Goal: Task Accomplishment & Management: Complete application form

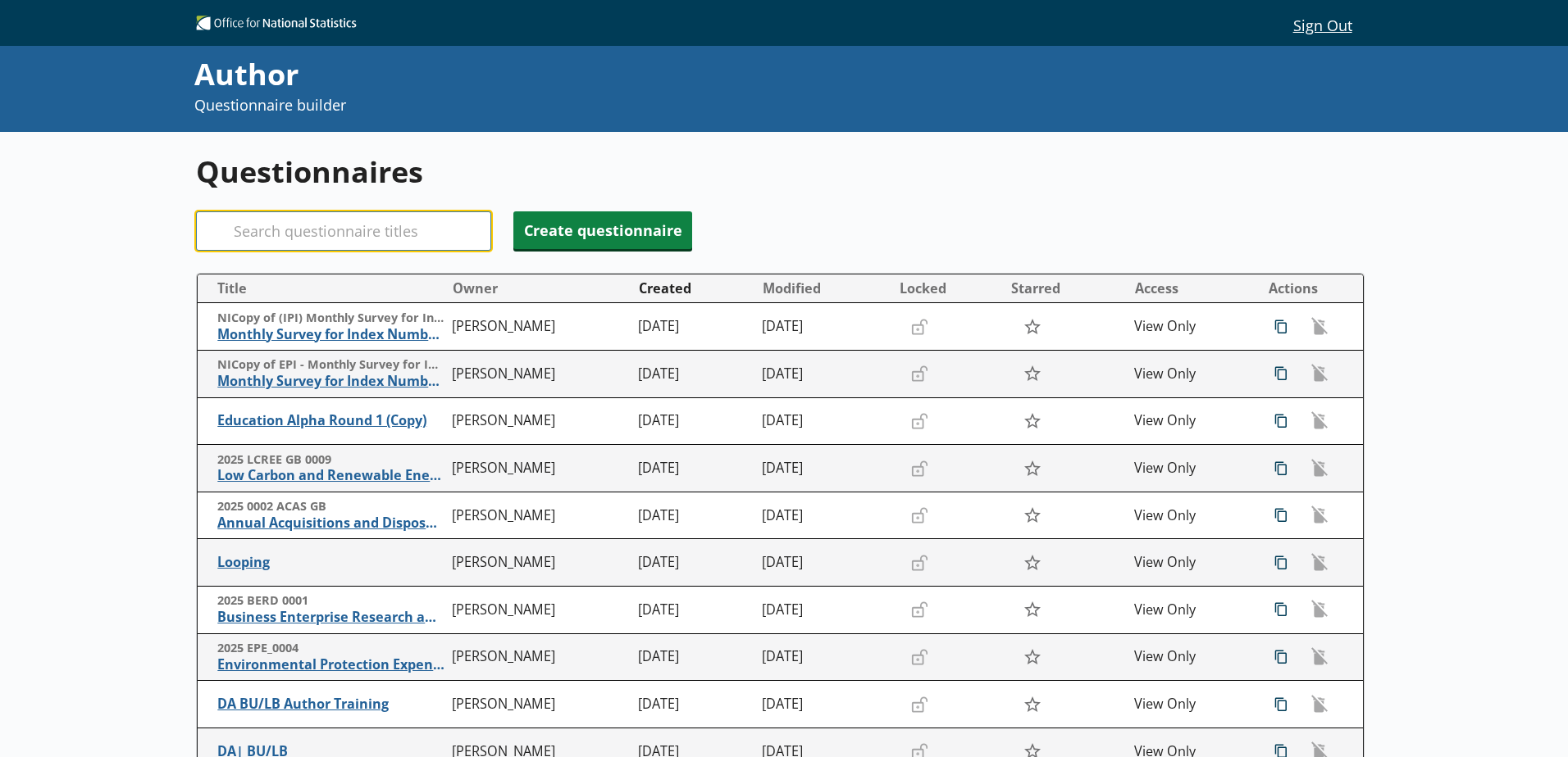
click at [273, 234] on input "Search" at bounding box center [343, 232] width 295 height 40
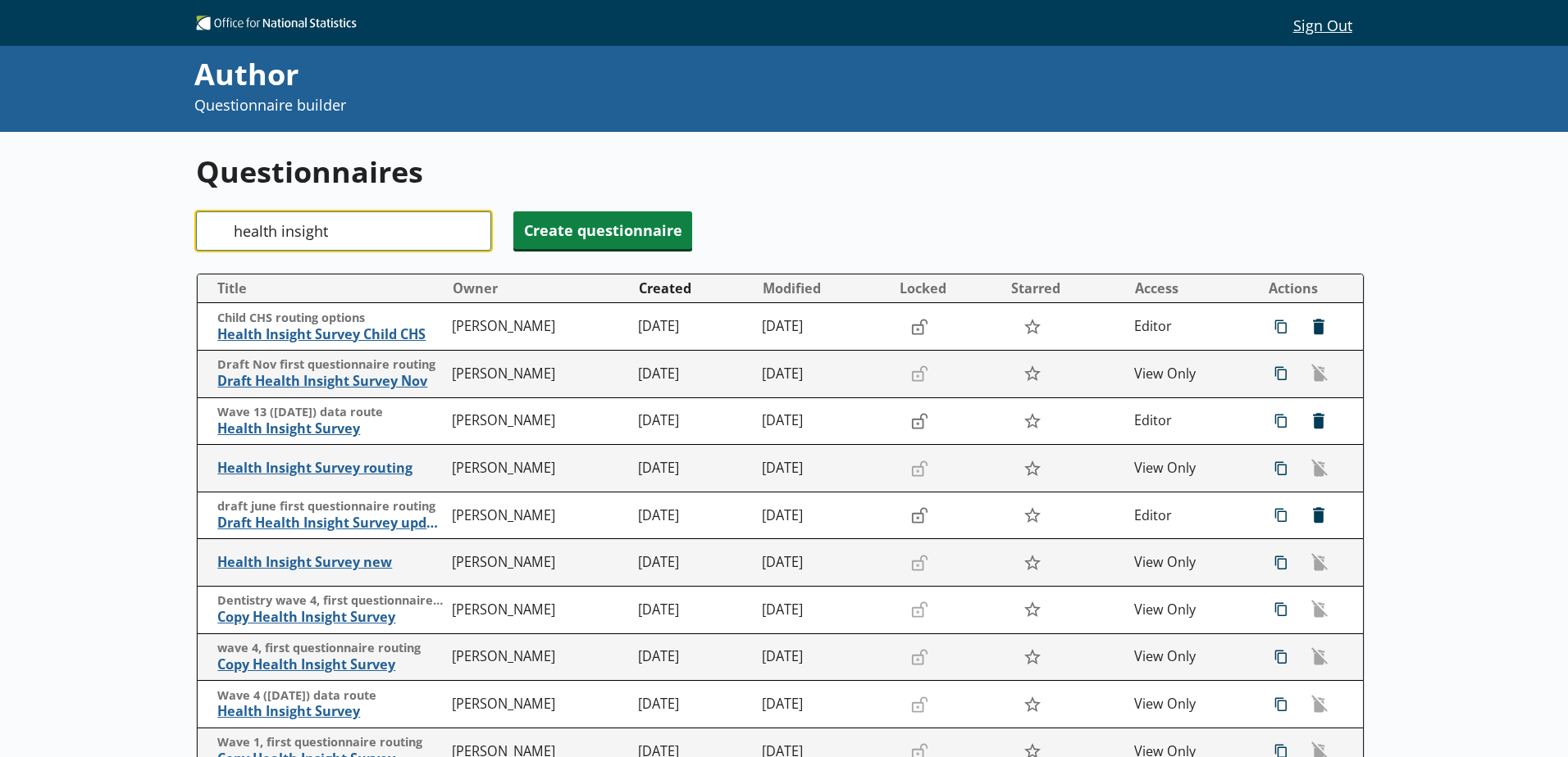
type input "health insight"
click at [685, 289] on button "Created" at bounding box center [692, 288] width 122 height 26
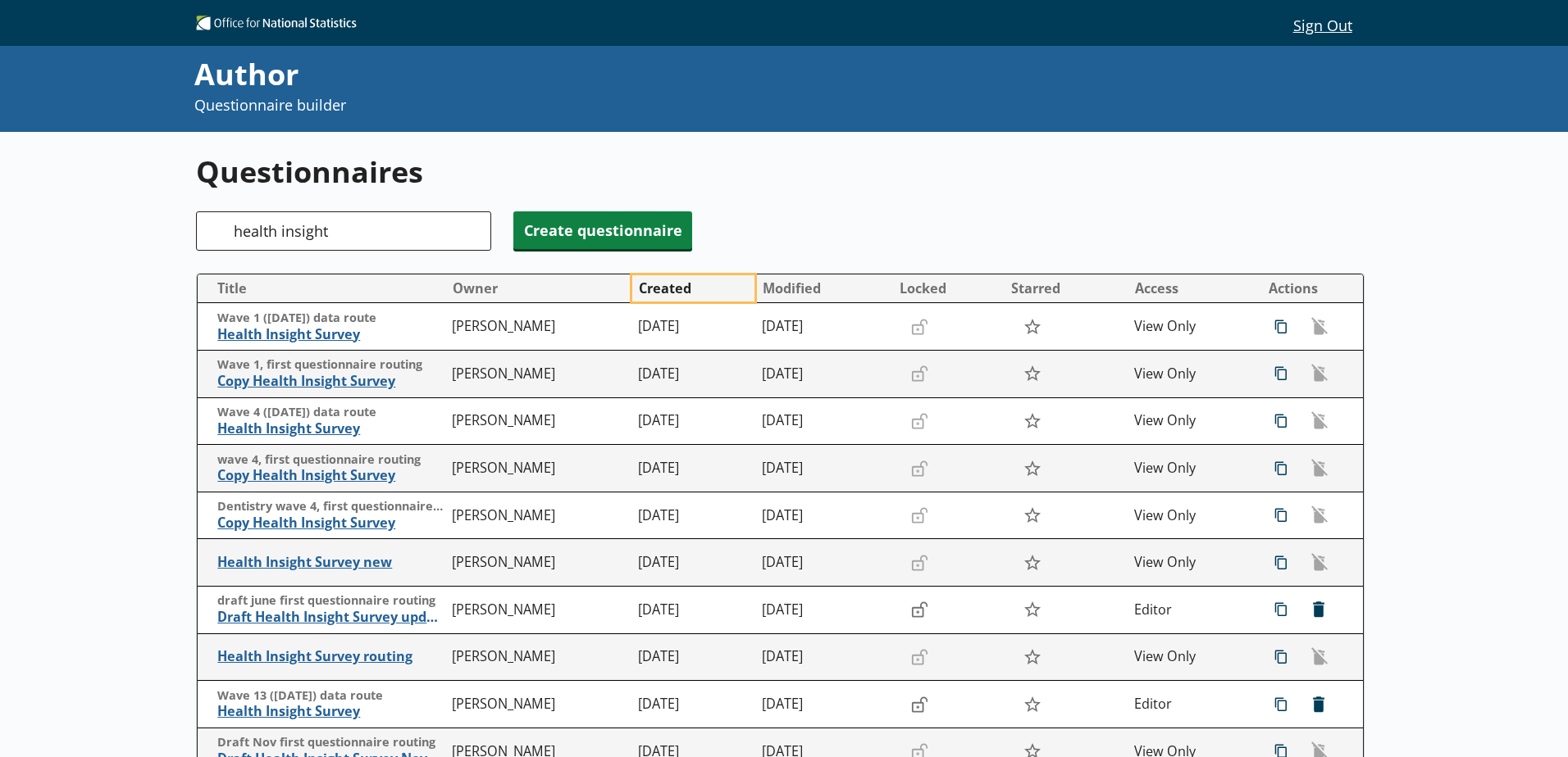
click at [685, 289] on button "Created" at bounding box center [692, 288] width 122 height 26
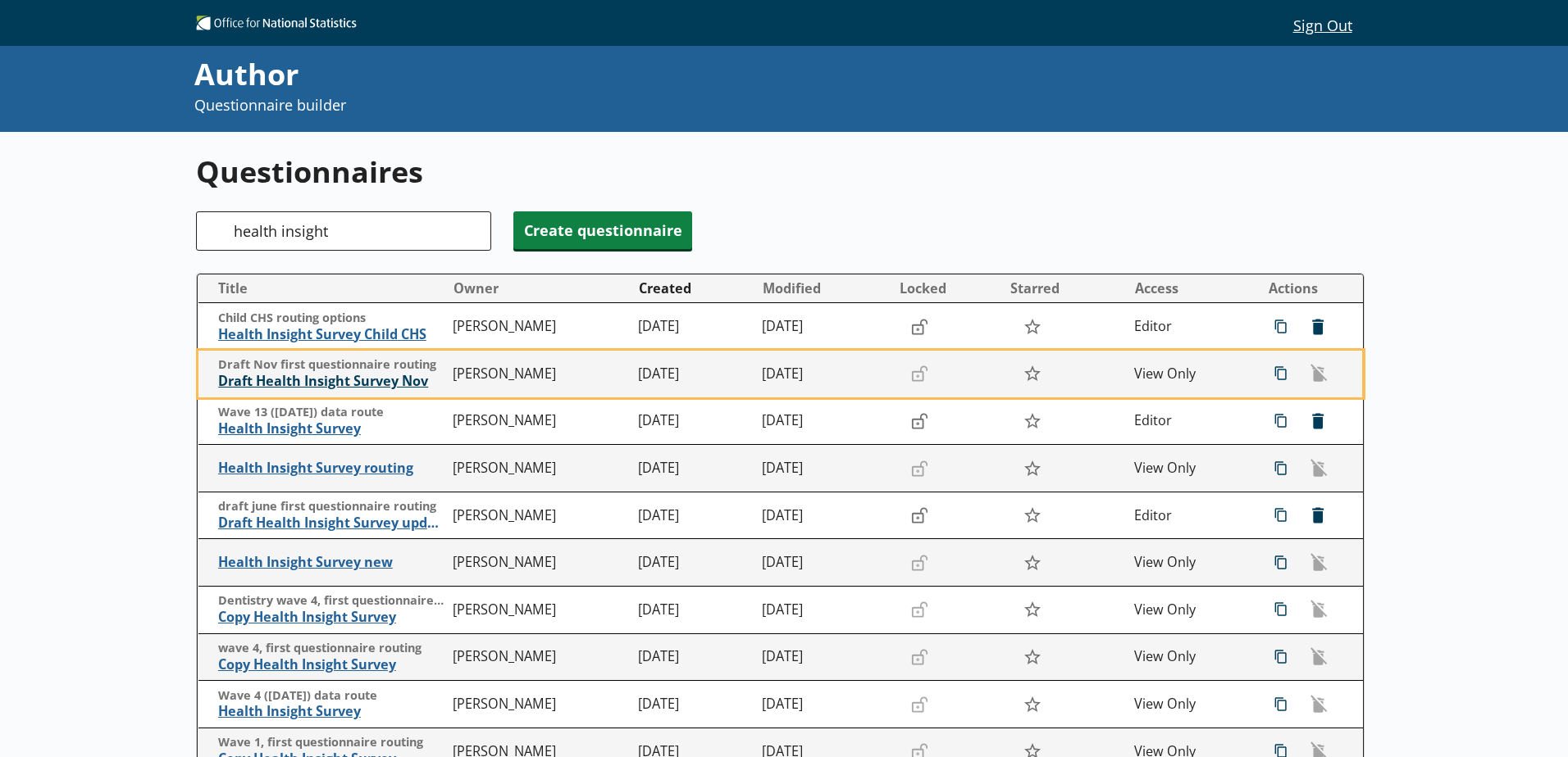
click at [325, 380] on span "Draft Health Insight Survey Nov" at bounding box center [331, 381] width 226 height 17
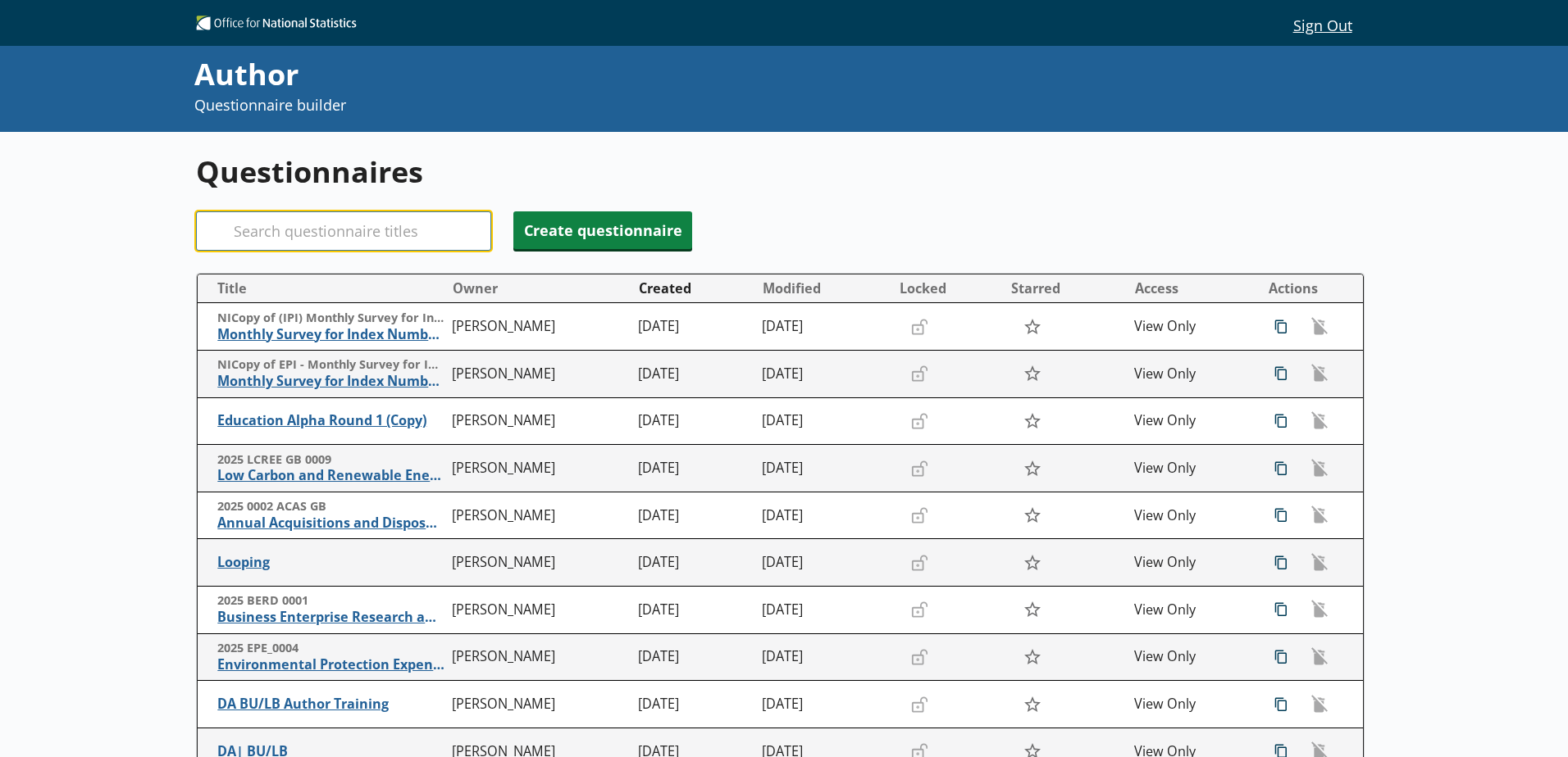
click at [289, 241] on input "Search" at bounding box center [343, 232] width 295 height 40
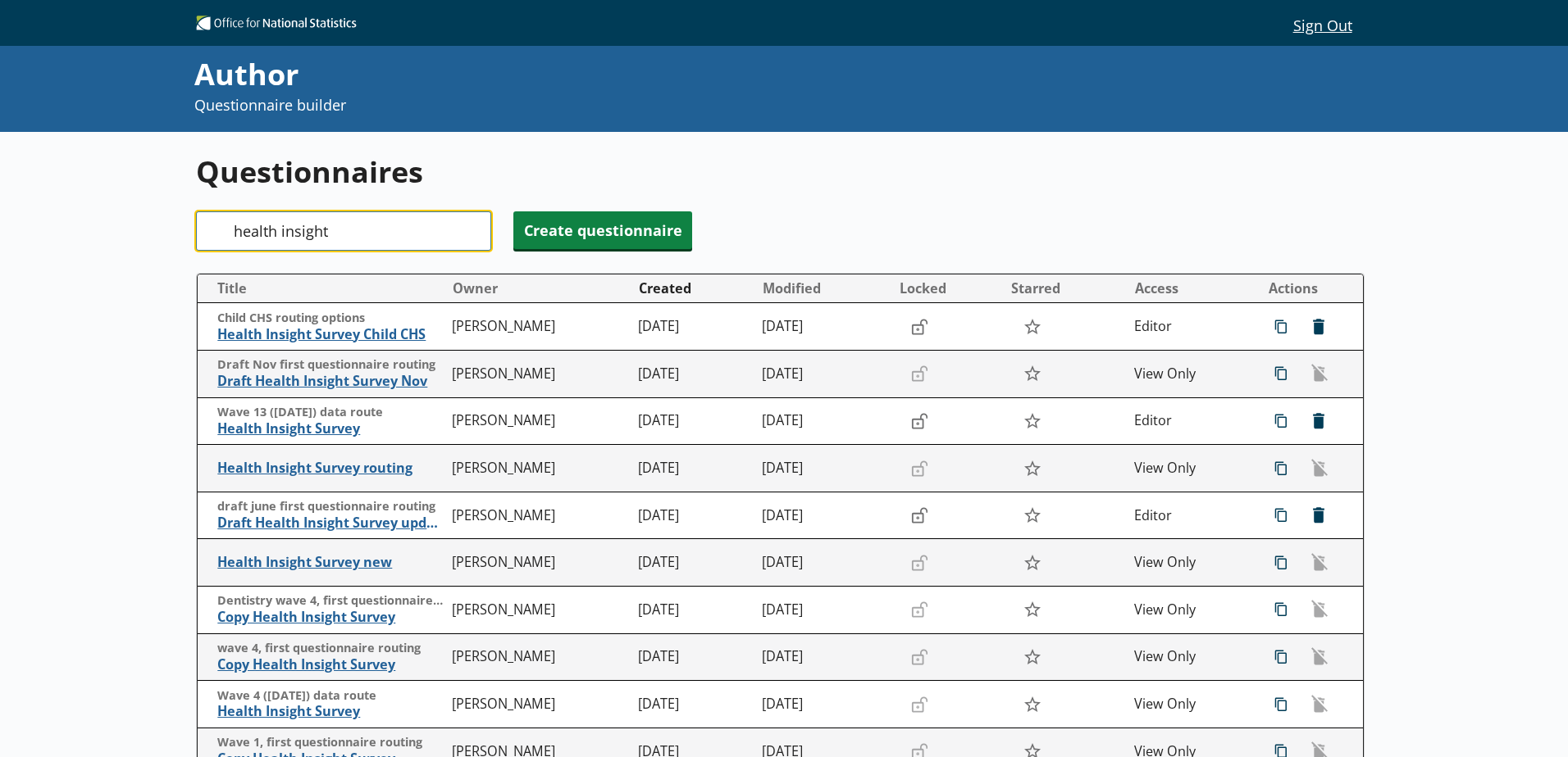
type input "health insight"
click at [122, 322] on div "Questionnaires Search health insight Create questionnaire Title Owner Created M…" at bounding box center [784, 565] width 1568 height 868
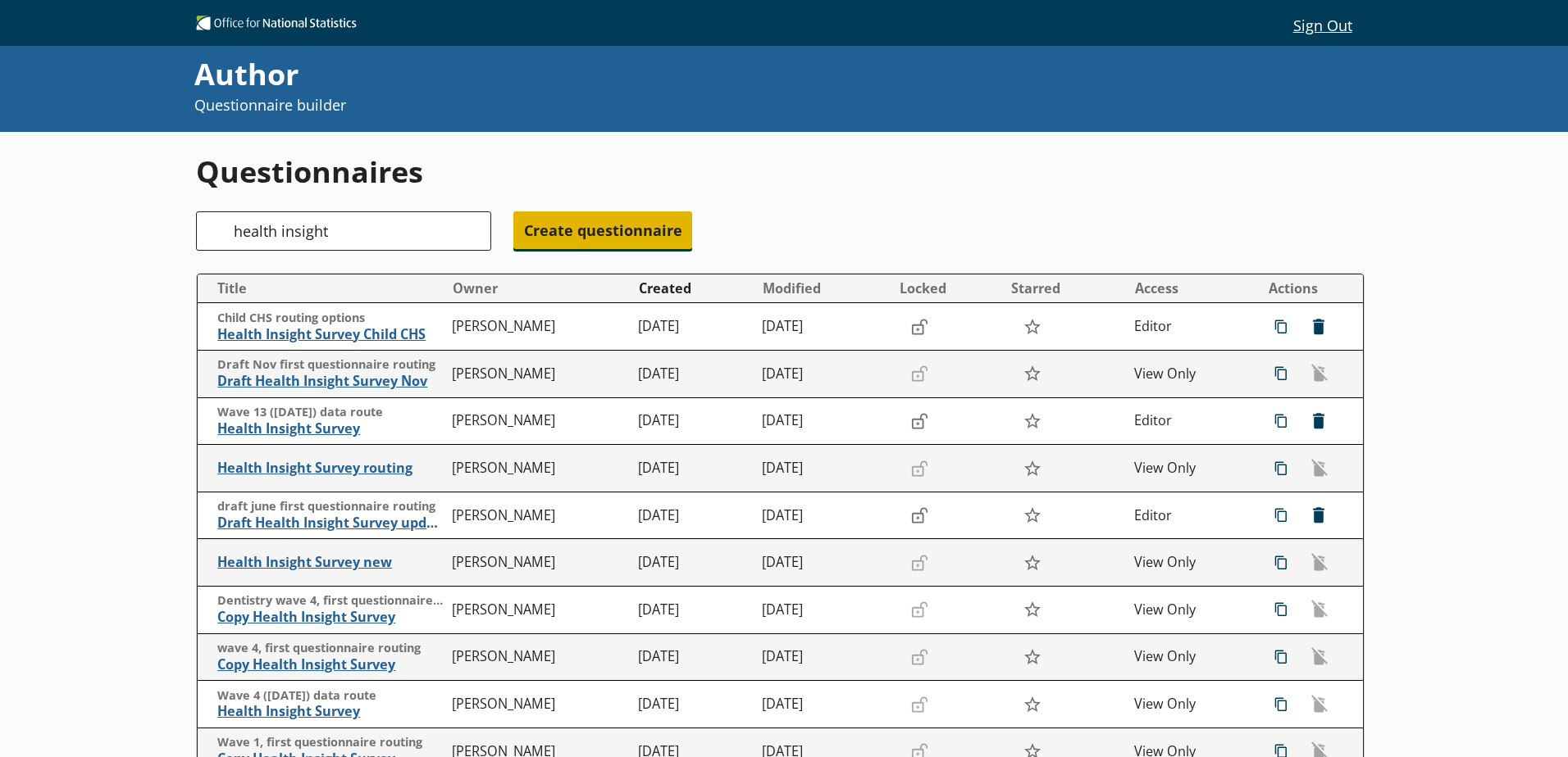
click at [572, 239] on span "Create questionnaire" at bounding box center [602, 231] width 179 height 38
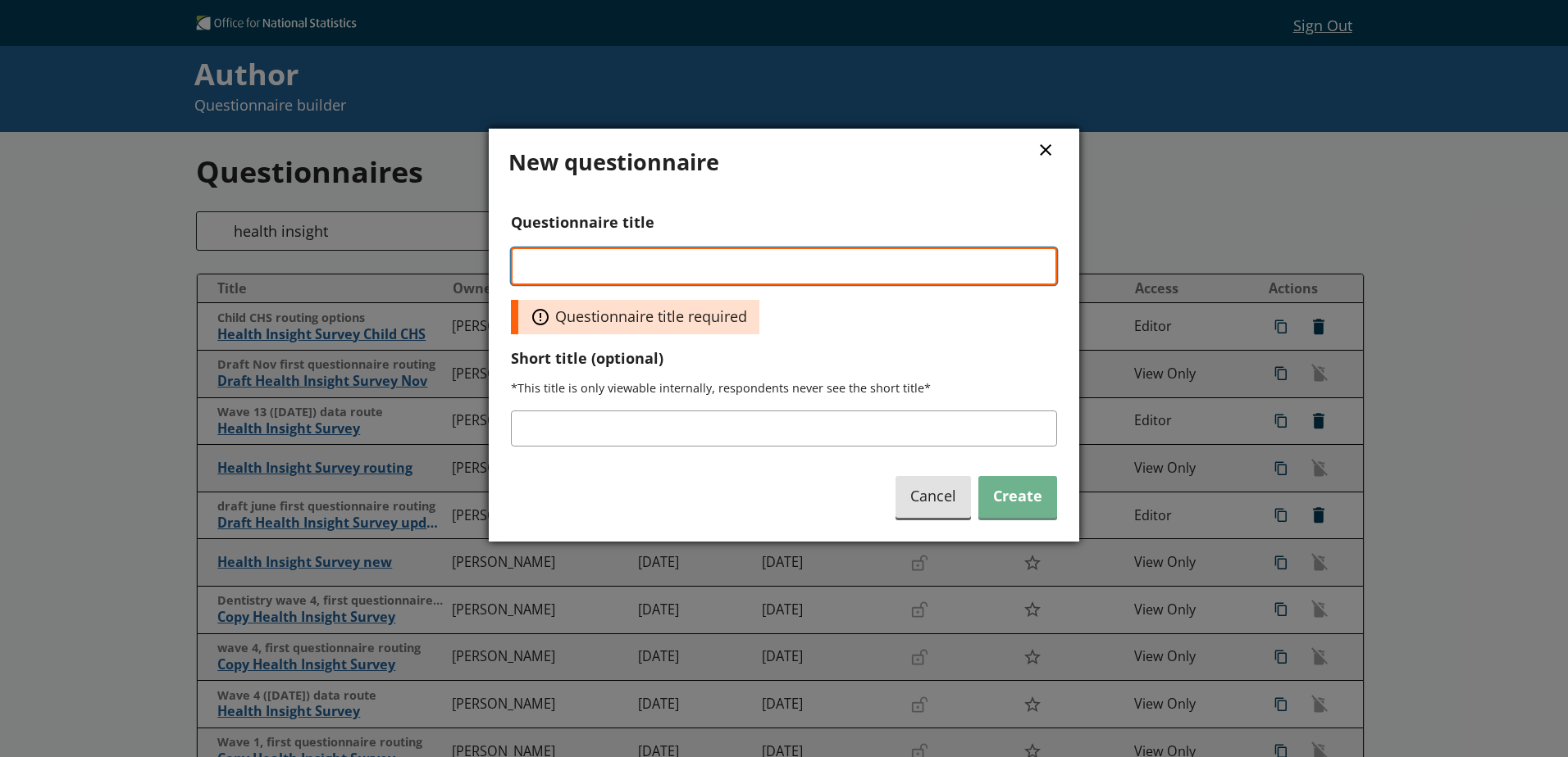
click at [628, 279] on input "Questionnaire title" at bounding box center [784, 267] width 546 height 38
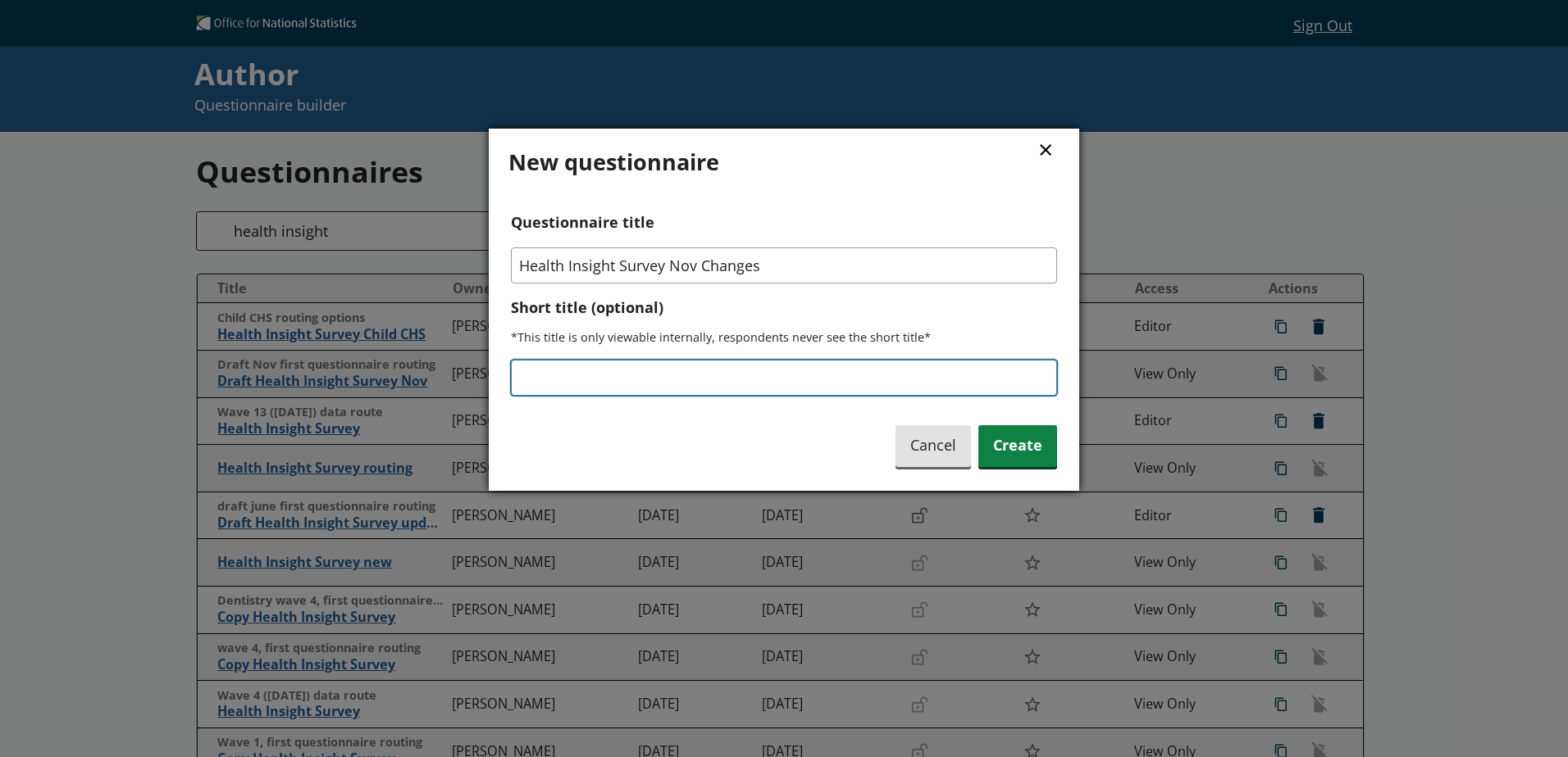
type input "Health Insight Survey Nov Changes"
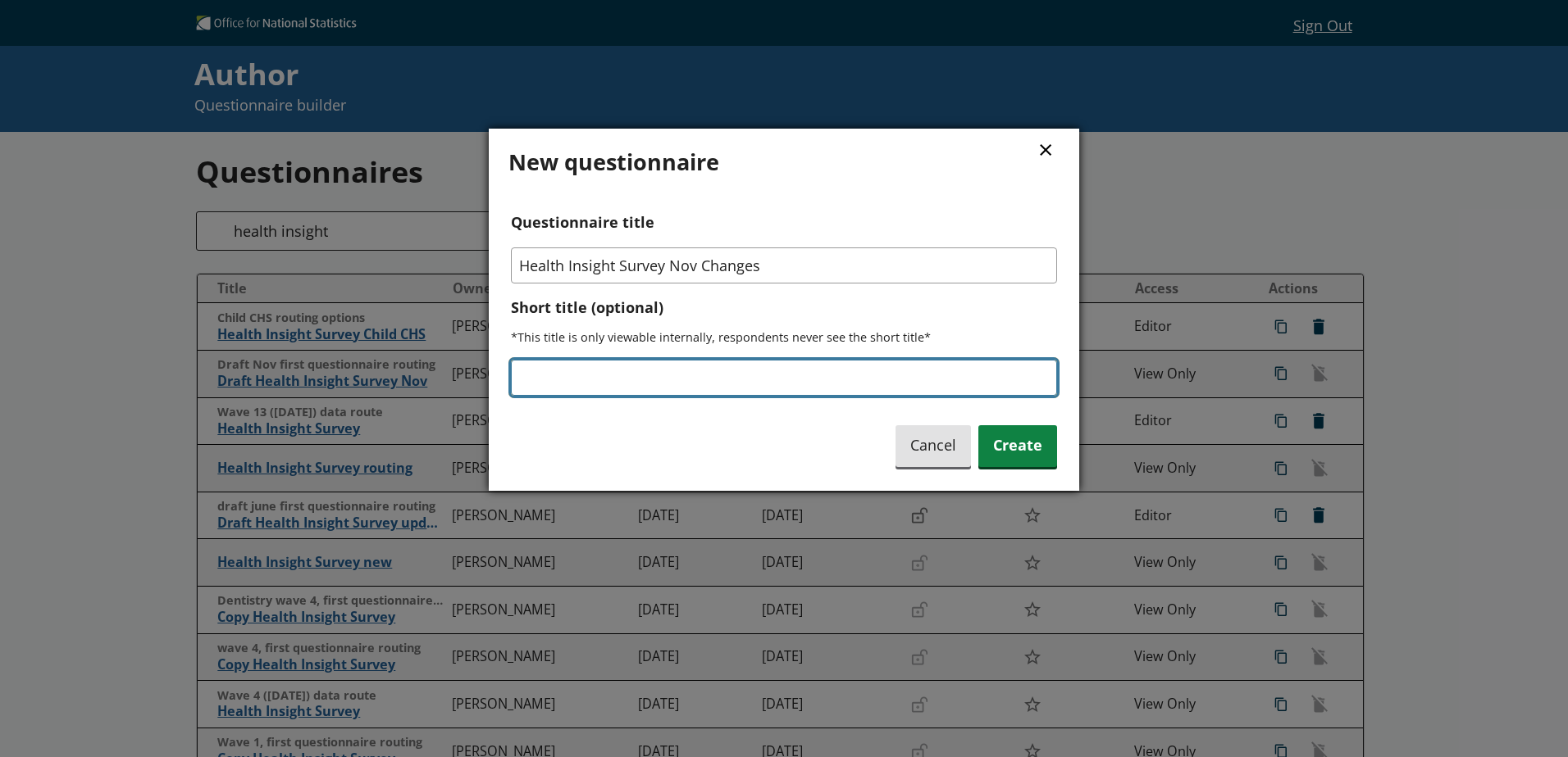
click at [699, 375] on input "Short title (optional)" at bounding box center [784, 378] width 546 height 36
type input "HIS_Changes"
drag, startPoint x: 637, startPoint y: 380, endPoint x: 481, endPoint y: 380, distance: 156.0
click at [481, 380] on div "× New questionnaire Questionnaire title Health Insight Survey Nov Changes Short…" at bounding box center [784, 378] width 1568 height 757
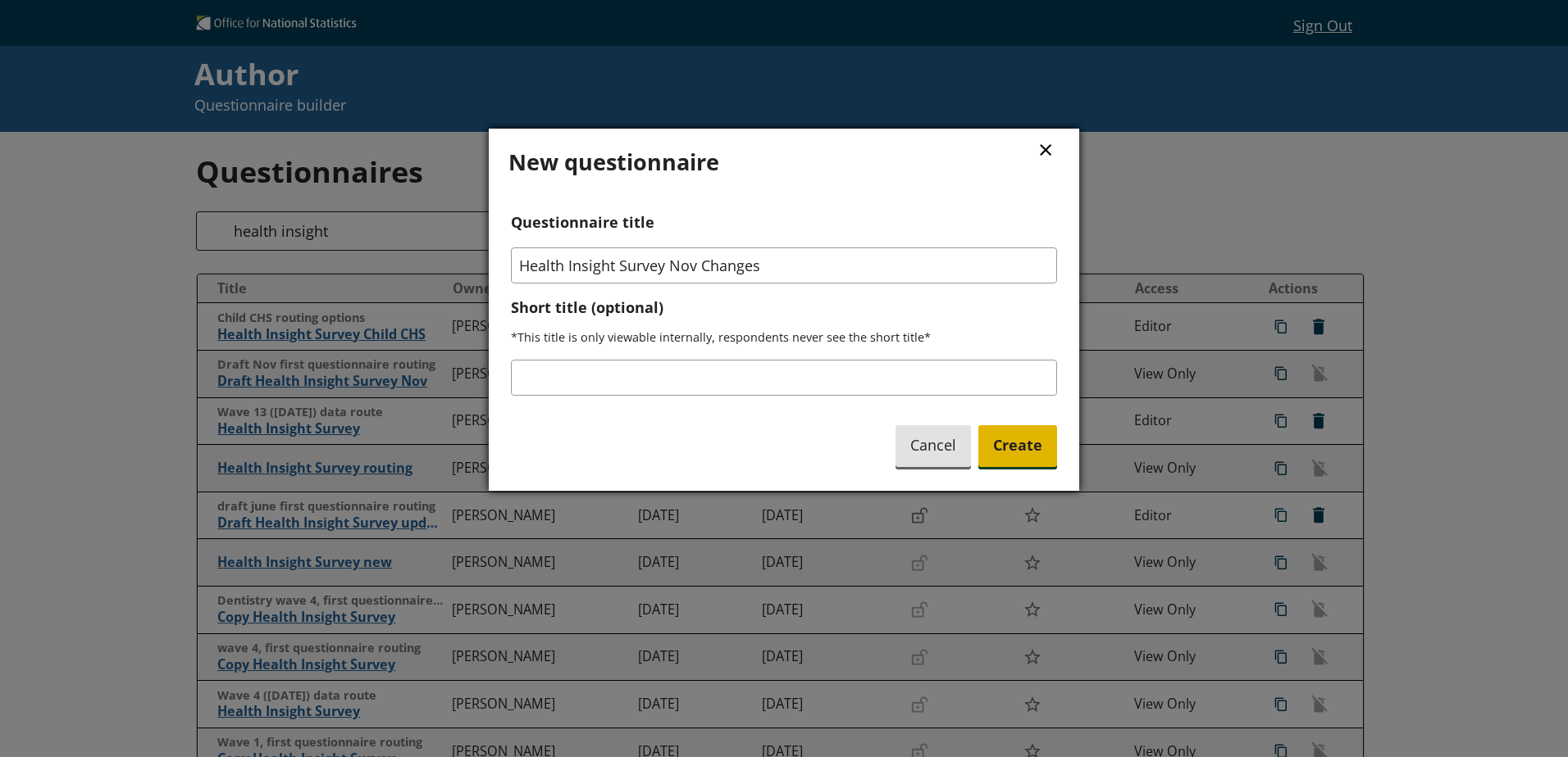
click at [1029, 447] on span "Create" at bounding box center [1017, 446] width 78 height 41
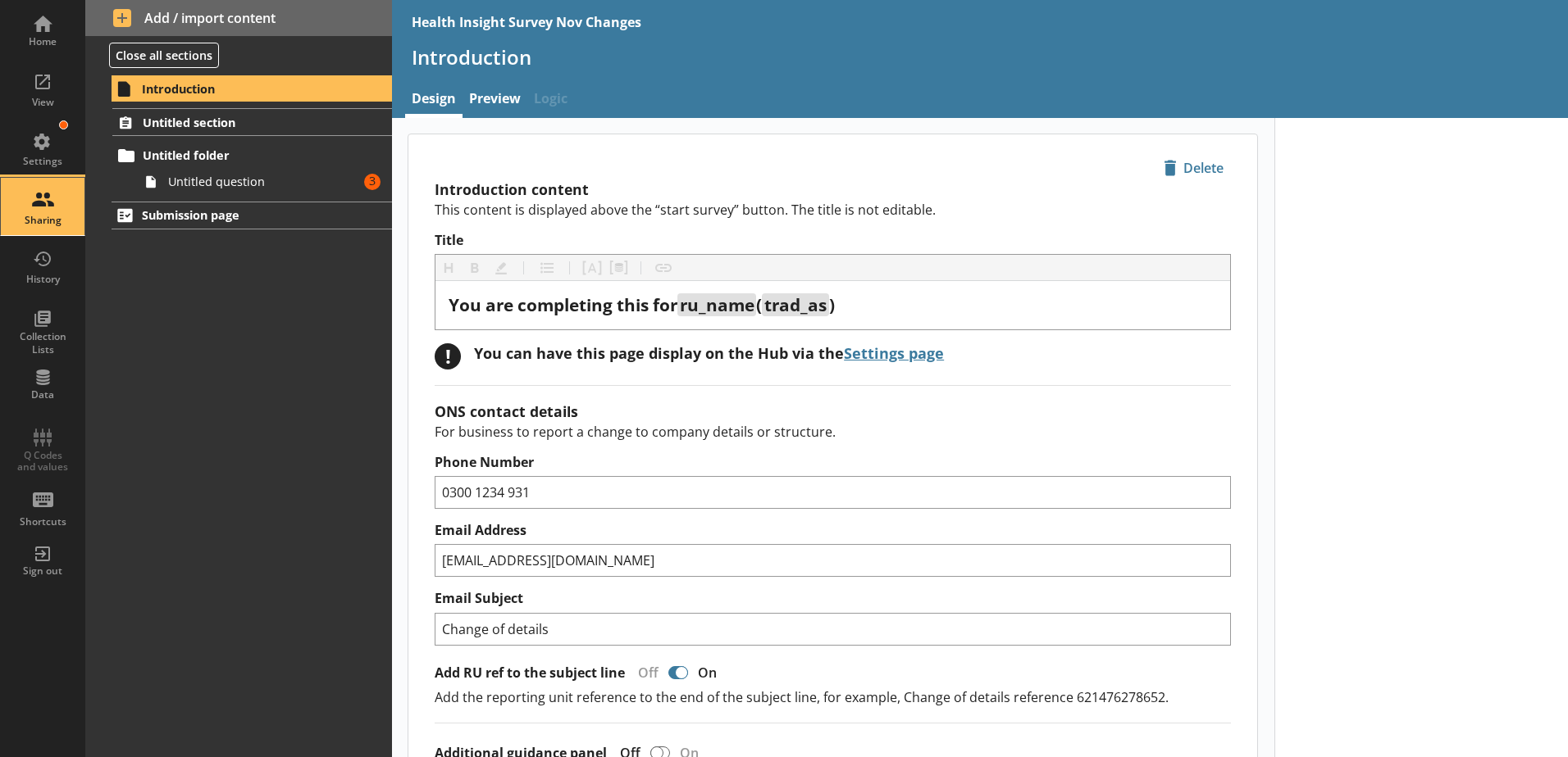
click at [52, 212] on div "Sharing" at bounding box center [42, 206] width 58 height 58
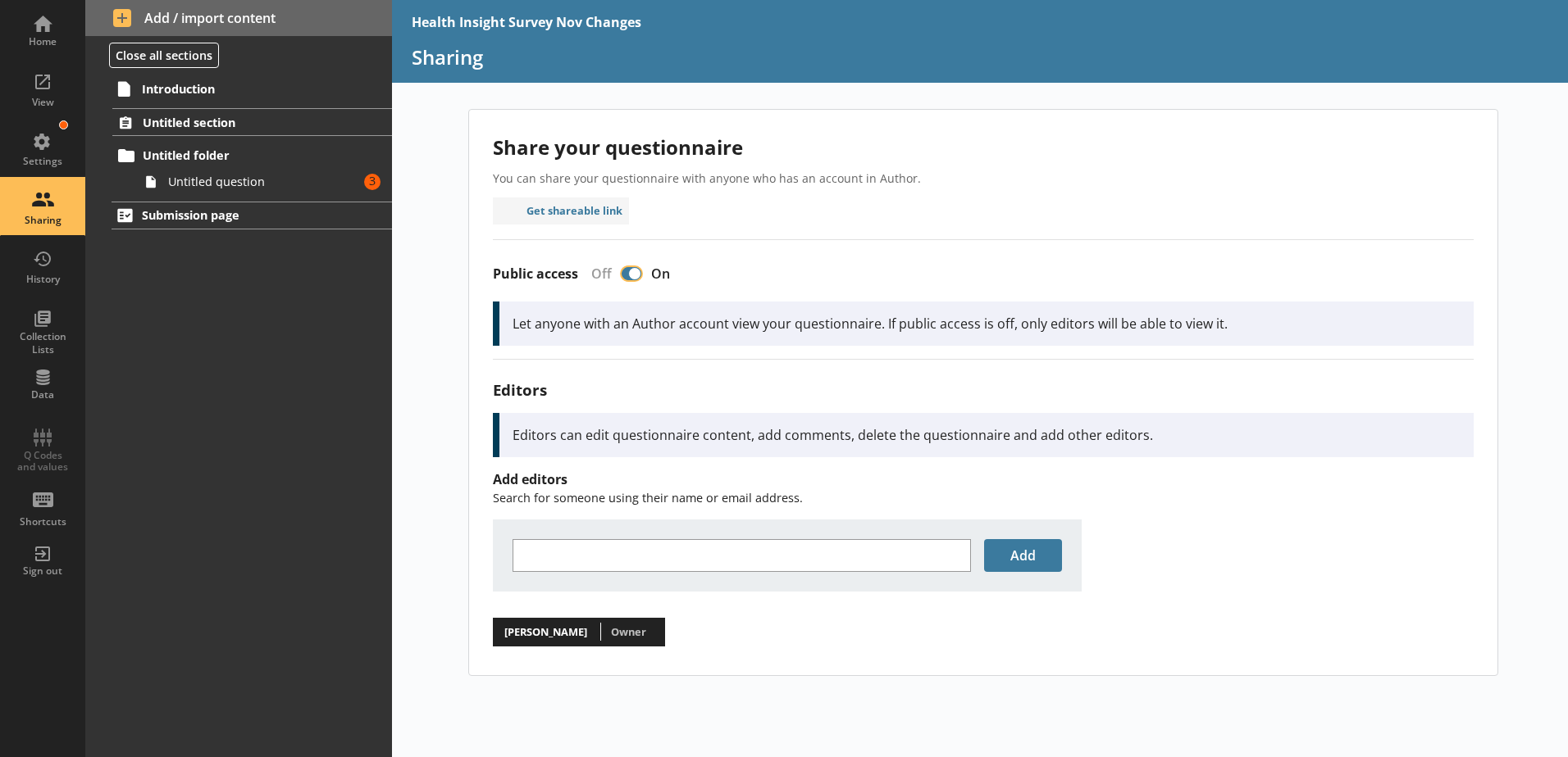
click at [641, 268] on input "Public access" at bounding box center [631, 274] width 26 height 29
checkbox input "false"
click at [443, 342] on div "Share your questionnaire You can share your questionnaire with anyone who has a…" at bounding box center [980, 433] width 1176 height 648
click at [60, 393] on div "Data" at bounding box center [42, 395] width 58 height 14
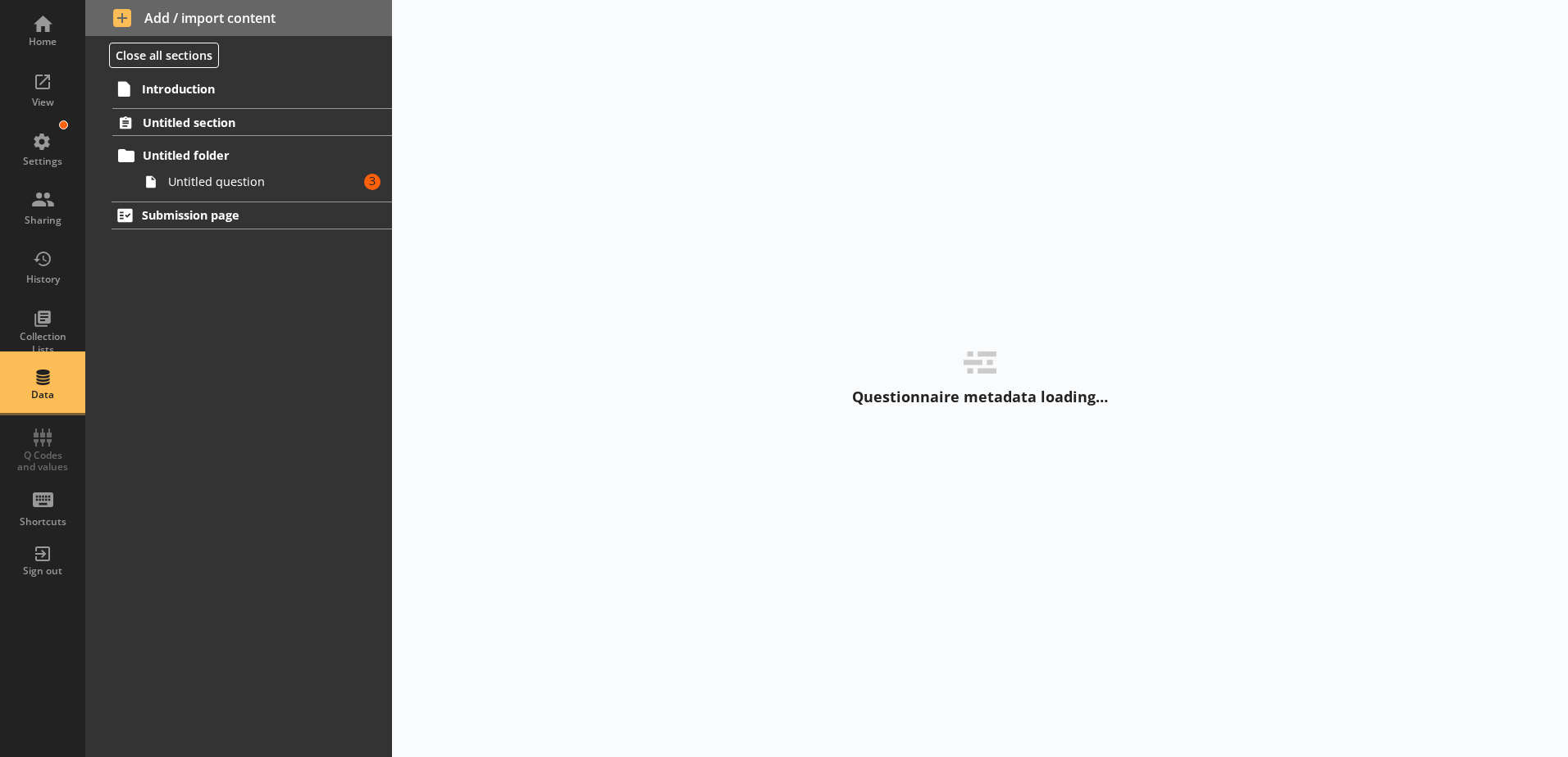
select select "Text_Optional"
select select "Date"
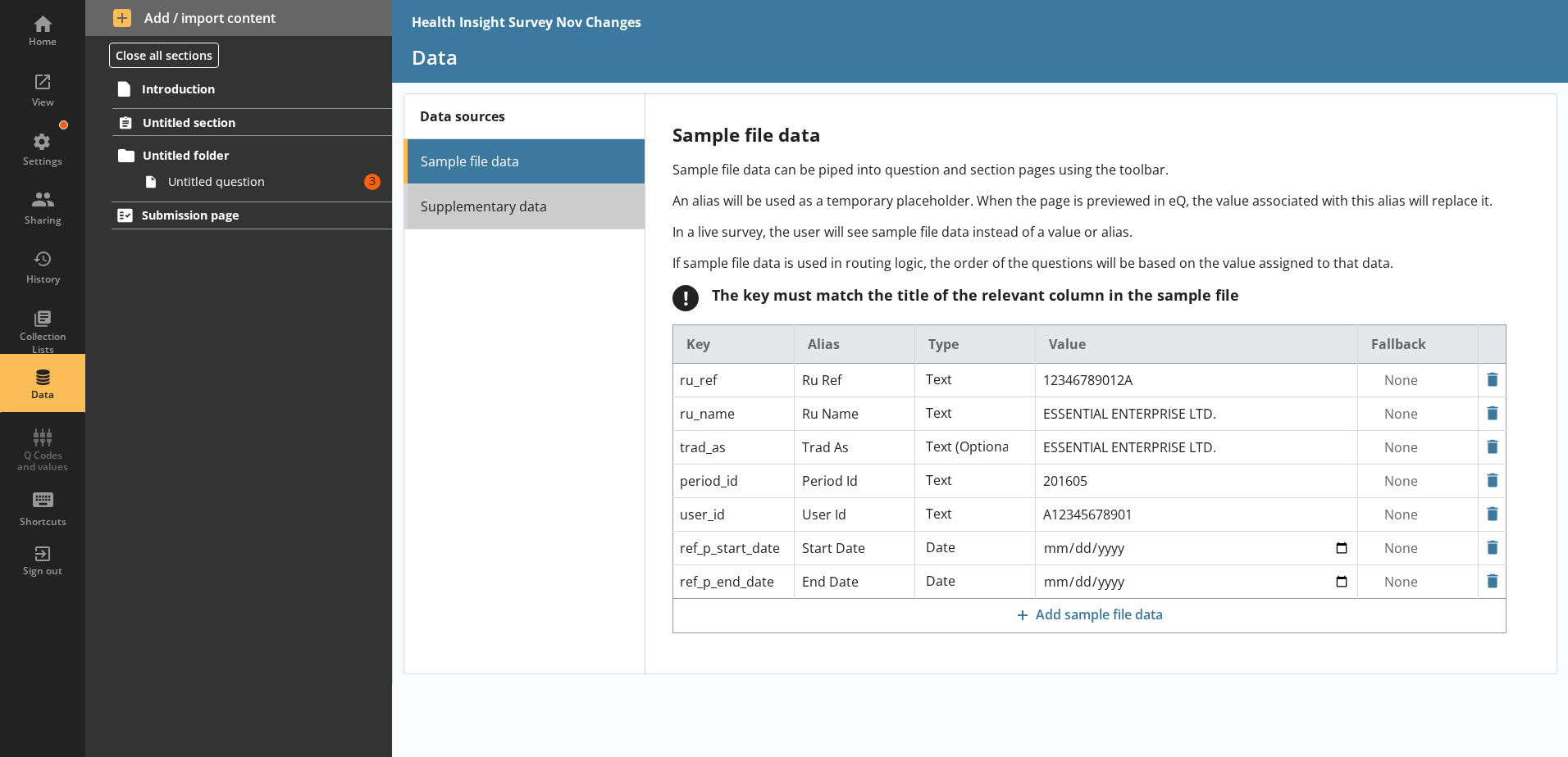
click at [454, 200] on link "Supplementary data" at bounding box center [523, 207] width 241 height 45
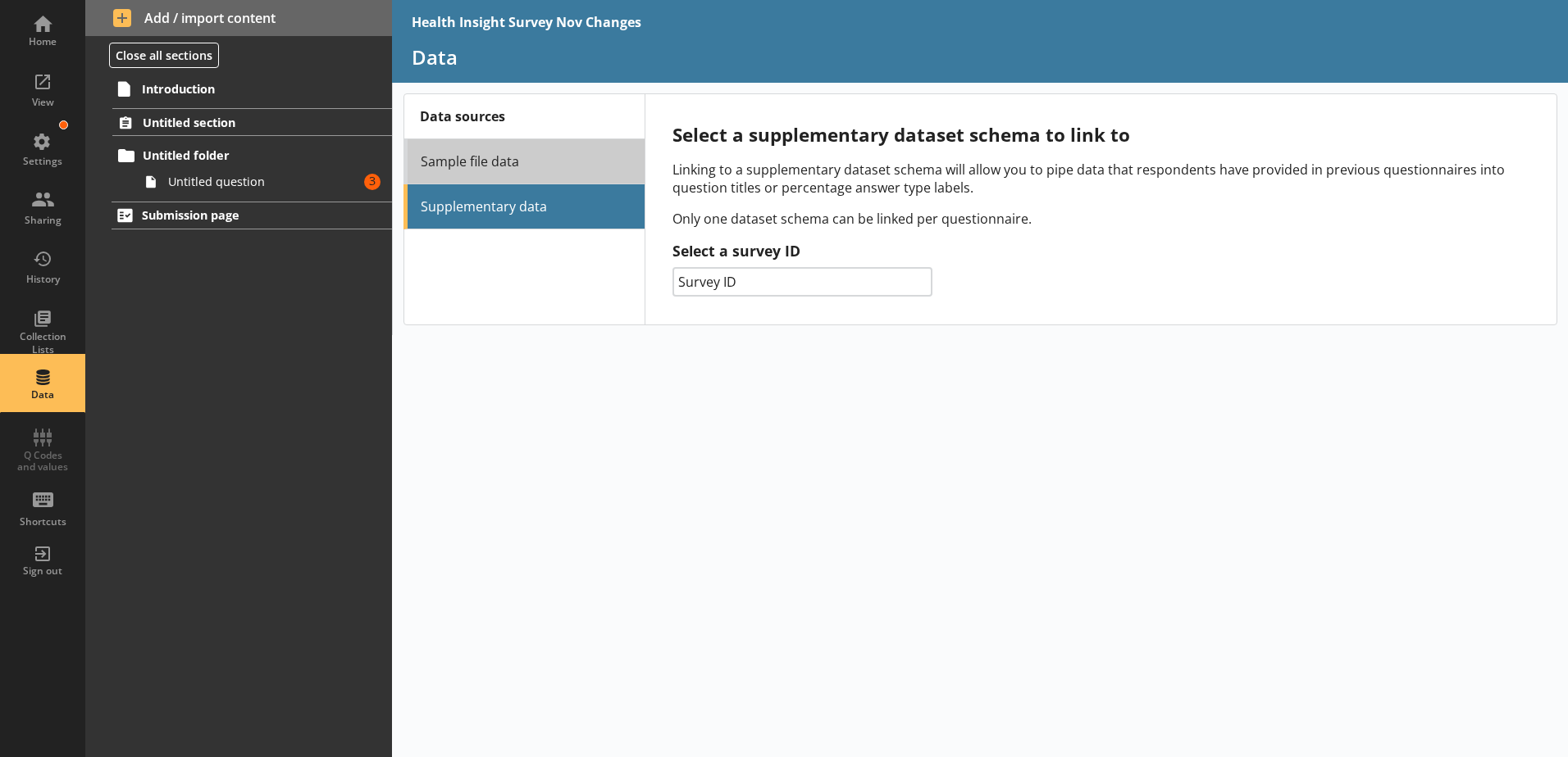
click at [477, 177] on link "Sample file data" at bounding box center [523, 162] width 241 height 45
select select "Text_Optional"
select select "Date"
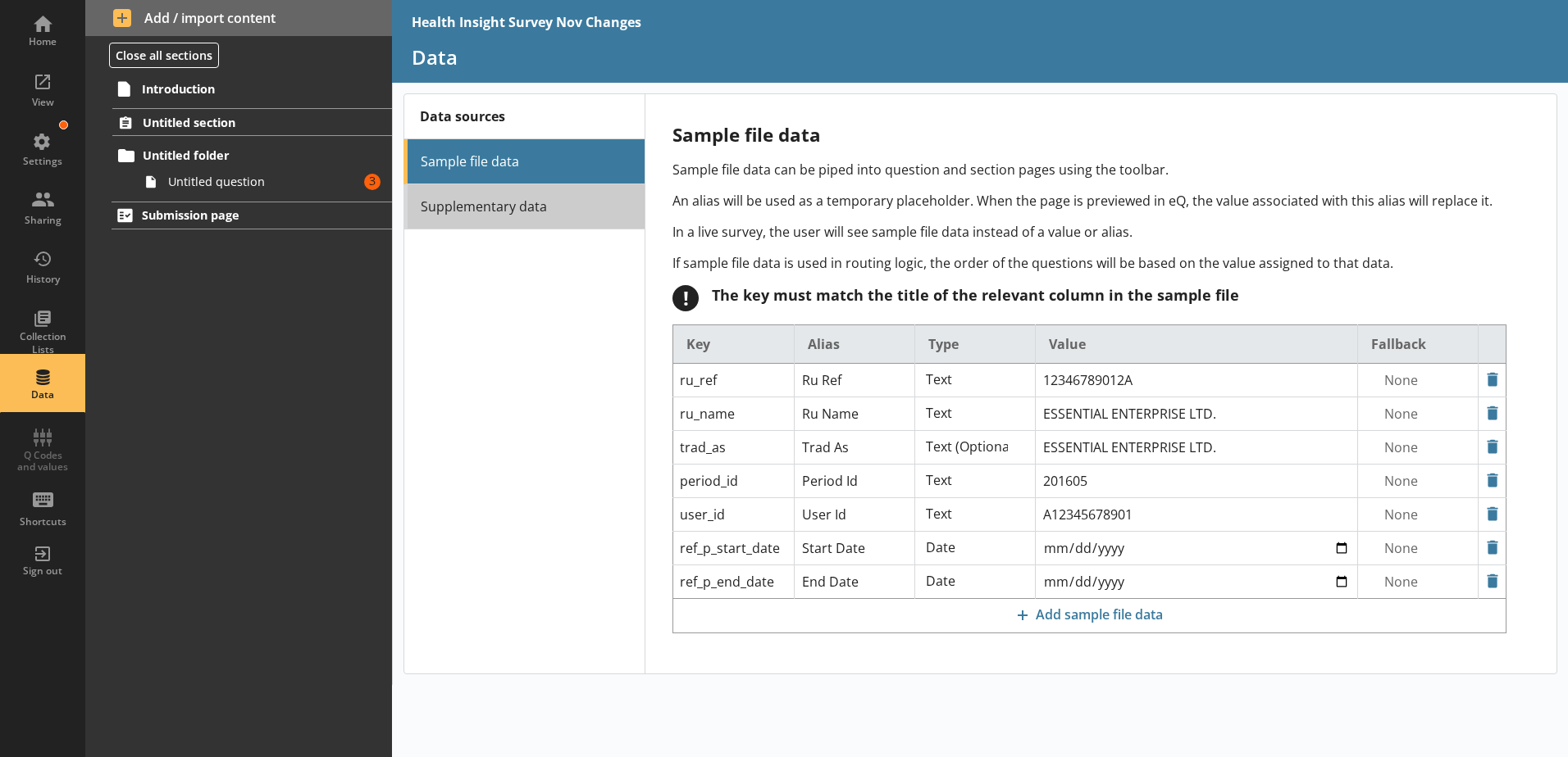
click at [547, 202] on link "Supplementary data" at bounding box center [523, 207] width 241 height 45
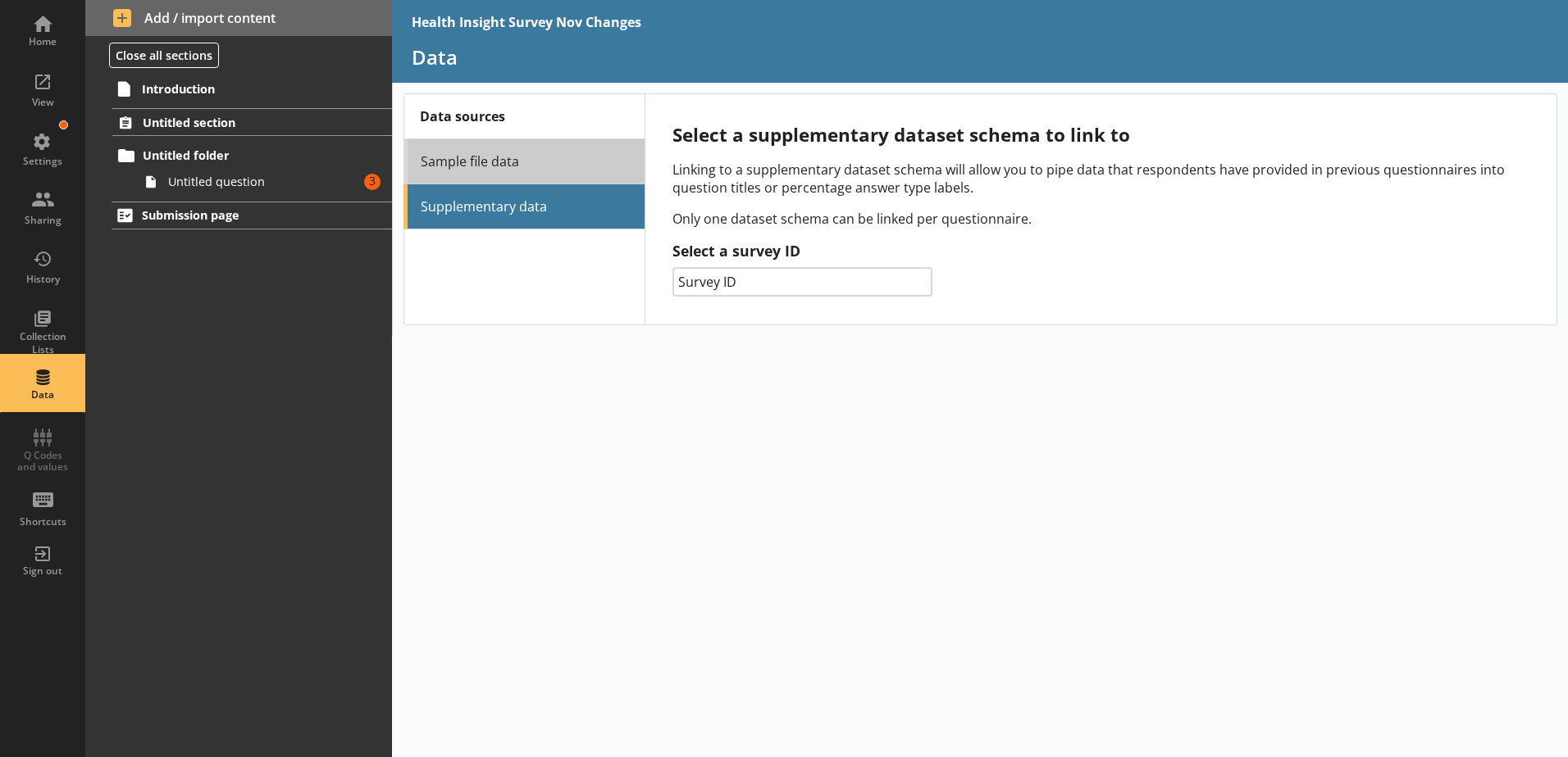
click at [545, 165] on link "Sample file data" at bounding box center [523, 162] width 241 height 45
select select "Text_Optional"
select select "Date"
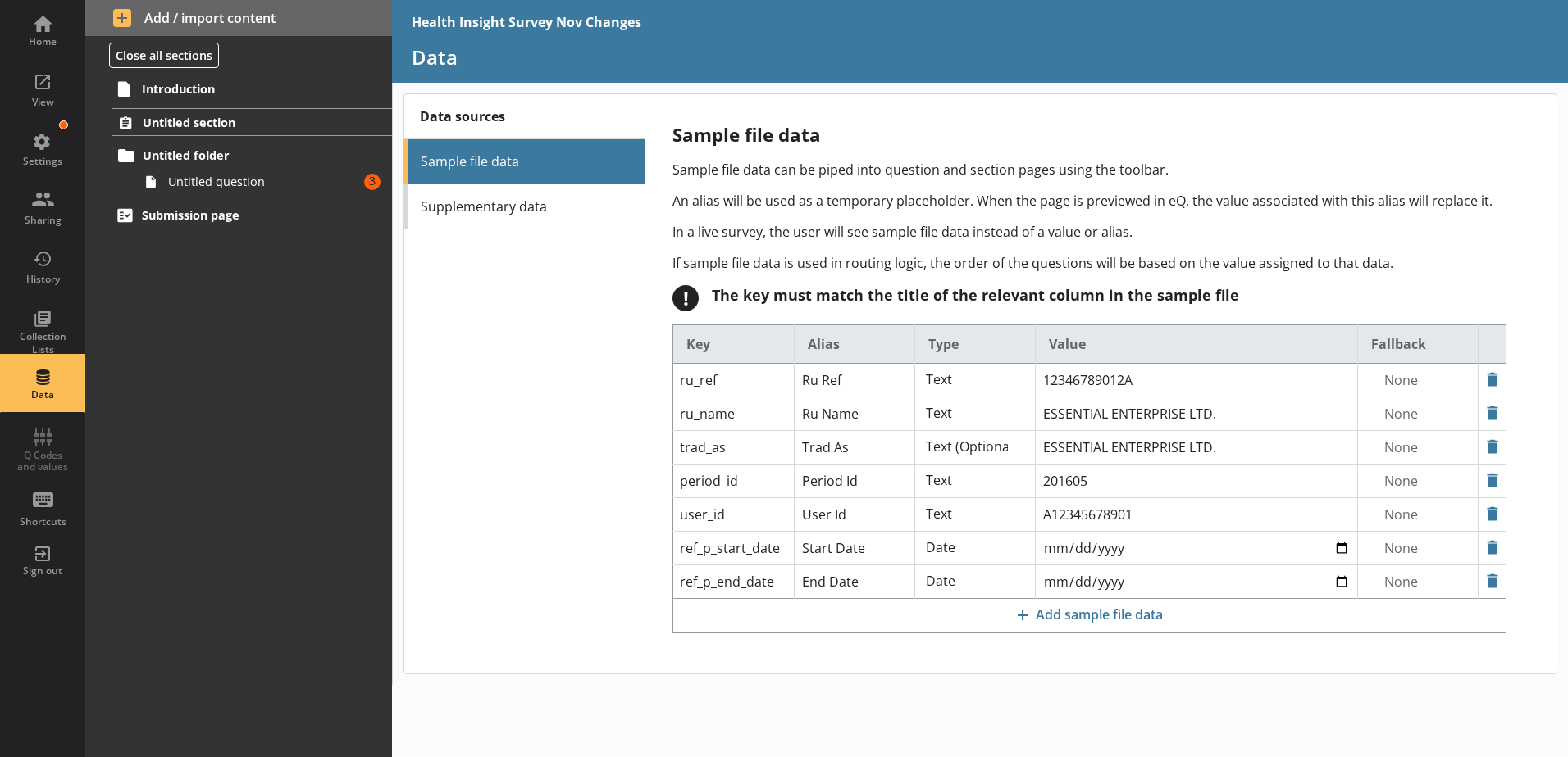
click at [66, 447] on div "Home View Settings Sharing History Collection Lists Data Q Codes and values Sho…" at bounding box center [42, 295] width 86 height 590
click at [50, 140] on div "Settings" at bounding box center [42, 148] width 58 height 58
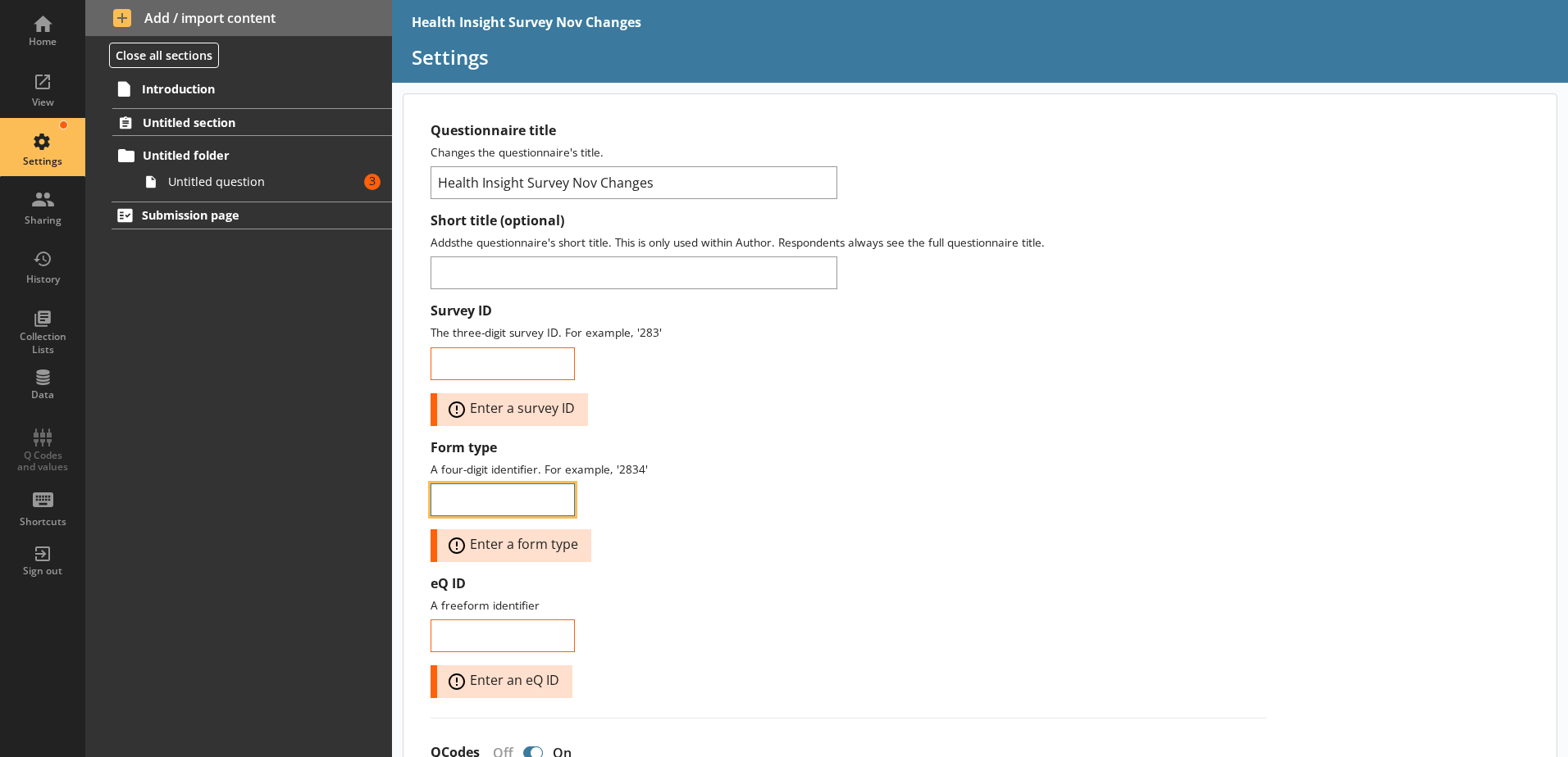
click at [528, 504] on input "Form type" at bounding box center [502, 500] width 144 height 32
type input "0001"
click at [633, 588] on label "eQ ID" at bounding box center [848, 583] width 836 height 17
click at [574, 619] on input "eQ ID" at bounding box center [502, 635] width 144 height 32
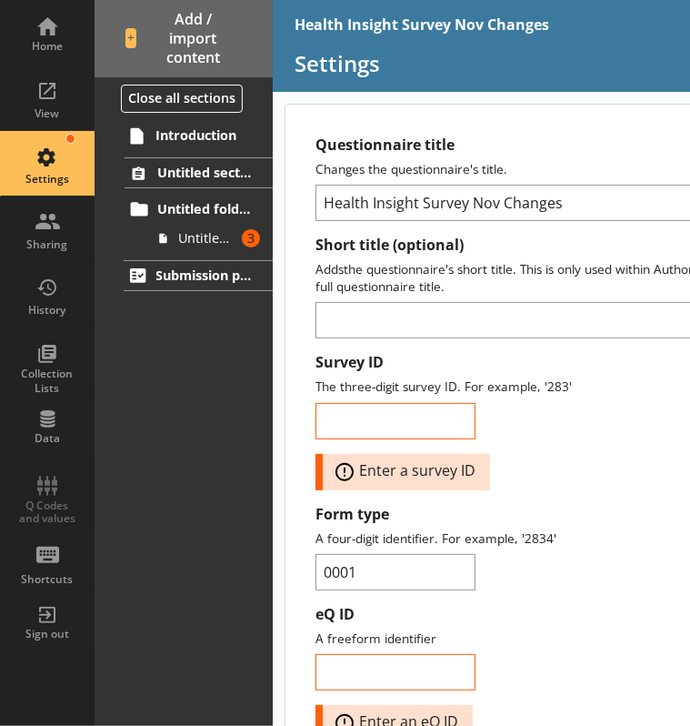
click at [560, 370] on div "Survey ID The three-digit survey ID. For example, '283' Error: Enter a survey ID" at bounding box center [592, 421] width 552 height 136
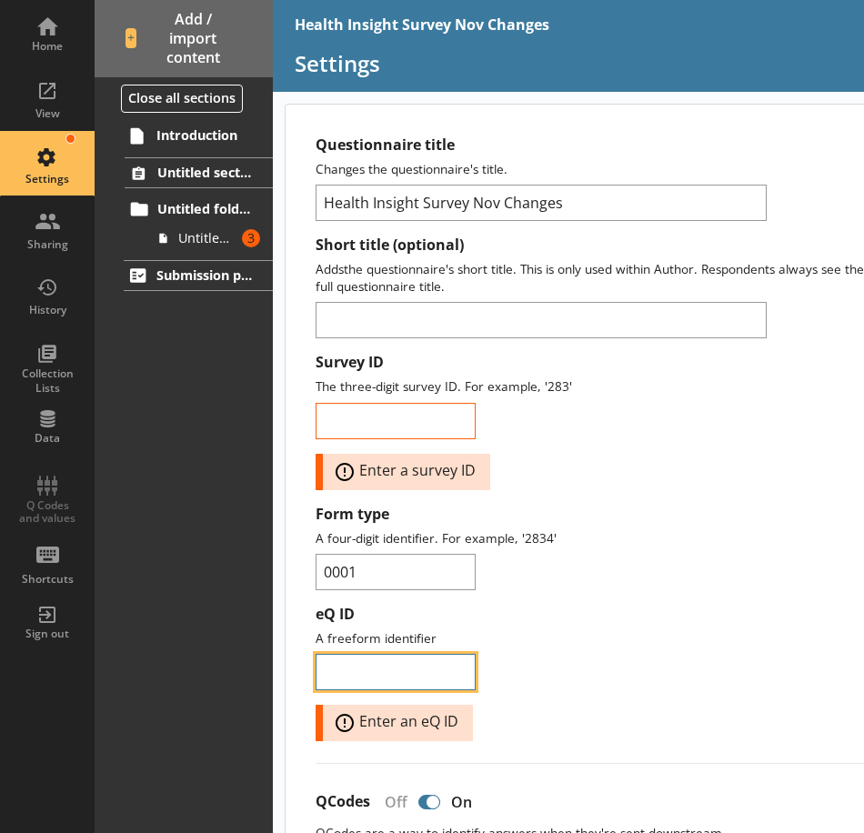
click at [351, 677] on input "eQ ID" at bounding box center [396, 672] width 160 height 36
type input "0001"
click at [587, 652] on div "eQ ID A freeform identifier 0001 Error: Enter an eQ ID" at bounding box center [592, 673] width 552 height 136
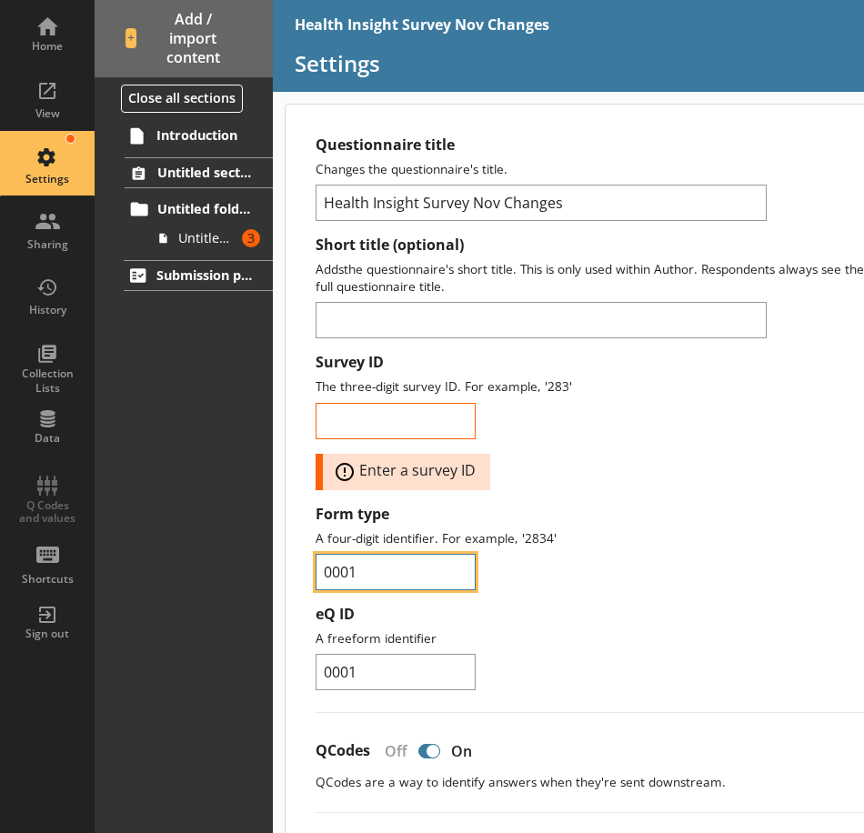
drag, startPoint x: 432, startPoint y: 567, endPoint x: 236, endPoint y: 587, distance: 196.5
click at [236, 587] on div "Home View Settings Sharing History Collection Lists Data Q Codes and values Sho…" at bounding box center [545, 416] width 1091 height 833
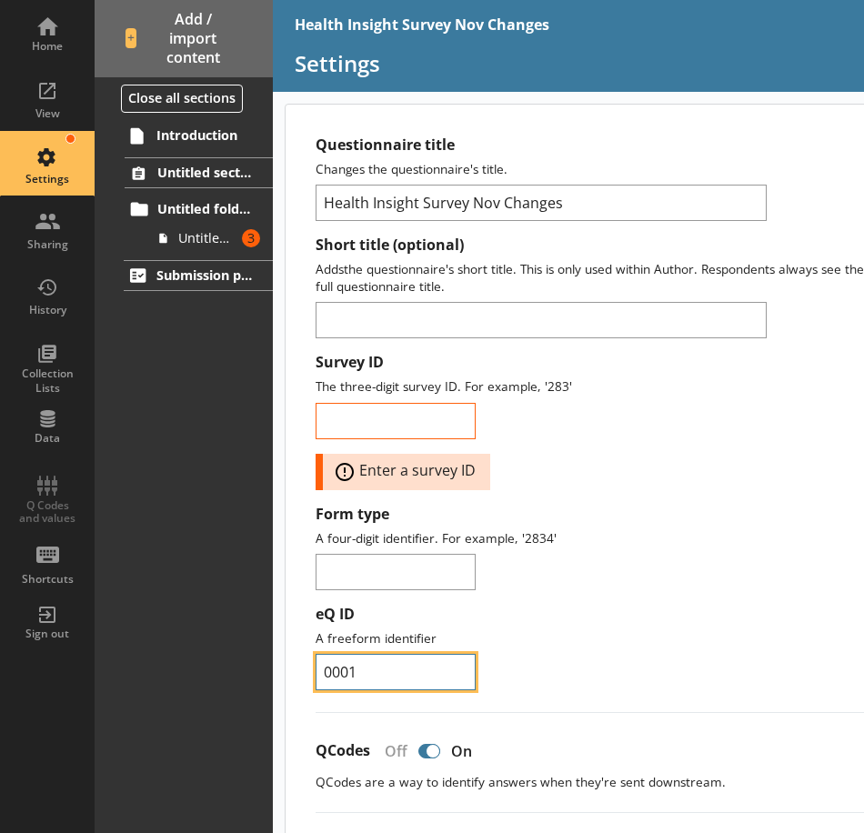
drag, startPoint x: 374, startPoint y: 670, endPoint x: 290, endPoint y: 673, distance: 83.7
click at [666, 507] on label "Form type" at bounding box center [592, 514] width 552 height 19
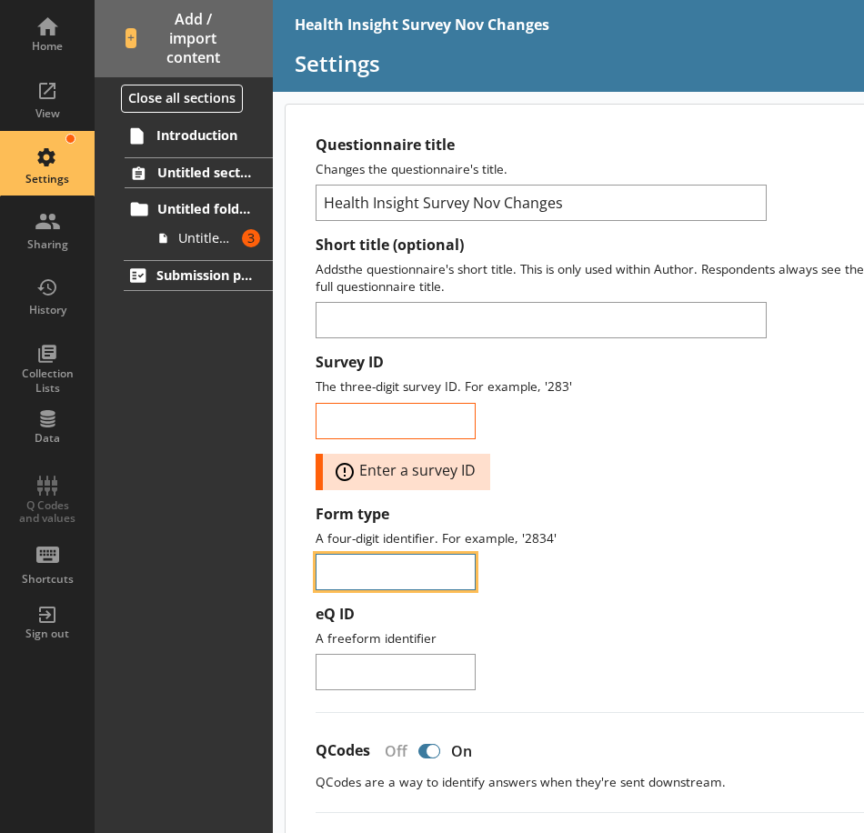
click at [476, 554] on input "Form type" at bounding box center [396, 572] width 160 height 36
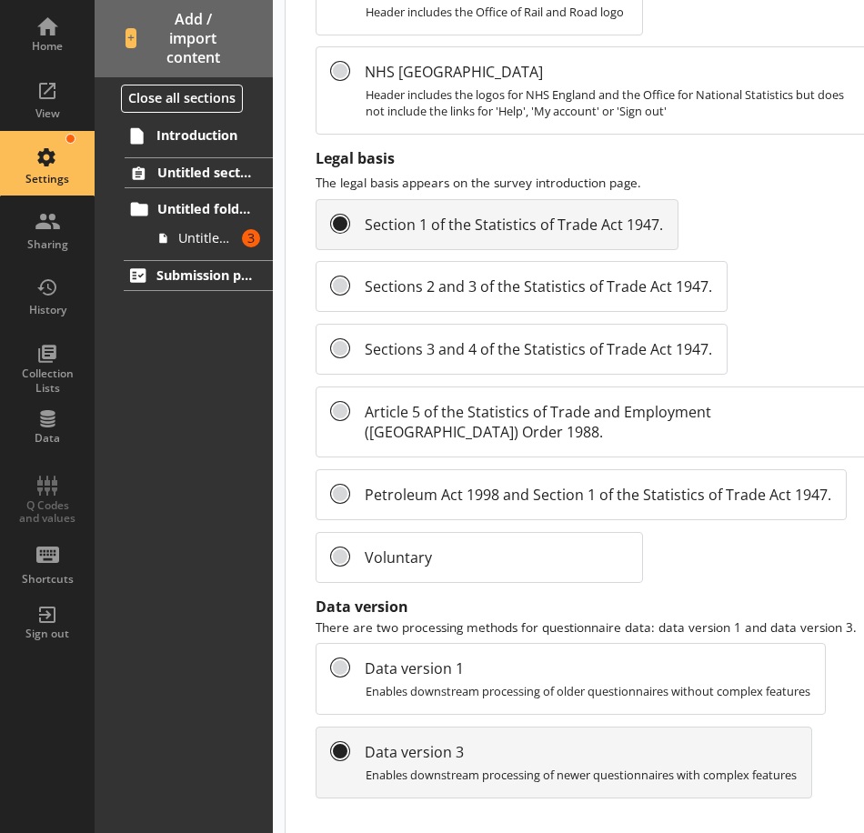
scroll to position [2233, 0]
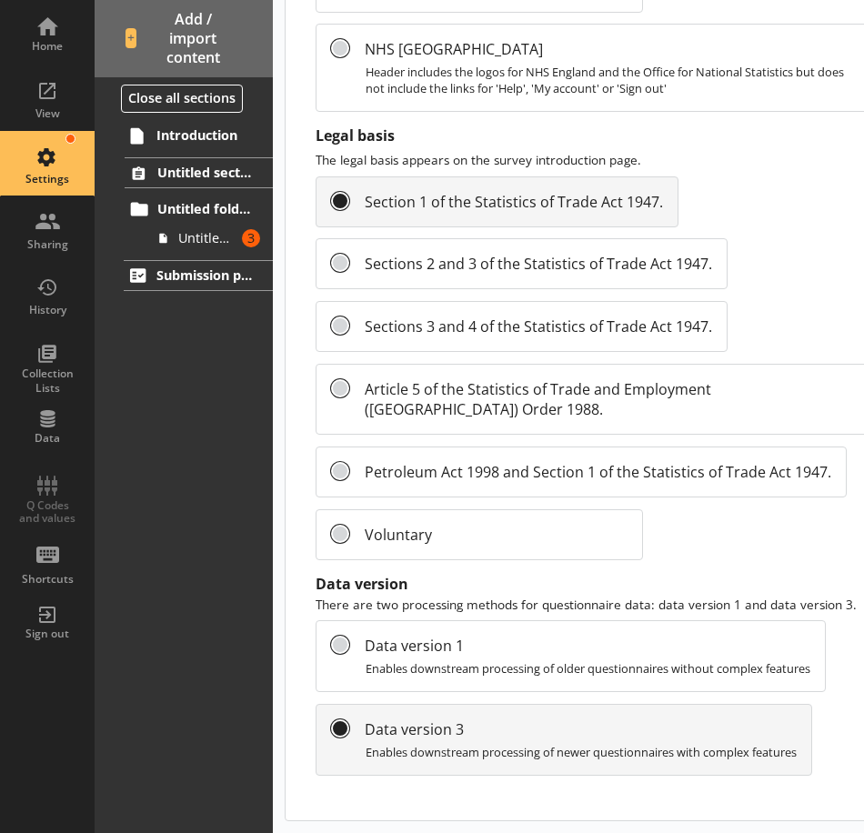
click at [53, 496] on div "Home View Settings Sharing History Collection Lists Data Q Codes and values Sho…" at bounding box center [47, 327] width 95 height 655
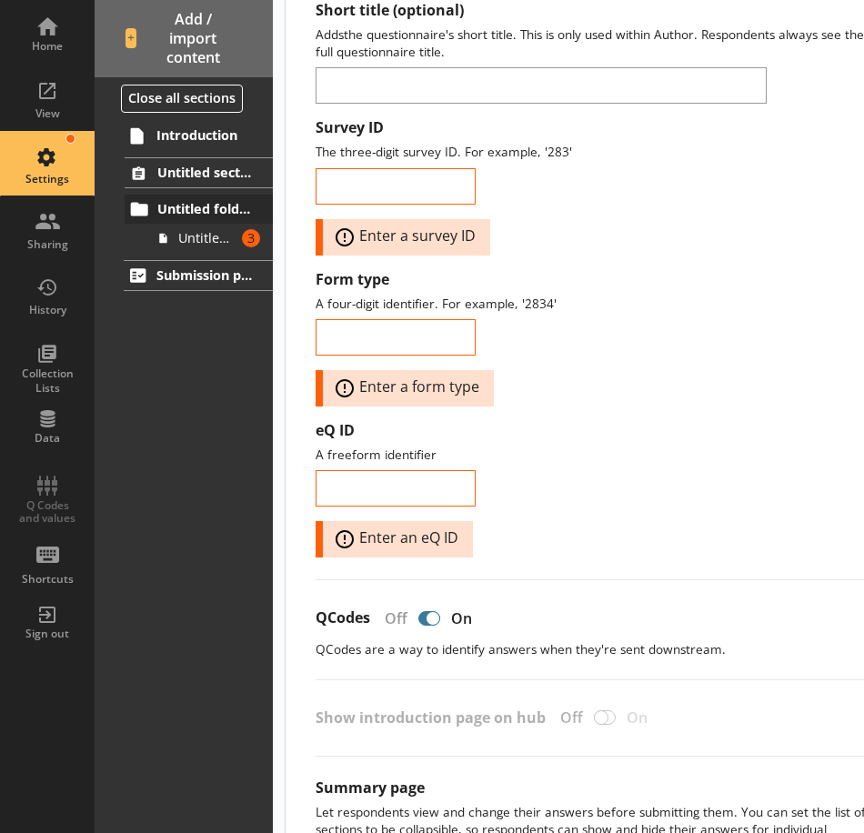
scroll to position [233, 0]
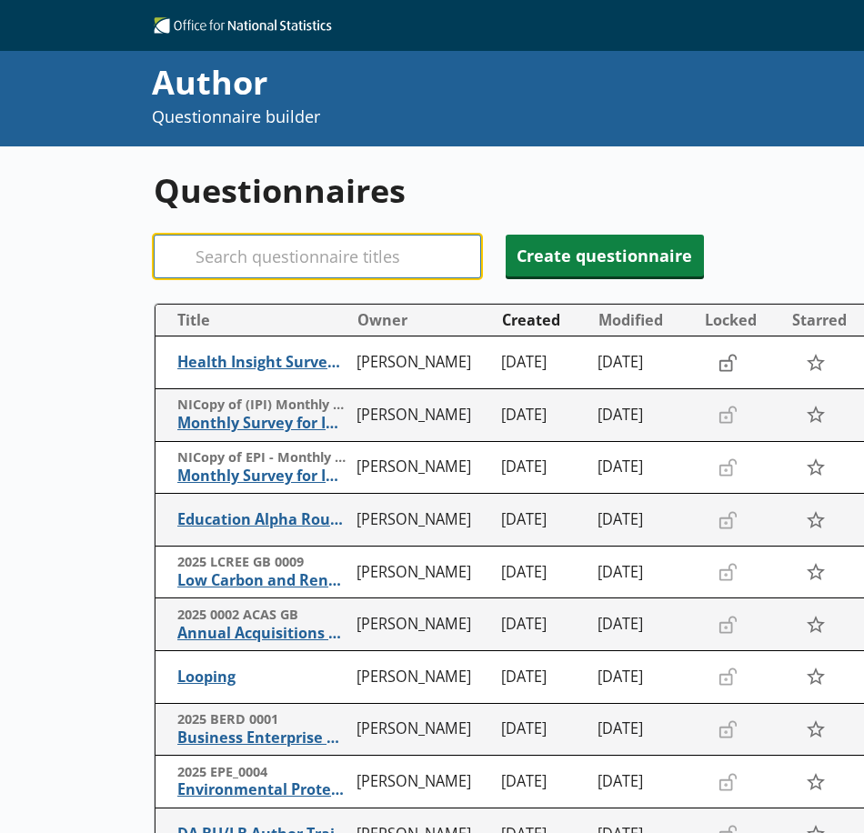
click at [229, 256] on input "Search" at bounding box center [317, 257] width 327 height 44
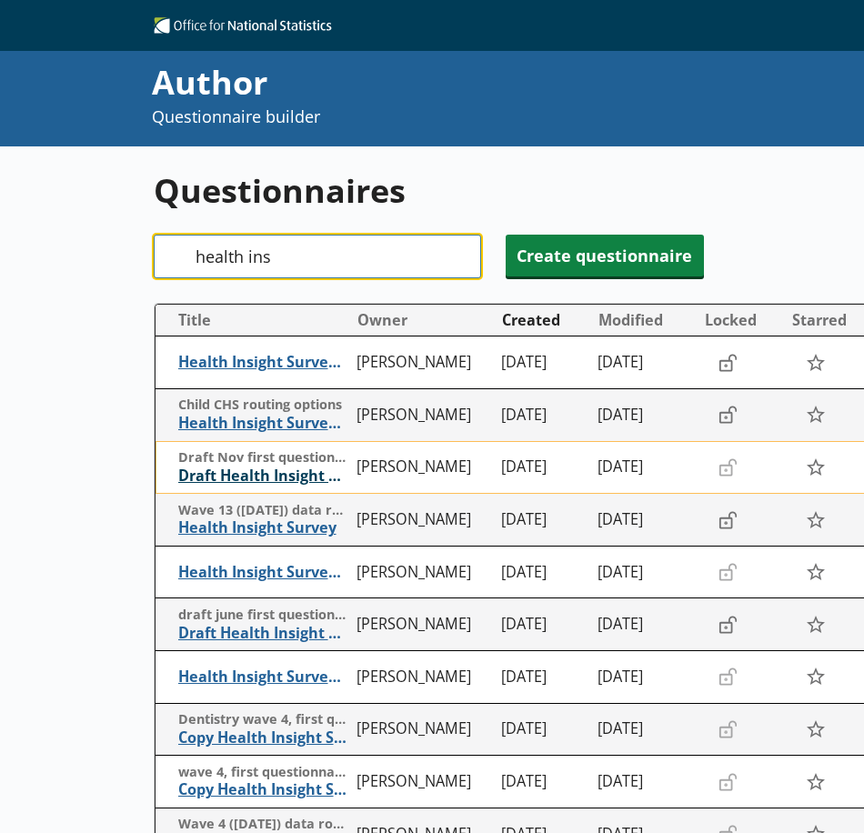
type input "health ins"
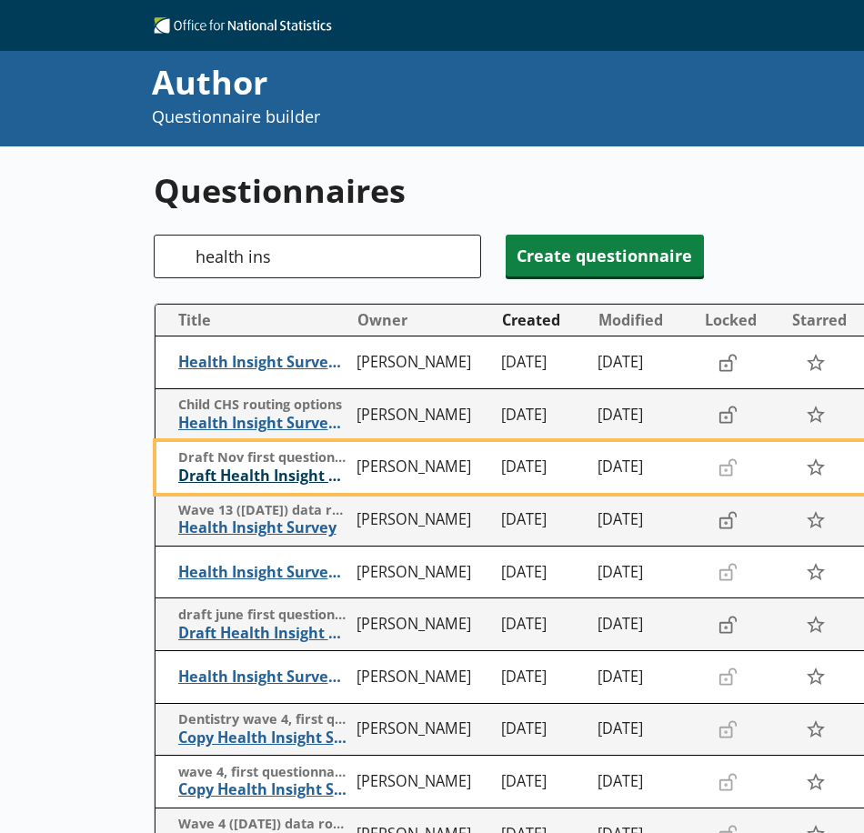
click at [279, 476] on span "Draft Health Insight Survey Nov" at bounding box center [263, 475] width 170 height 19
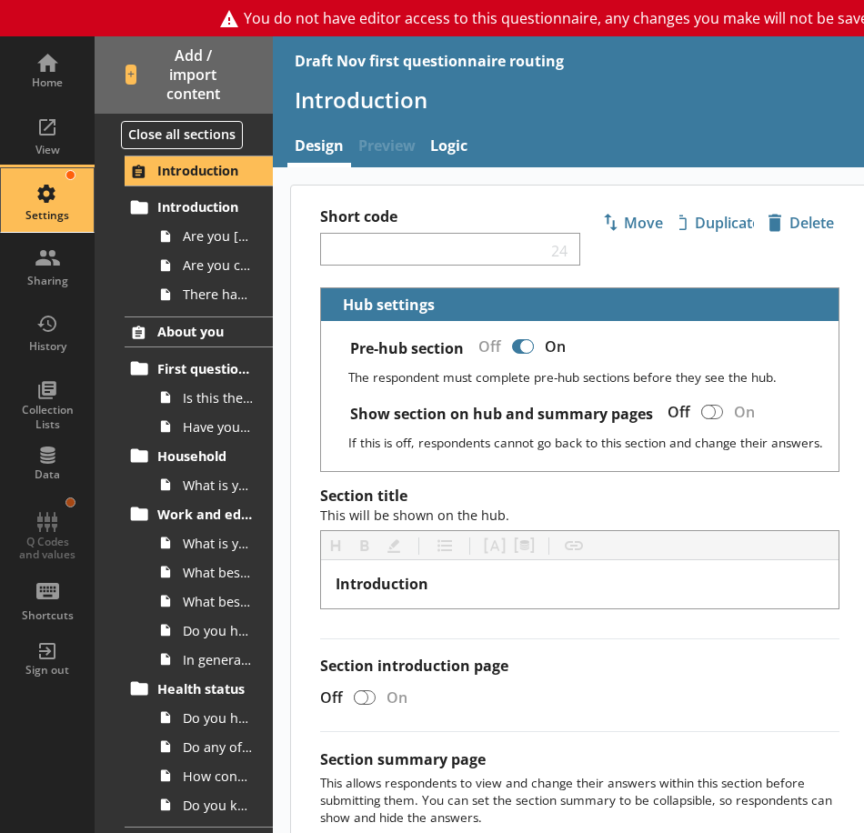
click at [63, 208] on div "Settings" at bounding box center [47, 215] width 64 height 15
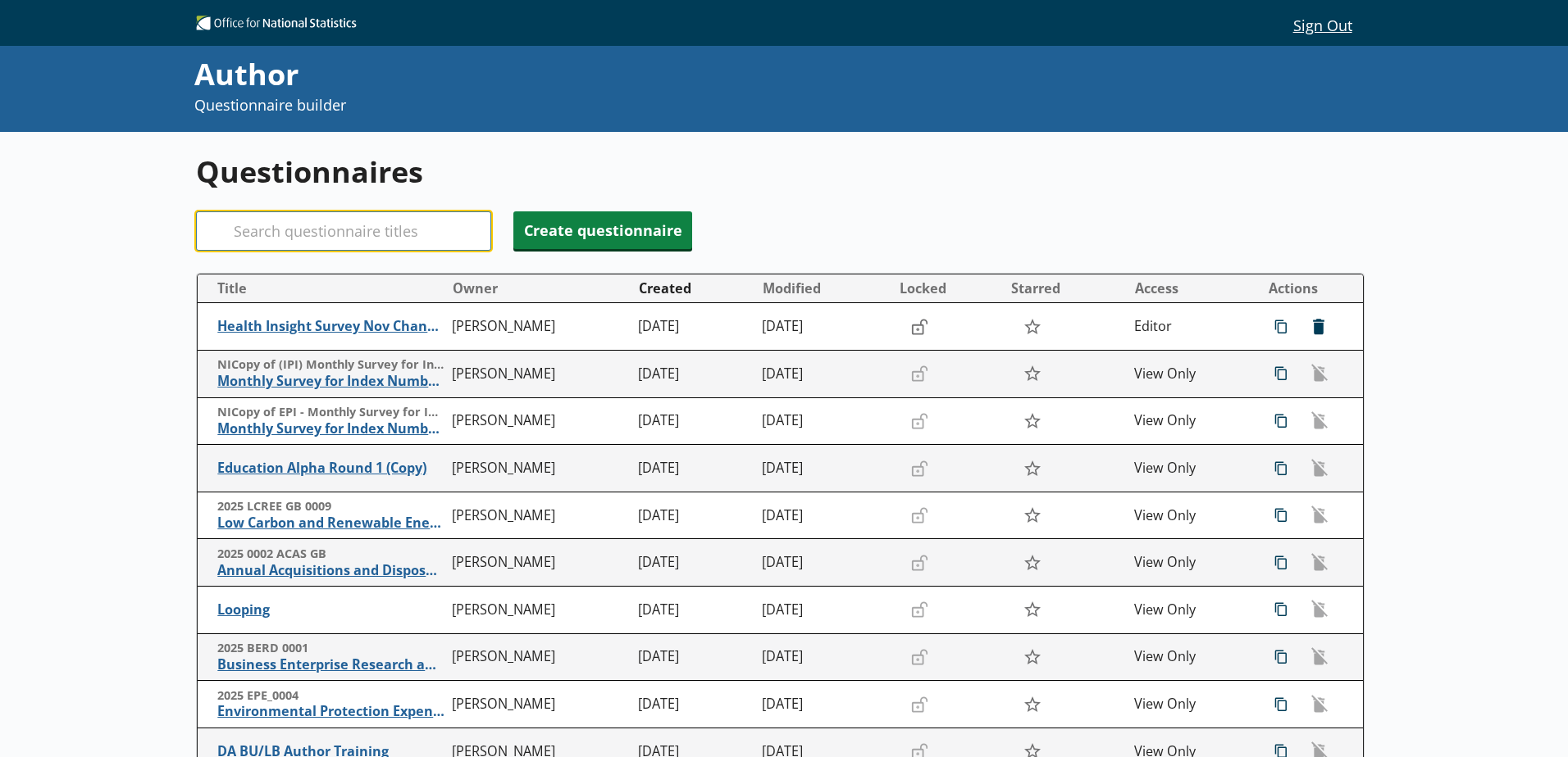
click at [362, 242] on input "Search" at bounding box center [343, 232] width 295 height 40
type input "health insight"
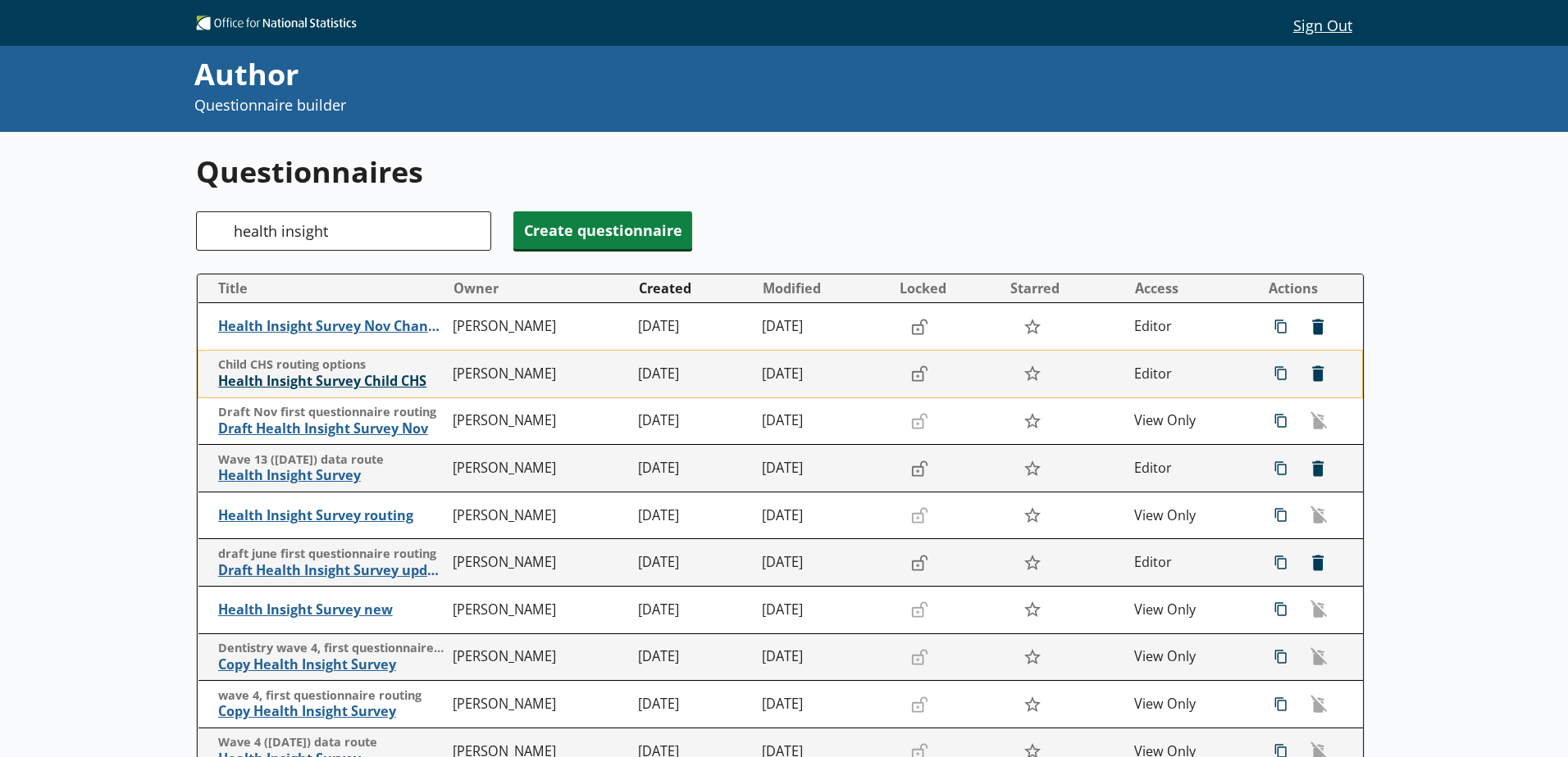
click at [321, 380] on span "Health Insight Survey Child CHS" at bounding box center [331, 381] width 226 height 17
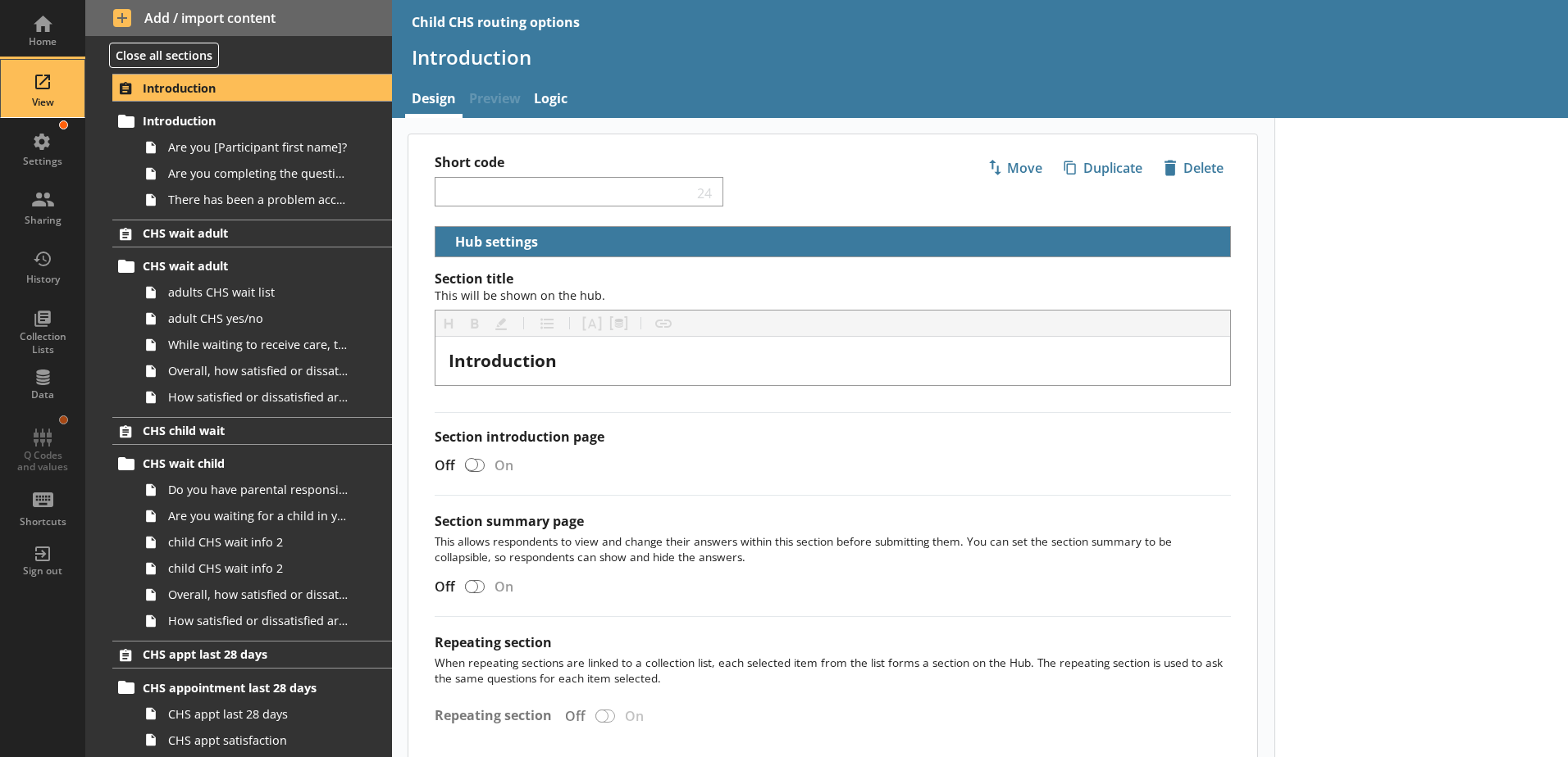
click at [59, 116] on div "View" at bounding box center [42, 88] width 58 height 58
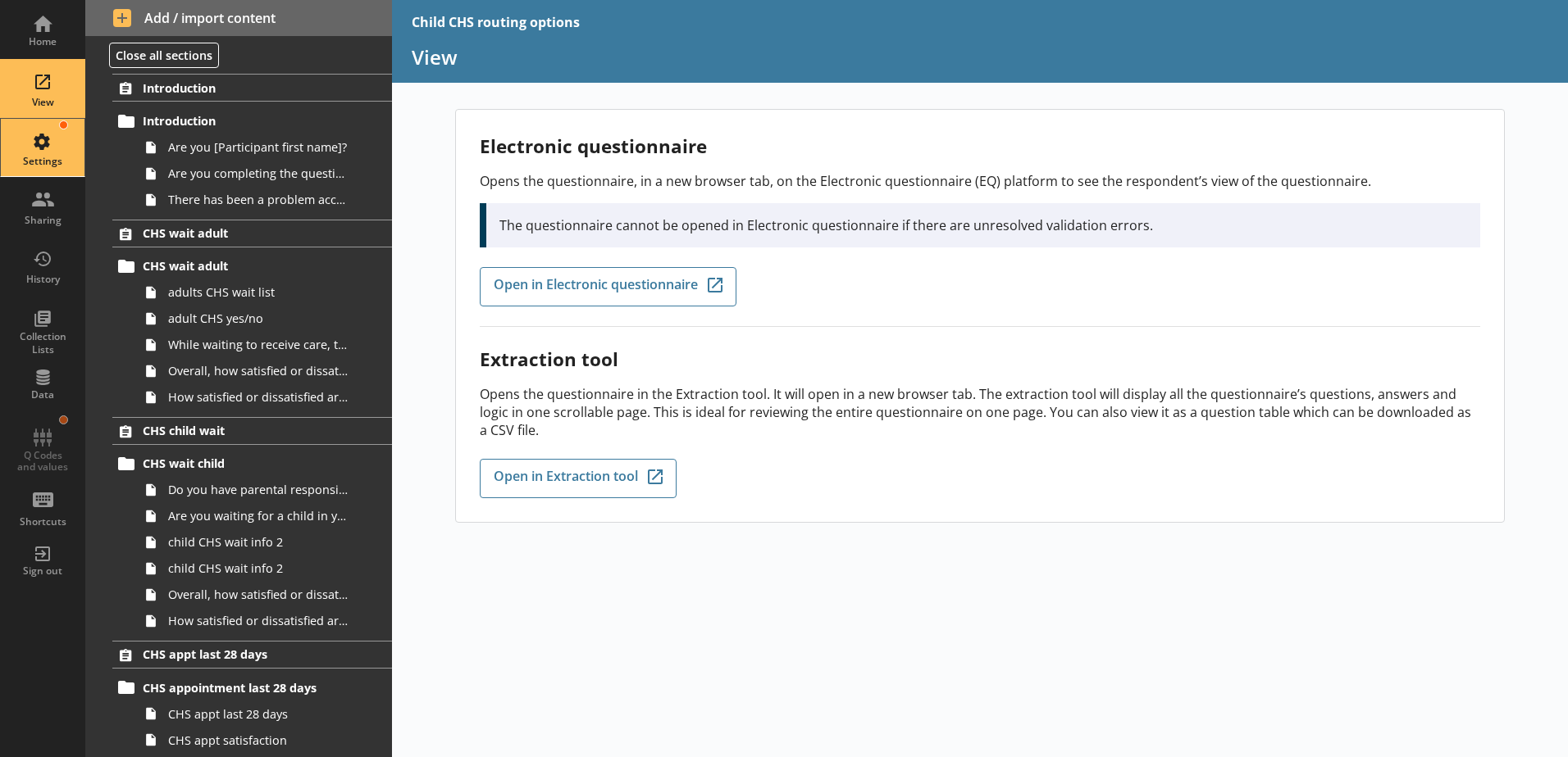
click at [50, 136] on div "Settings" at bounding box center [42, 148] width 58 height 58
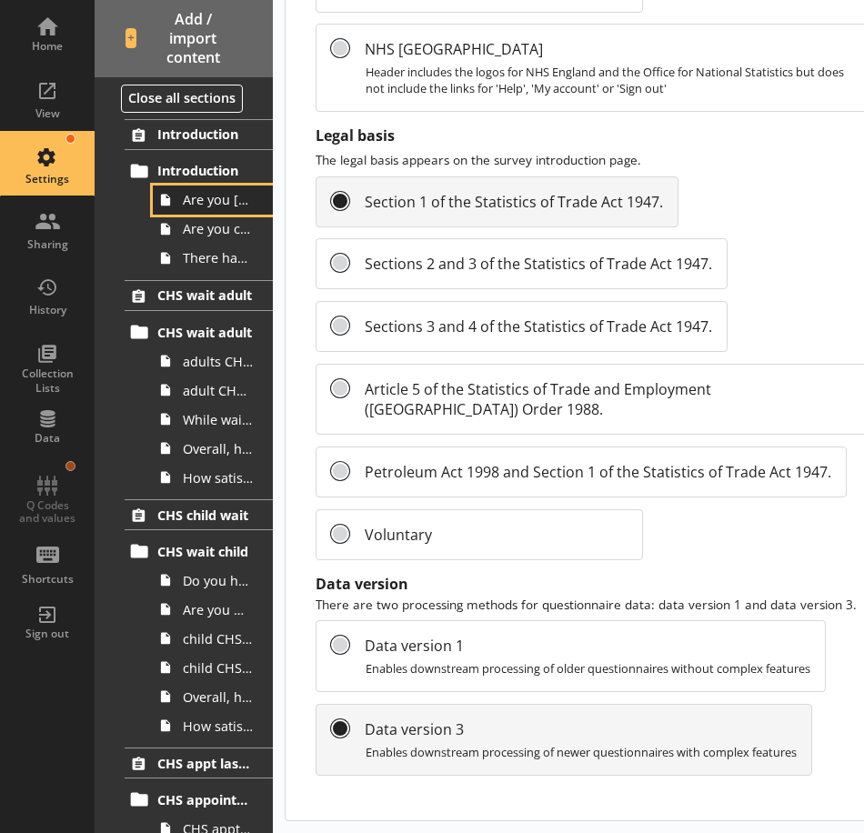
click at [211, 213] on link "Are you [Participant first name]?" at bounding box center [213, 200] width 120 height 29
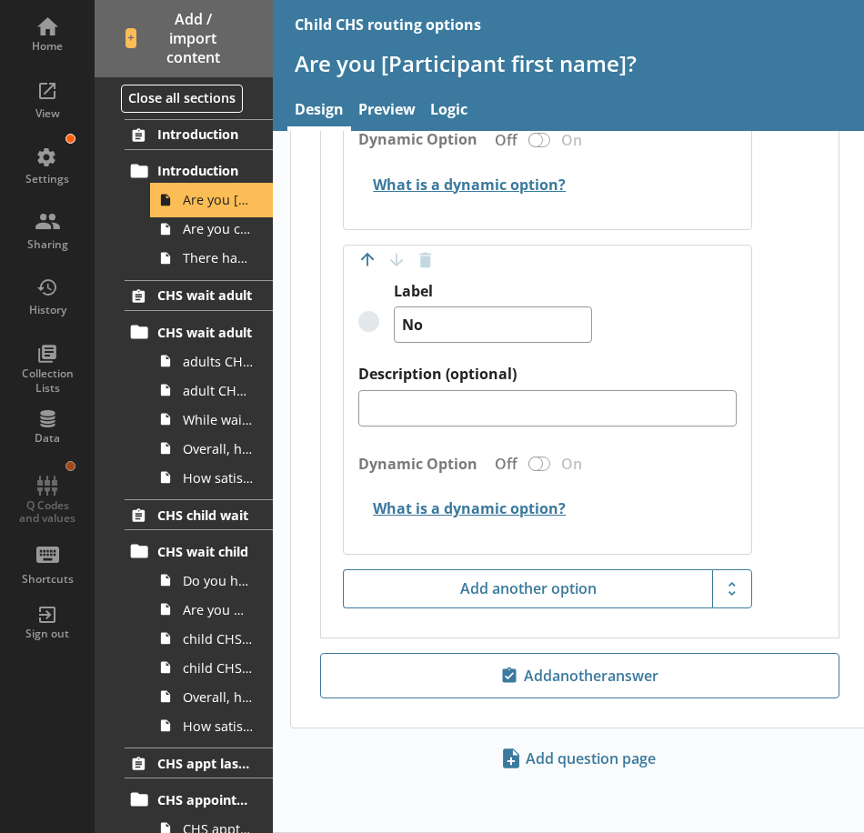
scroll to position [475, 0]
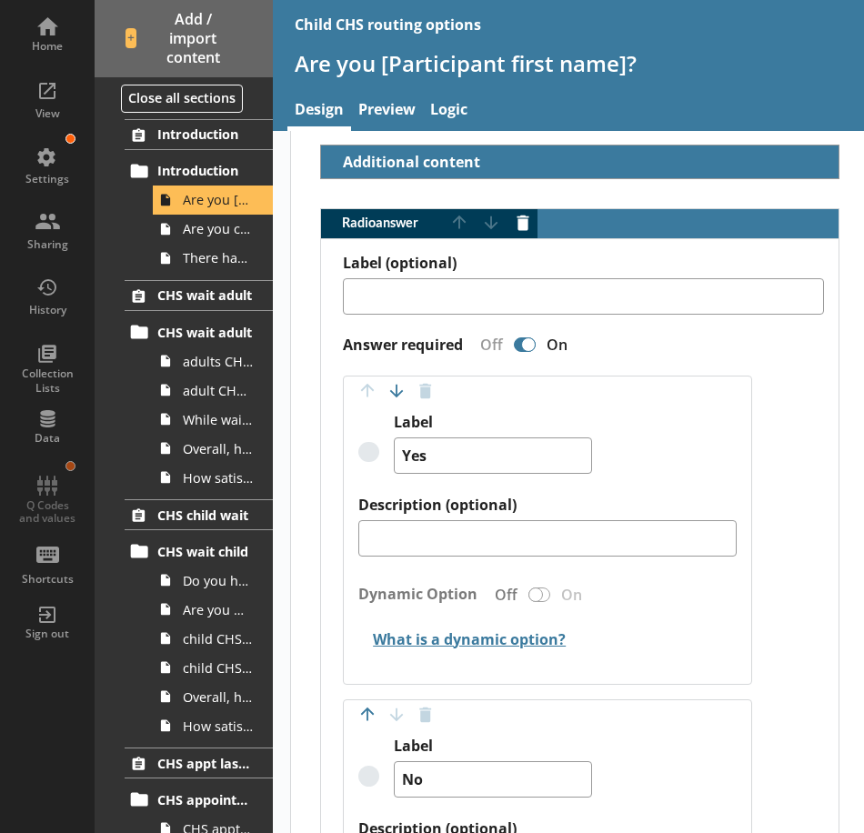
click at [72, 460] on div "Home View Settings Sharing History Collection Lists Data Q Codes and values Sho…" at bounding box center [47, 327] width 95 height 655
click at [59, 483] on div "Home View Settings Sharing History Collection Lists Data Q Codes and values Sho…" at bounding box center [47, 327] width 95 height 655
click at [58, 507] on div "Home View Settings Sharing History Collection Lists Data Q Codes and values Sho…" at bounding box center [47, 327] width 95 height 655
click at [57, 514] on div "Home View Settings Sharing History Collection Lists Data Q Codes and values Sho…" at bounding box center [47, 327] width 95 height 655
click at [72, 468] on div "Home View Settings Sharing History Collection Lists Data Q Codes and values Sho…" at bounding box center [47, 327] width 95 height 655
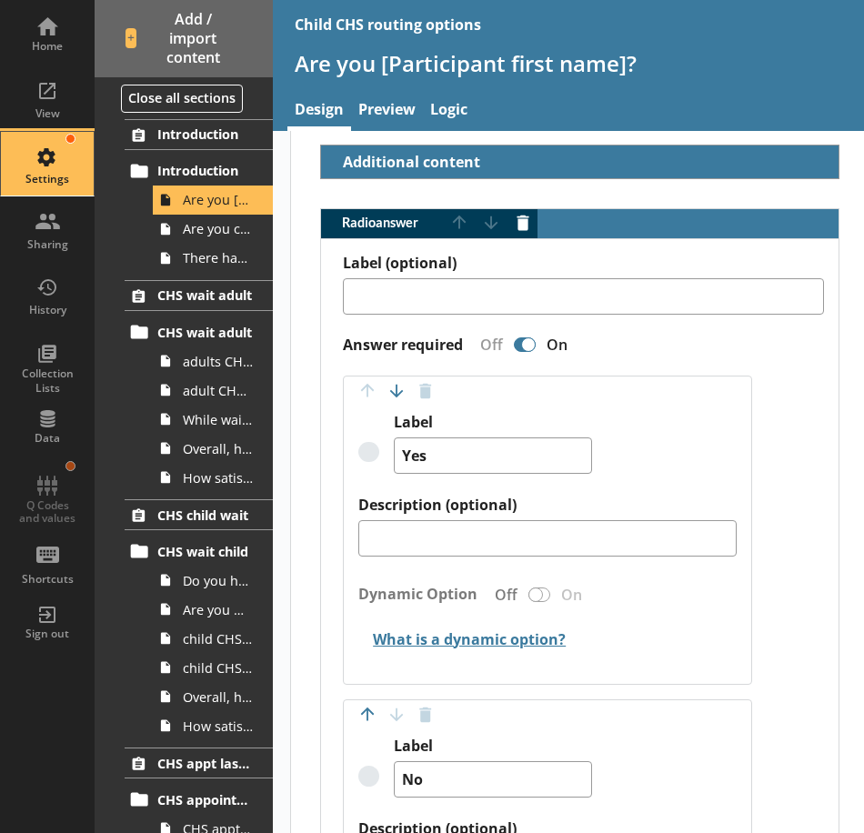
click at [45, 170] on div "Settings" at bounding box center [47, 164] width 64 height 64
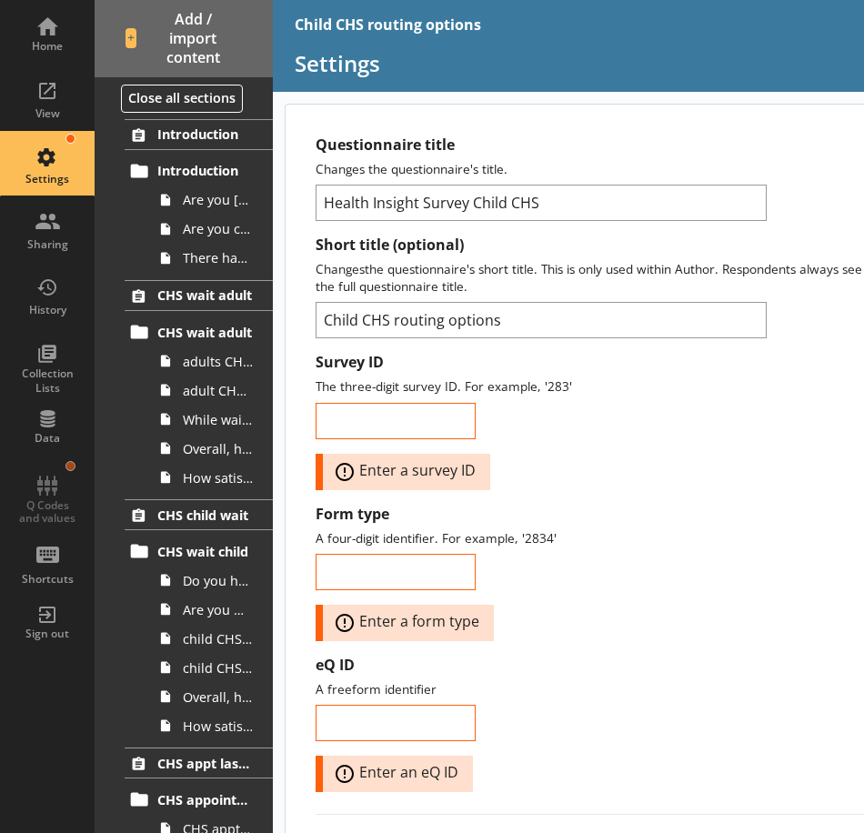
click at [66, 466] on div "Home View Settings Sharing History Collection Lists Data Q Codes and values Sho…" at bounding box center [47, 327] width 95 height 655
click at [67, 471] on div "Home View Settings Sharing History Collection Lists Data Q Codes and values Sho…" at bounding box center [47, 327] width 95 height 655
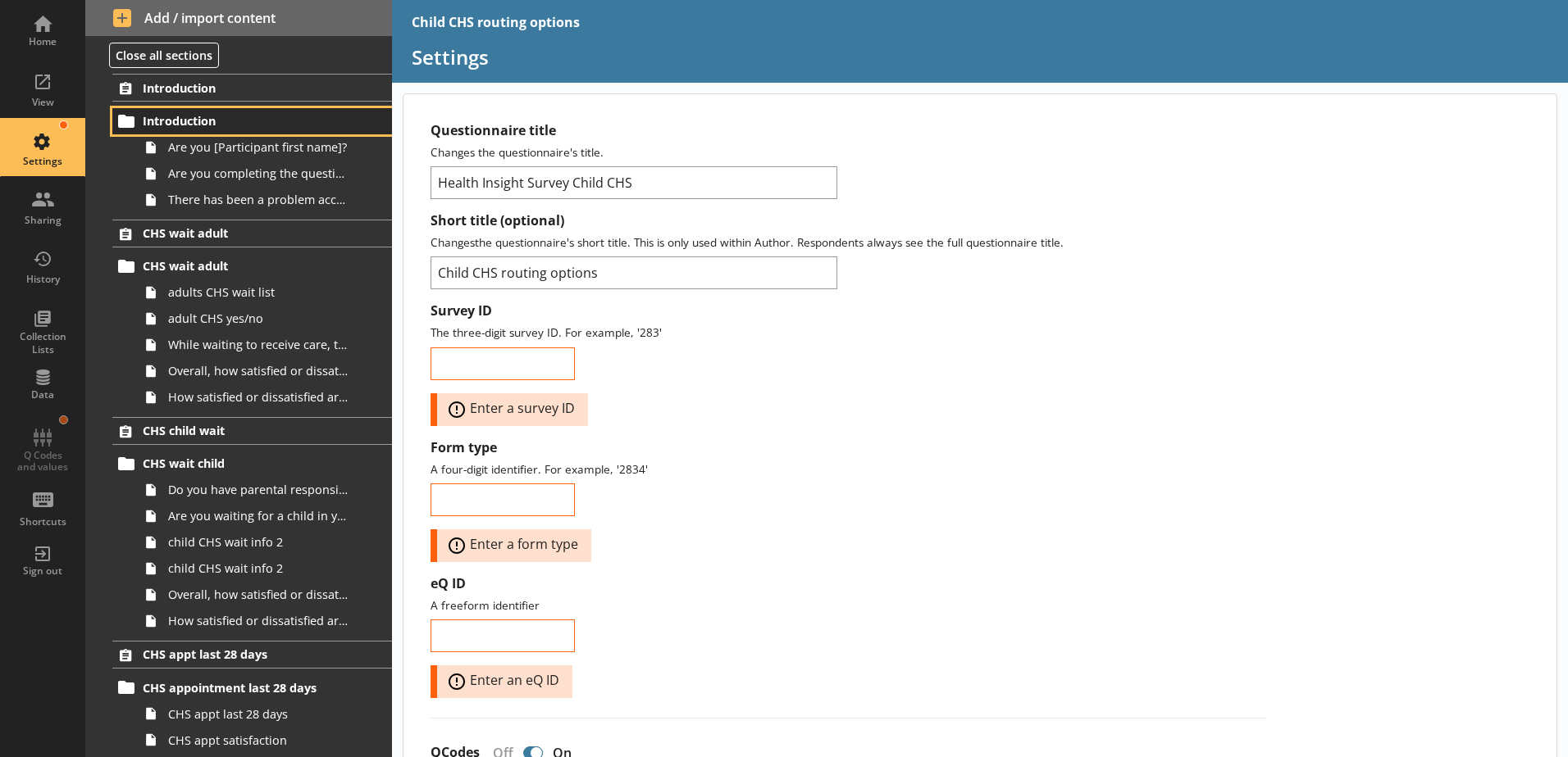
click at [178, 124] on span "Introduction" at bounding box center [243, 120] width 201 height 15
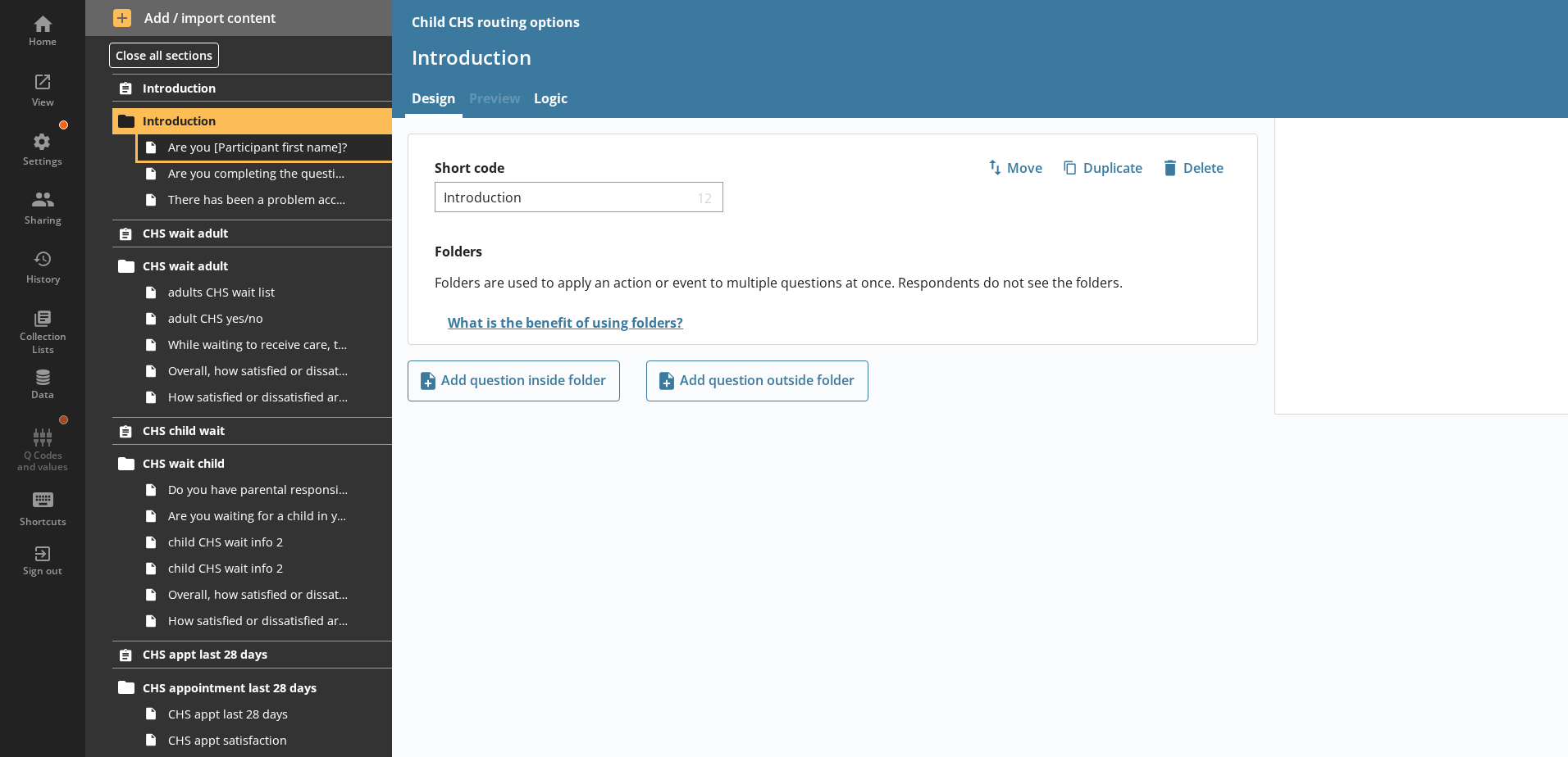
click at [188, 146] on span "Are you [Participant first name]?" at bounding box center [259, 147] width 182 height 15
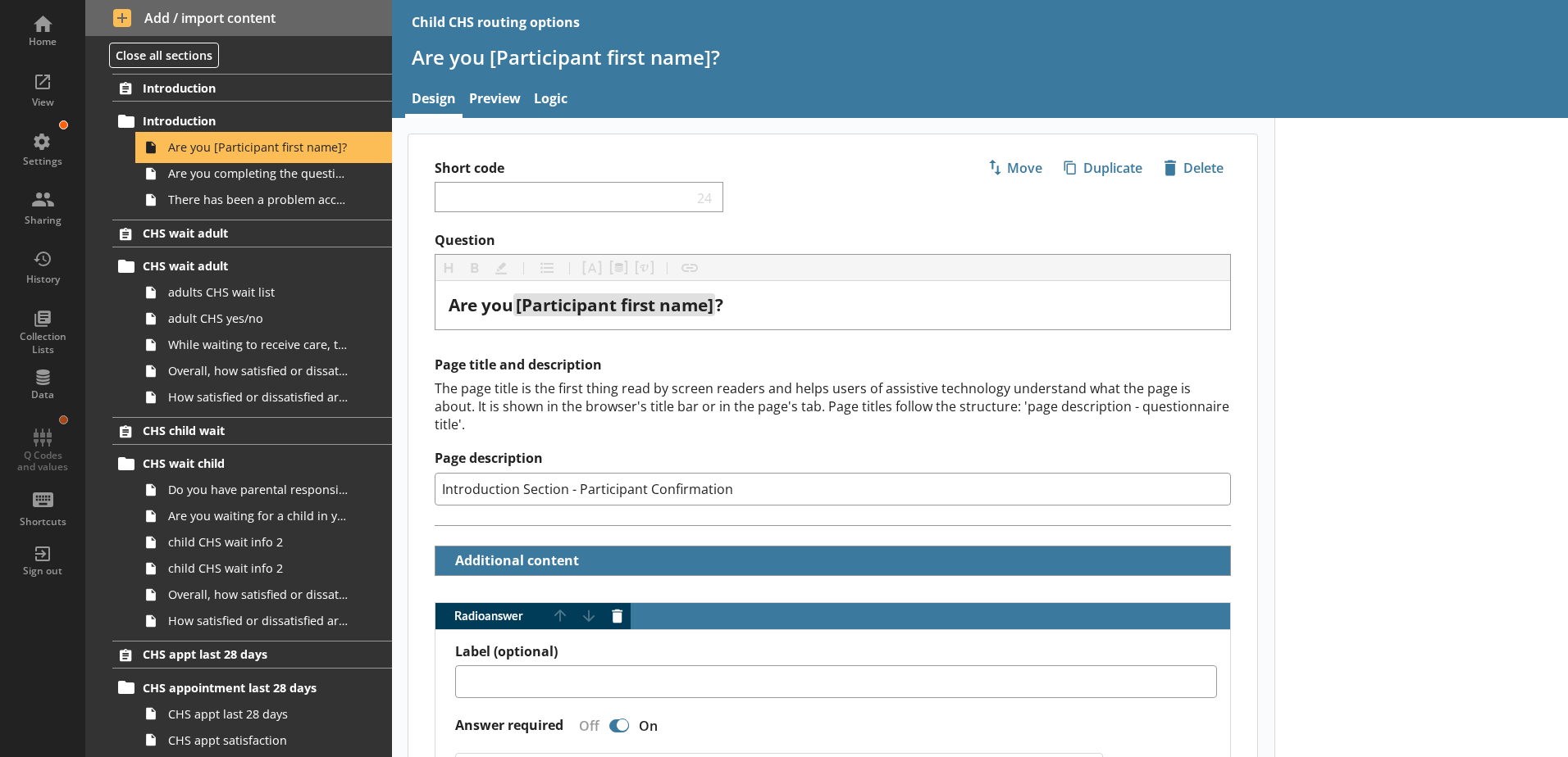
type textarea "x"
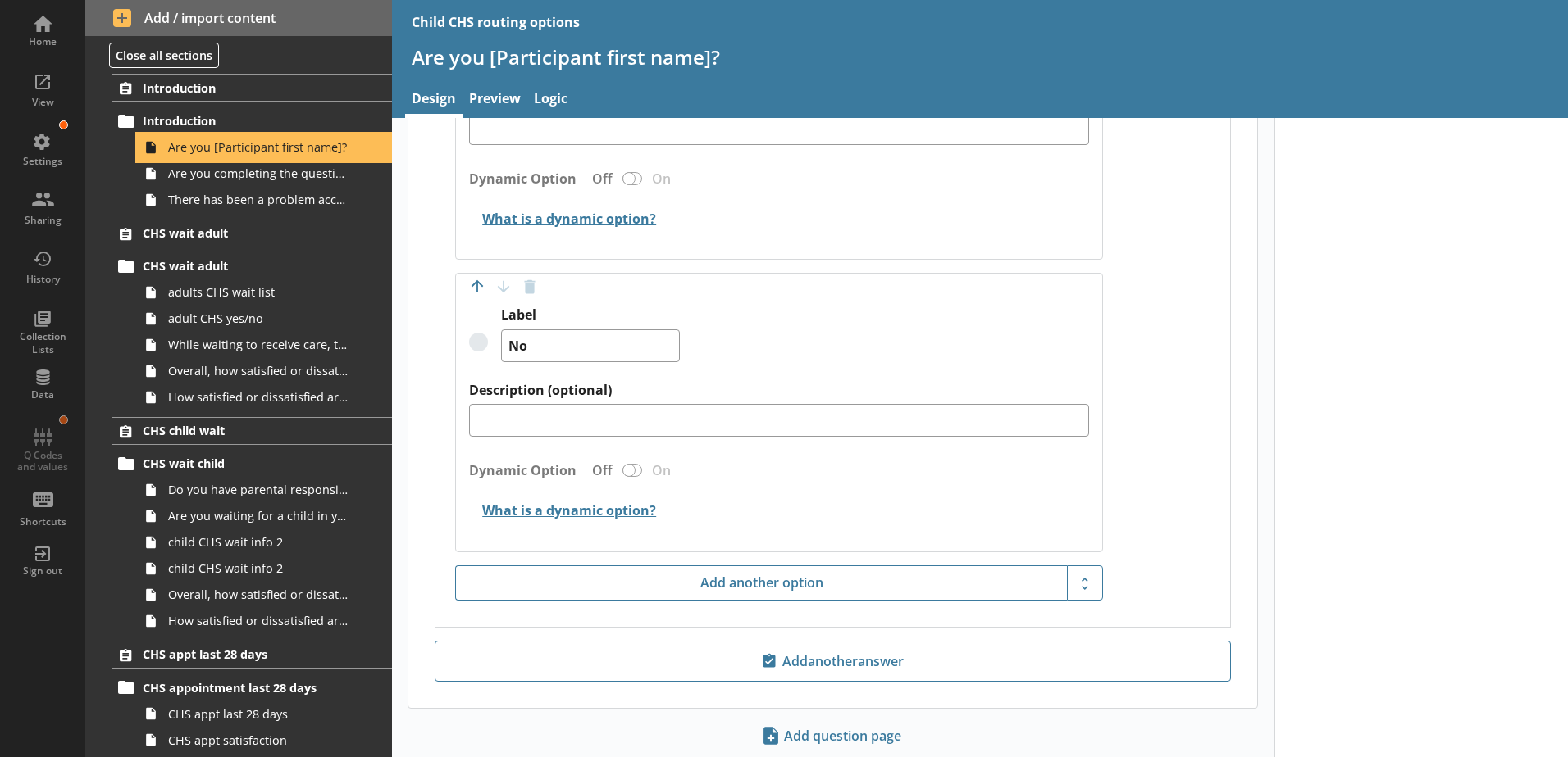
scroll to position [800, 0]
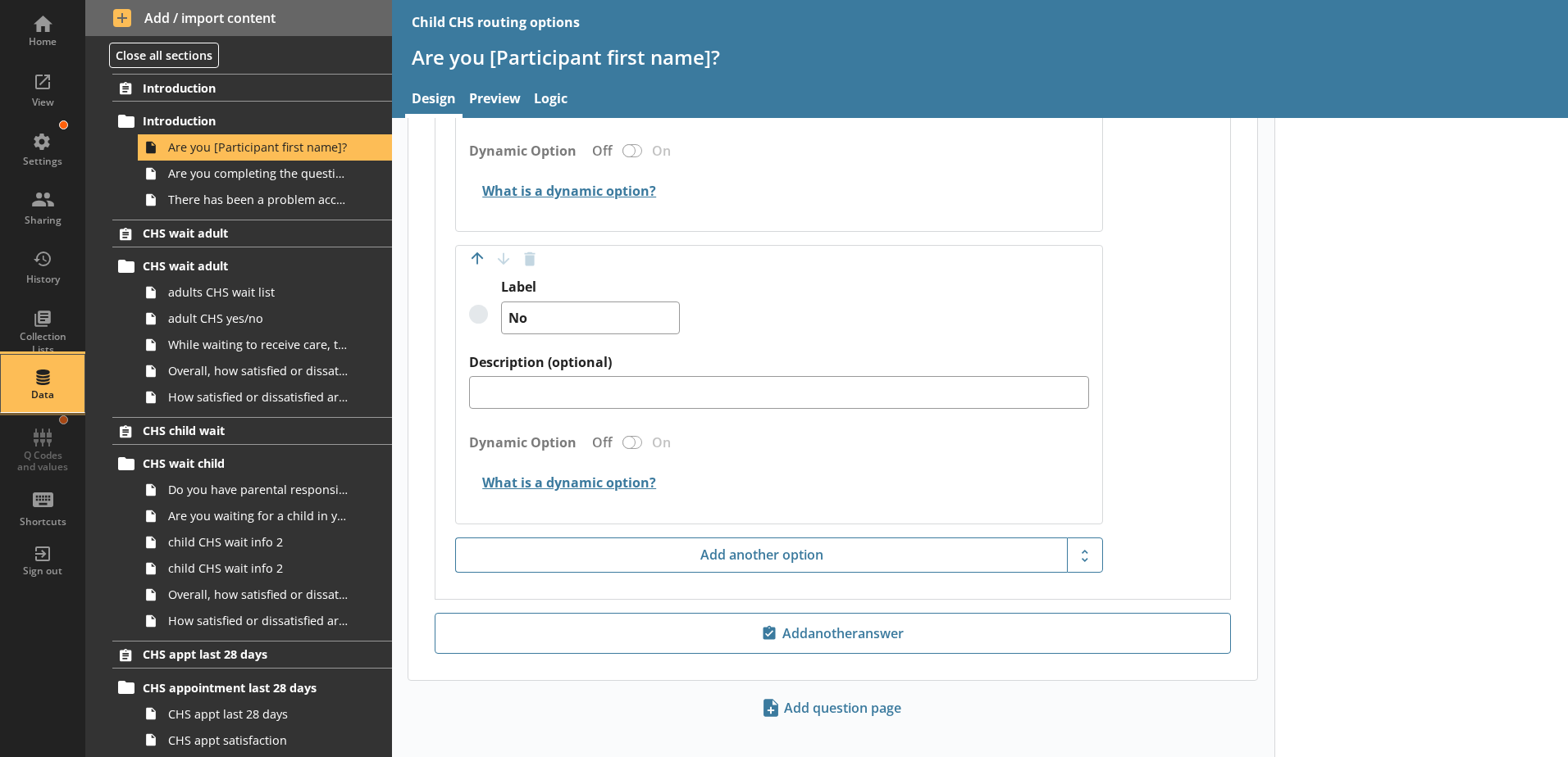
click at [50, 382] on div "Data" at bounding box center [42, 384] width 58 height 58
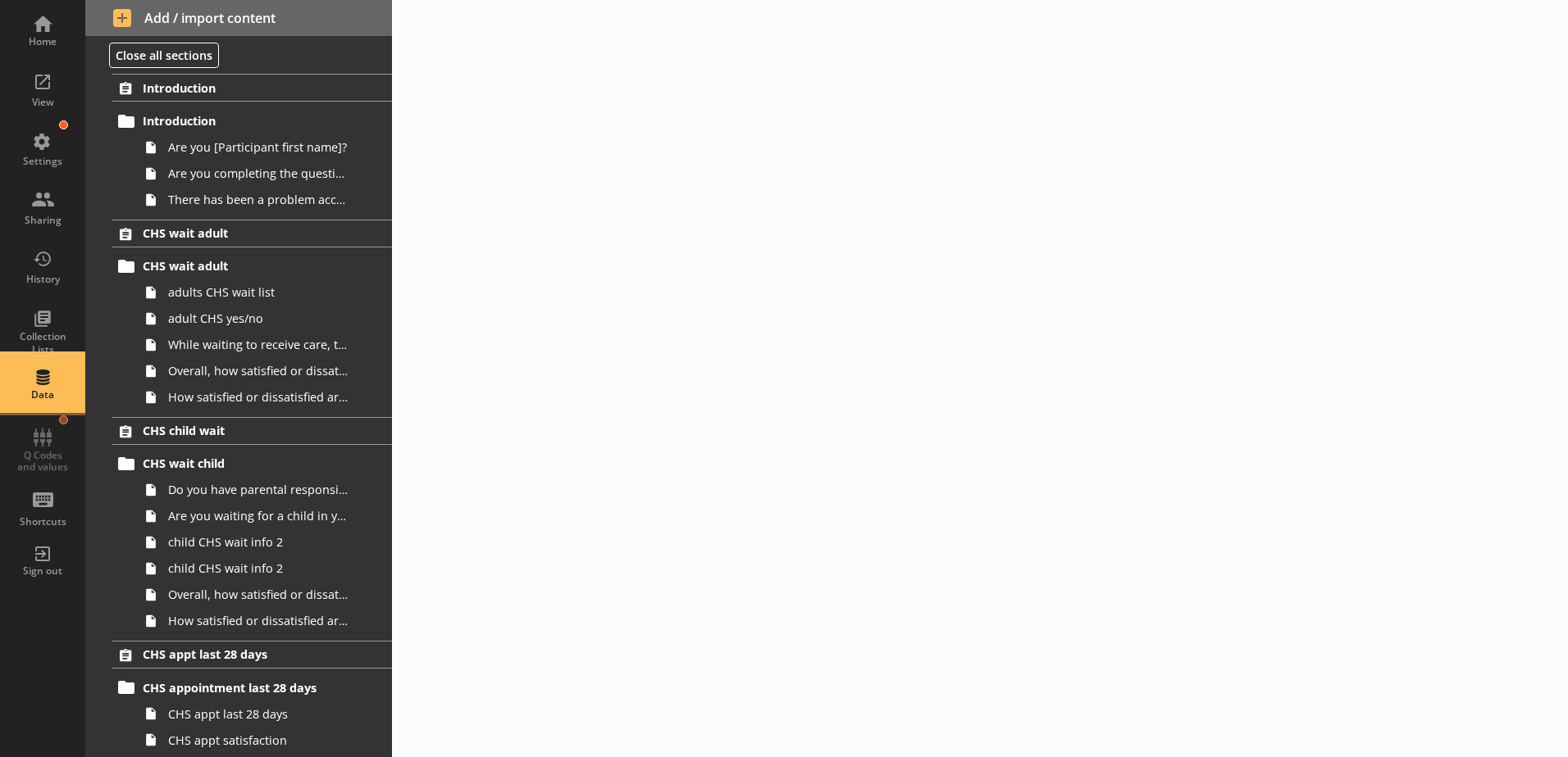
select select "Date"
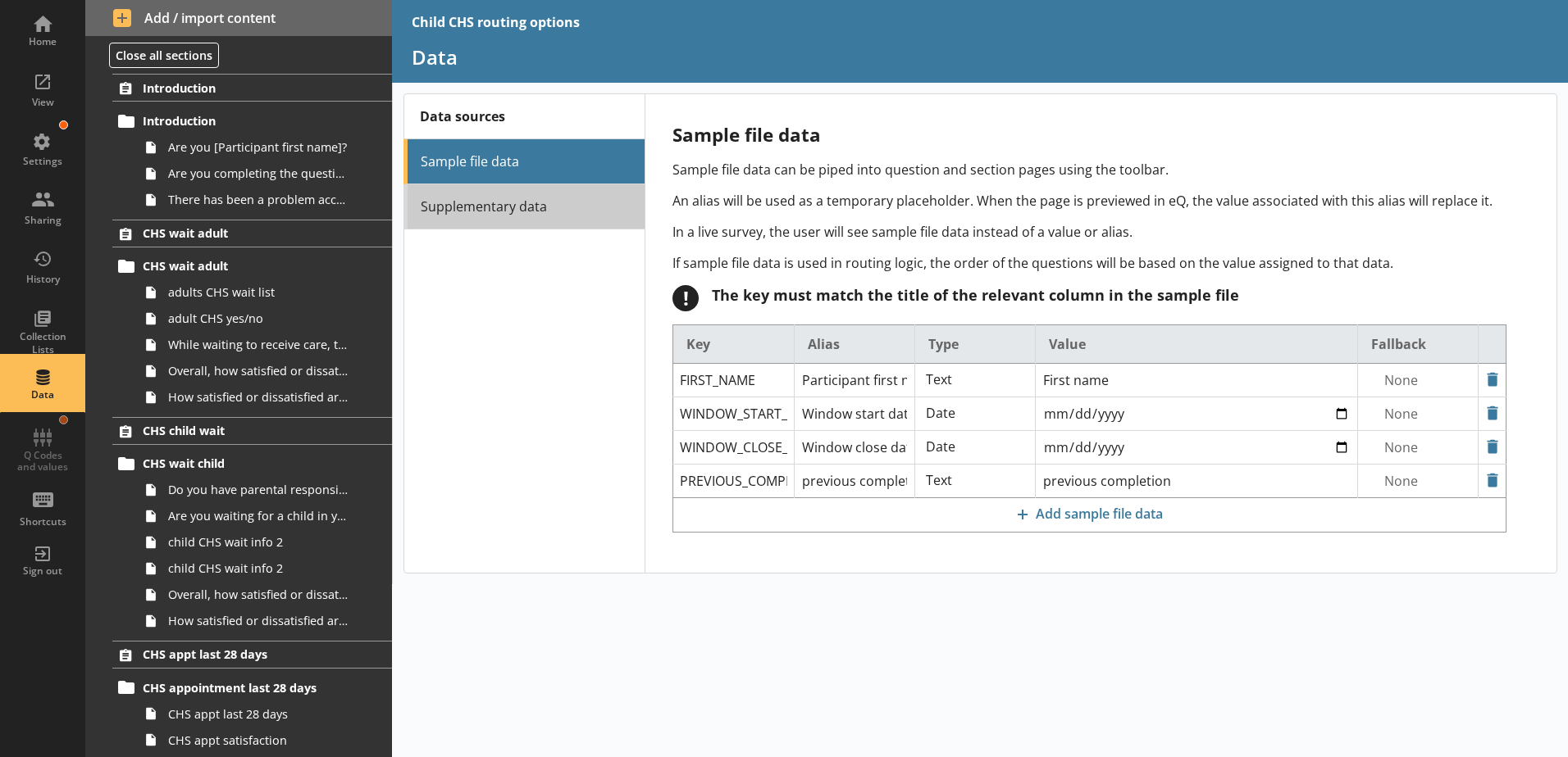
click at [547, 203] on link "Supplementary data" at bounding box center [523, 207] width 241 height 45
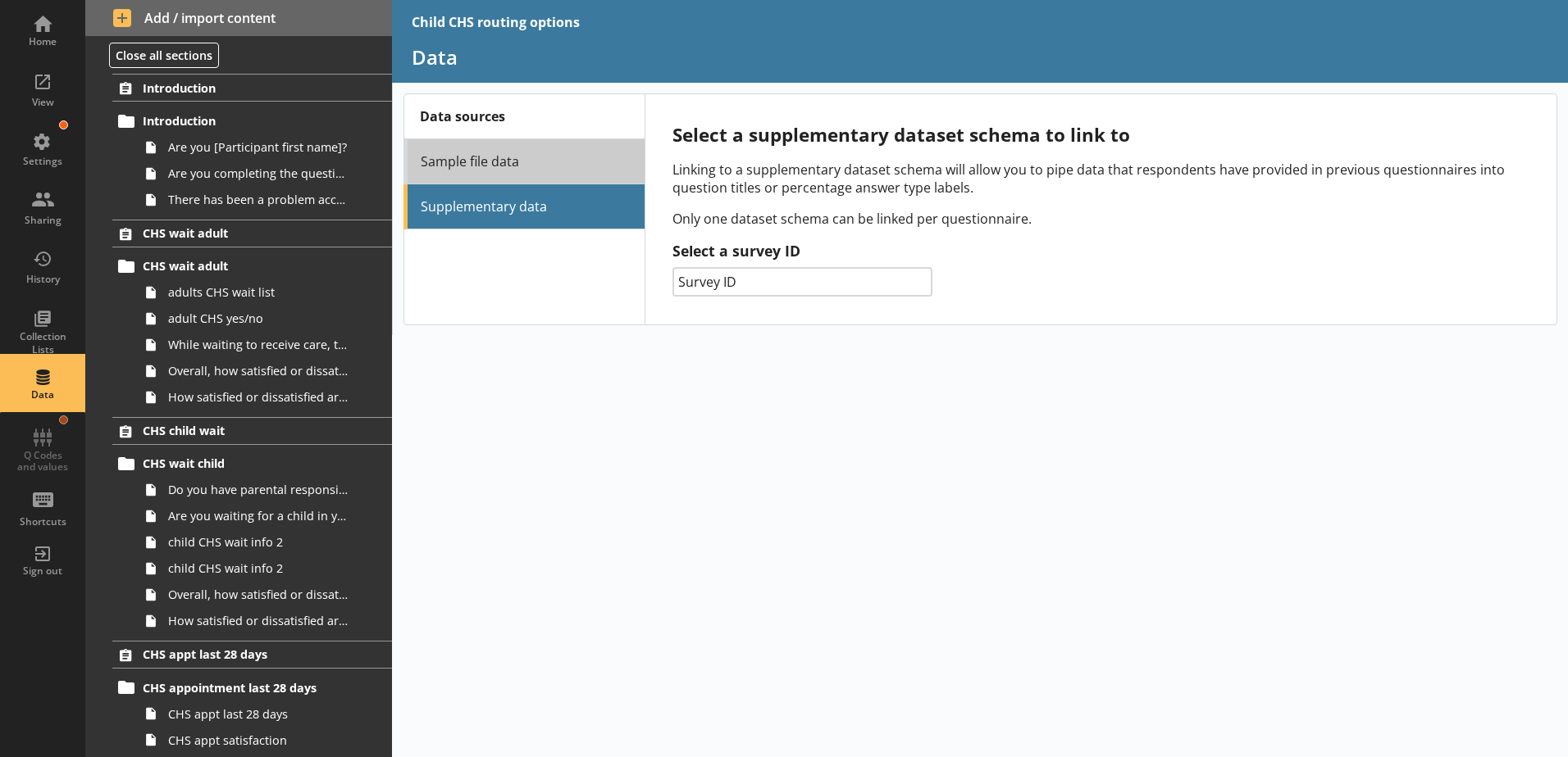
click at [509, 160] on link "Sample file data" at bounding box center [523, 162] width 241 height 45
select select "Date"
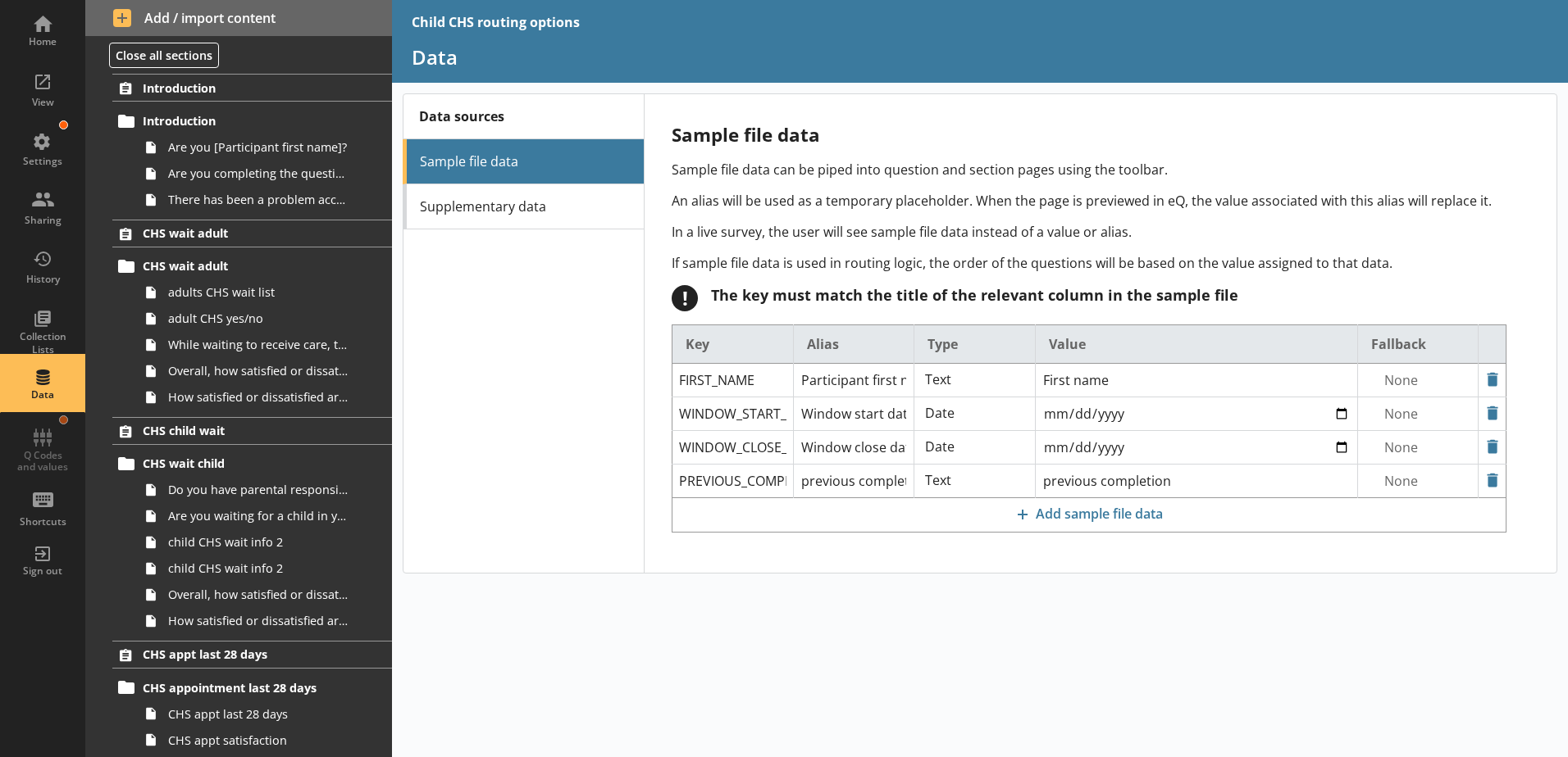
click at [701, 196] on p "An alias will be used as a temporary placeholder. When the page is previewed in…" at bounding box center [1089, 201] width 835 height 18
click at [50, 435] on div "Home View Settings Sharing History Collection Lists Data Q Codes and values Sho…" at bounding box center [42, 295] width 86 height 590
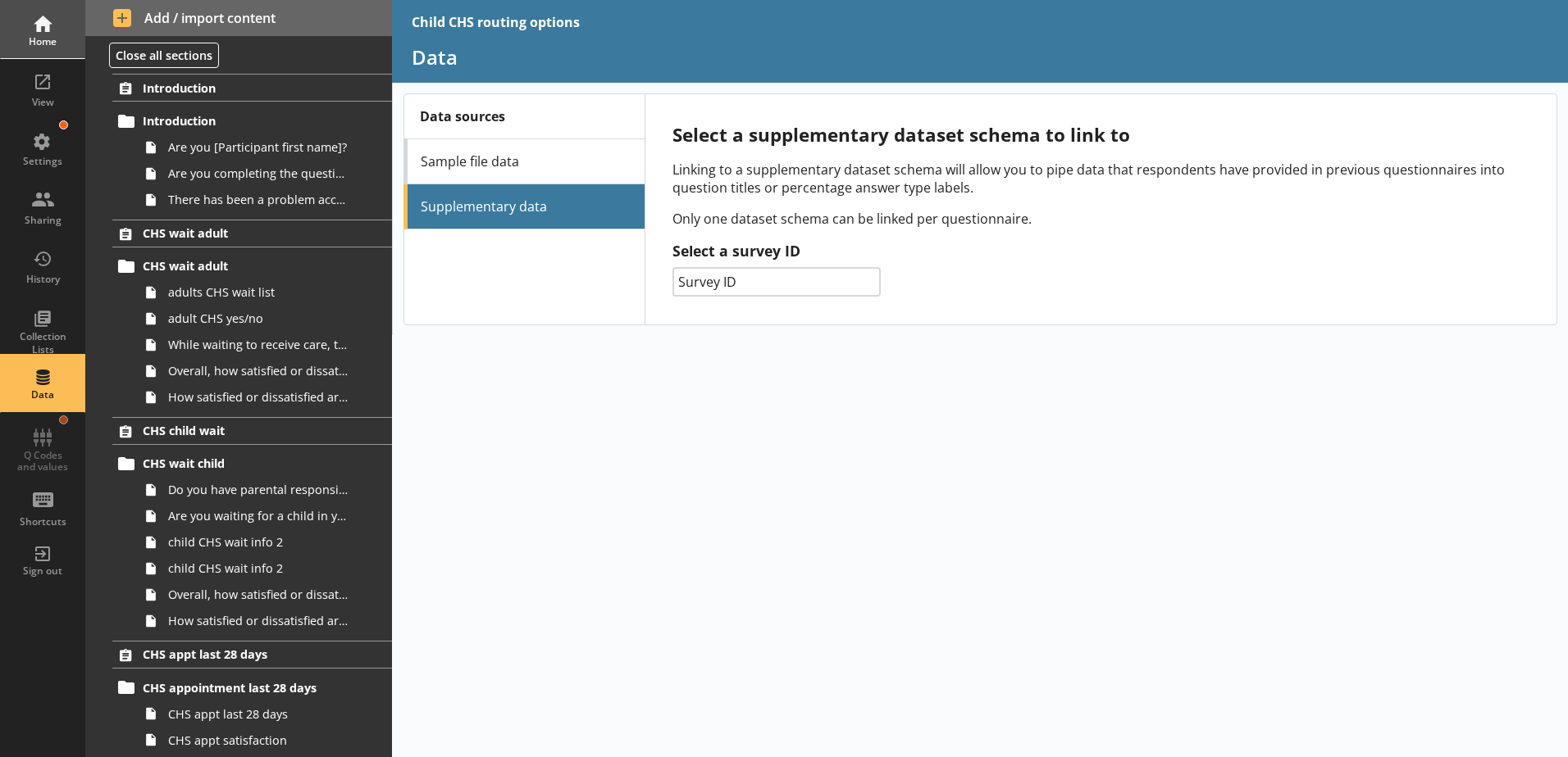
select select "Date"
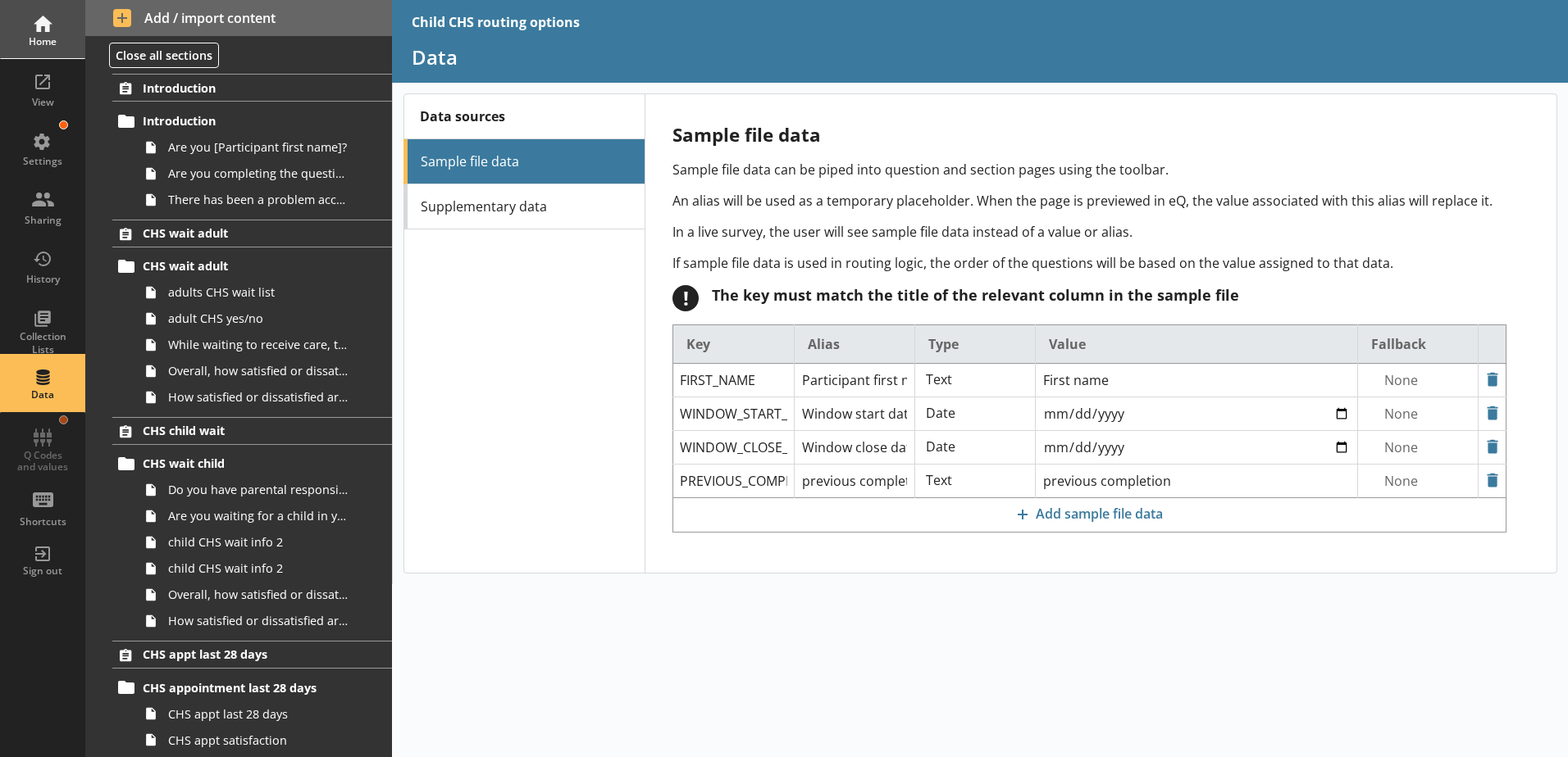
type textarea "x"
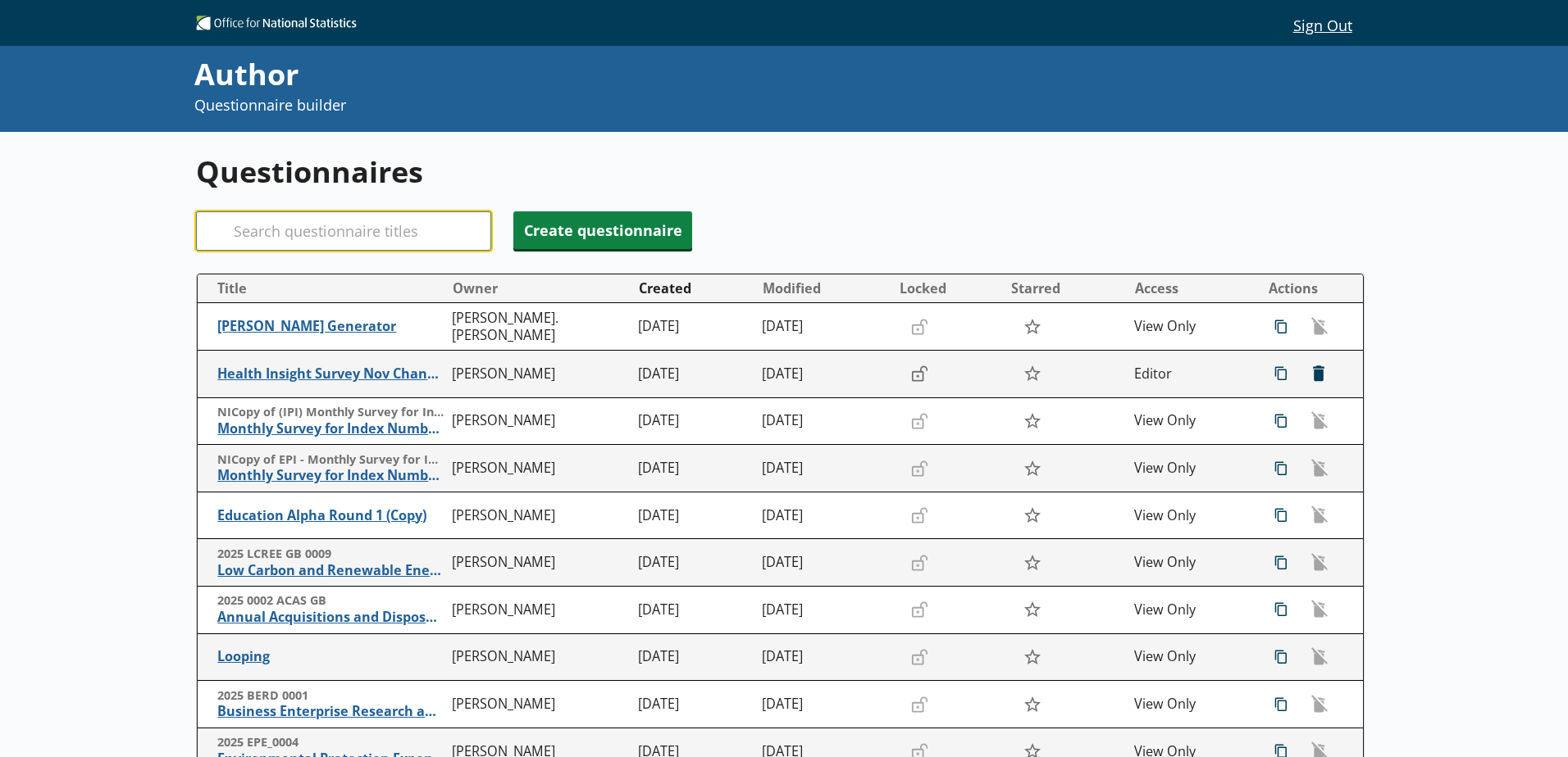
click at [294, 229] on input "Search" at bounding box center [343, 232] width 295 height 40
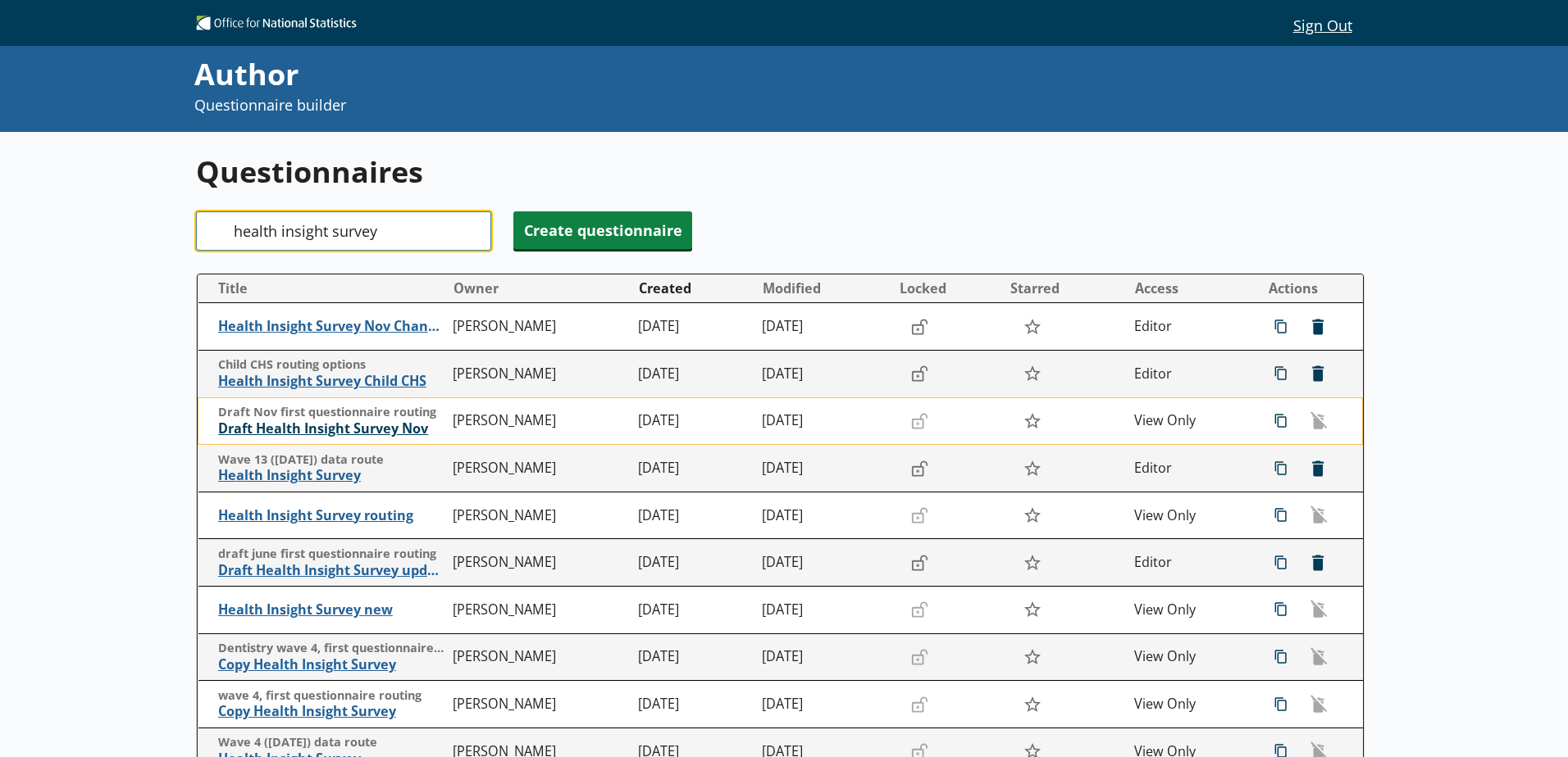
type input "health insight survey"
click at [288, 432] on span "Draft Health Insight Survey Nov" at bounding box center [331, 428] width 226 height 17
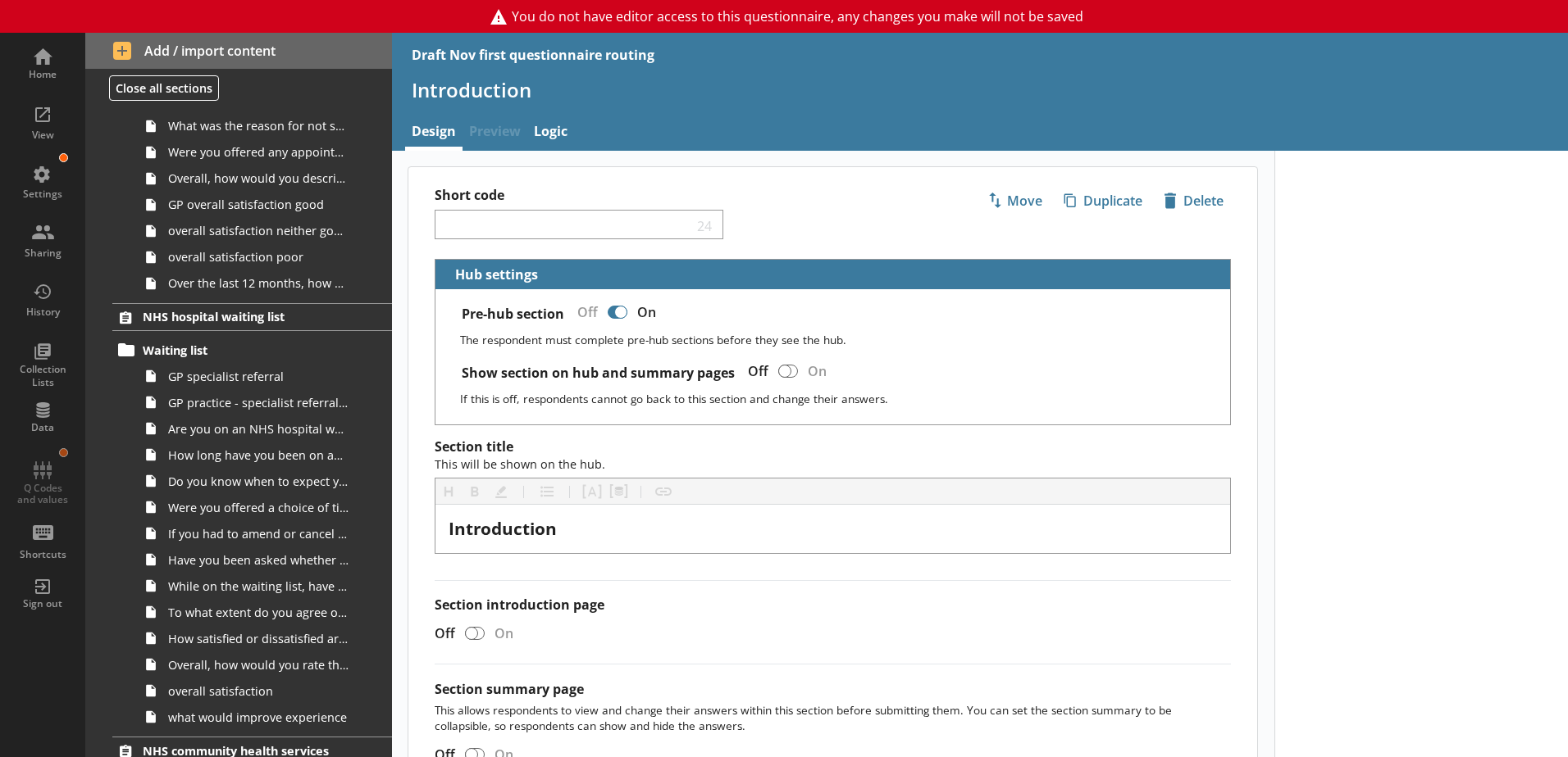
scroll to position [1147, 0]
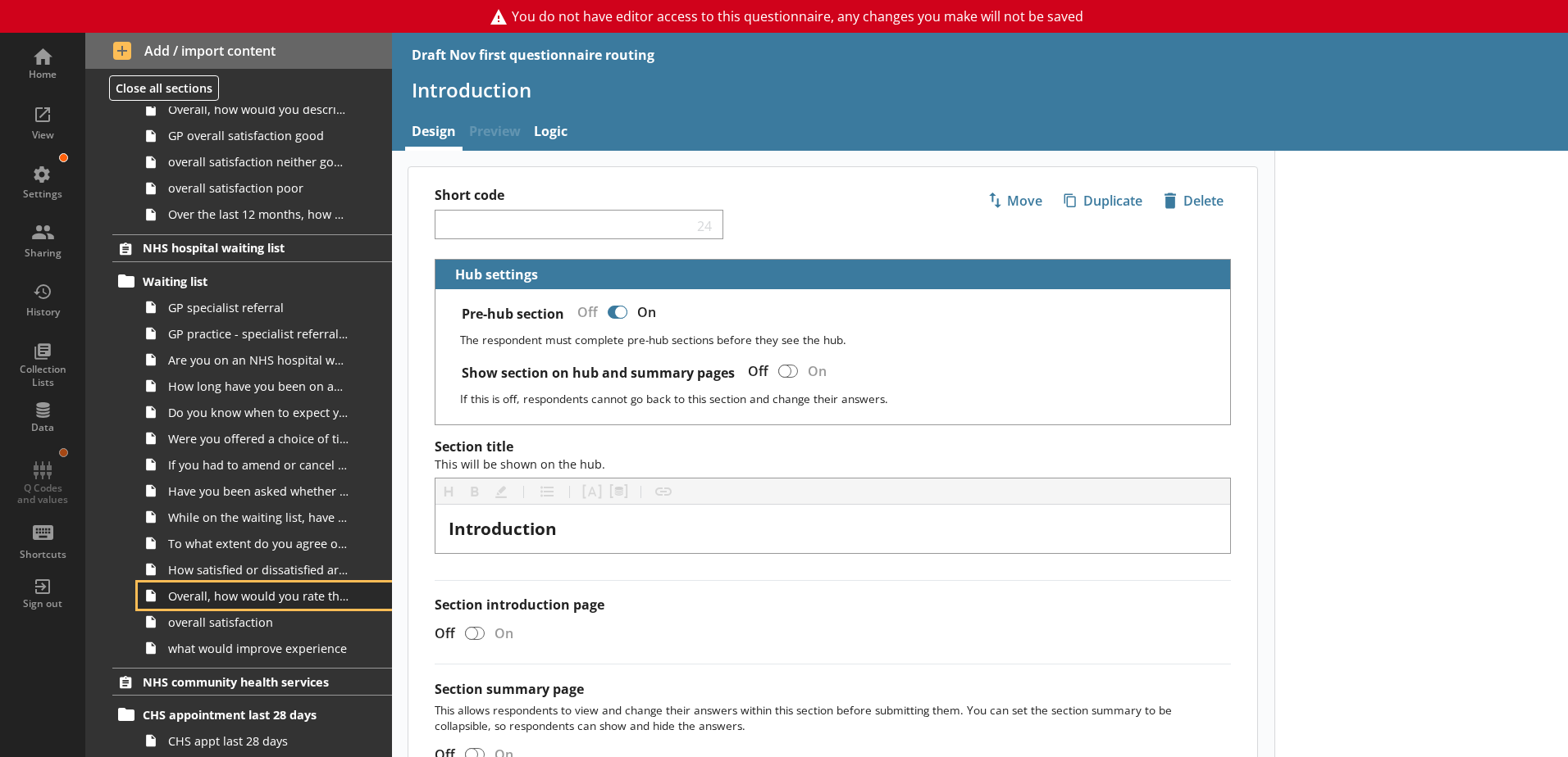
click at [214, 595] on span "Overall, how would you rate the administration of your care?" at bounding box center [259, 596] width 182 height 15
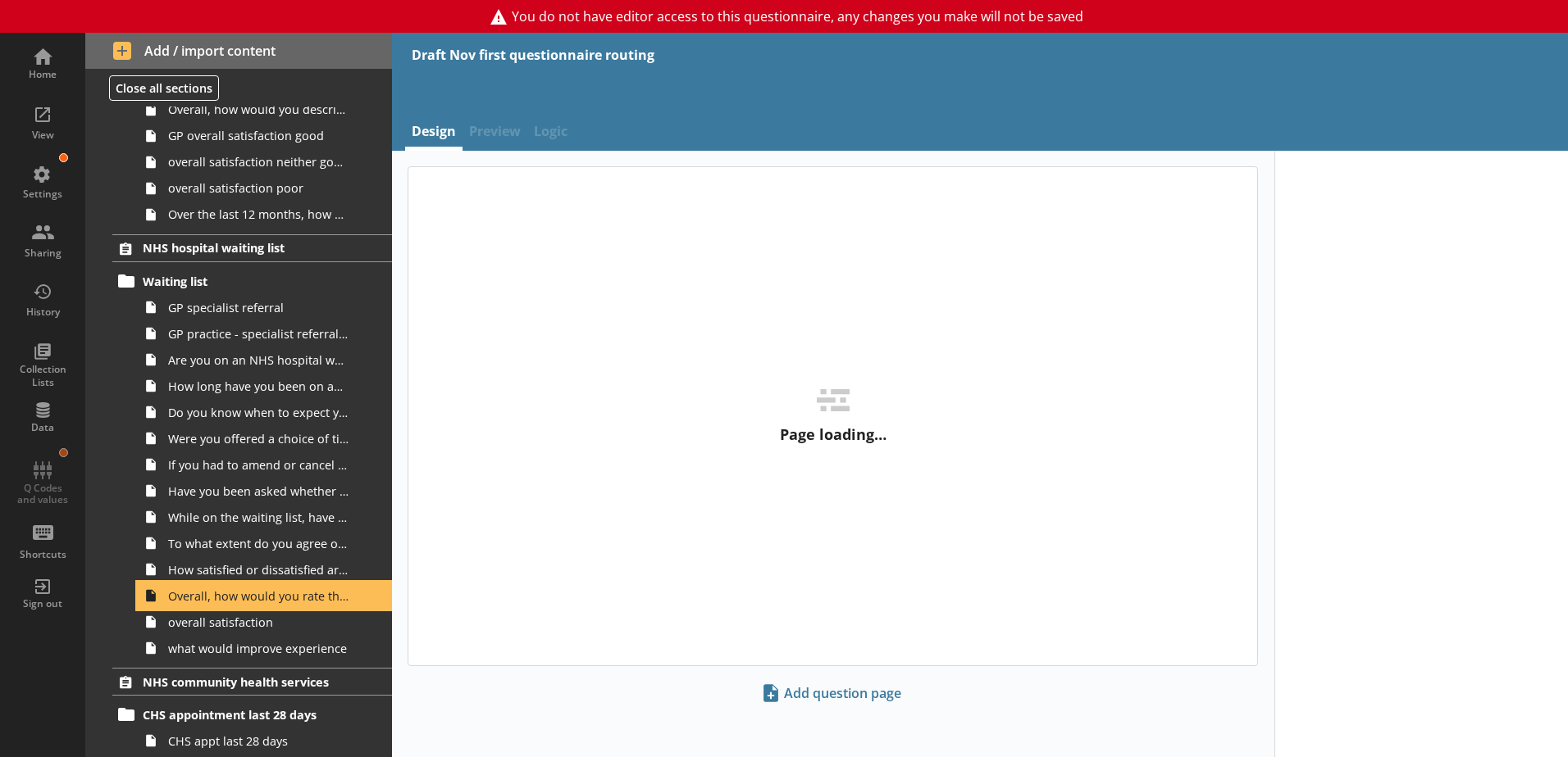
type textarea "x"
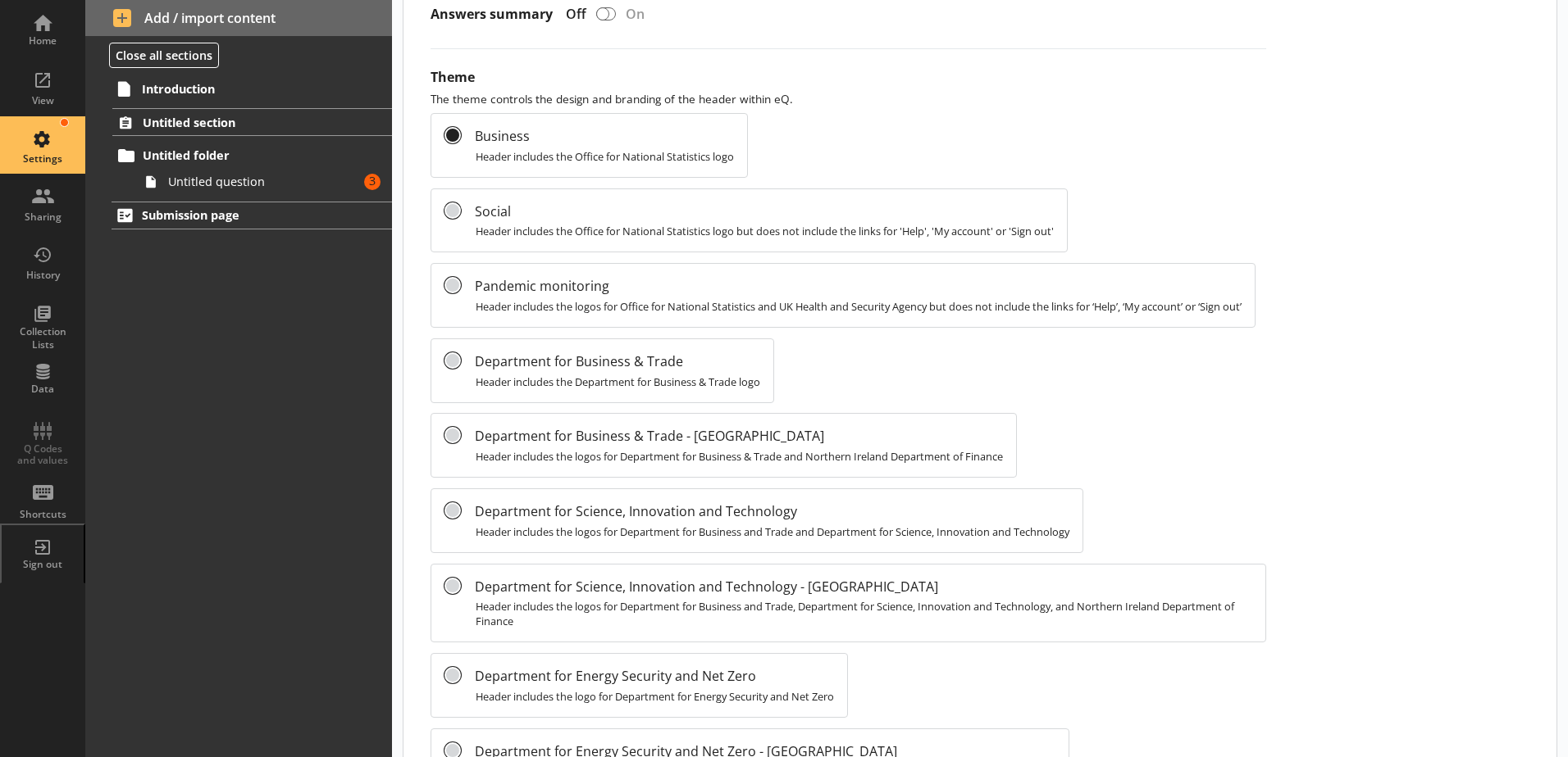
scroll to position [1393, 0]
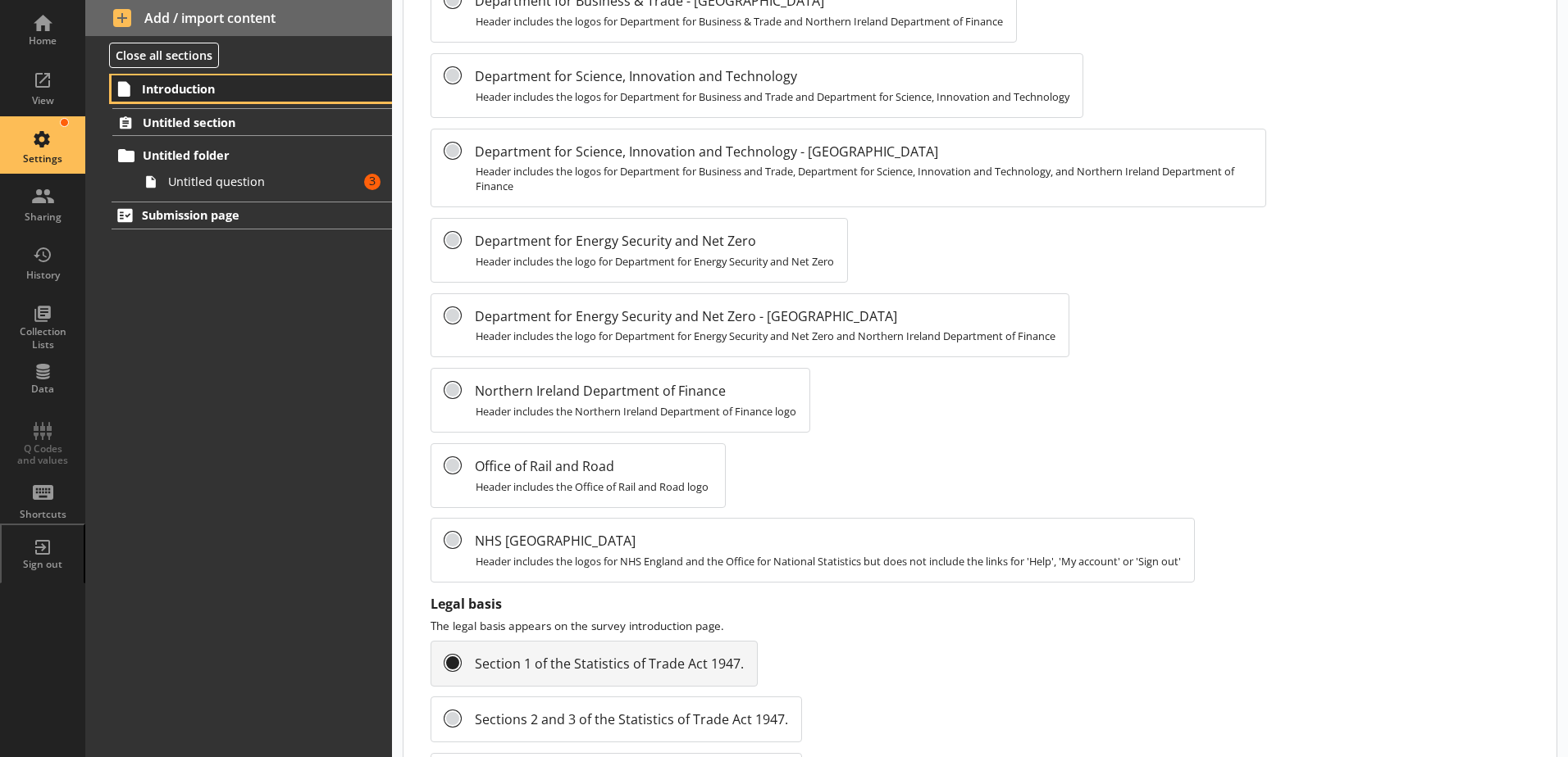
click at [197, 89] on span "Introduction" at bounding box center [243, 88] width 202 height 15
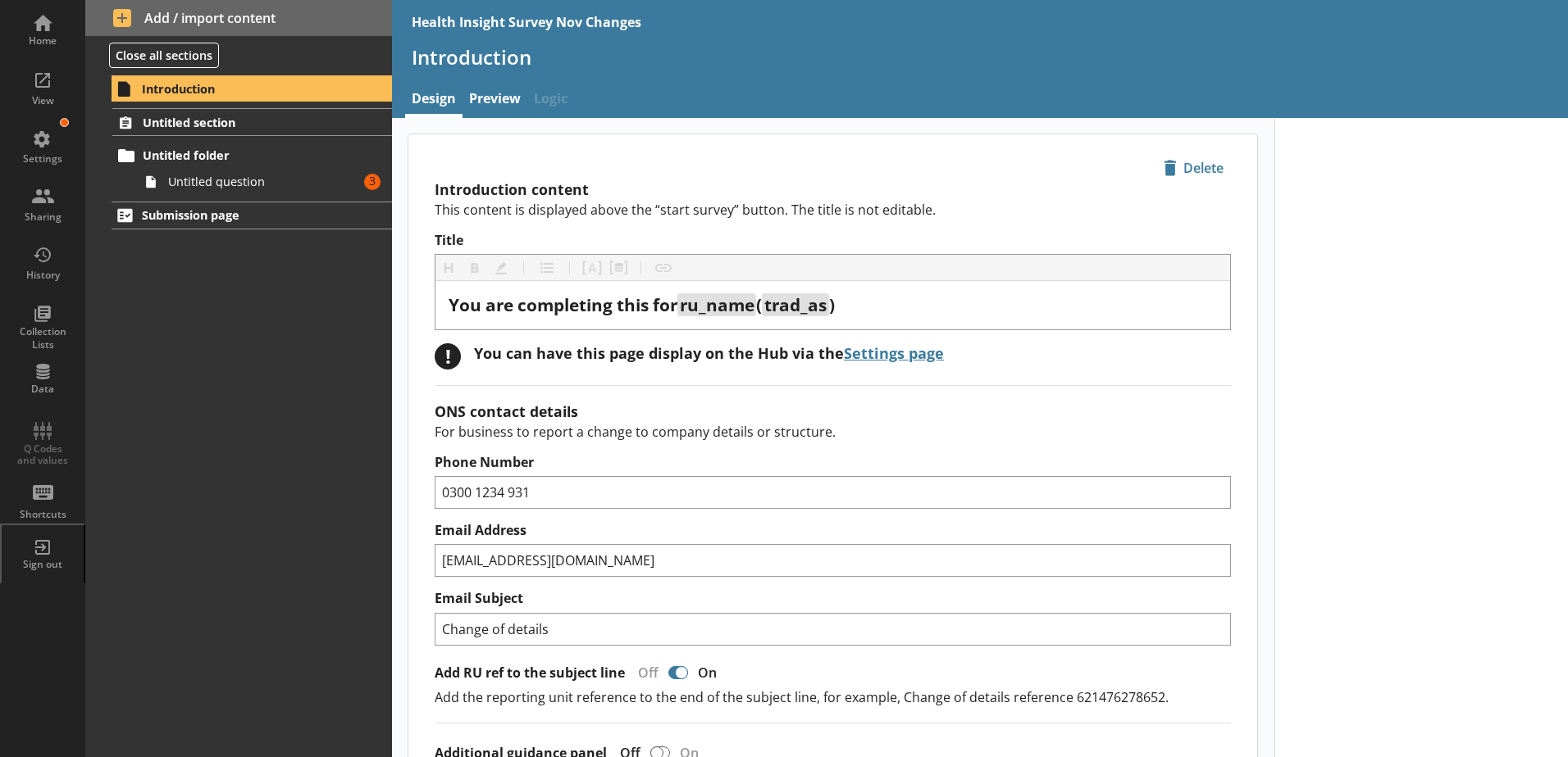
drag, startPoint x: 220, startPoint y: 87, endPoint x: 168, endPoint y: 92, distance: 52.2
click at [168, 92] on span "Introduction" at bounding box center [243, 88] width 202 height 15
click at [219, 130] on span "Untitled section" at bounding box center [243, 122] width 201 height 15
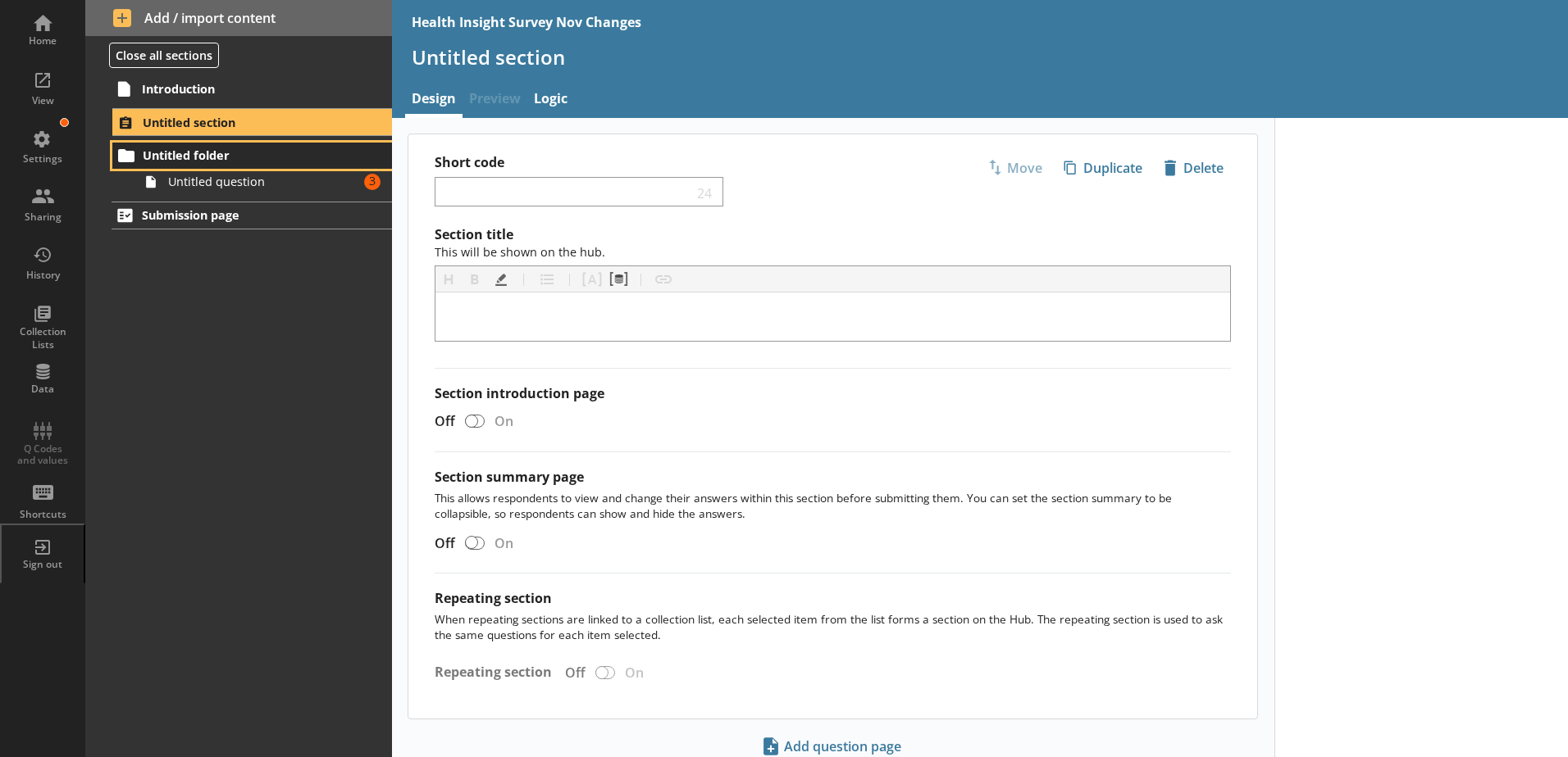
click at [258, 157] on span "Untitled folder" at bounding box center [243, 155] width 201 height 15
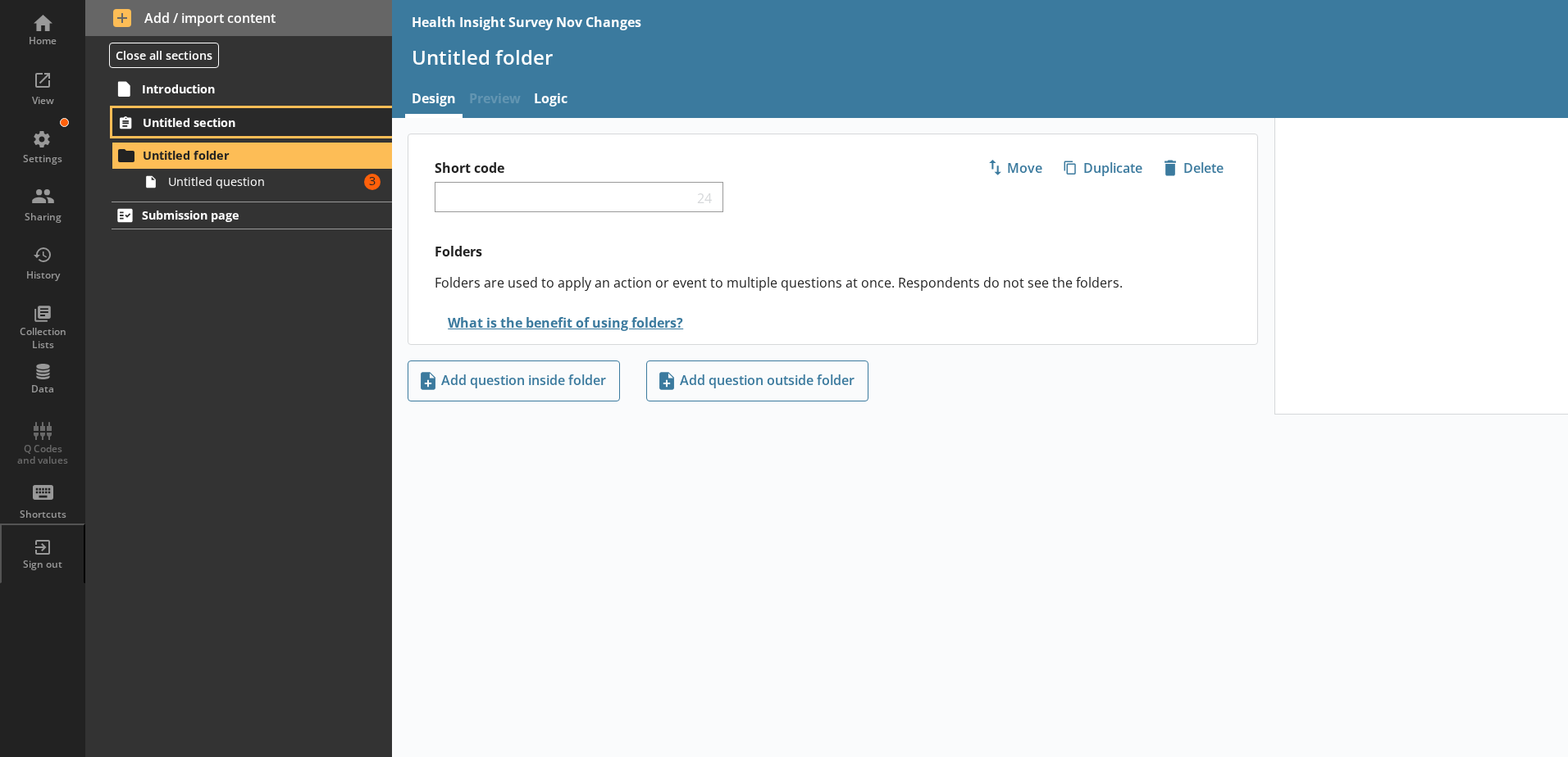
click at [180, 117] on span "Untitled section" at bounding box center [243, 122] width 201 height 15
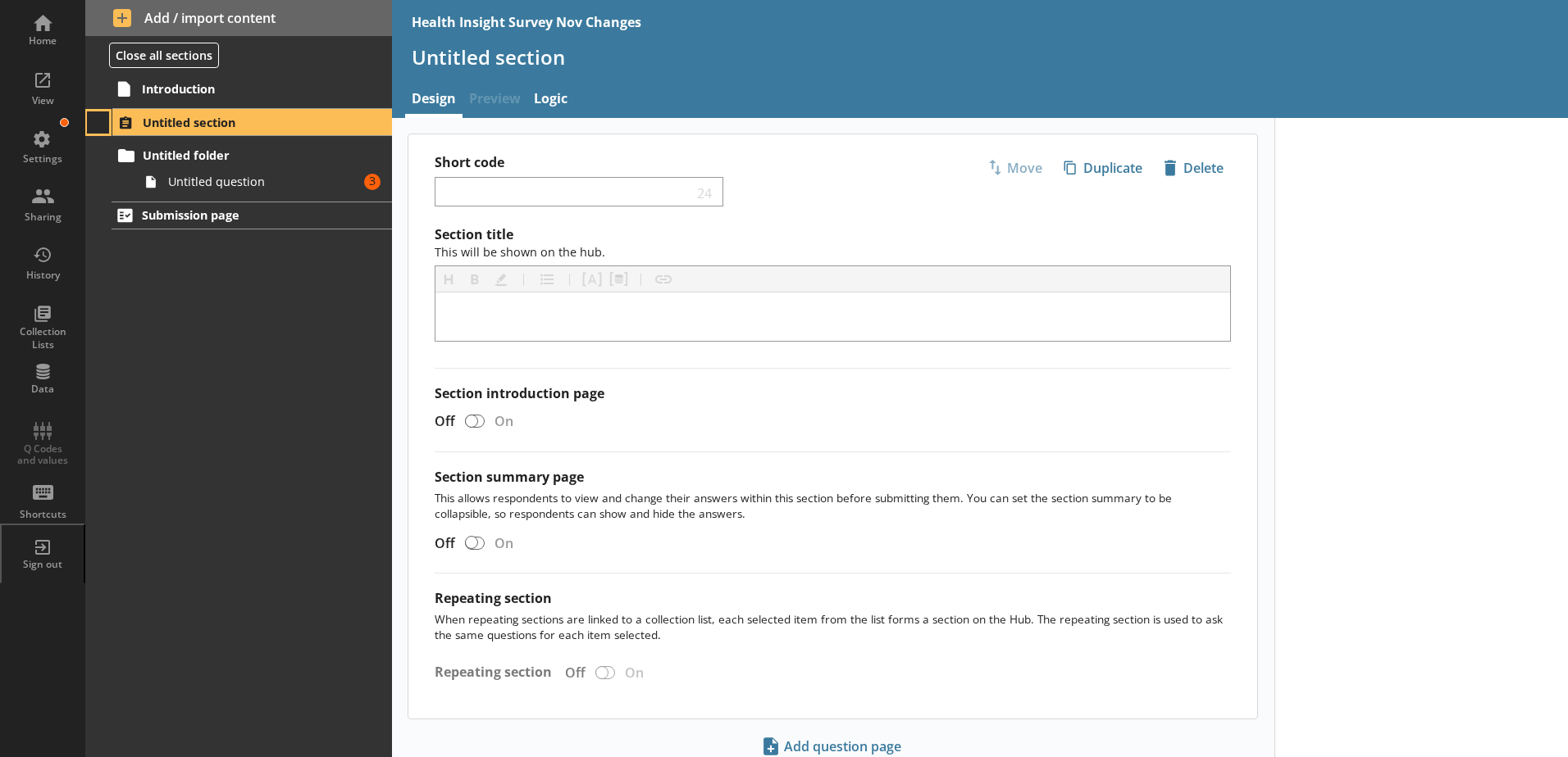
click at [96, 126] on button at bounding box center [97, 123] width 23 height 23
click at [100, 126] on button at bounding box center [97, 123] width 23 height 23
click at [162, 159] on span "Untitled folder" at bounding box center [243, 155] width 201 height 15
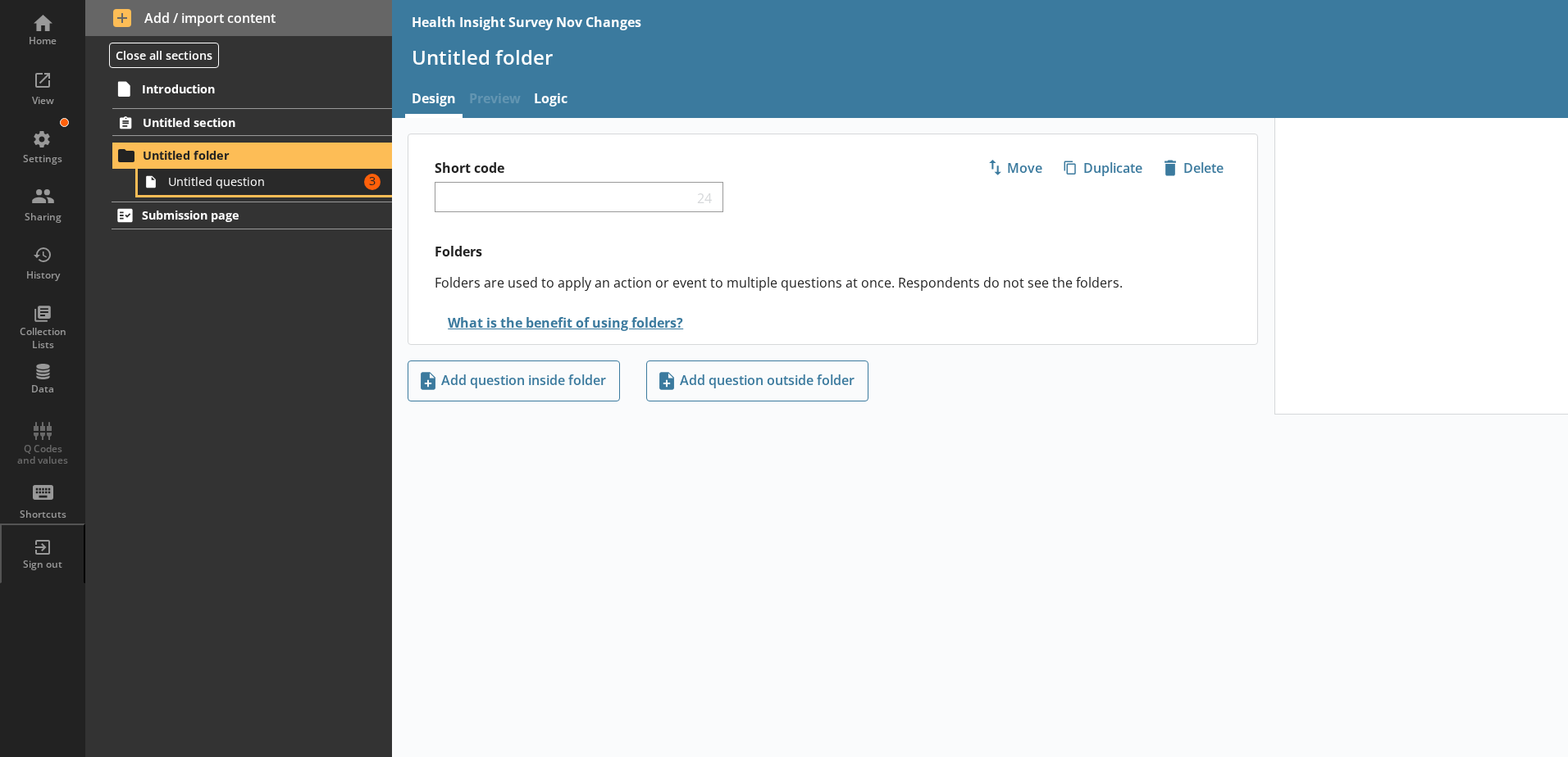
click at [217, 183] on span "Untitled question" at bounding box center [259, 181] width 182 height 15
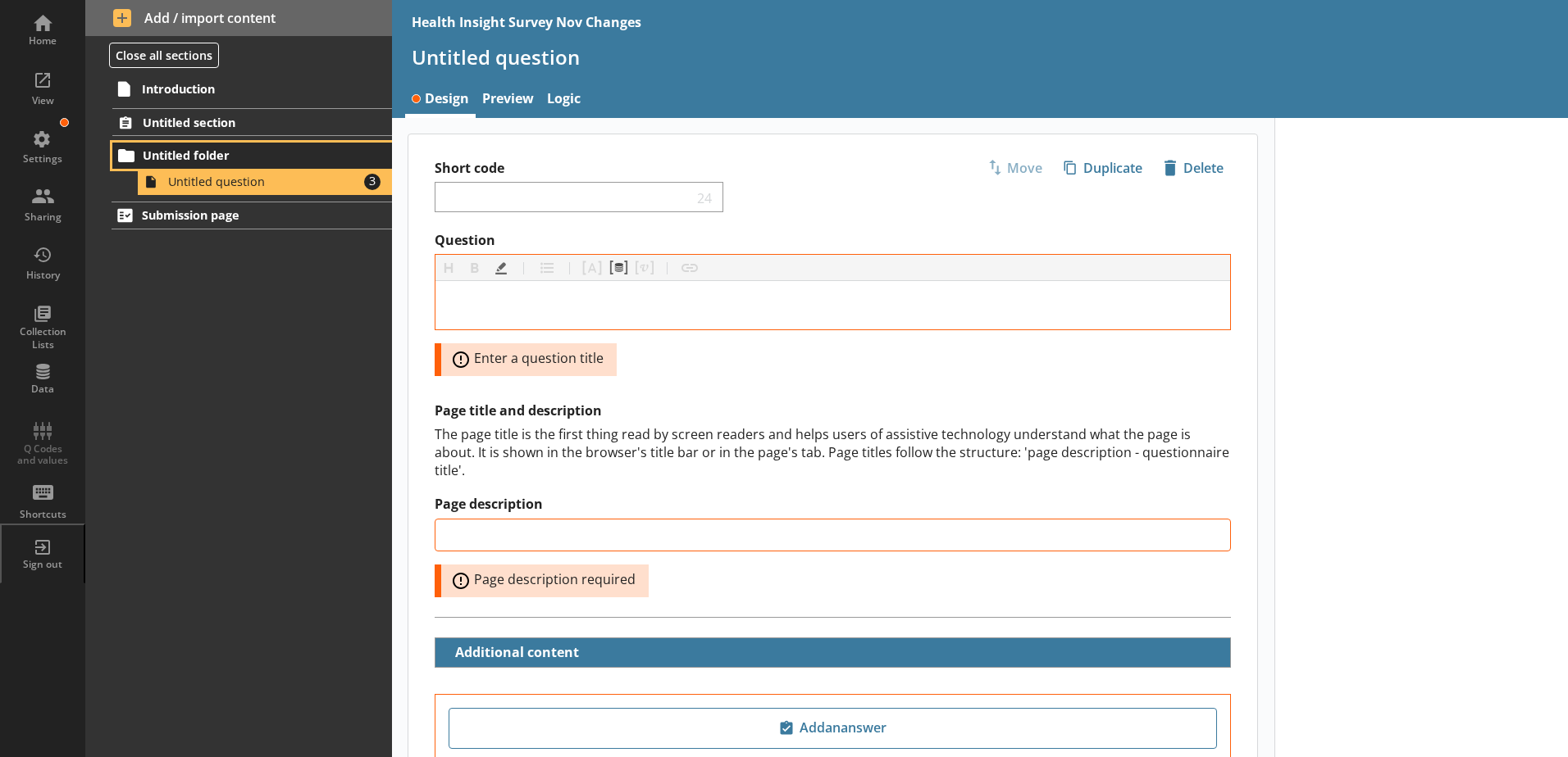
click at [210, 160] on span "Untitled folder" at bounding box center [243, 155] width 201 height 15
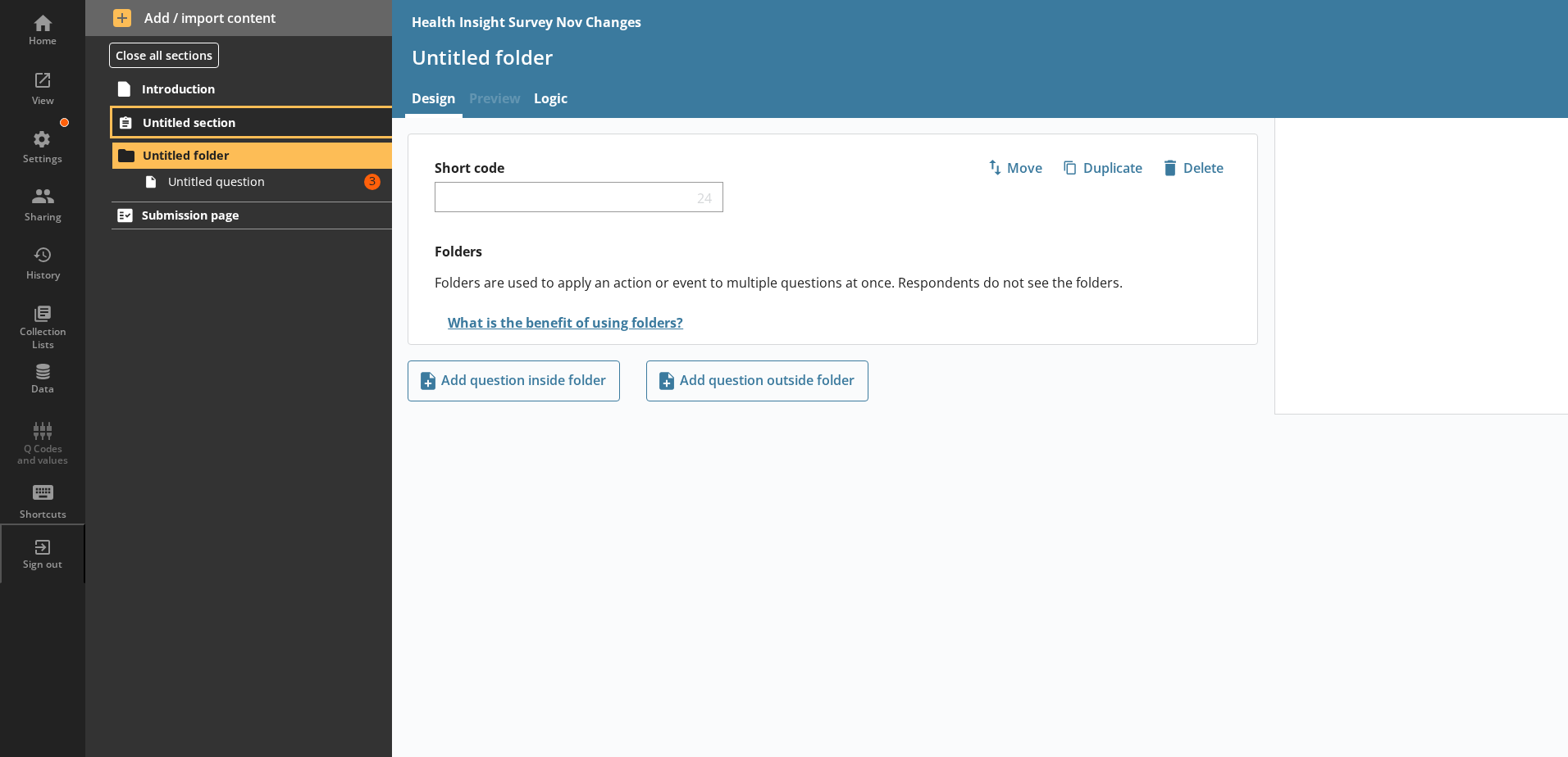
click at [197, 119] on span "Untitled section" at bounding box center [243, 122] width 201 height 15
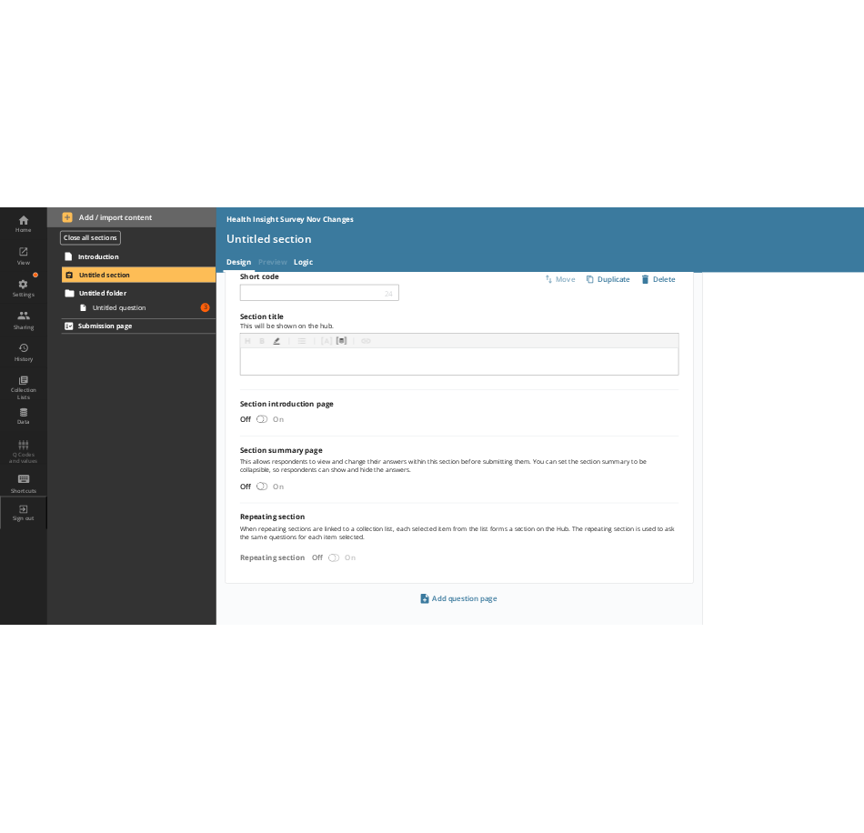
scroll to position [63, 0]
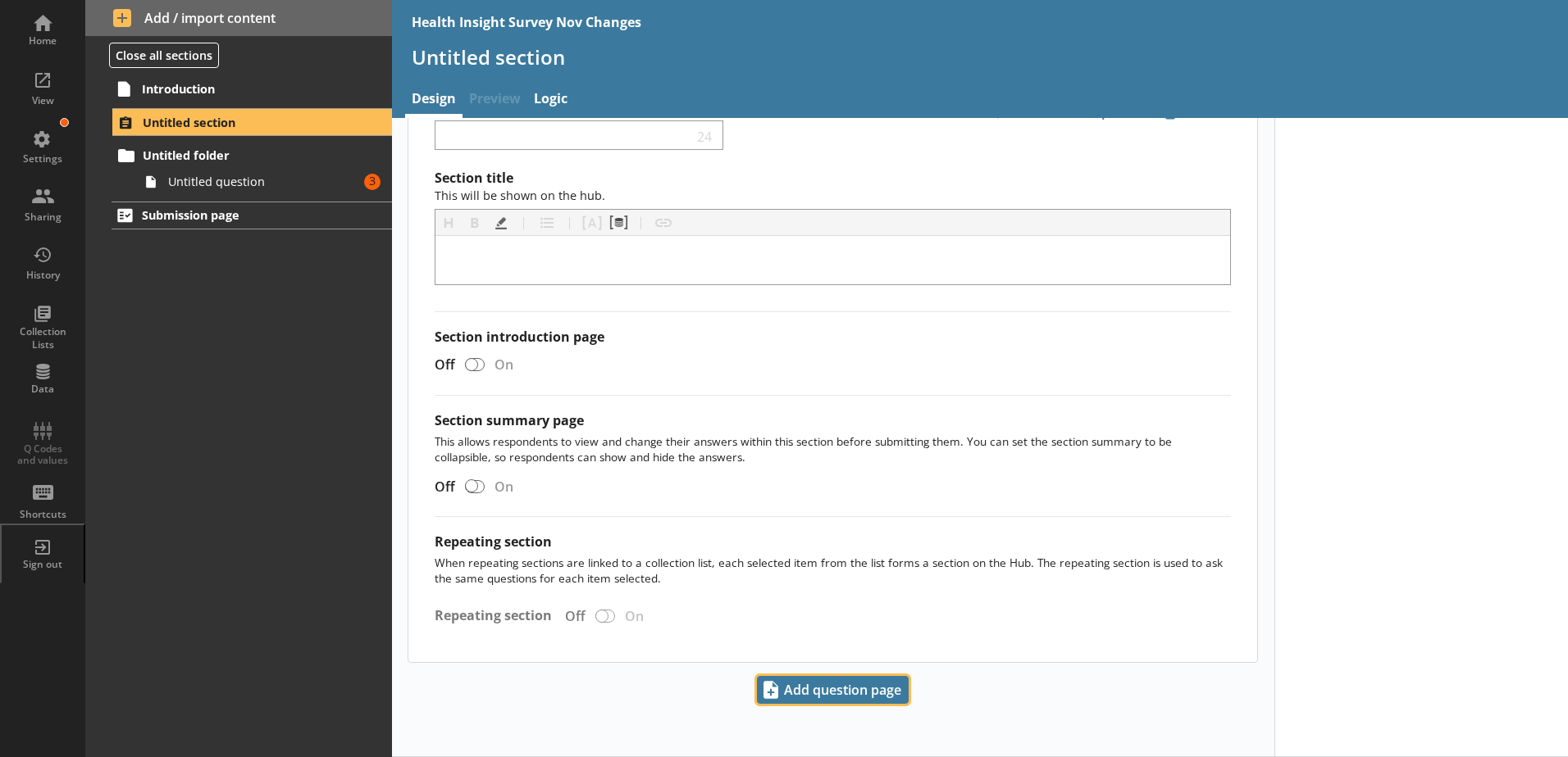
click at [794, 687] on span "Add question page" at bounding box center [832, 689] width 150 height 26
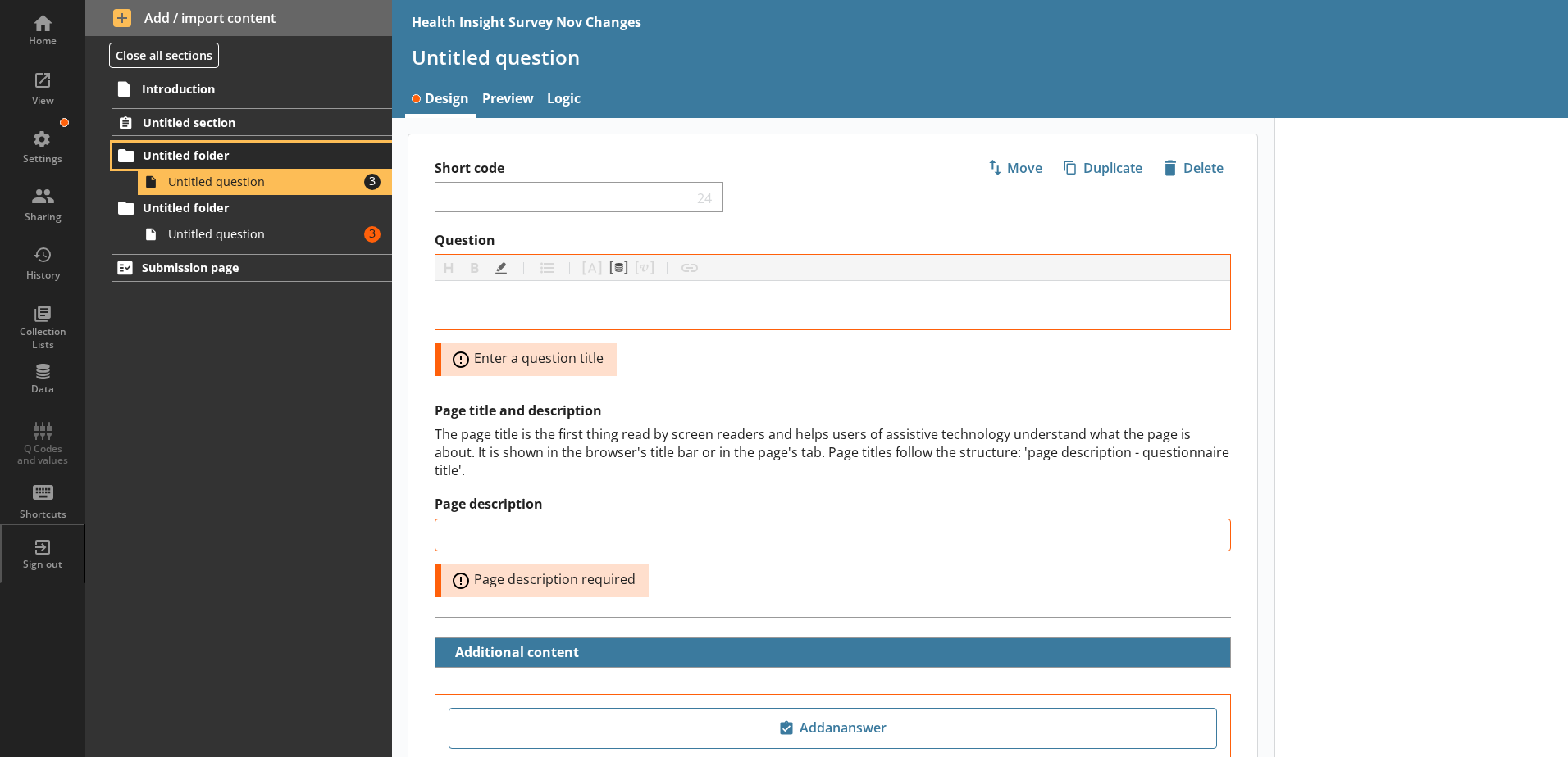
click at [172, 150] on span "Untitled folder" at bounding box center [243, 155] width 201 height 15
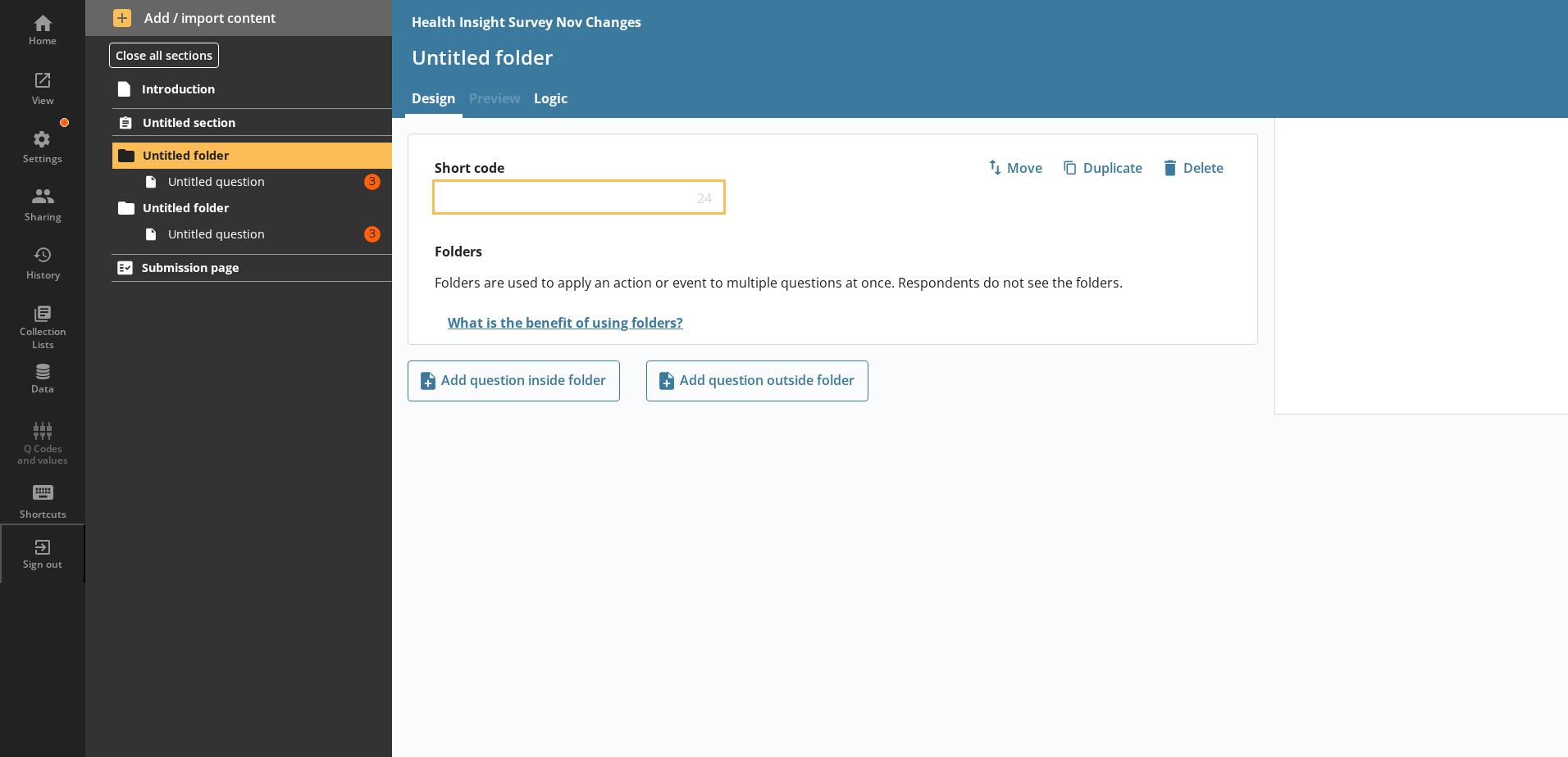
click at [481, 201] on input "Short code" at bounding box center [567, 196] width 251 height 15
type input "GP contact type"
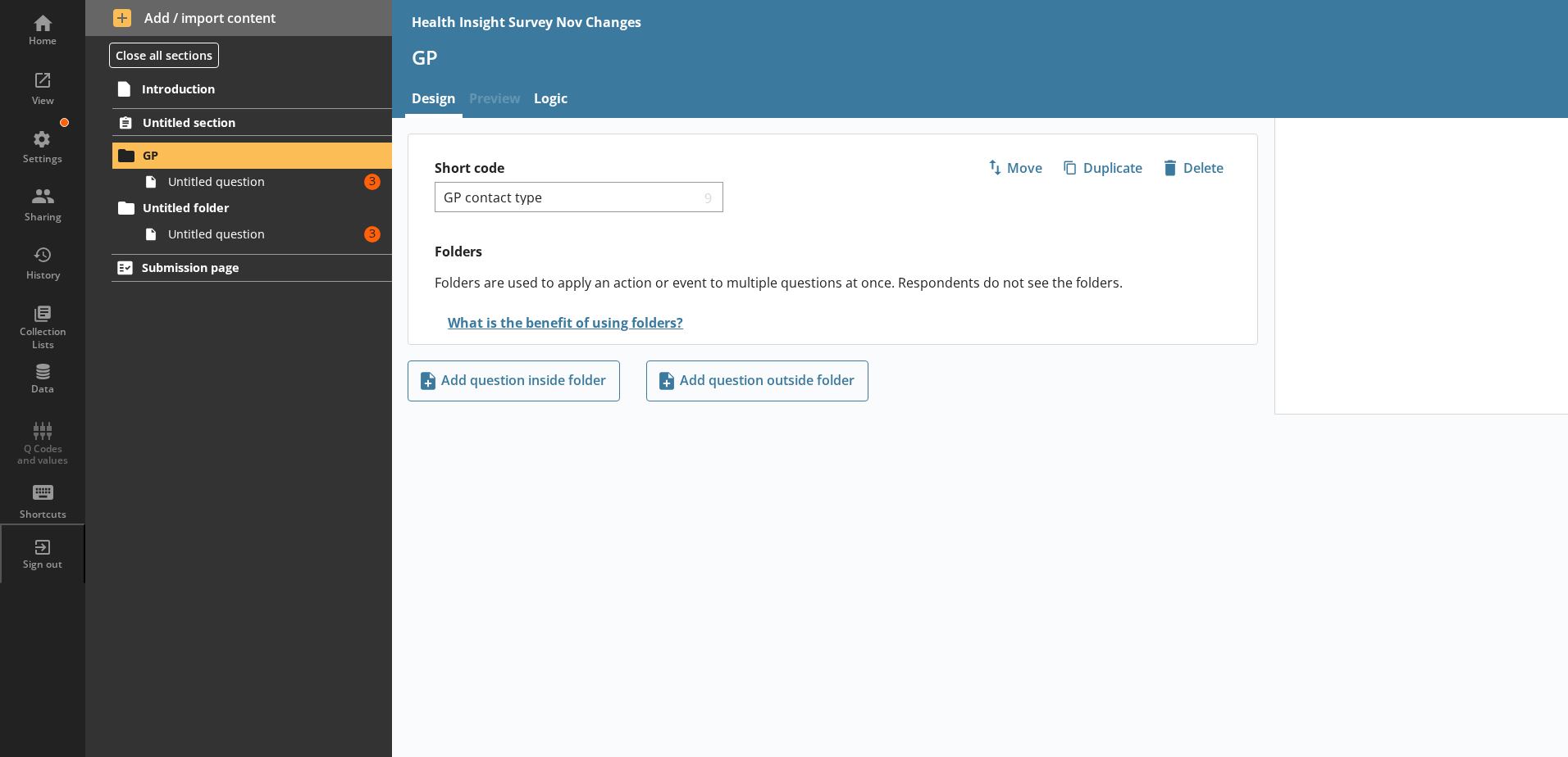
click at [538, 261] on div "Short code GP contact type 9 Move icon-copy Duplicate icon-delete Created with …" at bounding box center [832, 239] width 850 height 211
click at [231, 187] on span "Untitled question" at bounding box center [259, 181] width 182 height 15
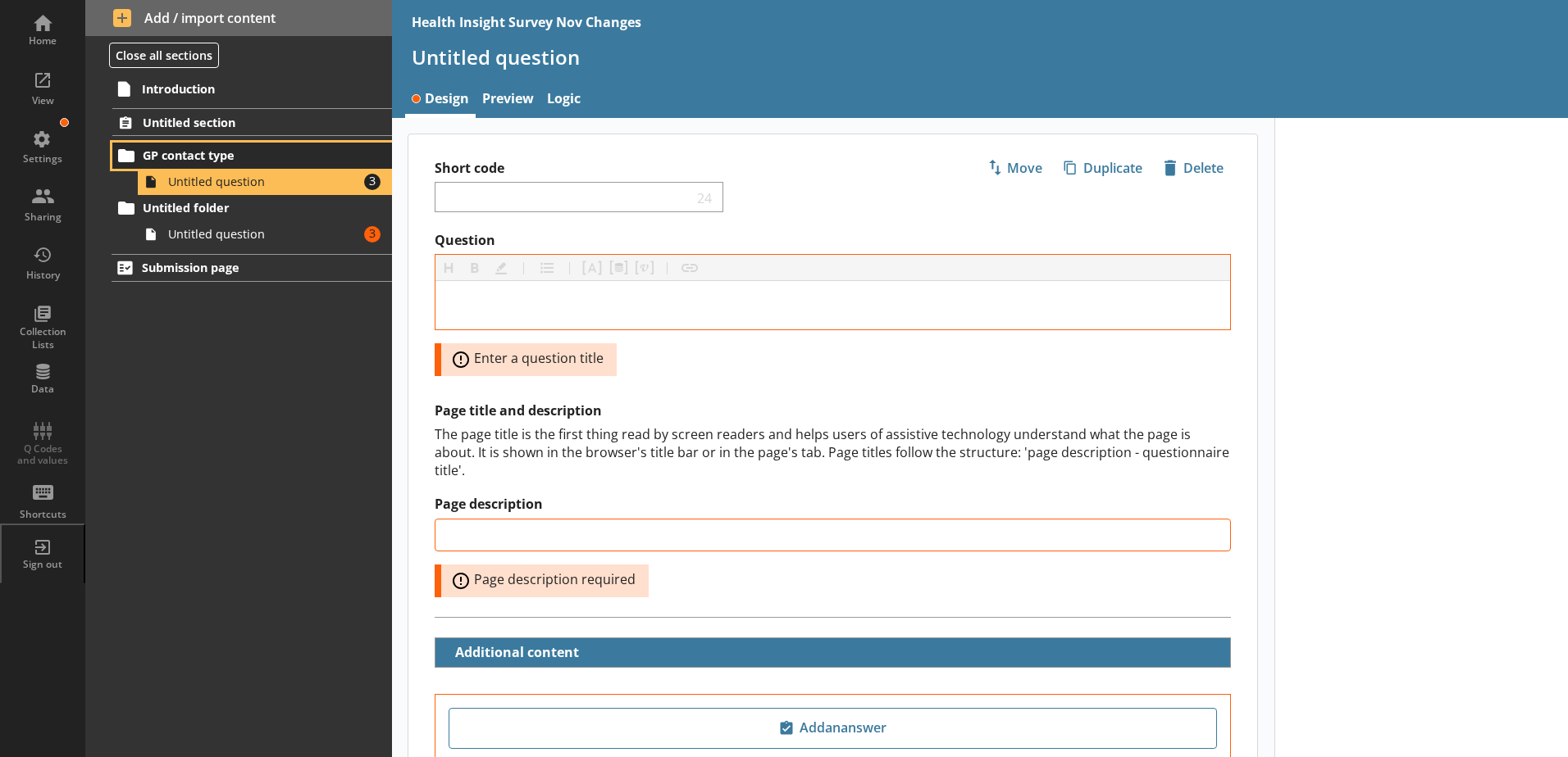
click at [210, 155] on span "GP contact type" at bounding box center [243, 155] width 201 height 15
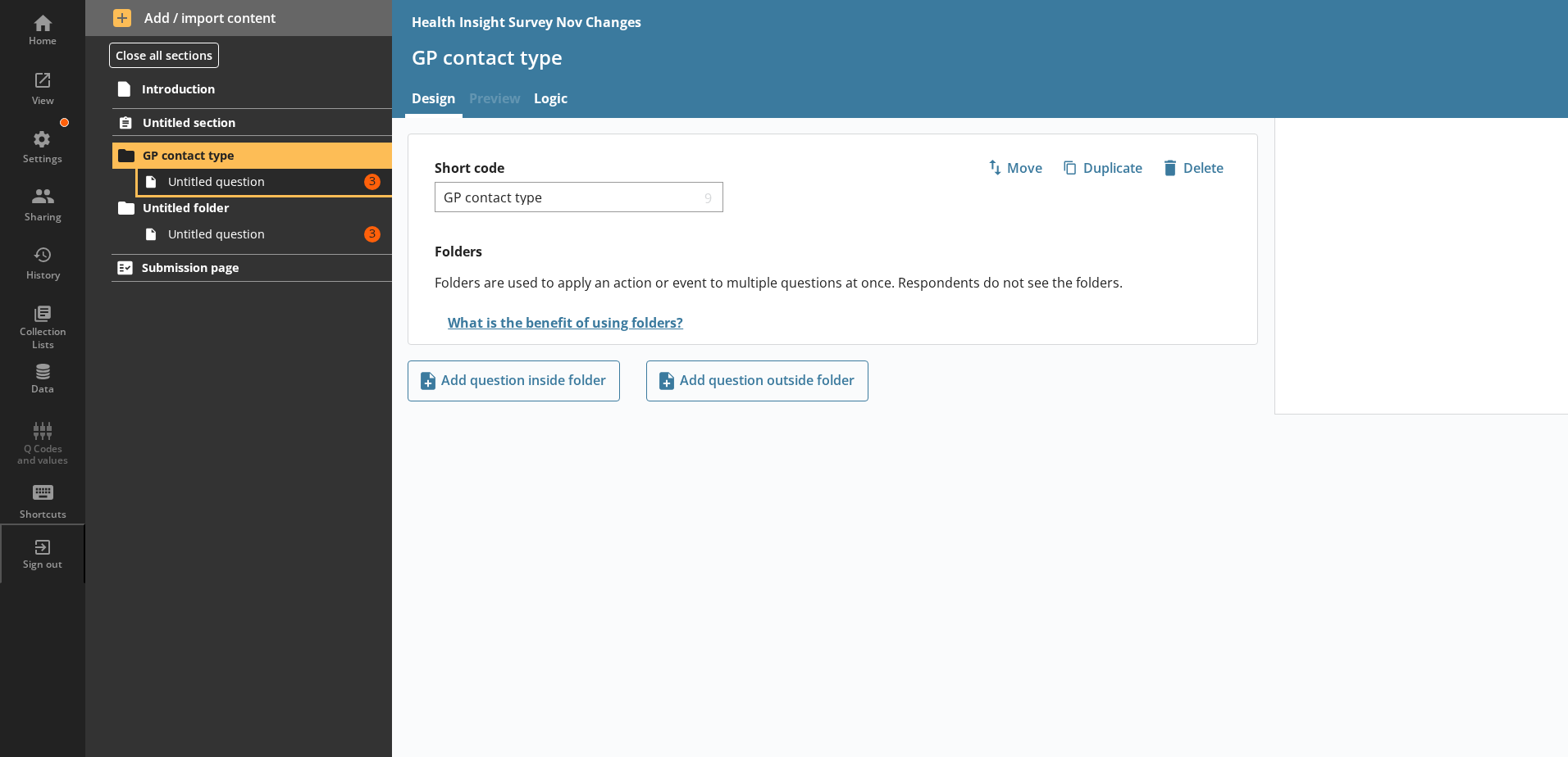
click at [225, 181] on span "Untitled question" at bounding box center [259, 181] width 182 height 15
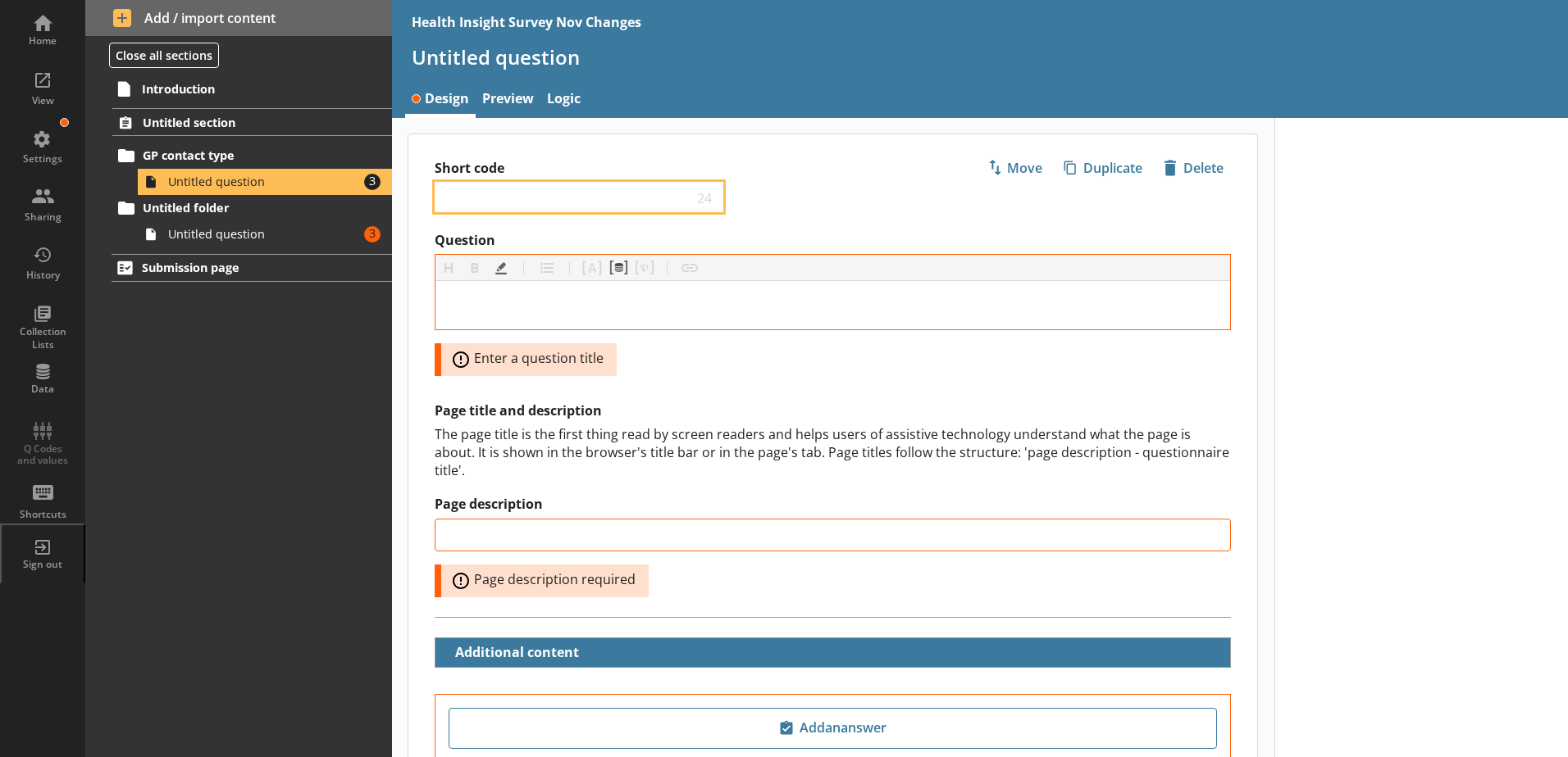
click at [491, 195] on input "Short code" at bounding box center [567, 196] width 251 height 15
type input "GP contact type"
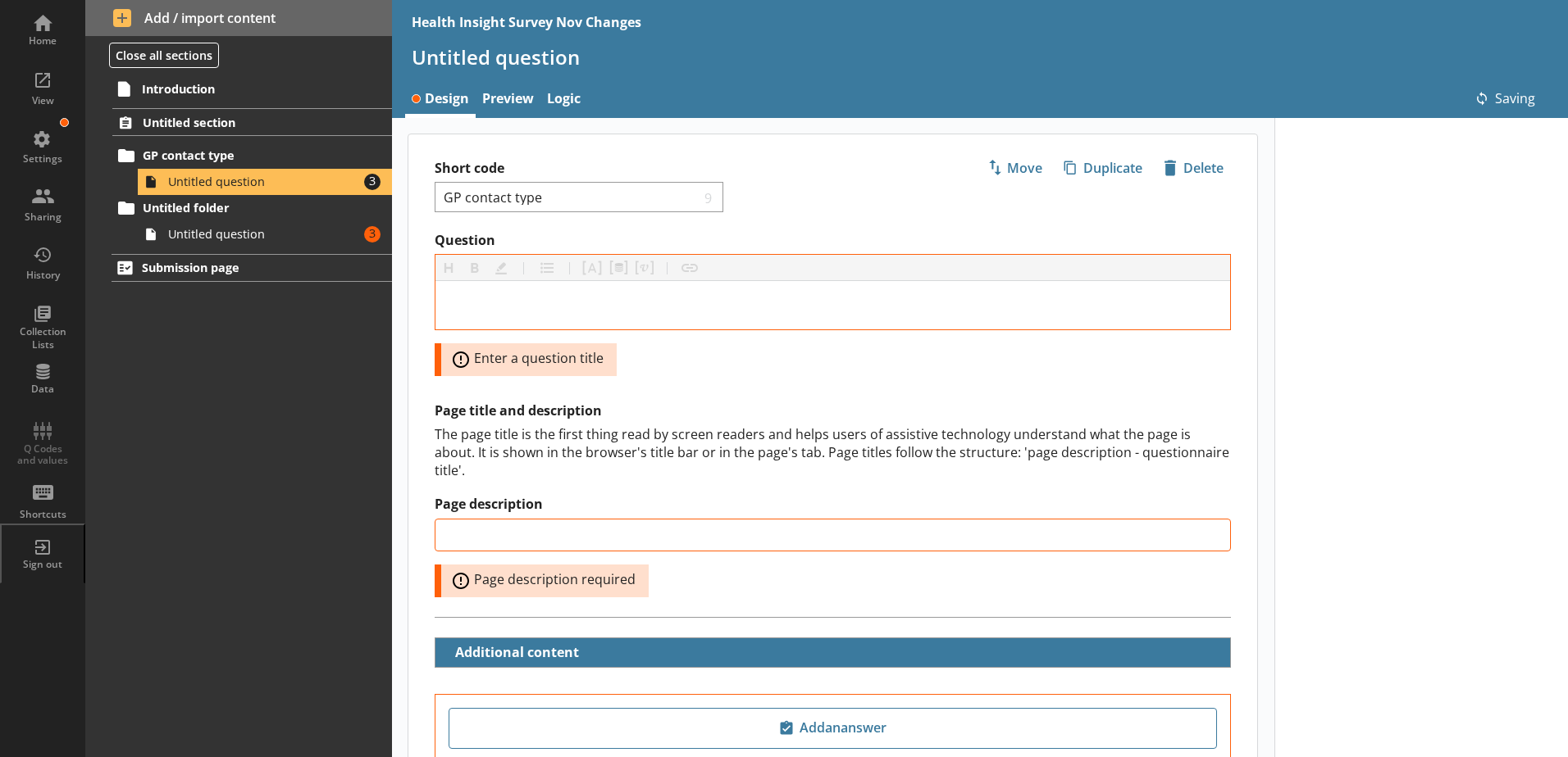
click at [759, 211] on div "Short code GP contact type 9 Move icon-copy Duplicate icon-delete Created with …" at bounding box center [832, 183] width 848 height 97
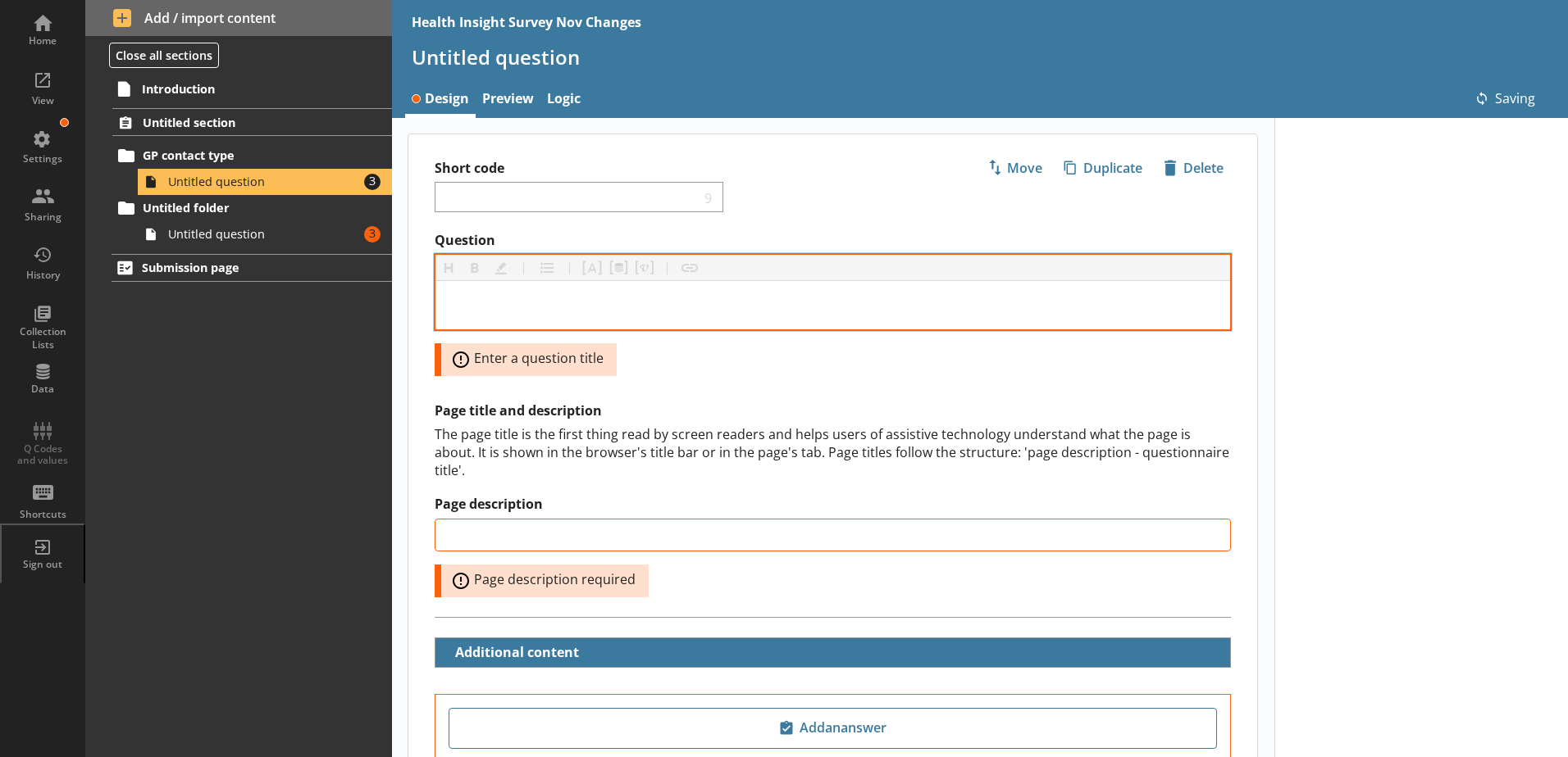
type input "GP contact type"
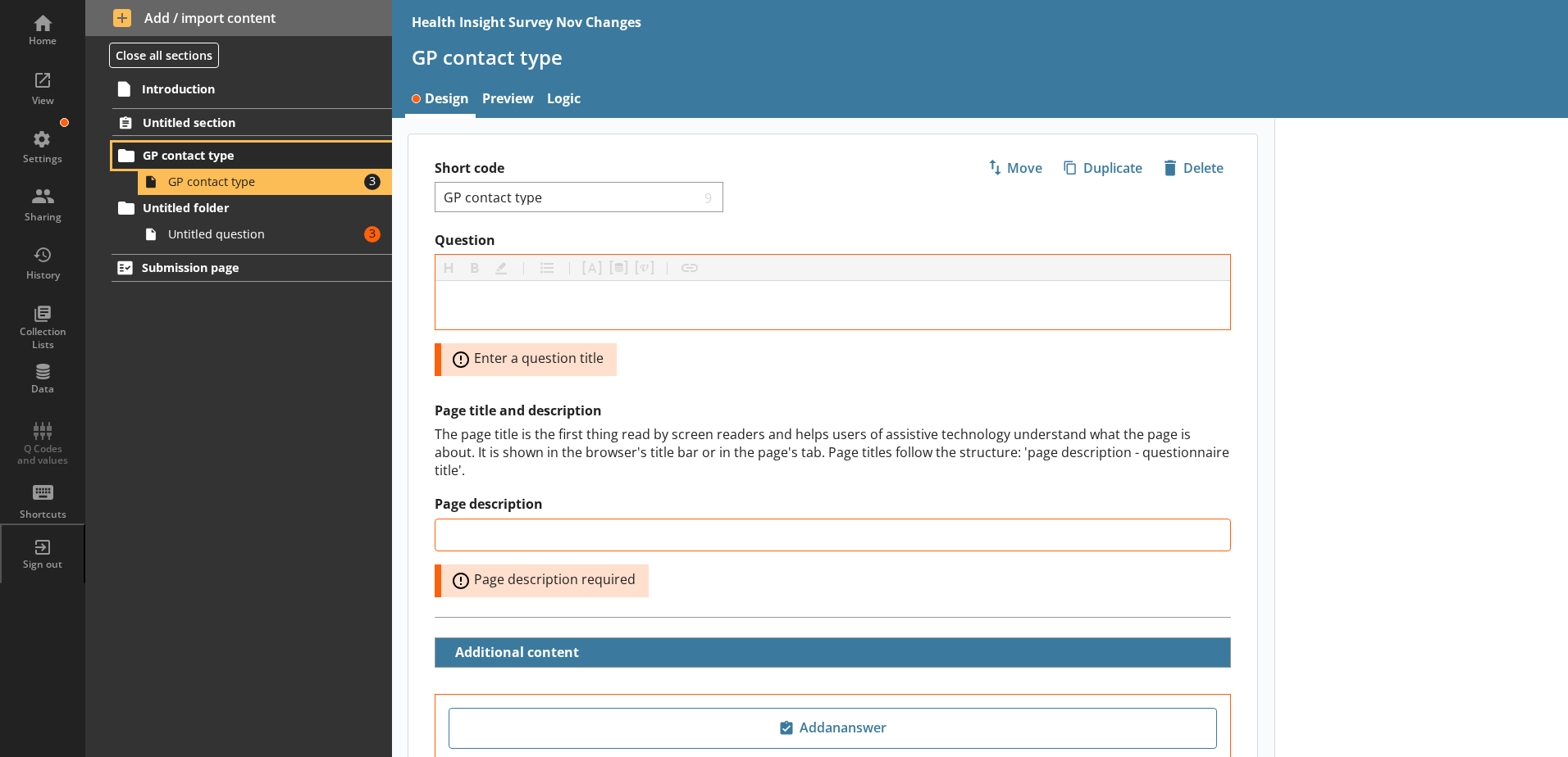
click at [244, 142] on link "GP contact type" at bounding box center [252, 155] width 280 height 26
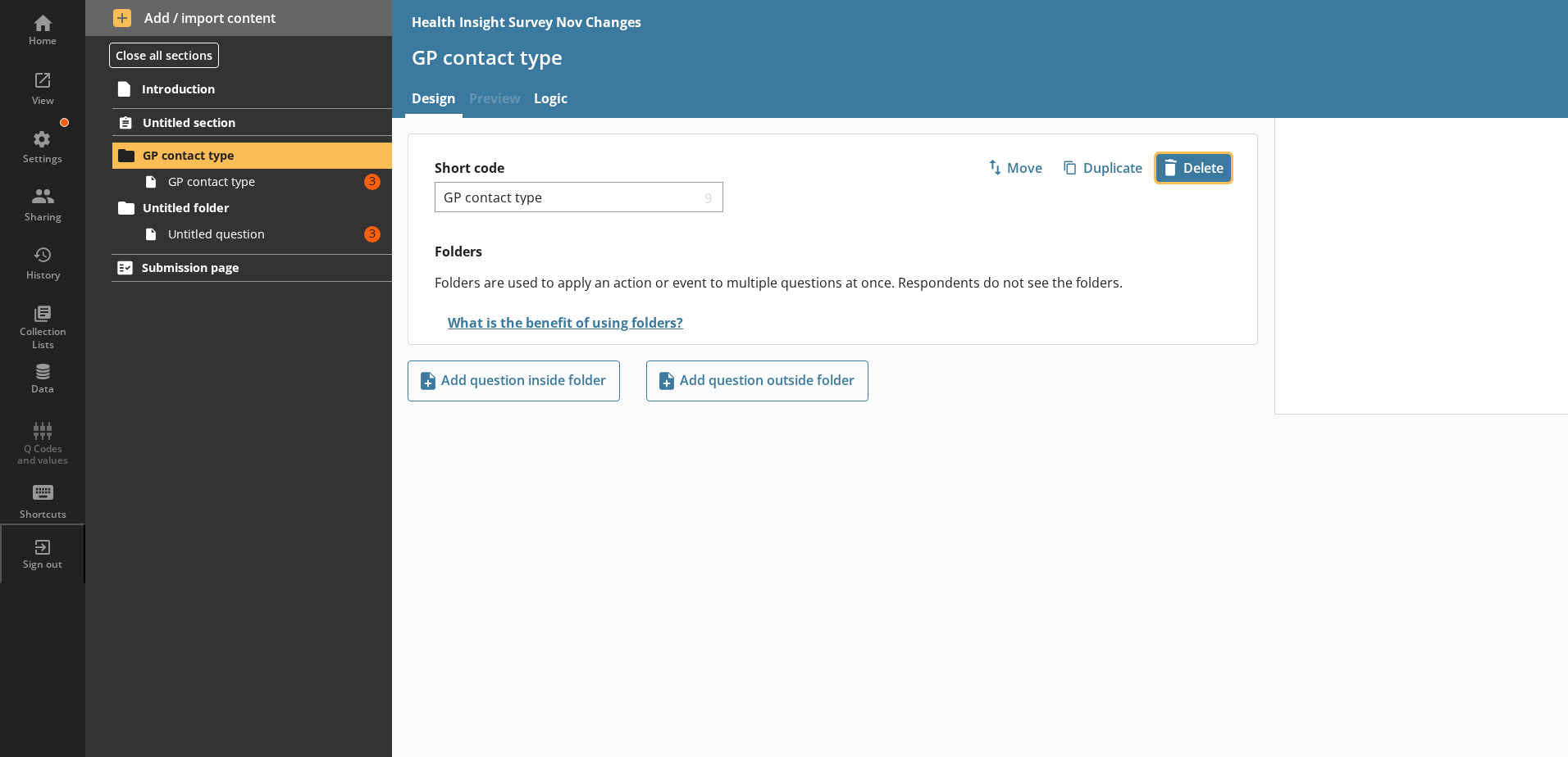
click at [1176, 169] on span "icon-delete Created with Sketch. Delete" at bounding box center [1193, 168] width 73 height 26
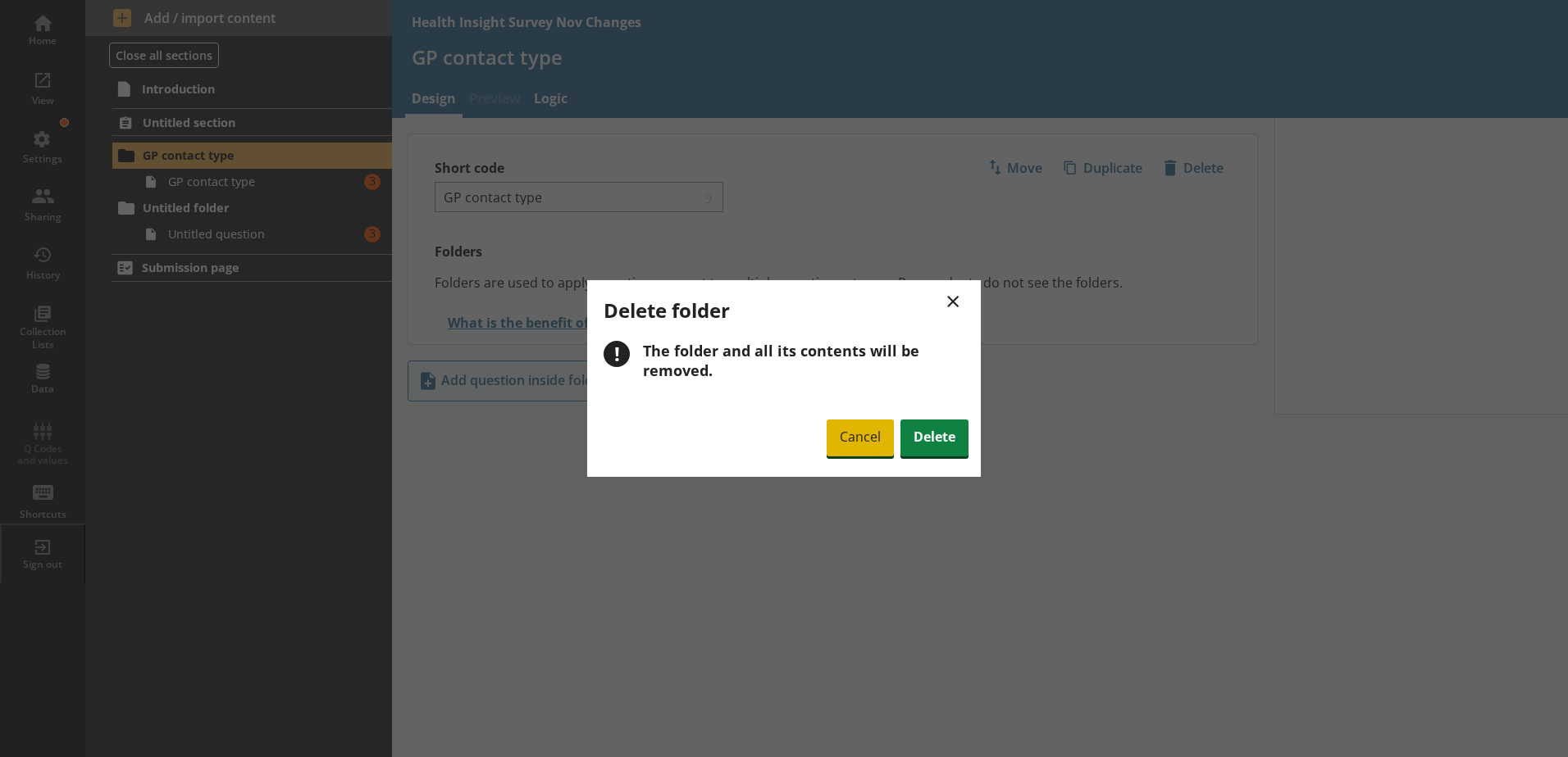
click at [865, 441] on span "Cancel" at bounding box center [860, 439] width 68 height 38
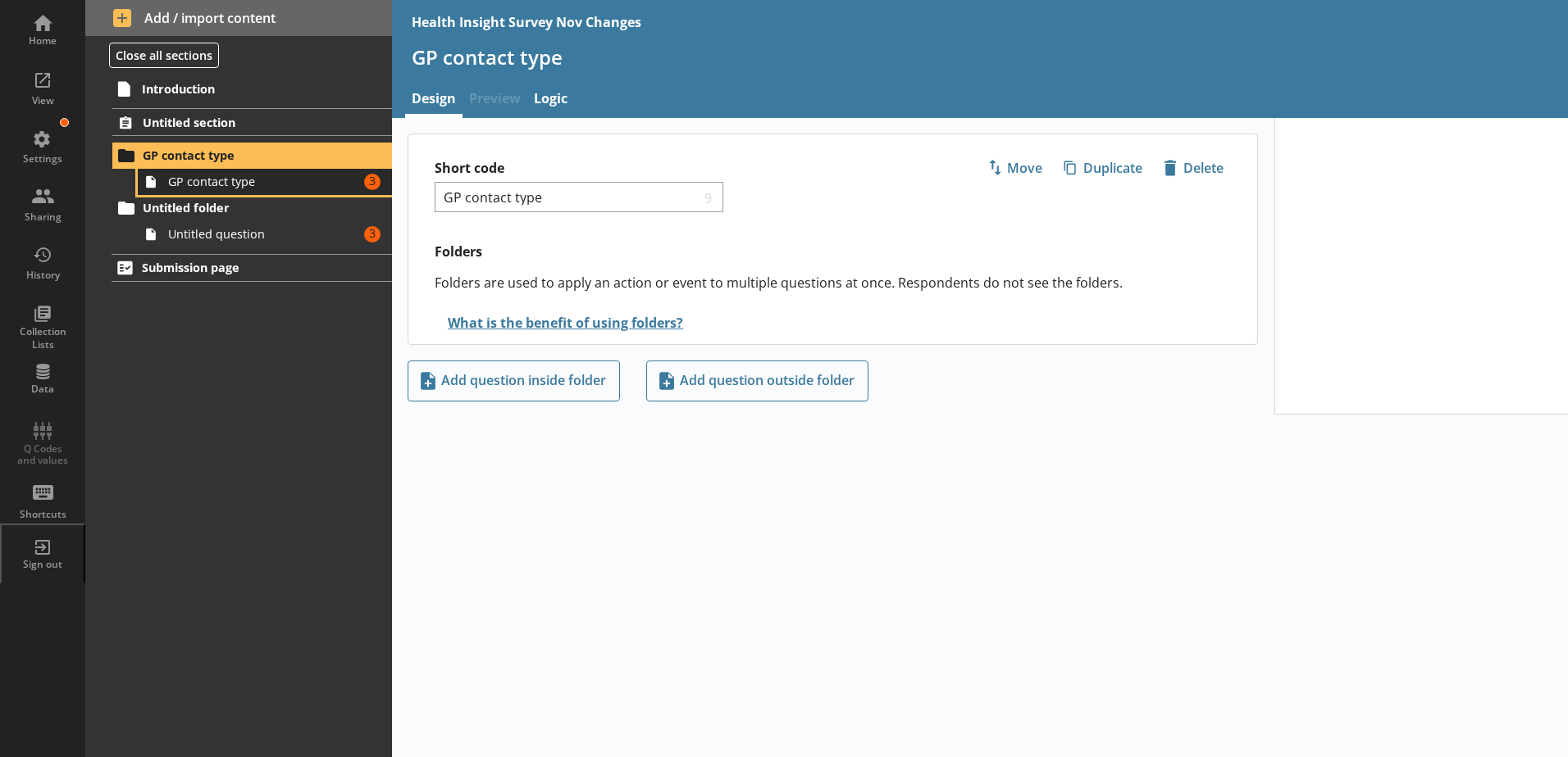
click at [274, 187] on span "GP contact type" at bounding box center [259, 181] width 182 height 15
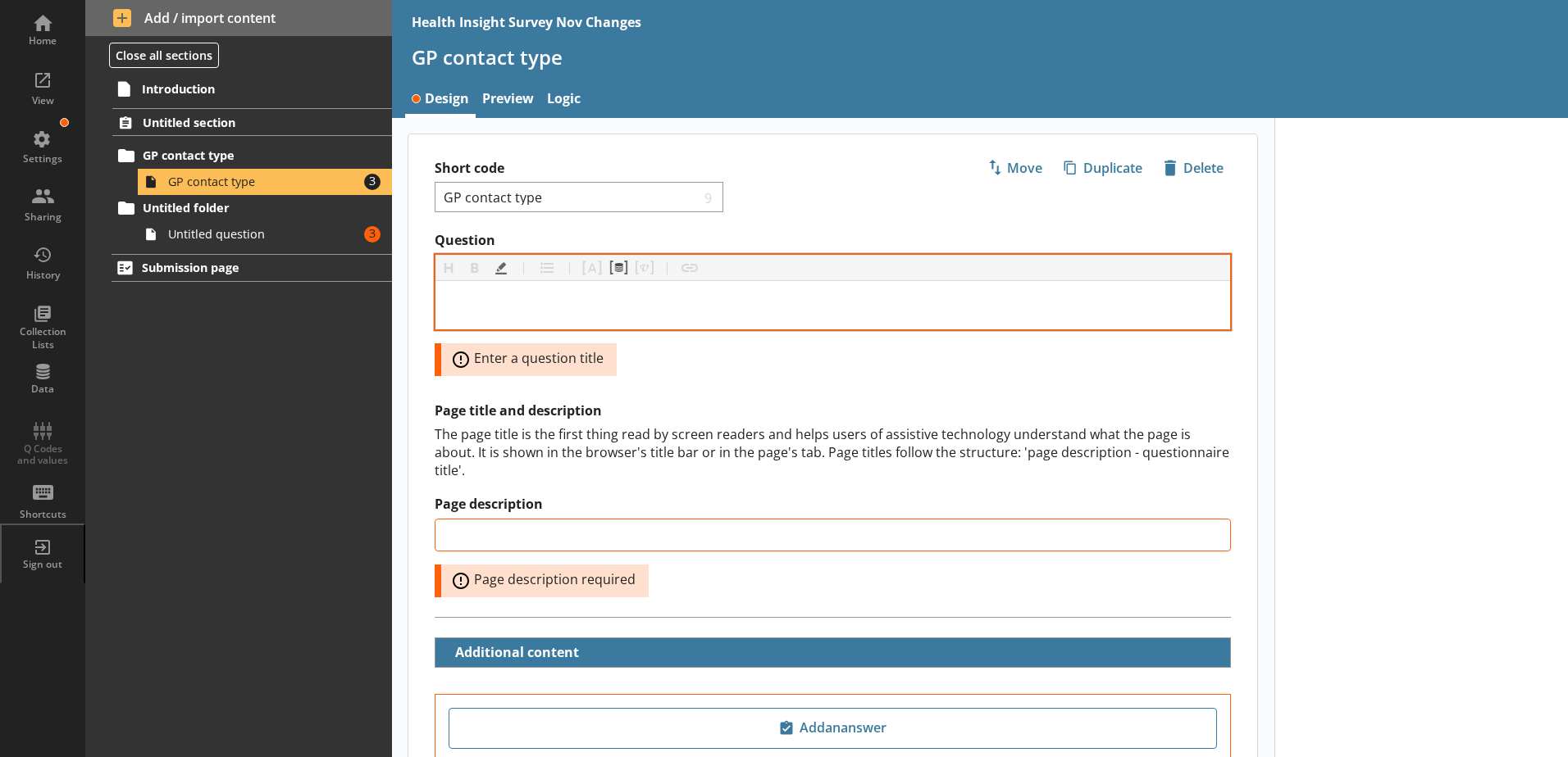
click at [484, 302] on div "Question" at bounding box center [832, 305] width 768 height 23
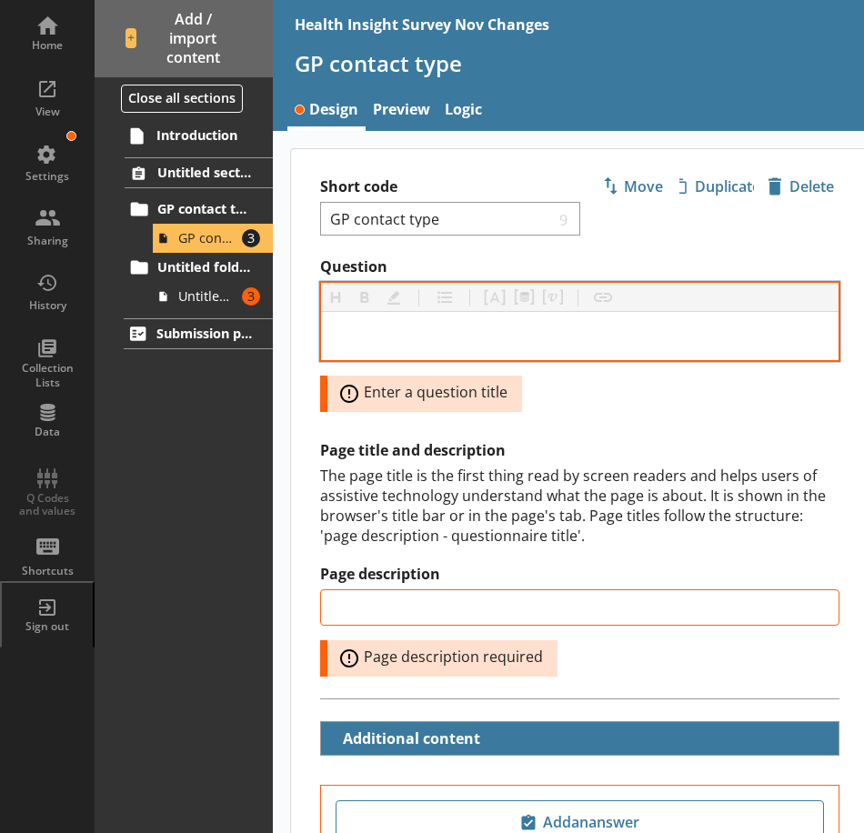
click at [441, 348] on div at bounding box center [579, 336] width 517 height 48
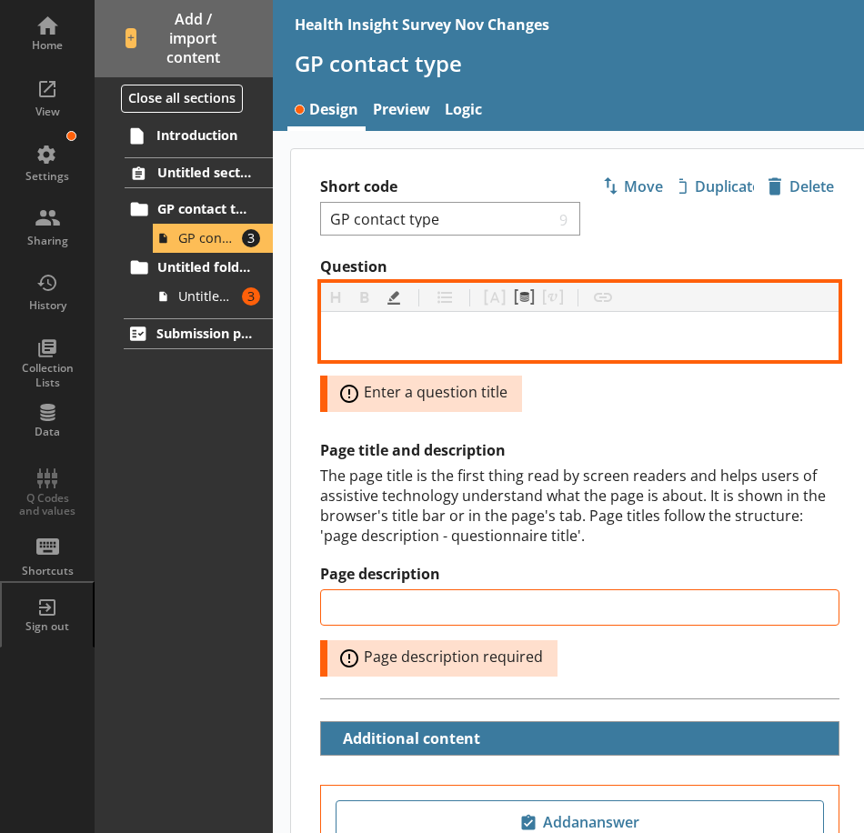
click at [396, 332] on div "Question" at bounding box center [580, 335] width 488 height 19
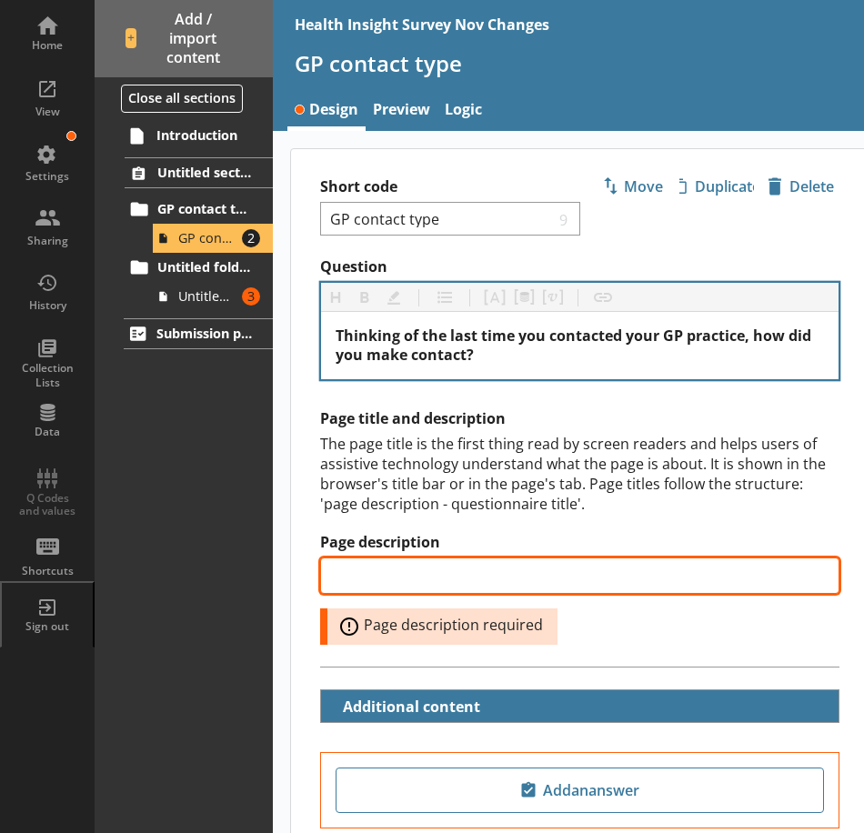
click at [436, 576] on input "Page description" at bounding box center [579, 575] width 519 height 36
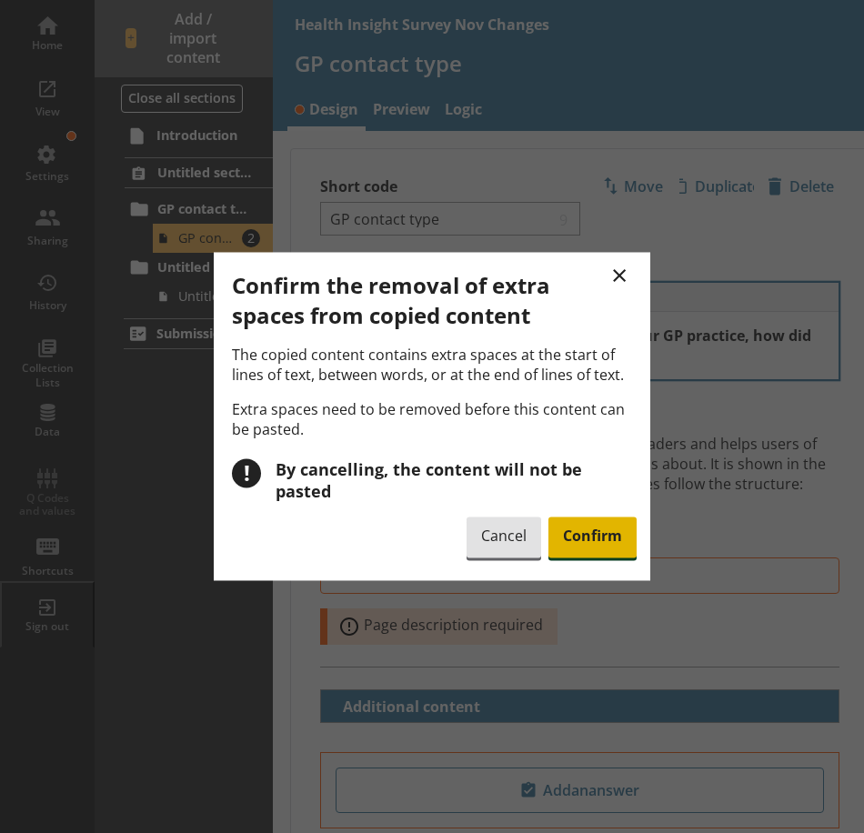
click at [592, 530] on span "Confirm" at bounding box center [592, 538] width 88 height 42
type input "If you tried multiple methods of contact, select the one that was successful."
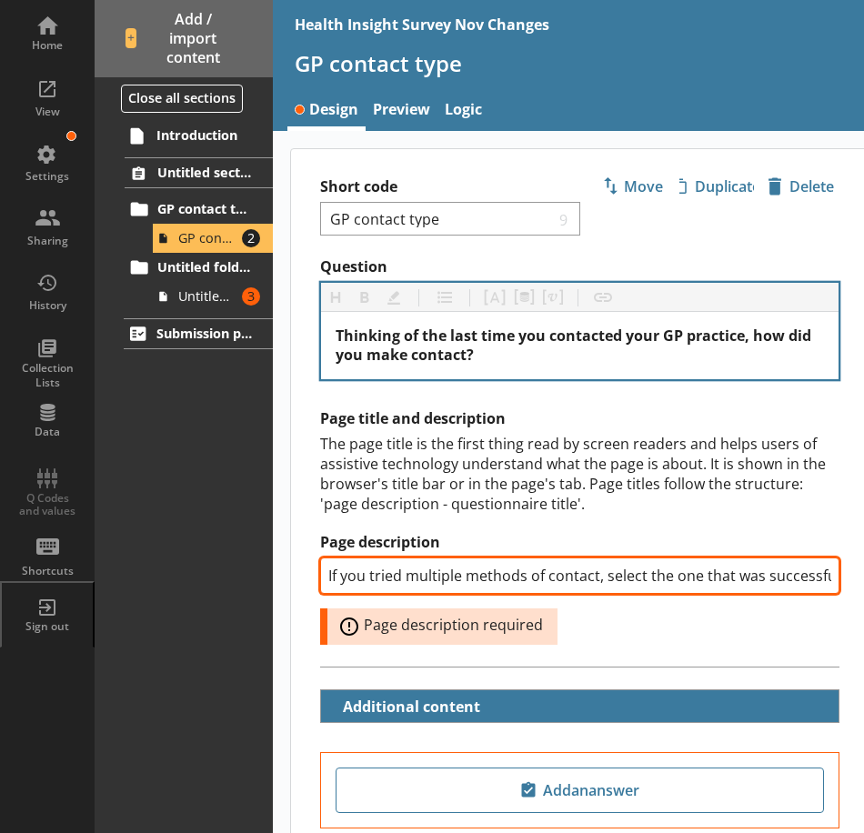
click at [667, 590] on input "If you tried multiple methods of contact, select the one that was successful." at bounding box center [579, 575] width 519 height 36
click at [777, 584] on input "If you tried multiple methods of contact, select the one that was successful." at bounding box center [579, 575] width 519 height 36
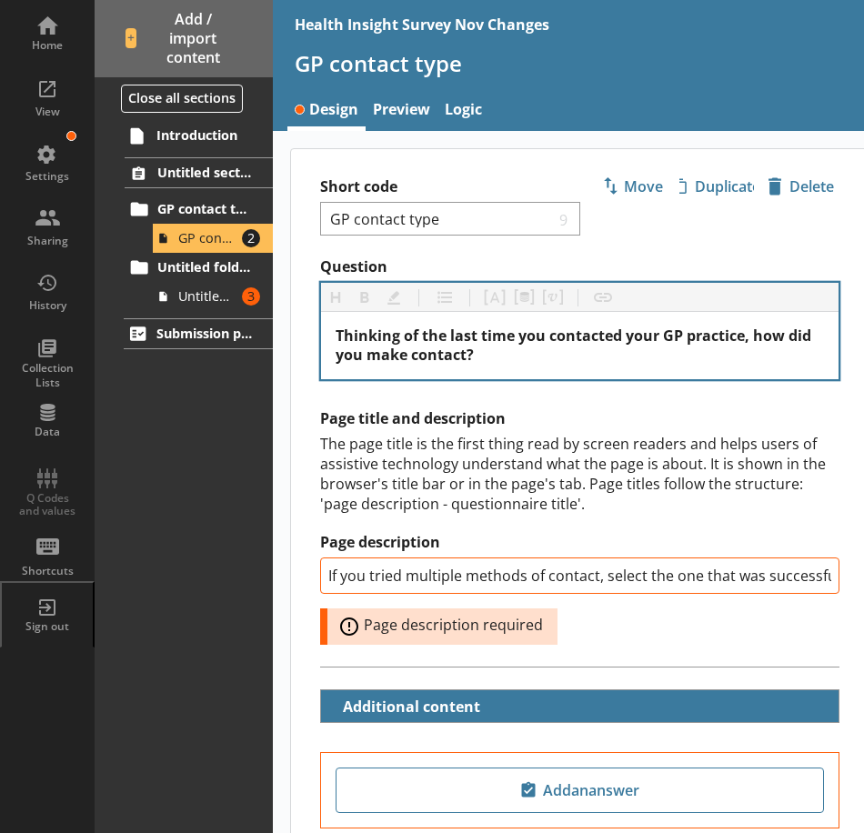
click at [829, 573] on div "Page title and description The page title is the first thing read by screen rea…" at bounding box center [579, 538] width 577 height 258
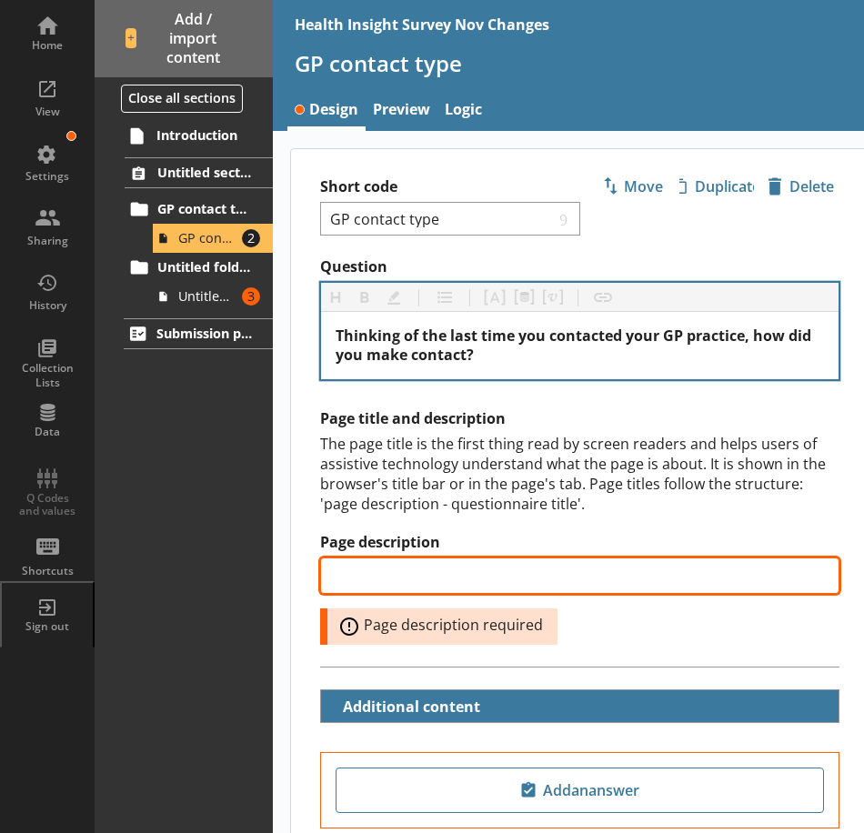
type input "If you tried multiple methods of contact, select the one that was successful."
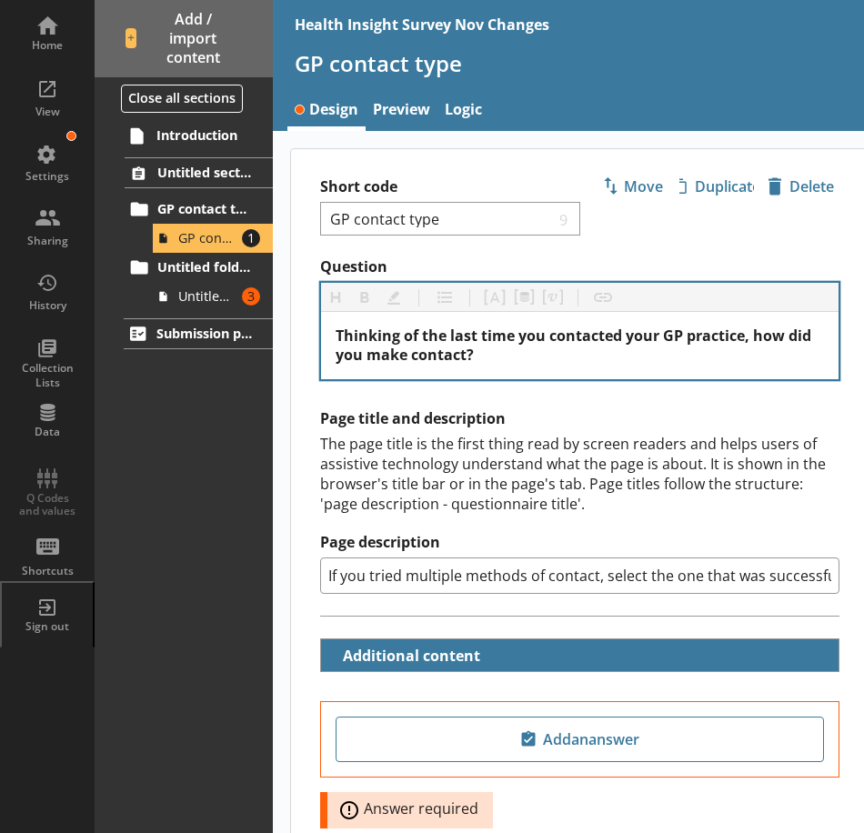
click at [808, 581] on input "If you tried multiple methods of contact, select the one that was successful." at bounding box center [579, 575] width 519 height 36
click at [821, 580] on input "If you tried multiple methods of contact, select the one that was successful." at bounding box center [579, 575] width 519 height 36
click at [546, 579] on input "If you tried multiple methods of contact, select the one that was successful." at bounding box center [579, 575] width 519 height 36
click at [548, 577] on input "If you tried multiple methods of contact, select the one that was successful." at bounding box center [579, 575] width 519 height 36
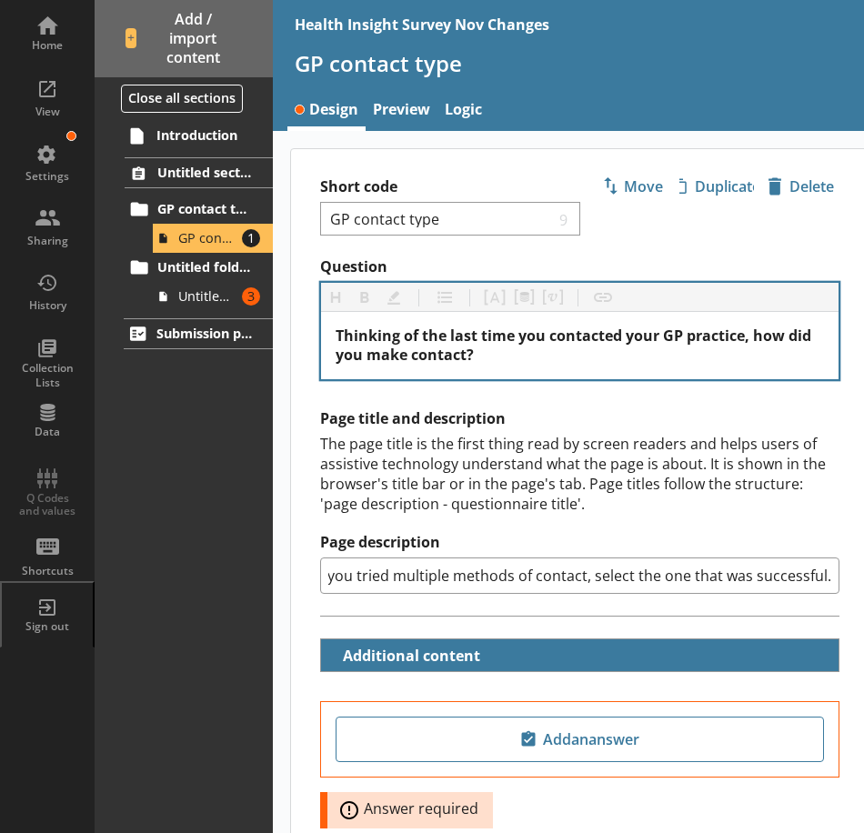
click at [548, 577] on input "If you tried multiple methods of contact, select the one that was successful." at bounding box center [579, 575] width 519 height 36
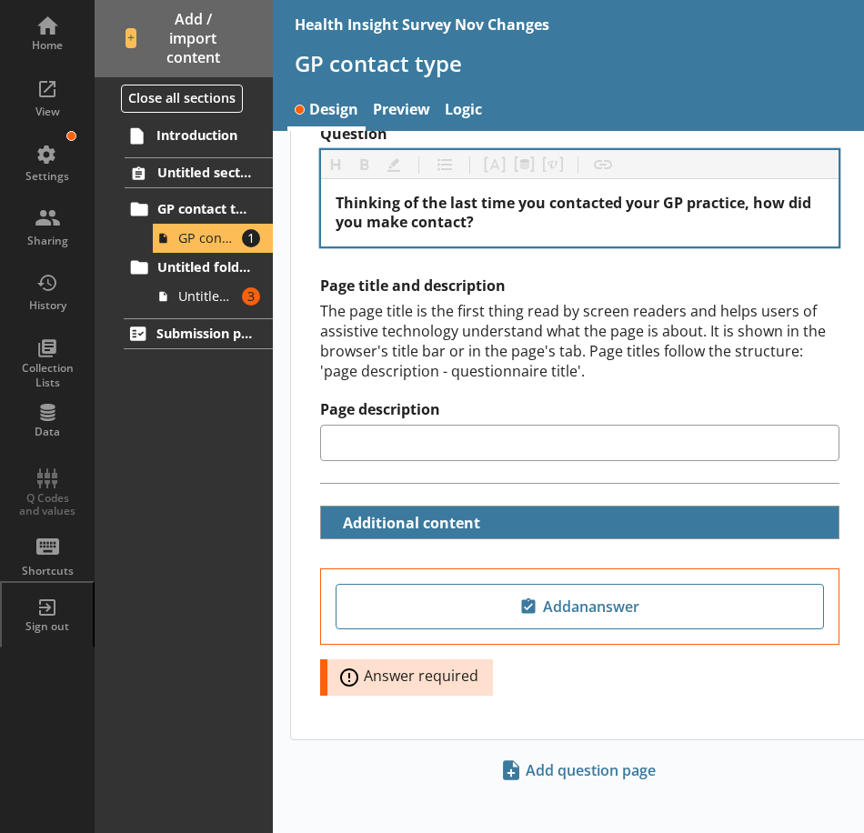
scroll to position [145, 0]
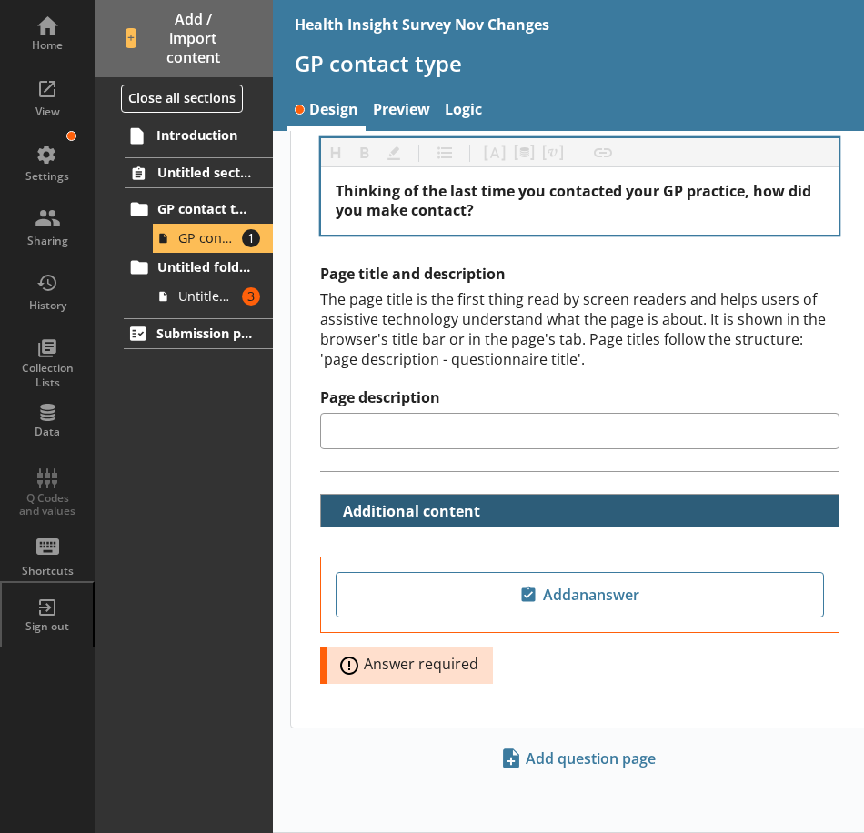
click at [331, 511] on button "Additional content" at bounding box center [405, 511] width 155 height 32
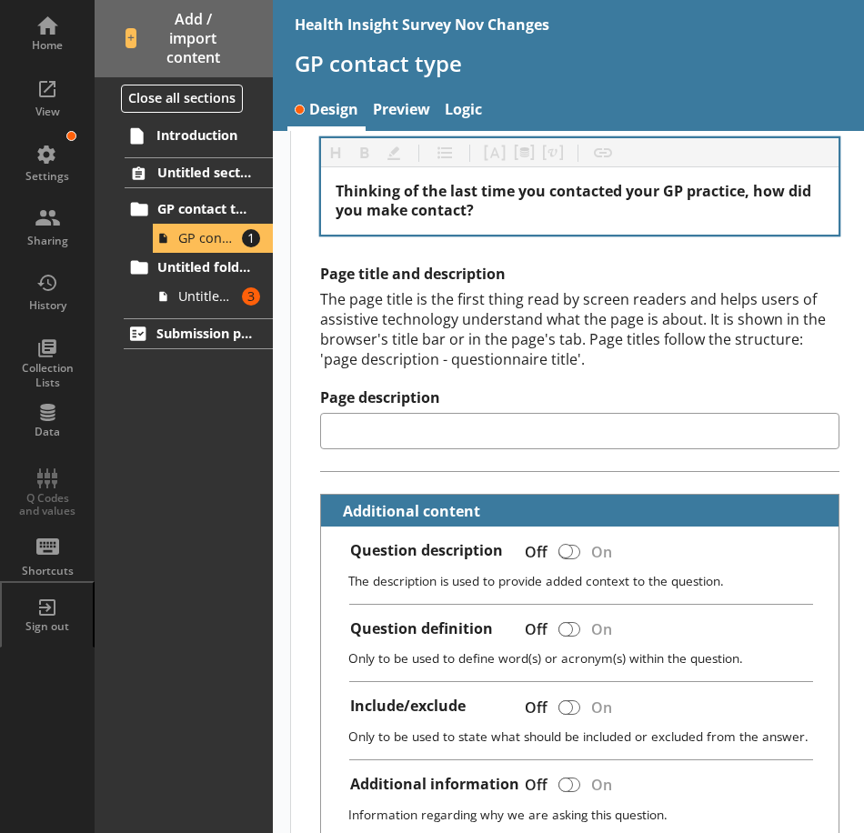
type input "If you tried multiple methods of contact, select the one that was successful."
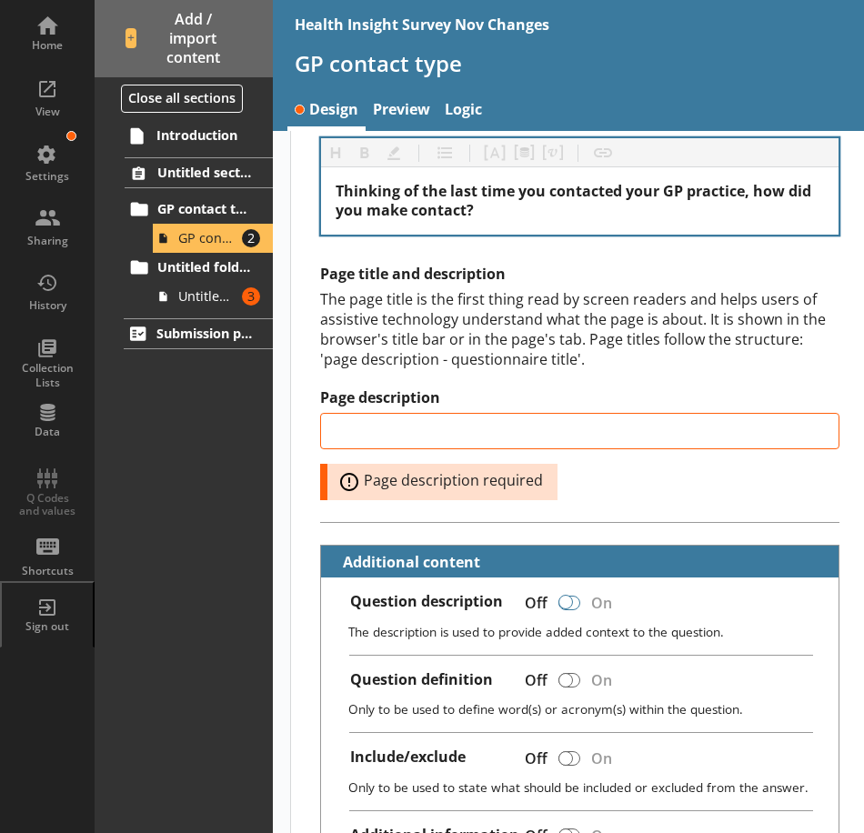
click at [568, 601] on div at bounding box center [565, 602] width 15 height 15
checkbox input "true"
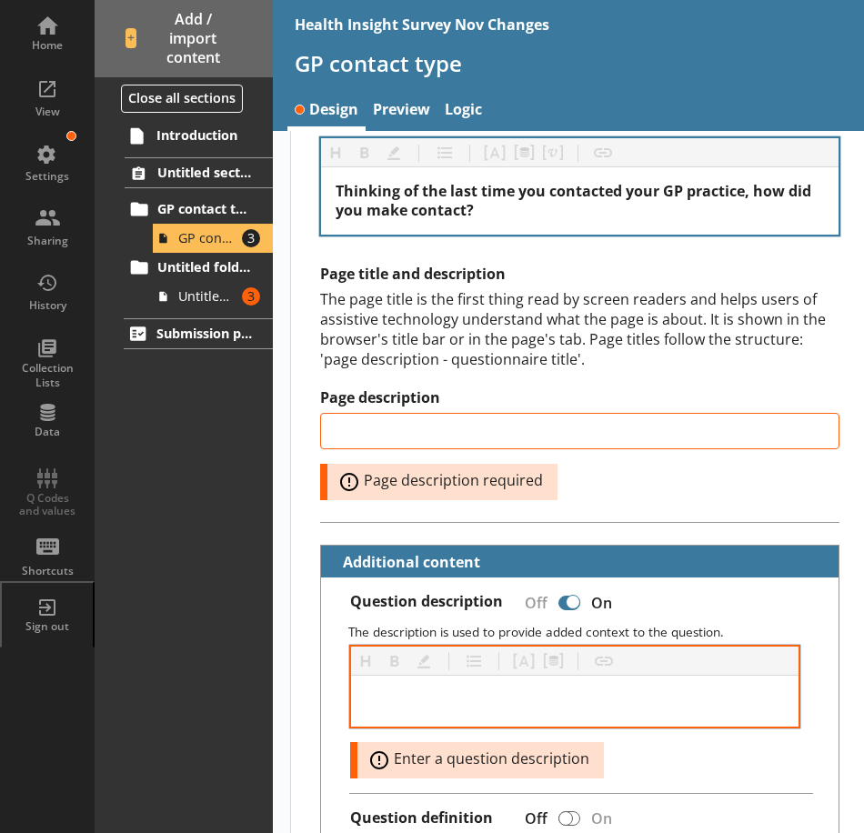
click at [452, 689] on div at bounding box center [574, 701] width 447 height 51
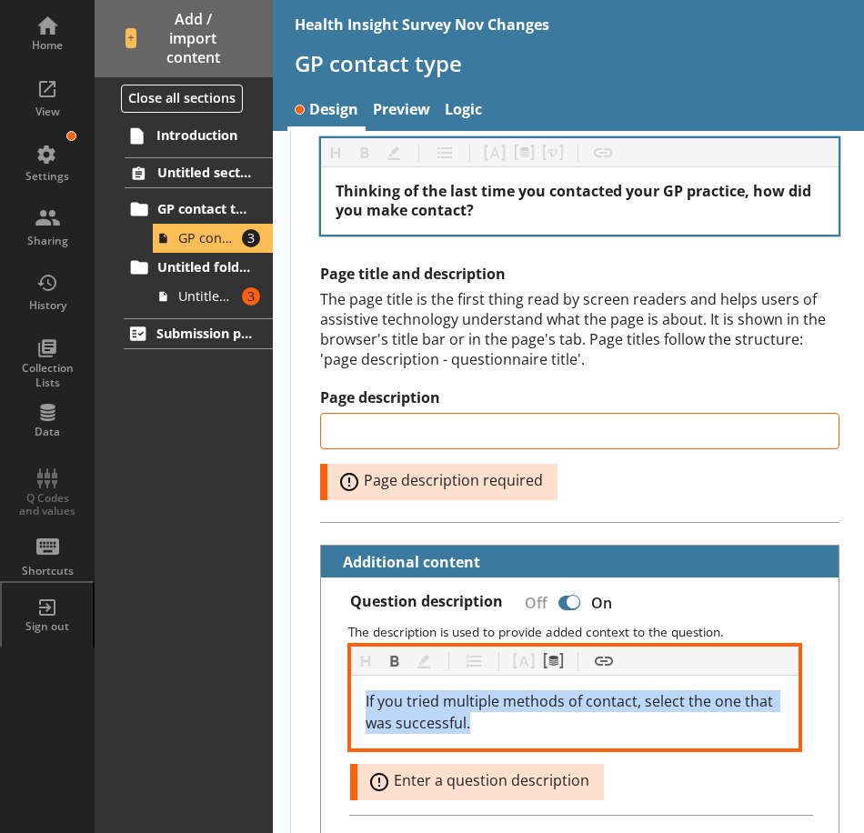
drag, startPoint x: 500, startPoint y: 726, endPoint x: 337, endPoint y: 707, distance: 163.8
click at [337, 707] on div "Heading Heading Bold Bold Highlight Highlight List List Pipe answer Pipe answer…" at bounding box center [580, 723] width 488 height 155
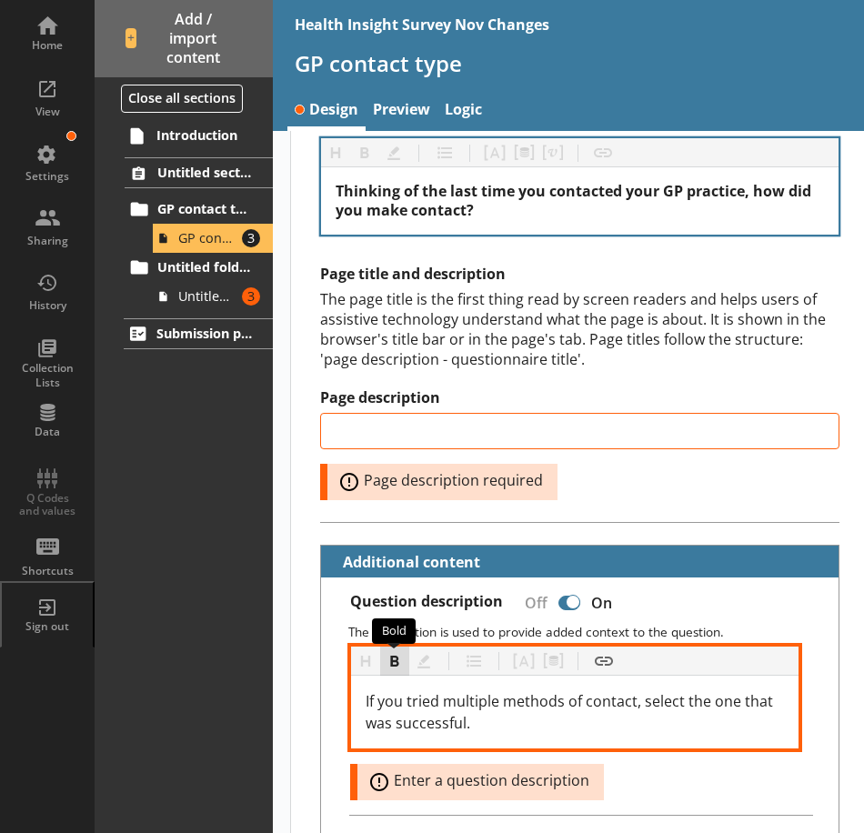
click at [402, 664] on button "Bold" at bounding box center [394, 661] width 29 height 29
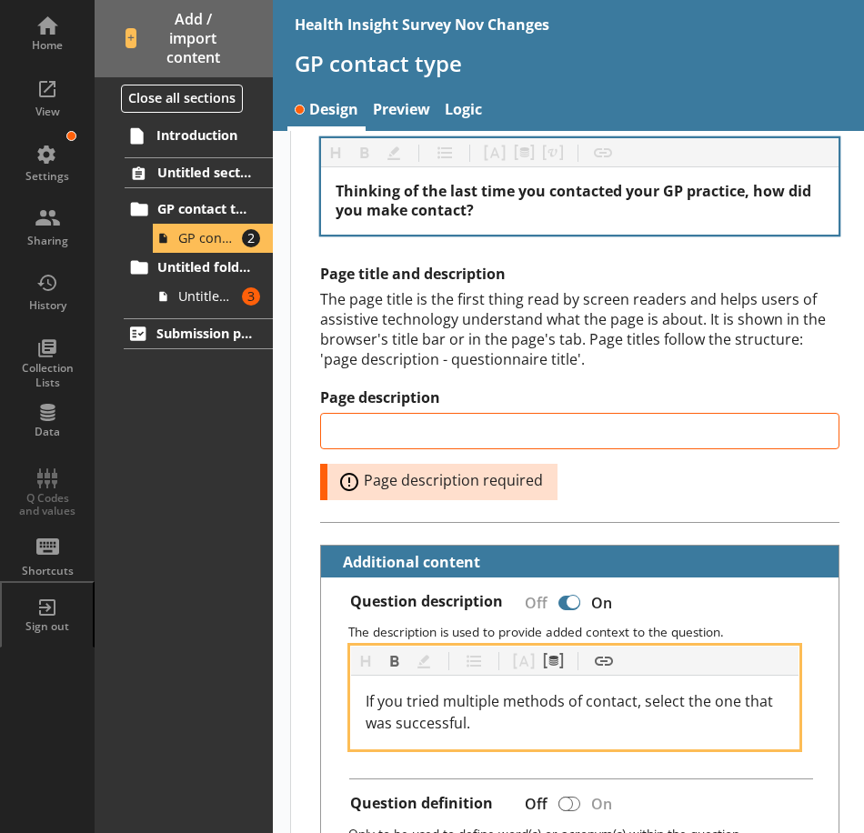
click at [506, 712] on div "If you tried multiple methods of contact, select the one that was successful." at bounding box center [575, 712] width 418 height 44
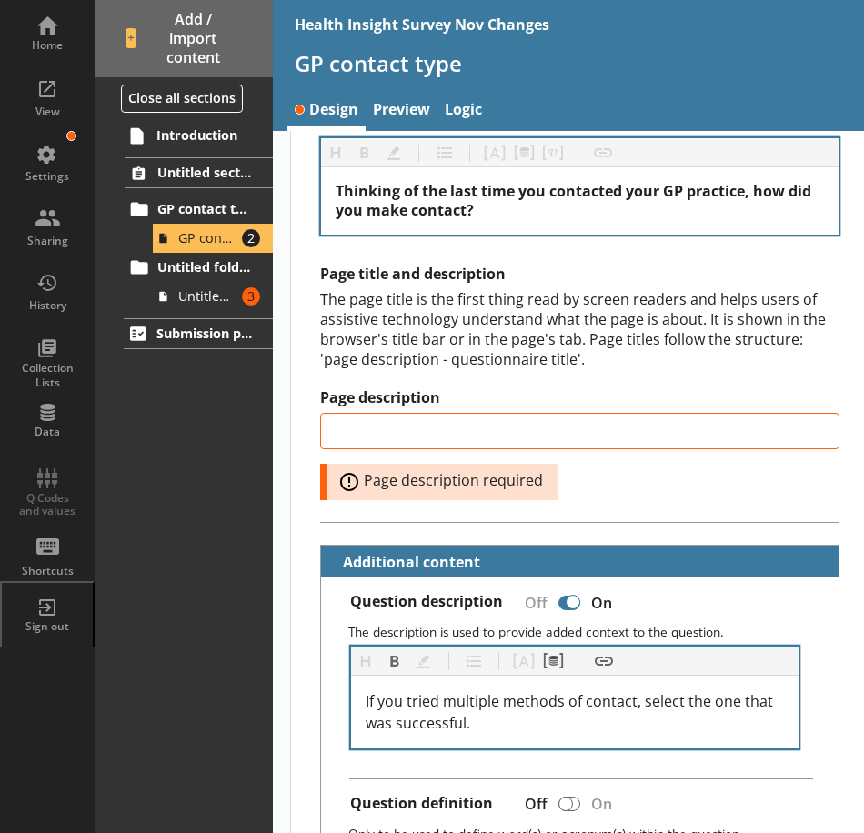
click at [478, 687] on div "If you tried multiple methods of contact, select the one that was successful." at bounding box center [574, 712] width 447 height 73
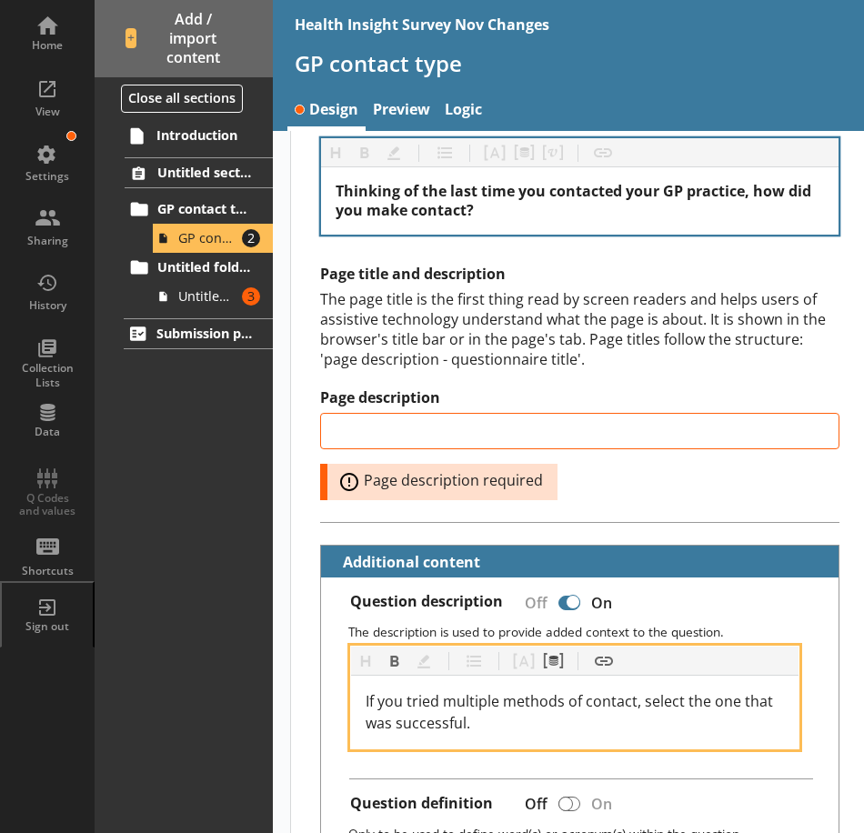
click at [465, 701] on span "If you tried multiple methods of contact, select the one that was successful." at bounding box center [571, 712] width 411 height 42
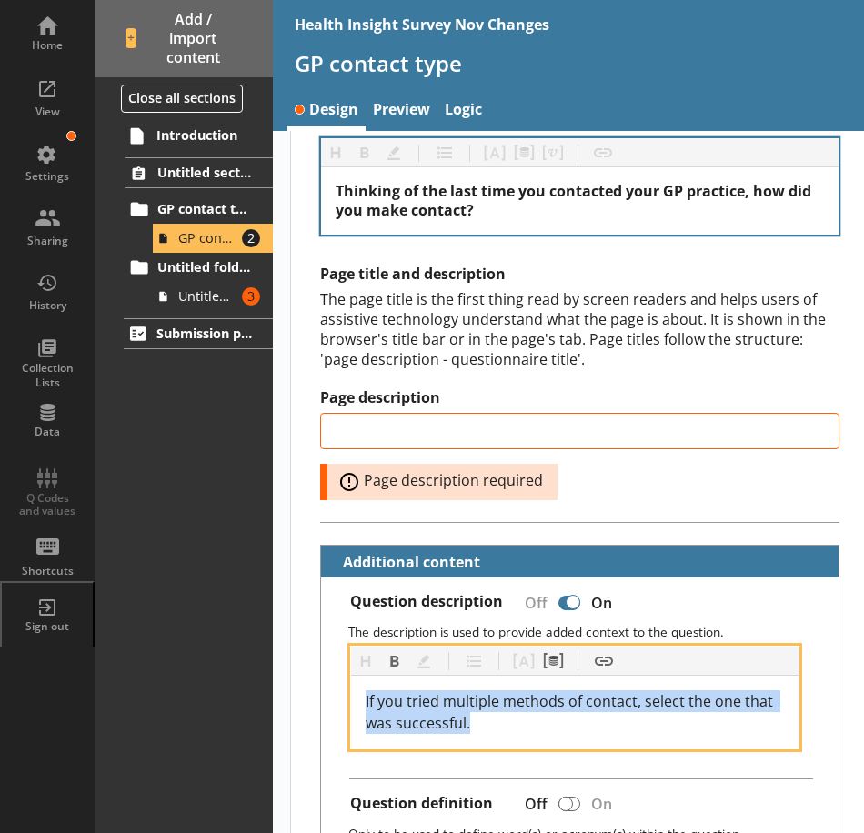
drag, startPoint x: 416, startPoint y: 718, endPoint x: 344, endPoint y: 697, distance: 74.8
click at [326, 700] on div "Question description Off On The description is used to provide added context to…" at bounding box center [579, 797] width 517 height 440
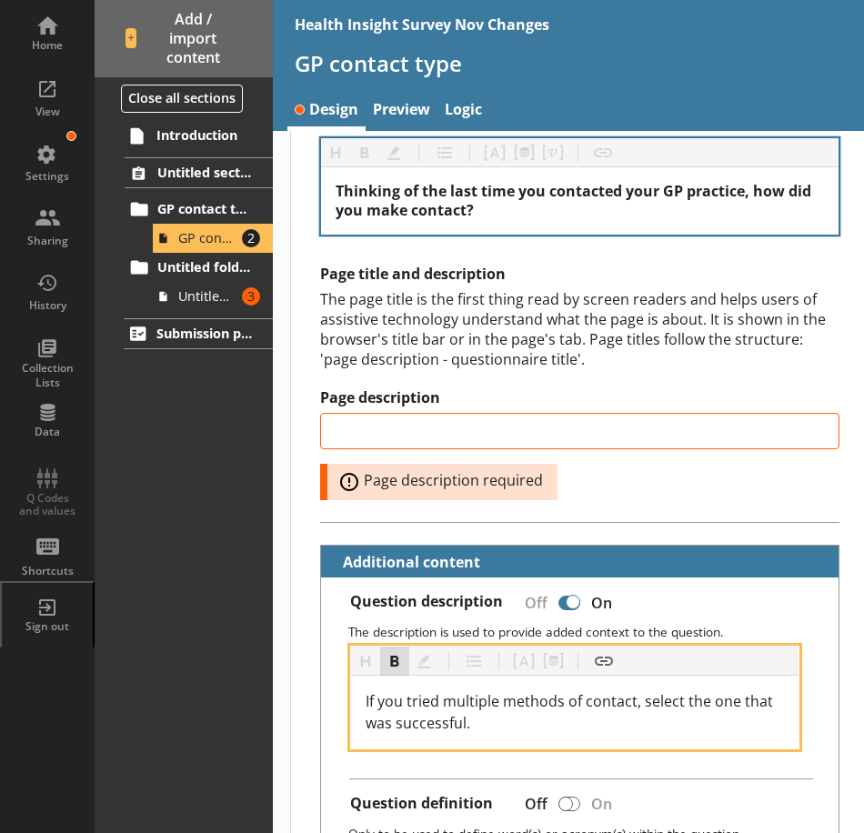
click at [400, 664] on button "Bold" at bounding box center [394, 661] width 29 height 29
click at [572, 712] on div "If you tried multiple methods of contact, select the one that was successful." at bounding box center [575, 712] width 418 height 44
click at [635, 713] on div "If you tried multiple methods of contact, select the one that was successful." at bounding box center [575, 712] width 418 height 44
click at [549, 723] on div "If you tried multiple methods of contact, select the one that was successful." at bounding box center [575, 712] width 418 height 44
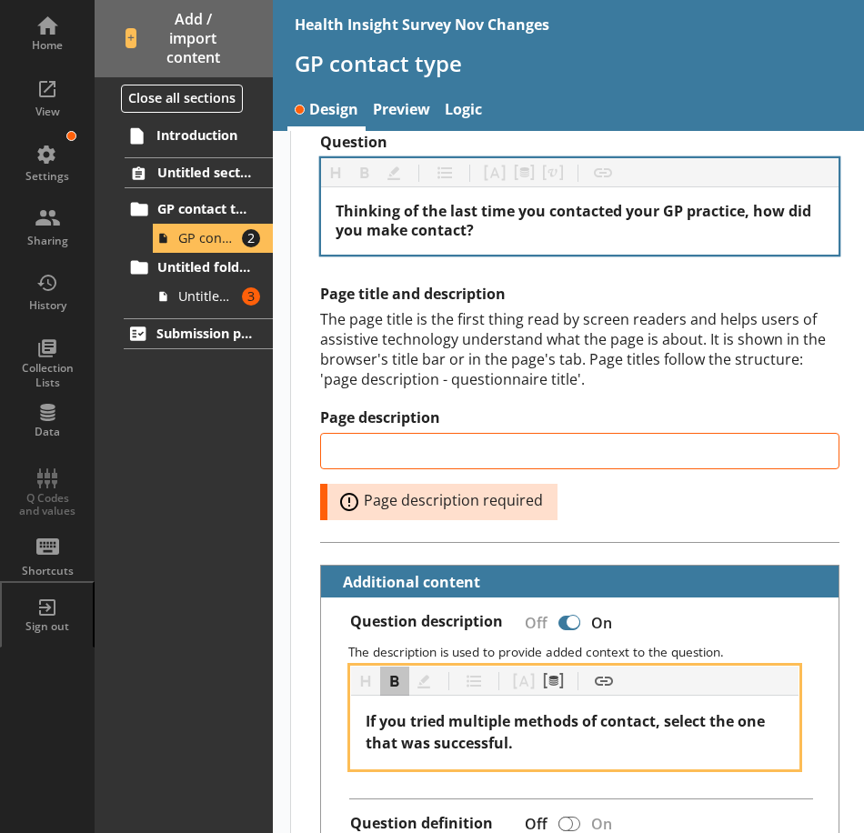
scroll to position [54, 0]
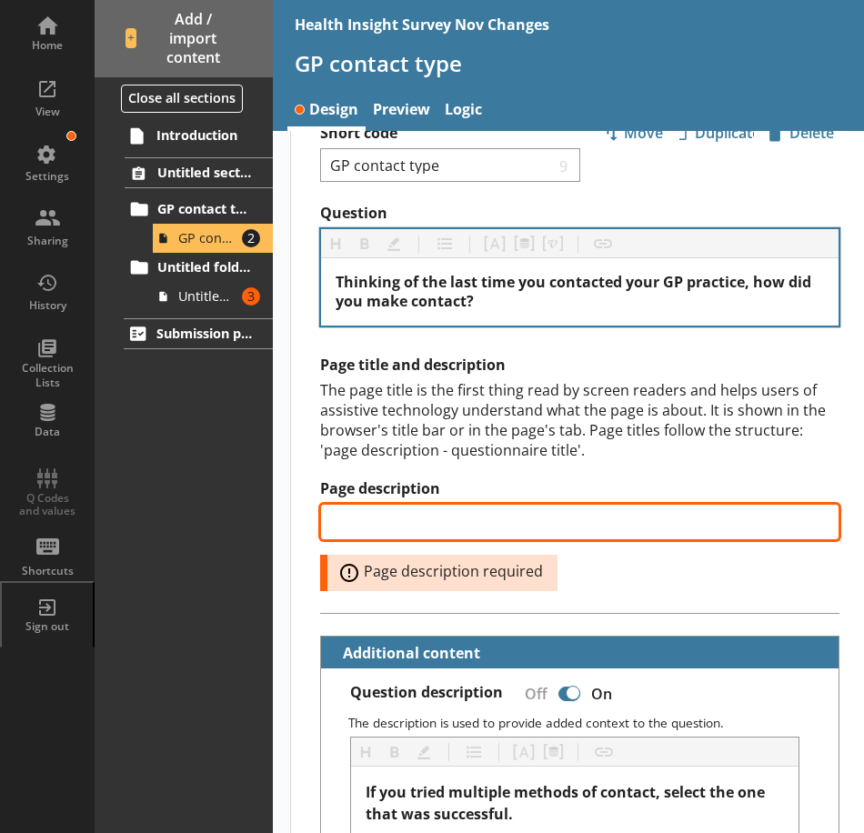
click at [420, 524] on input "Page description" at bounding box center [579, 522] width 519 height 36
type input "GP practice - how contact was made"
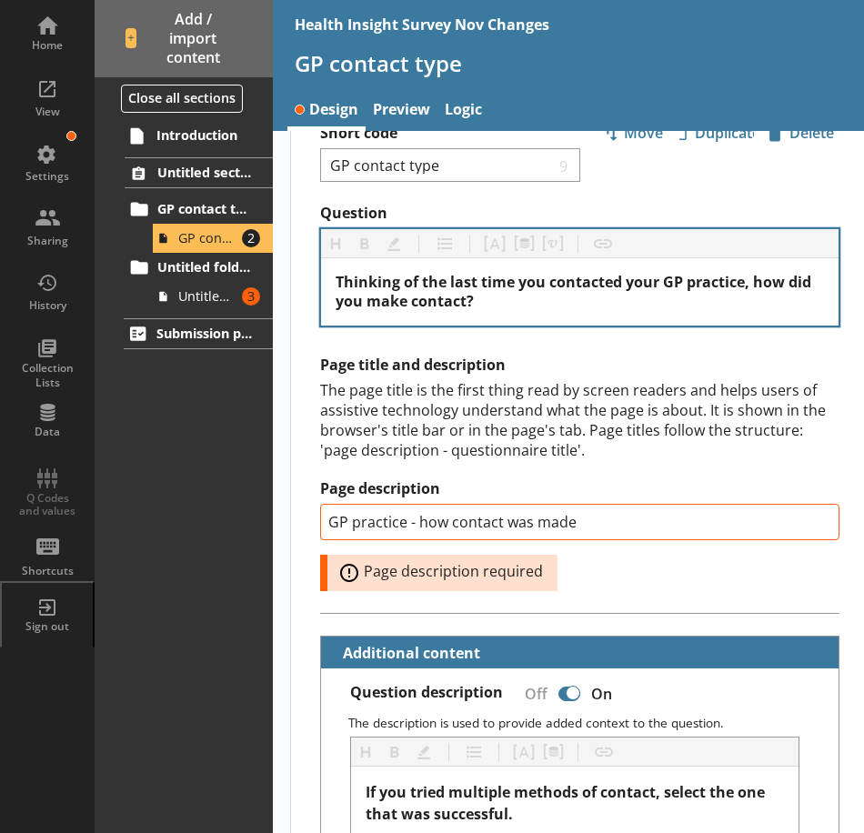
click at [700, 473] on div "Page title and description The page title is the first thing read by screen rea…" at bounding box center [579, 474] width 519 height 236
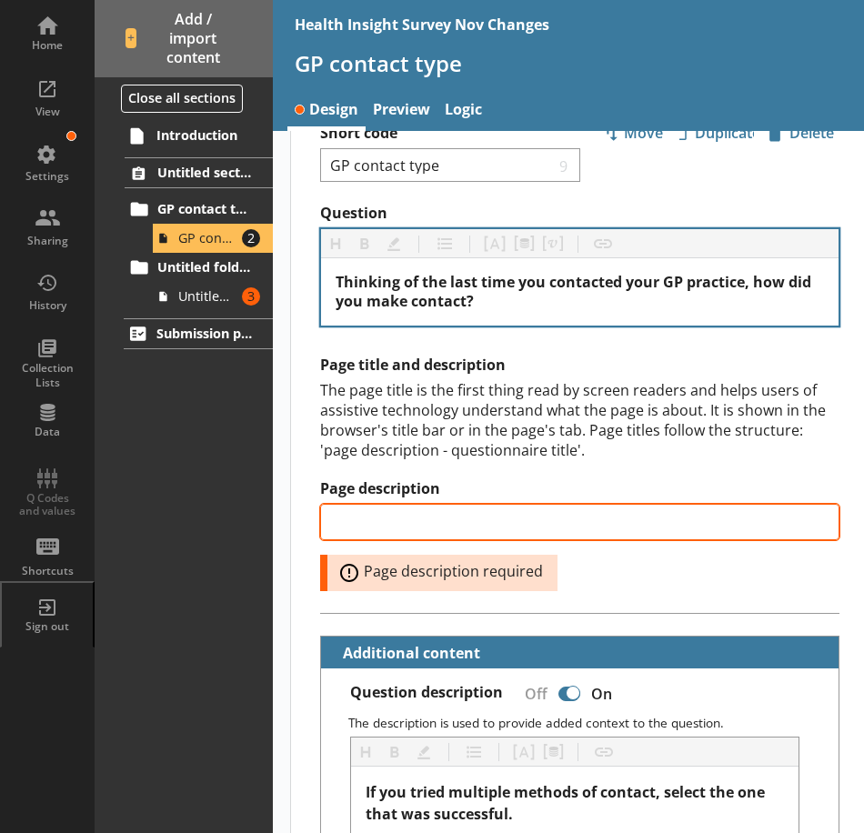
type input "GP practice - how contact was made"
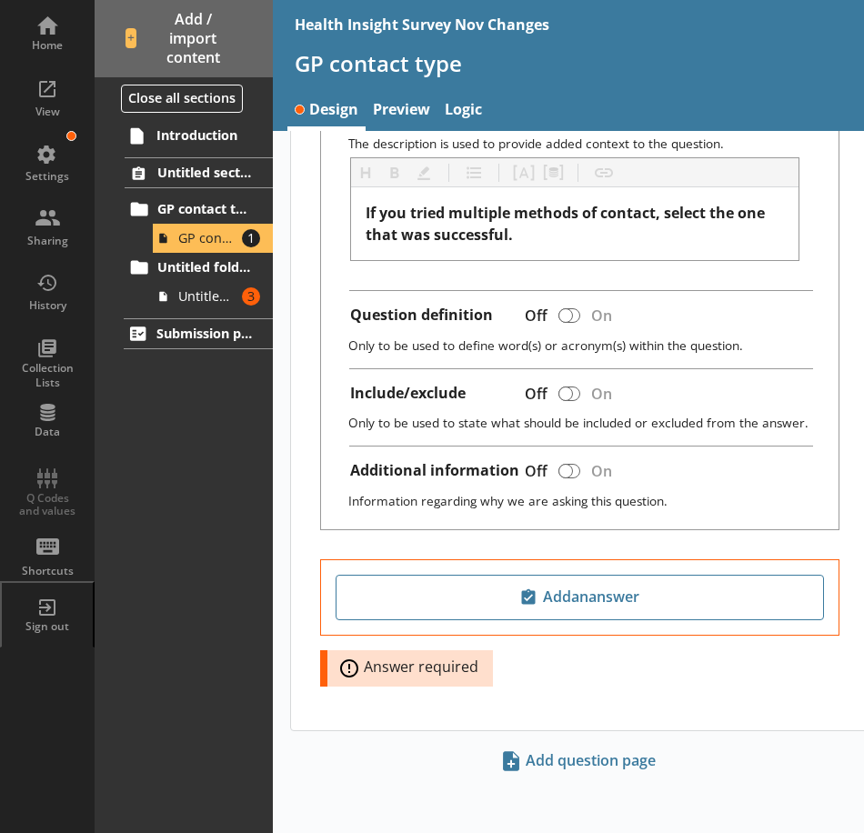
scroll to position [585, 0]
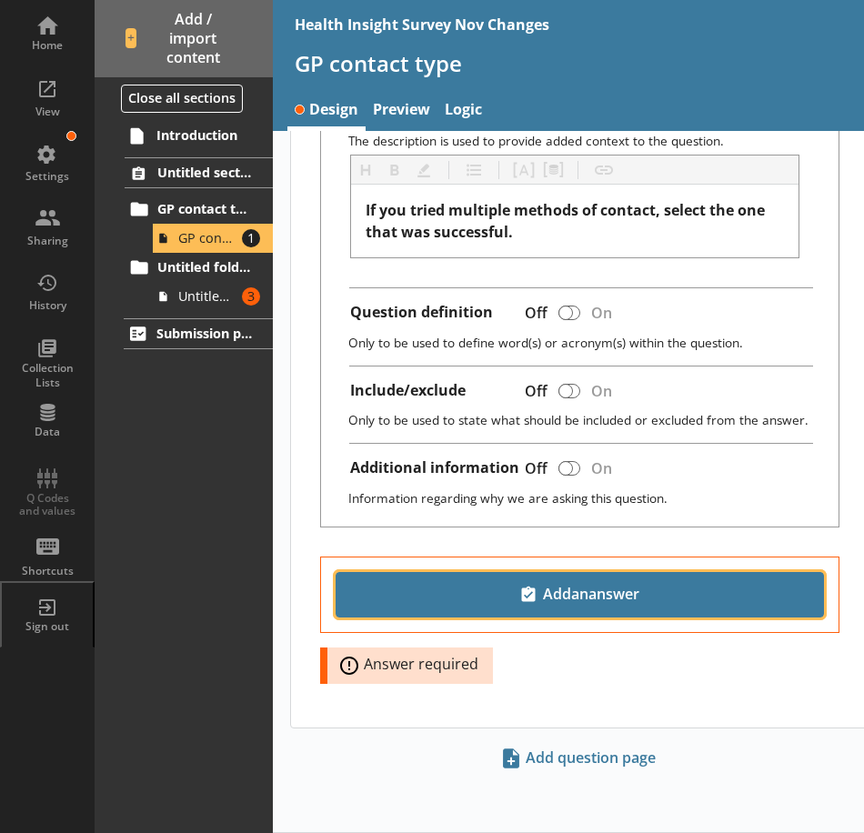
click at [594, 603] on span "Add an answer" at bounding box center [580, 594] width 472 height 29
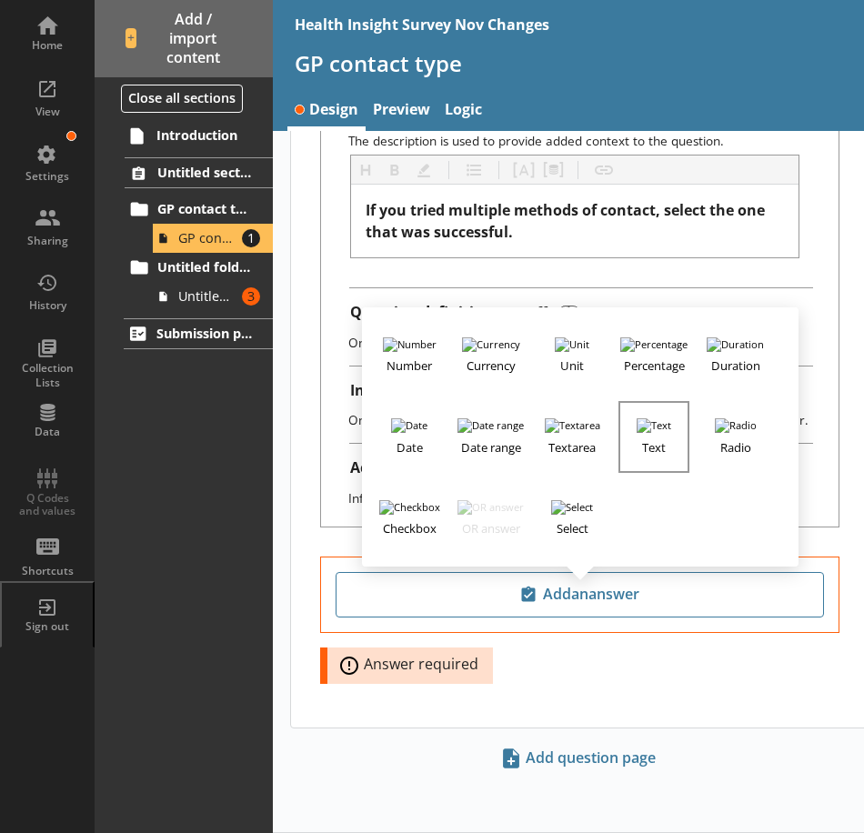
click at [660, 447] on h3 "Text" at bounding box center [653, 444] width 67 height 23
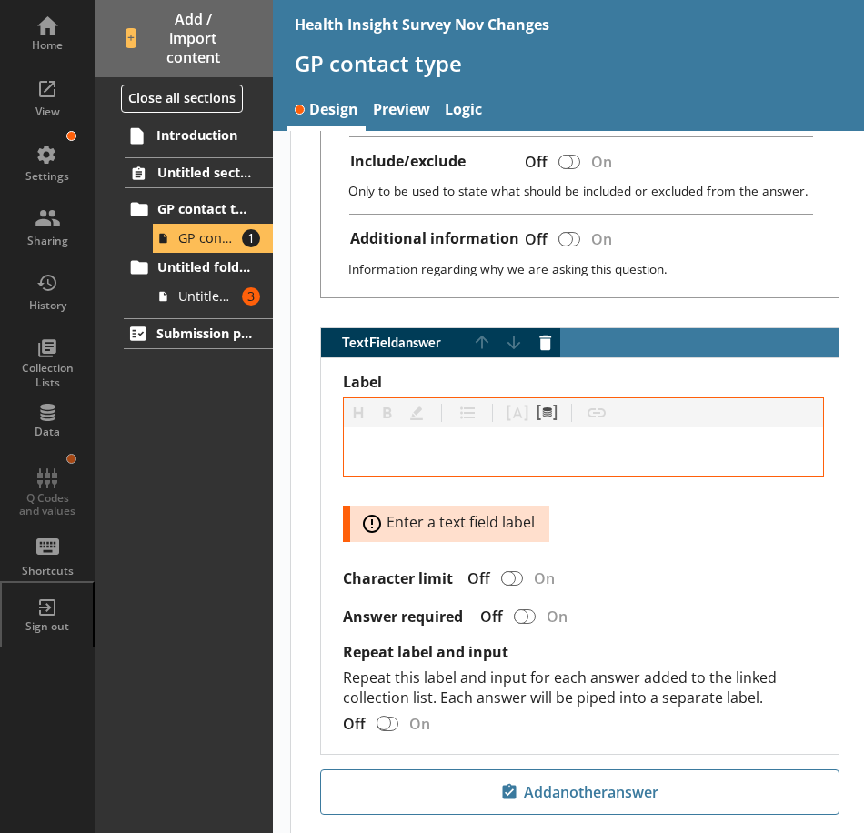
scroll to position [858, 0]
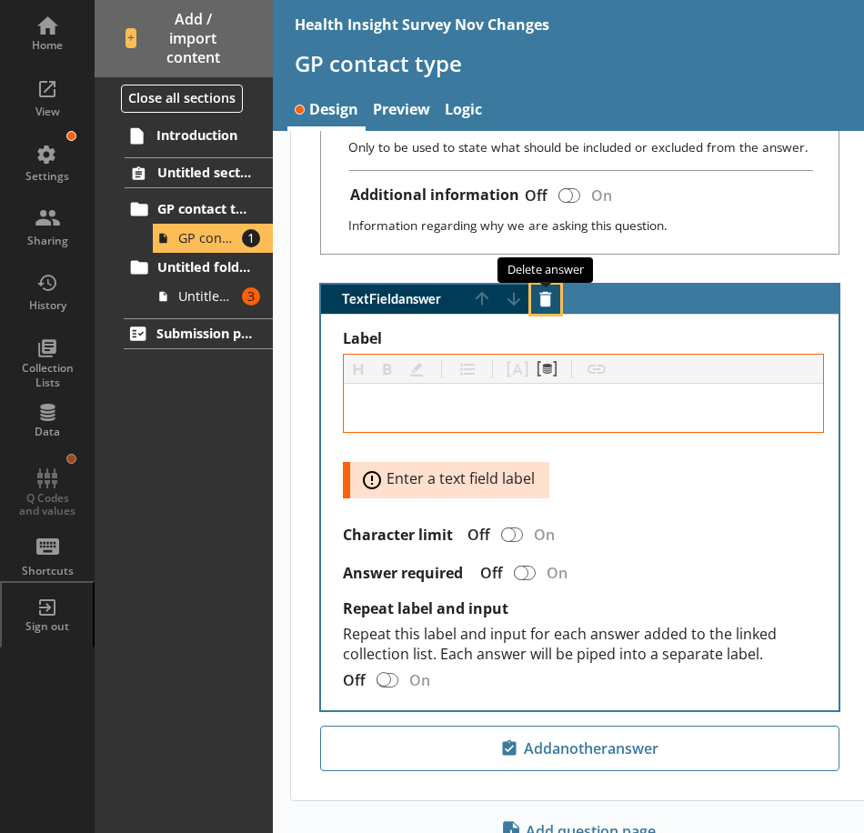
click at [544, 301] on button "Delete answer" at bounding box center [545, 299] width 29 height 29
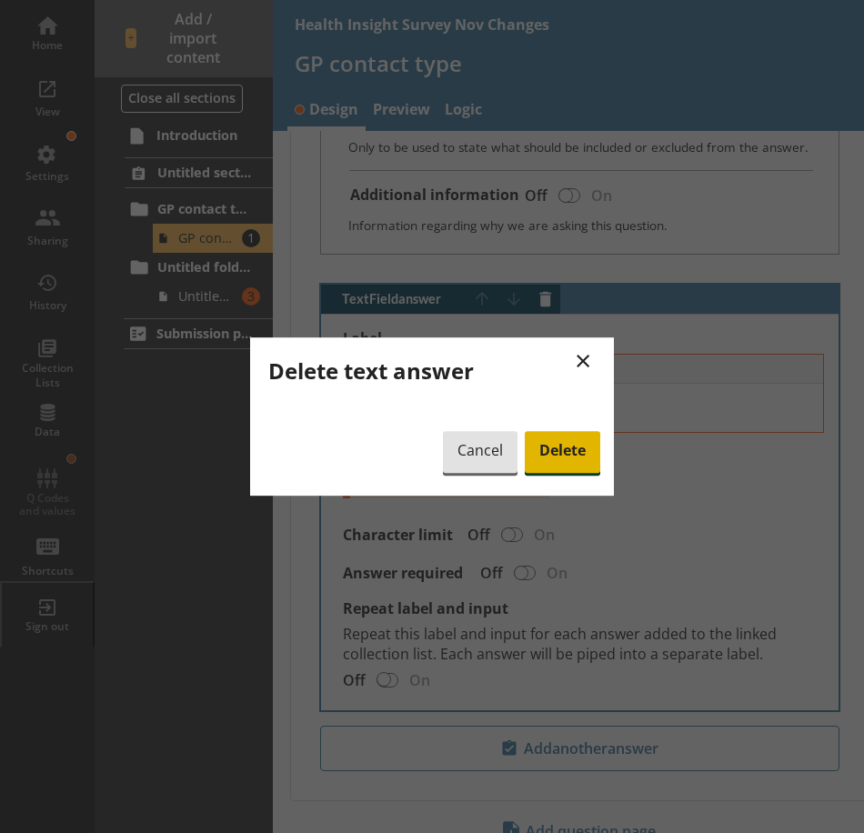
click at [542, 443] on span "Delete" at bounding box center [562, 452] width 75 height 42
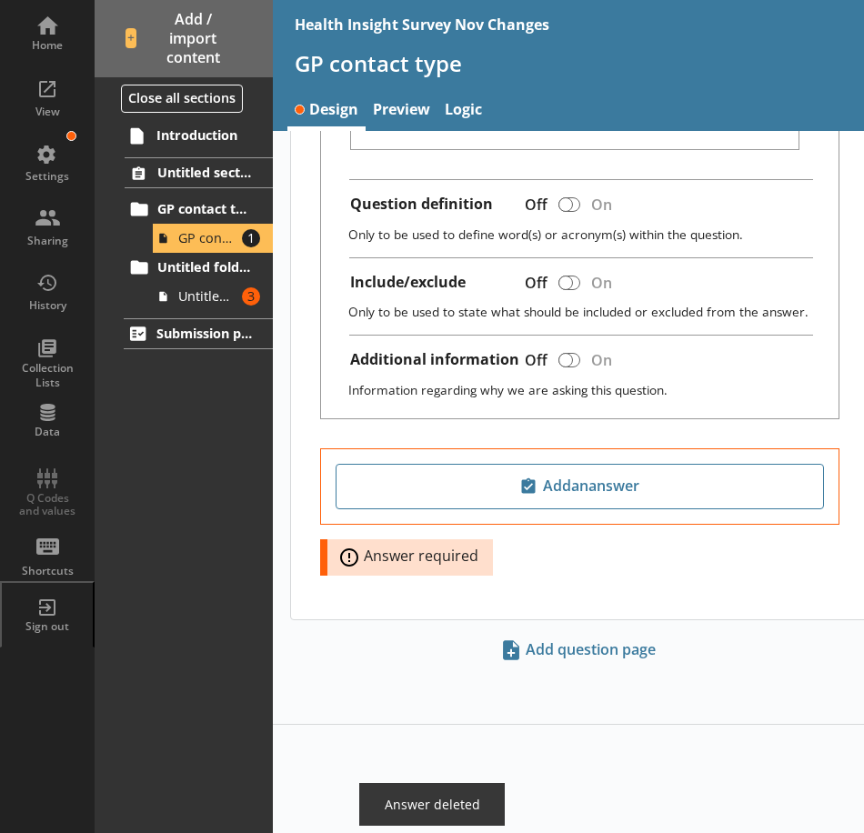
scroll to position [585, 0]
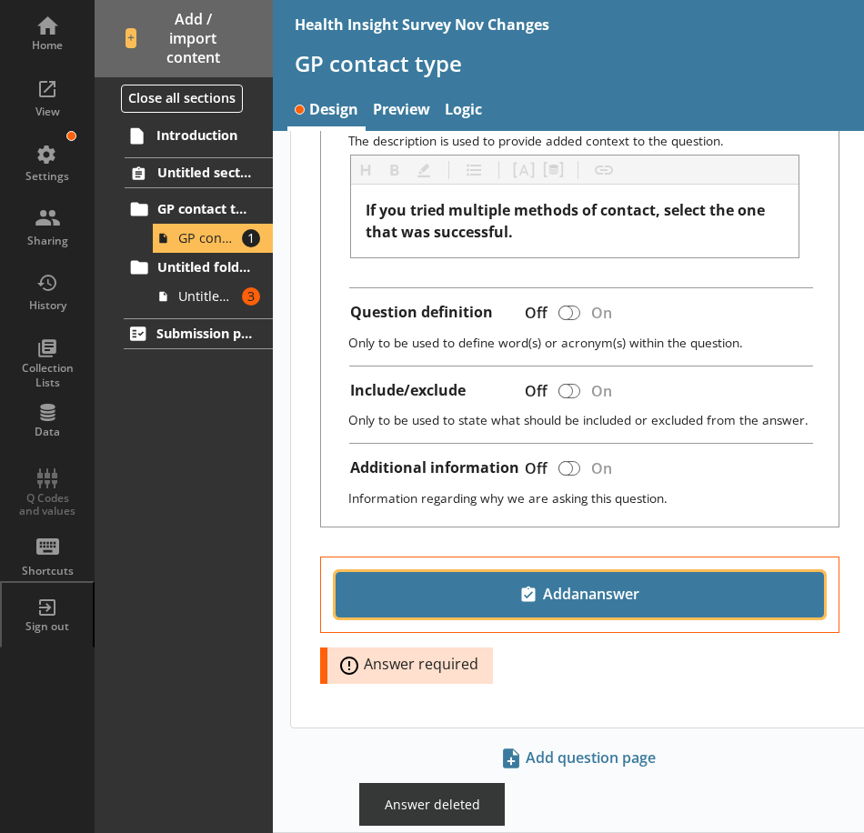
click at [527, 598] on span "Add an answer" at bounding box center [580, 594] width 472 height 29
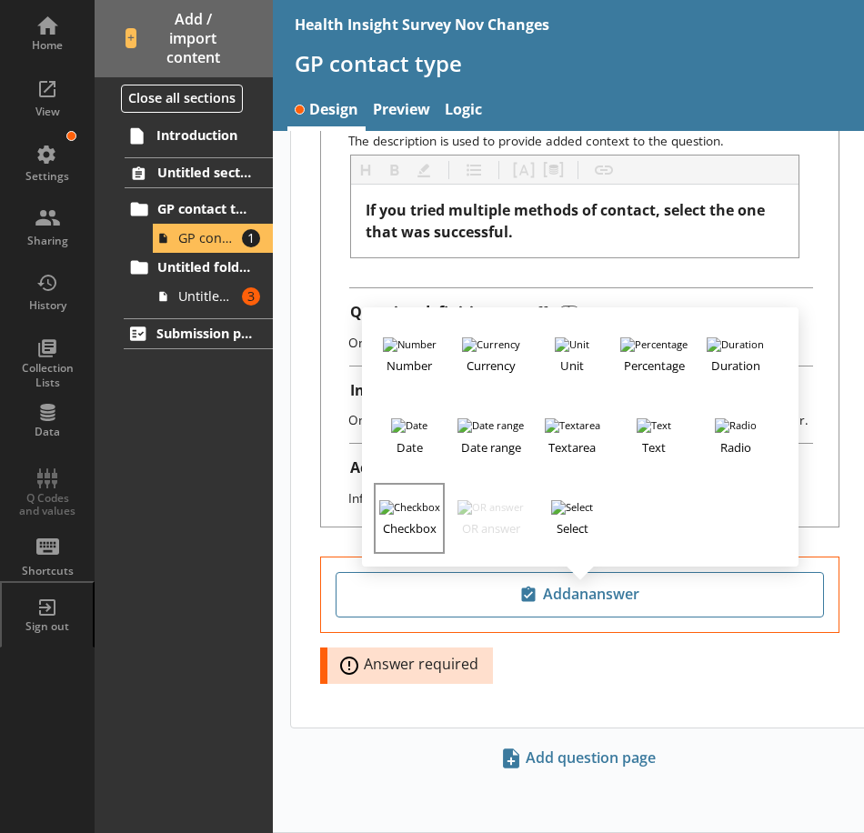
click at [419, 510] on button "Checkbox" at bounding box center [409, 518] width 71 height 71
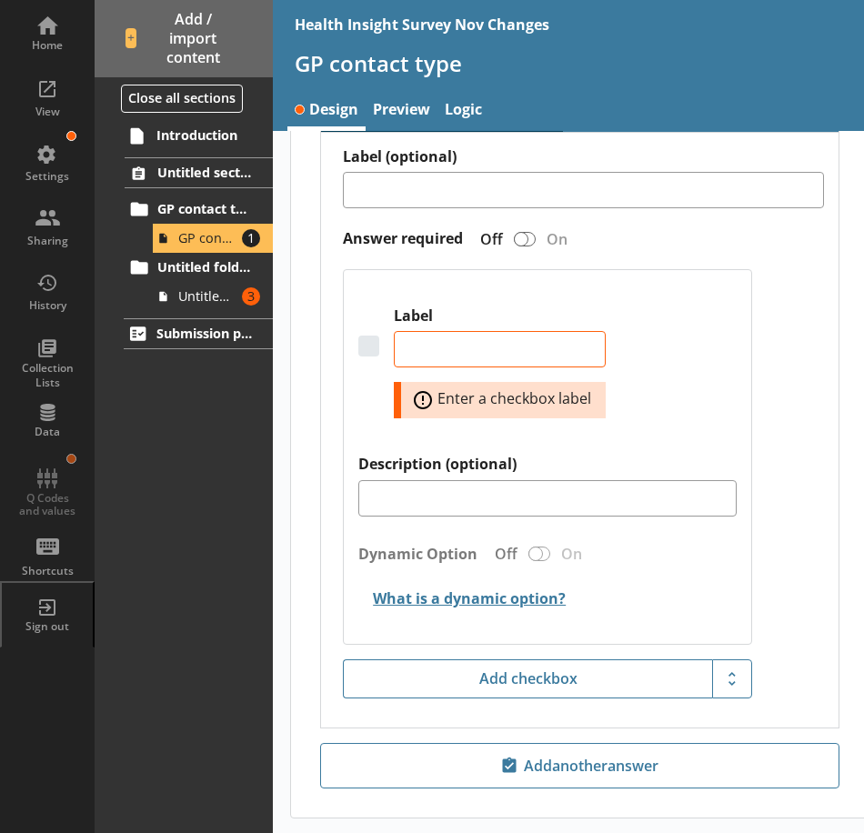
scroll to position [948, 0]
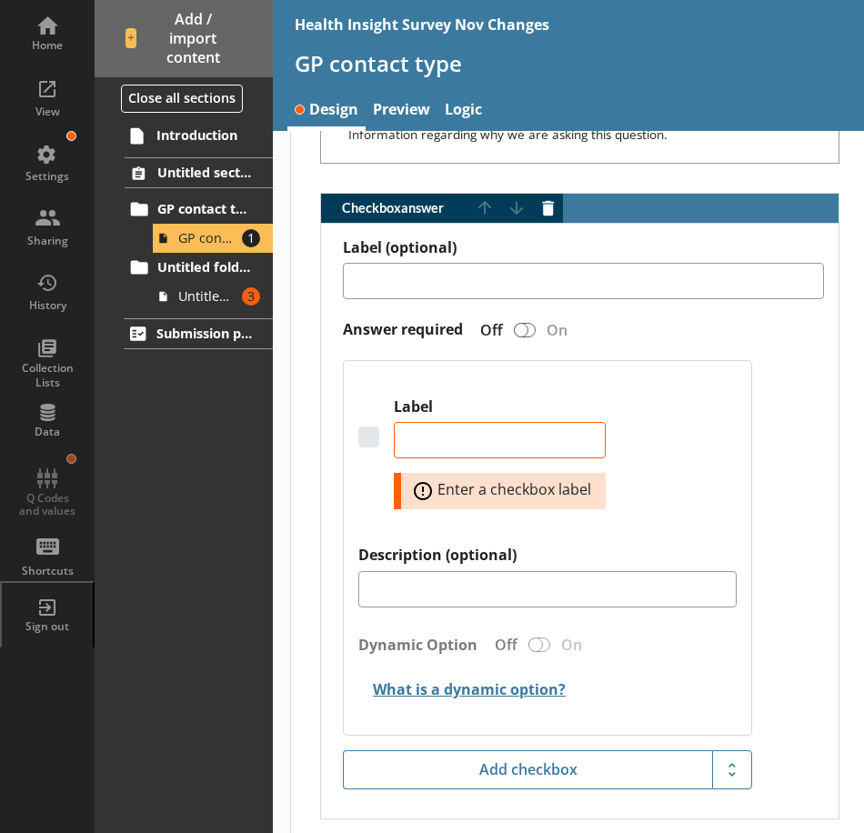
click at [713, 476] on div "Label Error: Enter a checkbox label" at bounding box center [546, 471] width 377 height 148
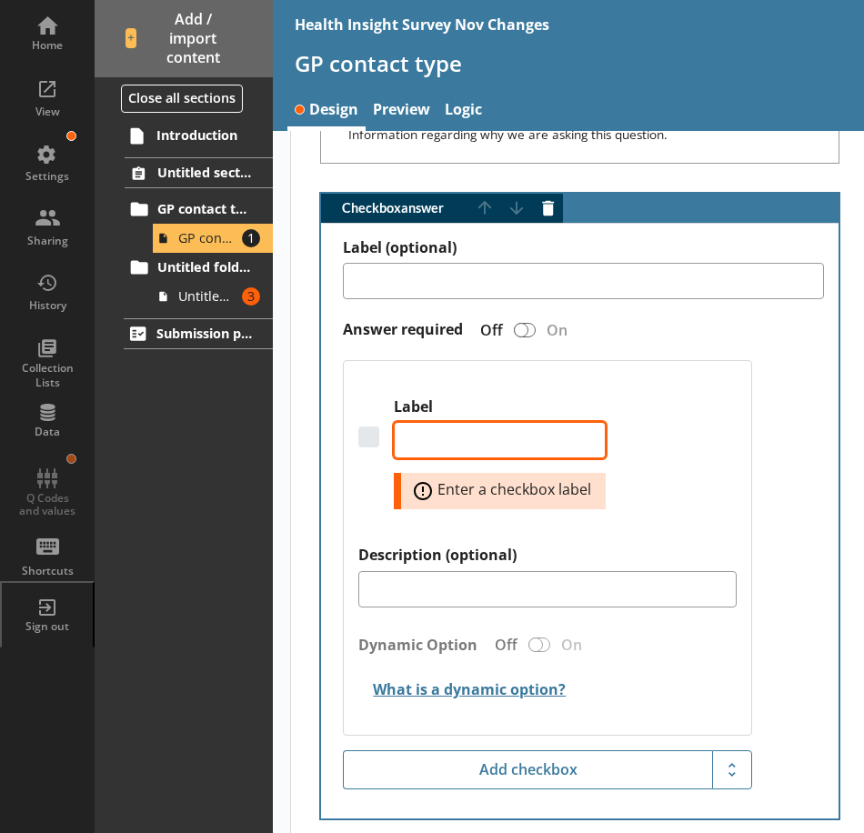
click at [595, 447] on textarea "Label" at bounding box center [500, 440] width 212 height 36
click at [459, 431] on textarea "Label" at bounding box center [500, 440] width 212 height 36
type textarea "x"
type textarea "I"
type textarea "x"
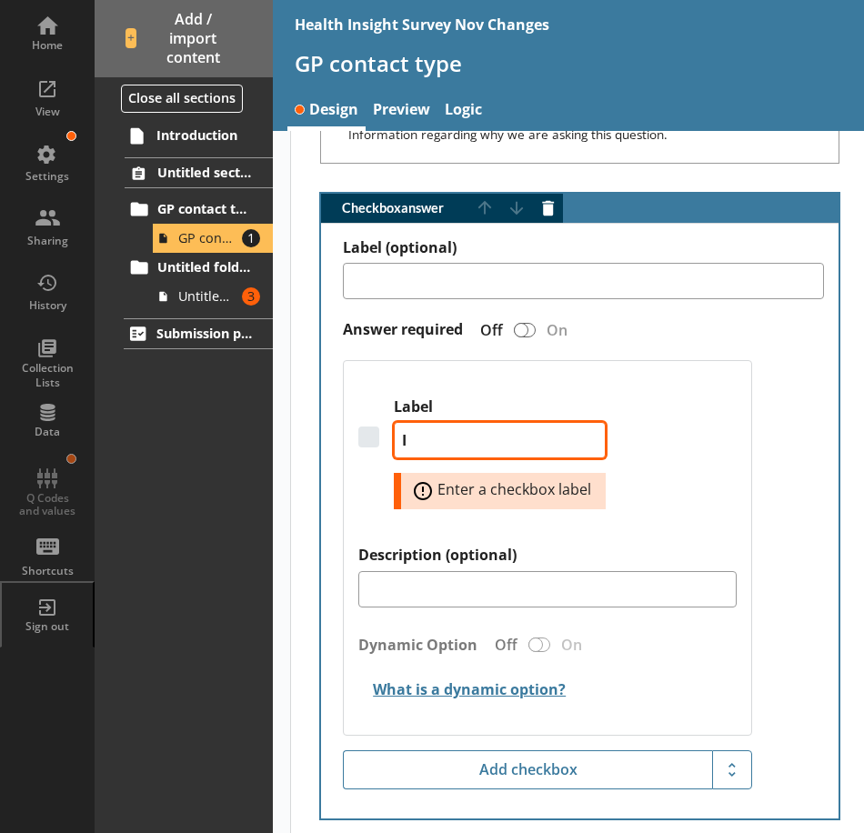
type textarea "In"
type textarea "x"
type textarea "In"
type textarea "x"
type textarea "In p"
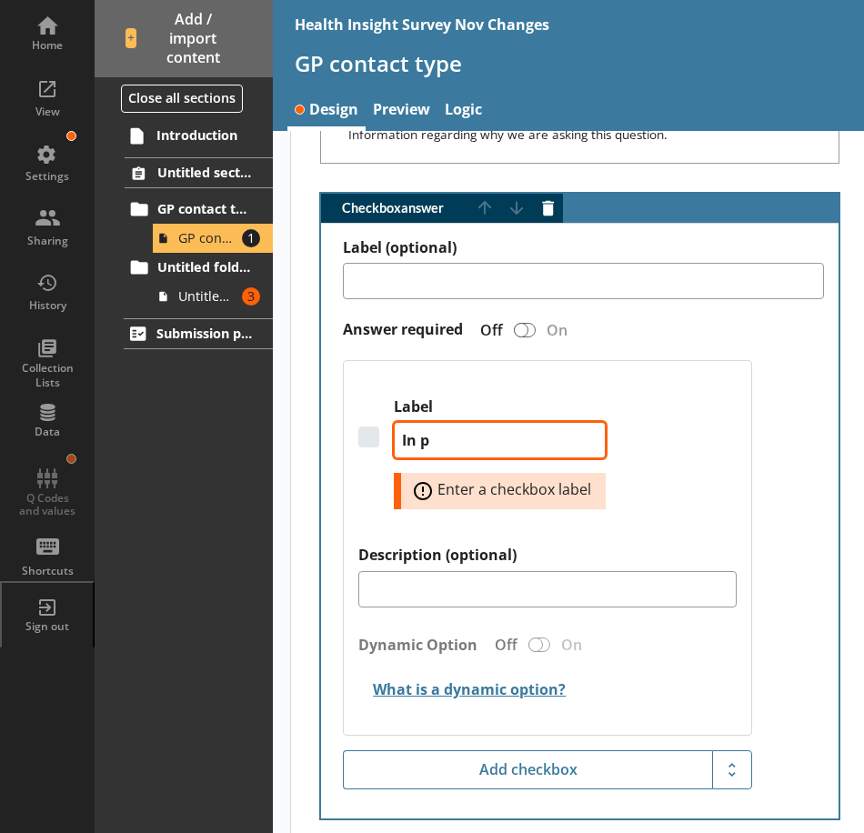
type textarea "x"
type textarea "In pe"
type textarea "x"
type textarea "In per"
type textarea "x"
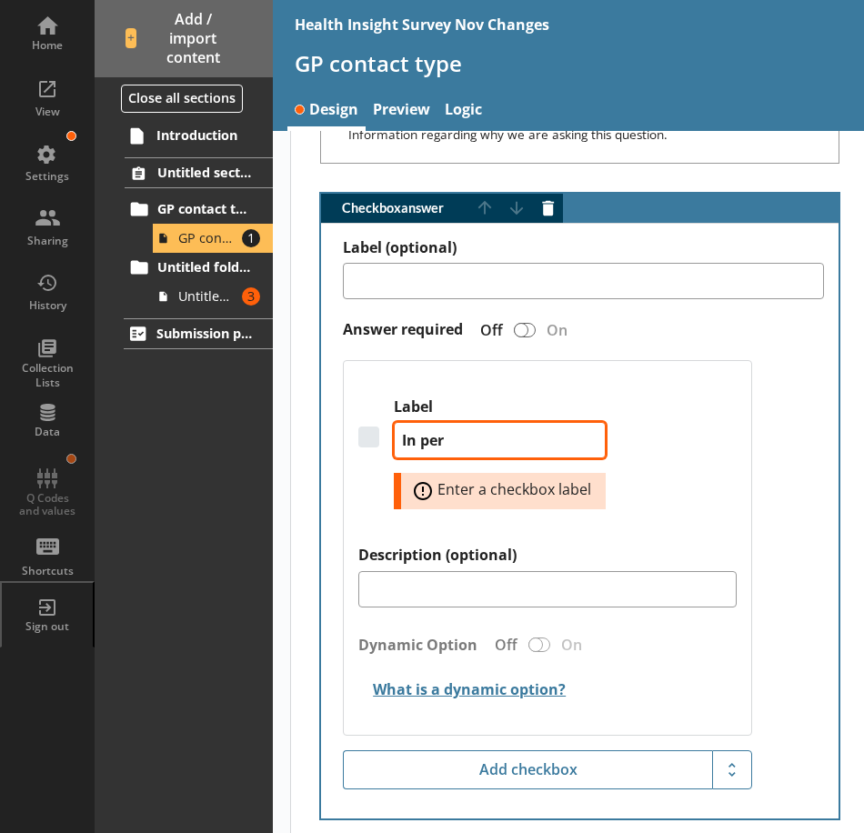
type textarea "In pers"
type textarea "x"
type textarea "In perso"
type textarea "x"
type textarea "In person"
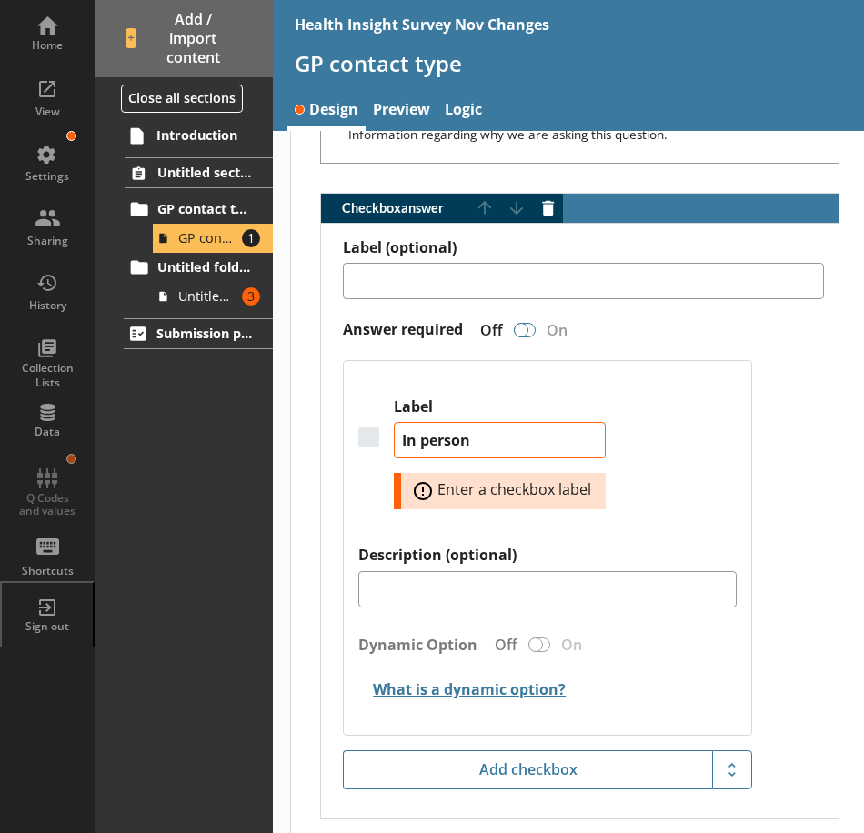
click at [517, 325] on div "Checkbox answer" at bounding box center [521, 330] width 15 height 15
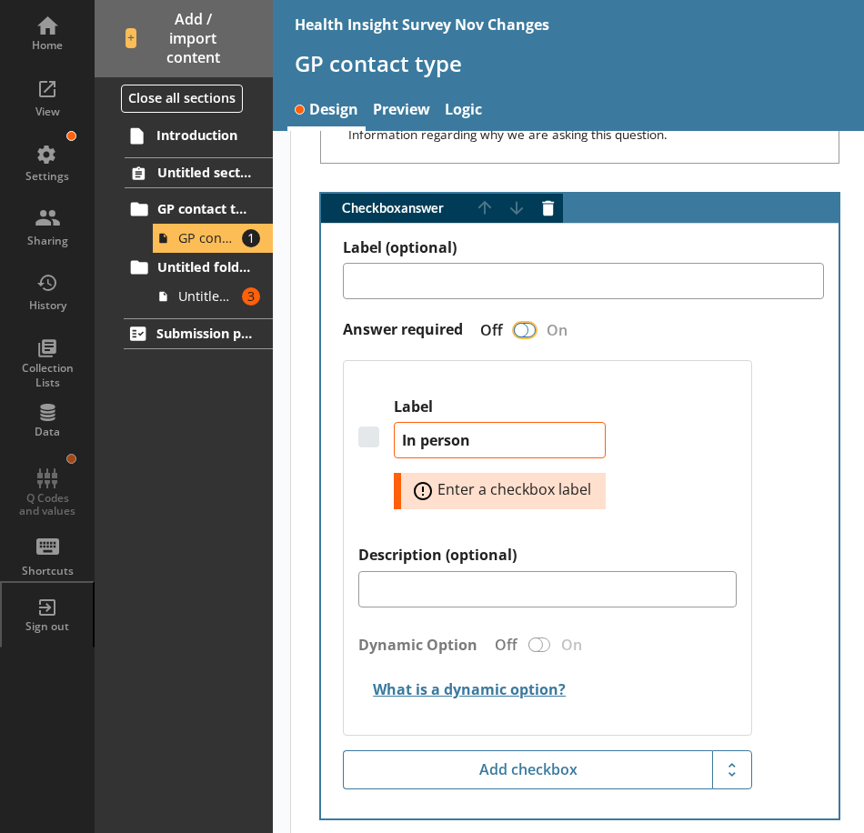
type textarea "x"
checkbox input "true"
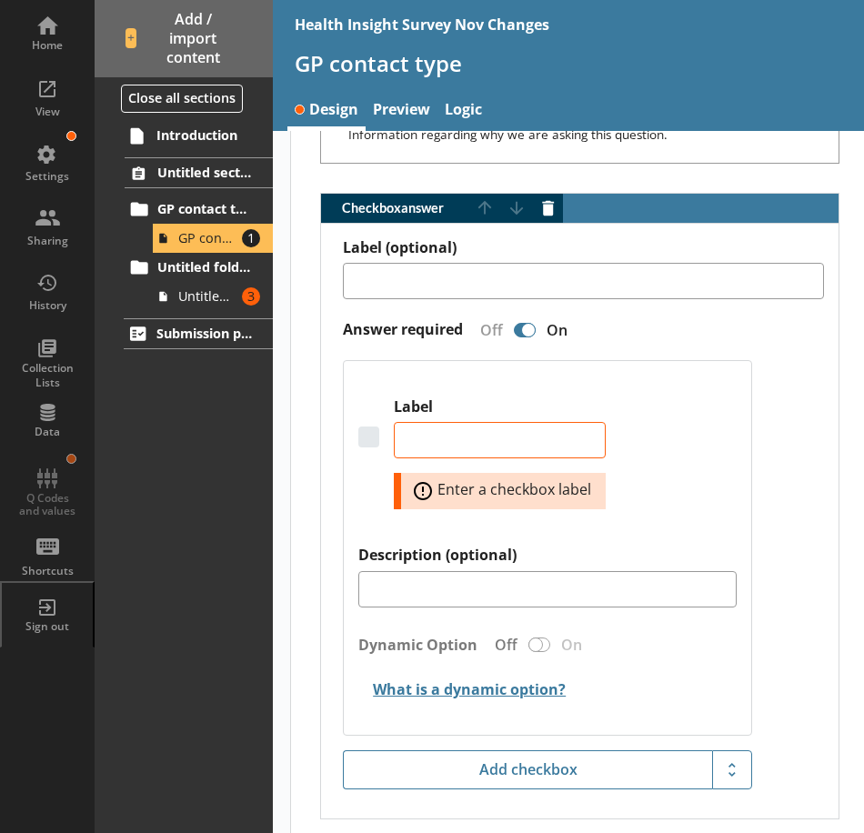
click at [527, 327] on div "Checkbox answer" at bounding box center [528, 330] width 15 height 15
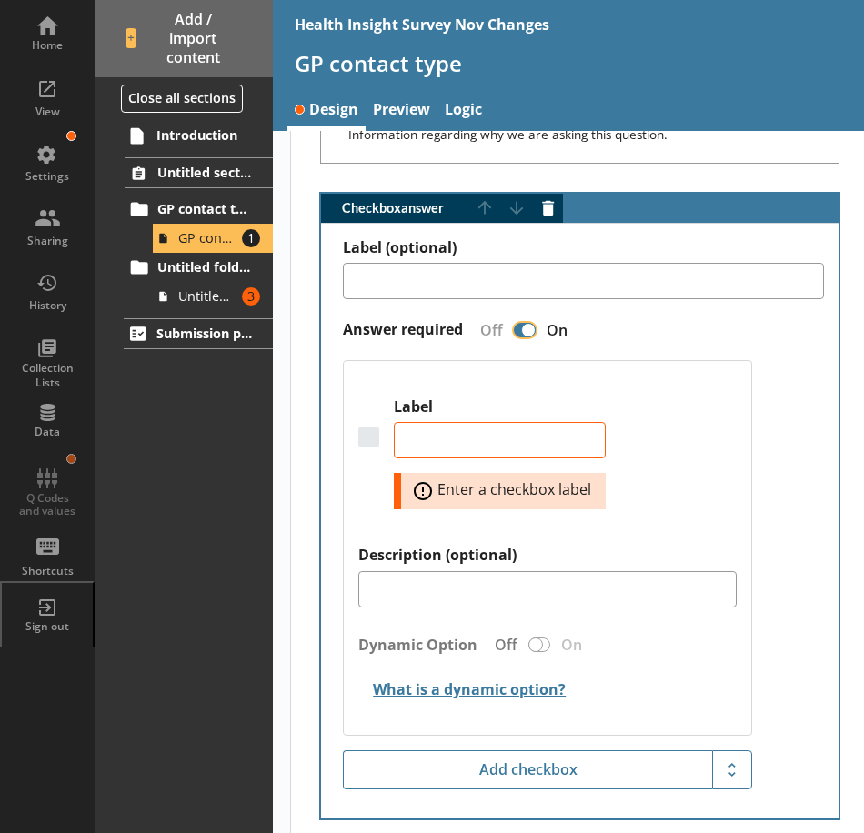
type textarea "x"
type textarea "In person"
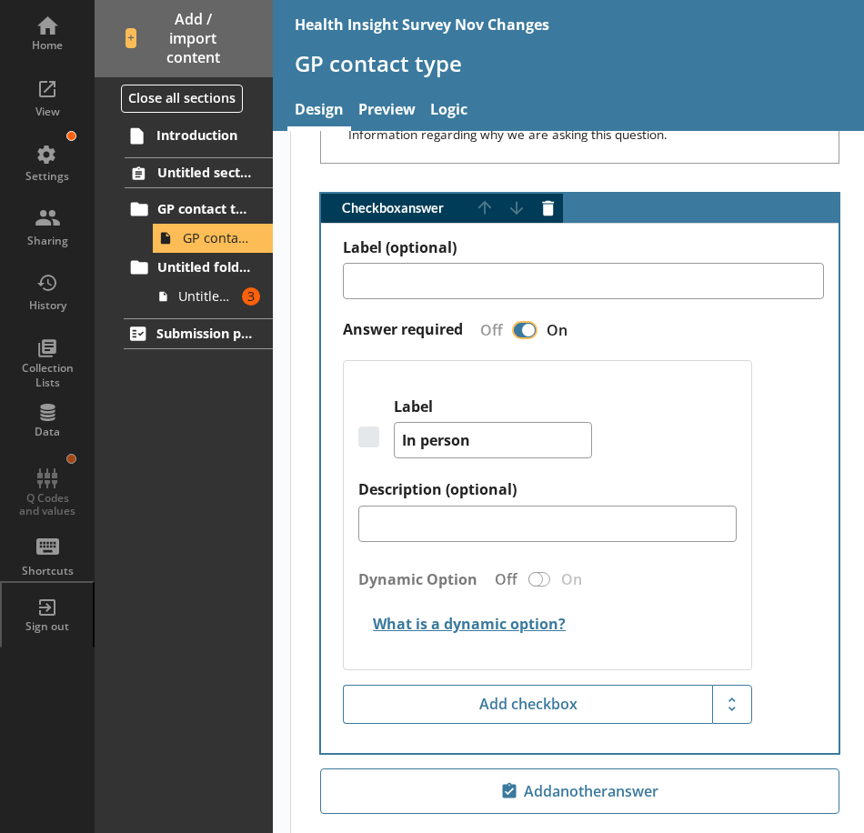
type textarea "x"
checkbox input "false"
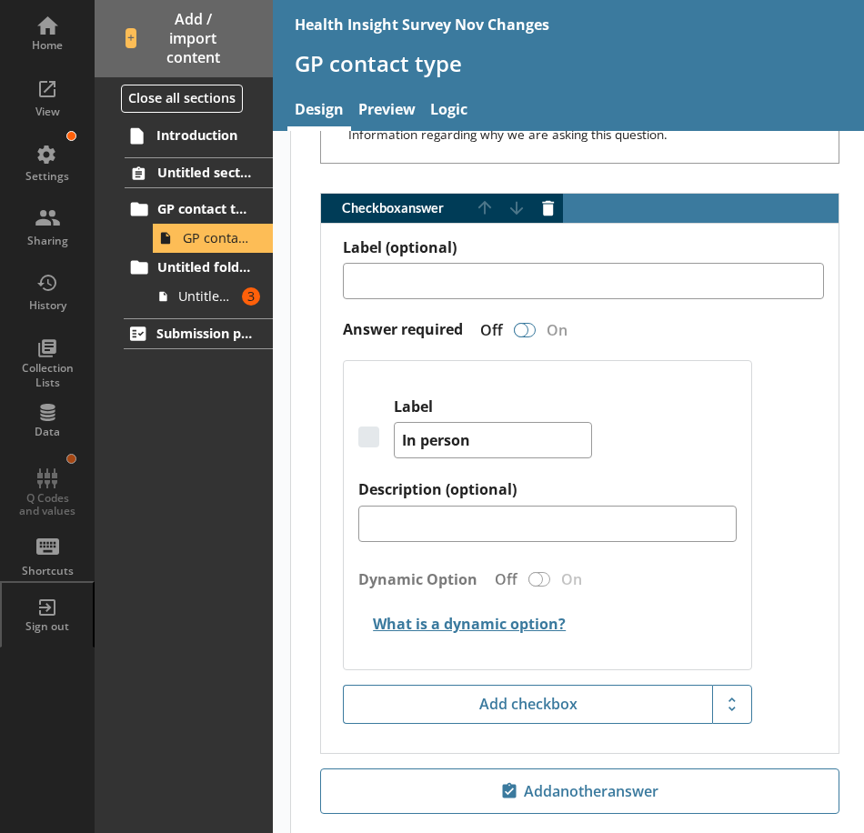
click at [536, 330] on div "Checkbox answer" at bounding box center [525, 330] width 22 height 15
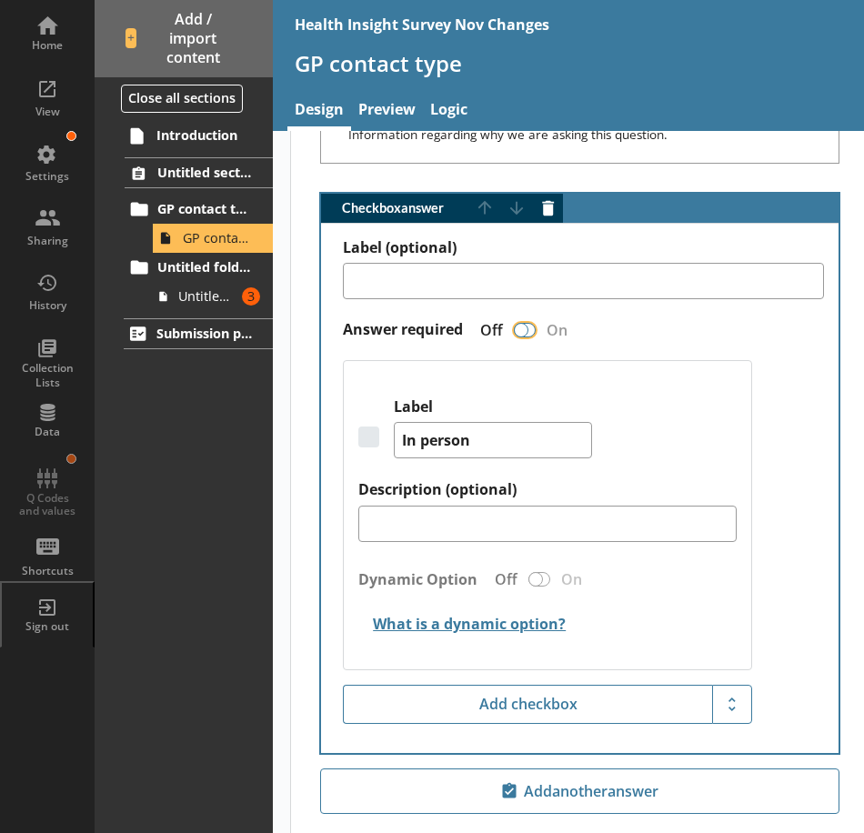
type textarea "x"
checkbox input "true"
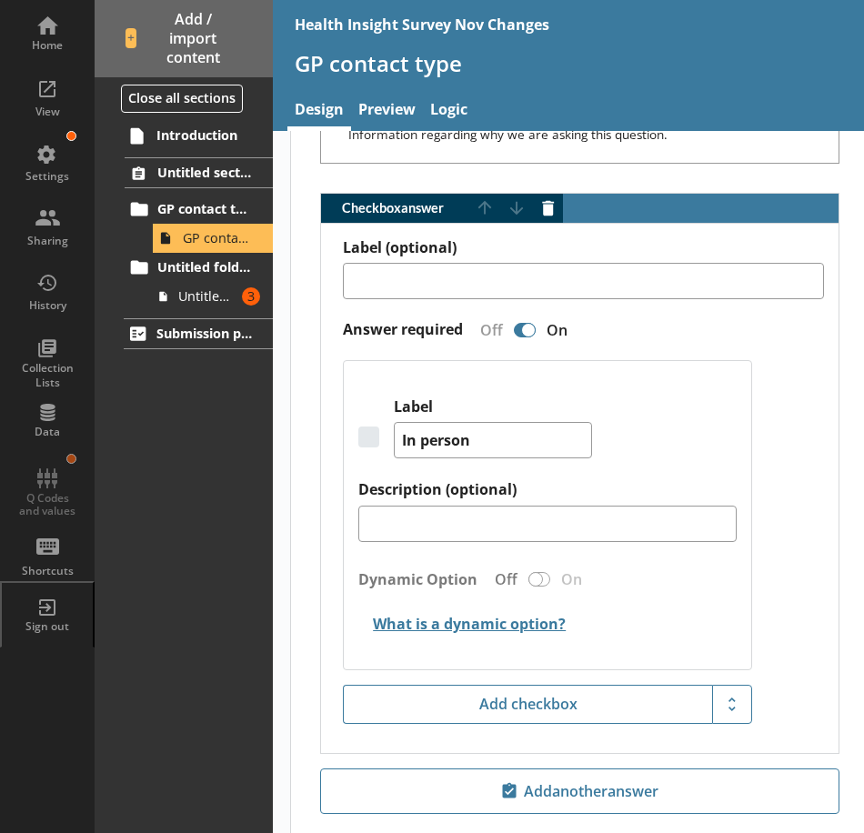
click at [527, 330] on div "Checkbox answer" at bounding box center [528, 330] width 15 height 15
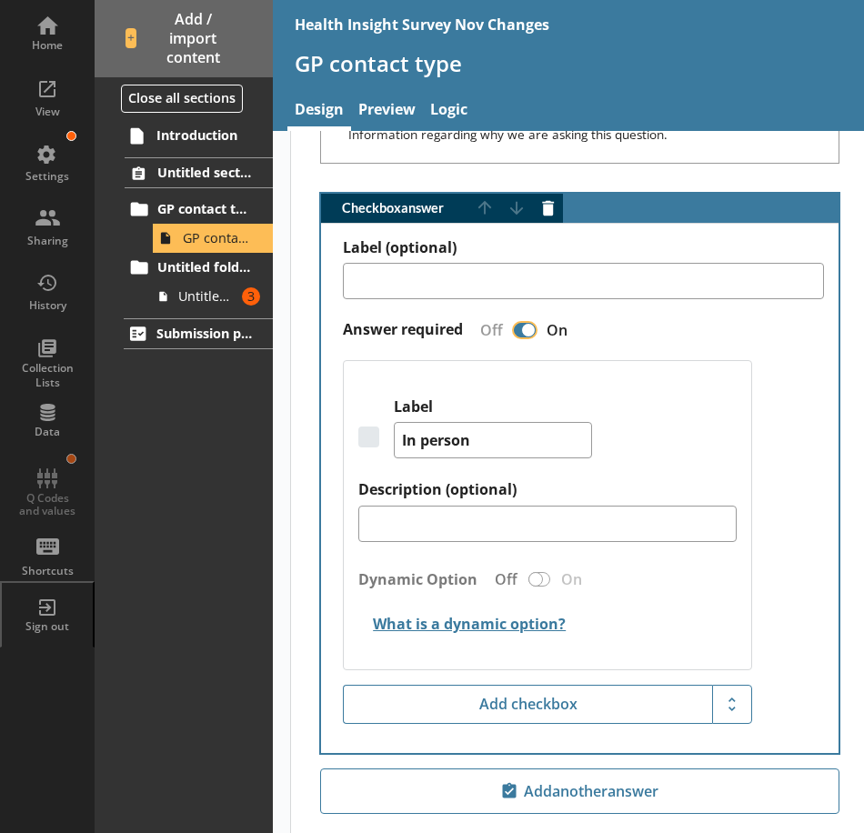
type textarea "x"
checkbox input "false"
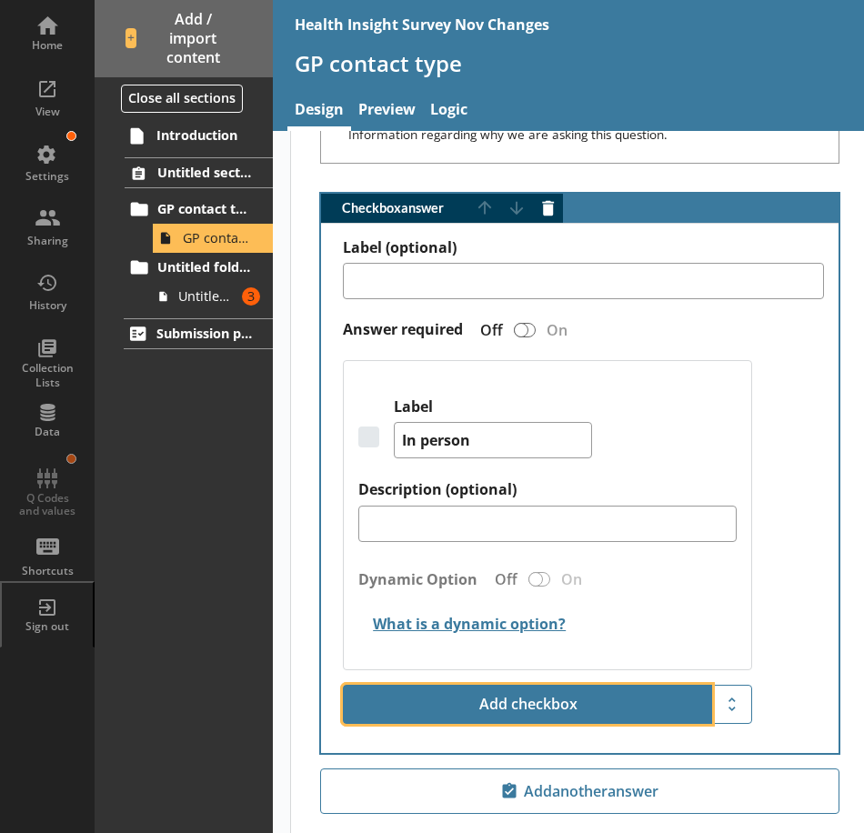
click at [508, 697] on button "Add checkbox" at bounding box center [527, 705] width 369 height 40
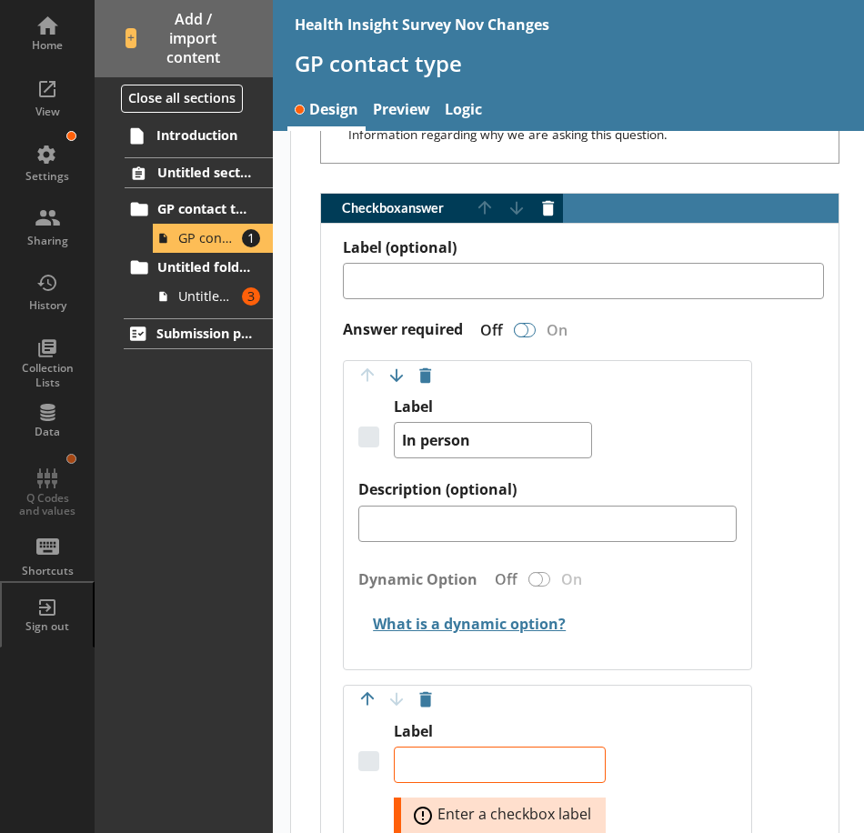
click at [517, 330] on div "Checkbox answer" at bounding box center [521, 330] width 15 height 15
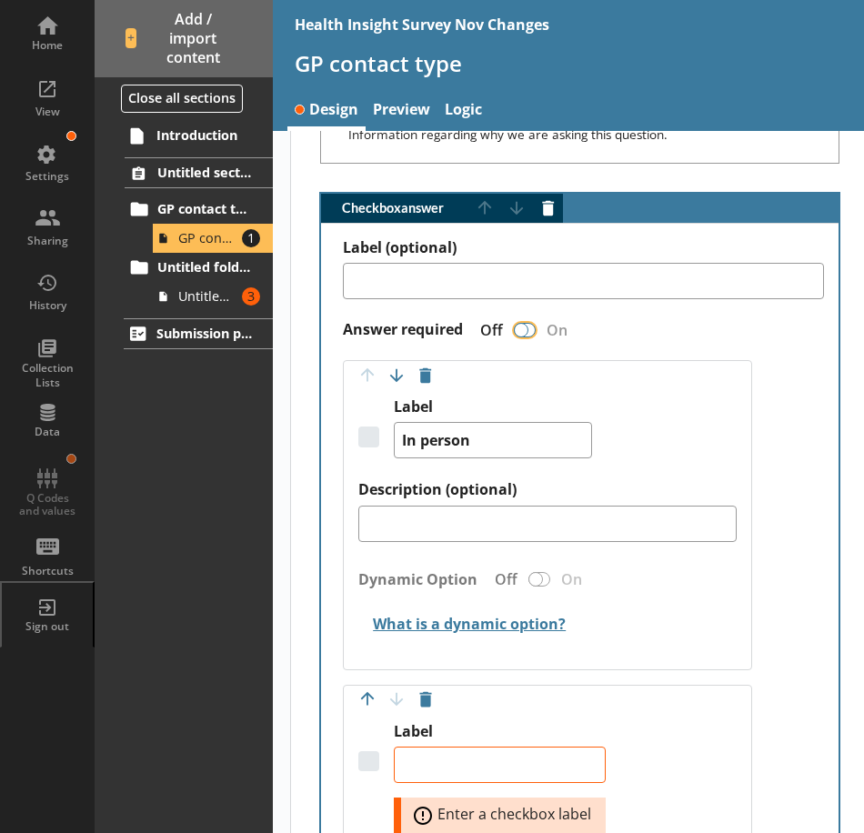
type textarea "x"
checkbox input "true"
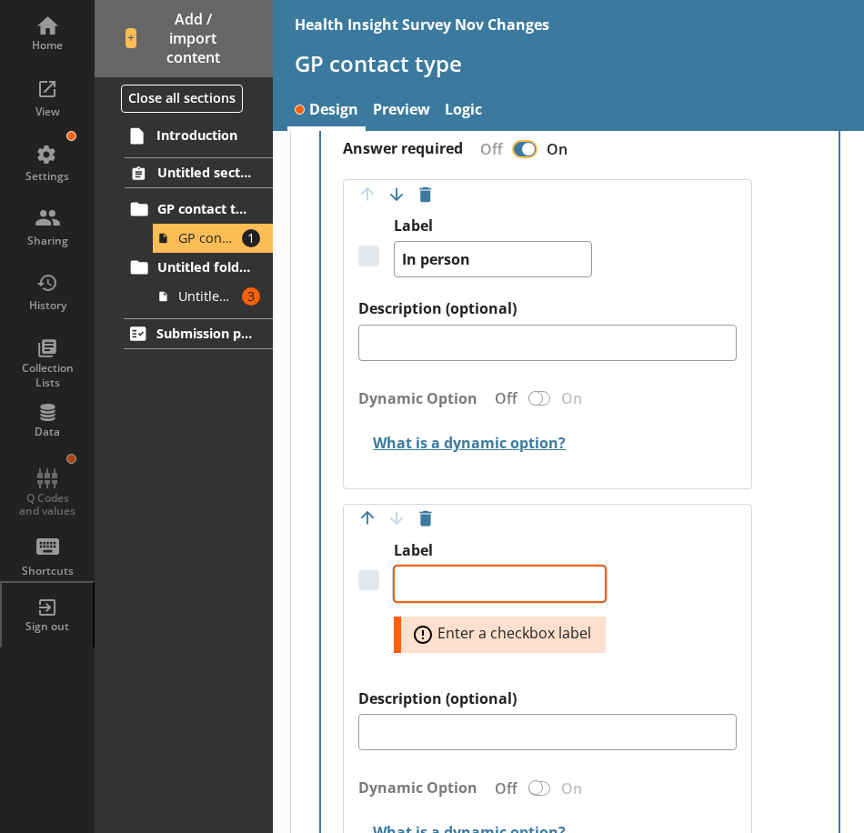
scroll to position [1130, 0]
click at [492, 577] on textarea "Label" at bounding box center [500, 583] width 212 height 36
type textarea "x"
type textarea "B"
type textarea "x"
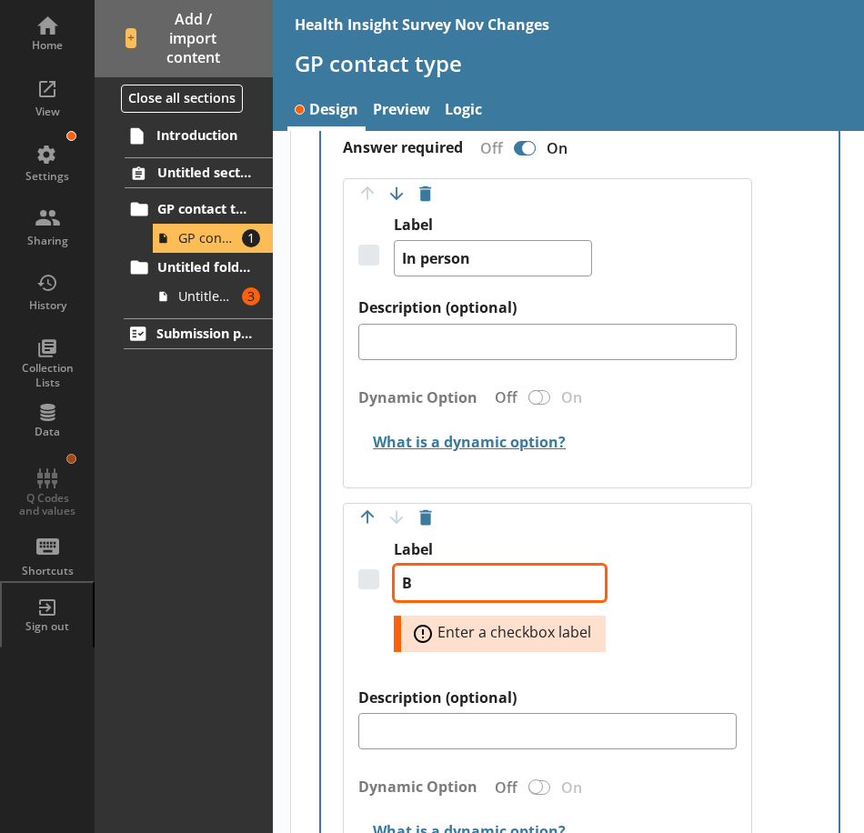
type textarea "By"
type textarea "x"
type textarea "By"
type textarea "x"
type textarea "By t"
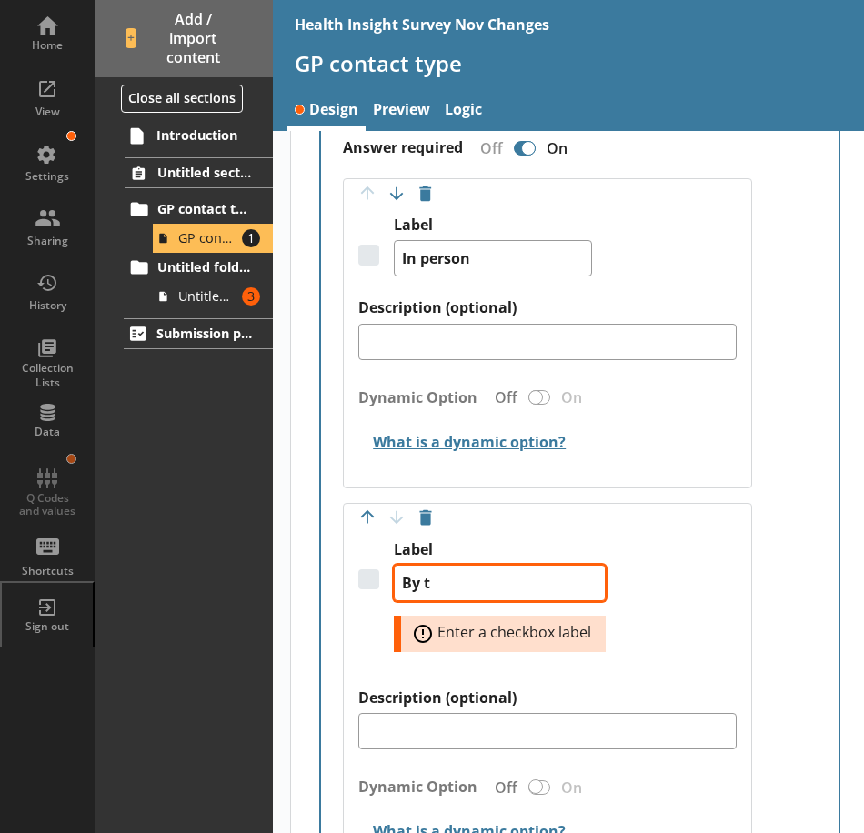
type textarea "x"
type textarea "By te"
type textarea "x"
type textarea "By tel"
type textarea "x"
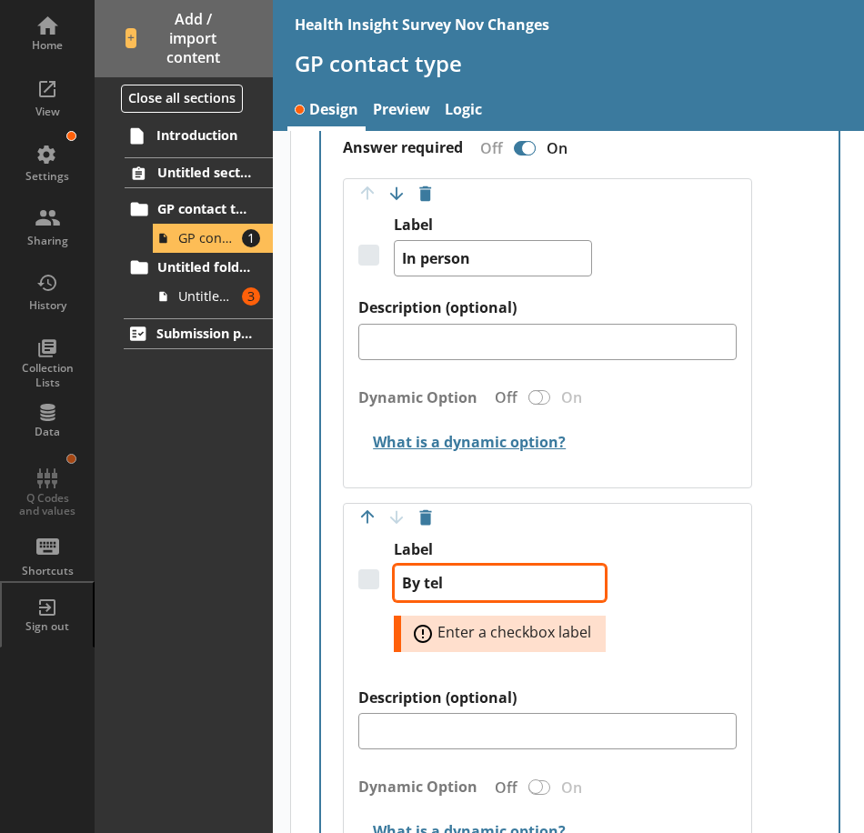
type textarea "By tele"
type textarea "x"
type textarea "By telep"
type textarea "x"
type textarea "By teleph"
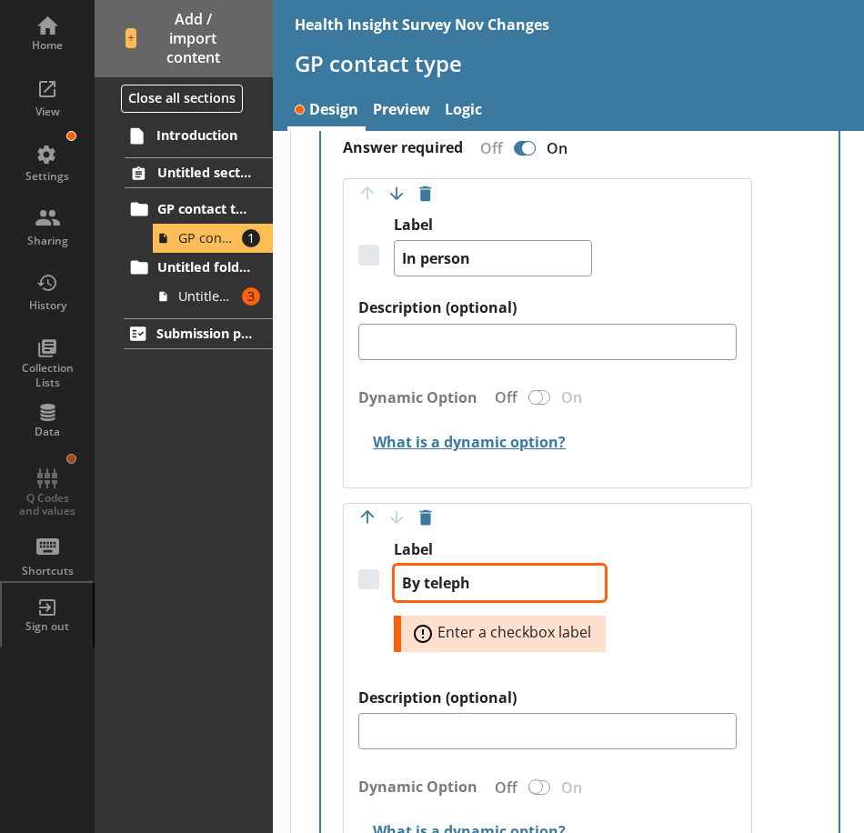
type textarea "x"
type textarea "By telepho"
type textarea "x"
type textarea "By telephon"
type textarea "x"
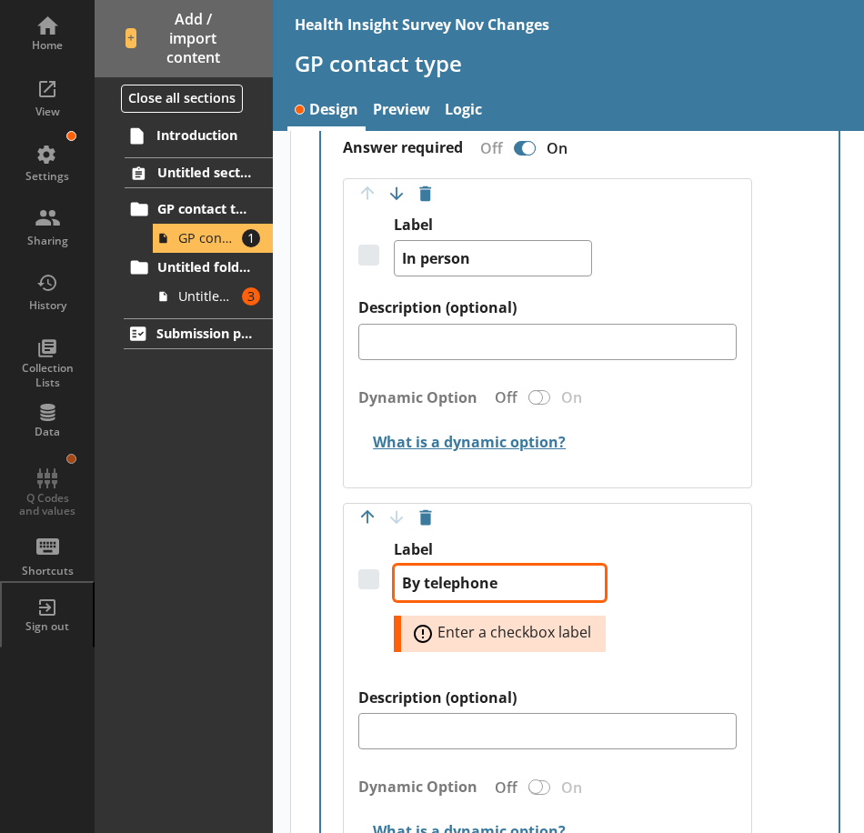
scroll to position [1403, 0]
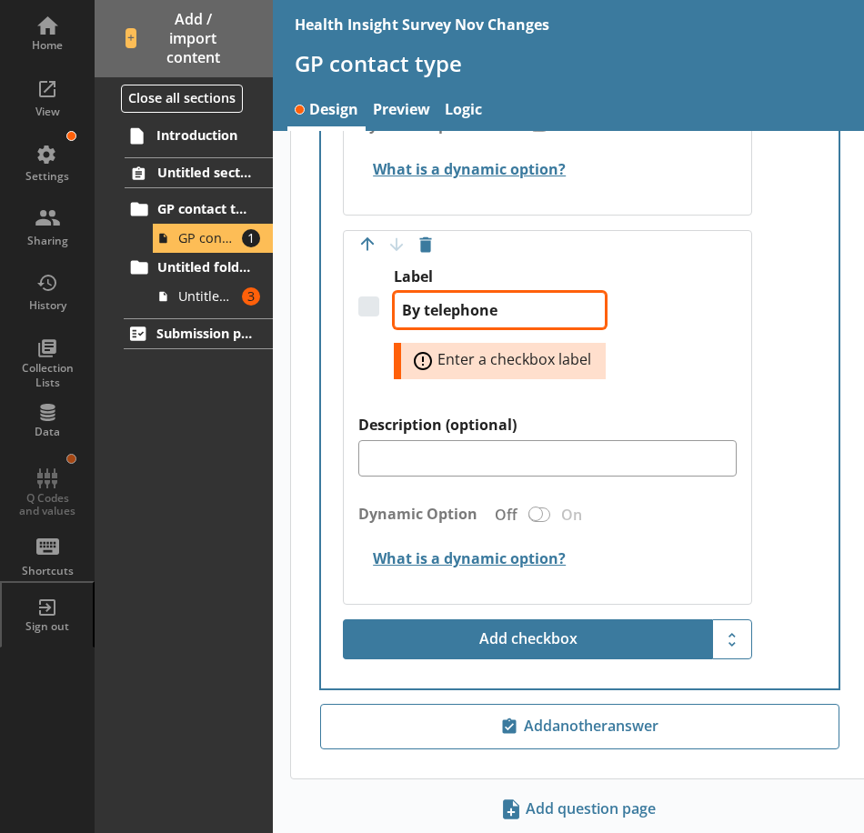
type textarea "By telephone"
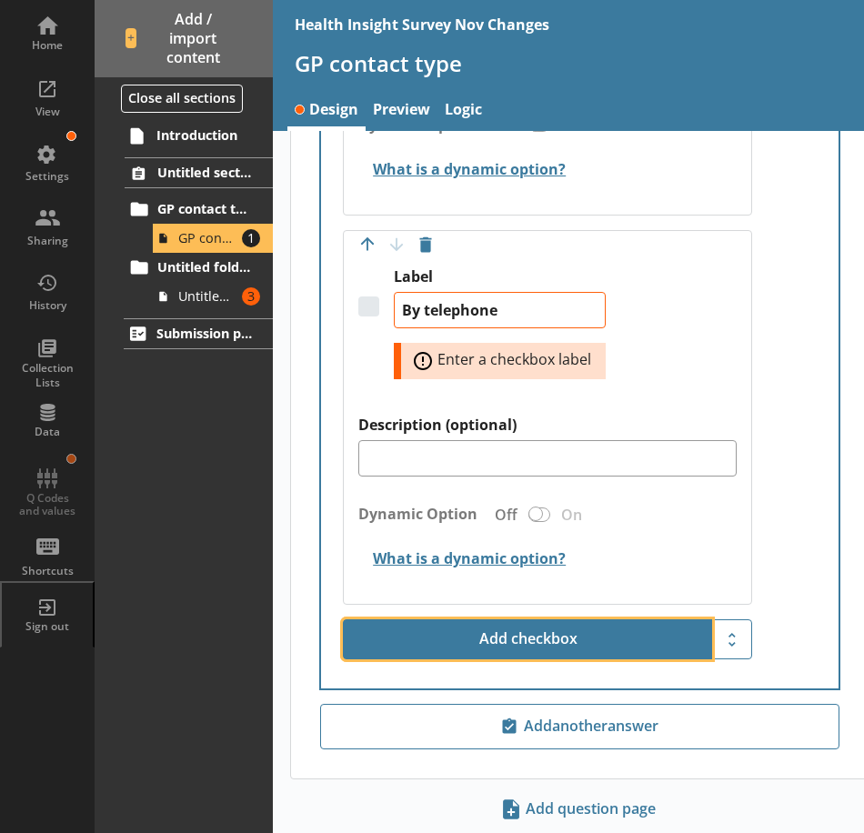
click at [582, 653] on button "Add checkbox" at bounding box center [527, 639] width 369 height 40
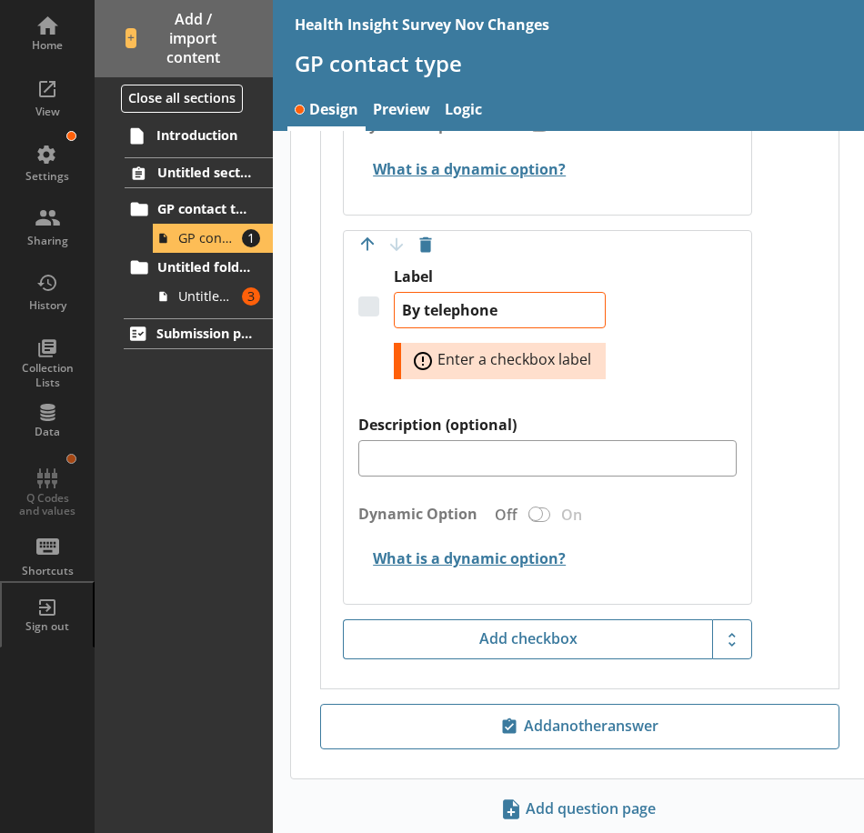
type textarea "x"
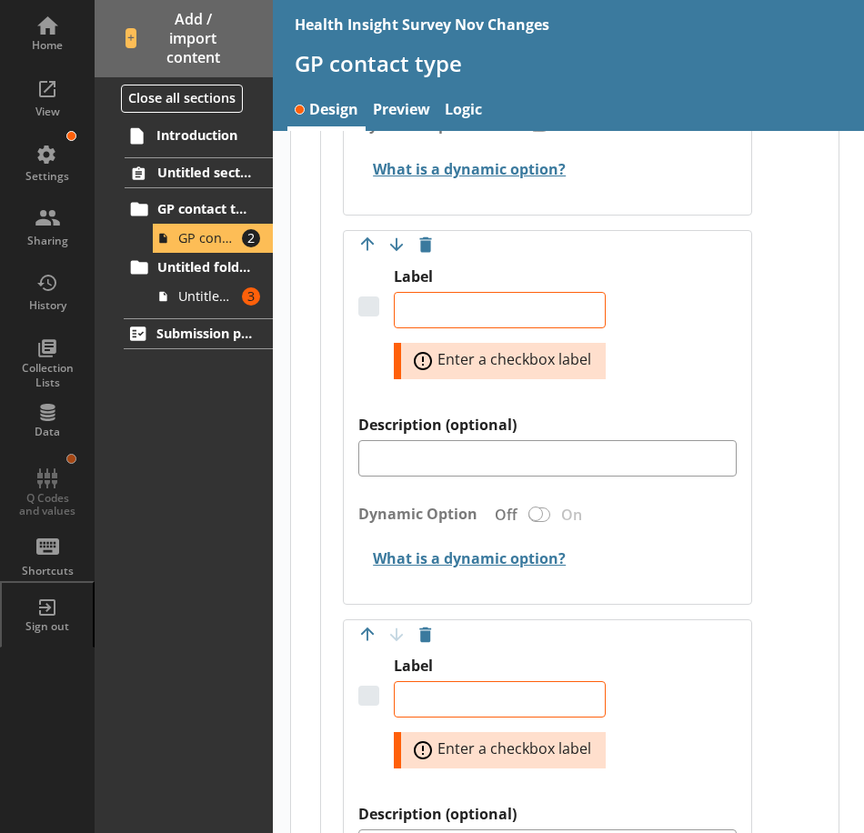
type textarea "x"
type textarea "By telephone"
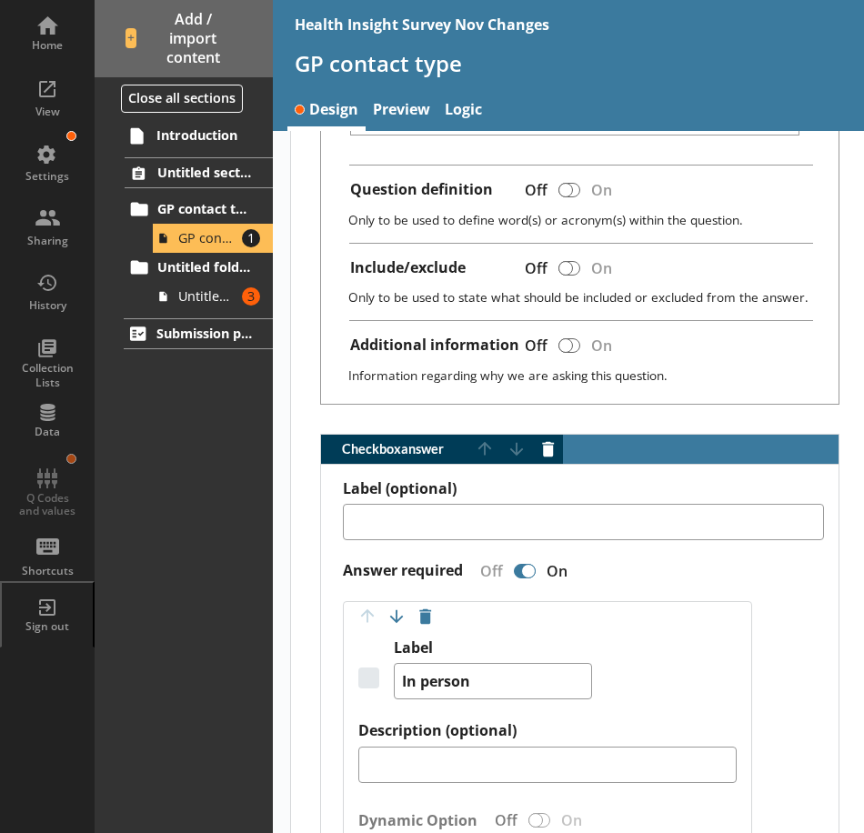
scroll to position [676, 0]
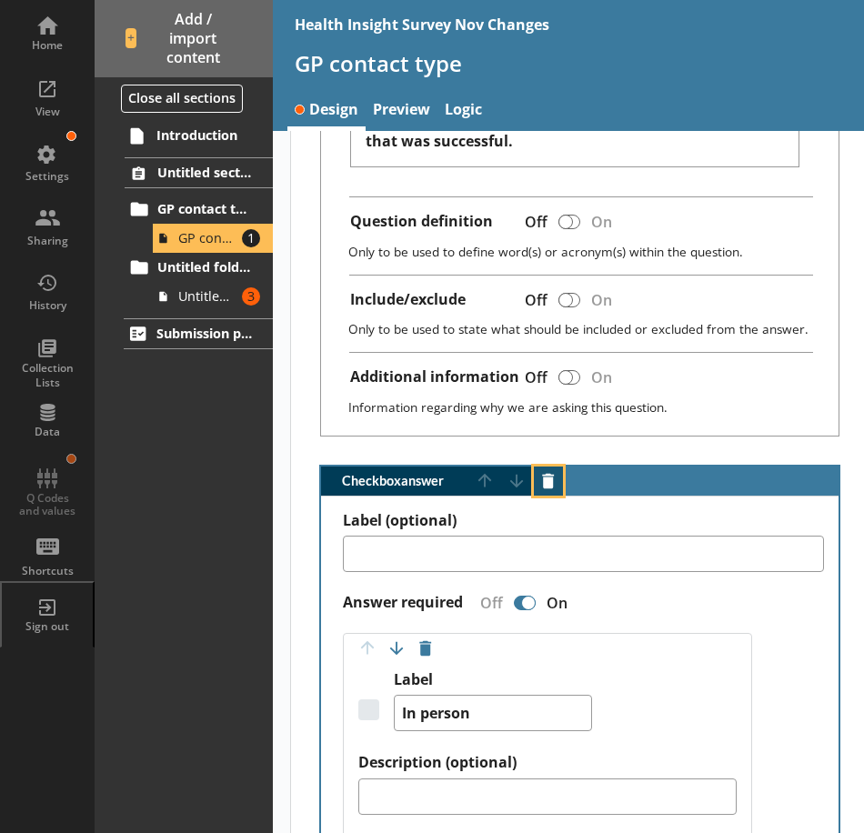
click at [555, 481] on button "Delete answer" at bounding box center [548, 480] width 29 height 29
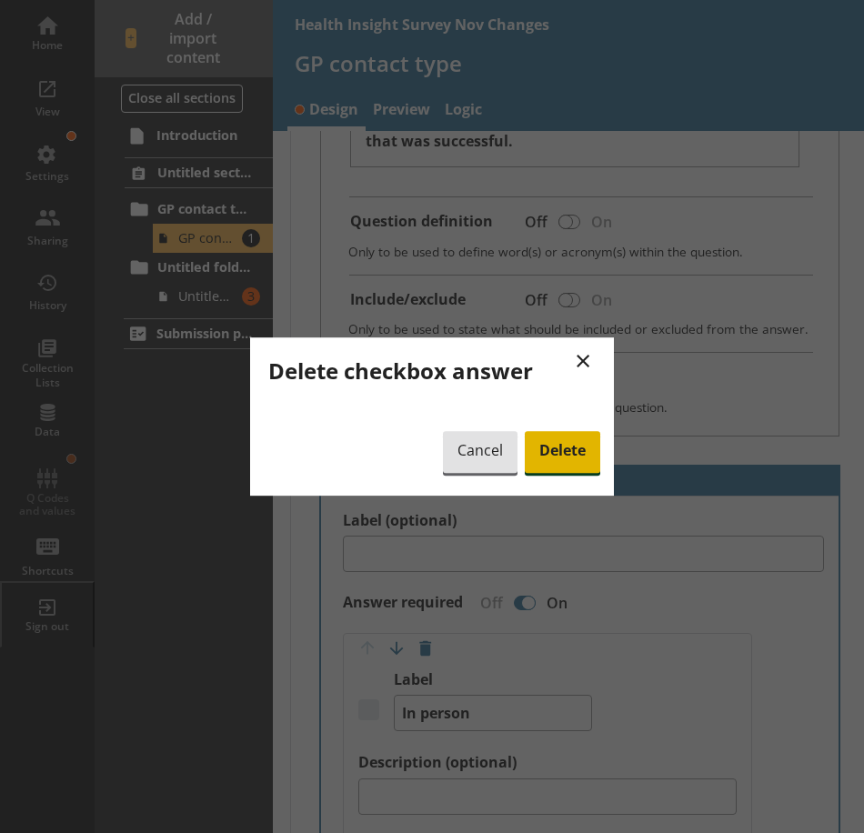
click at [554, 452] on span "Delete" at bounding box center [562, 452] width 75 height 42
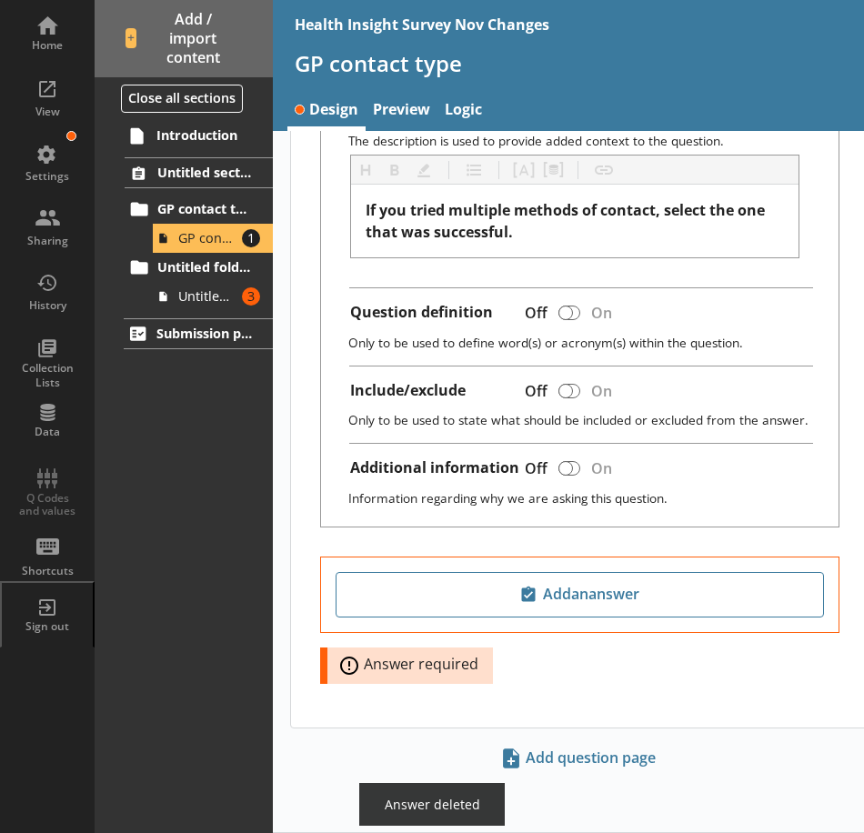
scroll to position [585, 0]
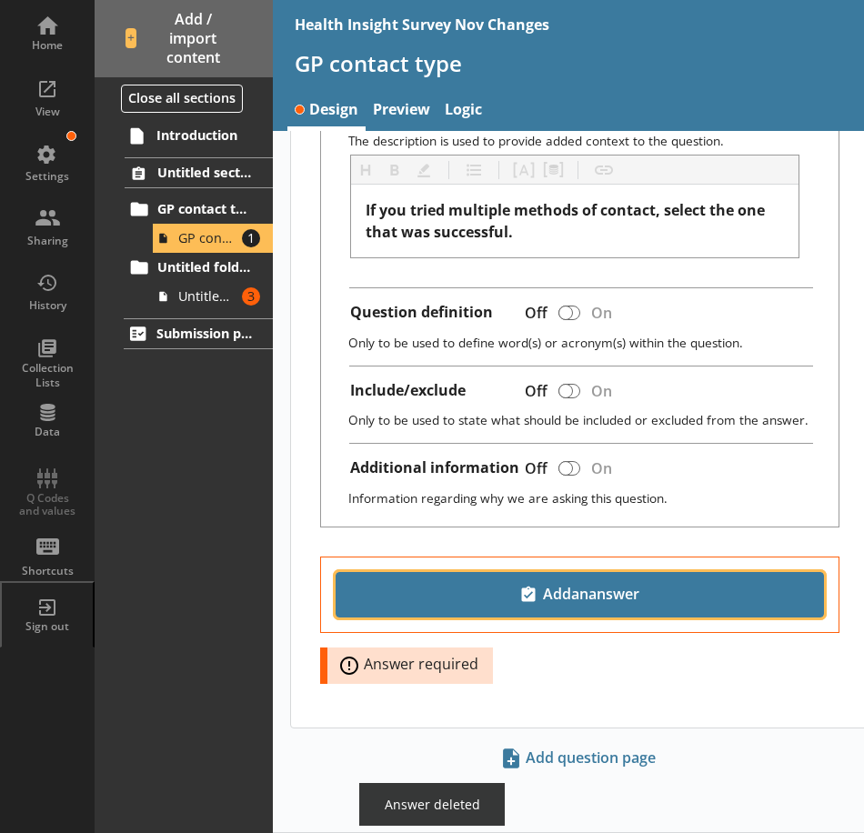
click at [591, 582] on span "Add an answer" at bounding box center [580, 594] width 472 height 29
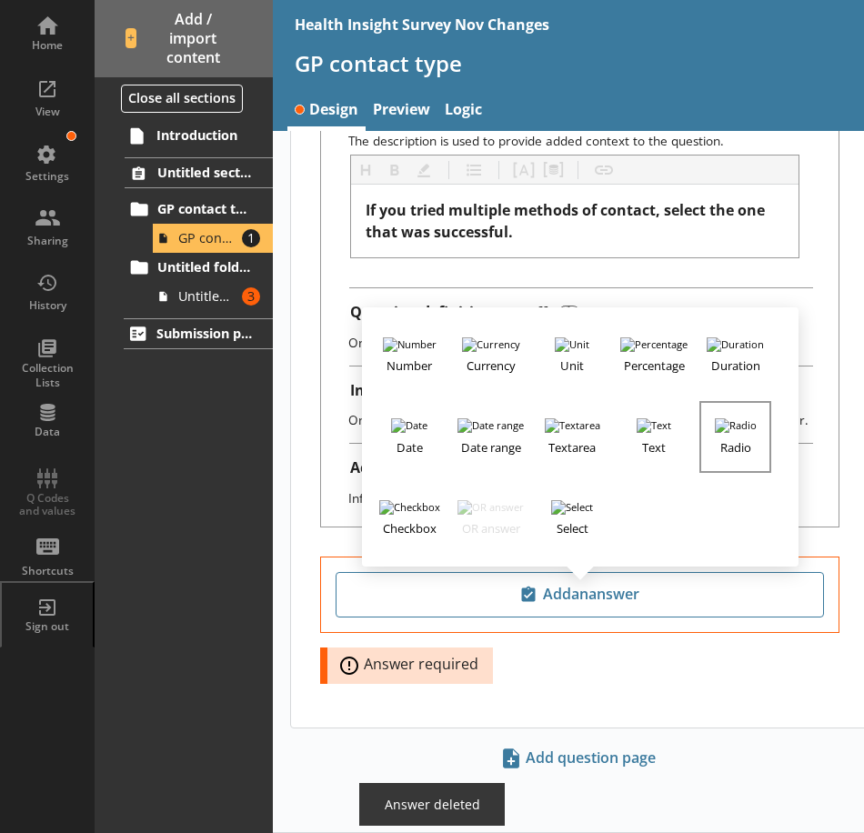
click at [729, 432] on button "Radio" at bounding box center [734, 436] width 71 height 71
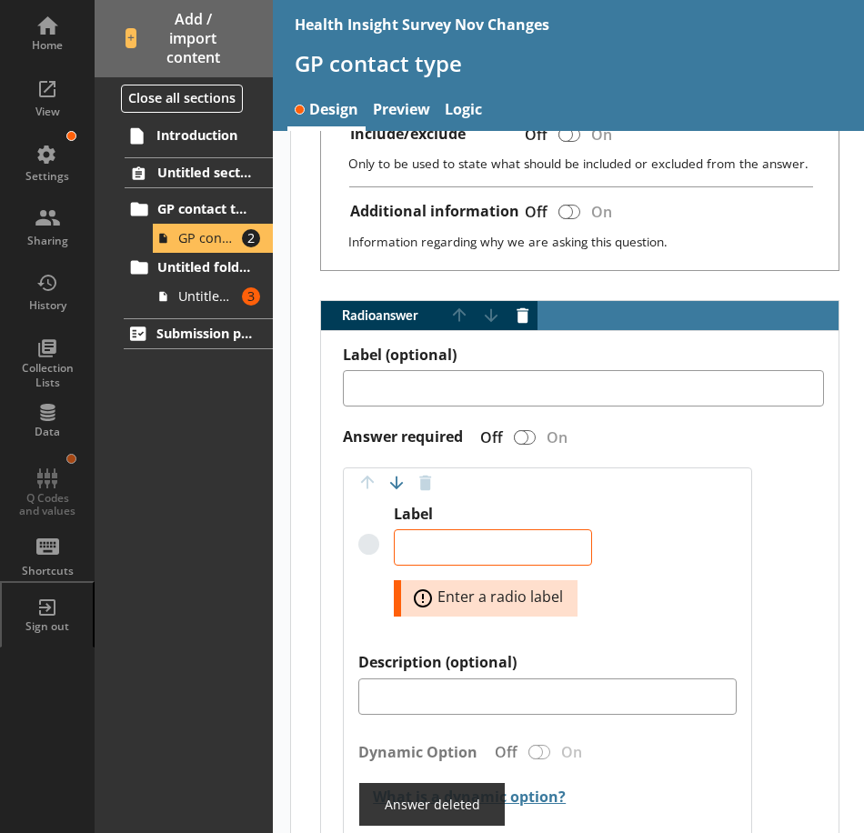
scroll to position [948, 0]
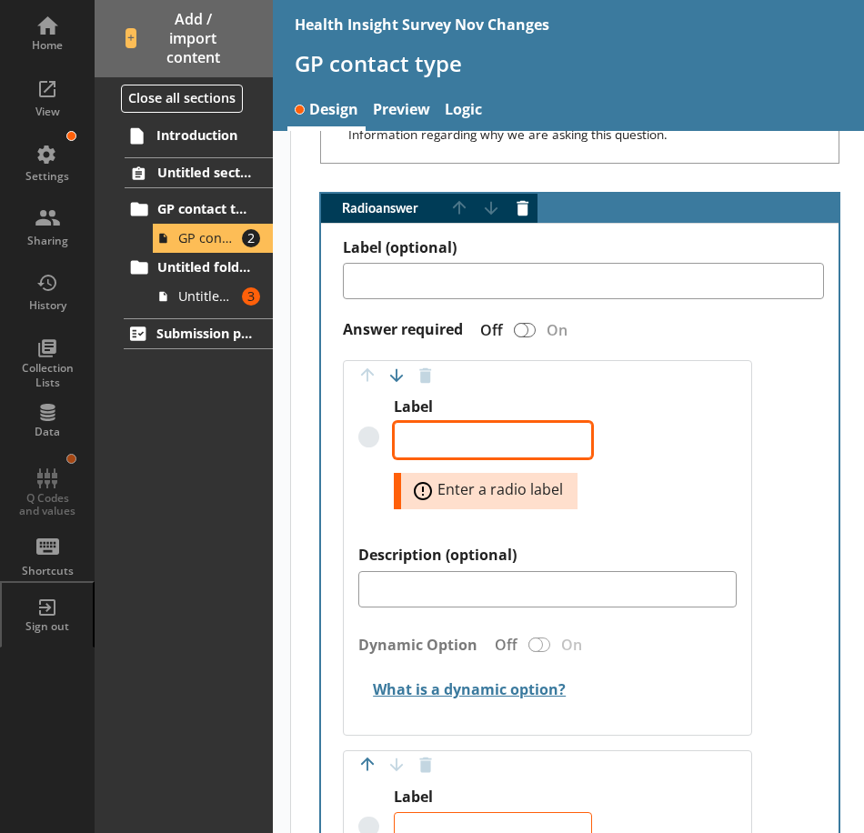
click at [448, 455] on textarea "Label" at bounding box center [493, 440] width 198 height 36
type textarea "x"
type textarea "IN"
type textarea "x"
type textarea "IN"
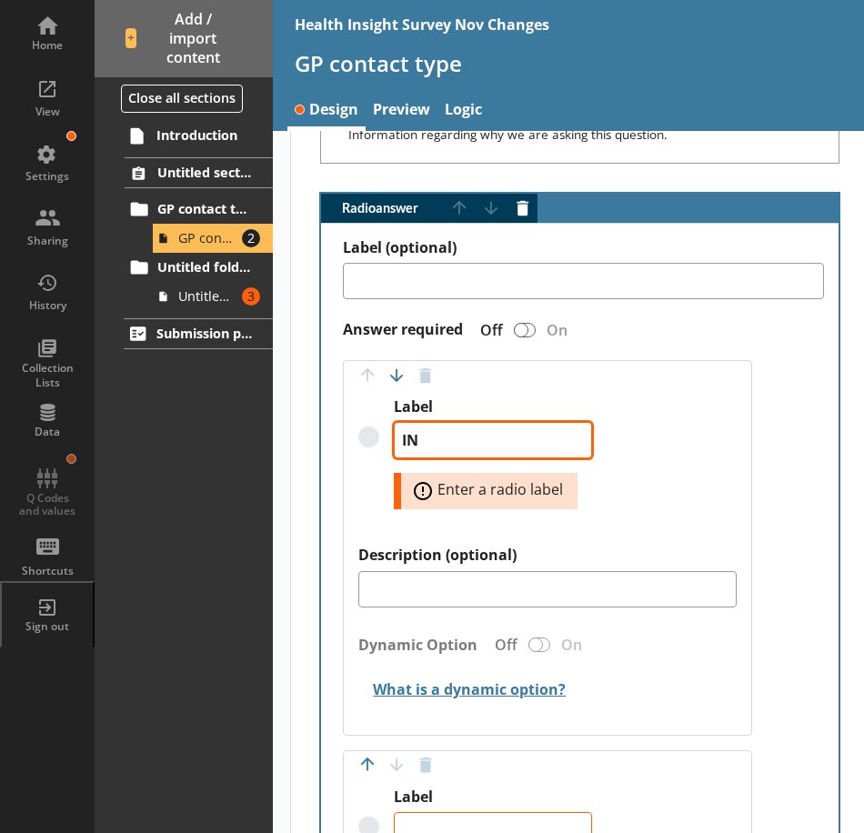
type textarea "x"
type textarea "IN"
type textarea "x"
type textarea "I"
type textarea "x"
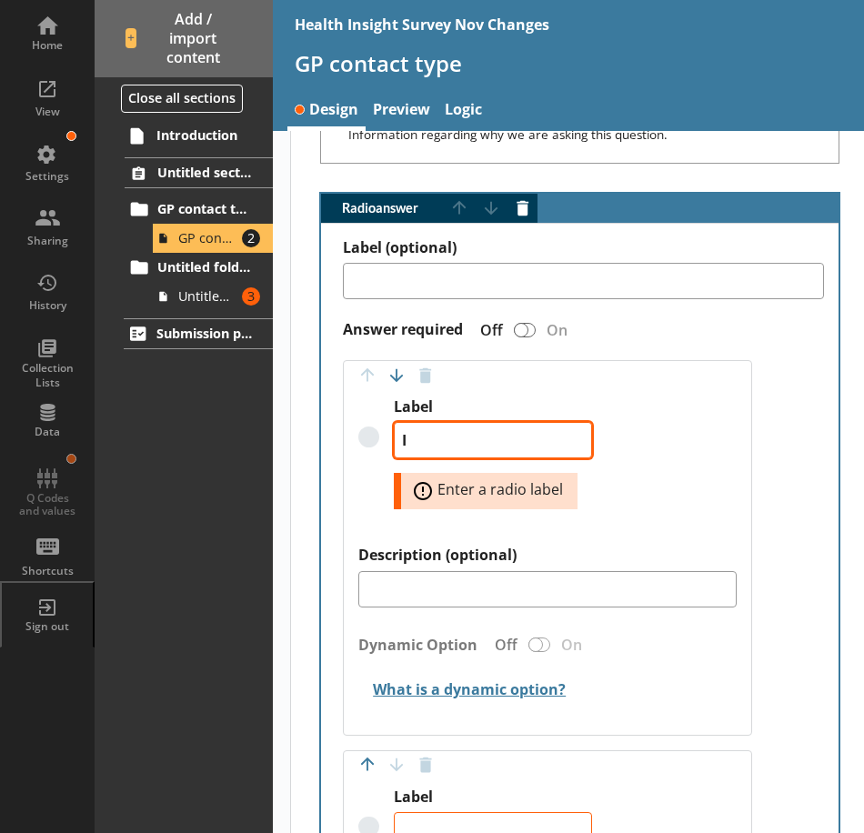
type textarea "In"
type textarea "x"
type textarea "In"
type textarea "x"
type textarea "In e"
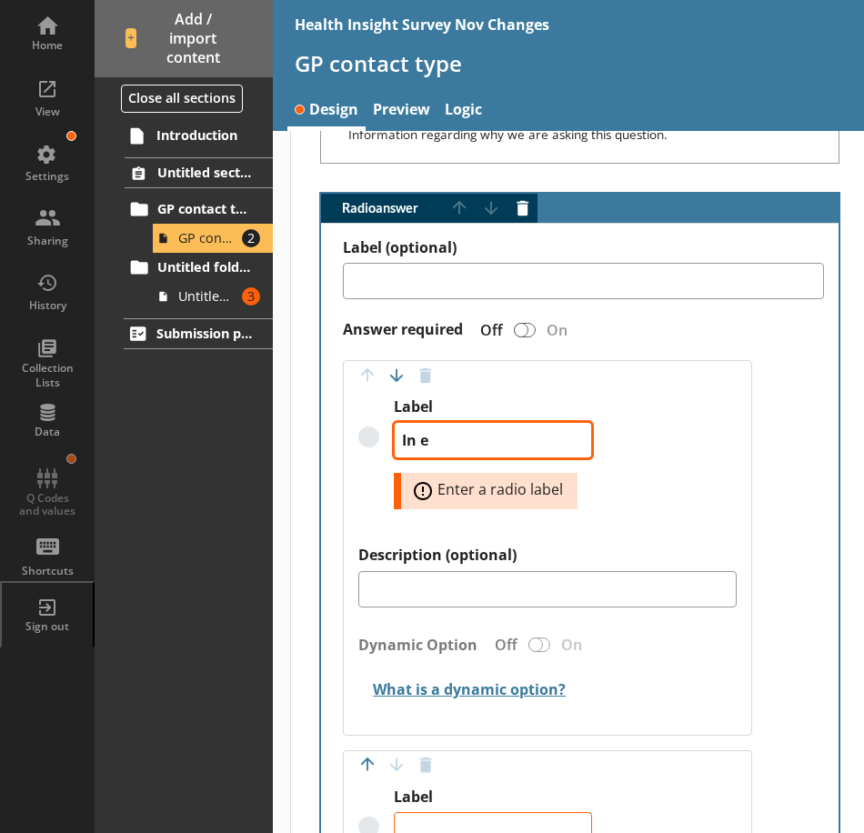
type textarea "x"
type textarea "In"
type textarea "x"
type textarea "In p"
type textarea "x"
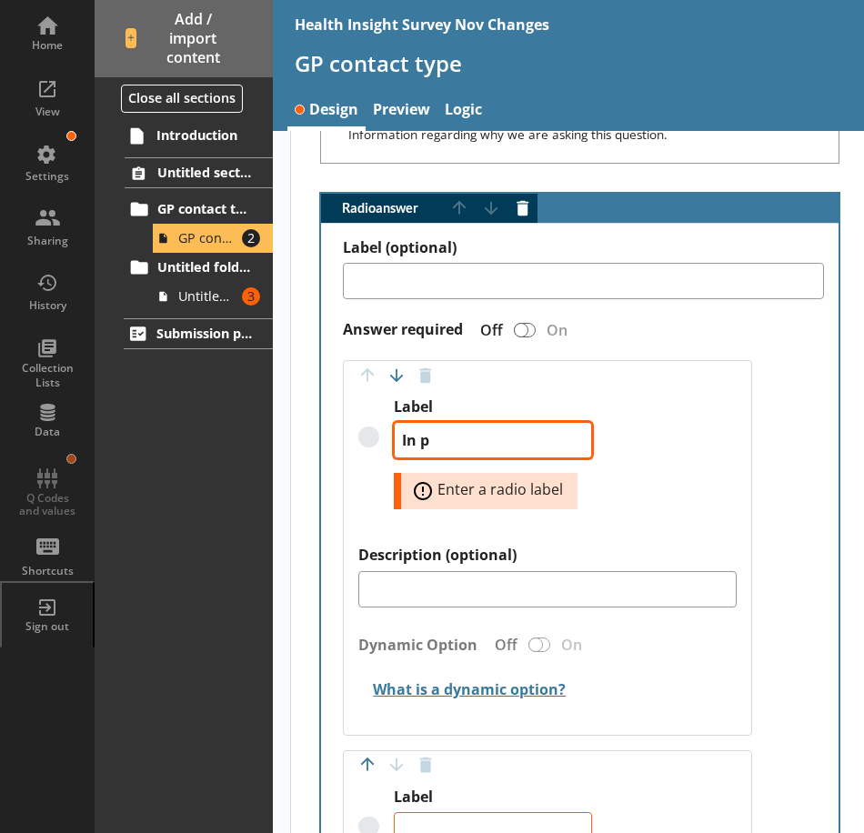
type textarea "In pe"
type textarea "x"
type textarea "In per"
type textarea "x"
type textarea "In pers"
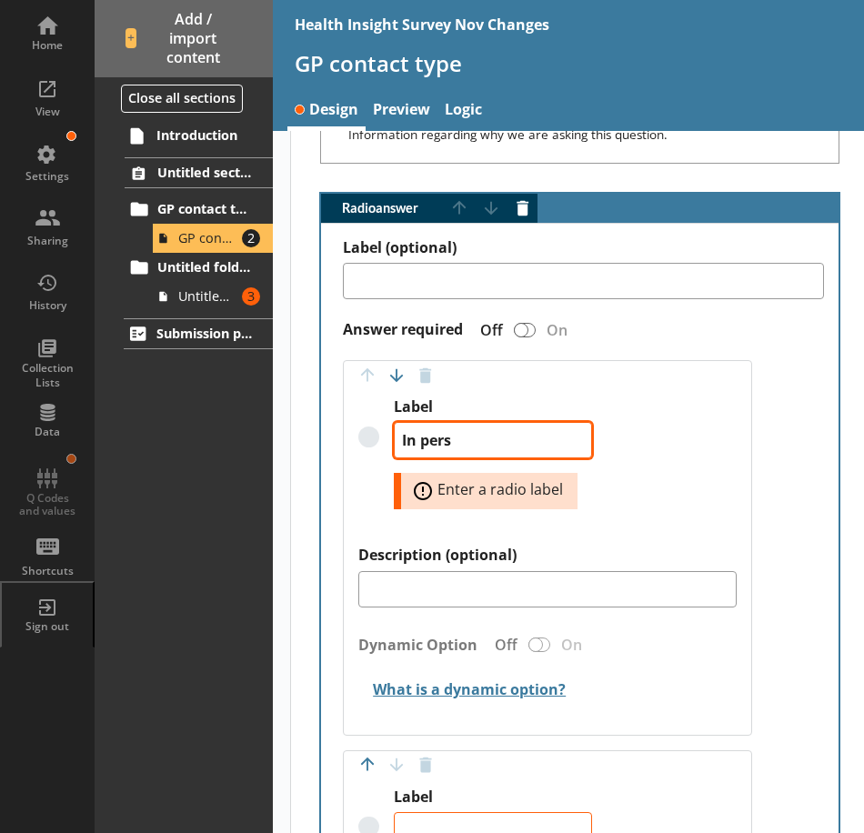
type textarea "x"
type textarea "In perso"
type textarea "x"
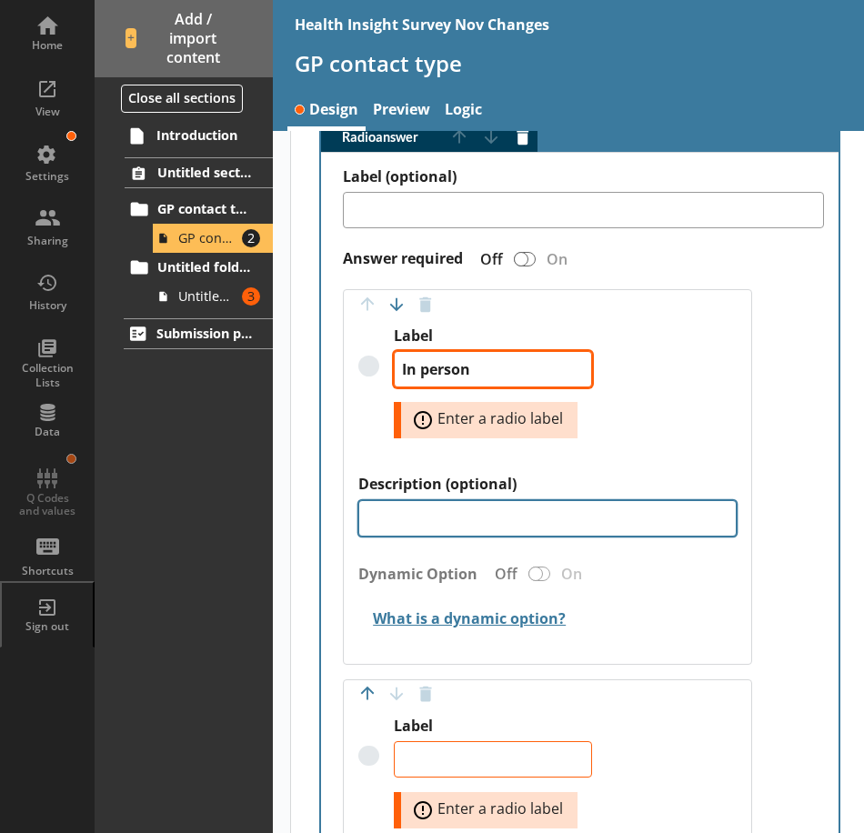
scroll to position [1221, 0]
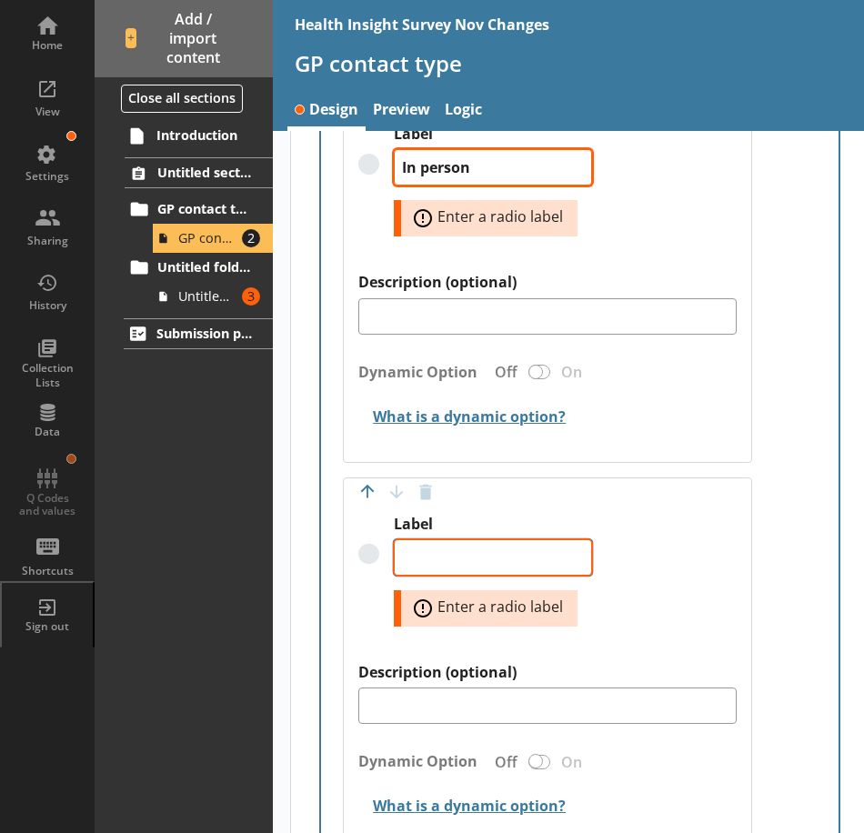
type textarea "In person"
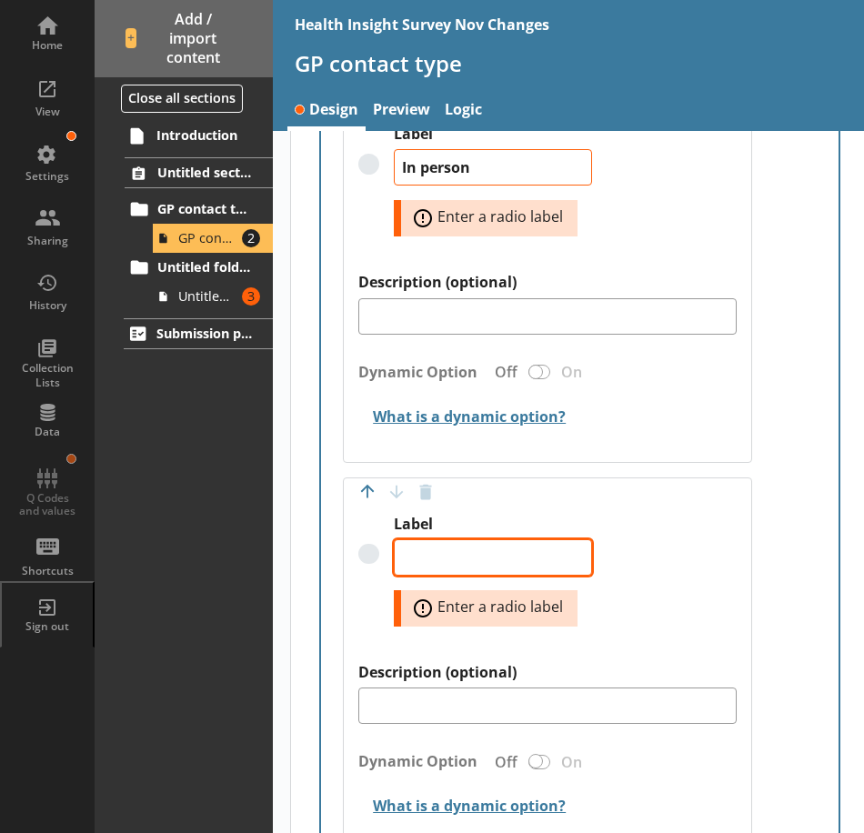
click at [434, 558] on textarea "Label" at bounding box center [493, 557] width 198 height 36
type textarea "x"
type textarea "B"
type textarea "x"
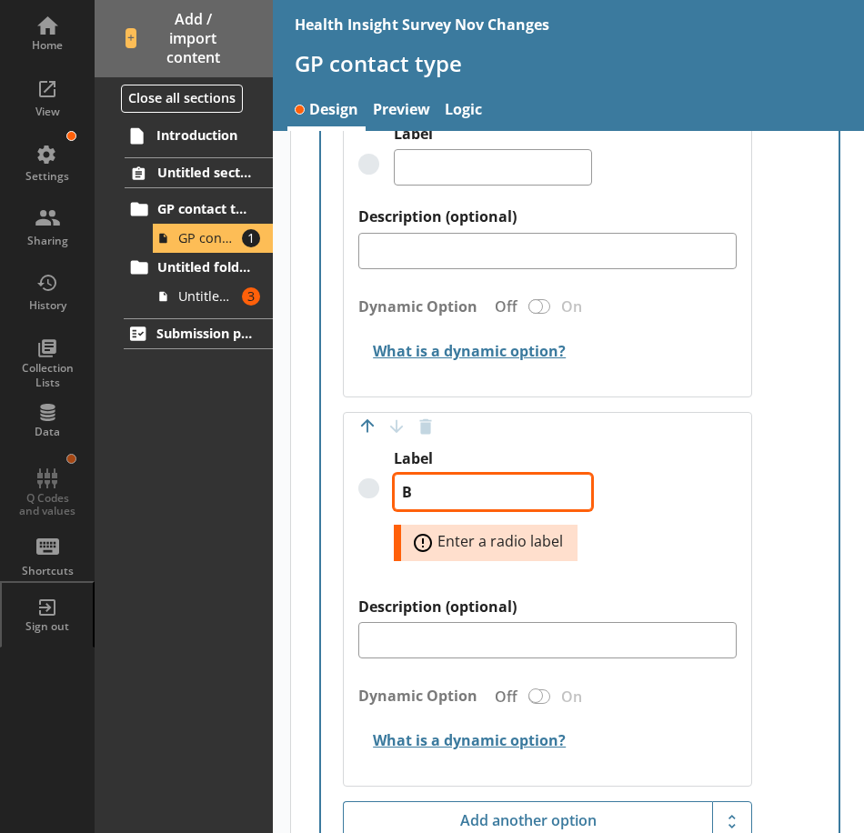
type textarea "BY"
type textarea "x"
type textarea "In person"
type textarea "x"
type textarea "BY"
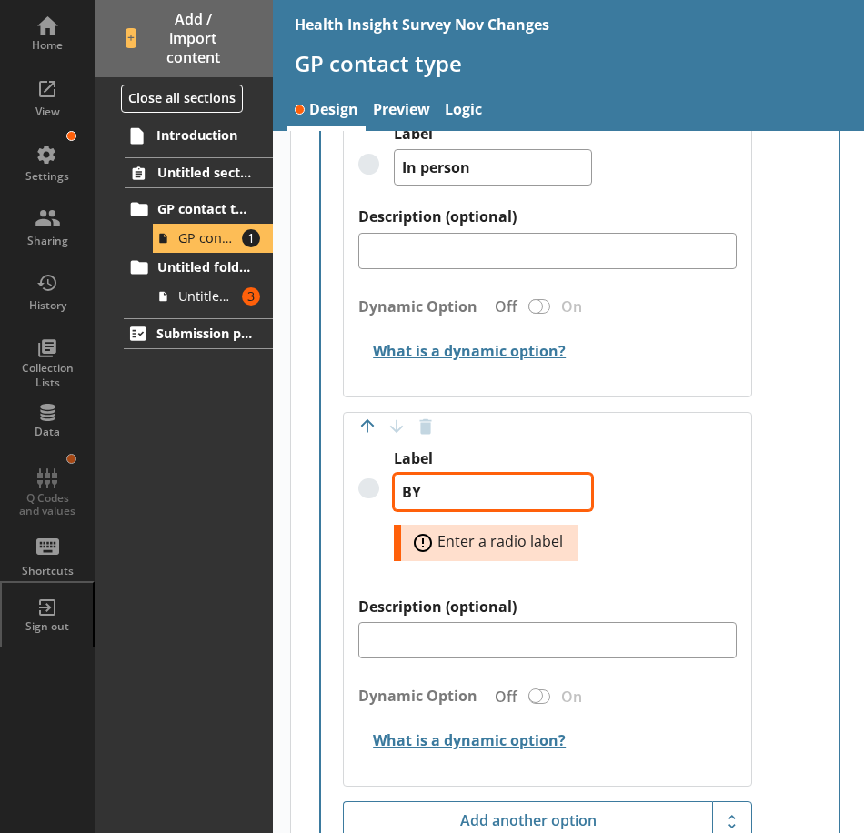
type textarea "x"
type textarea "BY t"
type textarea "x"
type textarea "BY te"
type textarea "x"
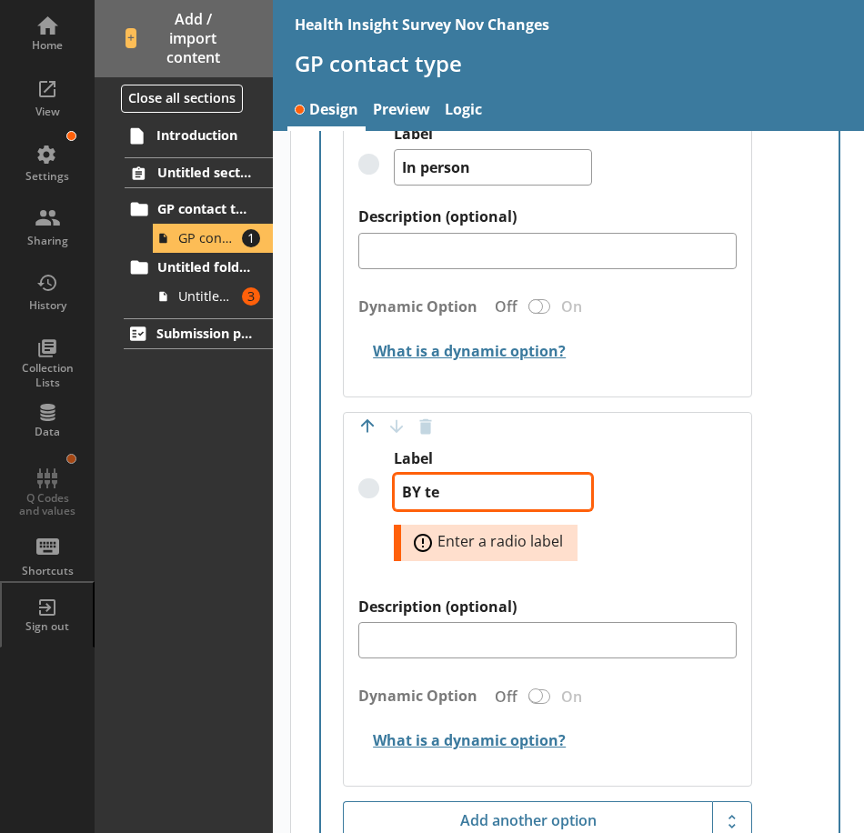
type textarea "BY tel"
type textarea "x"
type textarea "BY te"
type textarea "x"
type textarea "BY t"
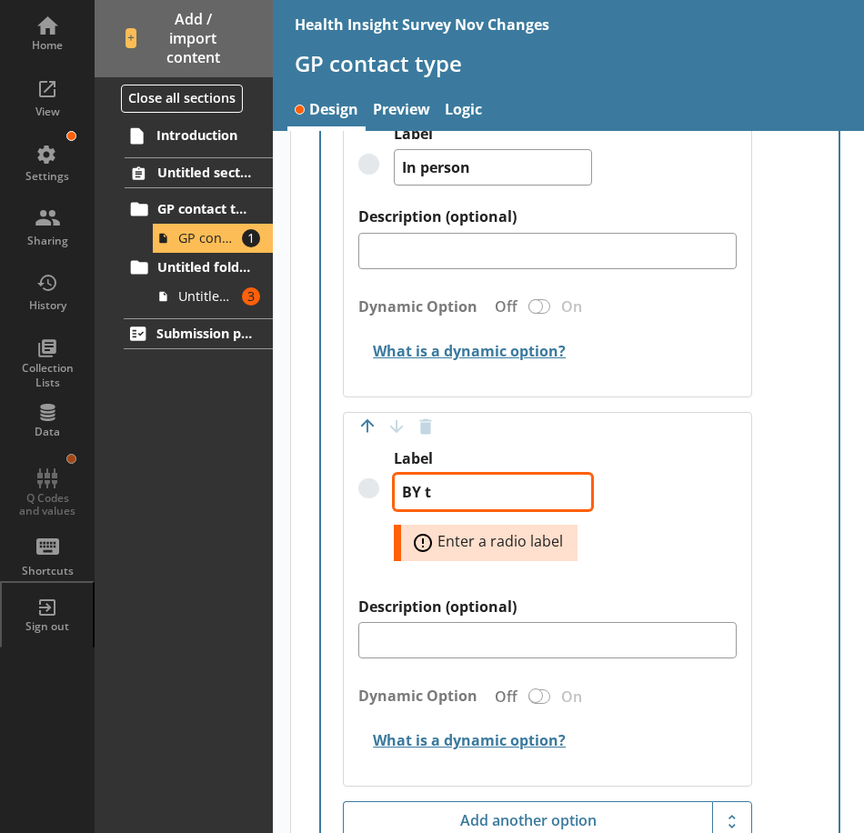
type textarea "x"
type textarea "BY"
type textarea "x"
type textarea "BY"
type textarea "x"
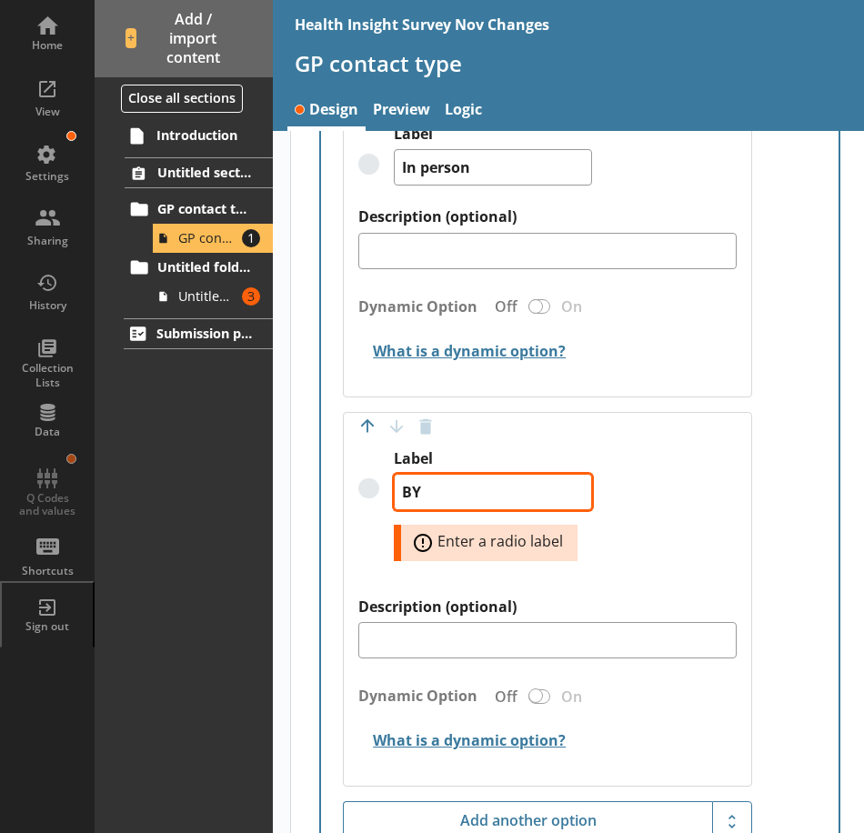
type textarea "B"
type textarea "x"
type textarea "By"
type textarea "x"
type textarea "By"
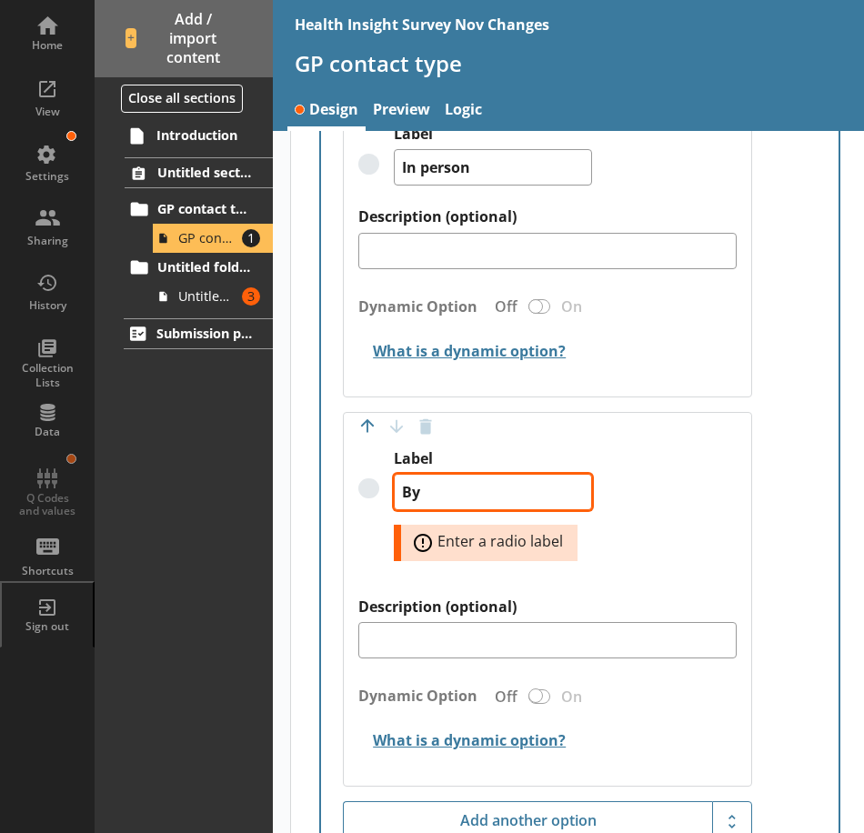
type textarea "x"
type textarea "By t"
type textarea "x"
type textarea "By te"
type textarea "x"
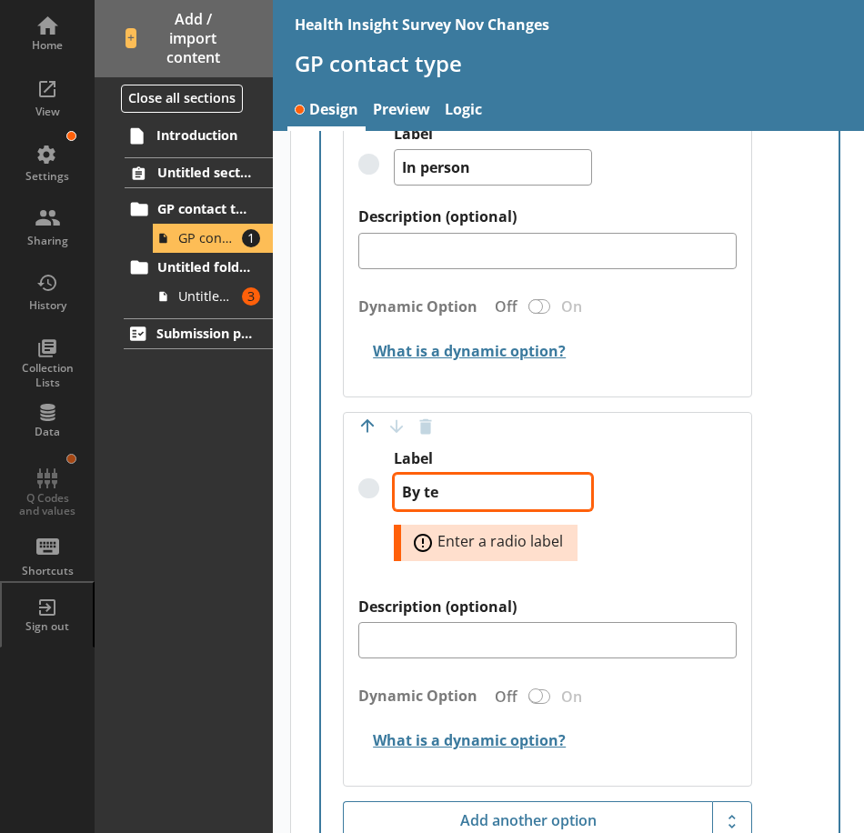
type textarea "By tel"
type textarea "x"
type textarea "By tele"
type textarea "x"
type textarea "By telep"
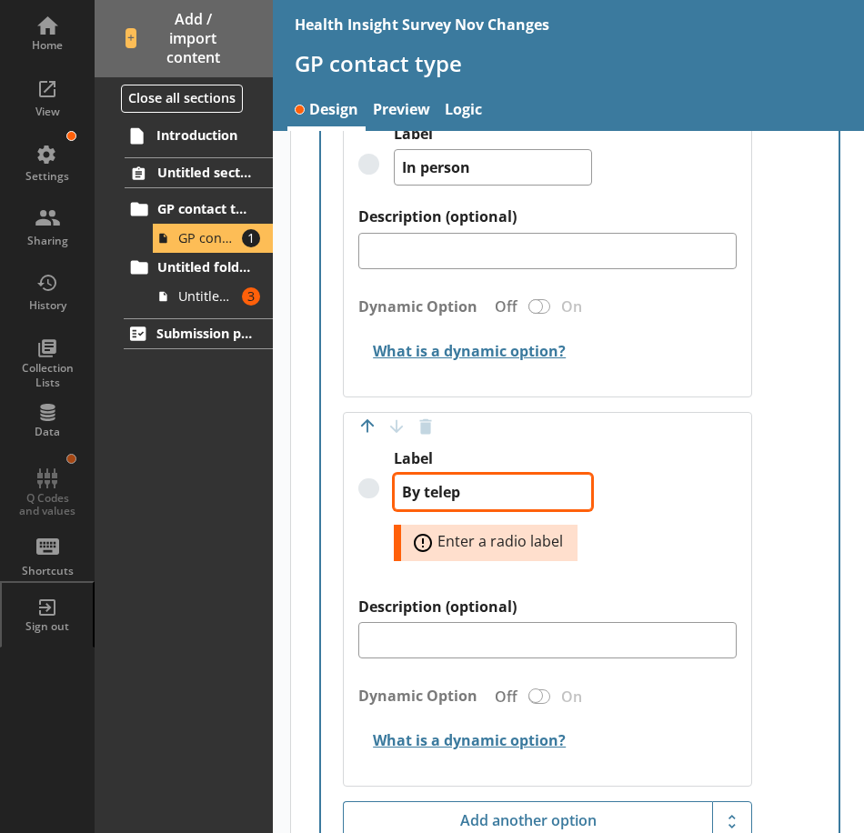
type textarea "x"
type textarea "By teleph"
type textarea "x"
type textarea "By telepho"
type textarea "x"
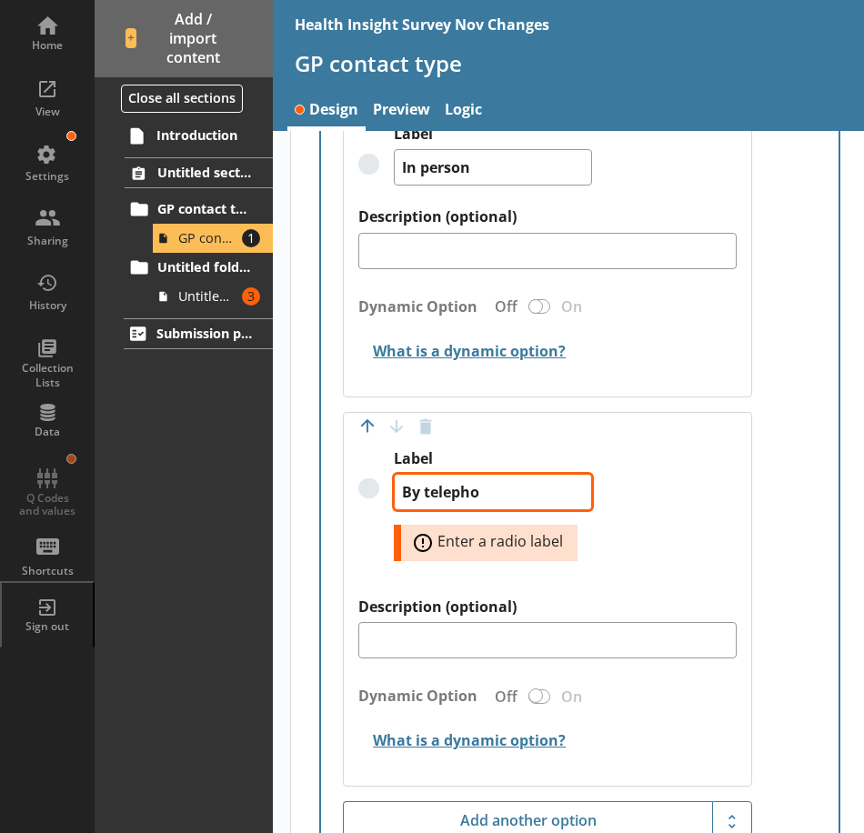
type textarea "By telephon"
type textarea "x"
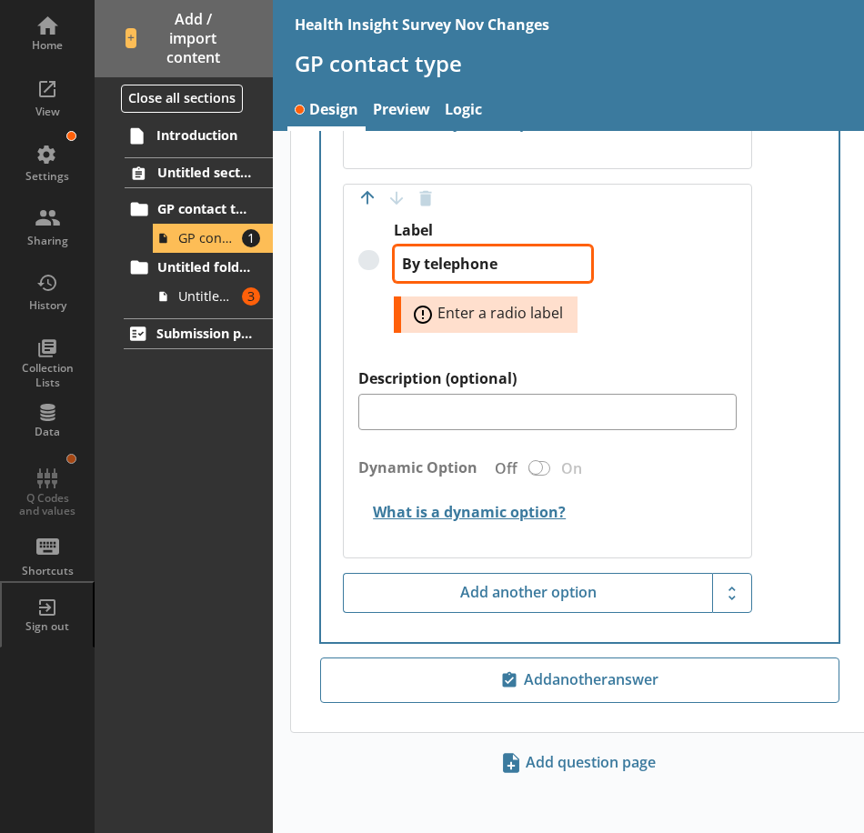
scroll to position [1453, 0]
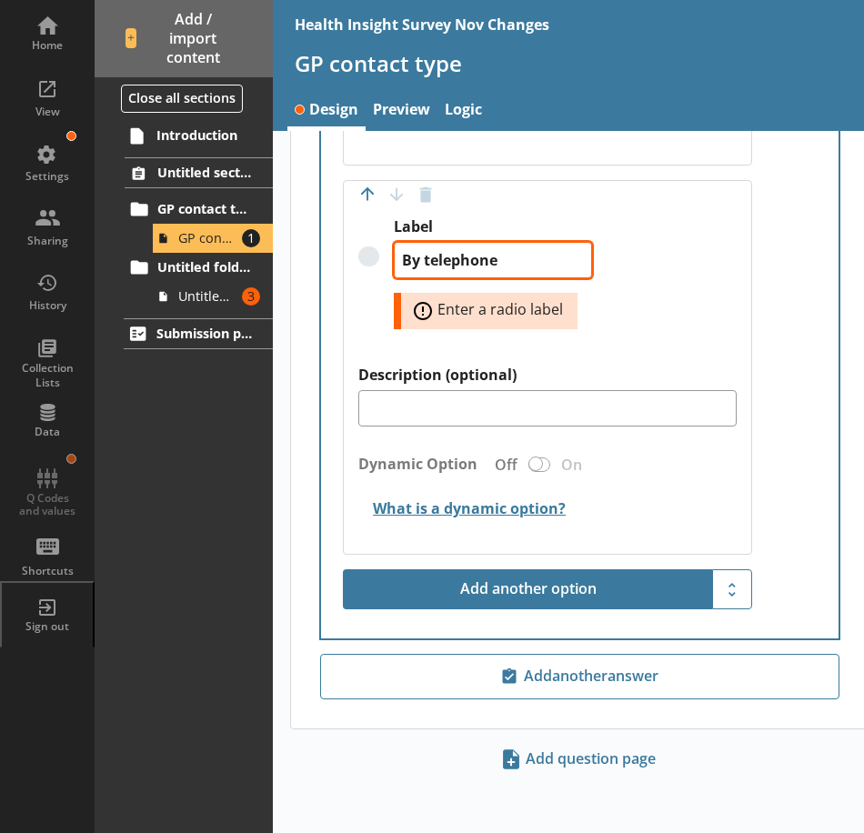
type textarea "By telephone"
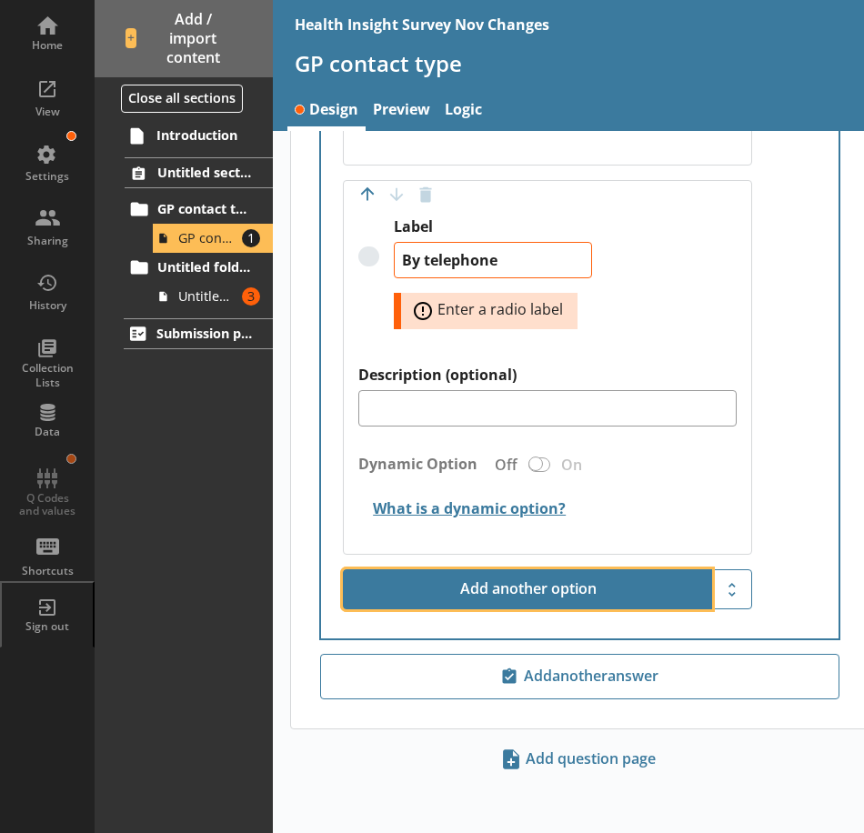
click at [545, 593] on button "Add another option" at bounding box center [527, 589] width 369 height 40
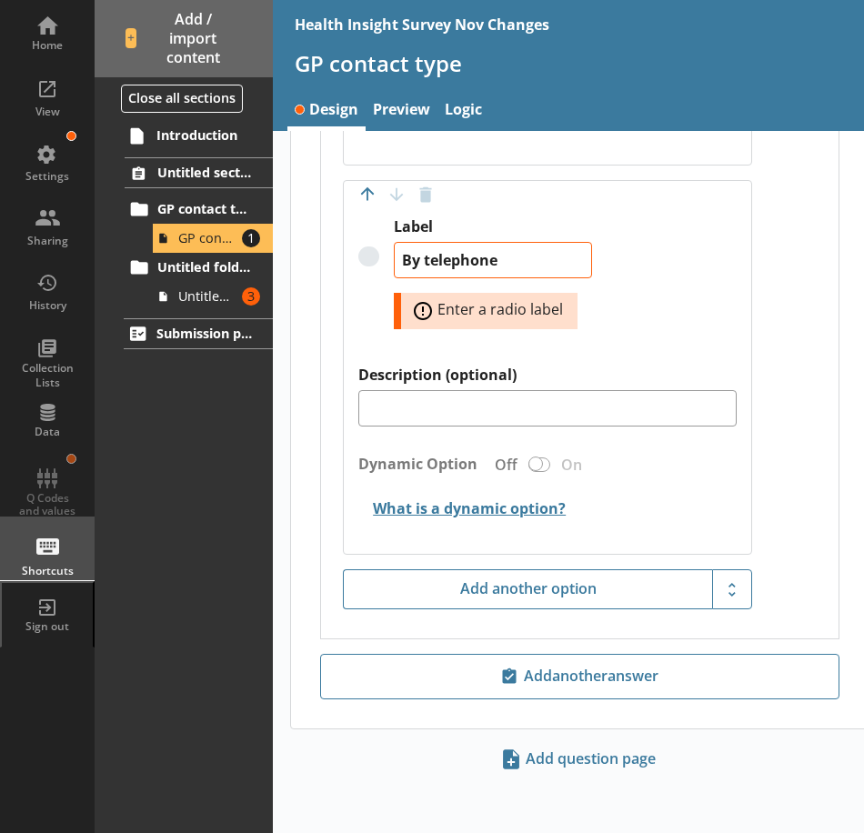
type textarea "x"
type textarea "By telephone"
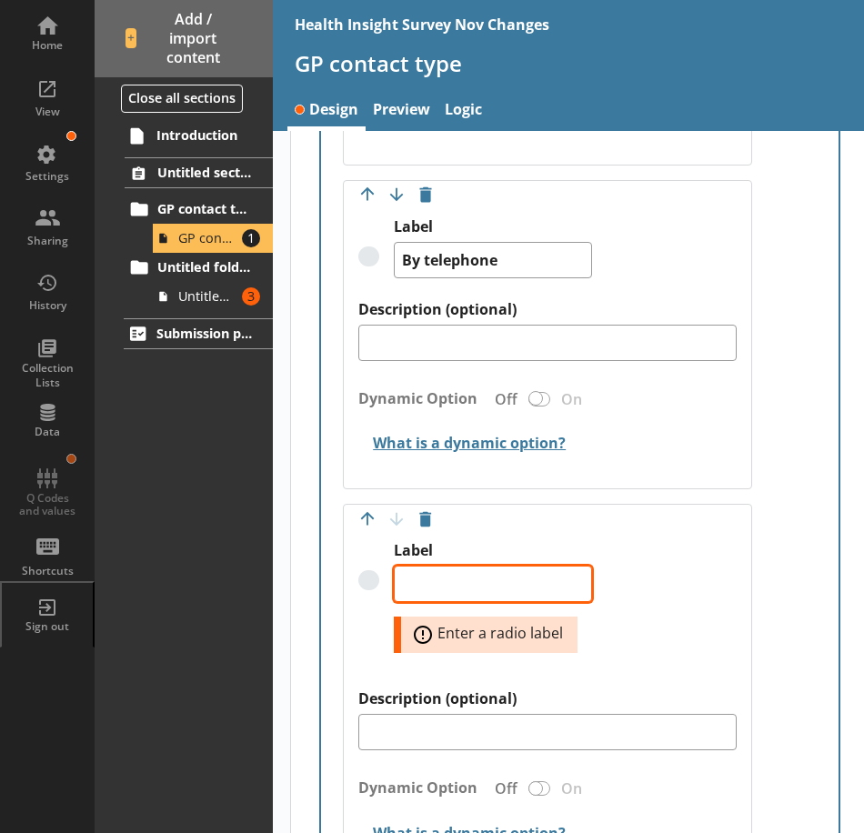
click at [446, 587] on textarea "Label" at bounding box center [493, 584] width 198 height 36
paste textarea "Online through the GP practice website"
type textarea "x"
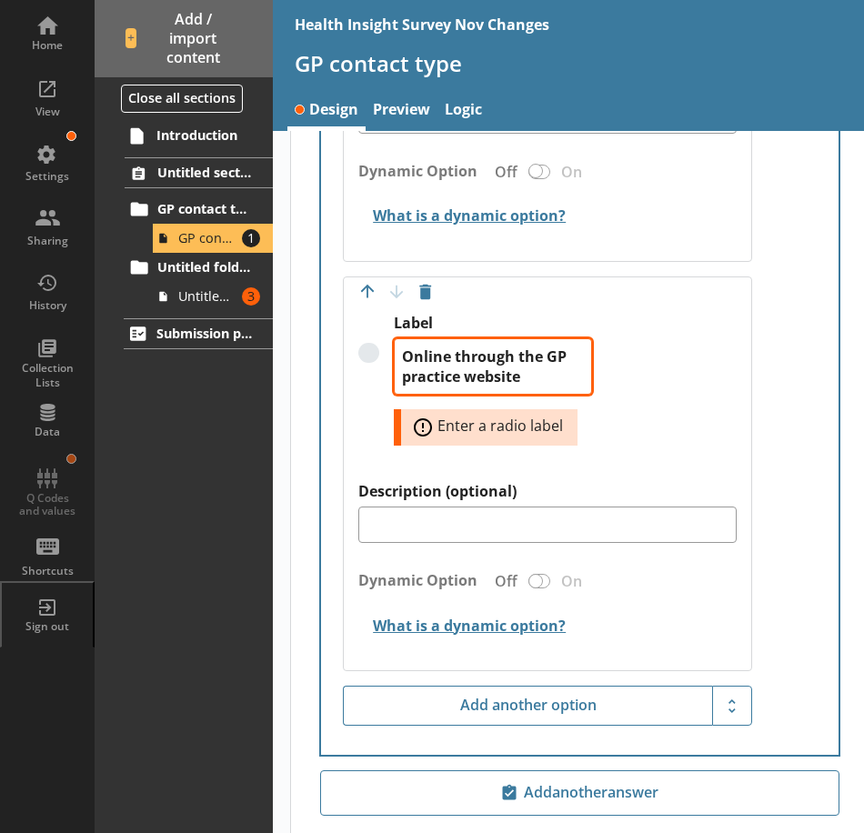
scroll to position [1726, 0]
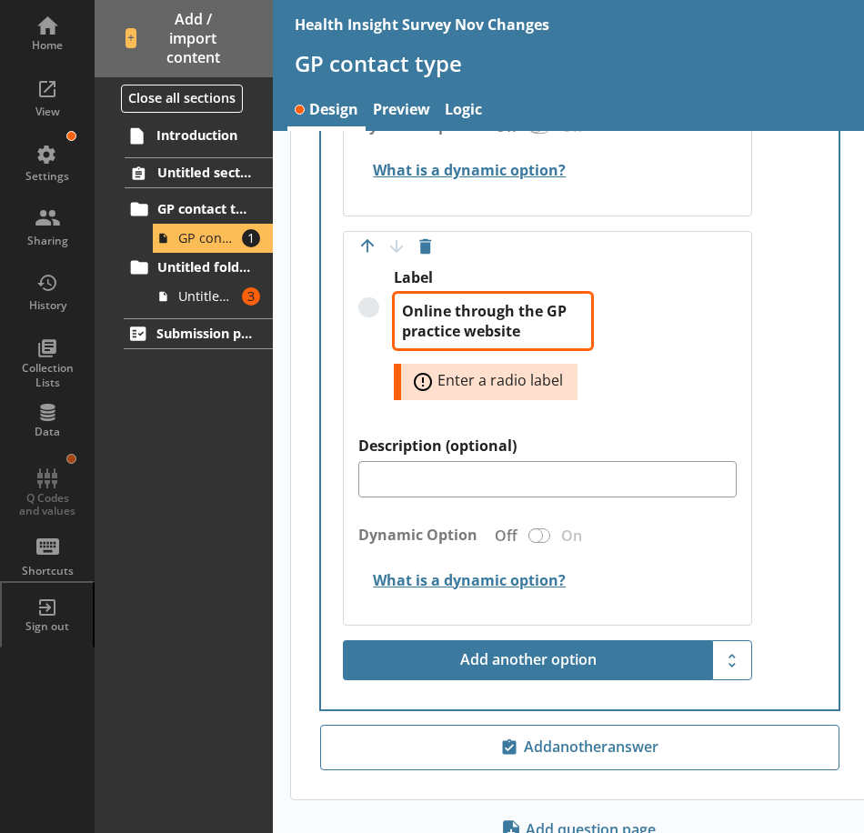
type textarea "Online through the GP practice website"
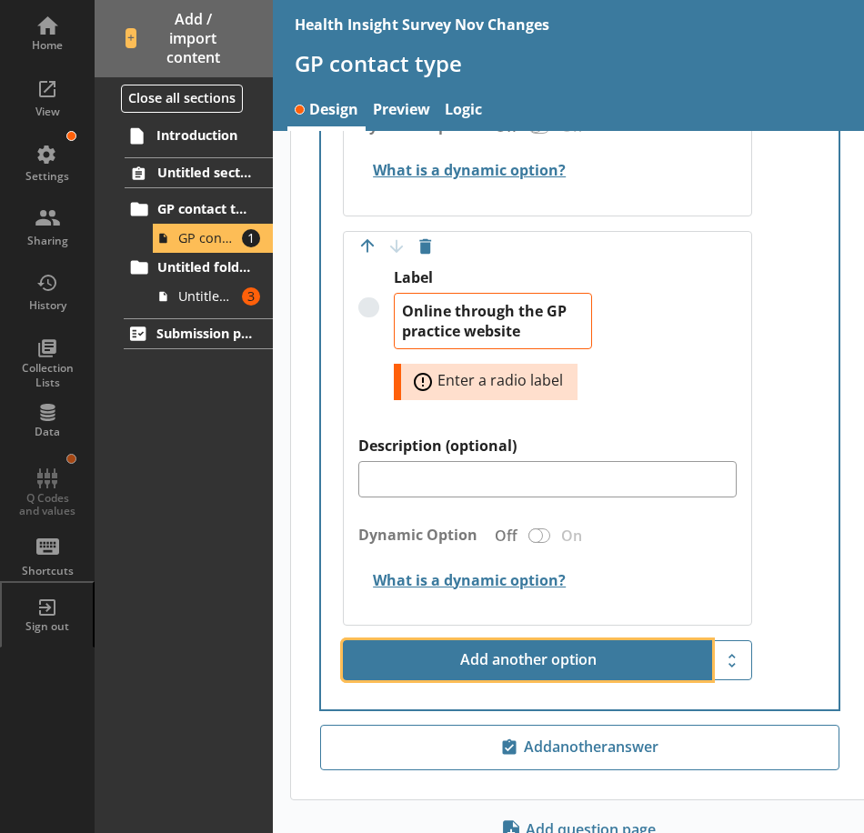
click at [558, 645] on button "Add another option" at bounding box center [527, 660] width 369 height 40
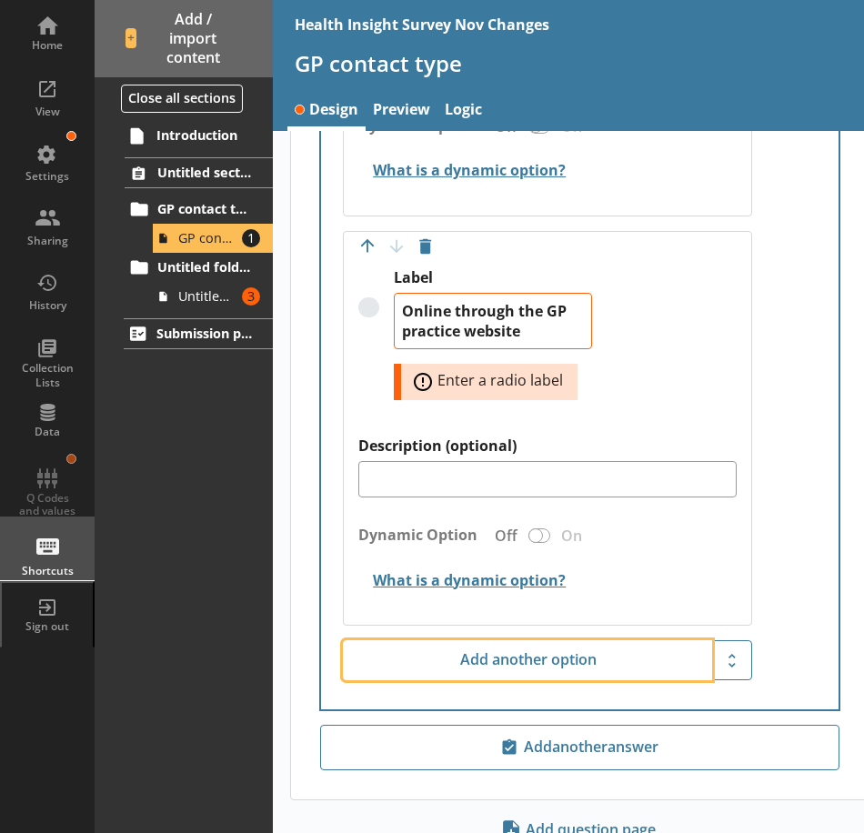
type textarea "x"
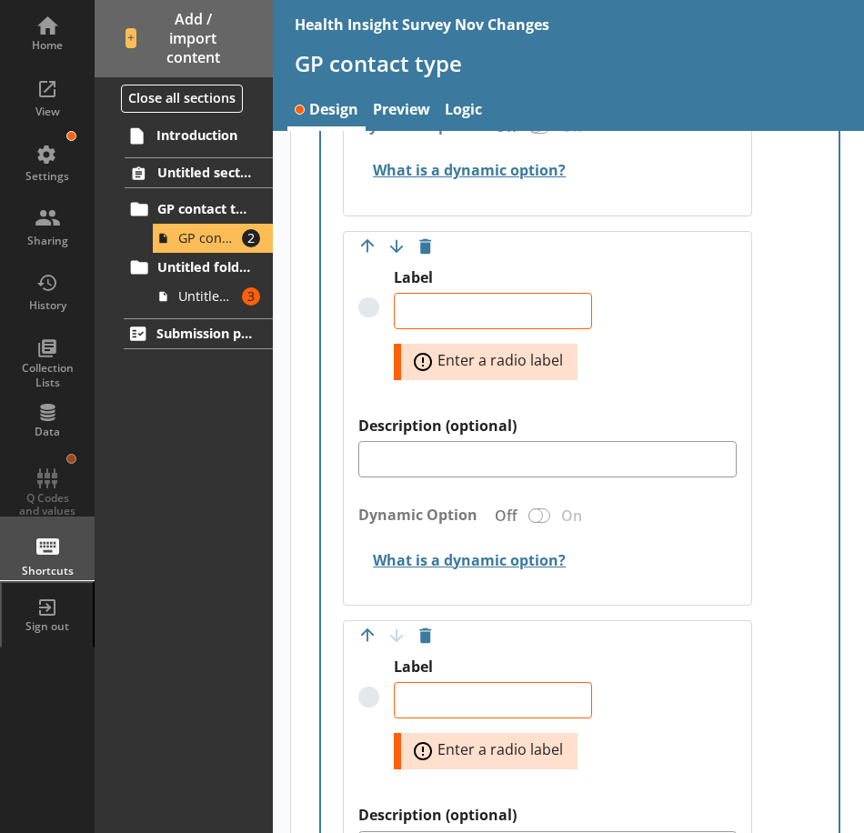
type textarea "x"
type textarea "Online through the GP practice website"
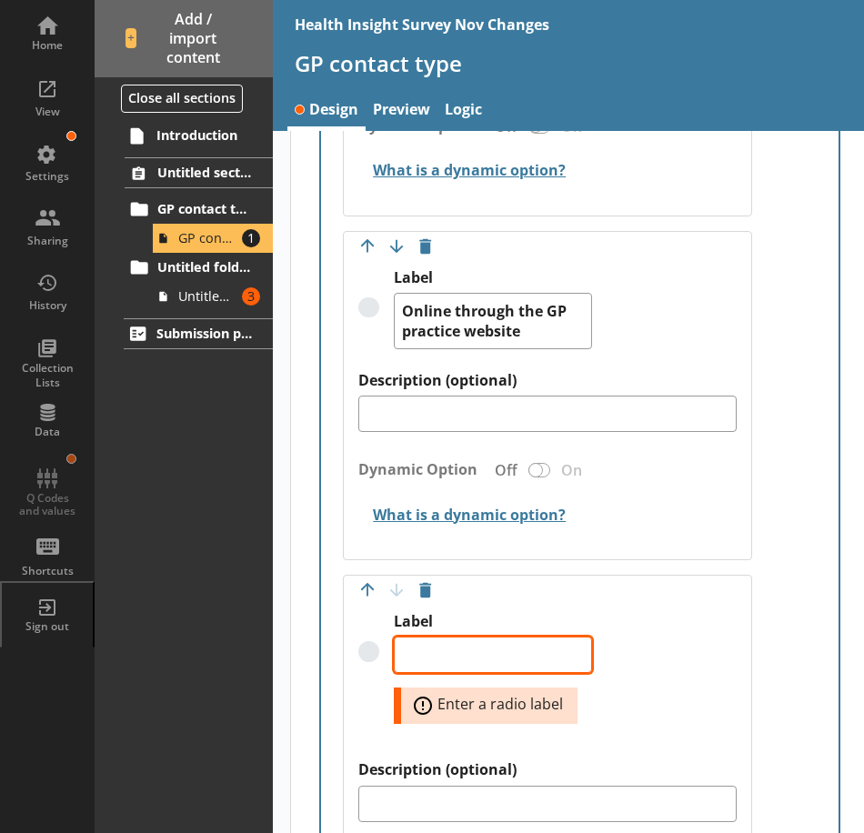
click at [454, 656] on textarea "Label" at bounding box center [493, 655] width 198 height 36
paste textarea "The NHS app"
type textarea "x"
type textarea "The NHS app"
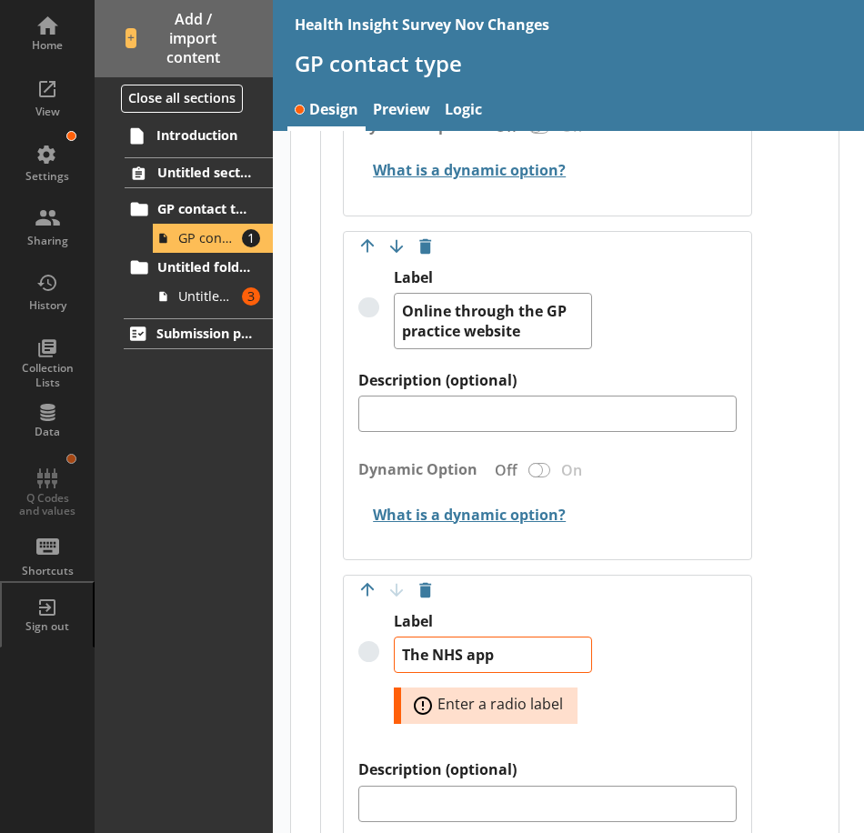
click at [665, 627] on div "Label The NHS app Error: Enter a radio label" at bounding box center [546, 686] width 377 height 148
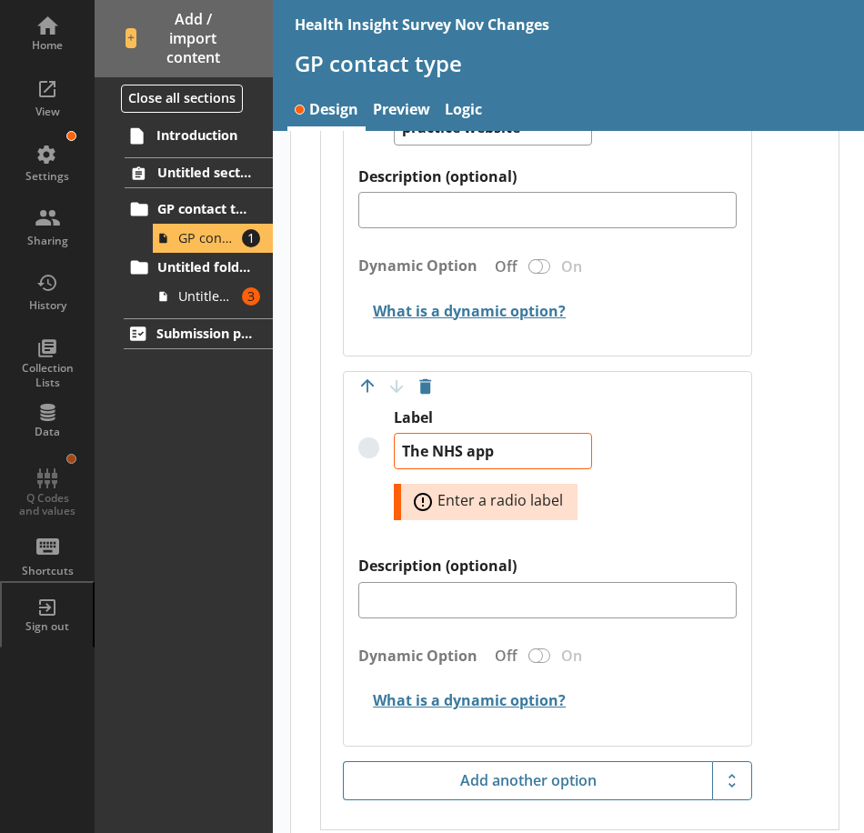
scroll to position [1999, 0]
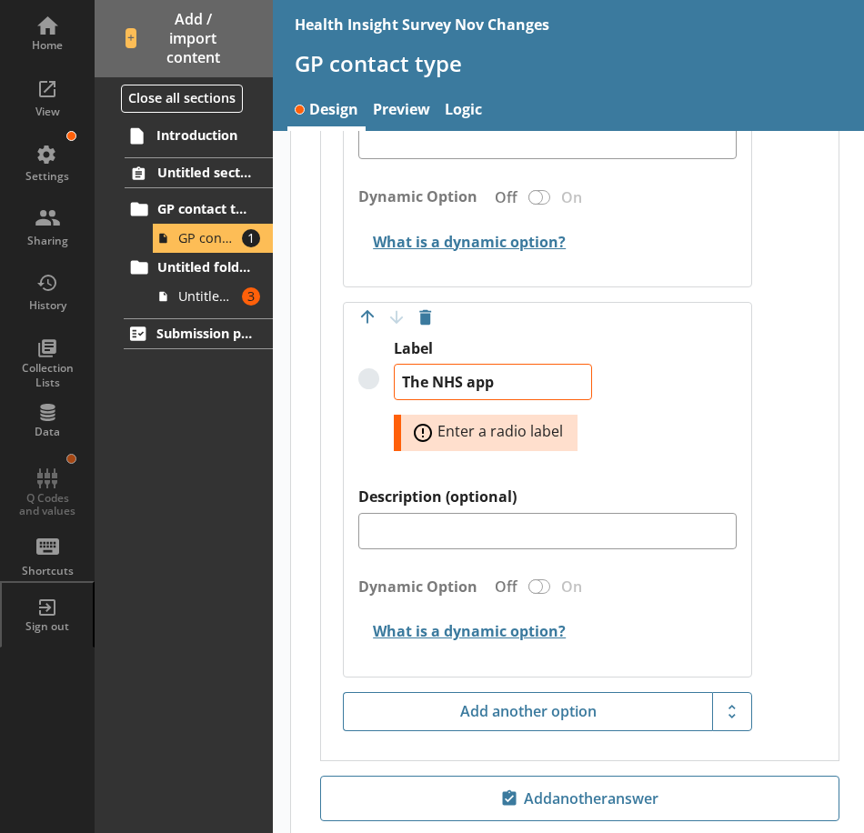
type textarea "x"
type textarea "The NHS app"
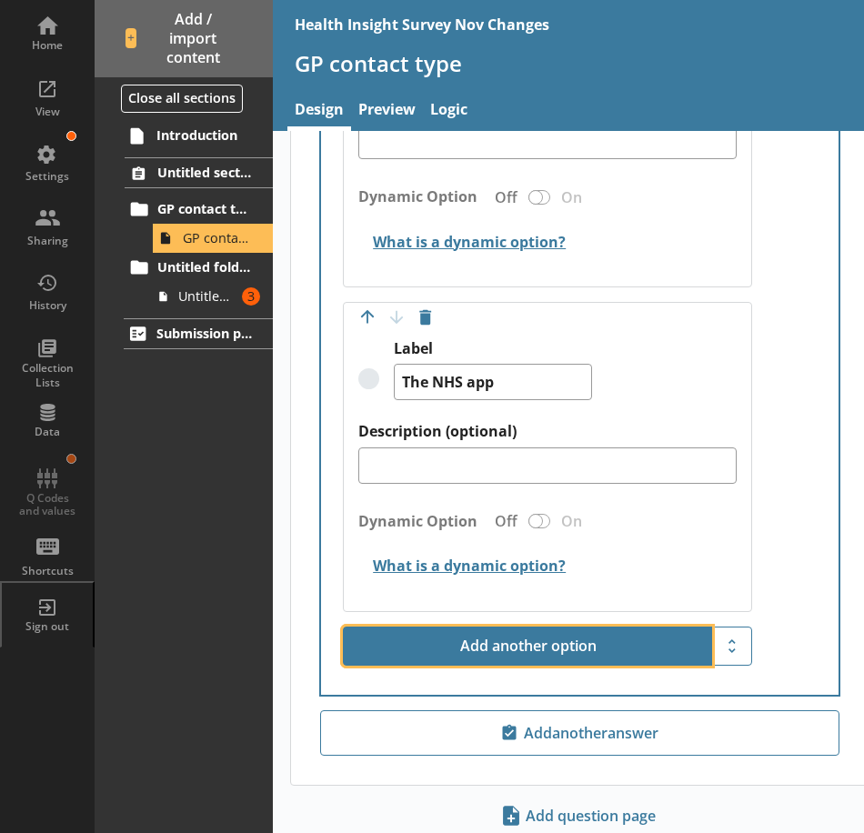
click at [470, 635] on button "Add another option" at bounding box center [527, 647] width 369 height 40
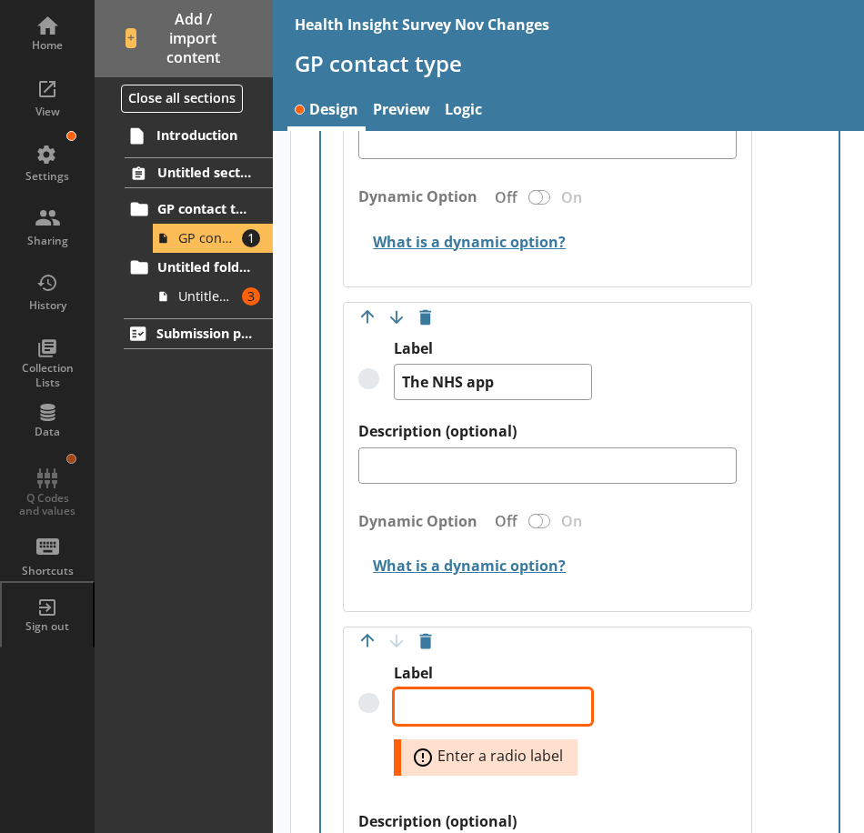
click at [492, 699] on textarea "Label" at bounding box center [493, 706] width 198 height 36
paste textarea "Other"
type textarea "x"
type textarea "Other"
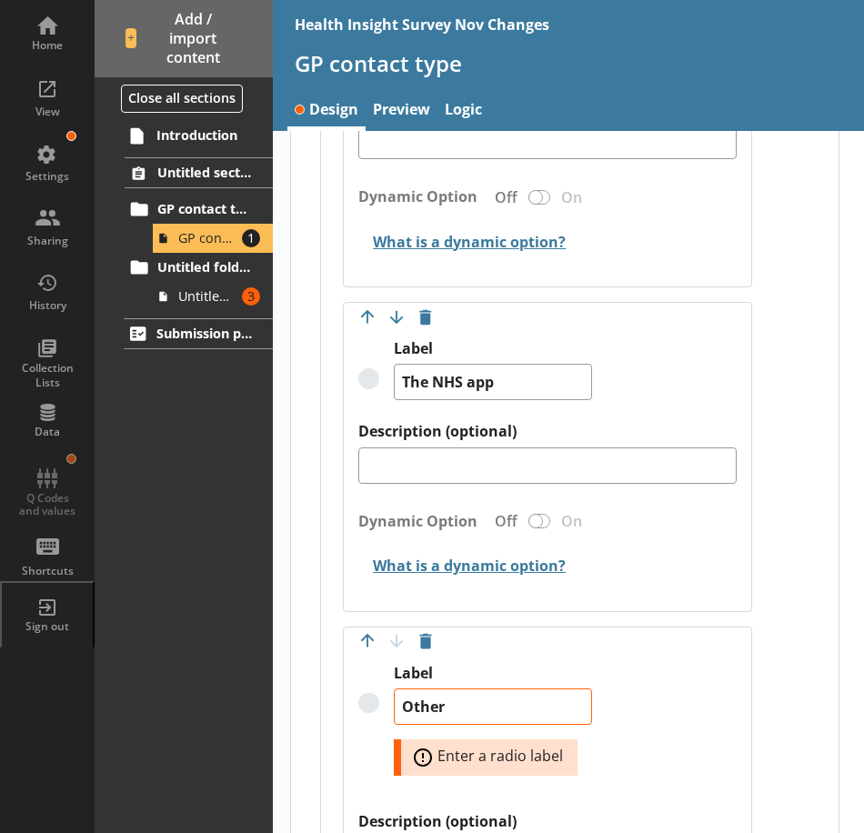
click at [677, 672] on div "Label Other Error: Enter a radio label" at bounding box center [546, 738] width 377 height 148
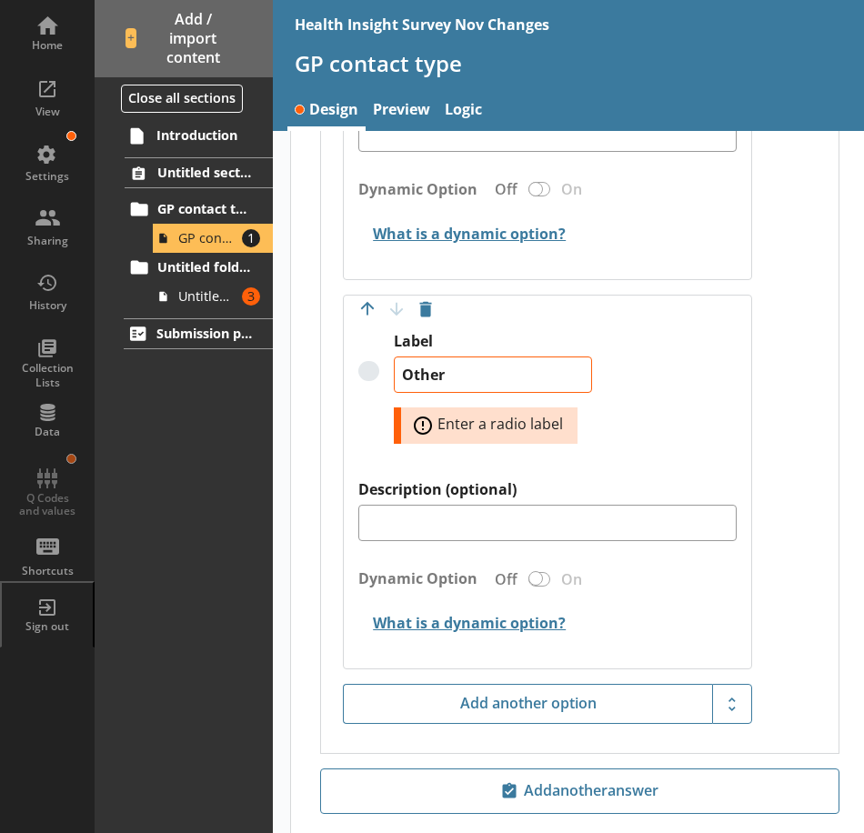
type textarea "x"
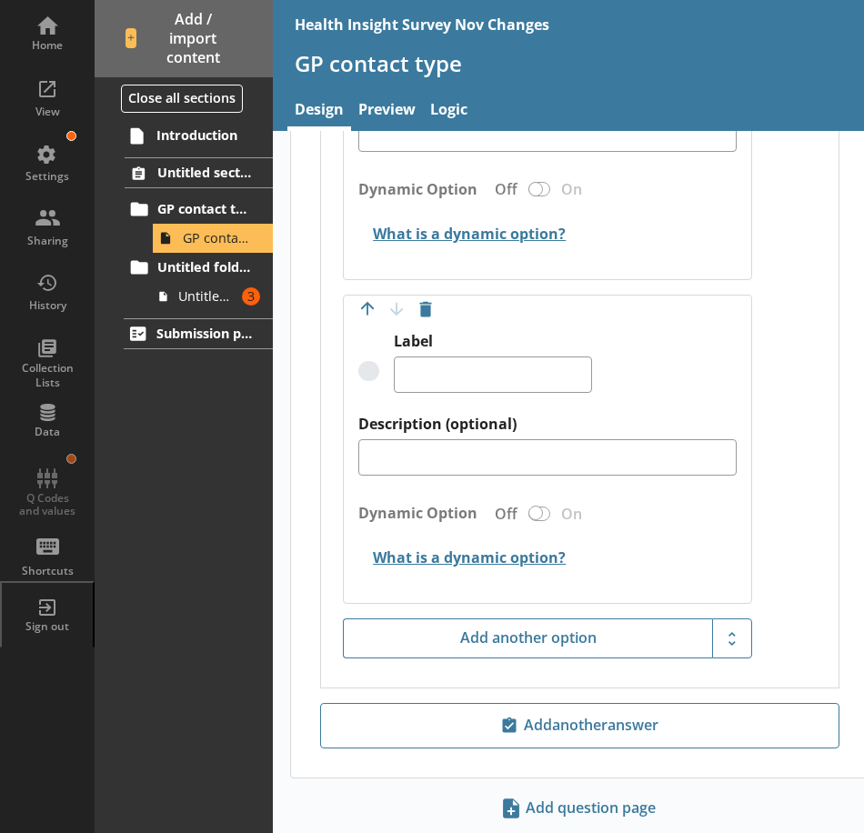
type textarea "x"
type textarea "Other"
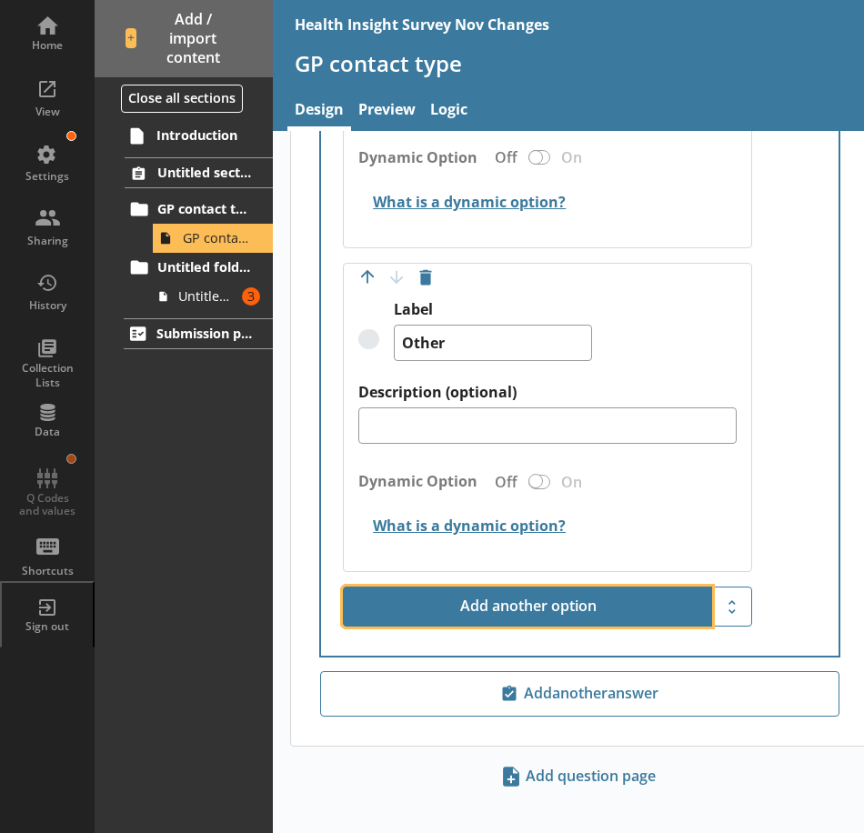
click at [512, 605] on button "Add another option" at bounding box center [527, 607] width 369 height 40
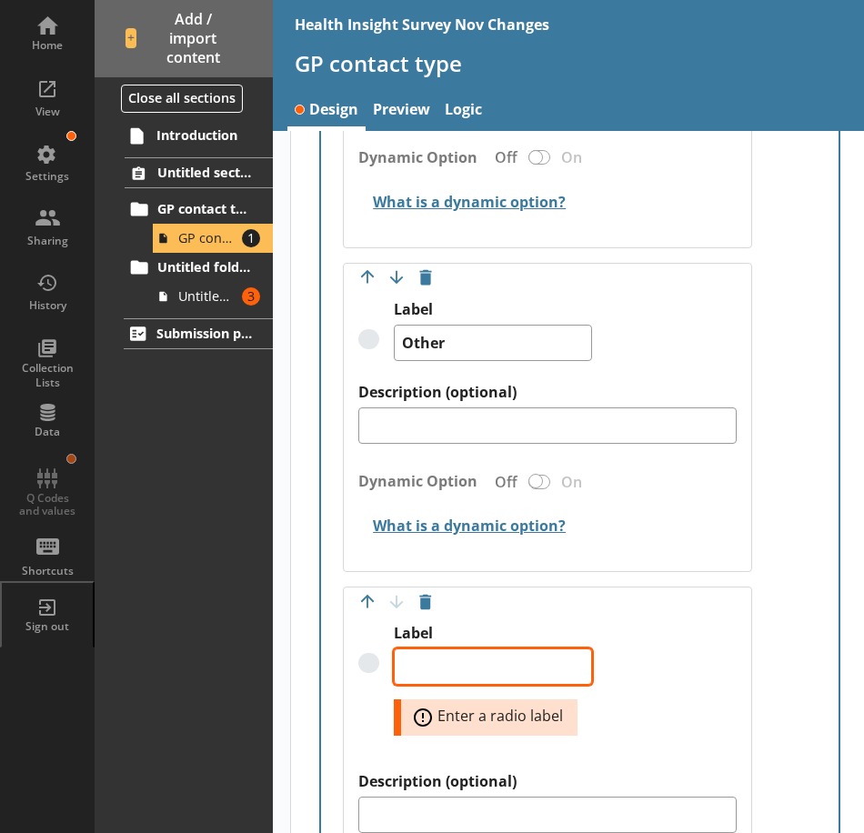
click at [456, 657] on textarea "Label" at bounding box center [493, 666] width 198 height 36
paste textarea "Do not know"
type textarea "x"
type textarea "Do not know"
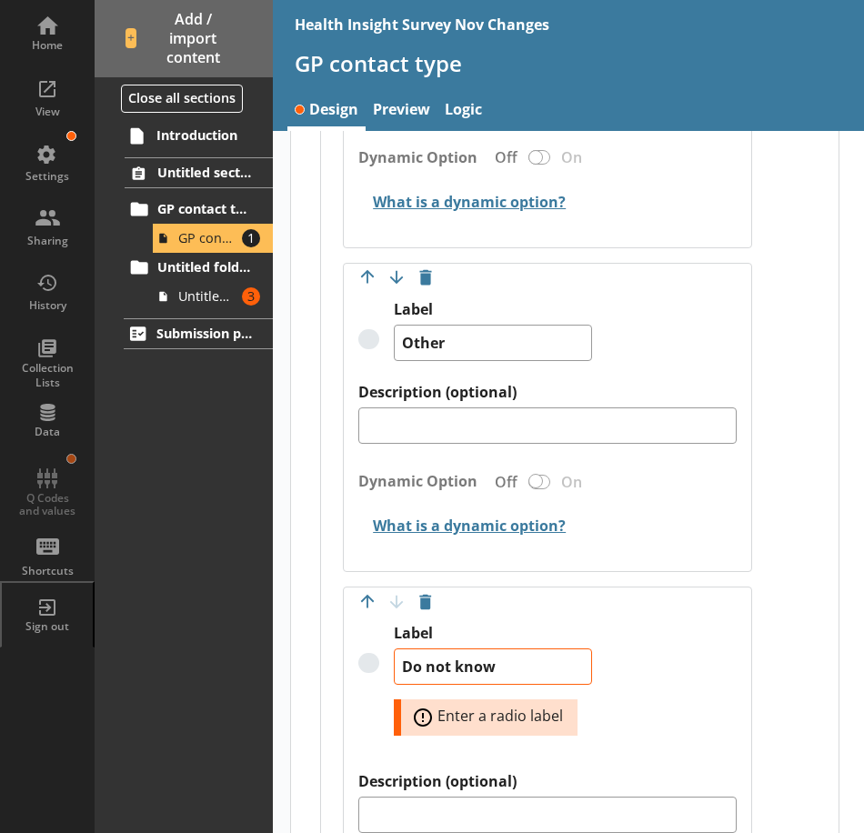
type textarea "x"
type textarea "Do not know"
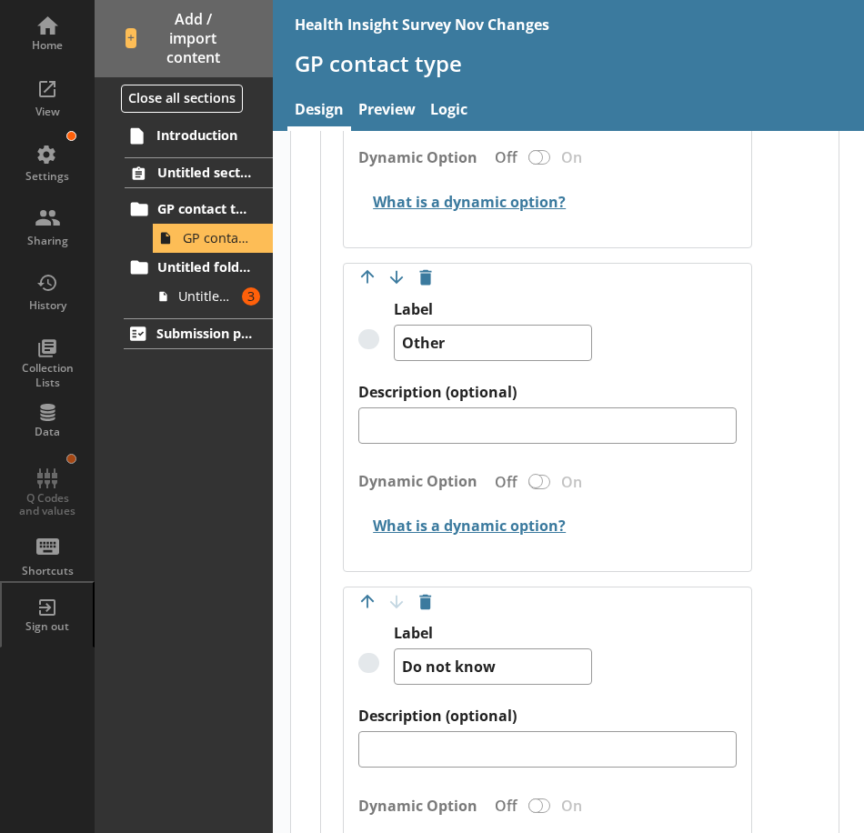
type textarea "x"
click at [737, 595] on div "Move answer up Move answer down Delete option Label Do not know Description (op…" at bounding box center [547, 741] width 408 height 309
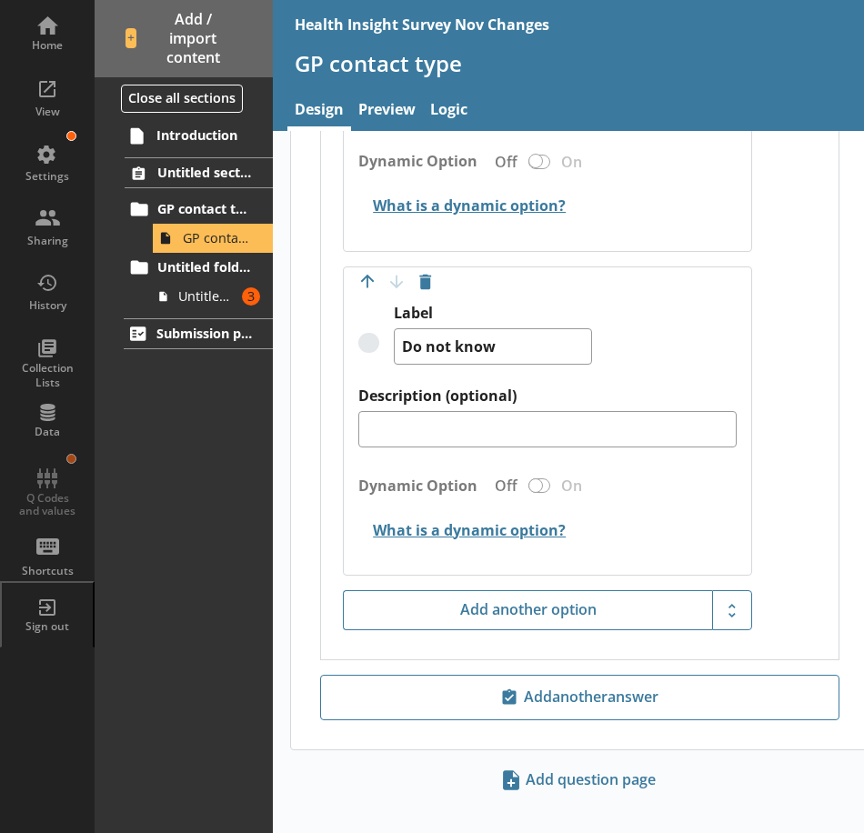
scroll to position [2704, 0]
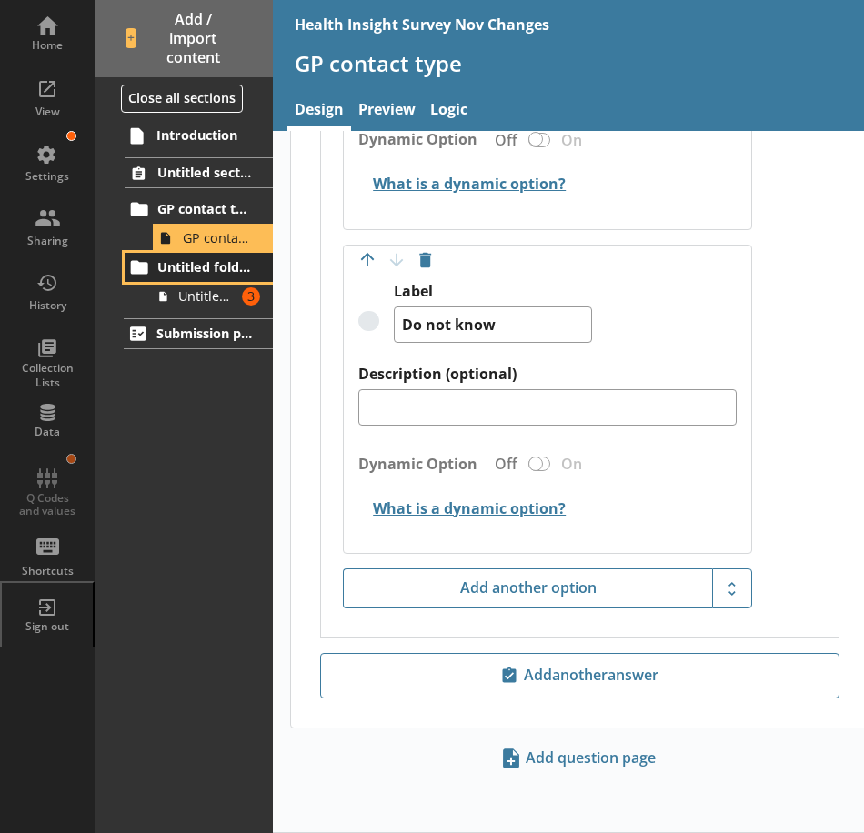
click at [230, 269] on span "Untitled folder" at bounding box center [205, 266] width 96 height 17
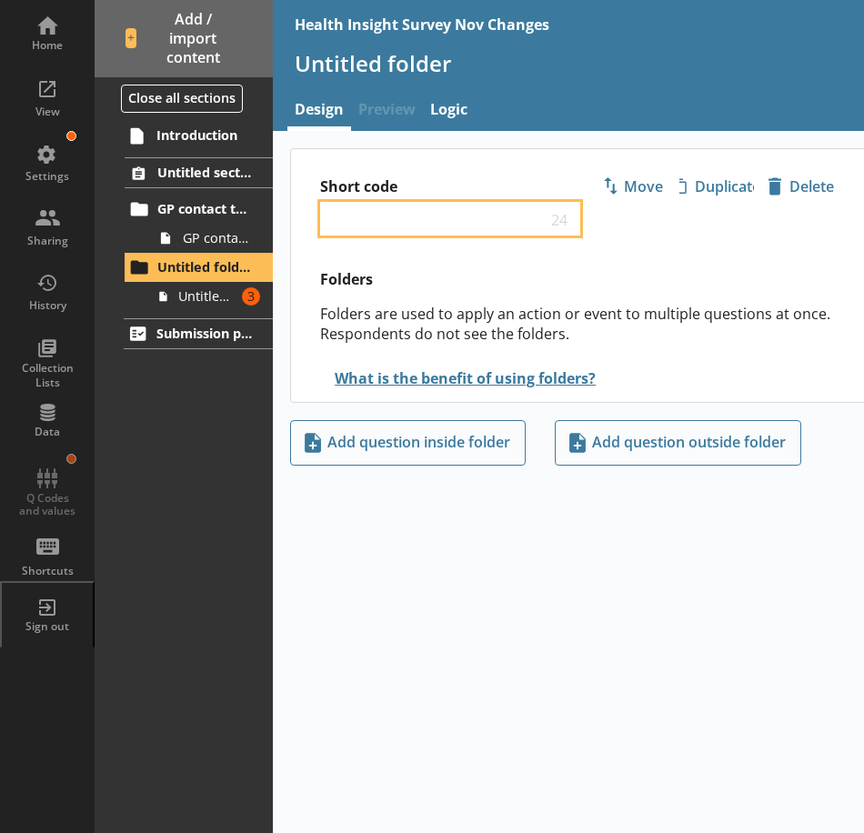
click at [383, 219] on input "Short code" at bounding box center [437, 218] width 218 height 17
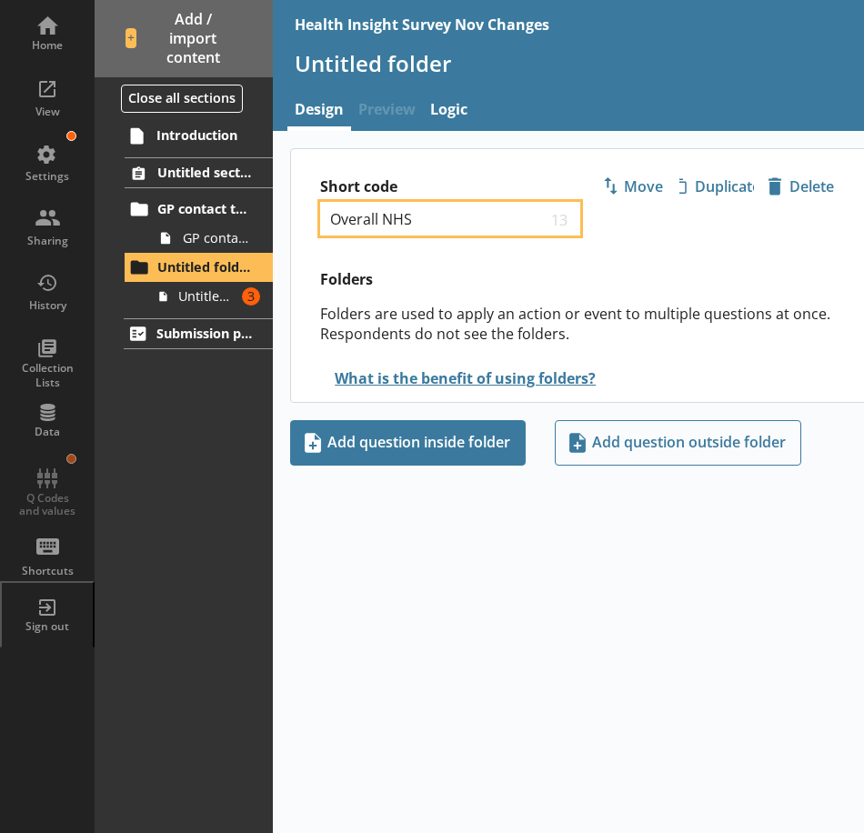
type input "Overall NHS"
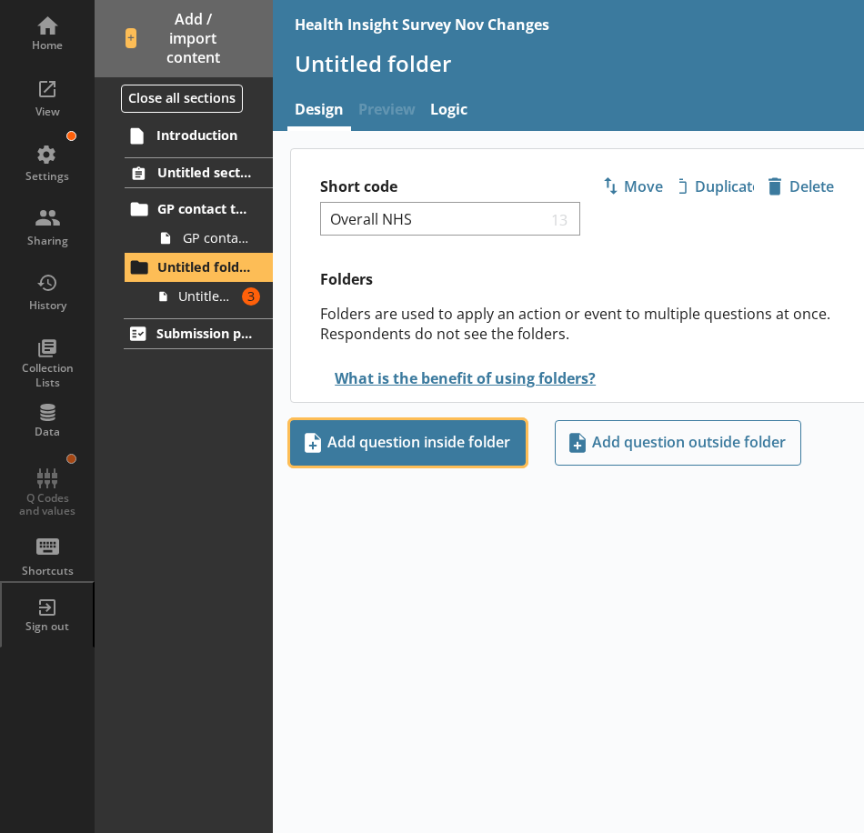
click at [356, 440] on span "Add question inside folder" at bounding box center [407, 442] width 219 height 29
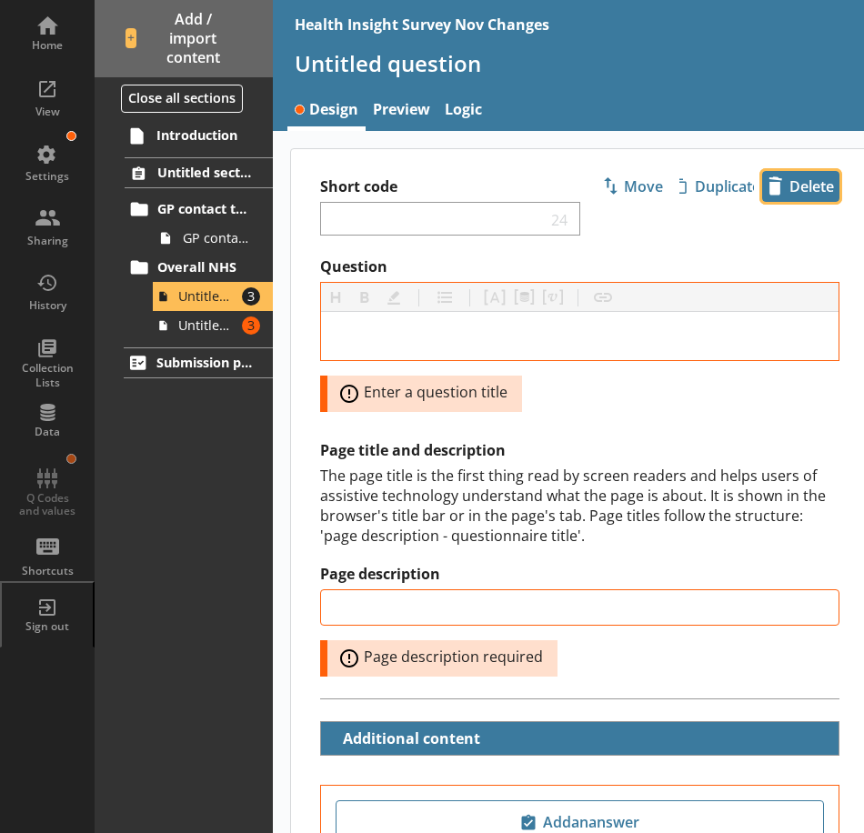
click at [824, 181] on span "icon-delete Created with Sketch. Delete" at bounding box center [800, 186] width 75 height 29
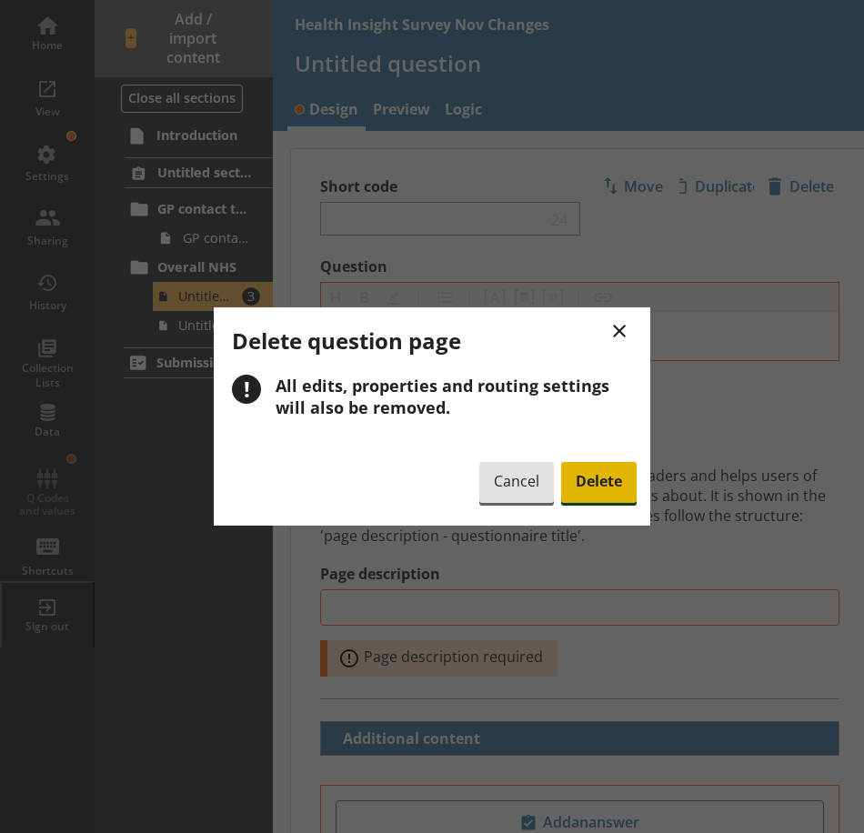
click at [599, 493] on span "Delete" at bounding box center [598, 483] width 75 height 42
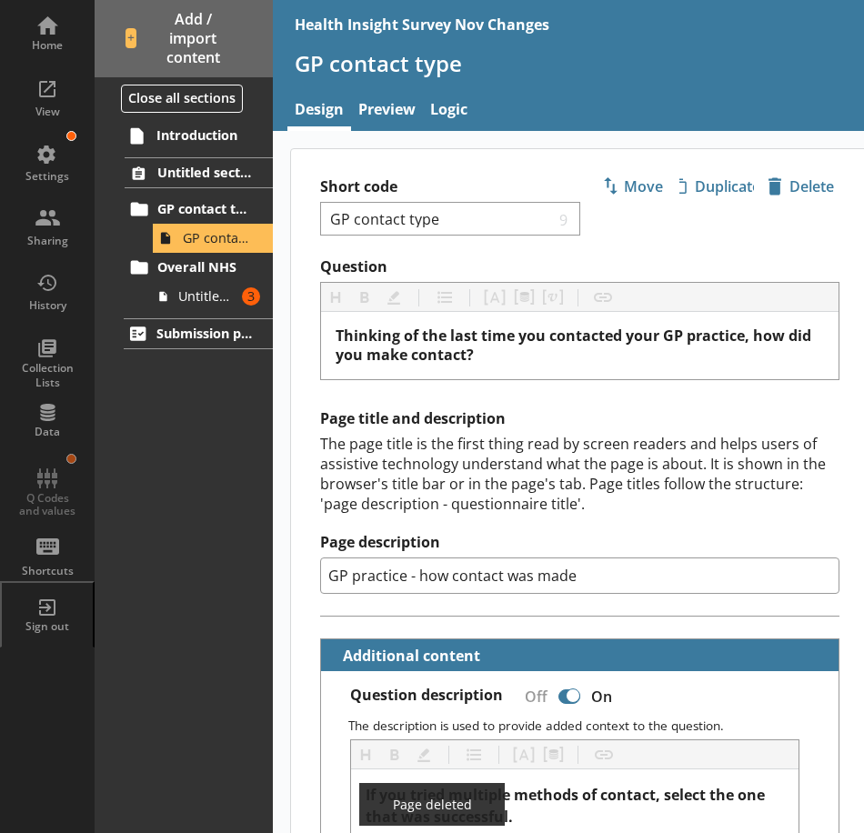
type textarea "x"
click at [216, 300] on span "Untitled question" at bounding box center [206, 295] width 57 height 17
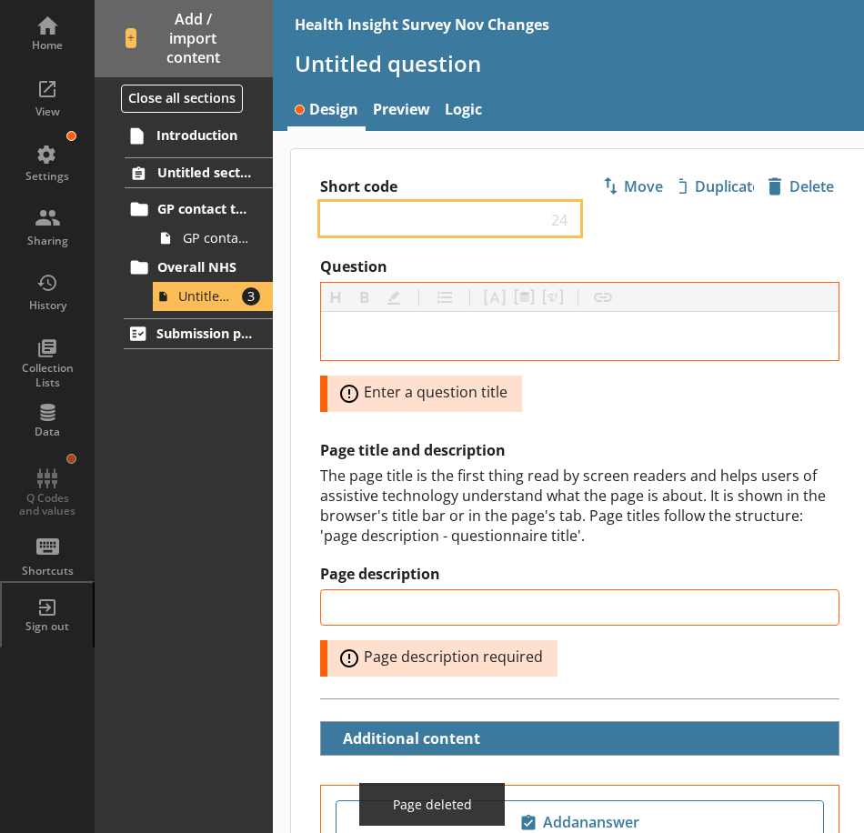
click at [416, 225] on input "Short code" at bounding box center [437, 218] width 218 height 17
type input "O"
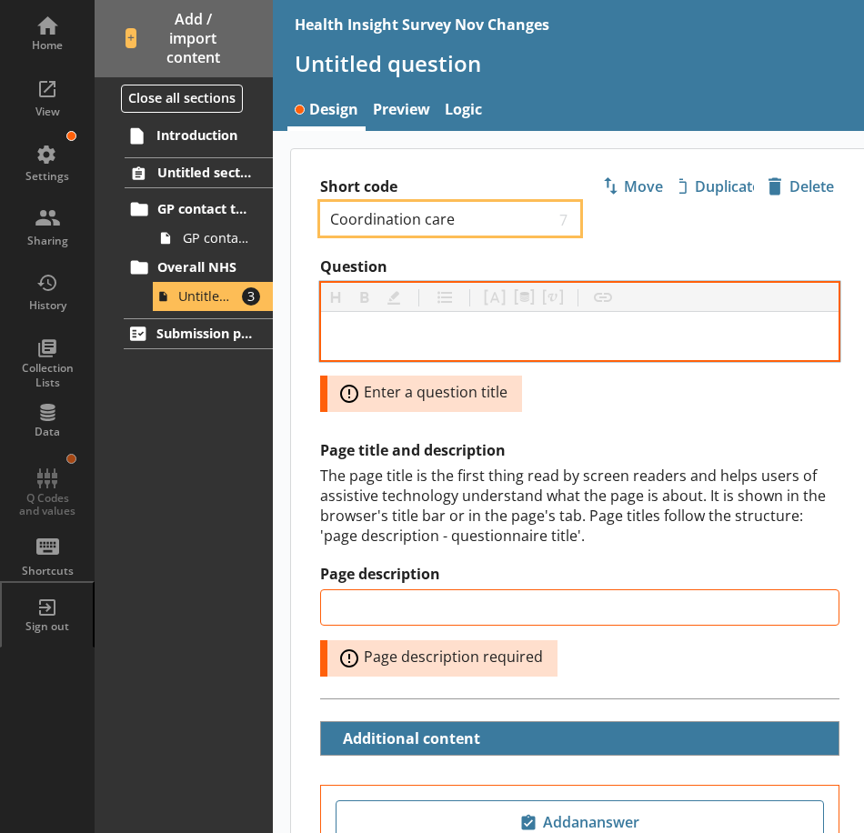
type input "Coordination care"
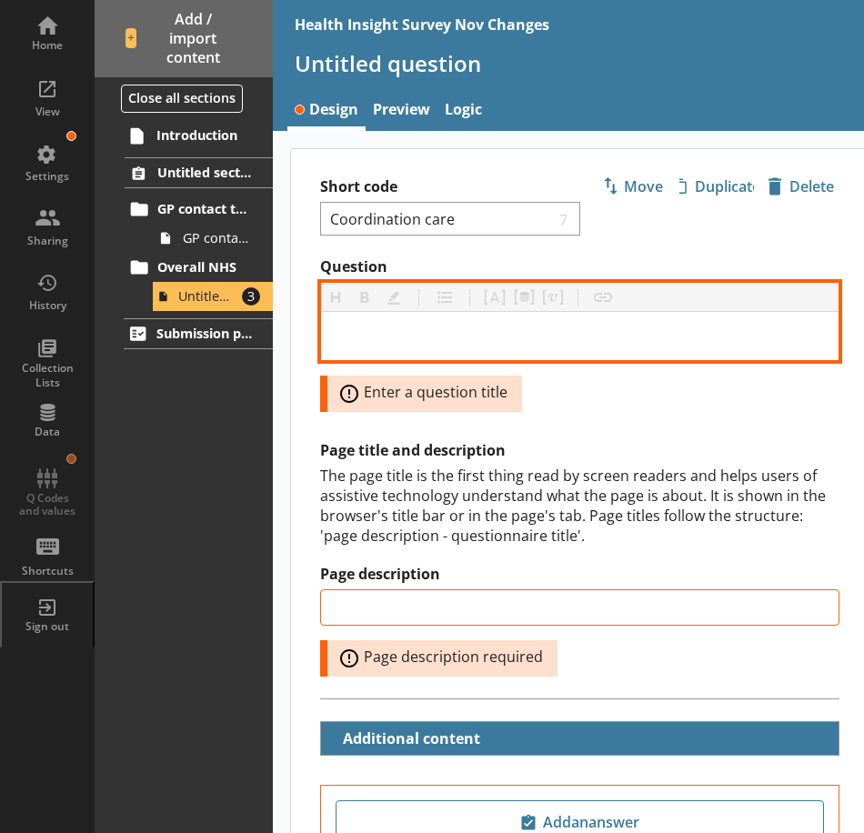
click at [365, 342] on div "Question" at bounding box center [580, 335] width 488 height 19
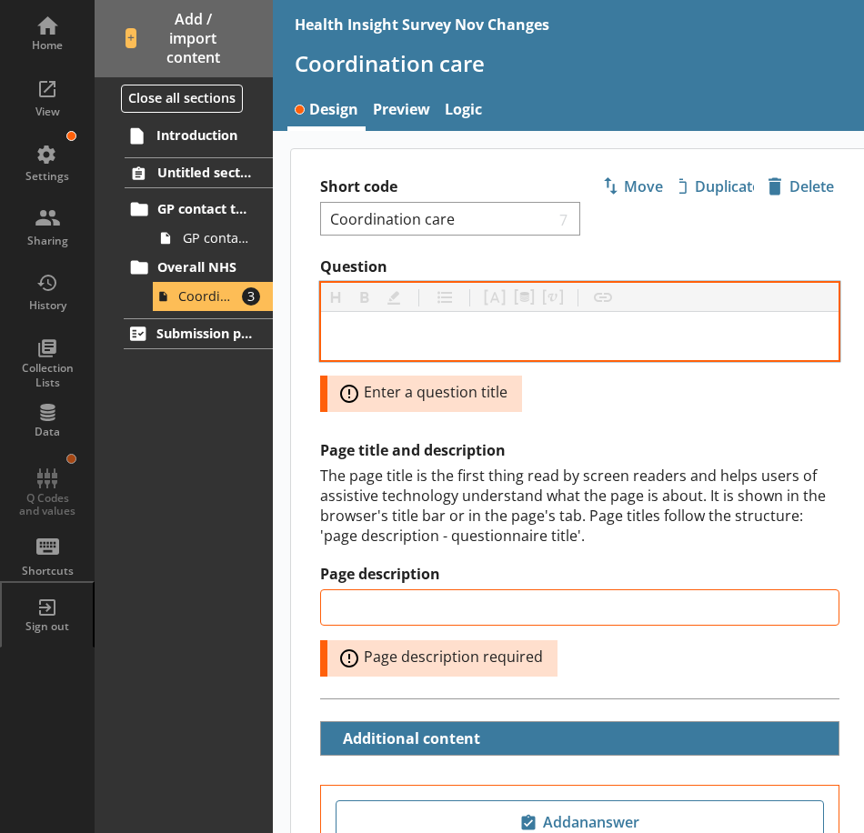
click at [435, 317] on div at bounding box center [579, 336] width 517 height 48
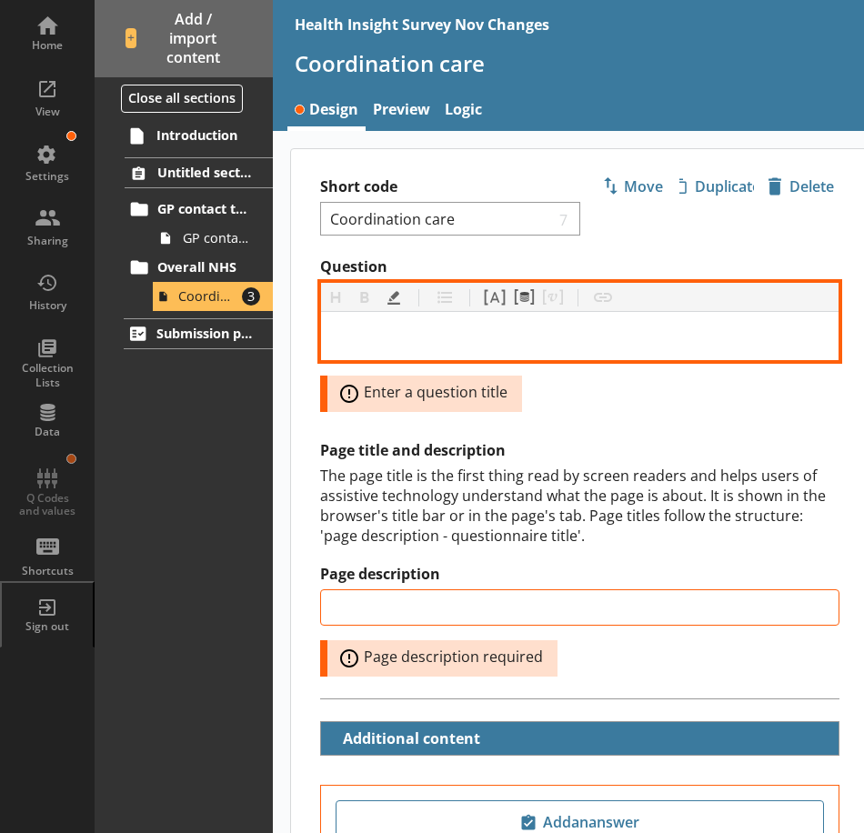
click at [411, 335] on div "Question" at bounding box center [580, 335] width 488 height 19
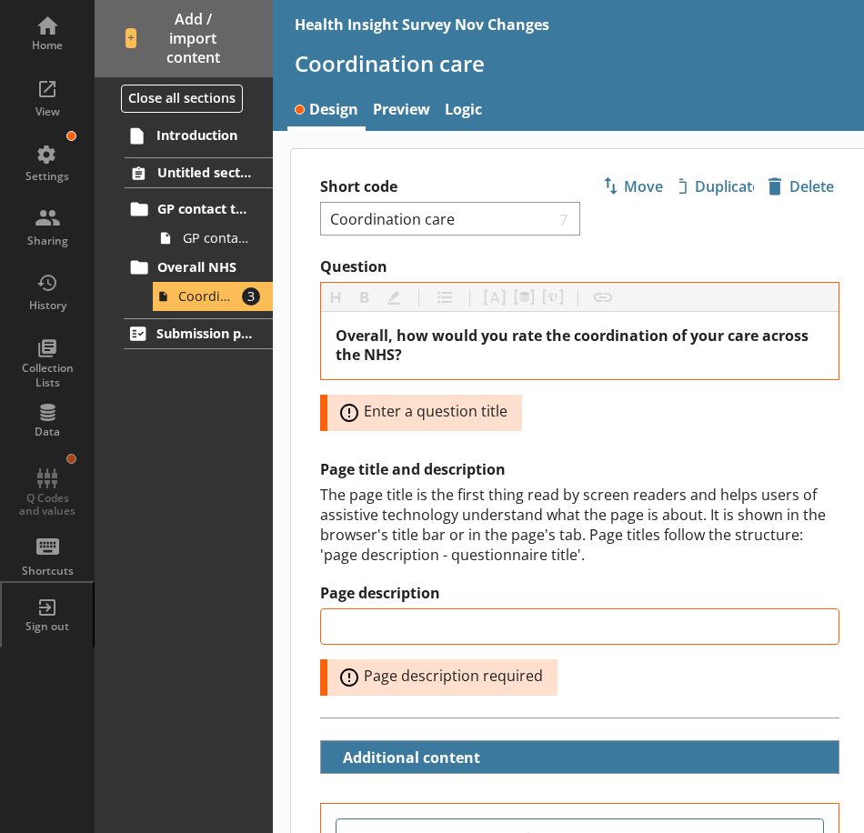
click at [539, 441] on div "Question Heading Heading Bold Bold Highlight Highlight List List Pipe answer Pi…" at bounding box center [579, 515] width 577 height 517
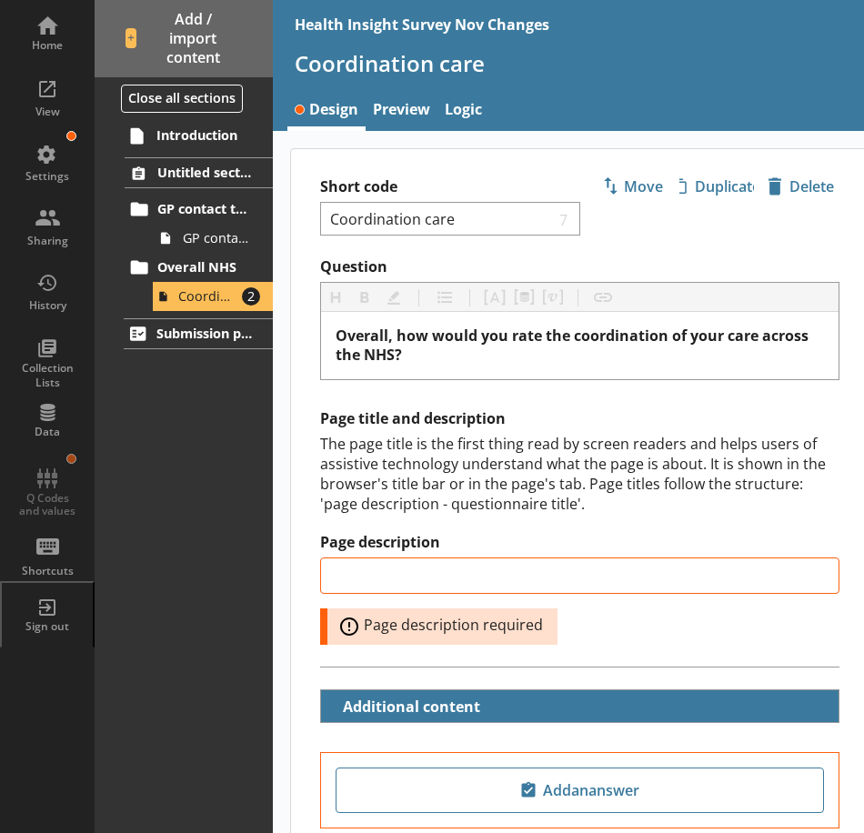
click at [528, 515] on div "Page title and description The page title is the first thing read by screen rea…" at bounding box center [579, 527] width 519 height 236
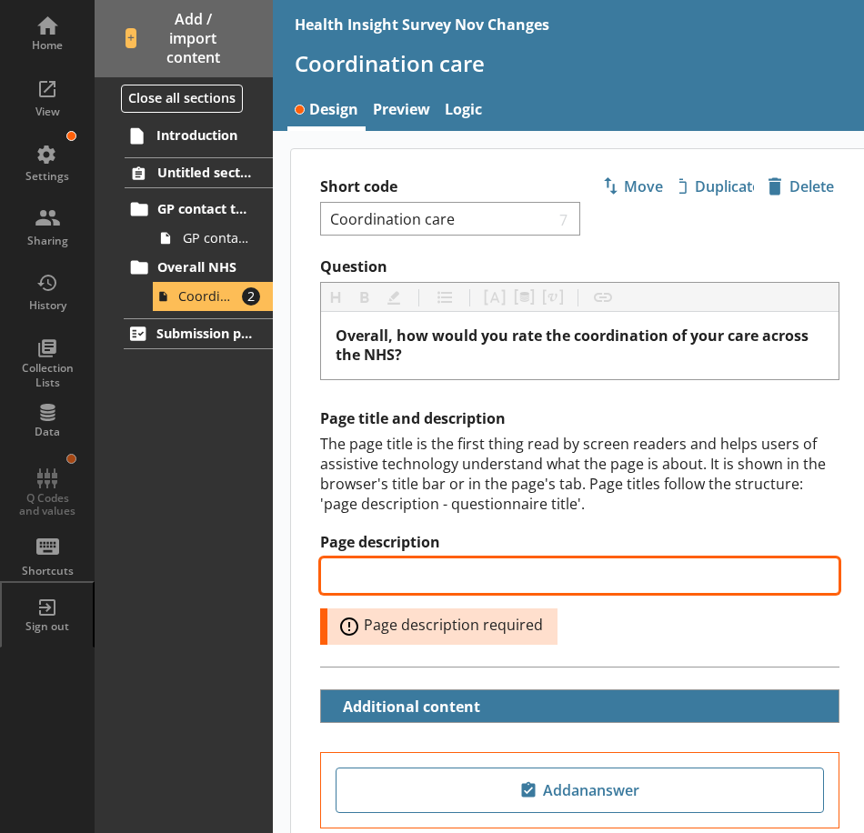
click at [380, 580] on input "Page description" at bounding box center [579, 575] width 519 height 36
type input "NHS - coordination of care"
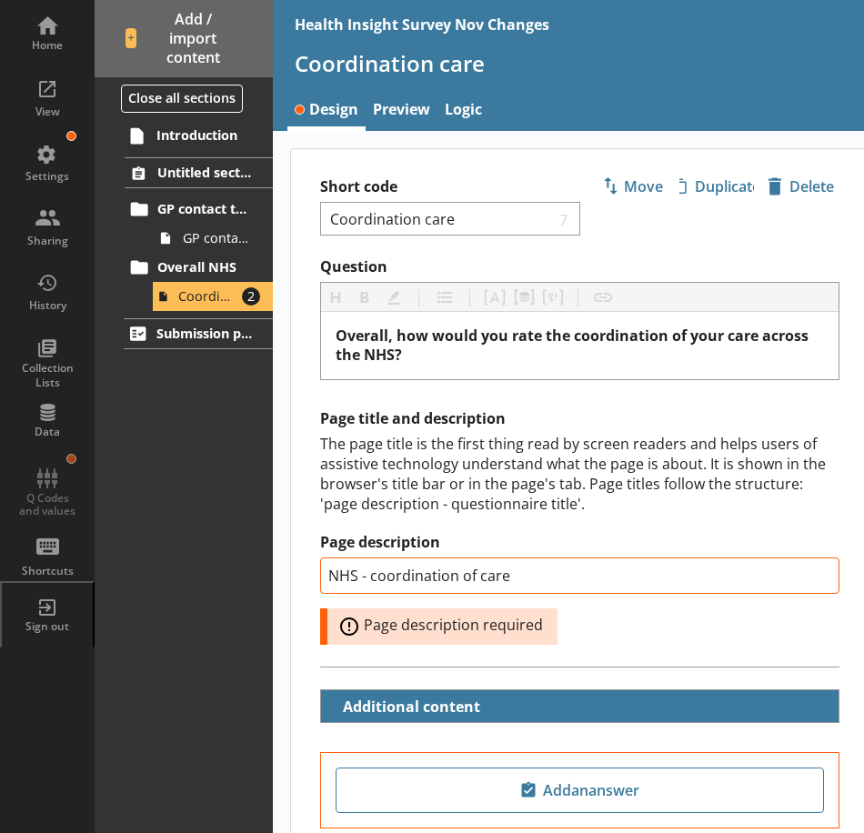
click at [460, 513] on div "The page title is the first thing read by screen readers and helps users of ass…" at bounding box center [579, 474] width 519 height 80
type input "NHS - coordination of care"
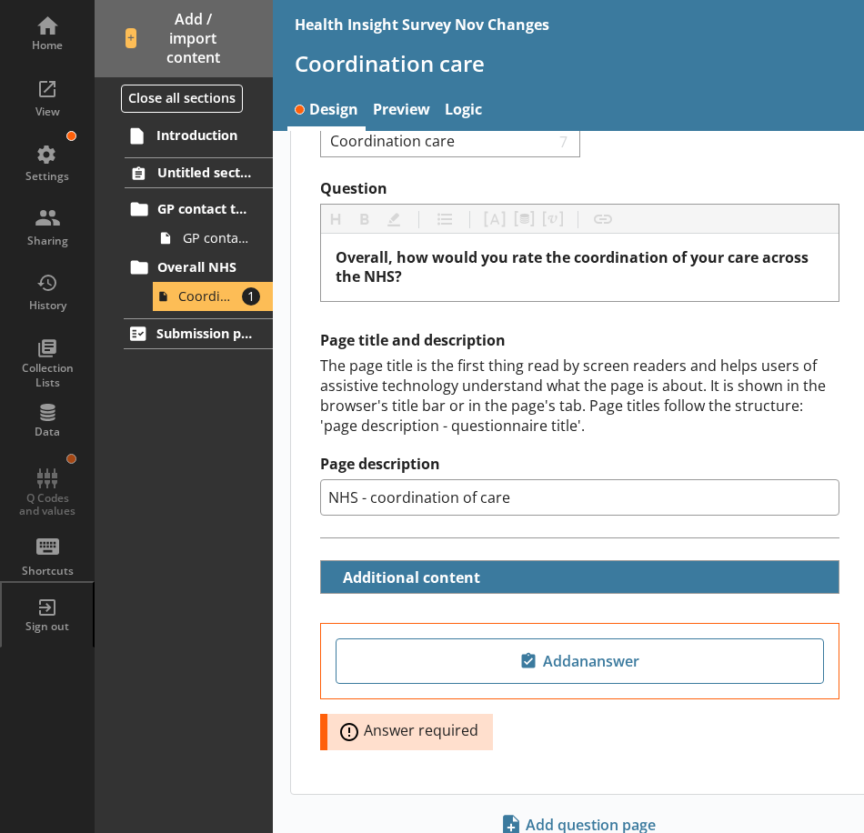
scroll to position [145, 0]
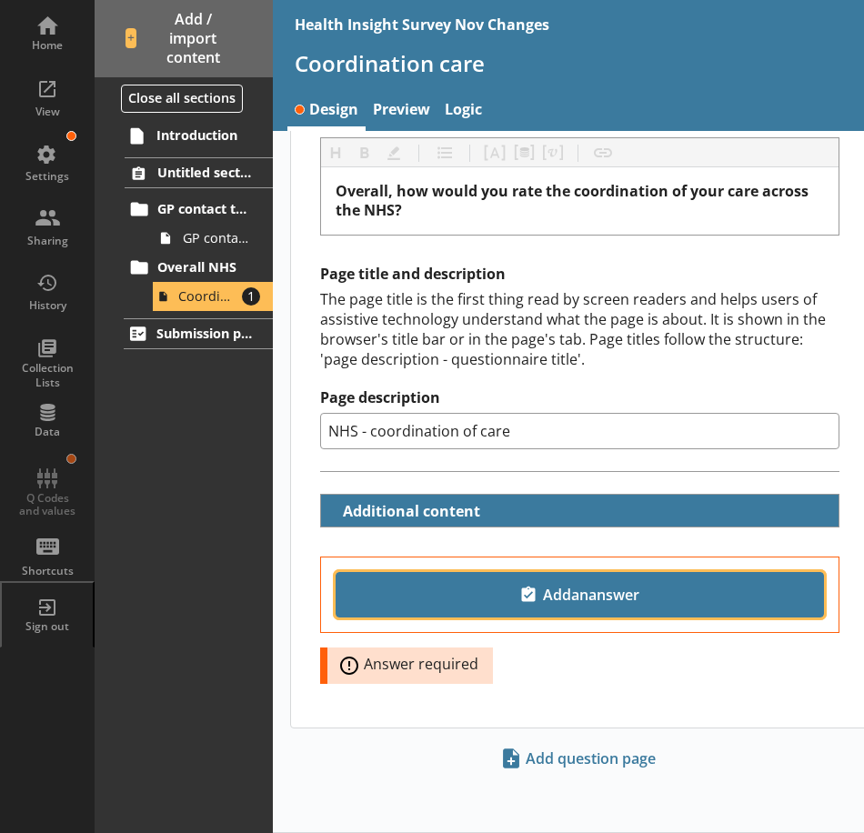
click at [368, 597] on span "Add an answer" at bounding box center [580, 594] width 472 height 29
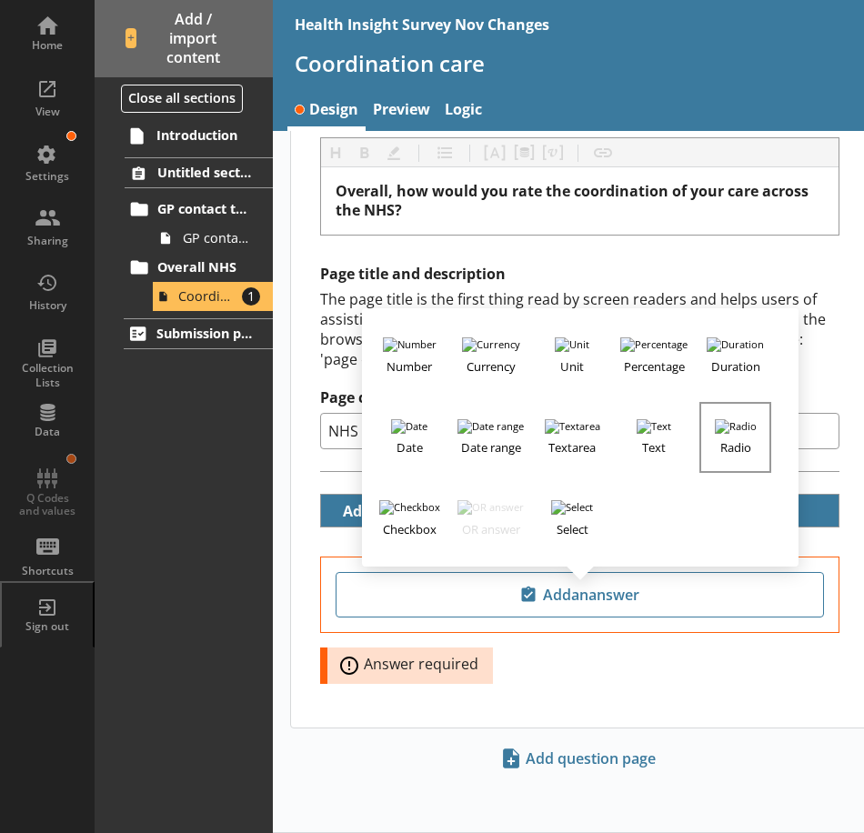
click at [750, 434] on h3 "Radio" at bounding box center [734, 445] width 67 height 23
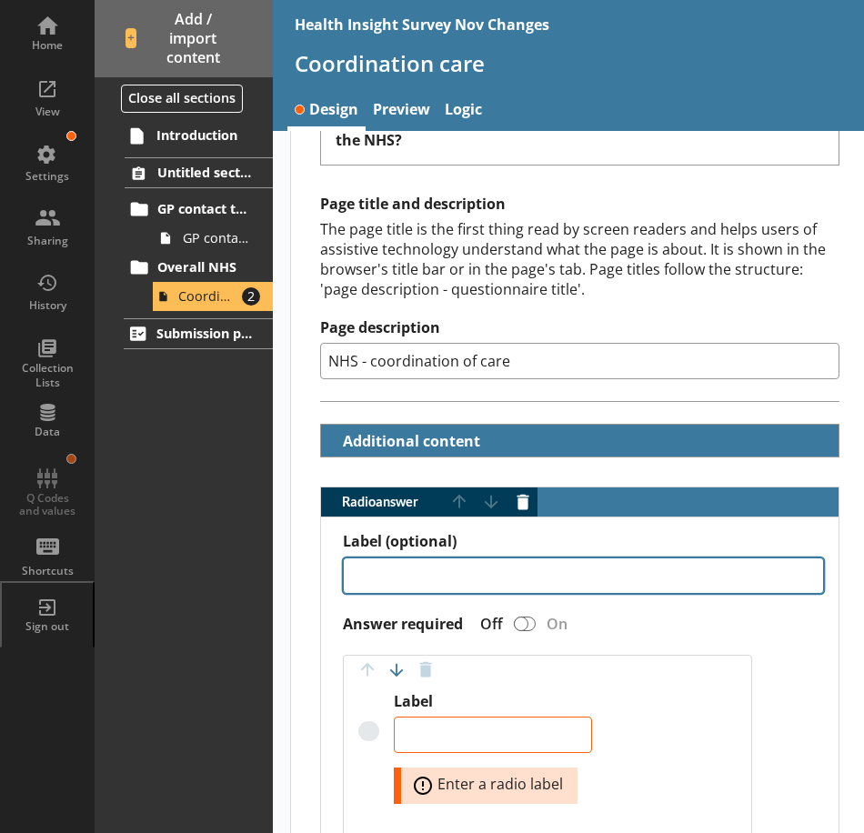
scroll to position [236, 0]
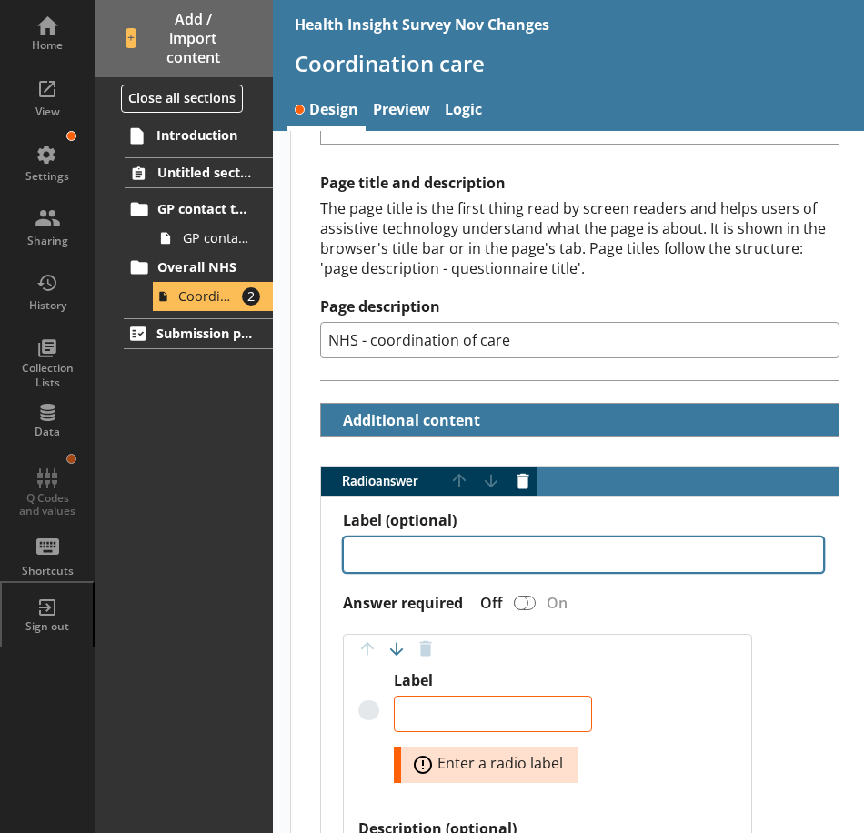
click at [487, 565] on textarea "Label (optional)" at bounding box center [583, 555] width 481 height 36
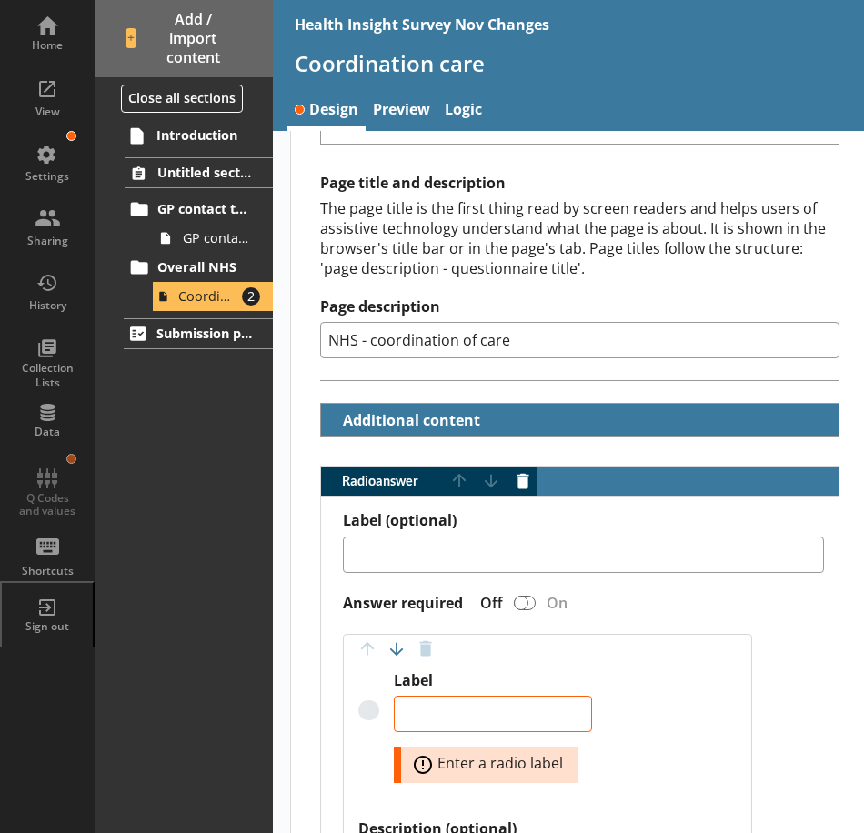
type textarea "x"
type textarea "V"
type textarea "x"
type textarea "Ve"
type textarea "x"
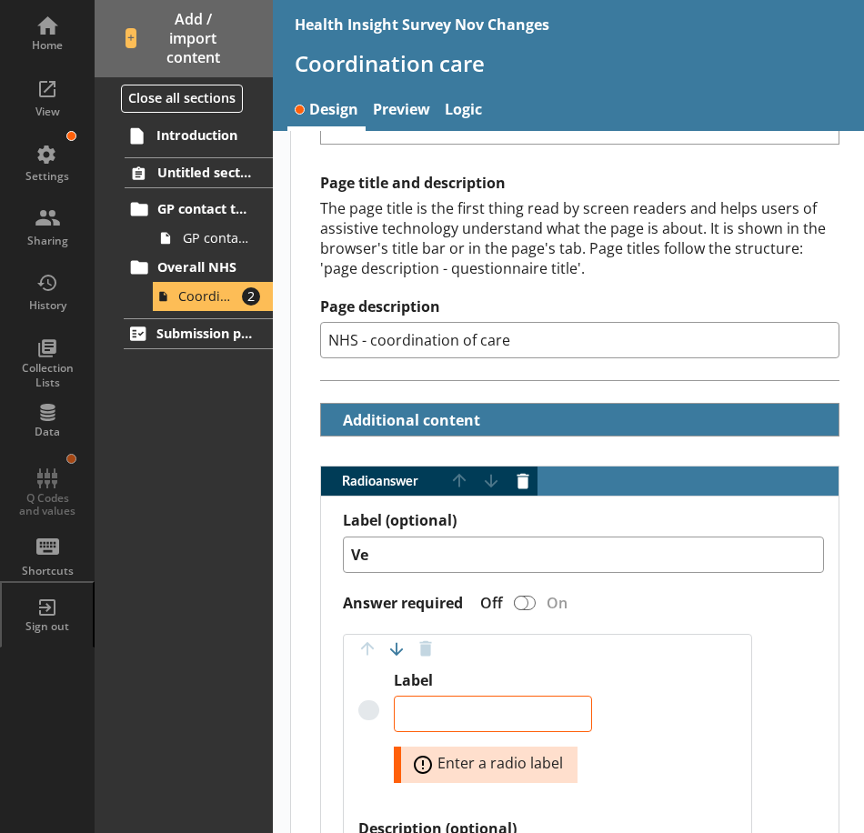
type textarea "Ver"
type textarea "x"
type textarea "Very"
type textarea "x"
type textarea "Very g"
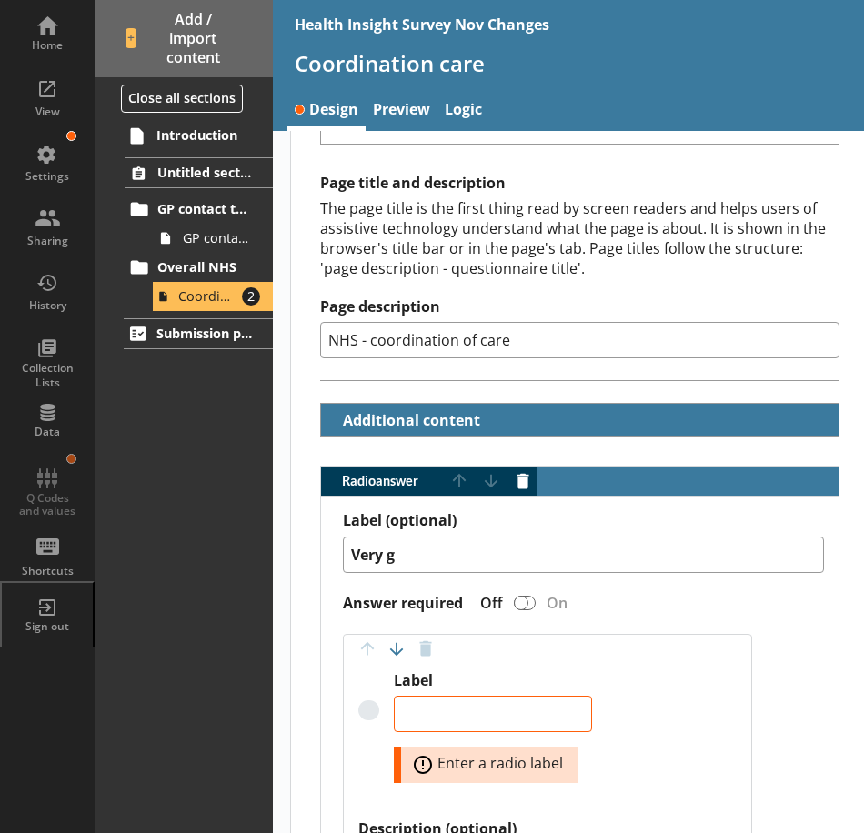
type textarea "x"
type textarea "Very go"
type textarea "x"
type textarea "Very goo"
type textarea "x"
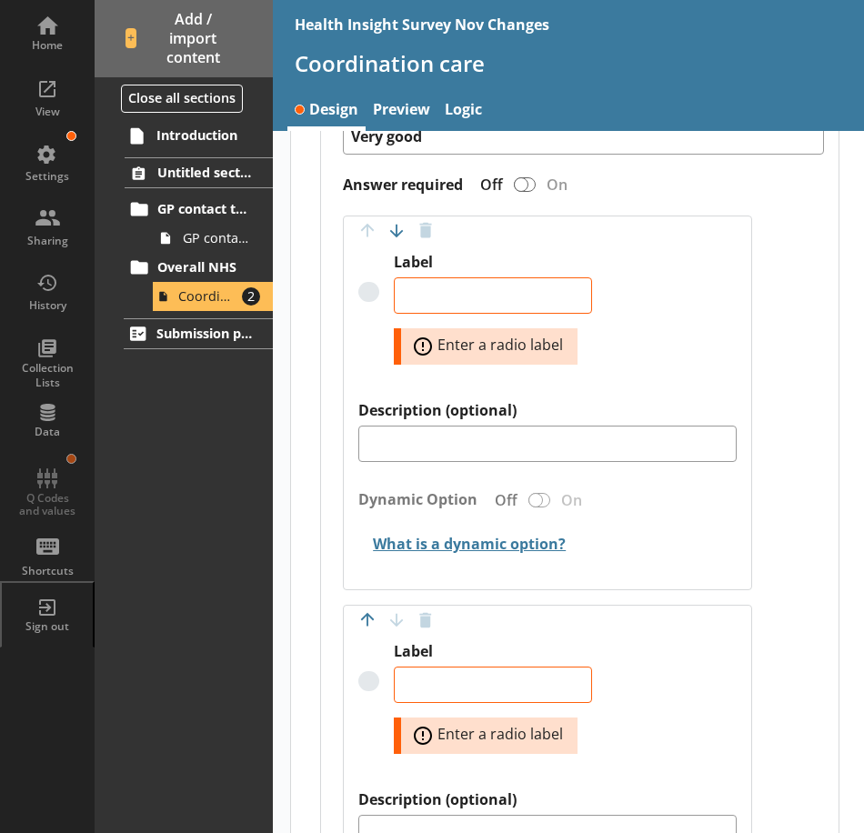
scroll to position [690, 0]
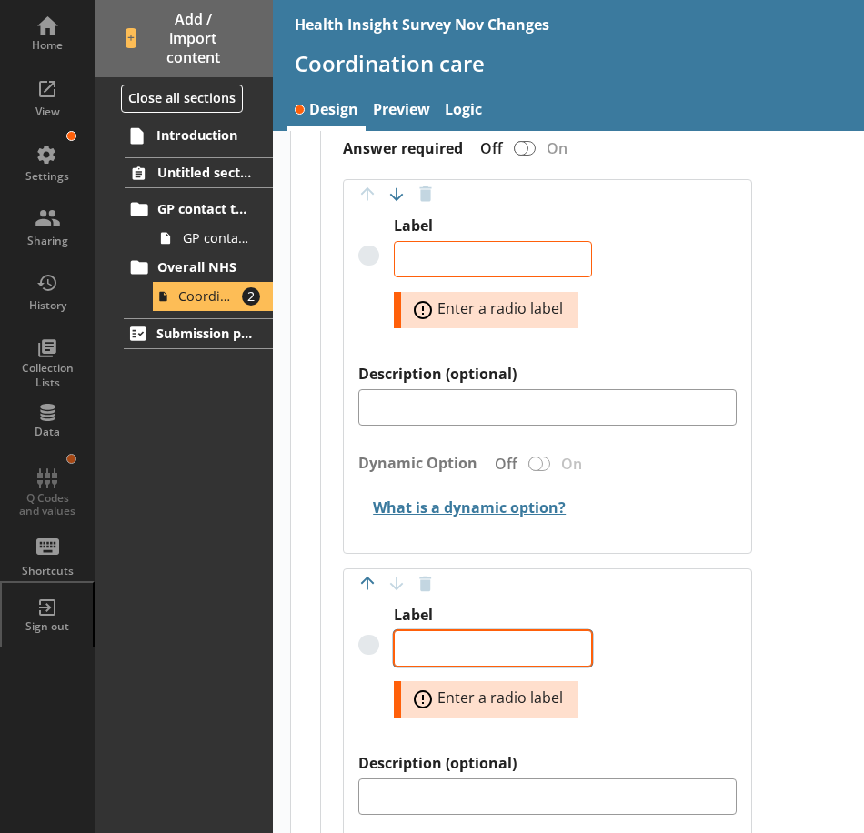
type textarea "Very good"
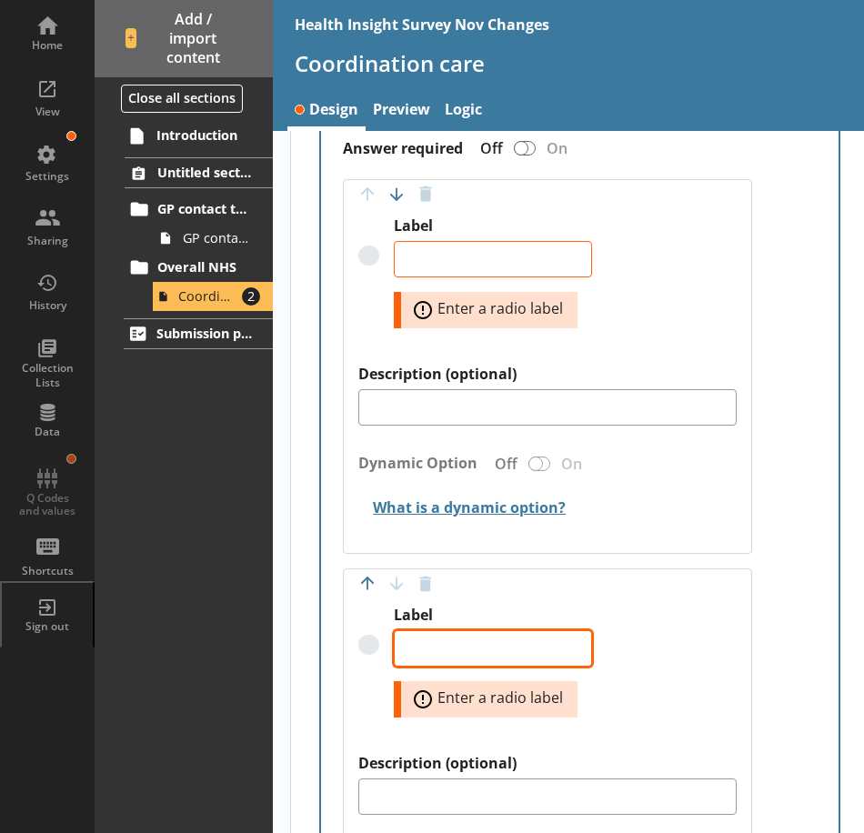
click at [516, 657] on textarea "Label" at bounding box center [493, 648] width 198 height 36
type textarea "x"
type textarea "Very good"
type textarea "x"
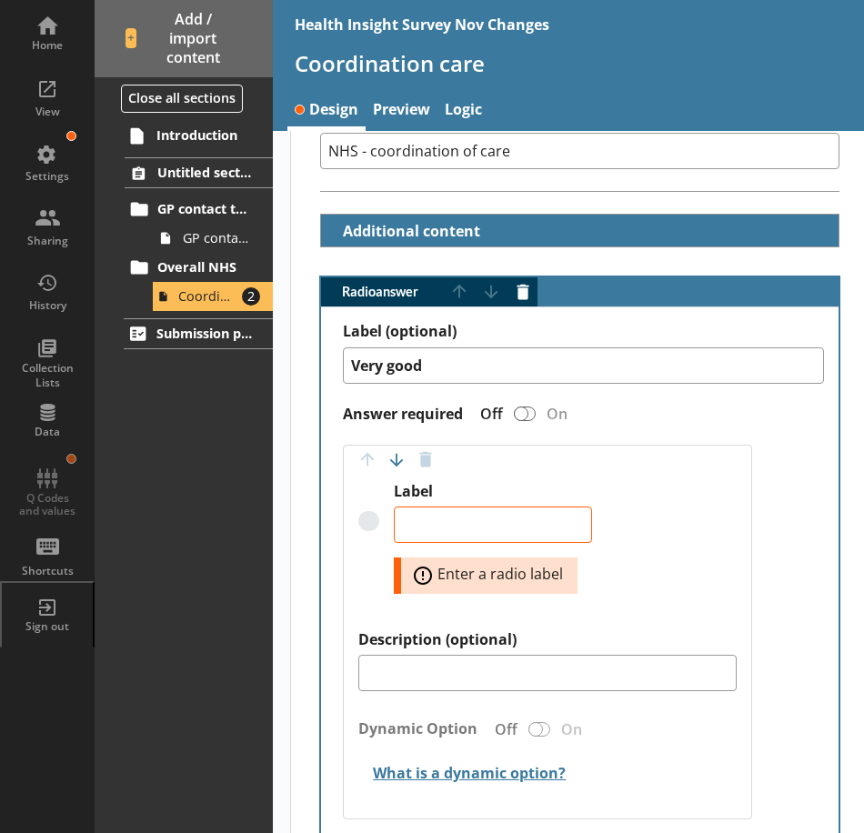
scroll to position [417, 0]
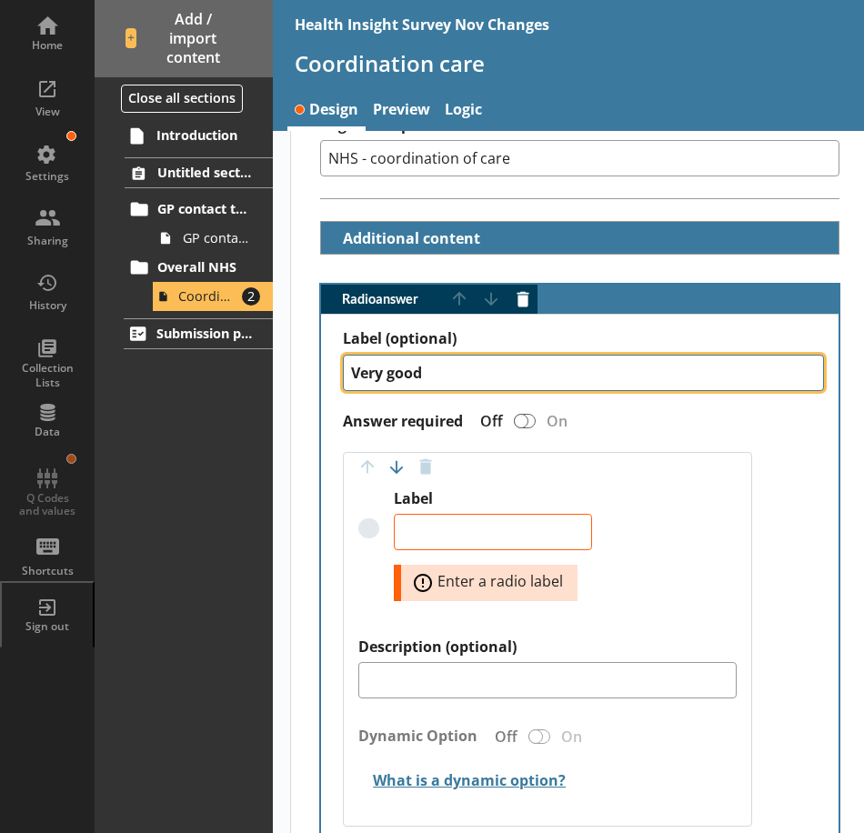
drag, startPoint x: 466, startPoint y: 363, endPoint x: 343, endPoint y: 376, distance: 124.3
click at [343, 376] on textarea "Very good" at bounding box center [583, 373] width 481 height 36
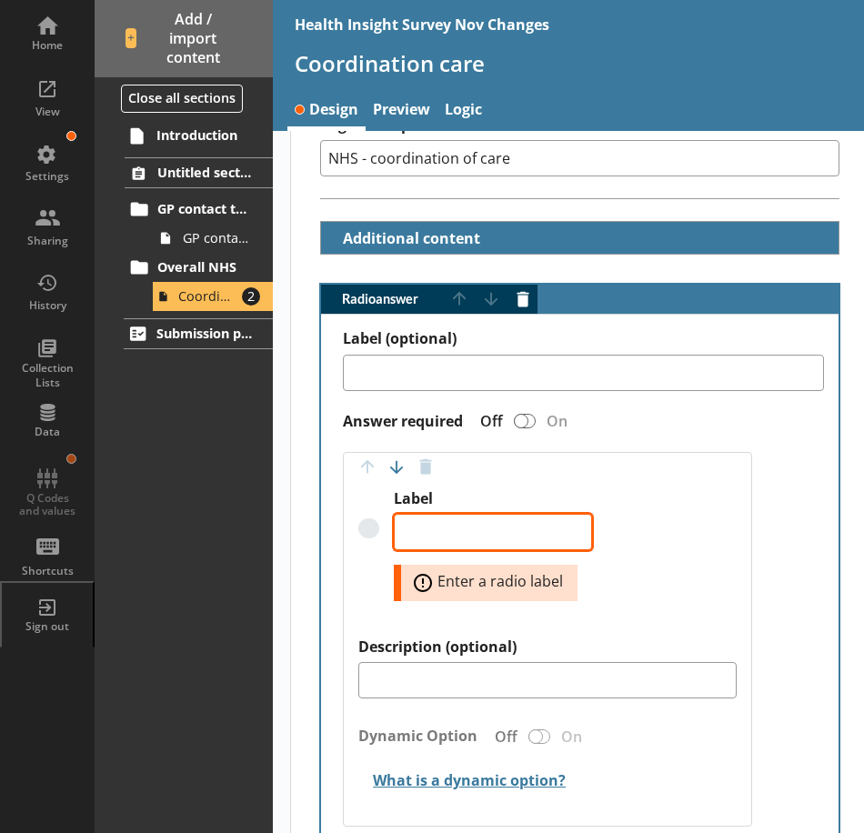
click at [415, 542] on textarea "Label" at bounding box center [493, 532] width 198 height 36
type textarea "x"
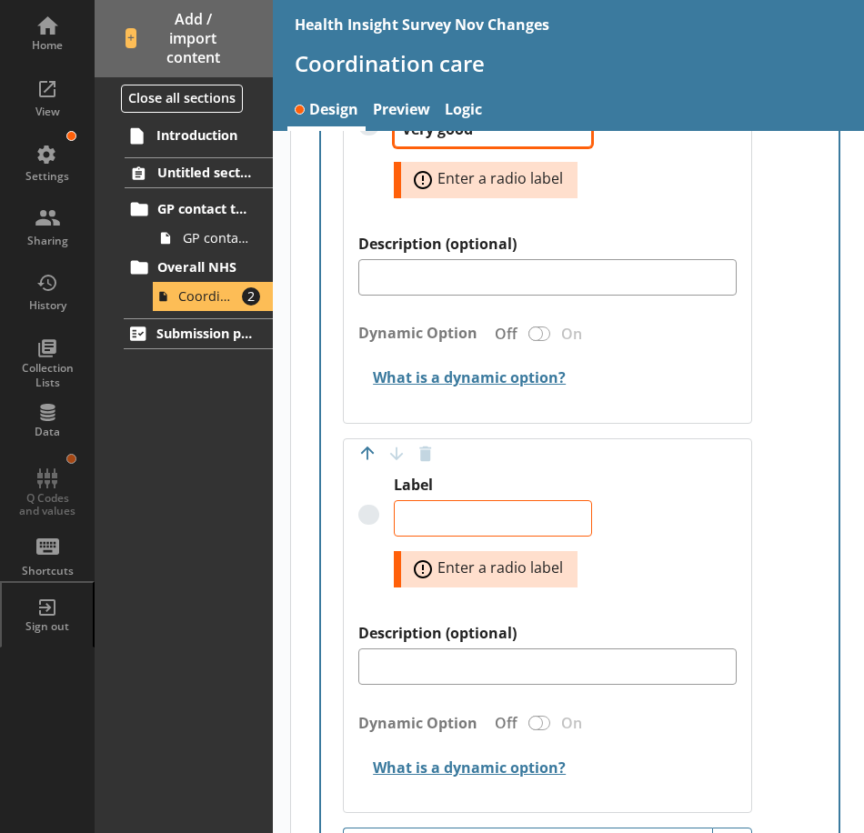
scroll to position [872, 0]
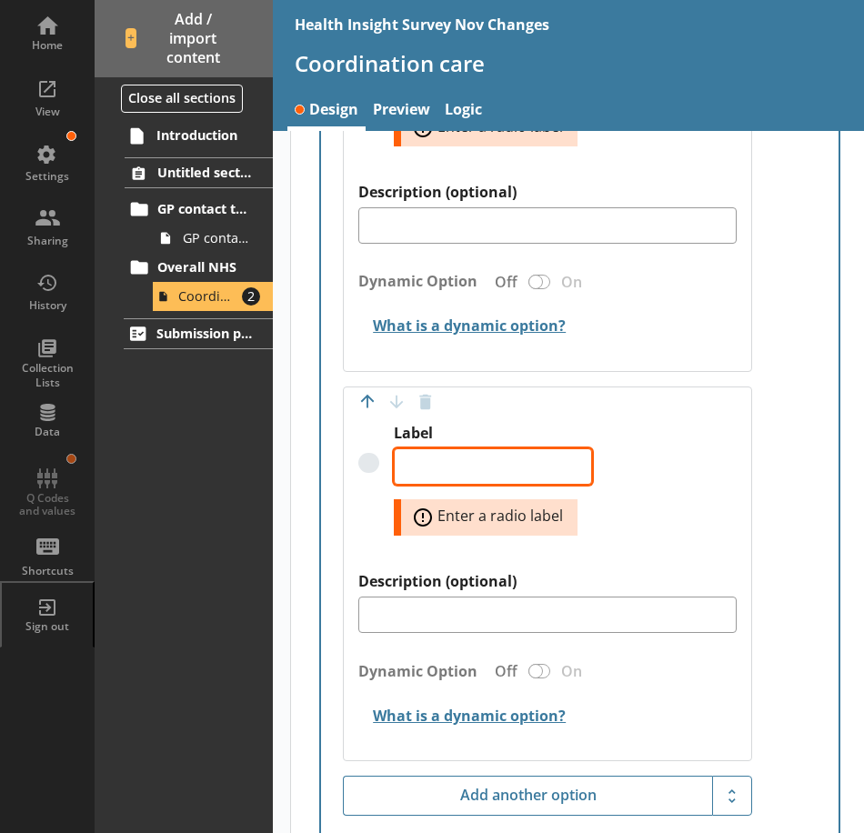
click at [466, 453] on textarea "Label" at bounding box center [493, 466] width 198 height 36
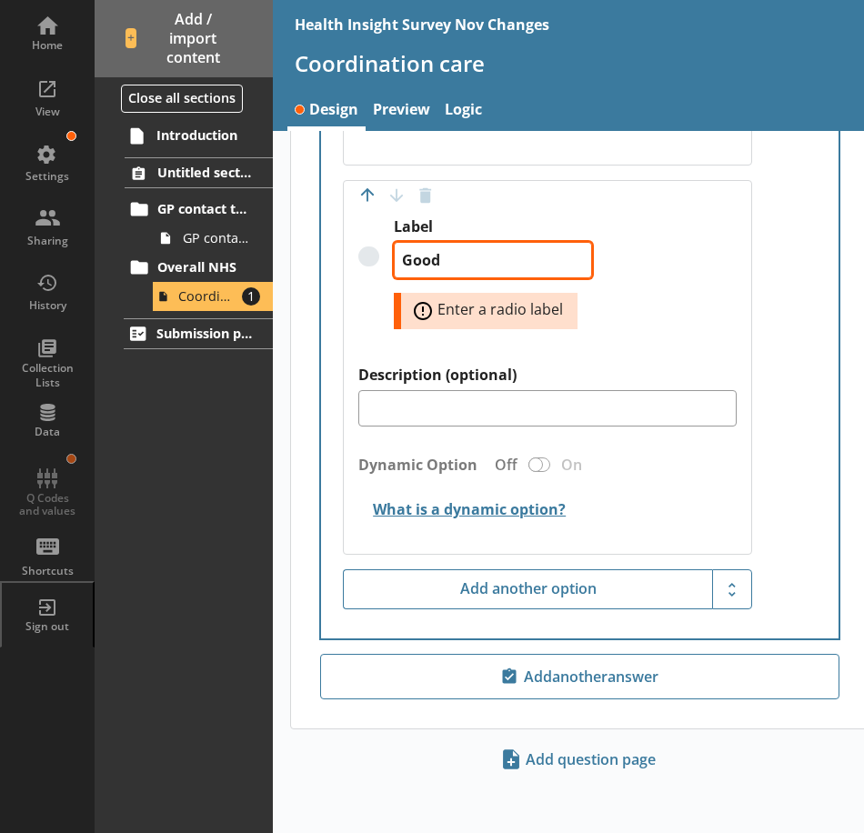
scroll to position [1014, 0]
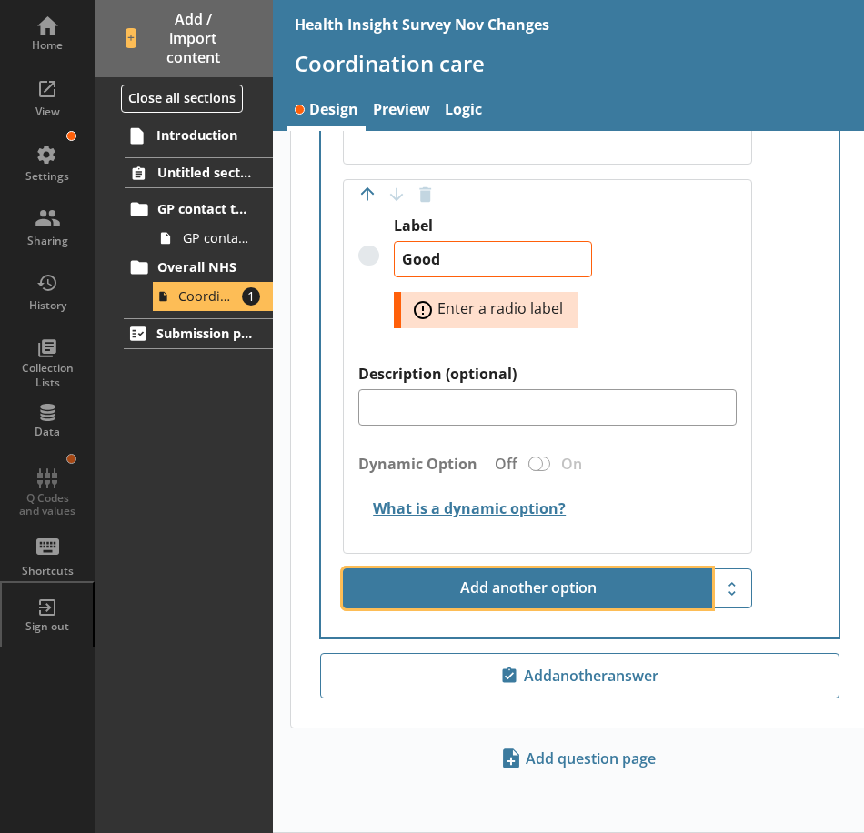
click at [525, 599] on button "Add another option" at bounding box center [527, 588] width 369 height 40
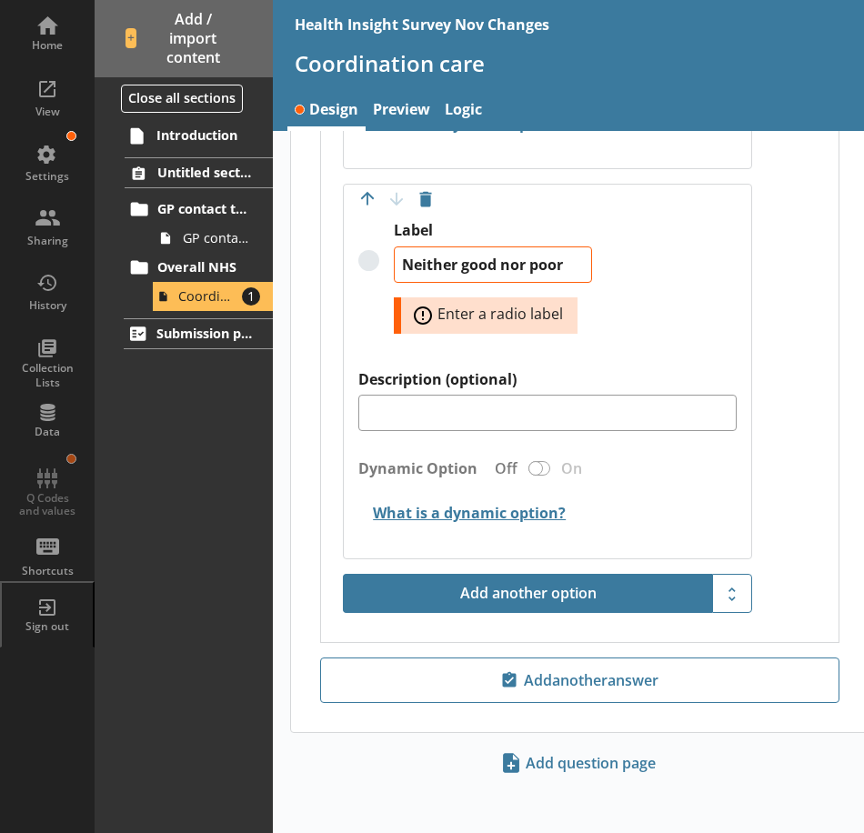
scroll to position [1338, 0]
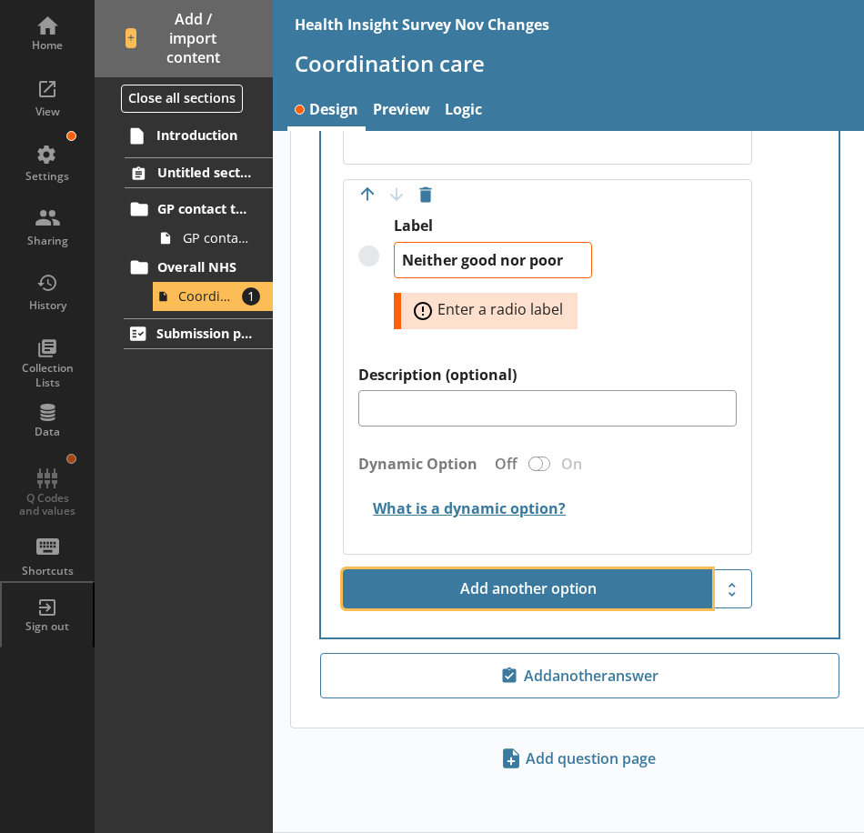
click at [544, 583] on button "Add another option" at bounding box center [527, 589] width 369 height 40
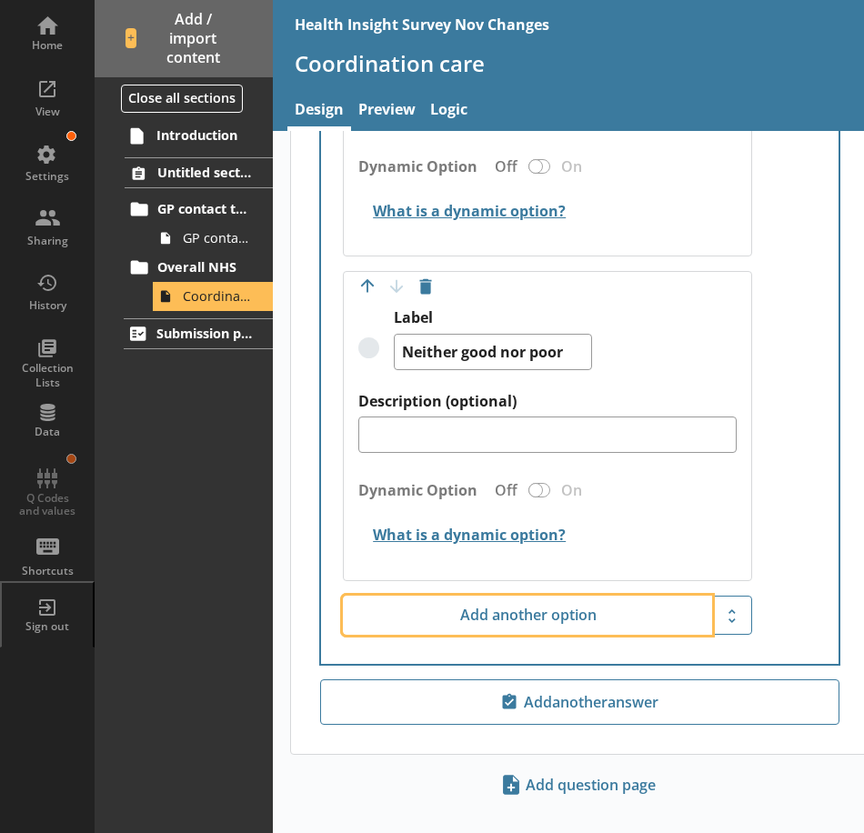
scroll to position [1272, 0]
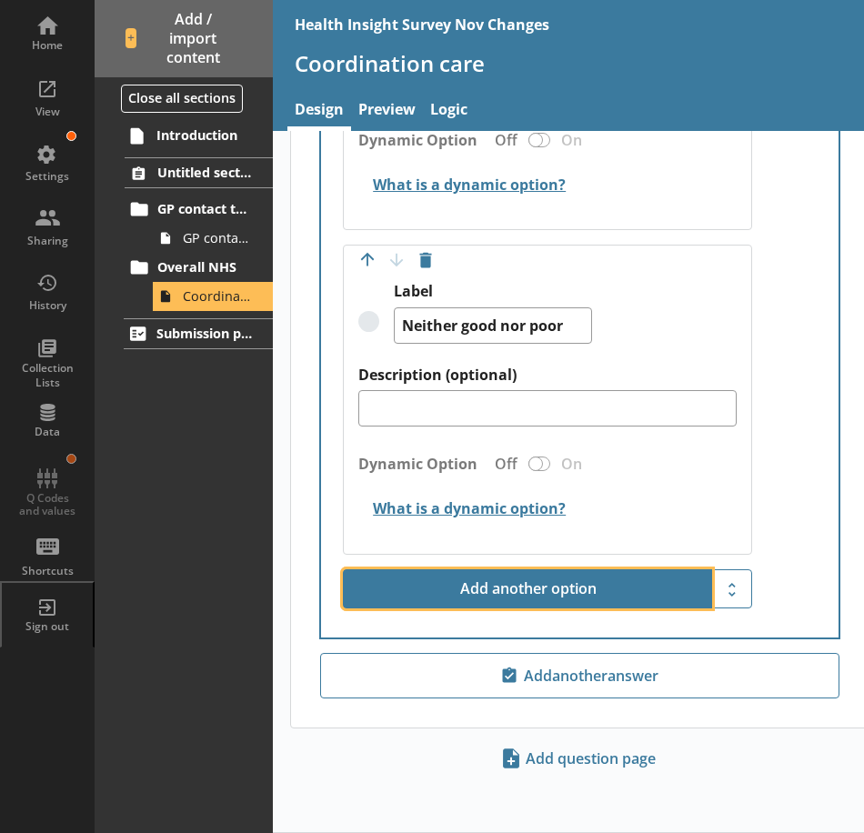
click at [487, 602] on button "Add another option" at bounding box center [527, 589] width 369 height 40
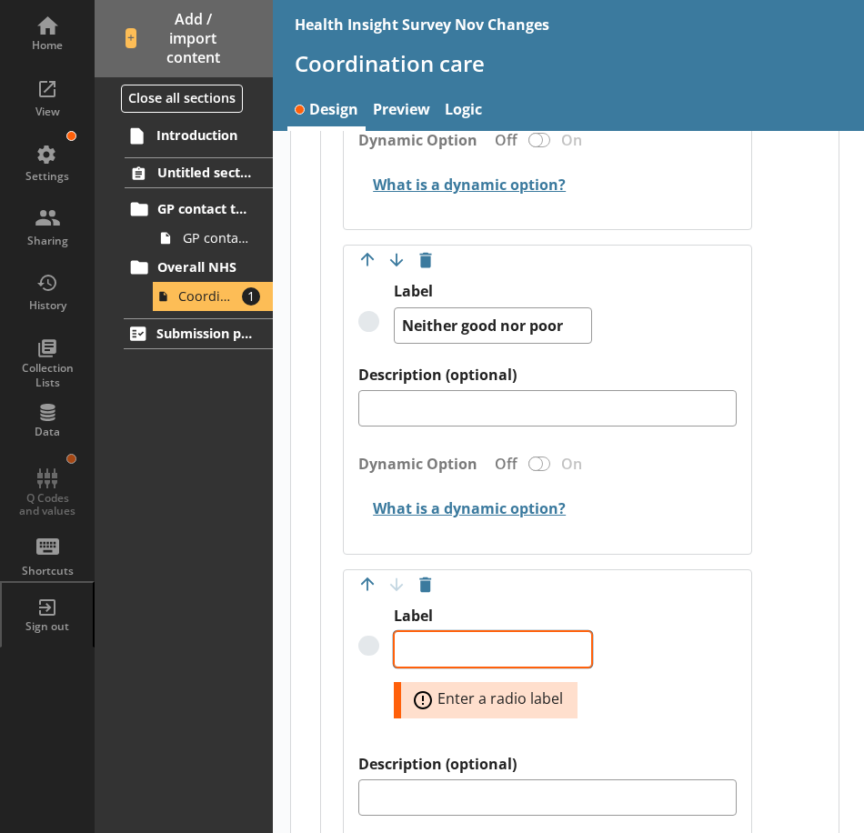
click at [477, 639] on textarea "Label" at bounding box center [493, 649] width 198 height 36
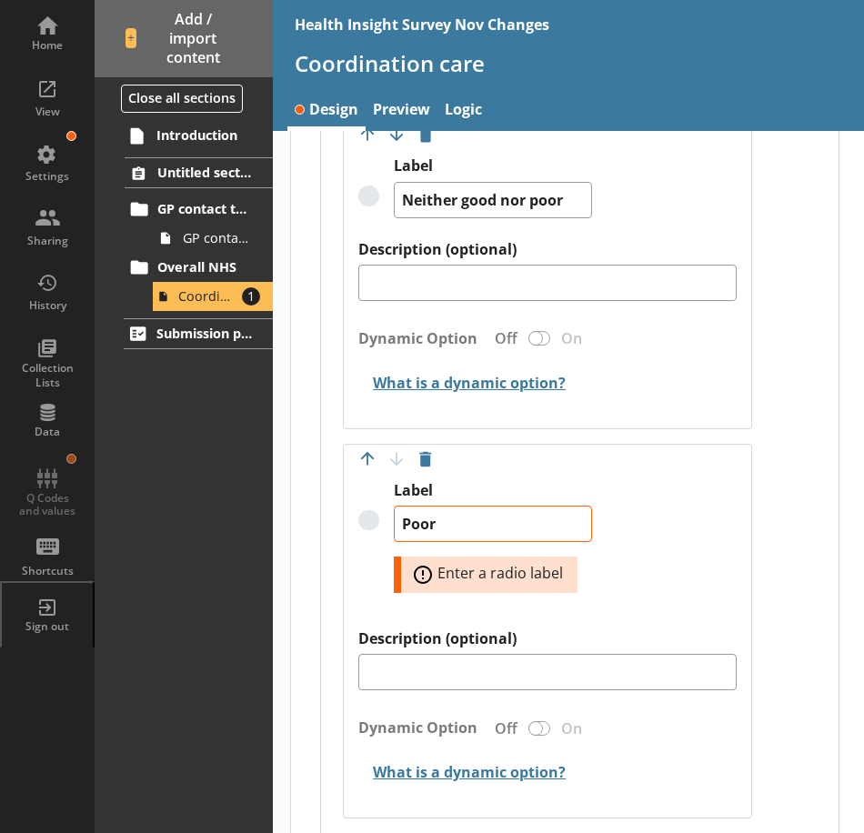
scroll to position [1636, 0]
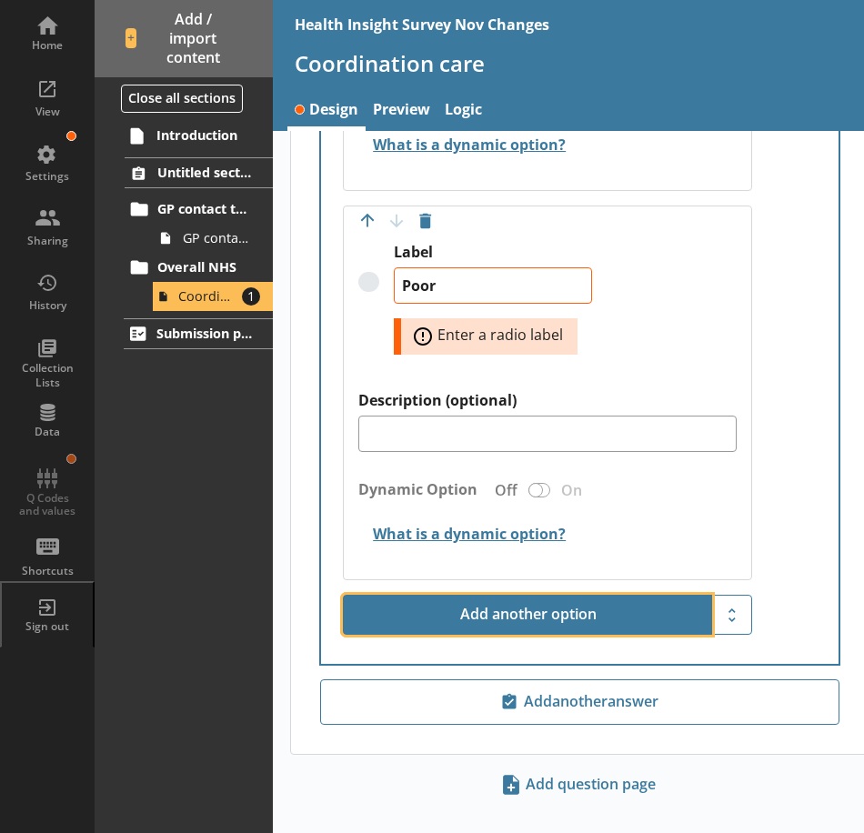
click at [498, 605] on button "Add another option" at bounding box center [527, 615] width 369 height 40
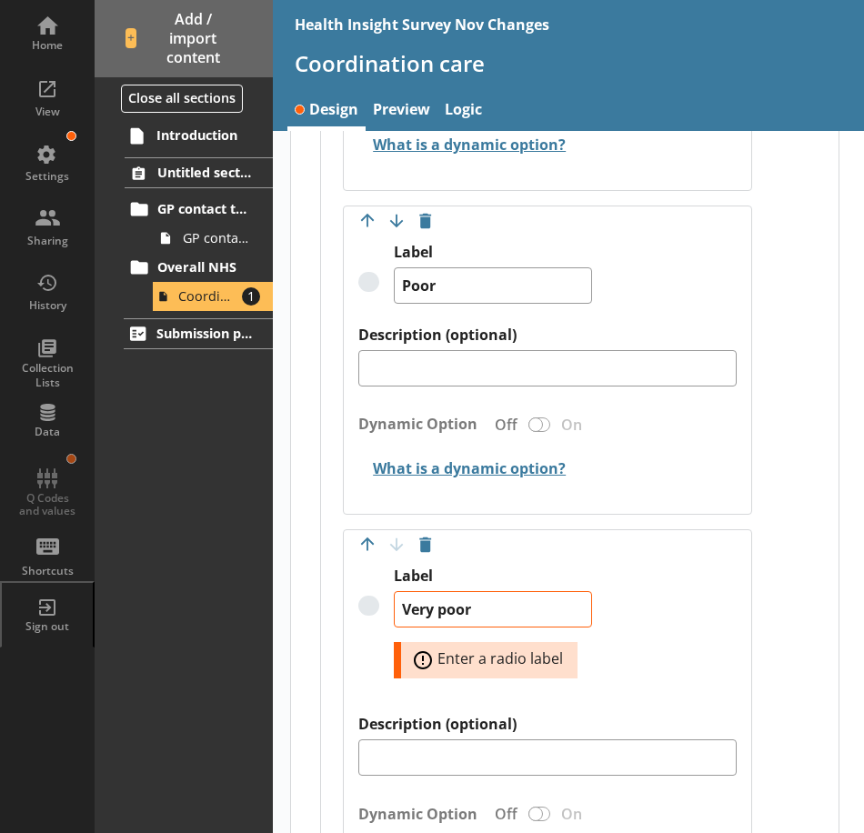
click at [681, 552] on div "Move answer up Move answer down Delete option Label Very poor Error: Enter a ra…" at bounding box center [547, 716] width 408 height 375
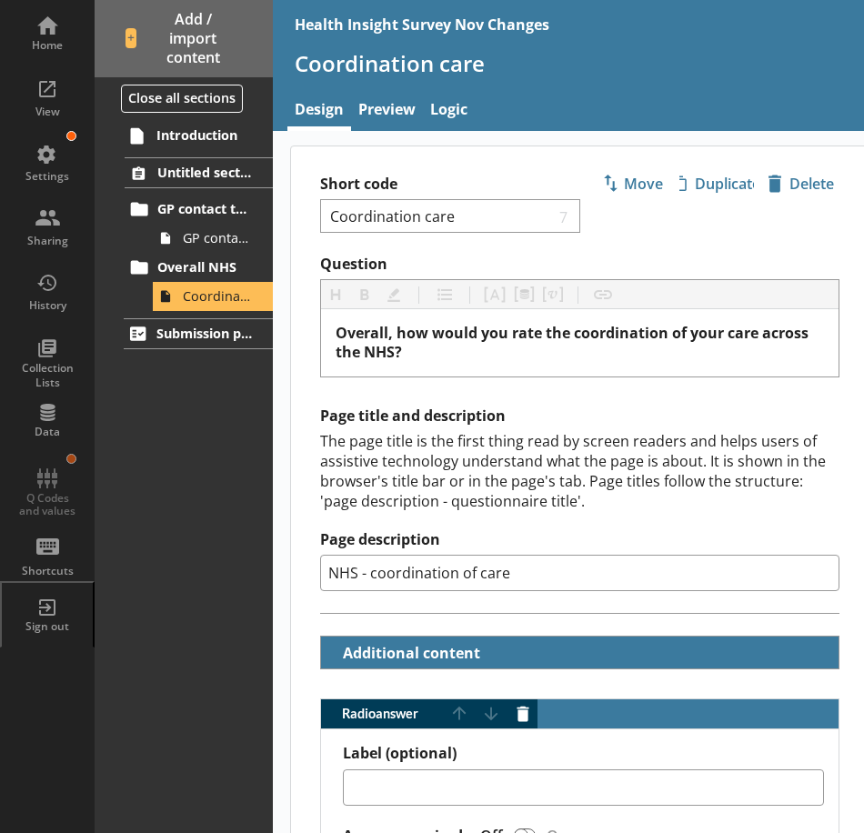
scroll to position [0, 0]
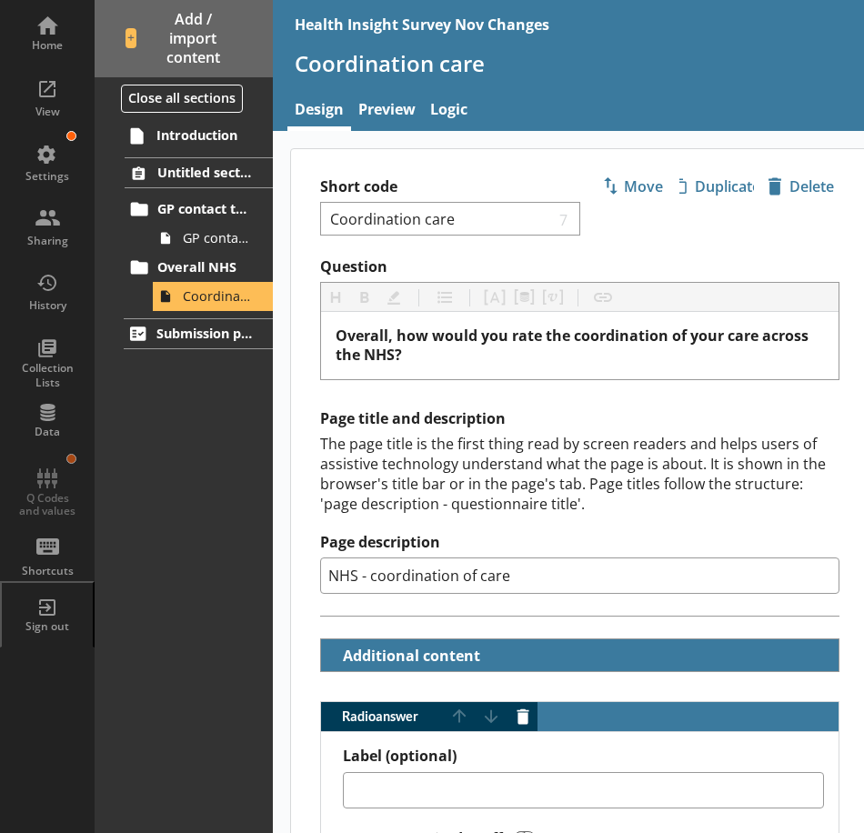
drag, startPoint x: 209, startPoint y: 296, endPoint x: 779, endPoint y: 248, distance: 572.2
click at [779, 248] on div "Short code Coordination care 7 Move icon-copy Duplicate icon-delete Created wit…" at bounding box center [579, 203] width 577 height 108
click at [704, 189] on span "icon-copy Duplicate" at bounding box center [716, 186] width 75 height 29
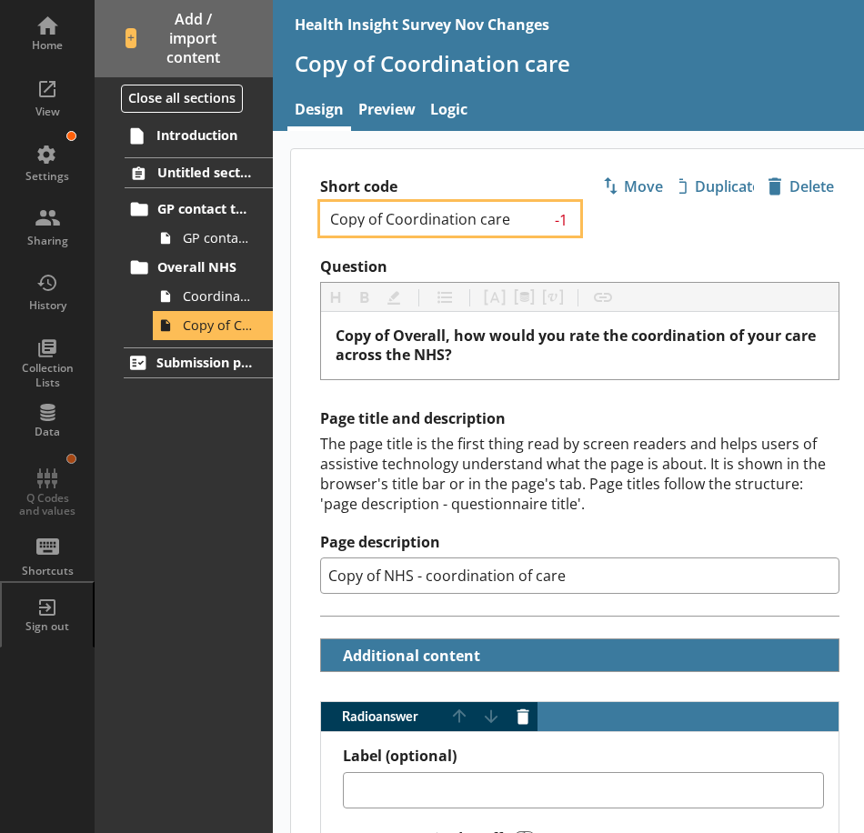
click at [386, 217] on input "Copy of Coordination care" at bounding box center [439, 218] width 222 height 17
drag, startPoint x: 517, startPoint y: 218, endPoint x: 331, endPoint y: 222, distance: 186.5
click at [331, 222] on input "Copy of Coordination care" at bounding box center [439, 218] width 222 height 17
drag, startPoint x: 359, startPoint y: 209, endPoint x: 335, endPoint y: 215, distance: 25.2
click at [336, 215] on input "Aministration of care" at bounding box center [441, 218] width 226 height 17
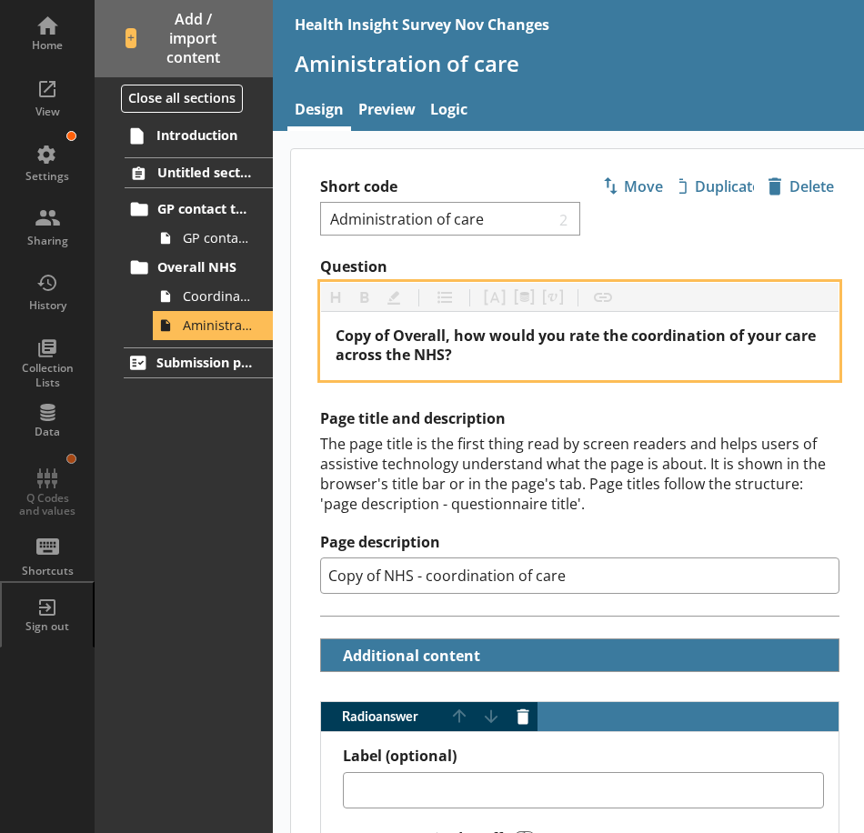
click at [490, 360] on div "Copy of Overall, how would you rate the coordination of your care across the NH…" at bounding box center [580, 345] width 488 height 38
drag, startPoint x: 467, startPoint y: 348, endPoint x: 479, endPoint y: 349, distance: 11.9
click at [467, 348] on span "Copy of Overall, how would you rate the coordination of your care across the NH…" at bounding box center [578, 345] width 484 height 39
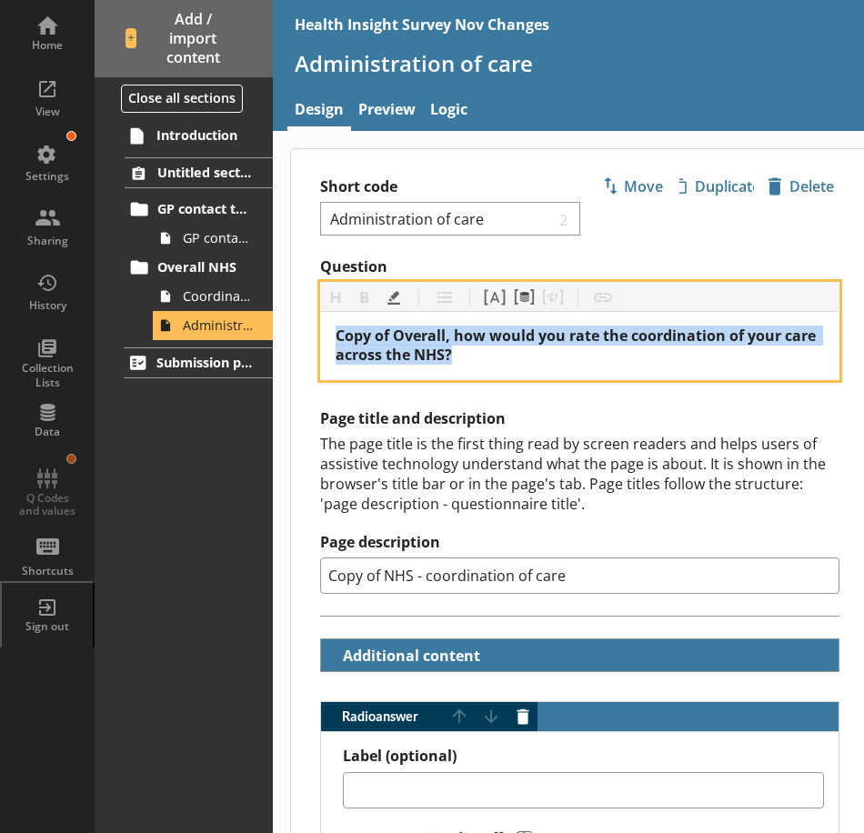
drag, startPoint x: 512, startPoint y: 350, endPoint x: 266, endPoint y: 330, distance: 246.3
click at [267, 330] on div "Home View Settings Sharing History Collection Lists Data Q Codes and values Sho…" at bounding box center [545, 416] width 1091 height 833
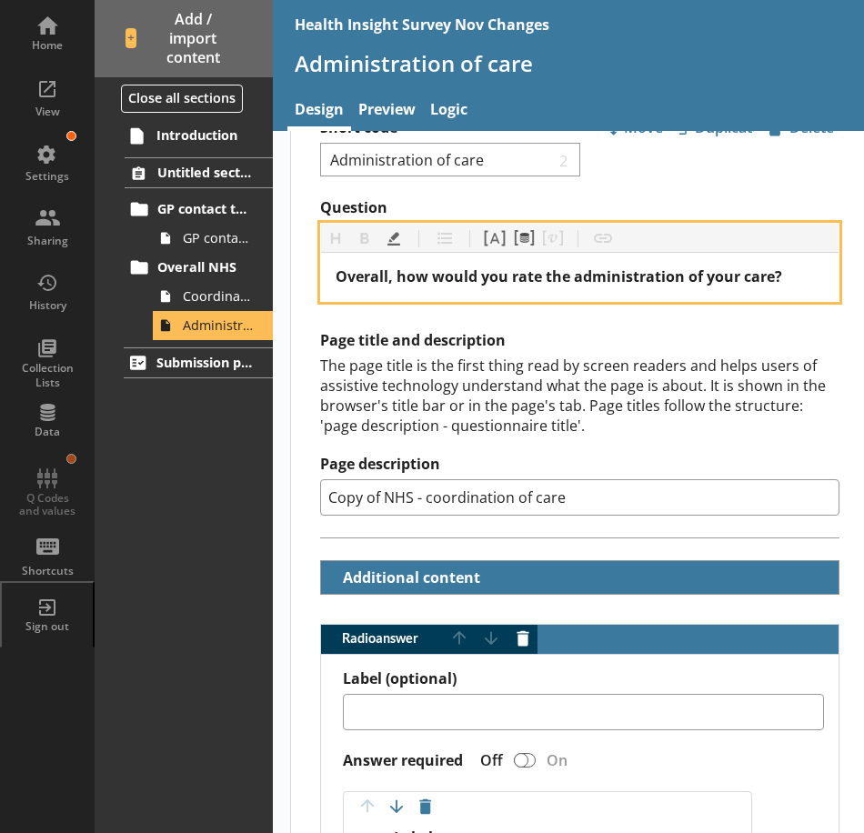
scroll to position [91, 0]
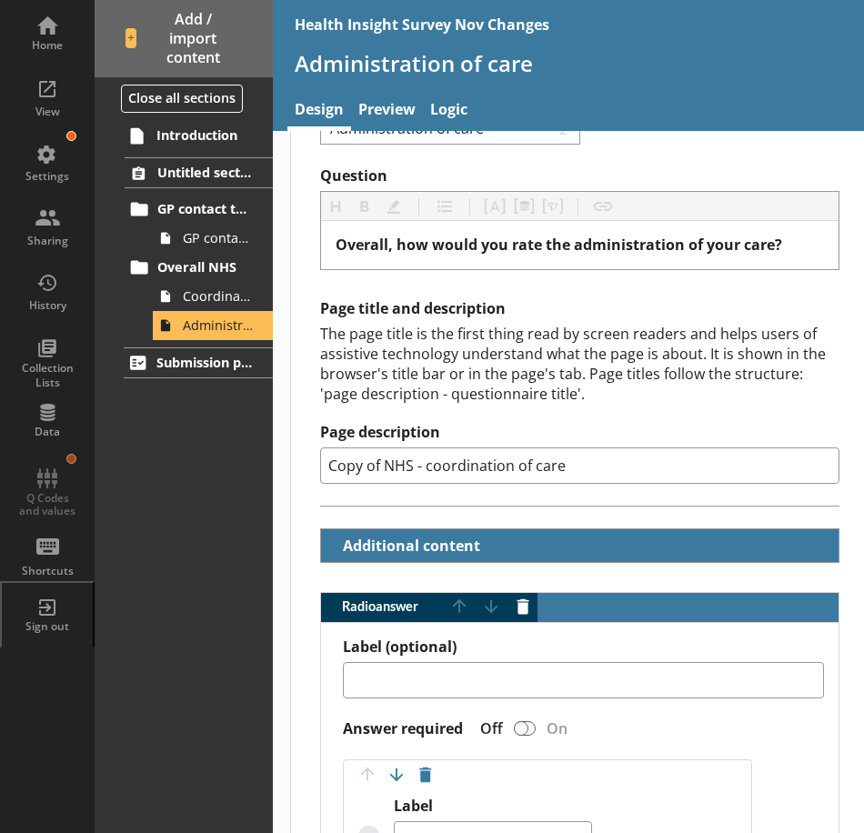
drag, startPoint x: 606, startPoint y: 479, endPoint x: 259, endPoint y: 487, distance: 346.5
click at [250, 481] on div "Home View Settings Sharing History Collection Lists Data Q Codes and values Sho…" at bounding box center [545, 416] width 1091 height 833
click at [679, 395] on div "The page title is the first thing read by screen readers and helps users of ass…" at bounding box center [579, 364] width 519 height 80
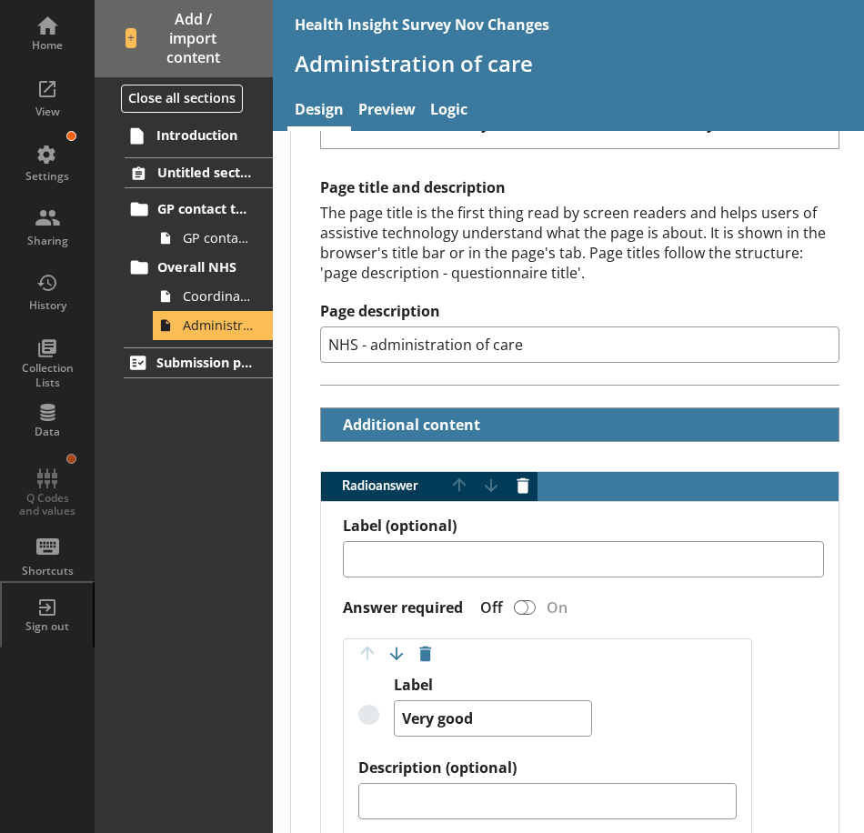
scroll to position [182, 0]
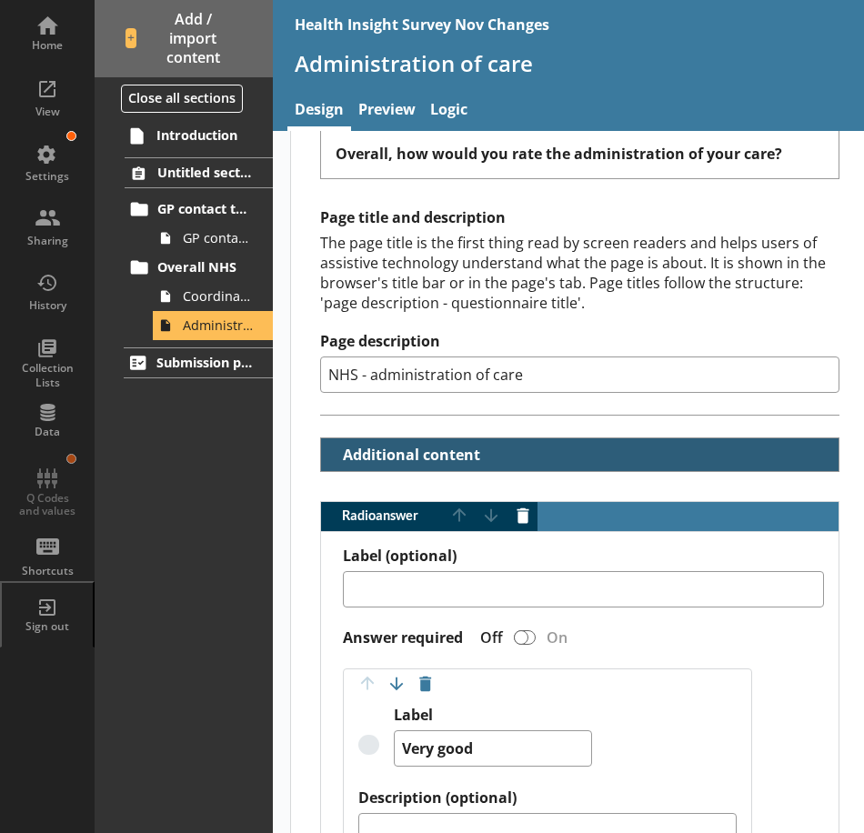
click at [333, 456] on button "Additional content" at bounding box center [405, 454] width 155 height 32
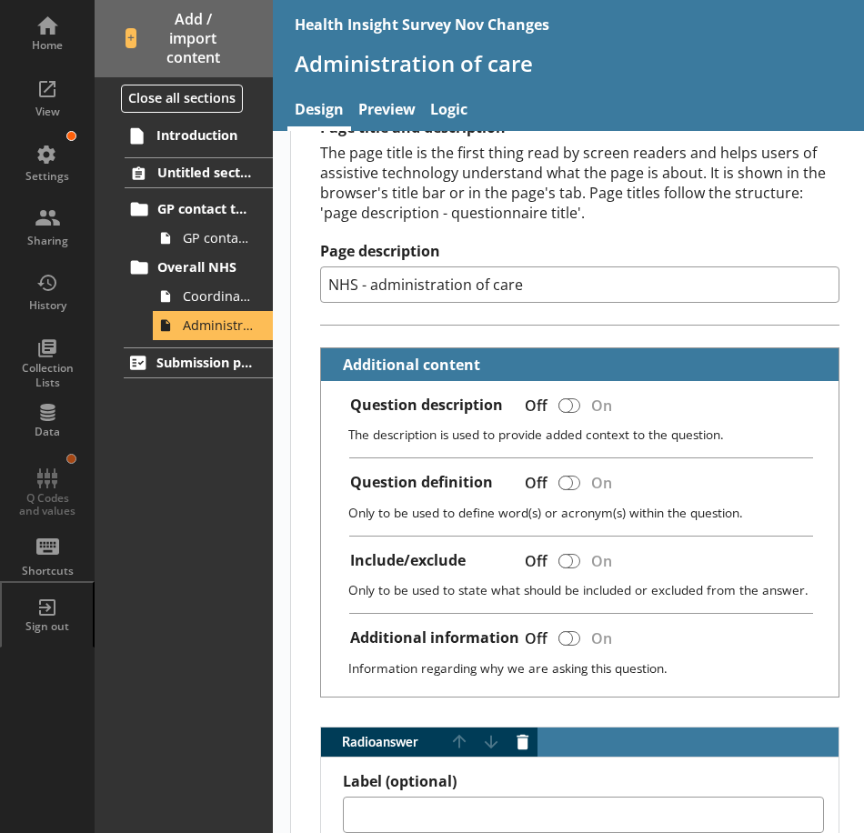
scroll to position [273, 0]
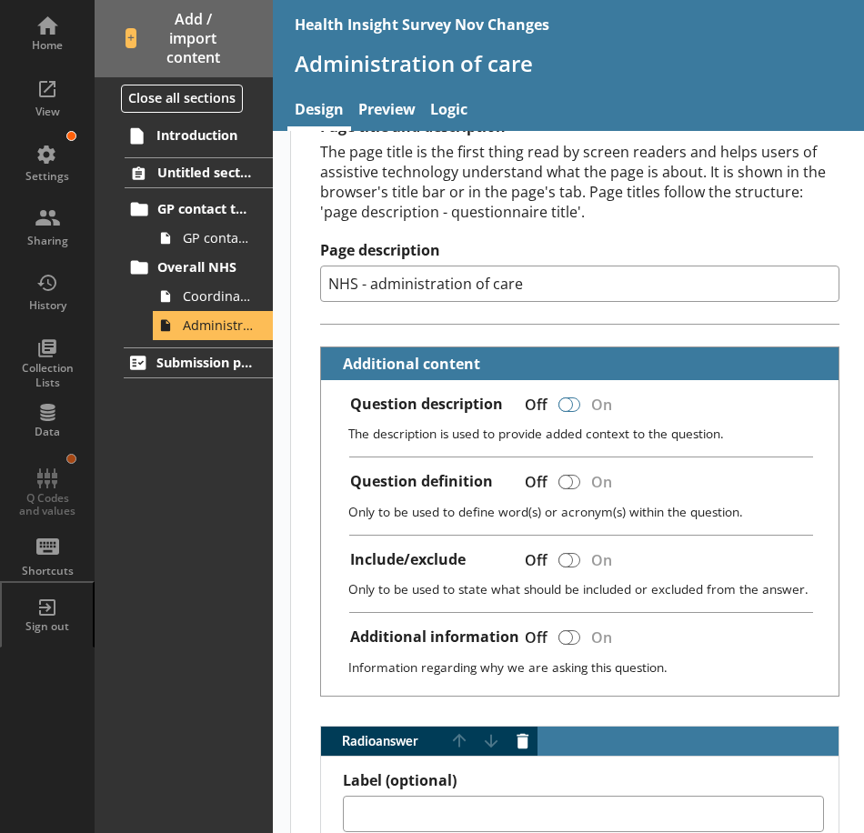
click at [567, 406] on div at bounding box center [565, 404] width 15 height 15
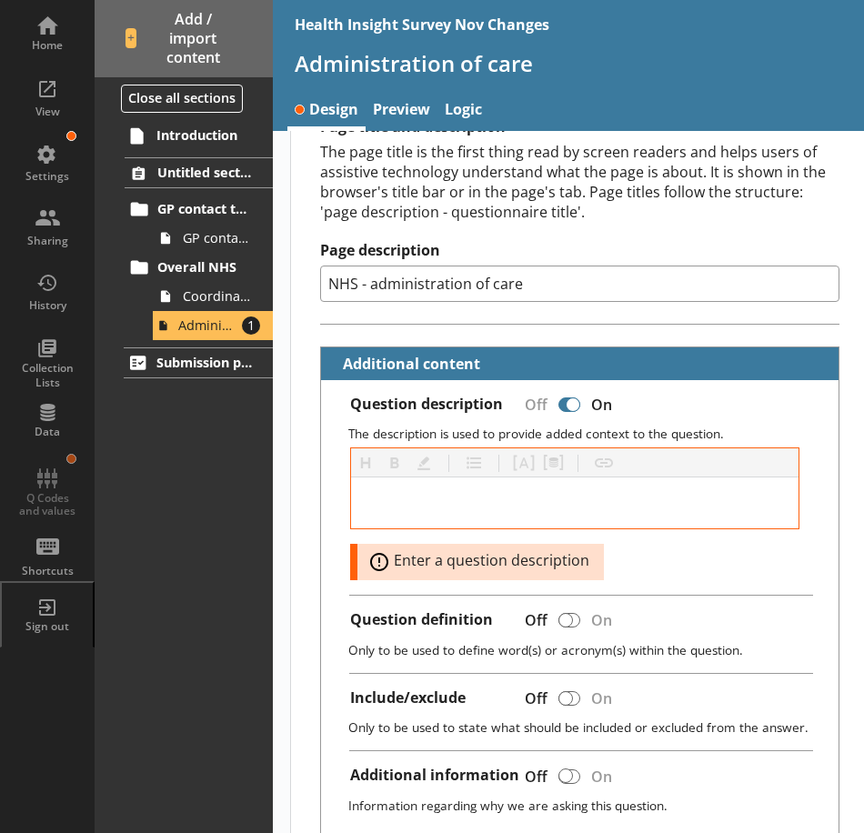
click at [567, 408] on div at bounding box center [573, 404] width 15 height 15
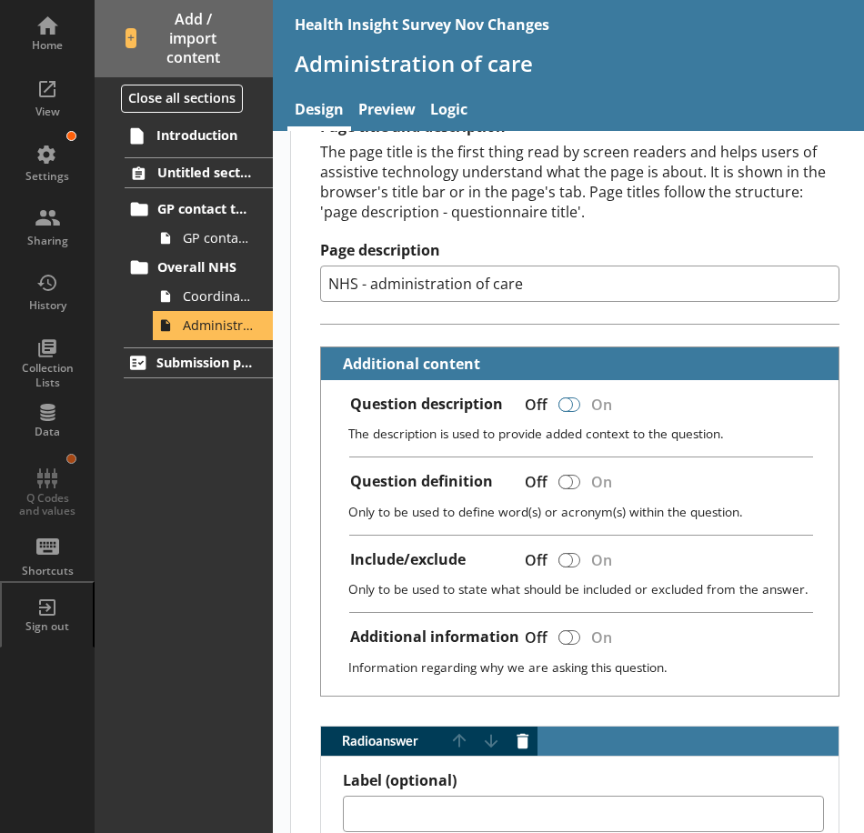
click at [569, 410] on div at bounding box center [565, 404] width 15 height 15
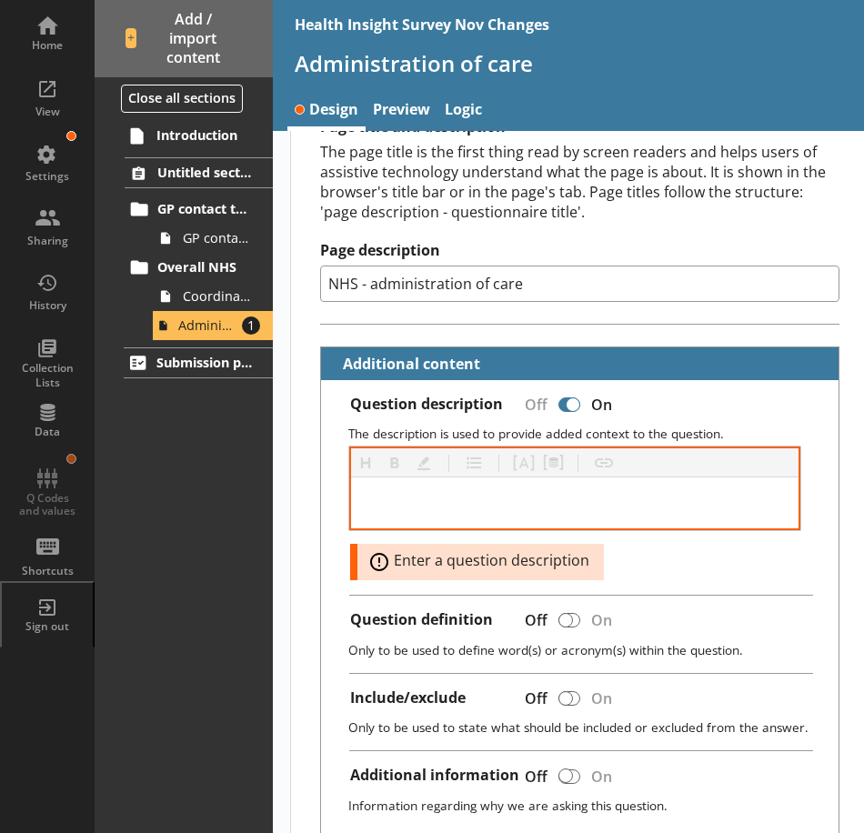
click at [527, 521] on div at bounding box center [574, 502] width 447 height 51
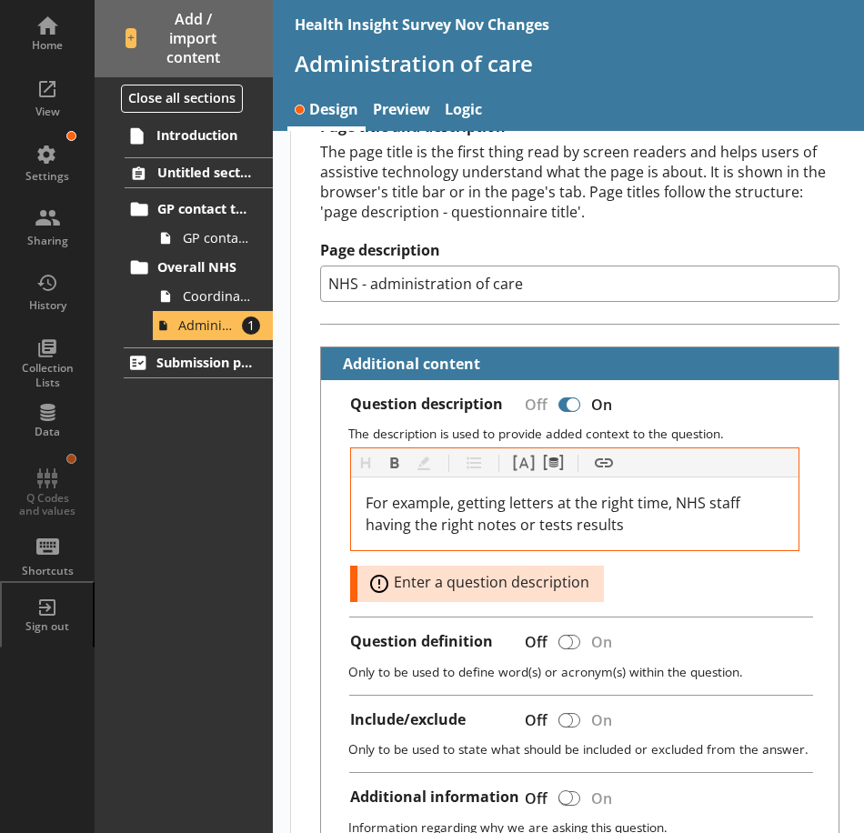
click at [706, 415] on div "Question description Off On" at bounding box center [587, 407] width 474 height 25
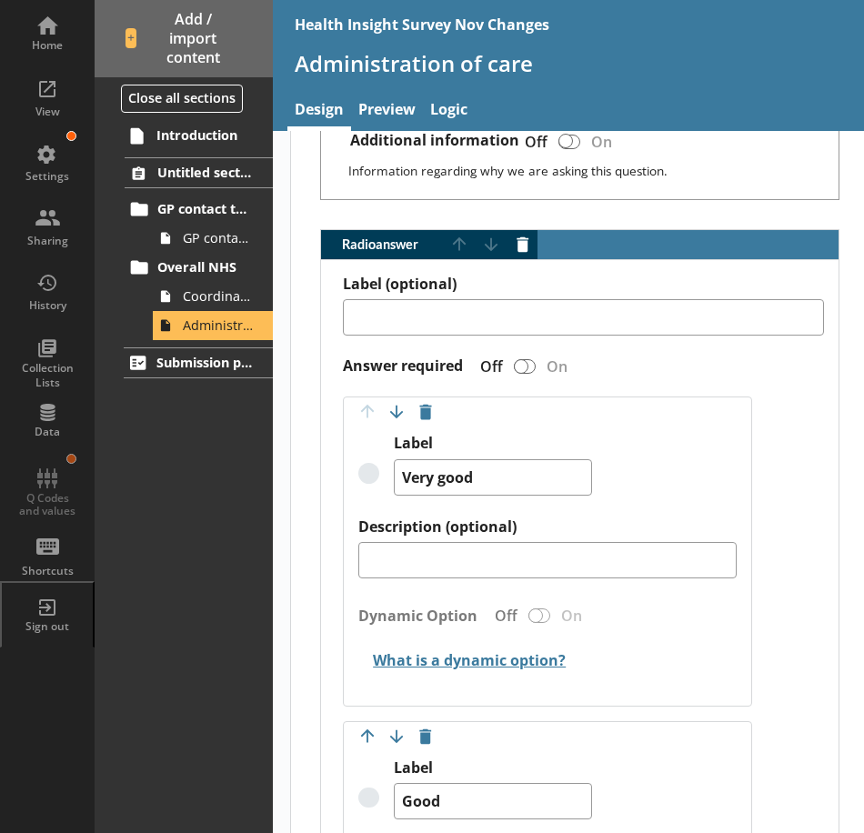
scroll to position [818, 0]
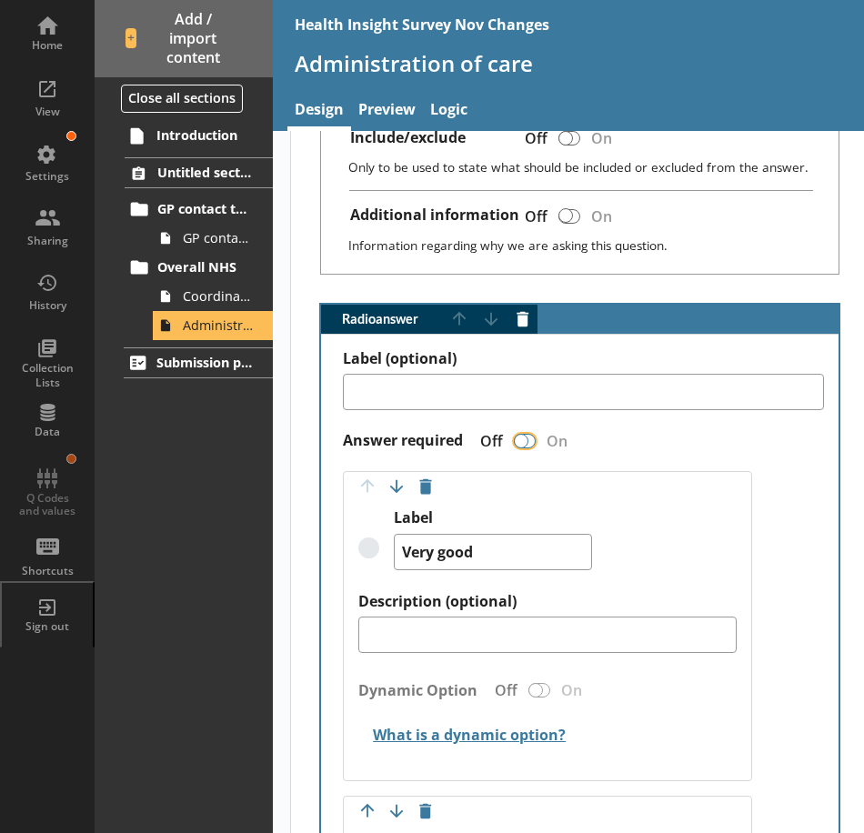
click at [537, 439] on input "Answer required" at bounding box center [524, 441] width 29 height 32
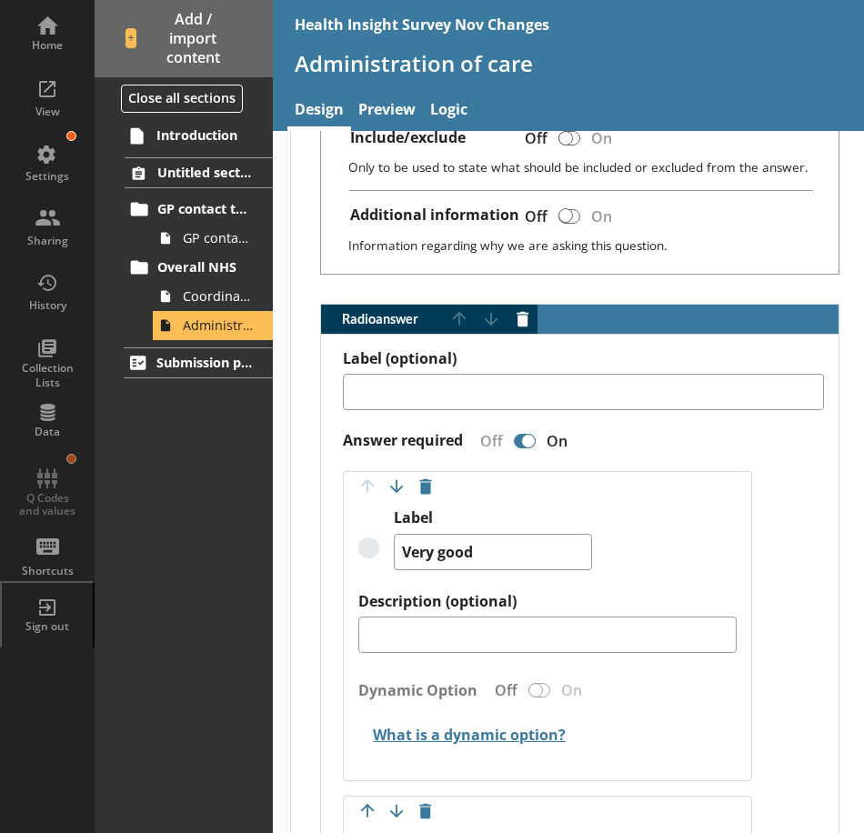
click at [525, 438] on div "Radio answer" at bounding box center [528, 441] width 15 height 15
click at [670, 446] on div "Answer required Off On" at bounding box center [583, 441] width 481 height 32
click at [524, 437] on div "Radio answer" at bounding box center [521, 441] width 15 height 15
click at [203, 289] on span "Coordination care" at bounding box center [218, 295] width 70 height 17
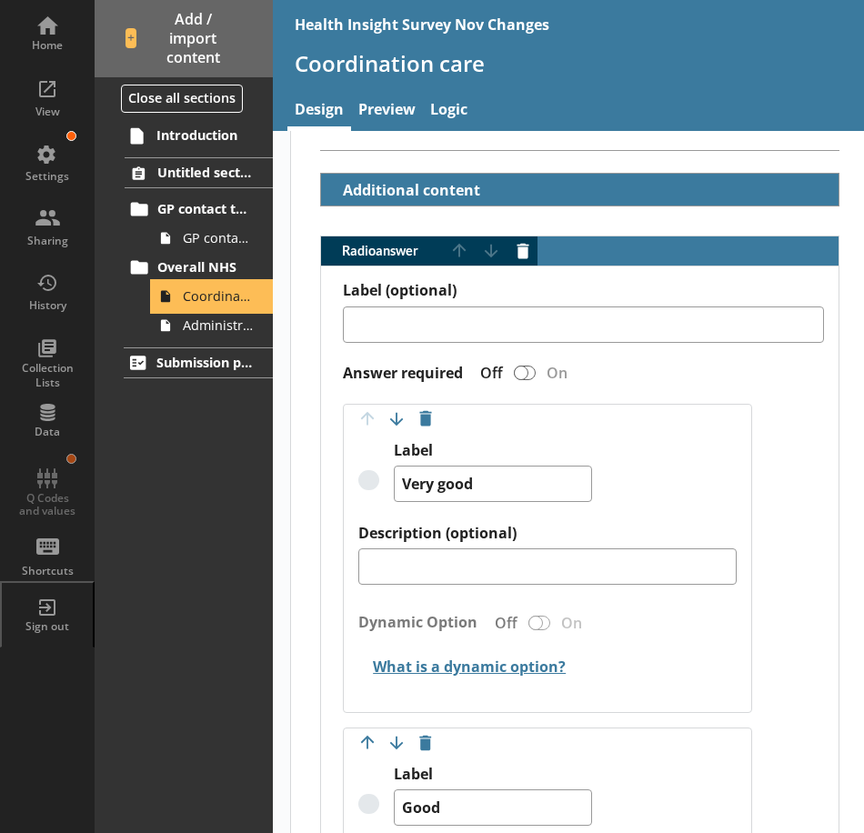
scroll to position [455, 0]
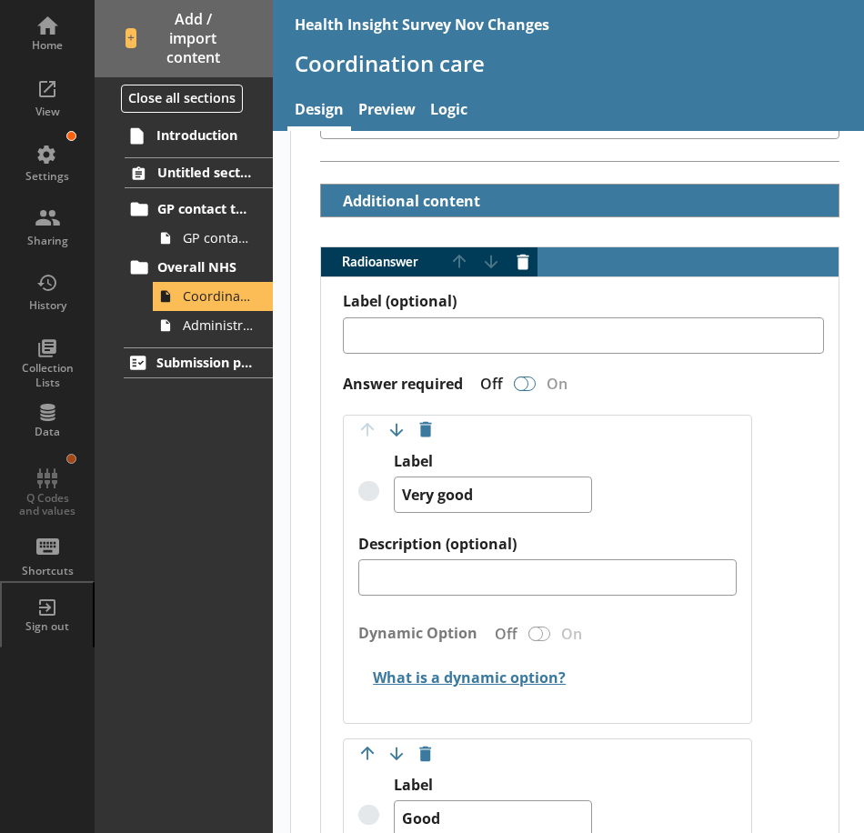
click at [527, 383] on div "Radio answer" at bounding box center [521, 383] width 15 height 15
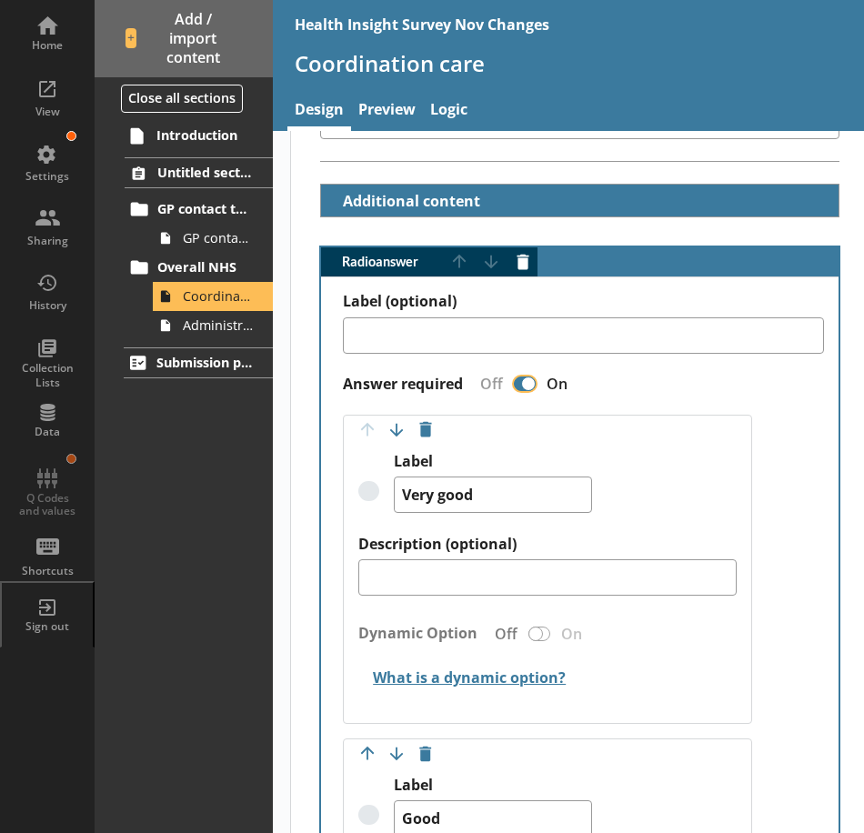
scroll to position [0, 0]
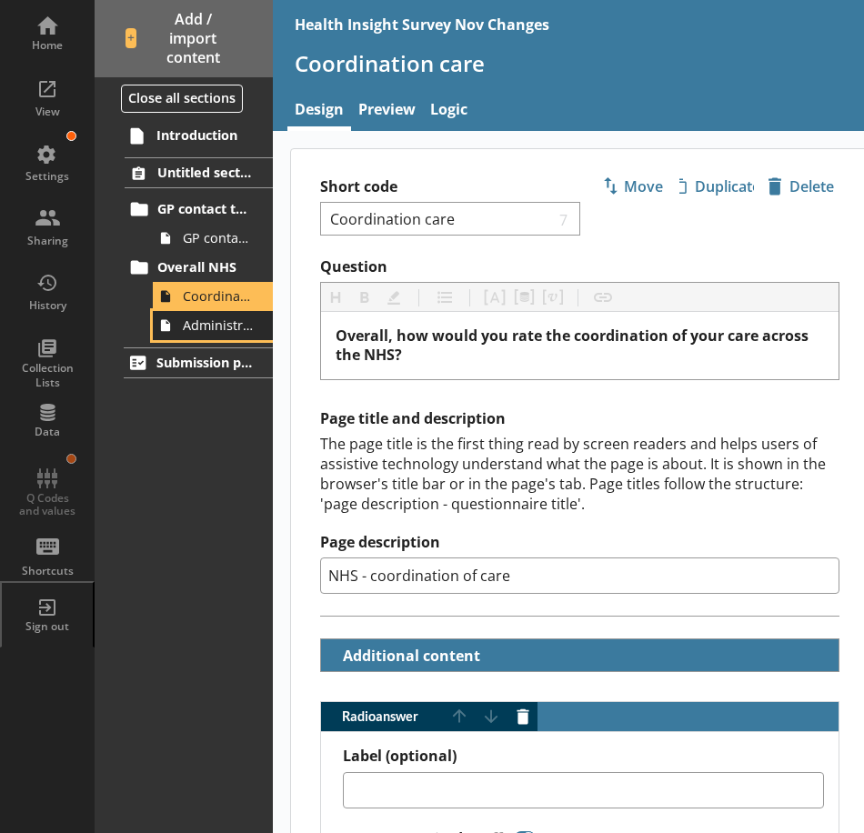
click at [208, 333] on span "Administration of care" at bounding box center [218, 324] width 70 height 17
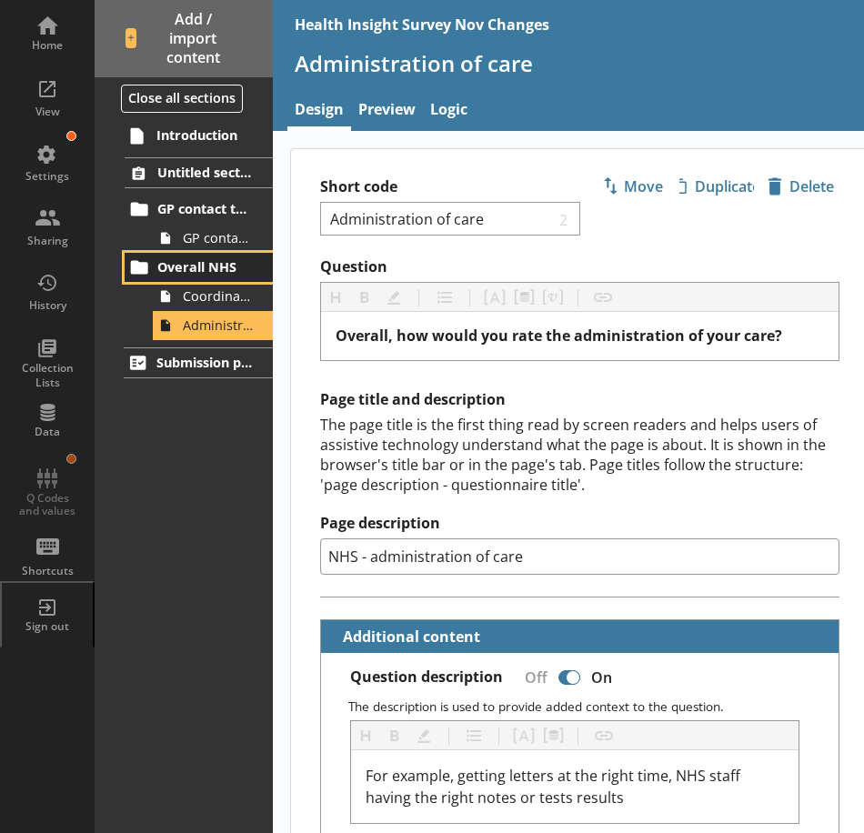
click at [214, 263] on span "Overall NHS" at bounding box center [205, 266] width 96 height 17
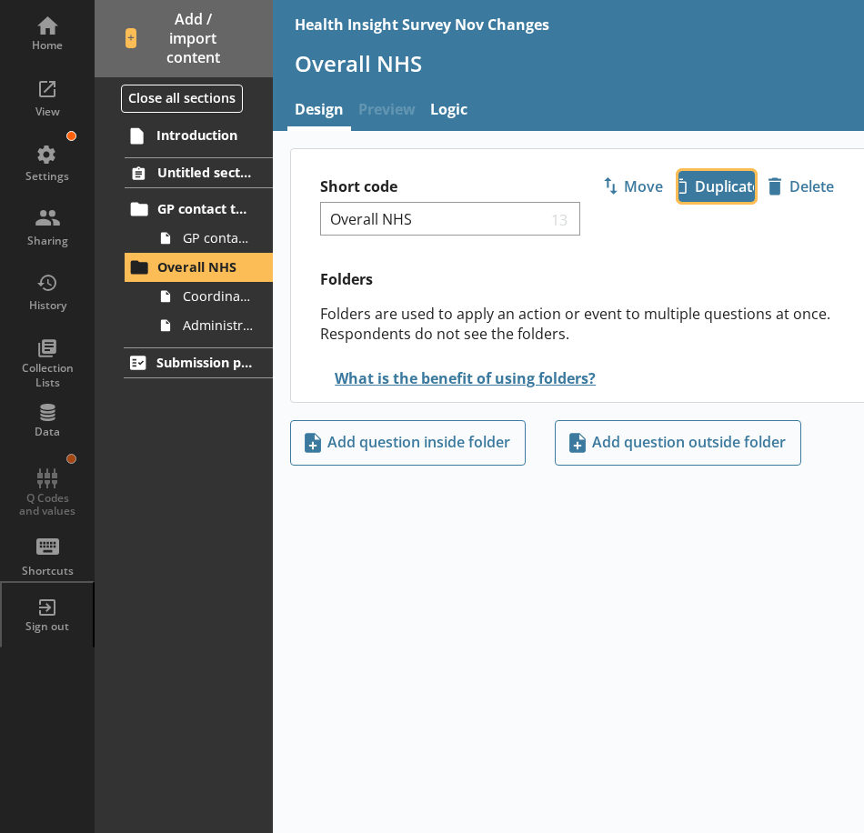
click at [696, 186] on span "icon-copy Duplicate" at bounding box center [716, 186] width 75 height 29
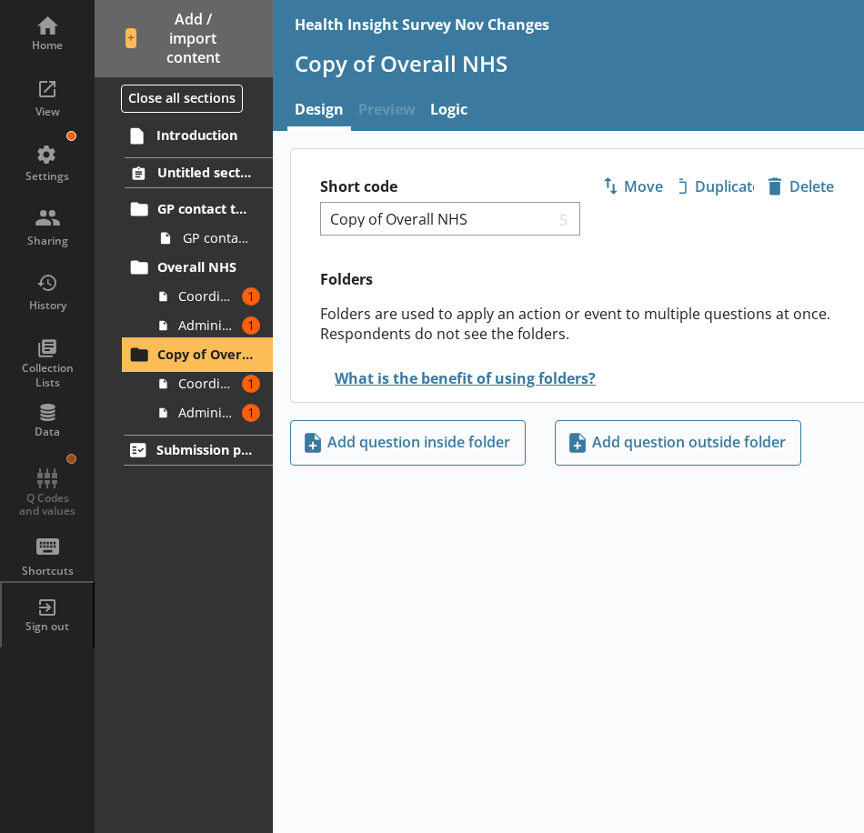
click at [186, 360] on span "Copy of Overall NHS" at bounding box center [205, 354] width 96 height 17
click at [185, 386] on span "Coordination care" at bounding box center [206, 383] width 57 height 17
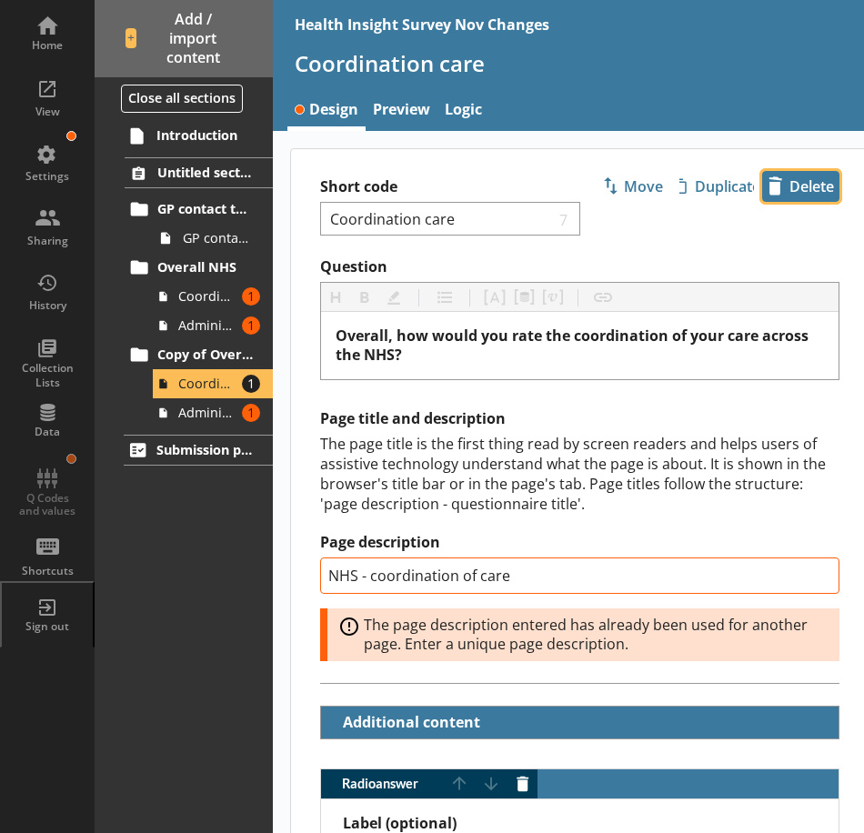
click at [789, 191] on span "icon-delete Created with Sketch. Delete" at bounding box center [800, 186] width 75 height 29
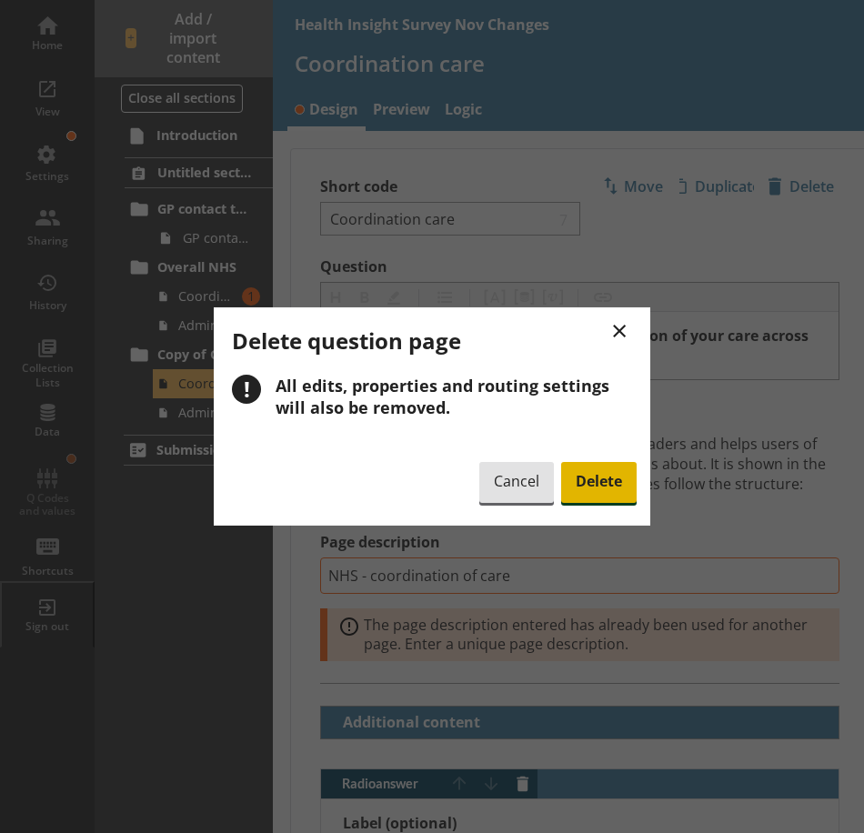
click at [590, 476] on span "Delete" at bounding box center [598, 483] width 75 height 42
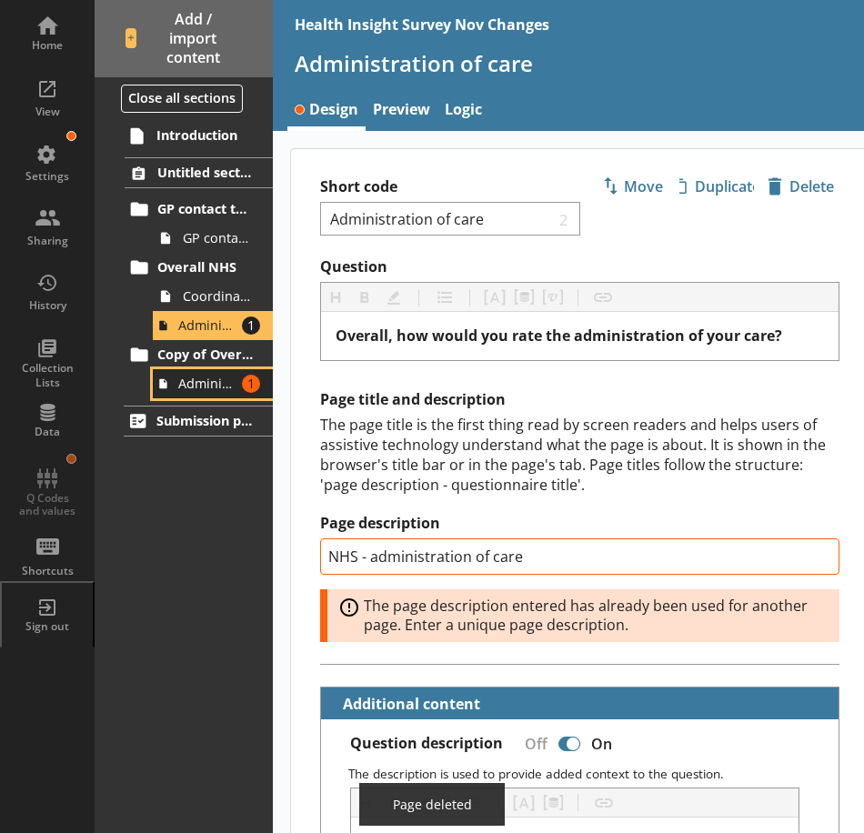
click at [209, 378] on span "Administration of care" at bounding box center [206, 383] width 57 height 17
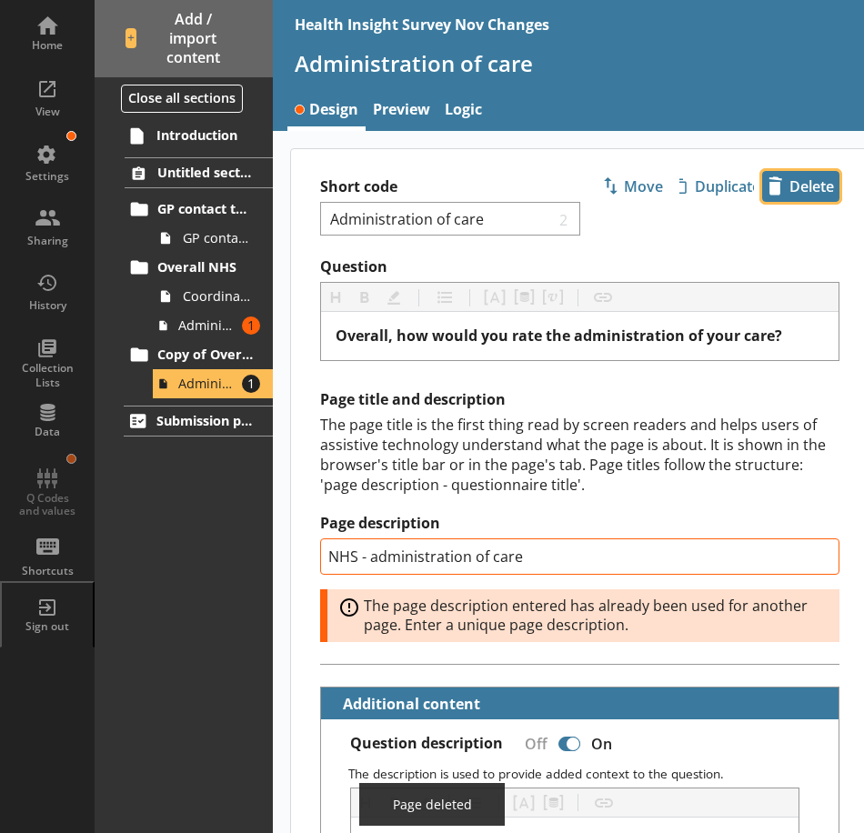
click at [786, 186] on span "icon-delete Created with Sketch. Delete" at bounding box center [800, 186] width 75 height 29
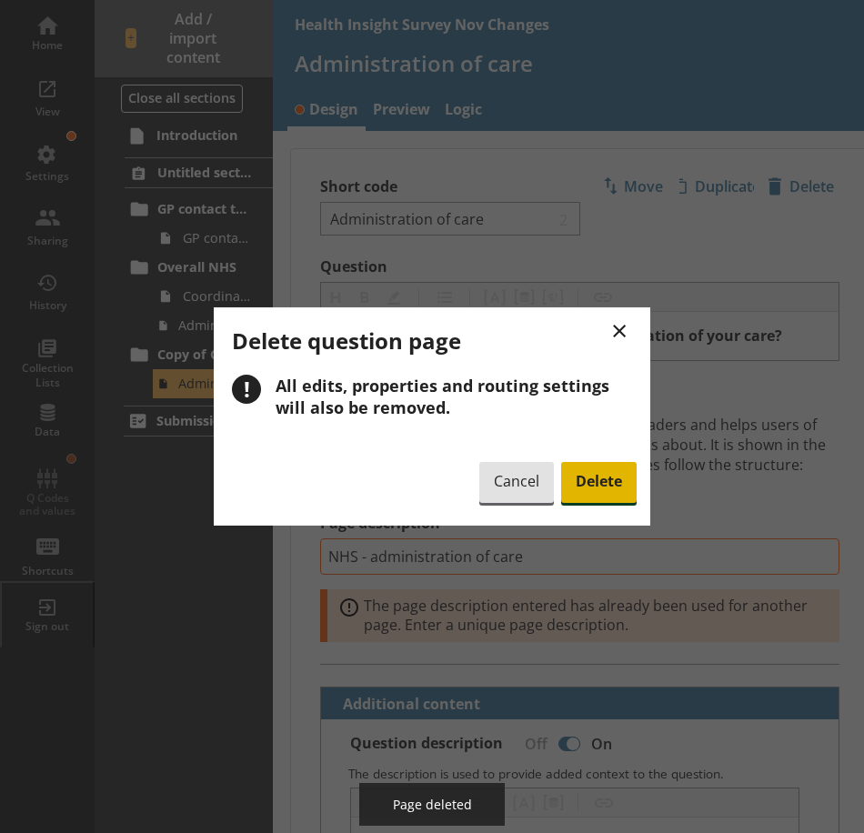
click at [617, 486] on span "Delete" at bounding box center [598, 483] width 75 height 42
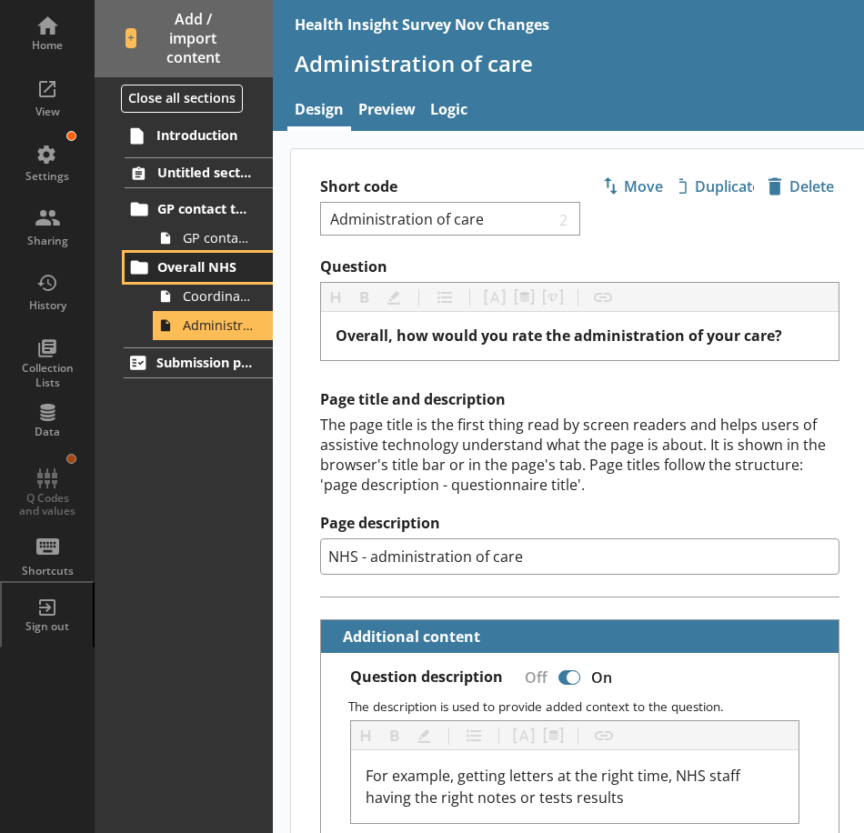
click at [188, 273] on span "Overall NHS" at bounding box center [205, 266] width 96 height 17
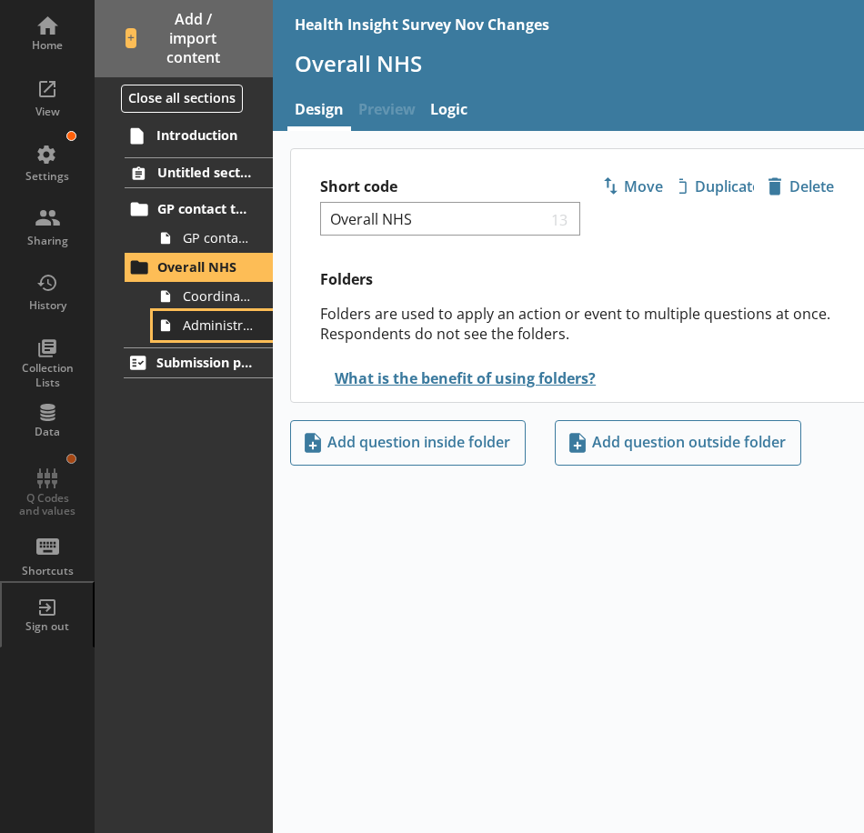
click at [199, 330] on span "Administration of care" at bounding box center [218, 324] width 70 height 17
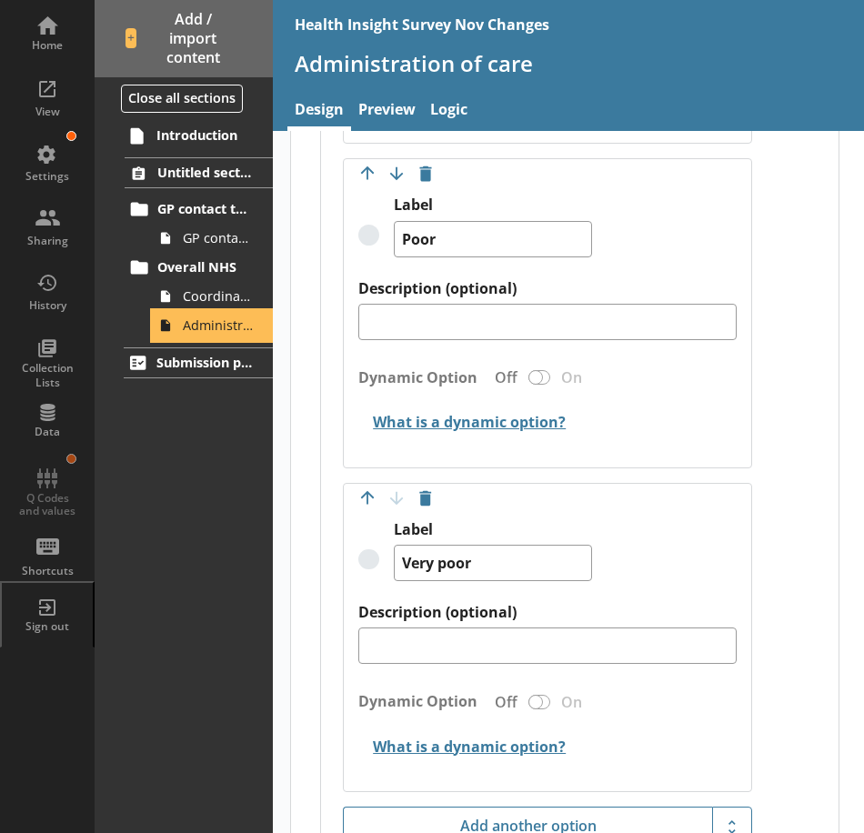
scroll to position [2342, 0]
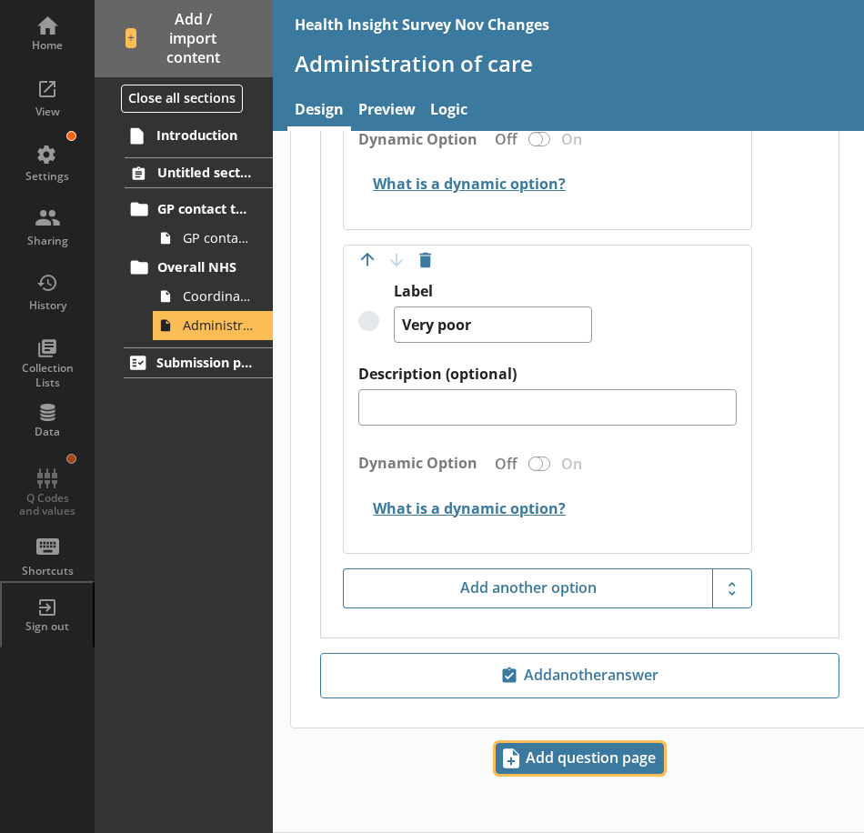
click at [566, 769] on span "Add question page" at bounding box center [580, 758] width 166 height 29
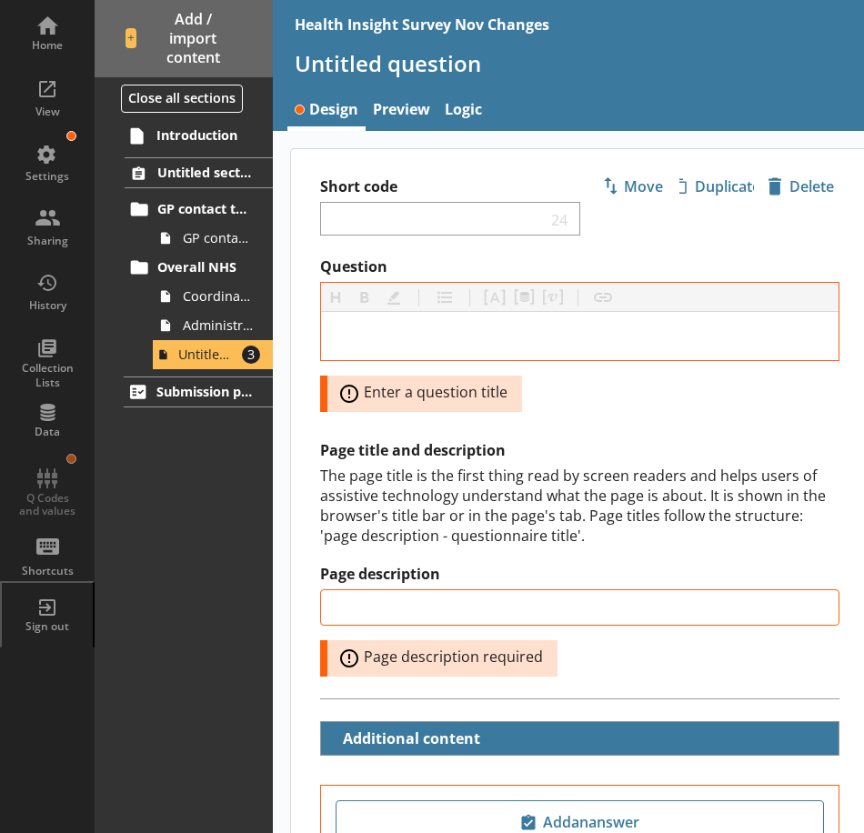
drag, startPoint x: 216, startPoint y: 352, endPoint x: 165, endPoint y: 489, distance: 146.8
click at [165, 489] on div "Introduction Untitled section GP contact type GP contact type Overall NHS Coord…" at bounding box center [184, 476] width 178 height 714
click at [782, 187] on span "icon-delete Created with Sketch. Delete" at bounding box center [800, 186] width 75 height 29
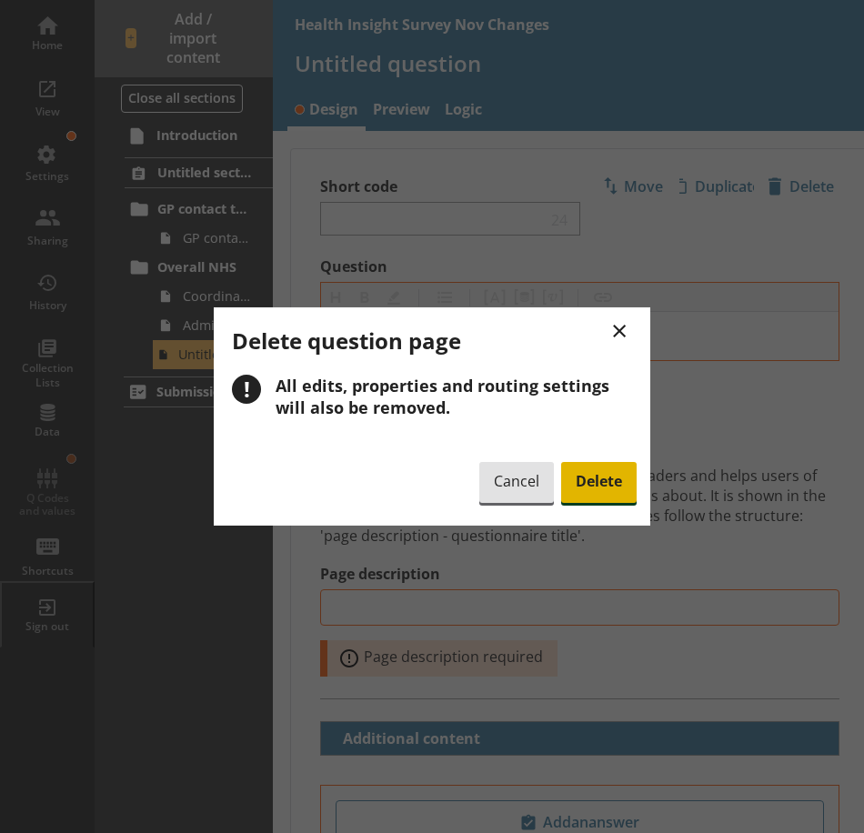
click at [629, 485] on span "Delete" at bounding box center [598, 483] width 75 height 42
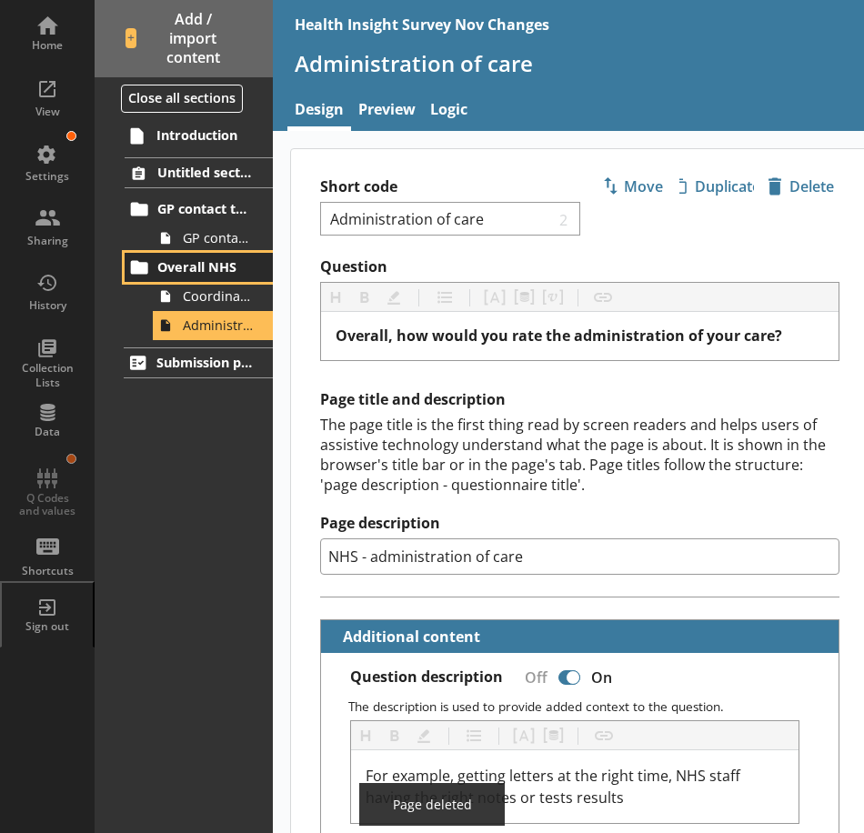
click at [200, 269] on span "Overall NHS" at bounding box center [205, 266] width 96 height 17
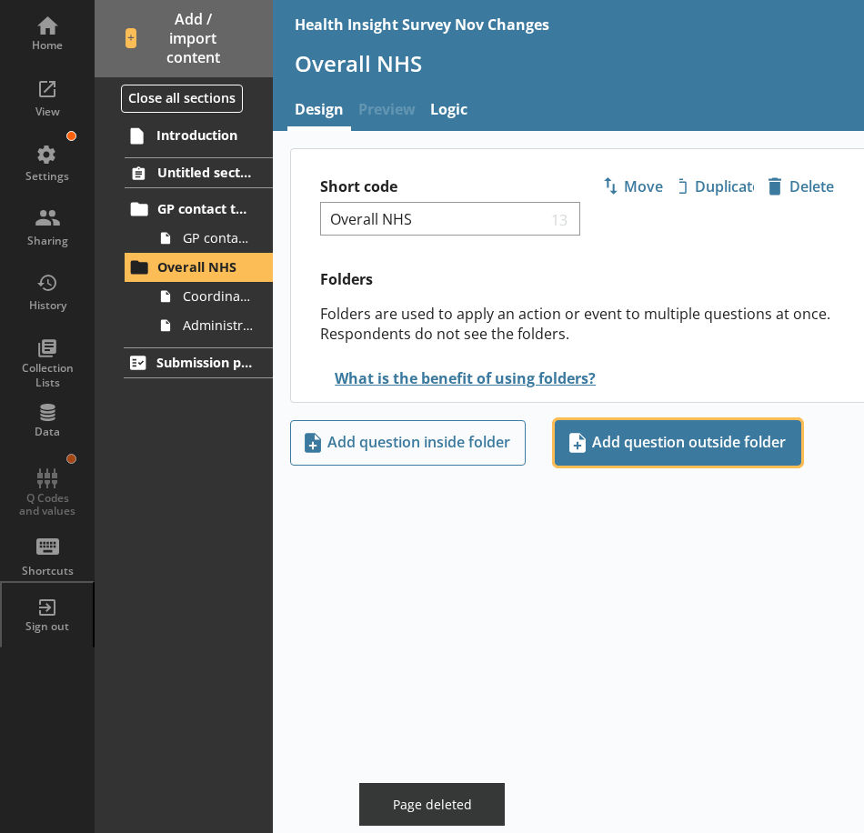
click at [620, 454] on span "Add question outside folder" at bounding box center [678, 442] width 230 height 29
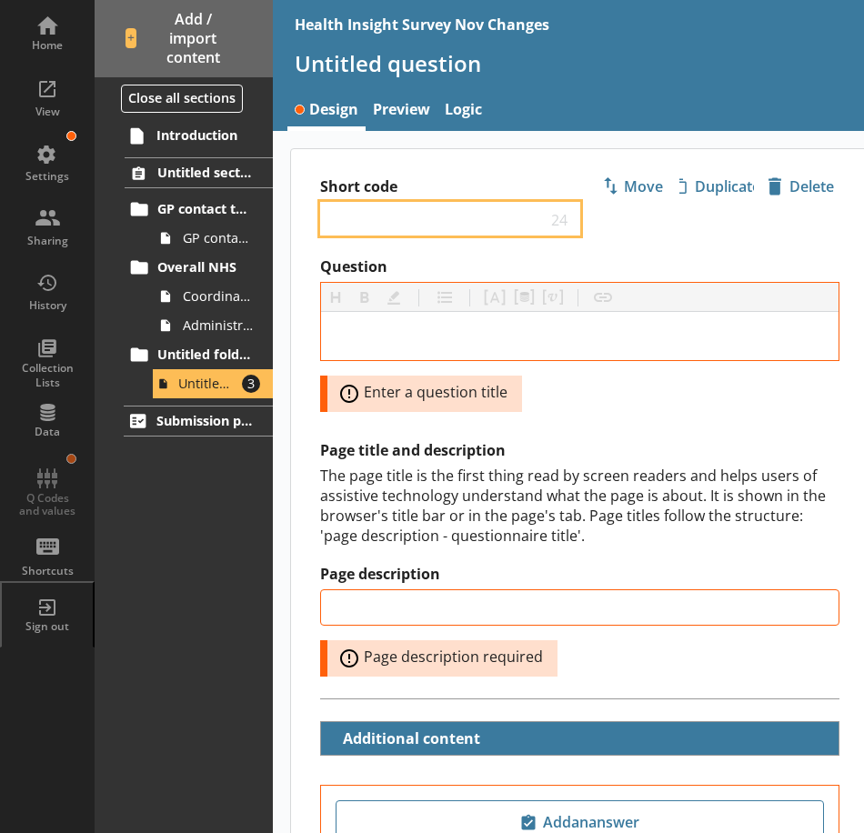
click at [364, 218] on input "Short code" at bounding box center [437, 218] width 218 height 17
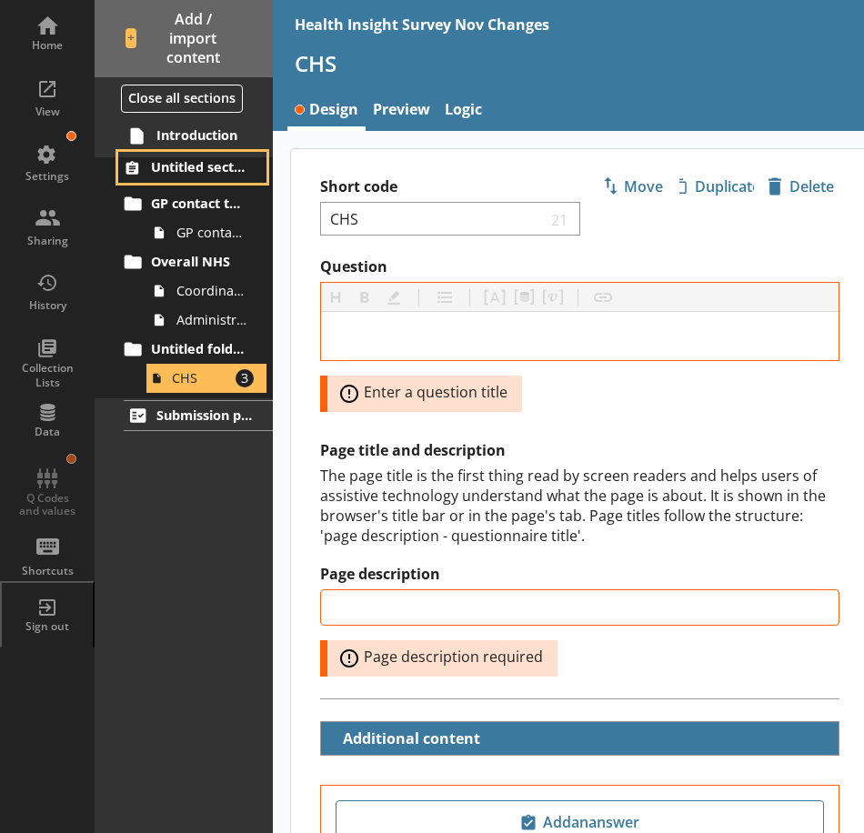
click at [160, 176] on ol "Untitled section GP contact type GP contact type Overall NHS Coordination care …" at bounding box center [184, 277] width 178 height 241
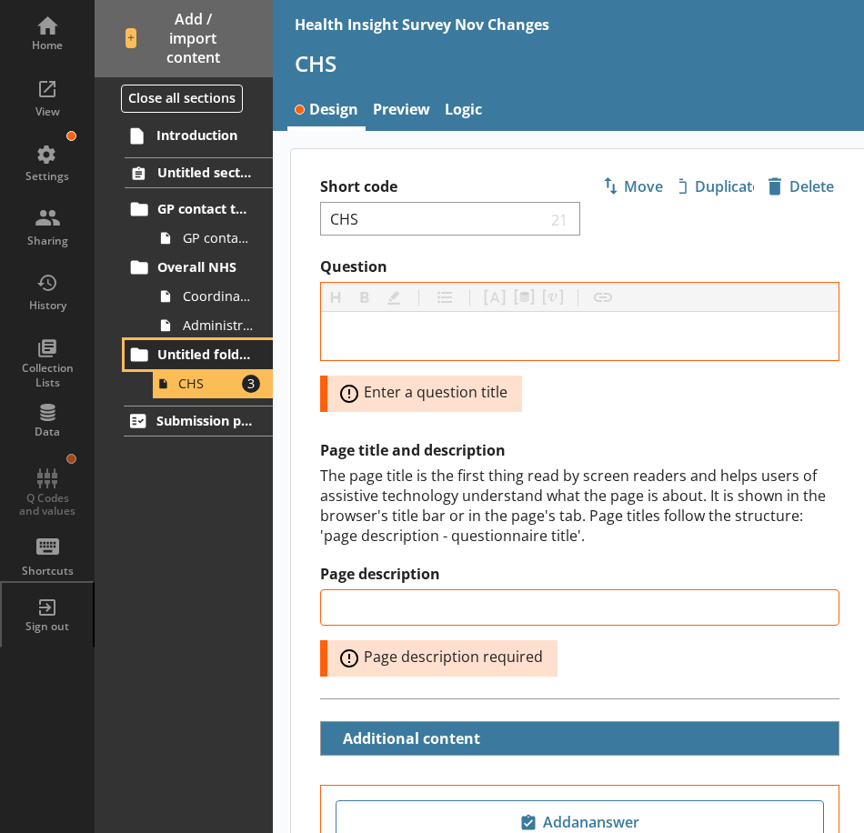
click at [171, 350] on span "Untitled folder" at bounding box center [205, 354] width 96 height 17
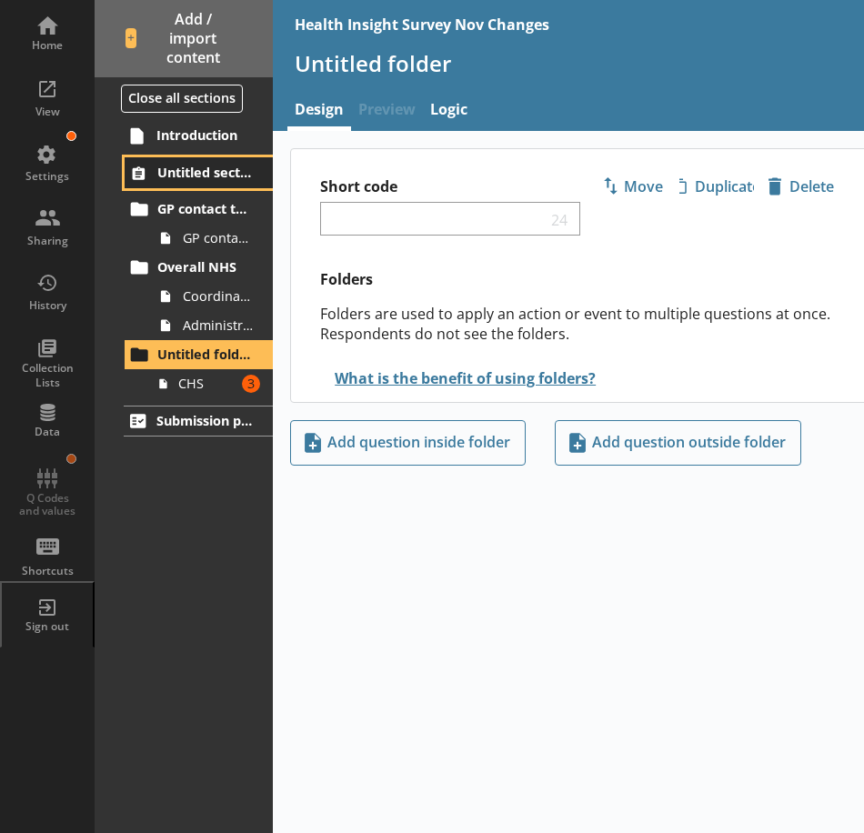
click at [186, 170] on span "Untitled section" at bounding box center [205, 172] width 96 height 17
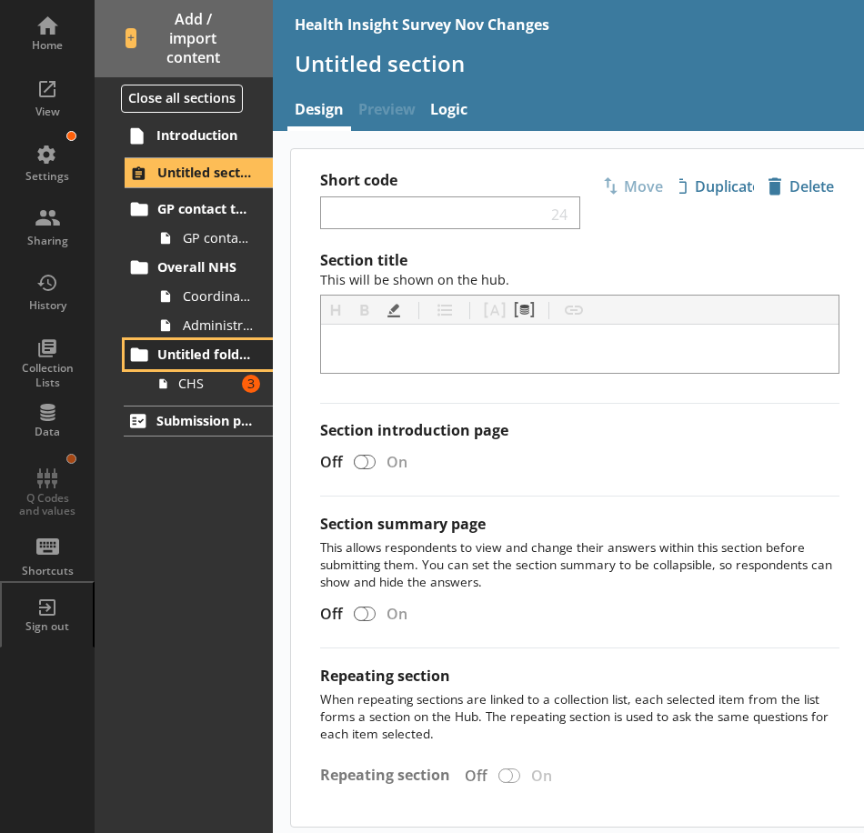
click at [185, 356] on span "Untitled folder" at bounding box center [205, 354] width 96 height 17
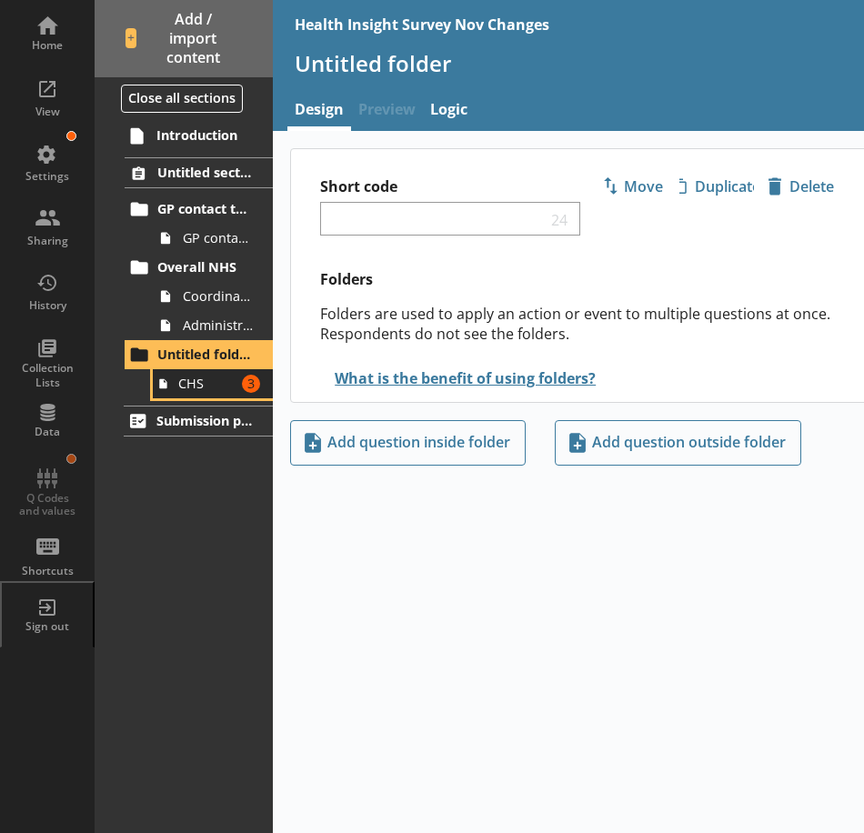
click at [196, 385] on span "CHS" at bounding box center [206, 383] width 57 height 17
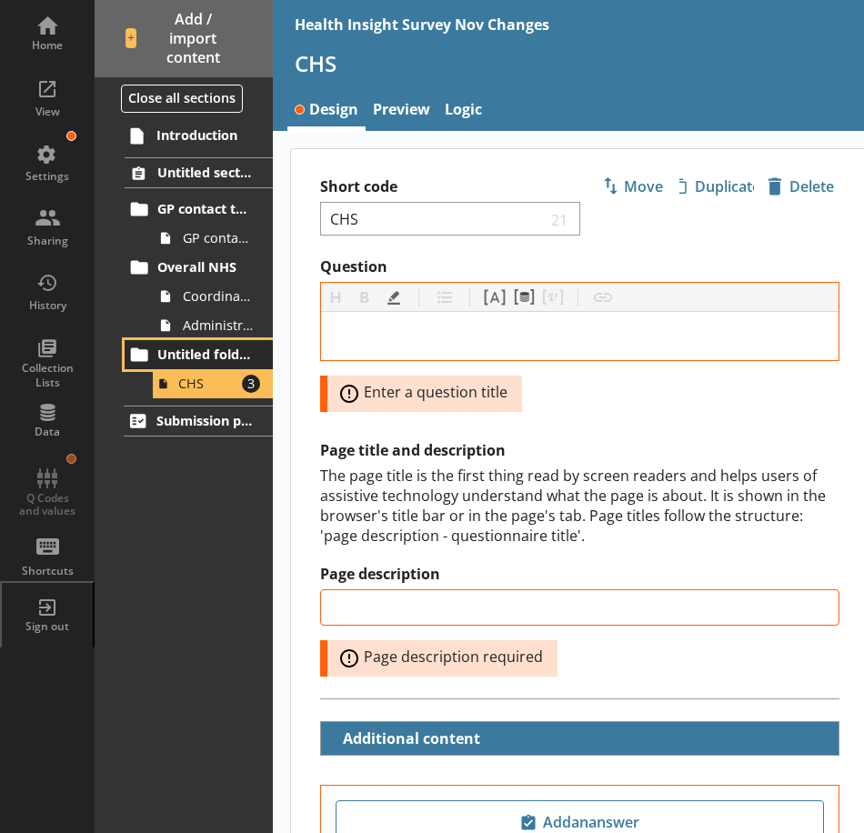
click at [199, 357] on span "Untitled folder" at bounding box center [205, 354] width 96 height 17
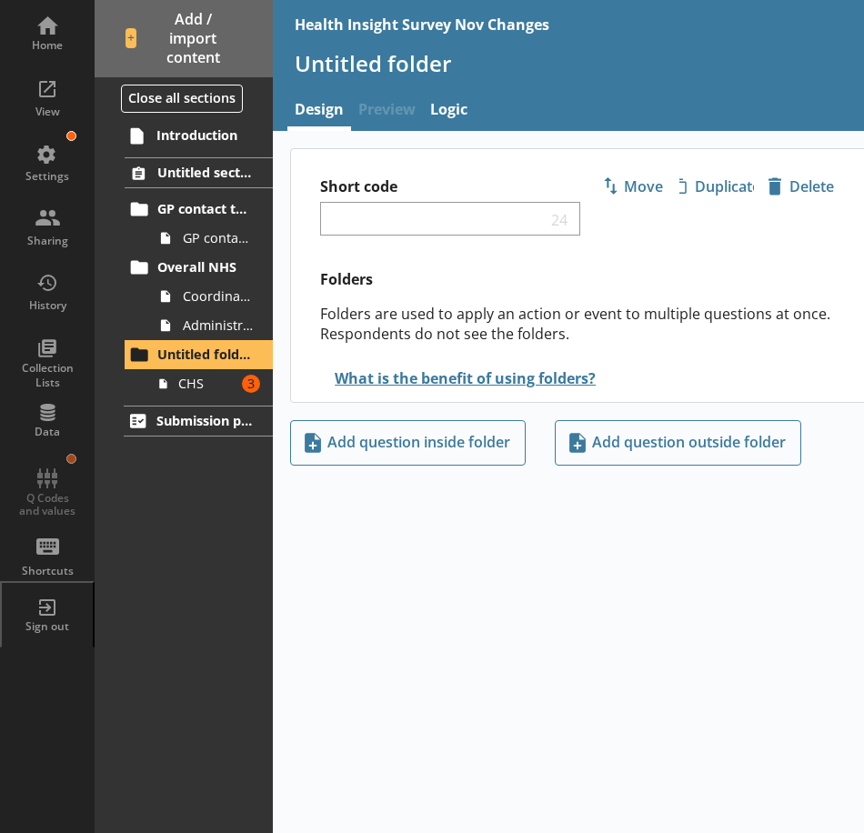
click at [181, 155] on div "Introduction Untitled section GP contact type GP contact type Overall NHS Coord…" at bounding box center [184, 476] width 178 height 714
click at [172, 166] on span "Untitled section" at bounding box center [205, 172] width 96 height 17
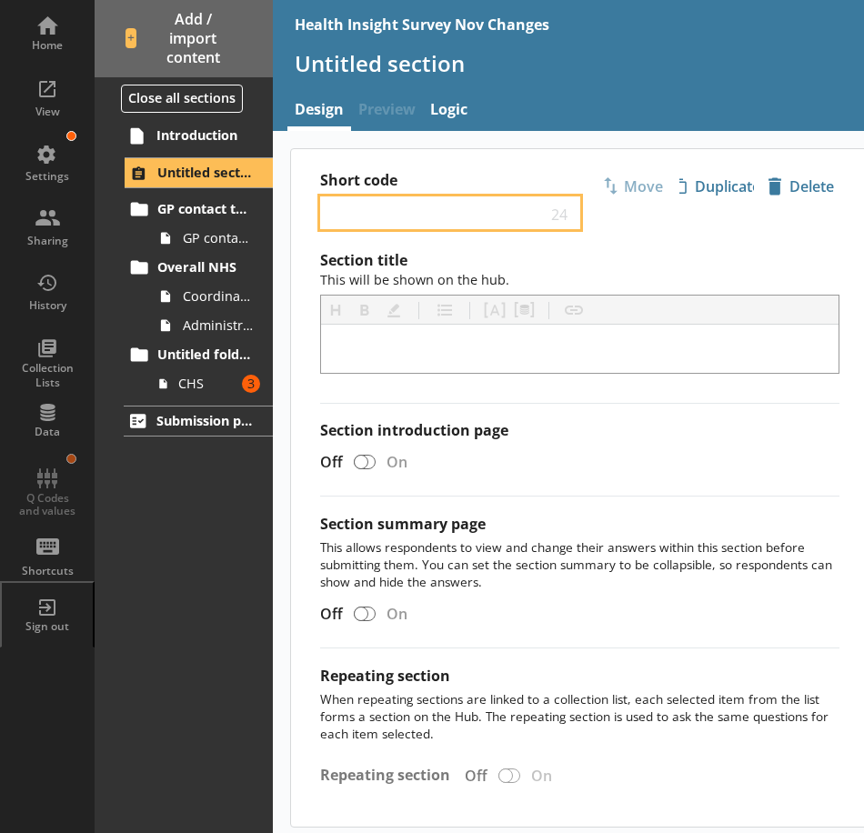
click at [367, 213] on input "Short code" at bounding box center [437, 213] width 218 height 17
click at [387, 213] on input "Short code" at bounding box center [437, 213] width 218 height 17
drag, startPoint x: 456, startPoint y: 209, endPoint x: 296, endPoint y: 212, distance: 160.1
click at [296, 212] on div "Short code GP contact type 9 Move icon-copy Duplicate icon-delete Created with …" at bounding box center [579, 200] width 577 height 102
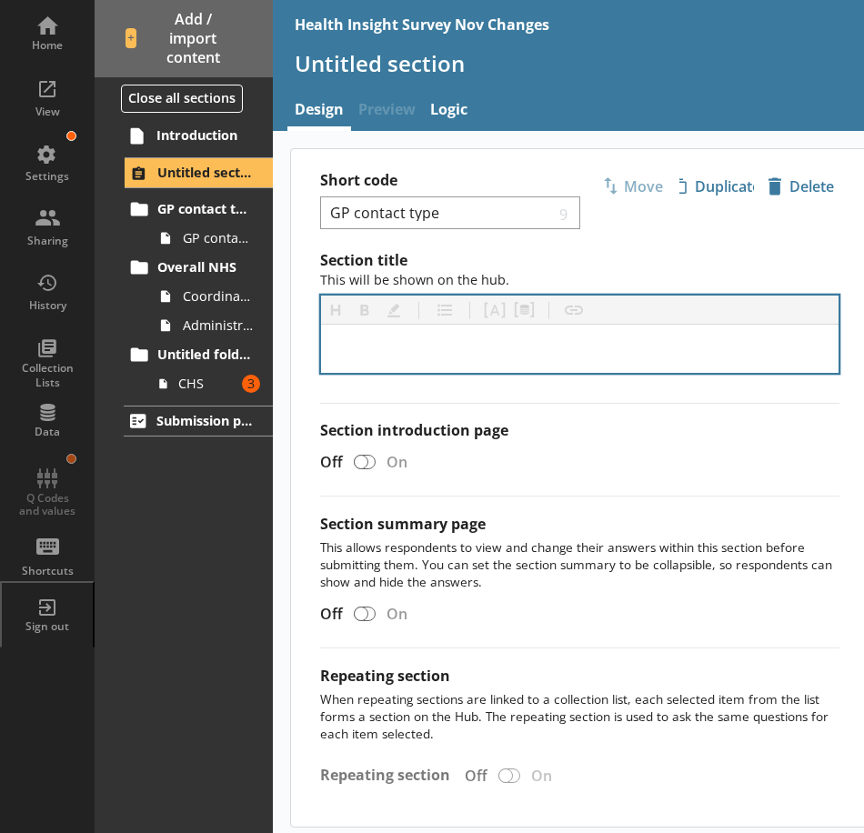
drag, startPoint x: 403, startPoint y: 318, endPoint x: 398, endPoint y: 337, distance: 19.6
click at [403, 324] on div "Heading Heading Bold Bold Highlight Highlight List List Pipe answer Pipe answer…" at bounding box center [579, 310] width 517 height 29
click at [397, 337] on div at bounding box center [579, 349] width 517 height 48
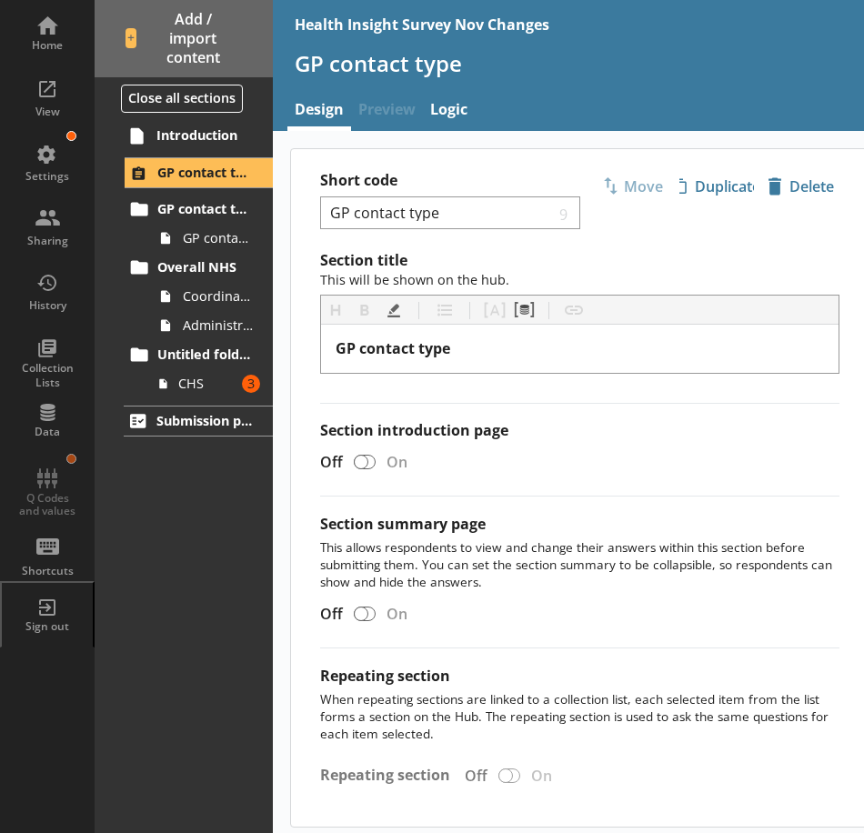
click at [623, 259] on label "Section title This will be shown on the hub." at bounding box center [579, 270] width 519 height 38
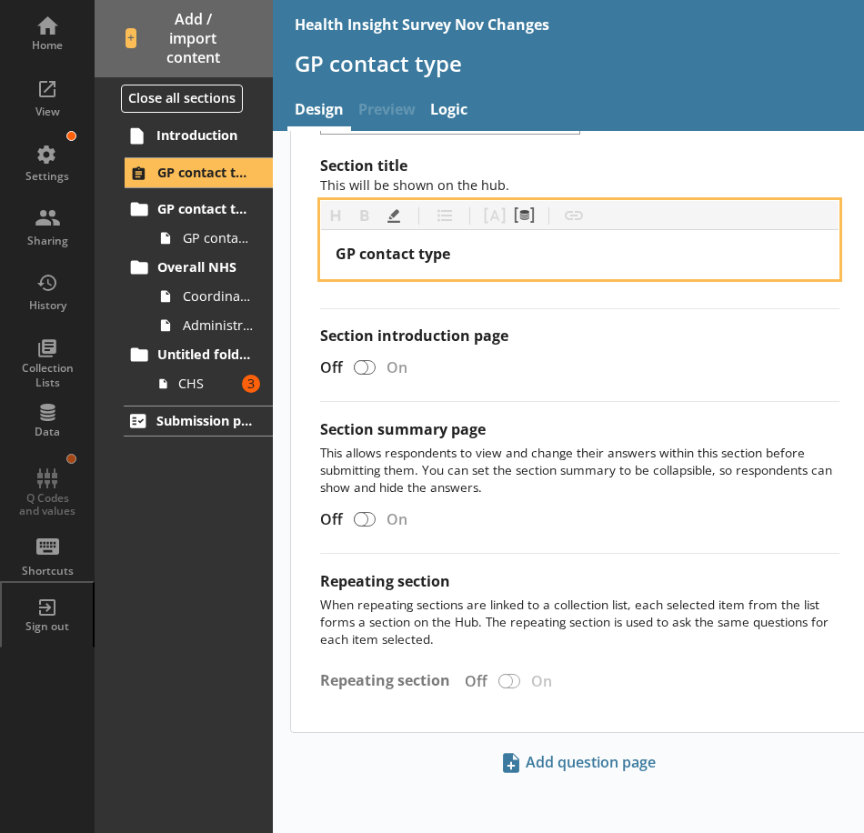
scroll to position [99, 0]
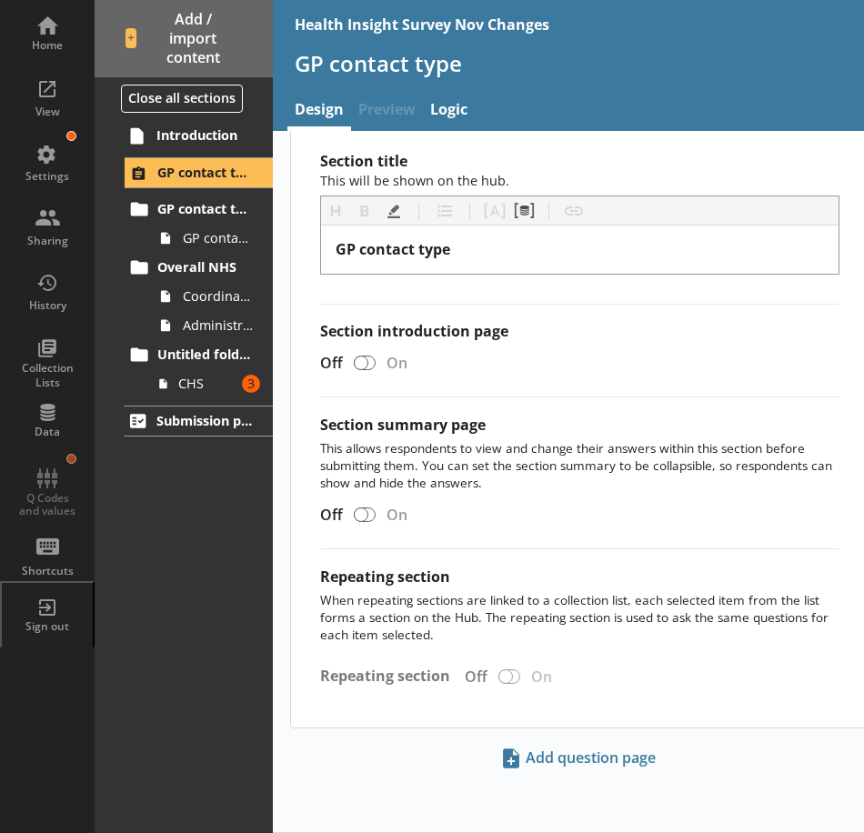
click at [479, 304] on hr at bounding box center [579, 304] width 519 height 1
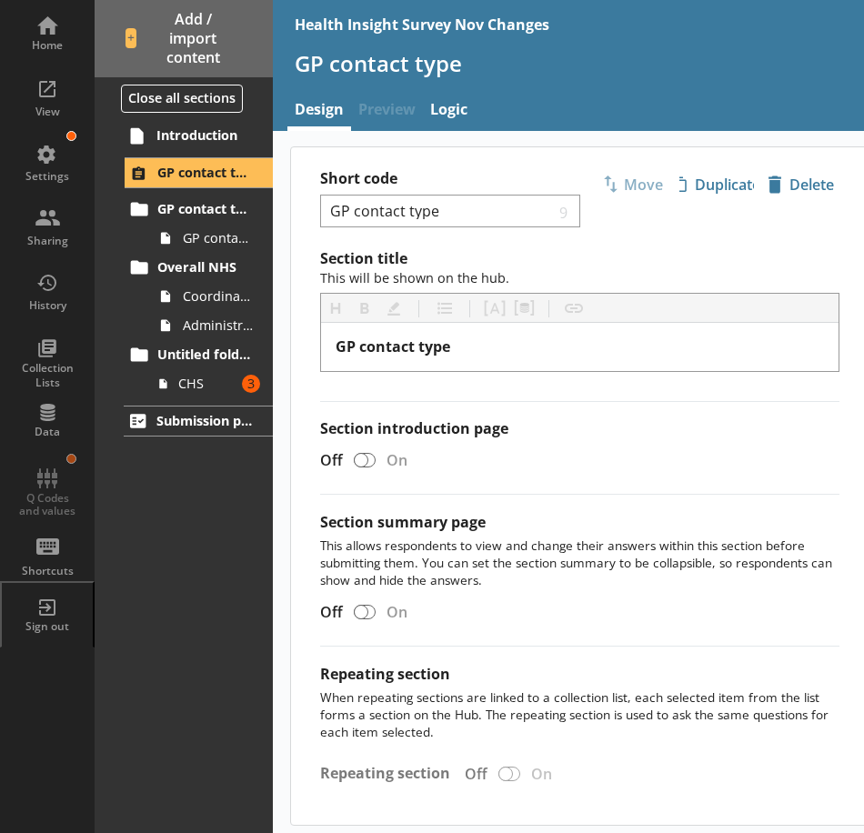
scroll to position [0, 0]
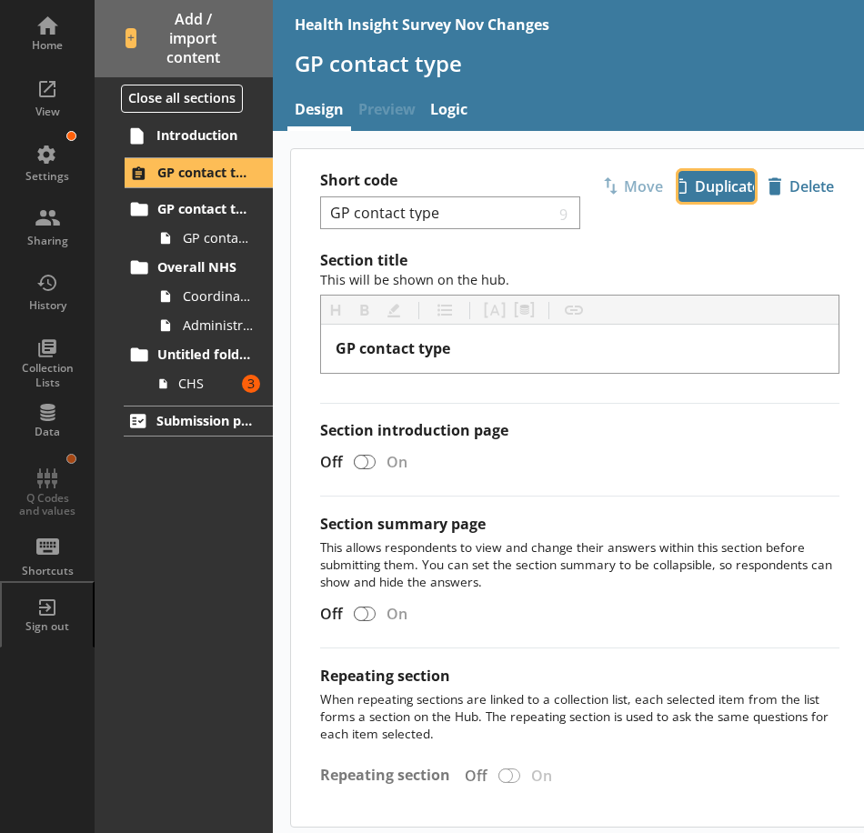
click at [701, 191] on span "icon-copy Duplicate" at bounding box center [716, 186] width 75 height 29
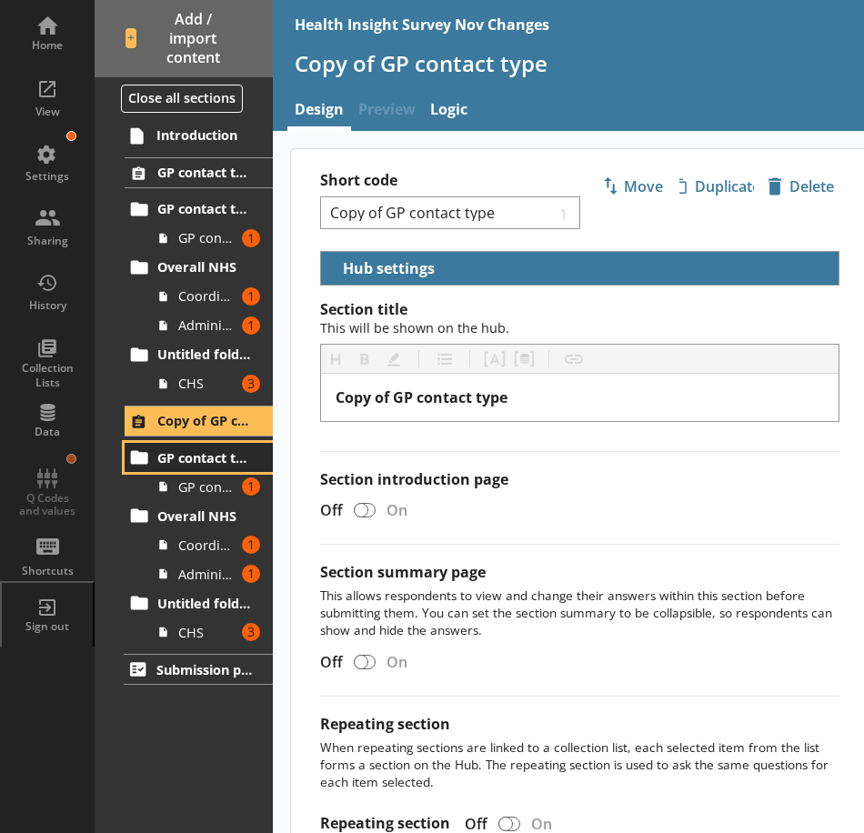
click at [203, 461] on span "GP contact type" at bounding box center [205, 457] width 96 height 17
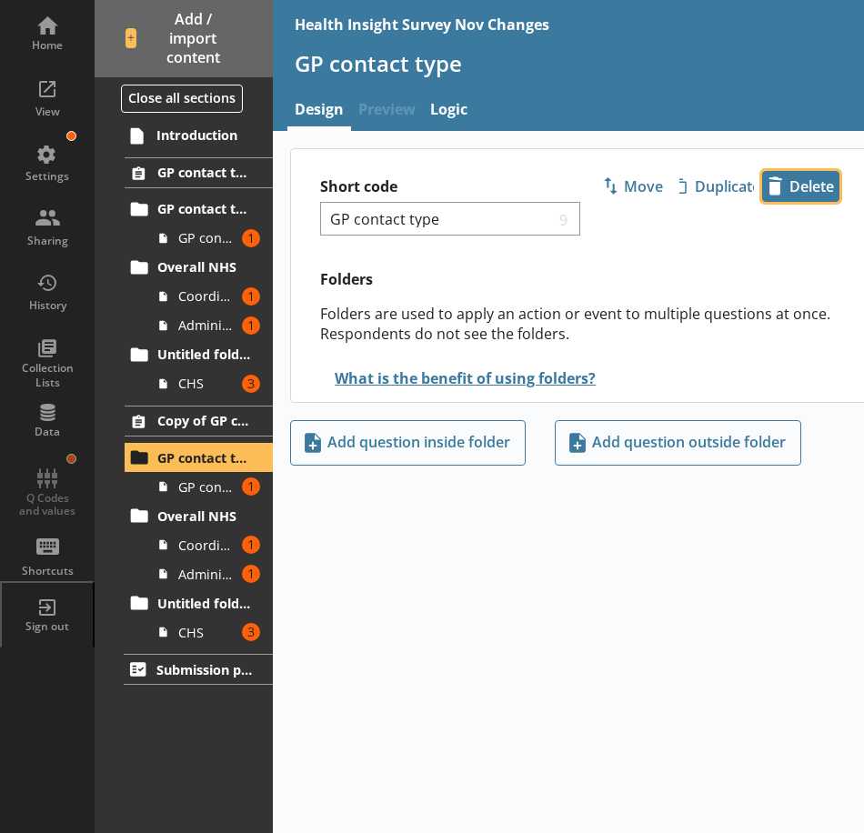
click at [804, 188] on span "icon-delete Created with Sketch. Delete" at bounding box center [800, 186] width 75 height 29
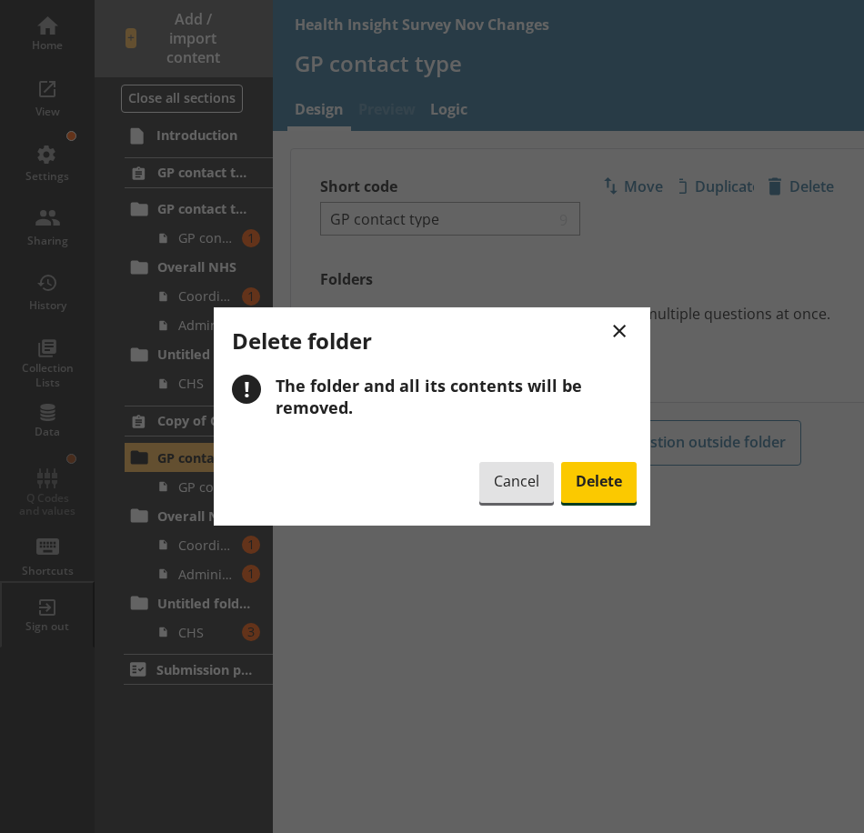
click at [592, 474] on span "Delete" at bounding box center [598, 483] width 75 height 42
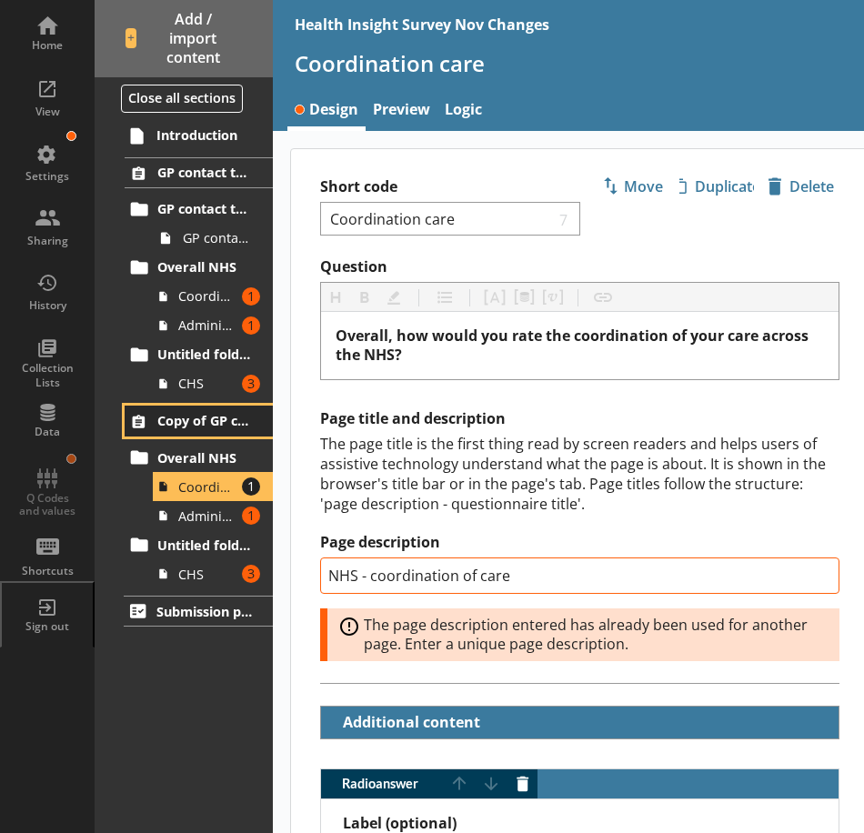
click at [204, 419] on span "Copy of GP contact type" at bounding box center [205, 420] width 96 height 17
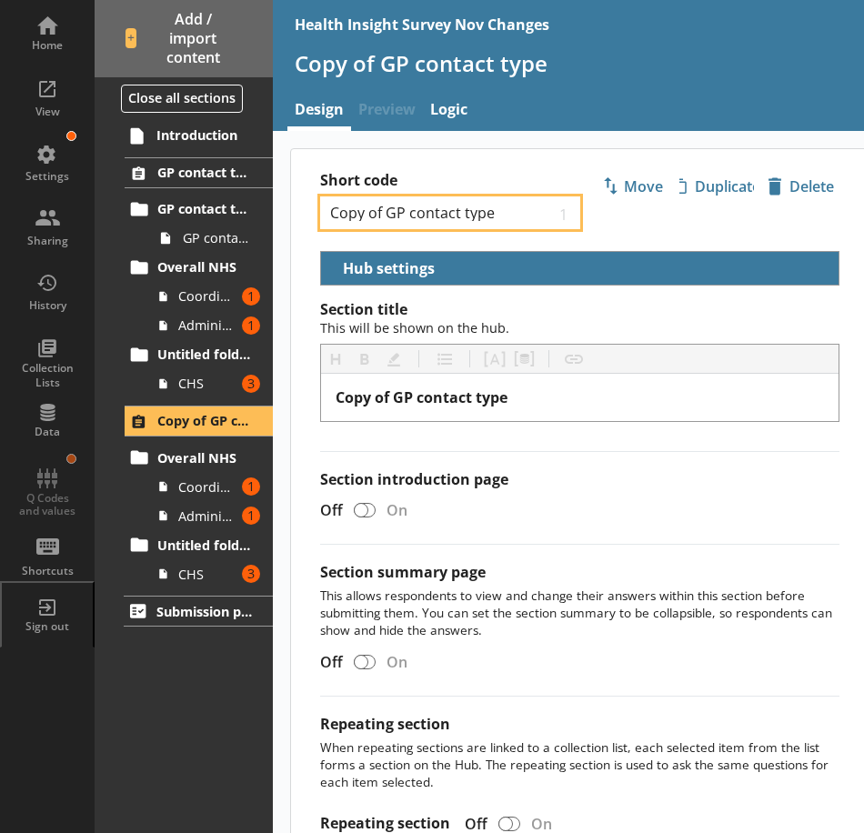
drag, startPoint x: 509, startPoint y: 208, endPoint x: 324, endPoint y: 211, distance: 185.5
click at [324, 211] on div "Copy of GP contact type 1" at bounding box center [449, 213] width 259 height 34
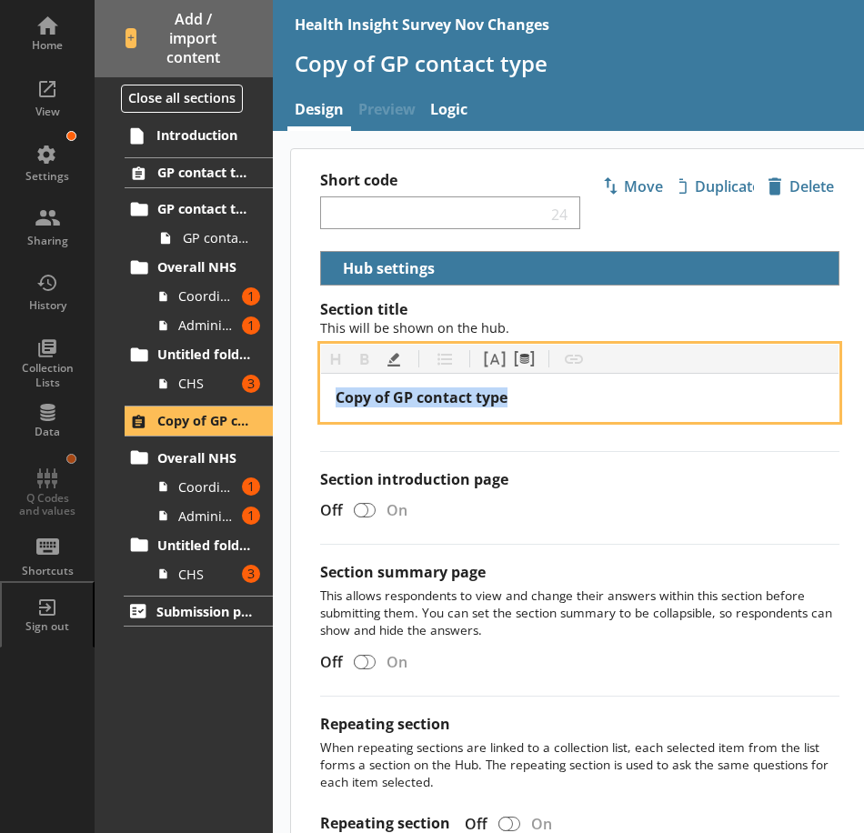
drag, startPoint x: 543, startPoint y: 391, endPoint x: 304, endPoint y: 396, distance: 239.2
click at [304, 396] on div "Section title This will be shown on the hub. Heading Heading Bold Bold Highligh…" at bounding box center [579, 587] width 577 height 575
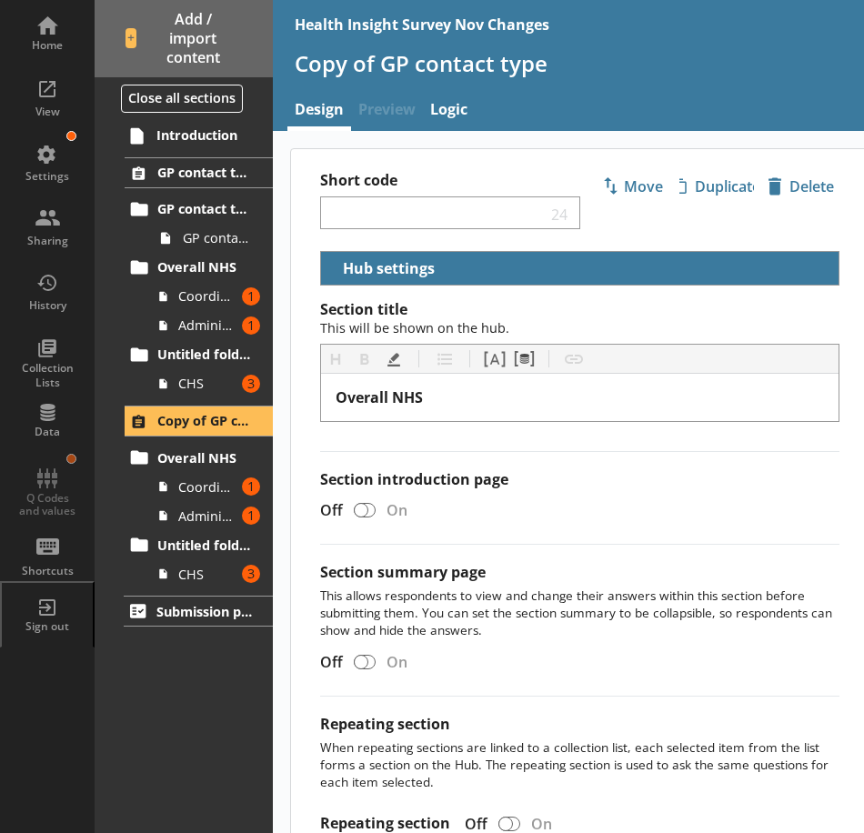
click at [316, 429] on div "Section title This will be shown on the hub. Heading Heading Bold Bold Highligh…" at bounding box center [579, 587] width 577 height 575
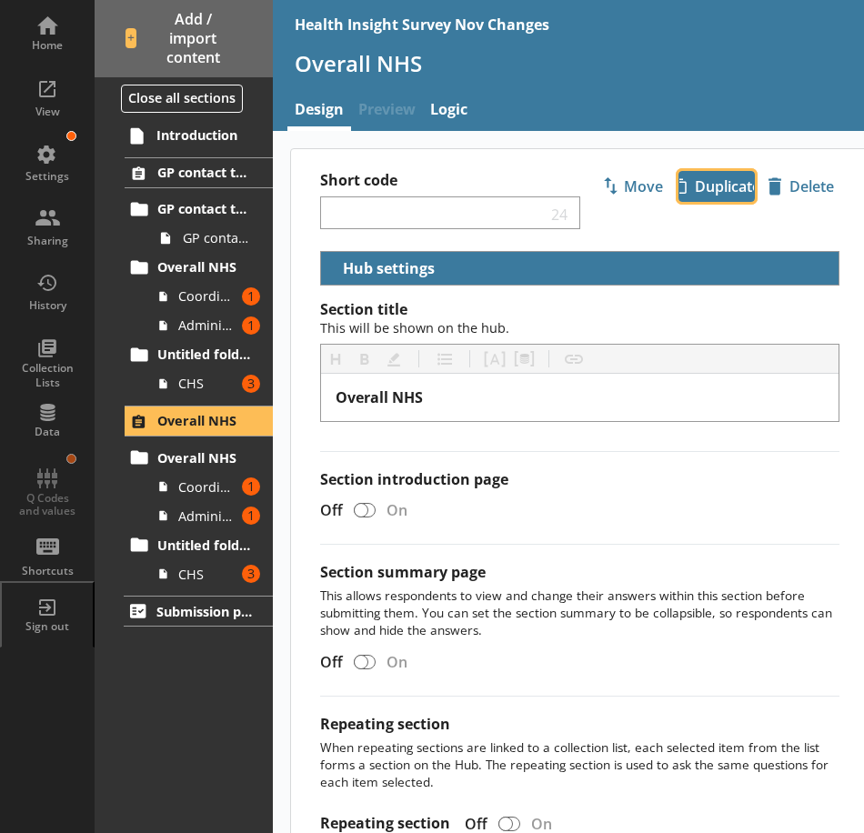
click at [724, 185] on span "icon-copy Duplicate" at bounding box center [716, 186] width 75 height 29
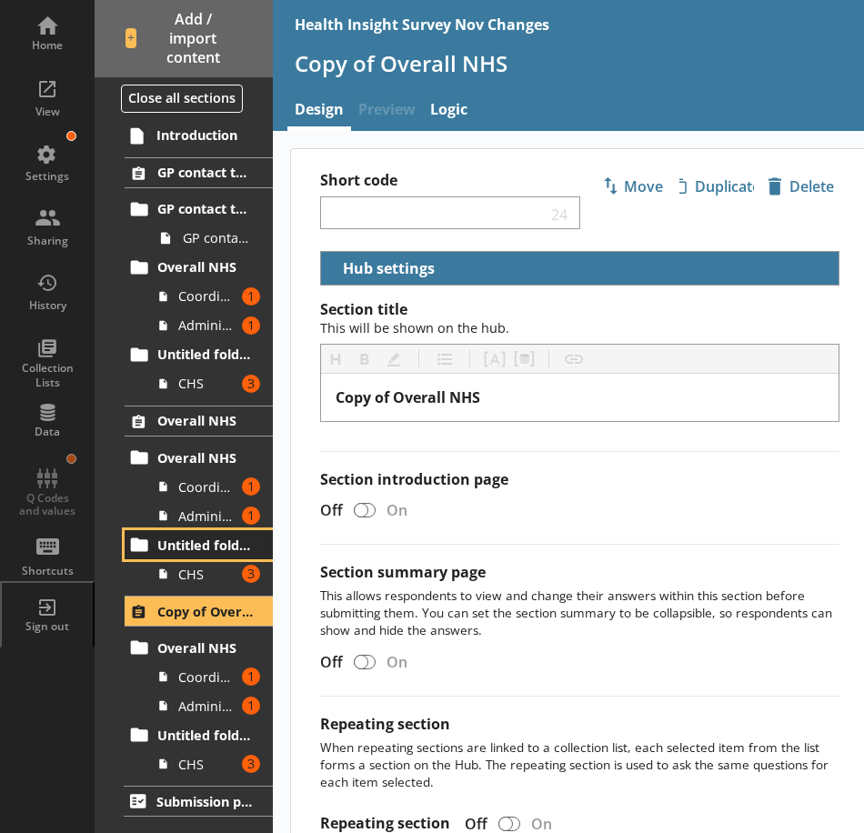
click at [196, 557] on link "Untitled folder" at bounding box center [199, 544] width 148 height 29
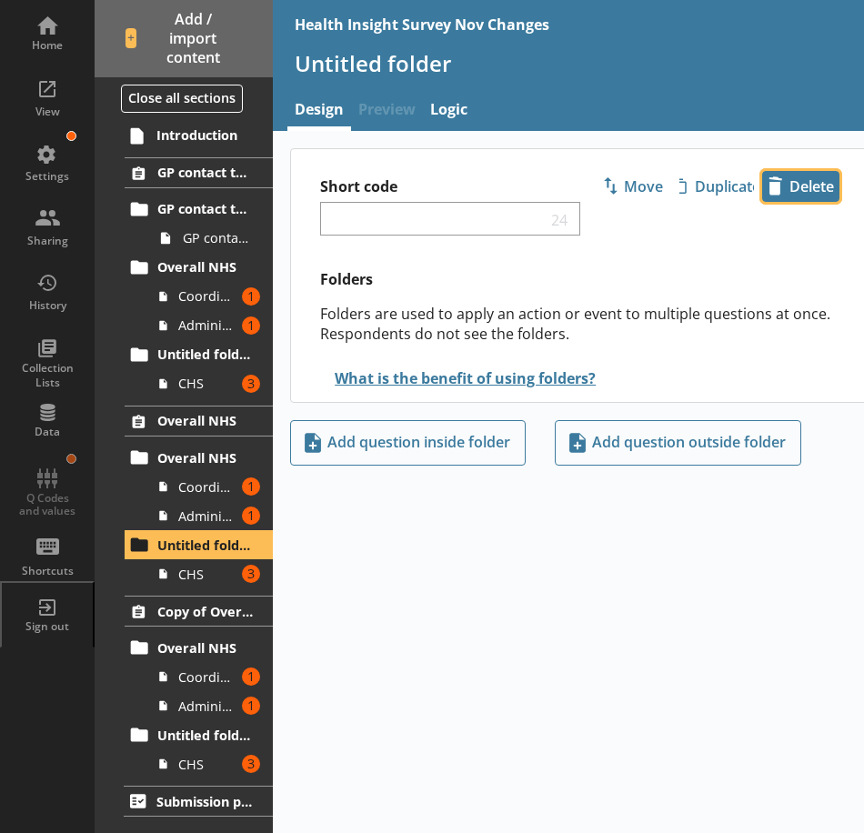
click at [794, 179] on span "icon-delete Created with Sketch. Delete" at bounding box center [800, 186] width 75 height 29
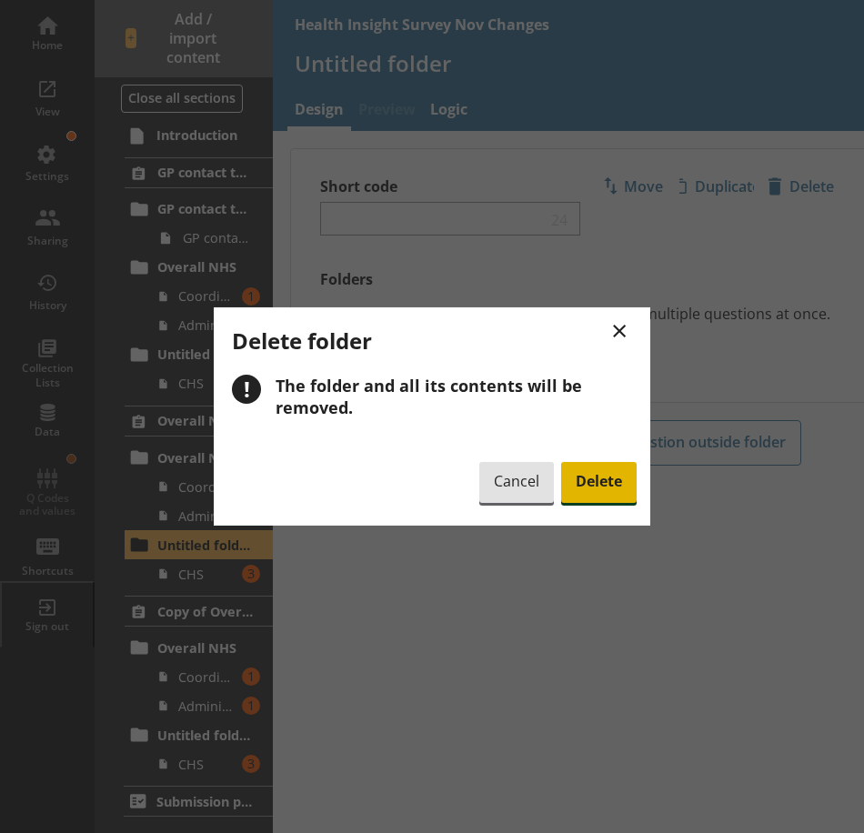
click at [604, 483] on span "Delete" at bounding box center [598, 483] width 75 height 42
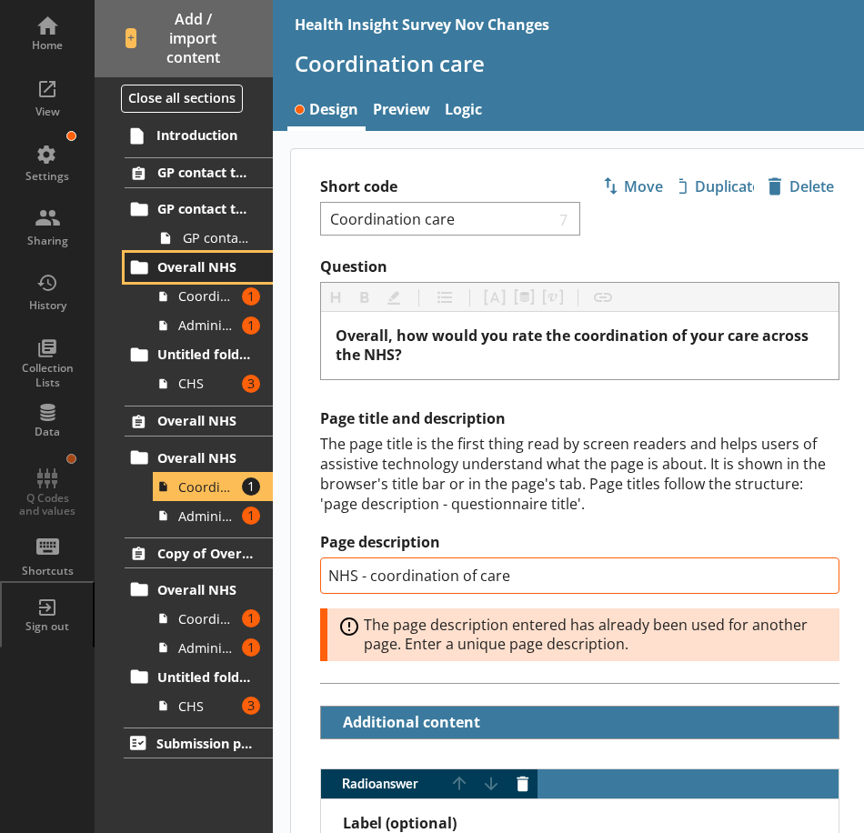
click at [213, 266] on span "Overall NHS" at bounding box center [205, 266] width 96 height 17
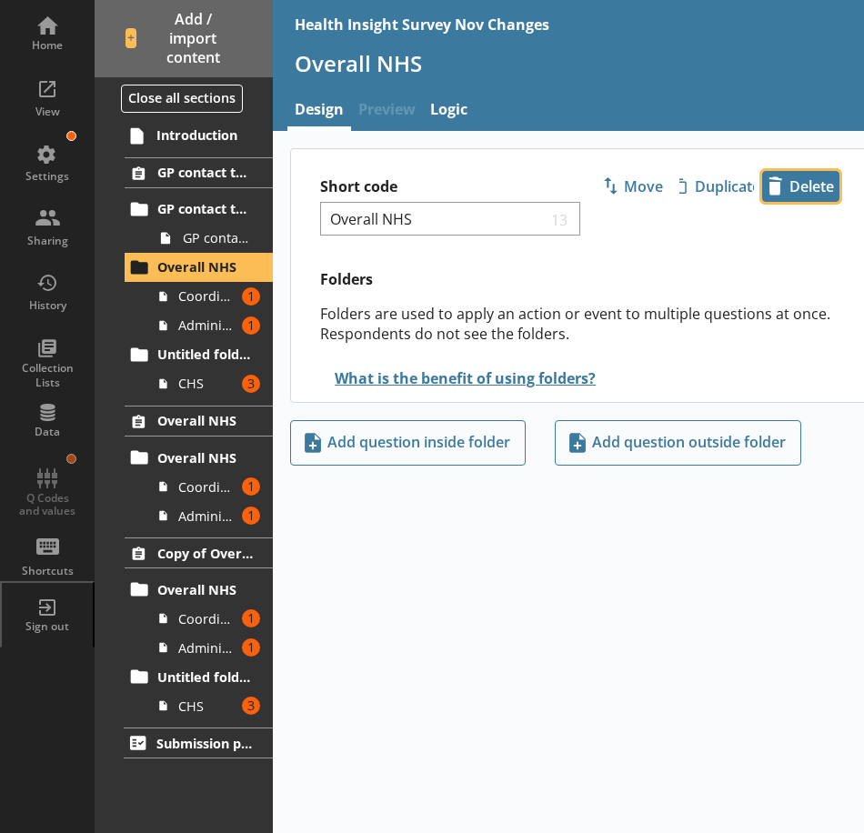
click at [821, 192] on span "icon-delete Created with Sketch. Delete" at bounding box center [800, 186] width 75 height 29
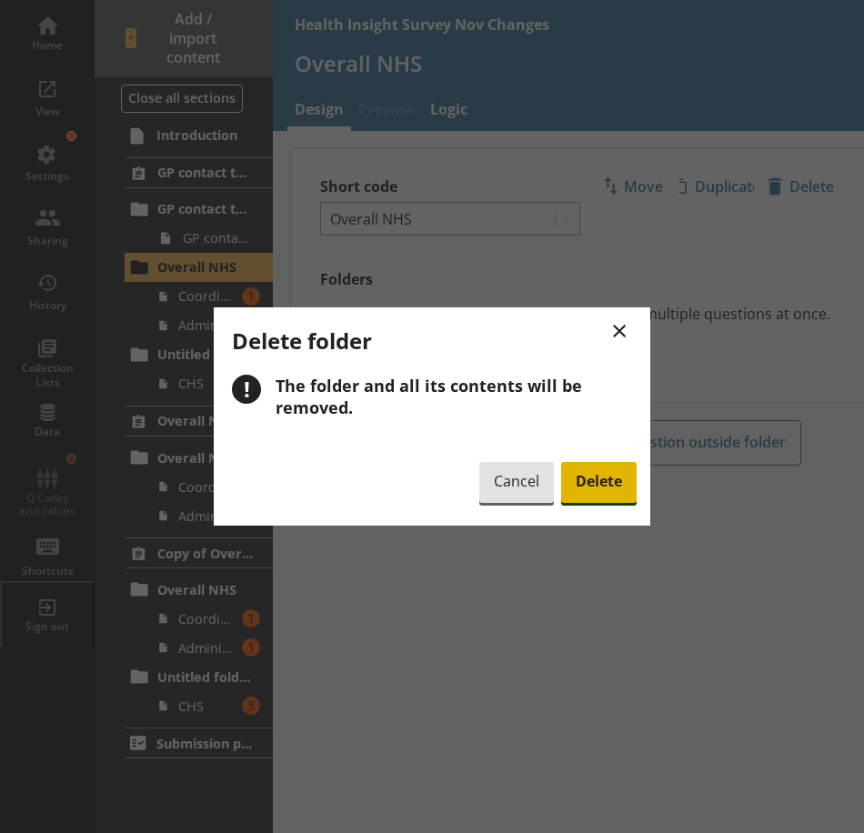
click at [598, 481] on span "Delete" at bounding box center [598, 483] width 75 height 42
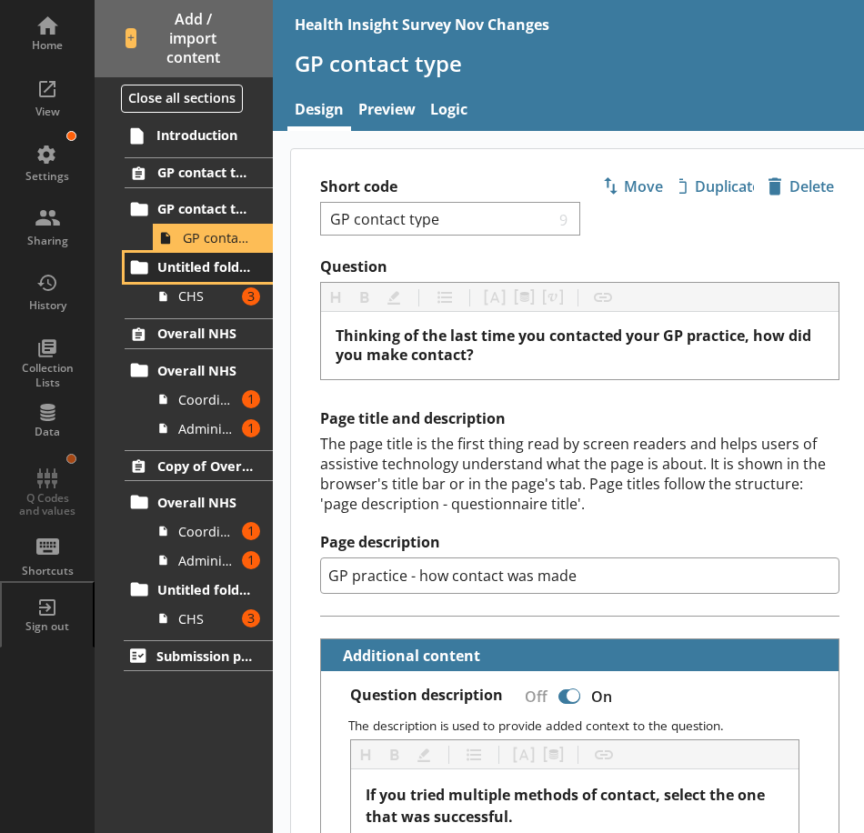
click at [200, 278] on link "Untitled folder" at bounding box center [199, 267] width 148 height 29
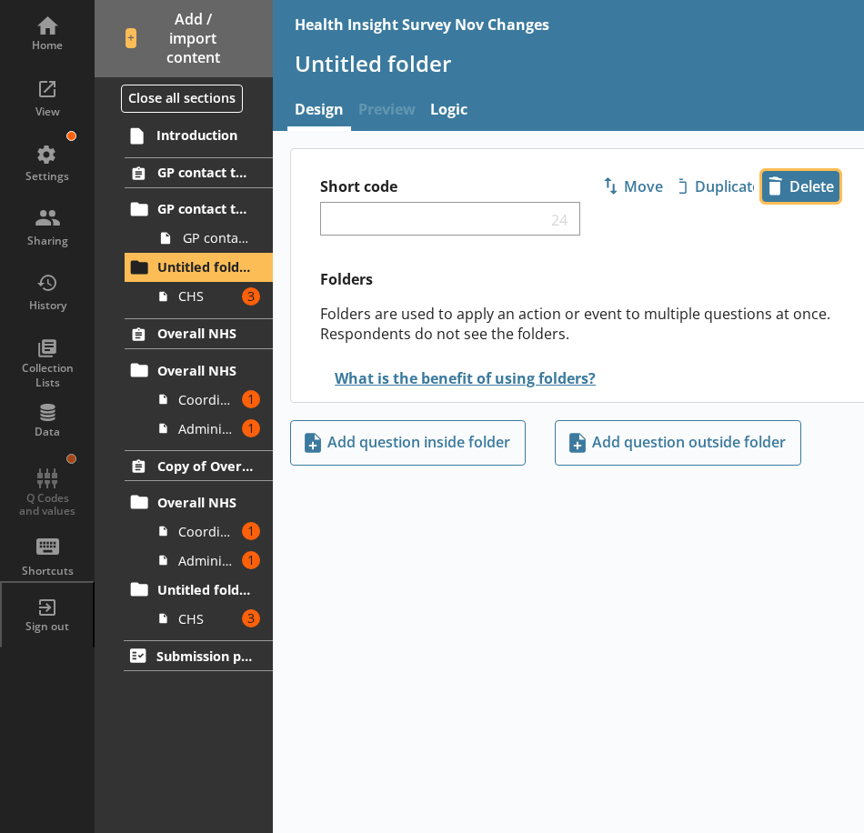
click at [783, 181] on span "icon-delete Created with Sketch. Delete" at bounding box center [800, 186] width 75 height 29
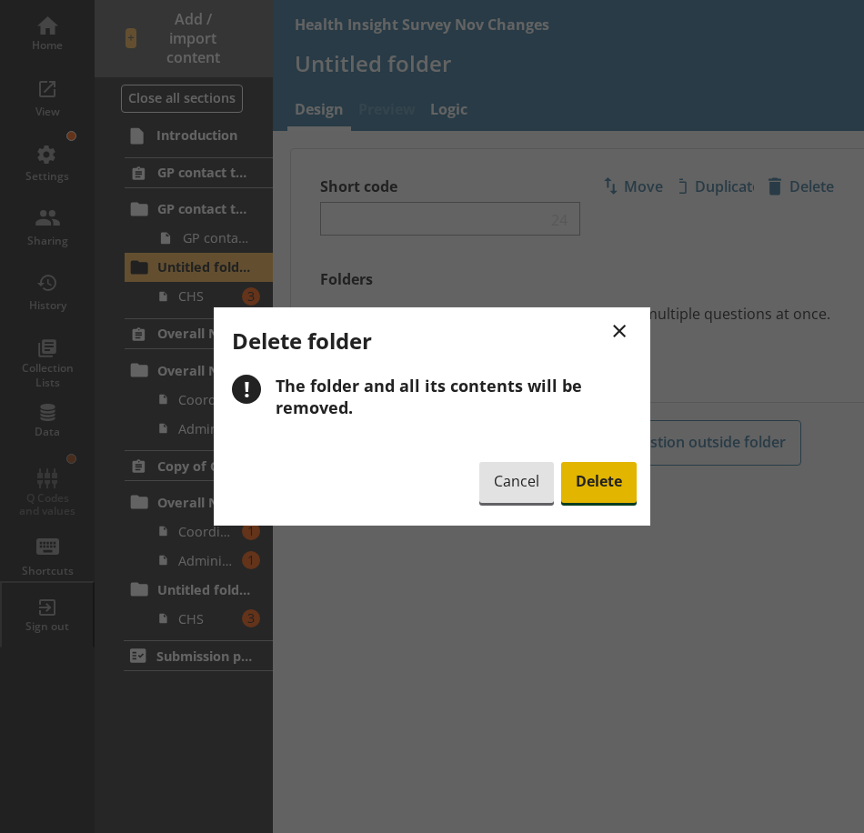
click at [590, 477] on span "Delete" at bounding box center [598, 483] width 75 height 42
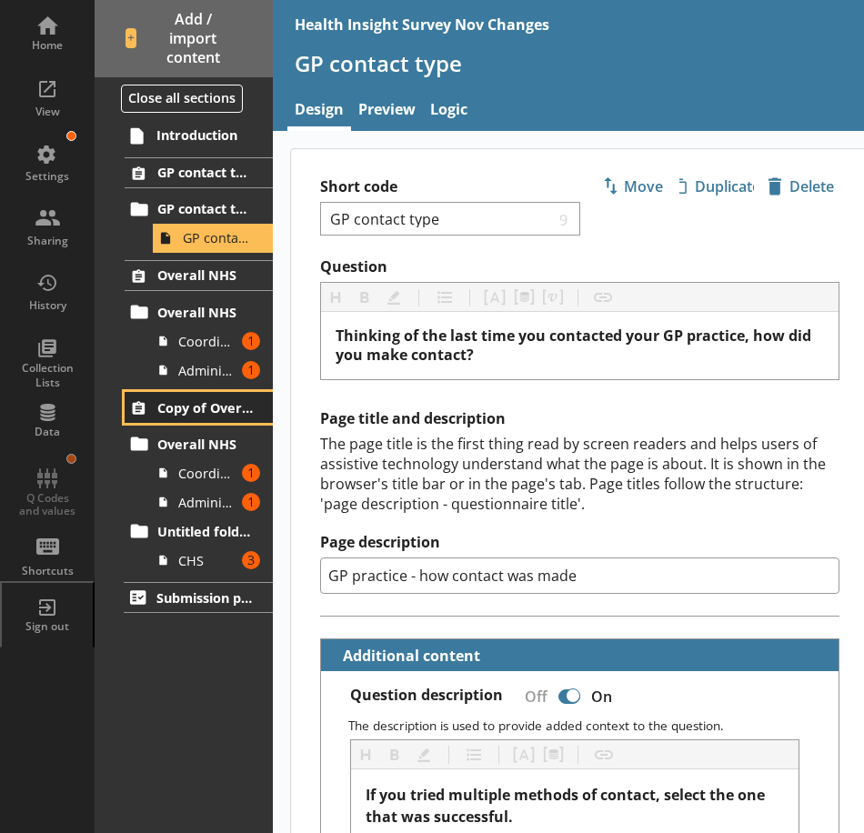
click at [194, 410] on span "Copy of Overall NHS" at bounding box center [205, 407] width 96 height 17
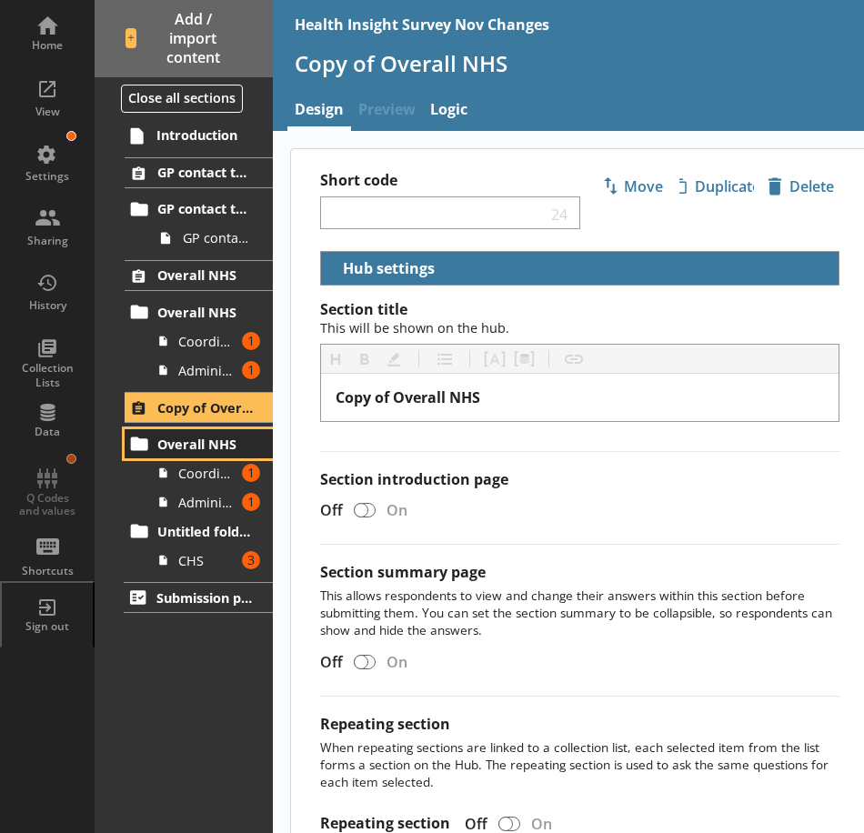
click at [198, 454] on link "Overall NHS" at bounding box center [199, 443] width 148 height 29
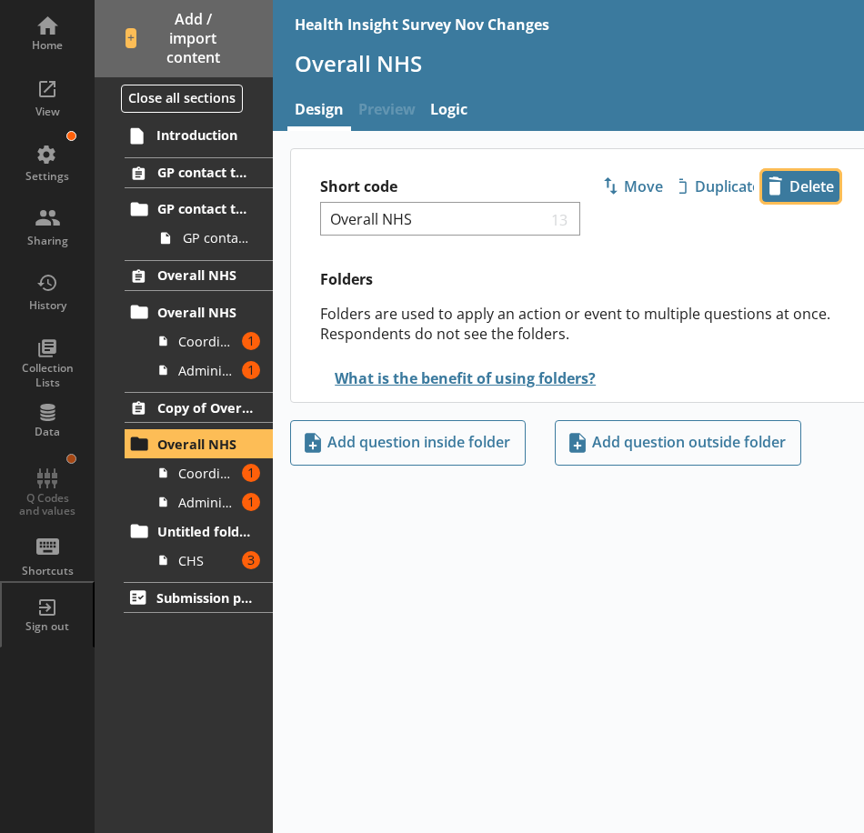
click at [808, 177] on span "icon-delete Created with Sketch. Delete" at bounding box center [800, 186] width 75 height 29
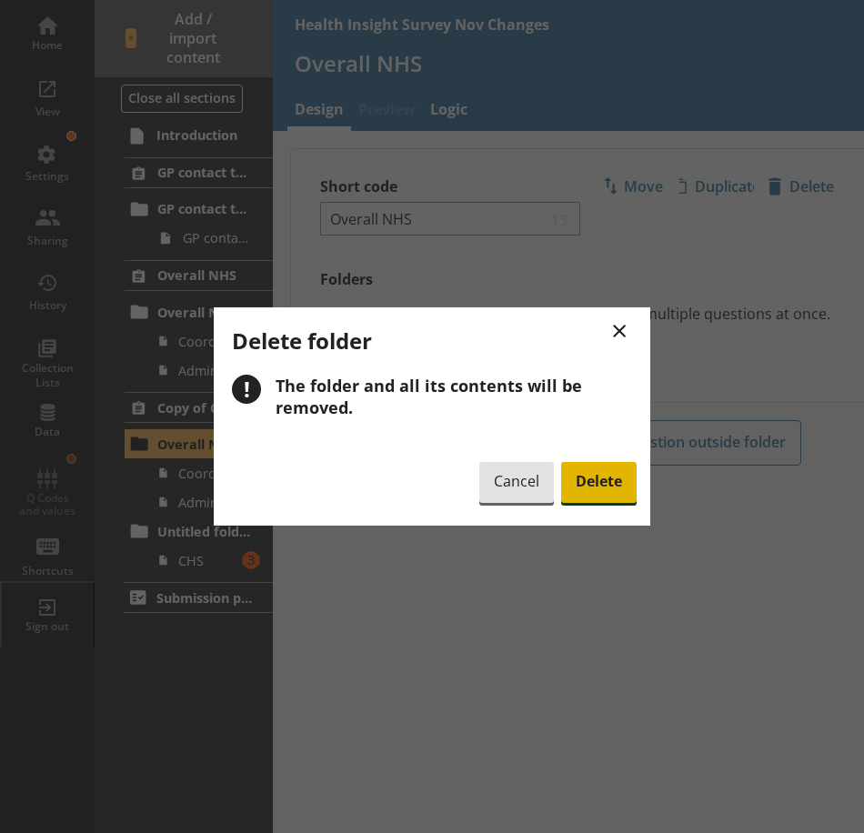
click at [614, 473] on span "Delete" at bounding box center [598, 483] width 75 height 42
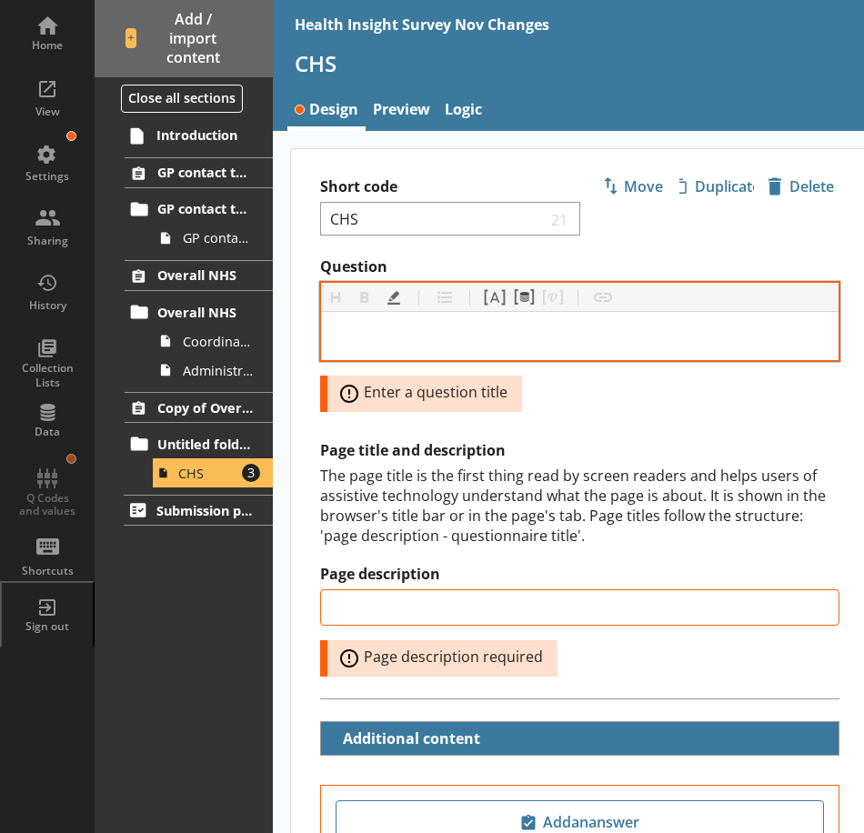
click at [366, 336] on div "Question" at bounding box center [580, 335] width 488 height 19
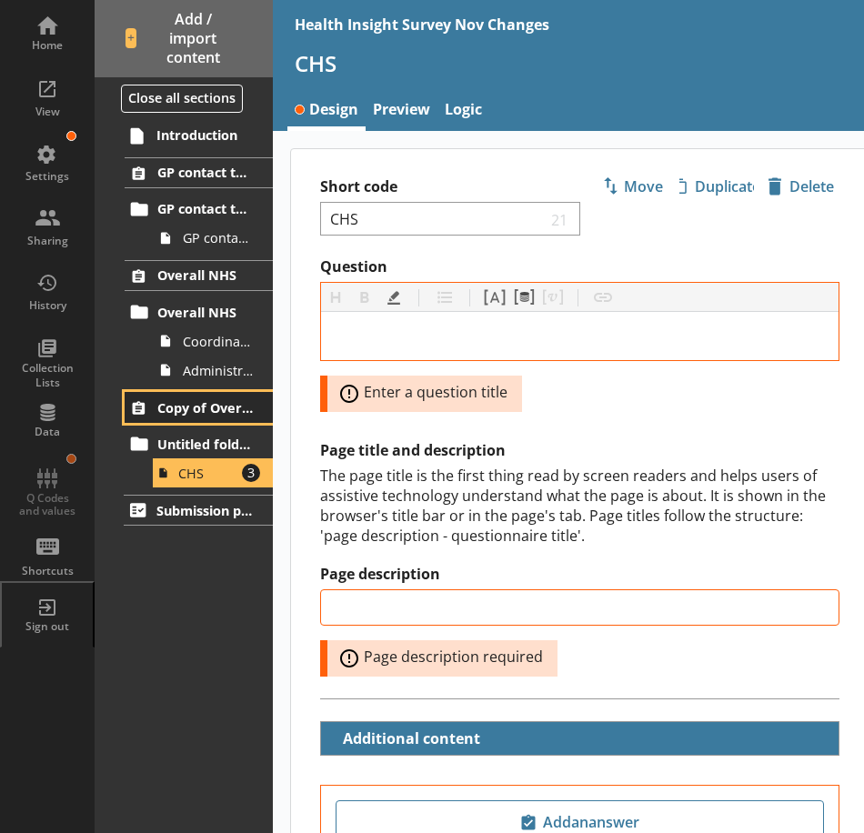
click at [197, 412] on span "Copy of Overall NHS" at bounding box center [205, 407] width 96 height 17
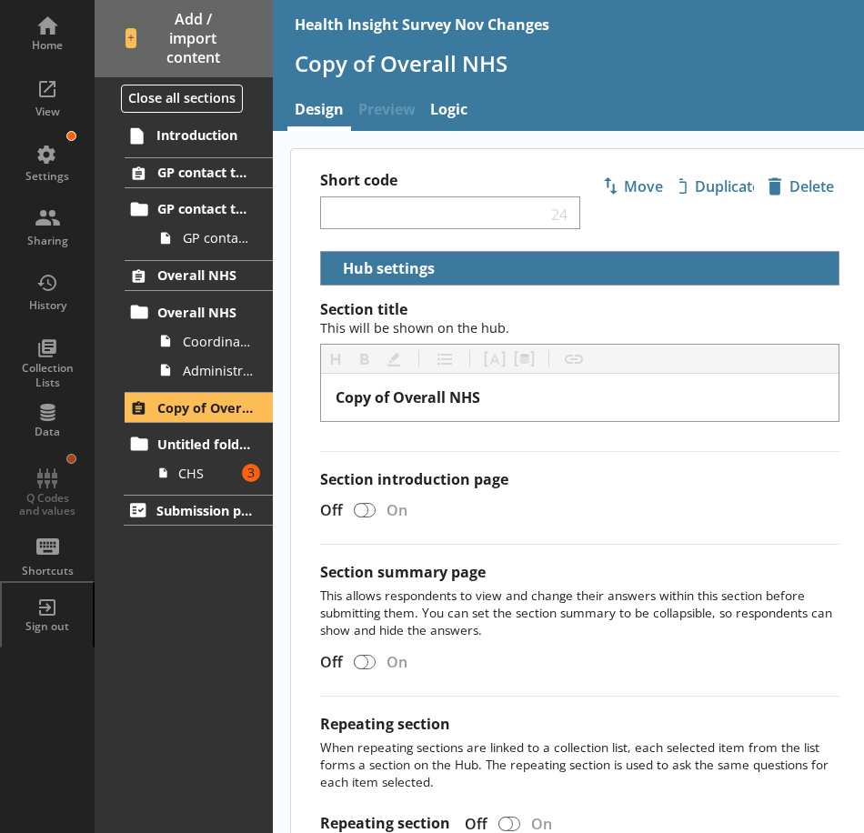
click at [629, 510] on div "Off On" at bounding box center [573, 511] width 534 height 32
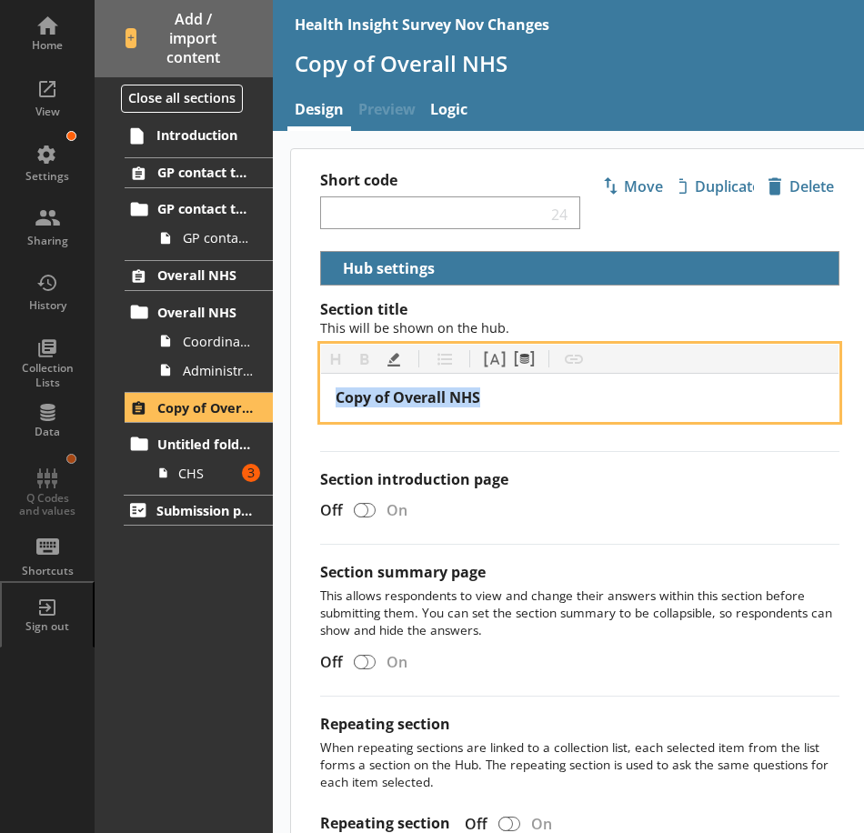
drag, startPoint x: 531, startPoint y: 401, endPoint x: 306, endPoint y: 395, distance: 225.6
click at [306, 395] on div "Section title This will be shown on the hub. Heading Heading Bold Bold Highligh…" at bounding box center [579, 587] width 577 height 575
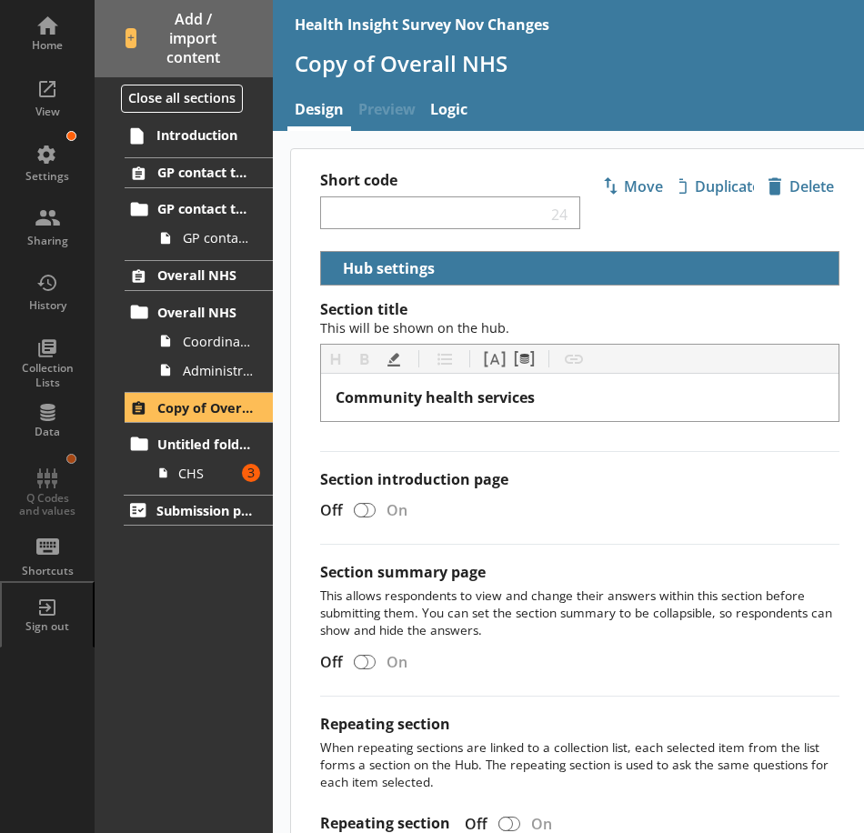
click at [357, 446] on div "Section title This will be shown on the hub. Heading Heading Bold Bold Highligh…" at bounding box center [579, 587] width 577 height 575
click at [364, 517] on div at bounding box center [365, 510] width 22 height 15
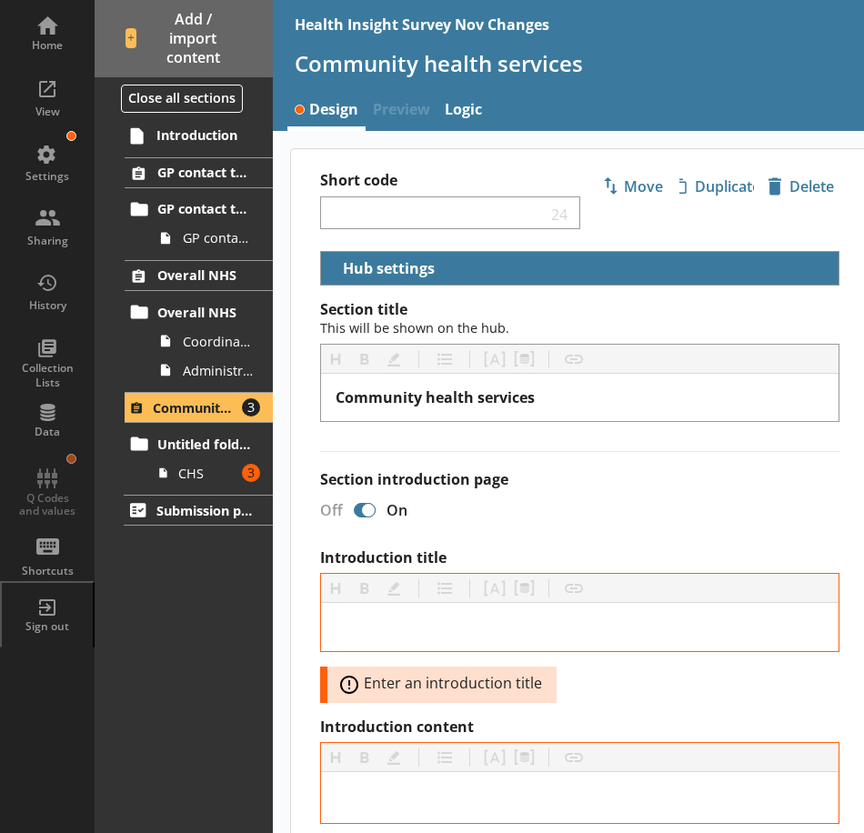
click at [553, 496] on div "Off On" at bounding box center [573, 511] width 534 height 32
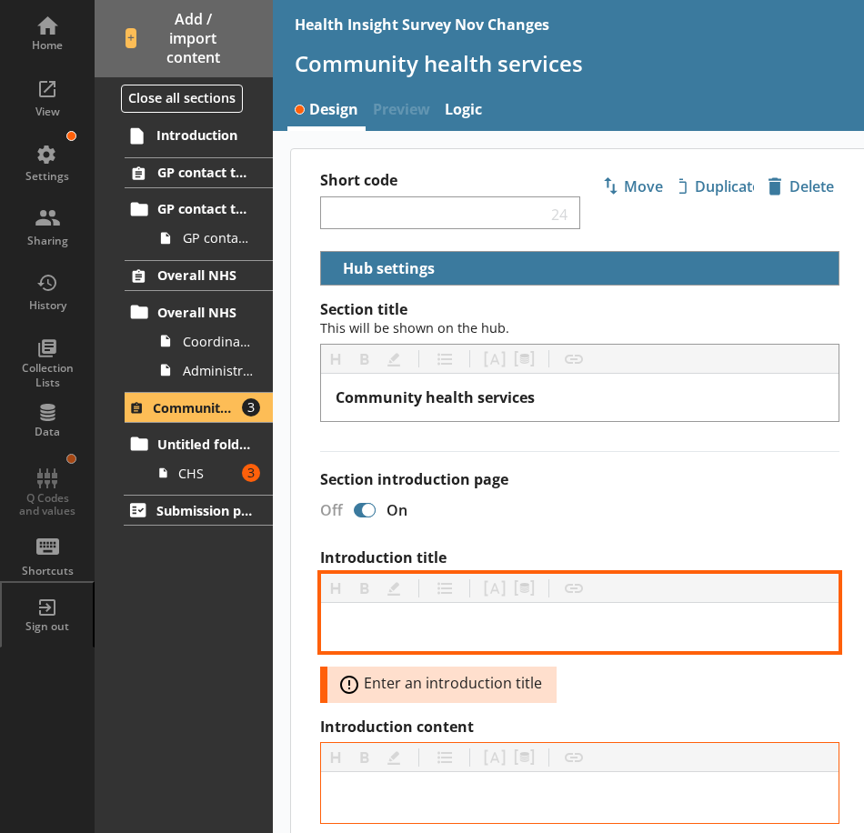
click at [363, 634] on div "Introduction title" at bounding box center [580, 626] width 488 height 19
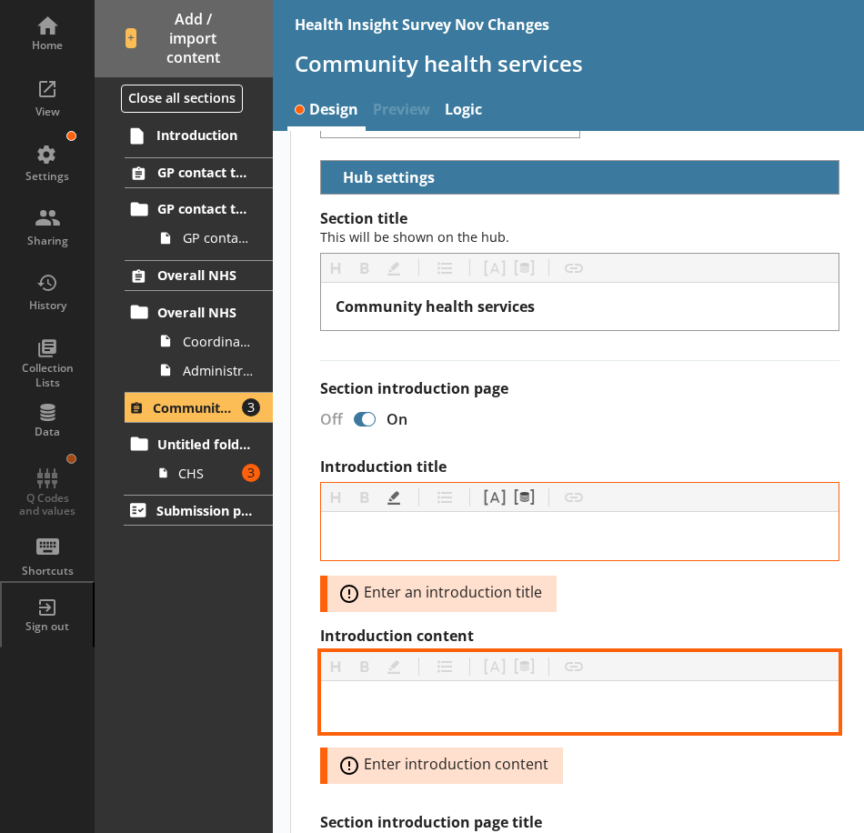
click at [379, 708] on div "Introduction content" at bounding box center [580, 707] width 488 height 22
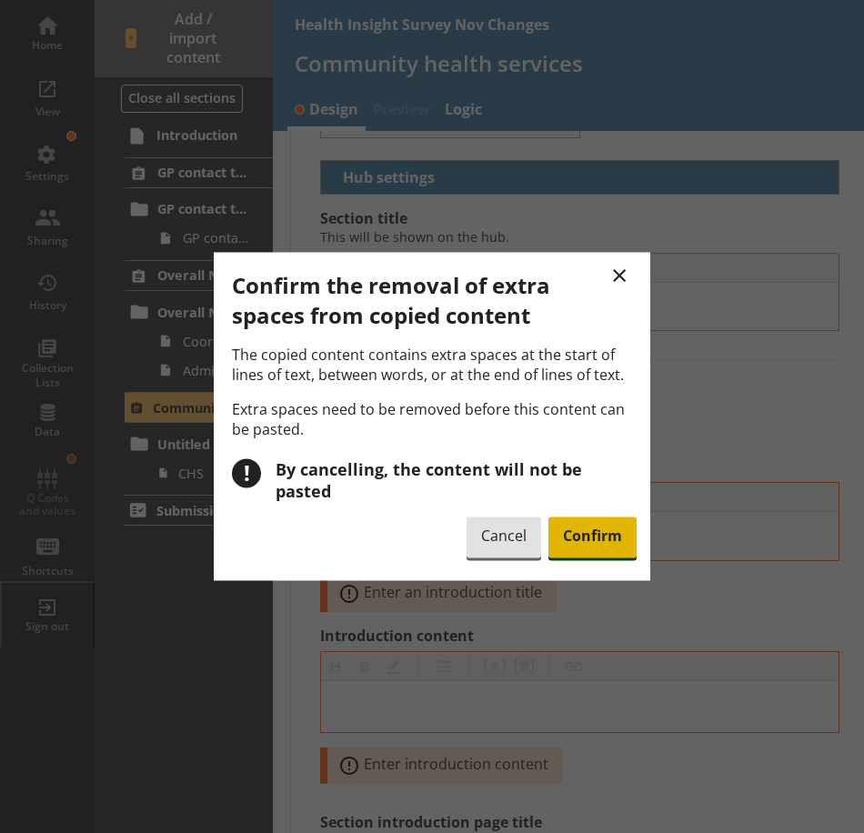
click at [587, 533] on span "Confirm" at bounding box center [592, 538] width 88 height 42
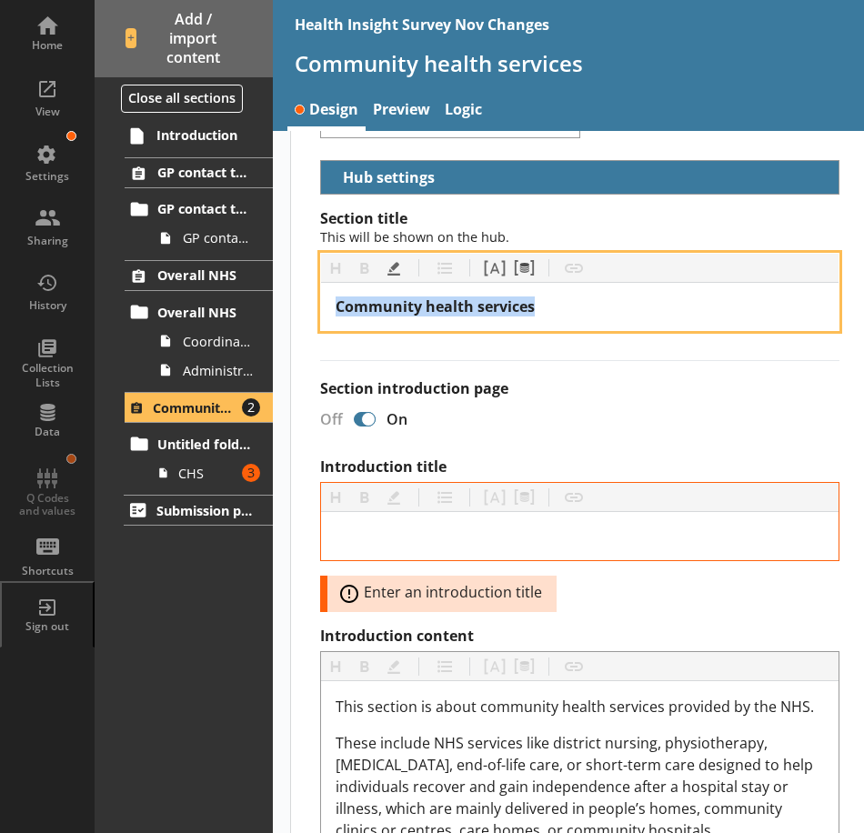
drag, startPoint x: 564, startPoint y: 304, endPoint x: 332, endPoint y: 316, distance: 232.2
click at [332, 316] on div "Community health services" at bounding box center [579, 307] width 517 height 48
copy span "Community health services"
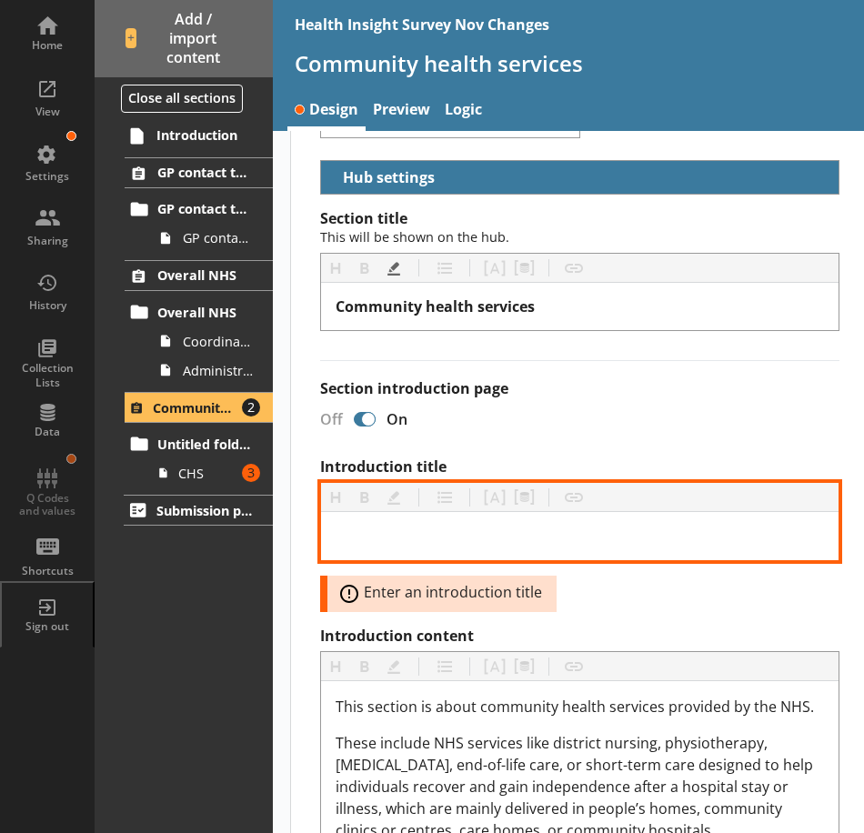
click at [370, 542] on div "Introduction title" at bounding box center [580, 536] width 488 height 19
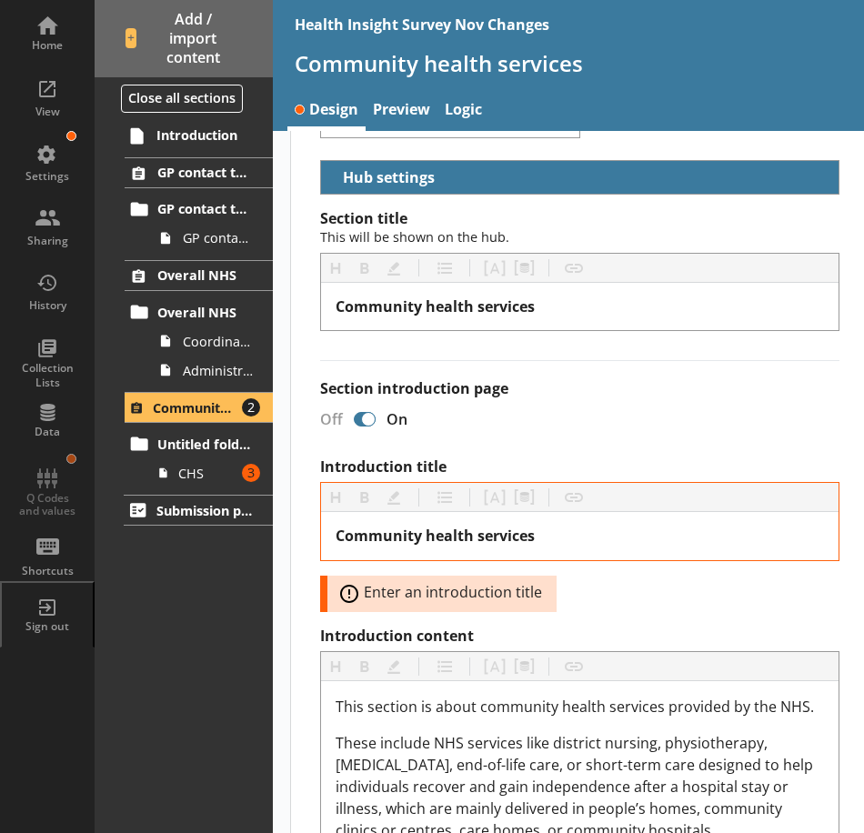
click at [533, 409] on div "Off On" at bounding box center [573, 420] width 534 height 32
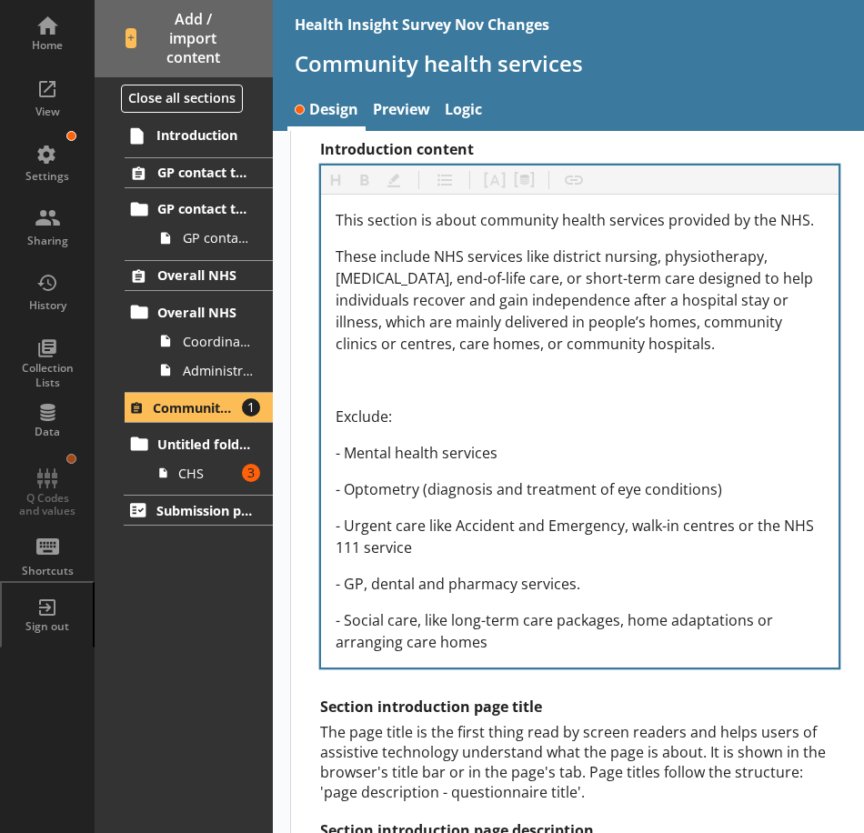
scroll to position [546, 0]
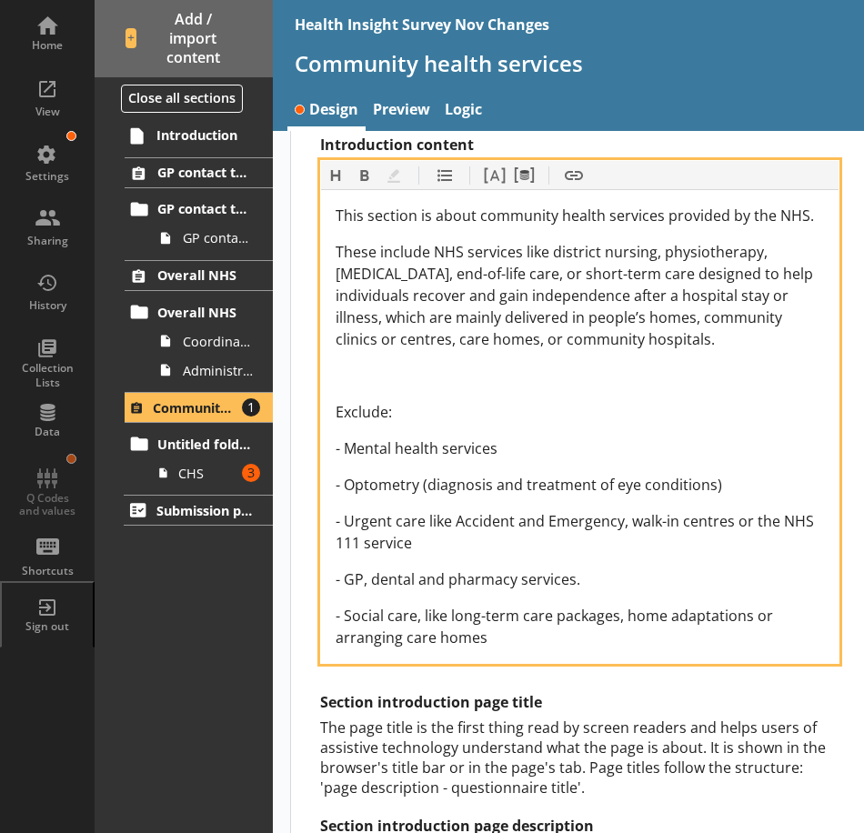
click at [362, 386] on div "Introduction content" at bounding box center [580, 376] width 488 height 22
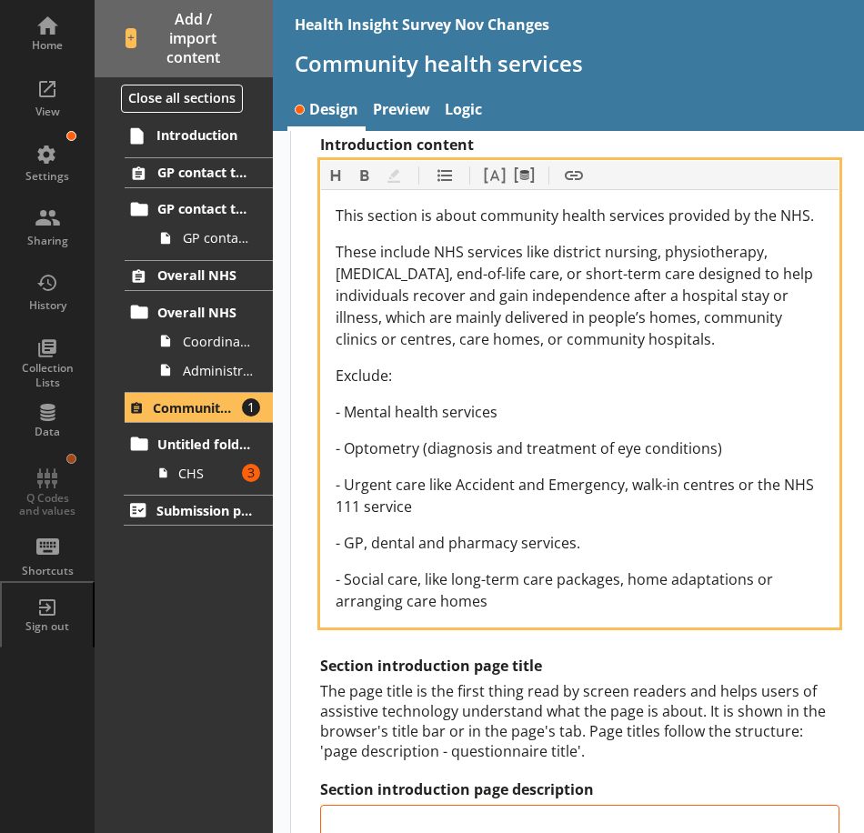
click at [344, 413] on span "- Mental health services" at bounding box center [417, 412] width 162 height 20
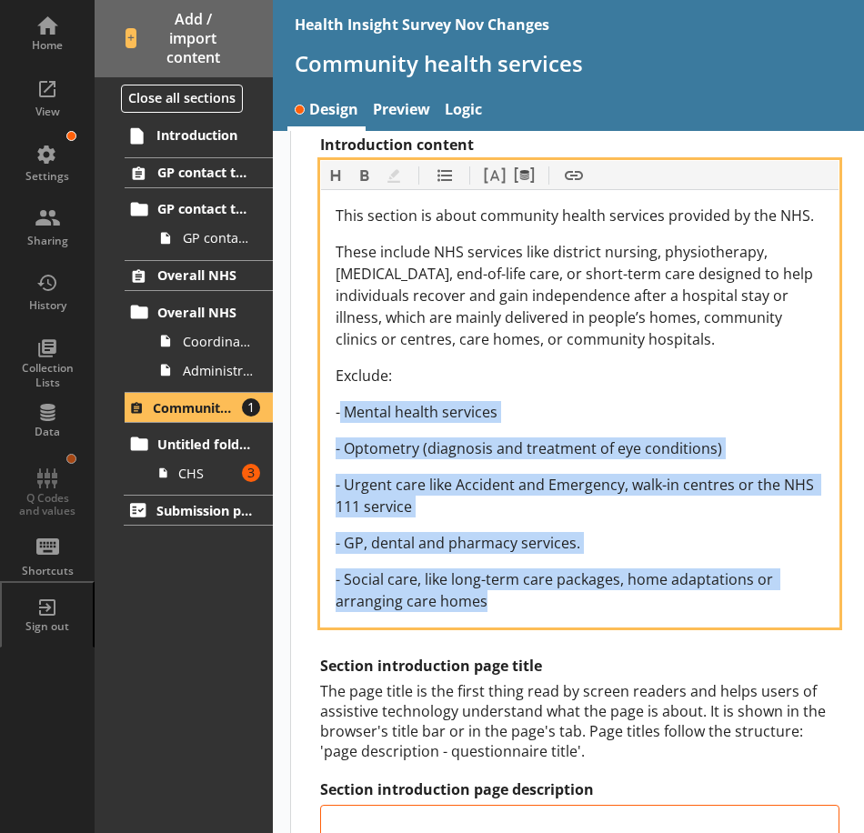
drag, startPoint x: 342, startPoint y: 412, endPoint x: 552, endPoint y: 597, distance: 280.2
click at [552, 597] on div "This section is about community health services provided by the NHS. These incl…" at bounding box center [580, 408] width 488 height 407
click at [527, 604] on div "- Social care, like long-term care packages, home adaptations or arranging care…" at bounding box center [580, 590] width 488 height 44
drag, startPoint x: 512, startPoint y: 606, endPoint x: 325, endPoint y: 400, distance: 278.1
click at [325, 400] on div "This section is about community health services provided by the NHS. These incl…" at bounding box center [579, 408] width 517 height 436
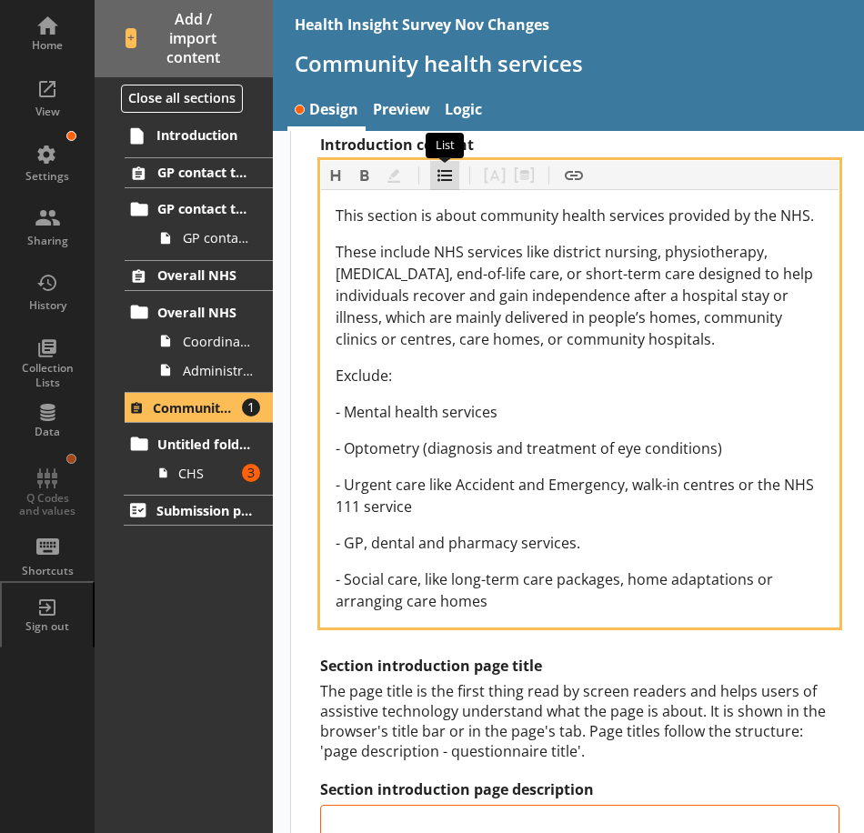
click at [435, 176] on button "List" at bounding box center [444, 175] width 29 height 29
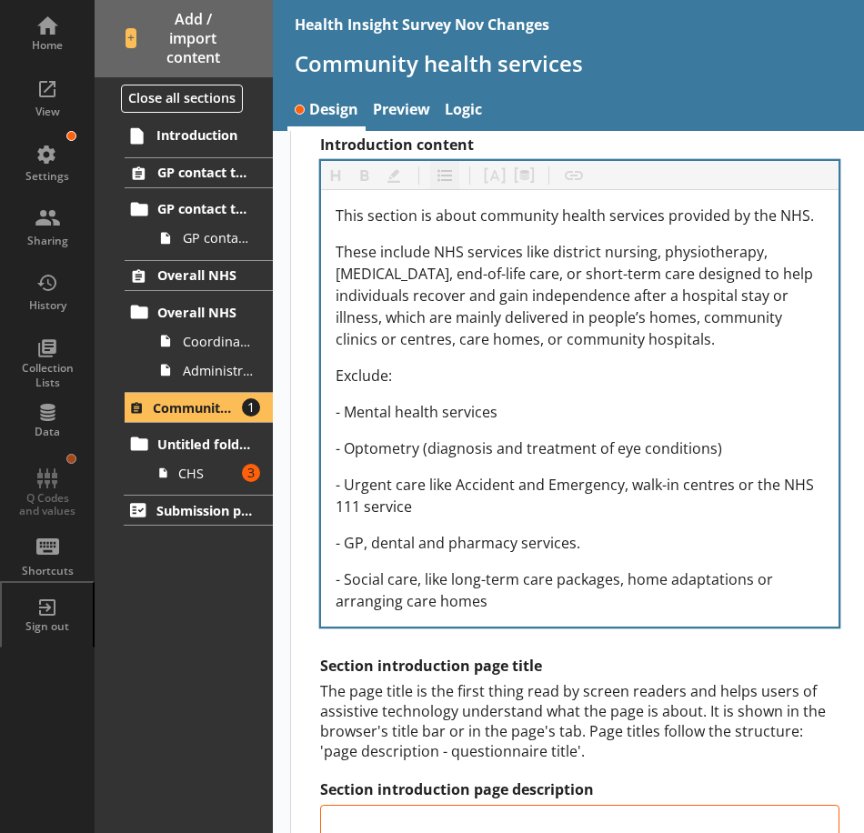
drag, startPoint x: 428, startPoint y: 184, endPoint x: 438, endPoint y: 178, distance: 11.4
click at [432, 182] on div "Heading Heading Bold Bold Highlight Highlight List List Pipe answer Pipe answer…" at bounding box center [579, 175] width 517 height 29
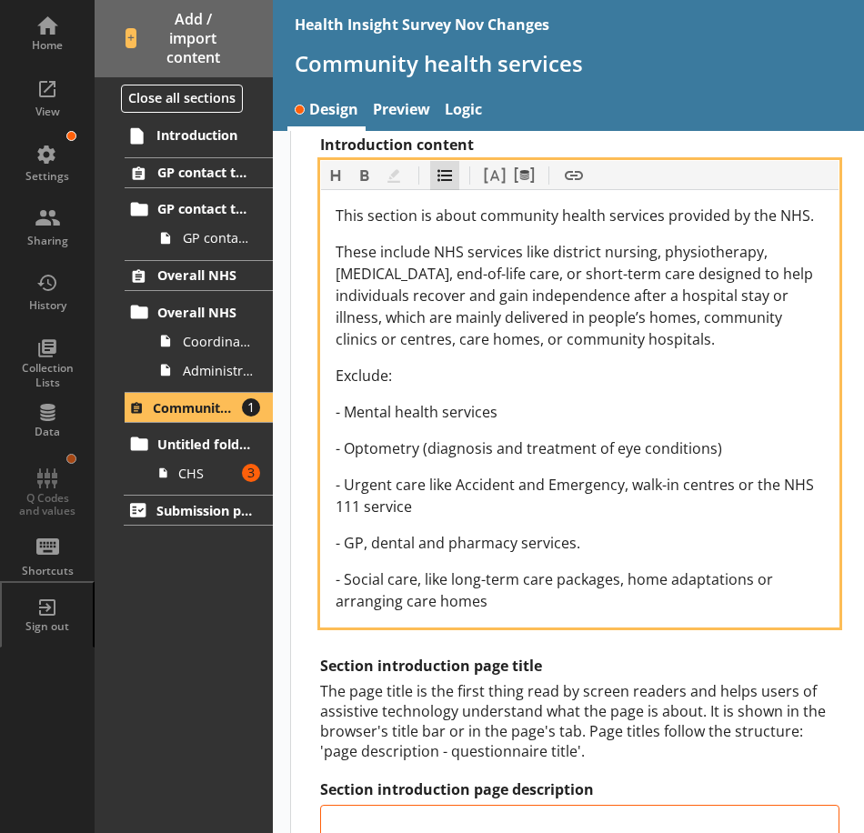
click at [438, 178] on button "List" at bounding box center [444, 175] width 29 height 29
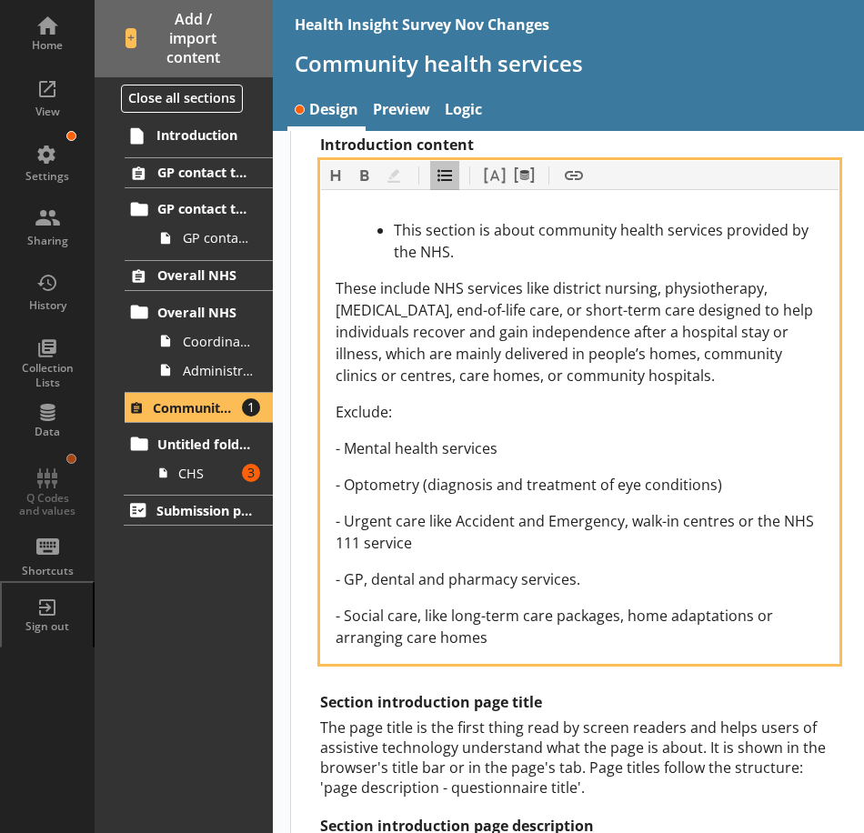
click at [345, 451] on span "- Mental health services" at bounding box center [417, 448] width 162 height 20
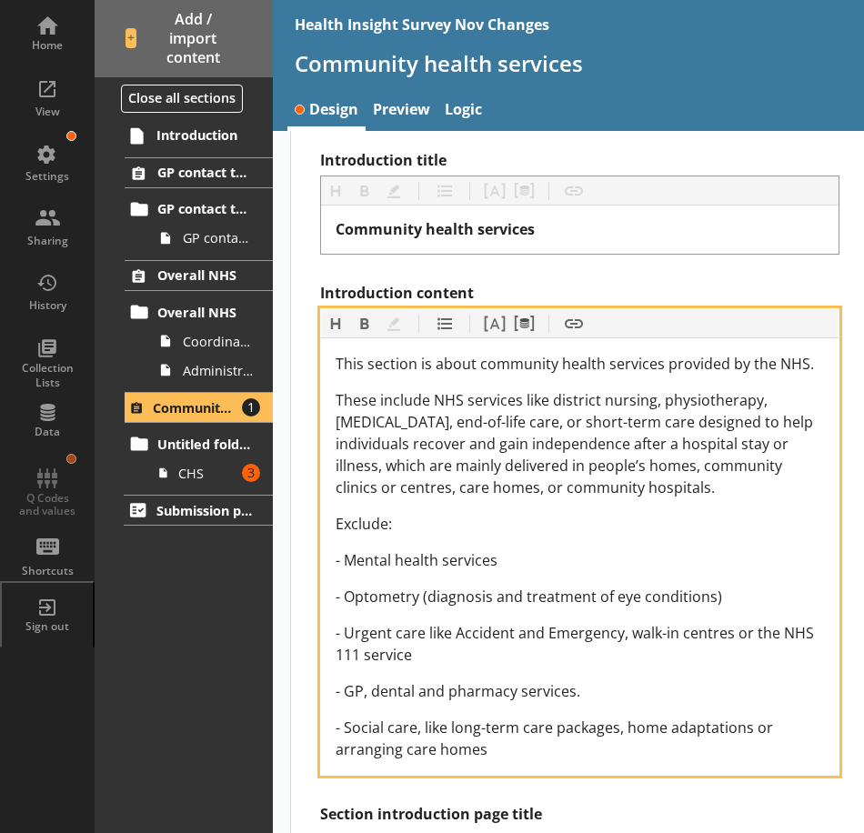
scroll to position [440, 0]
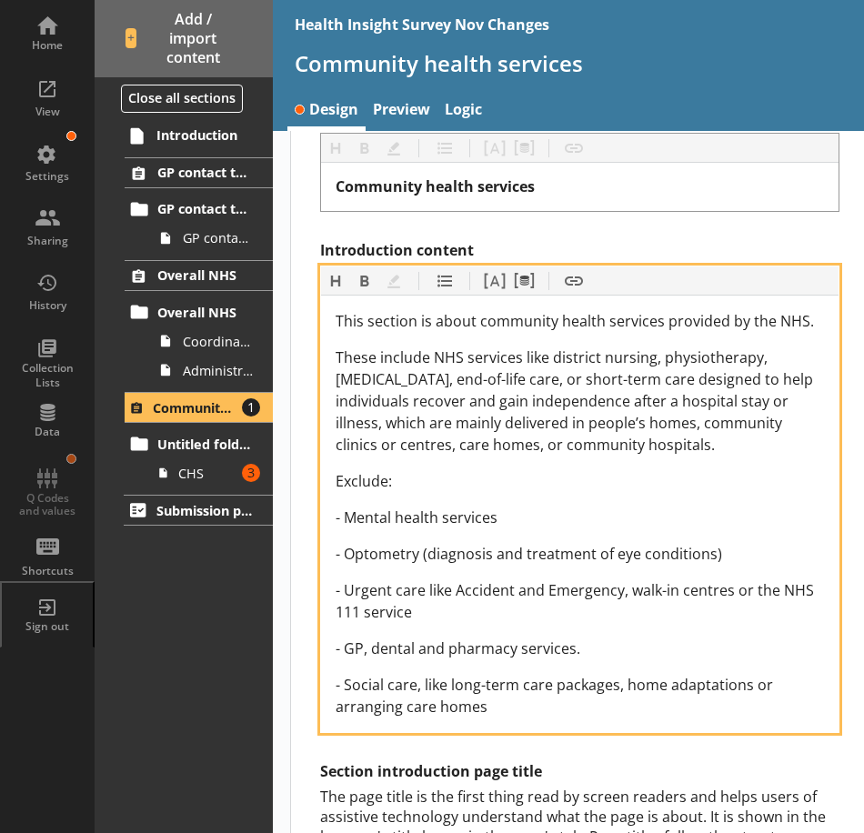
click at [350, 522] on span "- Mental health services" at bounding box center [417, 517] width 162 height 20
click at [348, 555] on span "- Optometry (diagnosis and treatment of eye conditions)" at bounding box center [529, 554] width 386 height 20
click at [342, 593] on span "- Urgent care like Accident and Emergency, walk-in centres or the NHS 111 servi…" at bounding box center [577, 601] width 482 height 42
click at [344, 648] on span "- GP, dental and pharmacy services." at bounding box center [458, 648] width 245 height 20
click at [346, 688] on span "- Social care, like long-term care packages, home adaptations or arranging care…" at bounding box center [556, 696] width 441 height 42
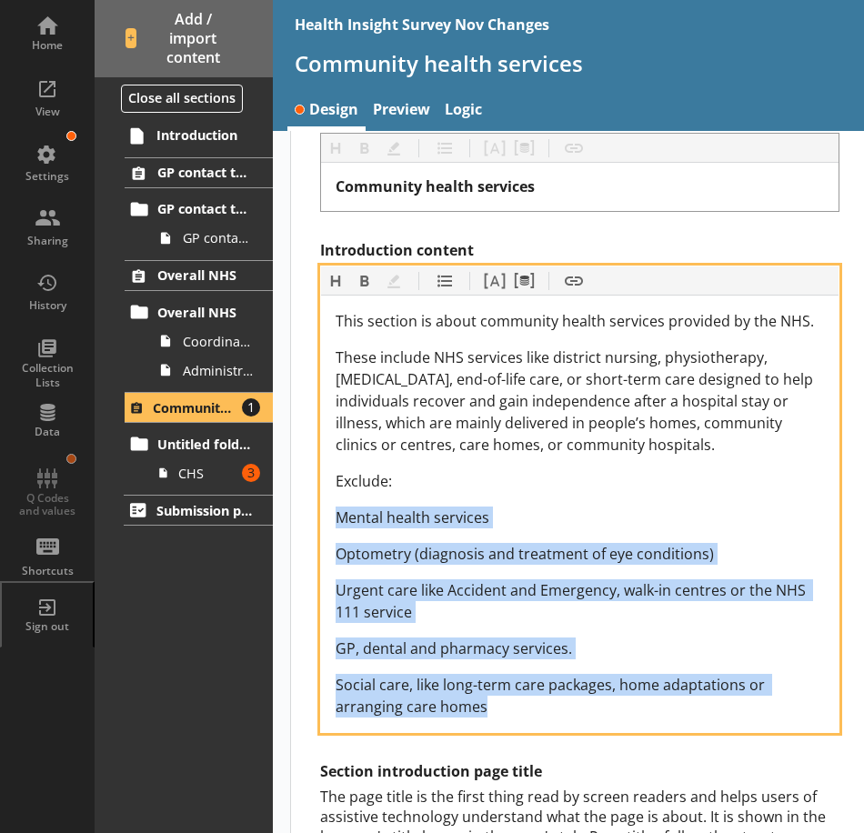
drag, startPoint x: 498, startPoint y: 697, endPoint x: 334, endPoint y: 514, distance: 246.6
click at [334, 514] on div "This section is about community health services provided by the NHS. These incl…" at bounding box center [579, 514] width 517 height 436
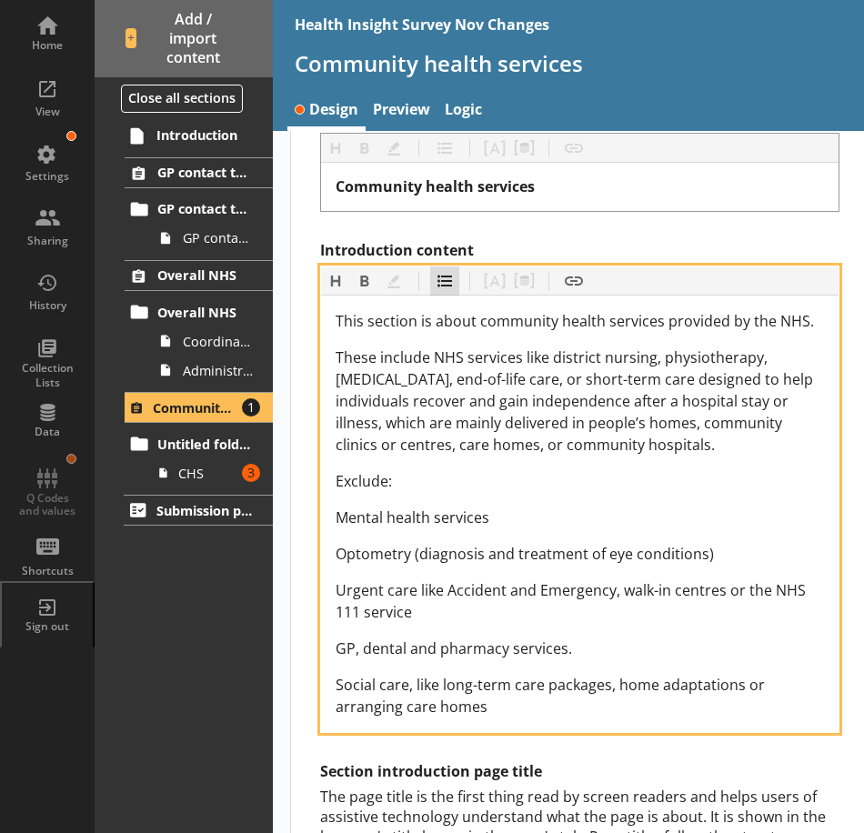
click at [451, 286] on button "List" at bounding box center [444, 280] width 29 height 29
click at [645, 511] on div "Mental health services" at bounding box center [580, 518] width 488 height 22
click at [591, 395] on span "These include NHS services like district nursing, physiotherapy, palliative car…" at bounding box center [576, 400] width 481 height 107
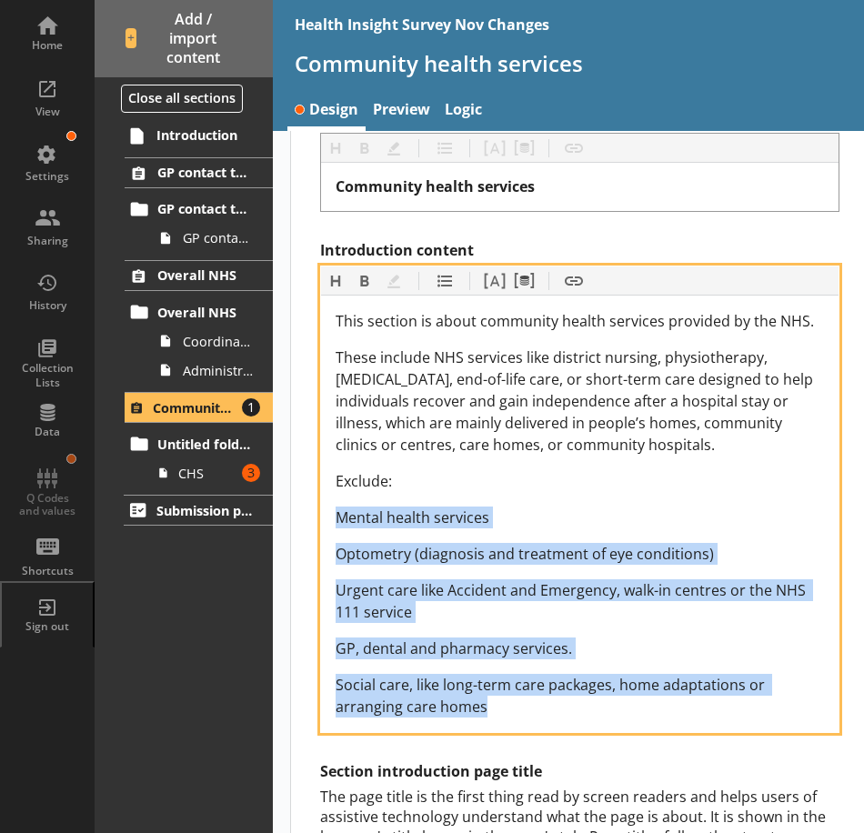
drag, startPoint x: 498, startPoint y: 707, endPoint x: 322, endPoint y: 511, distance: 263.3
click at [322, 511] on div "This section is about community health services provided by the NHS. These incl…" at bounding box center [579, 514] width 517 height 436
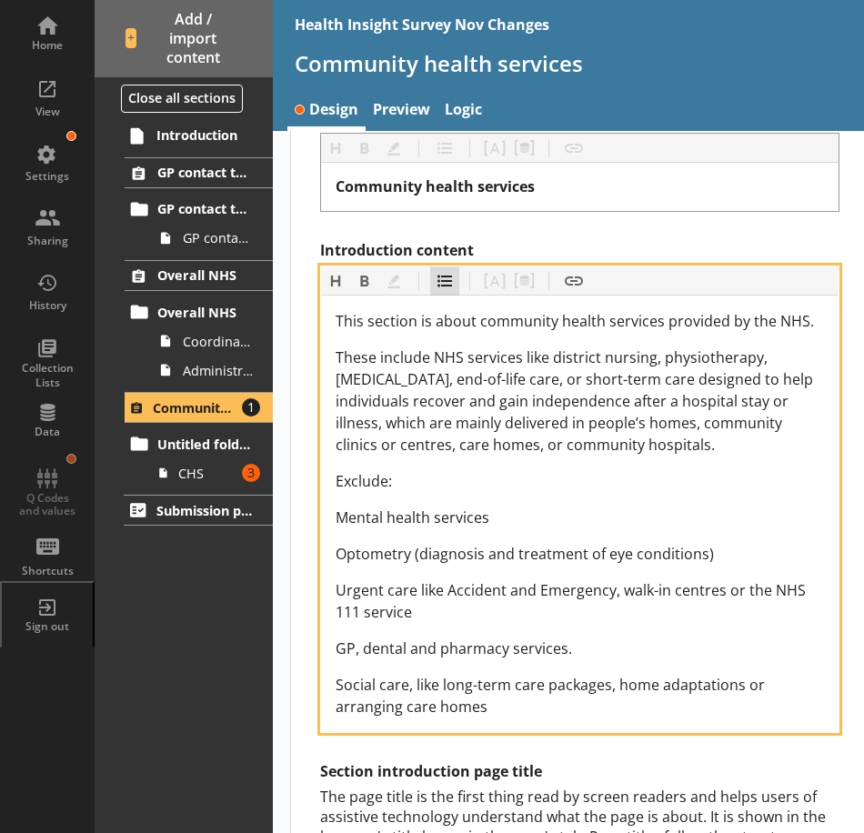
click at [440, 280] on button "List" at bounding box center [444, 280] width 29 height 29
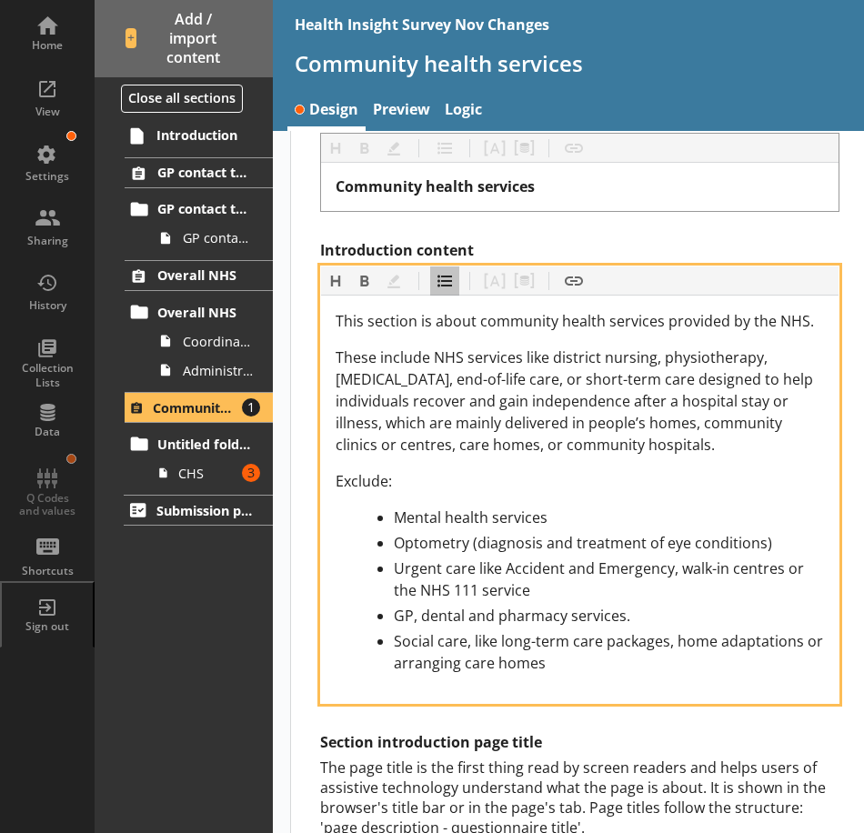
click at [526, 507] on div "Mental health services" at bounding box center [609, 518] width 430 height 22
click at [442, 487] on div "Exclude:" at bounding box center [580, 481] width 488 height 22
drag, startPoint x: 418, startPoint y: 487, endPoint x: 329, endPoint y: 487, distance: 89.1
click at [328, 487] on div "This section is about community health services provided by the NHS. These incl…" at bounding box center [579, 499] width 517 height 407
click at [497, 485] on div "Exclude:" at bounding box center [580, 481] width 488 height 22
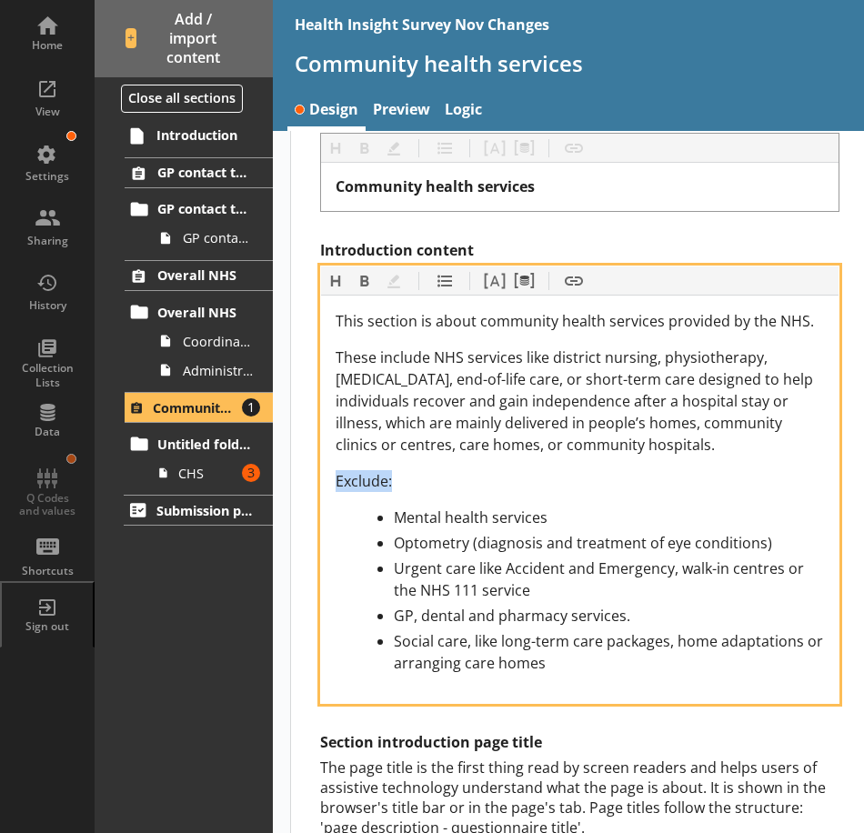
drag, startPoint x: 426, startPoint y: 486, endPoint x: 318, endPoint y: 483, distance: 107.3
click at [318, 483] on div "Section title This will be shown on the hub. Heading Heading Bold Bold Highligh…" at bounding box center [579, 589] width 577 height 1458
click at [503, 454] on span "These include NHS services like district nursing, physiotherapy, palliative car…" at bounding box center [576, 400] width 481 height 107
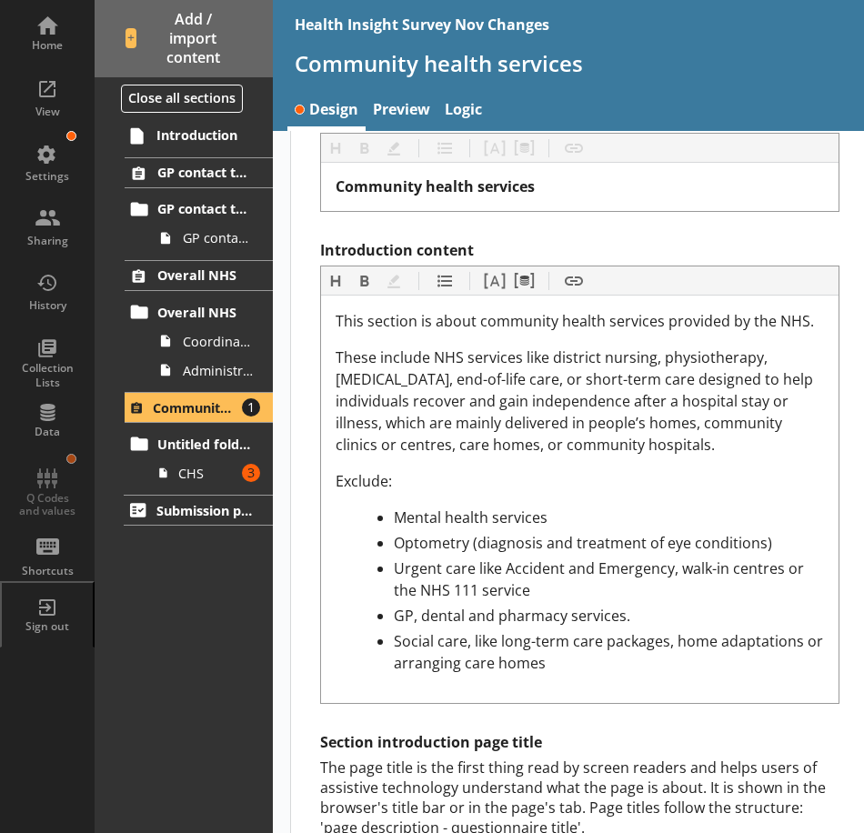
click at [847, 379] on div "Section title This will be shown on the hub. Heading Heading Bold Bold Highligh…" at bounding box center [579, 589] width 577 height 1458
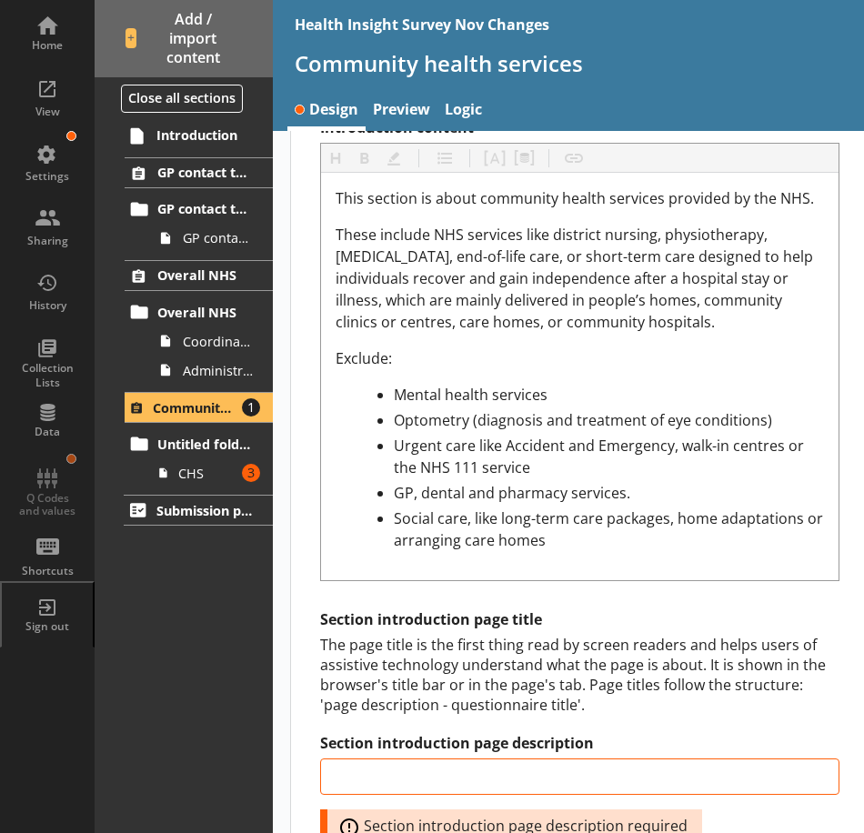
scroll to position [531, 0]
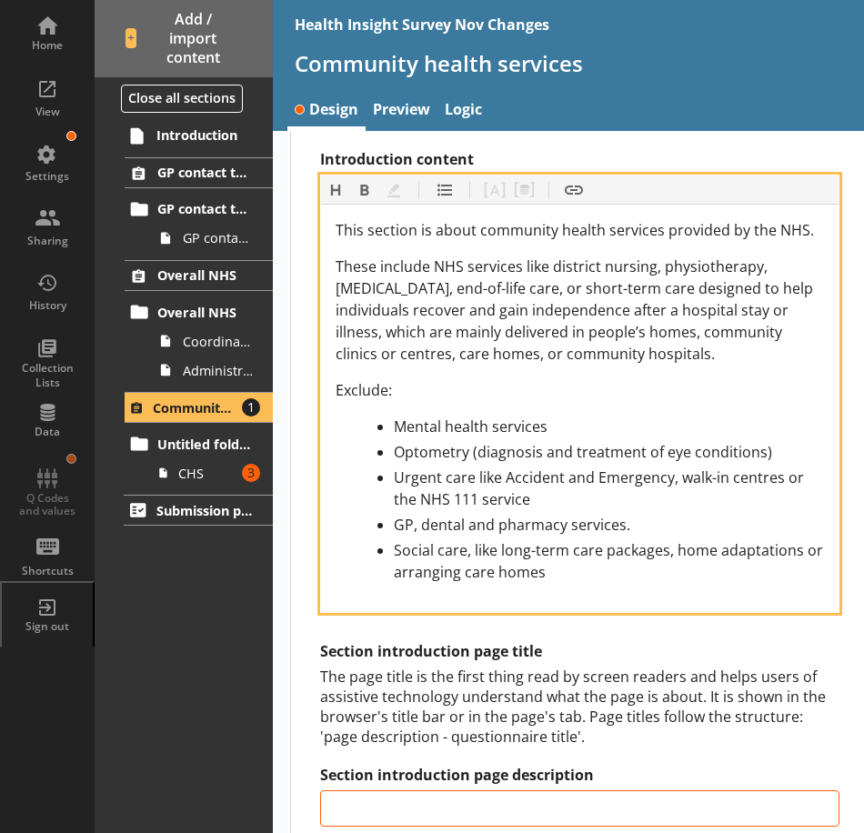
drag, startPoint x: 430, startPoint y: 357, endPoint x: 456, endPoint y: 328, distance: 39.3
click at [456, 328] on span "These include NHS services like district nursing, physiotherapy, palliative car…" at bounding box center [576, 309] width 481 height 107
click at [765, 354] on div "These include NHS services like district nursing, physiotherapy, palliative car…" at bounding box center [580, 310] width 488 height 109
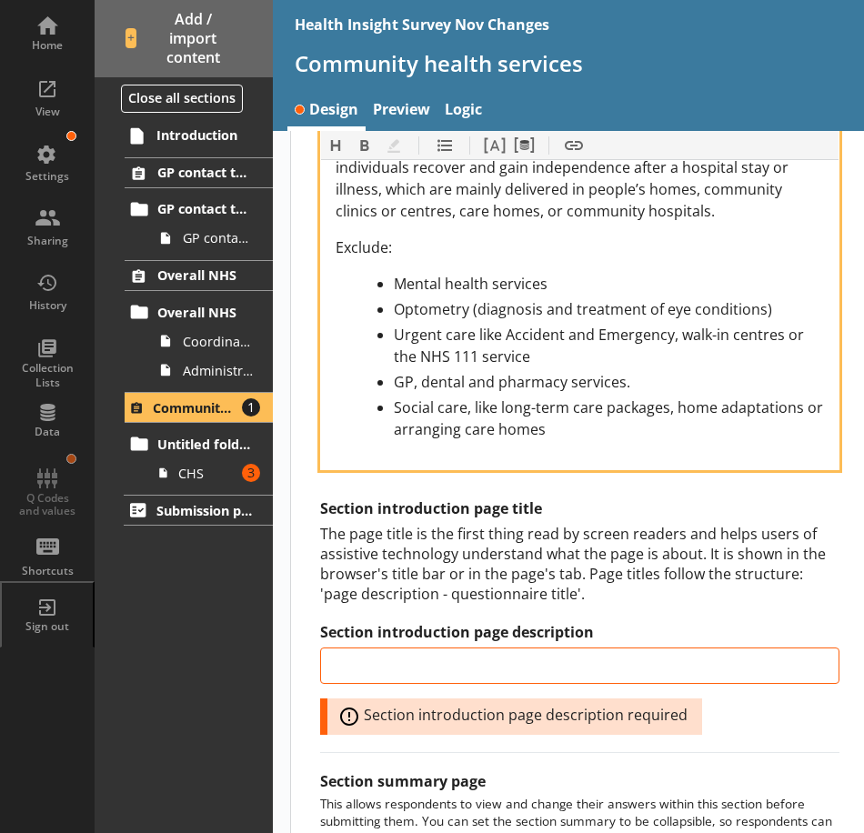
scroll to position [804, 0]
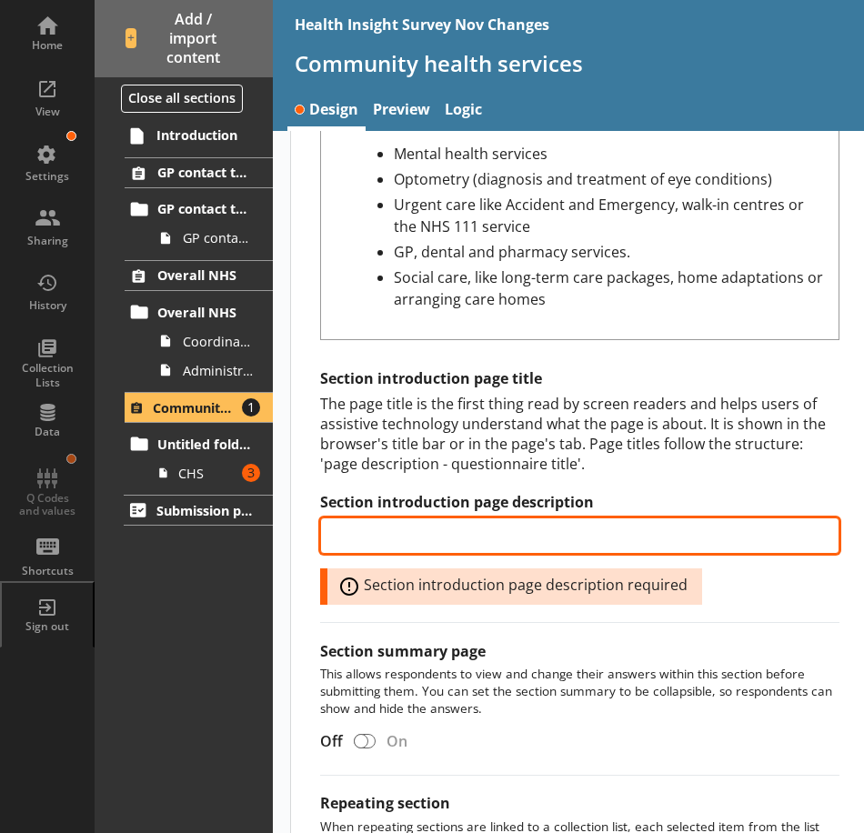
click at [504, 523] on input "Section introduction page description" at bounding box center [579, 535] width 519 height 36
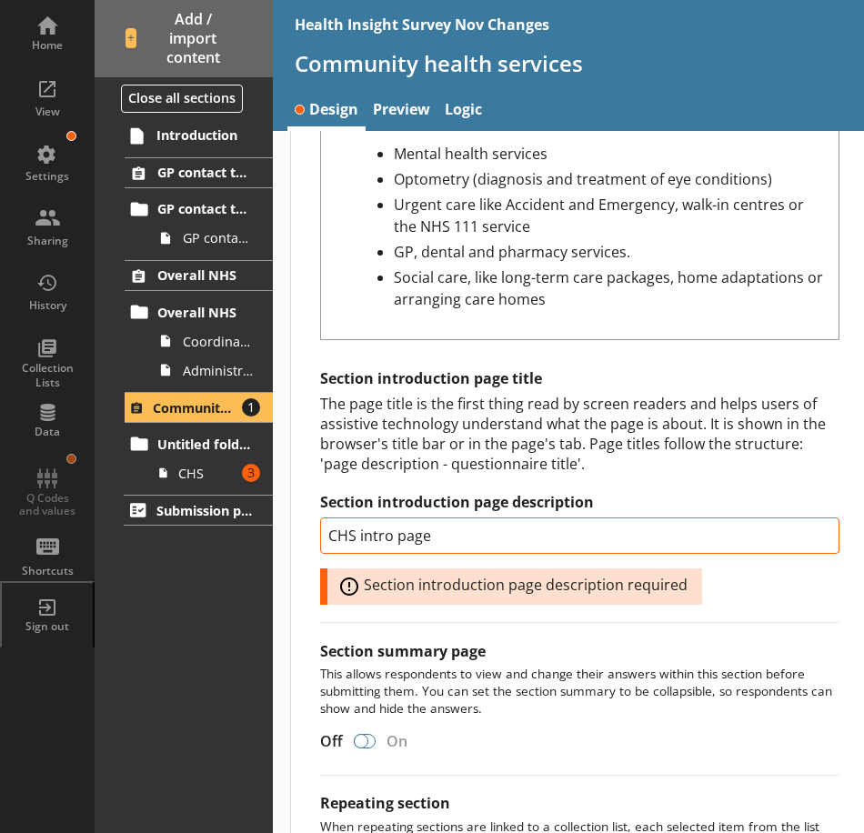
click at [366, 739] on div at bounding box center [361, 741] width 15 height 15
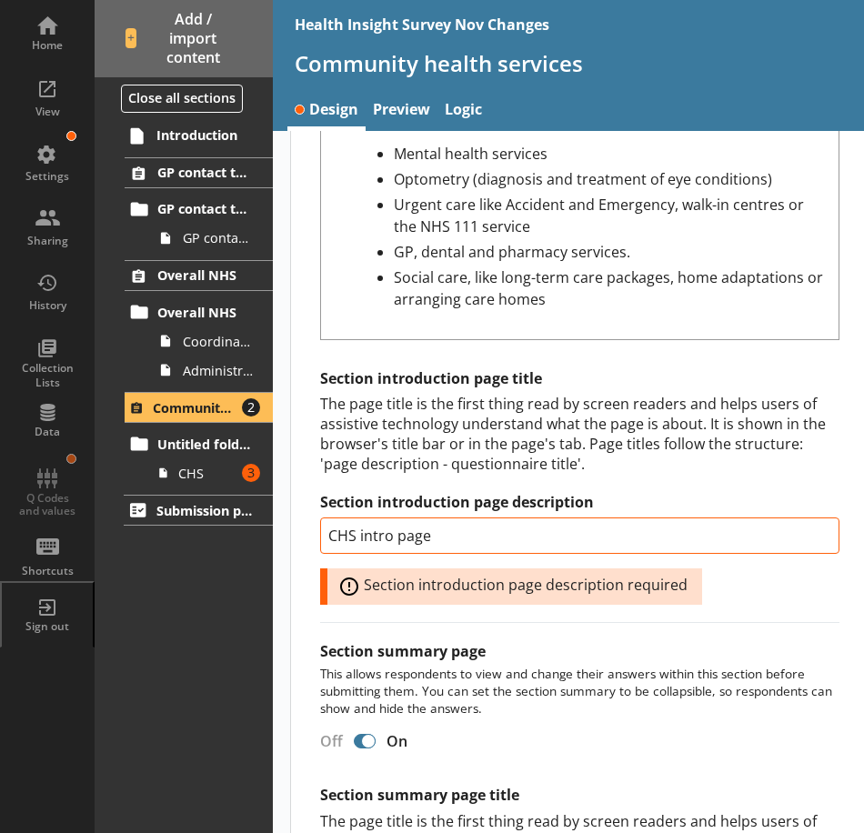
click at [587, 626] on div "Section title This will be shown on the hub. Heading Heading Bold Bold Highligh…" at bounding box center [579, 364] width 577 height 1737
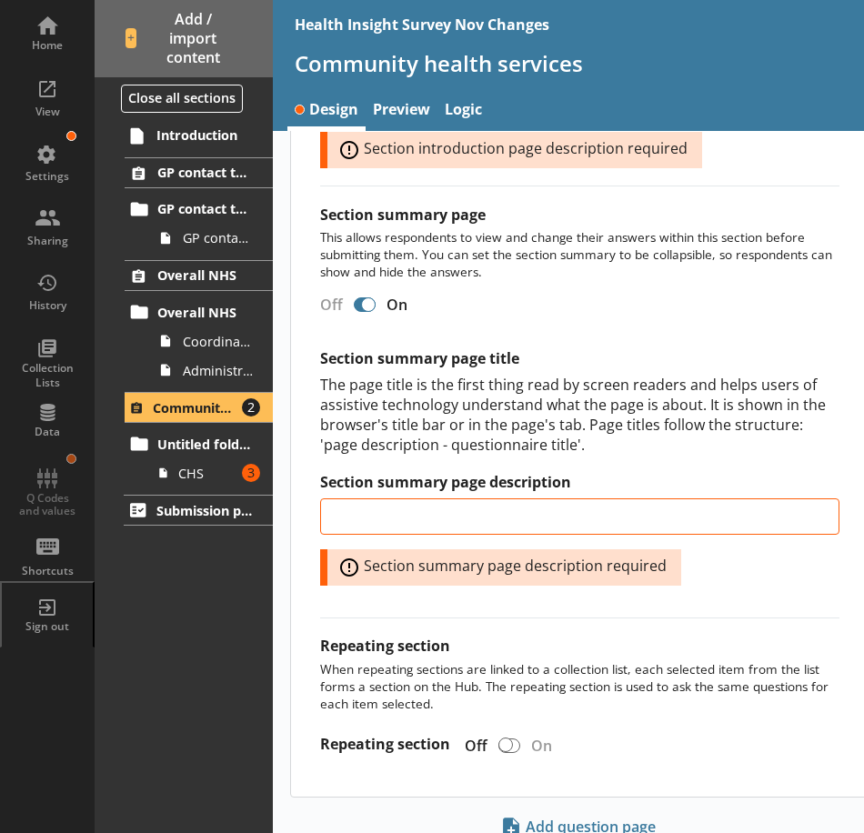
scroll to position [1273, 0]
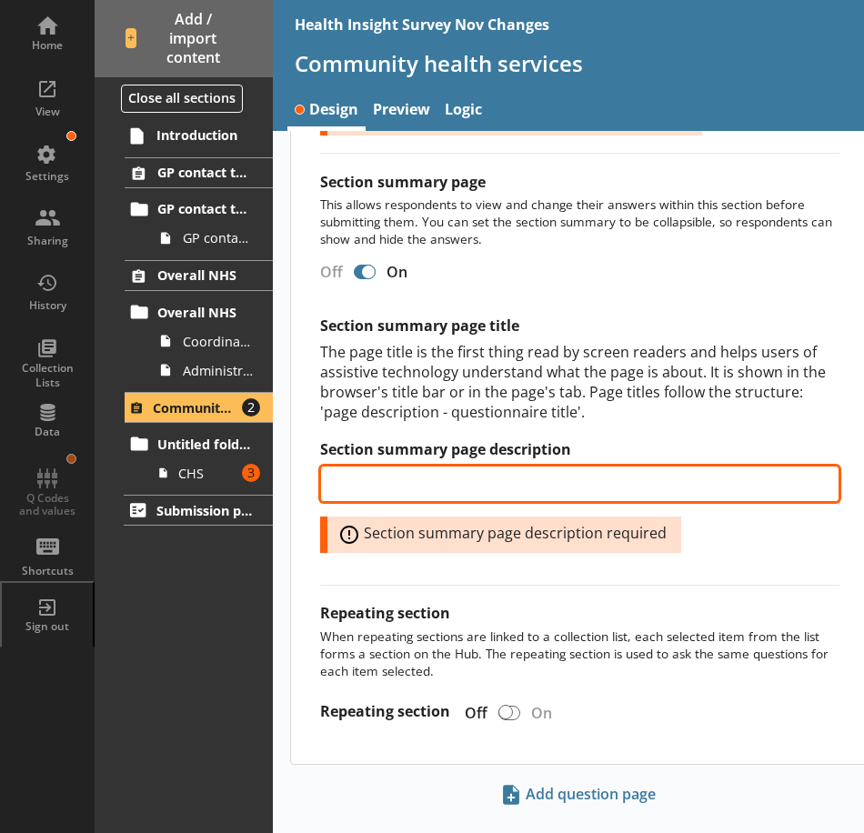
click at [413, 492] on input "Section summary page description" at bounding box center [579, 484] width 519 height 36
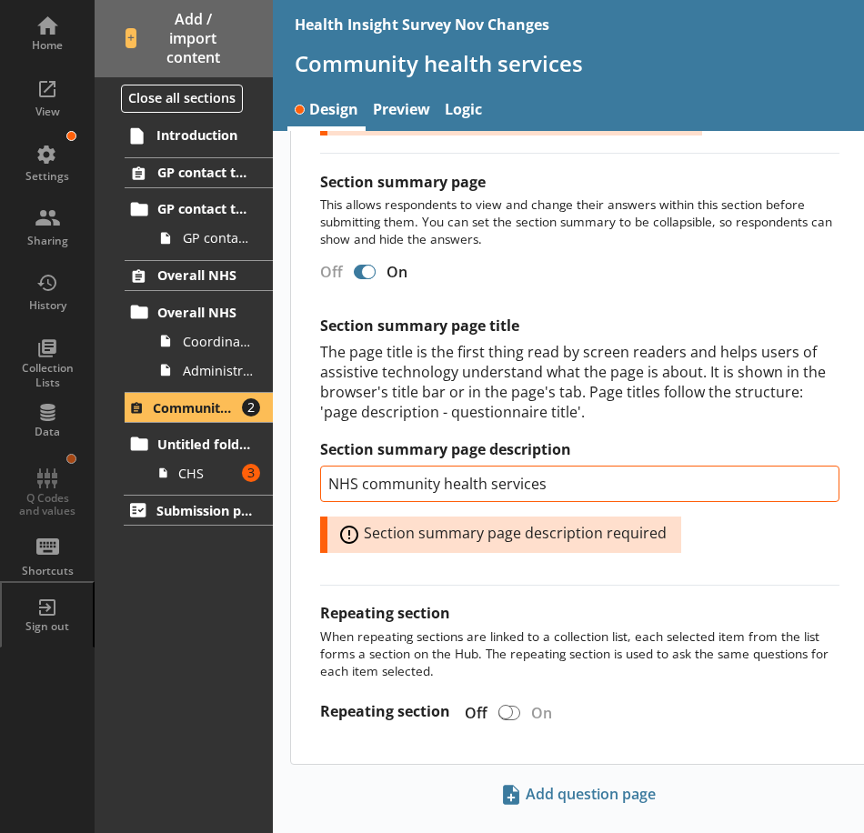
click at [401, 361] on div "The page title is the first thing read by screen readers and helps users of ass…" at bounding box center [579, 382] width 519 height 80
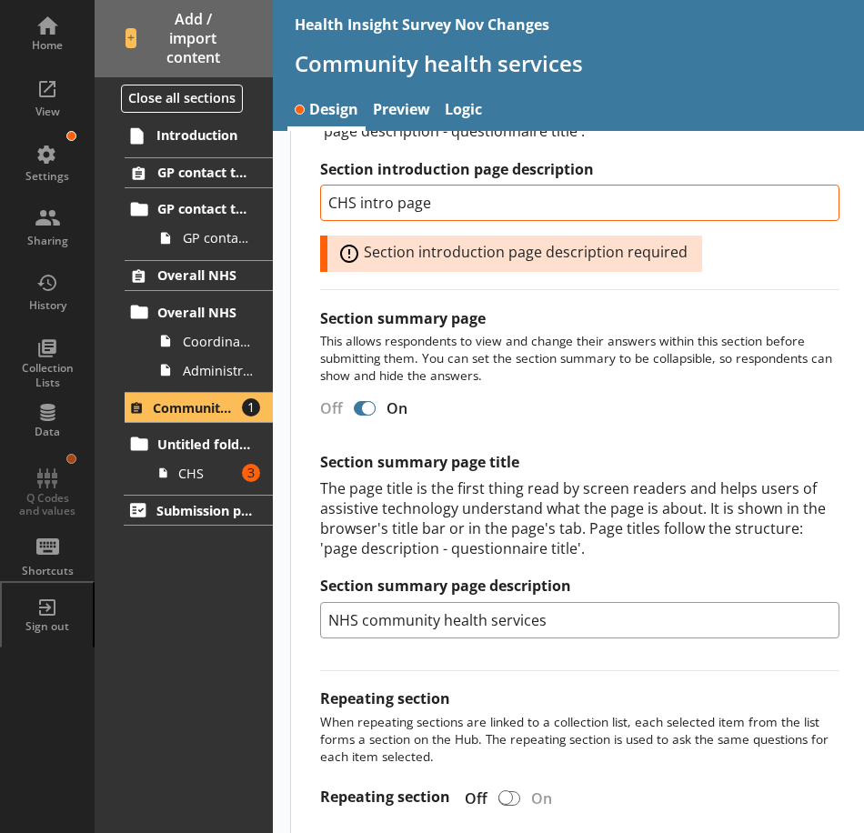
scroll to position [1258, 0]
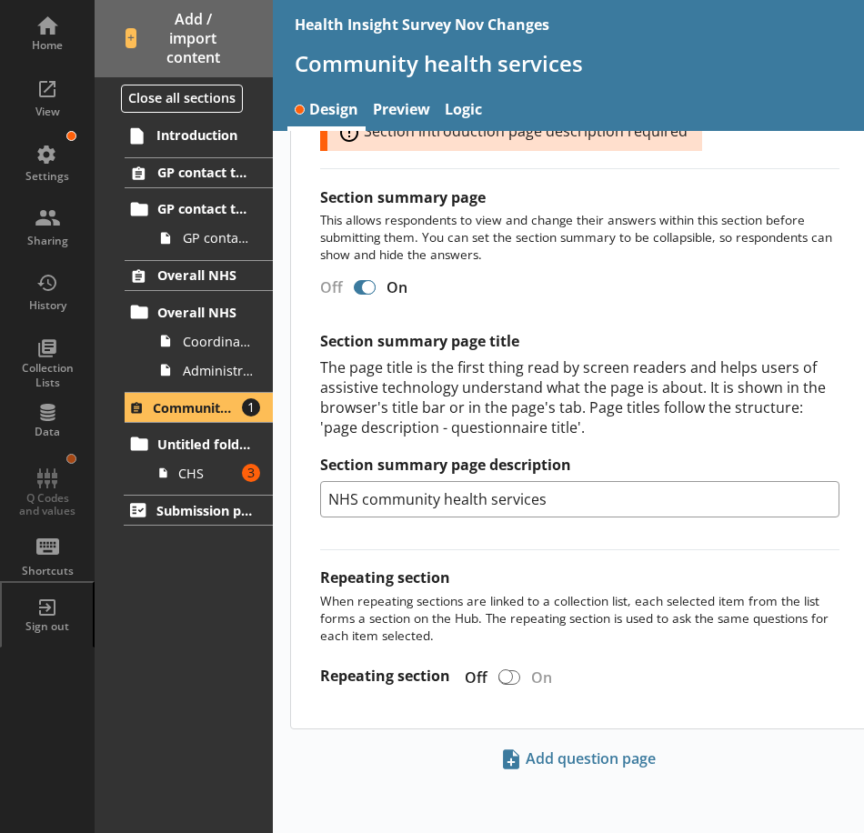
drag, startPoint x: 367, startPoint y: 496, endPoint x: 317, endPoint y: 498, distance: 50.1
click at [705, 382] on div "The page title is the first thing read by screen readers and helps users of ass…" at bounding box center [579, 397] width 519 height 80
click at [426, 396] on div "The page title is the first thing read by screen readers and helps users of ass…" at bounding box center [579, 397] width 519 height 80
click at [216, 452] on span "Untitled folder" at bounding box center [205, 444] width 96 height 17
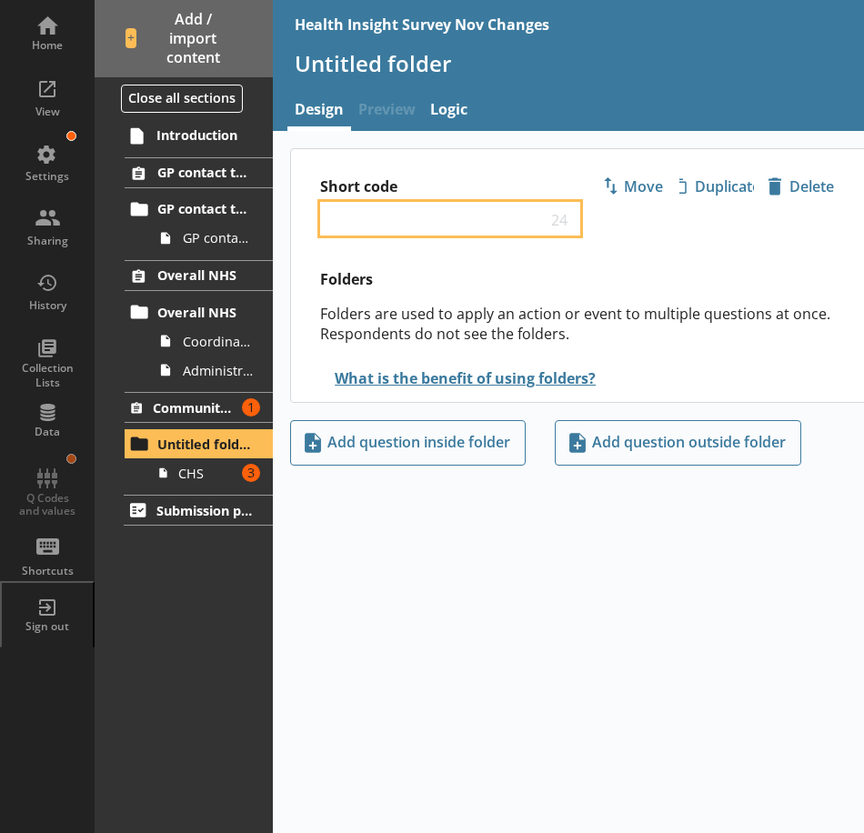
click at [416, 216] on input "Short code" at bounding box center [437, 218] width 218 height 17
click at [458, 260] on div "Short code CHS 21 Move icon-copy Duplicate icon-delete Created with Sketch. Del…" at bounding box center [579, 275] width 579 height 254
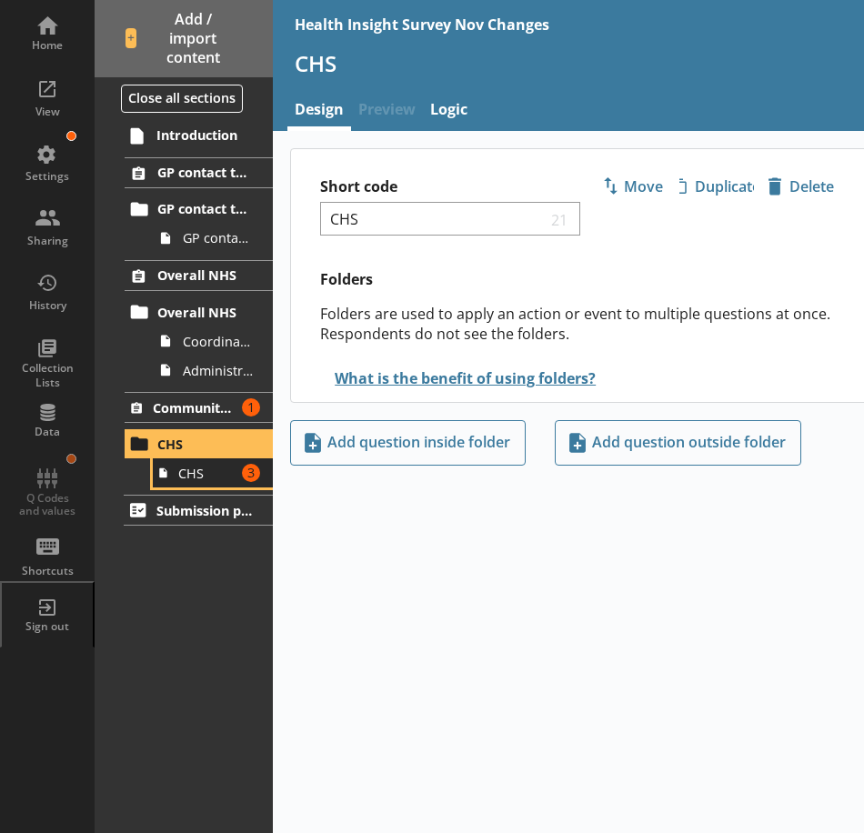
click at [201, 487] on link "CHS Amount of errors: 3" at bounding box center [213, 472] width 120 height 29
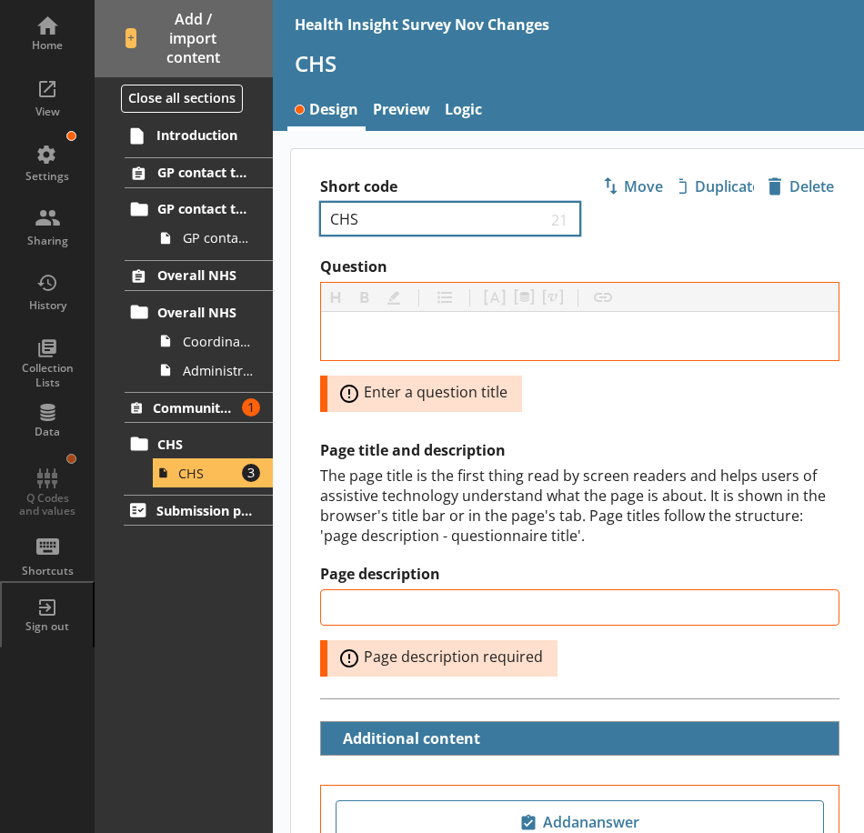
click at [407, 207] on div "CHS 21" at bounding box center [449, 219] width 259 height 34
click at [469, 209] on div "CHS 21" at bounding box center [449, 219] width 259 height 34
click at [453, 219] on input "CHS" at bounding box center [437, 218] width 218 height 17
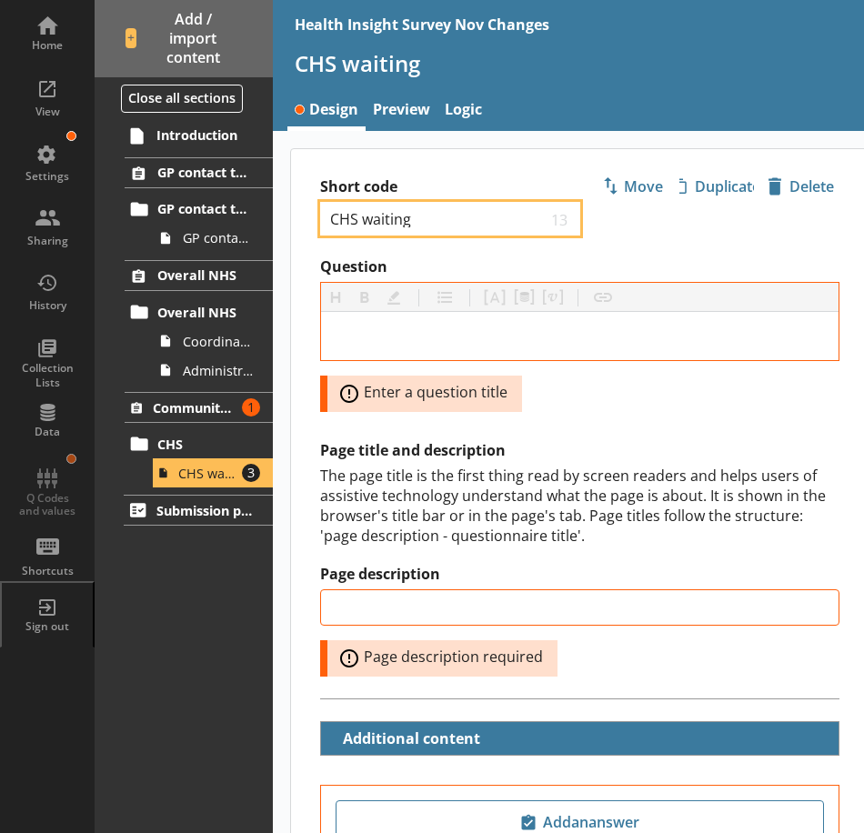
click at [464, 220] on input "CHS waiting" at bounding box center [437, 218] width 218 height 17
click at [620, 250] on div "Short code CHS wait list 11 Move icon-copy Duplicate icon-delete Created with S…" at bounding box center [579, 203] width 577 height 108
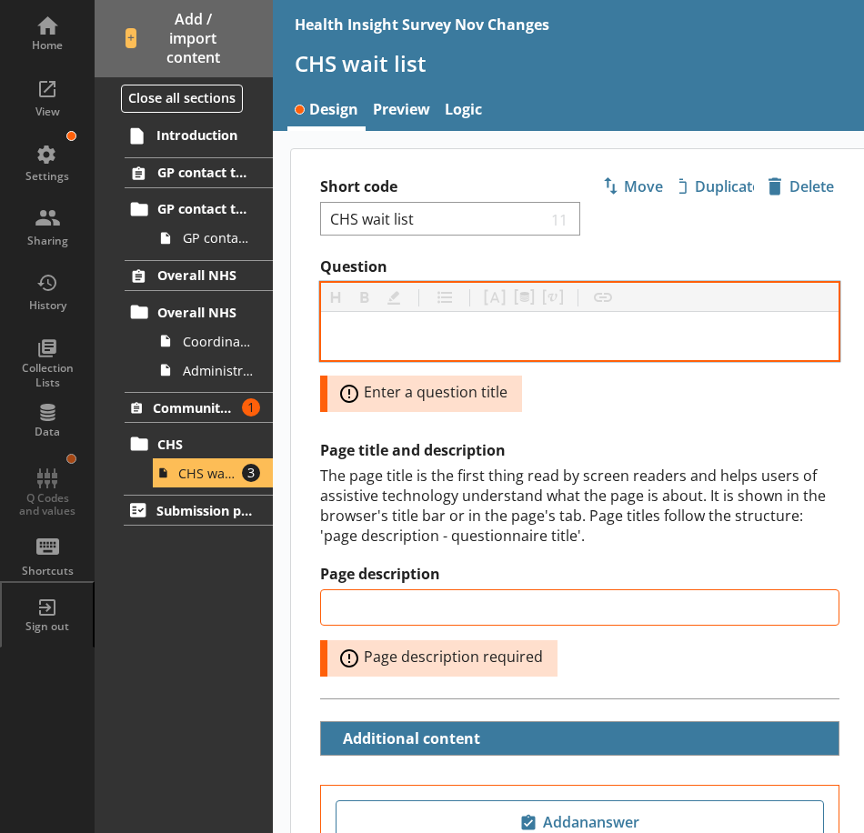
click at [363, 323] on div at bounding box center [579, 336] width 517 height 48
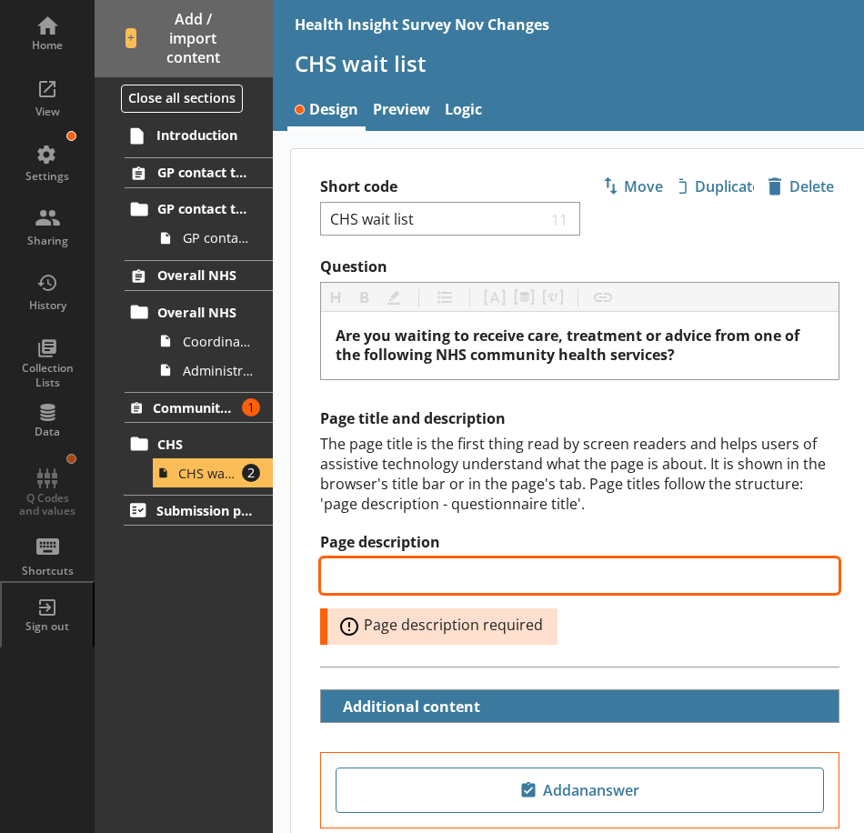
click at [391, 573] on input "Page description" at bounding box center [579, 575] width 519 height 36
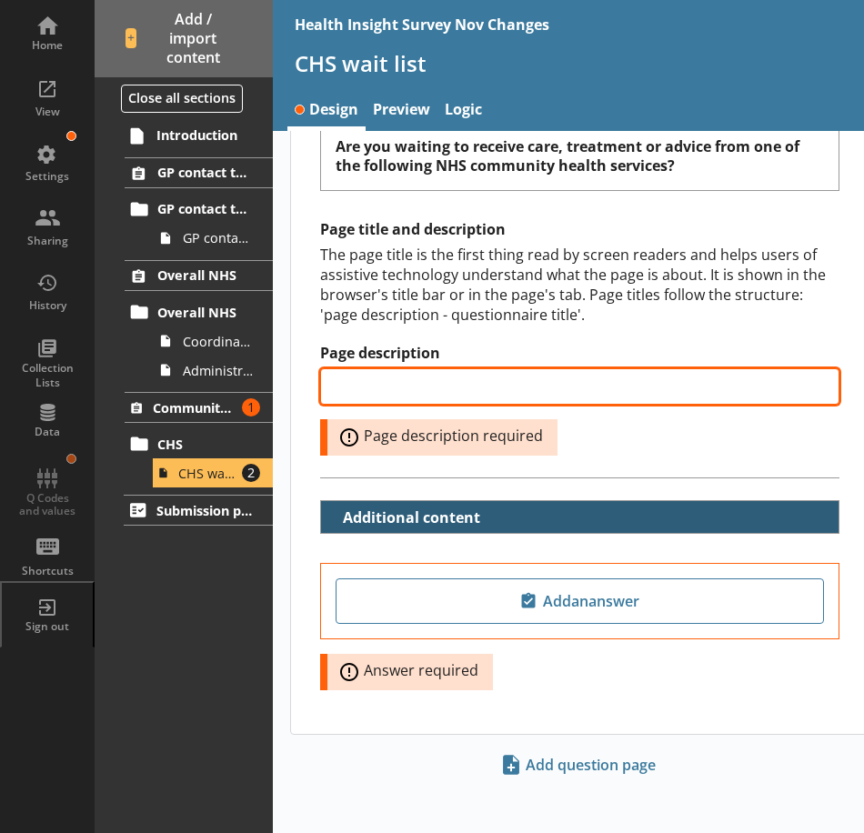
scroll to position [196, 0]
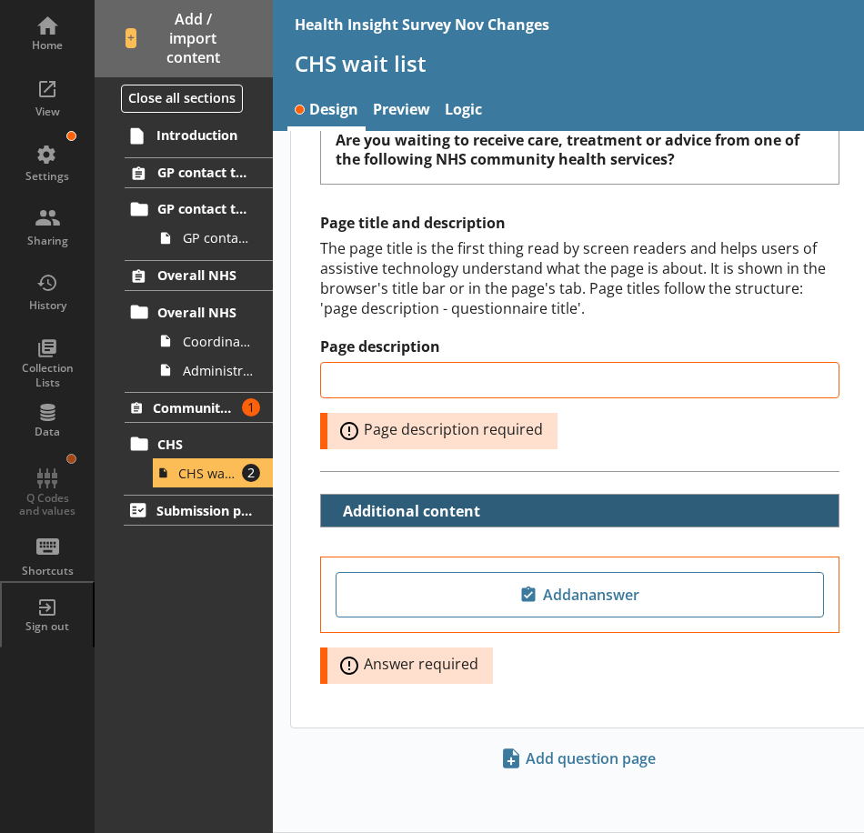
click at [346, 510] on button "Additional content" at bounding box center [405, 511] width 155 height 32
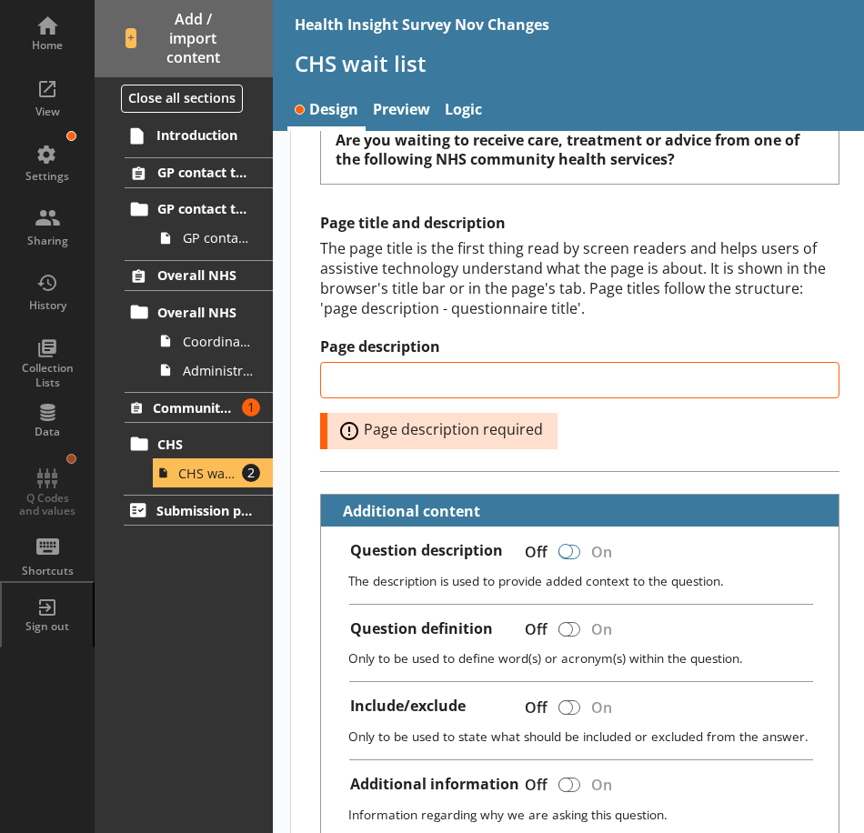
click at [573, 553] on div at bounding box center [569, 552] width 22 height 15
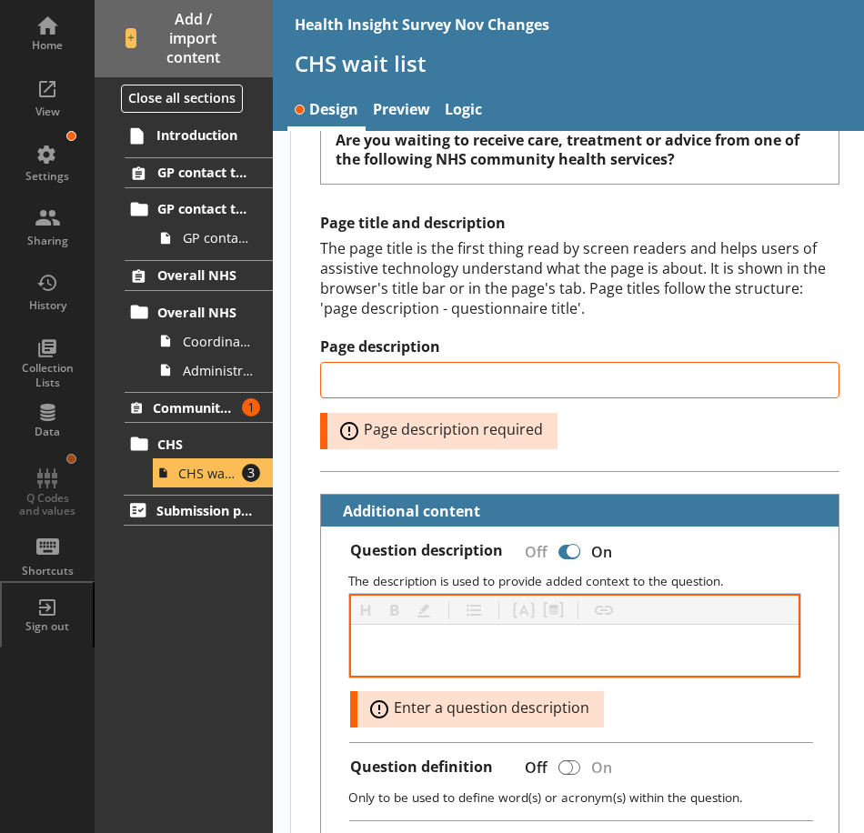
click at [450, 632] on div at bounding box center [574, 650] width 447 height 51
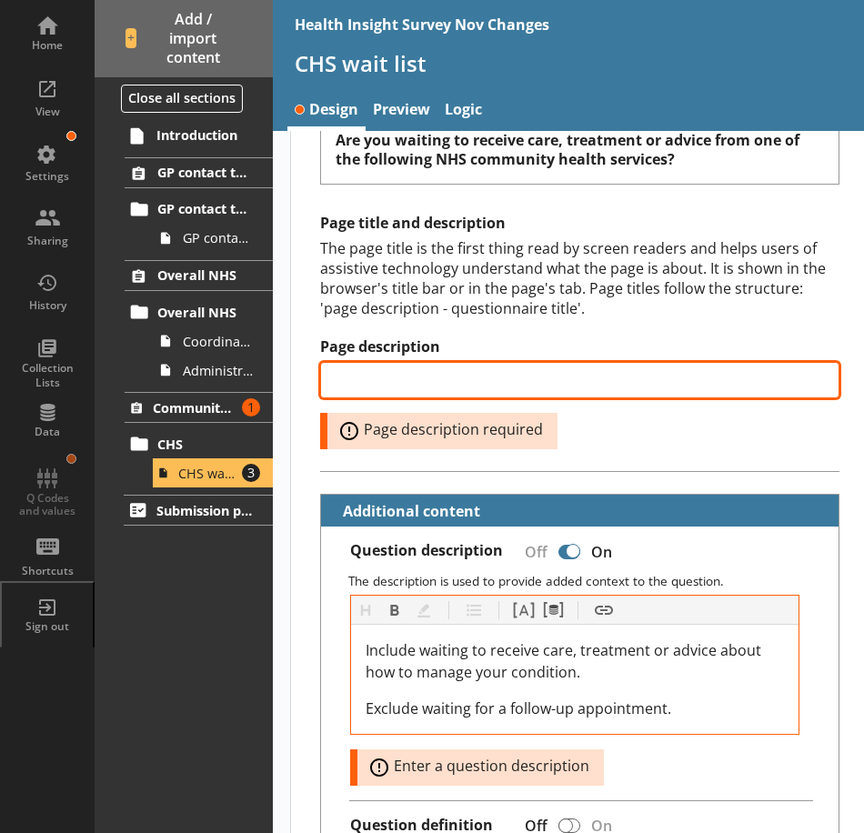
click at [377, 387] on input "Page description" at bounding box center [579, 380] width 519 height 36
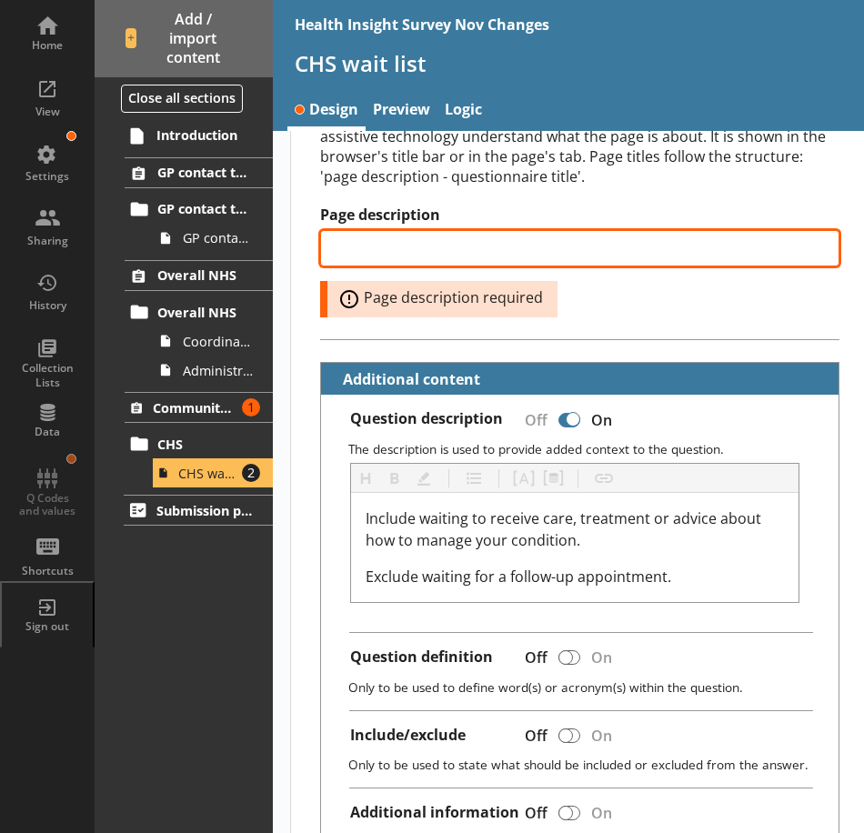
scroll to position [286, 0]
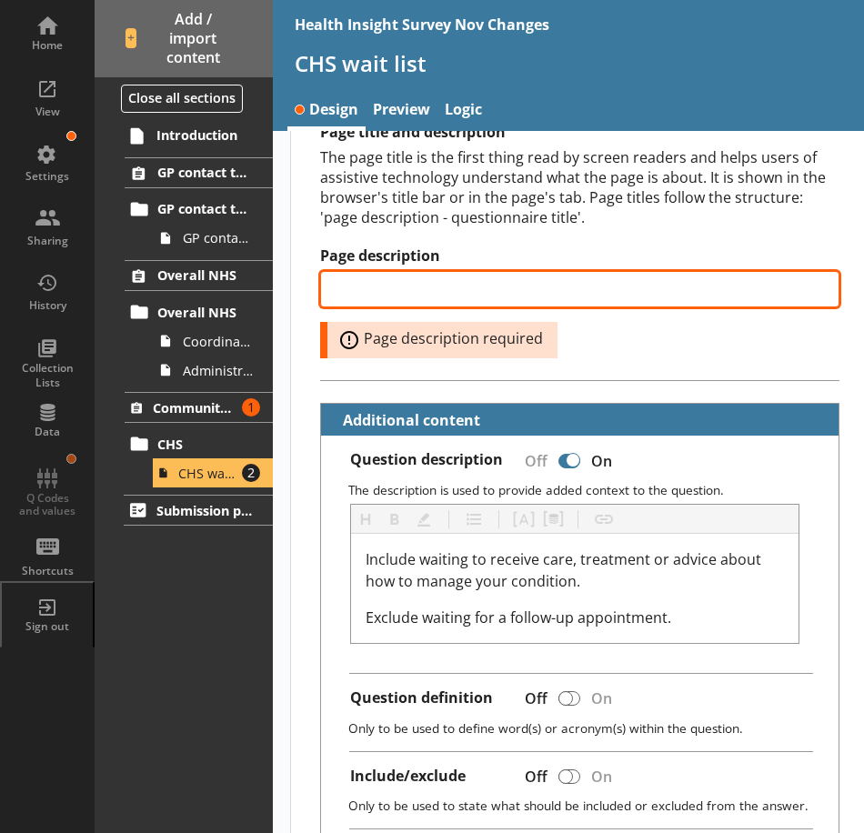
click at [362, 291] on input "Page description" at bounding box center [579, 289] width 519 height 36
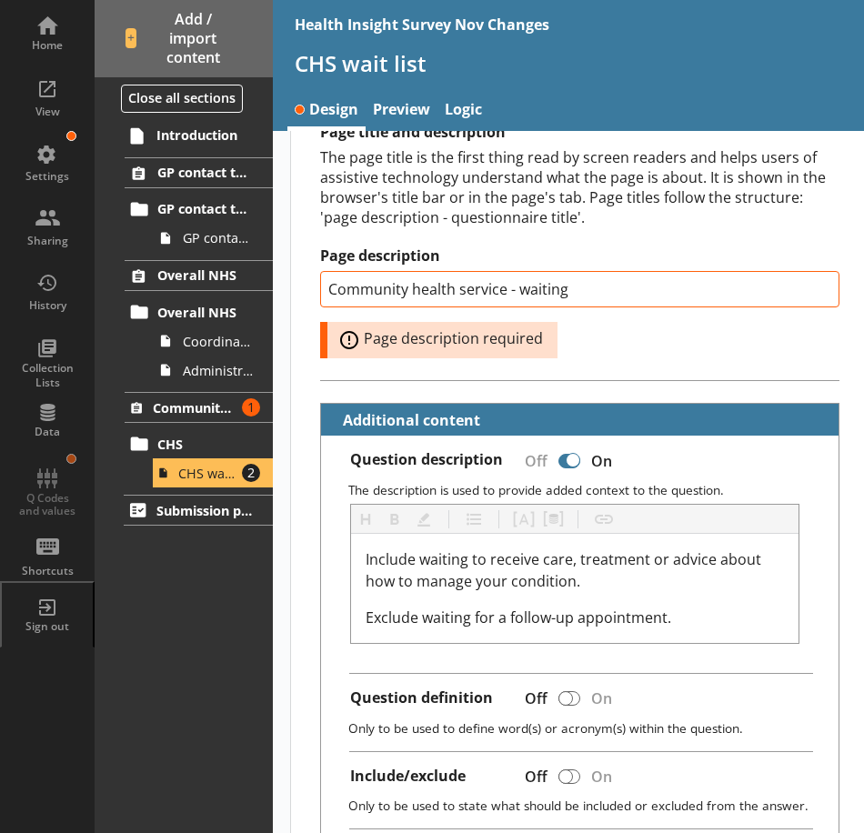
click at [613, 346] on div "Page description Community health service - waiting Error: Page description req…" at bounding box center [579, 302] width 519 height 112
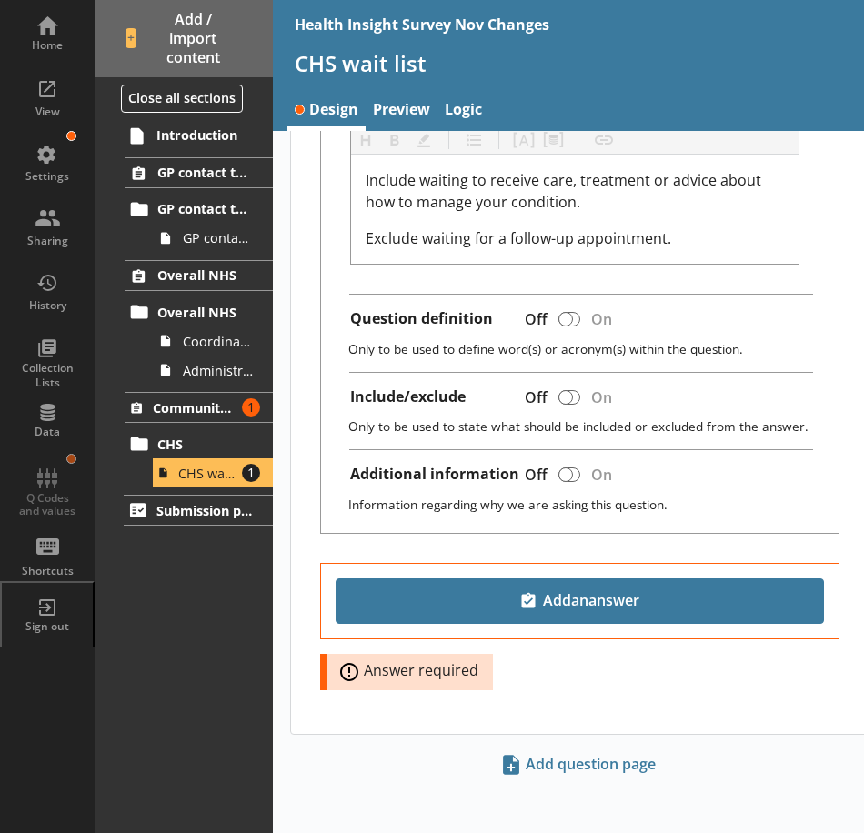
scroll to position [621, 0]
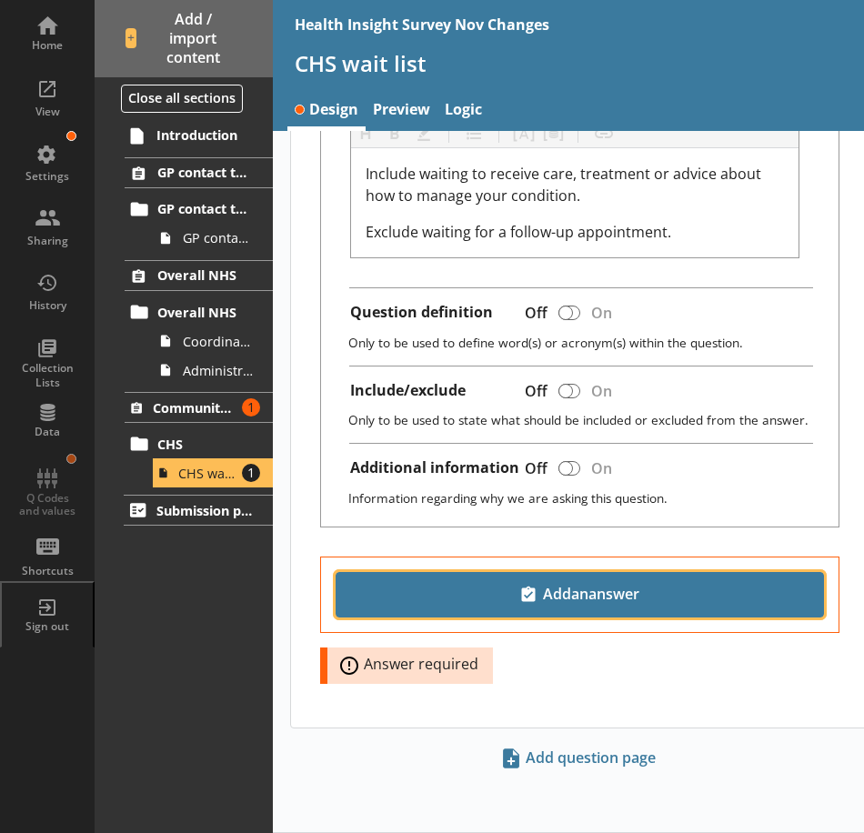
click at [609, 596] on span "Add an answer" at bounding box center [580, 594] width 472 height 29
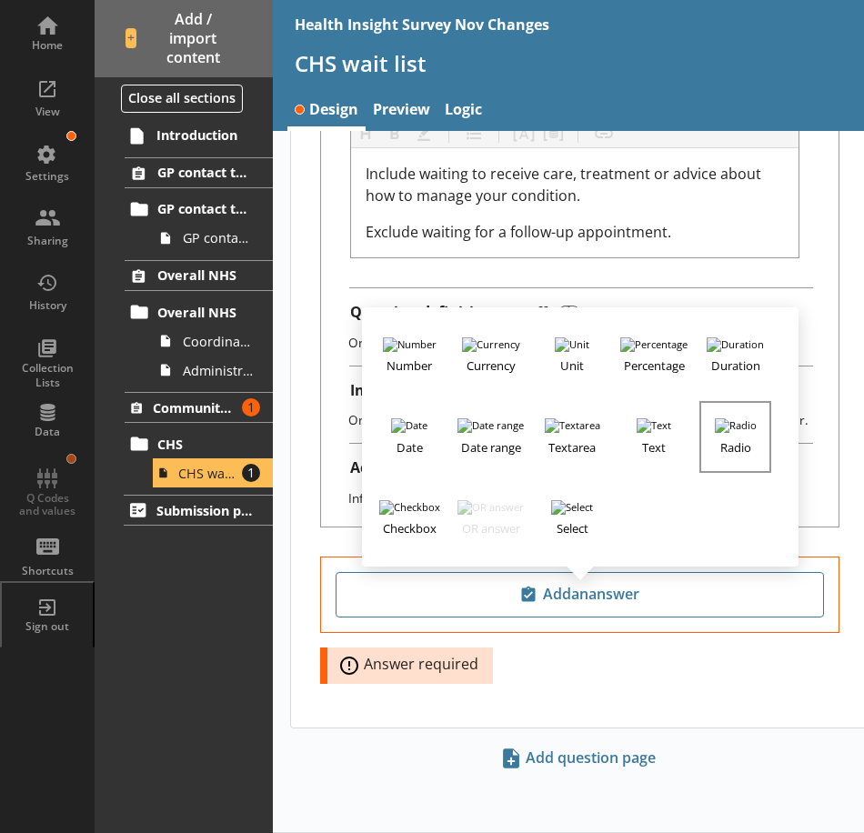
click at [730, 448] on h3 "Radio" at bounding box center [734, 444] width 67 height 23
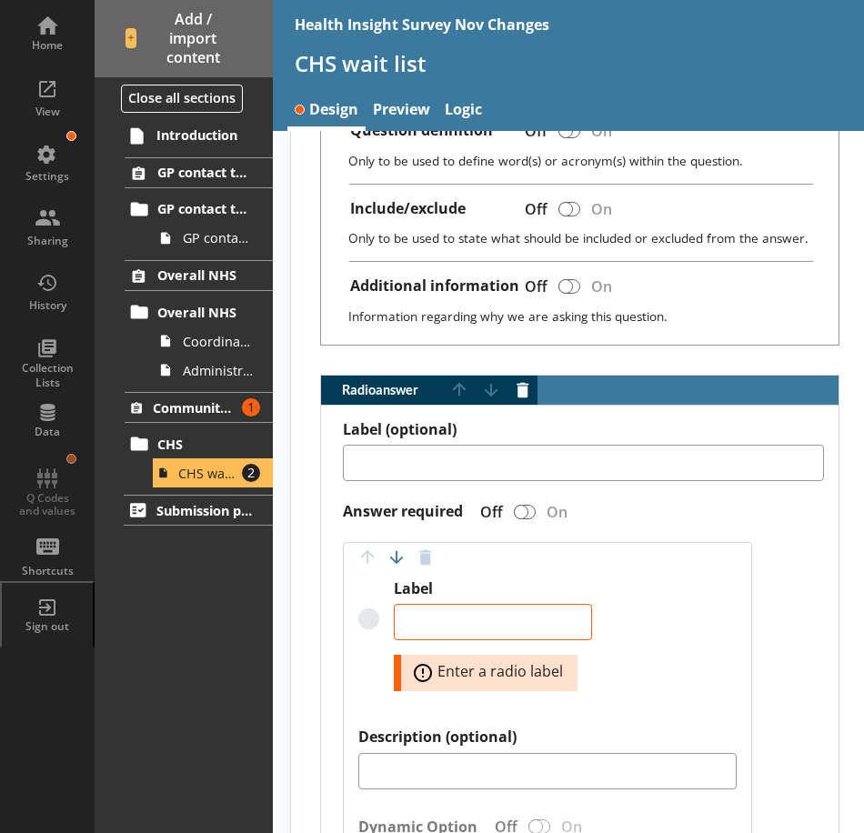
scroll to position [1076, 0]
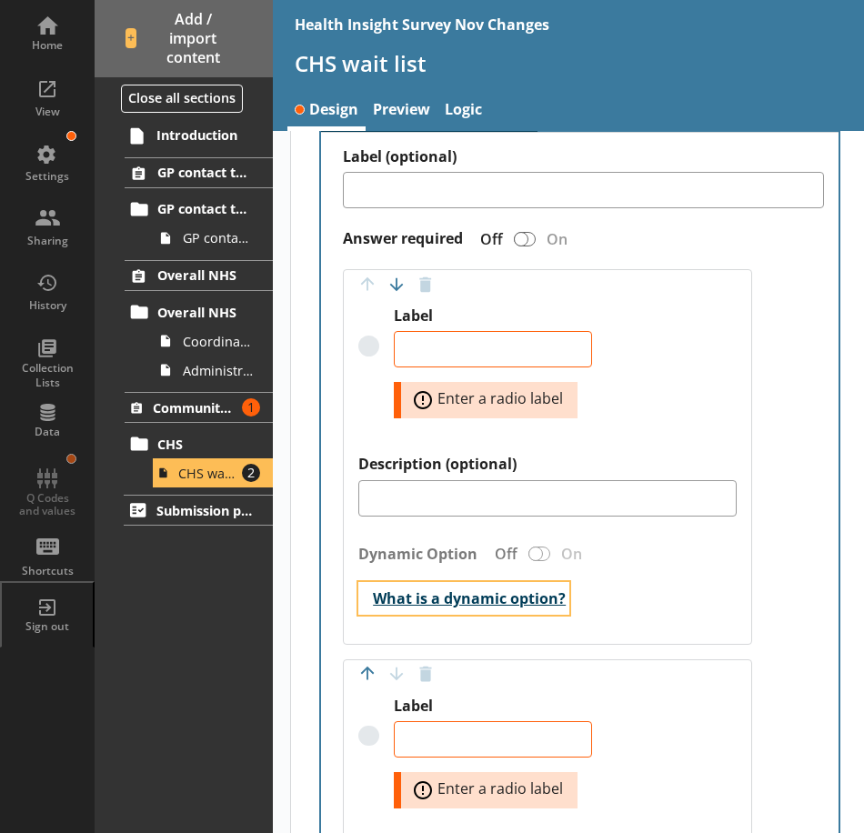
click at [363, 601] on button "What is a dynamic option?" at bounding box center [463, 598] width 211 height 32
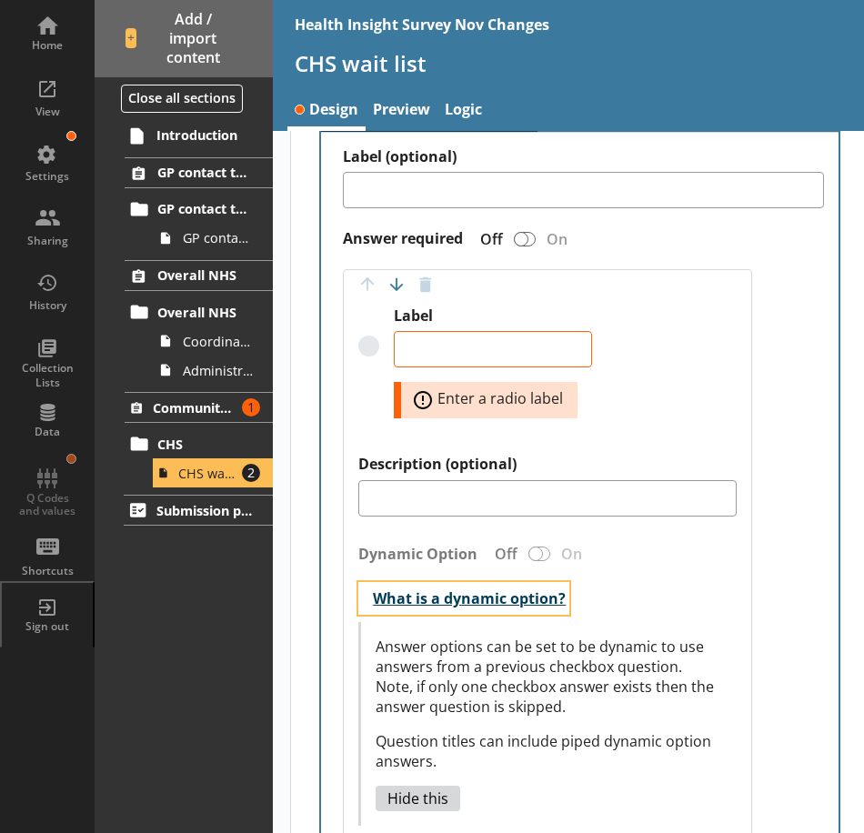
click at [362, 605] on button "What is a dynamic option?" at bounding box center [463, 598] width 211 height 32
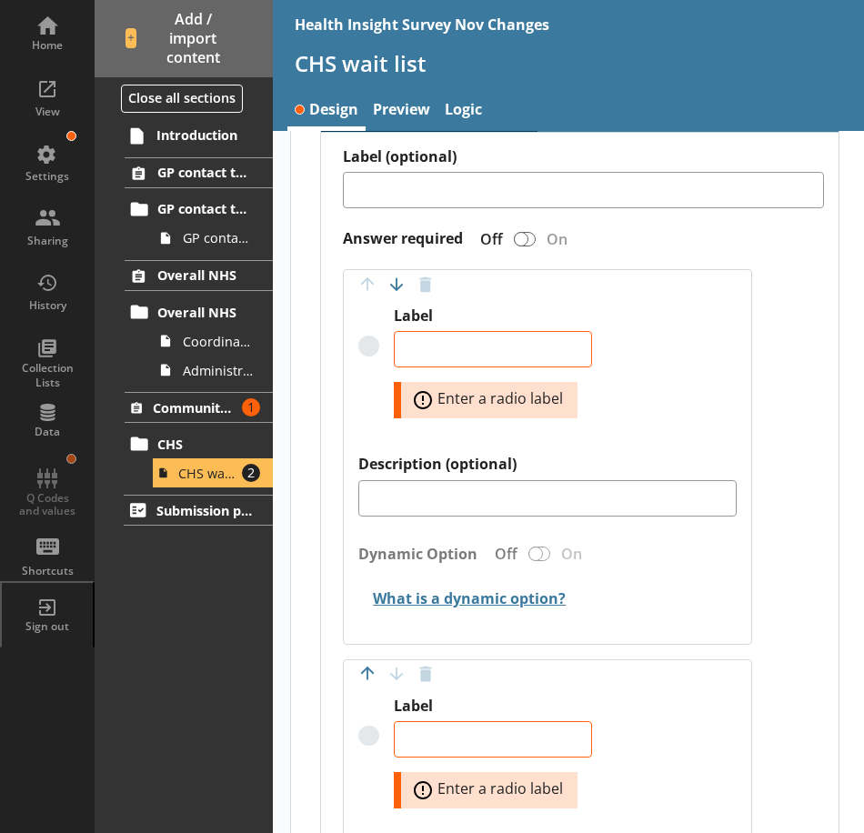
click at [650, 409] on div "Label Error: Enter a radio label" at bounding box center [546, 380] width 377 height 148
click at [531, 238] on div "Radio answer" at bounding box center [525, 239] width 22 height 15
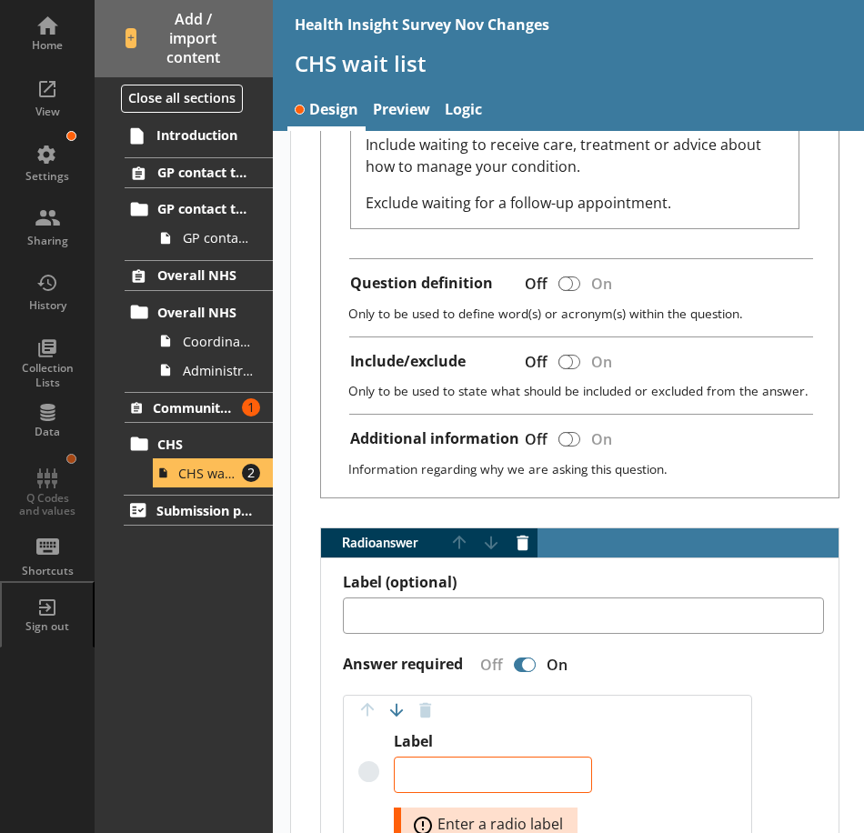
scroll to position [647, 0]
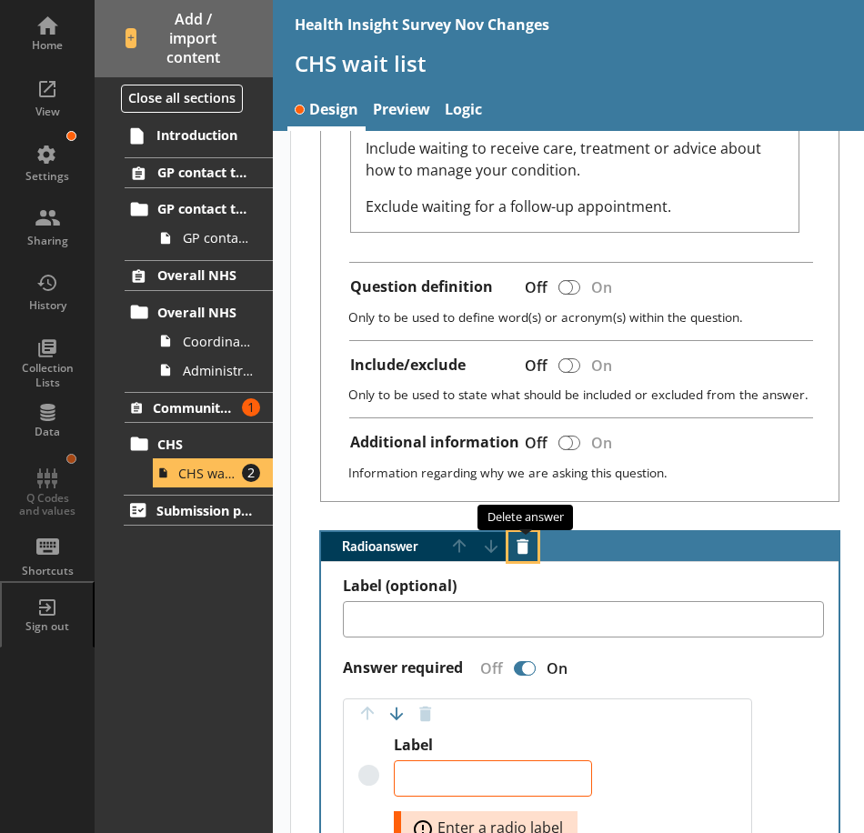
click at [523, 550] on button "Delete answer" at bounding box center [522, 546] width 29 height 29
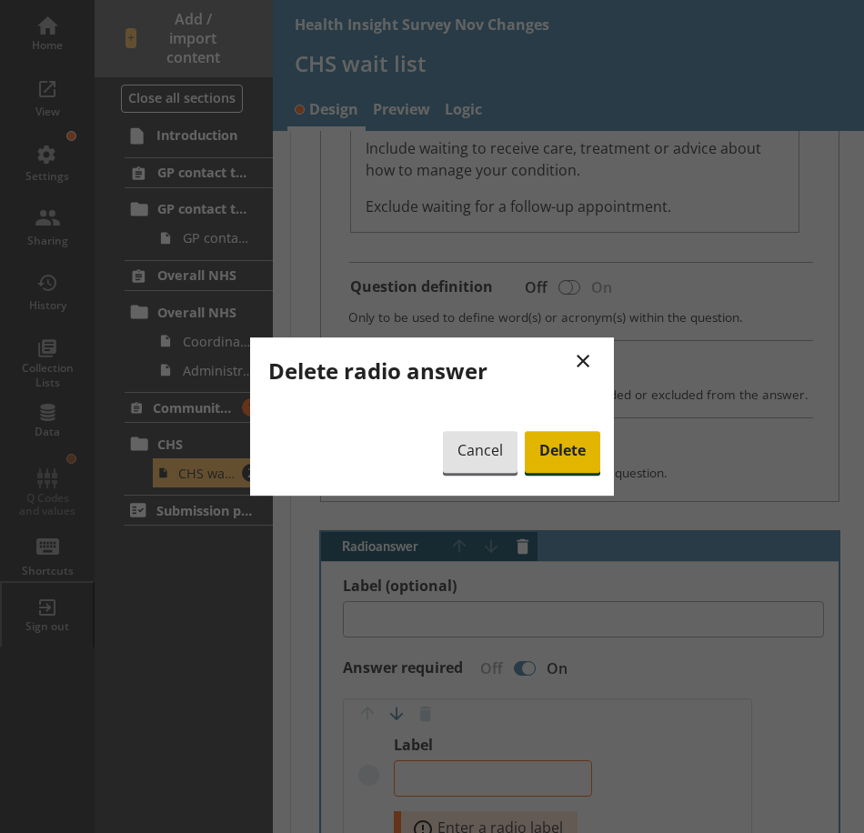
click at [556, 470] on span "Delete" at bounding box center [562, 452] width 75 height 42
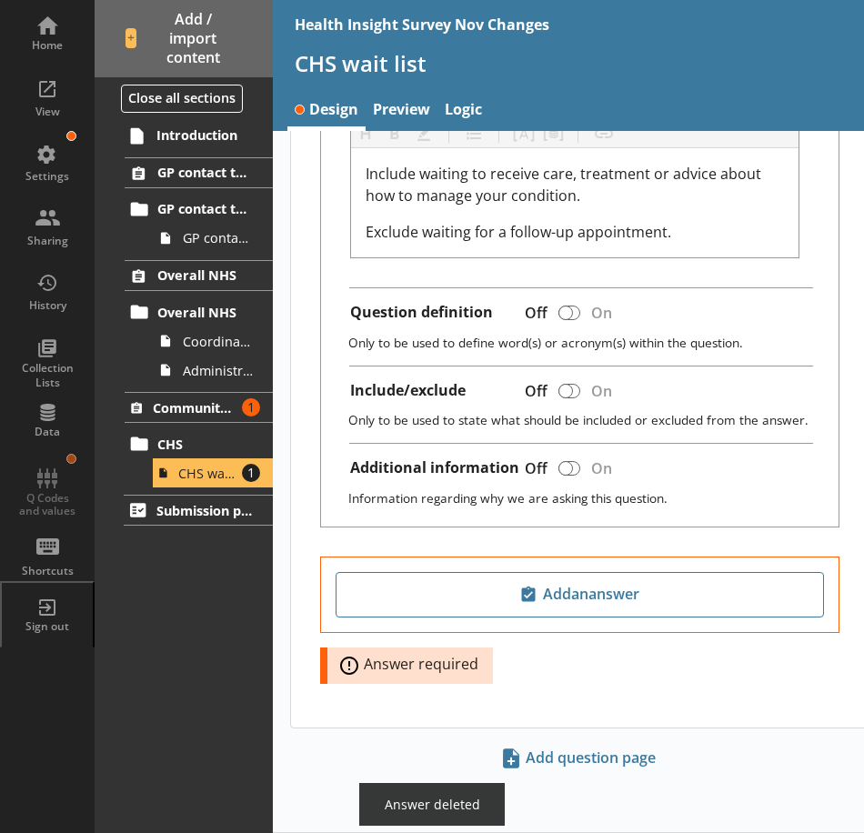
scroll to position [621, 0]
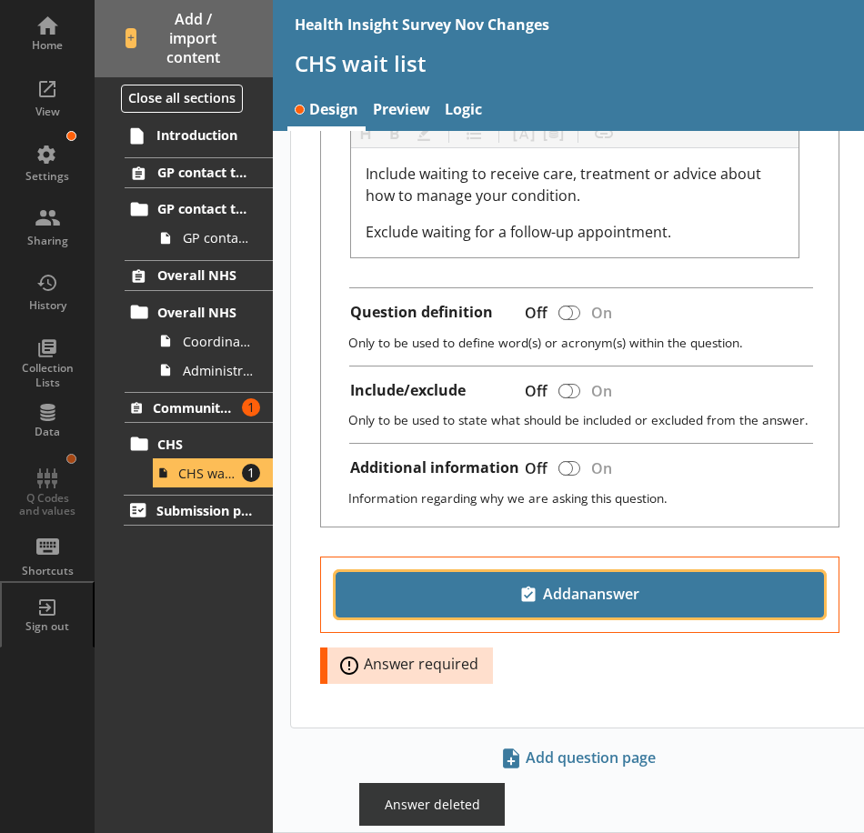
click at [587, 600] on span "Add an answer" at bounding box center [580, 594] width 472 height 29
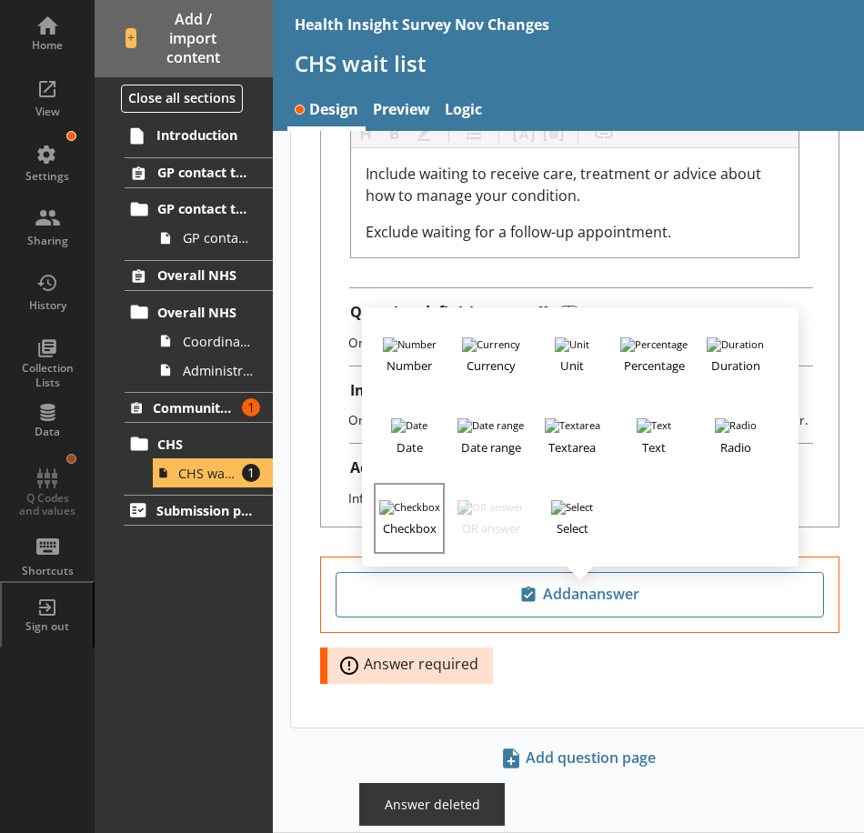
click at [419, 521] on h3 "Checkbox" at bounding box center [409, 526] width 67 height 23
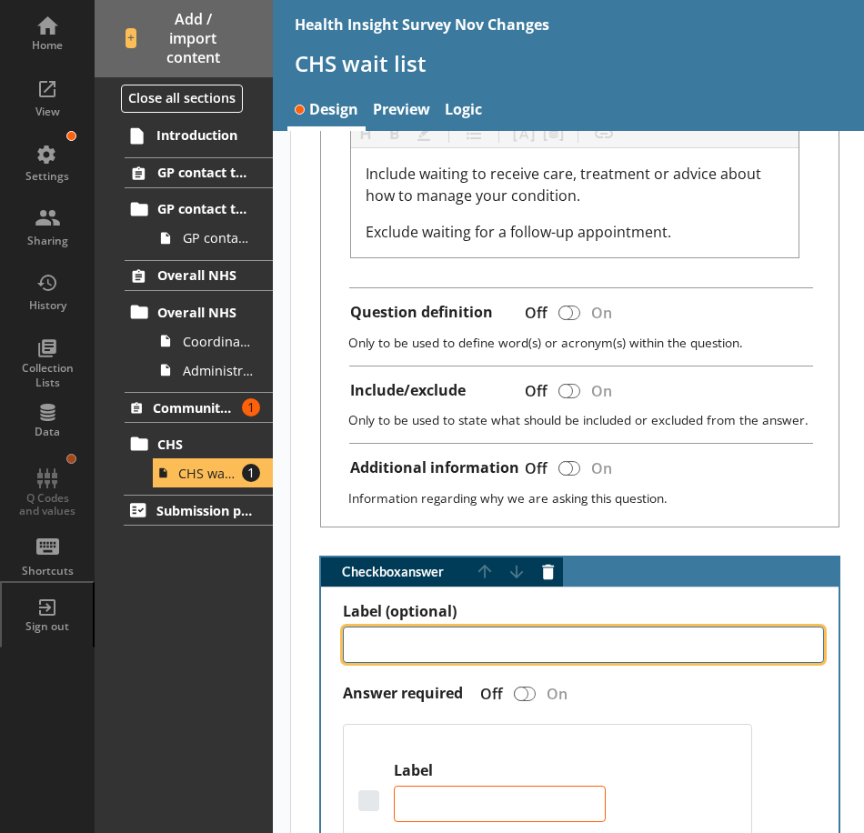
click at [415, 651] on textarea "Label (optional)" at bounding box center [583, 645] width 481 height 36
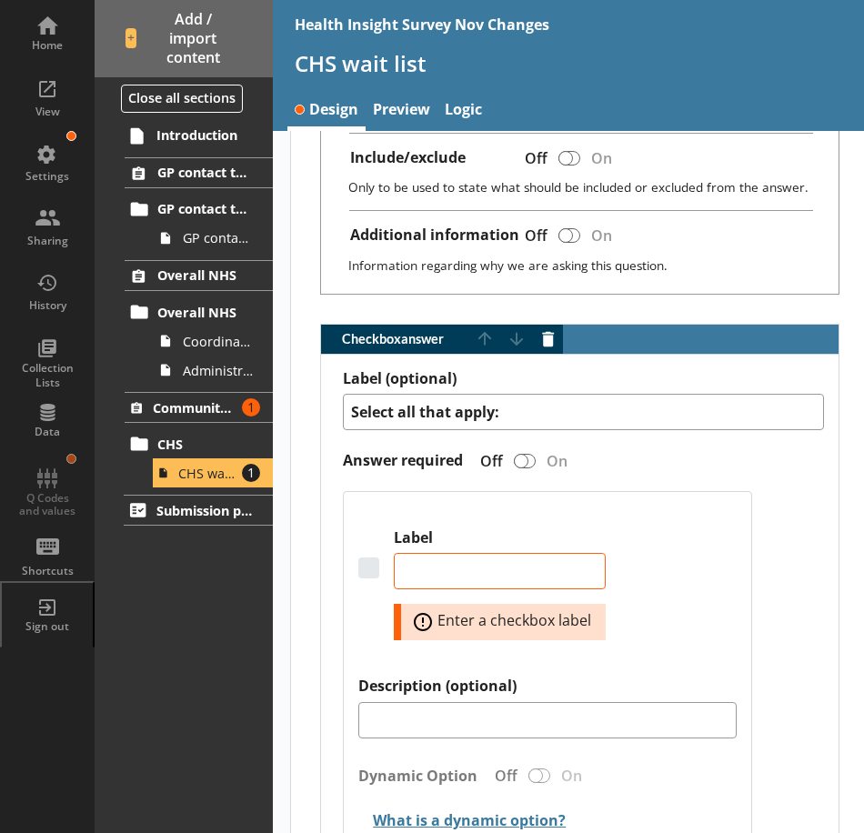
scroll to position [894, 0]
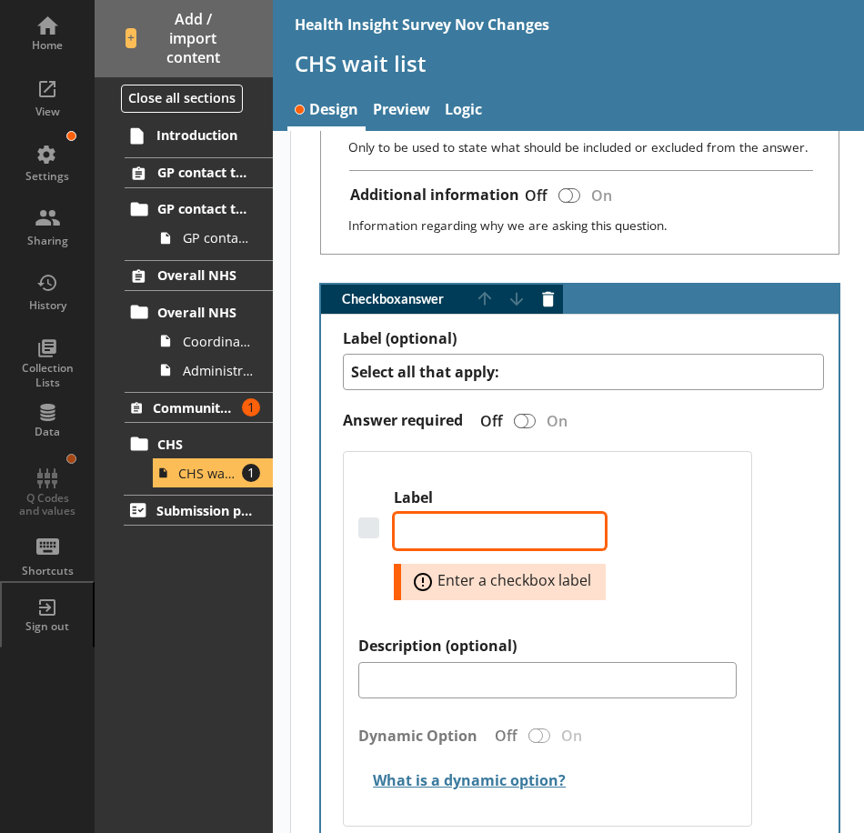
click at [505, 535] on textarea "Label" at bounding box center [500, 531] width 212 height 36
click at [453, 540] on textarea "Label" at bounding box center [500, 531] width 212 height 36
paste textarea "District or community nursing service"
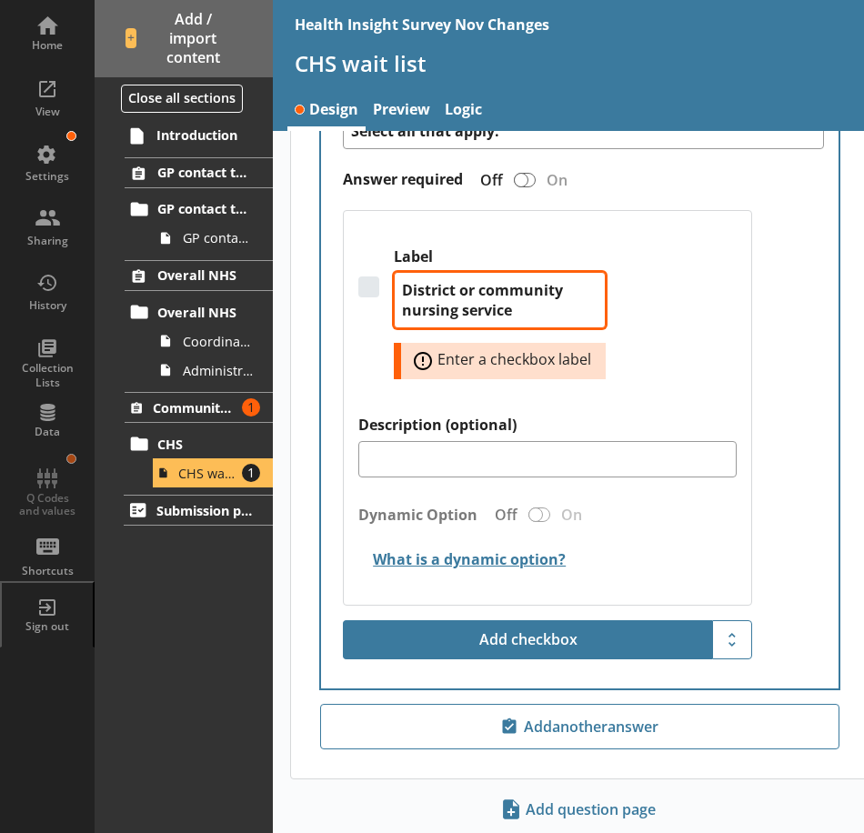
scroll to position [1167, 0]
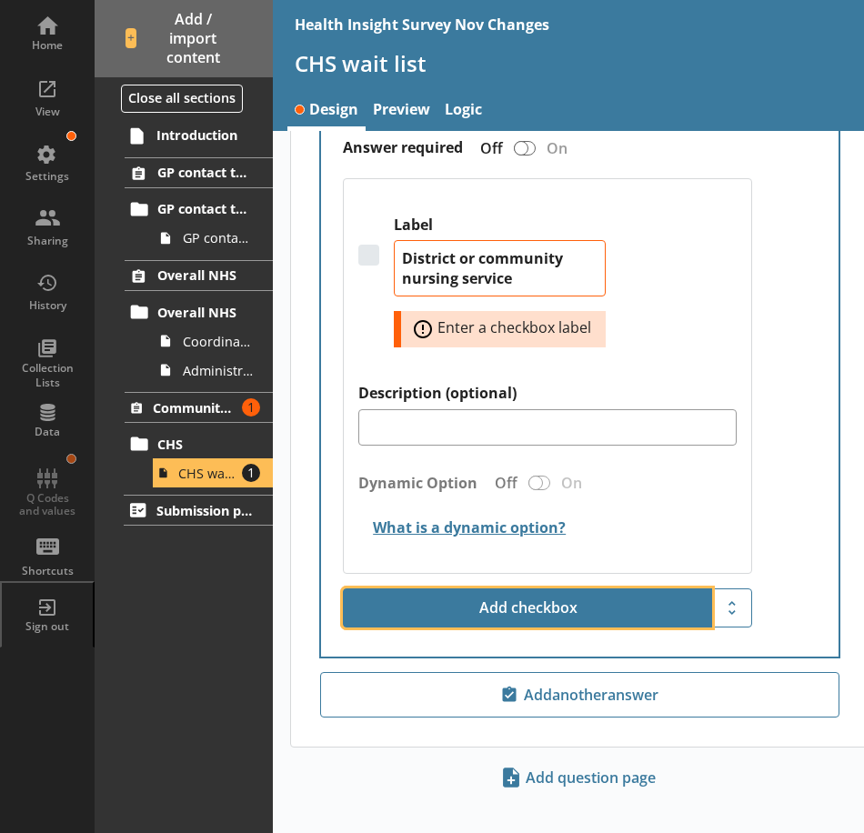
click at [596, 600] on button "Add checkbox" at bounding box center [527, 608] width 369 height 40
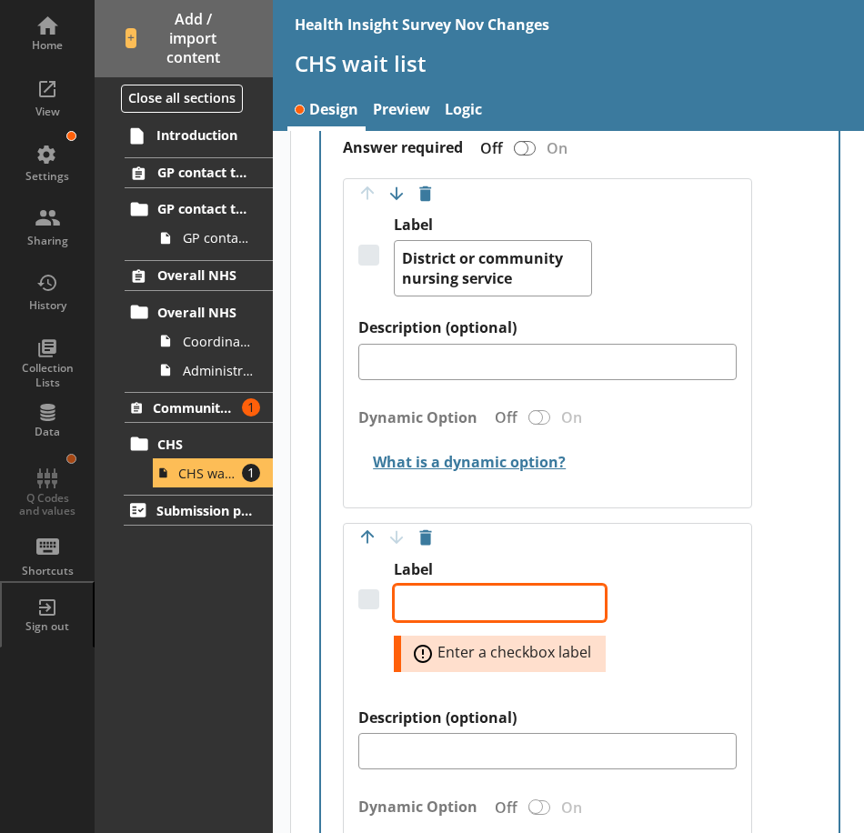
click at [548, 612] on textarea "Label" at bounding box center [500, 603] width 212 height 36
paste textarea "[MEDICAL_DATA] service"
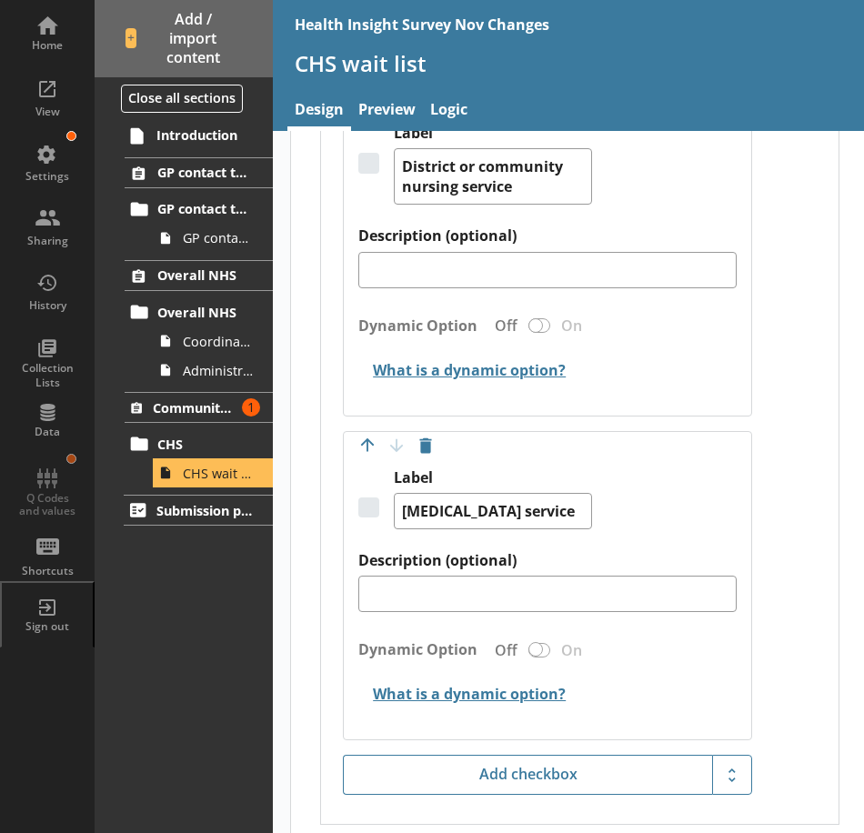
scroll to position [1444, 0]
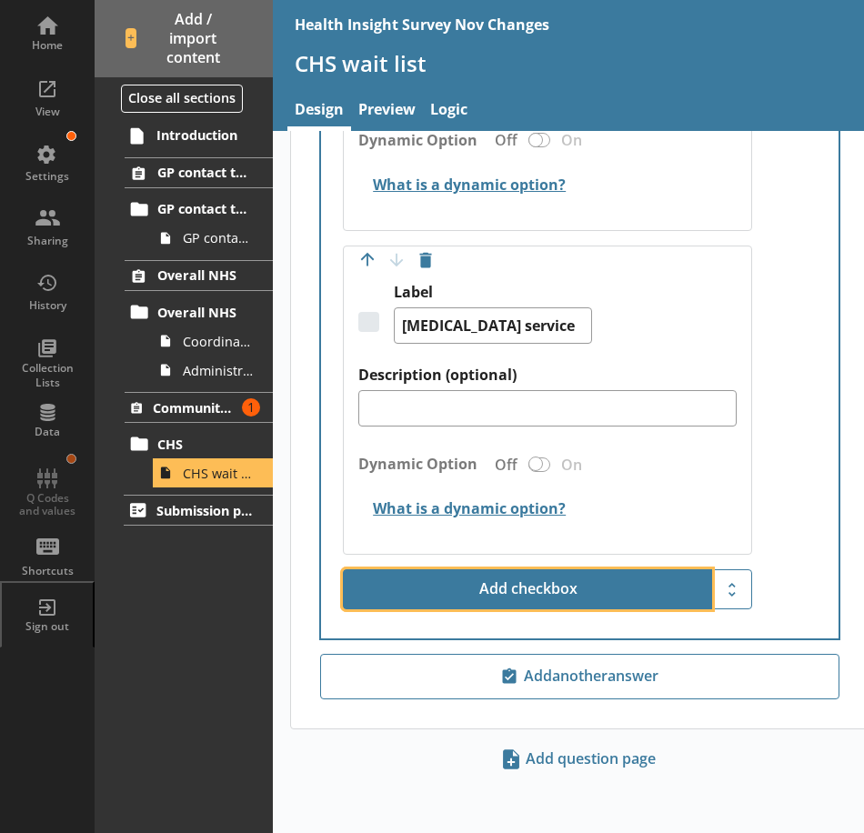
click at [488, 595] on button "Add checkbox" at bounding box center [527, 589] width 369 height 40
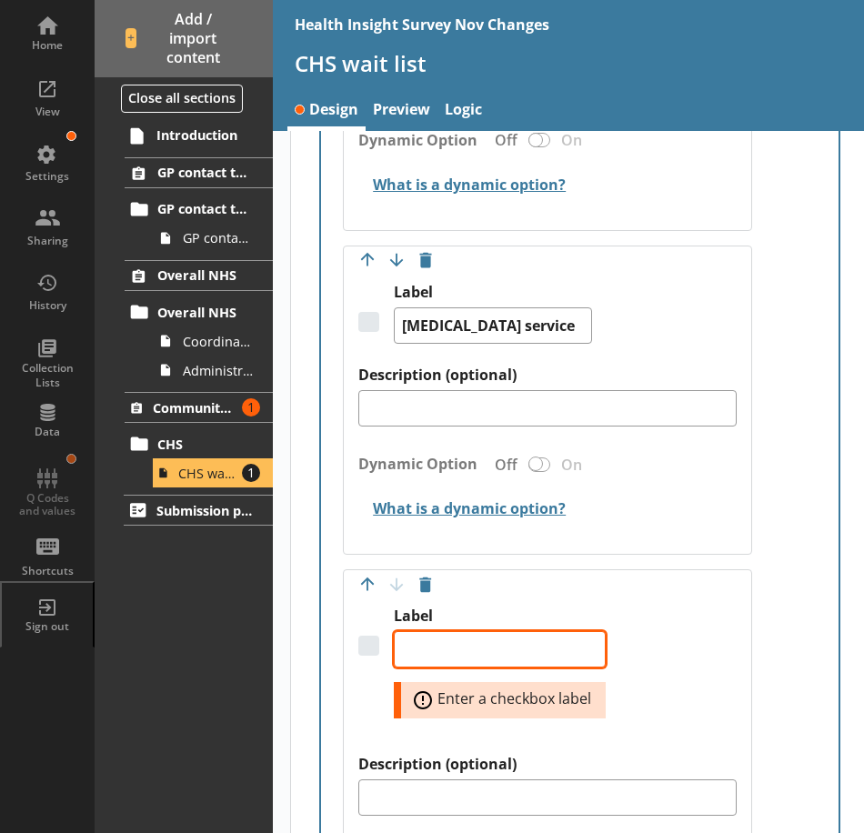
click at [497, 639] on textarea "Label" at bounding box center [500, 649] width 212 height 36
paste textarea "[MEDICAL_DATA] service"
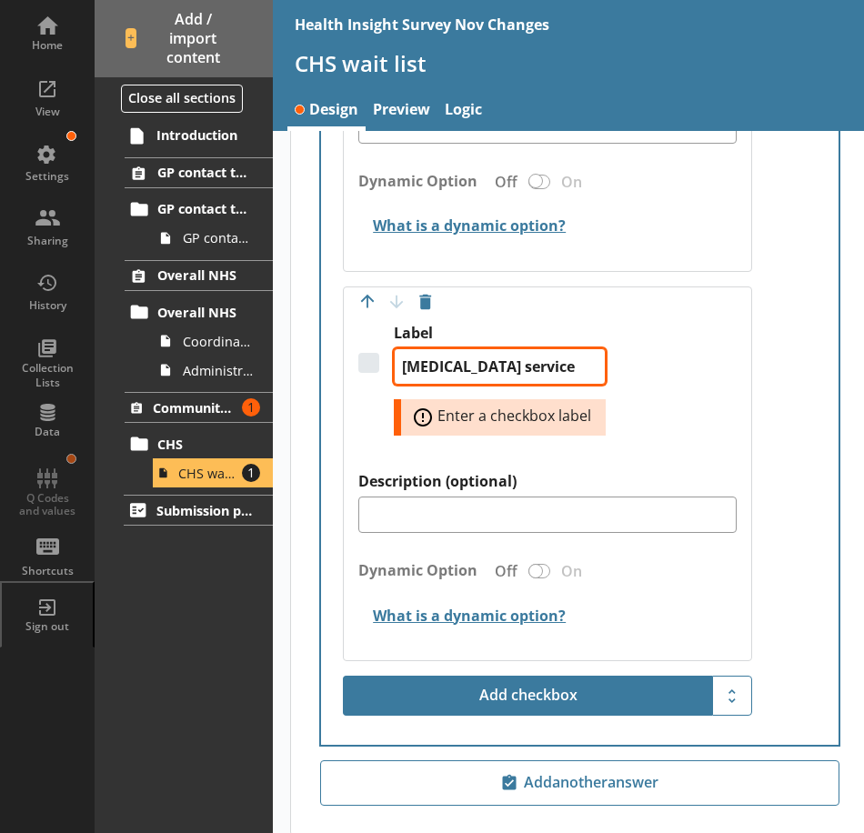
scroll to position [1808, 0]
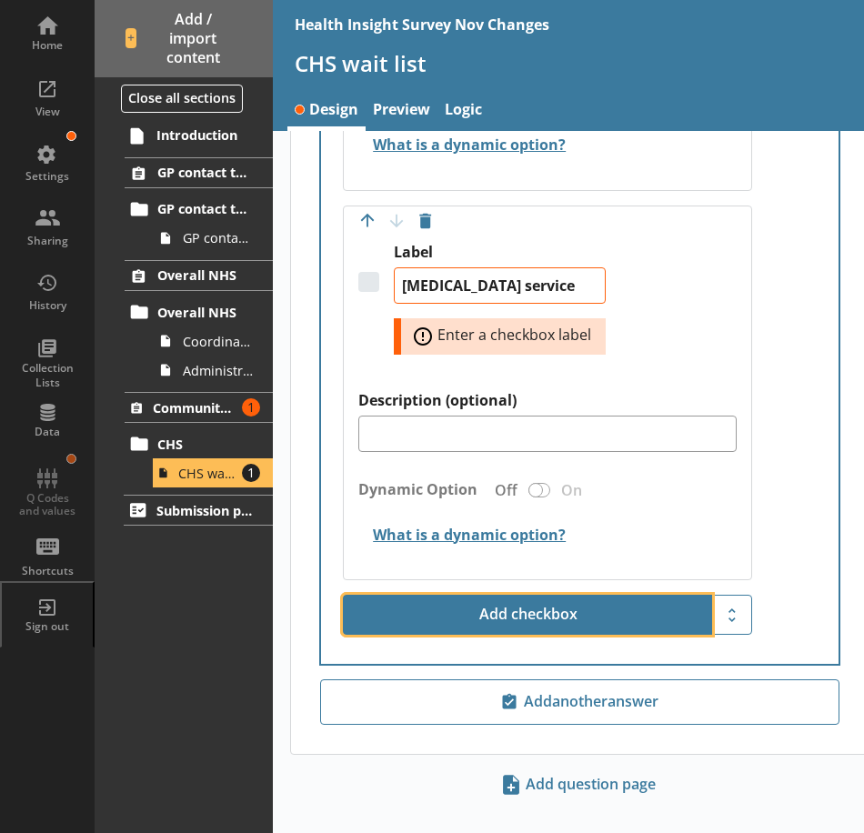
click at [528, 605] on button "Add checkbox" at bounding box center [527, 615] width 369 height 40
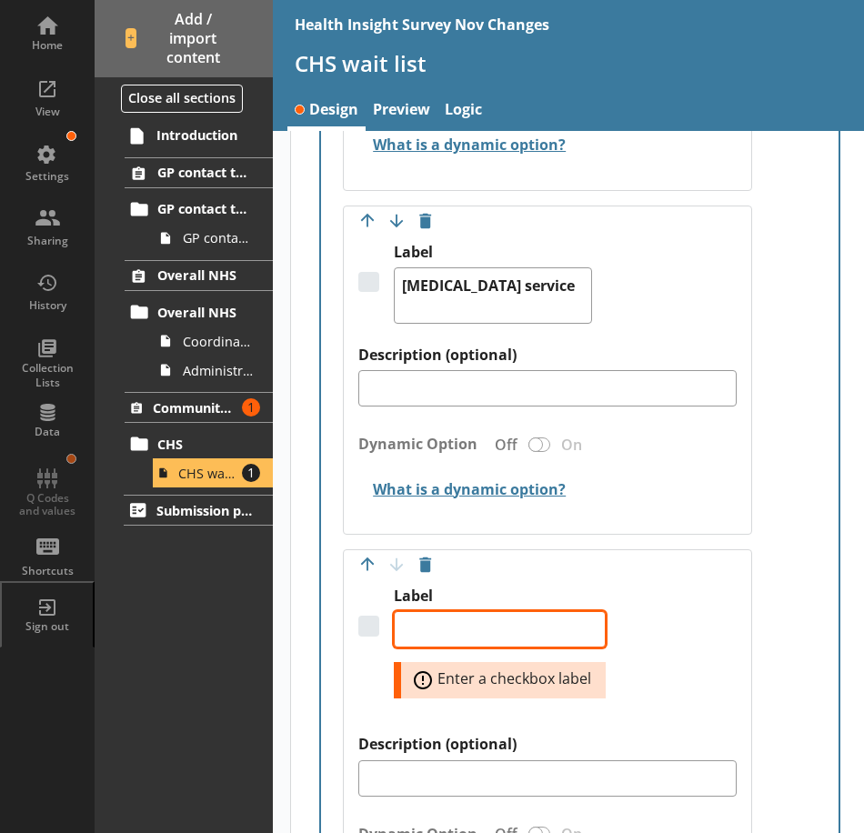
click at [494, 637] on textarea "Label" at bounding box center [500, 629] width 212 height 36
paste textarea "Physiotherapy service"
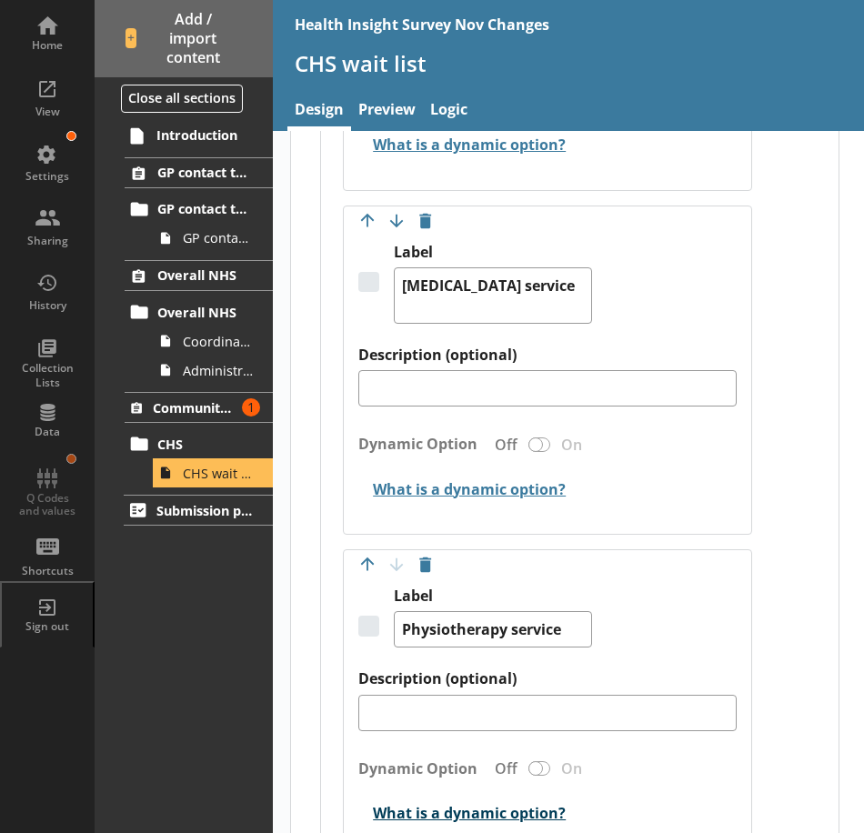
scroll to position [1990, 0]
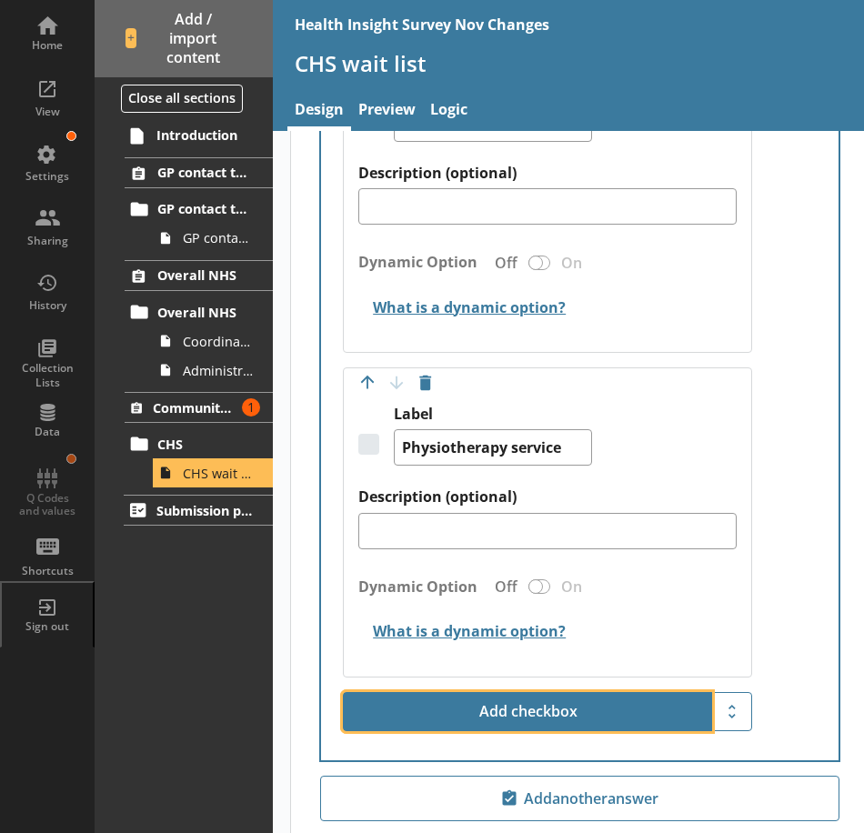
click at [504, 703] on button "Add checkbox" at bounding box center [527, 712] width 369 height 40
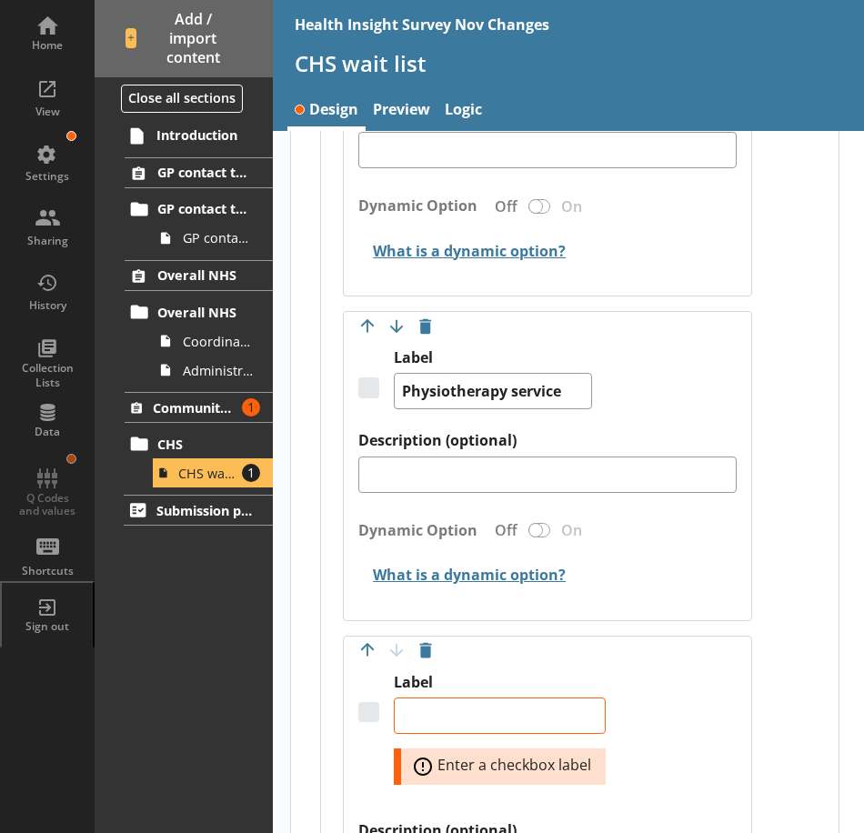
scroll to position [2172, 0]
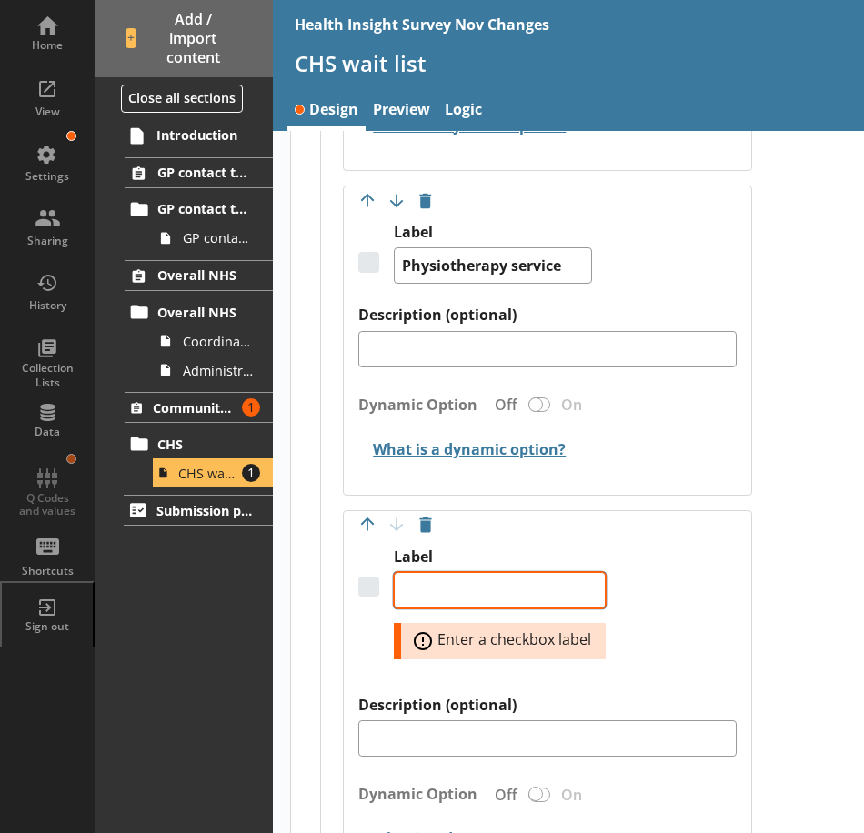
click at [436, 598] on textarea "Label" at bounding box center [500, 590] width 212 height 36
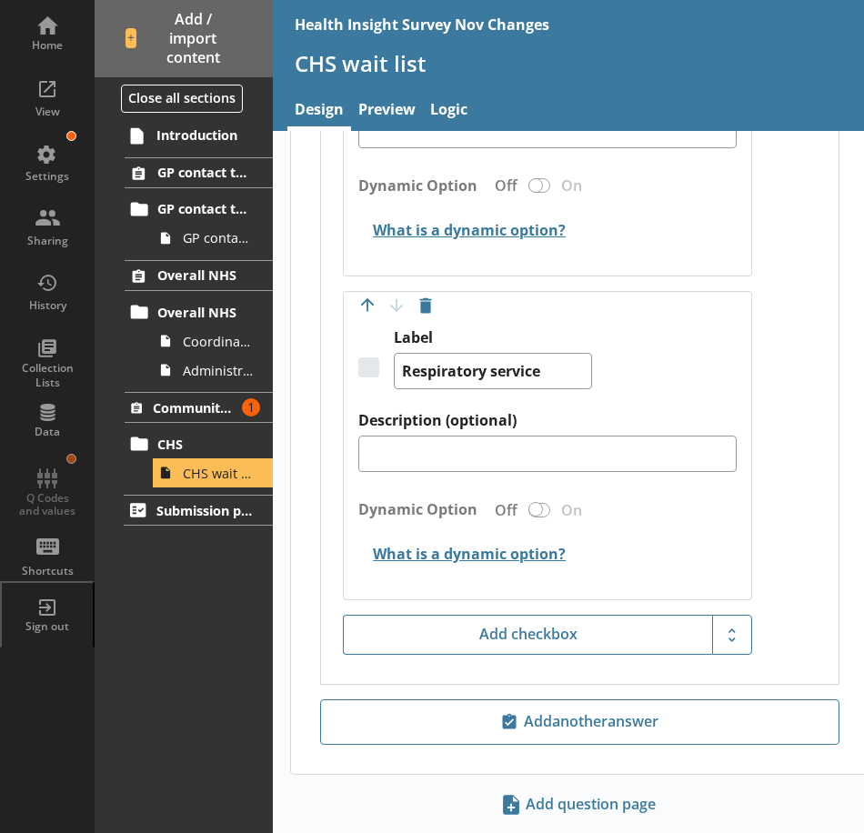
scroll to position [2436, 0]
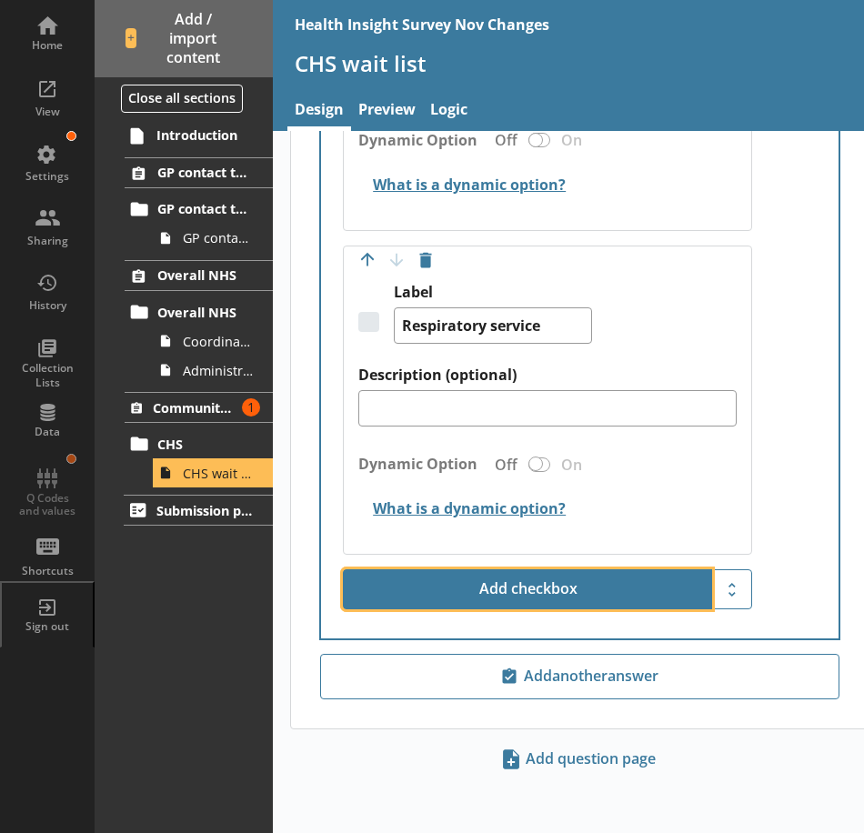
click at [490, 576] on button "Add checkbox" at bounding box center [527, 589] width 369 height 40
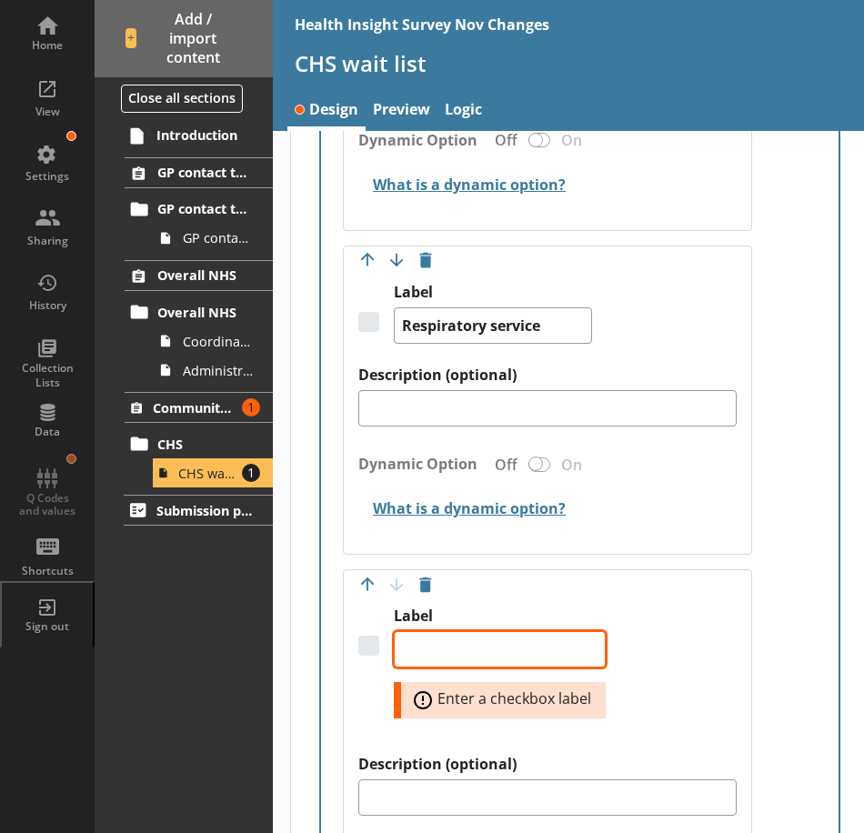
click at [466, 635] on textarea "Label" at bounding box center [500, 649] width 212 height 36
paste textarea "Cardiac service"
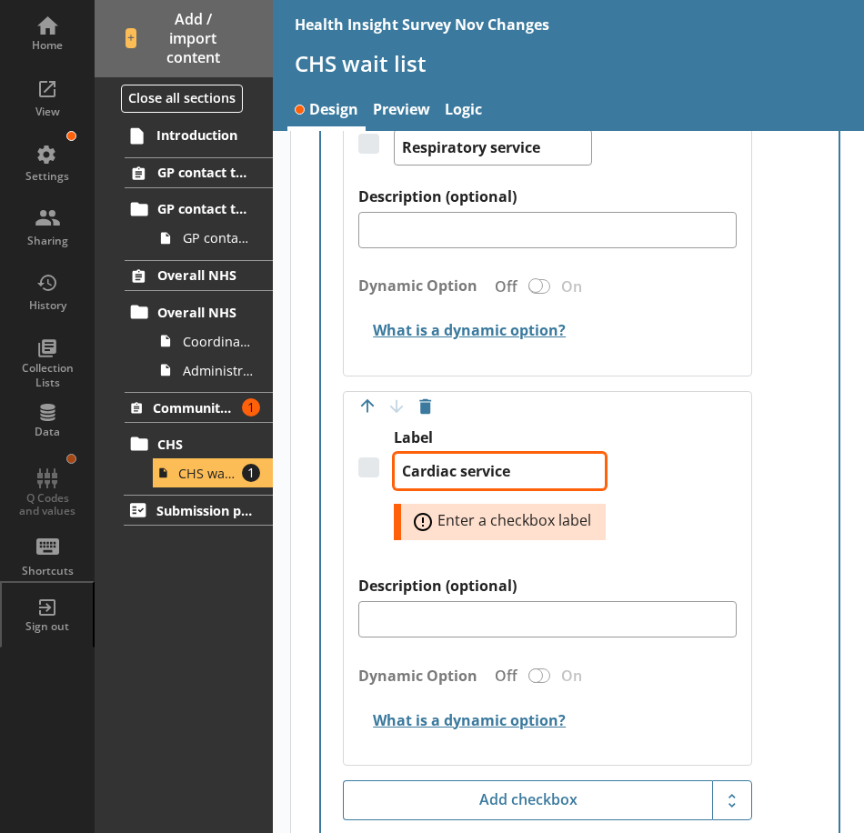
scroll to position [2618, 0]
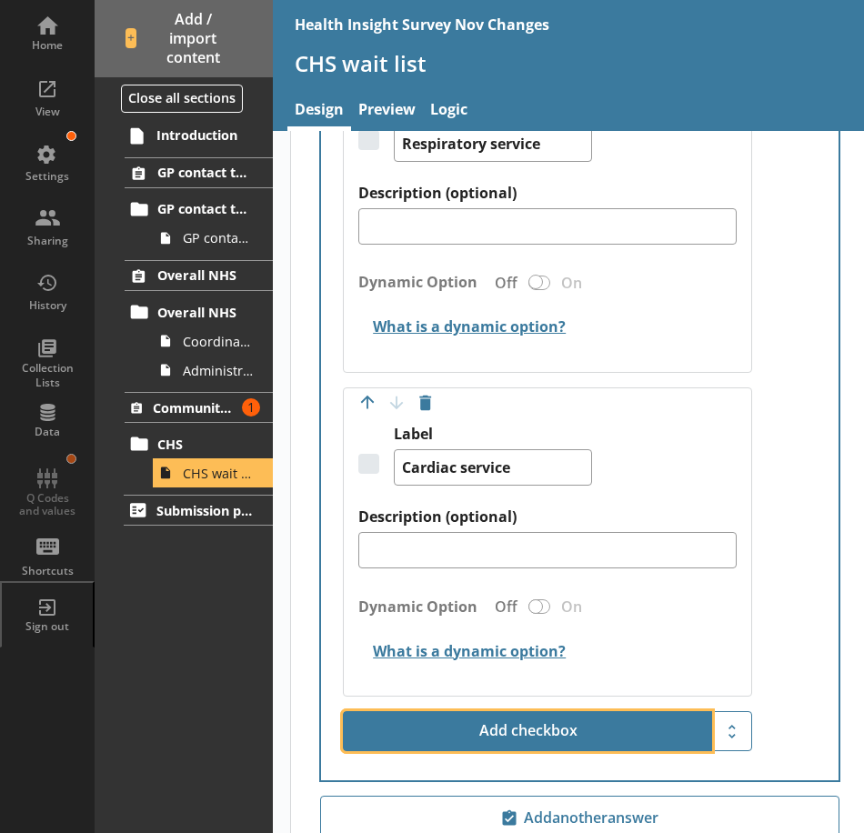
click at [518, 719] on button "Add checkbox" at bounding box center [527, 731] width 369 height 40
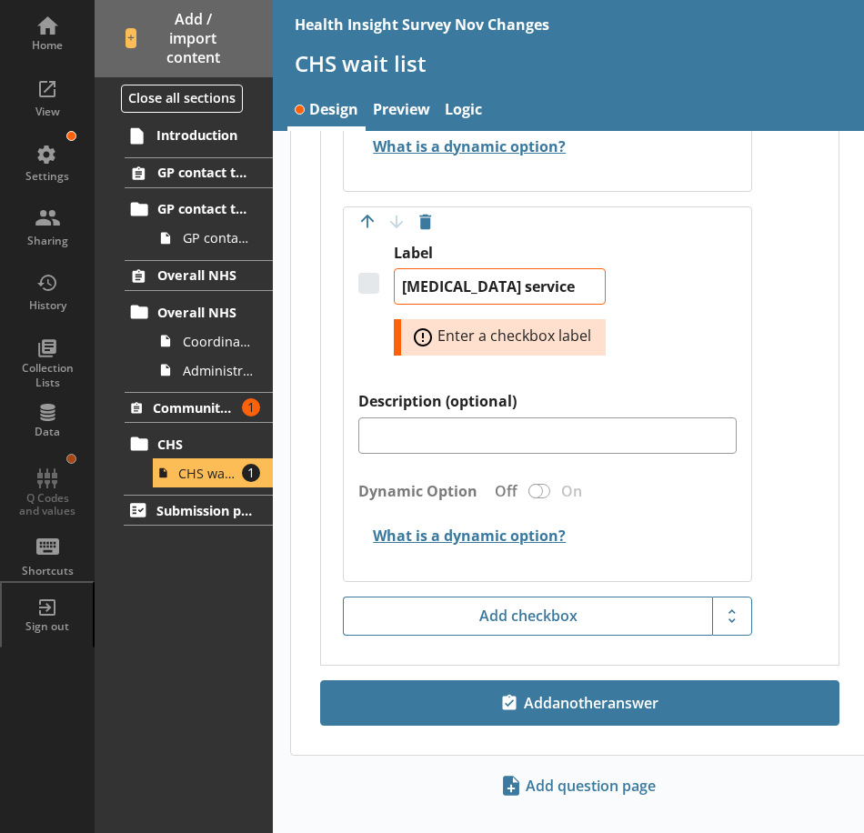
scroll to position [3150, 0]
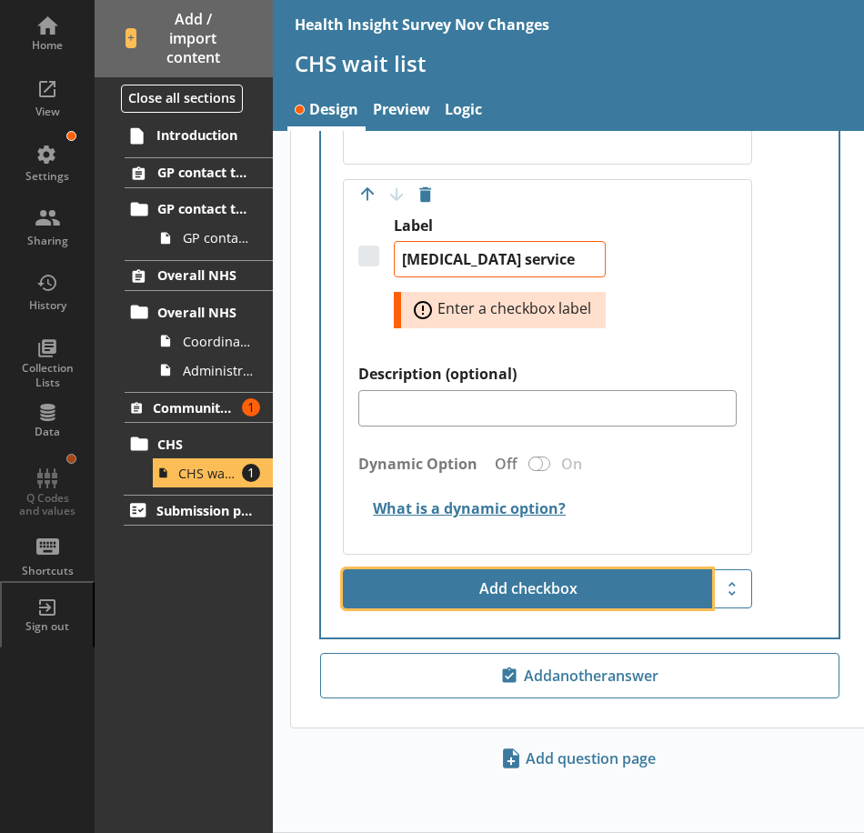
click at [521, 577] on button "Add checkbox" at bounding box center [527, 589] width 369 height 40
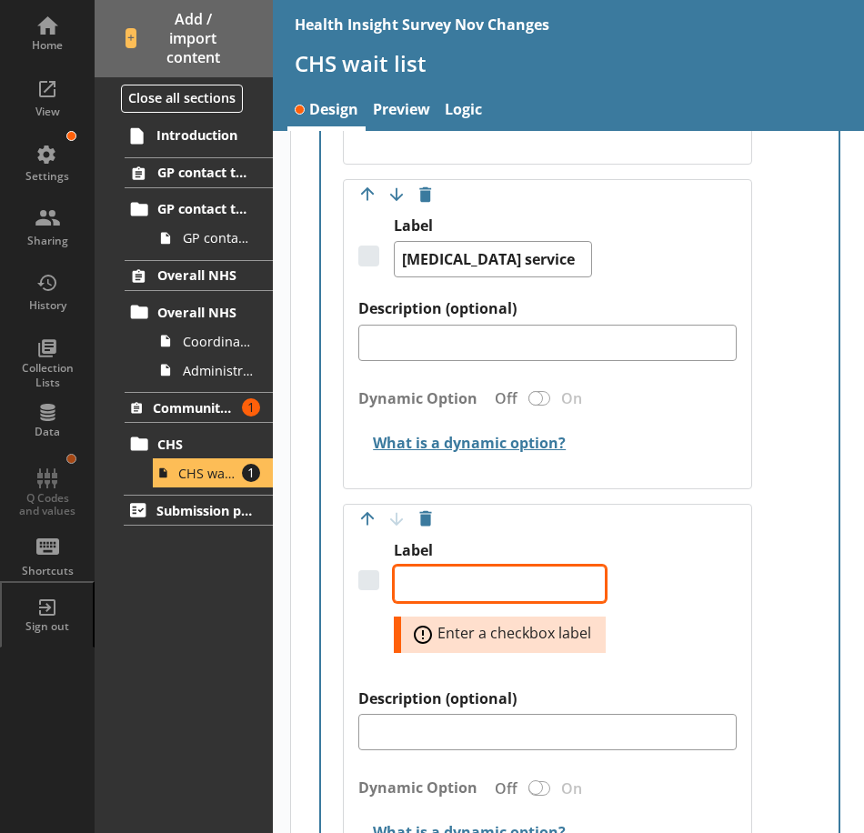
click at [464, 573] on textarea "Label" at bounding box center [500, 584] width 212 height 36
paste textarea "Dietary and nutritional support service"
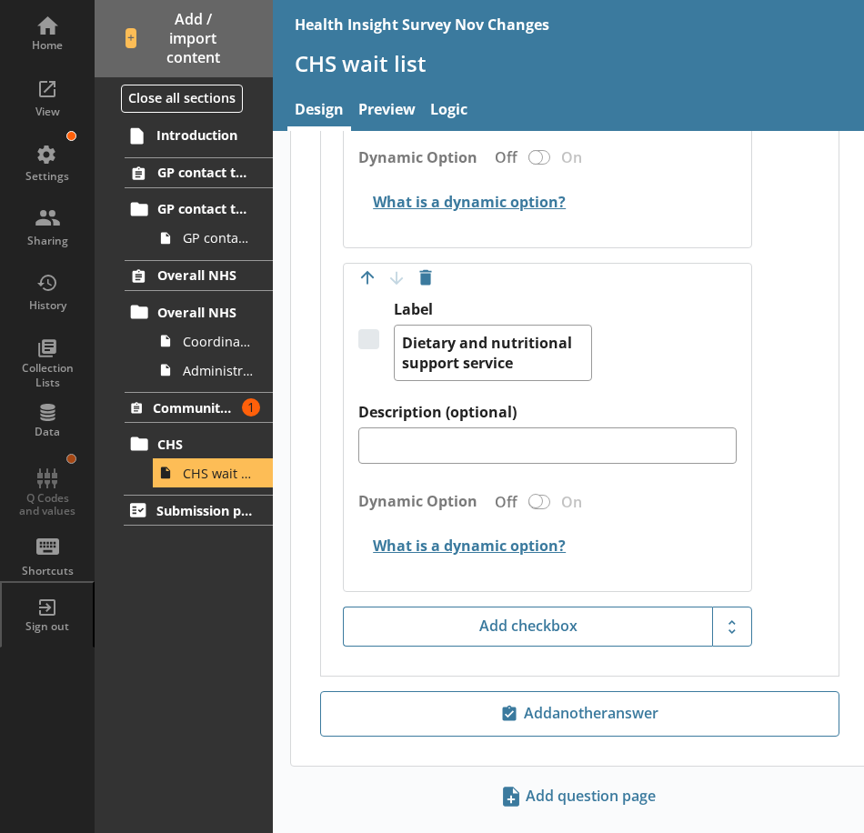
scroll to position [3423, 0]
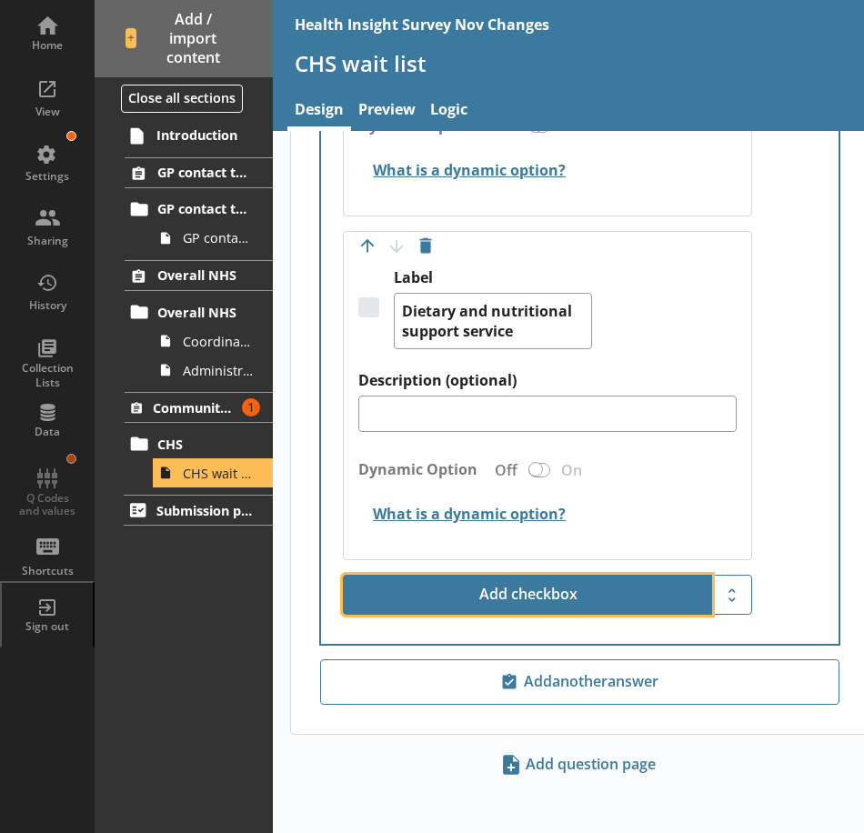
click at [545, 596] on button "Add checkbox" at bounding box center [527, 595] width 369 height 40
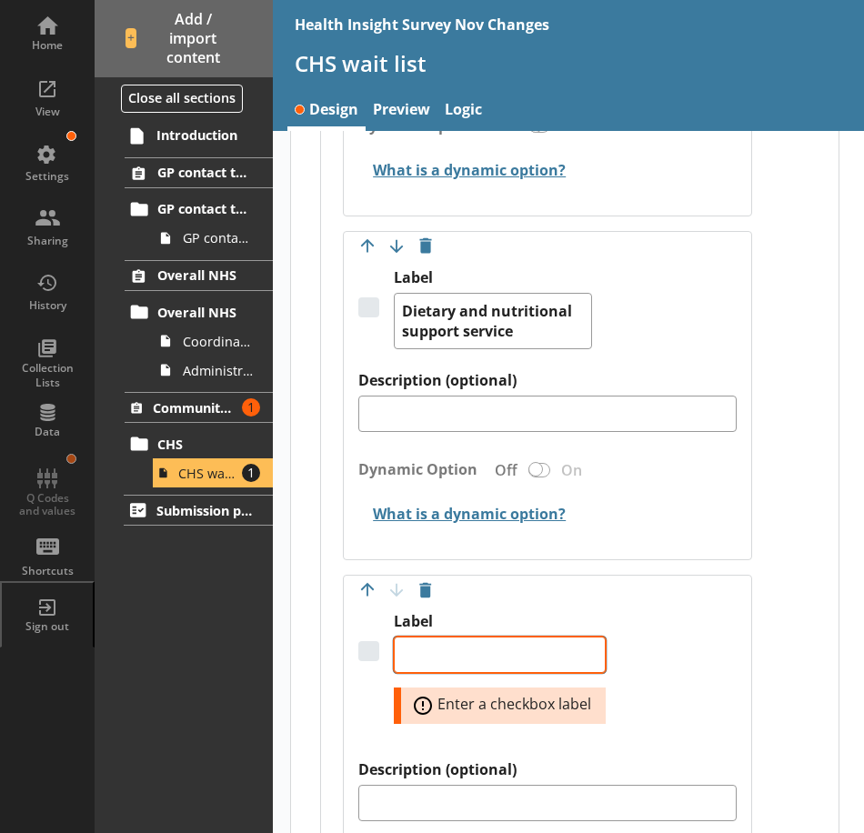
click at [484, 657] on textarea "Label" at bounding box center [500, 655] width 212 height 36
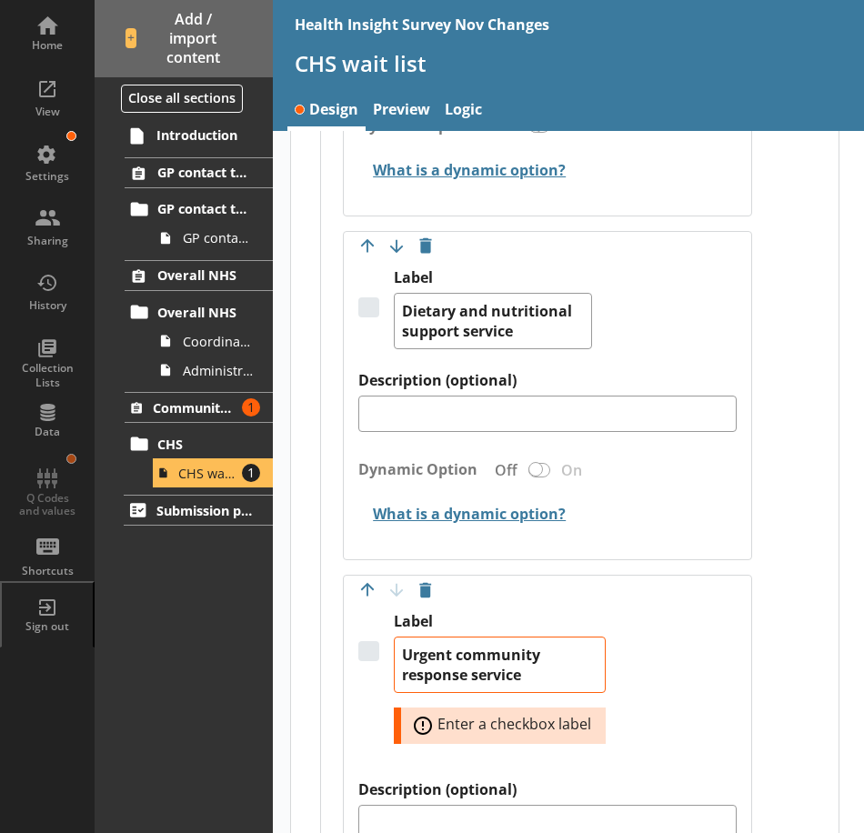
click at [705, 624] on div "Label Urgent community response service Error: Enter a checkbox label" at bounding box center [546, 696] width 377 height 168
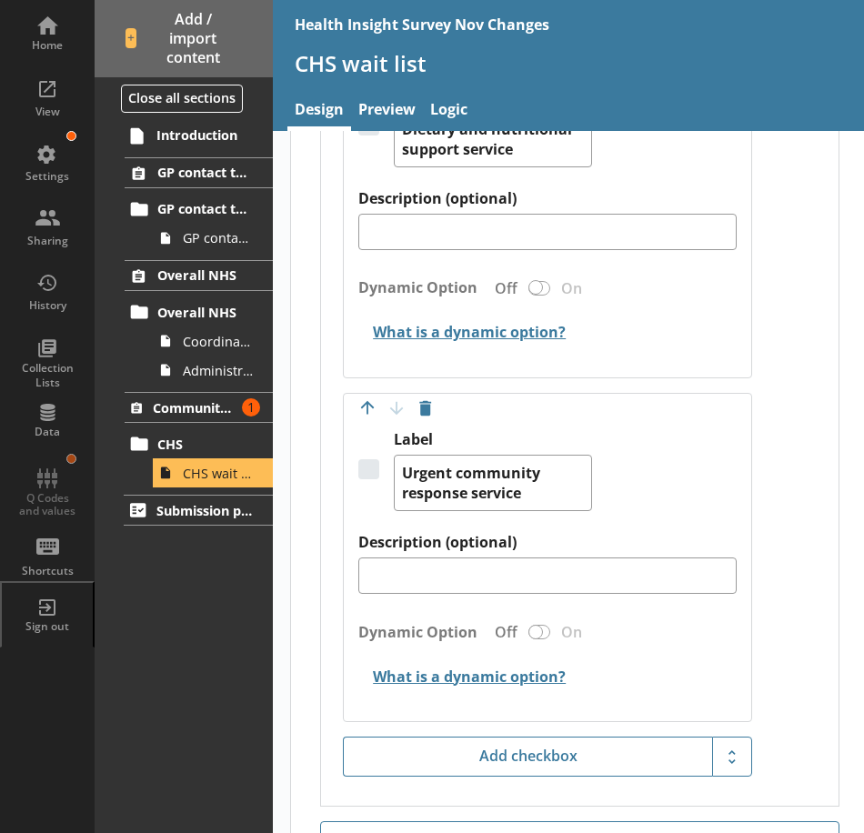
scroll to position [3773, 0]
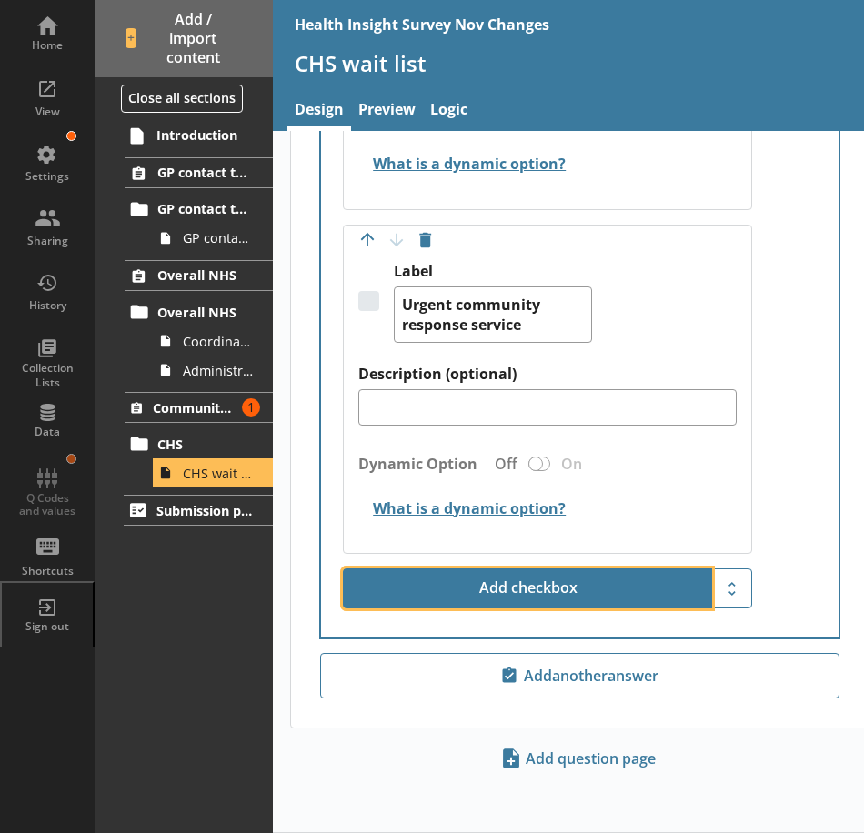
click at [536, 587] on button "Add checkbox" at bounding box center [527, 588] width 369 height 40
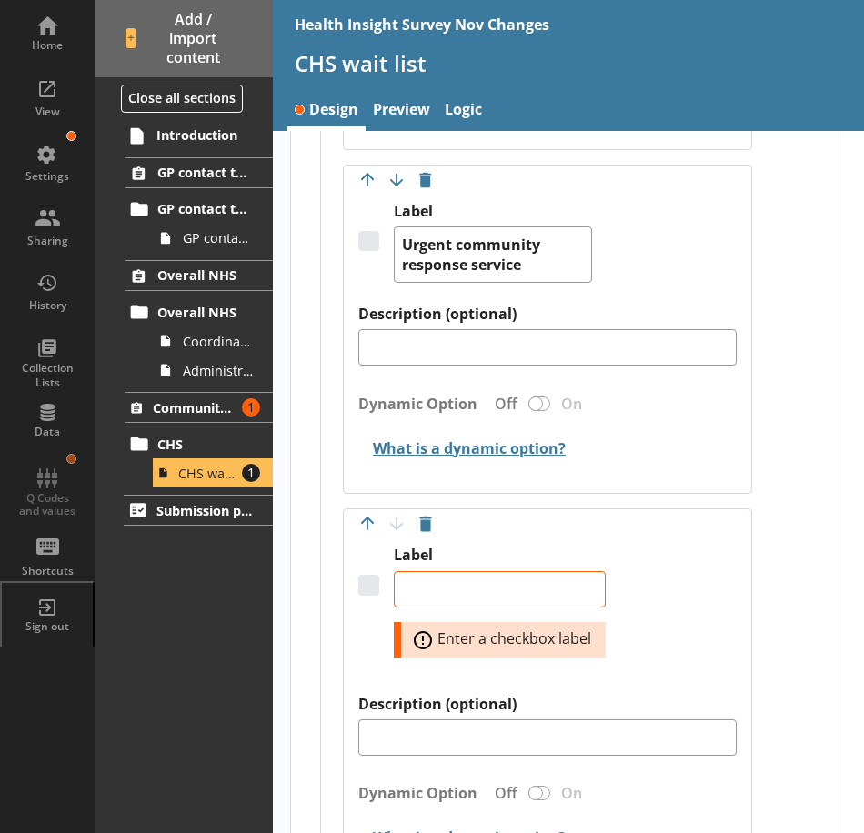
scroll to position [3864, 0]
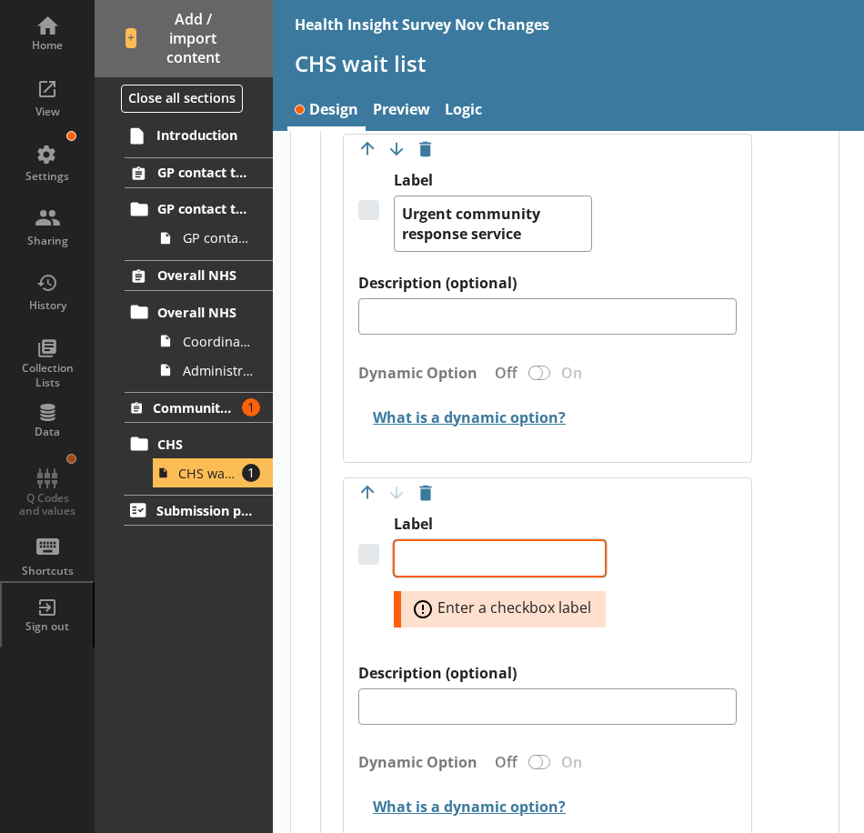
click at [436, 557] on textarea "Label" at bounding box center [500, 558] width 212 height 36
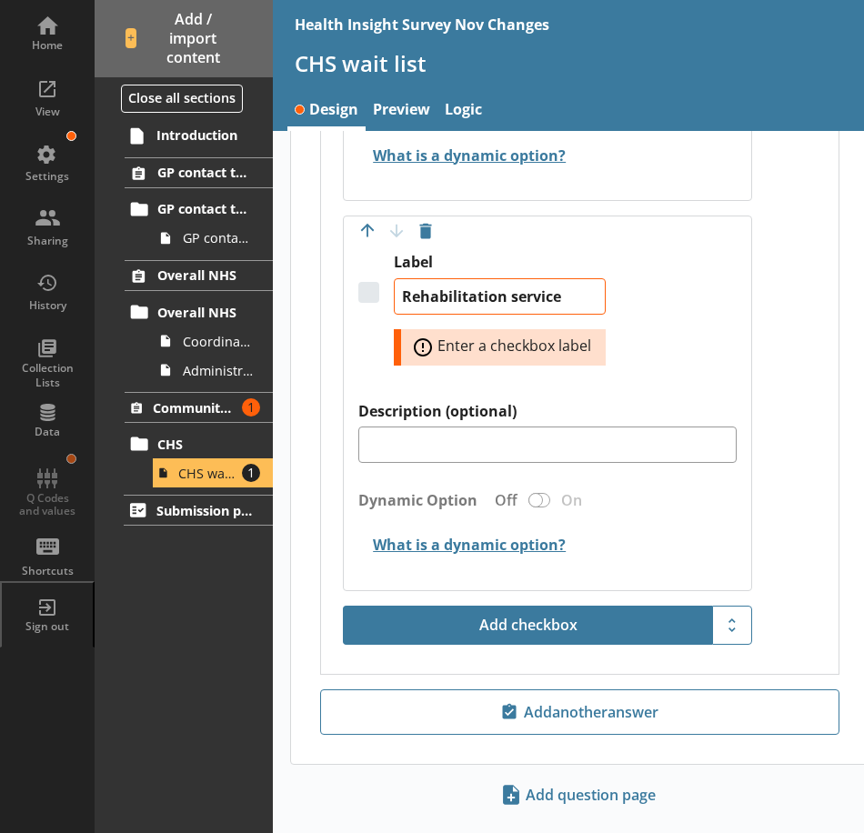
scroll to position [4137, 0]
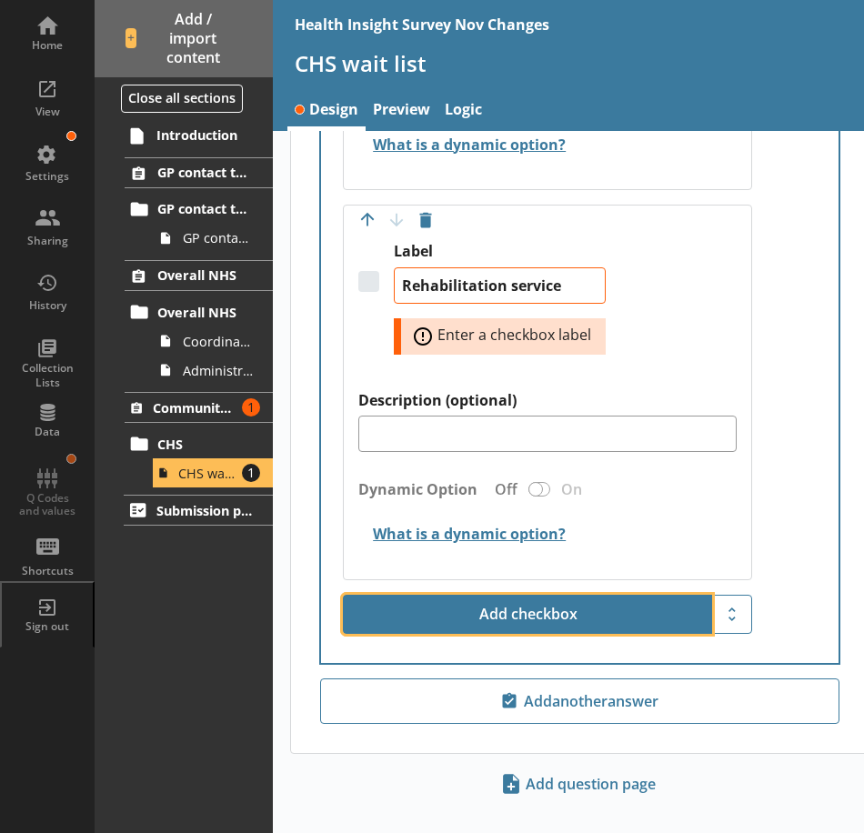
click at [445, 597] on button "Add checkbox" at bounding box center [527, 615] width 369 height 40
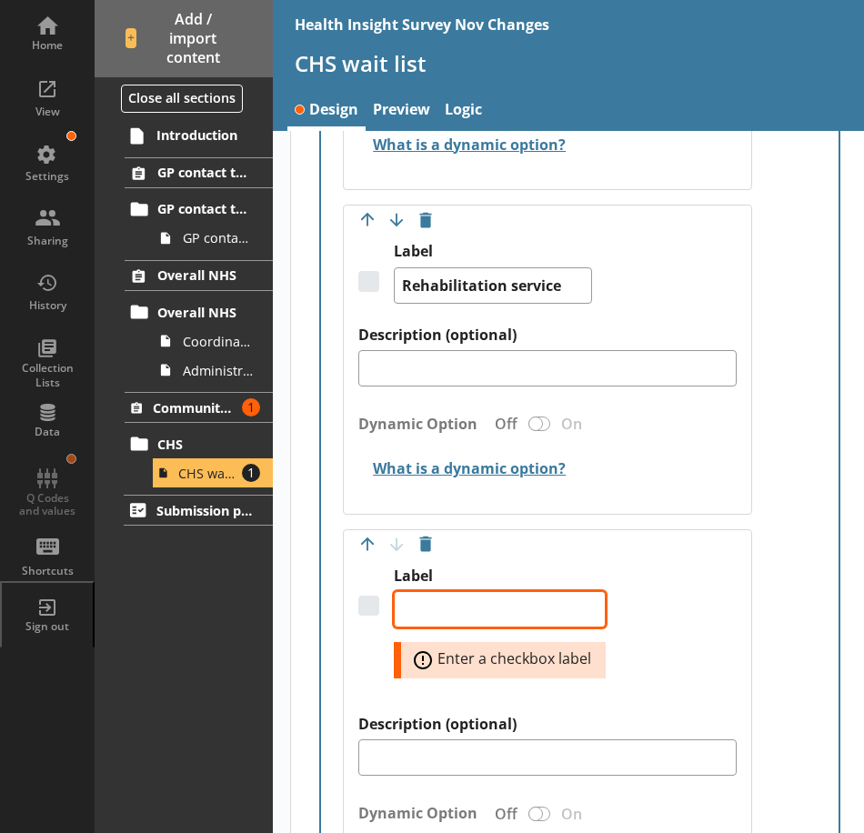
click at [560, 592] on textarea "Label" at bounding box center [500, 609] width 212 height 36
paste textarea "Intermediate care service"
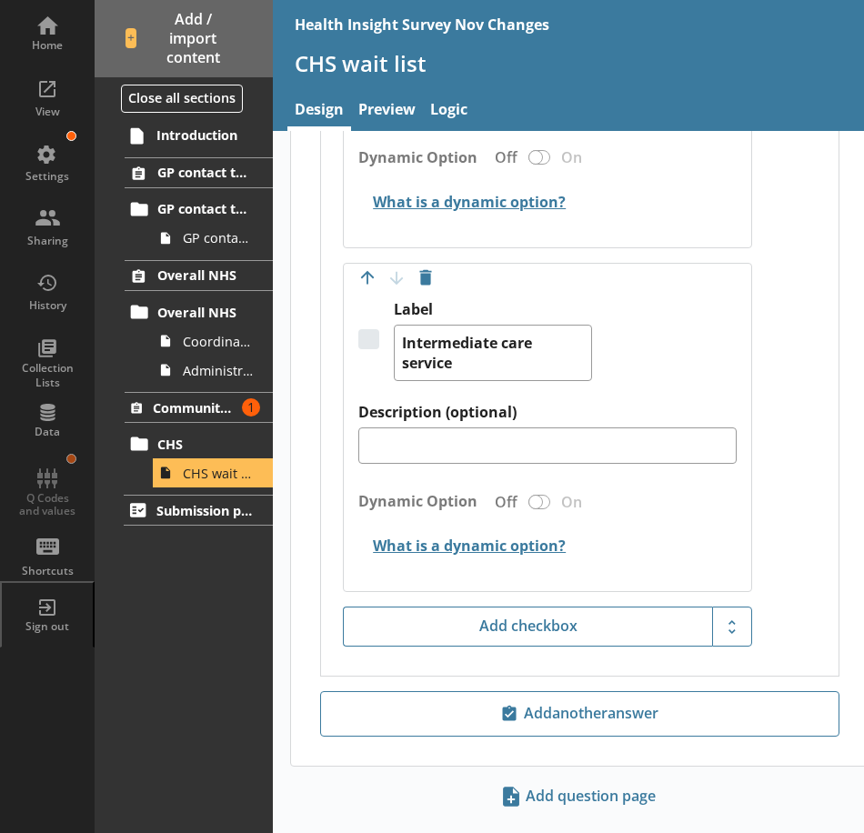
scroll to position [4409, 0]
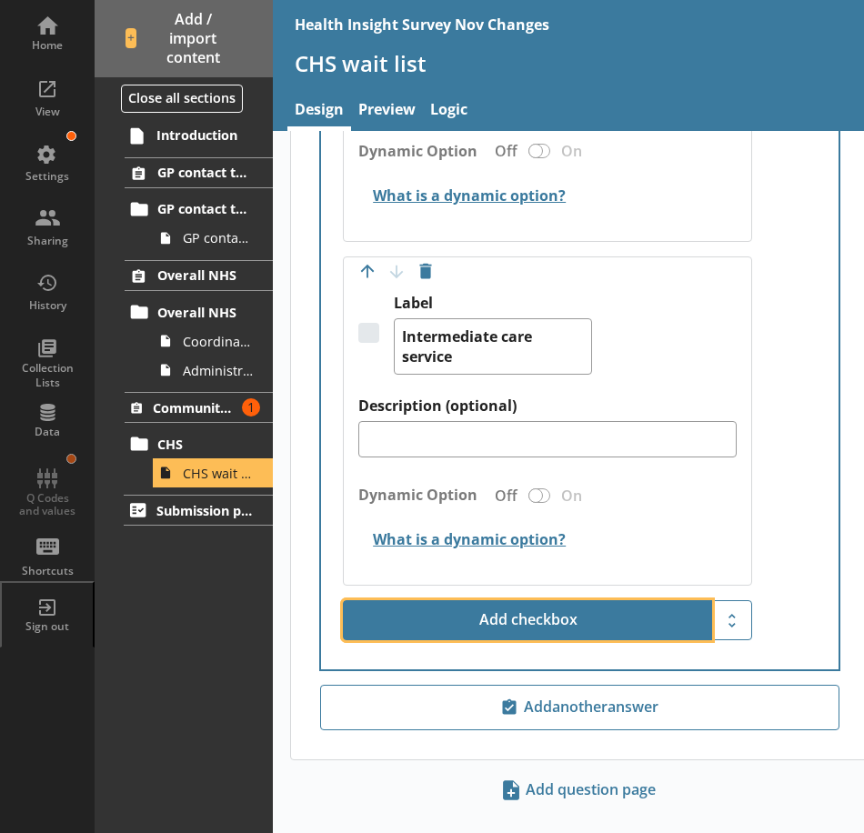
click at [466, 628] on button "Add checkbox" at bounding box center [527, 620] width 369 height 40
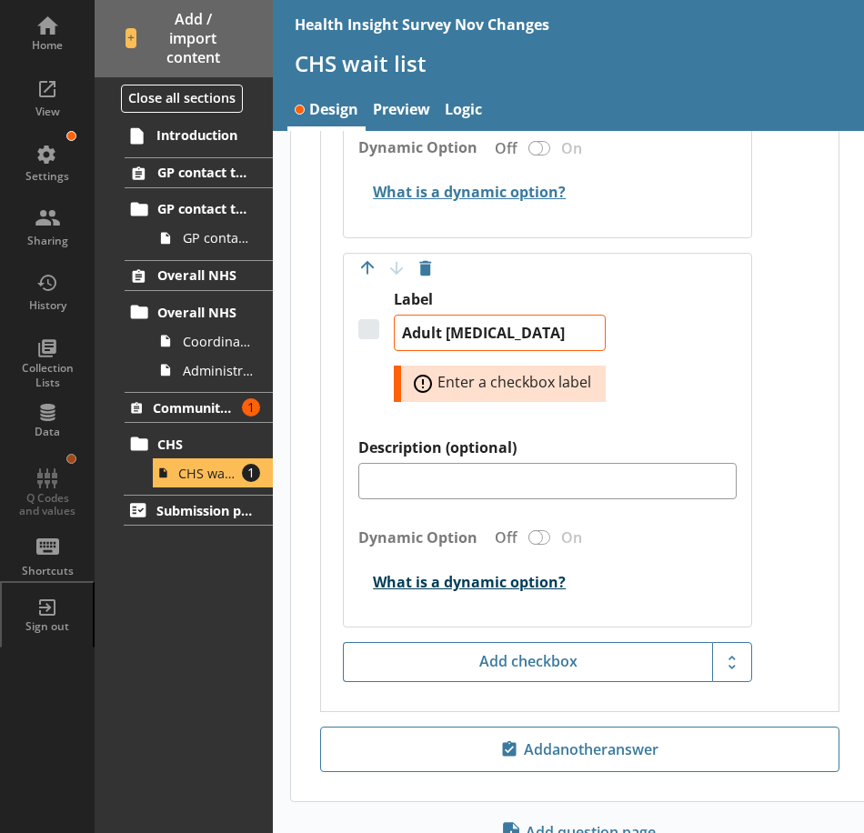
scroll to position [4830, 0]
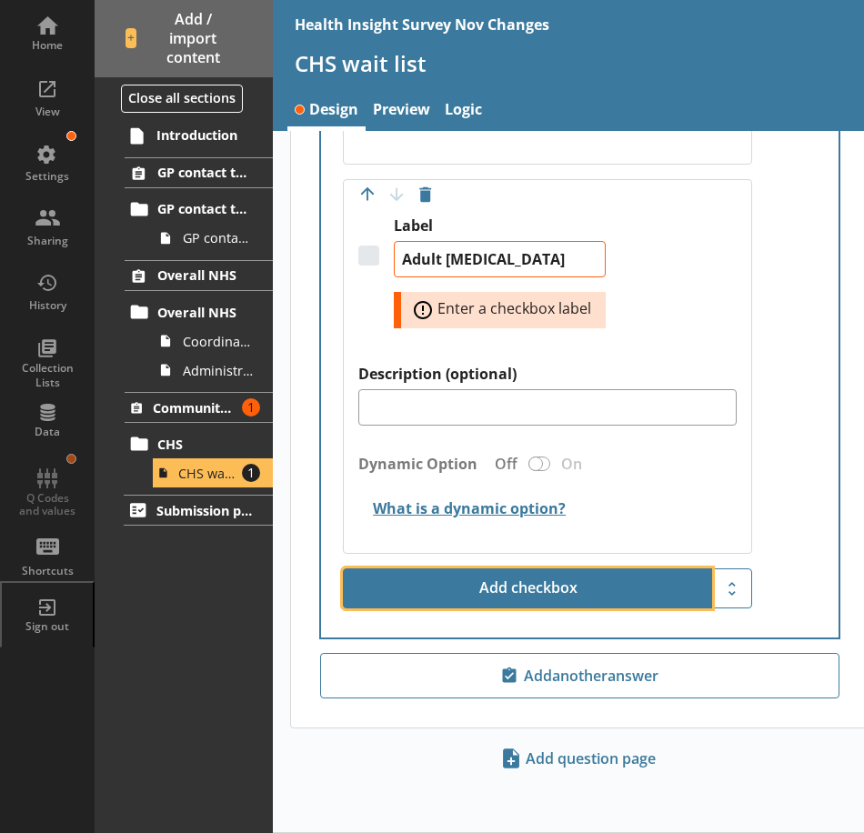
click at [464, 587] on button "Add checkbox" at bounding box center [527, 588] width 369 height 40
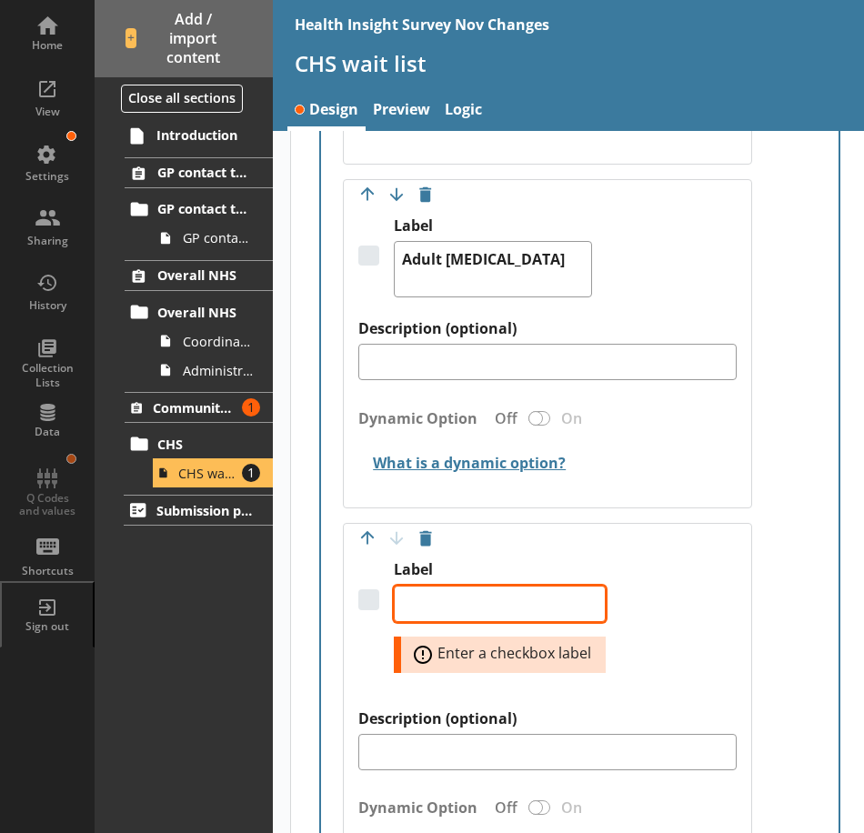
click at [505, 598] on textarea "Label" at bounding box center [500, 604] width 212 height 36
paste textarea "Falls service"
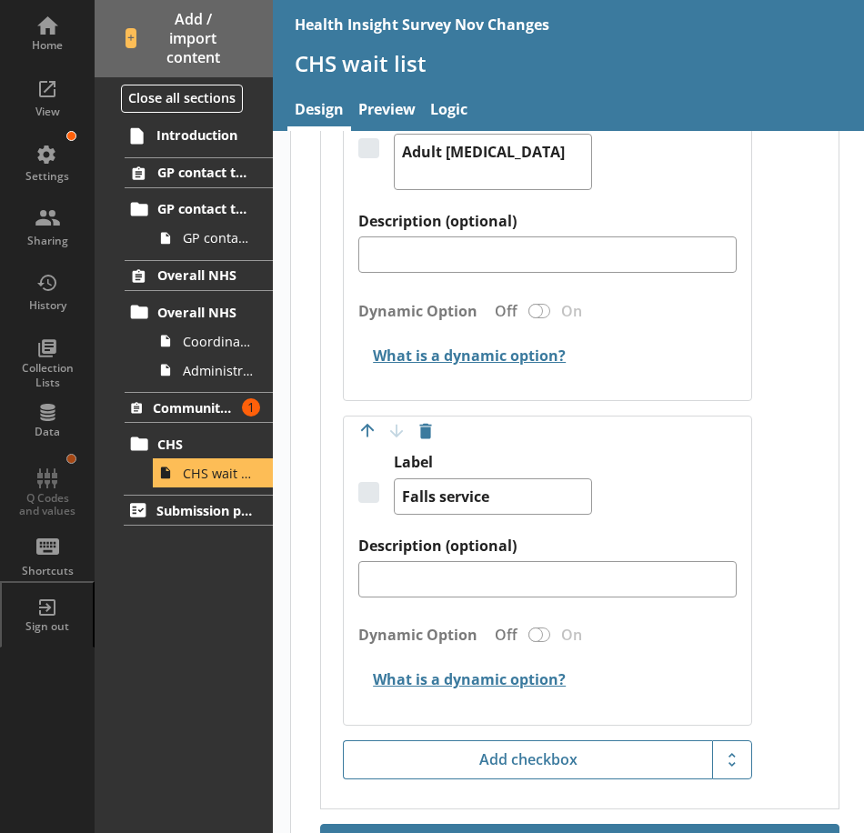
scroll to position [5109, 0]
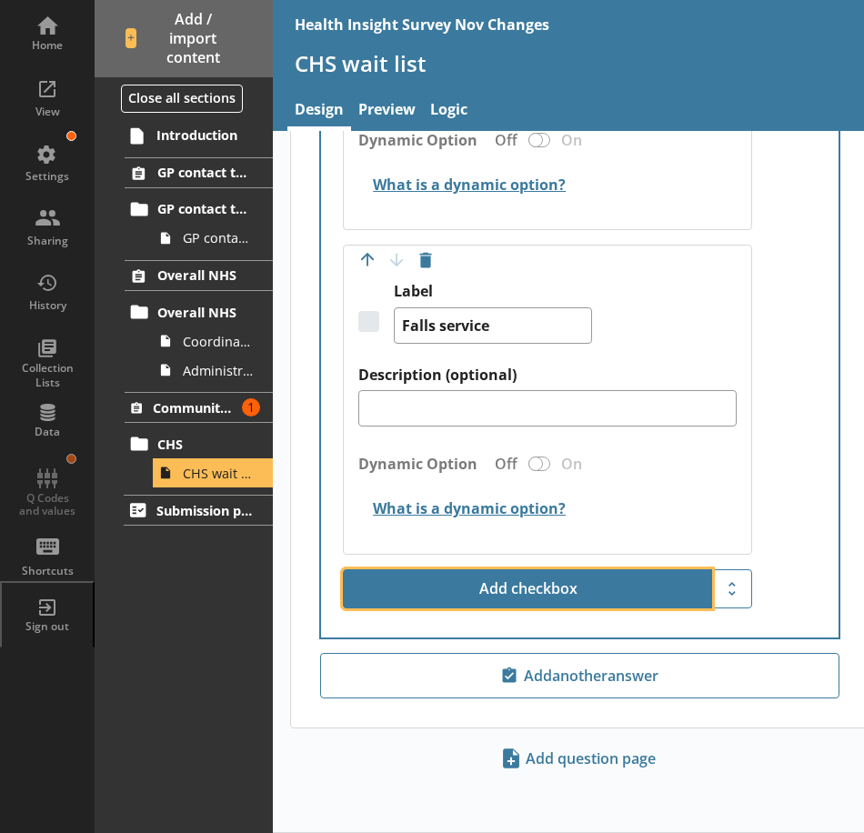
click at [488, 597] on button "Add checkbox" at bounding box center [527, 589] width 369 height 40
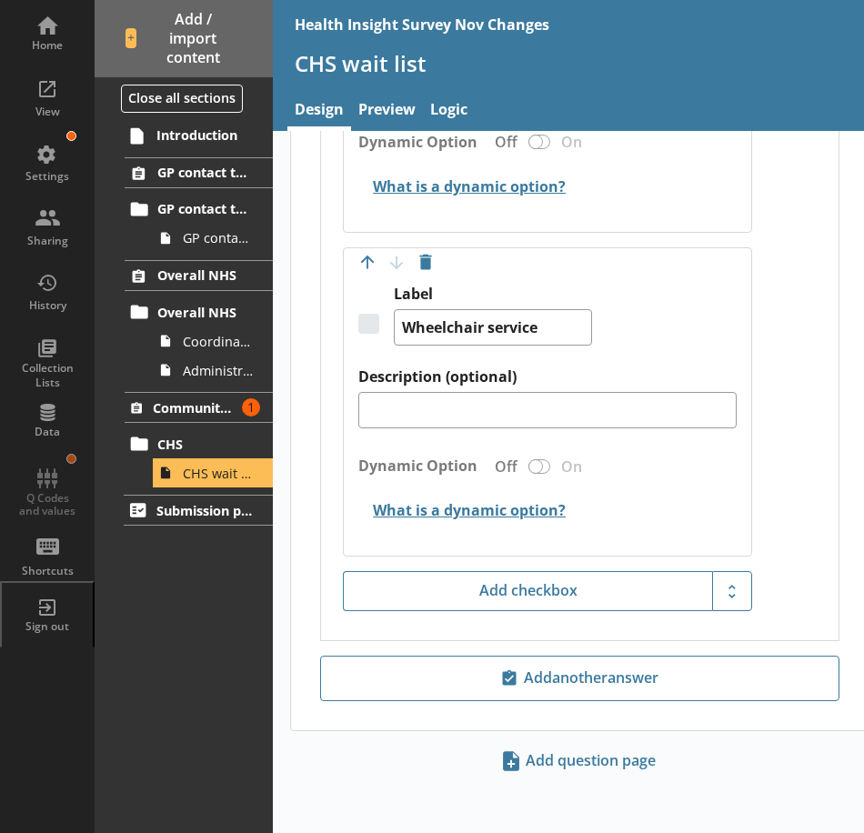
scroll to position [5432, 0]
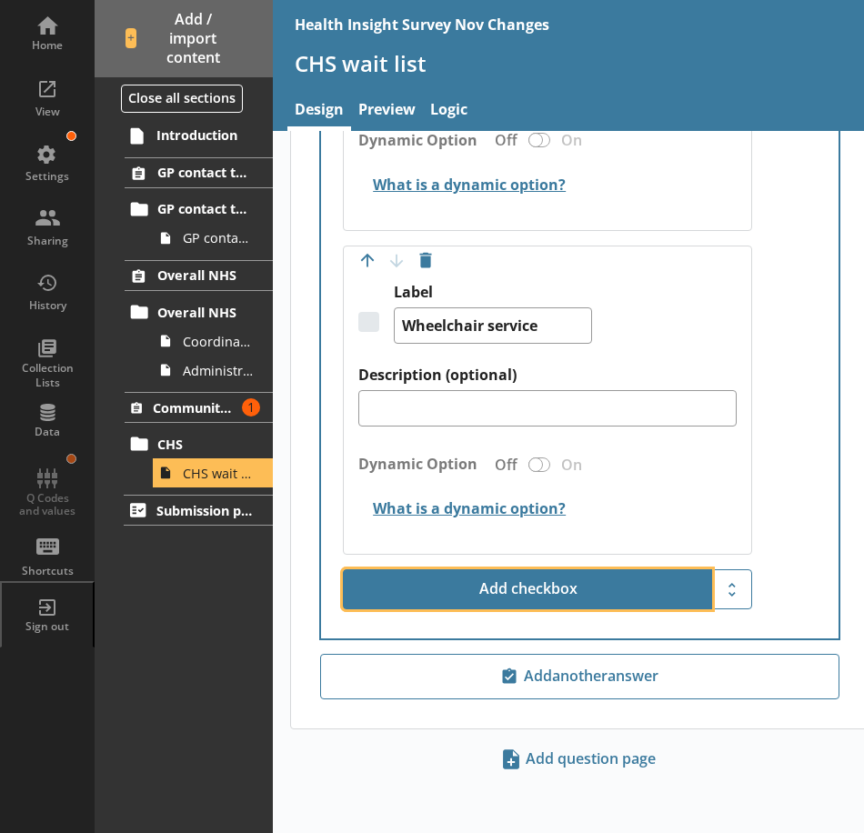
click at [518, 591] on button "Add checkbox" at bounding box center [527, 589] width 369 height 40
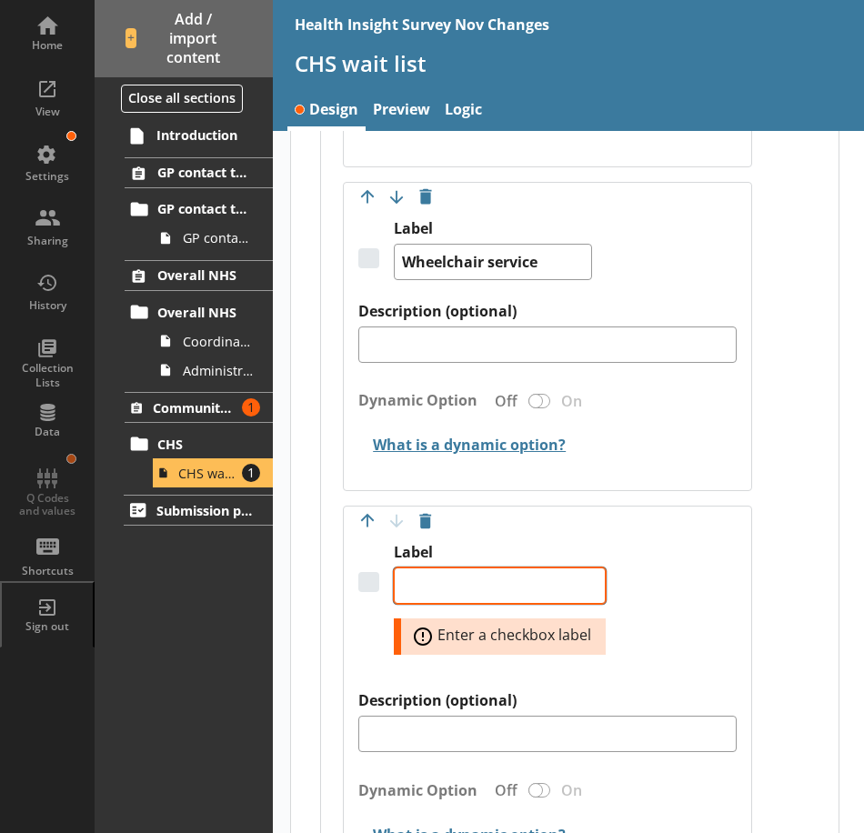
scroll to position [5523, 0]
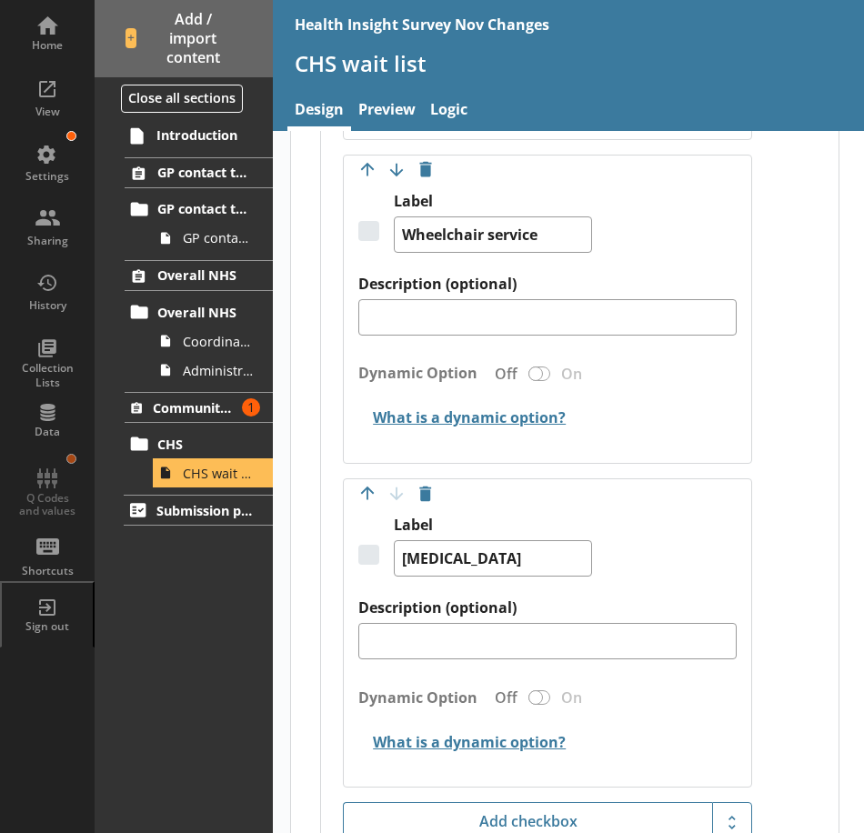
click at [691, 561] on div "Label Occupational therapy" at bounding box center [546, 557] width 377 height 83
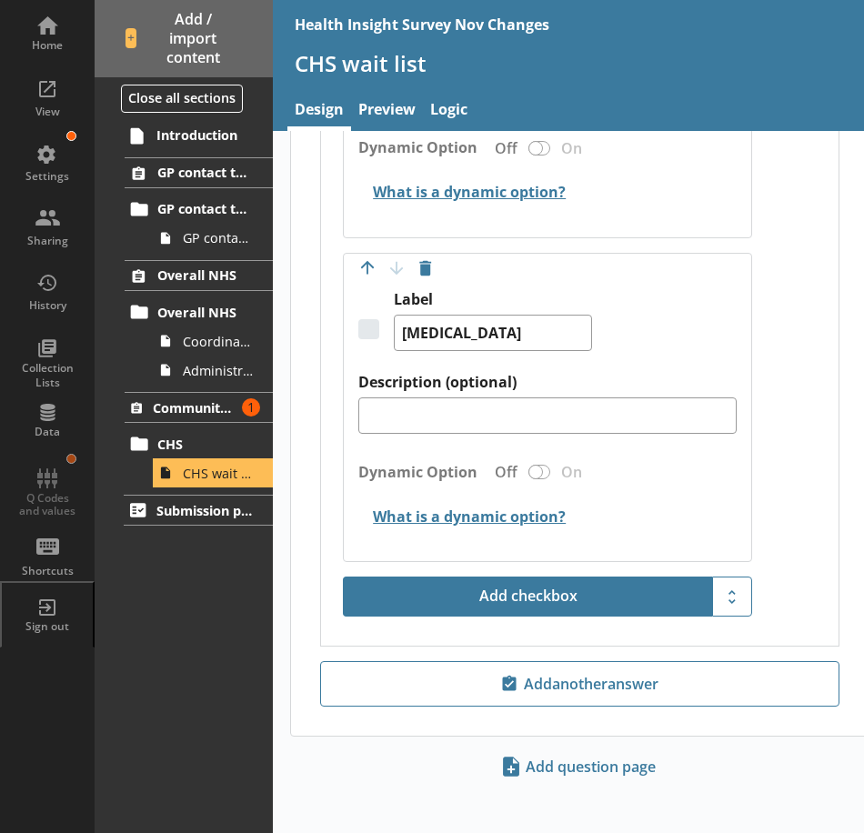
scroll to position [5757, 0]
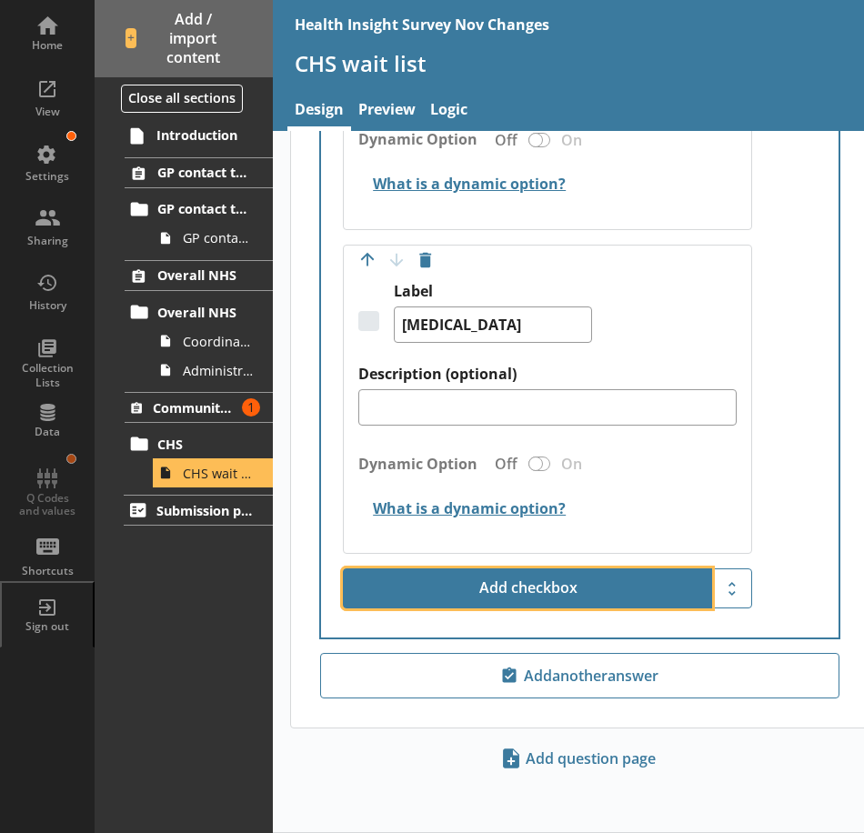
click at [557, 577] on button "Add checkbox" at bounding box center [527, 588] width 369 height 40
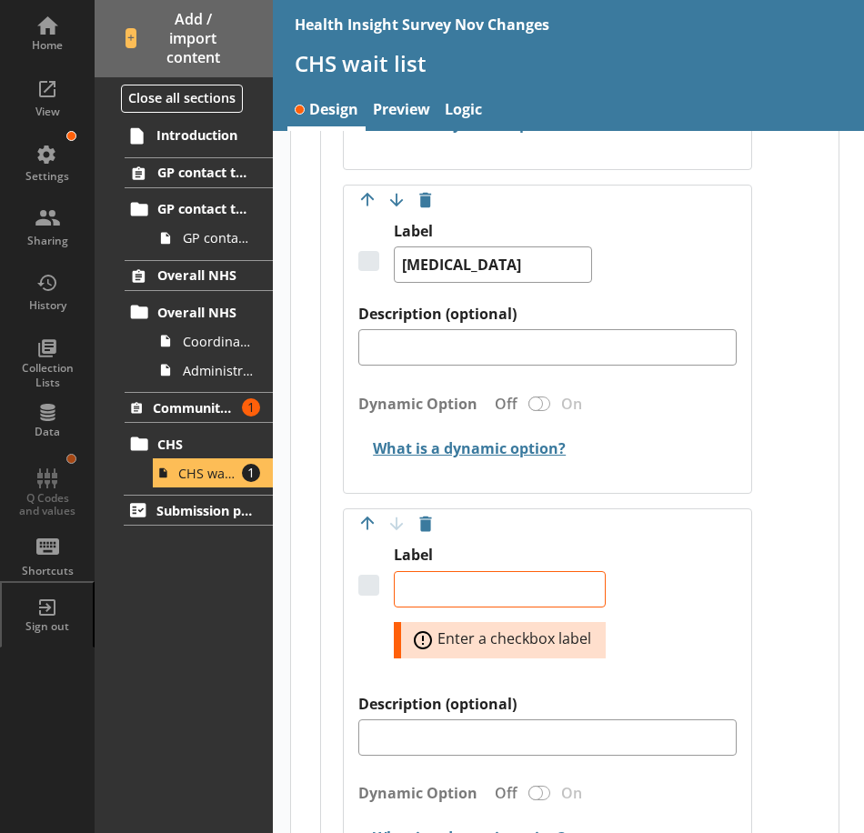
scroll to position [5848, 0]
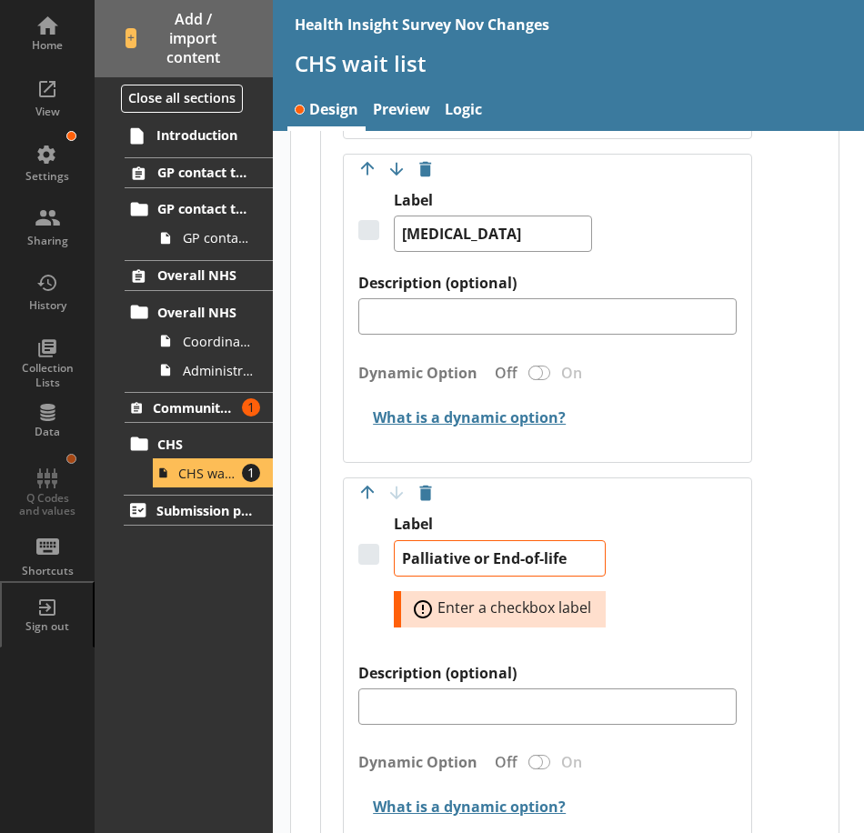
click at [741, 584] on div "Move answer up Move answer down Delete option Label Palliative or End-of-life c…" at bounding box center [547, 664] width 408 height 375
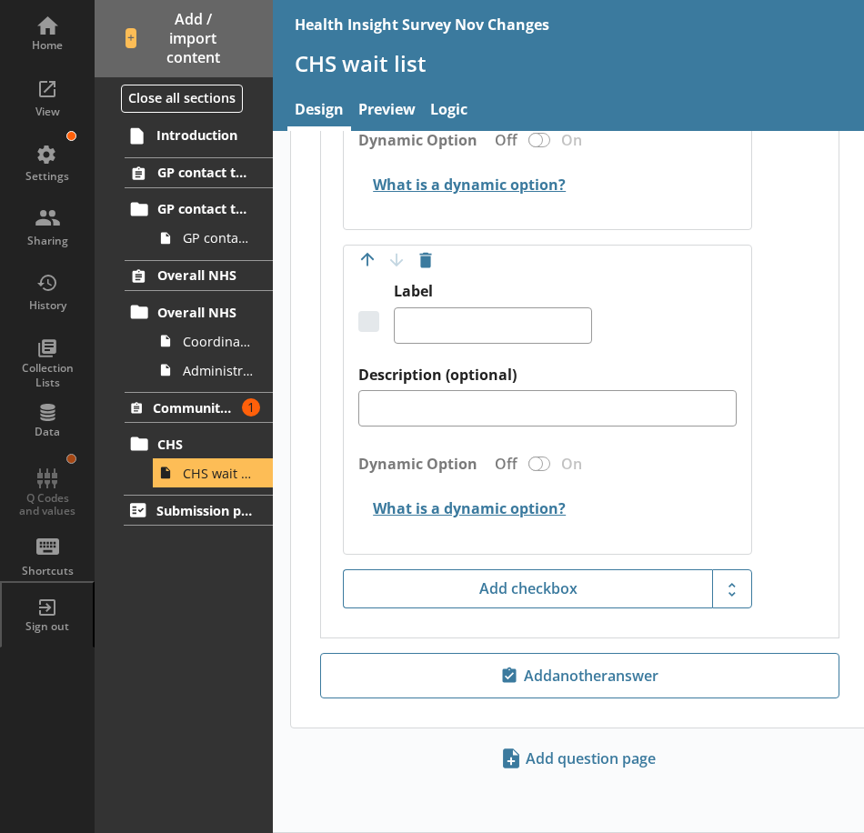
scroll to position [6101, 0]
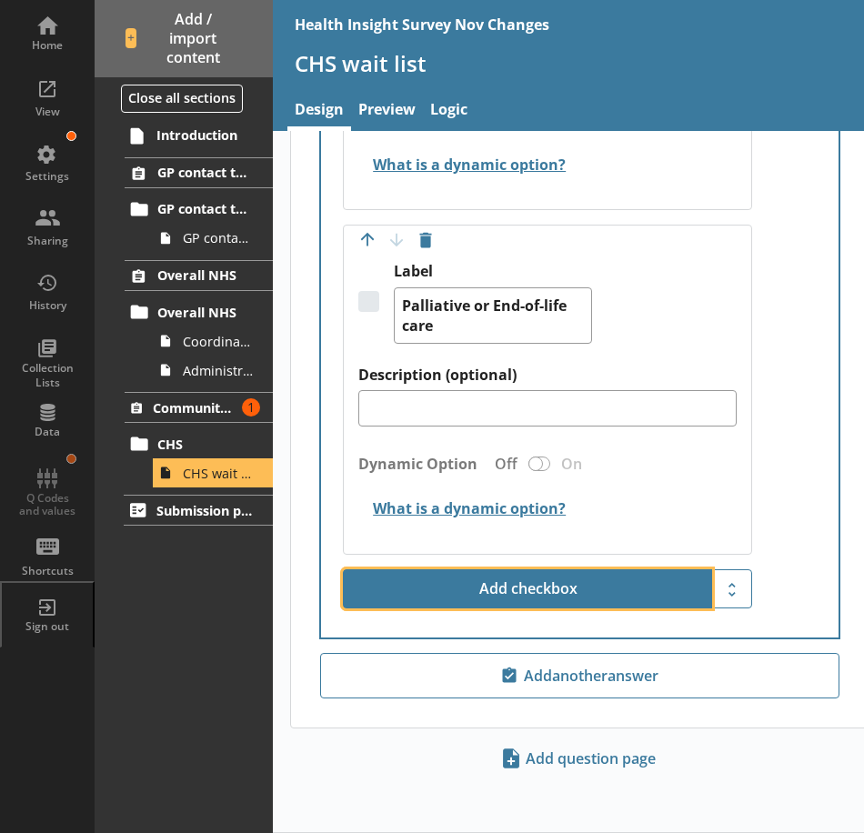
click at [564, 587] on button "Add checkbox" at bounding box center [527, 589] width 369 height 40
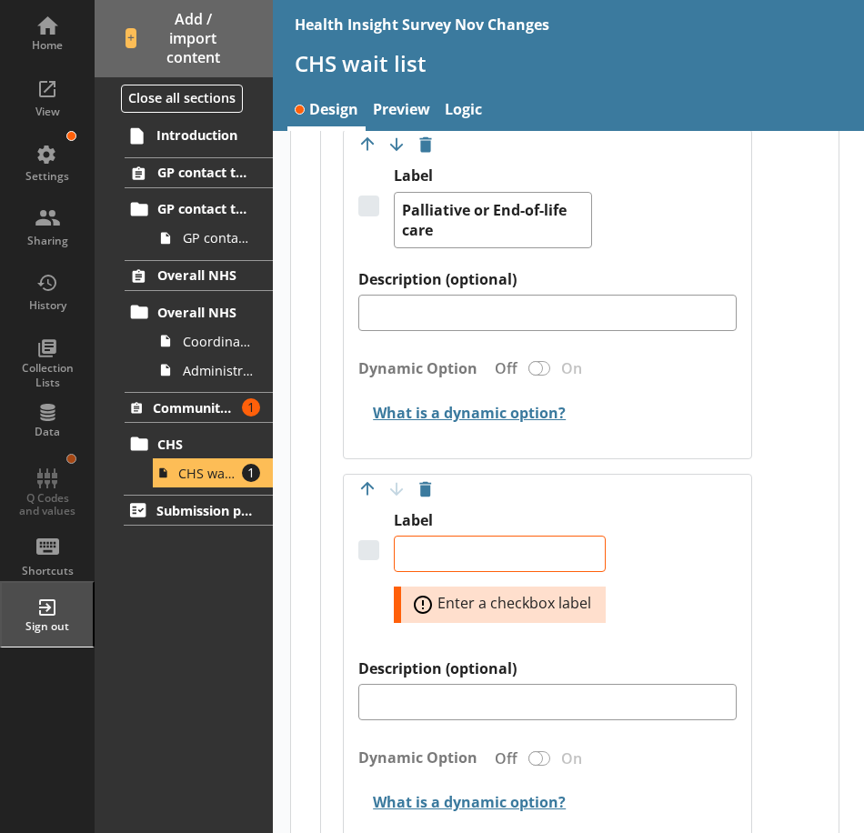
scroll to position [6283, 0]
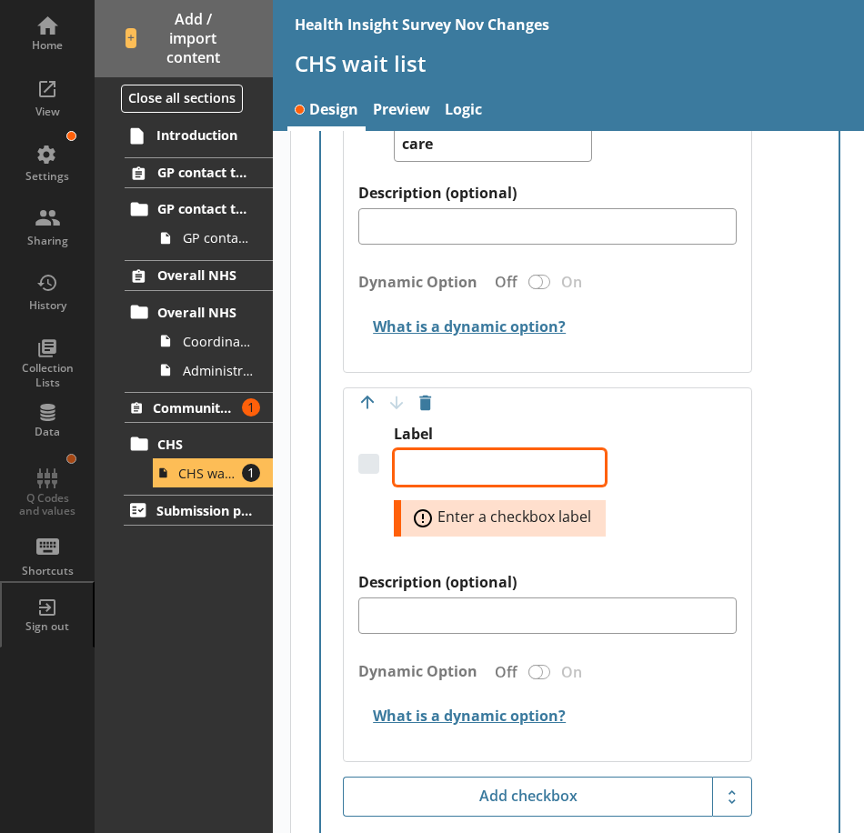
click at [479, 471] on textarea "Label" at bounding box center [500, 467] width 212 height 36
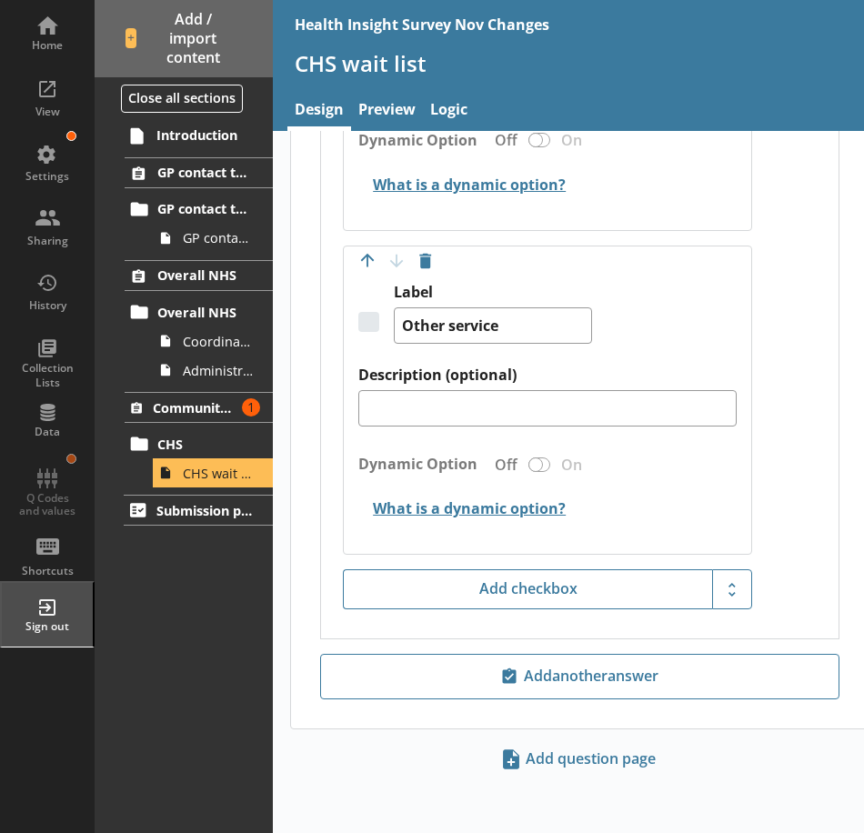
scroll to position [6425, 0]
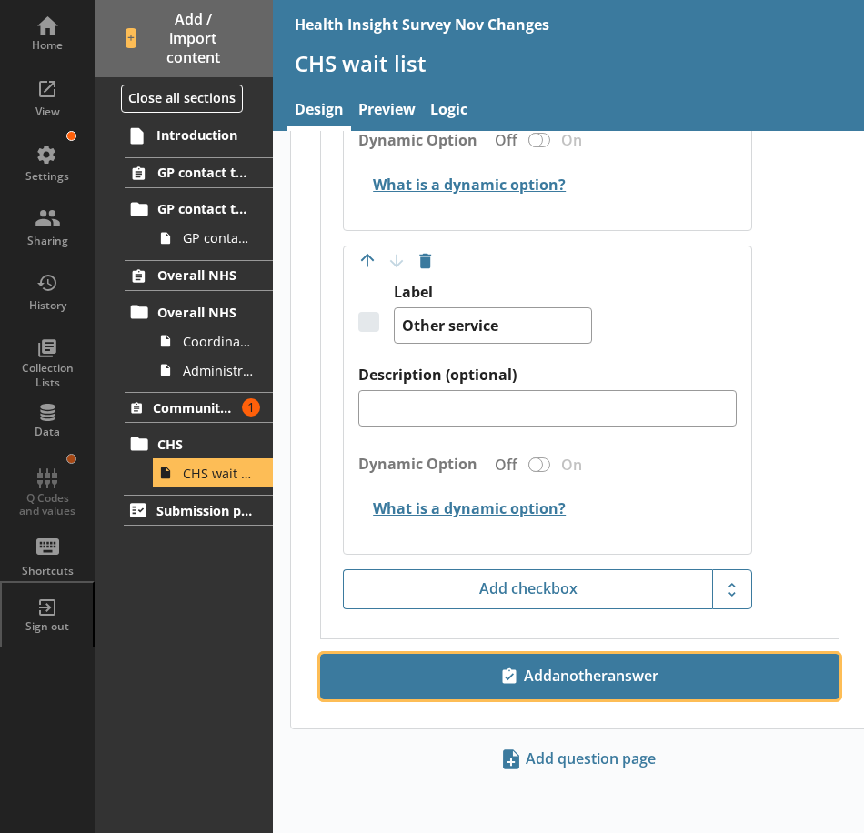
click at [614, 677] on span "Add another answer" at bounding box center [579, 676] width 503 height 29
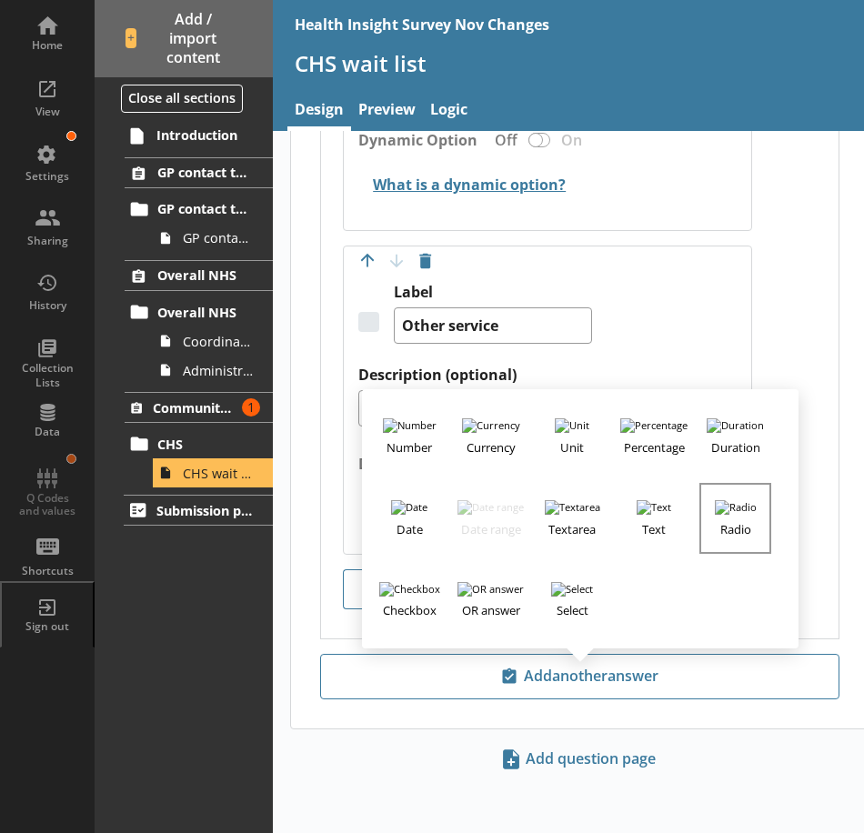
click at [746, 527] on h3 "Radio" at bounding box center [734, 526] width 67 height 23
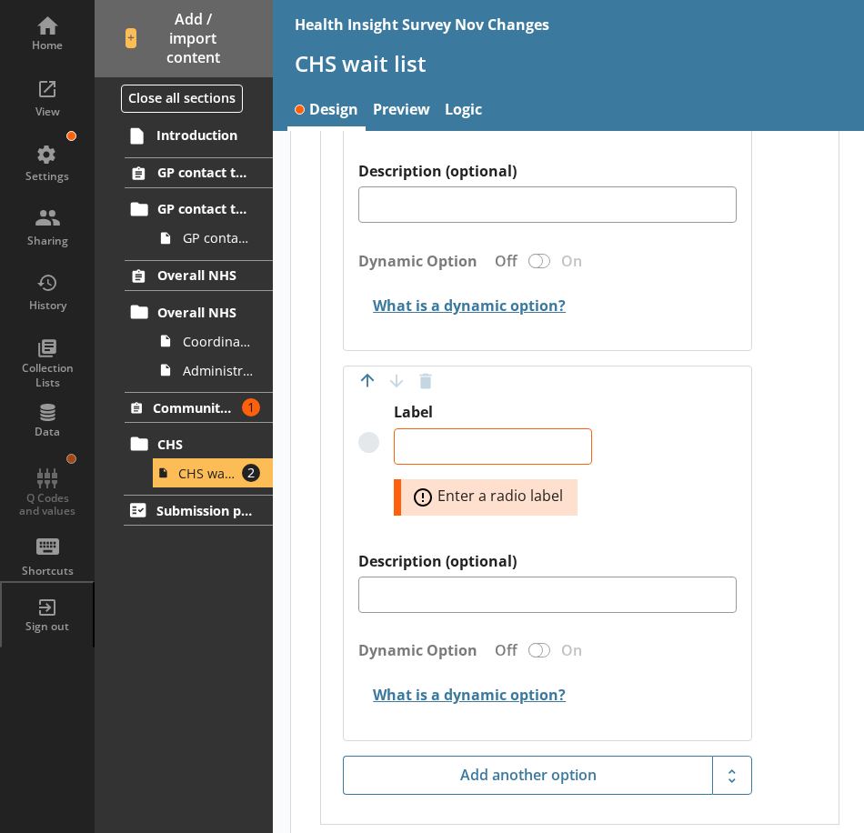
scroll to position [7365, 0]
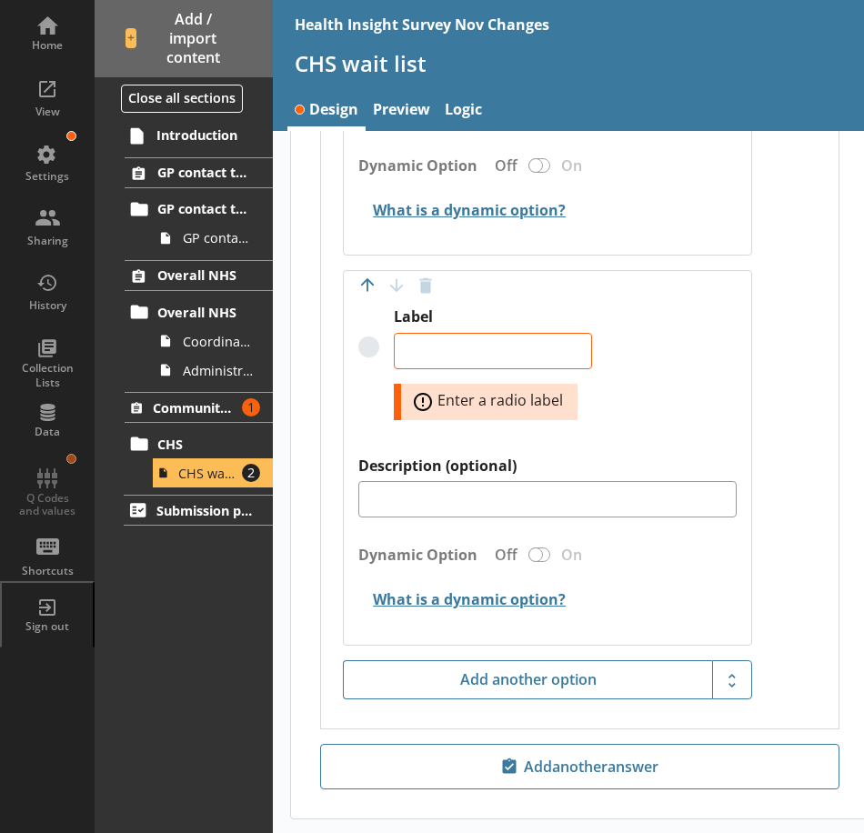
click at [649, 420] on div "Label Error: Enter a radio label" at bounding box center [546, 381] width 377 height 148
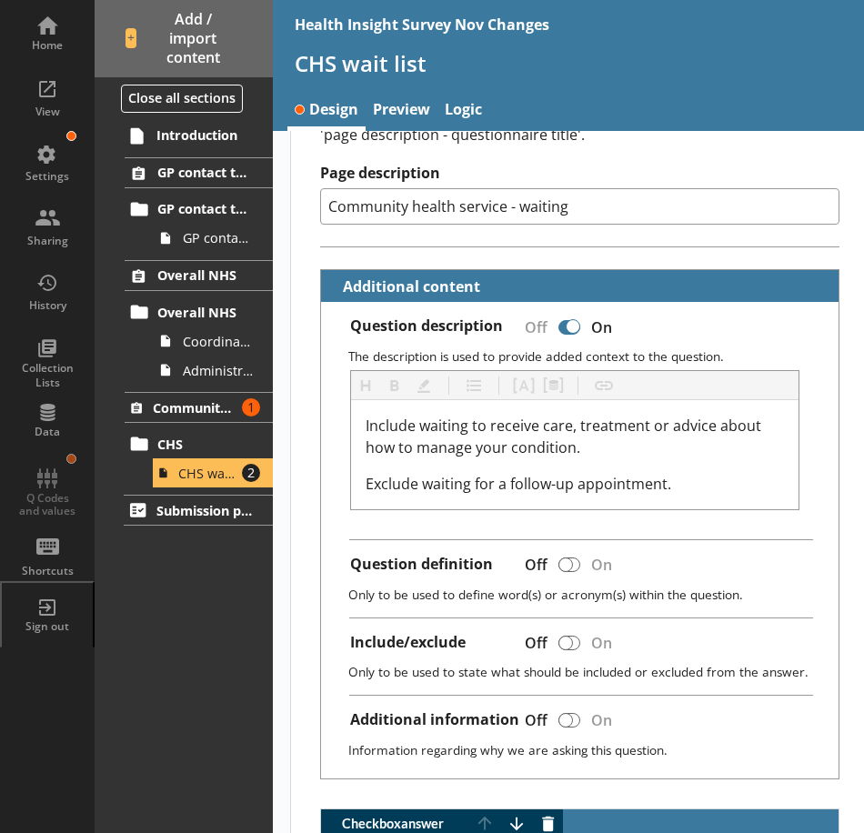
scroll to position [363, 0]
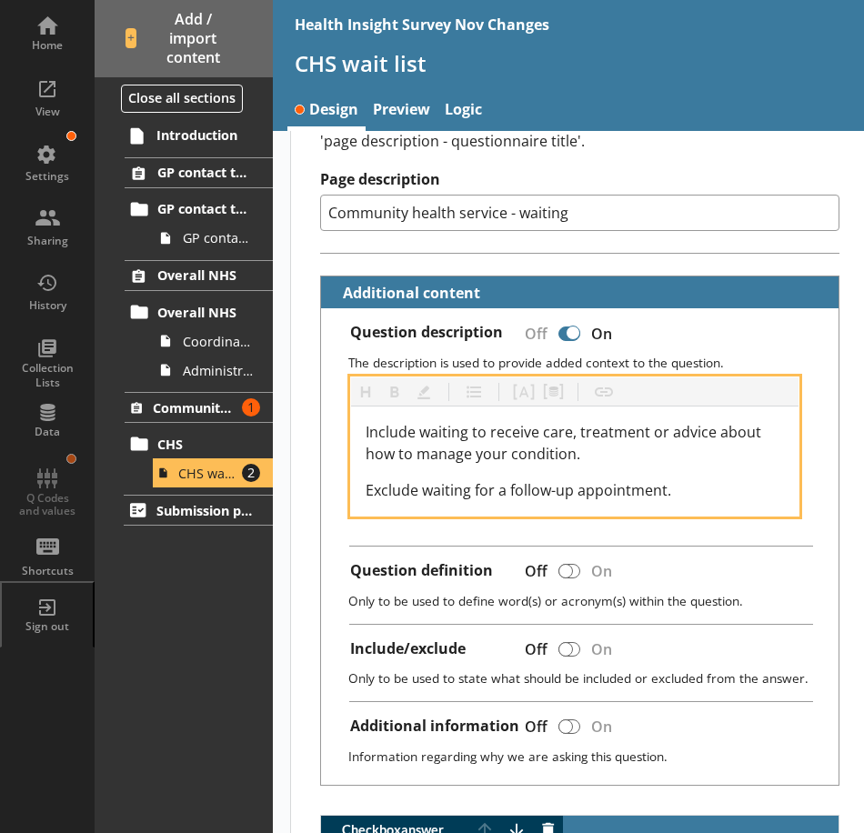
click at [693, 491] on div "Exclude waiting for a follow-up appointment." at bounding box center [575, 490] width 418 height 22
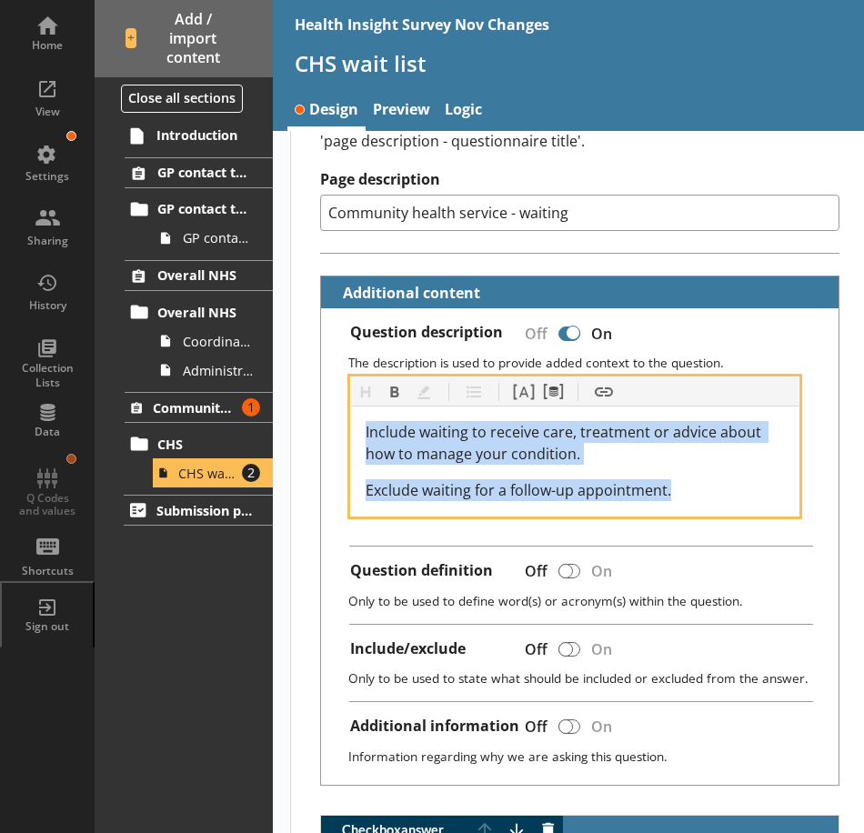
drag, startPoint x: 690, startPoint y: 499, endPoint x: 349, endPoint y: 436, distance: 346.9
click at [350, 436] on div "Heading Heading Bold Bold Highlight Highlight List List Pipe answer Pipe answer…" at bounding box center [574, 446] width 449 height 140
copy div "Include waiting to receive care, treatment or advice about how to manage your c…"
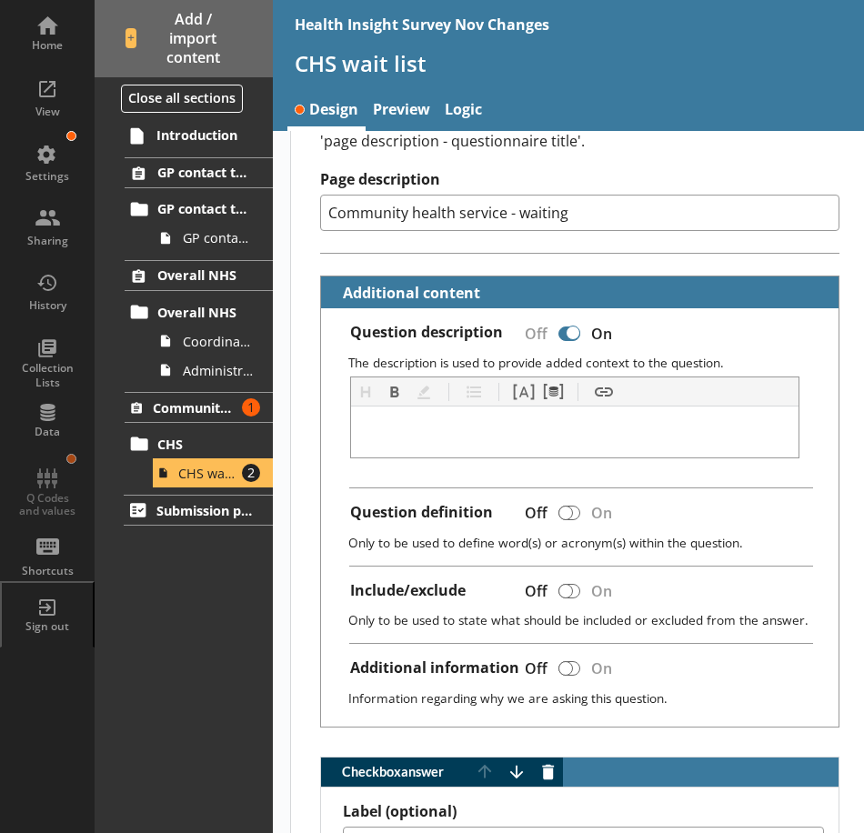
click at [570, 336] on div at bounding box center [573, 333] width 15 height 15
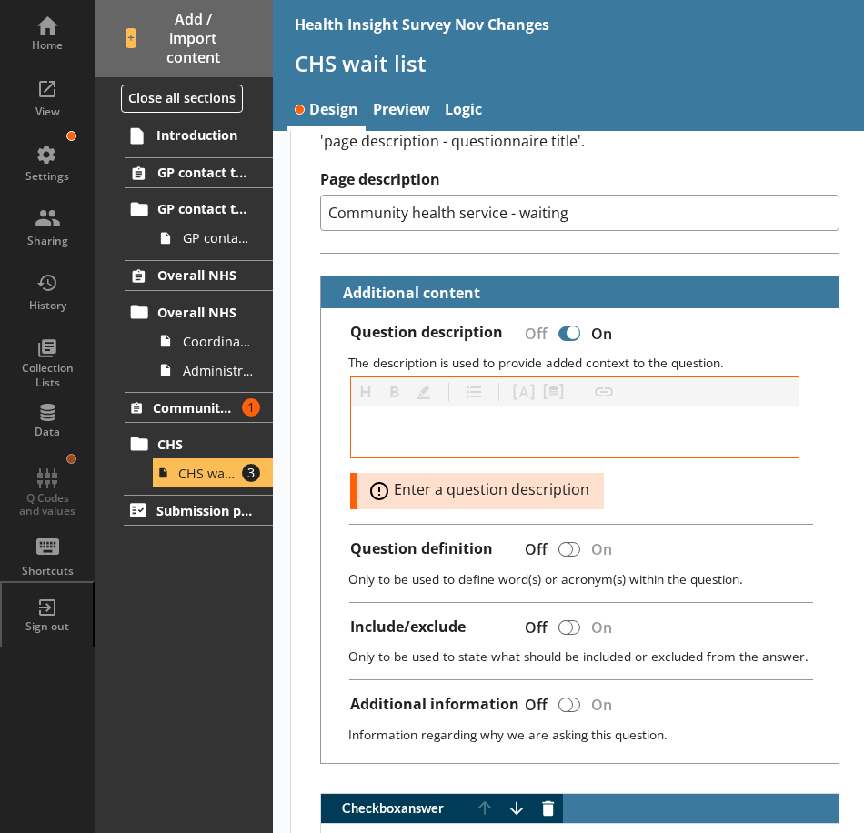
click at [568, 326] on div at bounding box center [573, 333] width 15 height 15
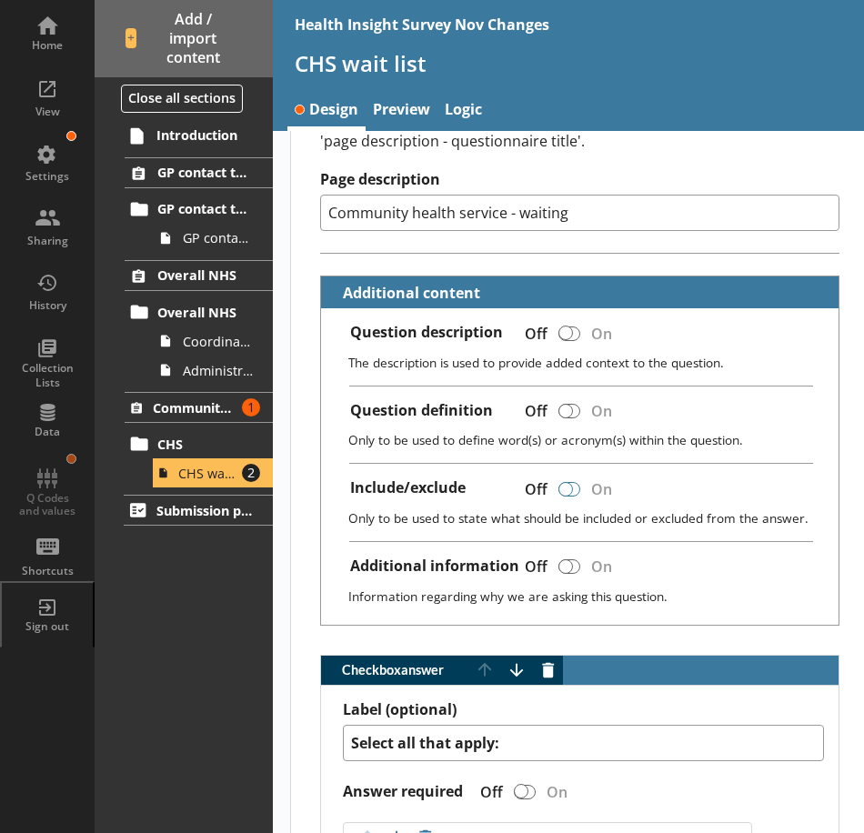
click at [571, 491] on div at bounding box center [565, 489] width 15 height 15
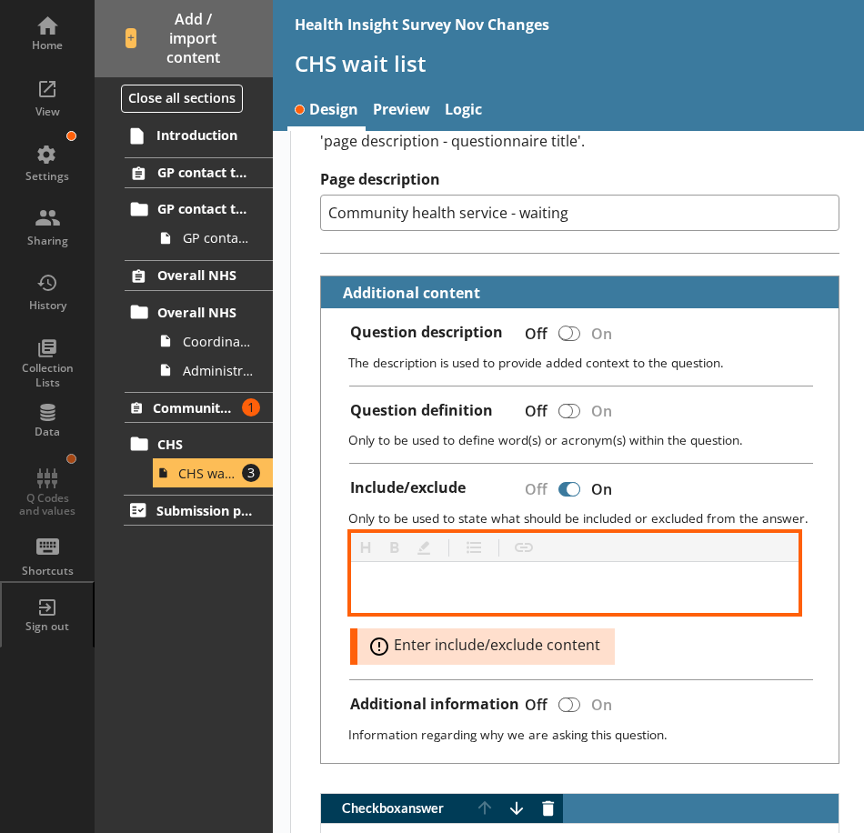
click at [394, 590] on div at bounding box center [575, 588] width 418 height 22
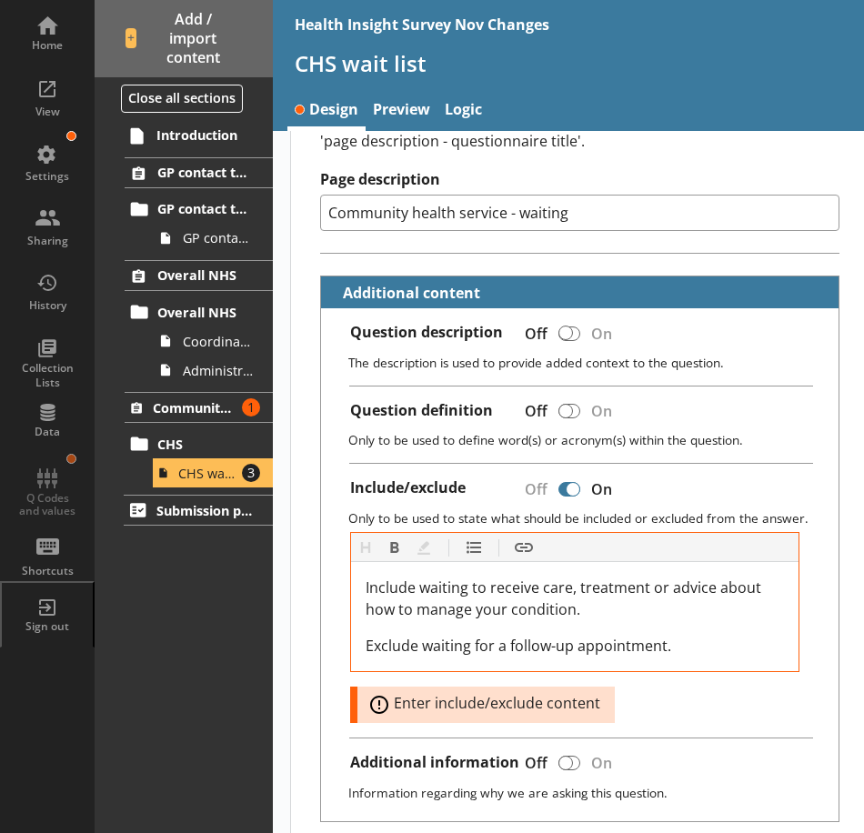
click at [788, 499] on div "Include/exclude Off On" at bounding box center [587, 490] width 474 height 25
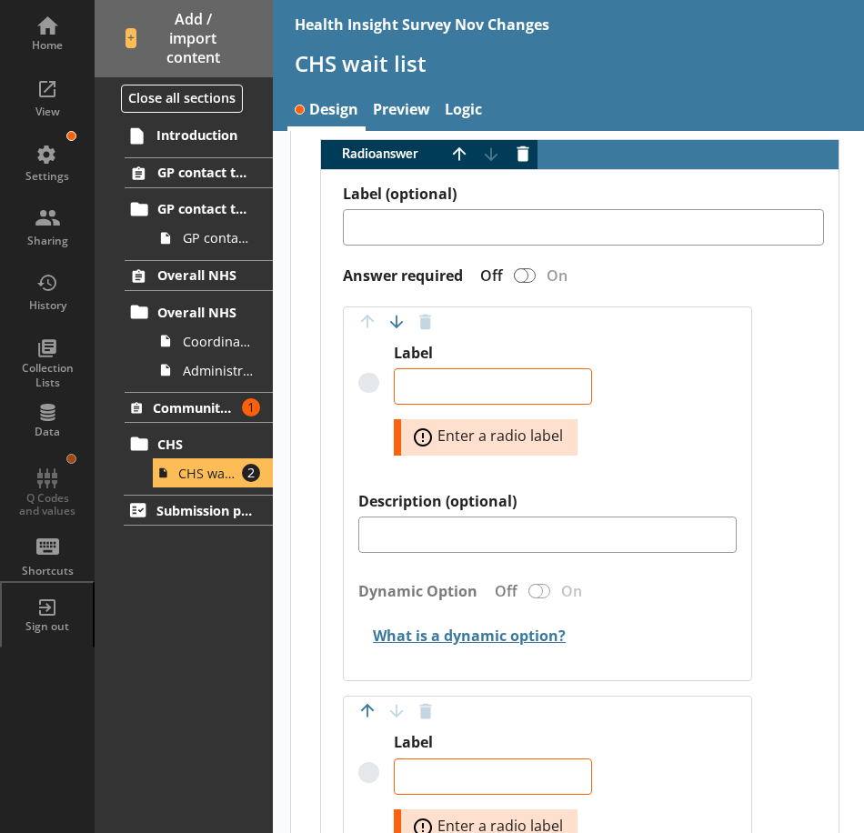
scroll to position [6819, 0]
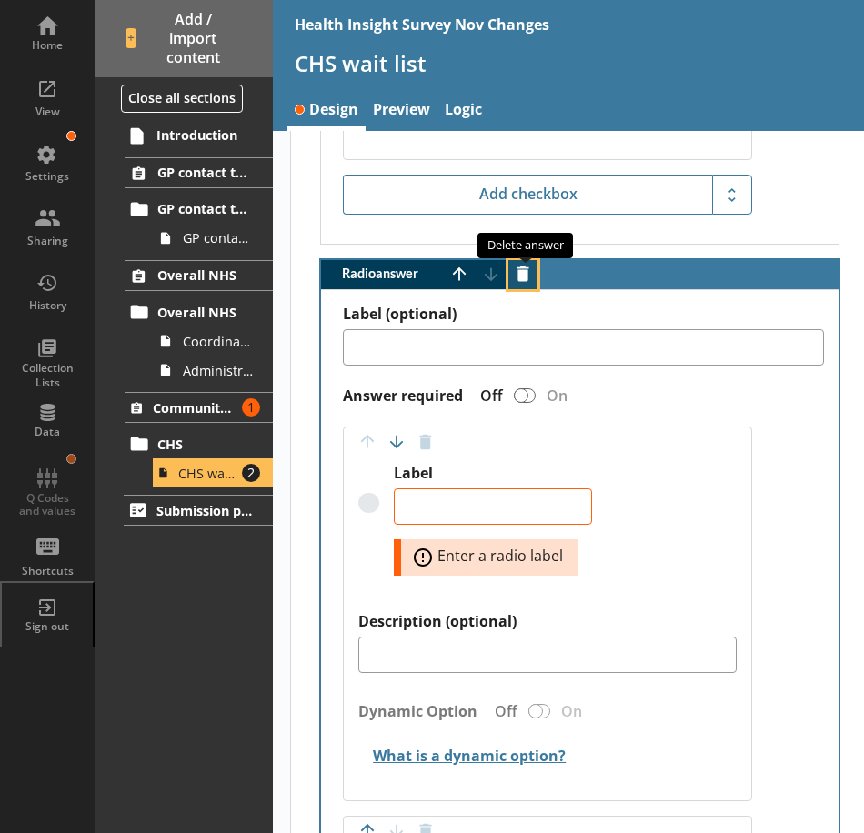
click at [529, 275] on button "Delete answer" at bounding box center [522, 274] width 29 height 29
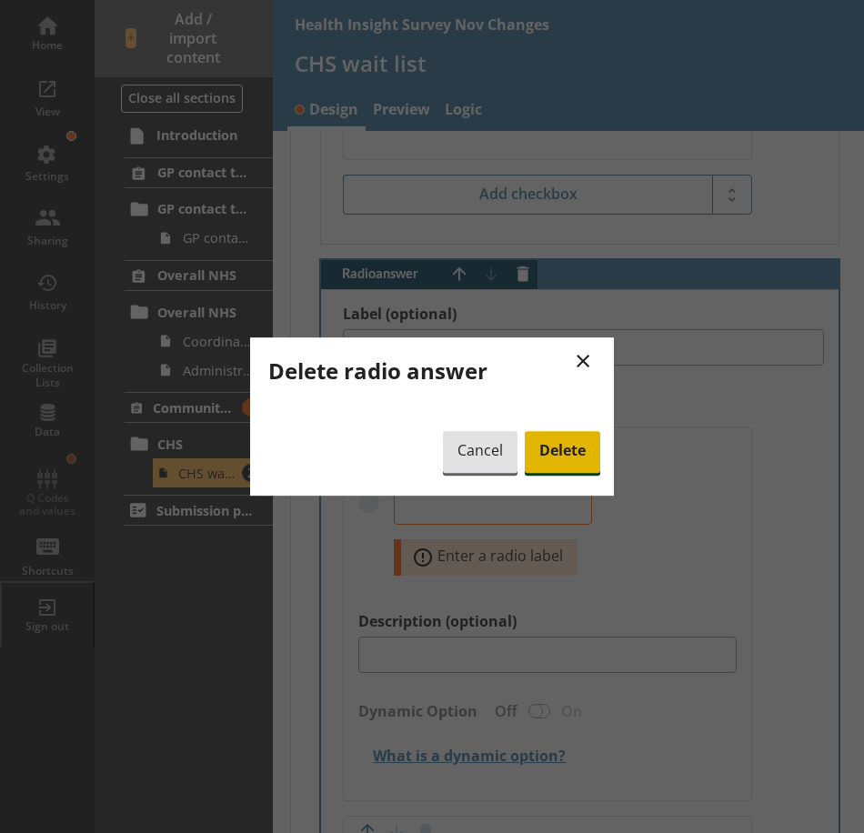
click at [569, 455] on span "Delete" at bounding box center [562, 452] width 75 height 42
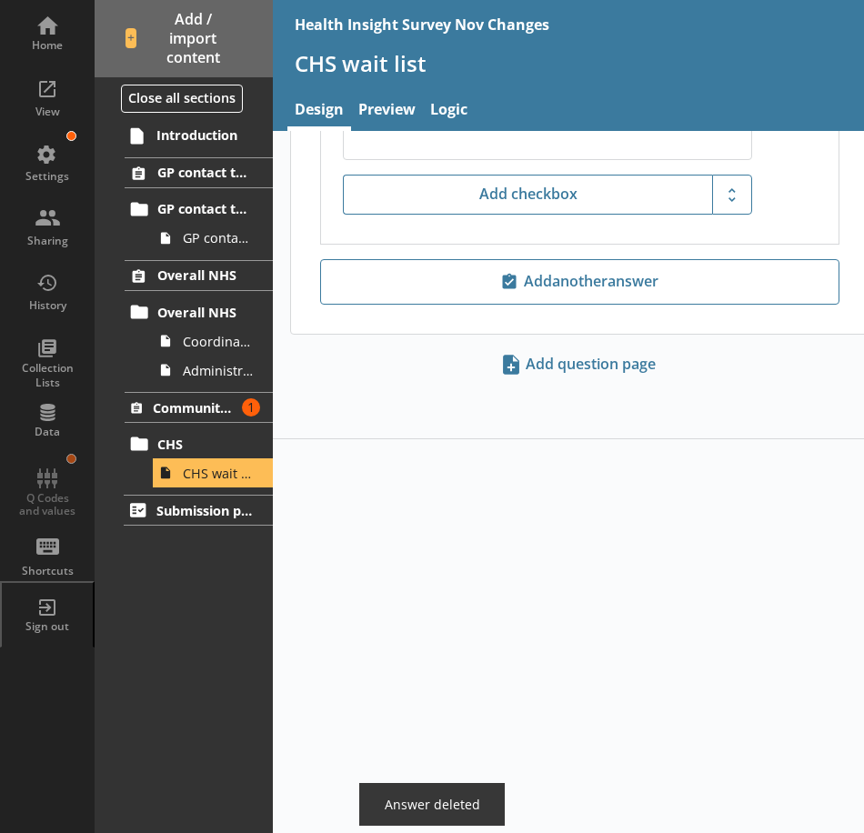
scroll to position [6425, 0]
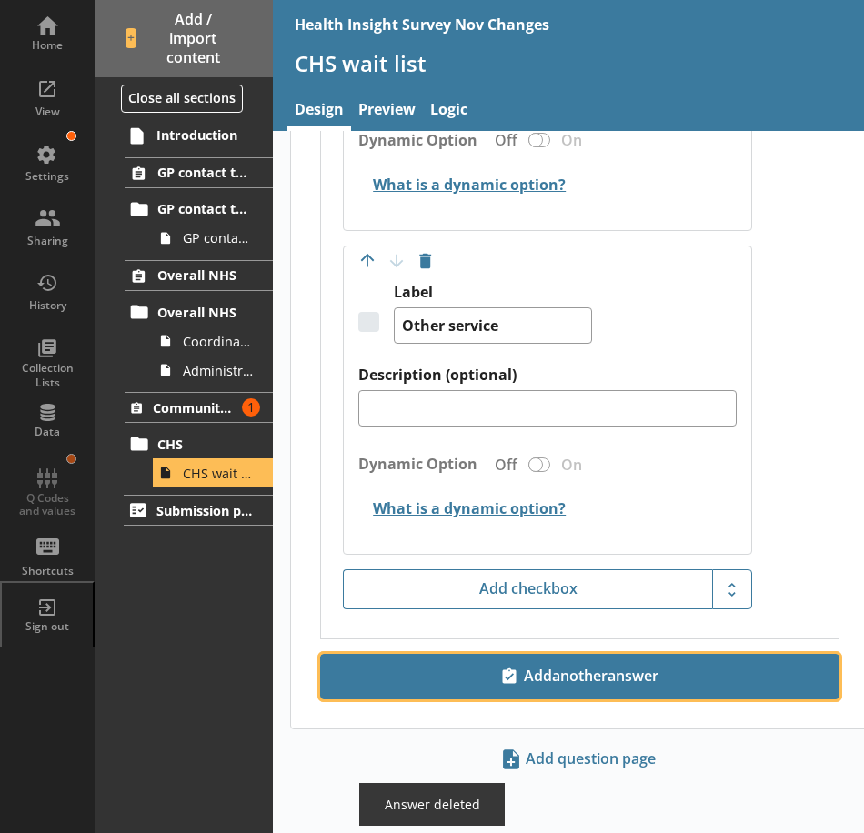
click at [590, 678] on span "Add another answer" at bounding box center [579, 676] width 503 height 29
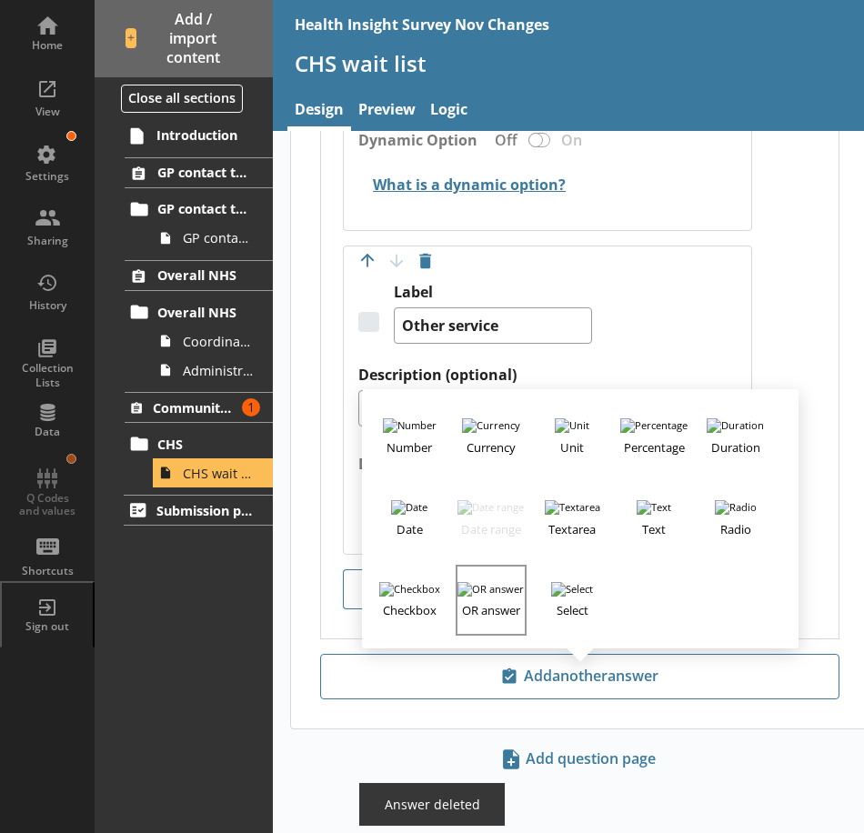
click at [504, 613] on h3 "OR answer" at bounding box center [490, 608] width 67 height 23
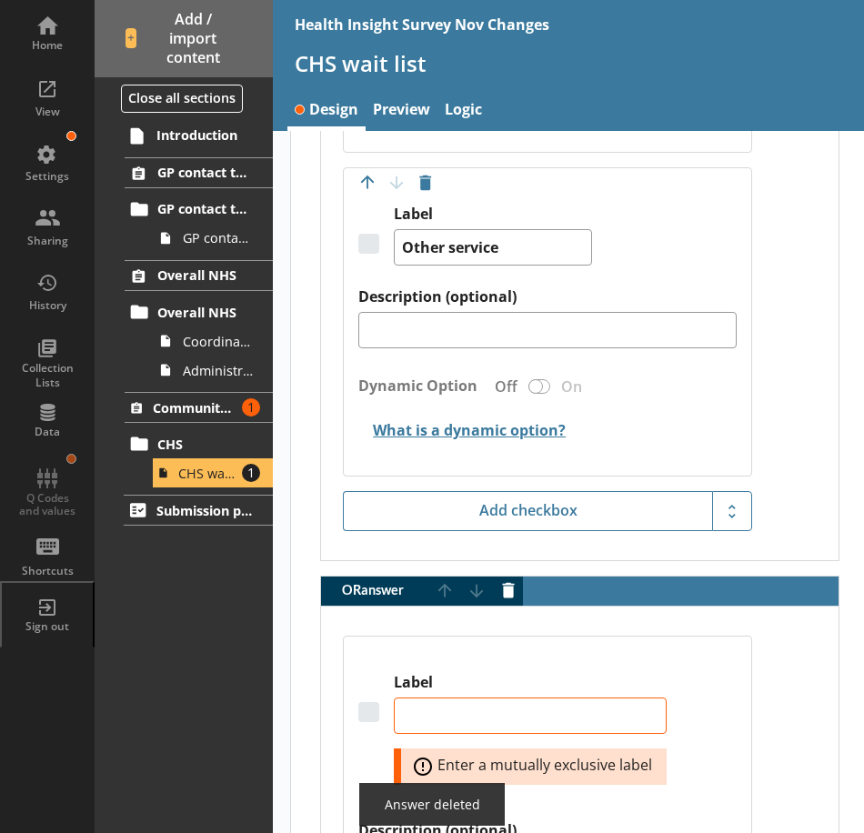
scroll to position [6761, 0]
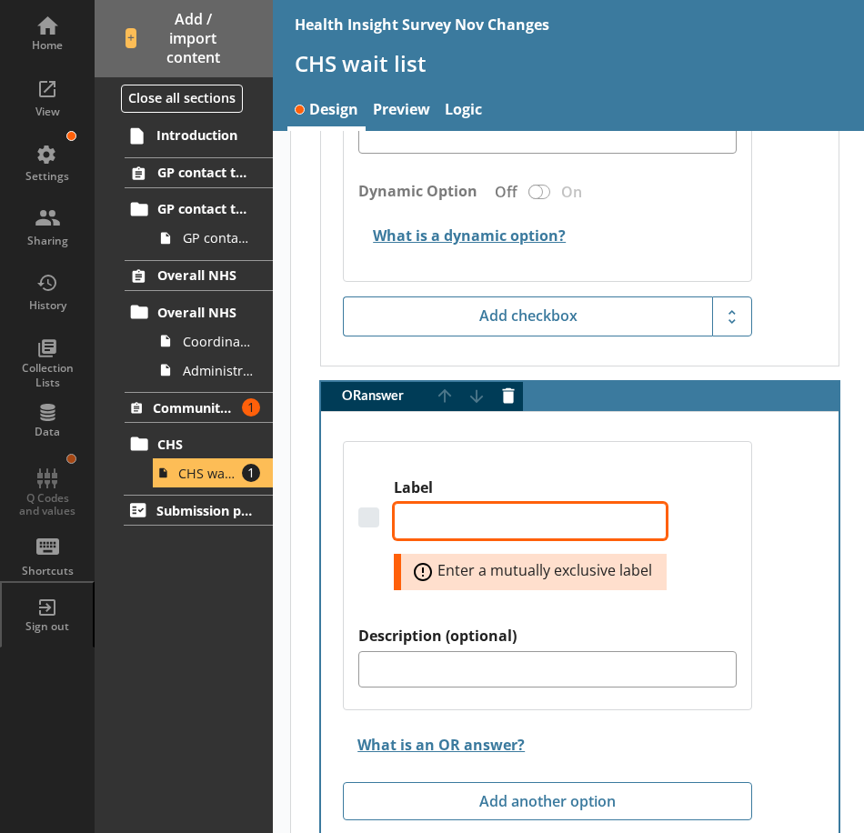
click at [479, 513] on textarea "Label" at bounding box center [530, 521] width 273 height 36
paste textarea "I am not waiting to receive care, treatment or advice from an NHS community hea…"
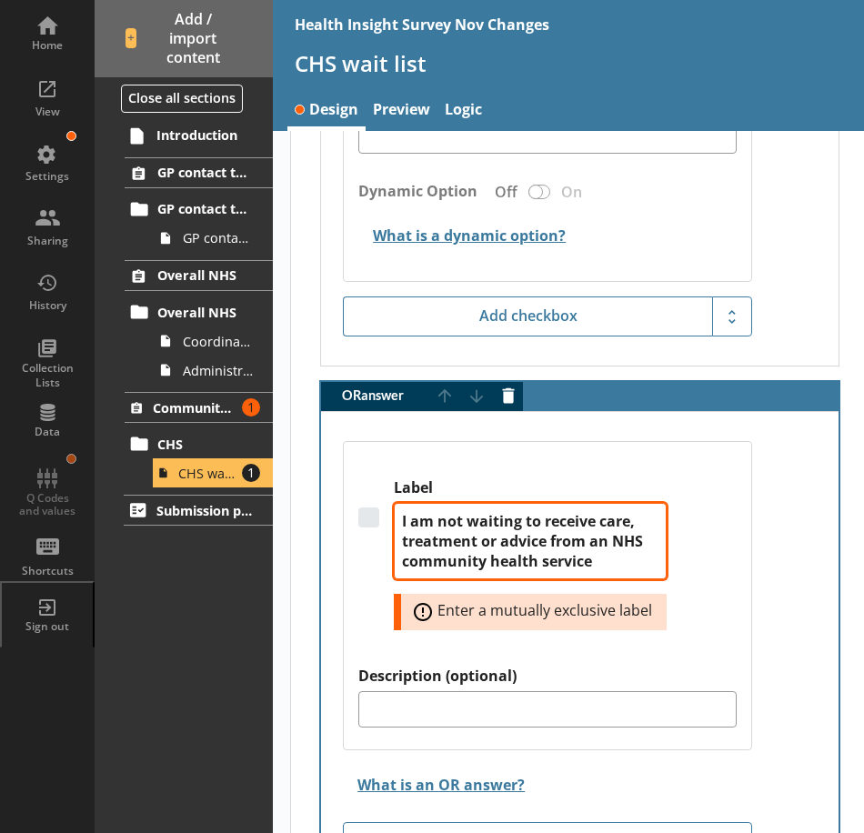
drag, startPoint x: 604, startPoint y: 568, endPoint x: 427, endPoint y: 523, distance: 182.2
click at [419, 524] on textarea "I am not waiting to receive care, treatment or advice from an NHS community hea…" at bounding box center [530, 541] width 273 height 76
click at [643, 556] on textarea "I am not waiting to receive care, treatment or advice from an NHS community hea…" at bounding box center [530, 541] width 273 height 76
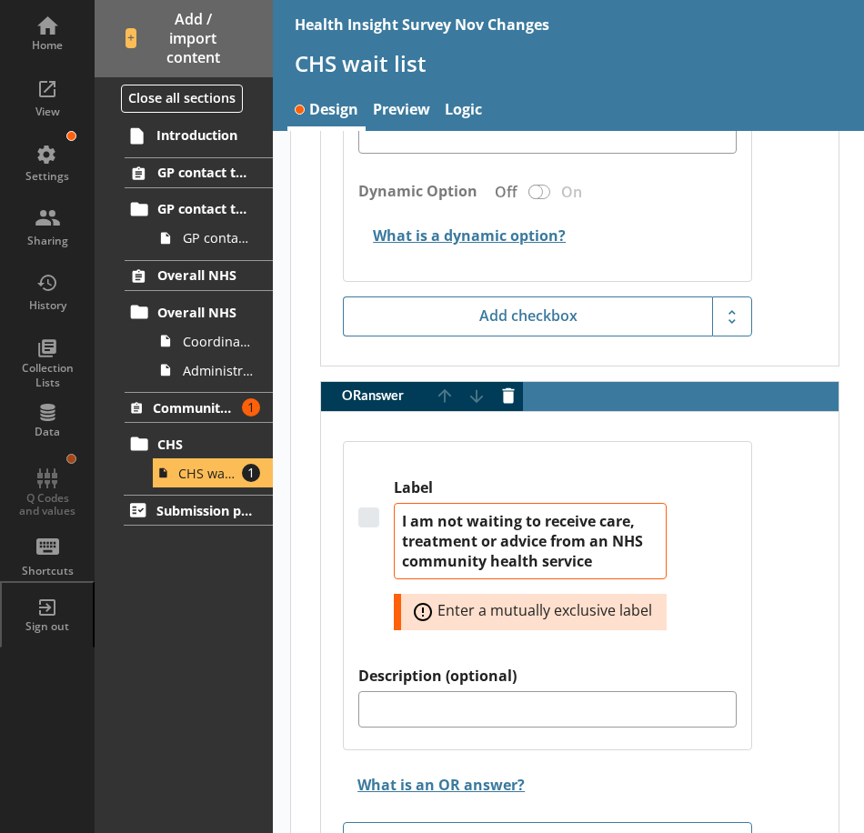
click at [693, 526] on div "Label I am not waiting to receive care, treatment or advice from an NHS communi…" at bounding box center [546, 572] width 377 height 188
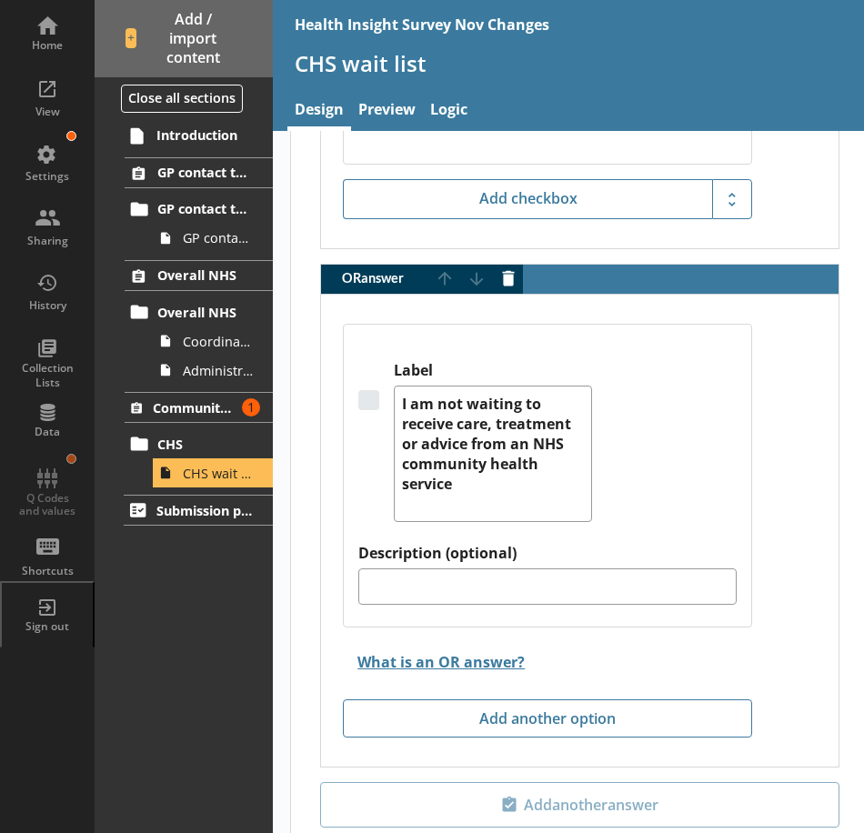
scroll to position [7007, 0]
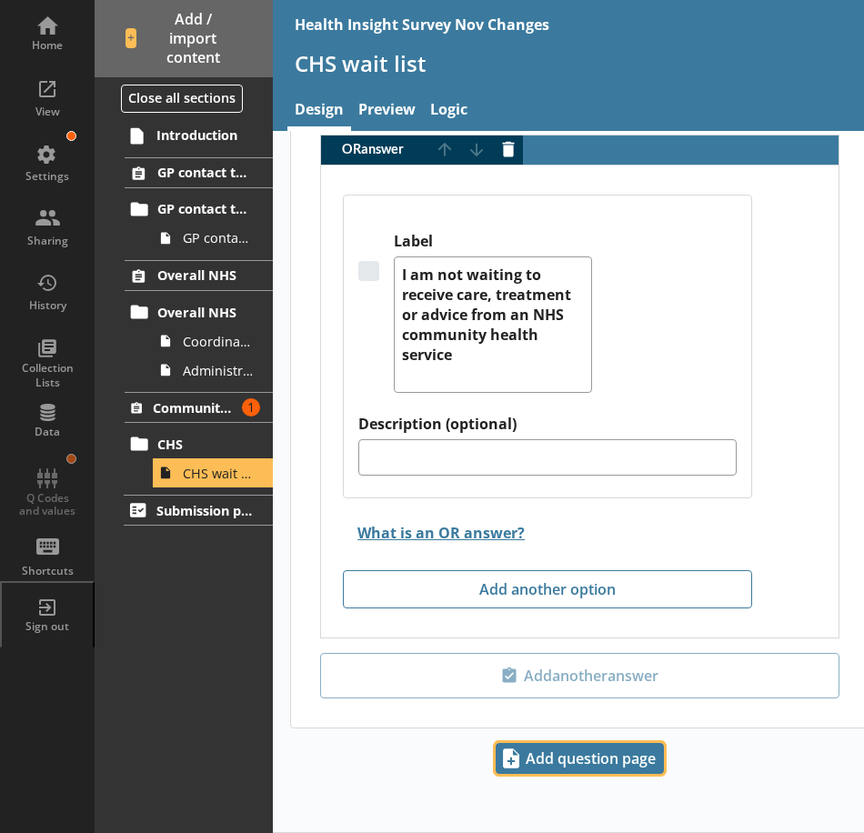
click at [585, 763] on span "Add question page" at bounding box center [580, 758] width 166 height 29
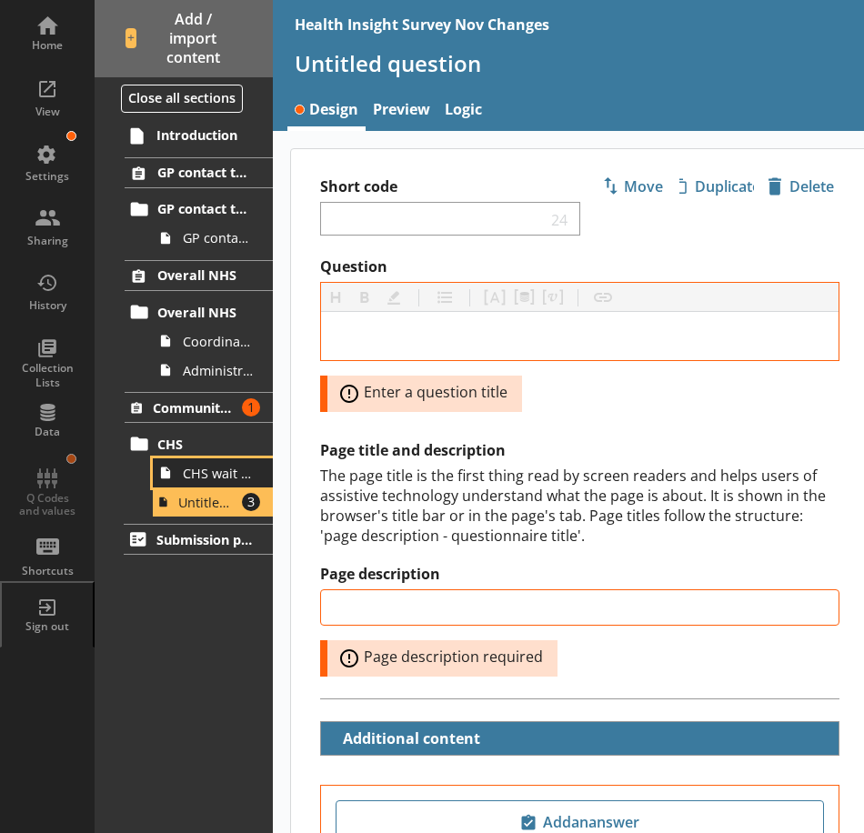
click at [229, 465] on span "CHS wait list" at bounding box center [218, 473] width 70 height 17
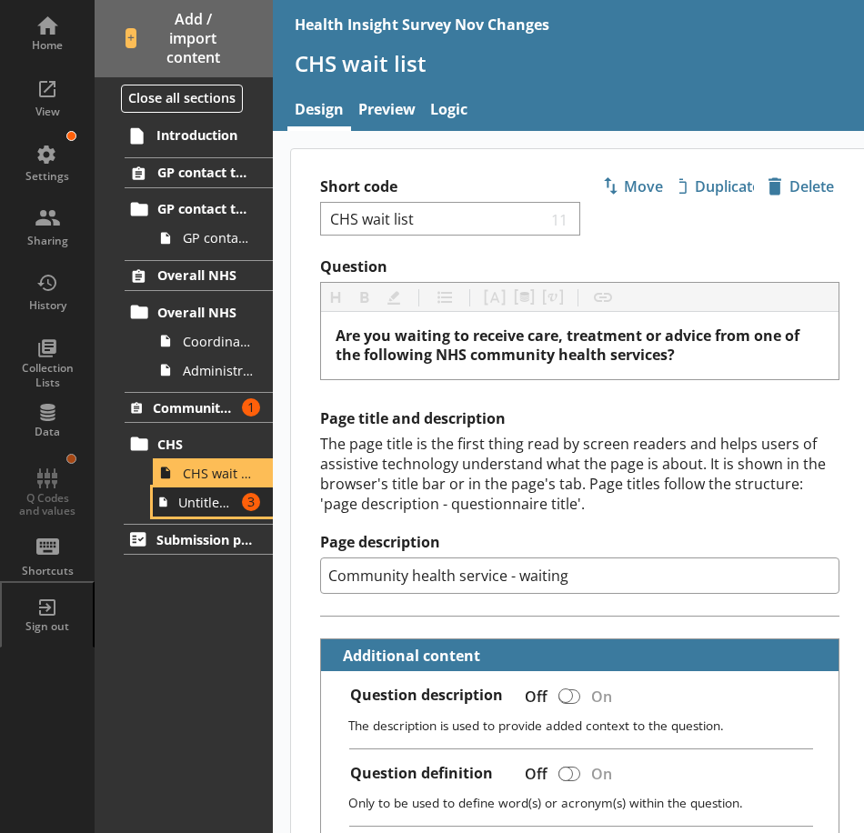
click at [217, 504] on span "Untitled question" at bounding box center [206, 502] width 57 height 17
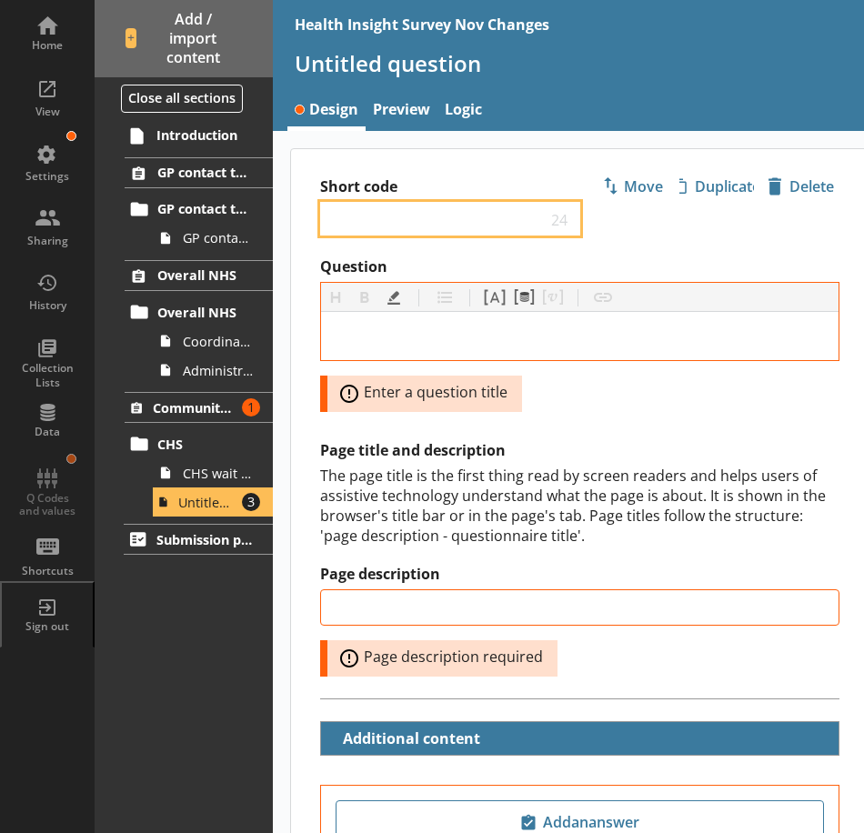
click at [380, 218] on input "Short code" at bounding box center [437, 218] width 218 height 17
click at [641, 238] on div "Short code CHS wait communication 2 Move icon-copy Duplicate icon-delete Create…" at bounding box center [579, 203] width 577 height 108
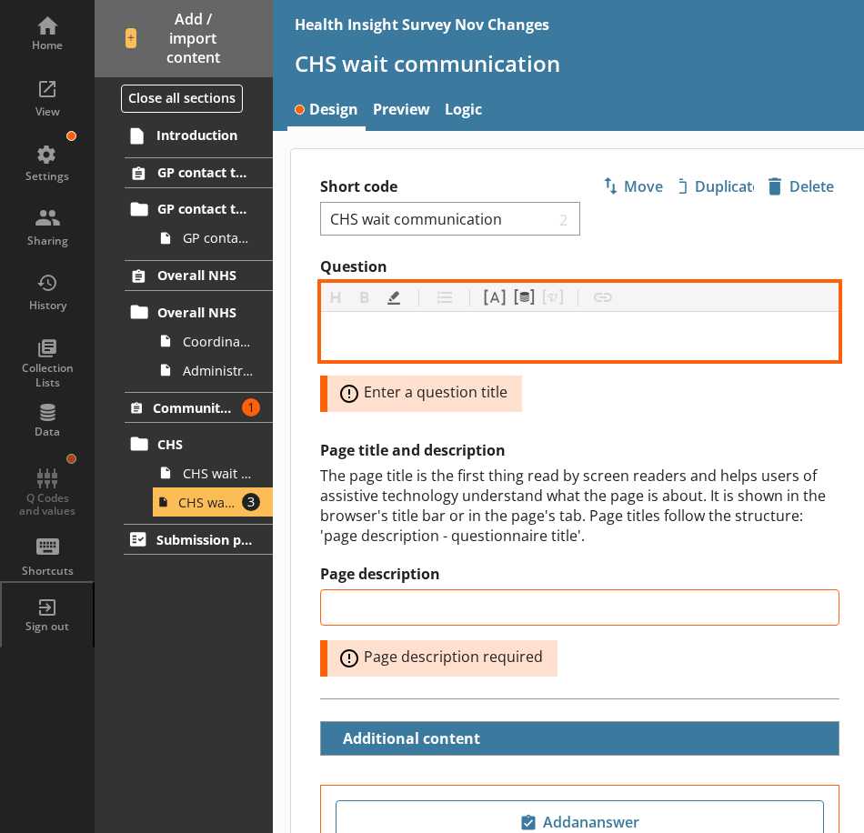
click at [405, 337] on div "Question" at bounding box center [580, 335] width 488 height 19
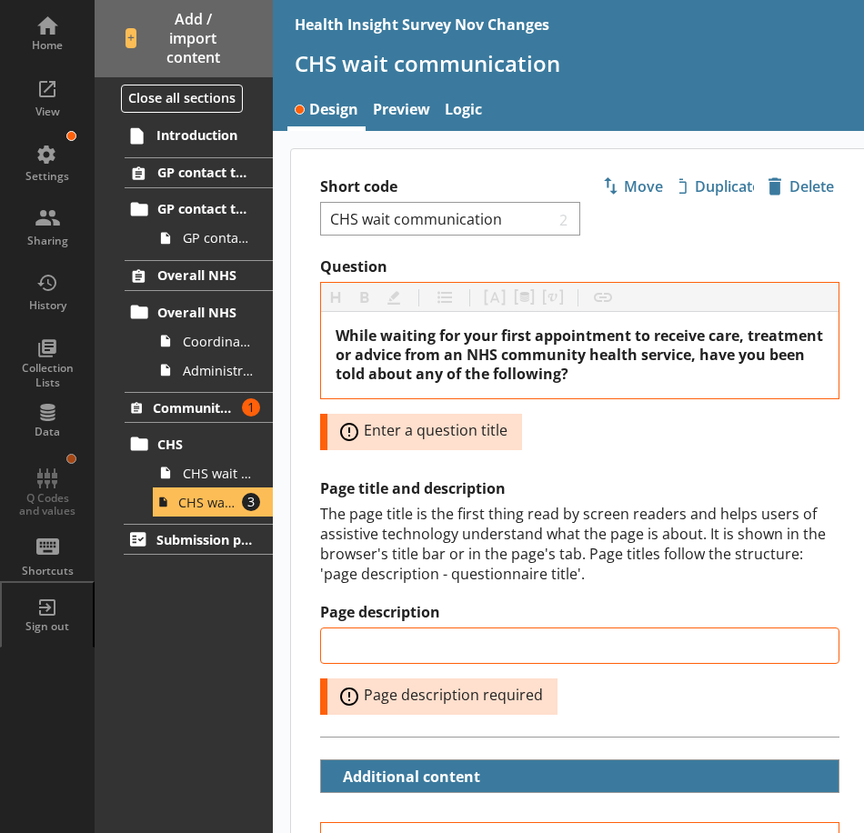
click at [741, 439] on div "Question Heading Heading Bold Bold Highlight Highlight List List Pipe answer Pi…" at bounding box center [579, 353] width 519 height 193
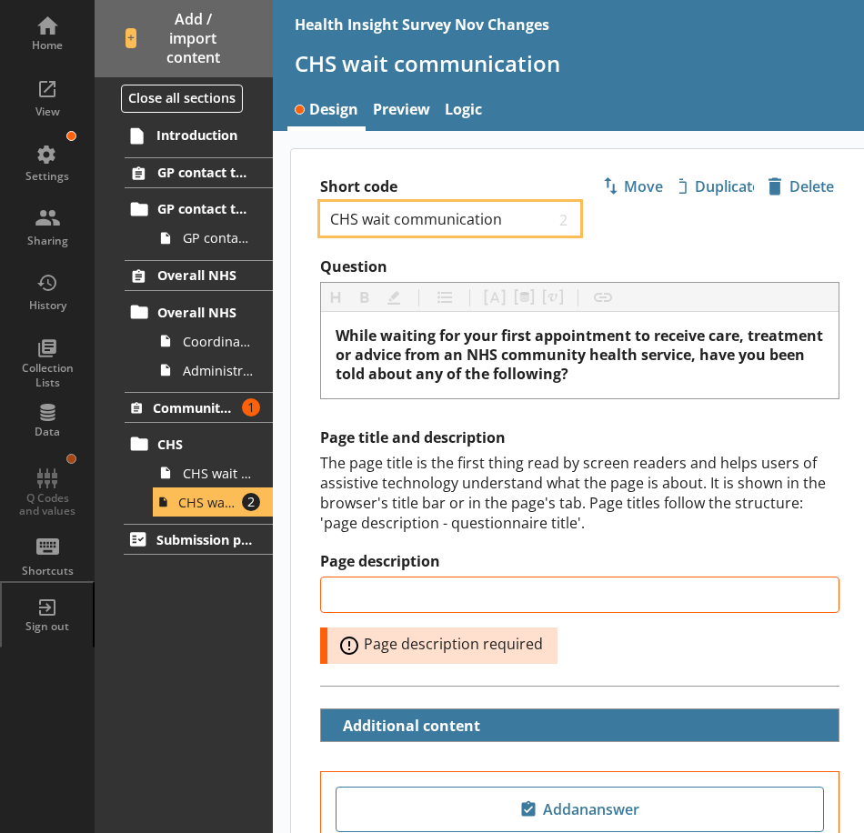
drag, startPoint x: 522, startPoint y: 225, endPoint x: 395, endPoint y: 227, distance: 127.3
click at [395, 227] on input "CHS wait communication" at bounding box center [441, 218] width 226 height 17
click at [563, 482] on div "The page title is the first thing read by screen readers and helps users of ass…" at bounding box center [579, 493] width 519 height 80
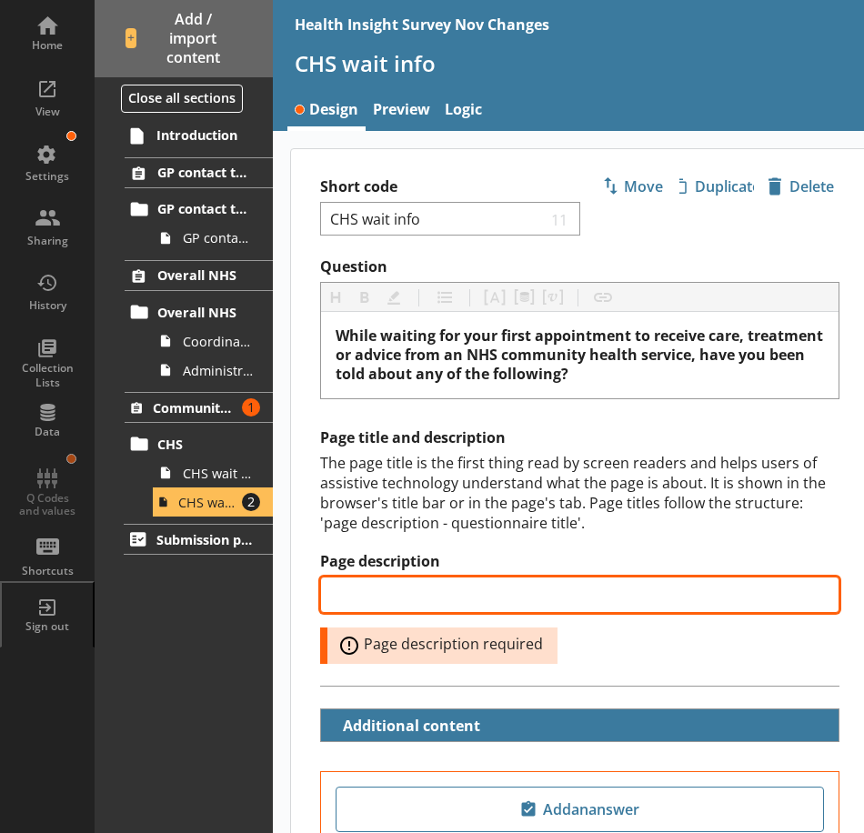
click at [437, 594] on input "Page description" at bounding box center [579, 595] width 519 height 36
paste input "community health service - wait information received"
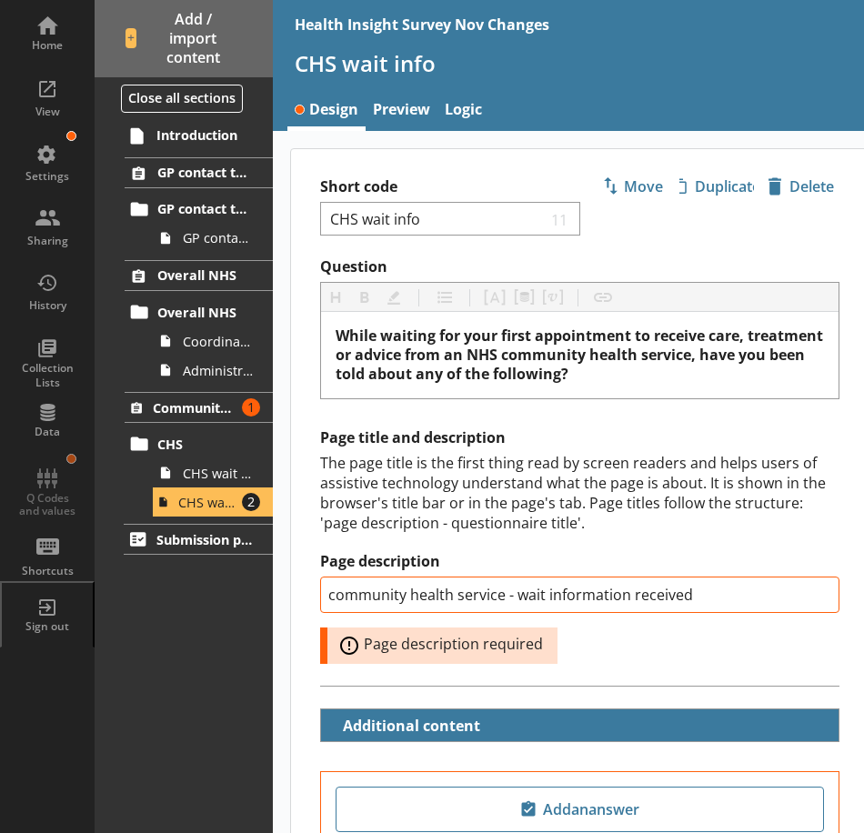
click at [524, 538] on div "Page title and description The page title is the first thing read by screen rea…" at bounding box center [579, 546] width 519 height 236
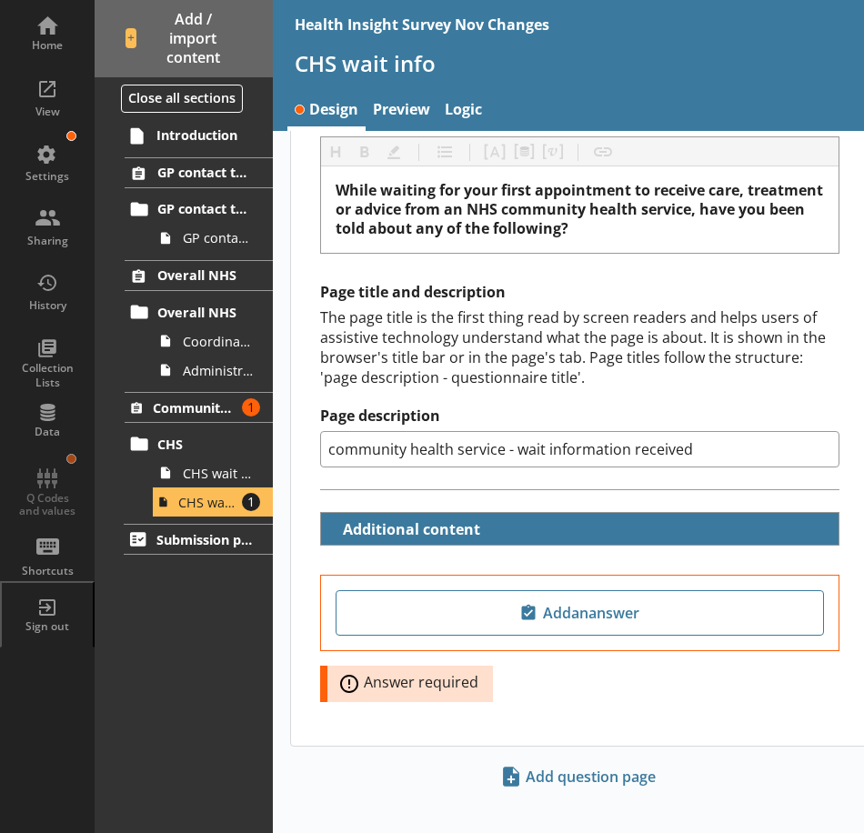
scroll to position [164, 0]
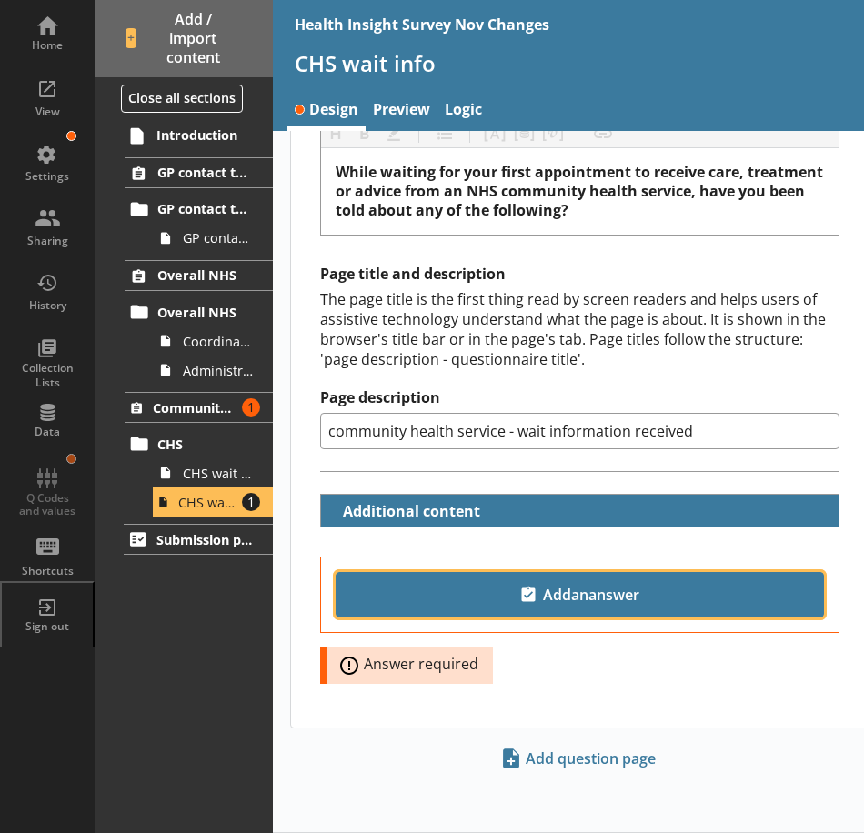
click at [509, 597] on span "Add an answer" at bounding box center [580, 594] width 472 height 29
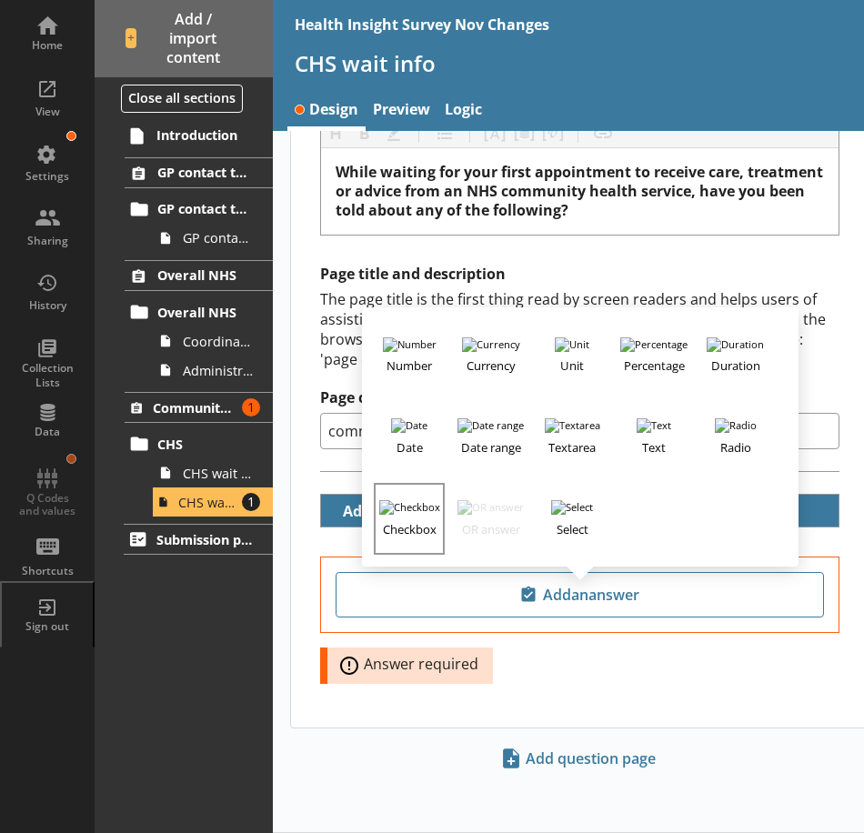
click at [406, 522] on h3 "Checkbox" at bounding box center [409, 526] width 67 height 23
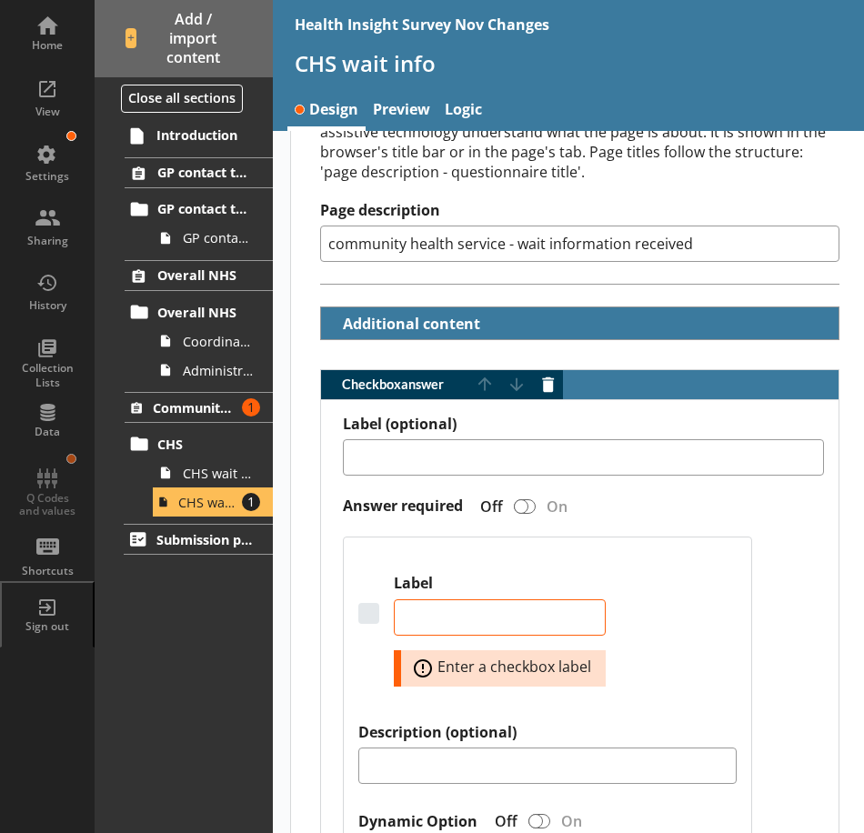
scroll to position [436, 0]
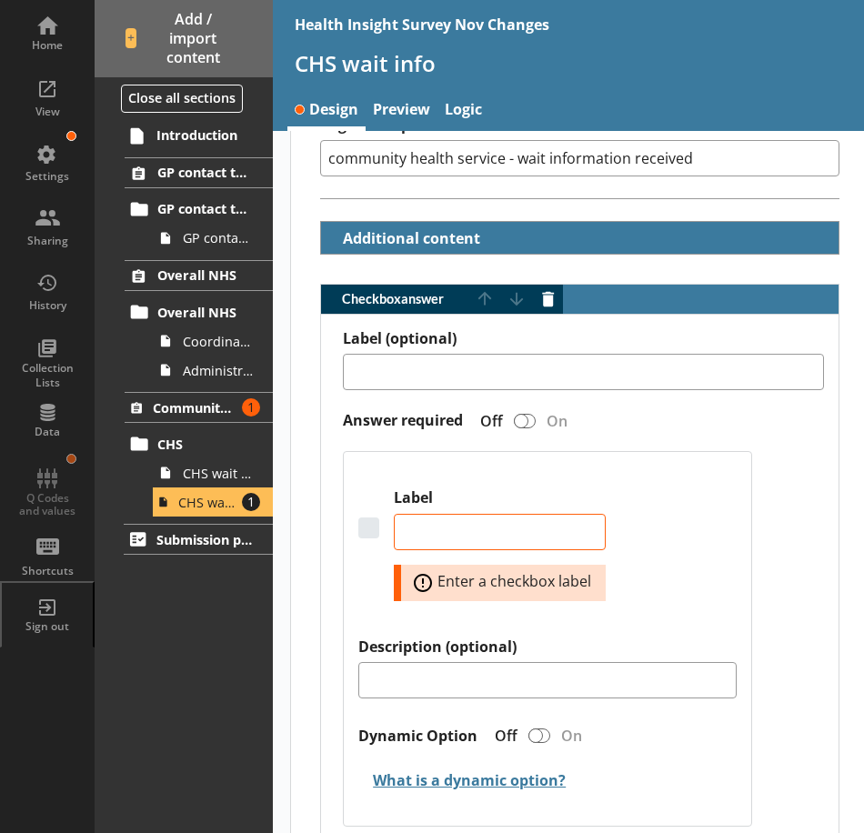
click at [680, 485] on div "Label Error: Enter a checkbox label Description (optional) Dynamic Option Off O…" at bounding box center [547, 638] width 408 height 375
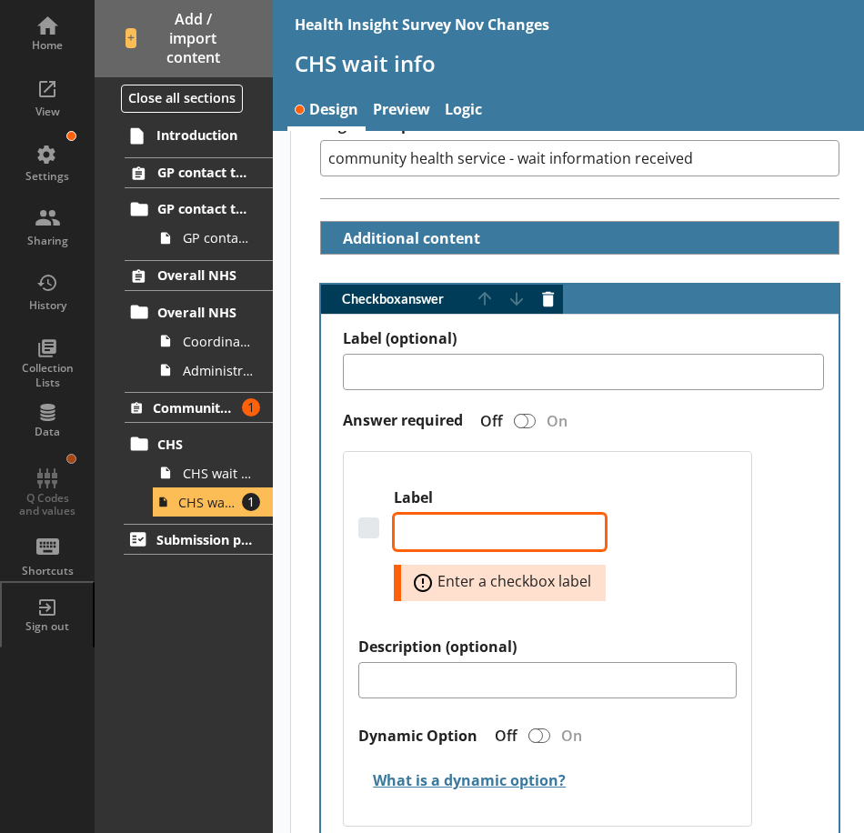
click at [558, 539] on textarea "Label" at bounding box center [500, 532] width 212 height 36
paste textarea "Confirmation that you are on the waiting list"
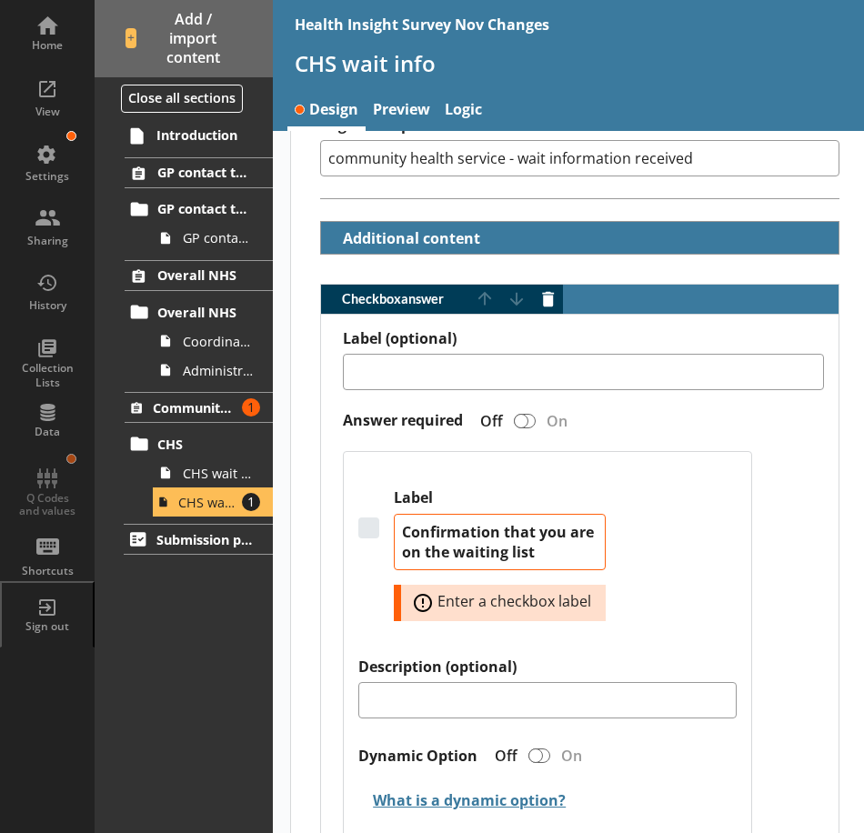
click at [721, 513] on div "Label Confirmation that you are on the waiting list Error: Enter a checkbox lab…" at bounding box center [546, 572] width 377 height 168
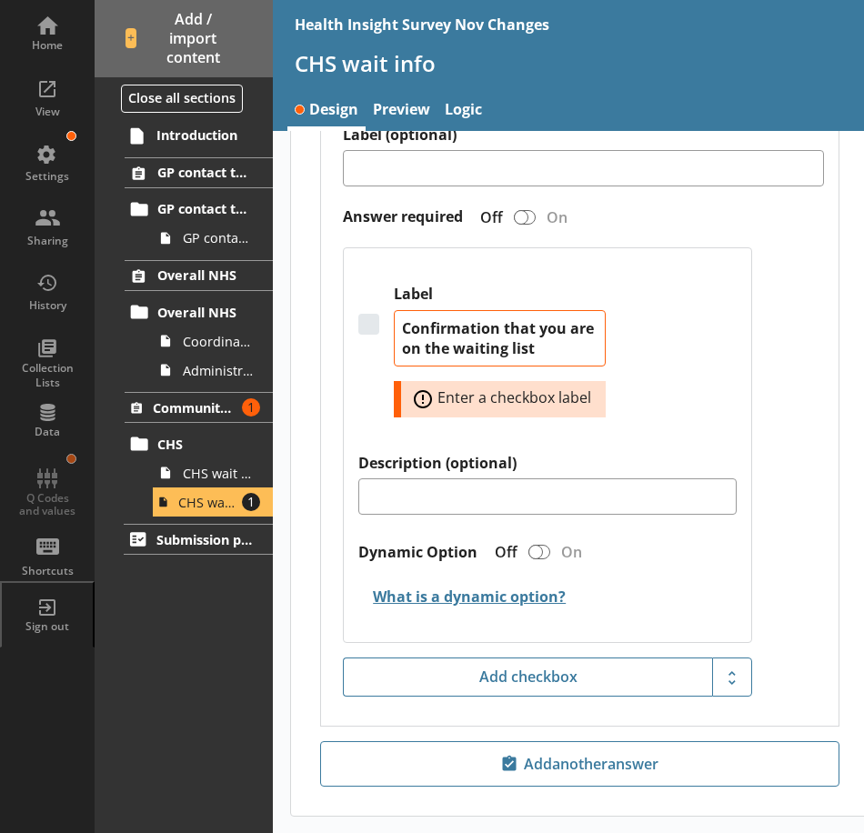
scroll to position [644, 0]
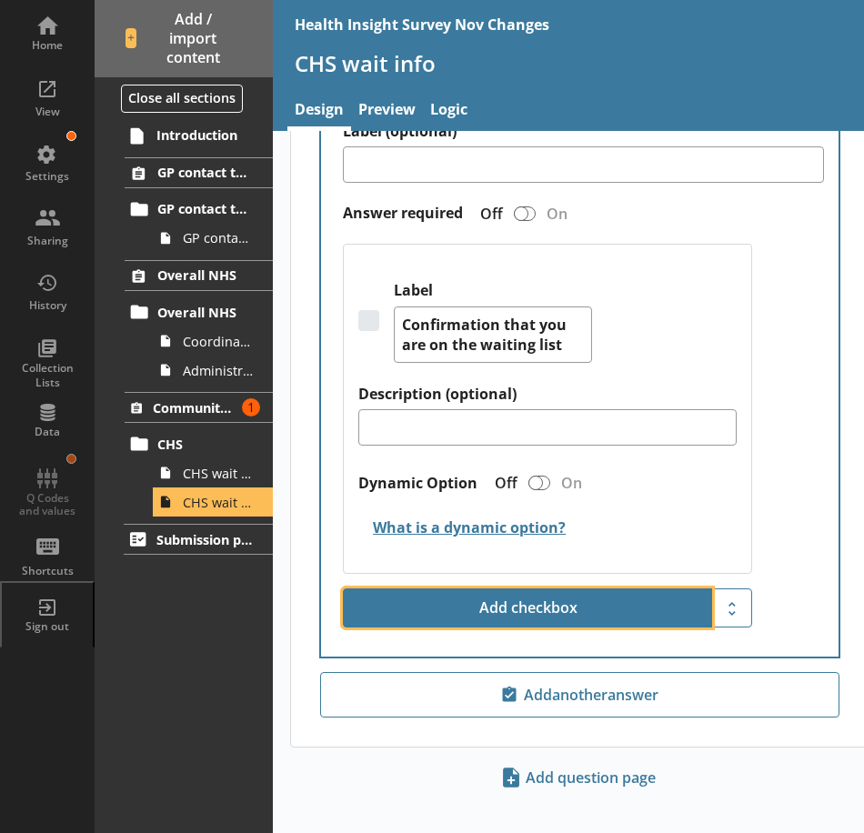
click at [574, 618] on button "Add checkbox" at bounding box center [527, 608] width 369 height 40
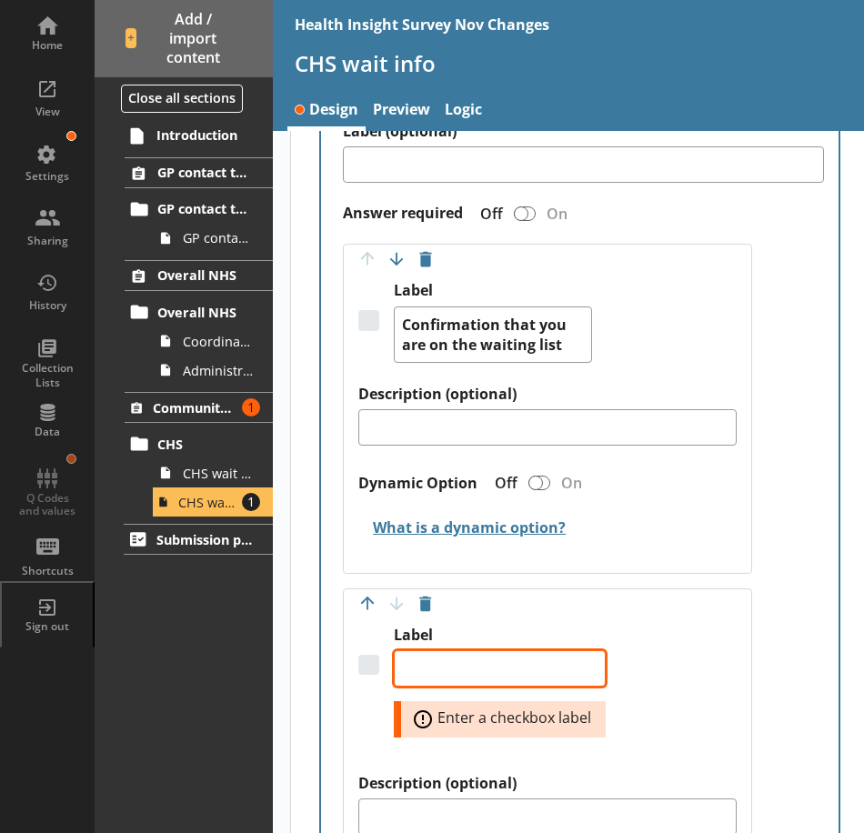
click at [506, 677] on textarea "Label" at bounding box center [500, 668] width 212 height 36
paste textarea "The date of your appointment"
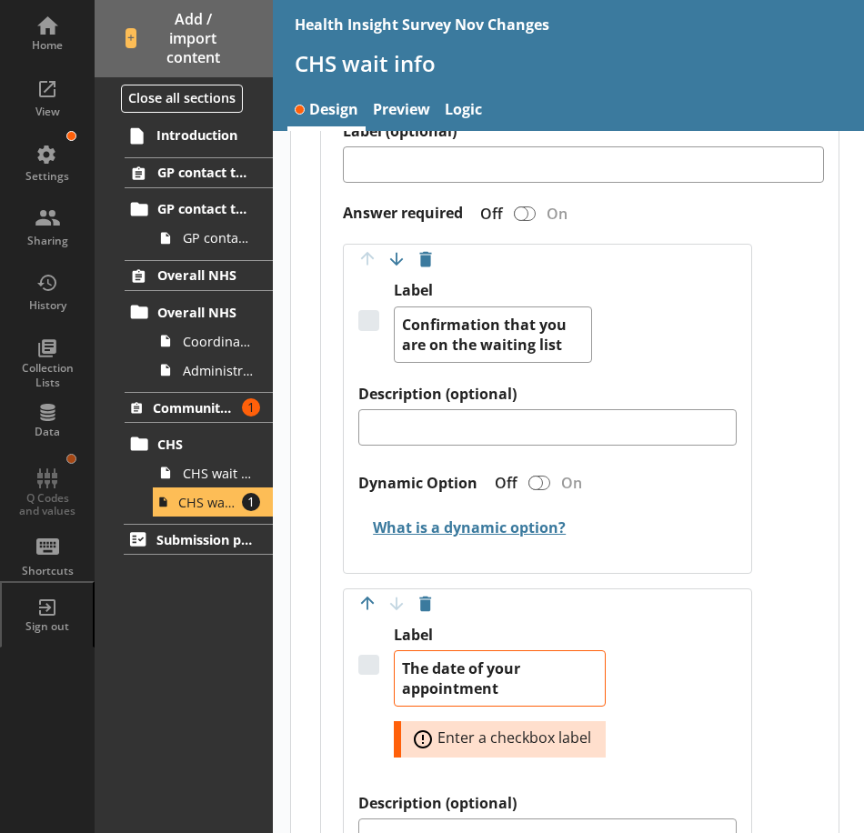
click at [759, 601] on div "Label (optional) Answer required Off On Move answer up Move answer down Delete …" at bounding box center [579, 586] width 517 height 959
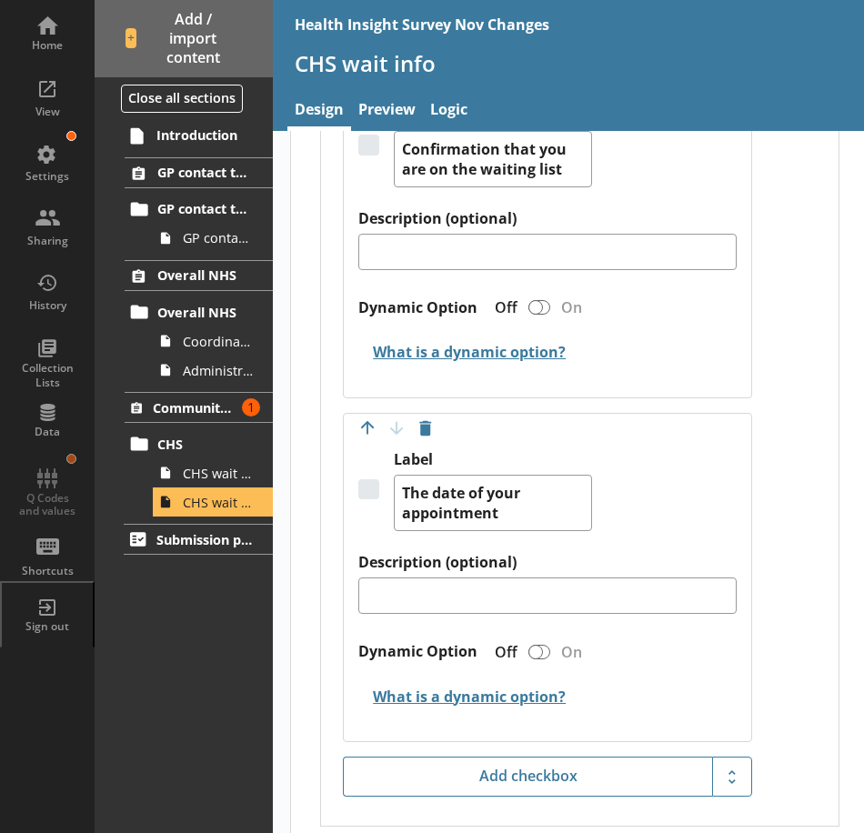
scroll to position [1008, 0]
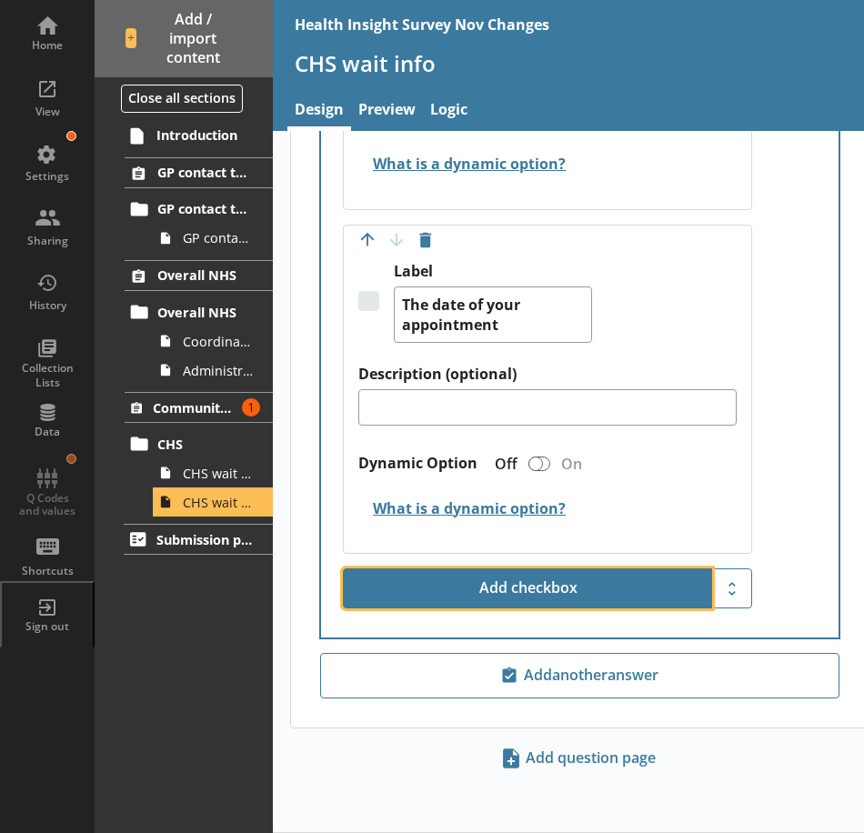
click at [571, 597] on button "Add checkbox" at bounding box center [527, 588] width 369 height 40
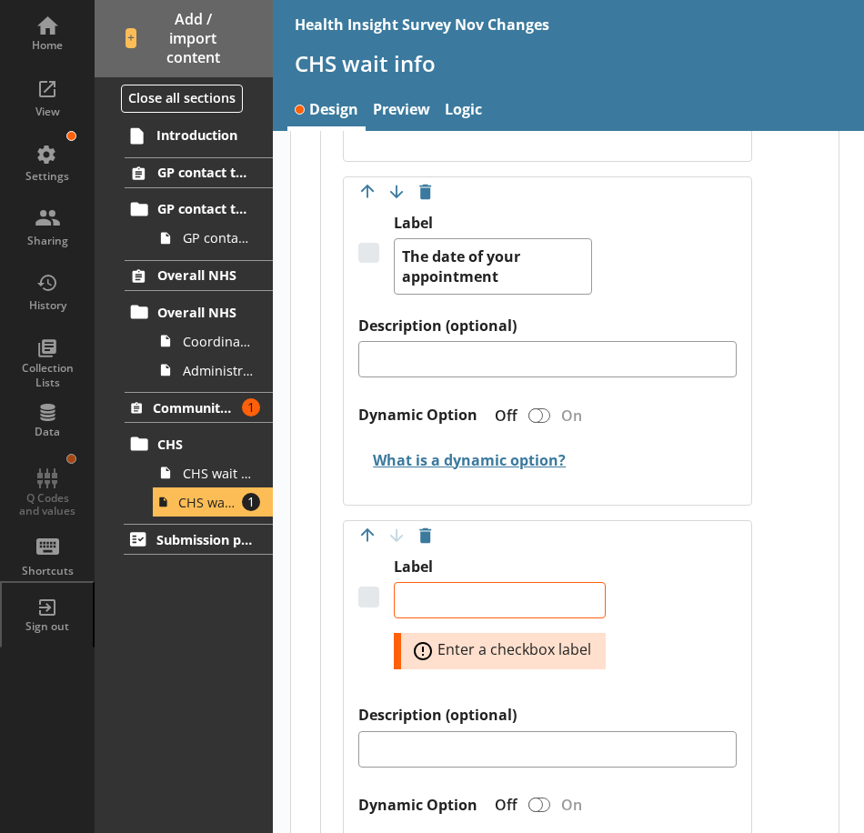
scroll to position [1098, 0]
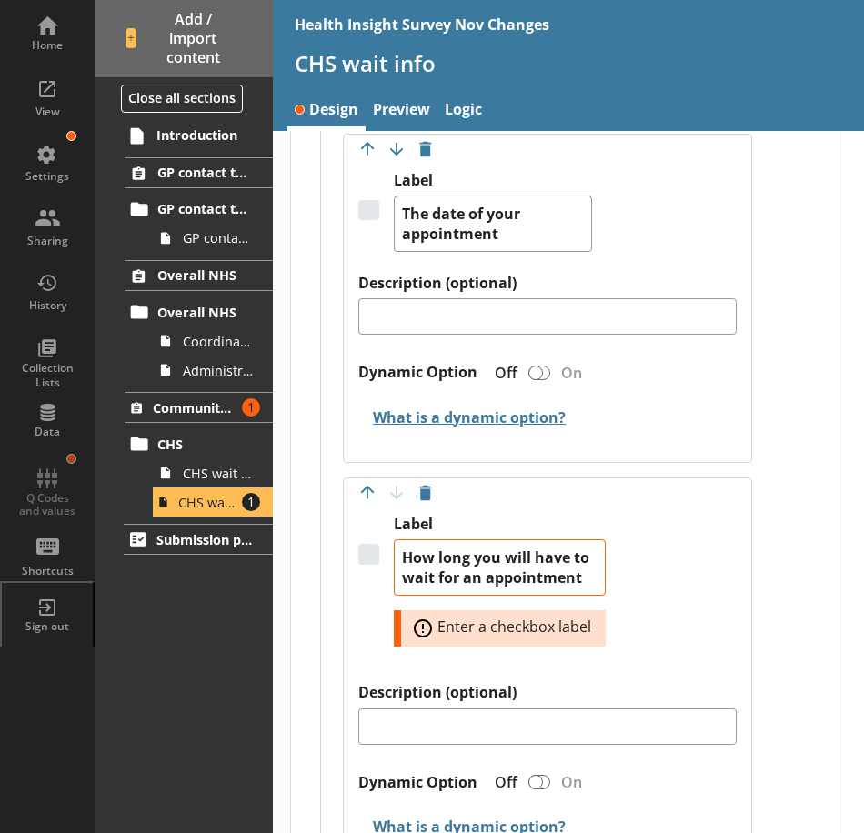
click at [652, 580] on div "Label How long you will have to wait for an appointment Error: Enter a checkbox…" at bounding box center [546, 599] width 377 height 168
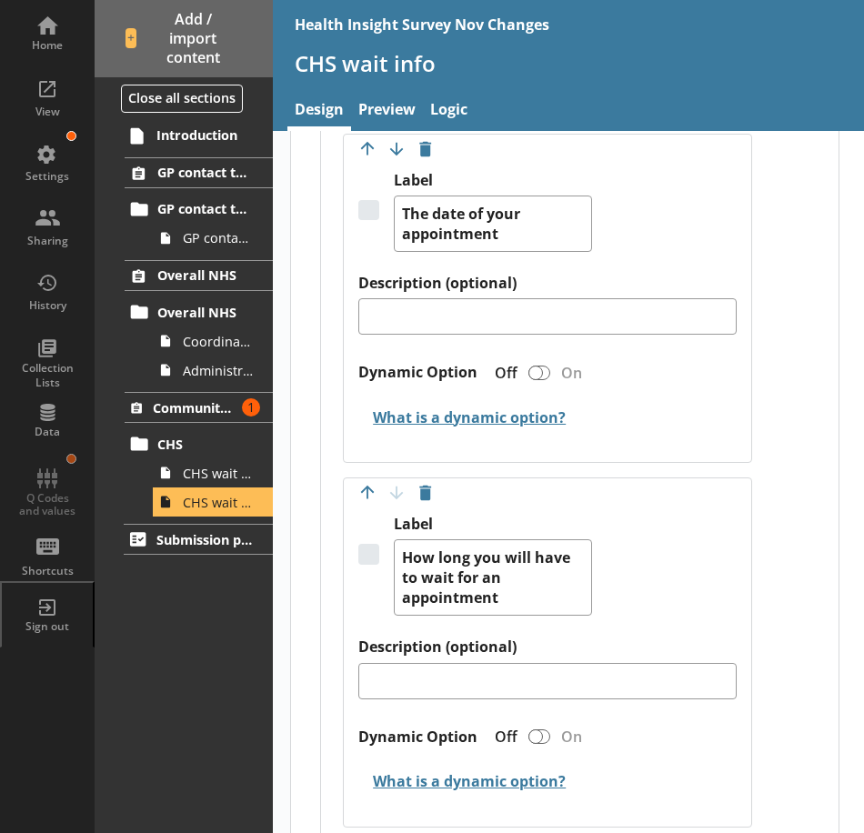
click at [663, 554] on div "Label How long you will have to wait for an appointment" at bounding box center [546, 576] width 377 height 123
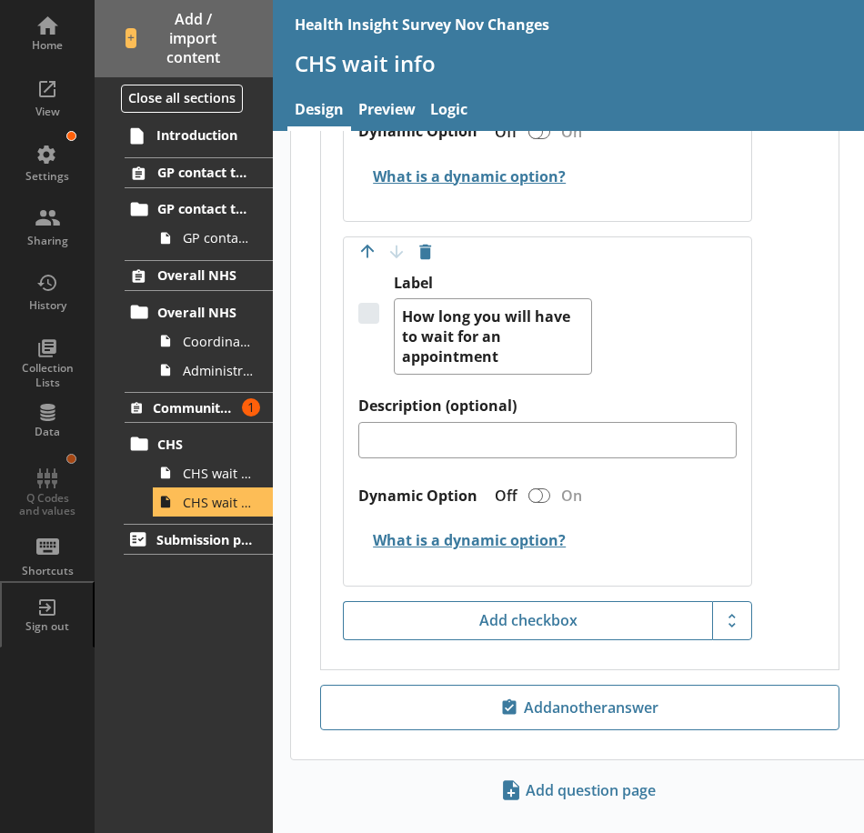
scroll to position [1371, 0]
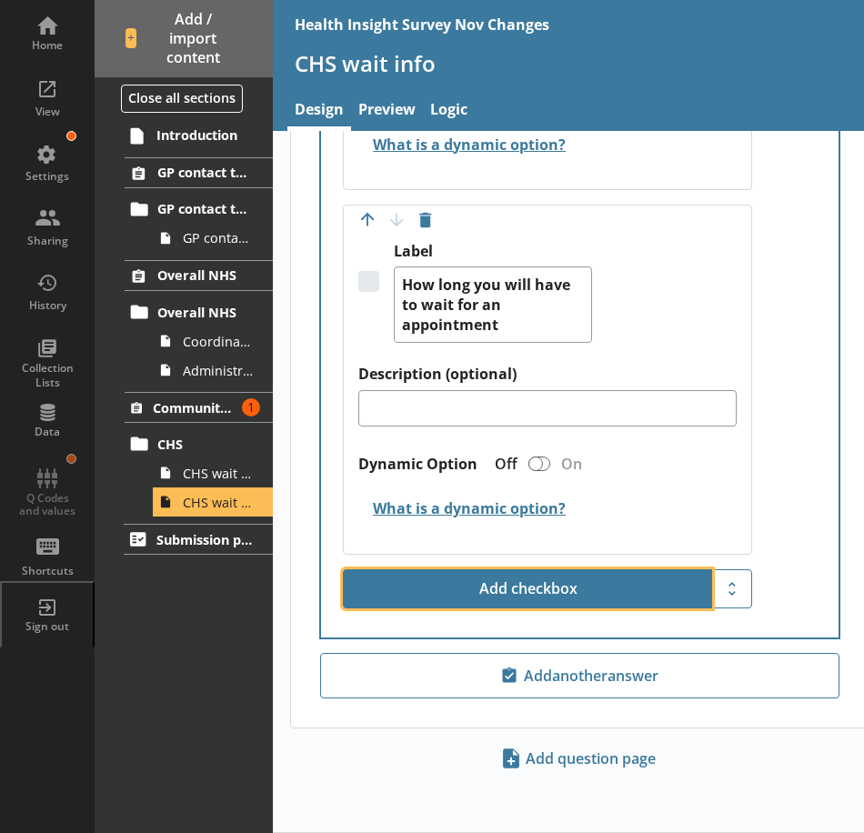
click at [588, 576] on button "Add checkbox" at bounding box center [527, 589] width 369 height 40
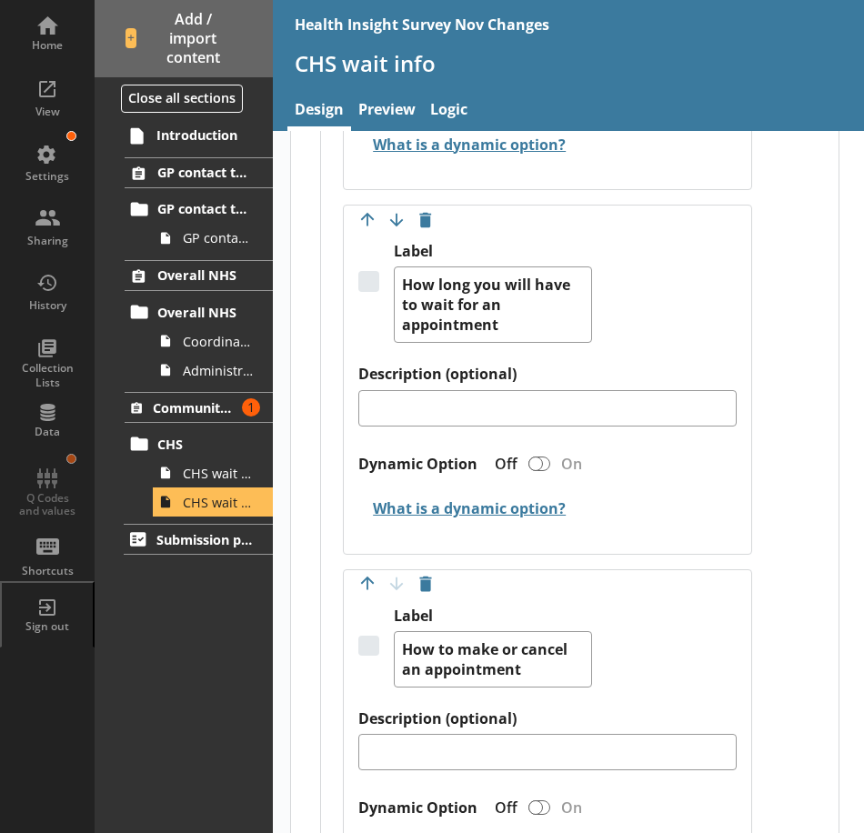
click at [673, 580] on div "Move answer up Move answer down Delete option Label How to make or cancel an ap…" at bounding box center [547, 733] width 408 height 329
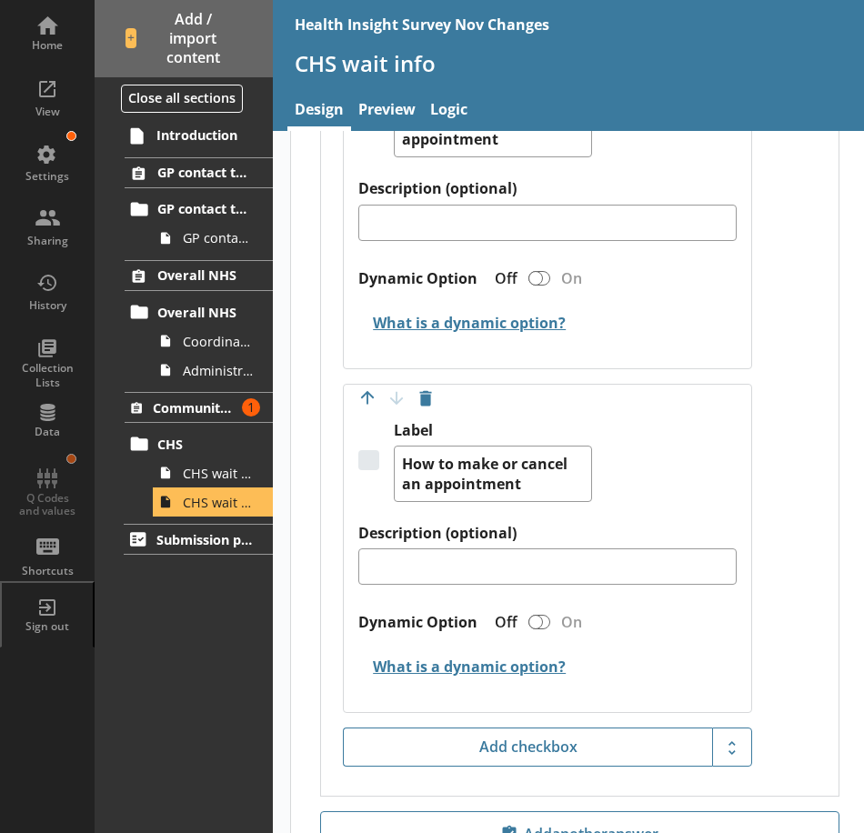
scroll to position [1644, 0]
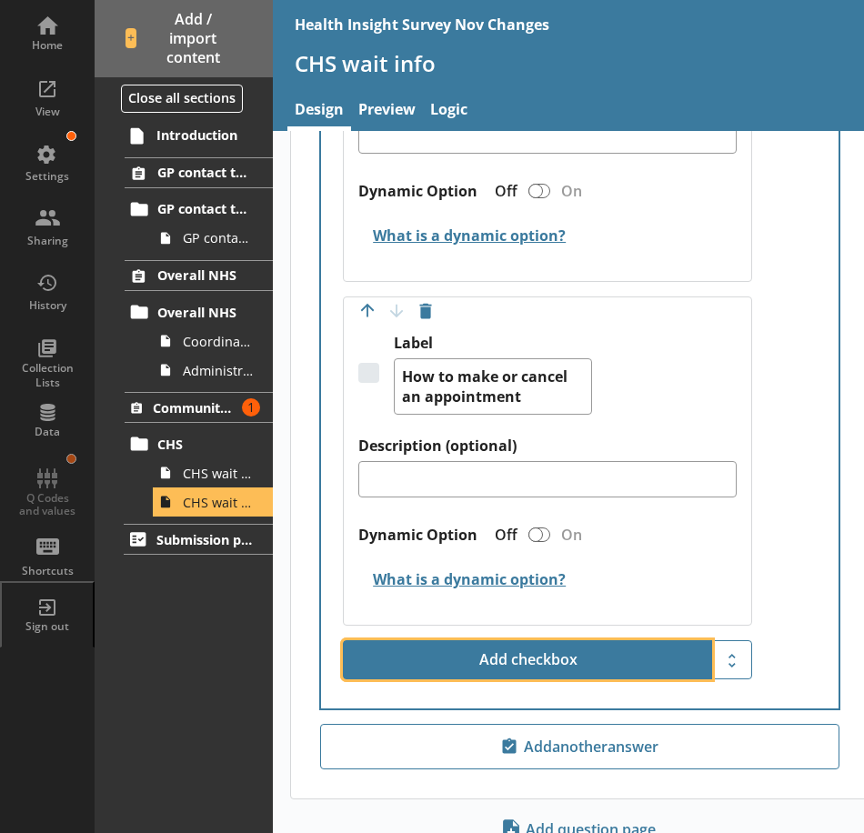
click at [587, 654] on button "Add checkbox" at bounding box center [527, 660] width 369 height 40
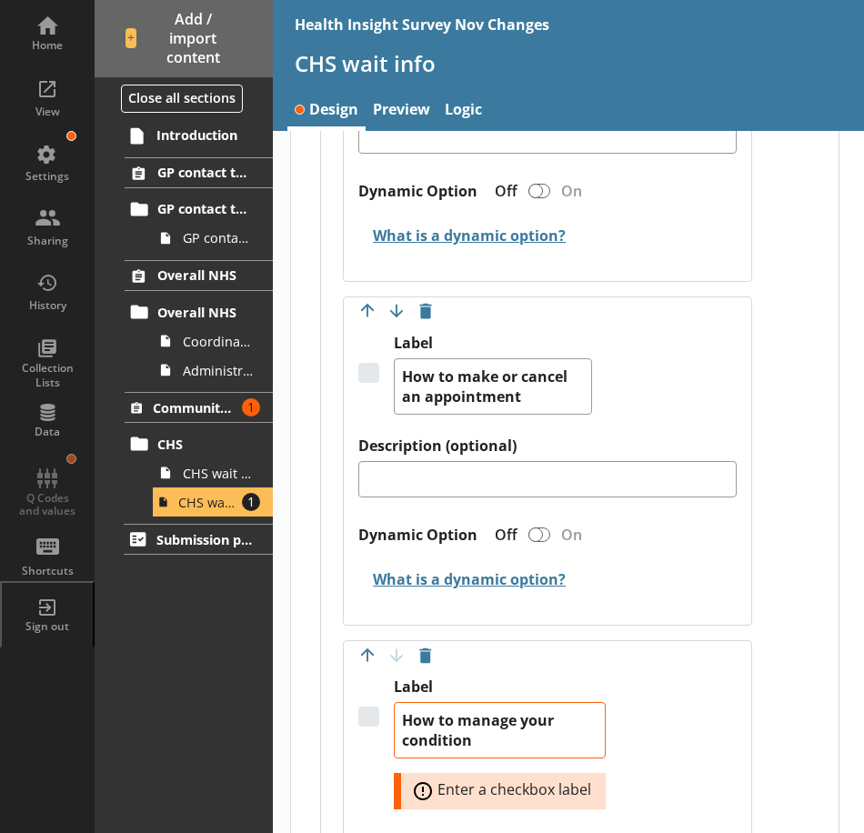
click at [766, 667] on div "Label (optional) Answer required Off On Move answer up Move answer down Delete …" at bounding box center [579, 112] width 517 height 2011
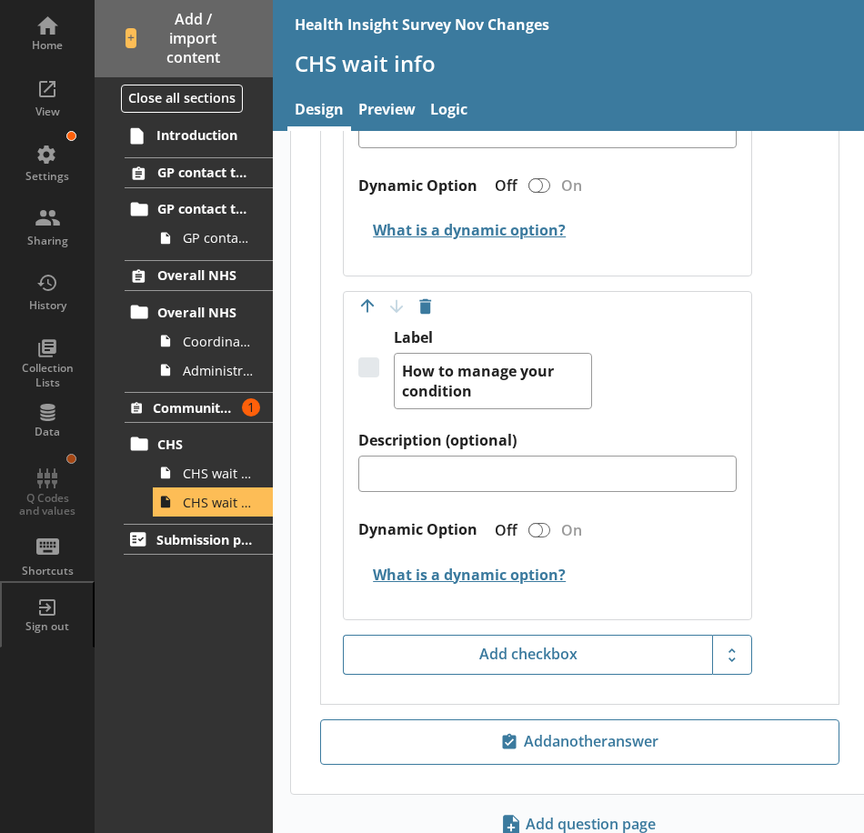
scroll to position [2008, 0]
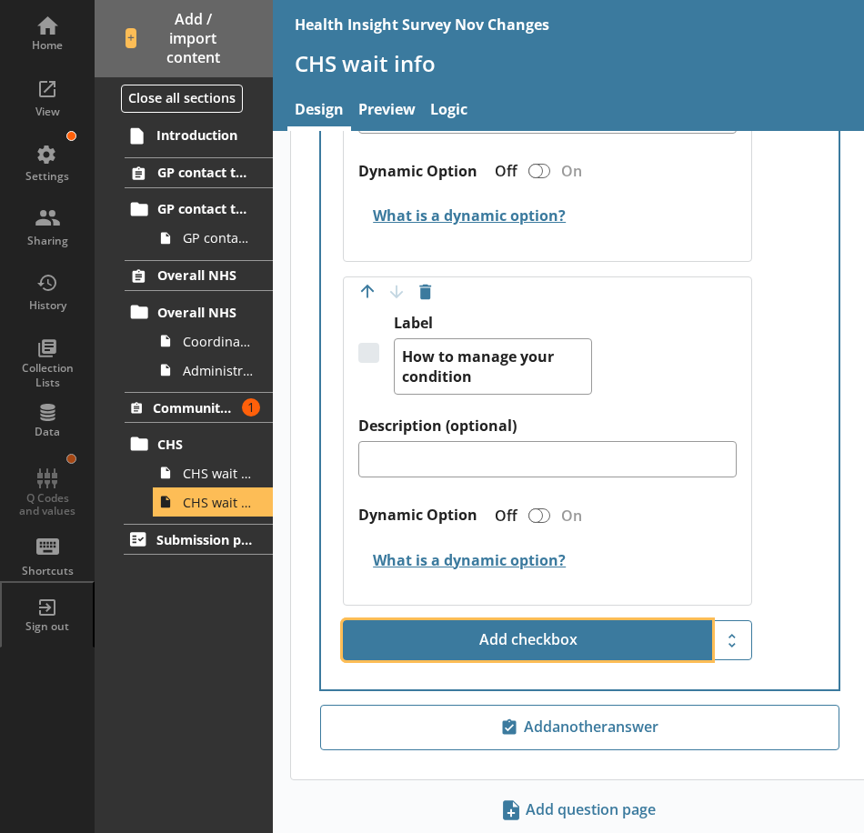
click at [541, 628] on button "Add checkbox" at bounding box center [527, 640] width 369 height 40
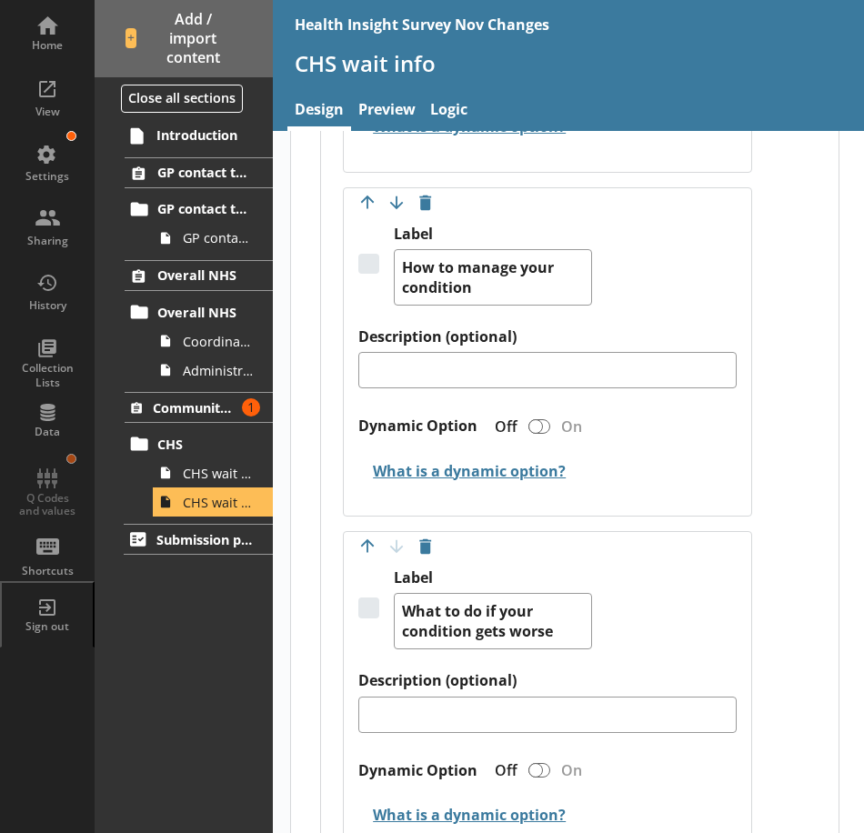
scroll to position [2281, 0]
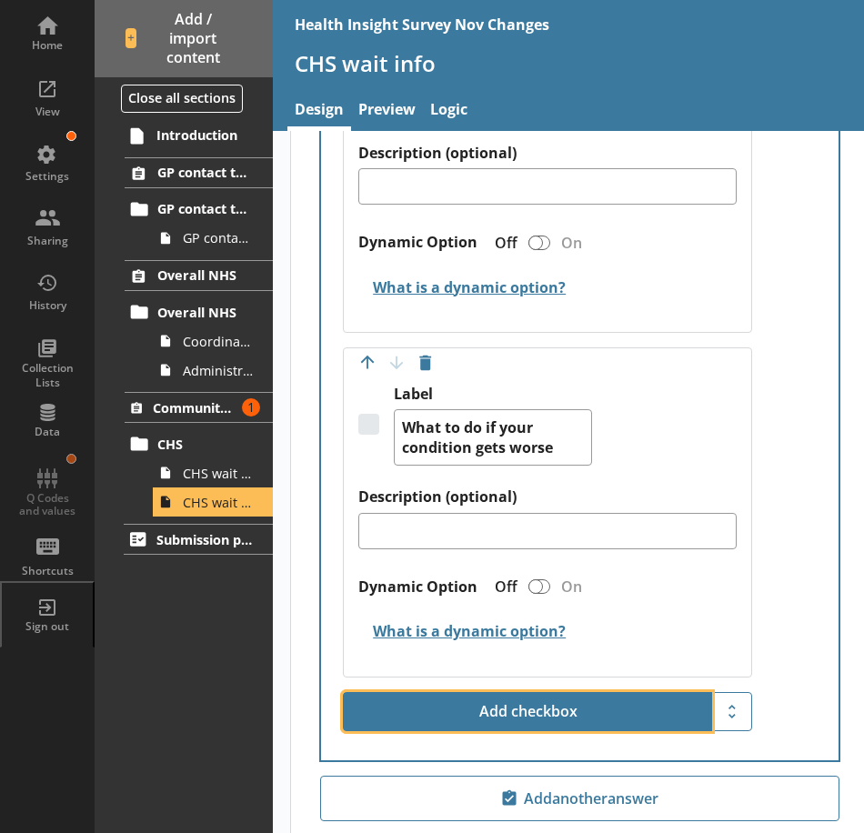
click at [610, 702] on button "Add checkbox" at bounding box center [527, 712] width 369 height 40
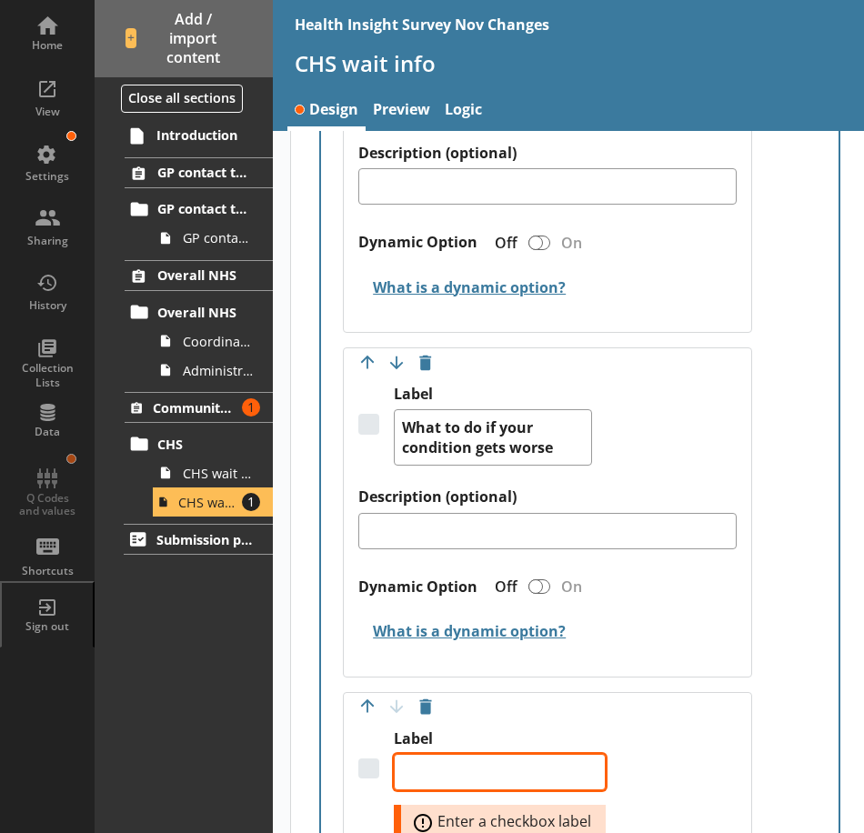
click at [471, 767] on textarea "Label" at bounding box center [500, 772] width 212 height 36
paste textarea "Who to contact if you need more information"
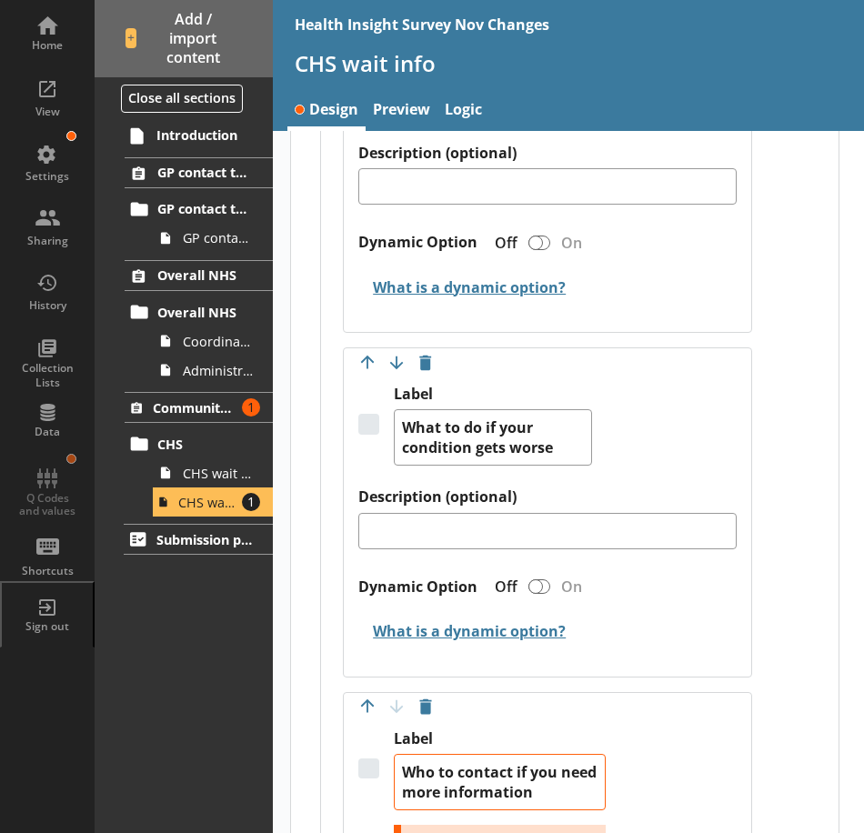
click at [741, 646] on div "Move answer up Move answer down Delete option Label What to do if your conditio…" at bounding box center [547, 511] width 408 height 329
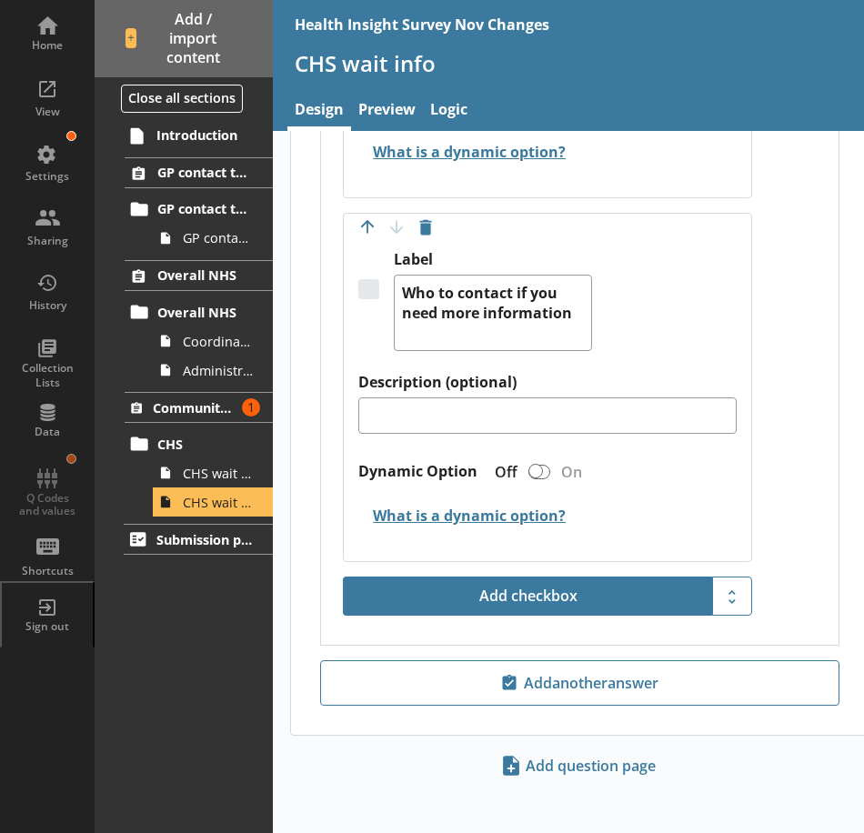
scroll to position [2767, 0]
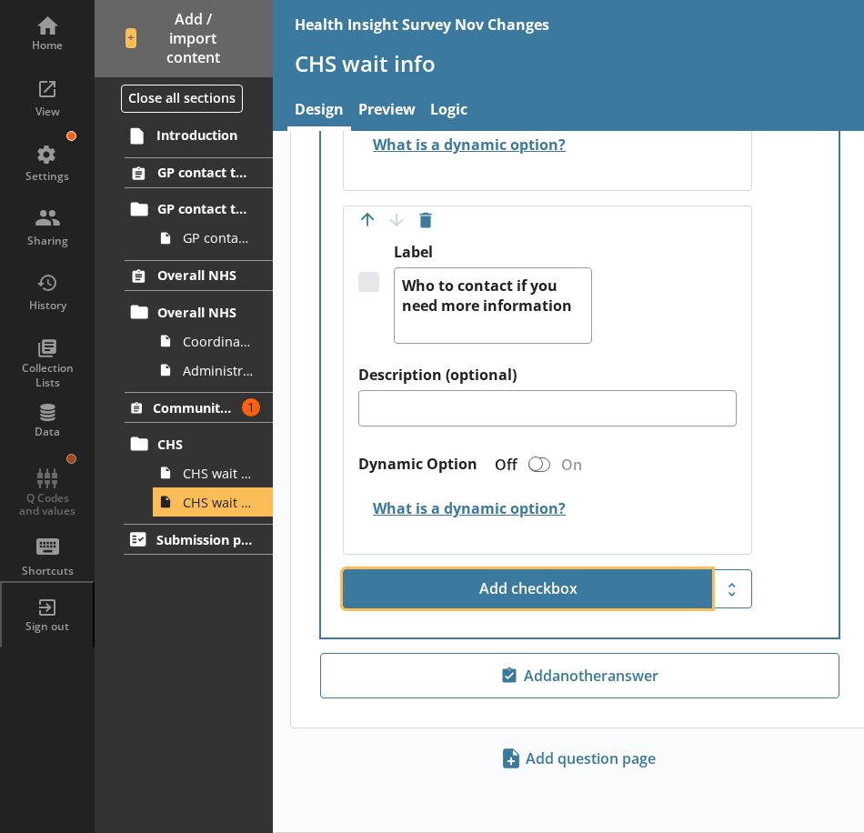
click at [610, 584] on button "Add checkbox" at bounding box center [527, 589] width 369 height 40
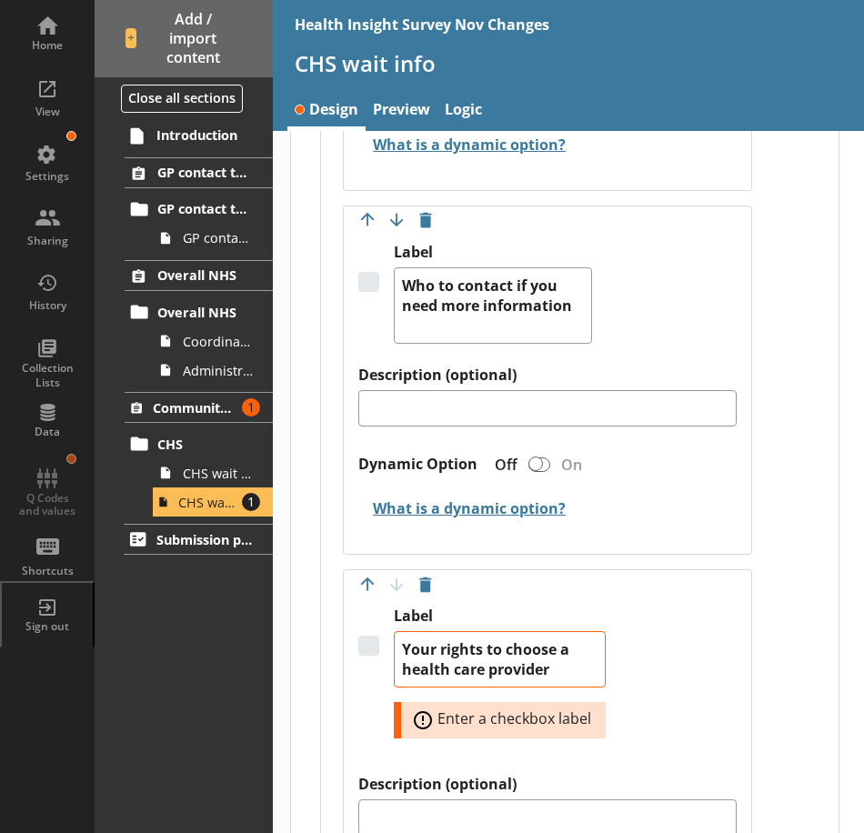
click at [742, 616] on div "Move answer up Move answer down Delete option Label Your rights to choose a hea…" at bounding box center [547, 766] width 408 height 395
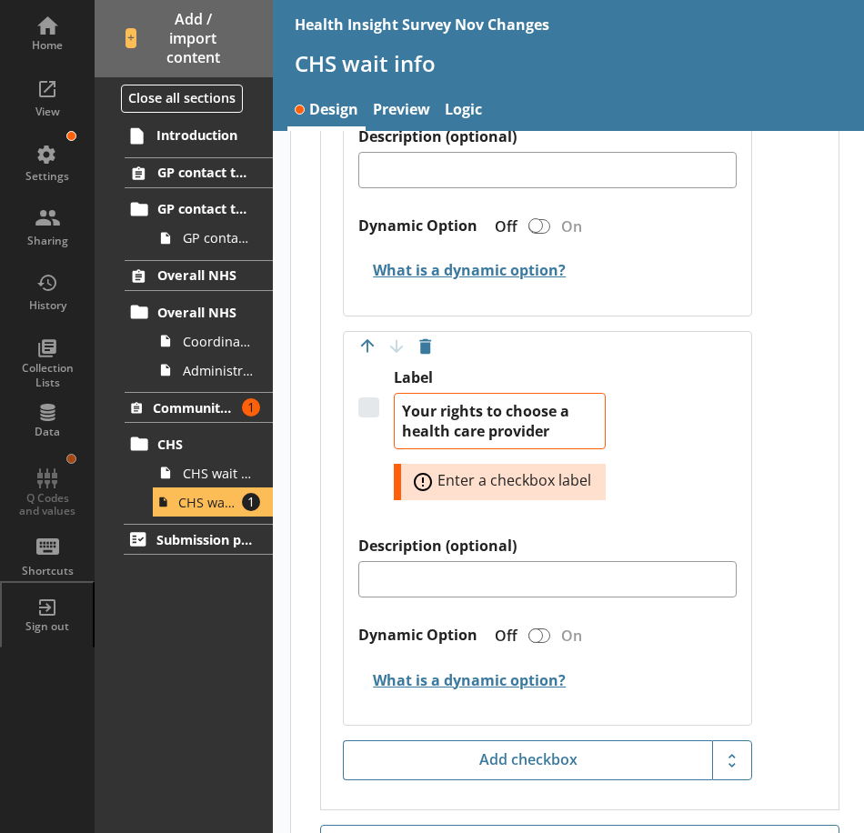
scroll to position [3040, 0]
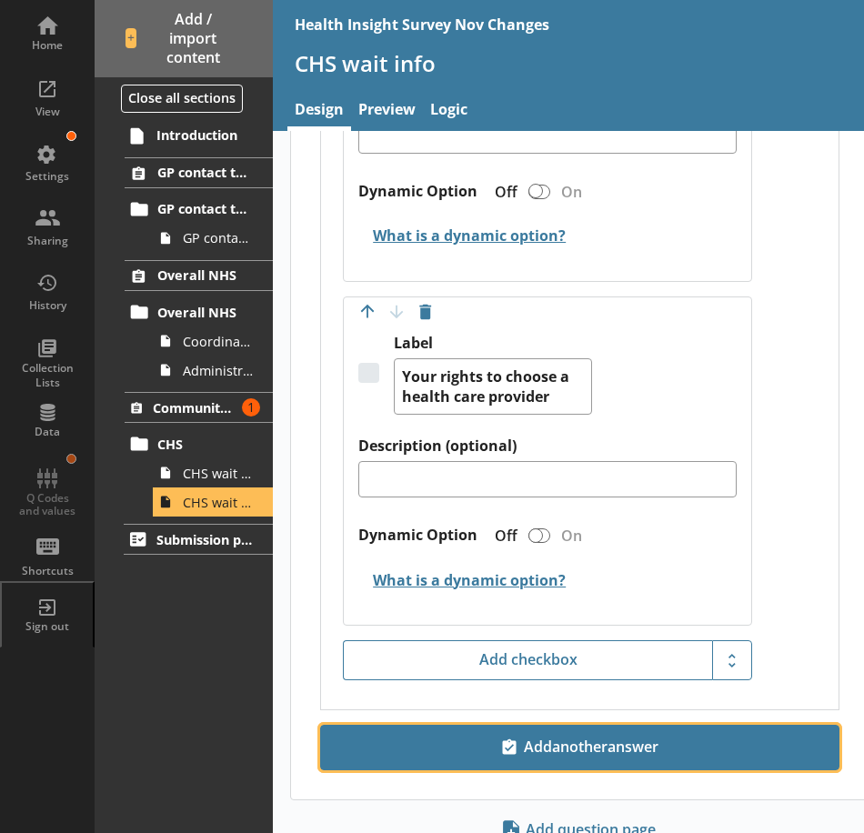
click at [616, 747] on span "Add another answer" at bounding box center [579, 747] width 503 height 29
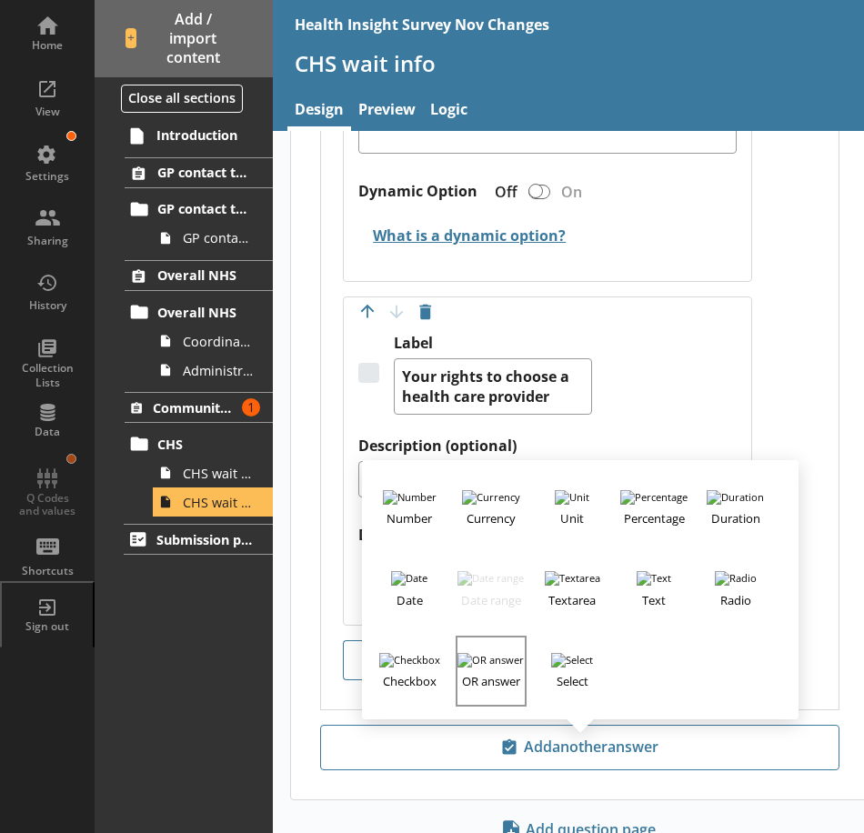
click at [494, 663] on button "OR answer" at bounding box center [491, 671] width 71 height 71
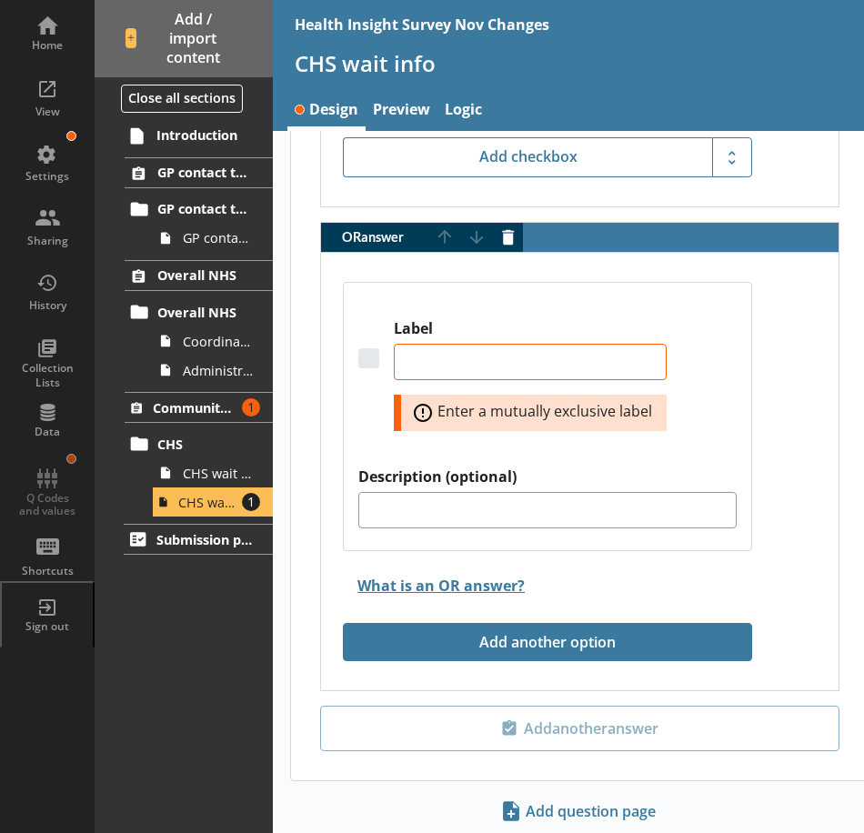
scroll to position [3659, 0]
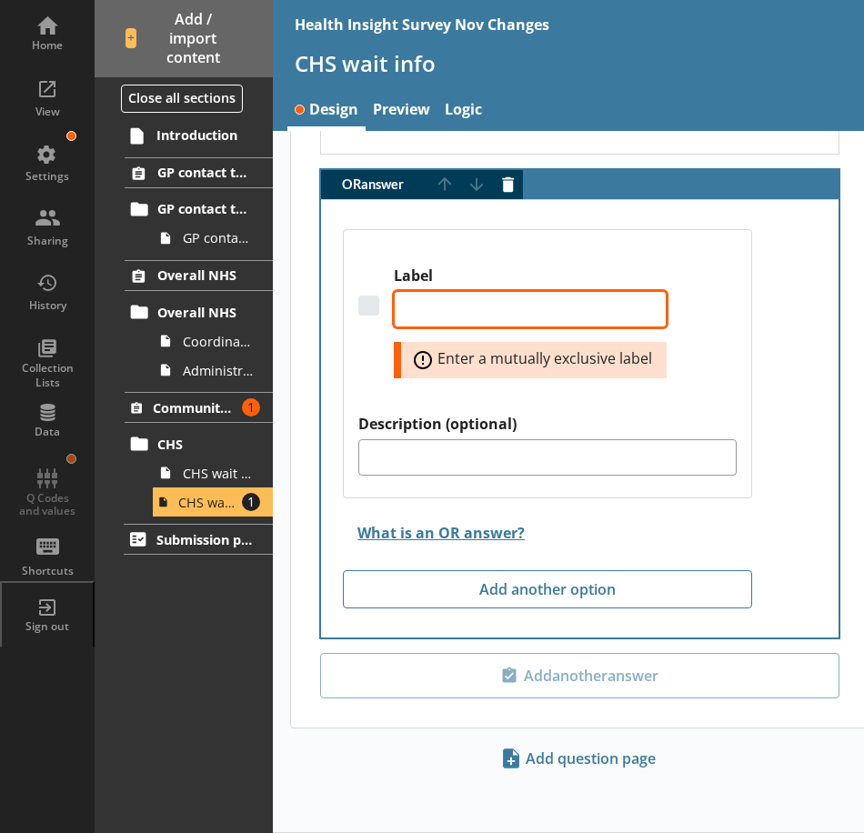
click at [469, 304] on textarea "Label" at bounding box center [530, 309] width 273 height 36
paste textarea "I have not received any information"
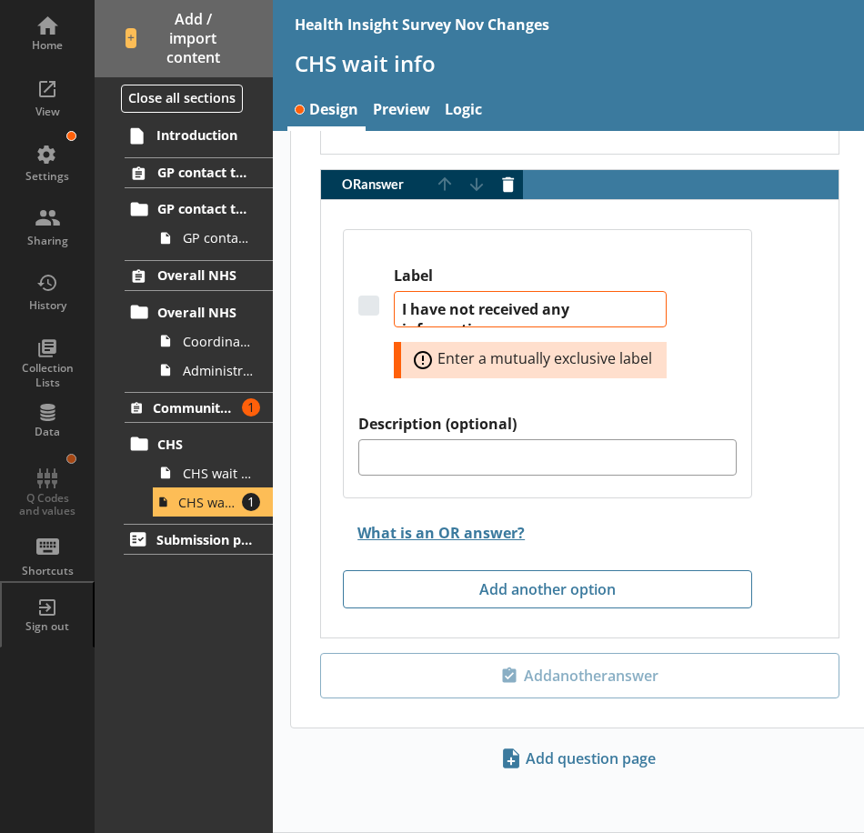
click at [801, 372] on div "Label I have not received any information Error: Enter a mutually exclusive lab…" at bounding box center [579, 419] width 517 height 438
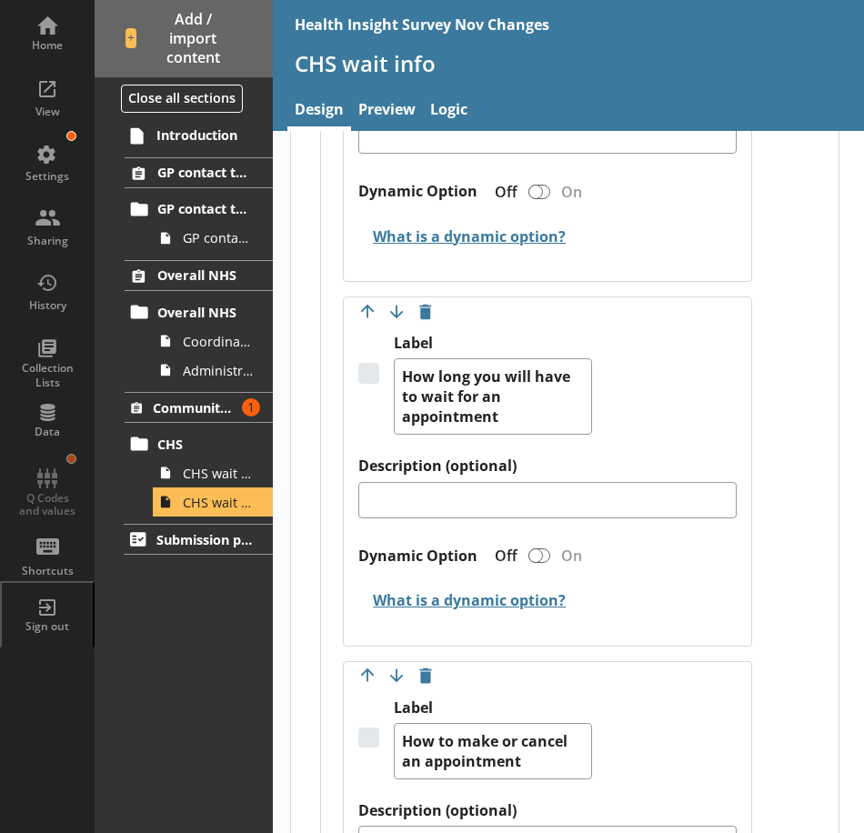
scroll to position [977, 0]
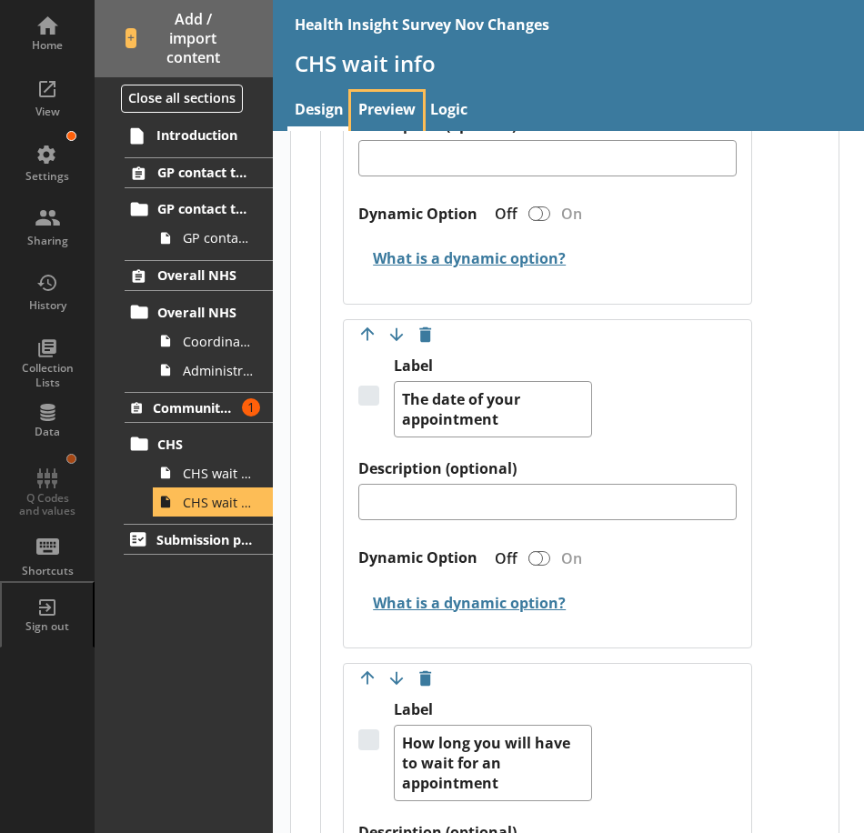
click at [386, 107] on link "Preview" at bounding box center [387, 111] width 72 height 39
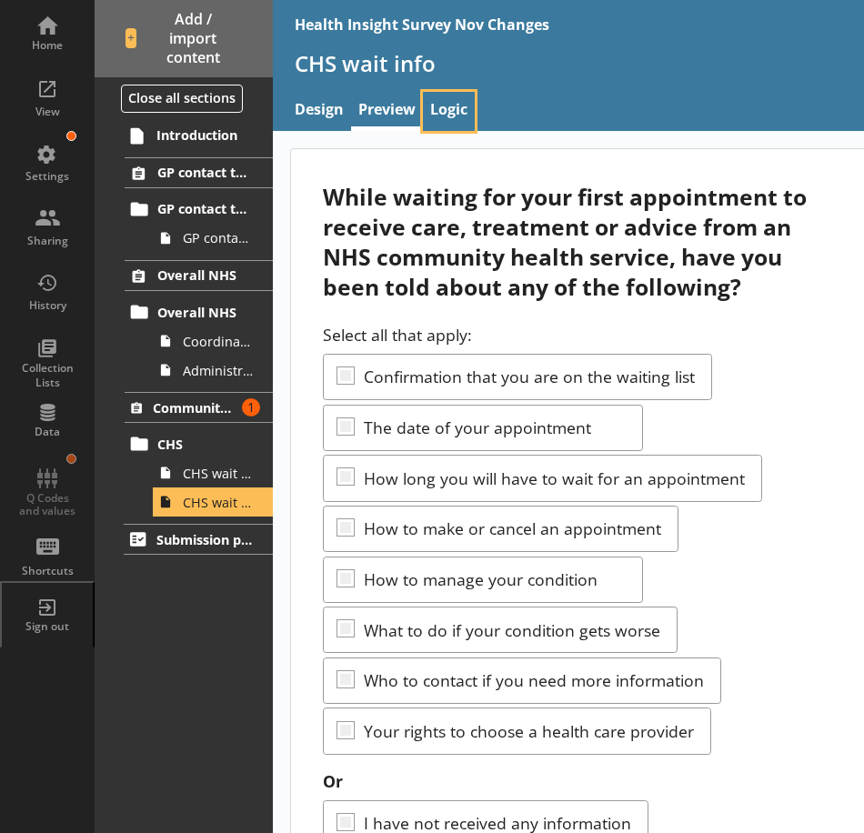
click at [465, 107] on link "Logic" at bounding box center [449, 111] width 52 height 39
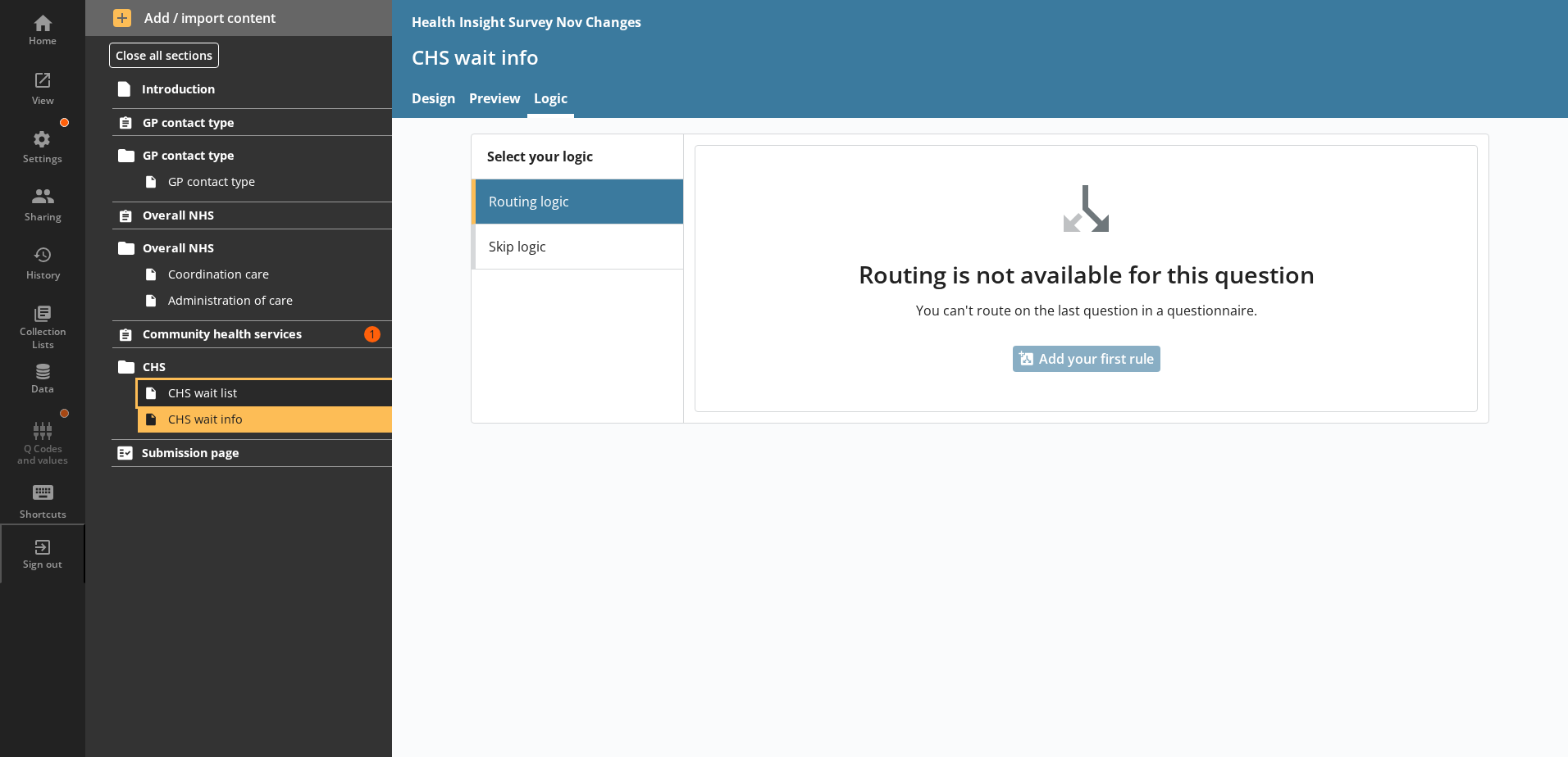
click at [219, 391] on span "CHS wait list" at bounding box center [259, 392] width 182 height 15
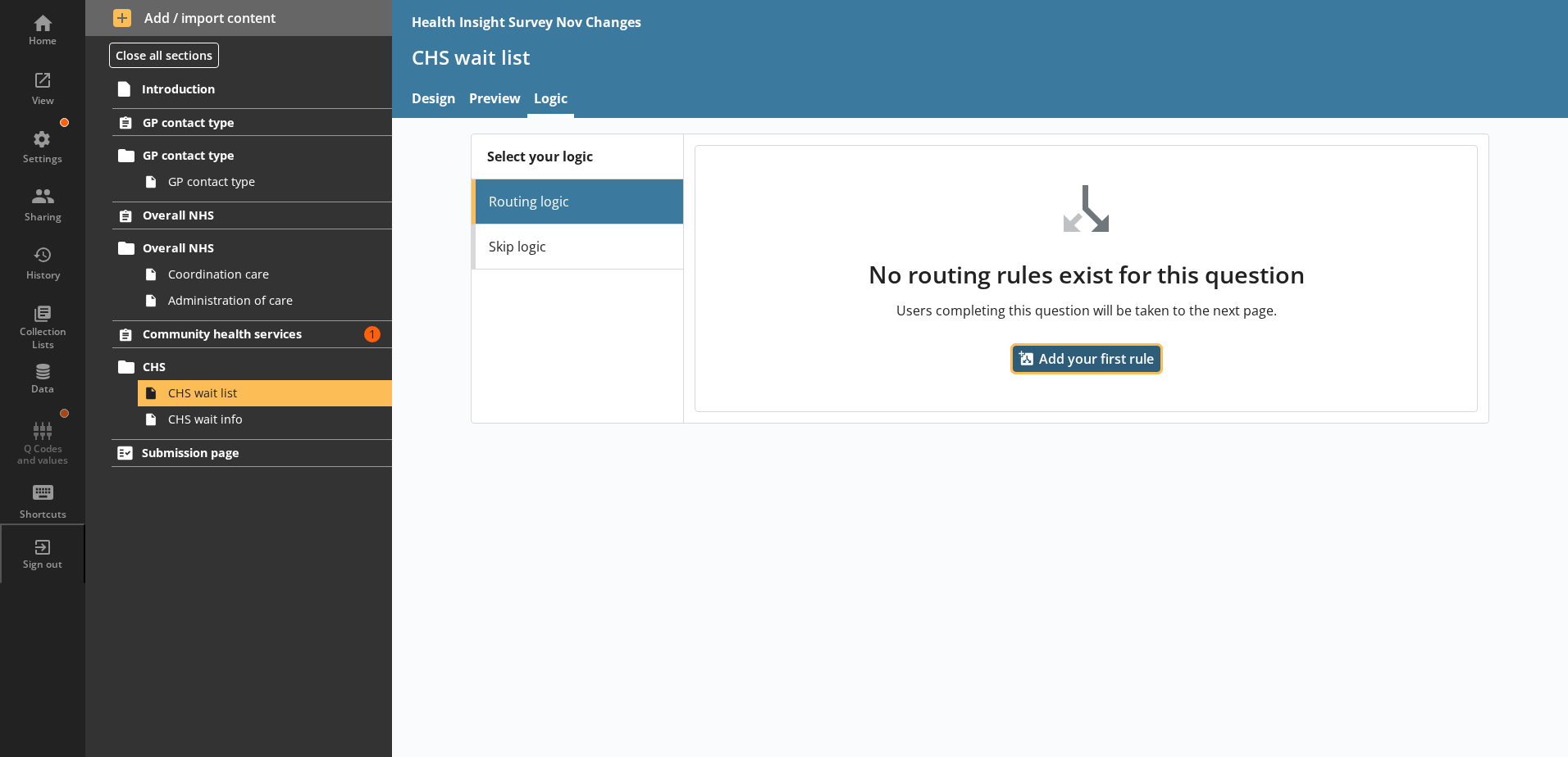
click at [1076, 357] on span "Add your first rule" at bounding box center [1087, 359] width 148 height 26
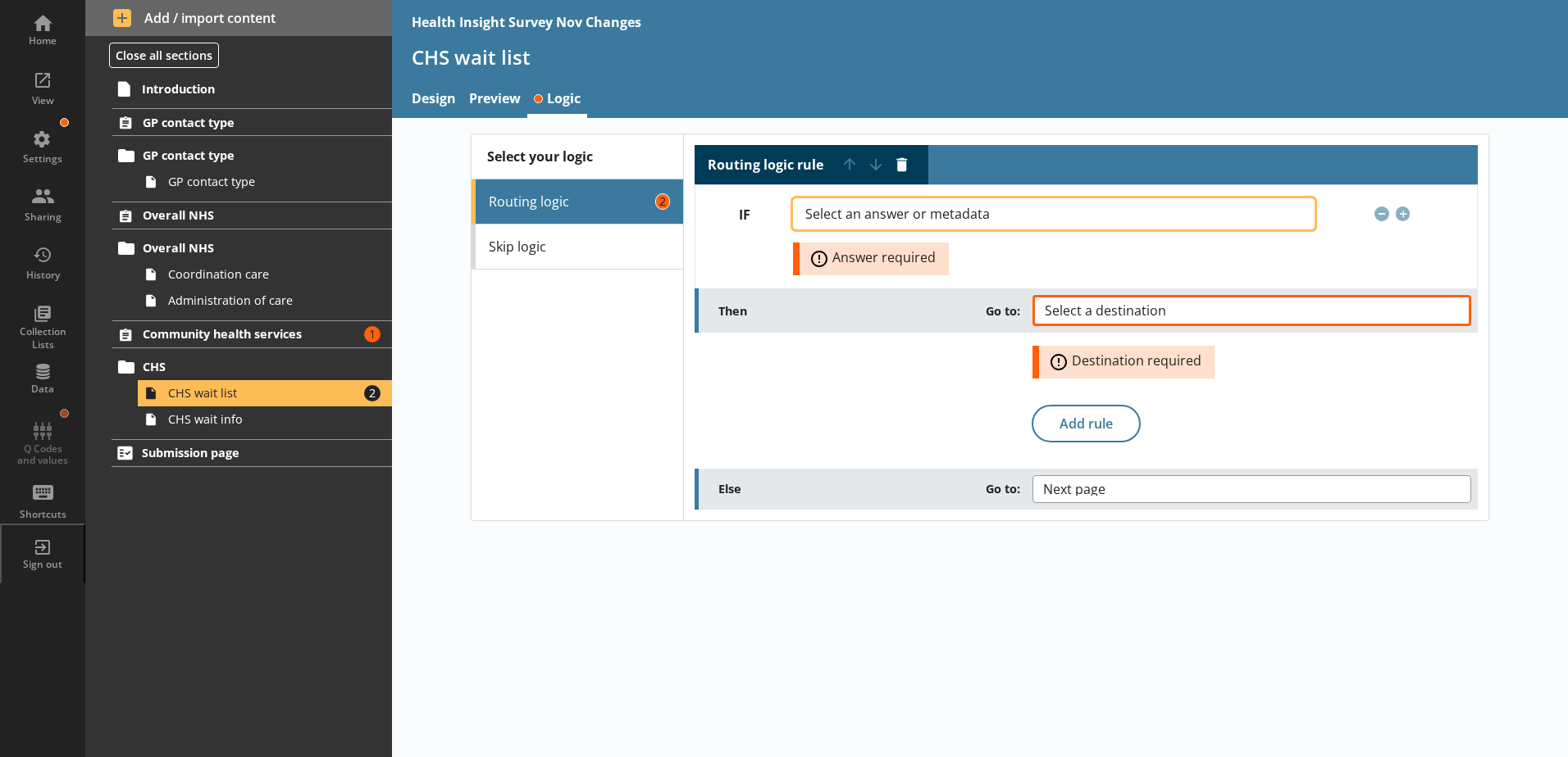
click at [930, 209] on span "Select an answer or metadata" at bounding box center [911, 214] width 211 height 14
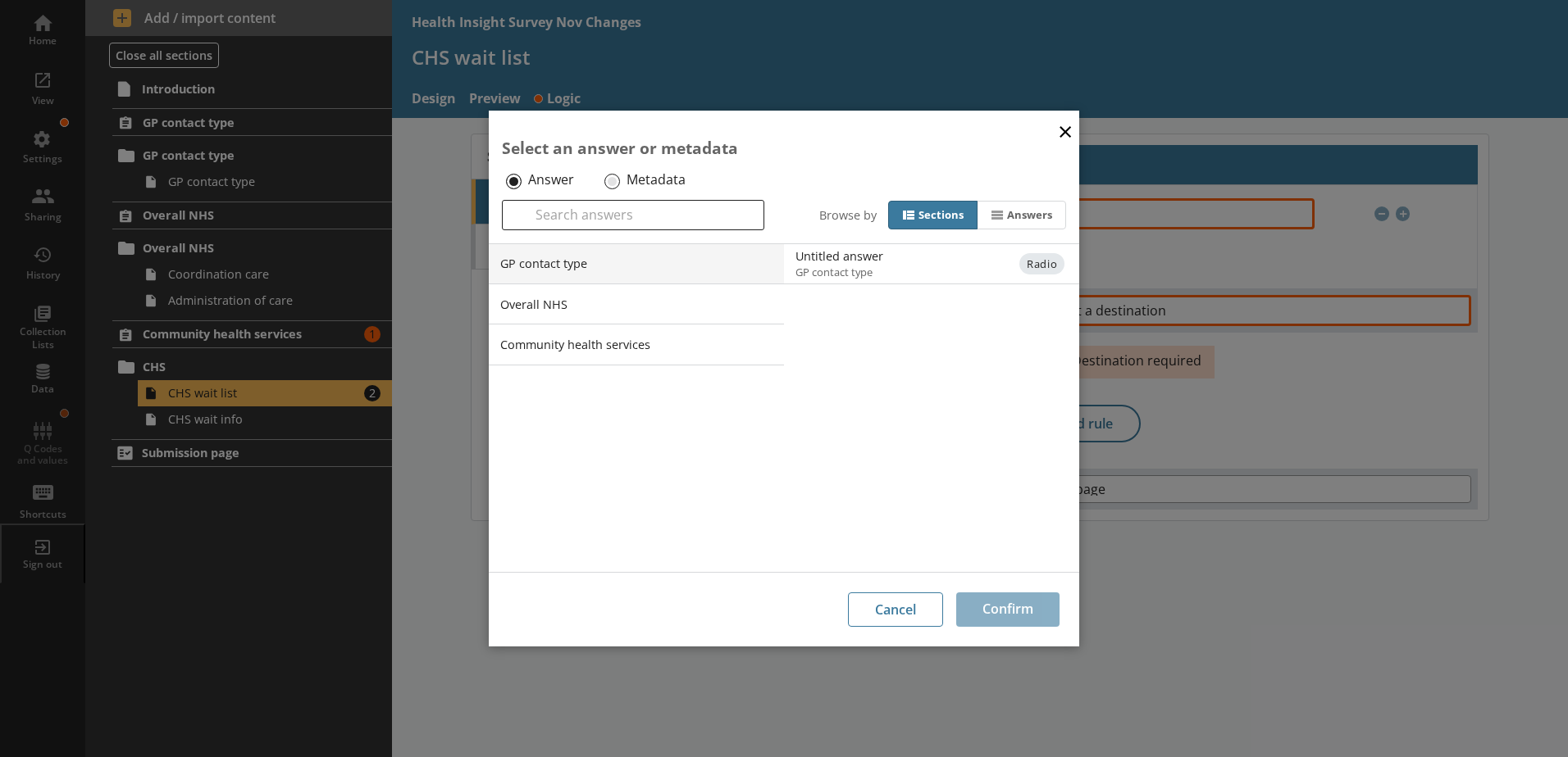
click at [1065, 130] on button "×" at bounding box center [1065, 131] width 24 height 37
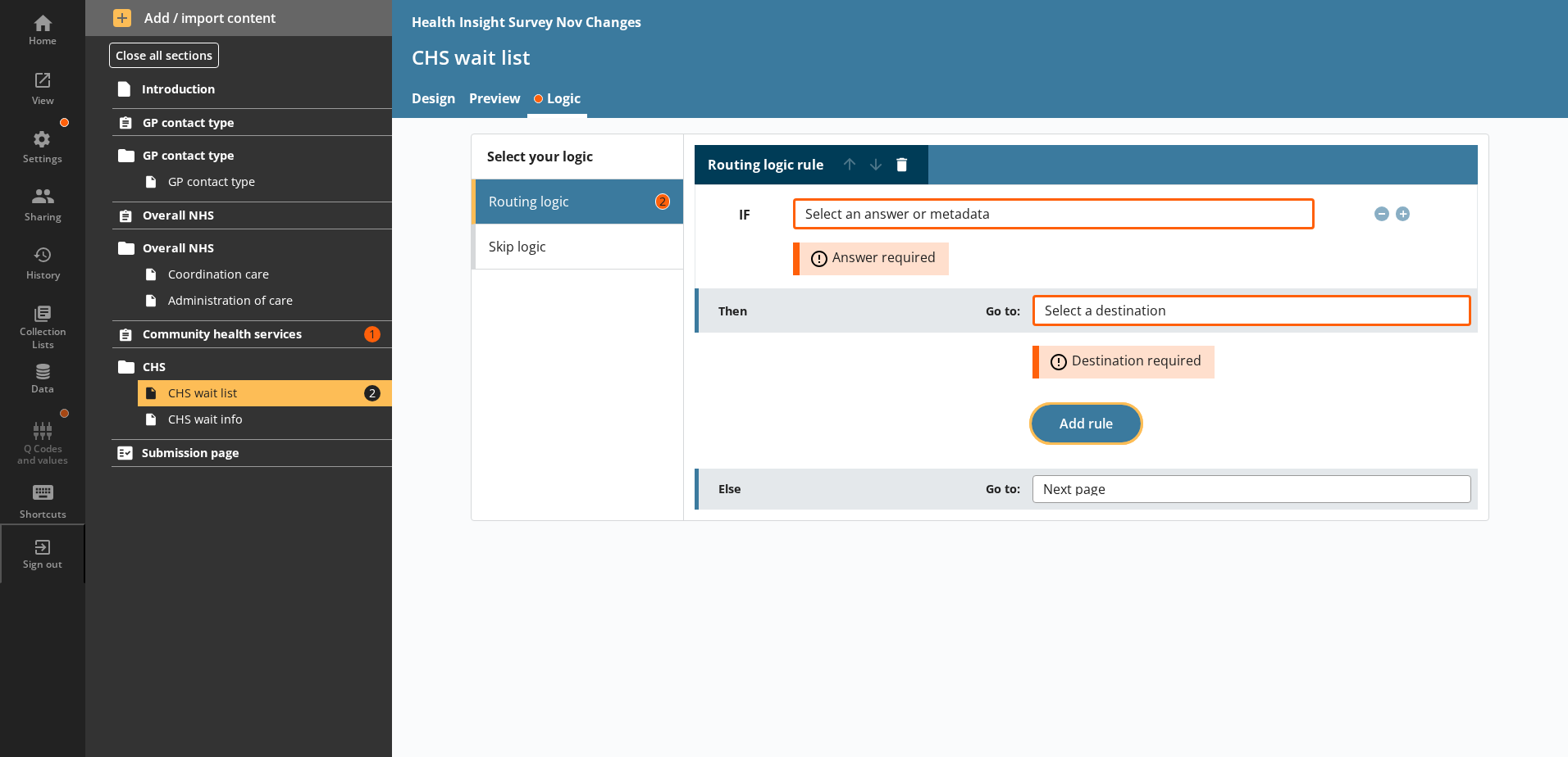
click at [1102, 419] on button "Add rule" at bounding box center [1086, 424] width 109 height 38
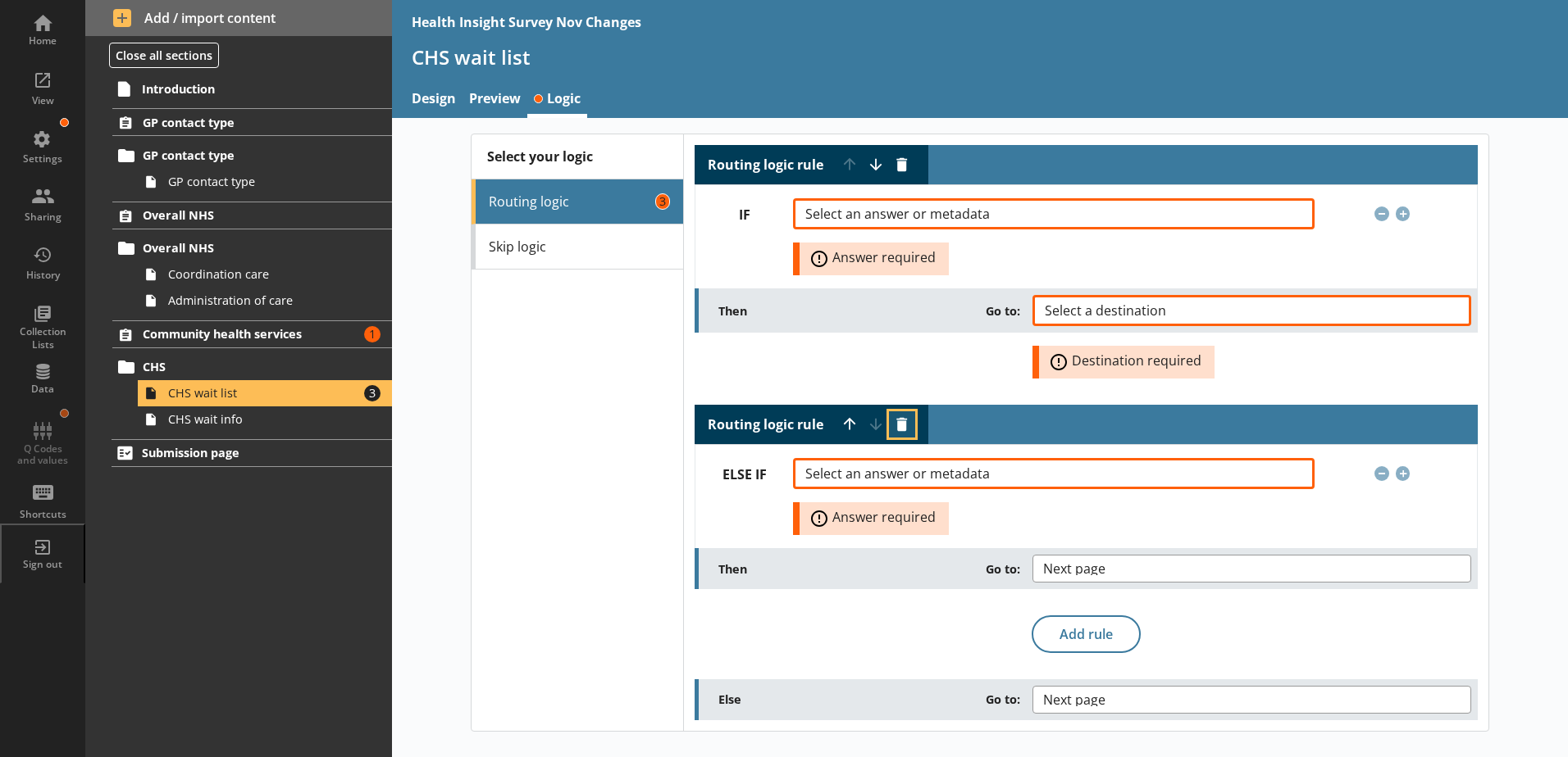
click at [898, 425] on button "Delete routing rule" at bounding box center [902, 424] width 26 height 26
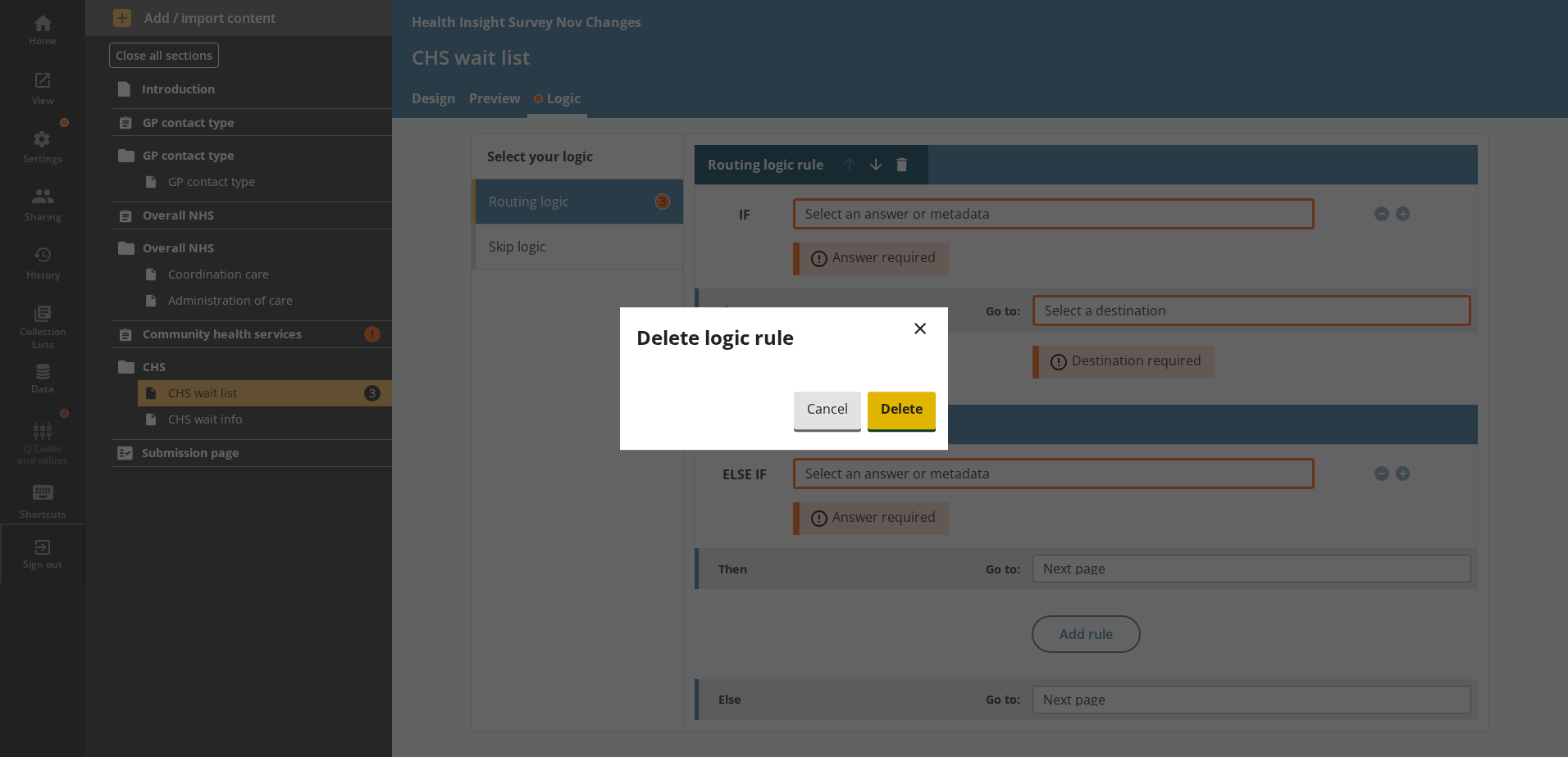
click at [889, 404] on span "Delete" at bounding box center [901, 411] width 68 height 38
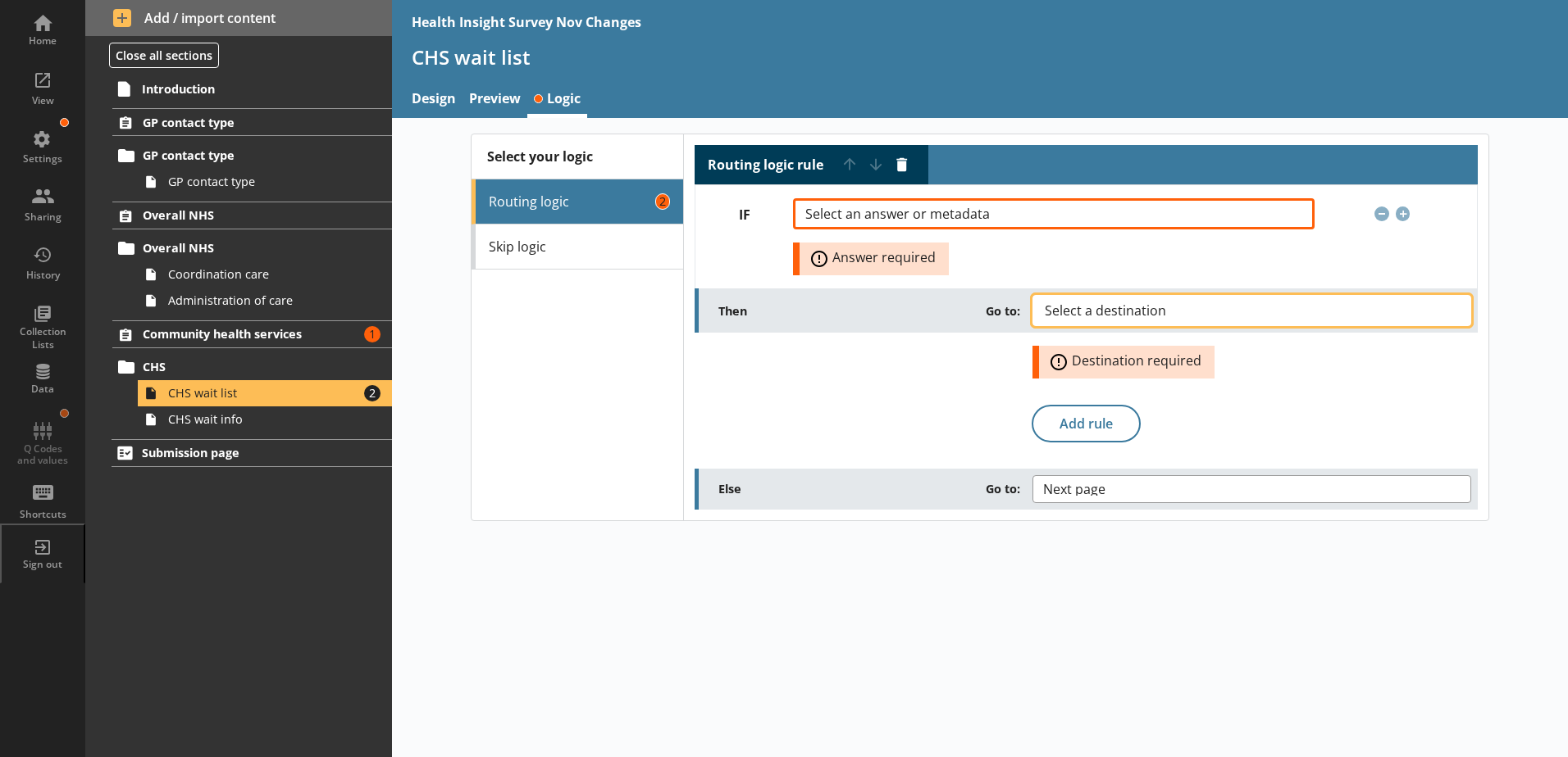
click at [1141, 303] on button "Select a destination" at bounding box center [1252, 310] width 439 height 32
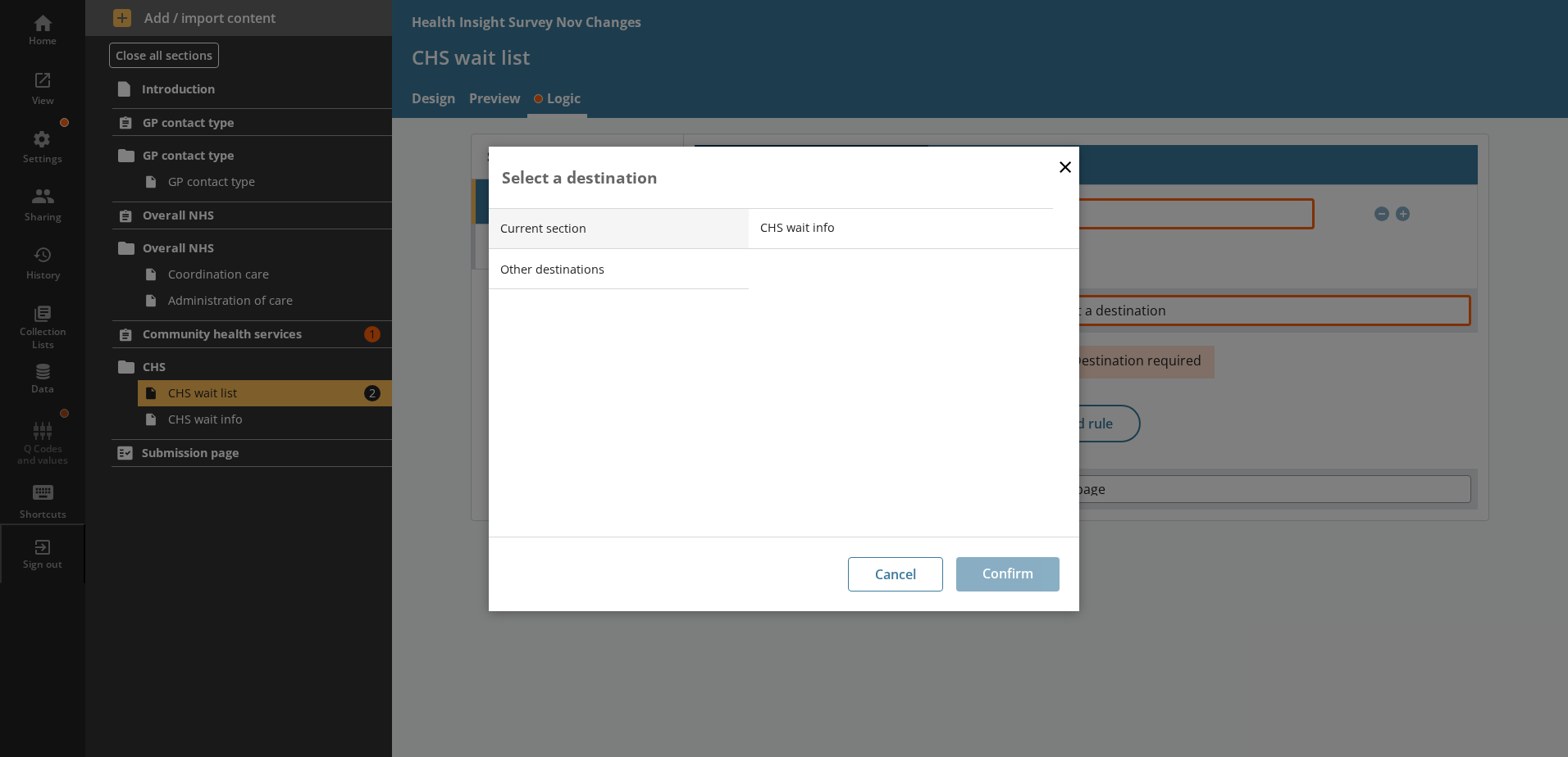
click at [1068, 170] on button "×" at bounding box center [1065, 166] width 24 height 37
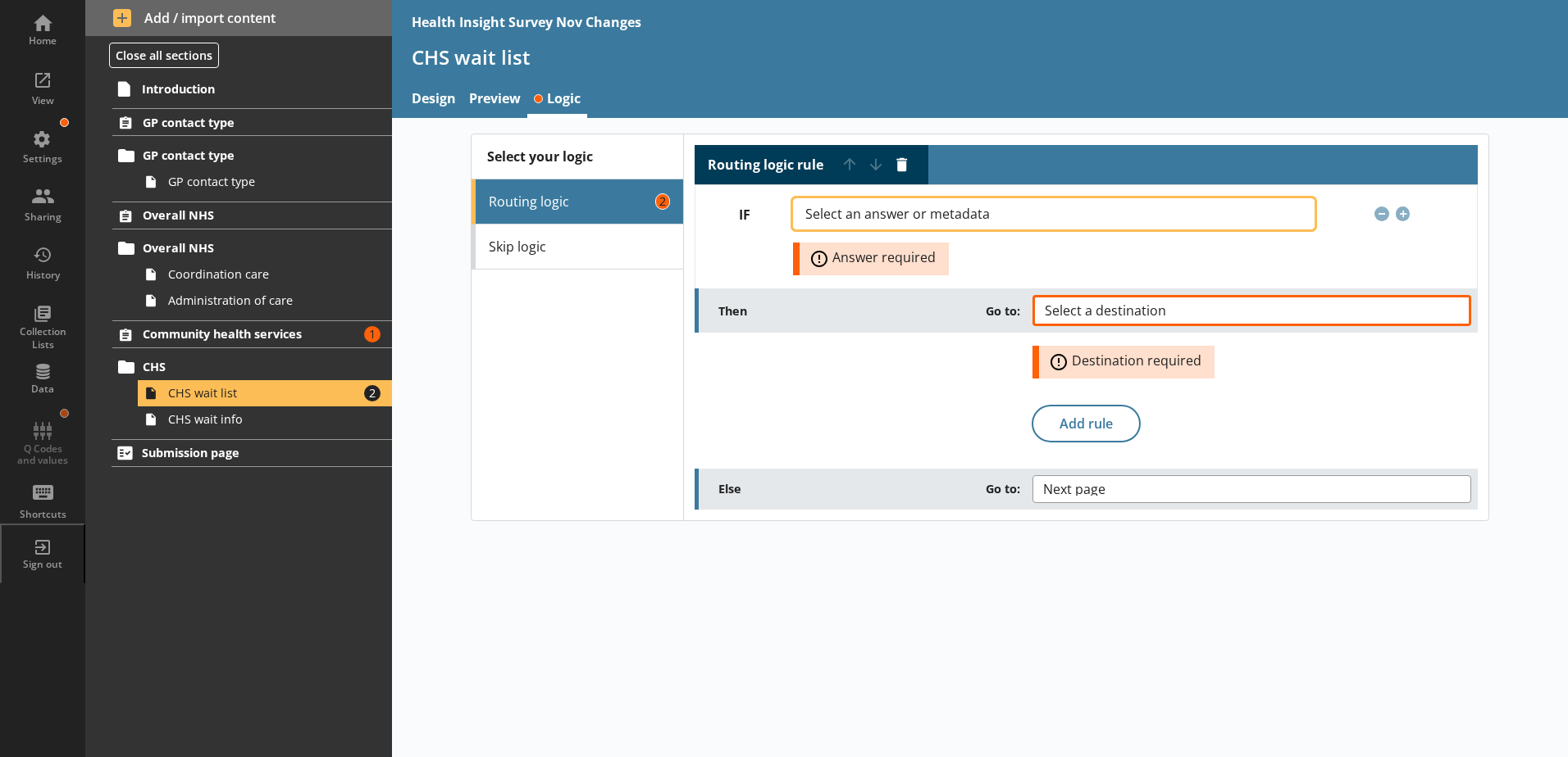
click at [945, 214] on span "Select an answer or metadata" at bounding box center [911, 214] width 211 height 14
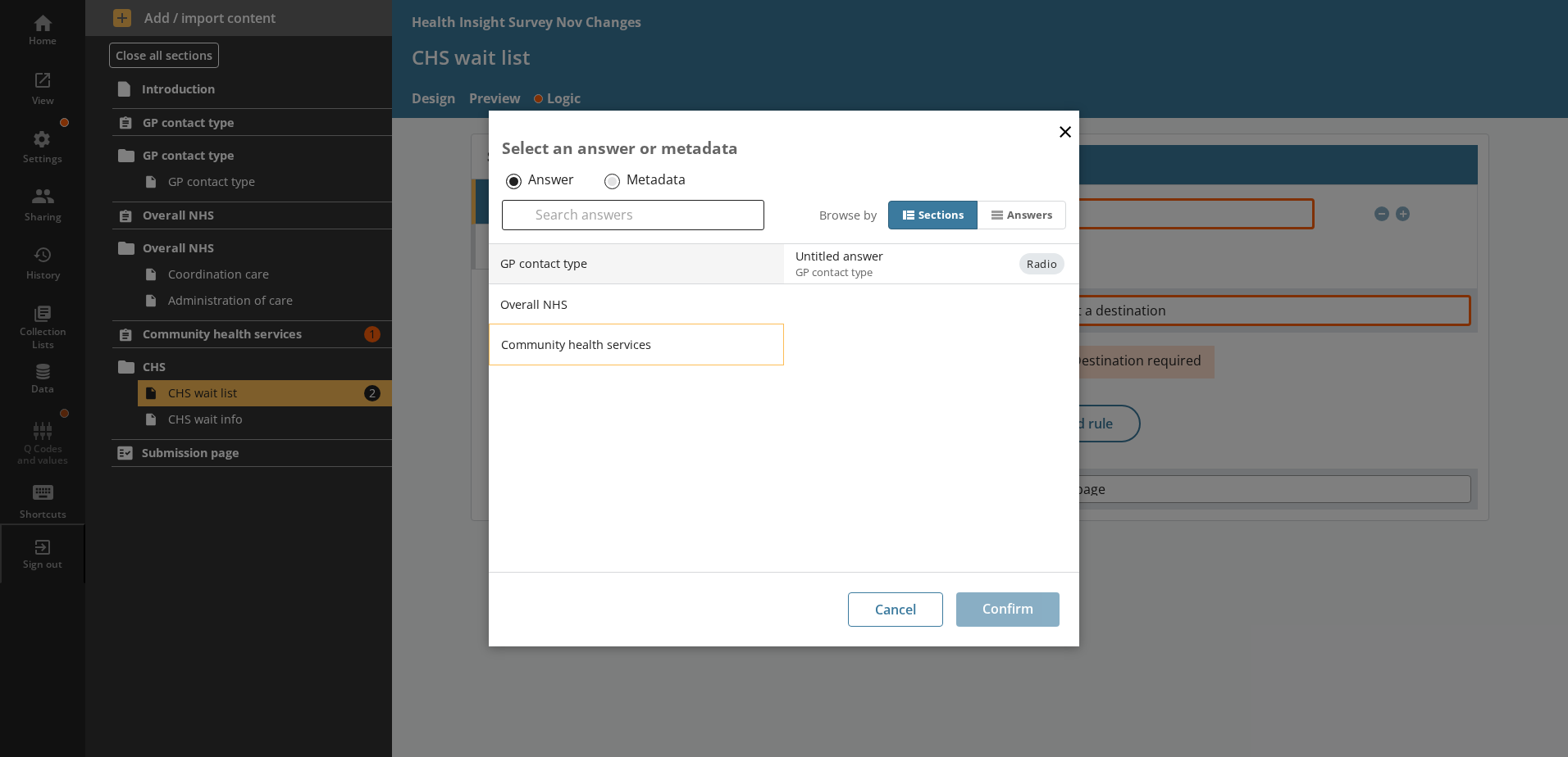
click at [622, 348] on li "Community health services" at bounding box center [636, 343] width 295 height 41
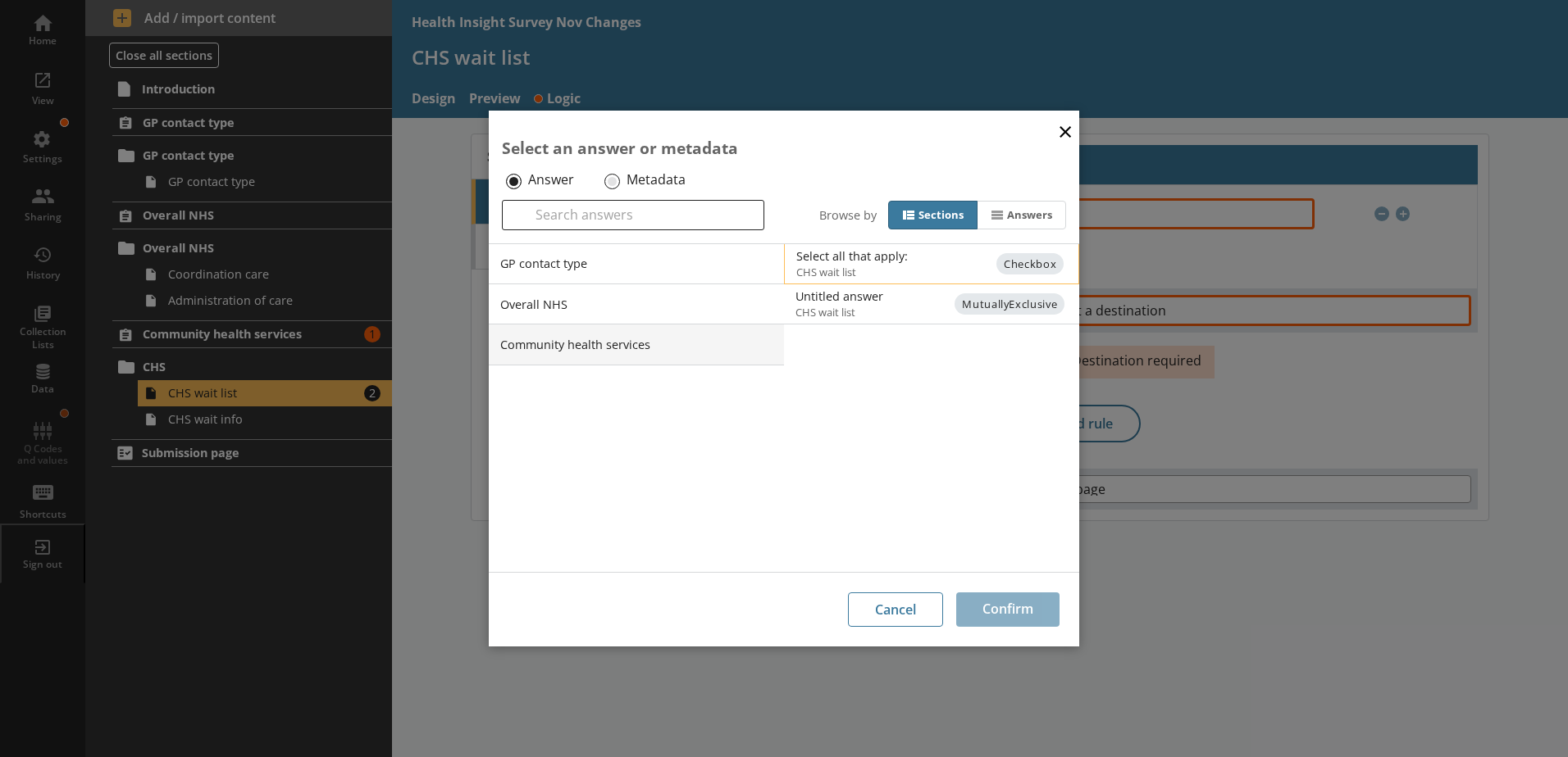
click at [951, 261] on div "Select all that apply:" at bounding box center [961, 256] width 330 height 15
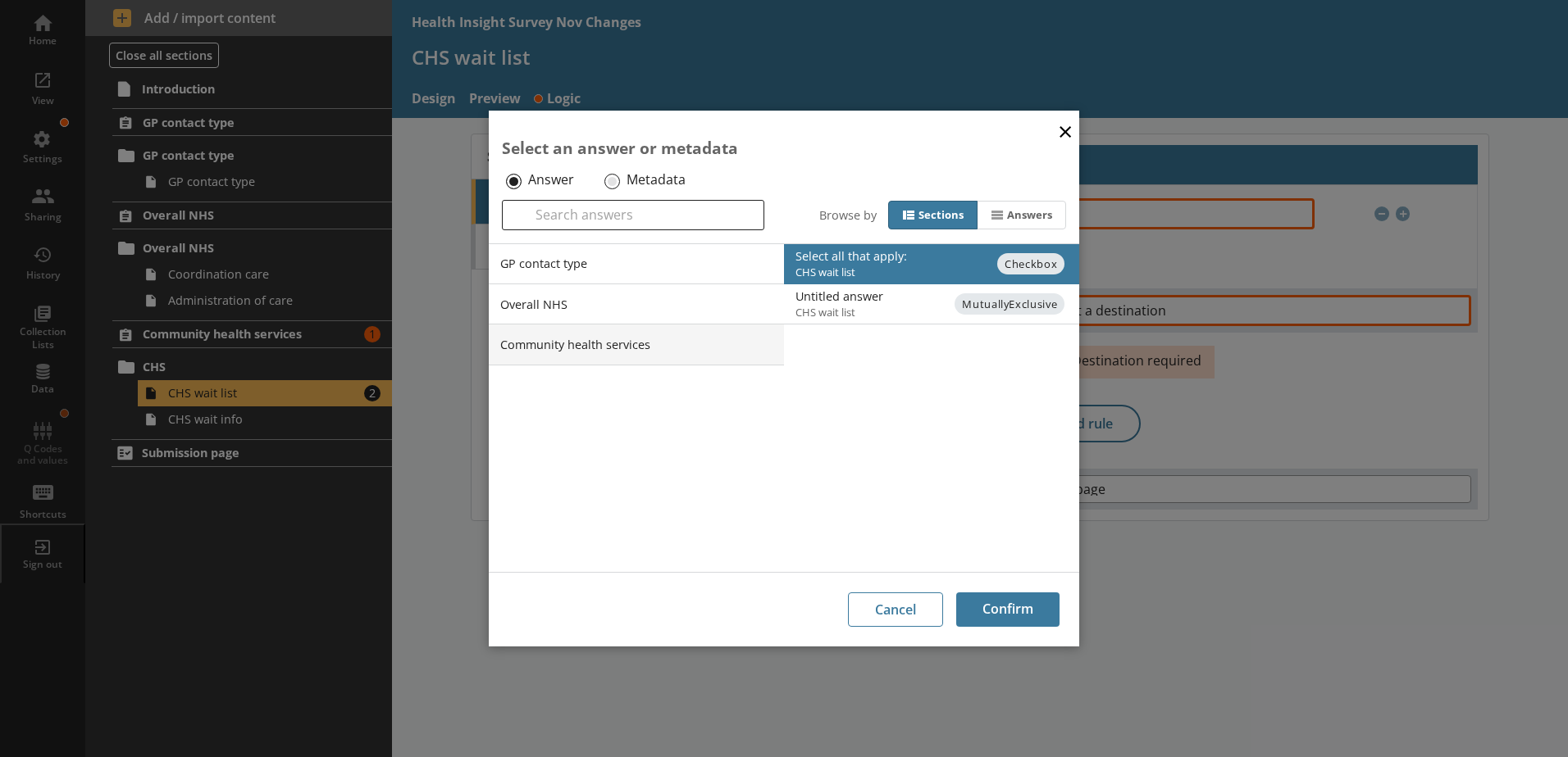
click at [1059, 132] on button "×" at bounding box center [1065, 131] width 24 height 37
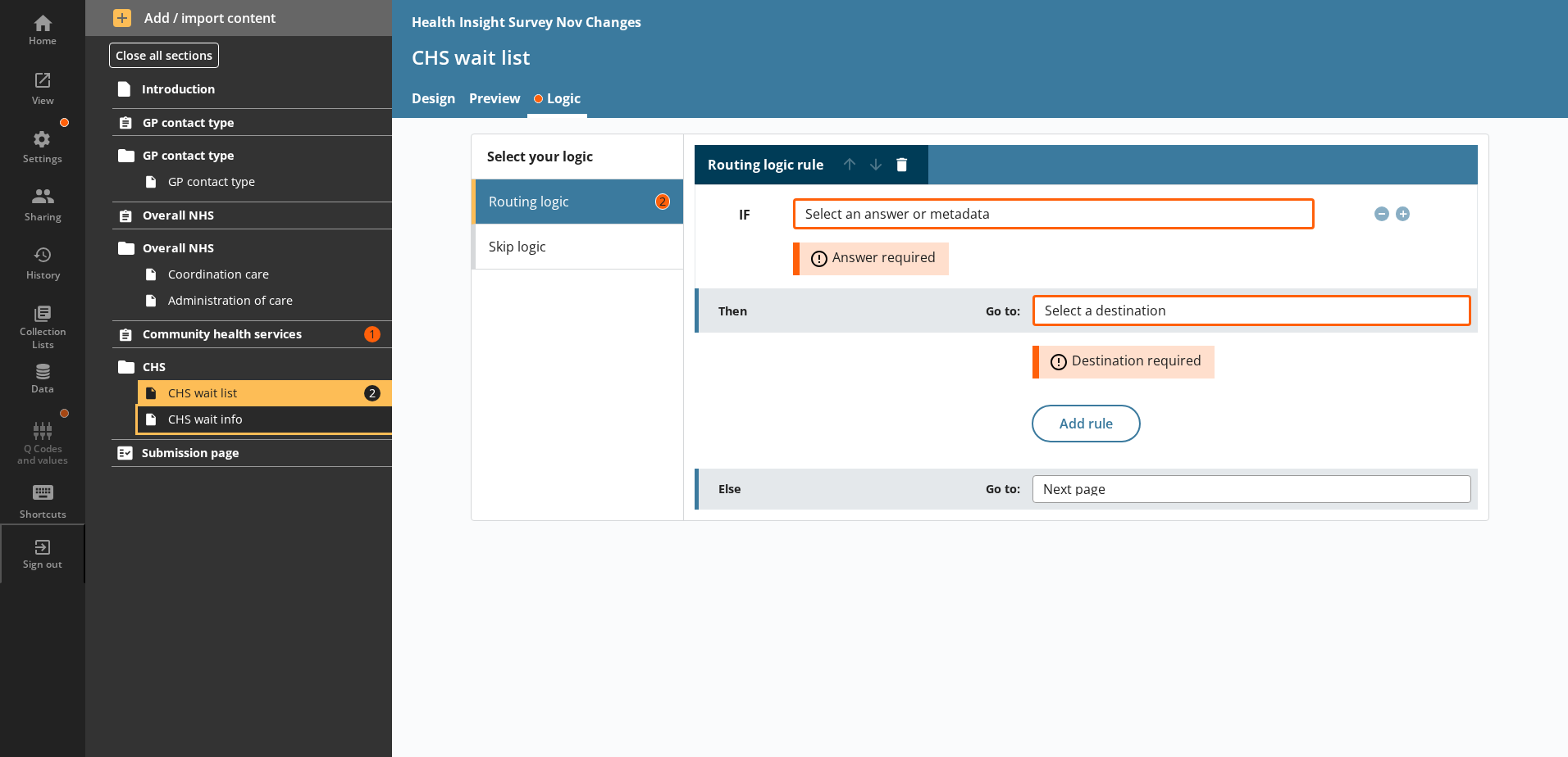
click at [330, 422] on span "CHS wait info" at bounding box center [259, 418] width 182 height 15
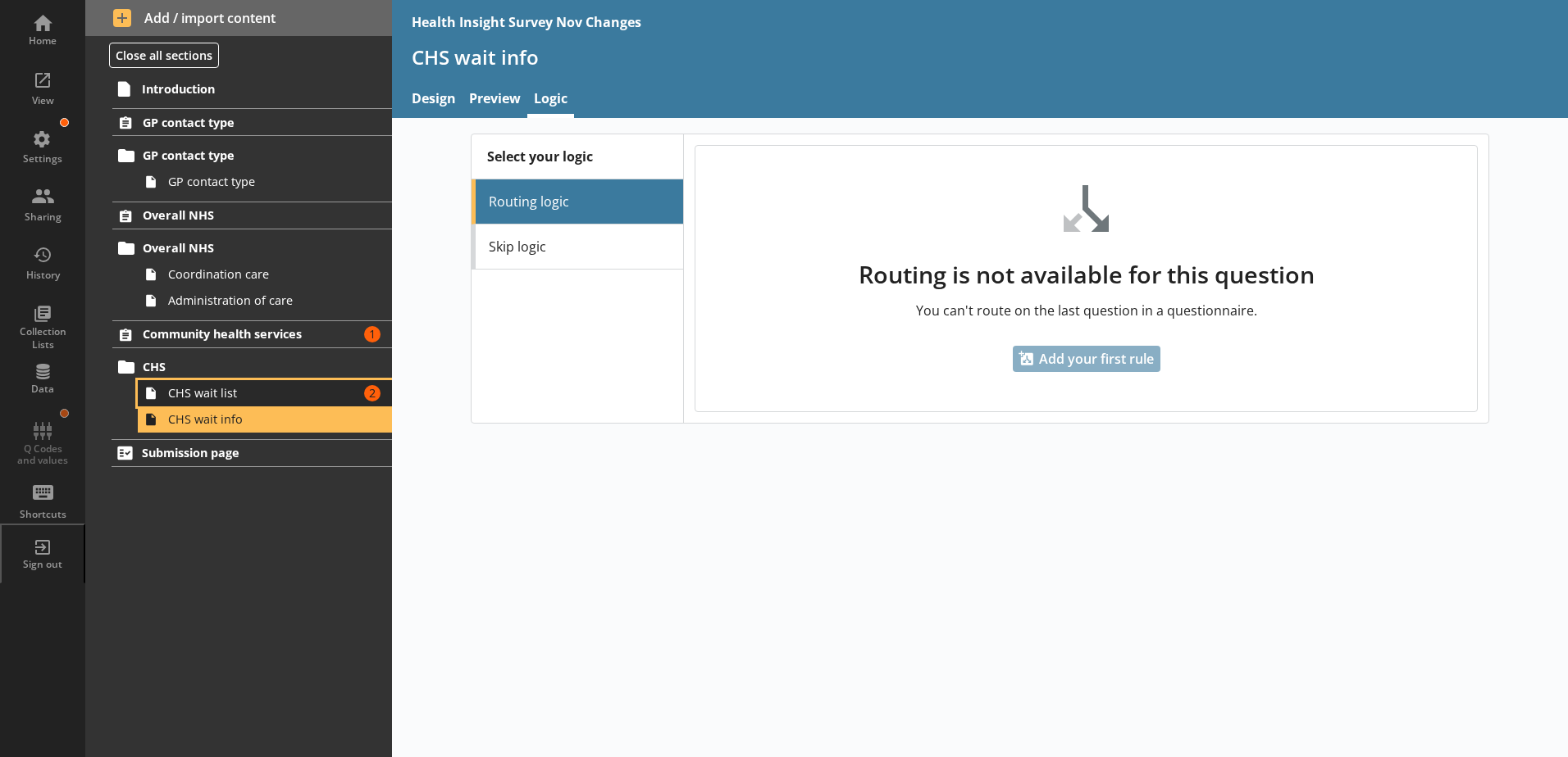
click at [256, 386] on span "CHS wait list" at bounding box center [259, 392] width 182 height 15
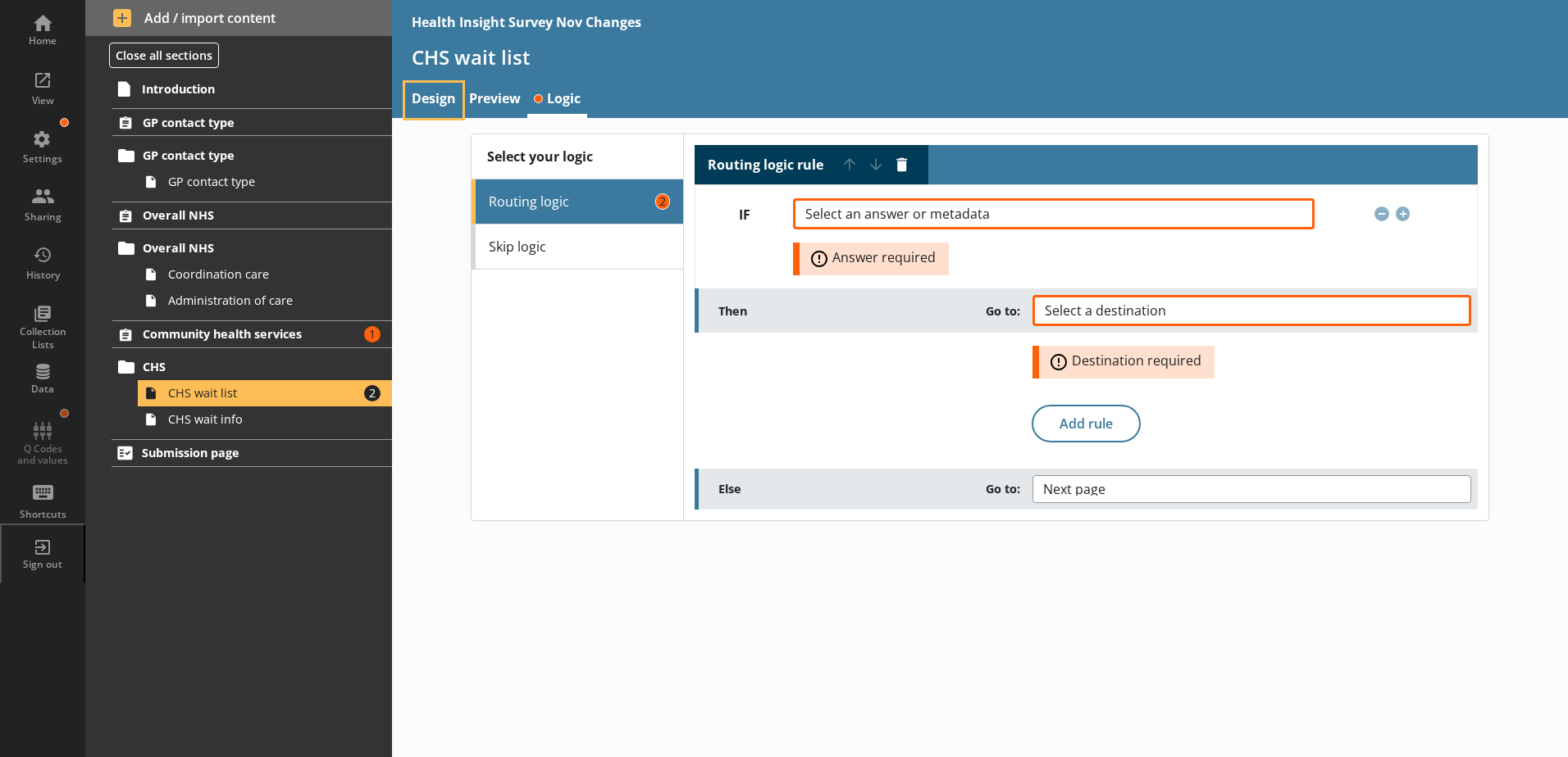
click at [431, 98] on link "Design" at bounding box center [434, 100] width 58 height 35
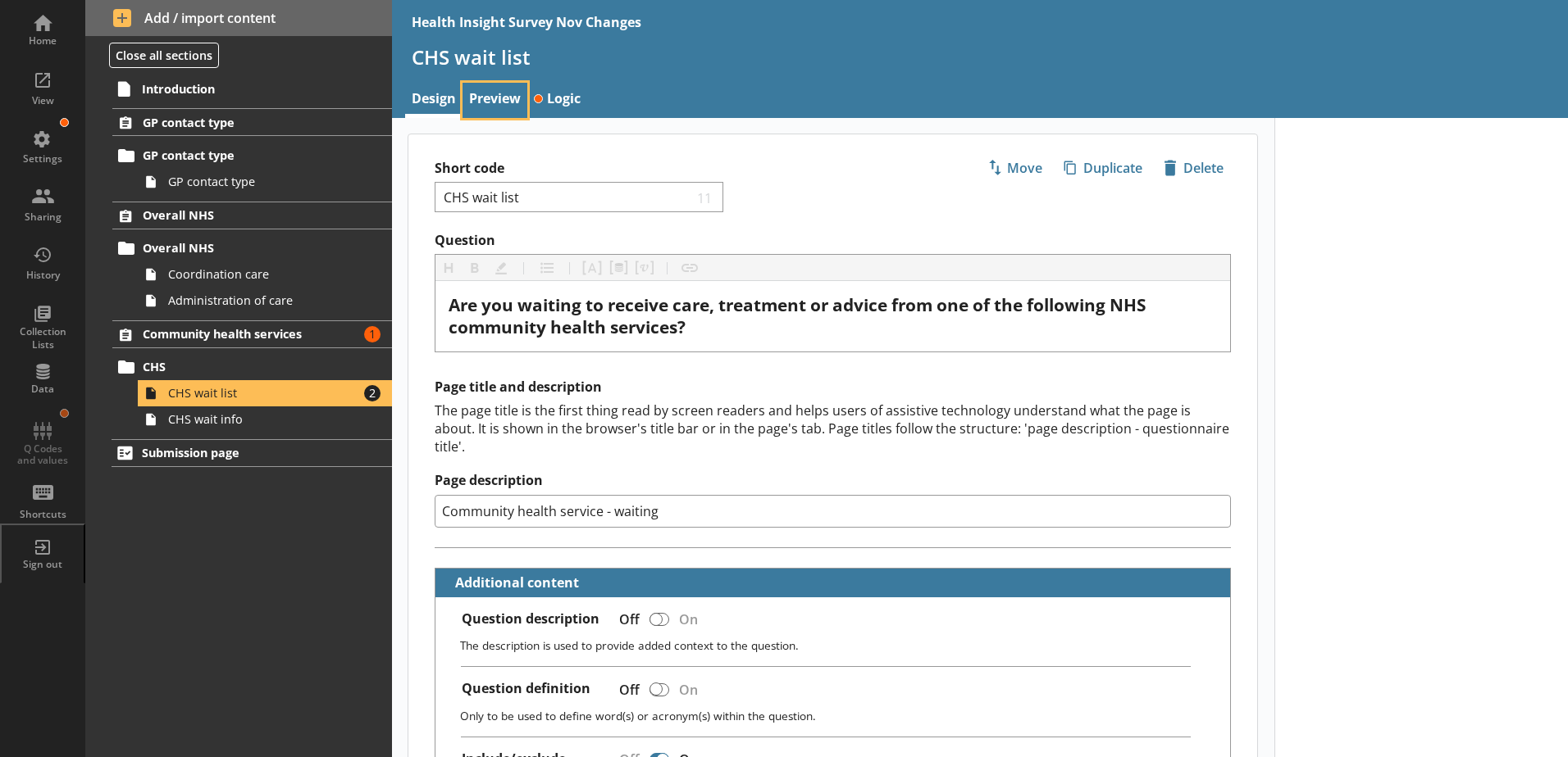
click at [484, 99] on link "Preview" at bounding box center [495, 100] width 65 height 35
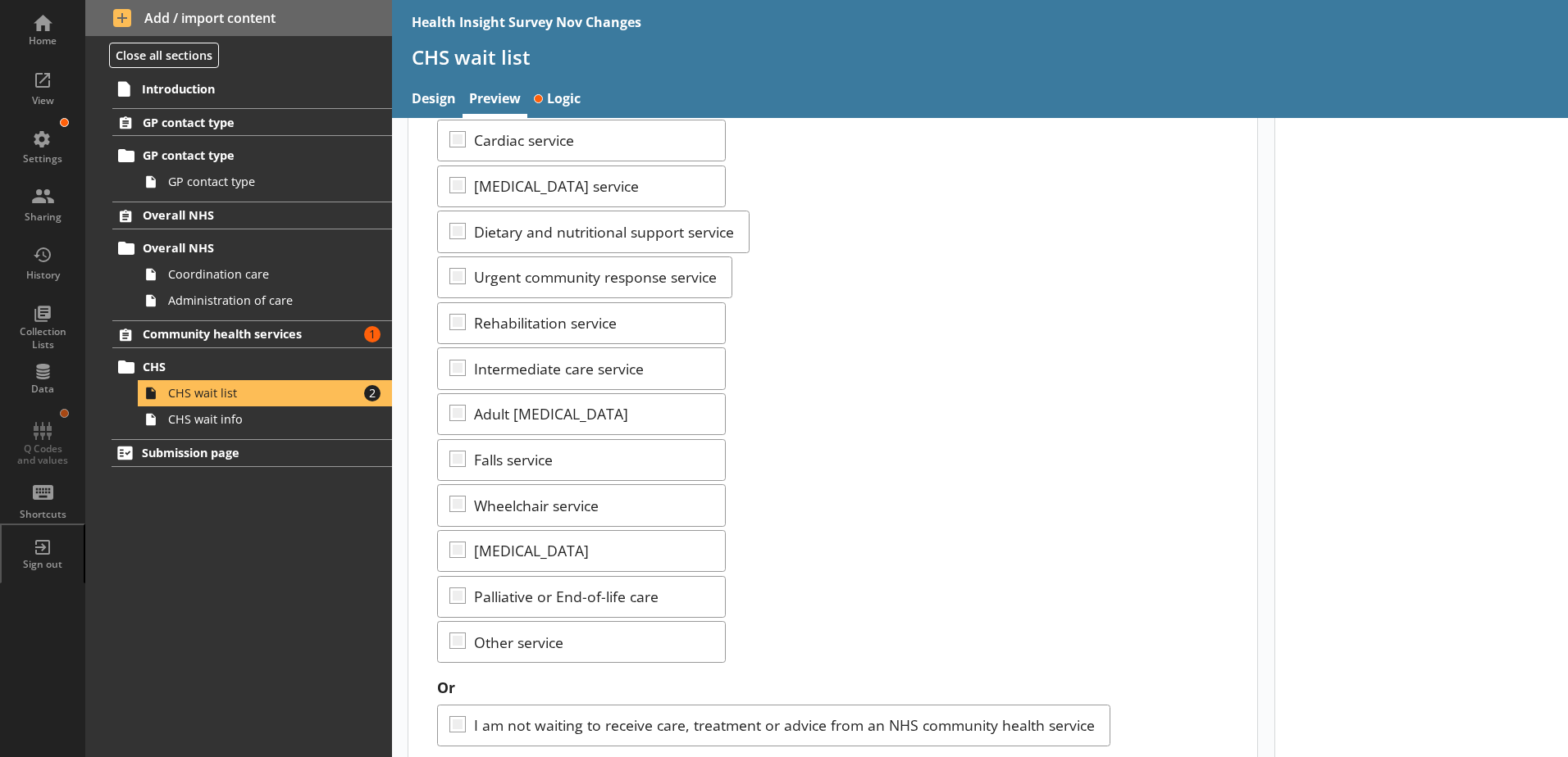
scroll to position [449, 0]
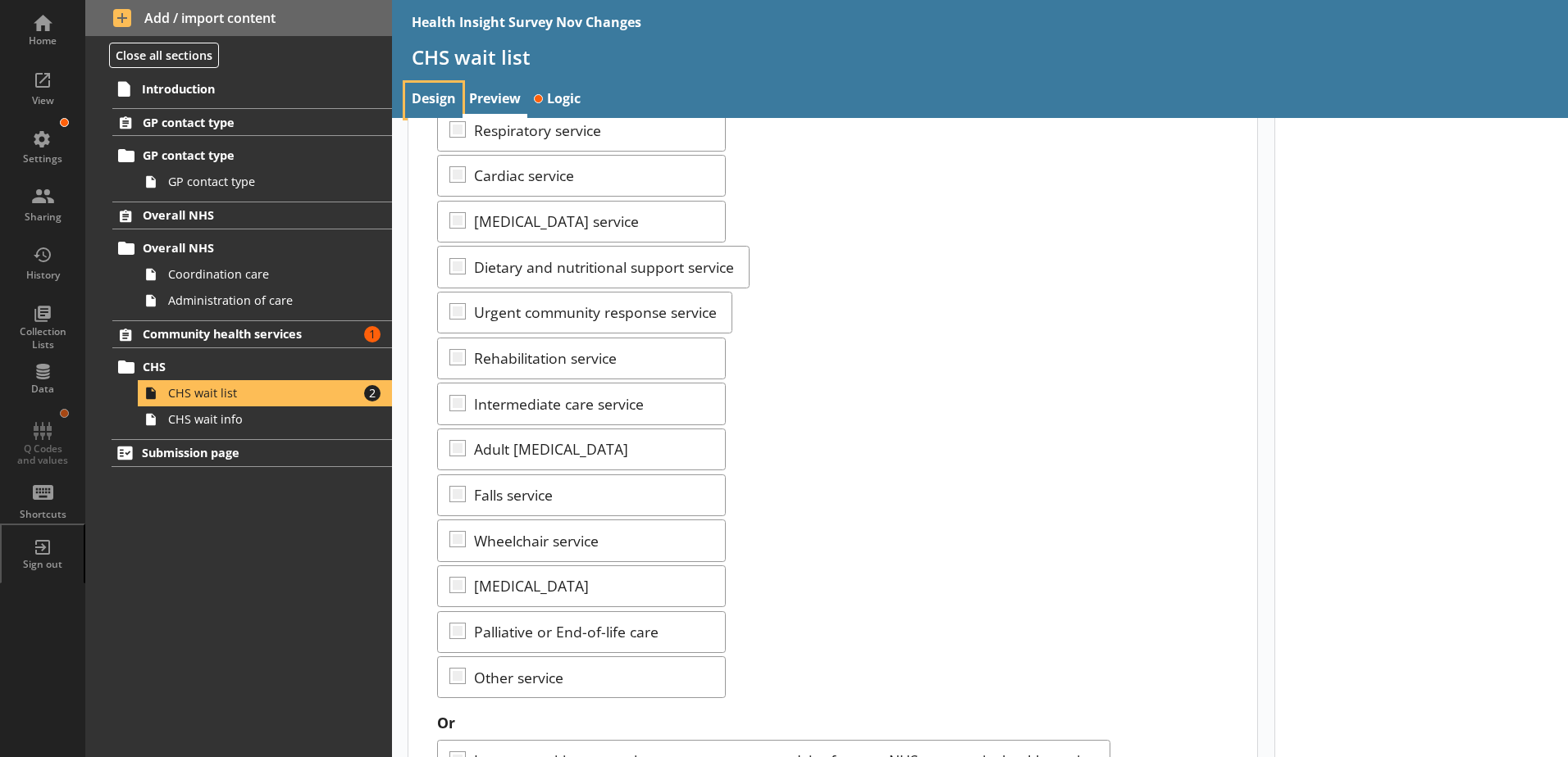
click at [450, 100] on link "Design" at bounding box center [434, 100] width 58 height 35
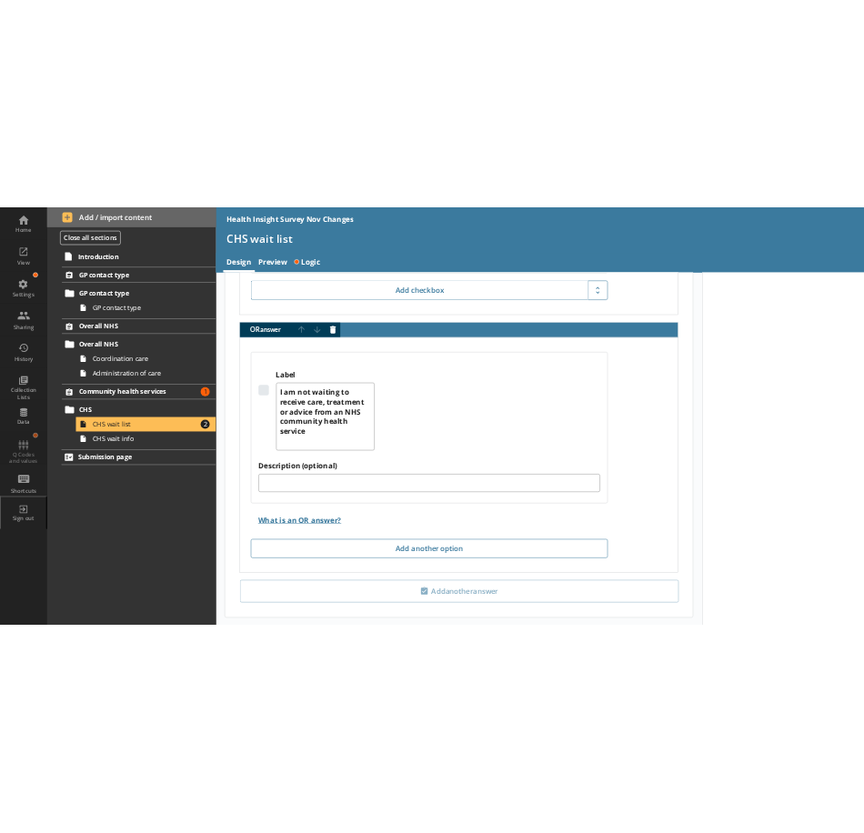
scroll to position [6768, 0]
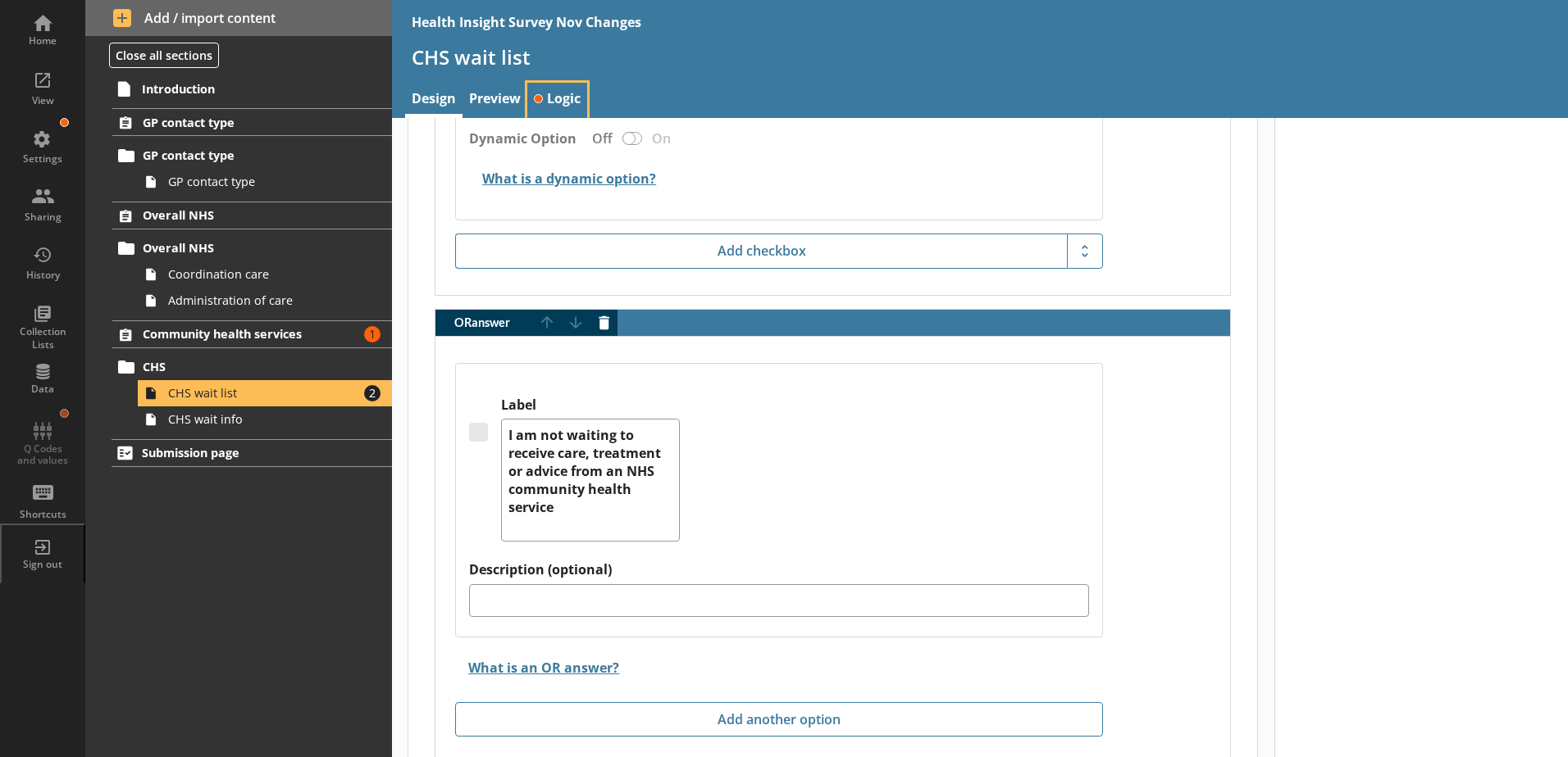
click at [571, 89] on link "Logic" at bounding box center [557, 100] width 60 height 35
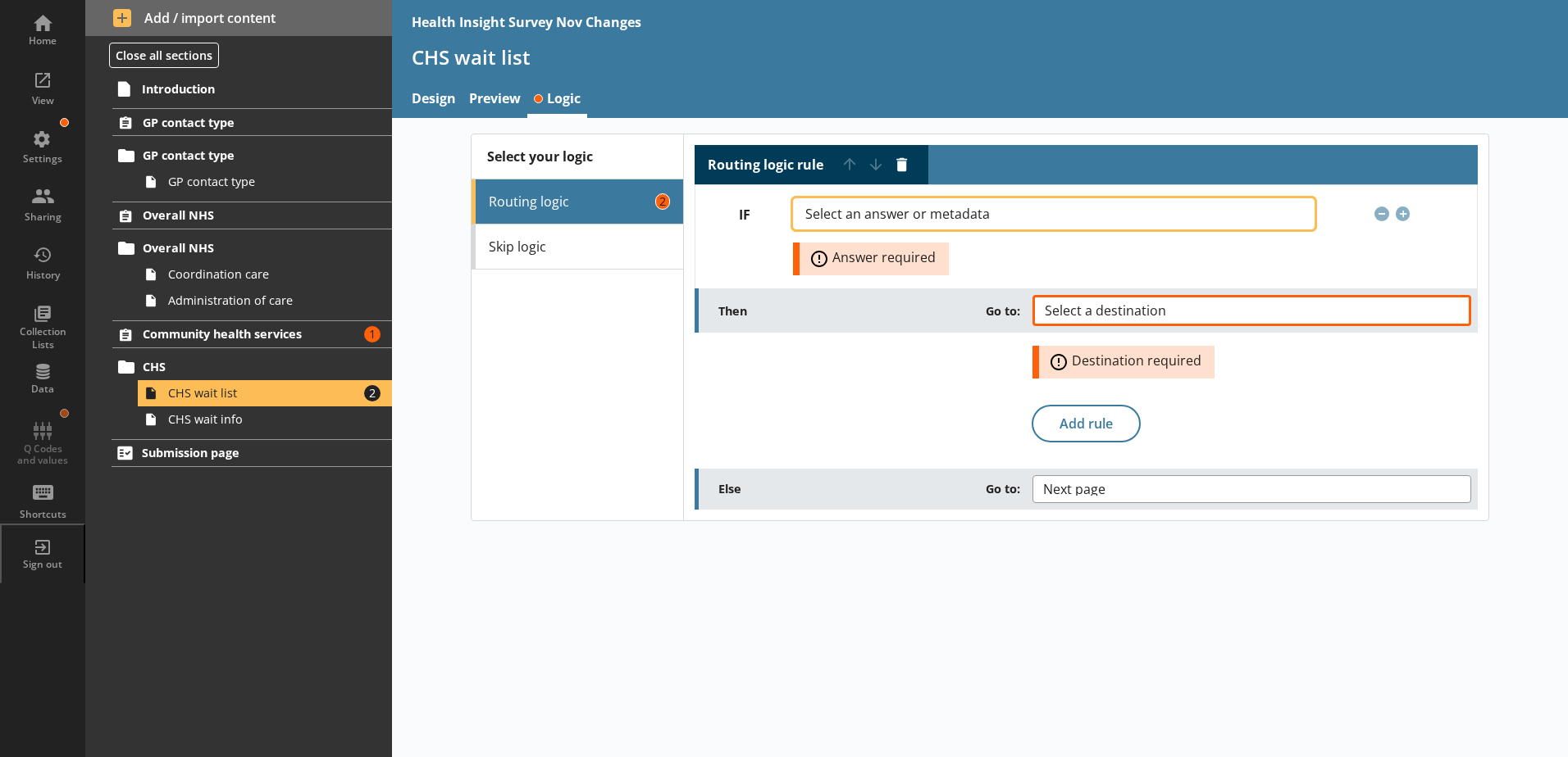
click at [945, 221] on span "Select an answer or metadata" at bounding box center [911, 214] width 211 height 14
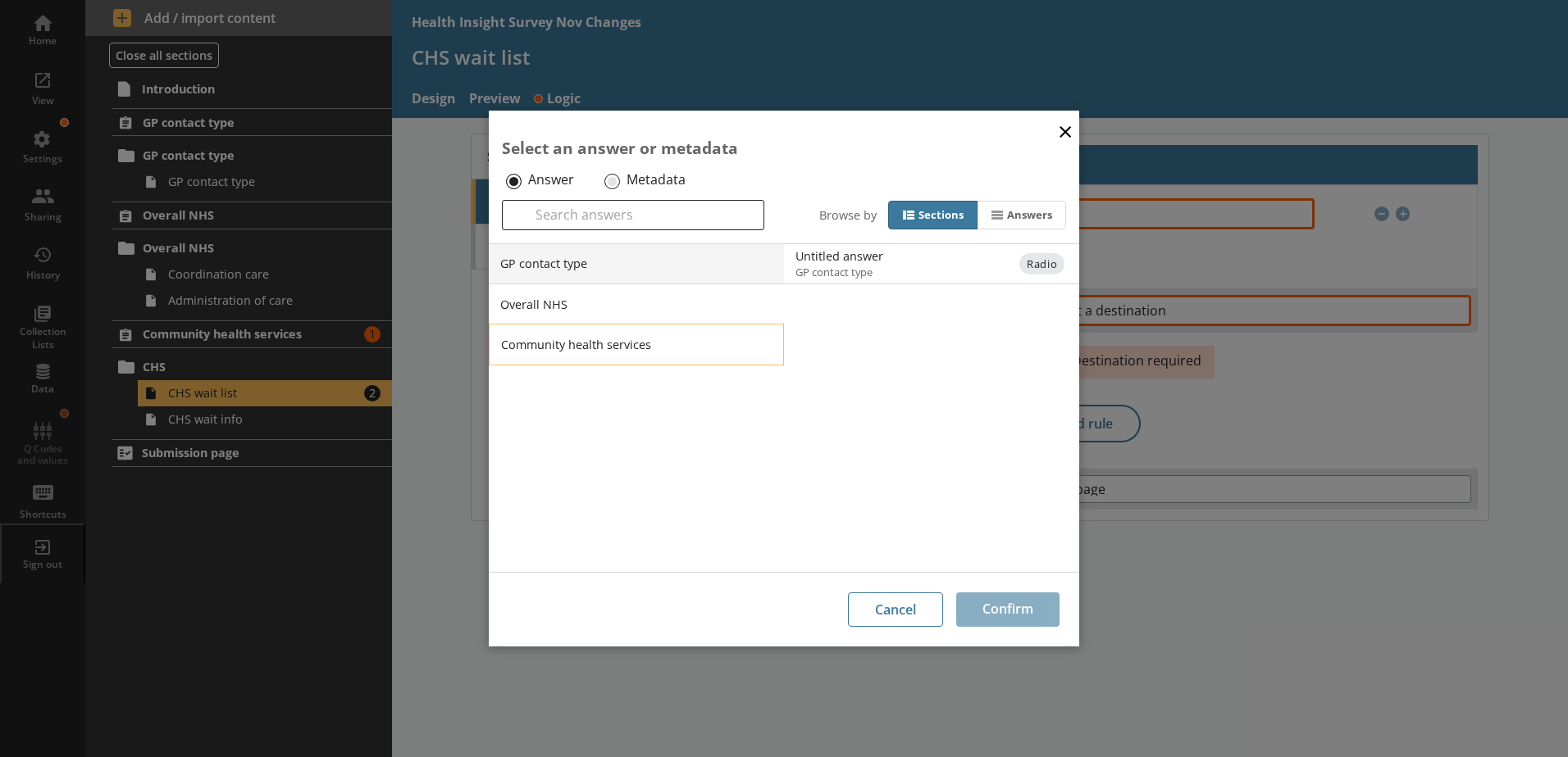
click at [641, 345] on li "Community health services" at bounding box center [636, 343] width 295 height 41
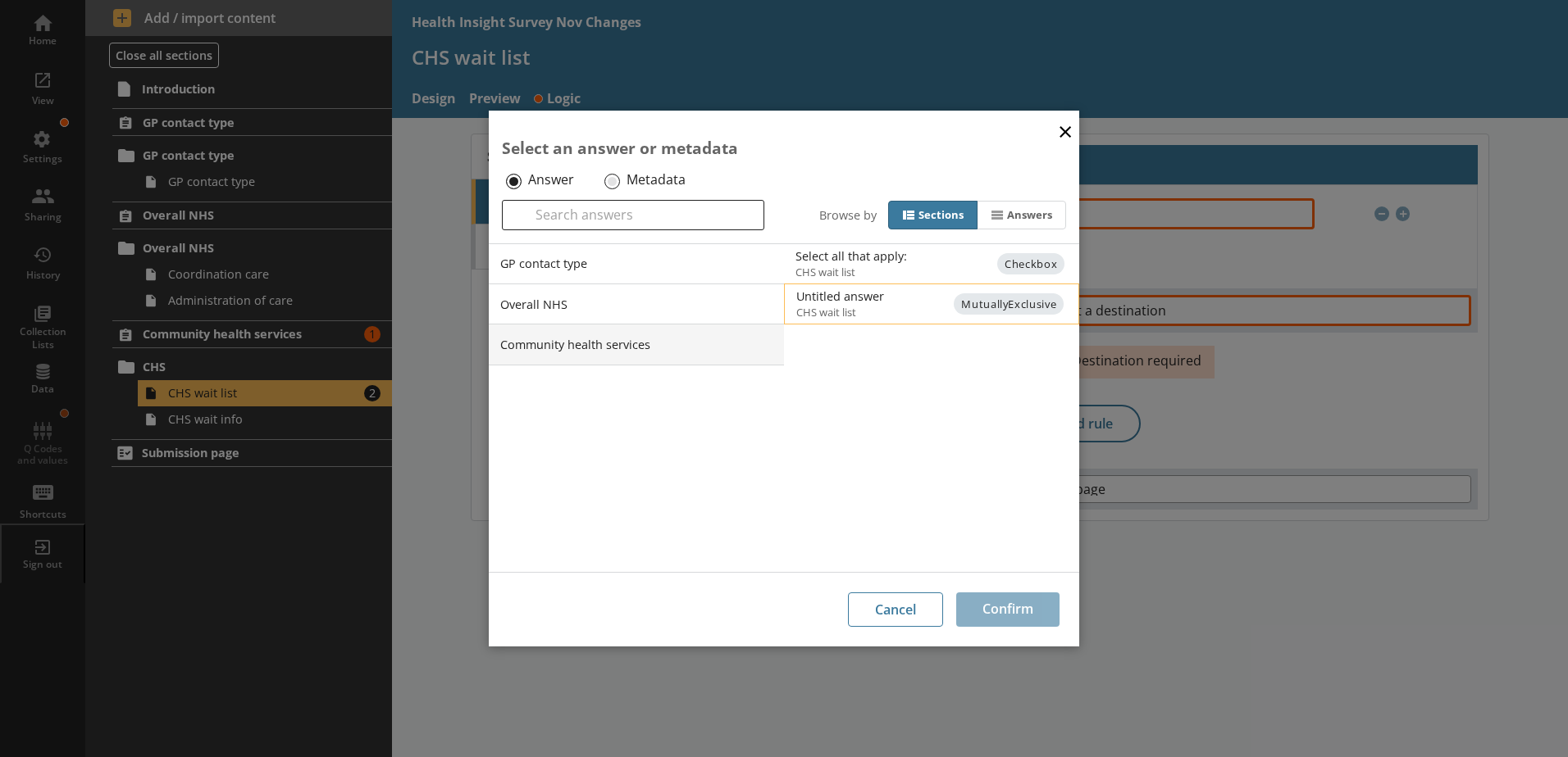
click at [890, 304] on div "Untitled answer" at bounding box center [961, 296] width 330 height 15
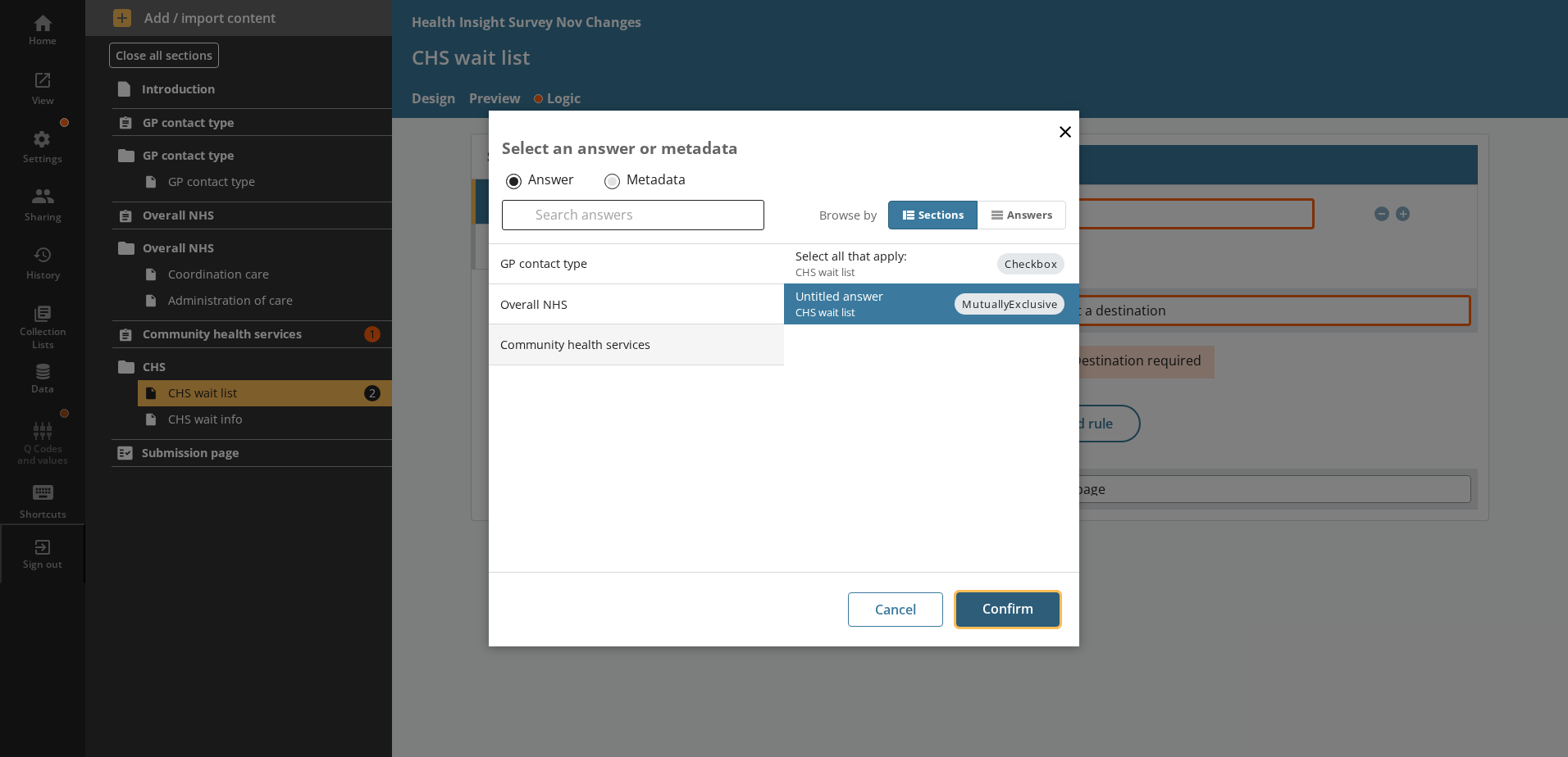
click at [1036, 613] on button "Confirm" at bounding box center [1007, 609] width 104 height 34
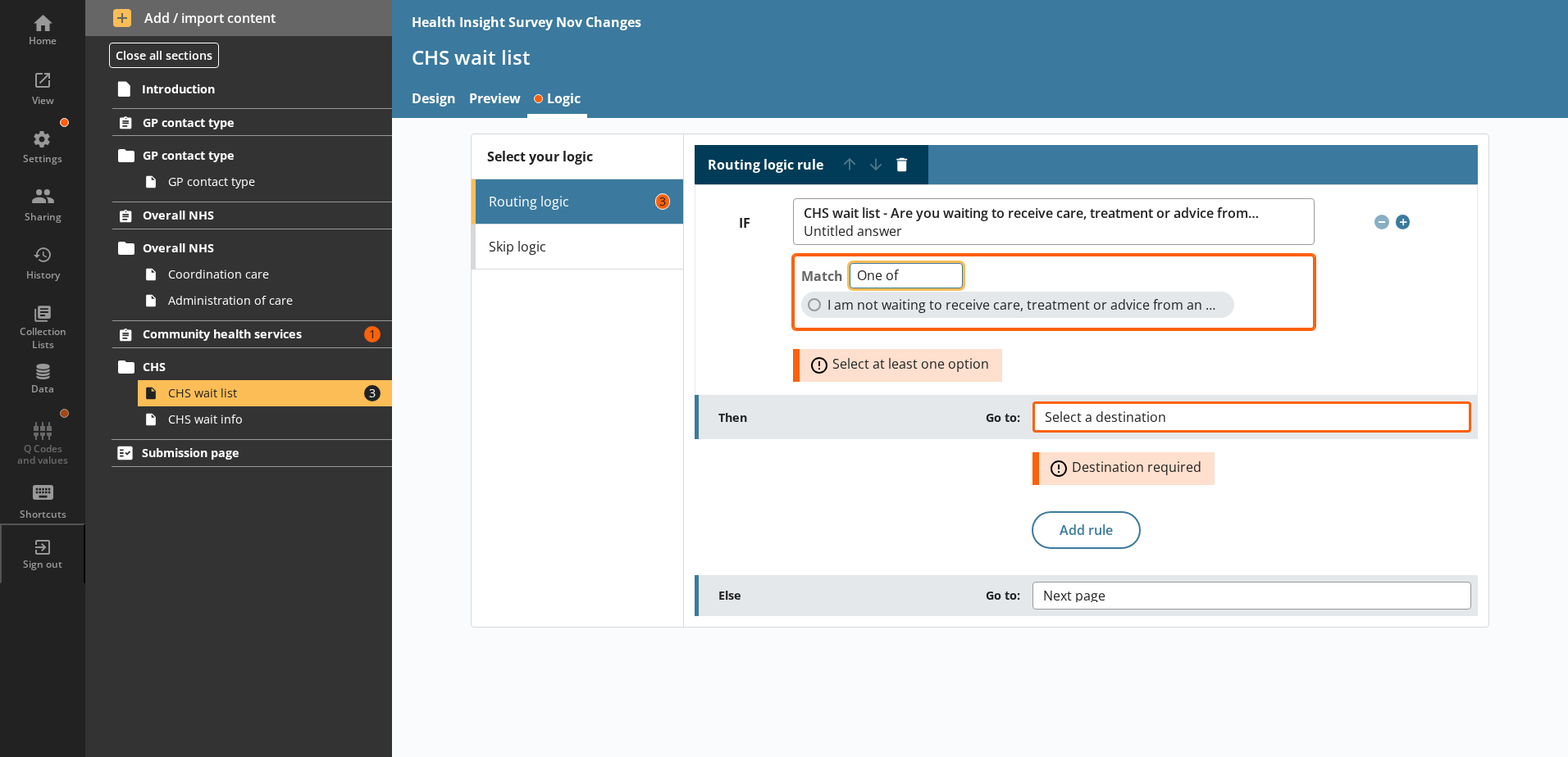
click at [926, 276] on select "One of Unanswered" at bounding box center [905, 276] width 113 height 25
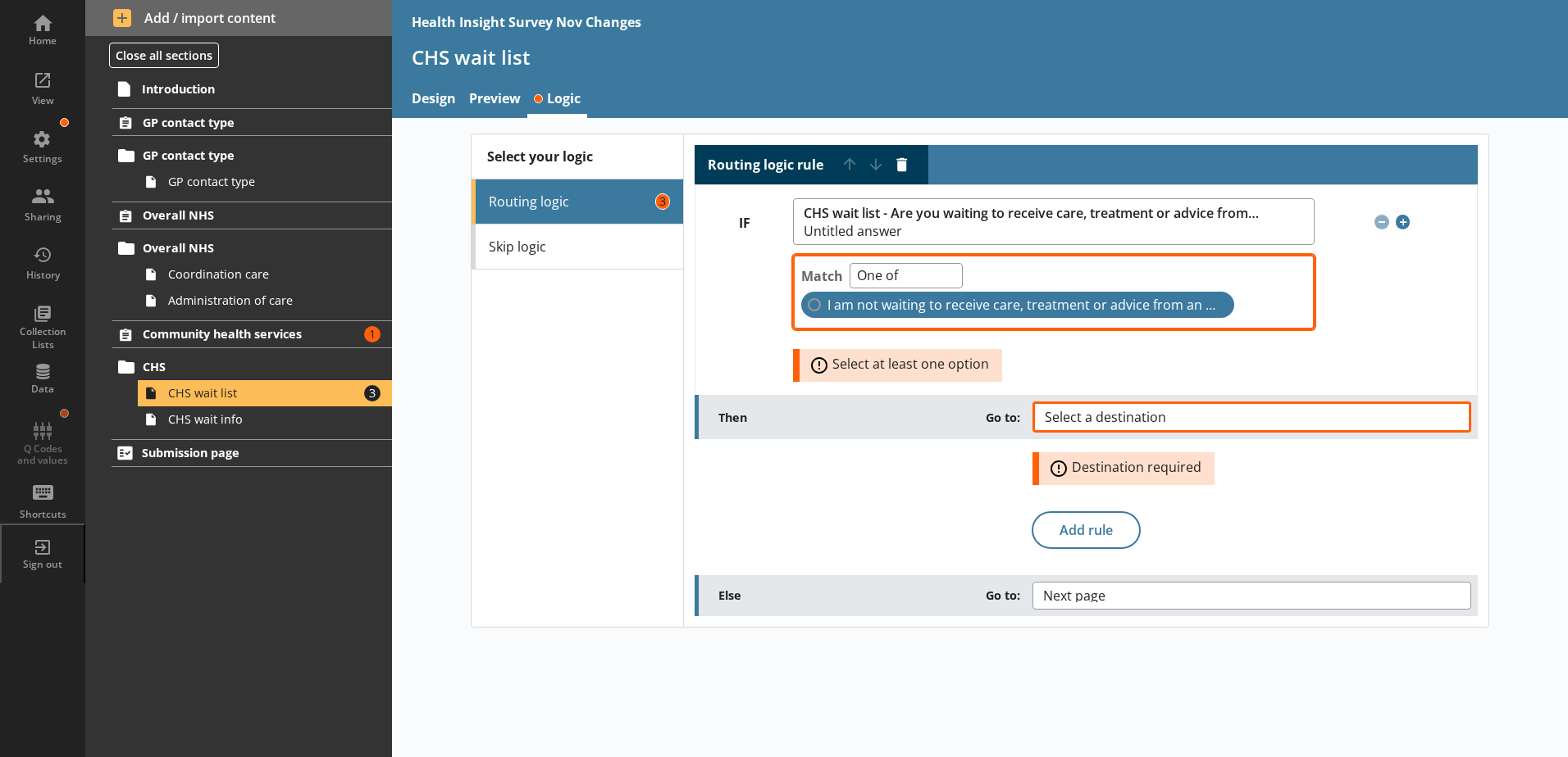
click at [808, 310] on label "I am not waiting to receive care, treatment or advice from an NHS community hea…" at bounding box center [1017, 305] width 433 height 26
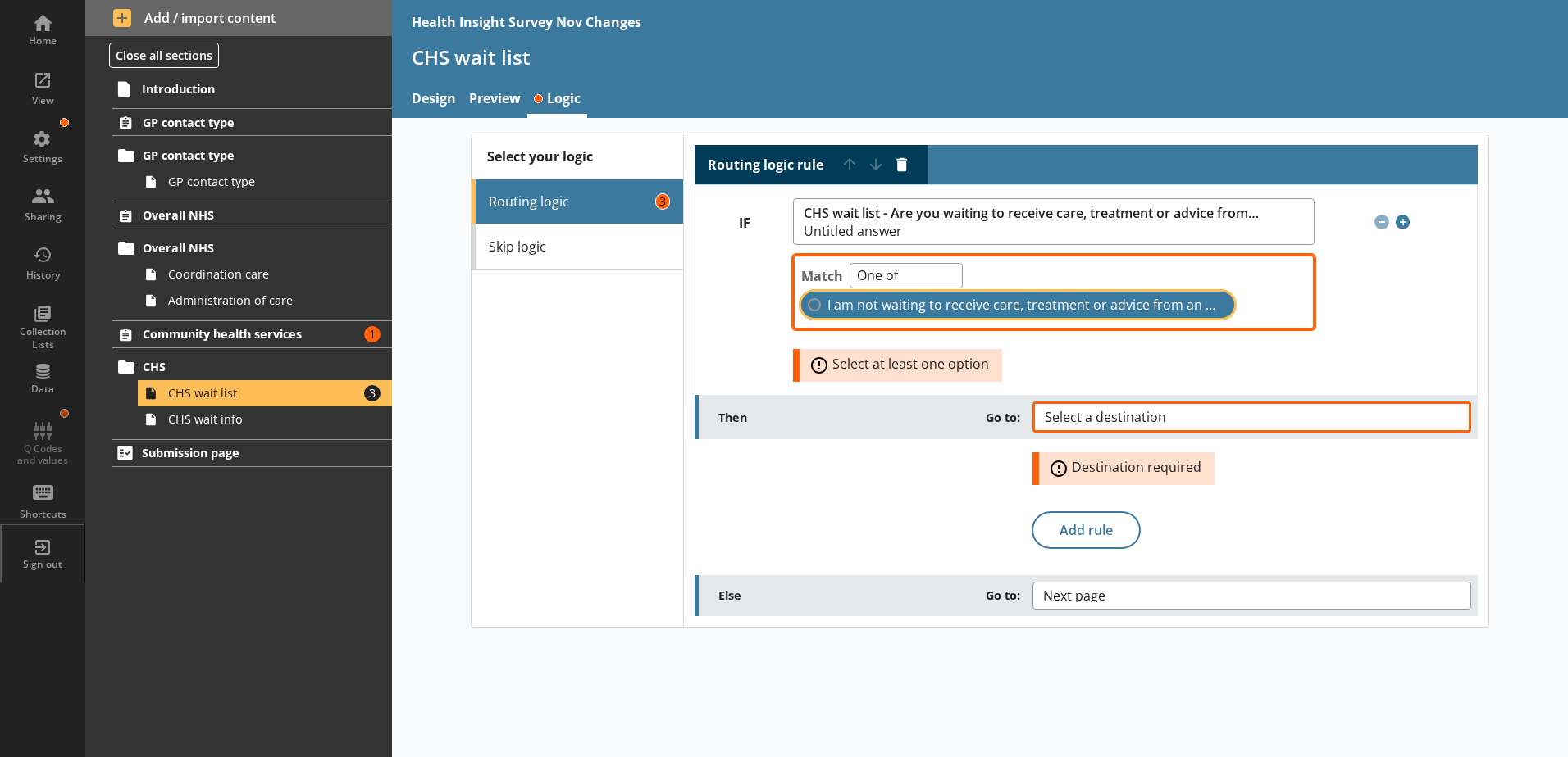
click at [808, 310] on input "I am not waiting to receive care, treatment or advice from an NHS community hea…" at bounding box center [814, 305] width 14 height 14
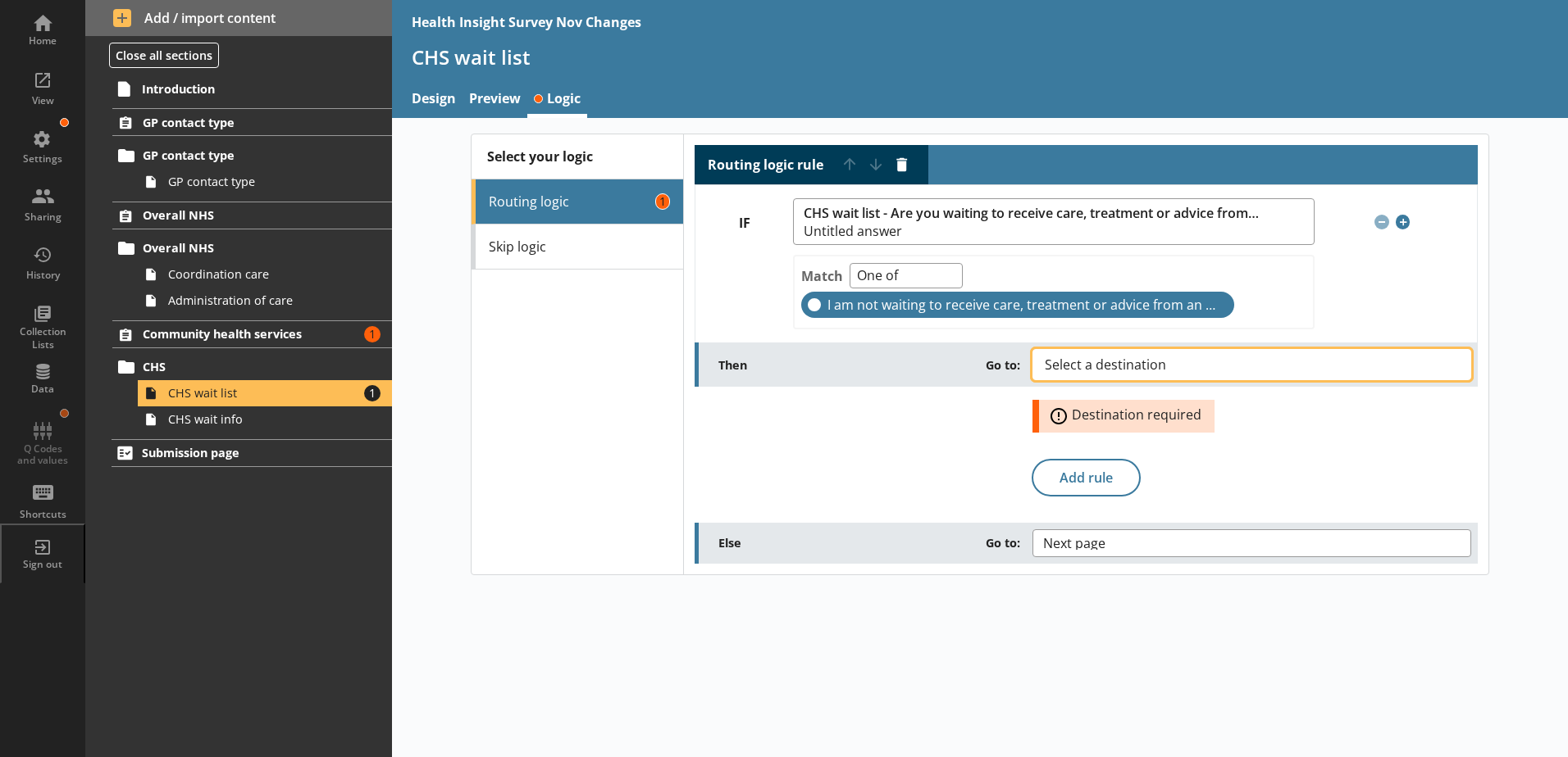
click at [1117, 359] on span "Select a destination" at bounding box center [1119, 364] width 148 height 14
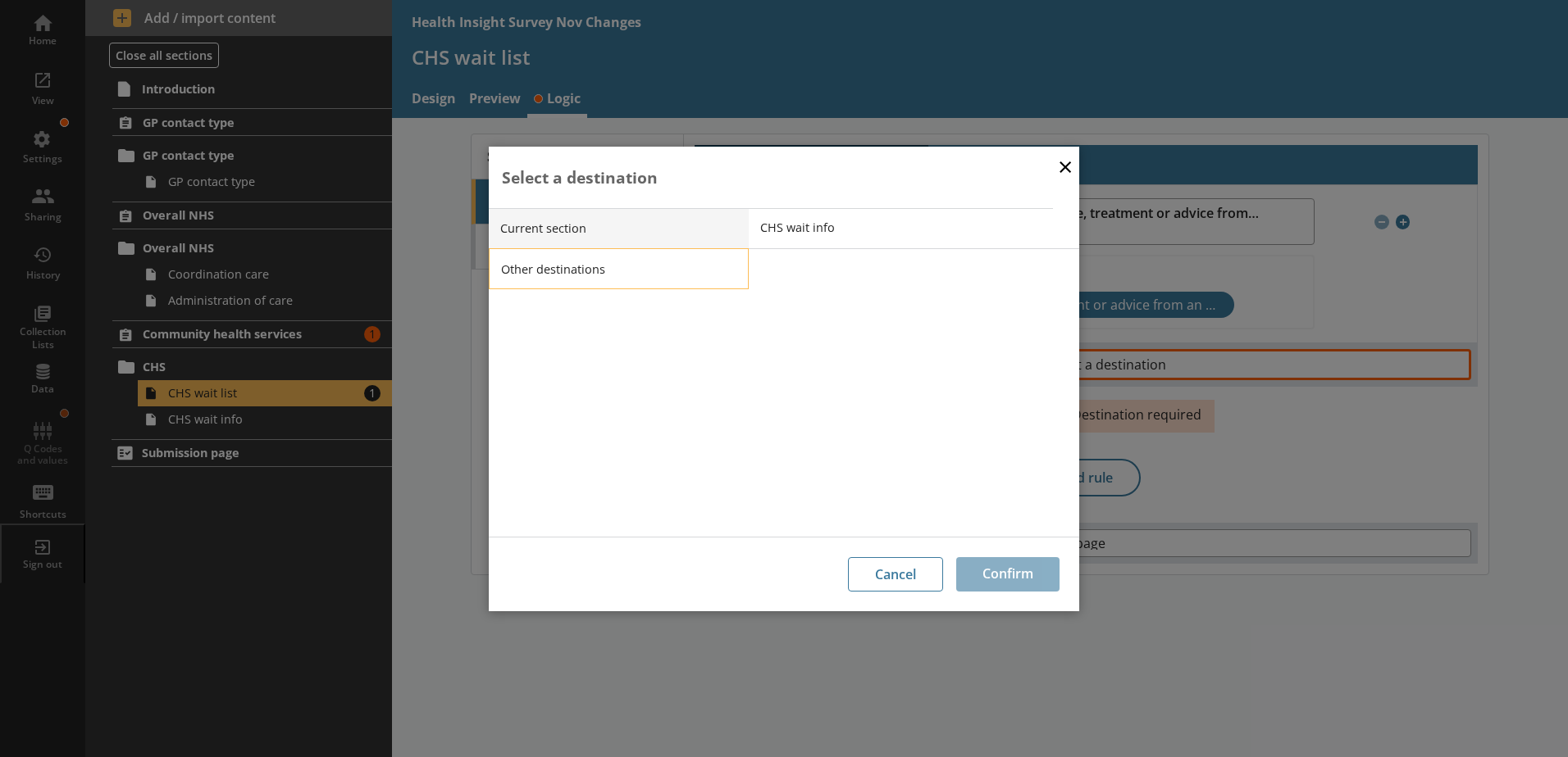
click at [611, 279] on li "Other destinations" at bounding box center [619, 269] width 260 height 41
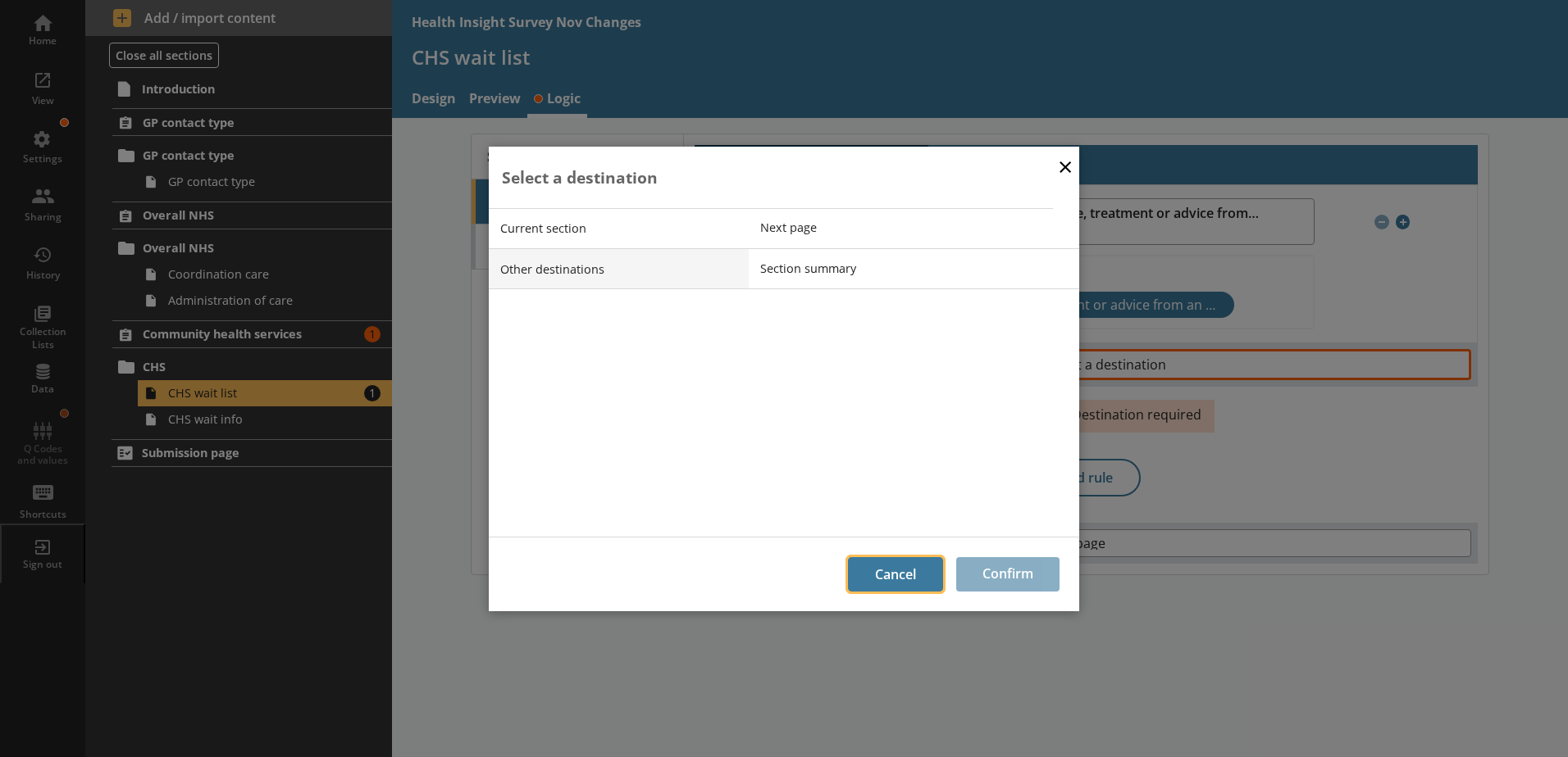
click at [872, 576] on button "Cancel" at bounding box center [894, 574] width 95 height 34
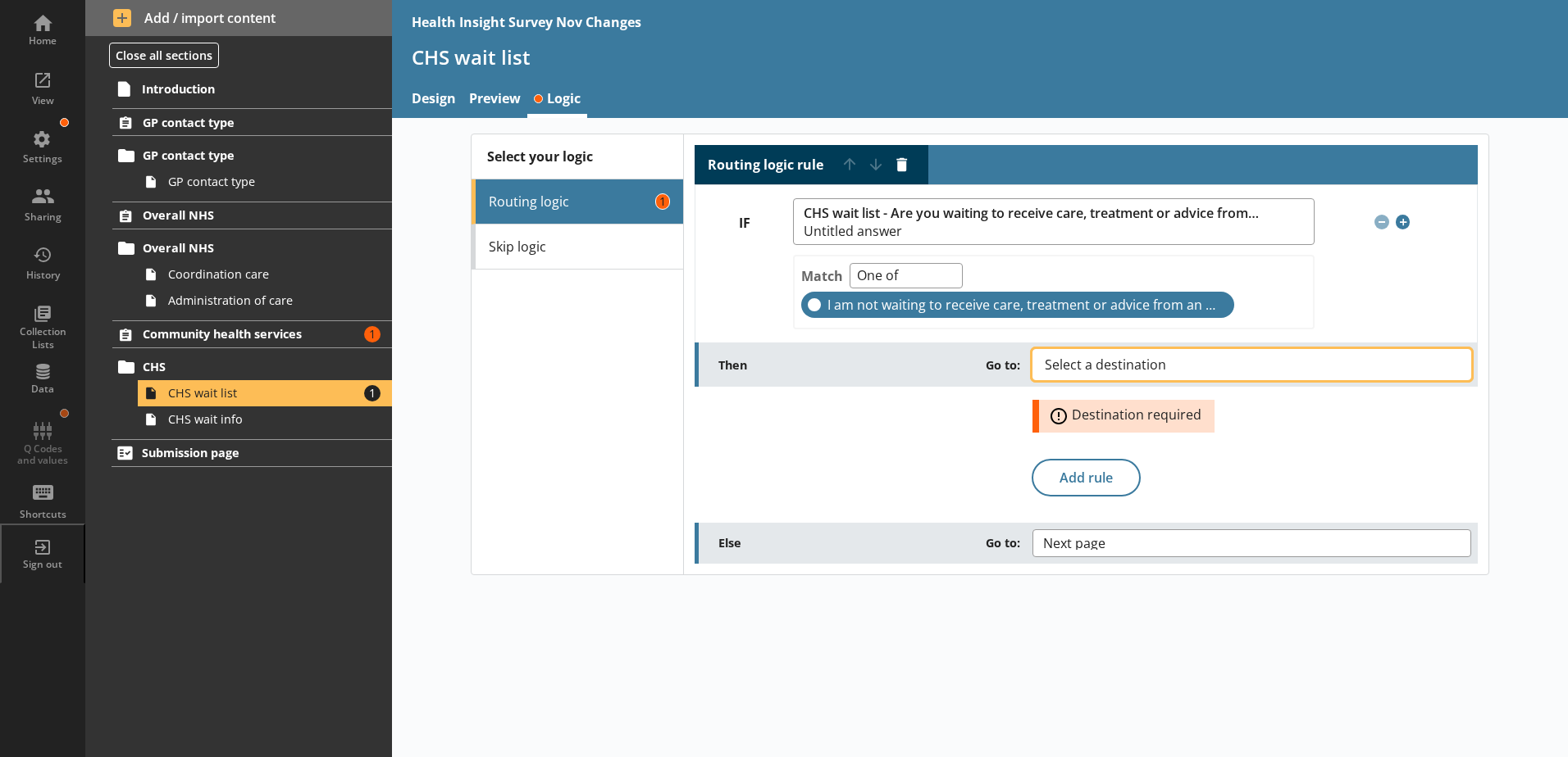
click at [1138, 361] on span "Select a destination" at bounding box center [1119, 364] width 148 height 14
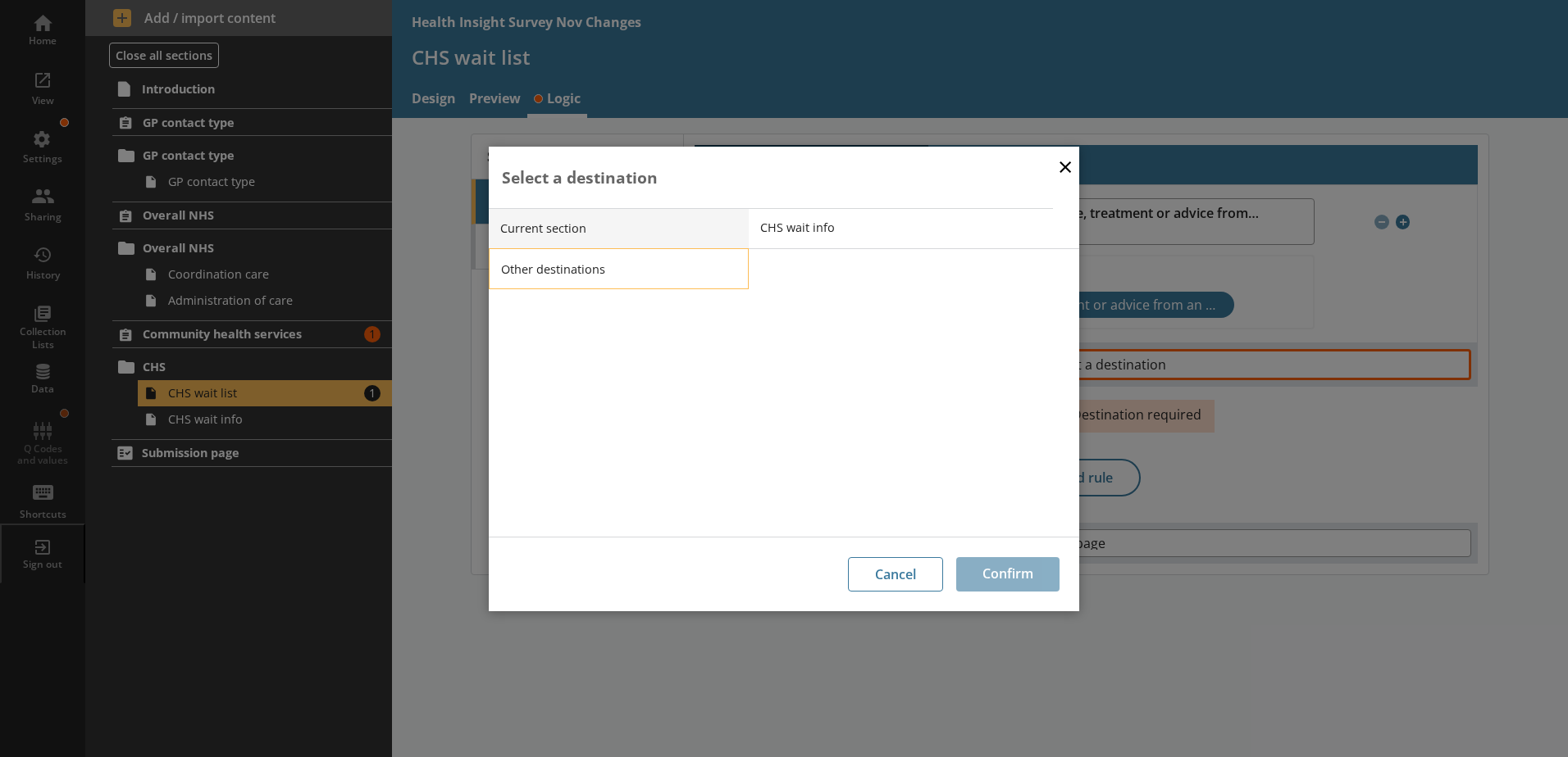
click at [586, 267] on li "Other destinations" at bounding box center [619, 269] width 260 height 41
click at [821, 269] on span "Section summary" at bounding box center [926, 268] width 330 height 15
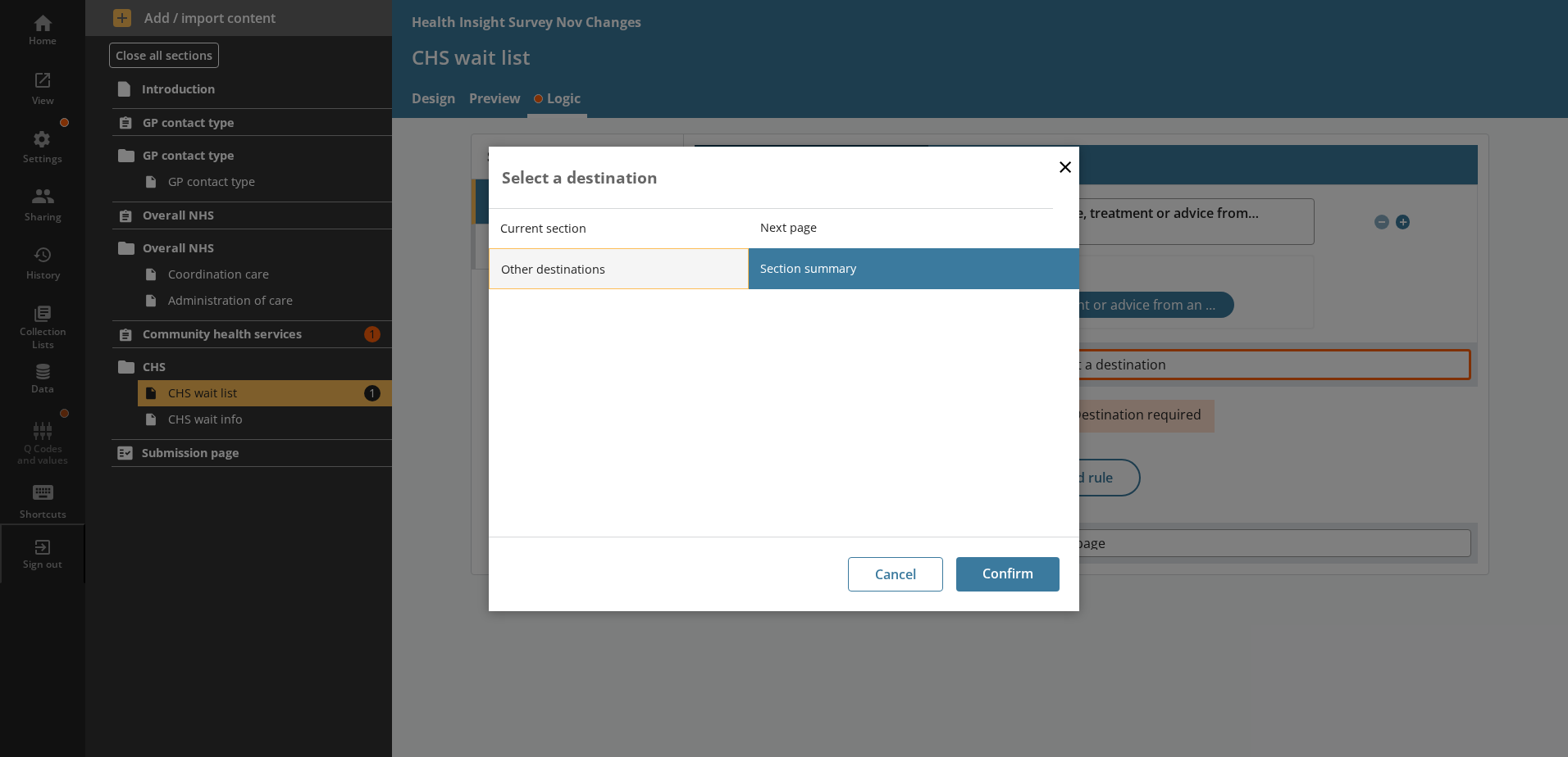
click at [700, 270] on li "Other destinations" at bounding box center [619, 269] width 260 height 41
click at [637, 223] on li "Current section" at bounding box center [619, 228] width 260 height 41
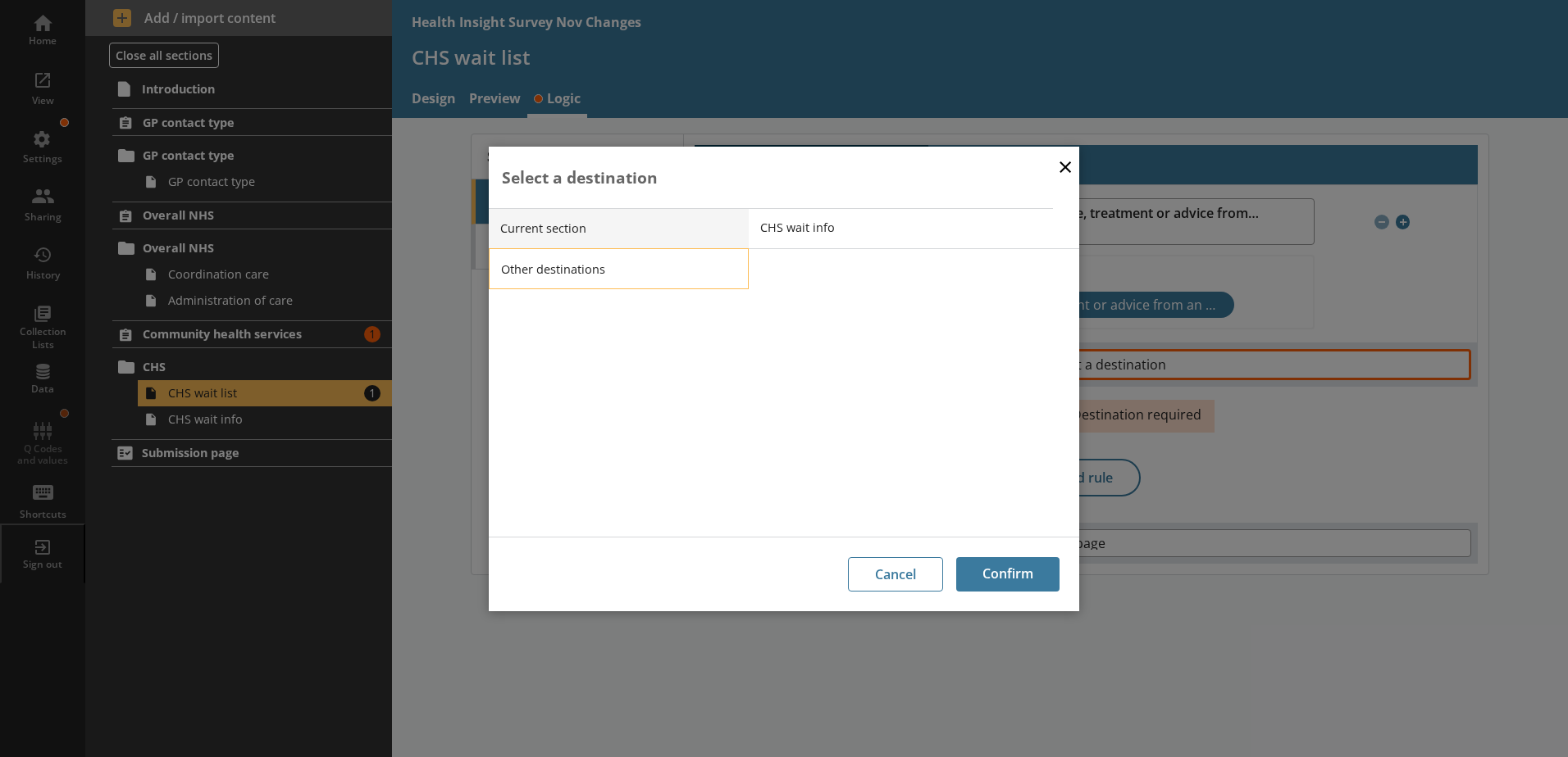
click at [664, 271] on li "Other destinations" at bounding box center [619, 269] width 260 height 41
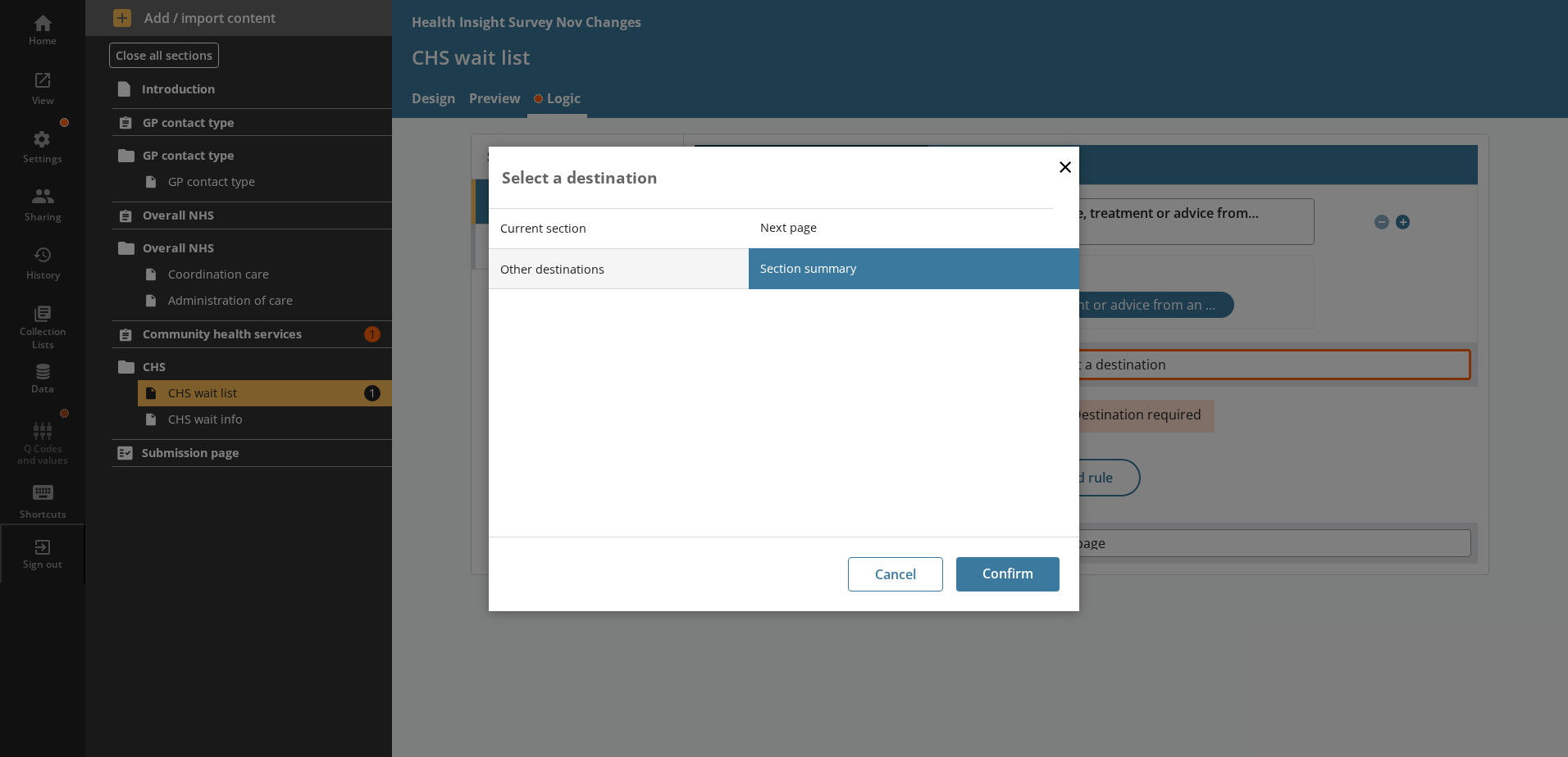
click at [1059, 169] on button "×" at bounding box center [1065, 166] width 24 height 37
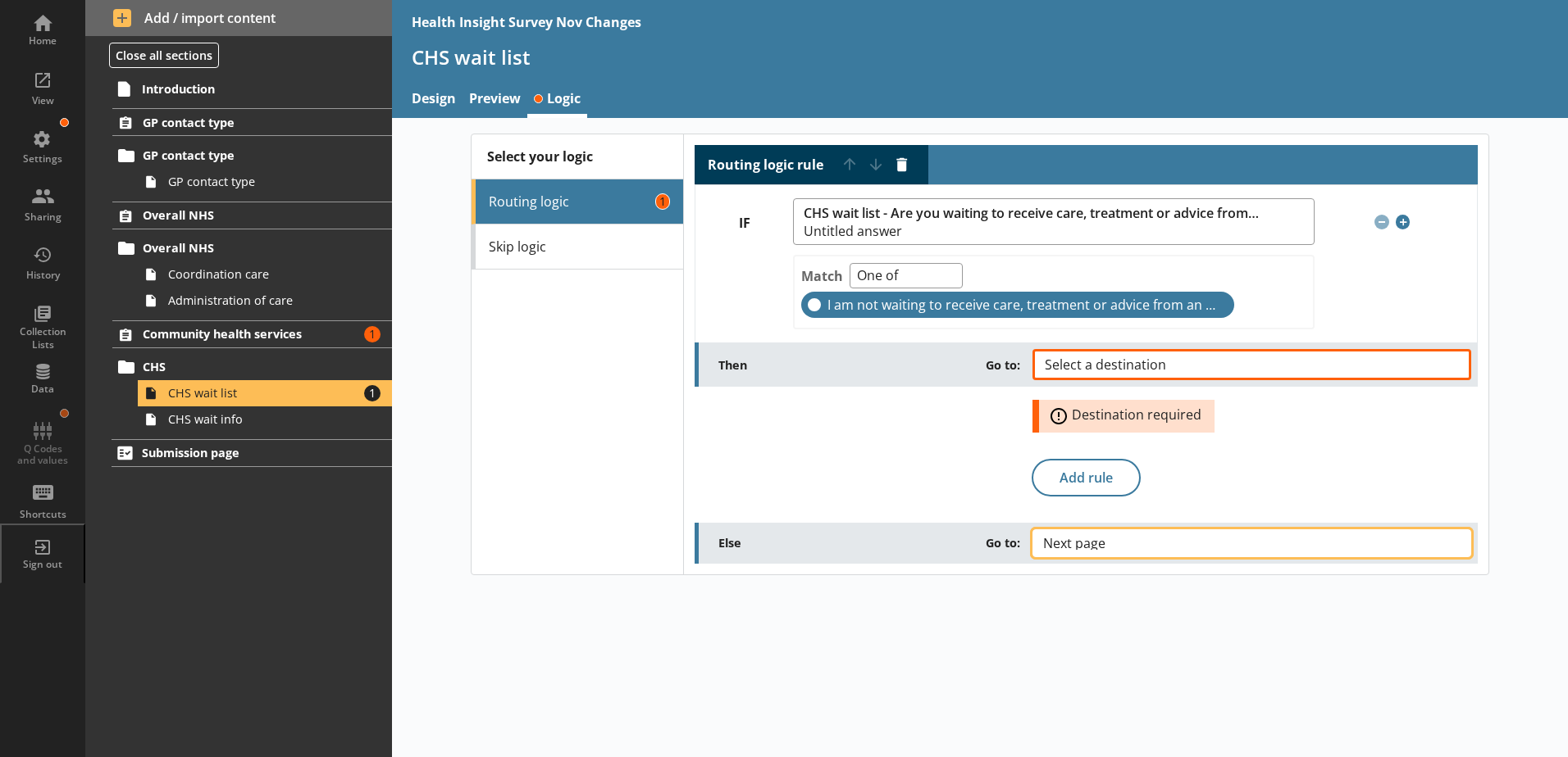
click at [1126, 539] on span "Next page" at bounding box center [1087, 543] width 88 height 14
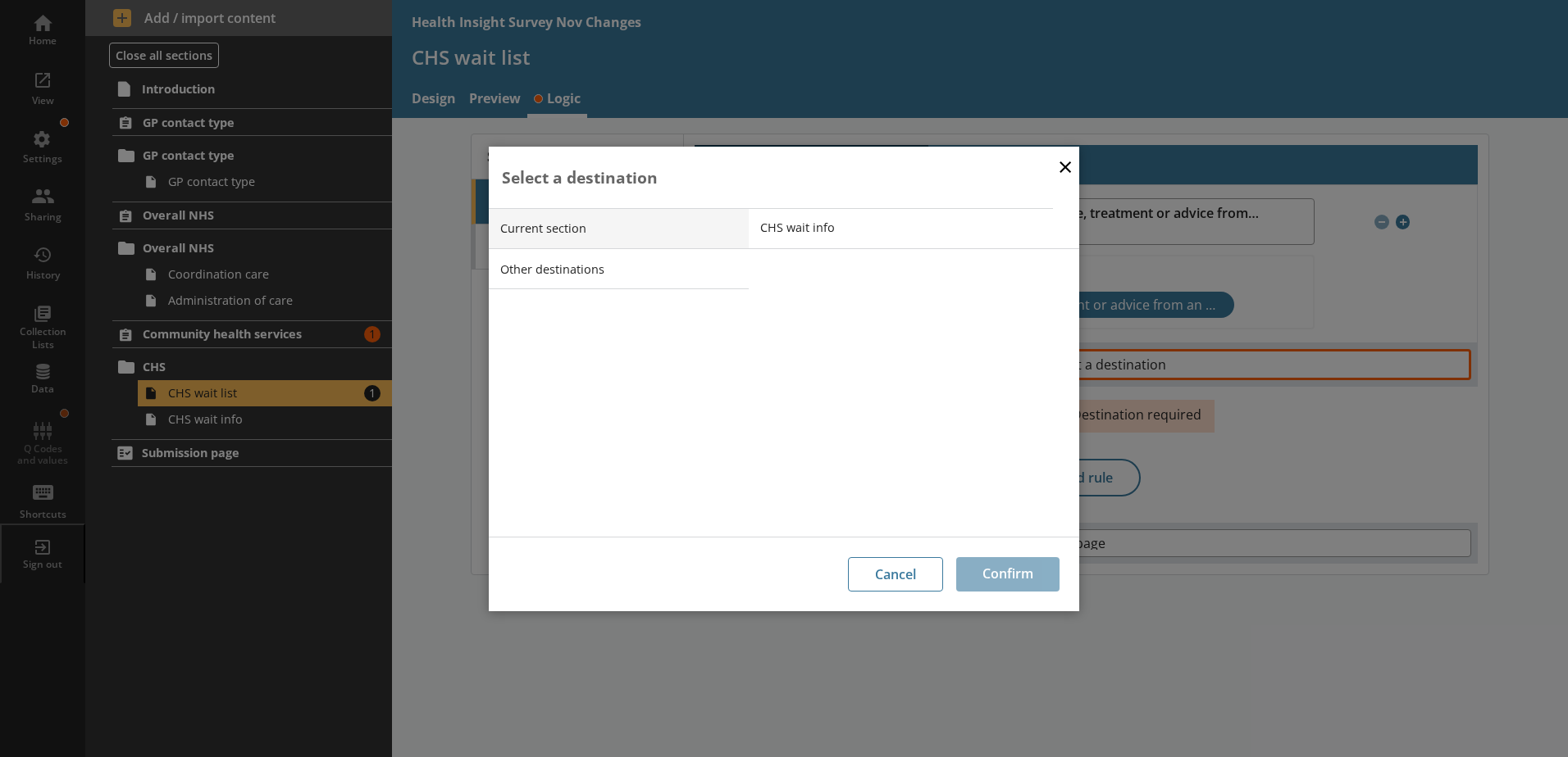
click at [1057, 163] on button "×" at bounding box center [1065, 166] width 24 height 37
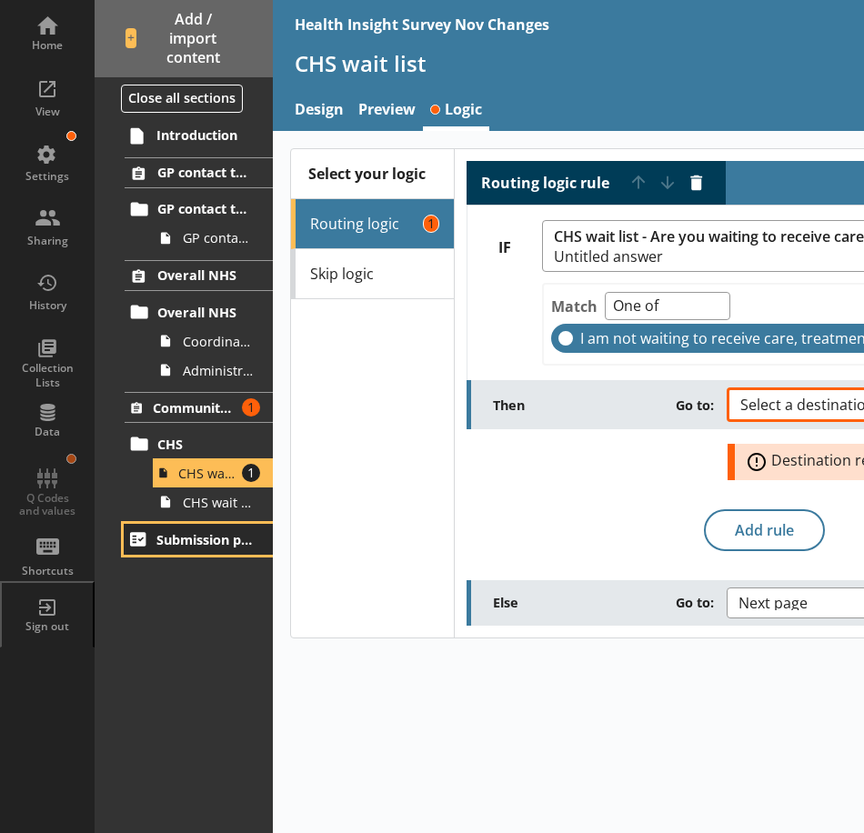
click at [193, 539] on span "Submission page" at bounding box center [204, 539] width 97 height 17
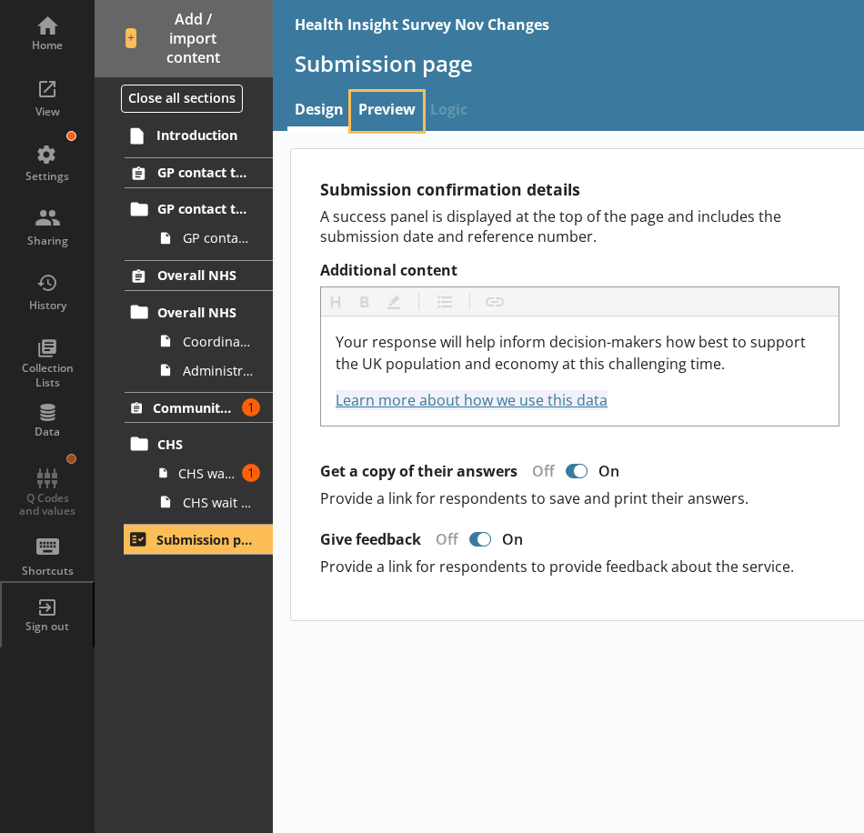
click at [364, 111] on link "Preview" at bounding box center [387, 111] width 72 height 39
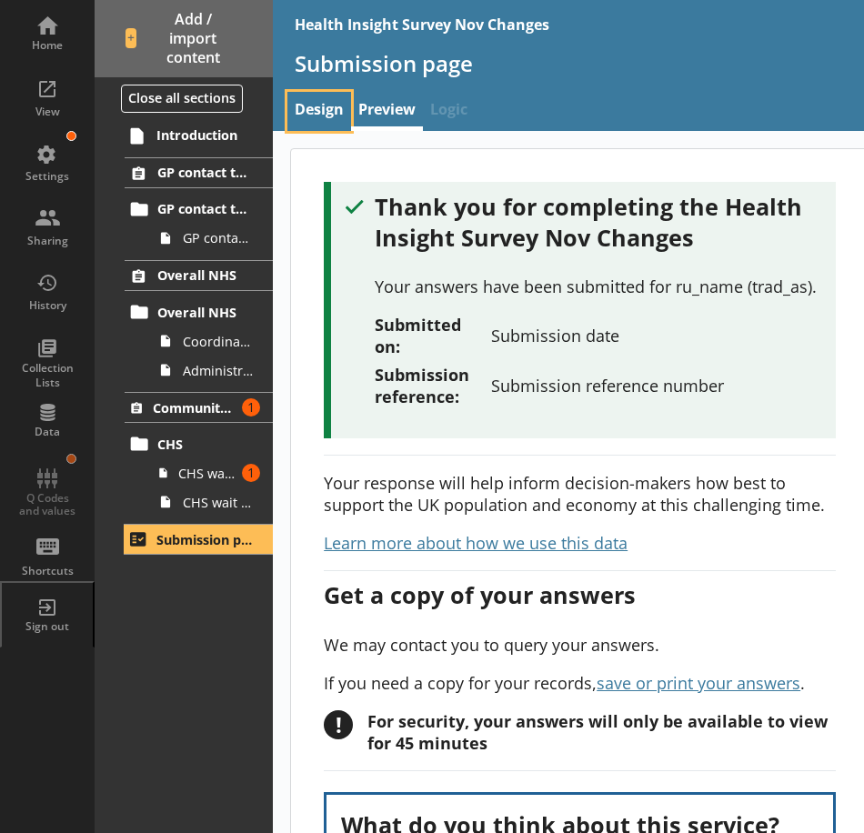
click at [312, 113] on link "Design" at bounding box center [319, 111] width 64 height 39
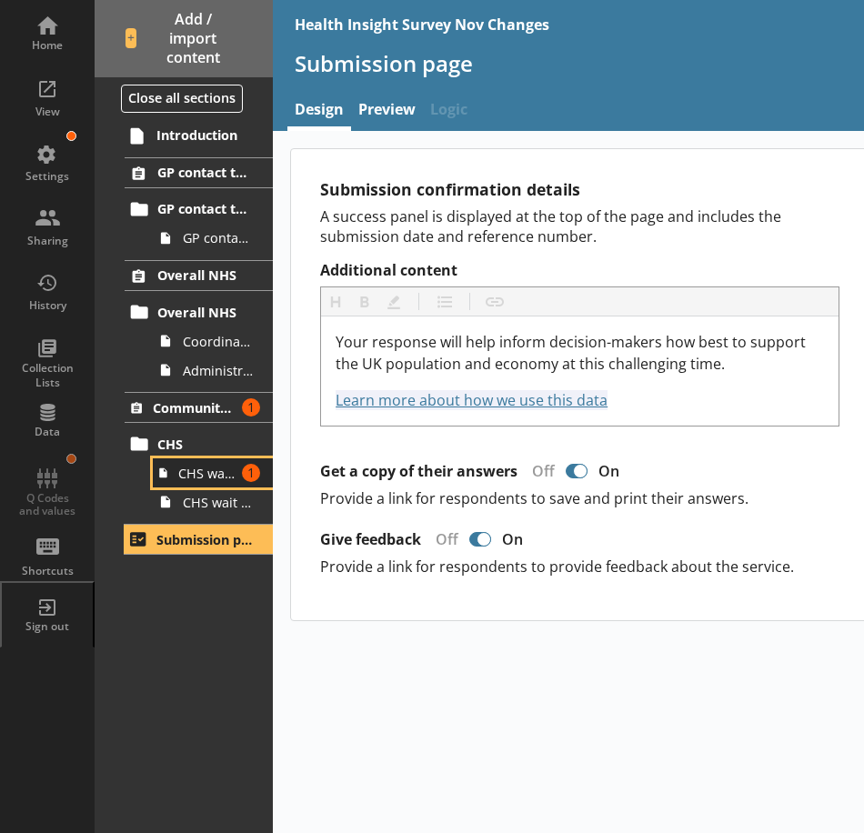
click at [204, 481] on span "CHS wait list" at bounding box center [206, 473] width 57 height 17
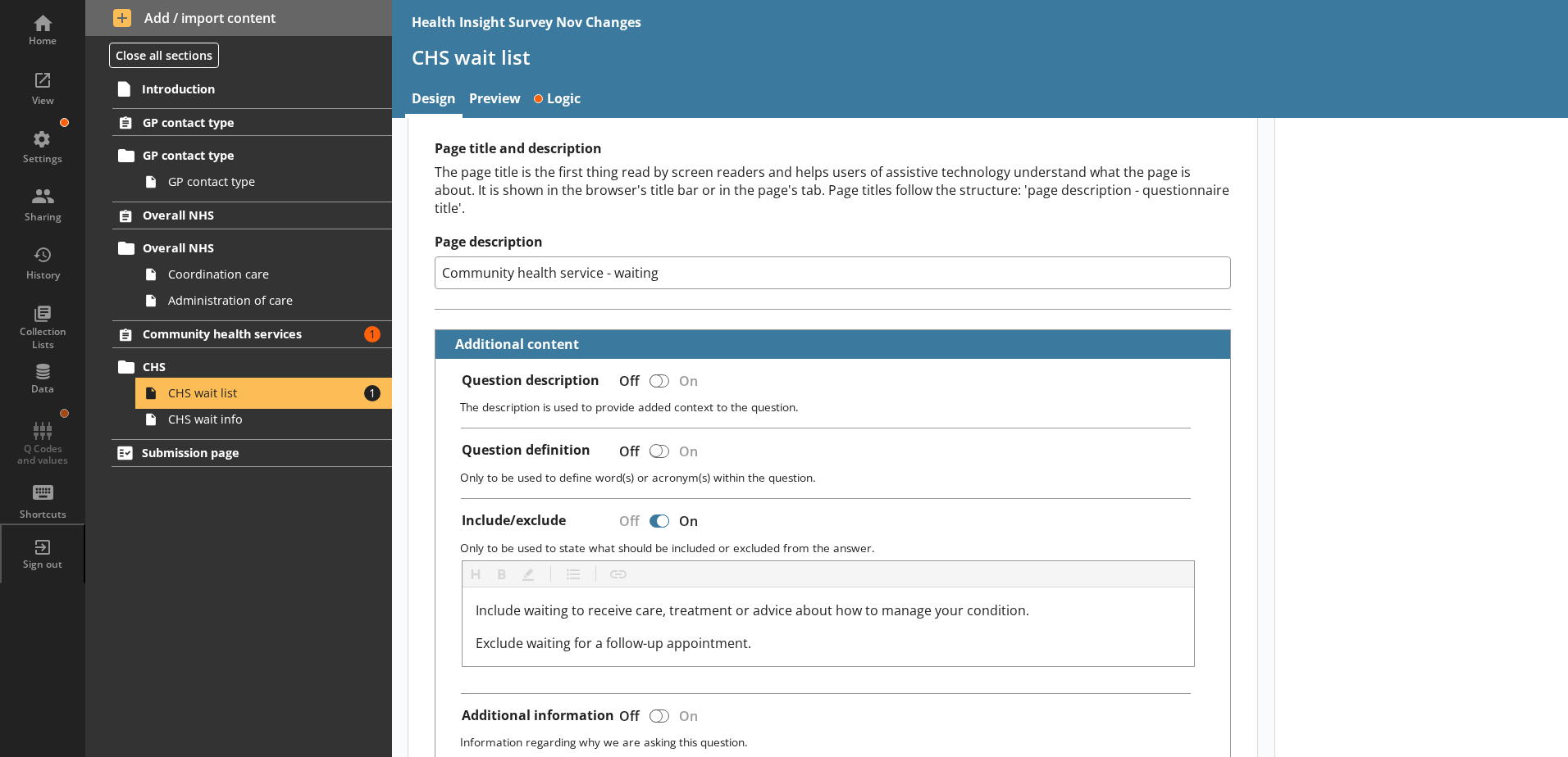
scroll to position [82, 0]
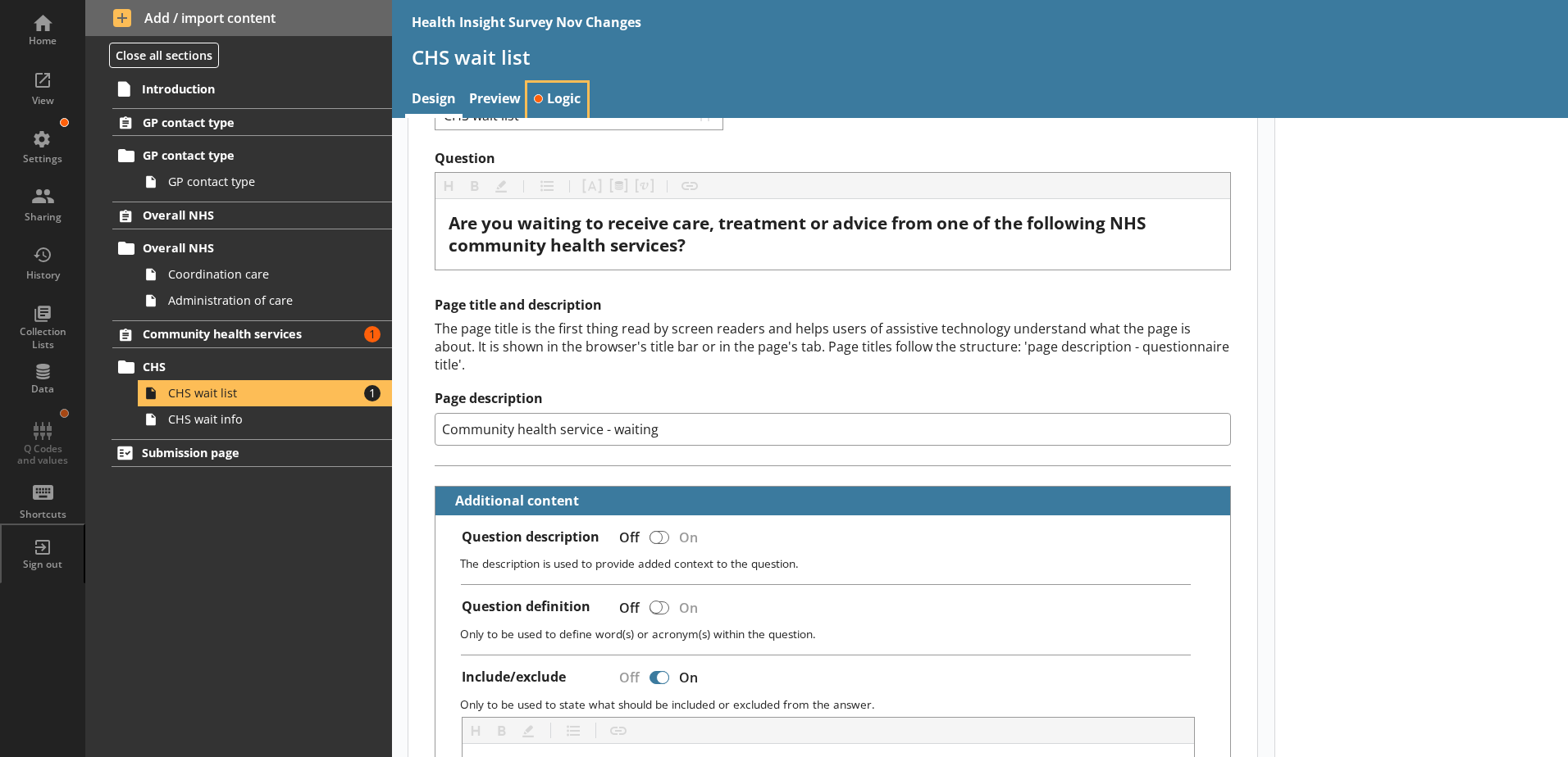
click at [543, 94] on link "Logic" at bounding box center [557, 100] width 60 height 35
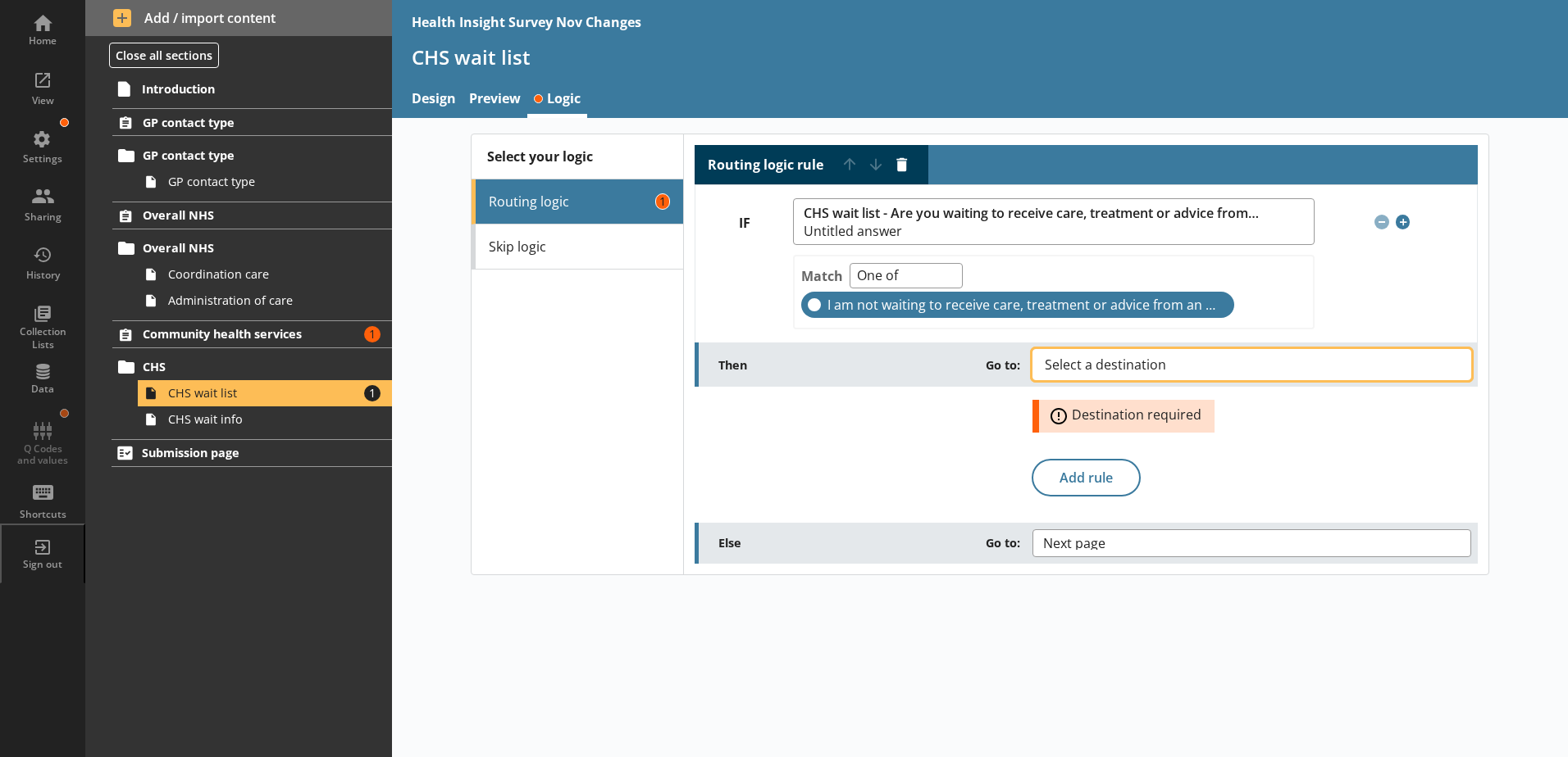
click at [1177, 369] on span "Select a destination" at bounding box center [1119, 364] width 148 height 14
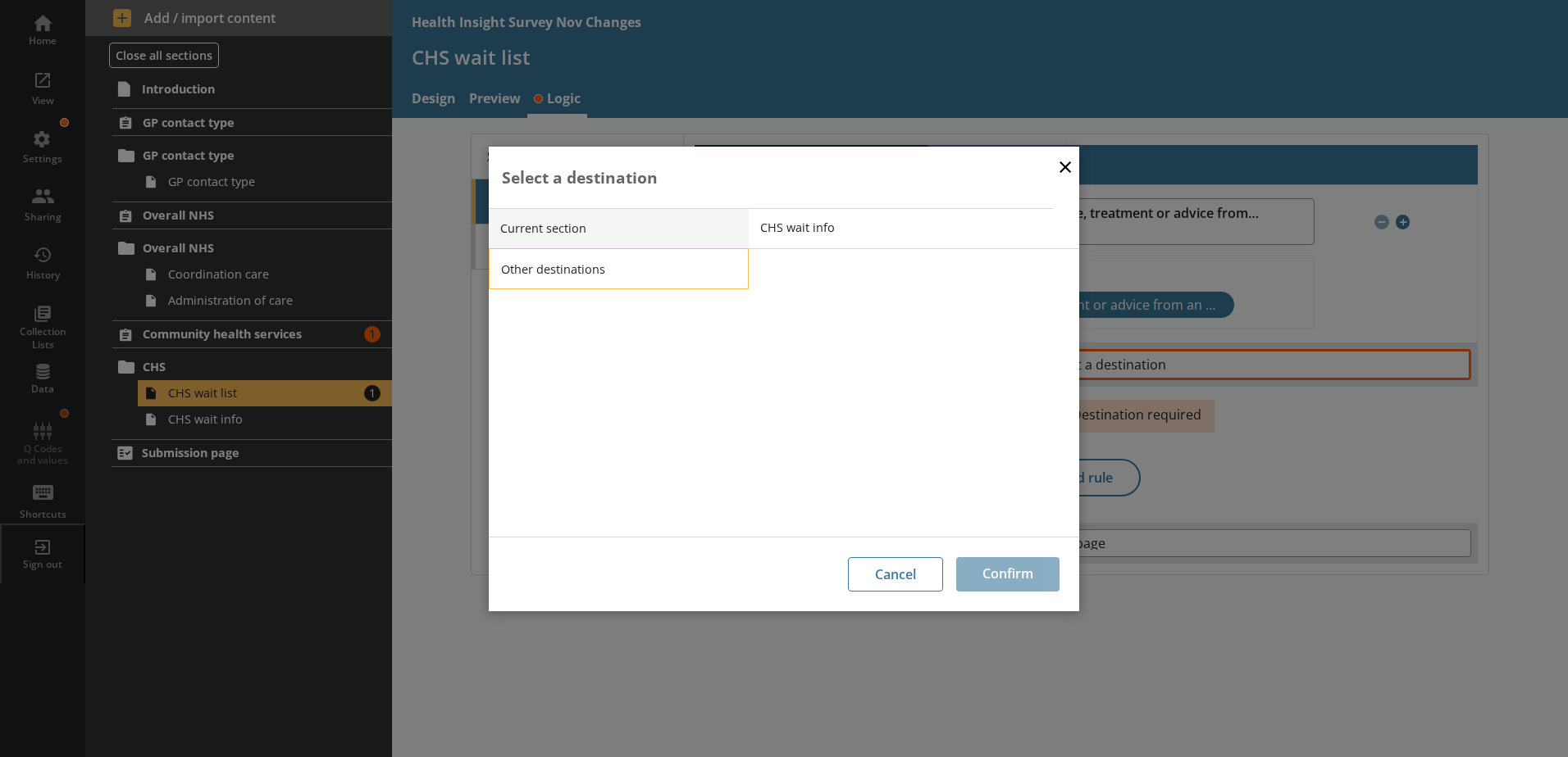
click at [679, 269] on li "Other destinations" at bounding box center [619, 269] width 260 height 41
click at [827, 285] on li "Section summary" at bounding box center [913, 269] width 330 height 41
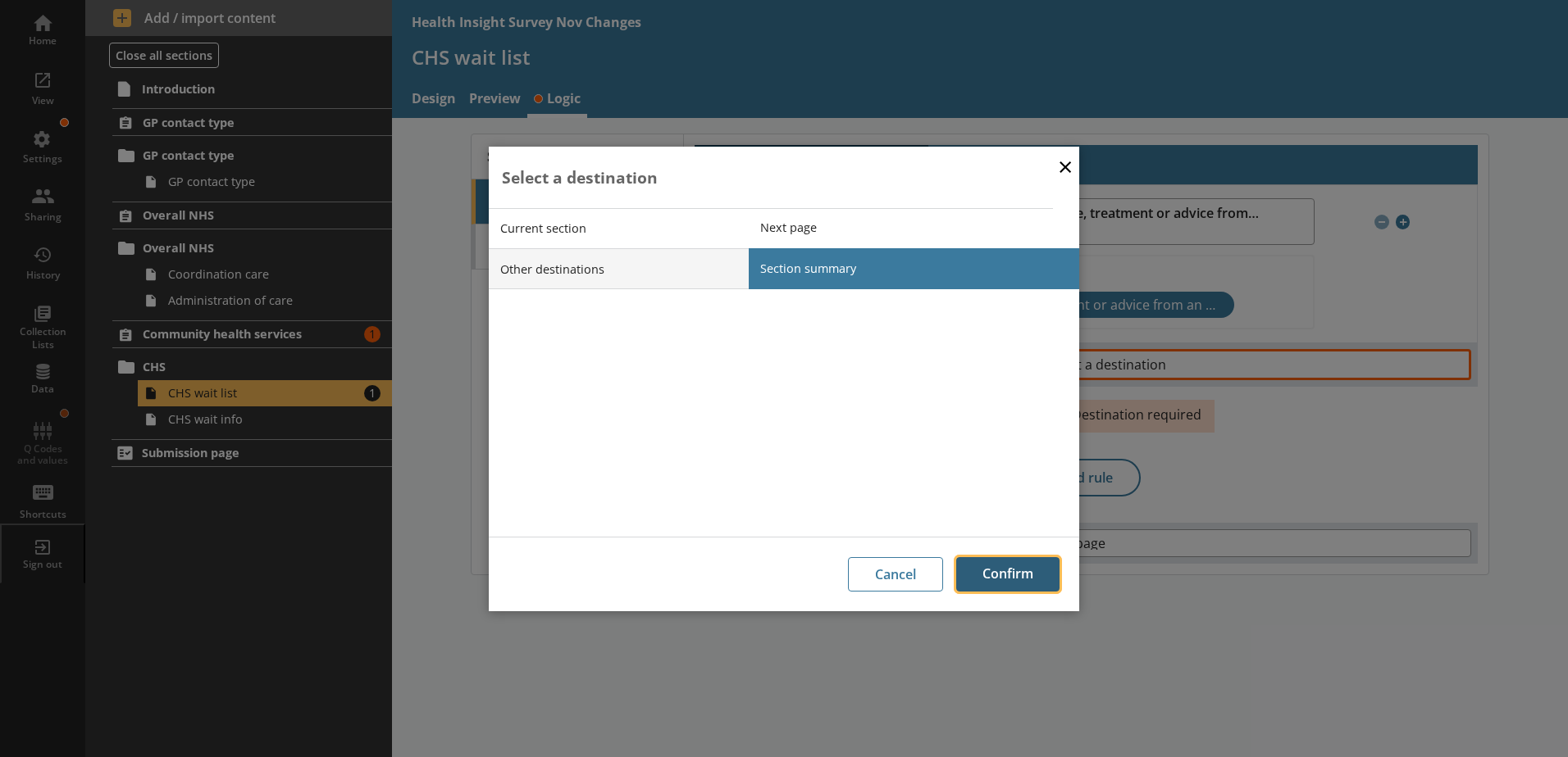
click at [1033, 580] on button "Confirm" at bounding box center [1007, 574] width 104 height 34
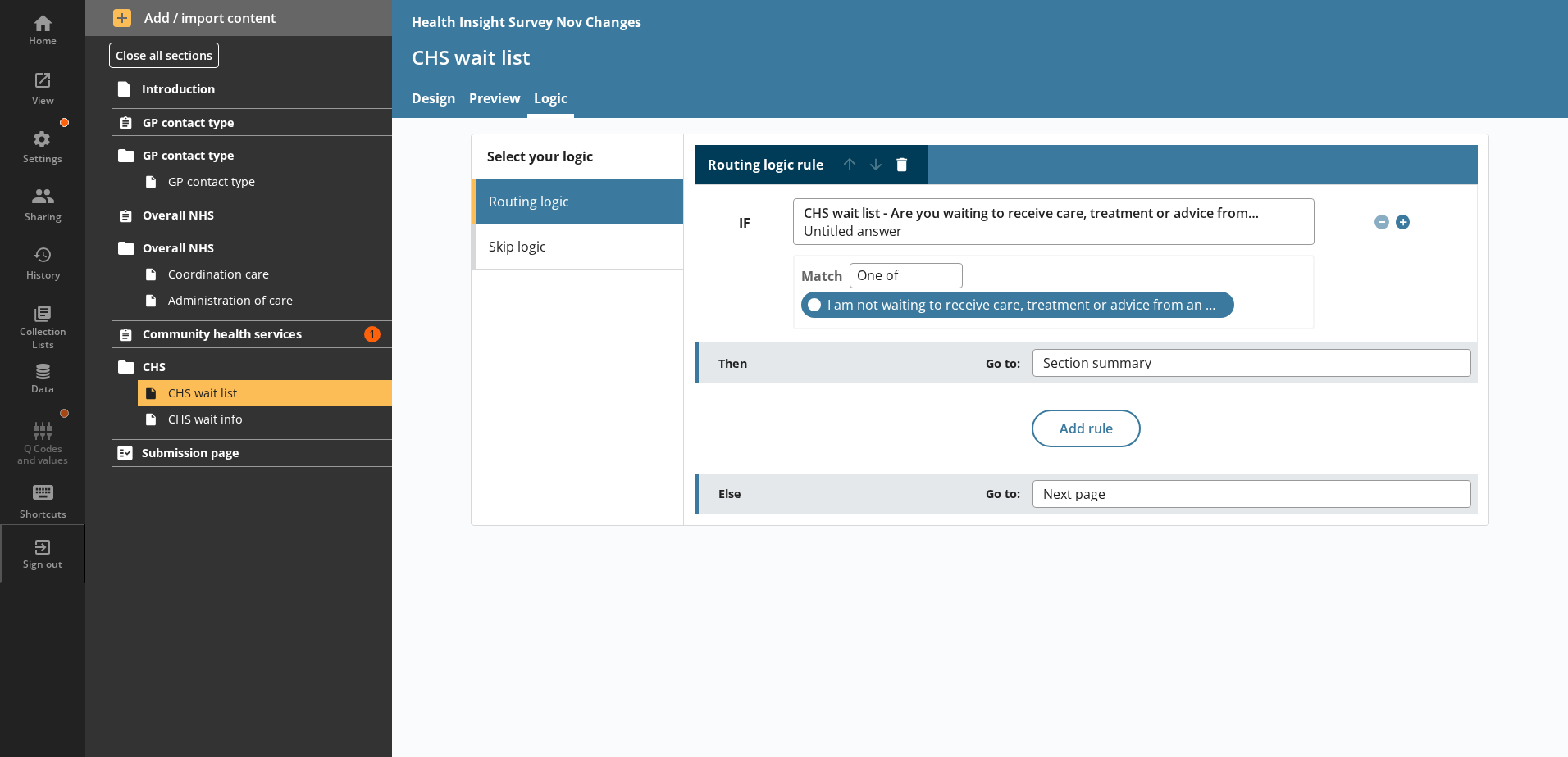
click at [1225, 416] on div "Routing logic rule Move rule up Move rule down Delete rule IF CHS wait list - A…" at bounding box center [1086, 330] width 783 height 369
click at [1081, 497] on span "Next page" at bounding box center [1087, 494] width 88 height 14
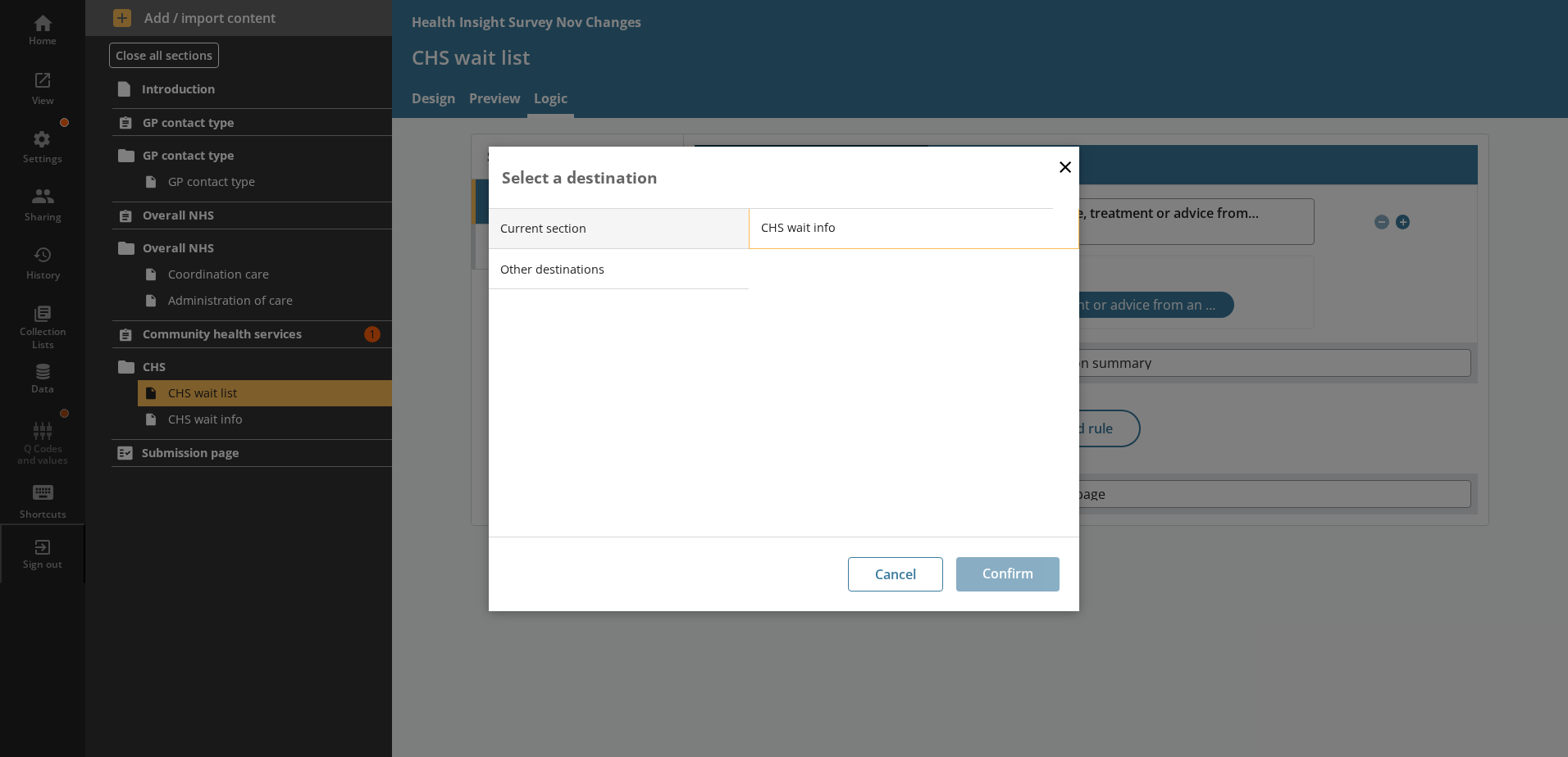
click at [832, 231] on span "CHS wait info" at bounding box center [926, 227] width 330 height 15
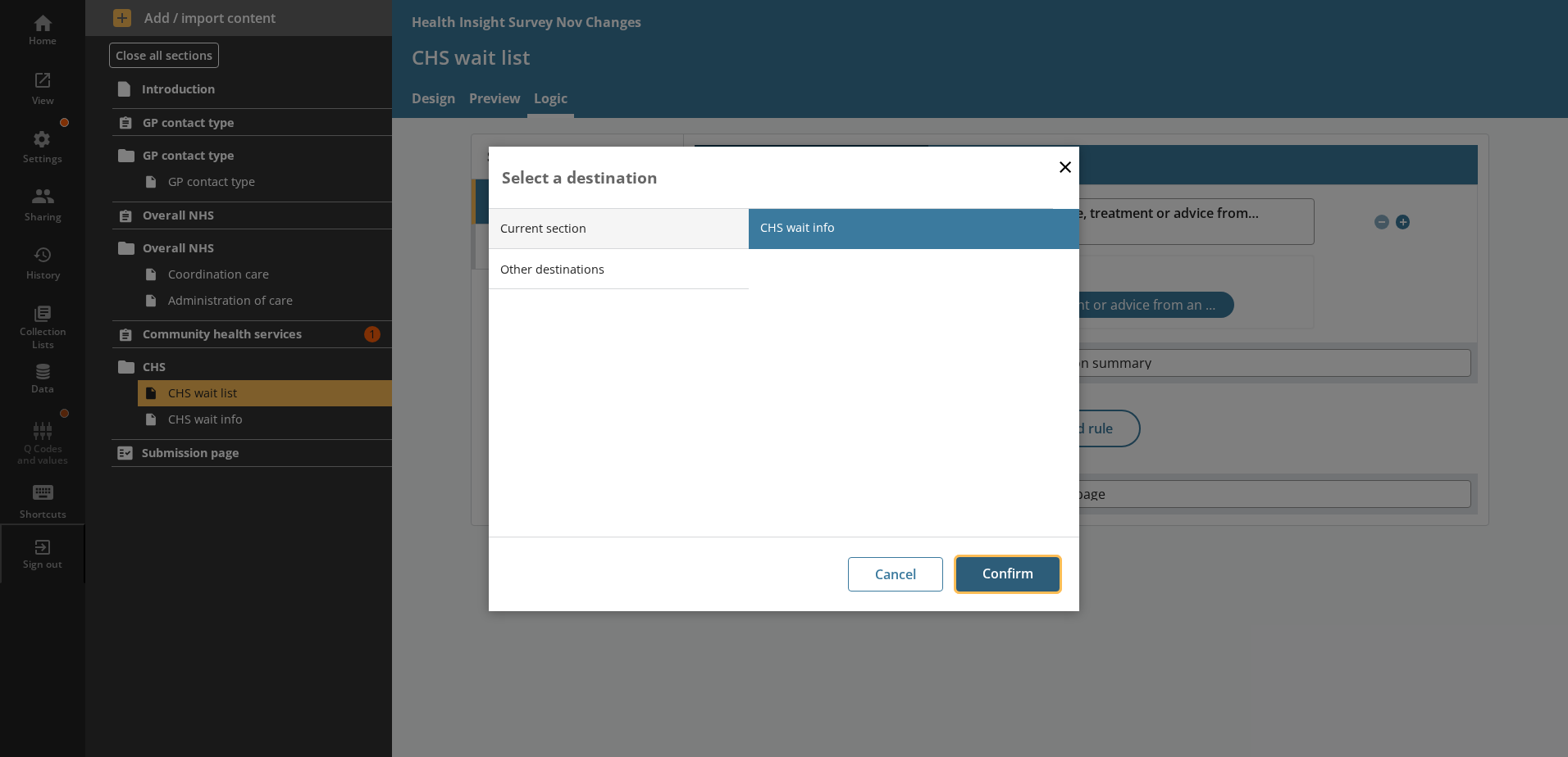
click at [1011, 562] on button "Confirm" at bounding box center [1007, 574] width 104 height 34
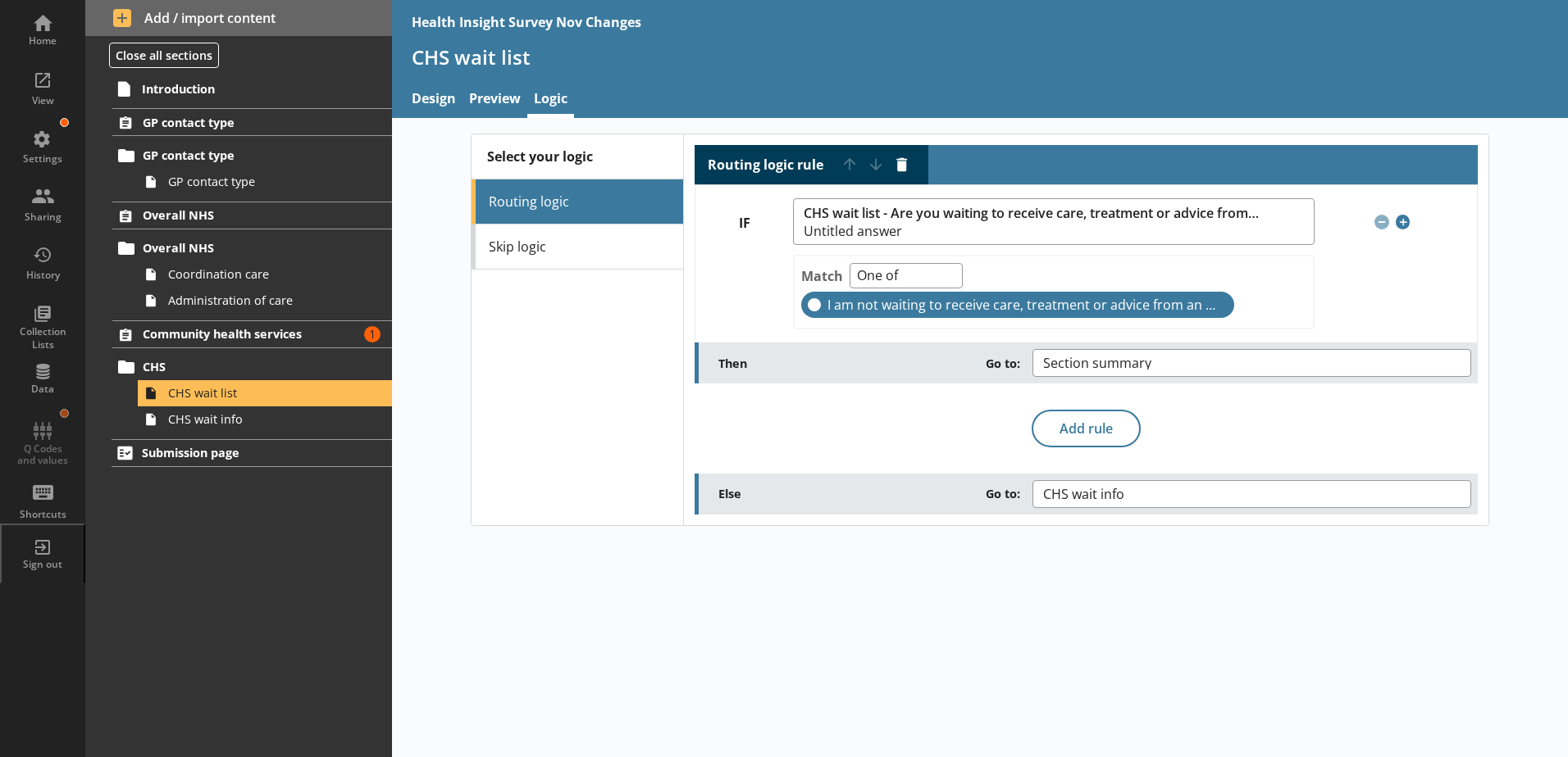
click at [792, 454] on div "Routing logic rule Move rule up Move rule down Delete rule IF CHS wait list - A…" at bounding box center [1086, 330] width 783 height 369
click at [227, 416] on span "CHS wait info" at bounding box center [259, 418] width 182 height 15
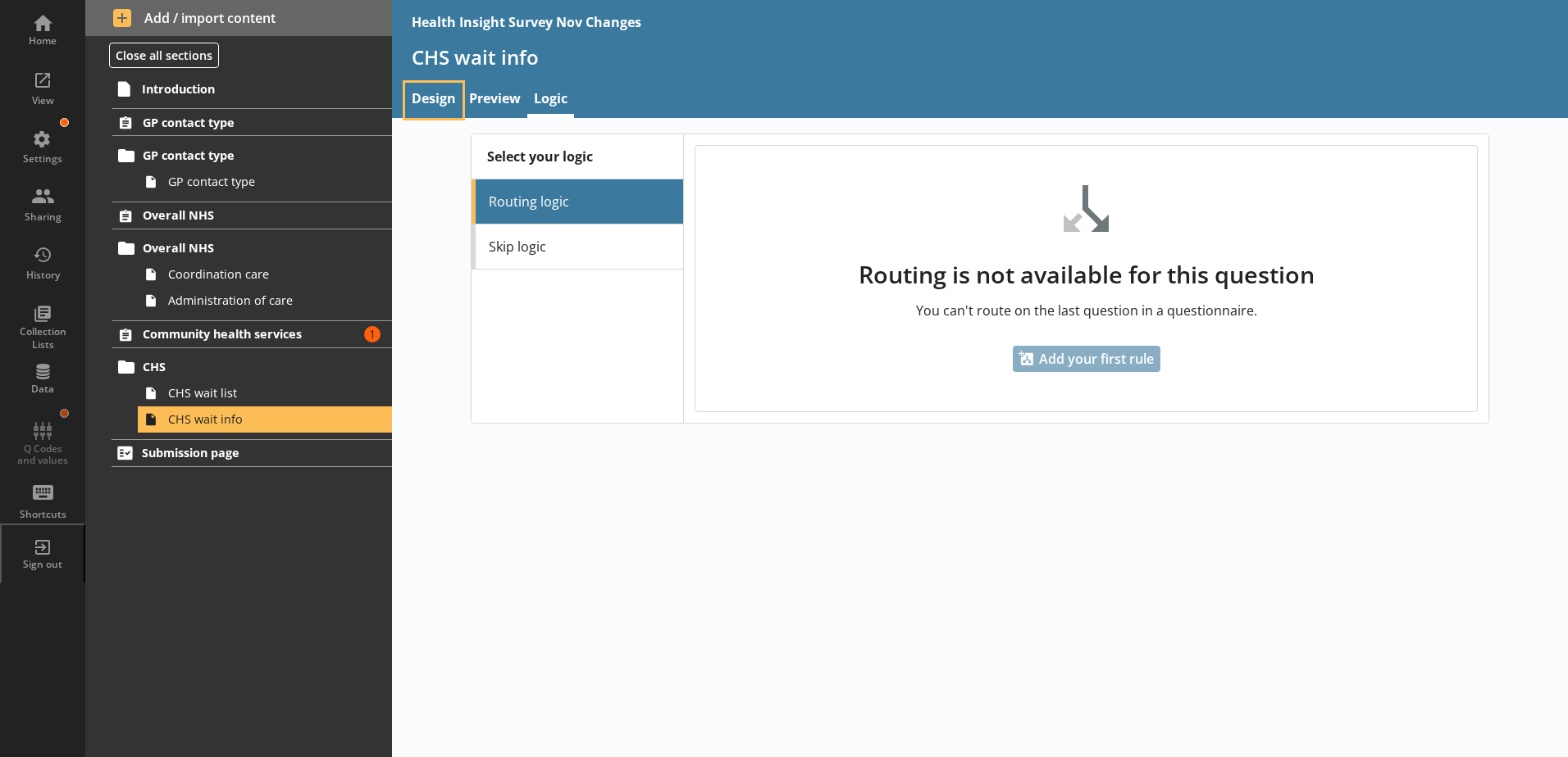
click at [440, 103] on link "Design" at bounding box center [434, 100] width 58 height 35
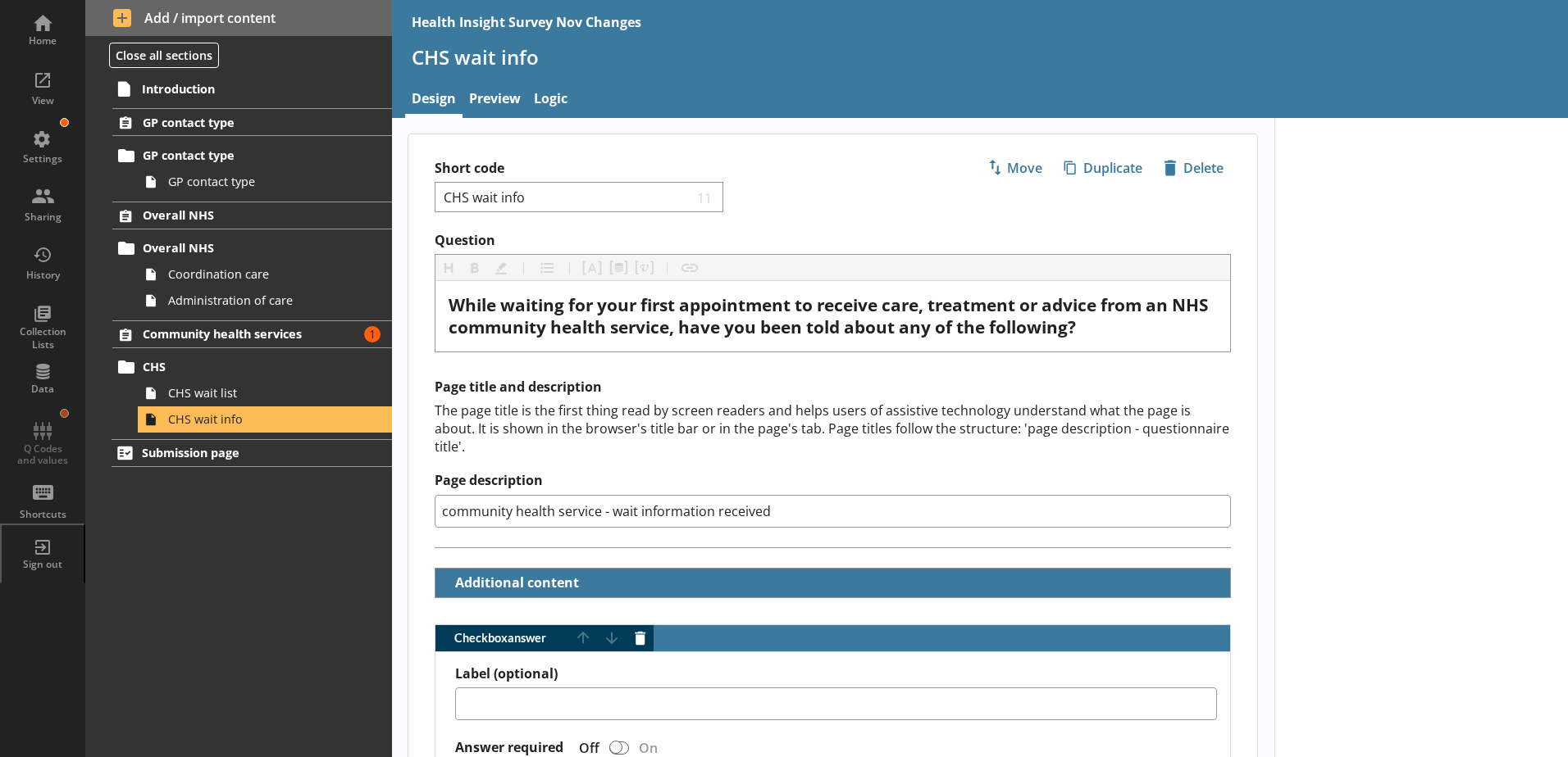
drag, startPoint x: 191, startPoint y: 420, endPoint x: 406, endPoint y: 309, distance: 242.0
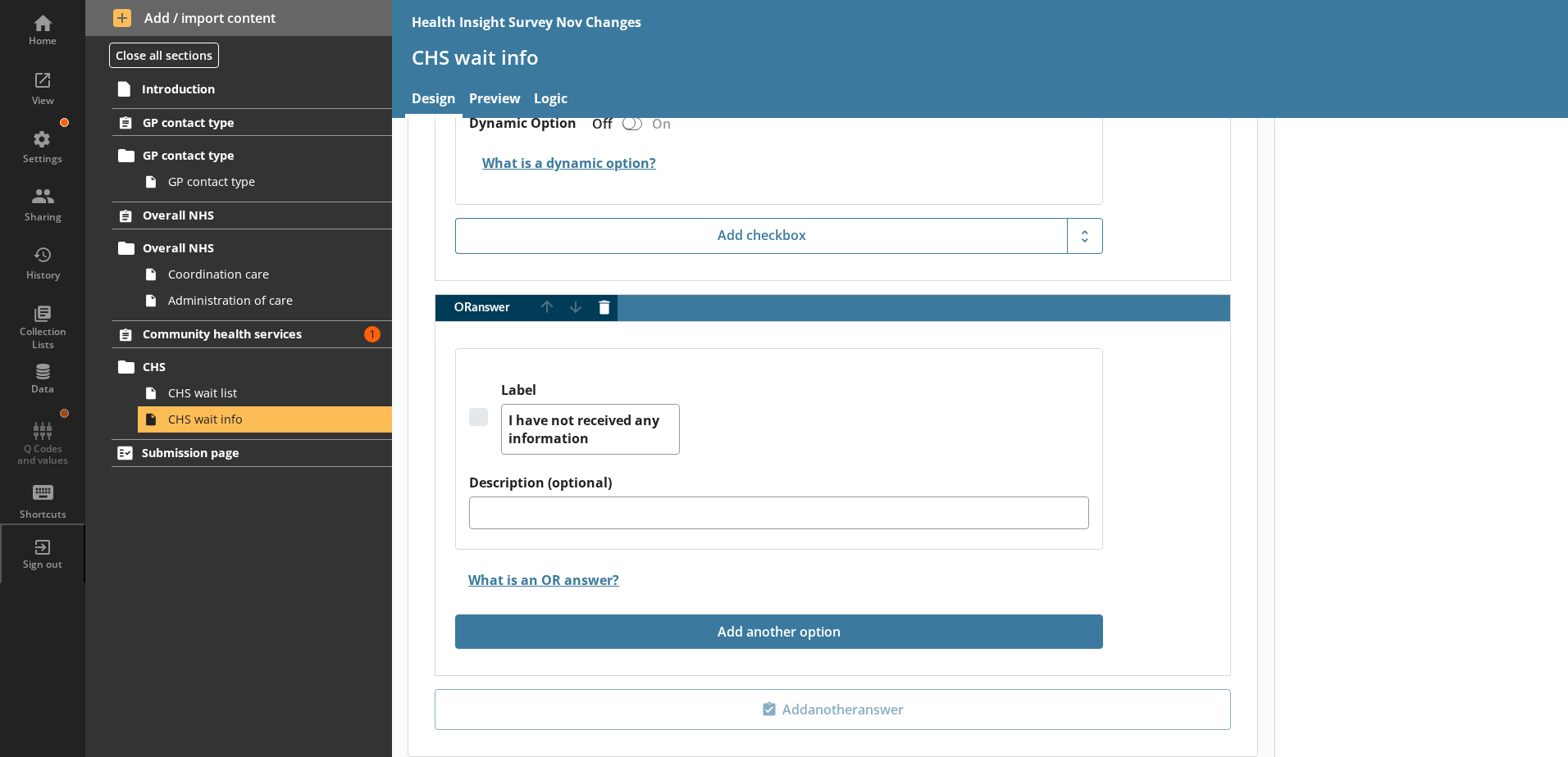
scroll to position [3207, 0]
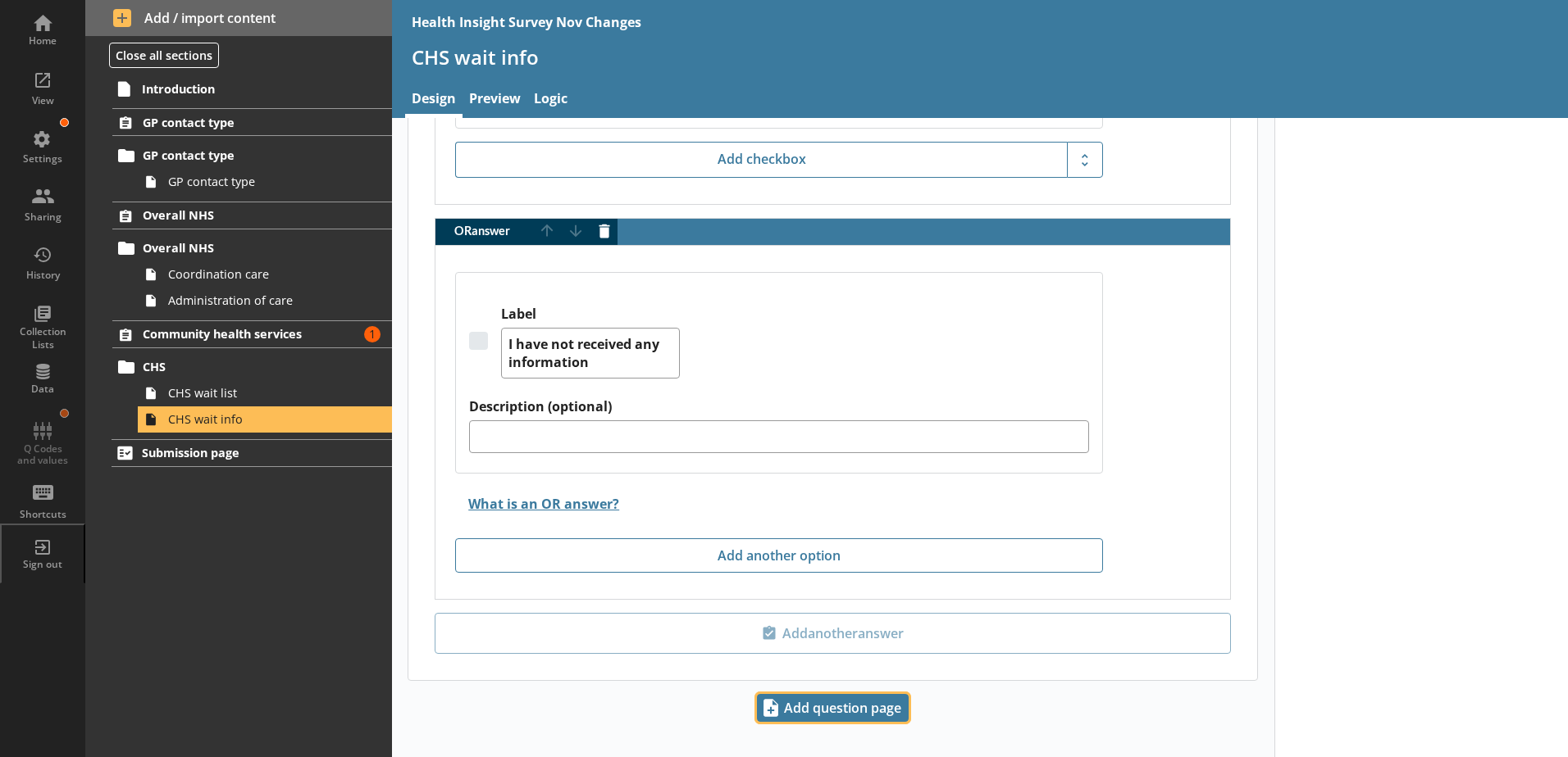
click at [818, 695] on span "Add question page" at bounding box center [832, 707] width 150 height 26
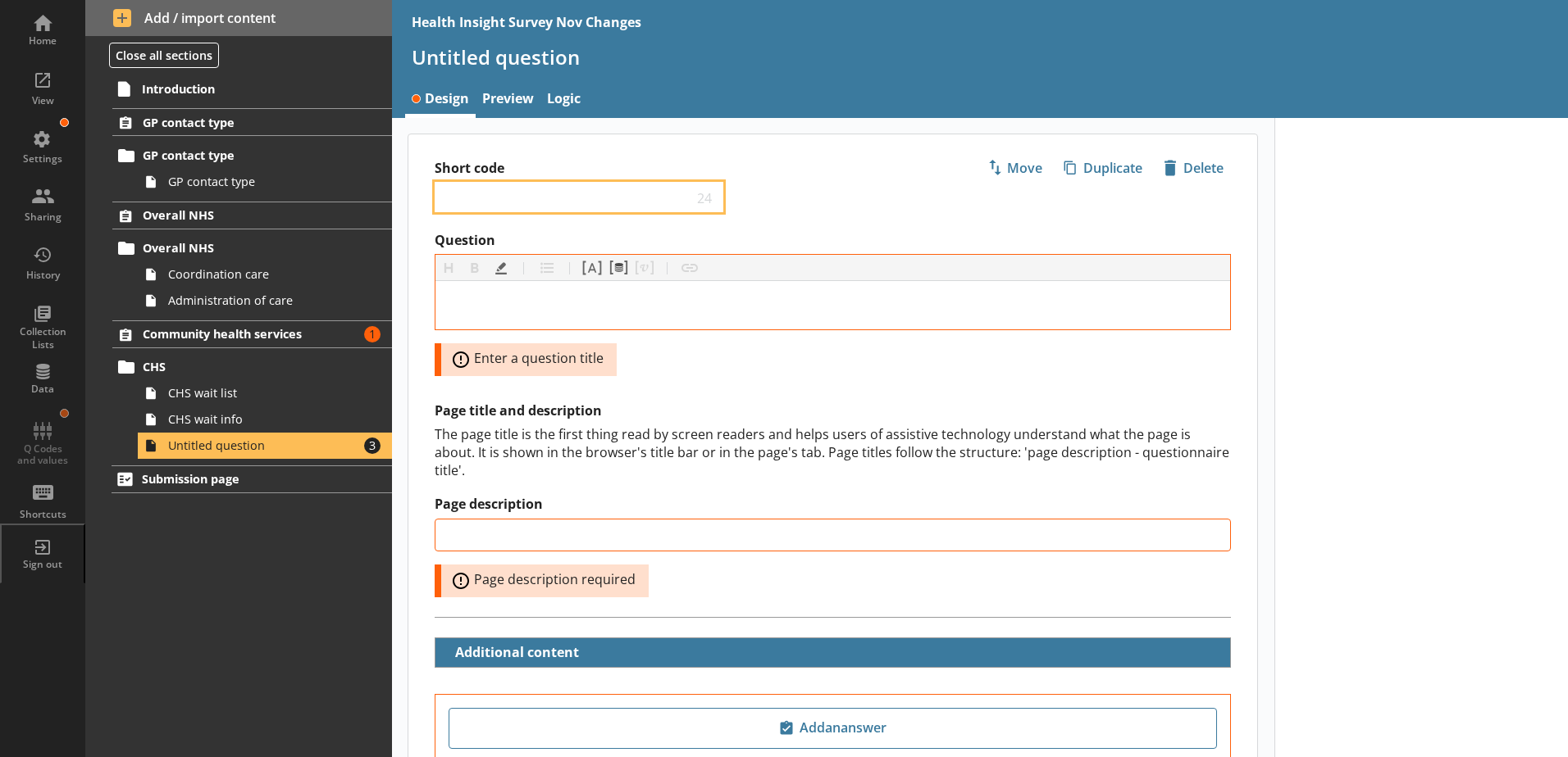
click at [509, 202] on input "Short code" at bounding box center [567, 196] width 251 height 15
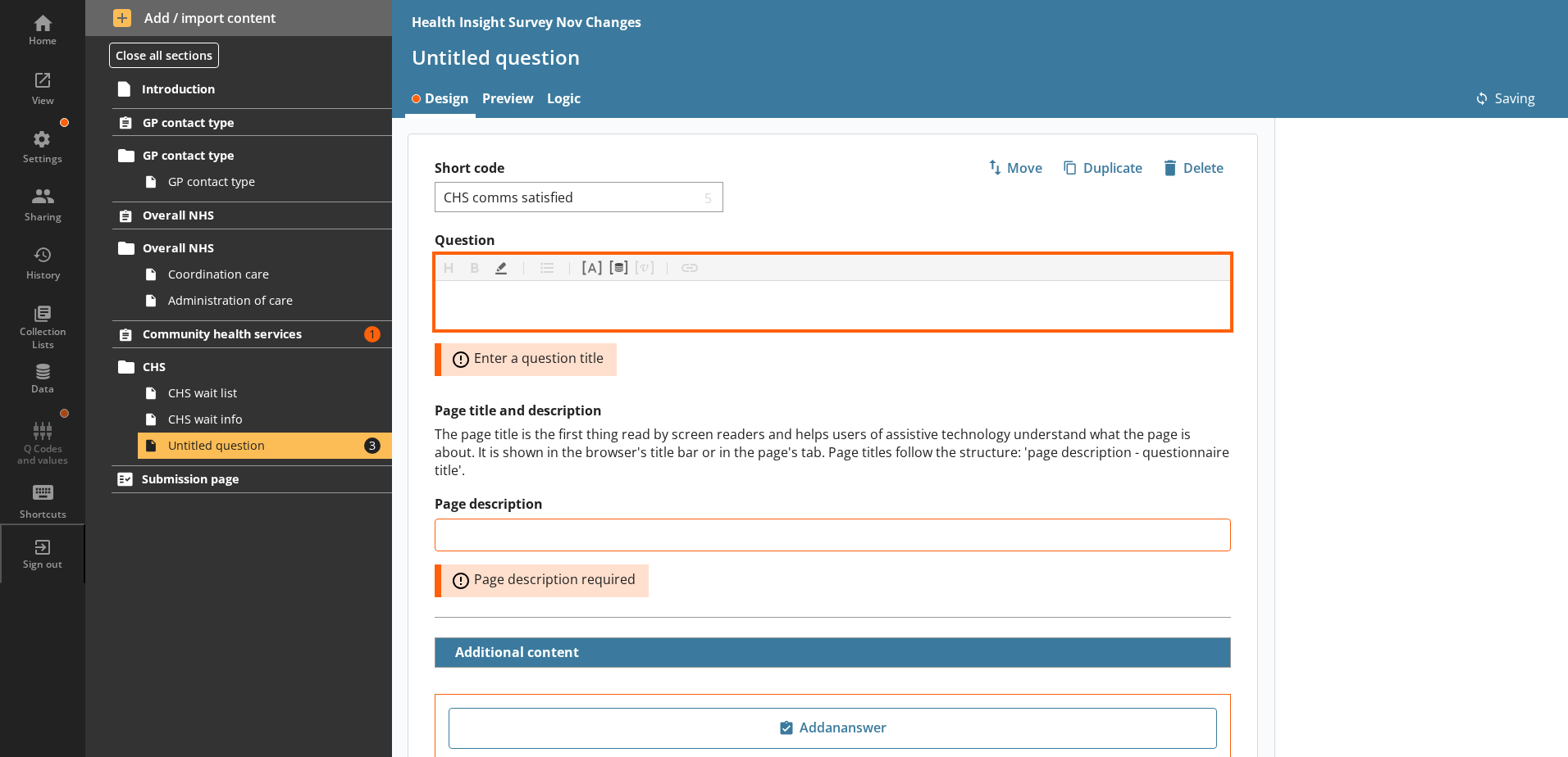
click at [531, 312] on div "Question" at bounding box center [832, 305] width 768 height 23
click at [480, 305] on div "Question" at bounding box center [832, 305] width 768 height 23
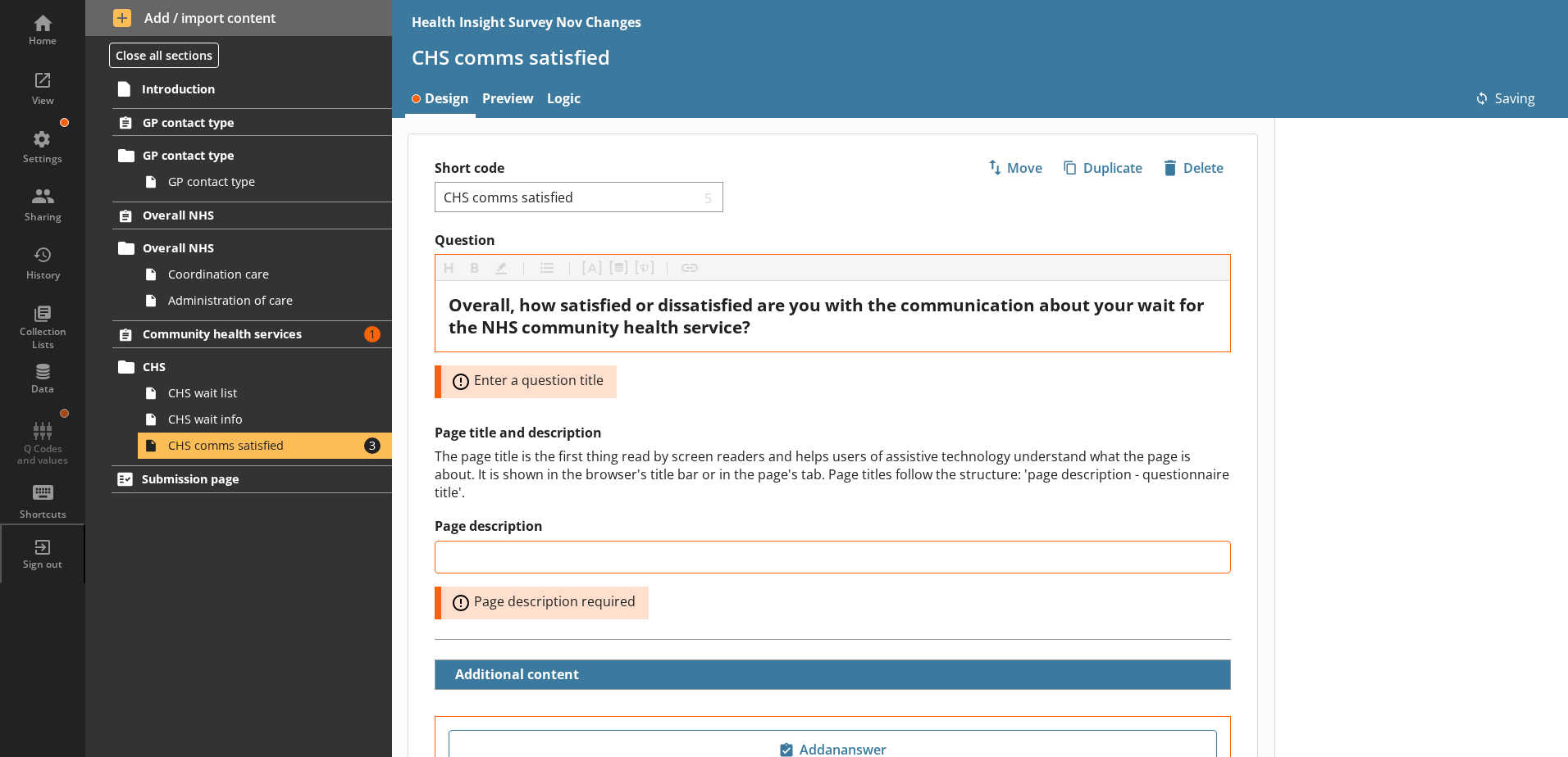
click at [665, 435] on h2 "Page title and description" at bounding box center [832, 433] width 796 height 17
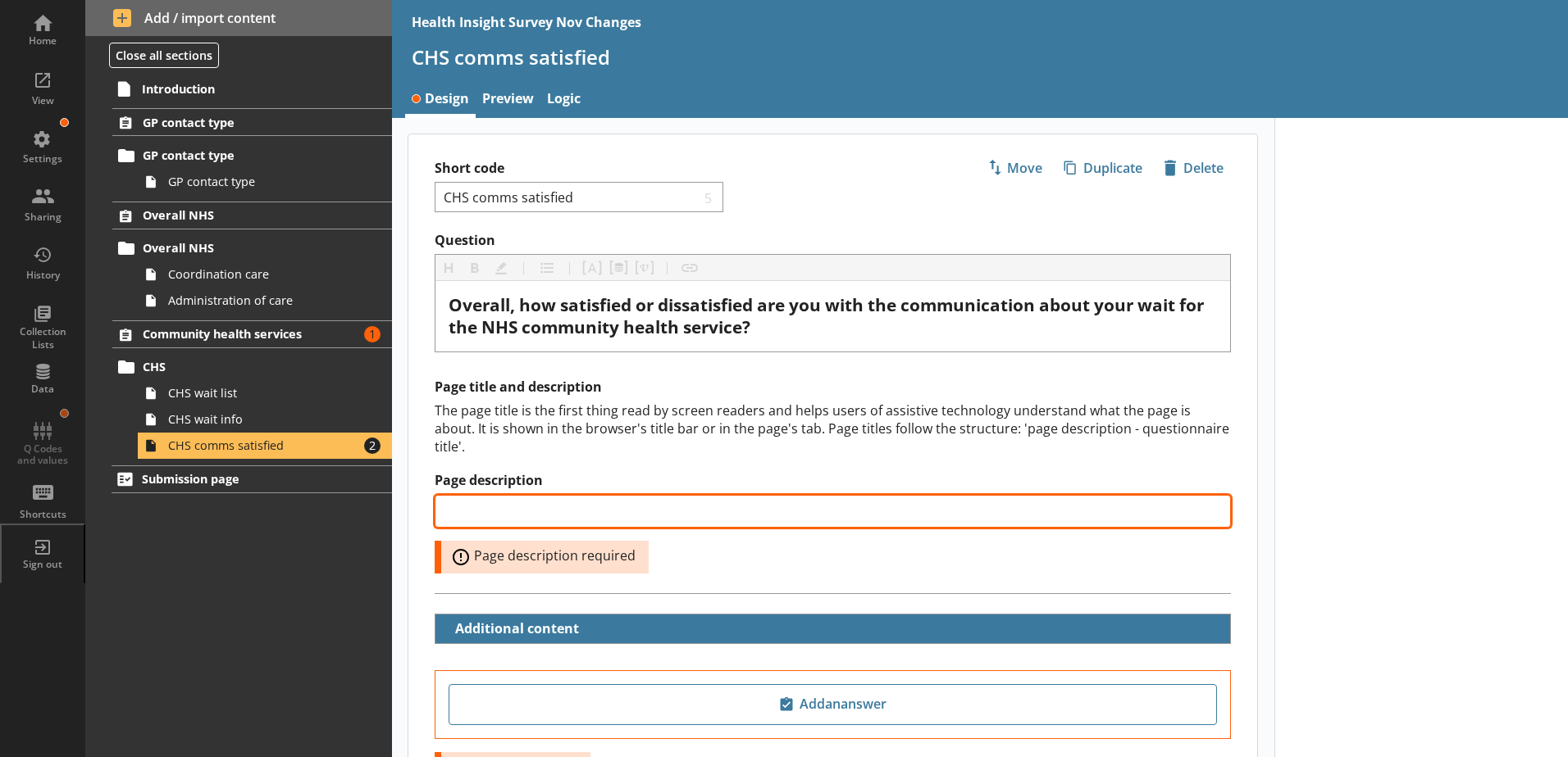
click at [482, 495] on input "Page description" at bounding box center [832, 511] width 796 height 32
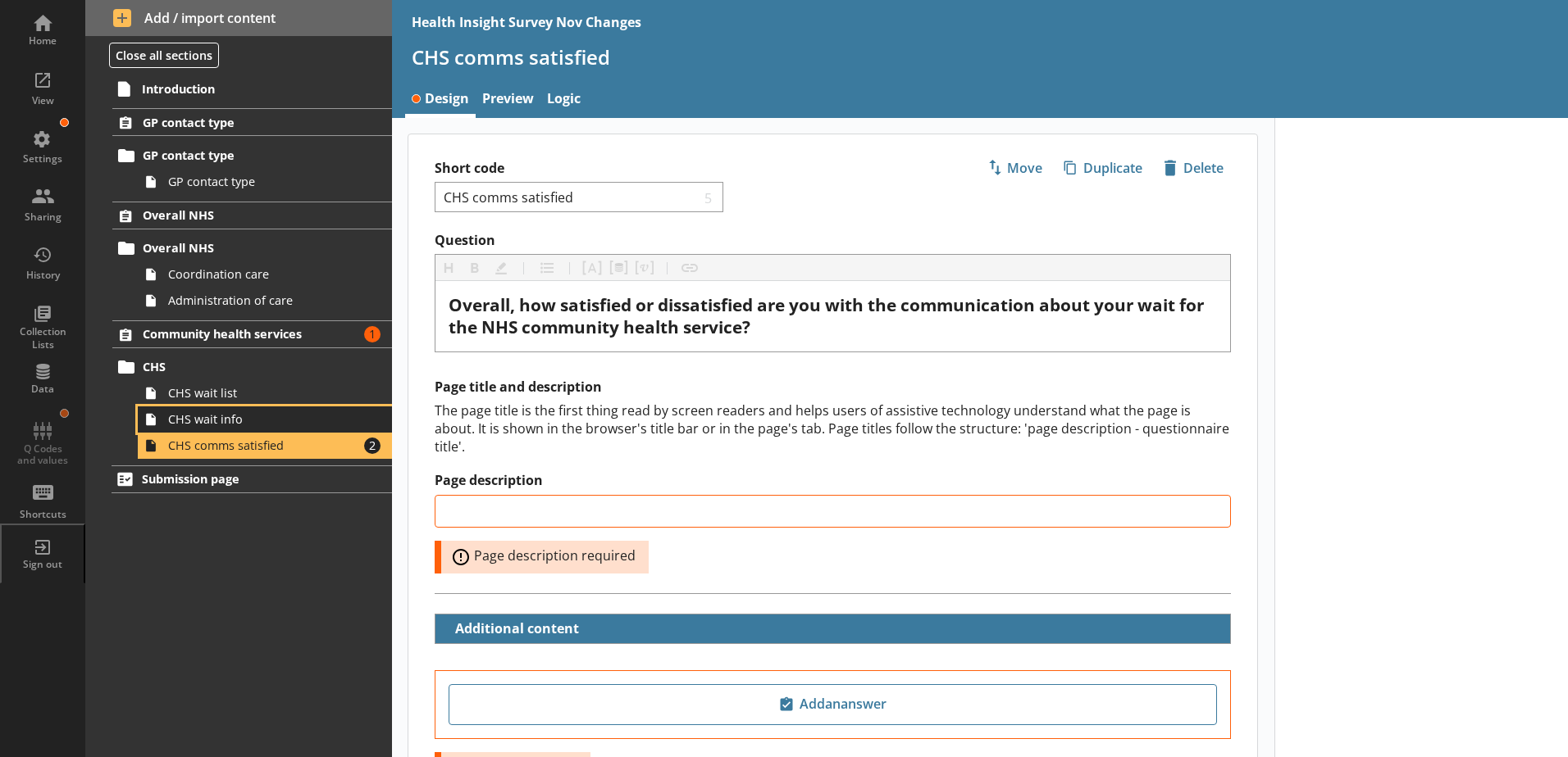
click at [271, 418] on span "CHS wait info" at bounding box center [259, 418] width 182 height 15
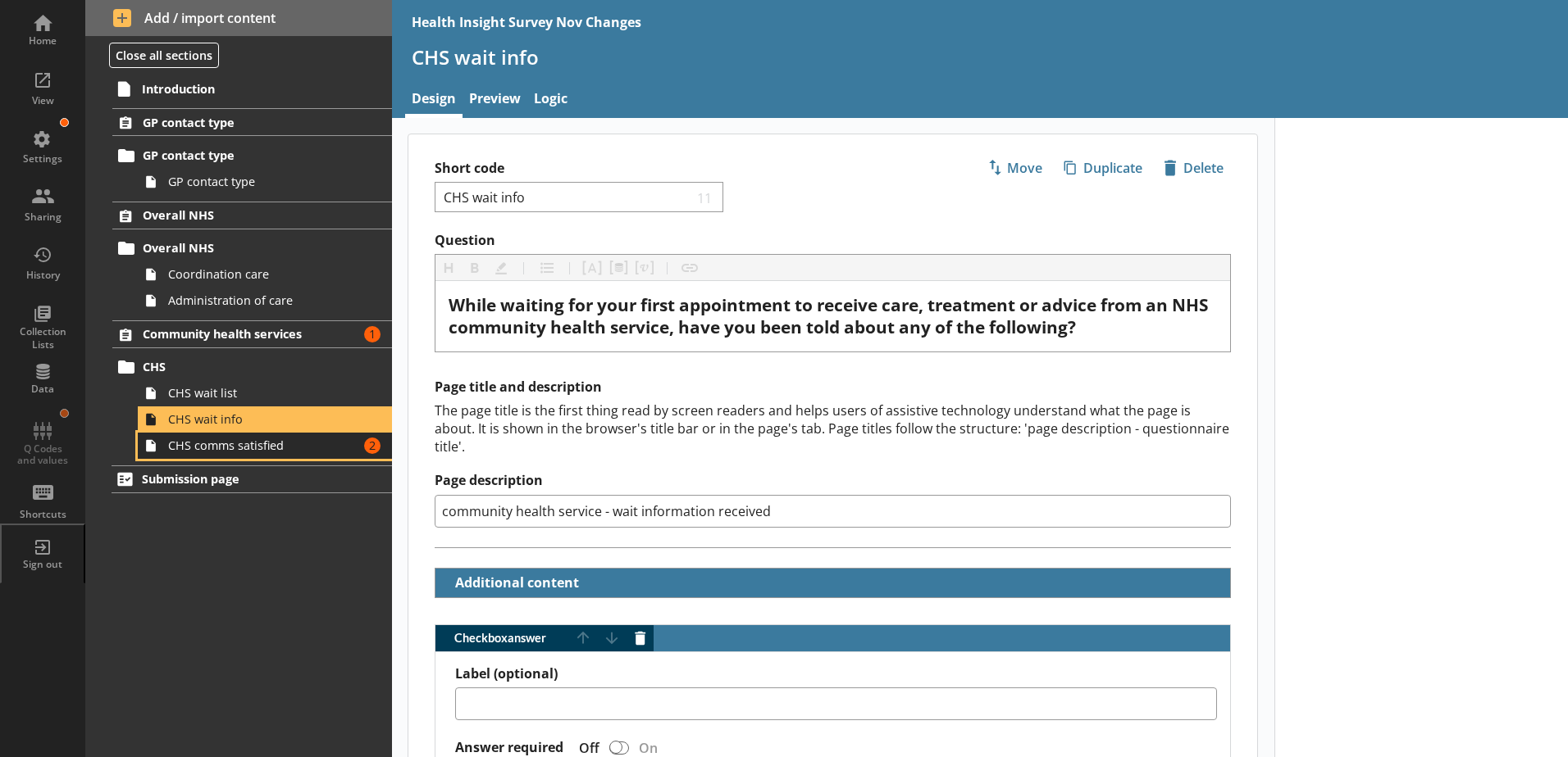
click at [239, 448] on span "CHS comms satisfied" at bounding box center [259, 445] width 182 height 15
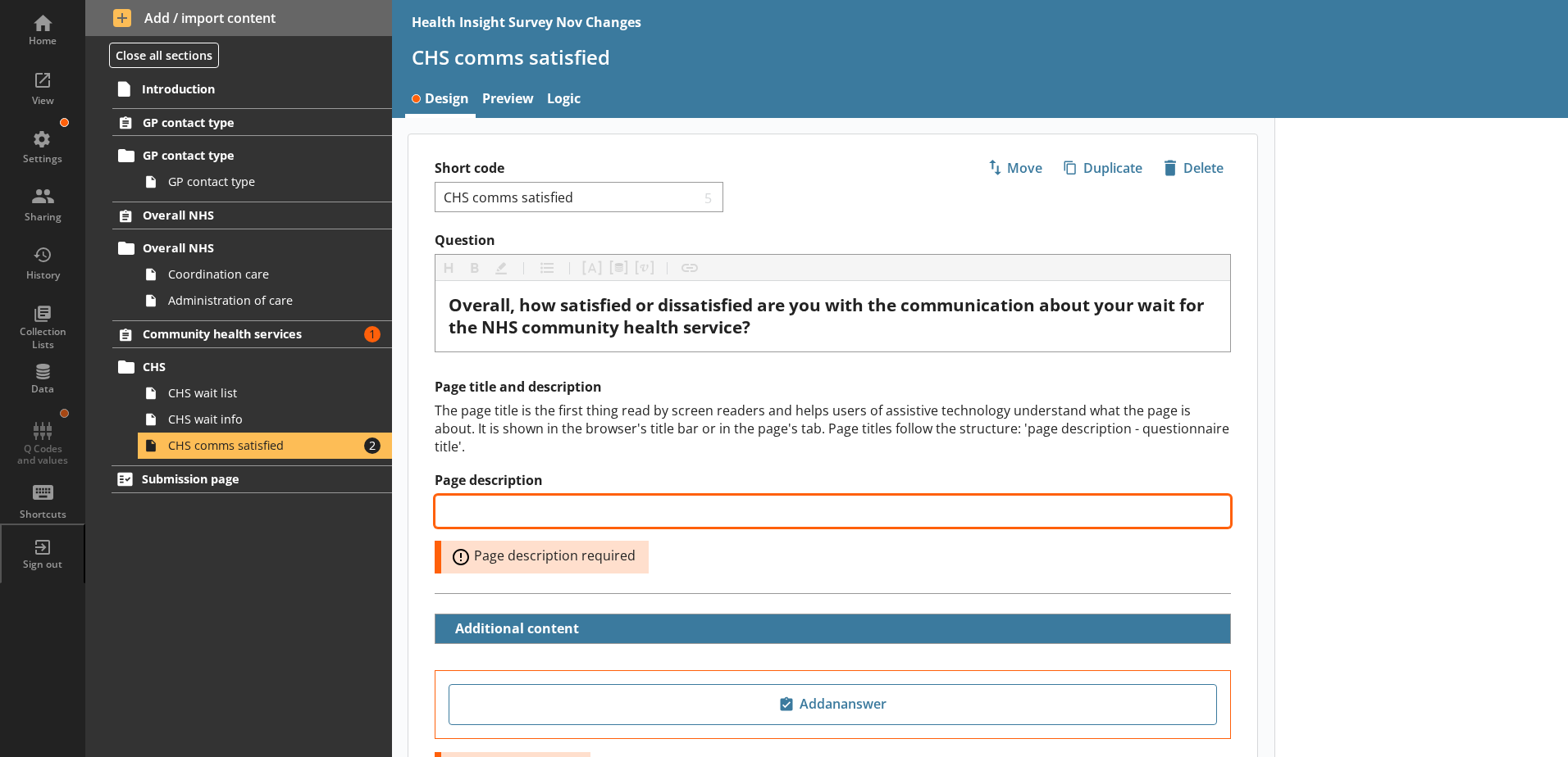
click at [502, 495] on input "Page description" at bounding box center [832, 511] width 796 height 32
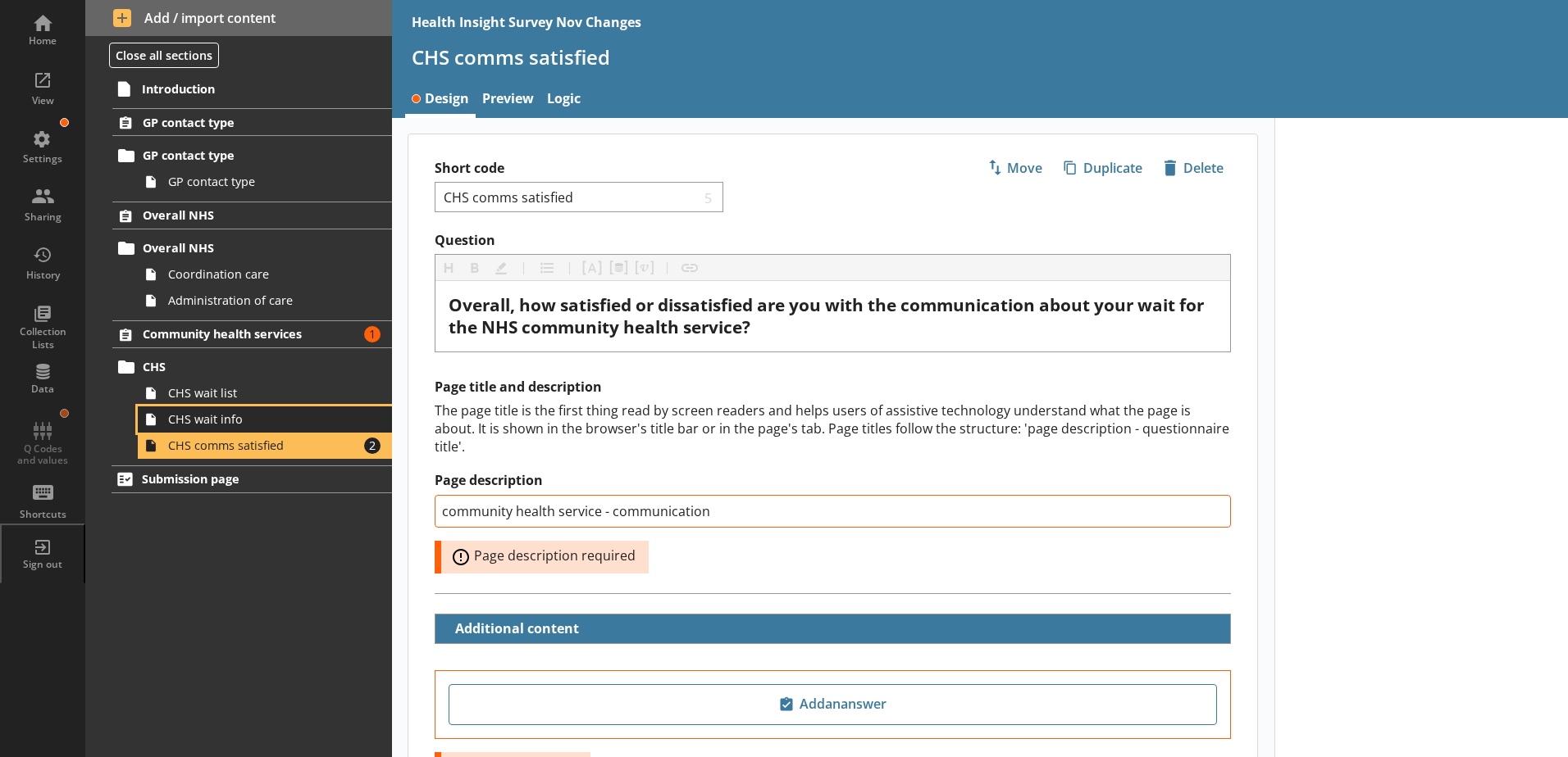
click at [232, 420] on span "CHS wait info" at bounding box center [259, 418] width 182 height 15
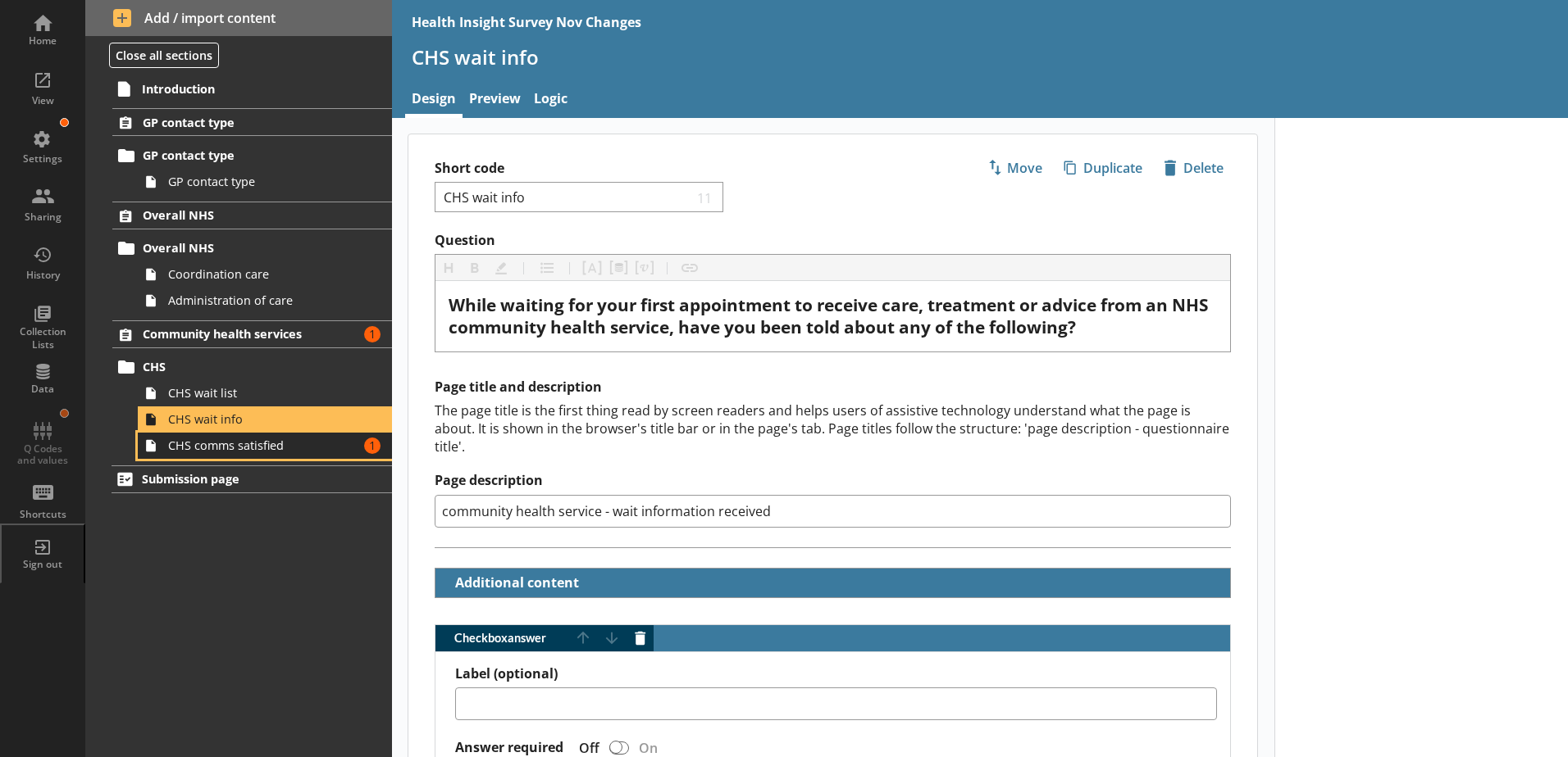
click at [231, 442] on span "CHS comms satisfied" at bounding box center [259, 445] width 182 height 15
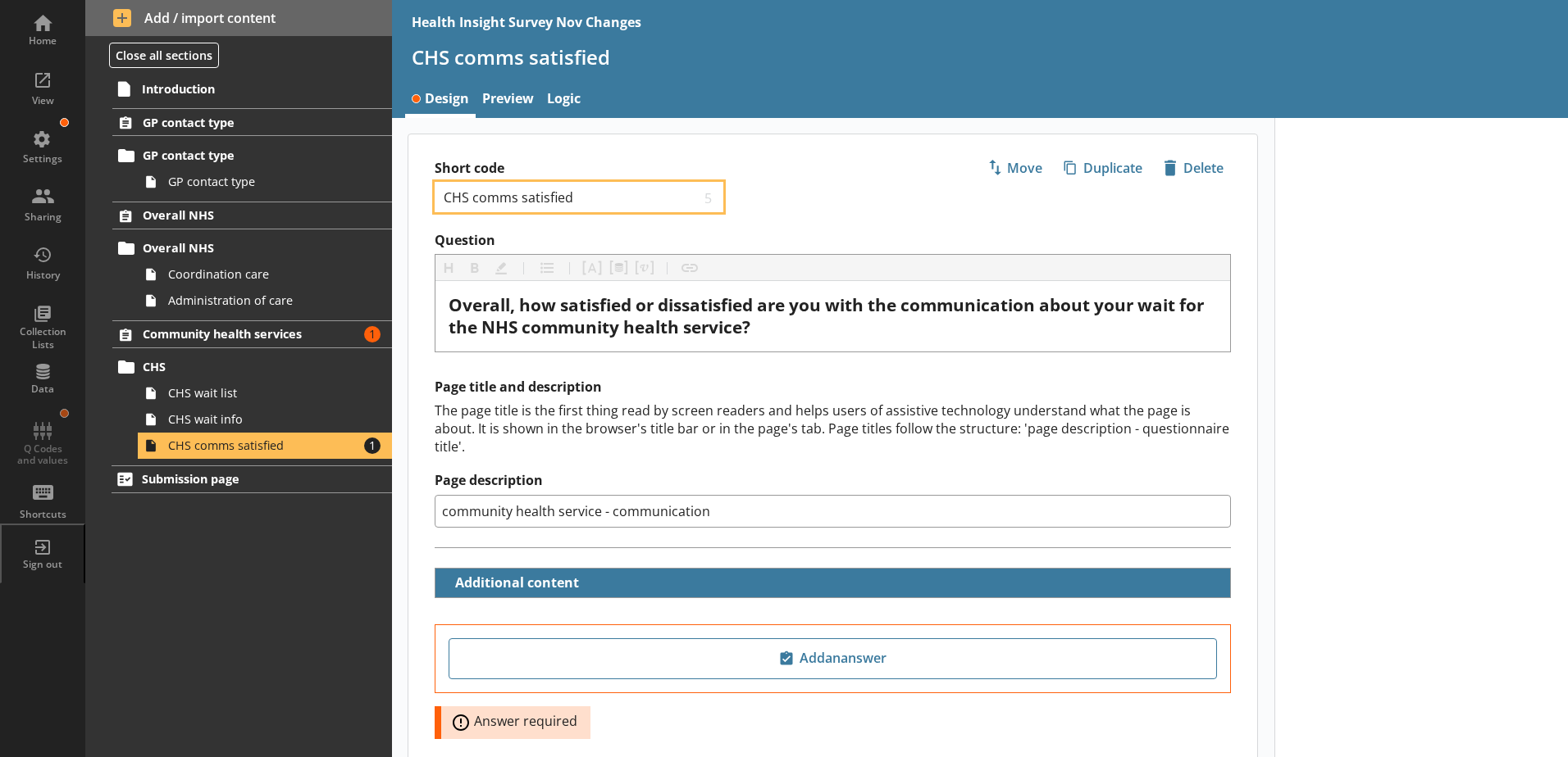
drag, startPoint x: 603, startPoint y: 199, endPoint x: 520, endPoint y: 199, distance: 83.0
click at [520, 199] on input "CHS comms satisfied" at bounding box center [571, 196] width 258 height 15
drag, startPoint x: 624, startPoint y: 196, endPoint x: 567, endPoint y: 201, distance: 57.2
click at [567, 201] on input "CHS communication rating" at bounding box center [571, 196] width 258 height 15
click at [472, 205] on input "CHS communication" at bounding box center [571, 196] width 258 height 15
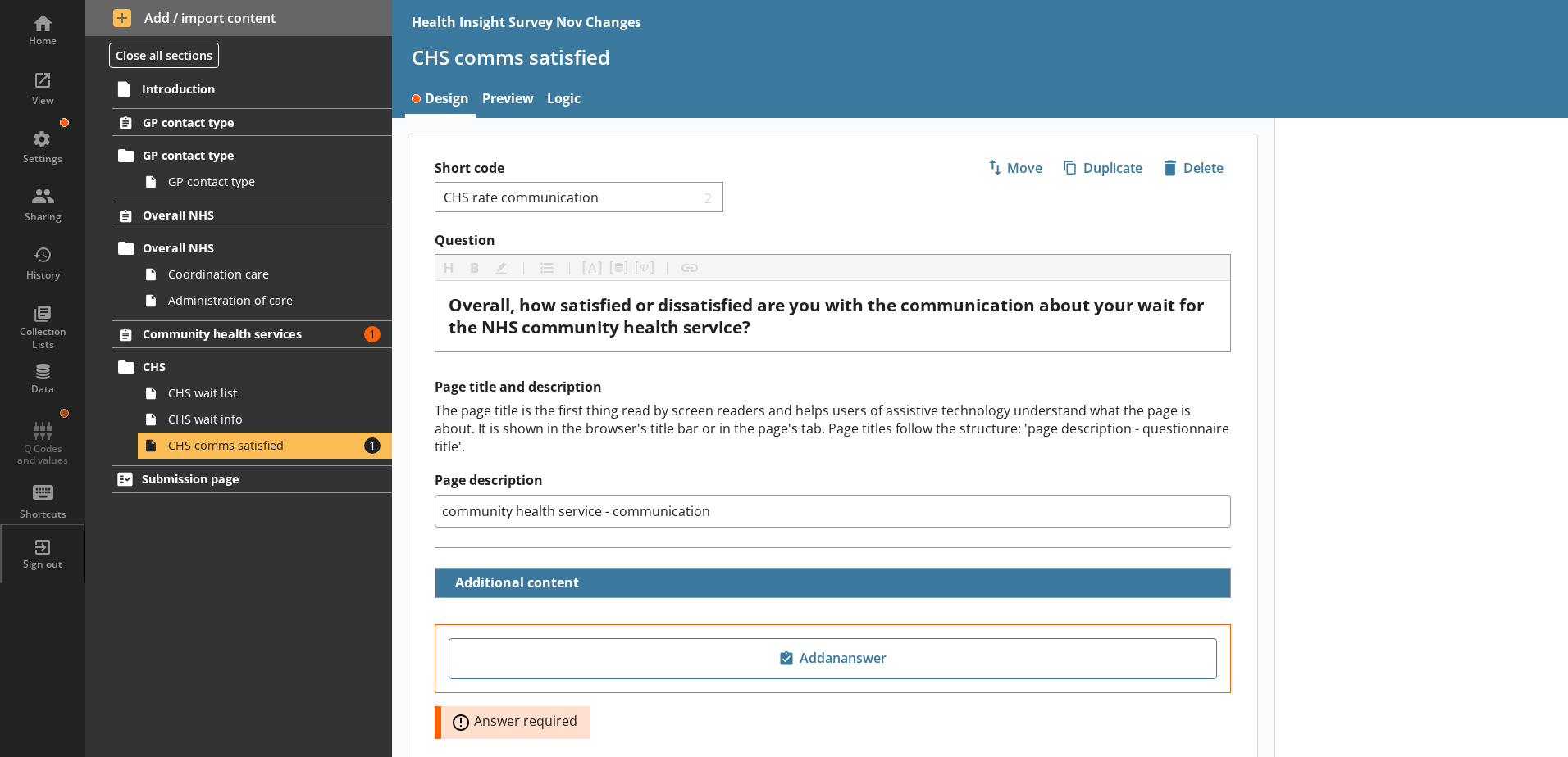
click at [831, 205] on div "Short code CHS rate communication 2 Move icon-copy Duplicate icon-delete Create…" at bounding box center [832, 183] width 848 height 97
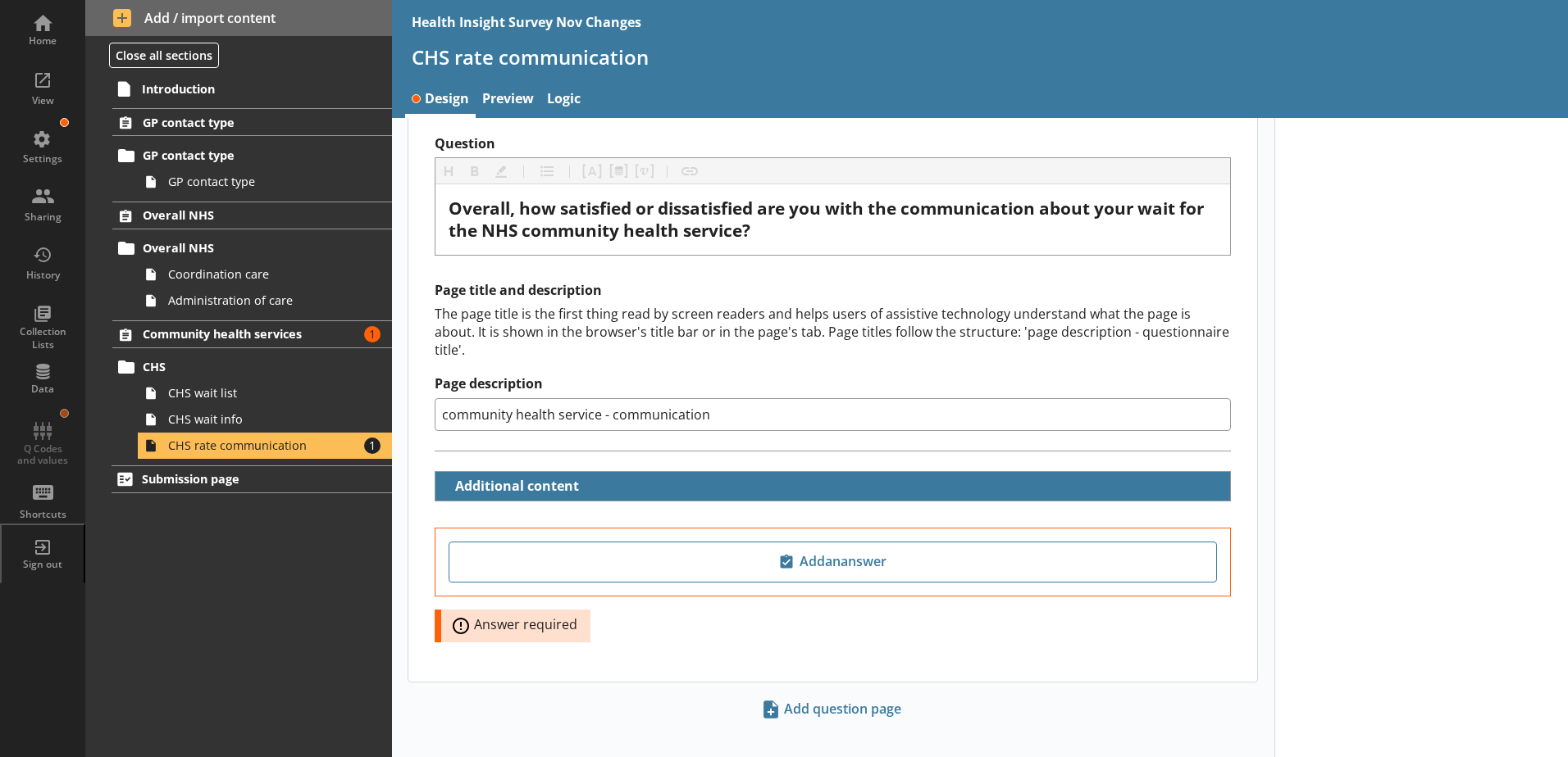
scroll to position [98, 0]
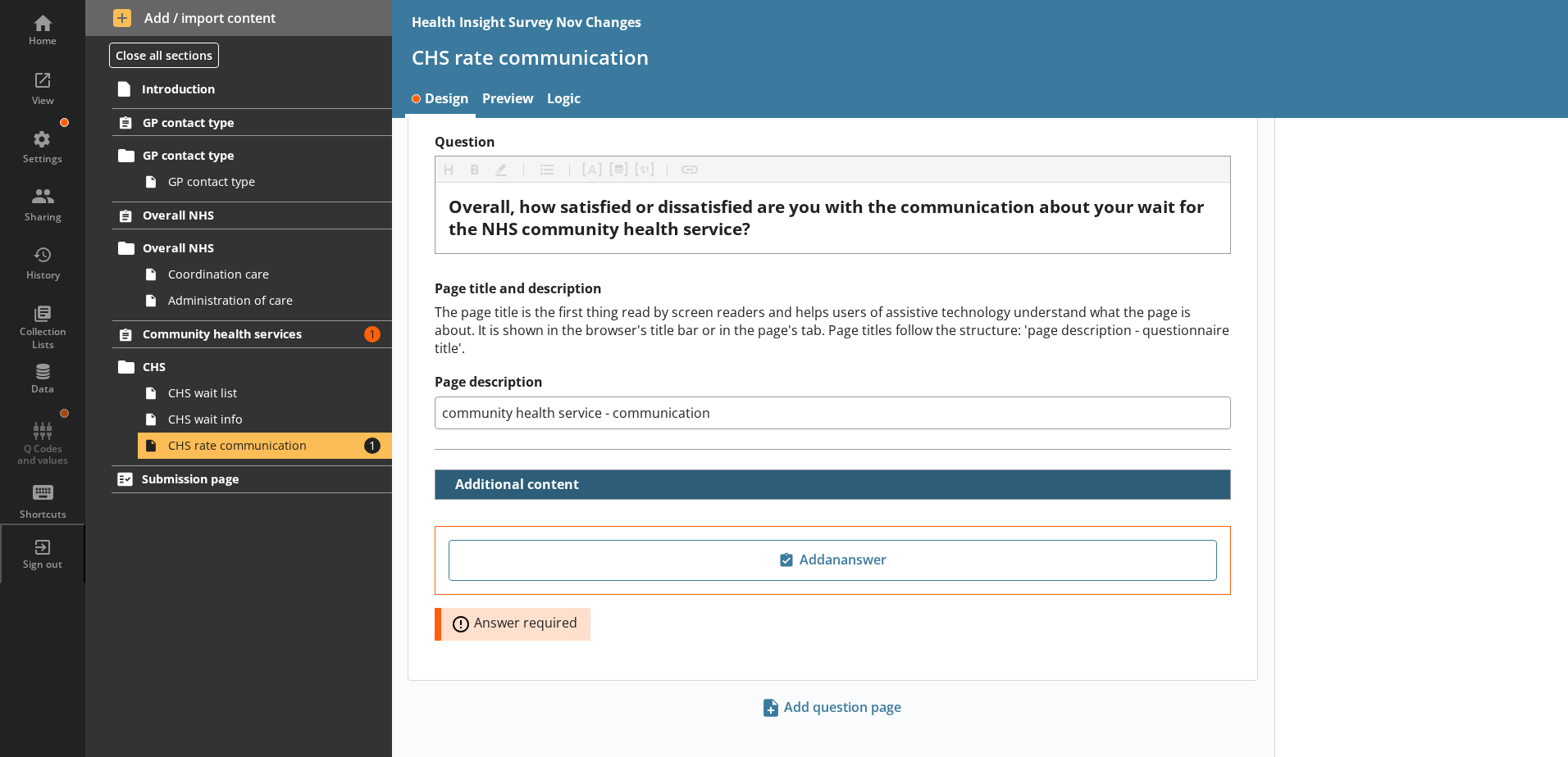
click at [442, 472] on button "Additional content" at bounding box center [511, 485] width 140 height 29
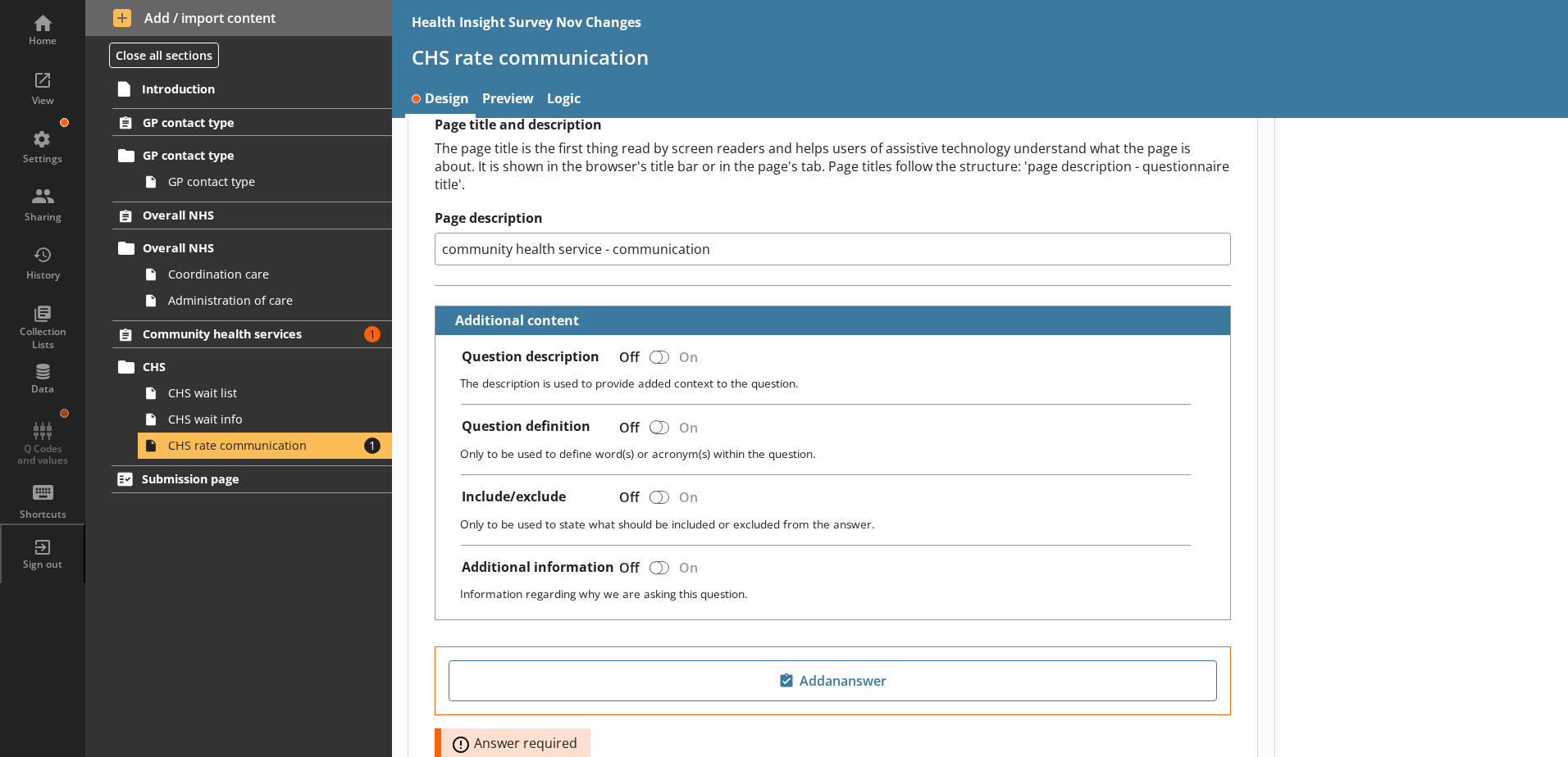
scroll to position [180, 0]
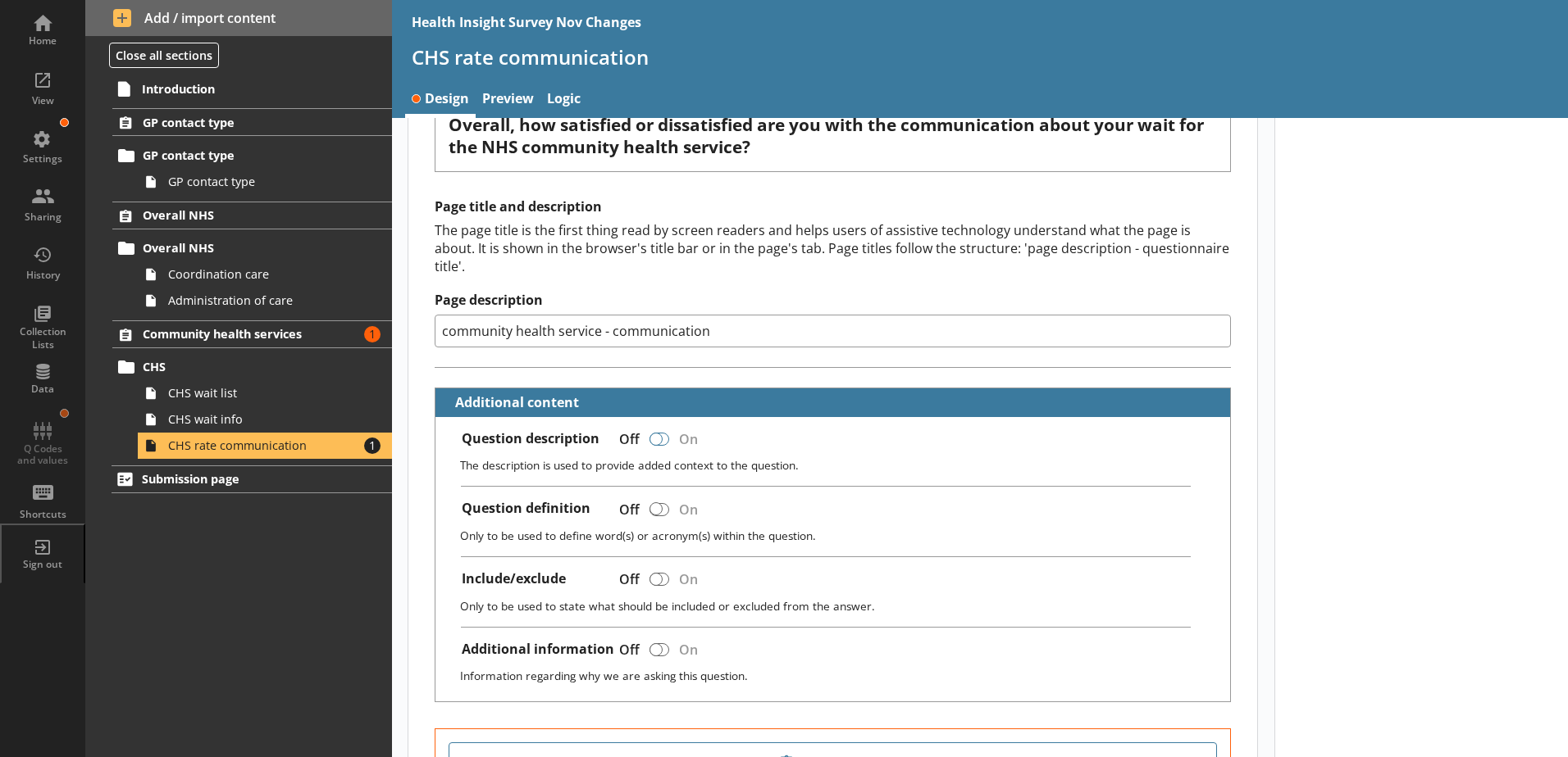
click at [656, 433] on div at bounding box center [656, 439] width 14 height 14
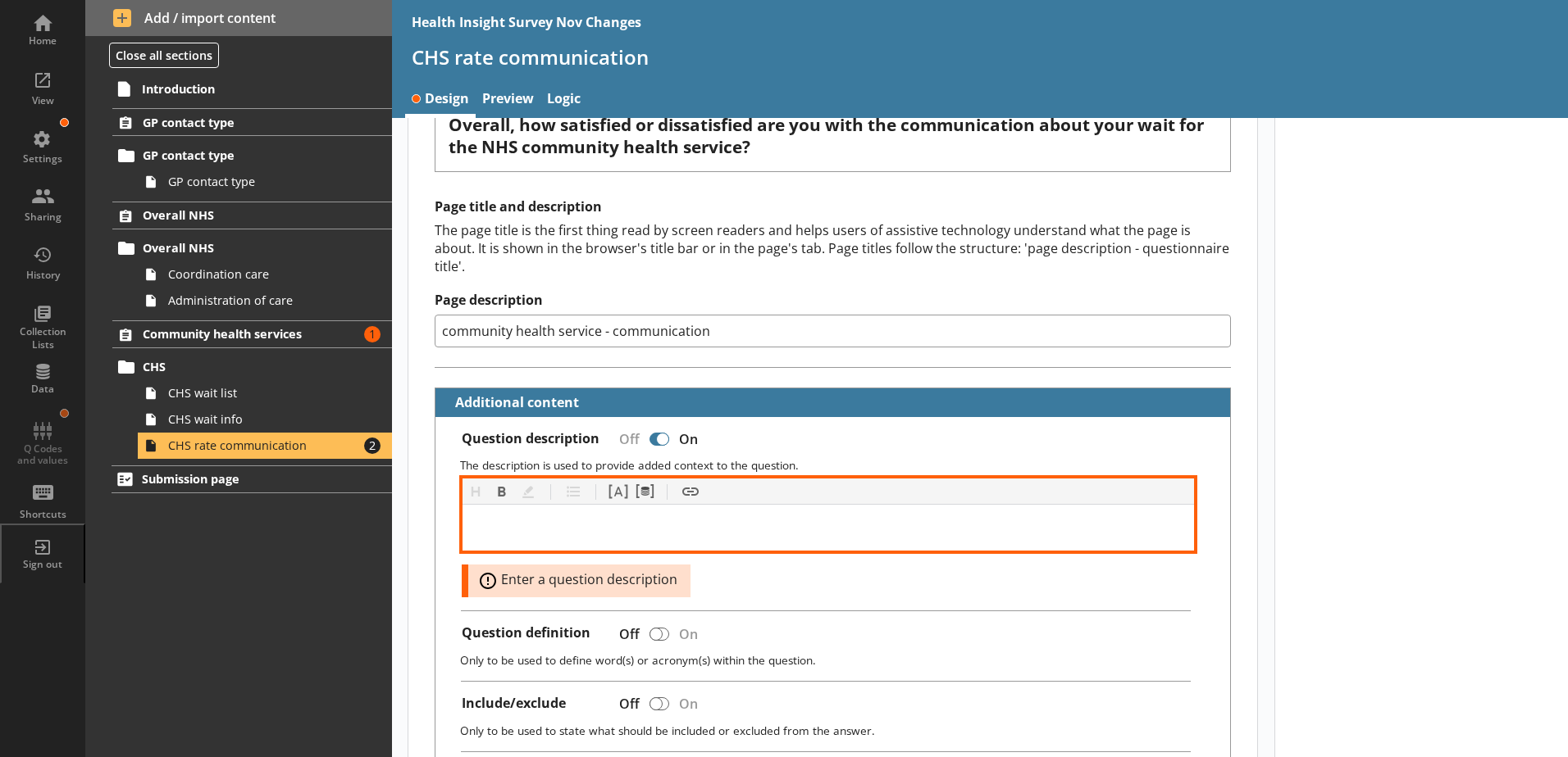
click at [583, 518] on div at bounding box center [828, 528] width 706 height 20
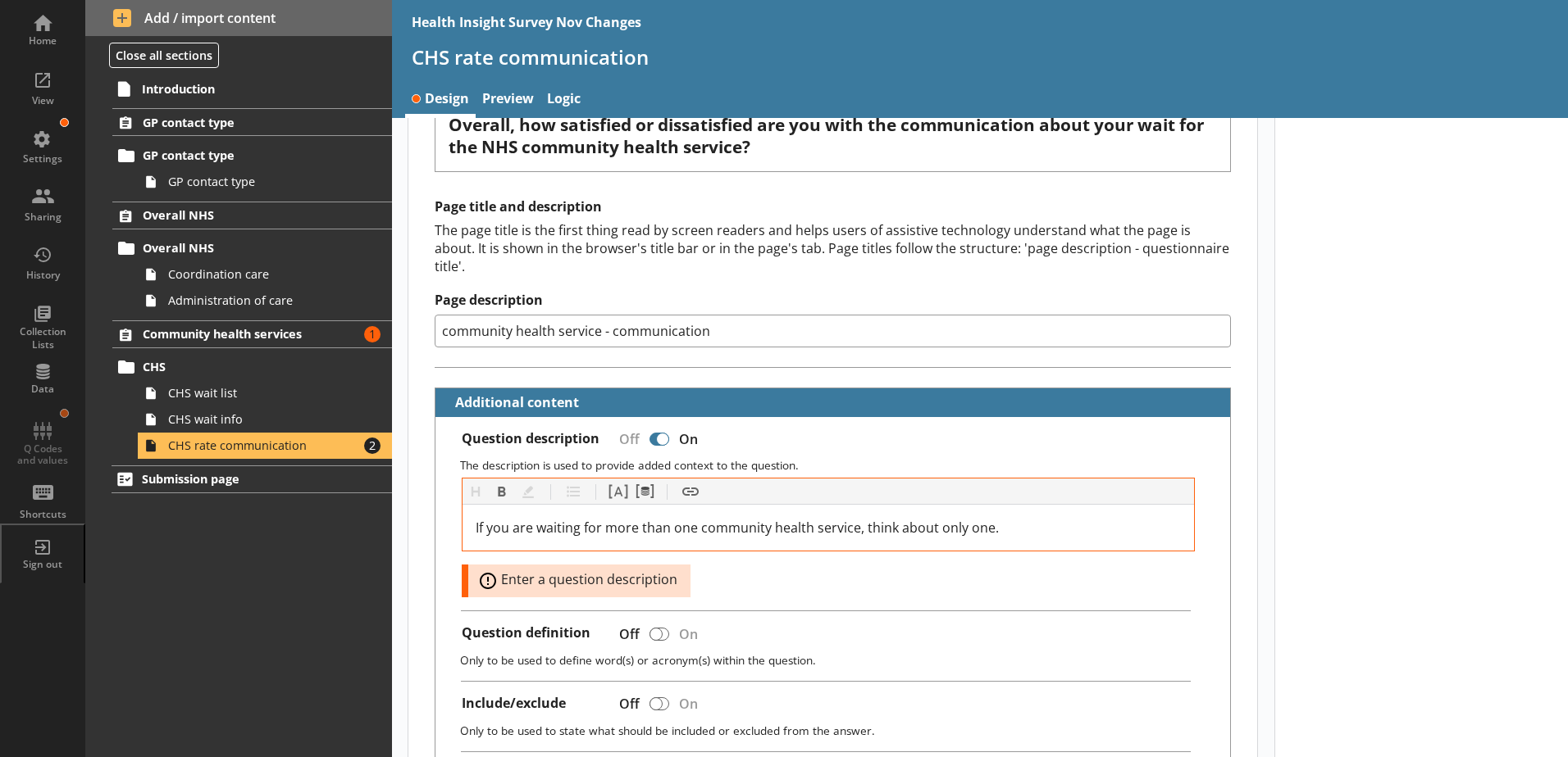
click at [740, 564] on div "Heading Heading Bold Bold Highlight Highlight List List Pipe answer Pipe answer…" at bounding box center [829, 537] width 734 height 120
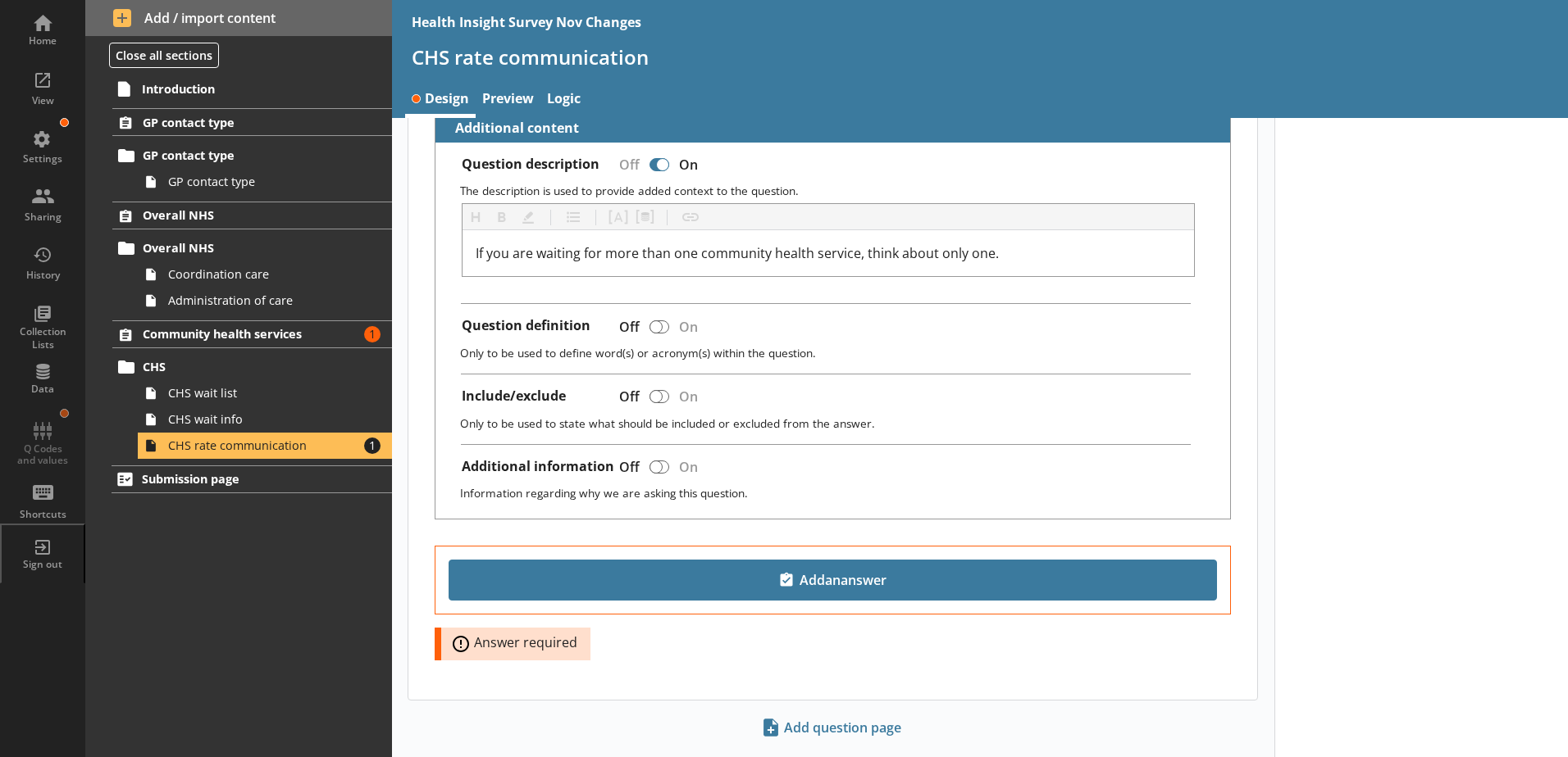
scroll to position [475, 0]
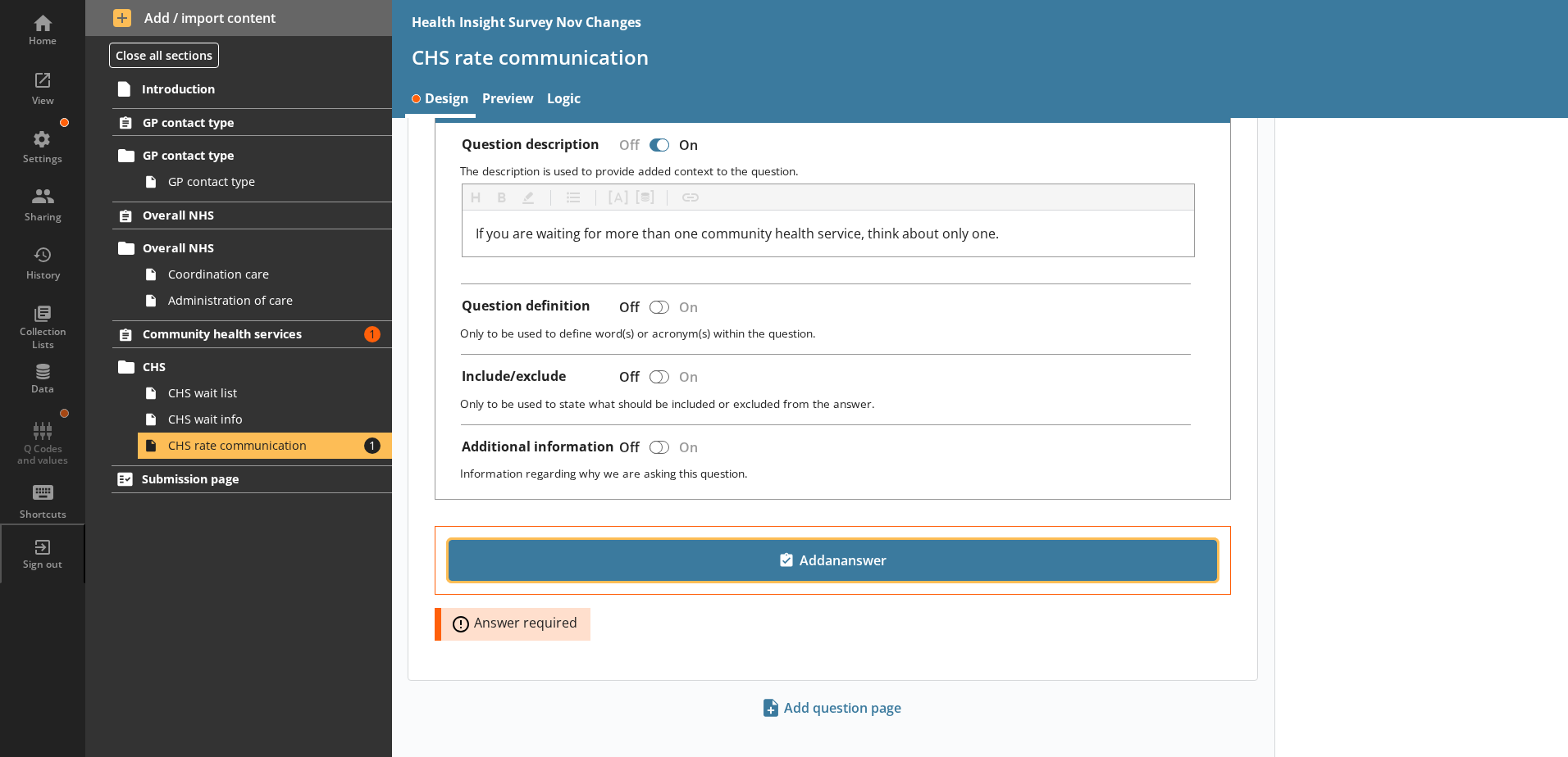
click at [717, 551] on span "Add an answer" at bounding box center [833, 560] width 754 height 26
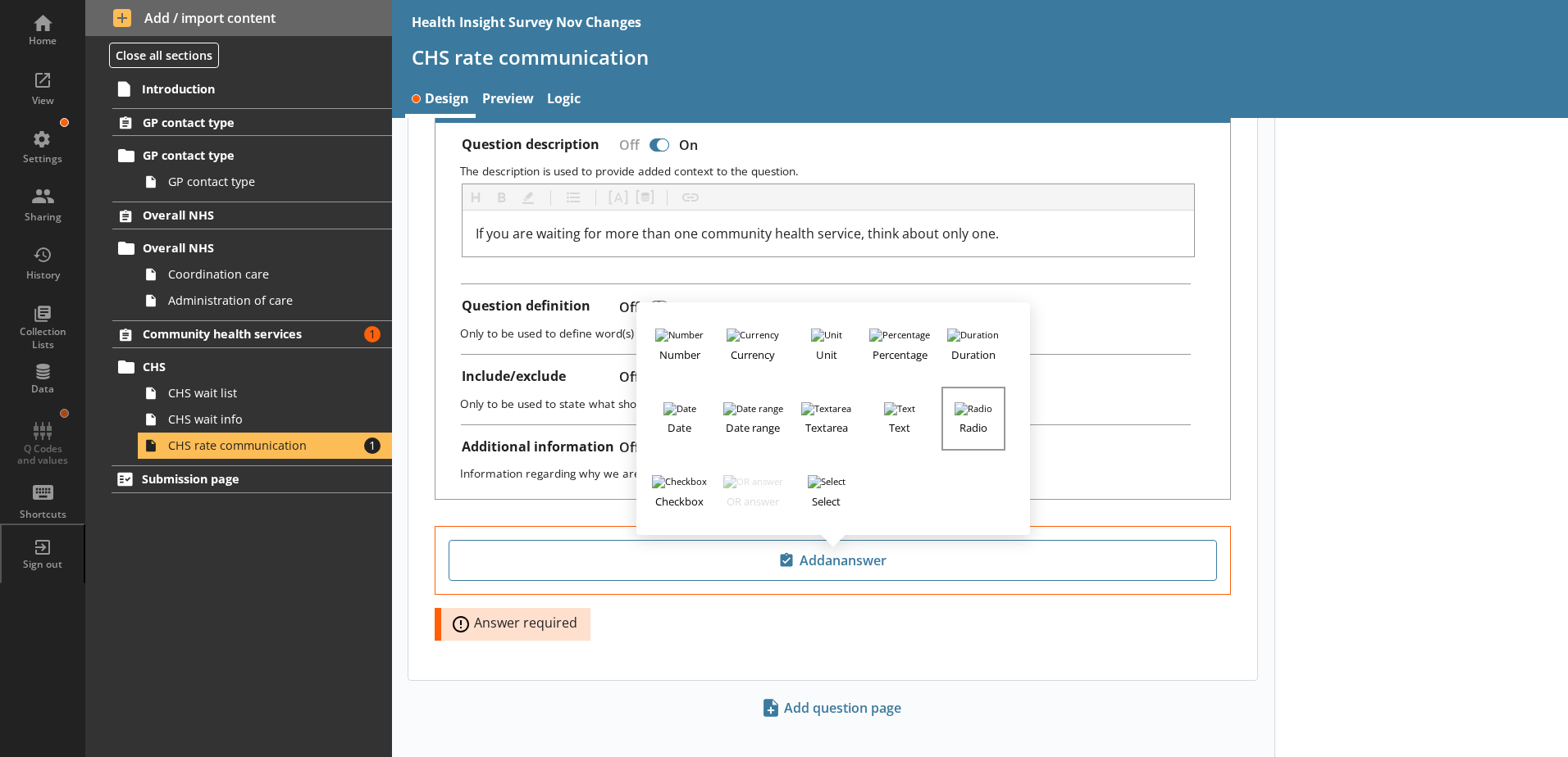
click at [956, 415] on h3 "Radio" at bounding box center [973, 425] width 60 height 21
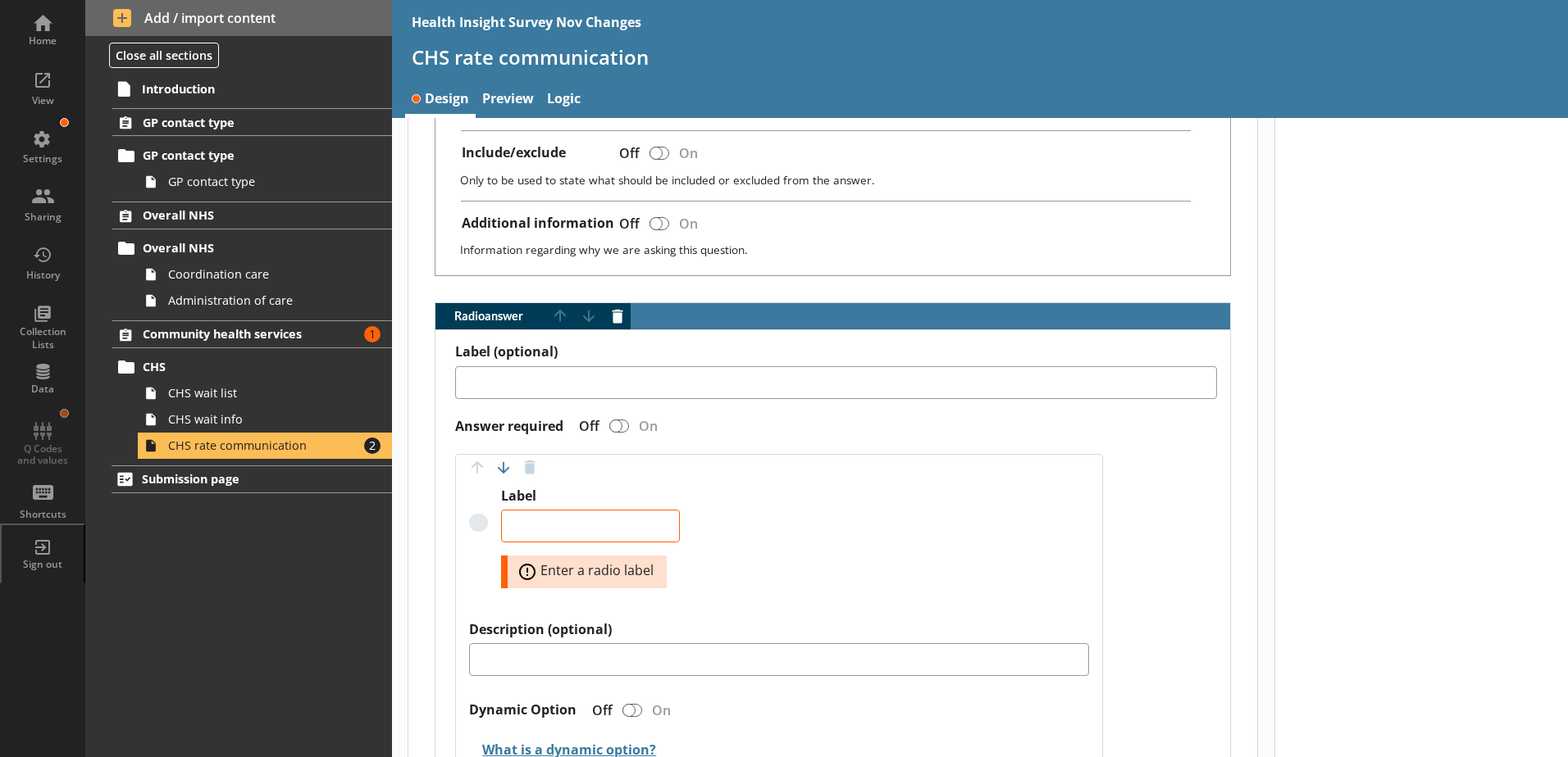
scroll to position [720, 0]
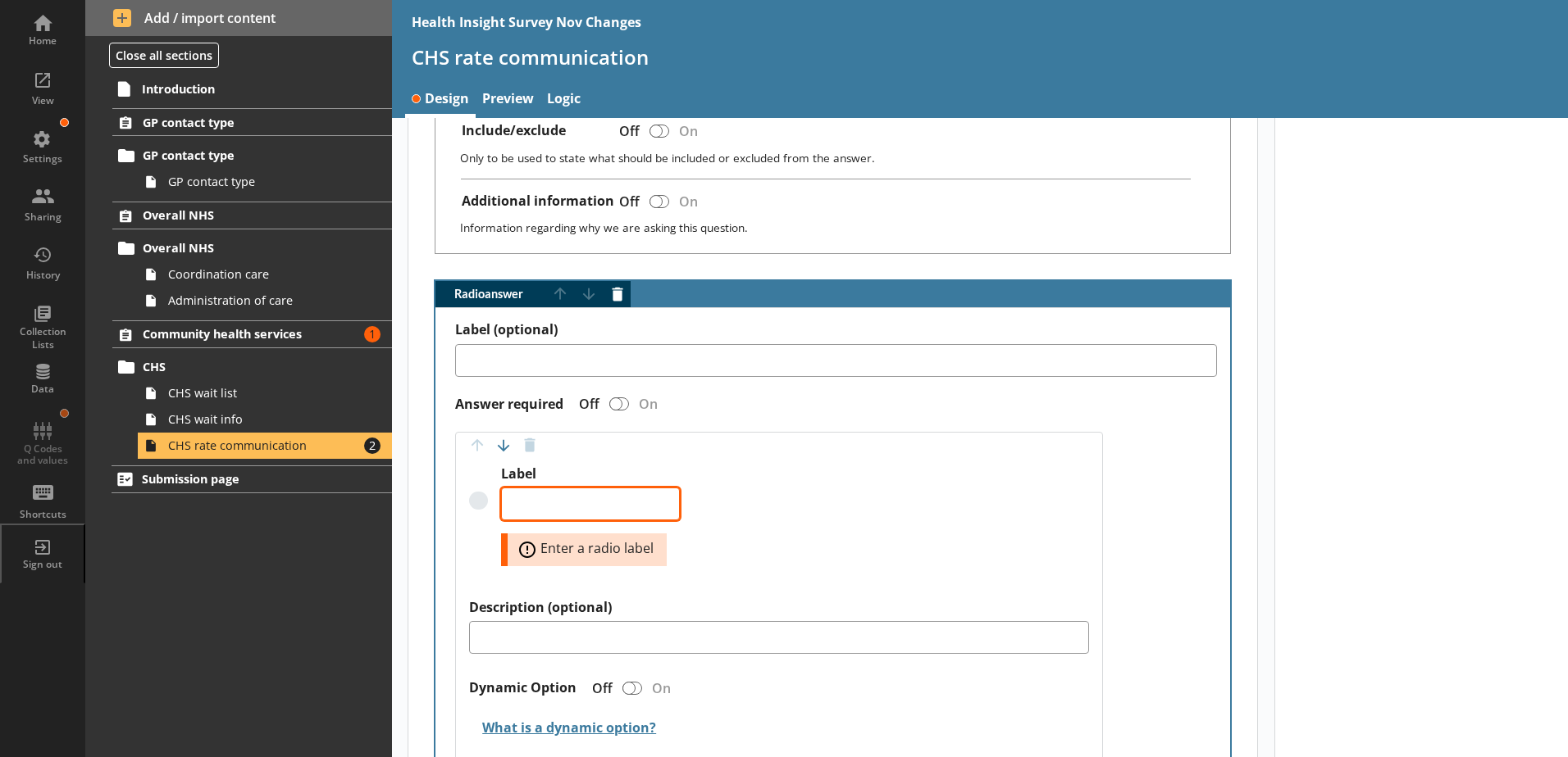
click at [535, 493] on textarea "Label" at bounding box center [591, 504] width 179 height 32
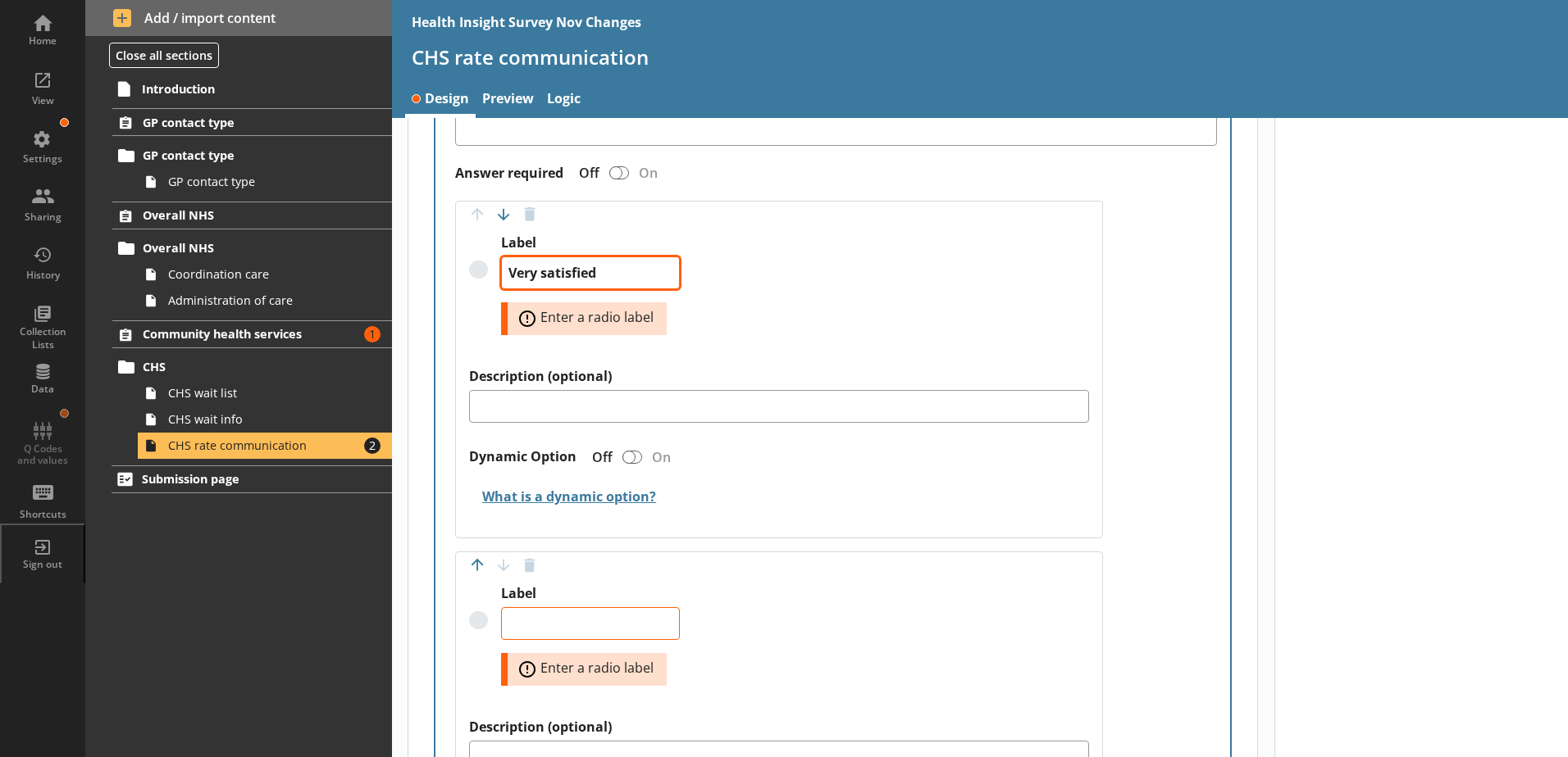
scroll to position [966, 0]
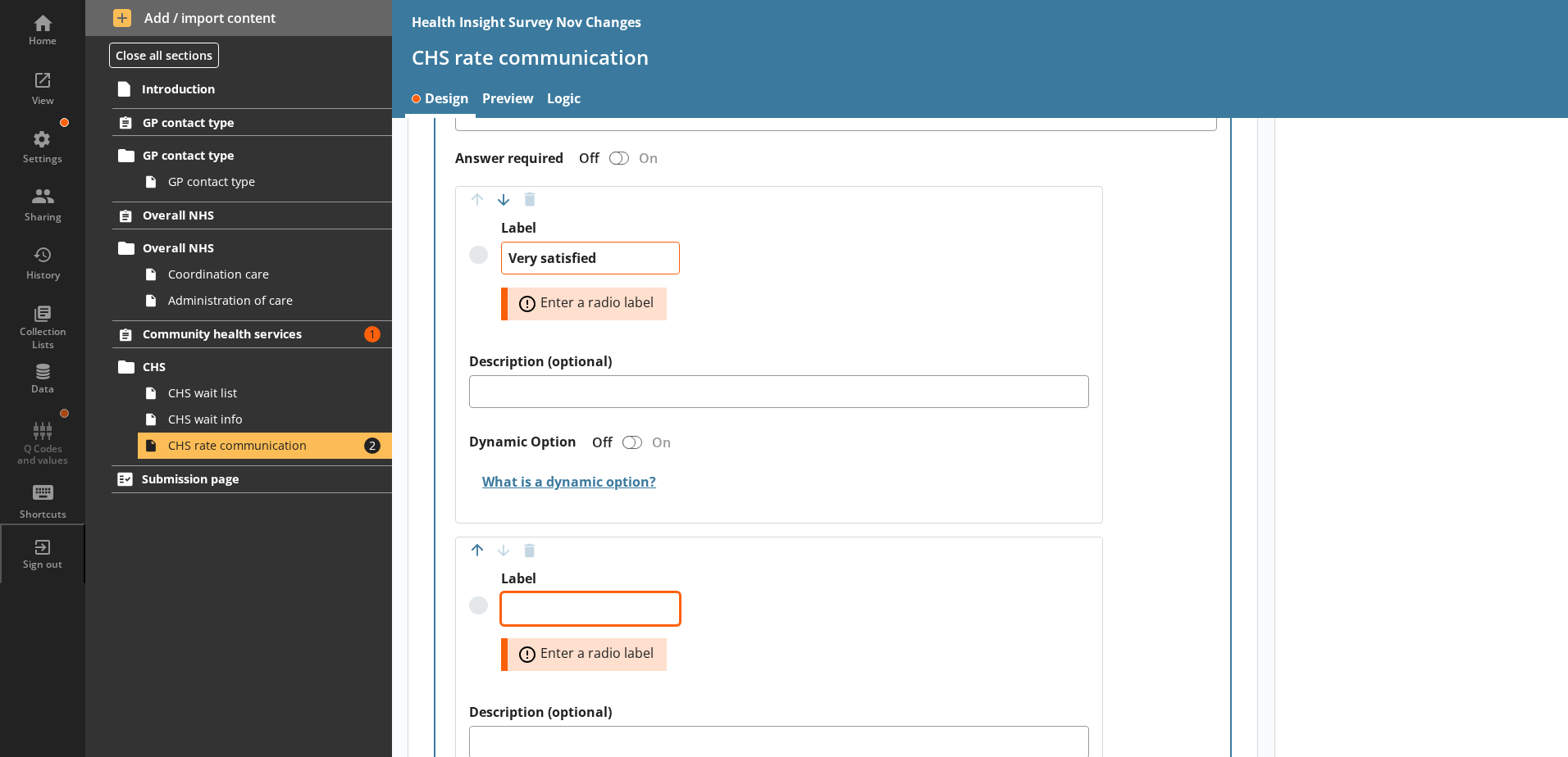
click at [525, 600] on textarea "Label" at bounding box center [591, 608] width 179 height 32
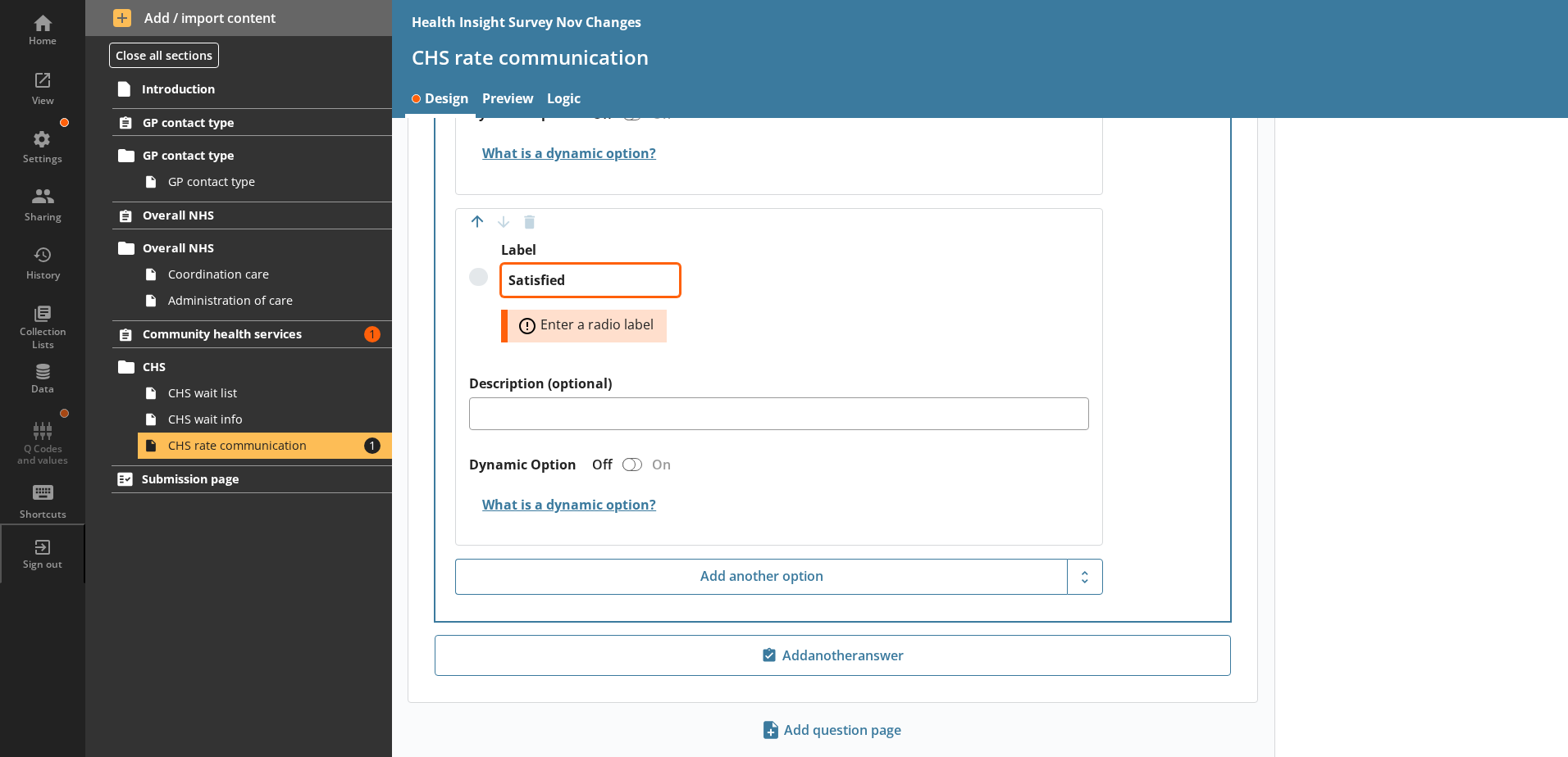
scroll to position [1258, 0]
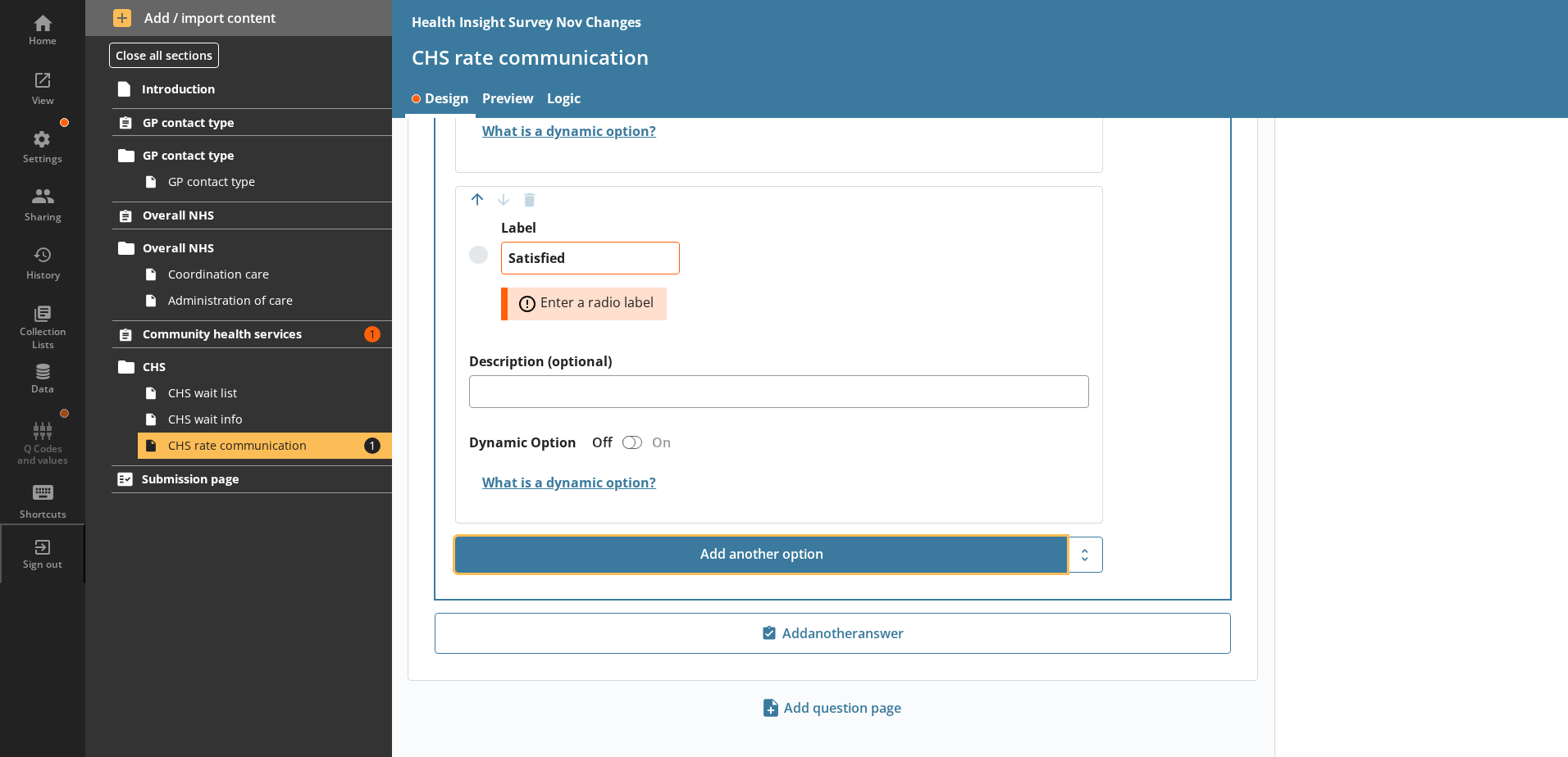
click at [612, 543] on button "Add another option" at bounding box center [761, 555] width 611 height 36
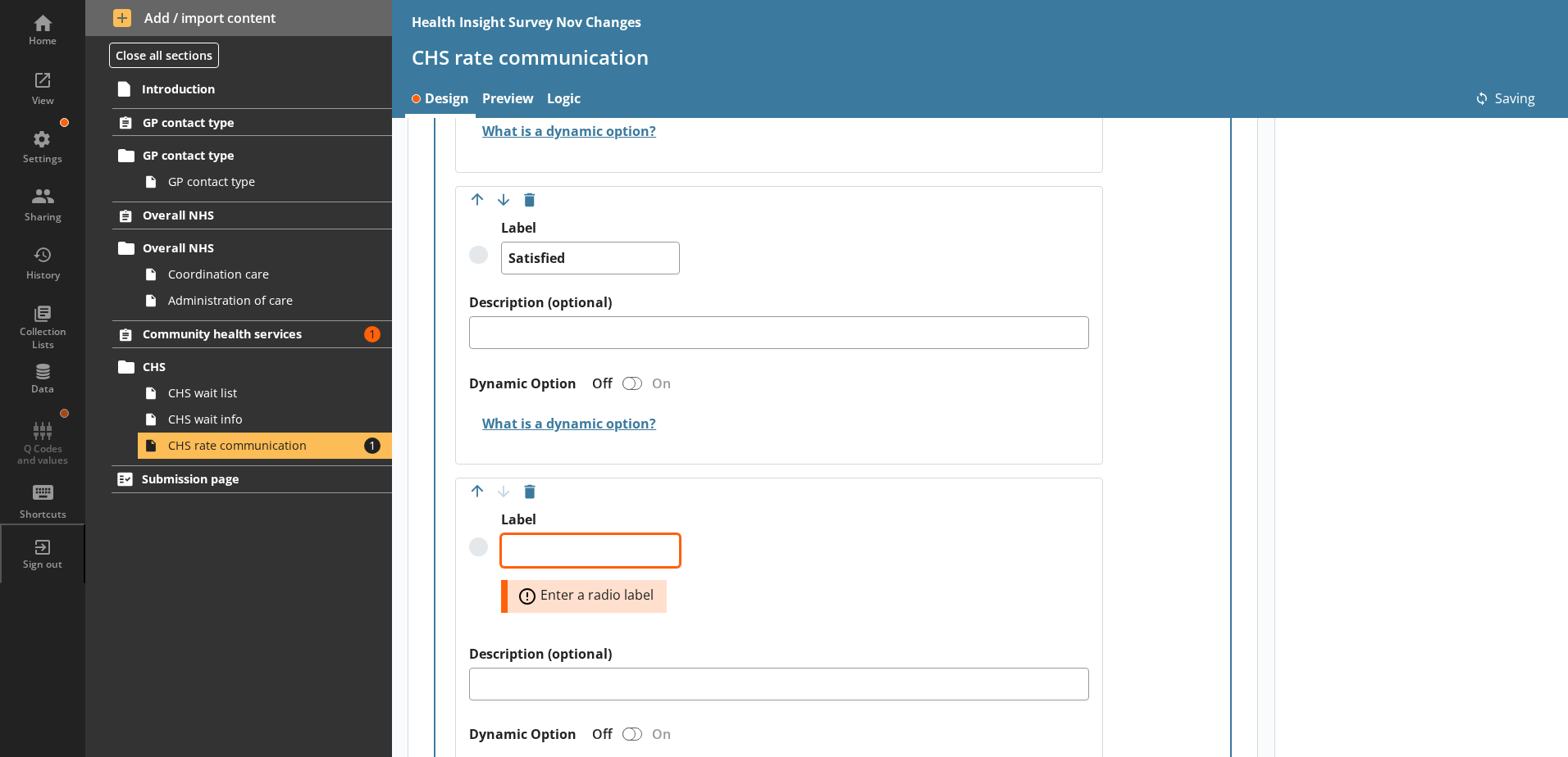
click at [541, 537] on textarea "Label" at bounding box center [591, 551] width 179 height 32
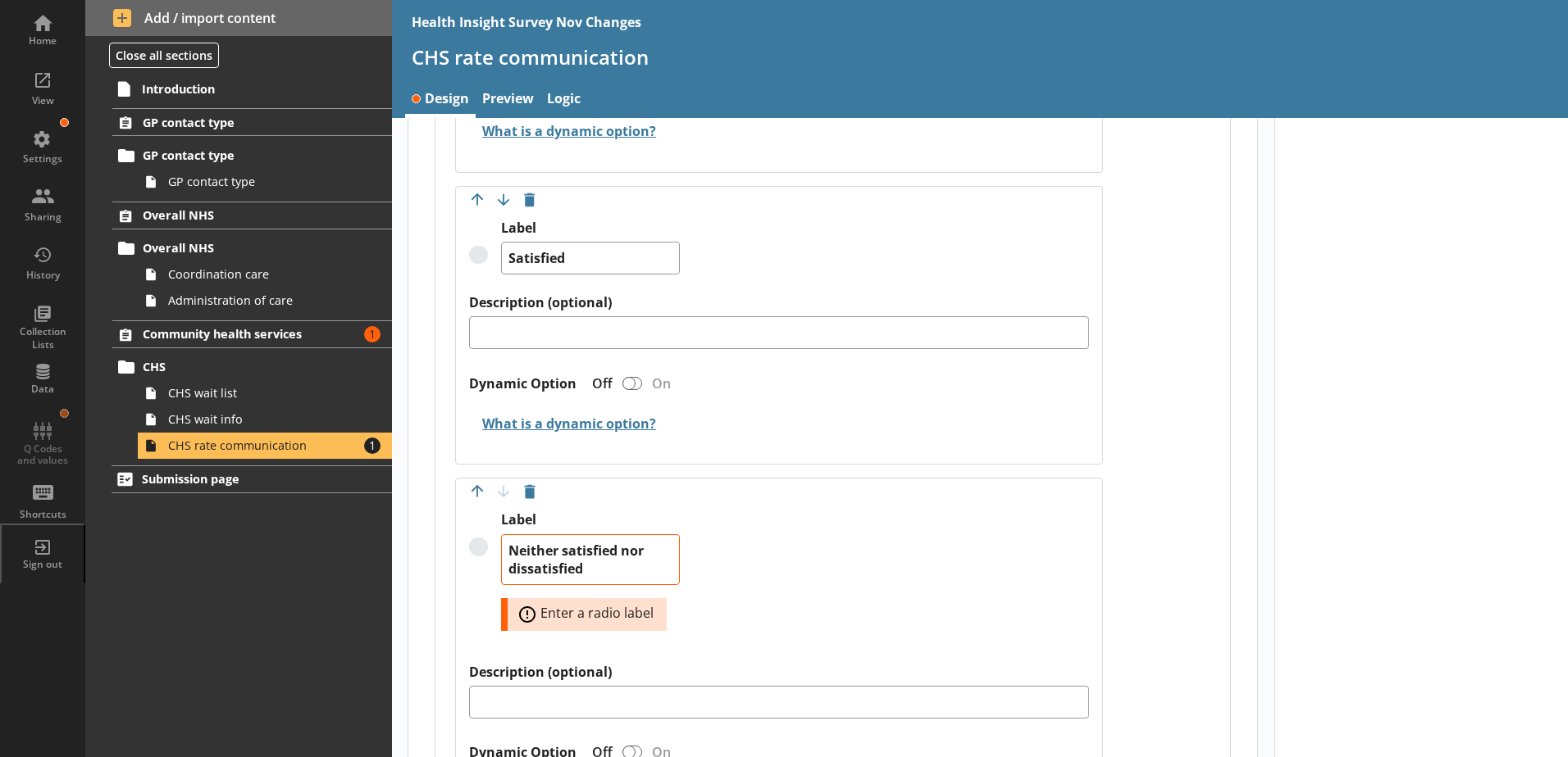
click at [784, 565] on div "Label Neither satisfied nor dissatisfied Error: Enter a radio label" at bounding box center [778, 587] width 619 height 151
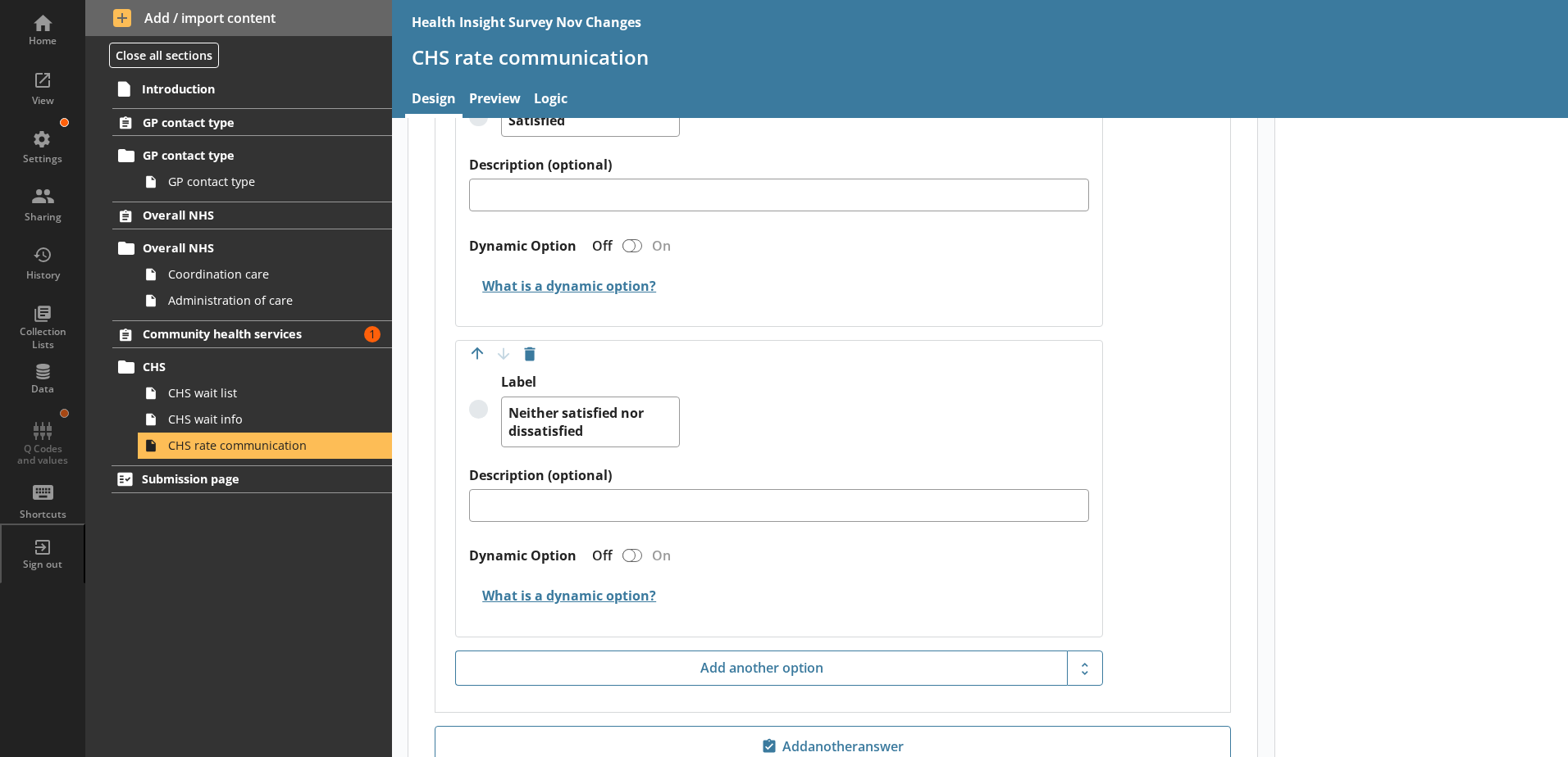
scroll to position [1422, 0]
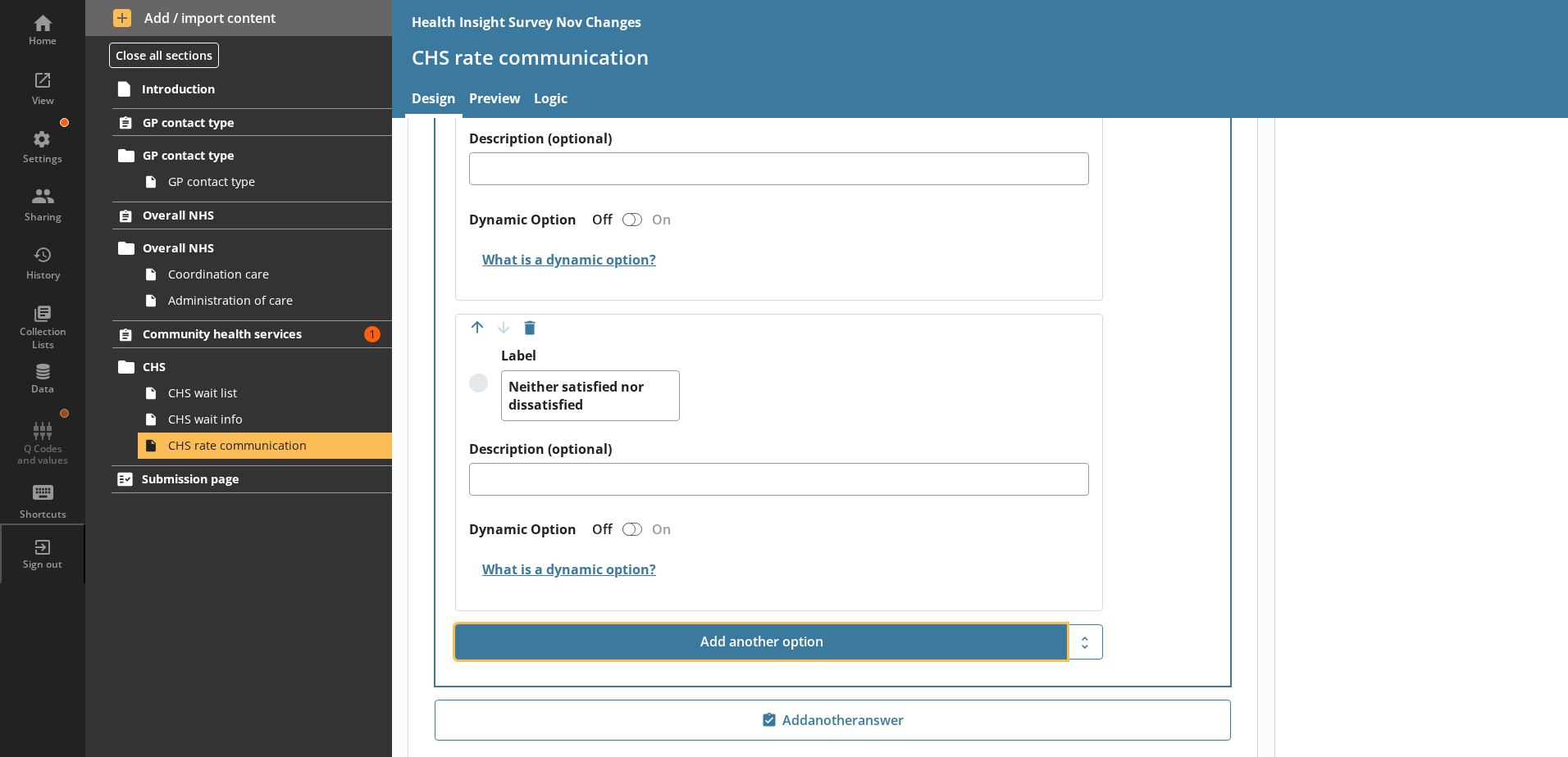
click at [547, 625] on button "Add another option" at bounding box center [761, 643] width 611 height 36
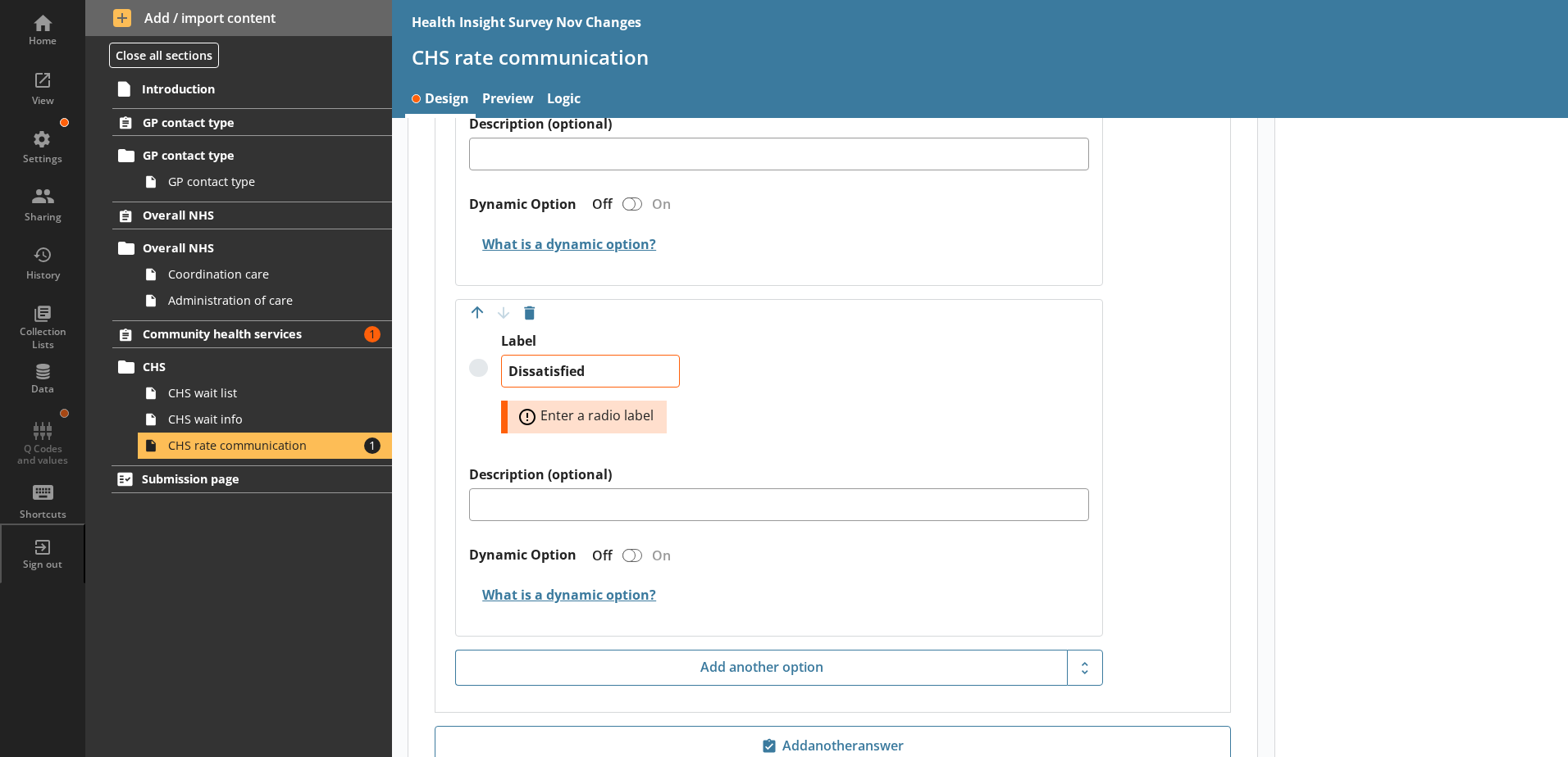
scroll to position [1749, 0]
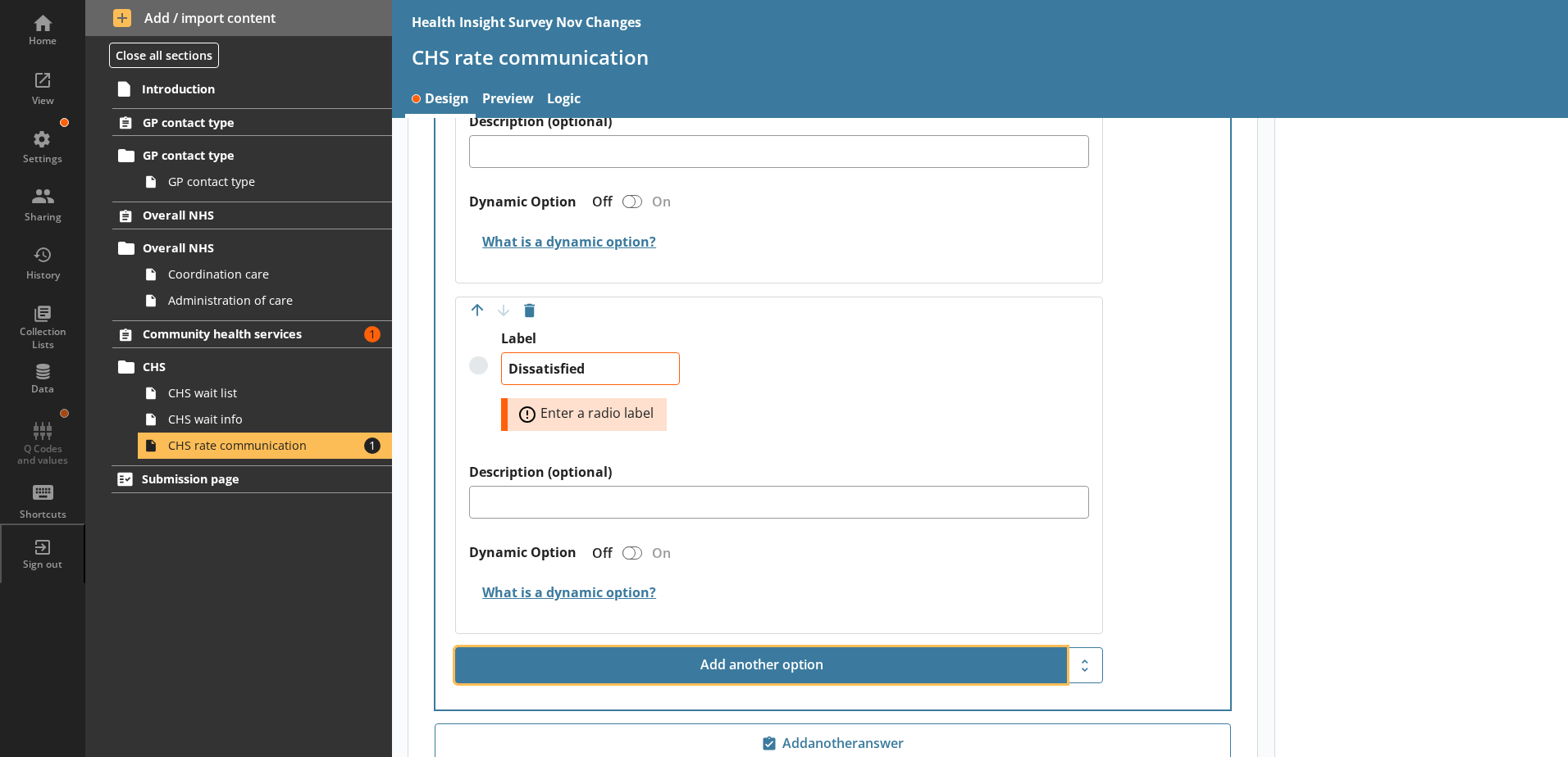
click at [655, 652] on button "Add another option" at bounding box center [761, 665] width 611 height 36
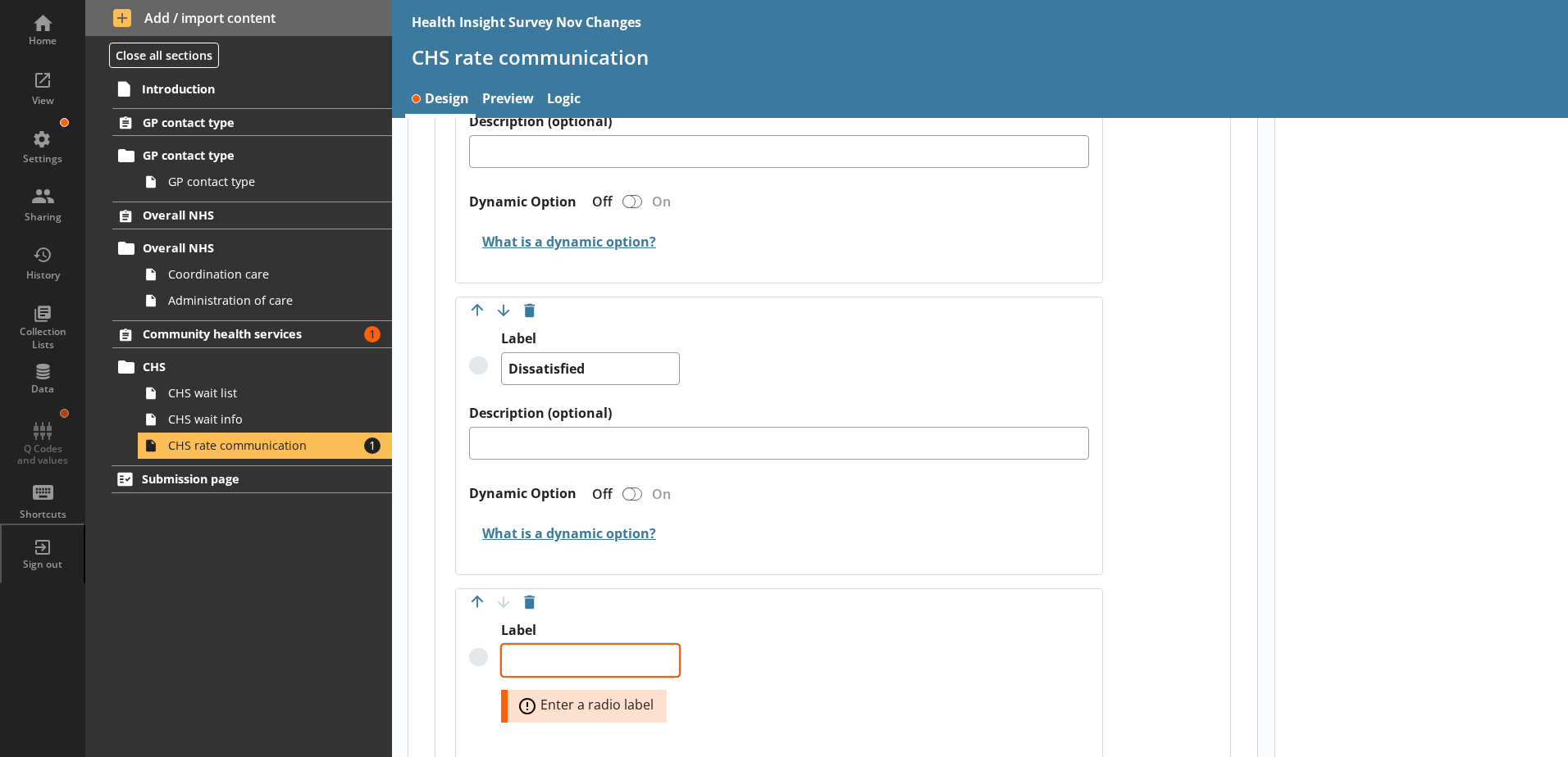
click at [555, 648] on textarea "Label" at bounding box center [591, 661] width 179 height 32
click at [800, 561] on div "Move answer up Move answer down Delete option Label Very satisfied Description …" at bounding box center [779, 164] width 647 height 1524
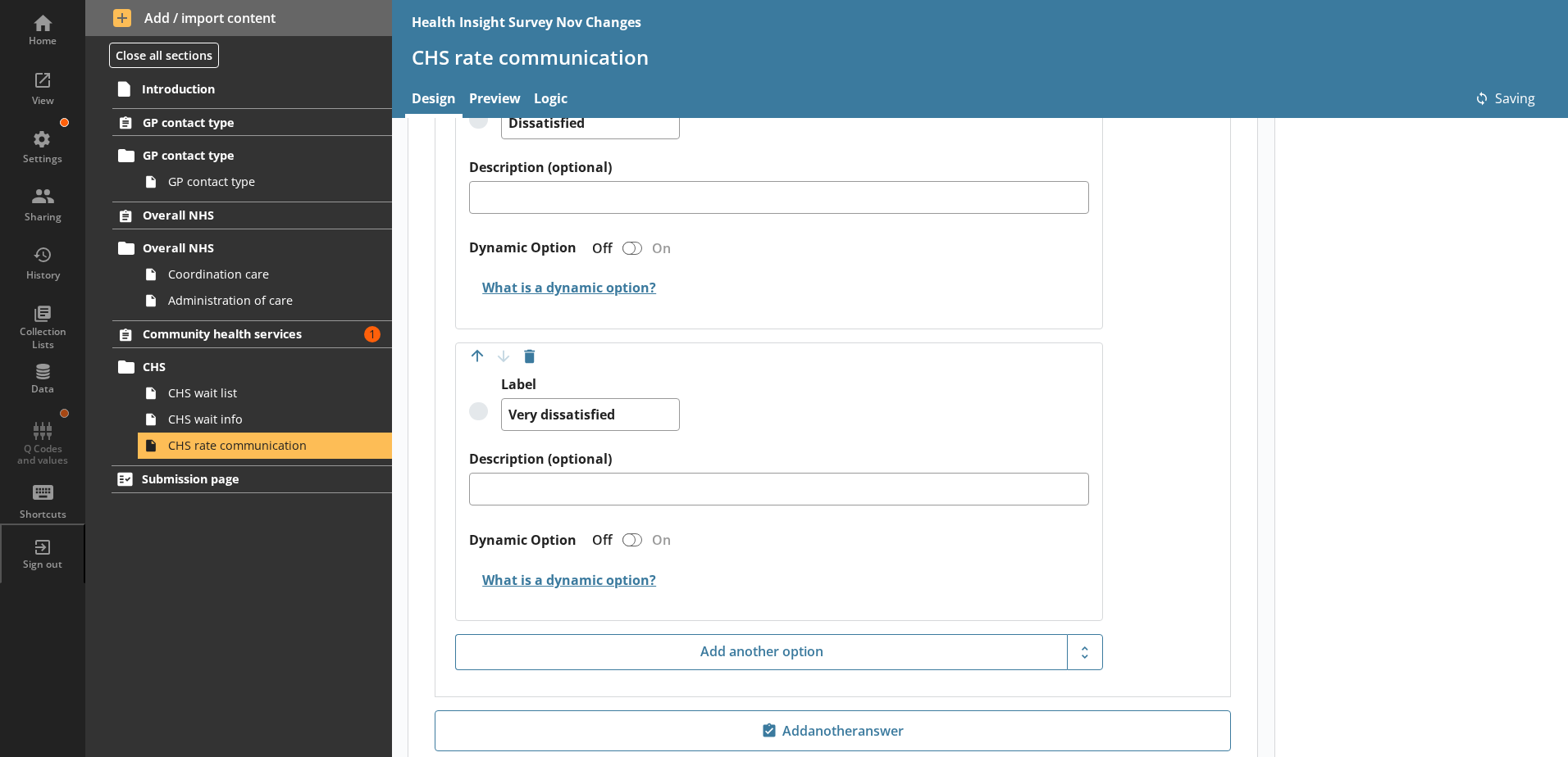
scroll to position [2077, 0]
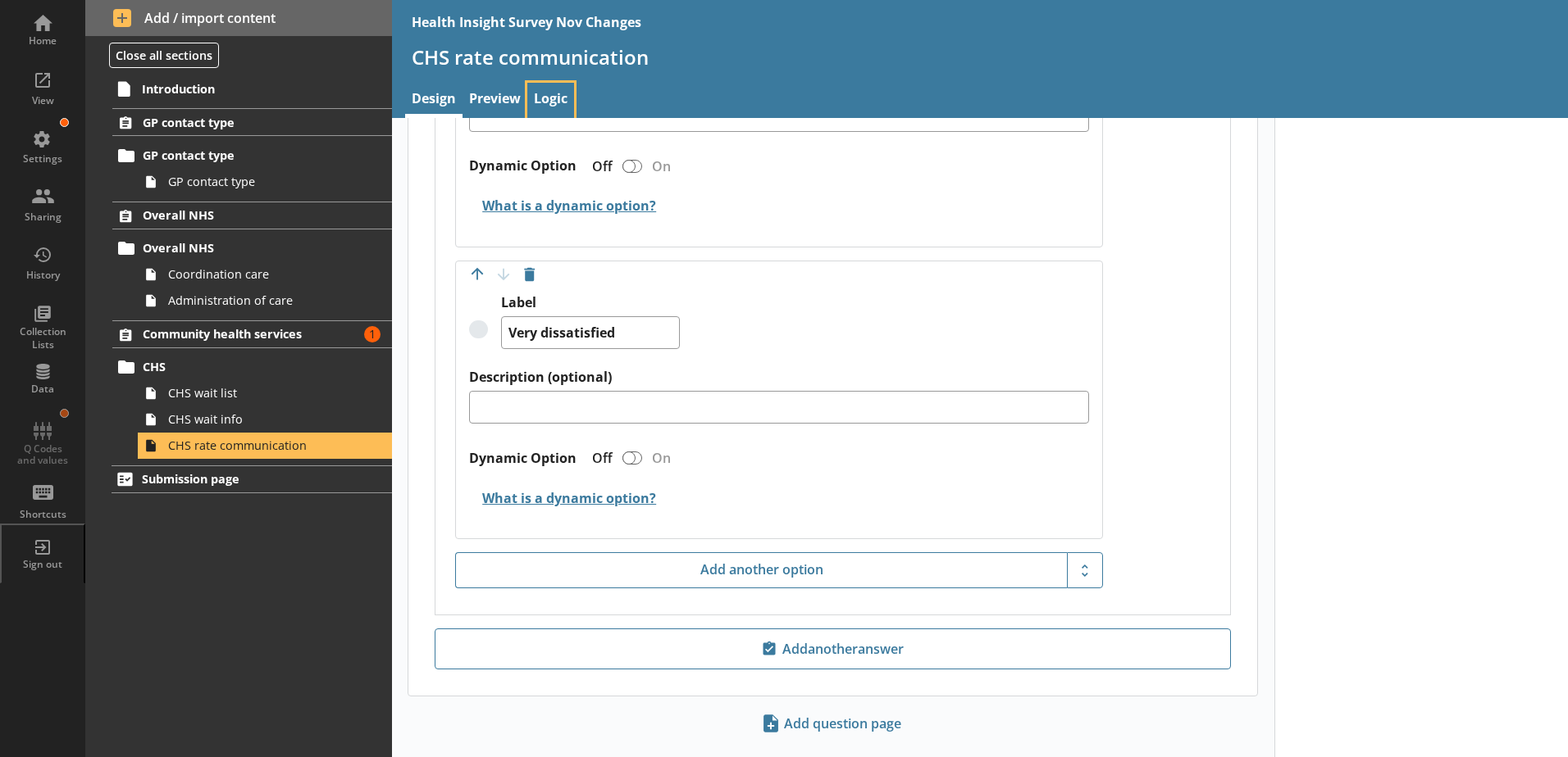
click at [547, 104] on link "Logic" at bounding box center [551, 100] width 47 height 35
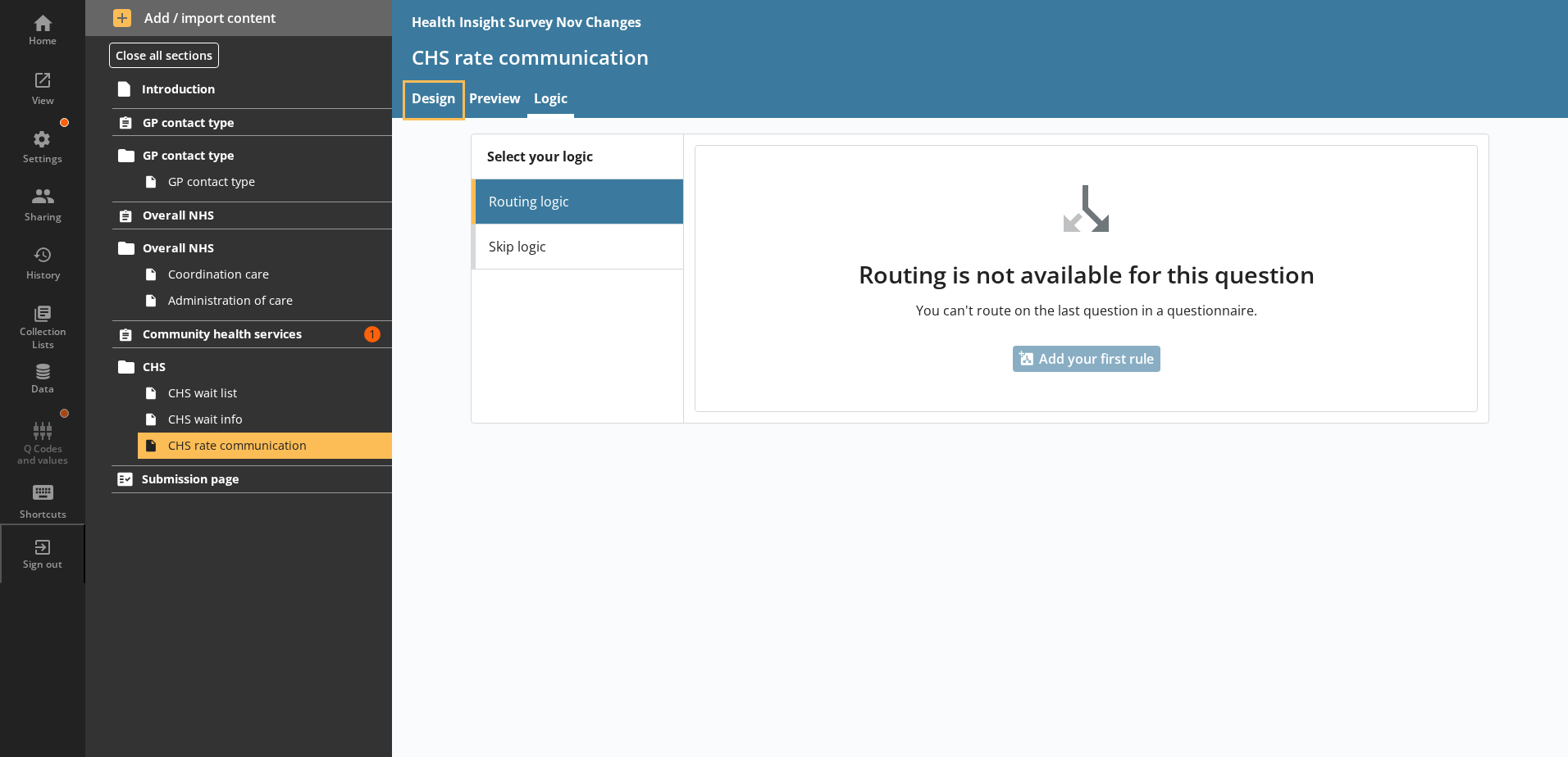
click at [444, 95] on link "Design" at bounding box center [434, 100] width 58 height 35
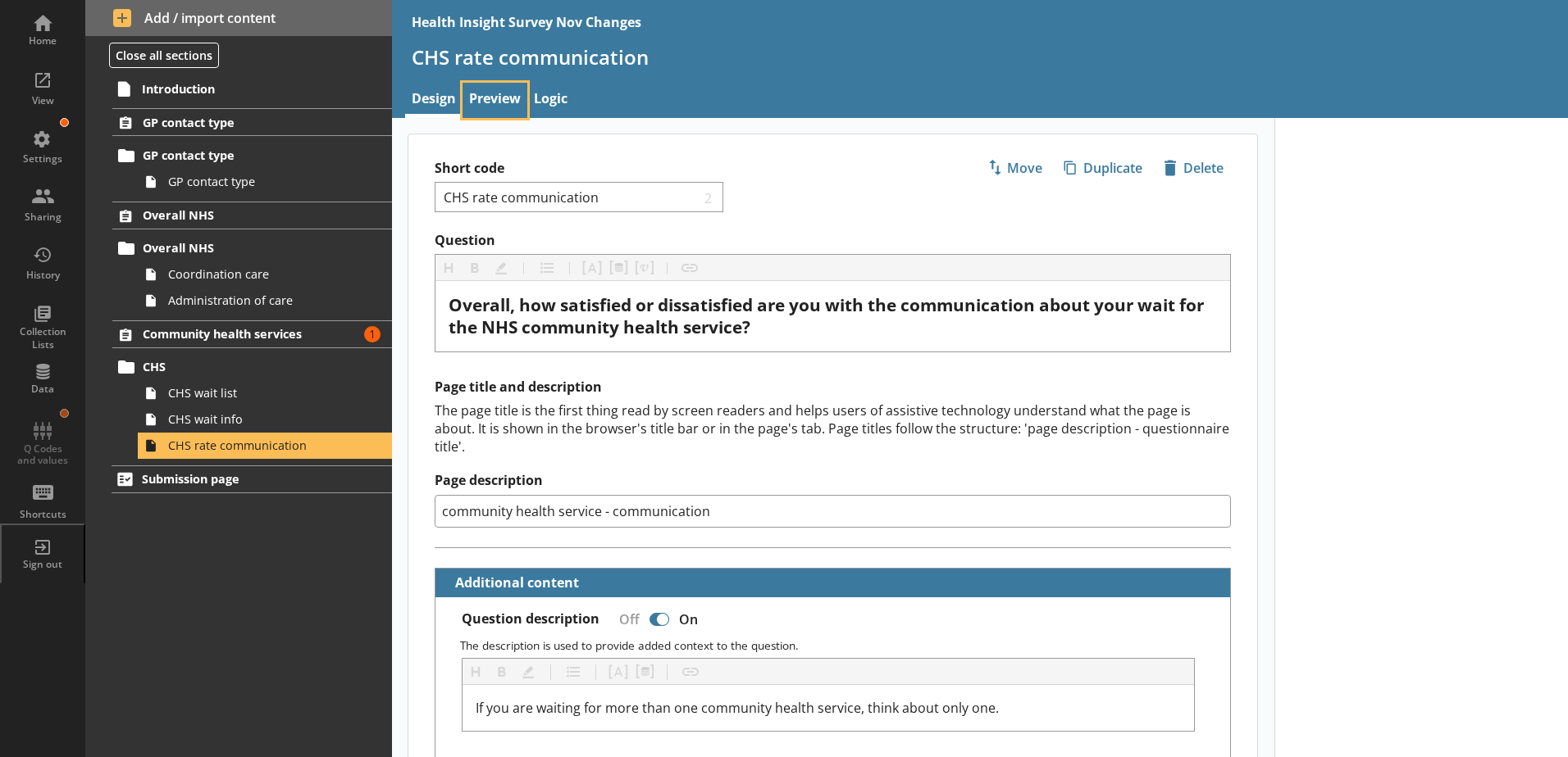
click at [489, 92] on link "Preview" at bounding box center [495, 100] width 65 height 35
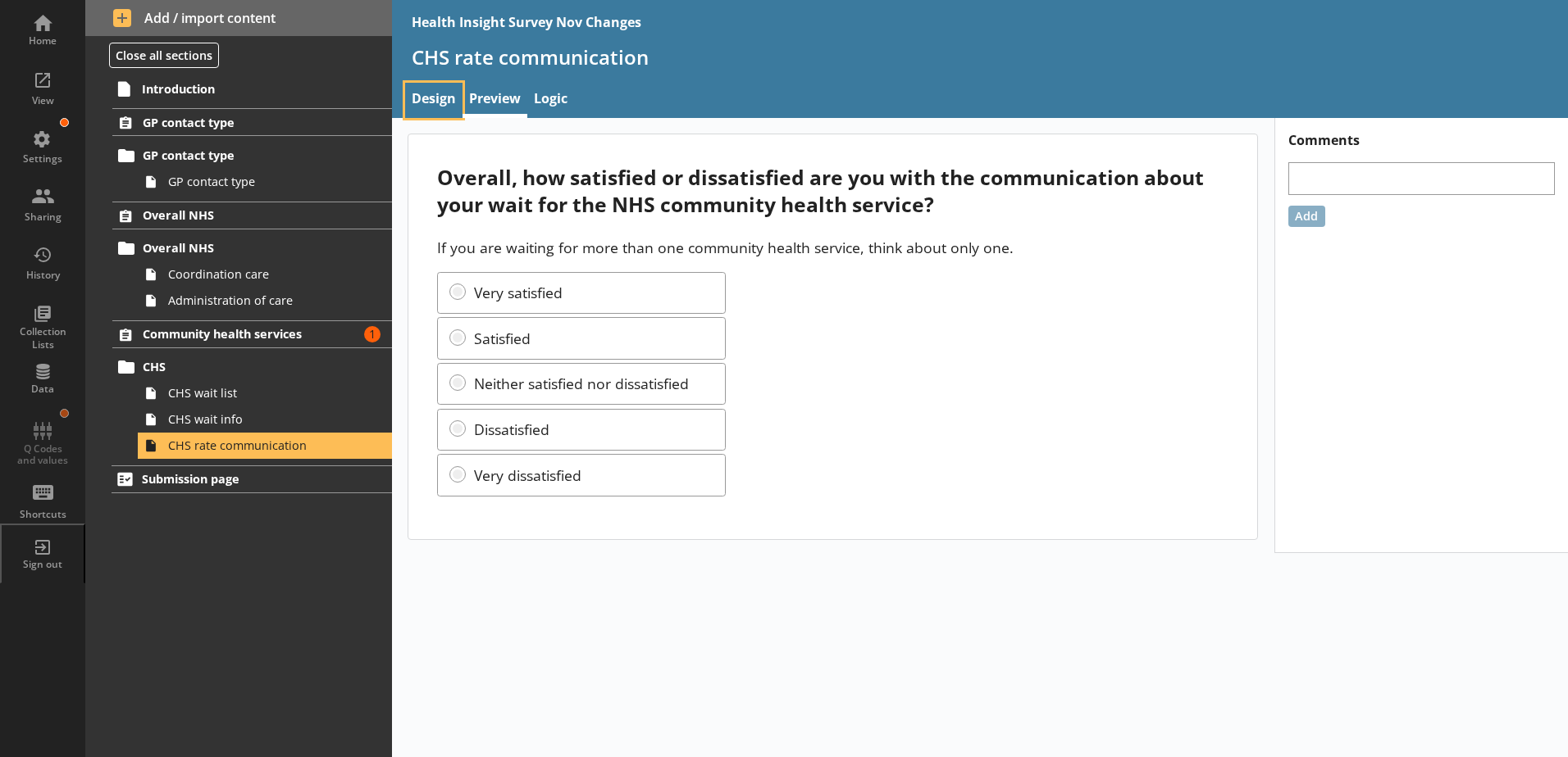
click at [436, 107] on link "Design" at bounding box center [434, 100] width 58 height 35
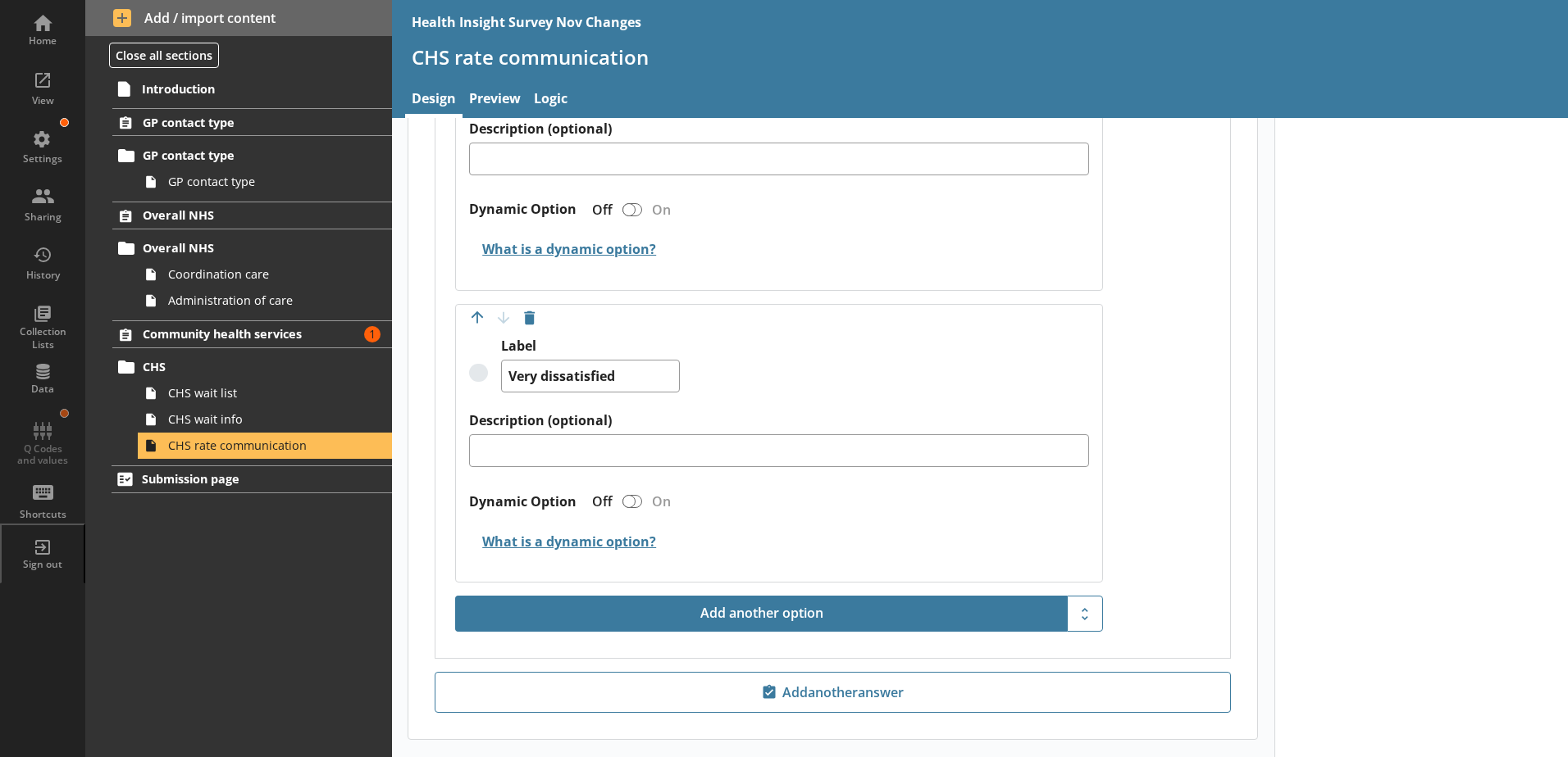
scroll to position [2093, 0]
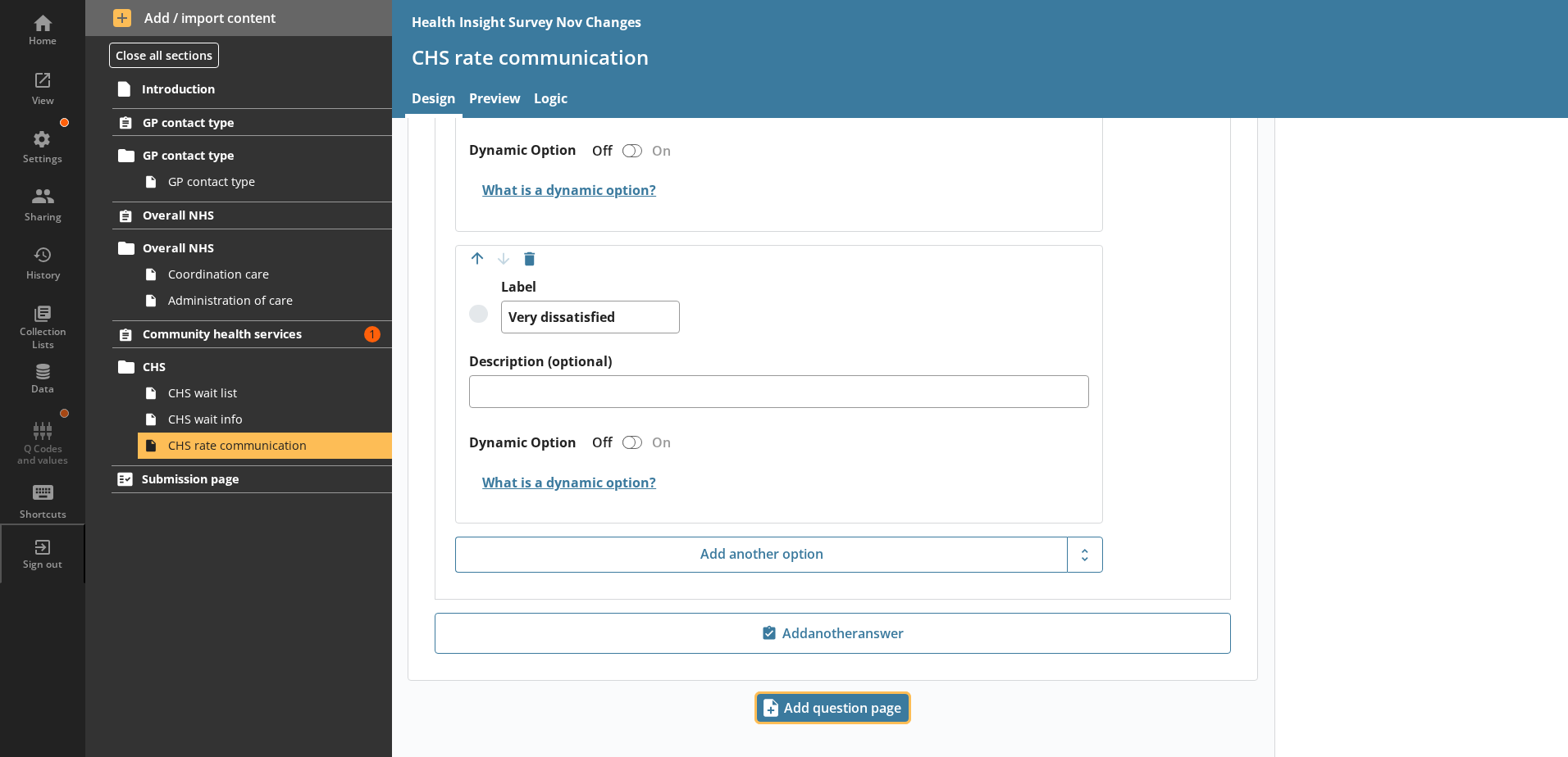
click at [785, 695] on span "Add question page" at bounding box center [832, 707] width 150 height 26
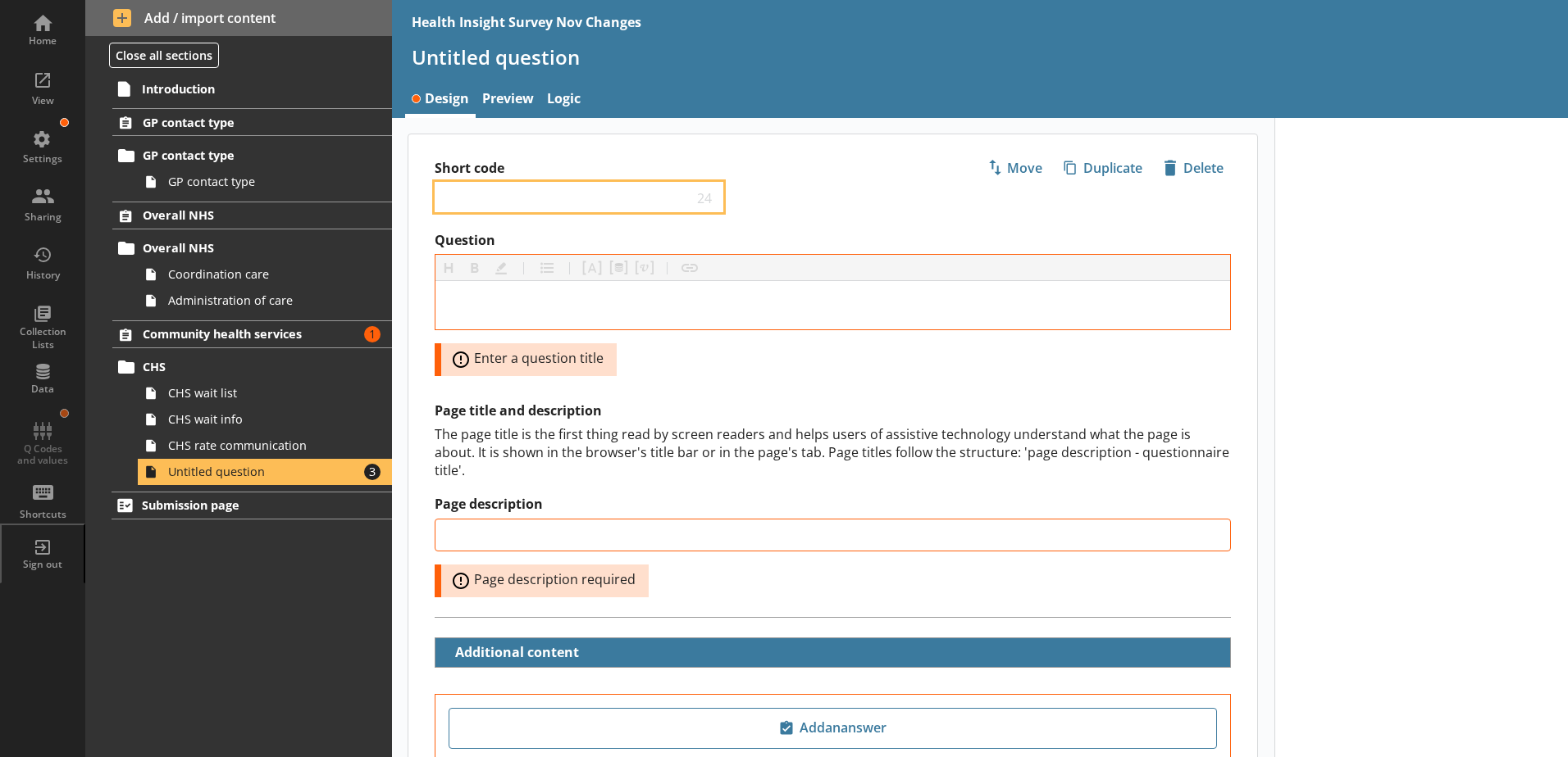
click at [503, 190] on input "Short code" at bounding box center [567, 196] width 251 height 15
click at [764, 197] on div "Short code CHS rate wait length 4 Move icon-copy Duplicate icon-delete Created …" at bounding box center [832, 183] width 848 height 97
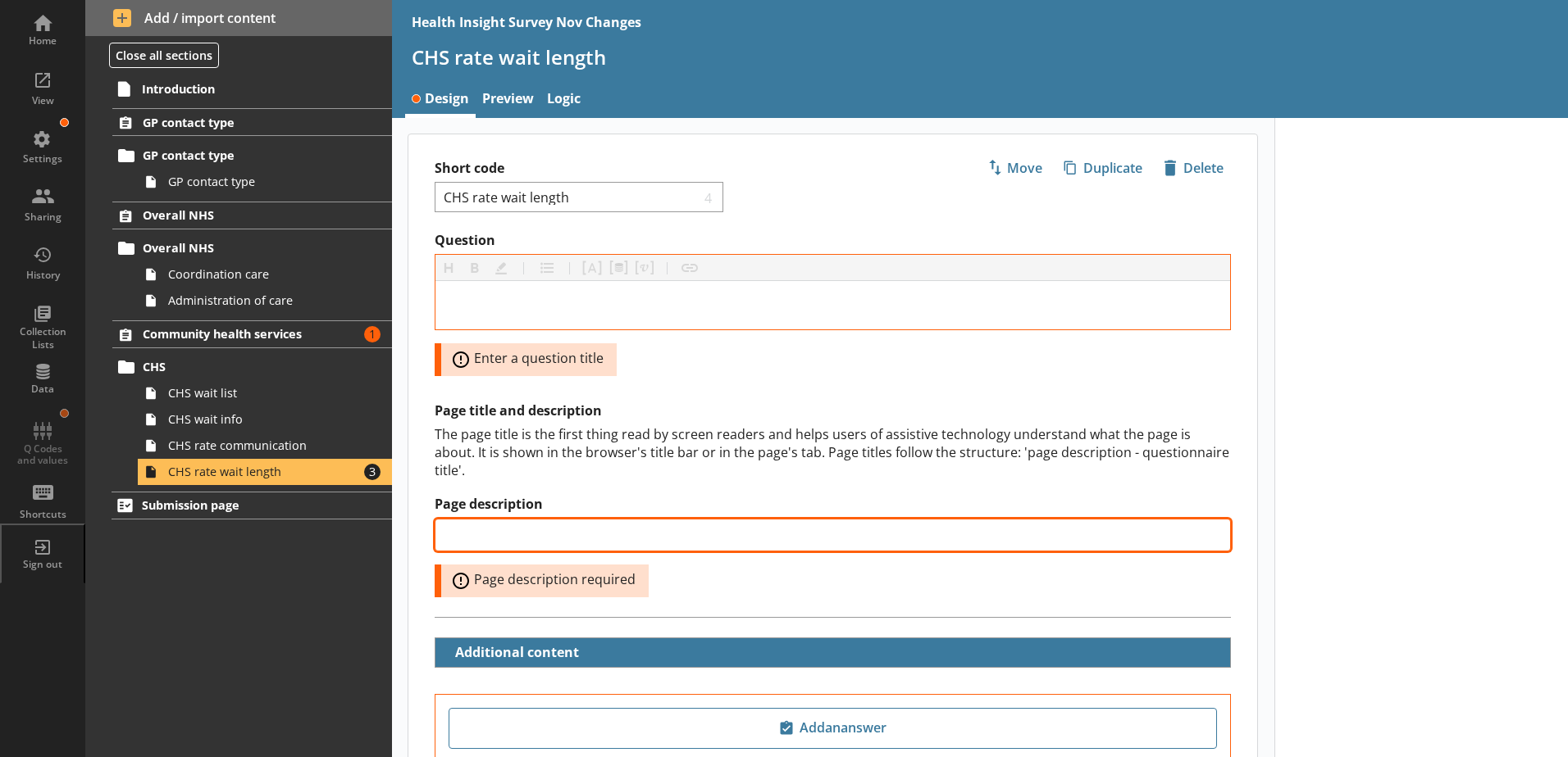
click at [583, 519] on input "Page description" at bounding box center [832, 535] width 796 height 32
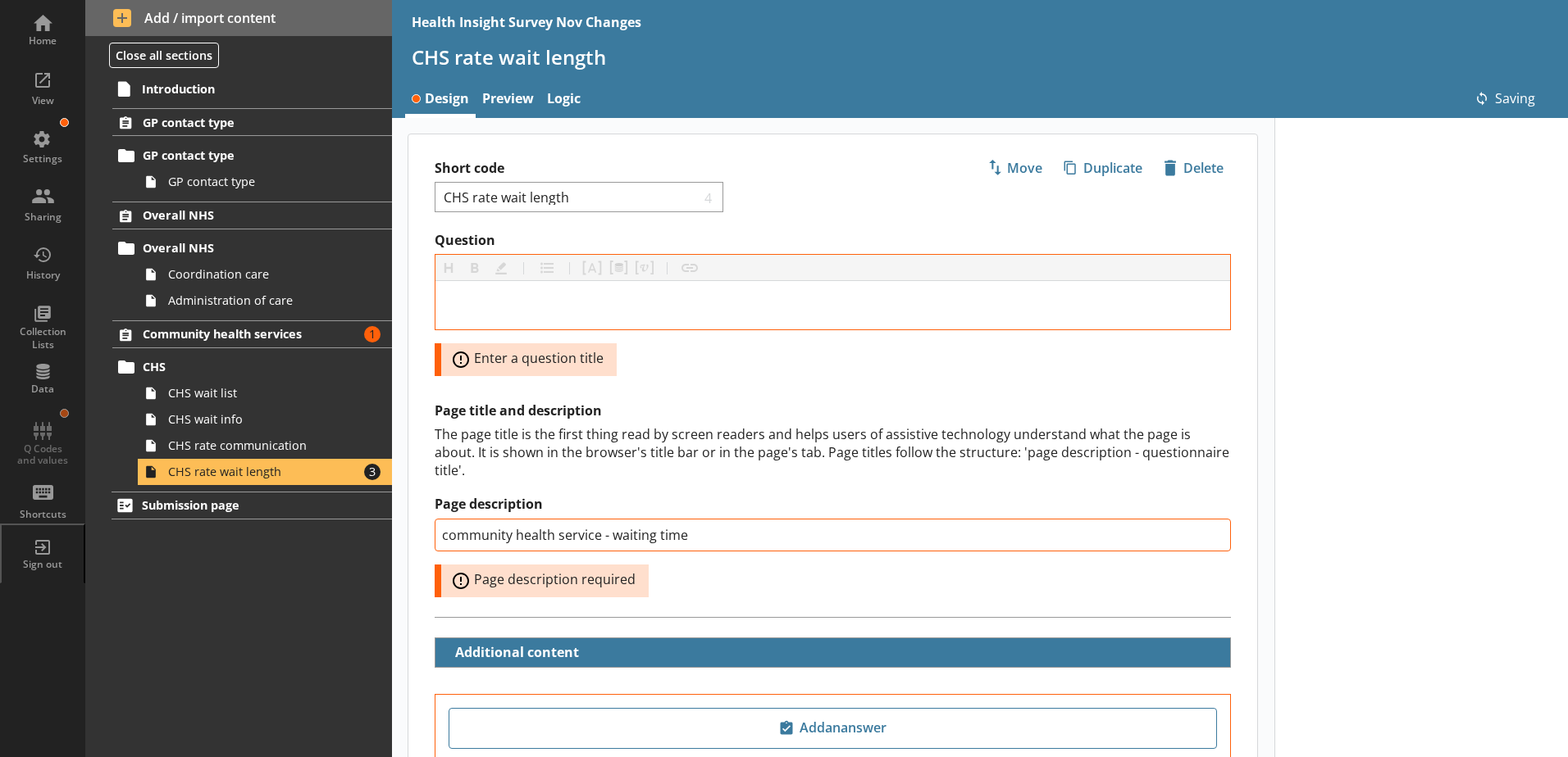
click at [583, 425] on div "The page title is the first thing read by screen readers and helps users of ass…" at bounding box center [832, 452] width 796 height 54
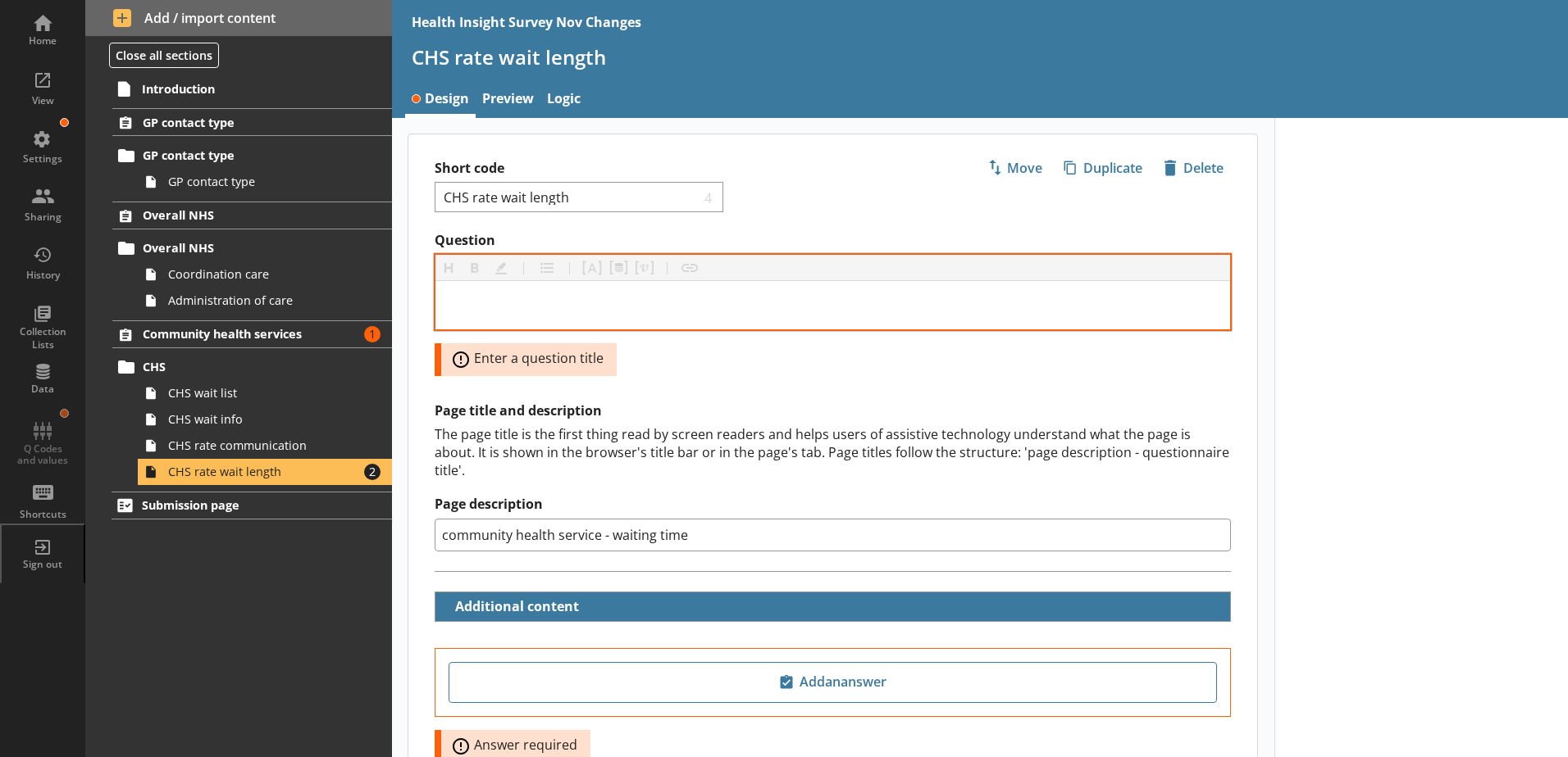
click at [465, 294] on div at bounding box center [832, 306] width 794 height 49
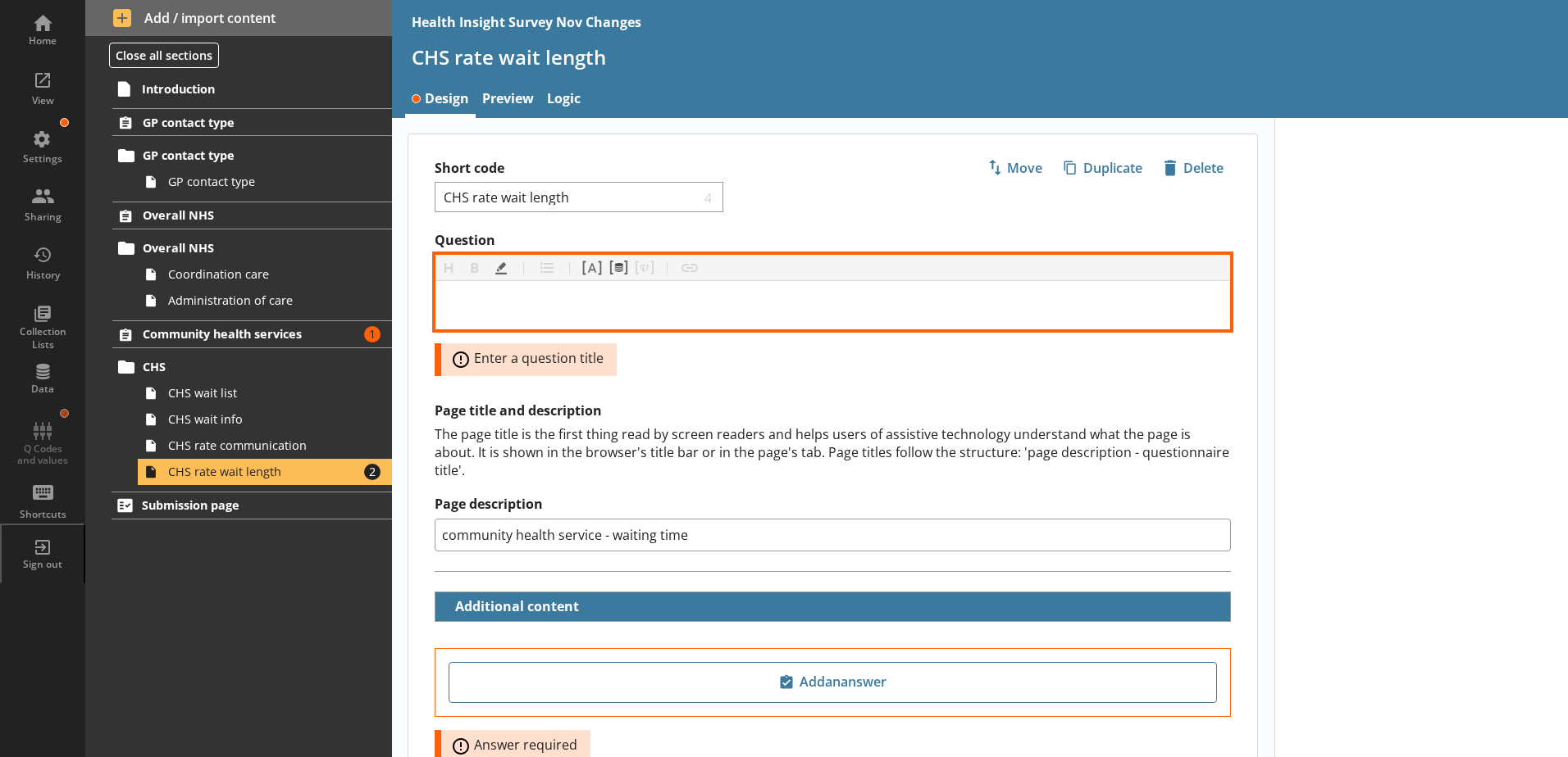
click at [468, 305] on div "Question" at bounding box center [832, 305] width 768 height 23
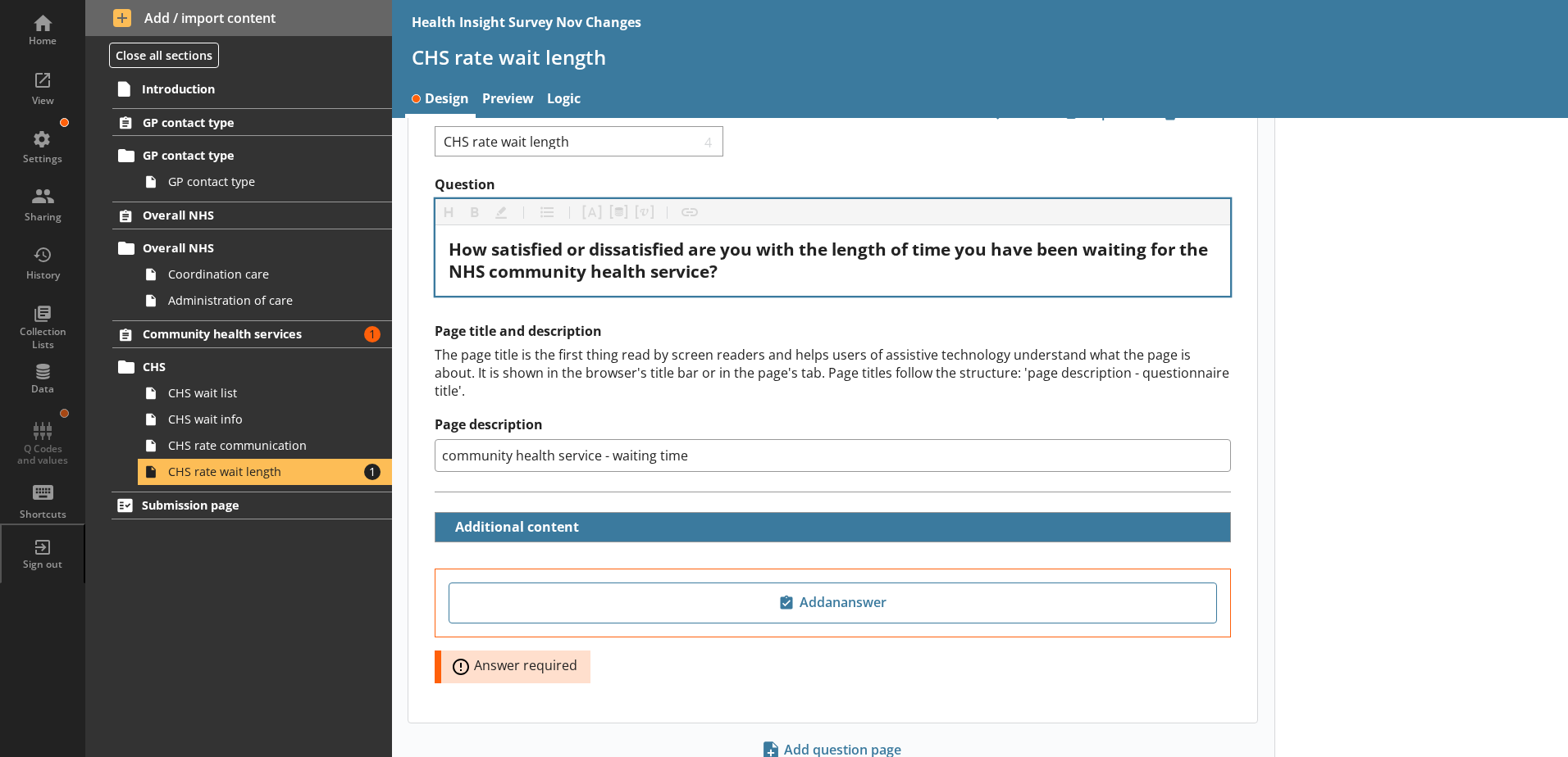
scroll to position [82, 0]
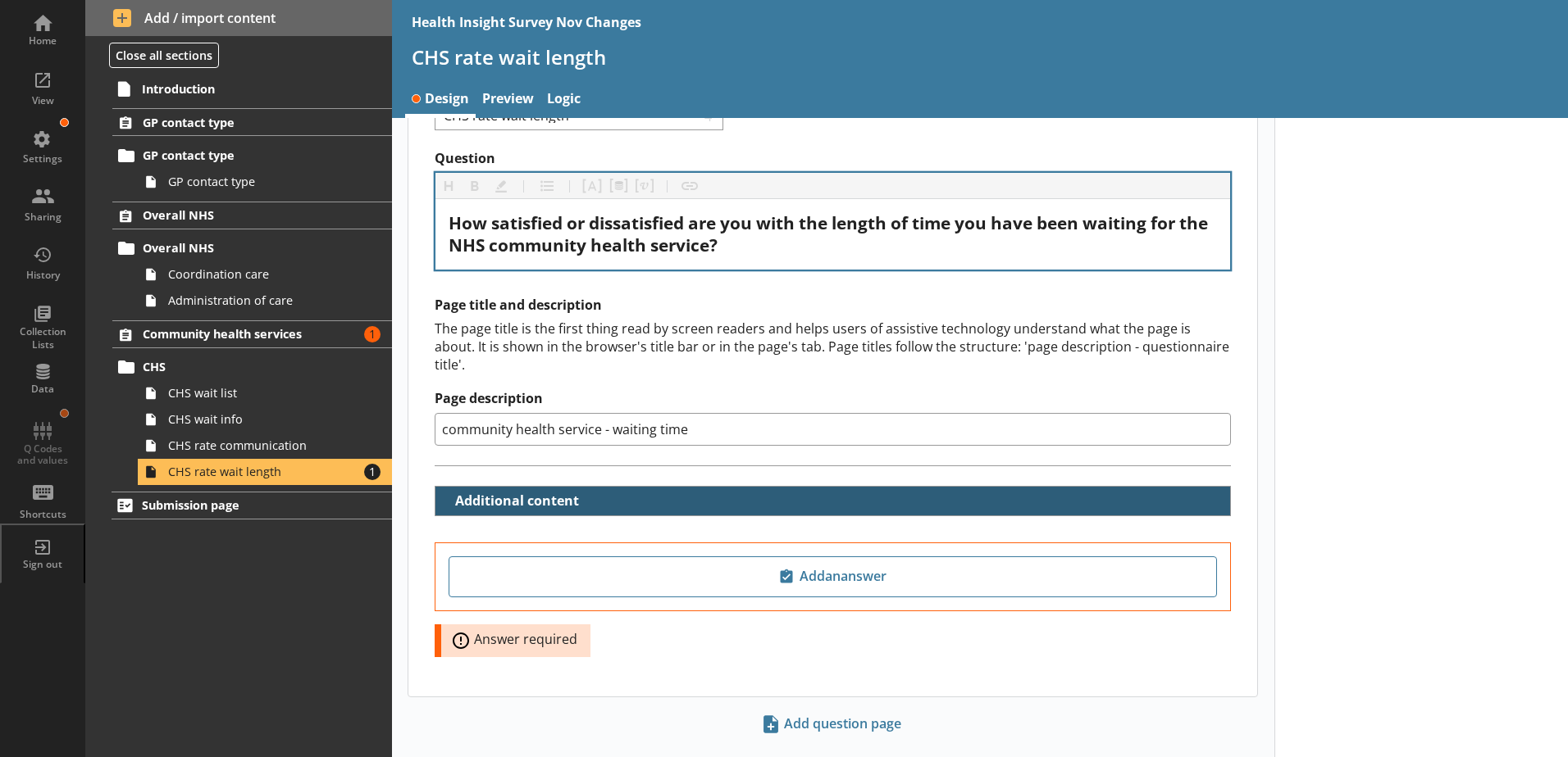
click at [515, 493] on button "Additional content" at bounding box center [511, 501] width 140 height 29
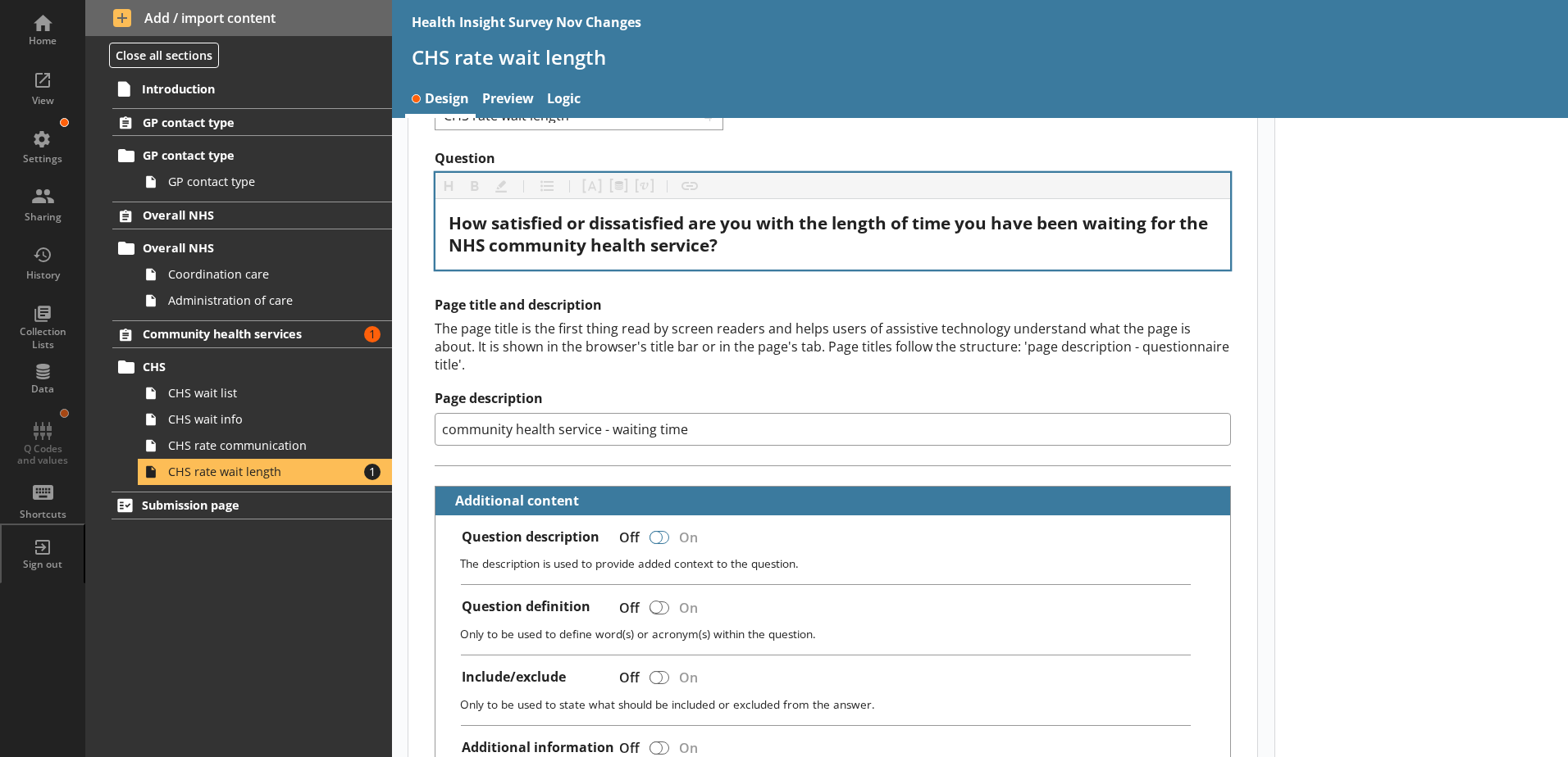
click at [665, 531] on div at bounding box center [659, 537] width 20 height 14
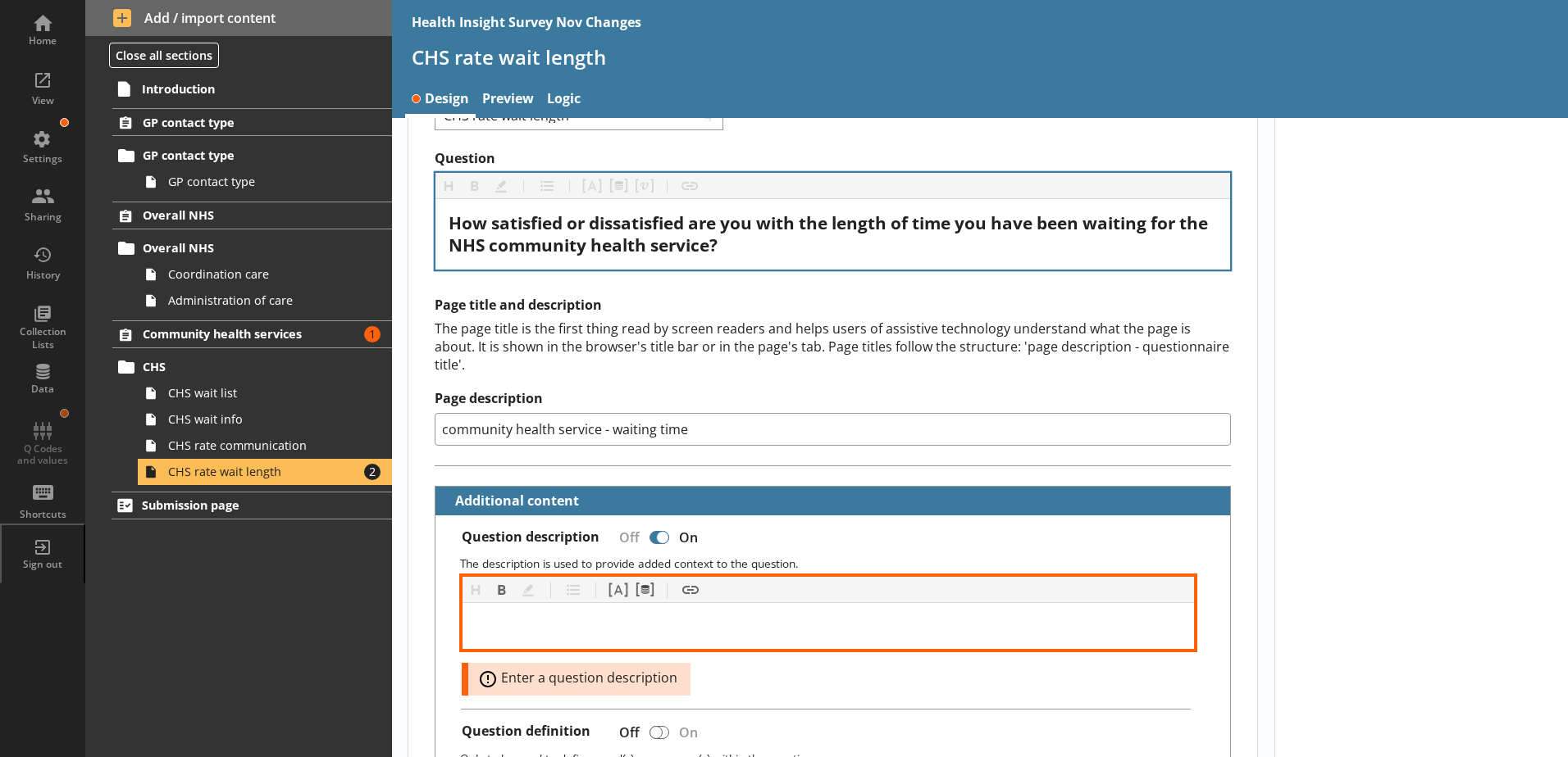
click at [493, 616] on div at bounding box center [828, 626] width 706 height 20
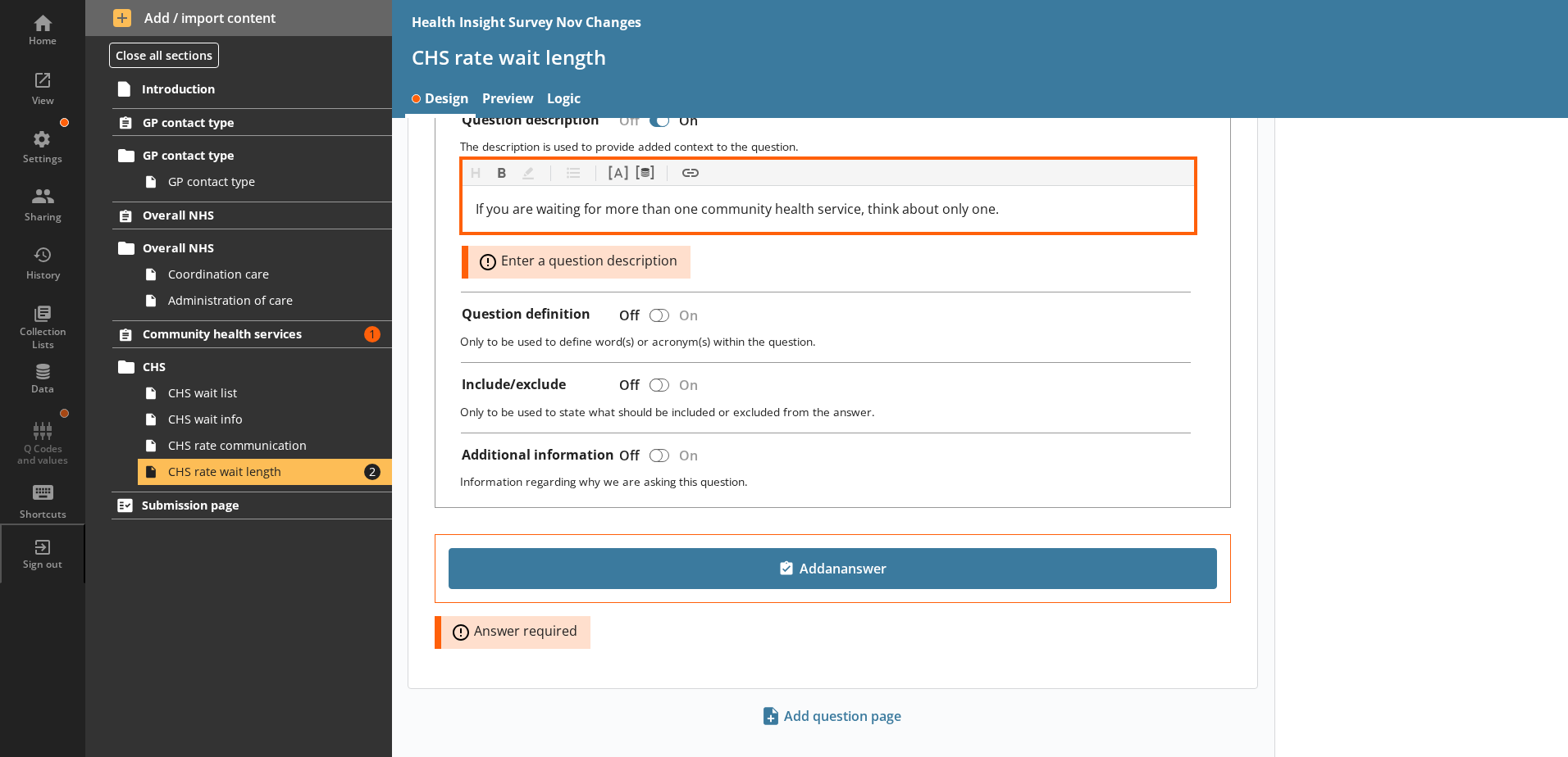
scroll to position [507, 0]
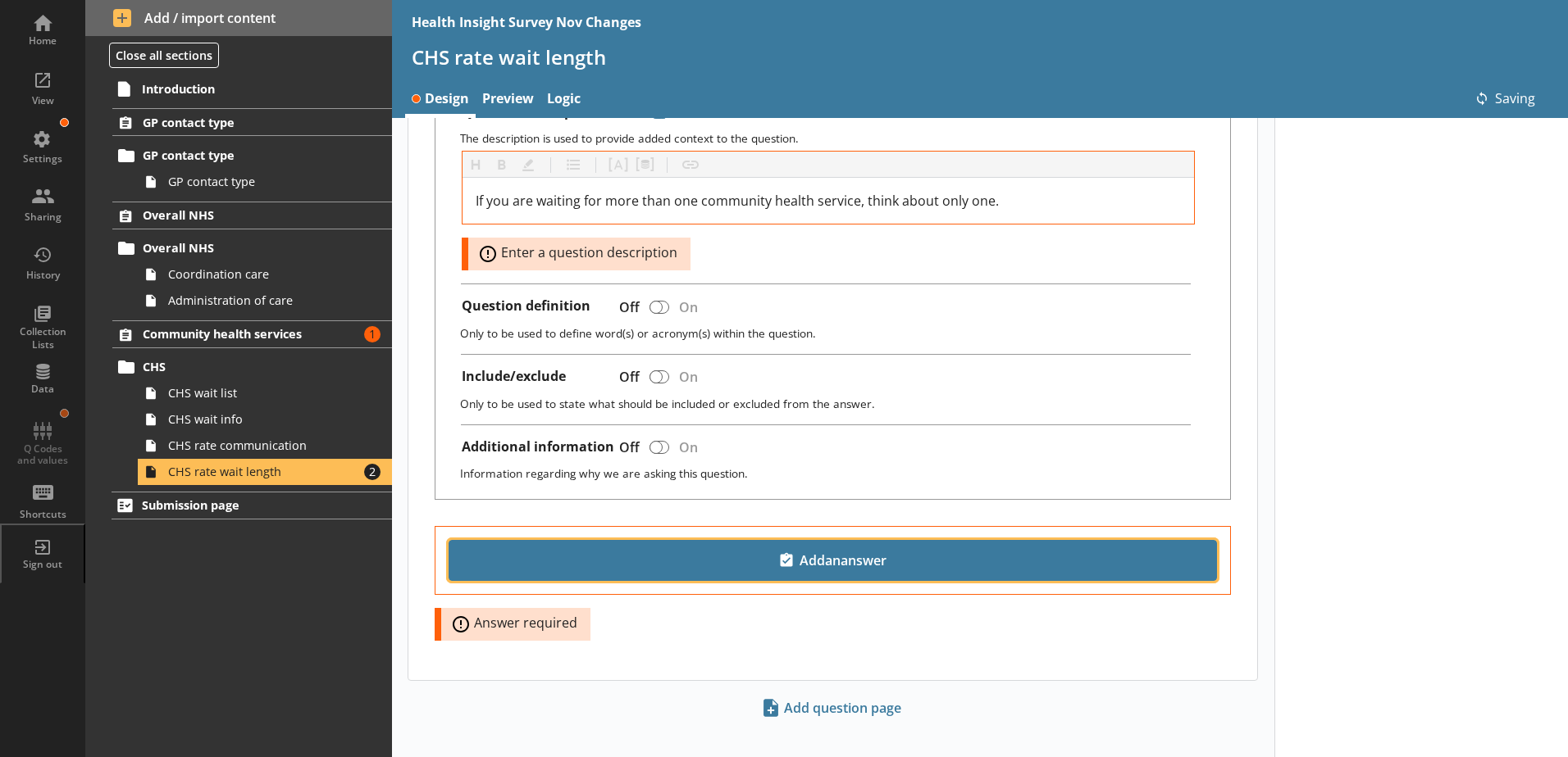
click at [791, 547] on span "Add an answer" at bounding box center [833, 560] width 754 height 26
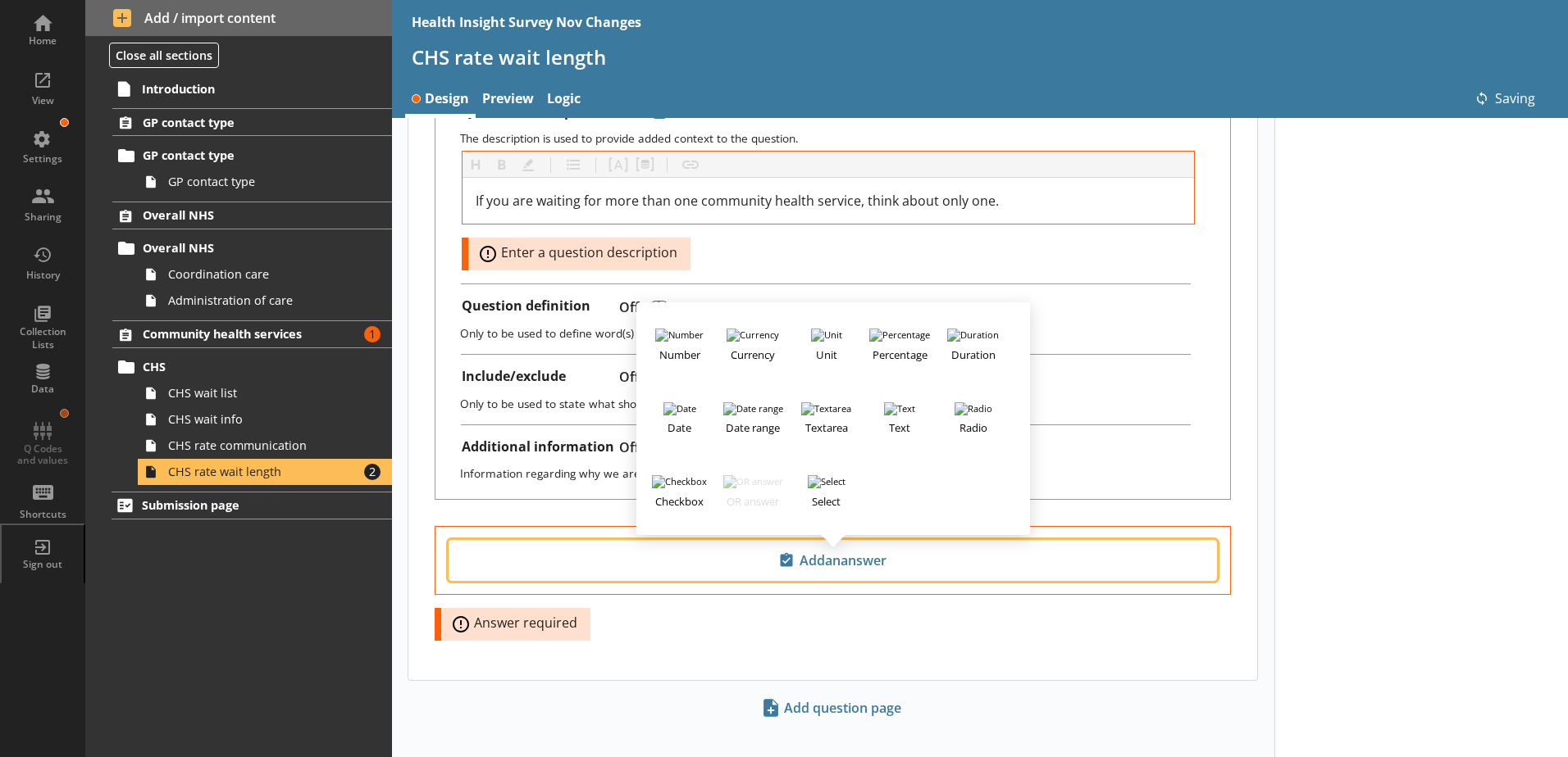
scroll to position [475, 0]
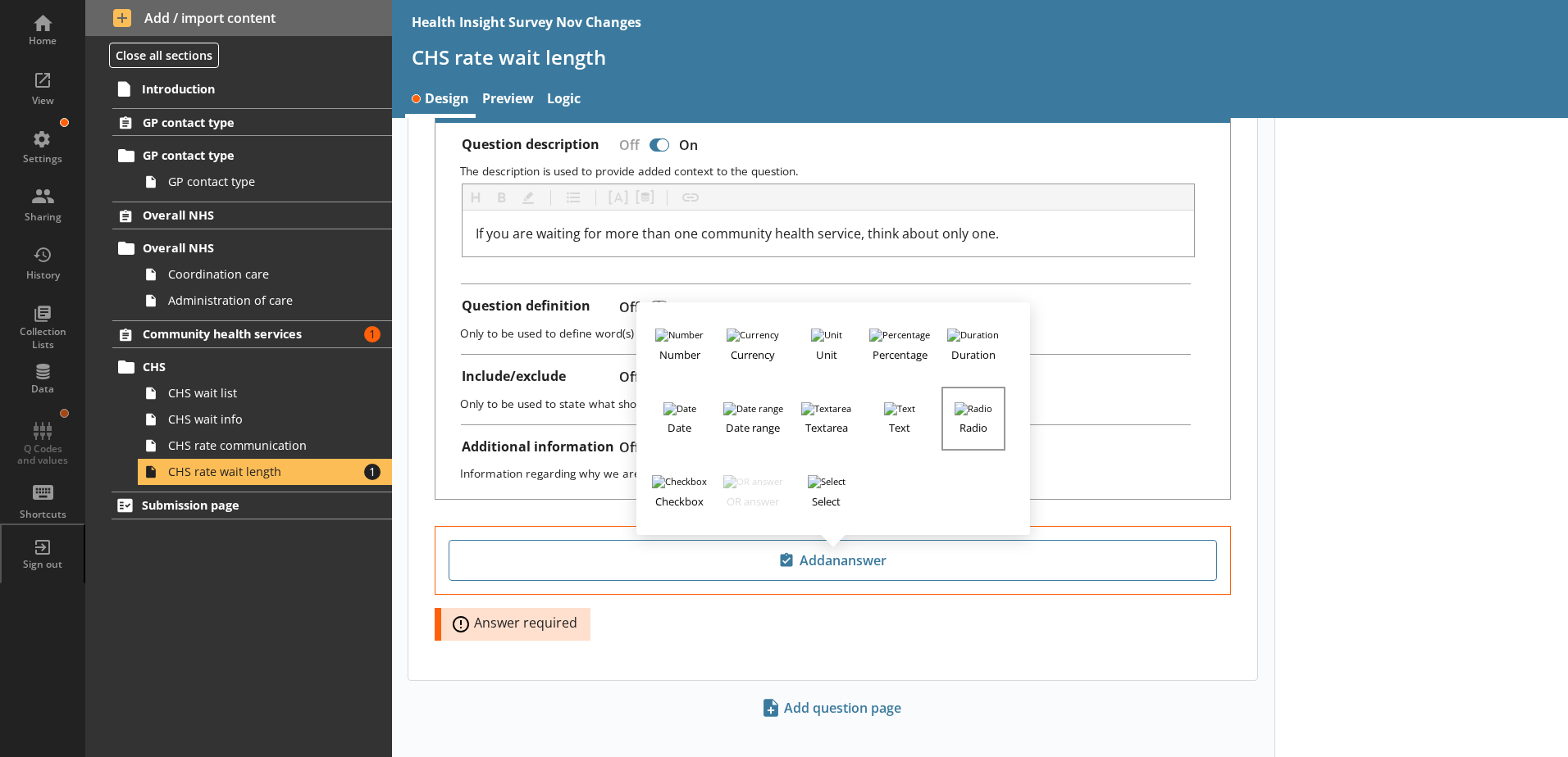
click at [976, 415] on h3 "Radio" at bounding box center [973, 425] width 60 height 21
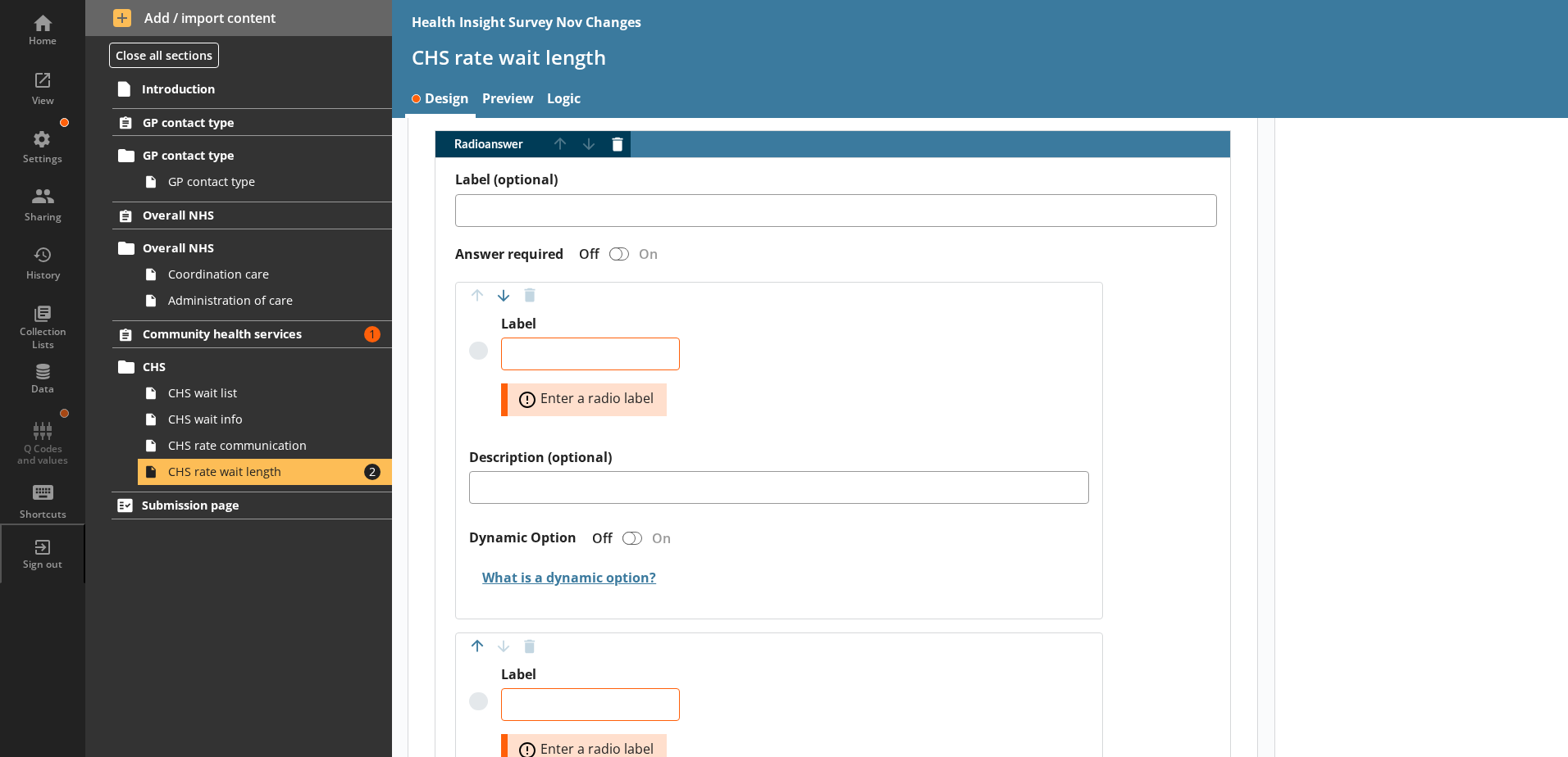
scroll to position [884, 0]
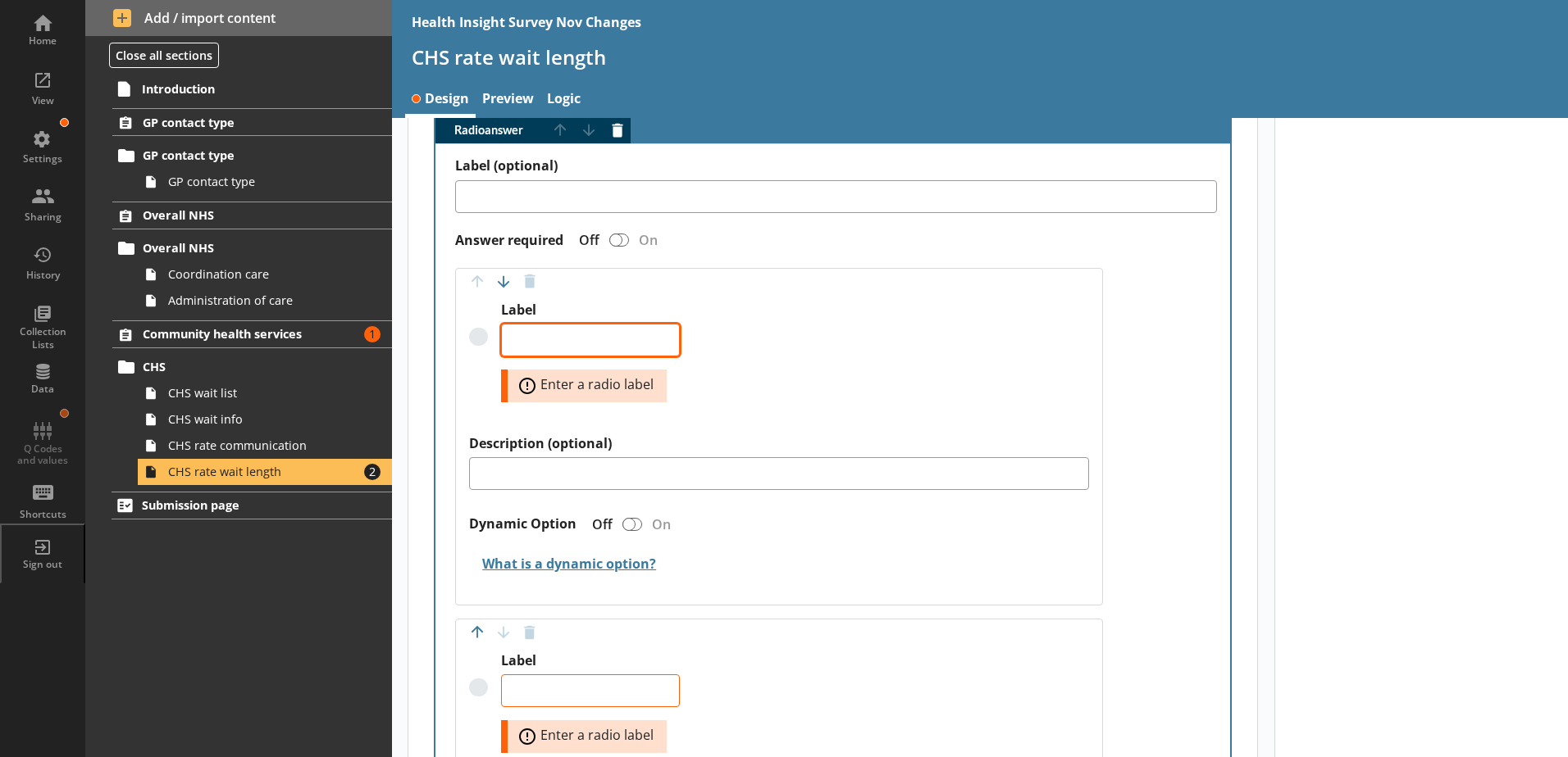
click at [529, 324] on textarea "Label" at bounding box center [591, 340] width 179 height 32
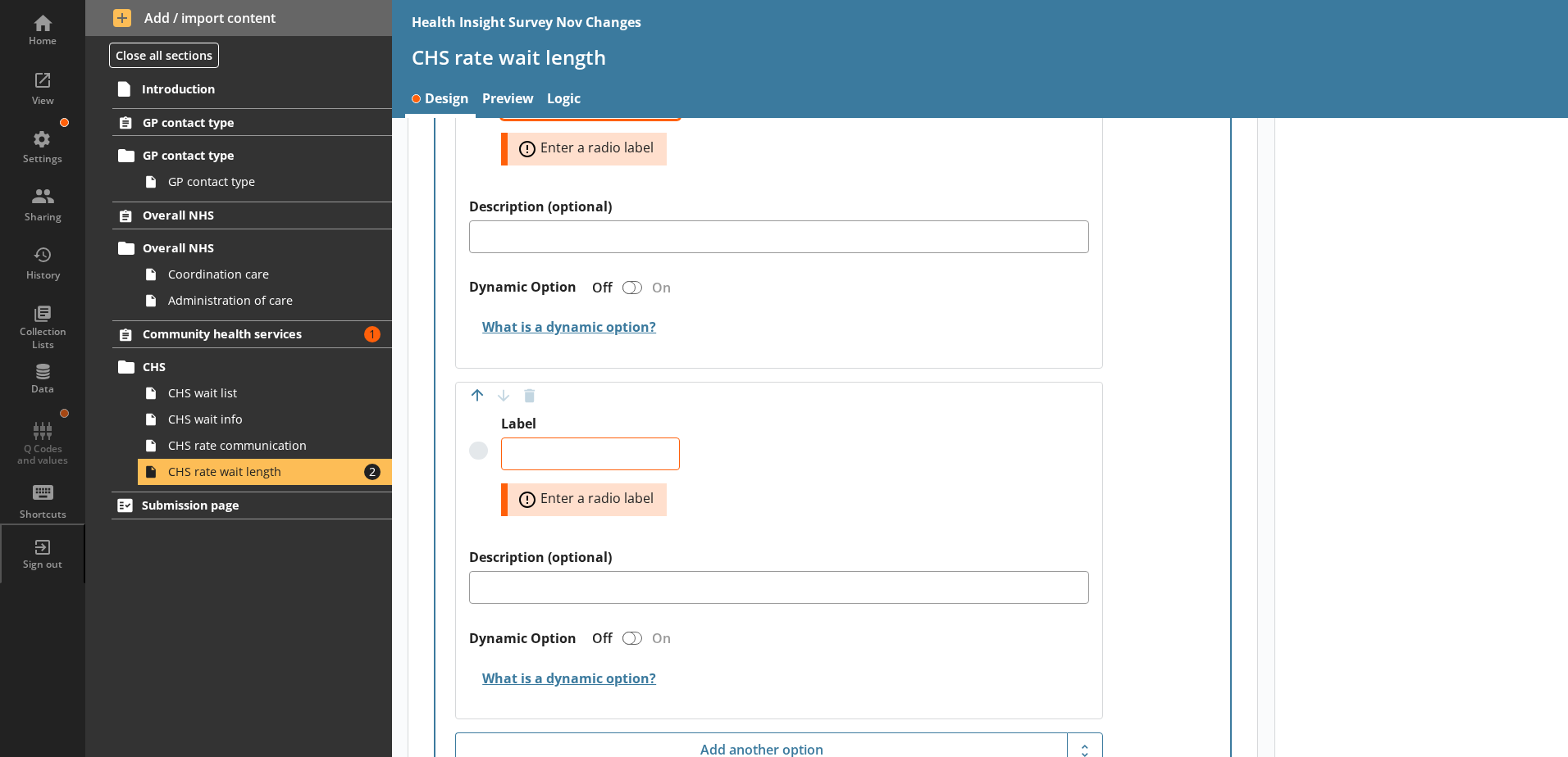
scroll to position [1130, 0]
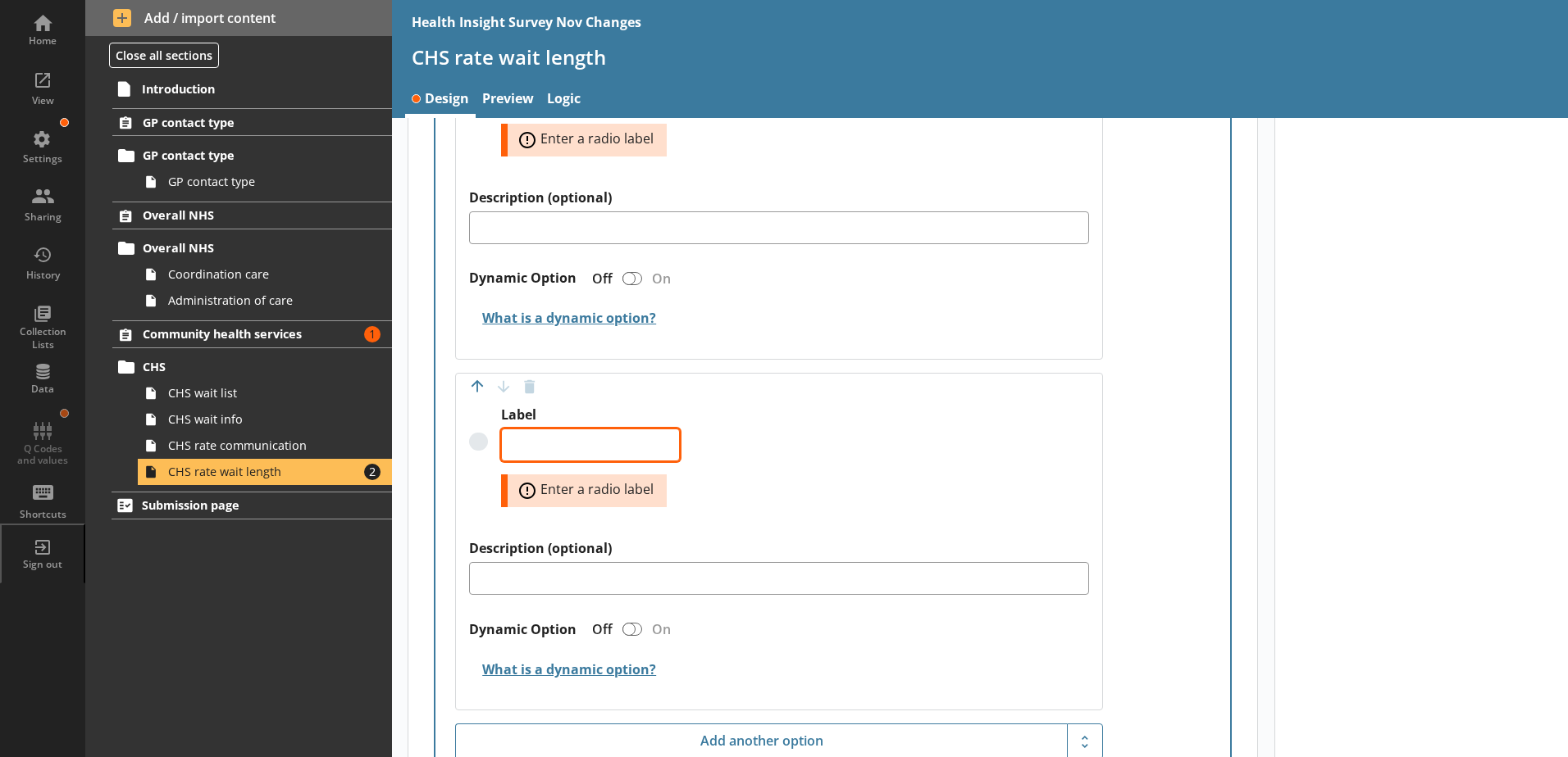
click at [532, 433] on textarea "Label" at bounding box center [591, 445] width 179 height 32
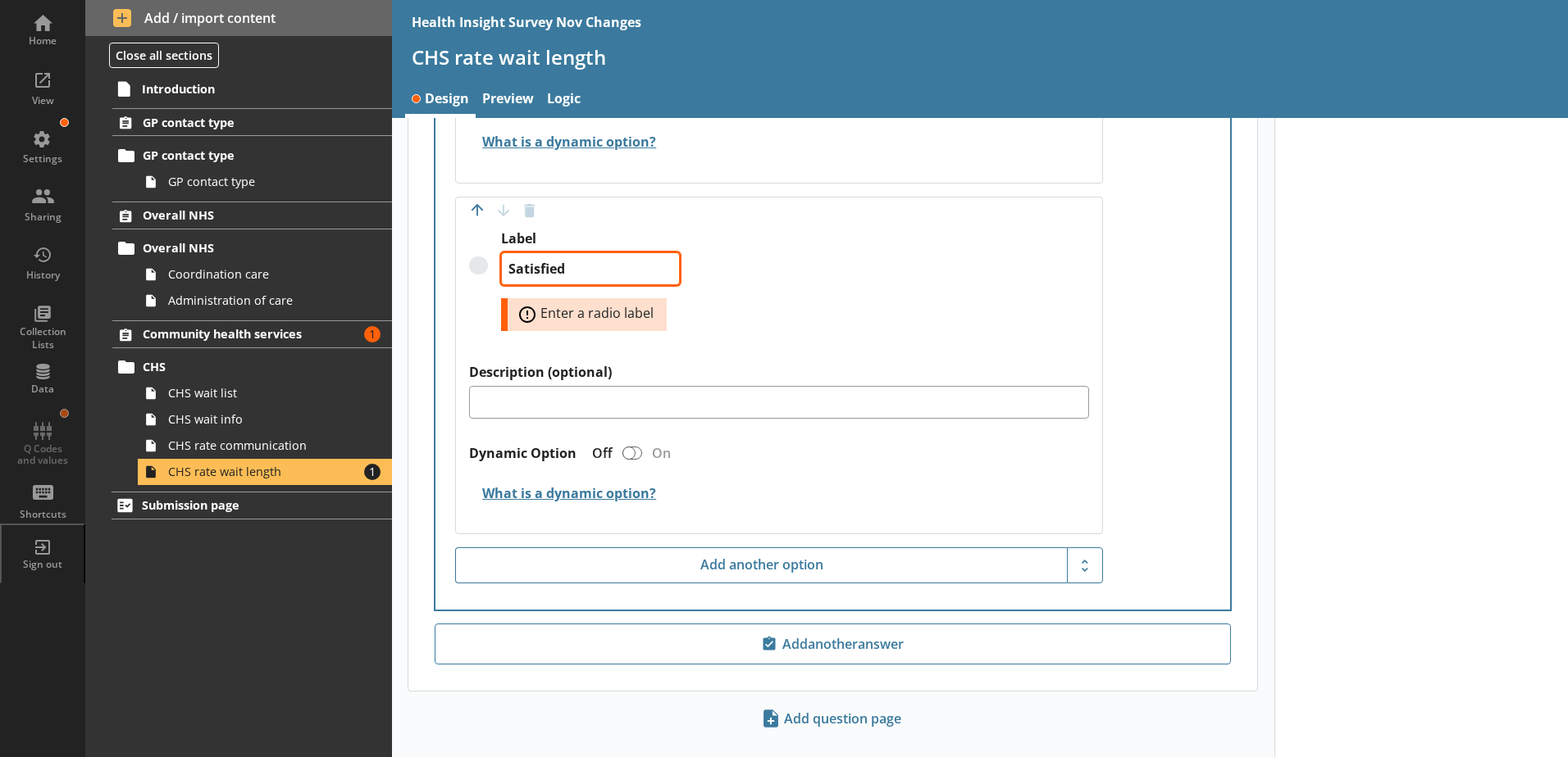
scroll to position [1258, 0]
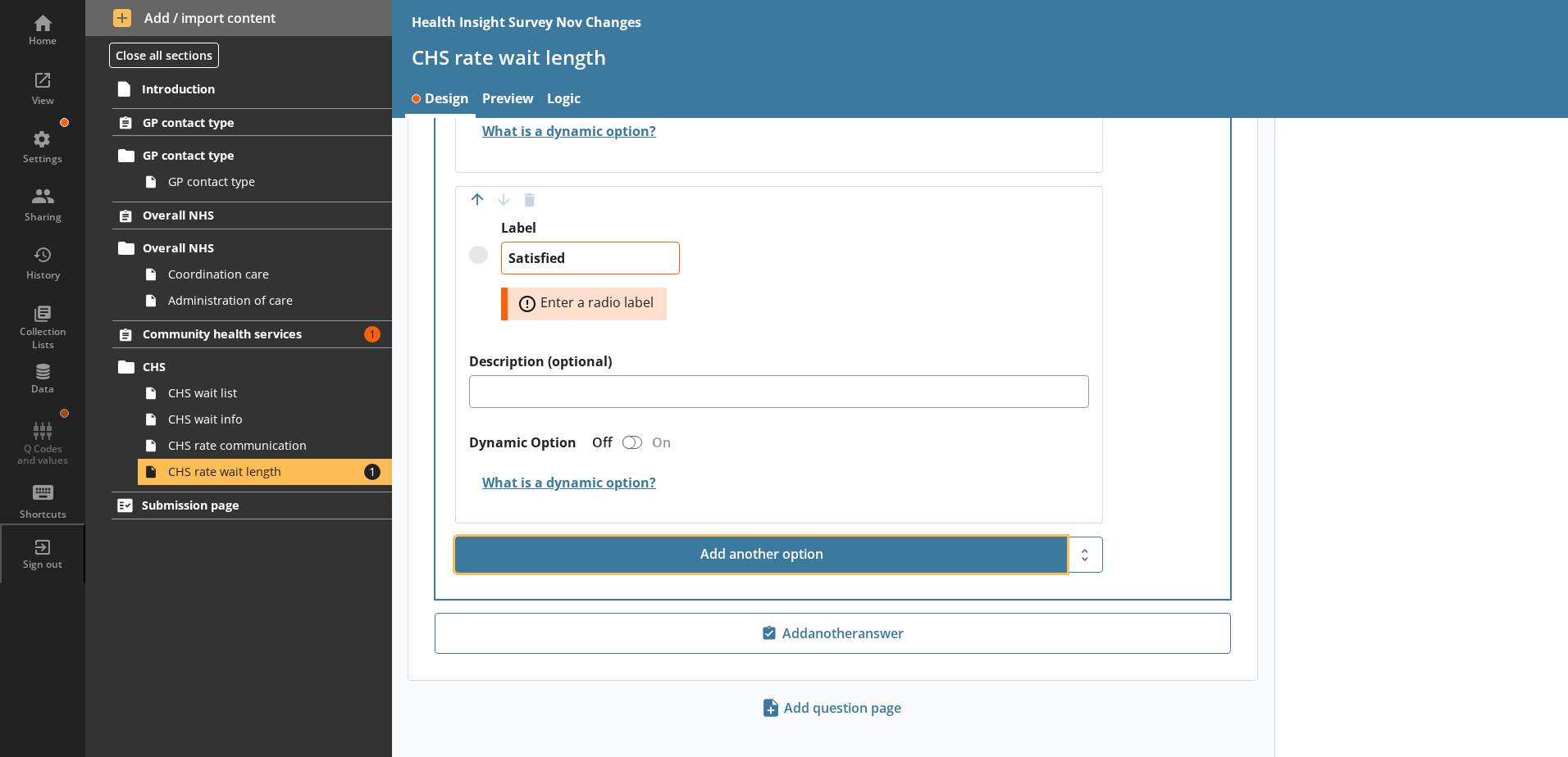
click at [640, 537] on button "Add another option" at bounding box center [761, 555] width 611 height 36
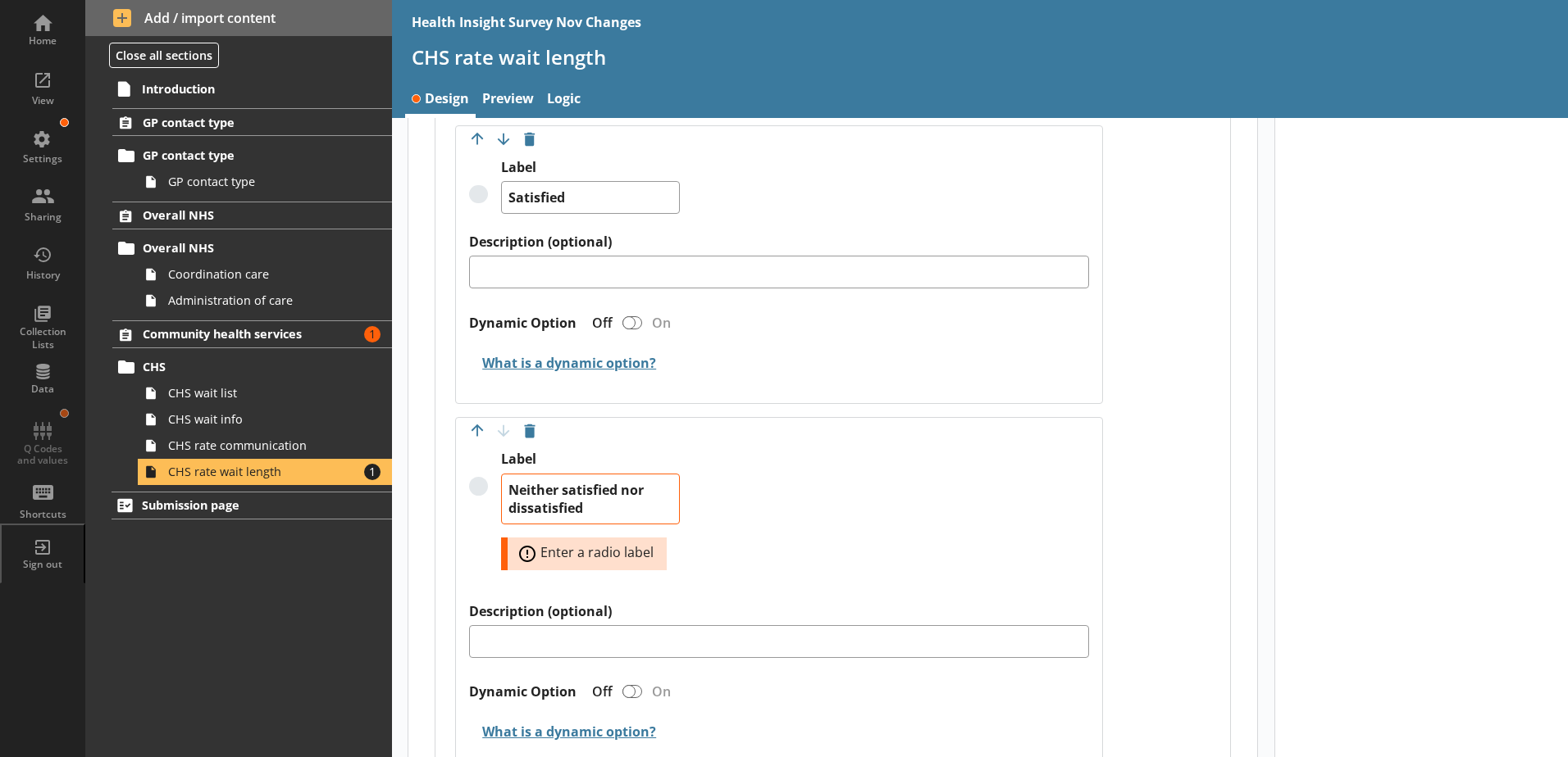
scroll to position [1504, 0]
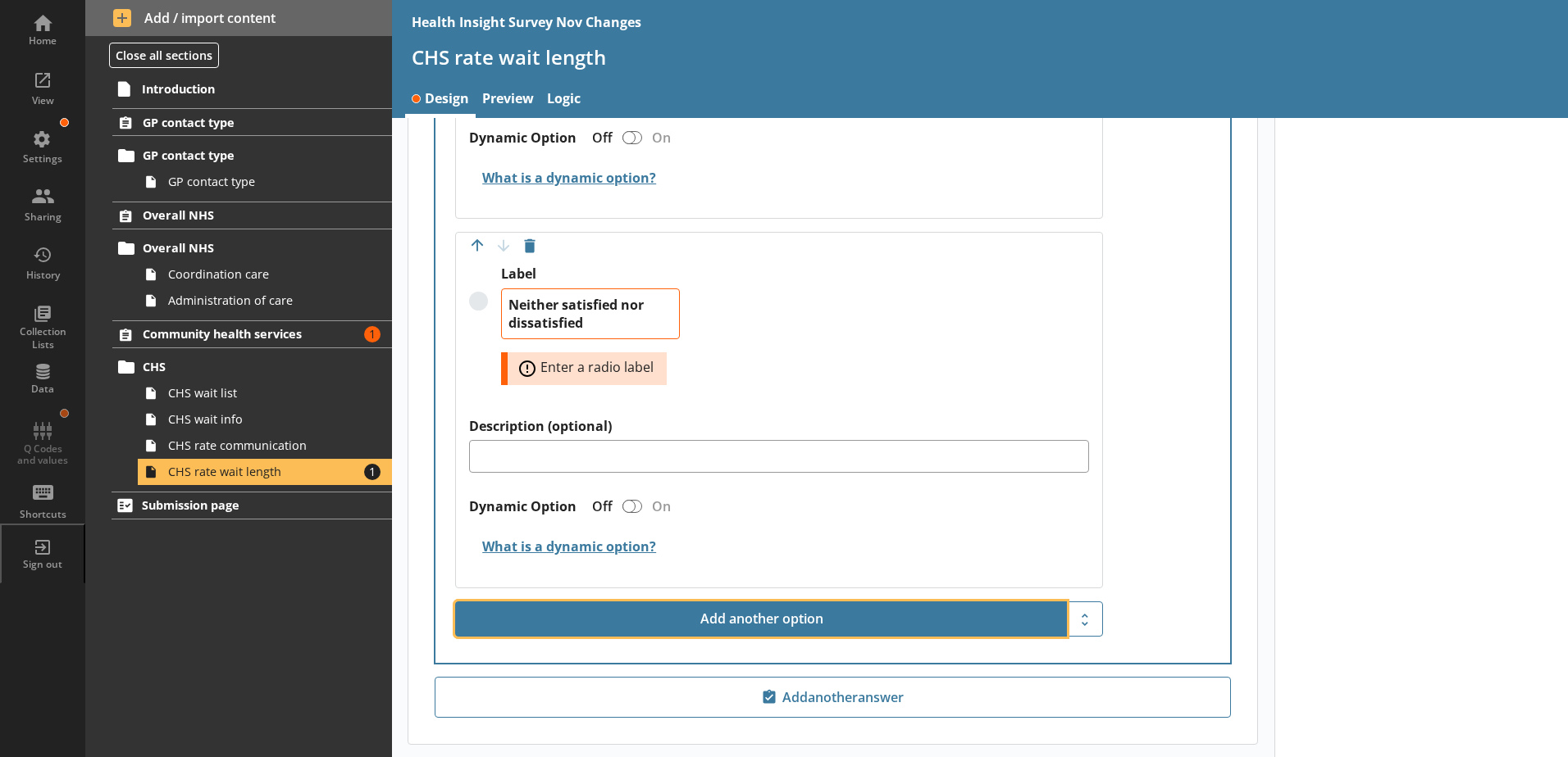
click at [726, 601] on button "Add another option" at bounding box center [761, 619] width 611 height 36
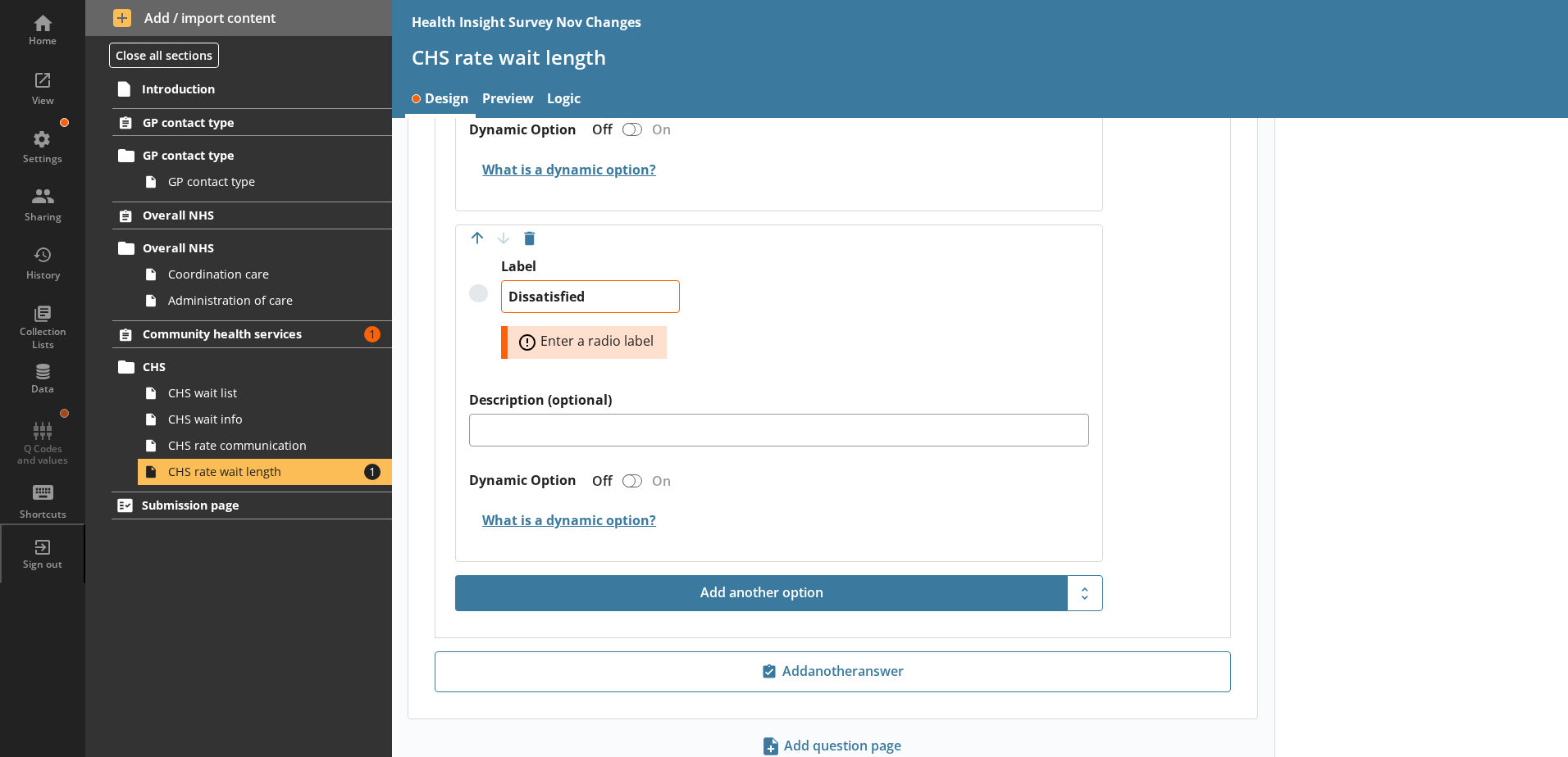
scroll to position [1831, 0]
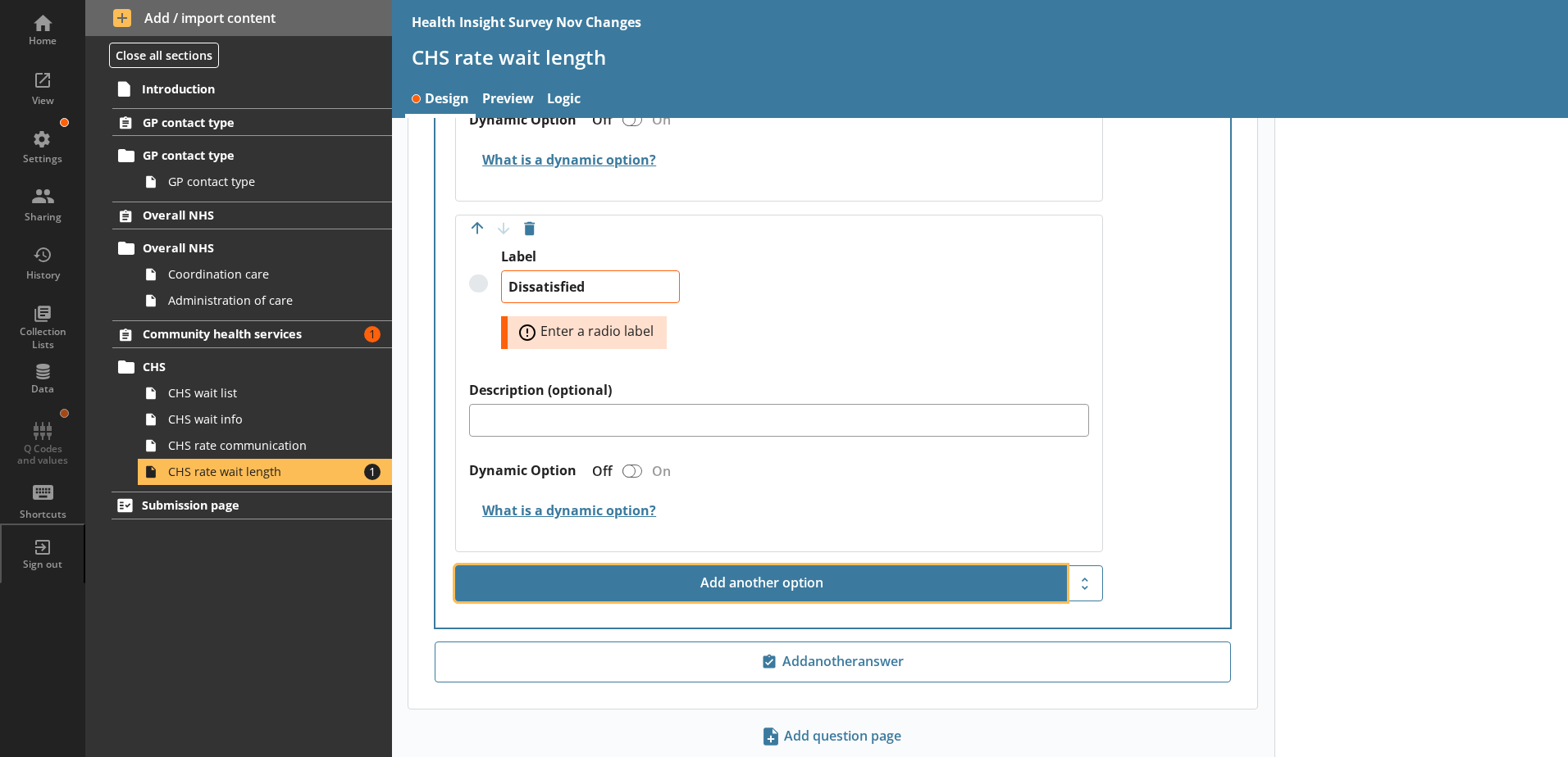
click at [605, 565] on button "Add another option" at bounding box center [761, 583] width 611 height 36
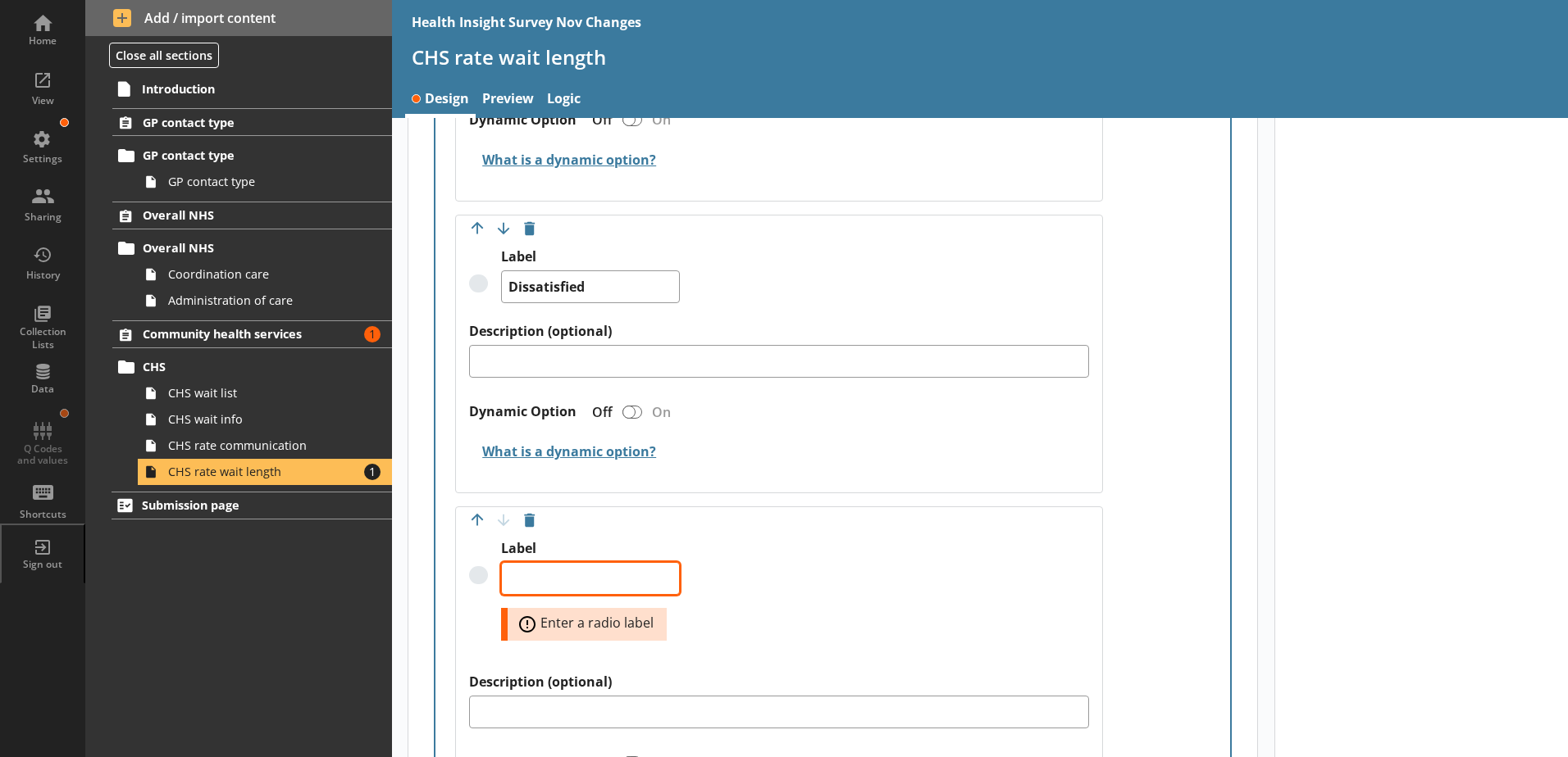
click at [553, 571] on textarea "Label" at bounding box center [591, 579] width 179 height 32
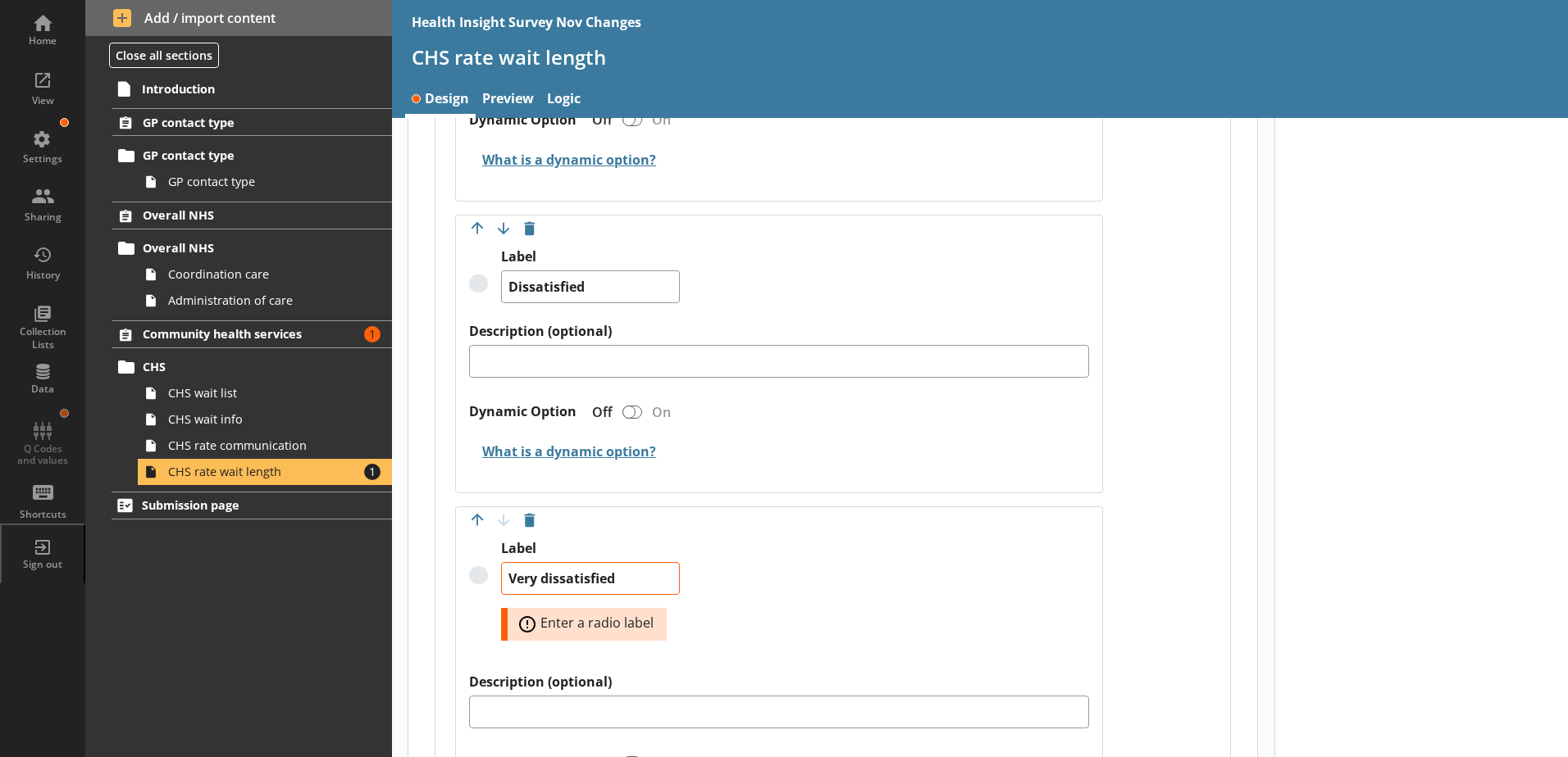
click at [729, 571] on div "Label Very dissatisfied Error: Enter a radio label" at bounding box center [778, 607] width 619 height 133
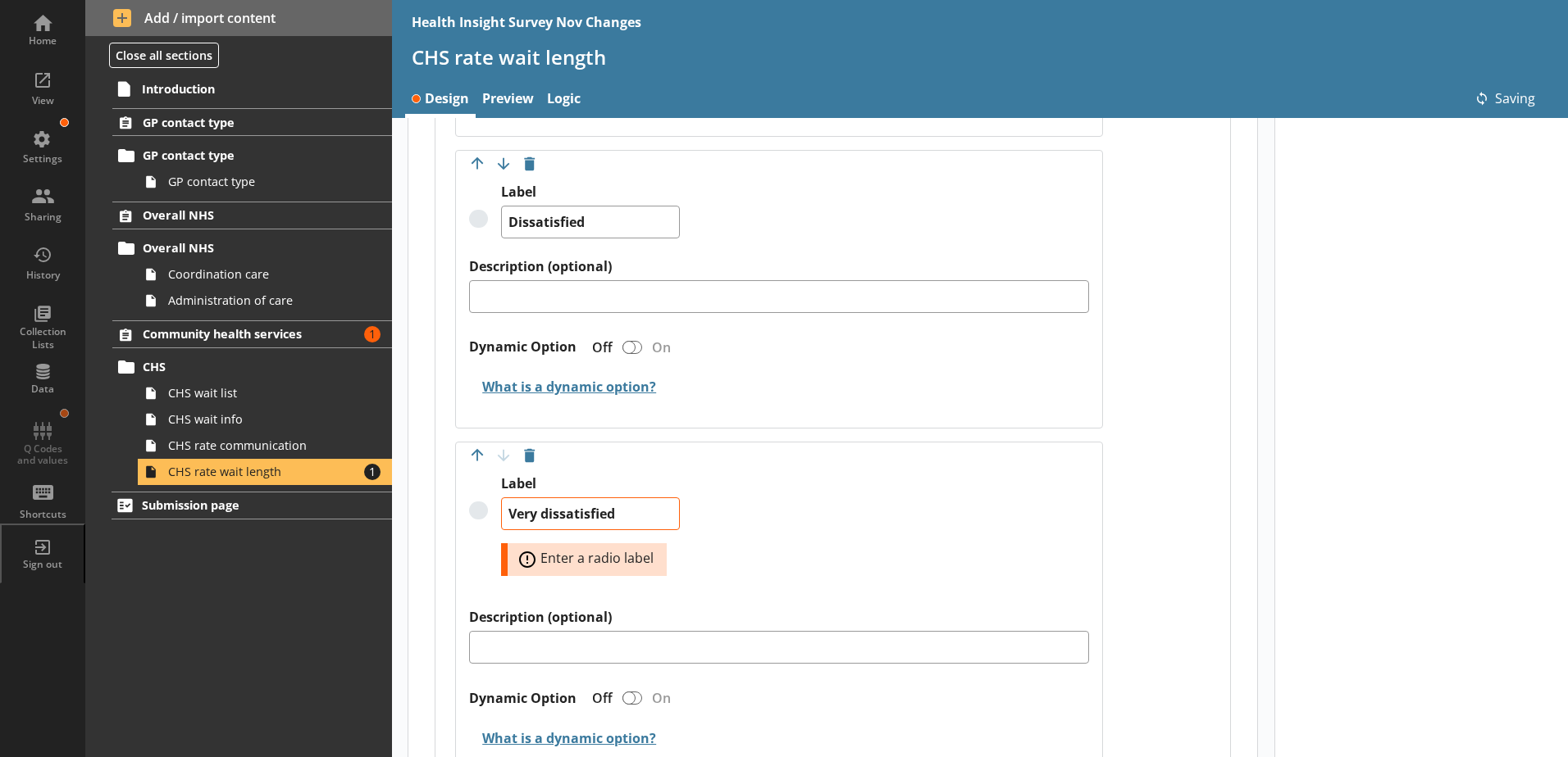
scroll to position [2077, 0]
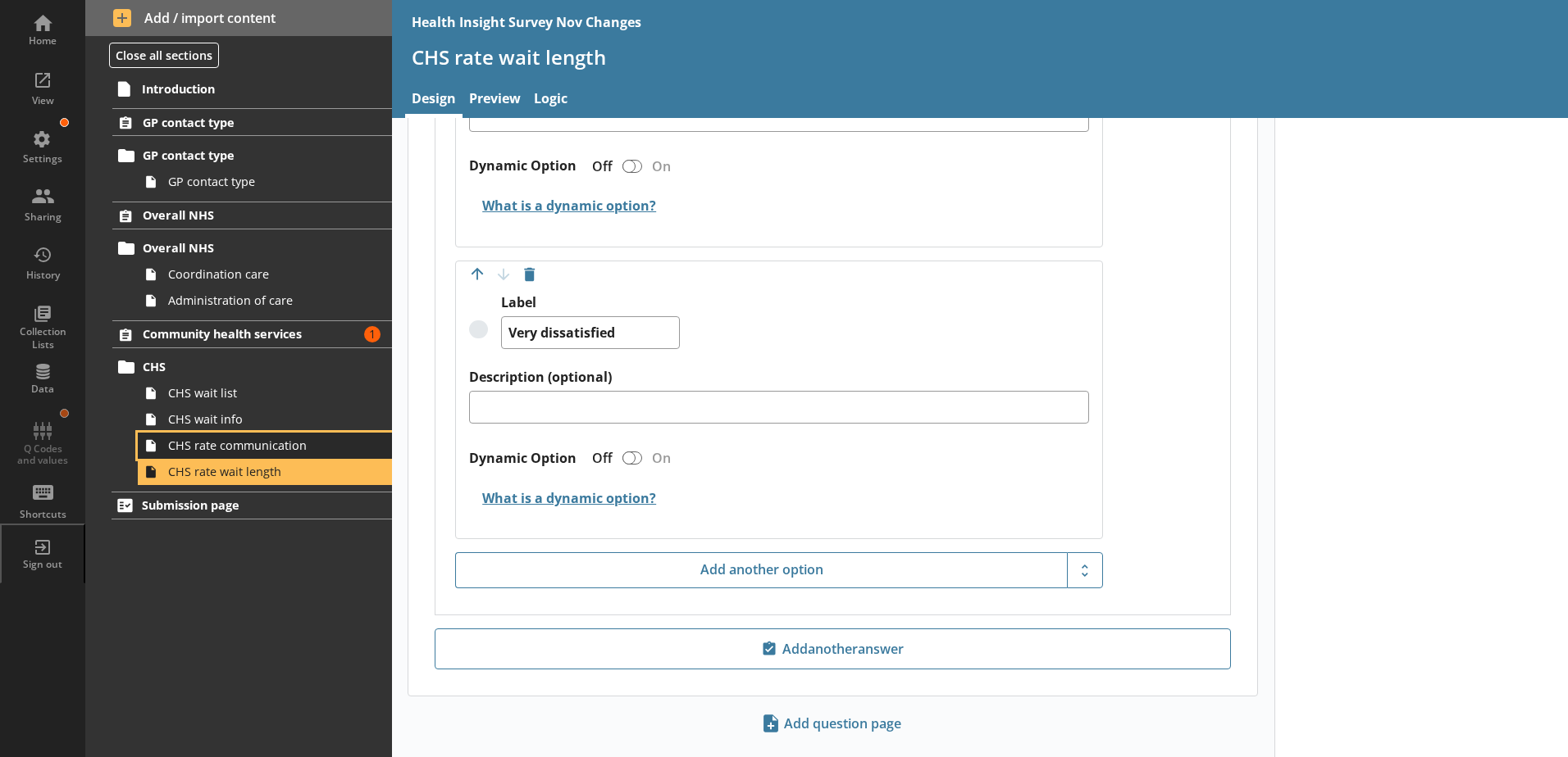
click at [280, 443] on span "CHS rate communication" at bounding box center [259, 445] width 182 height 15
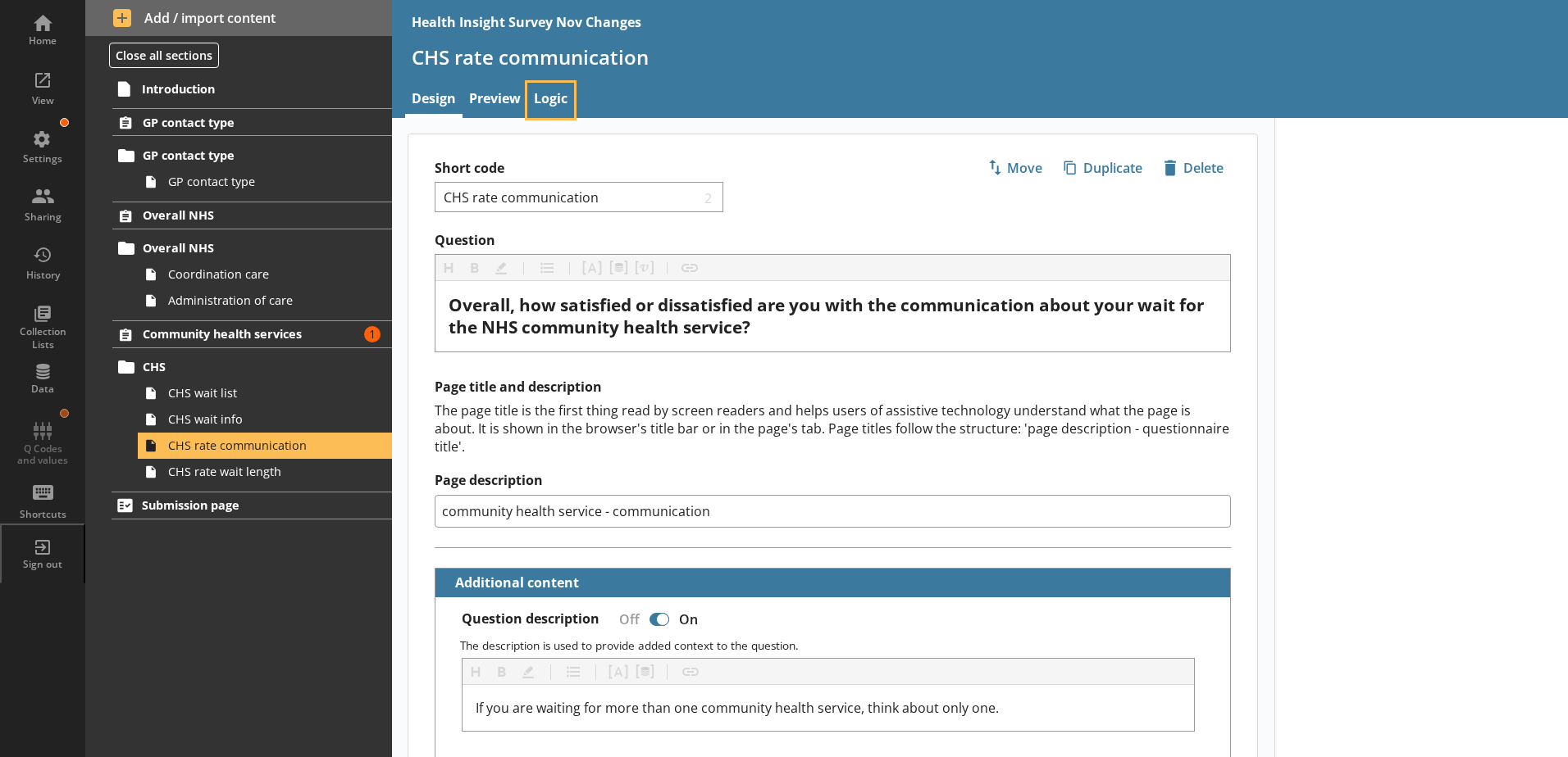
click at [547, 89] on link "Logic" at bounding box center [551, 100] width 47 height 35
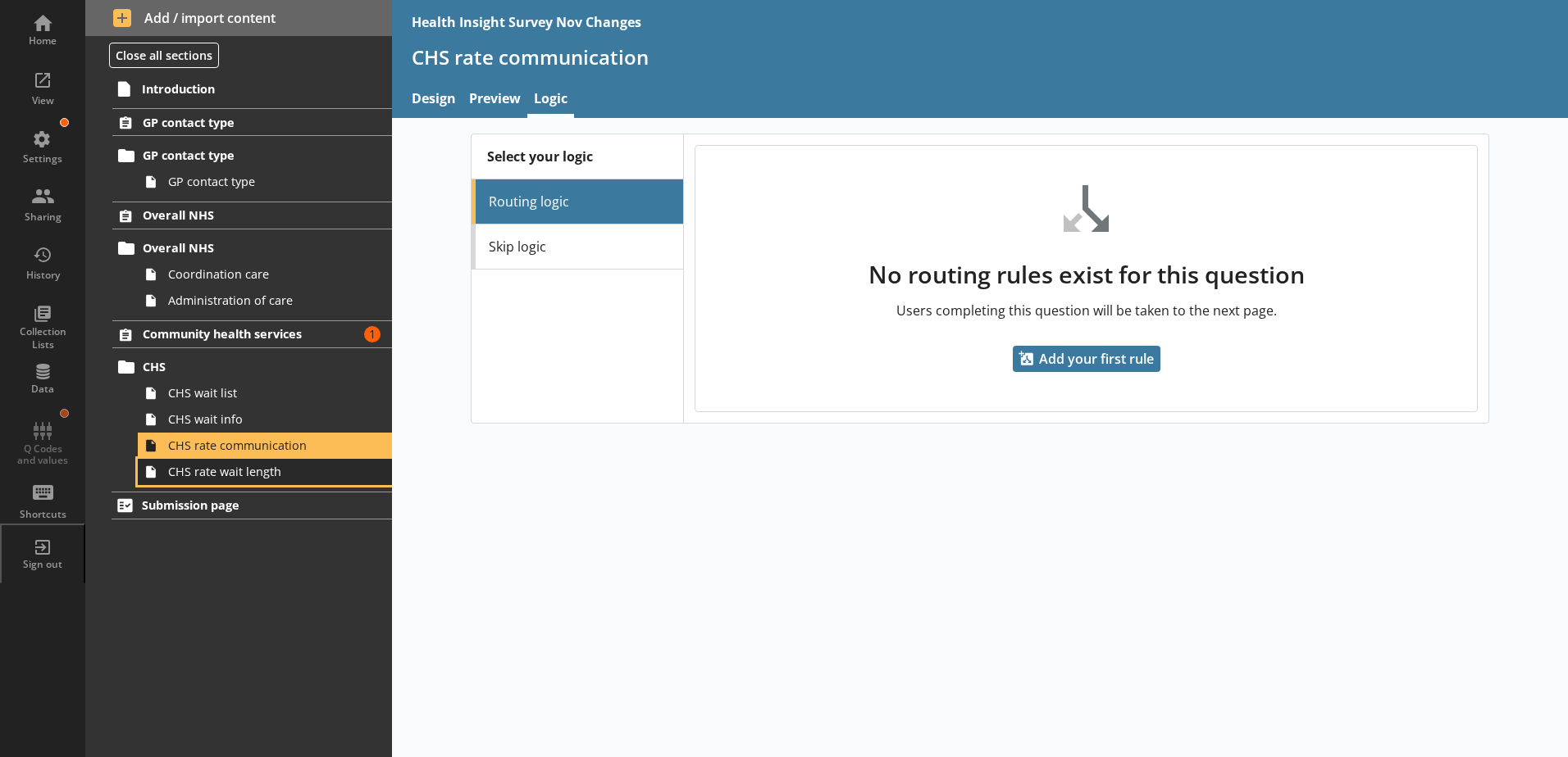
click at [270, 475] on span "CHS rate wait length" at bounding box center [259, 471] width 182 height 15
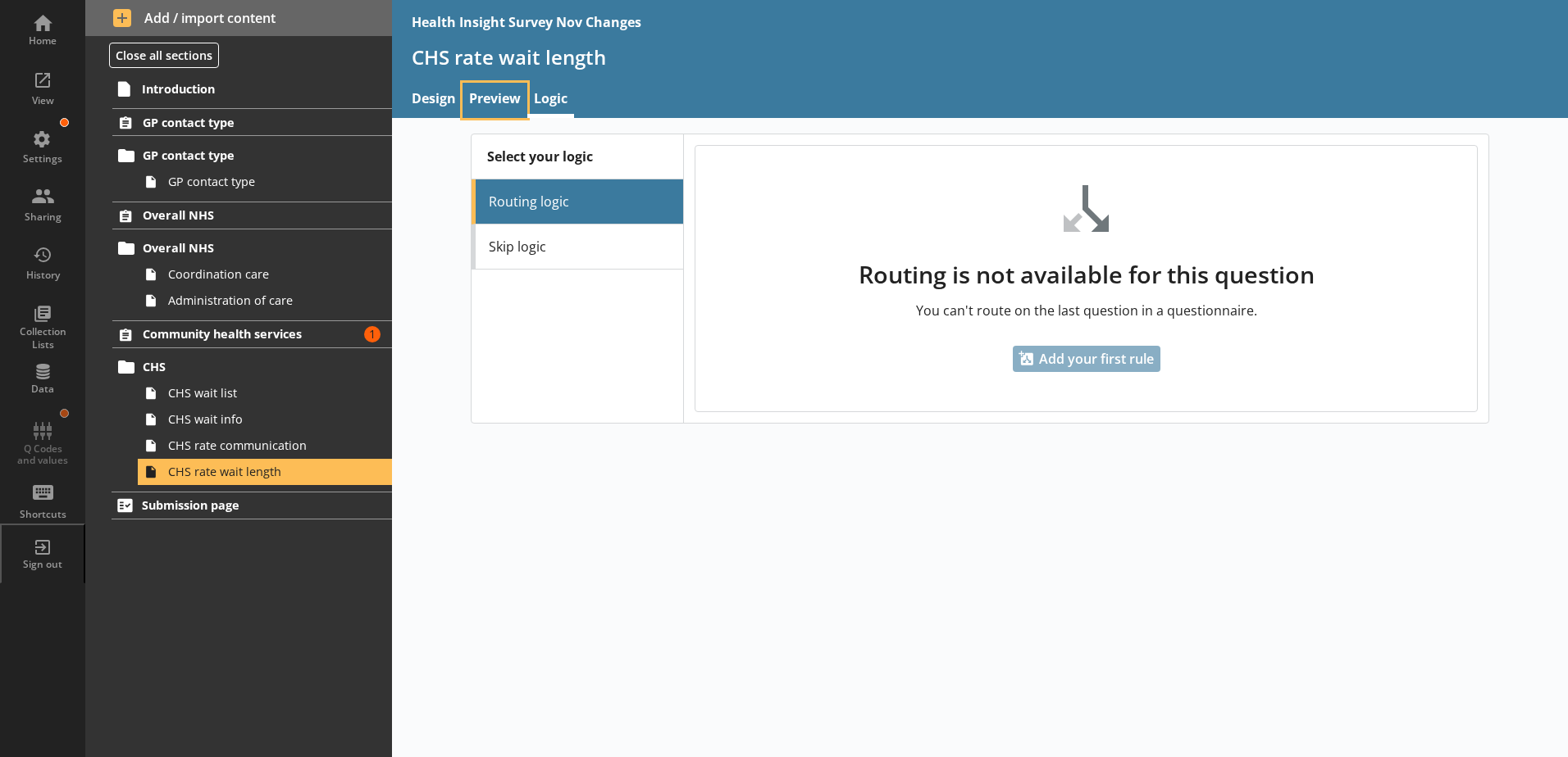
click at [509, 95] on link "Preview" at bounding box center [495, 100] width 65 height 35
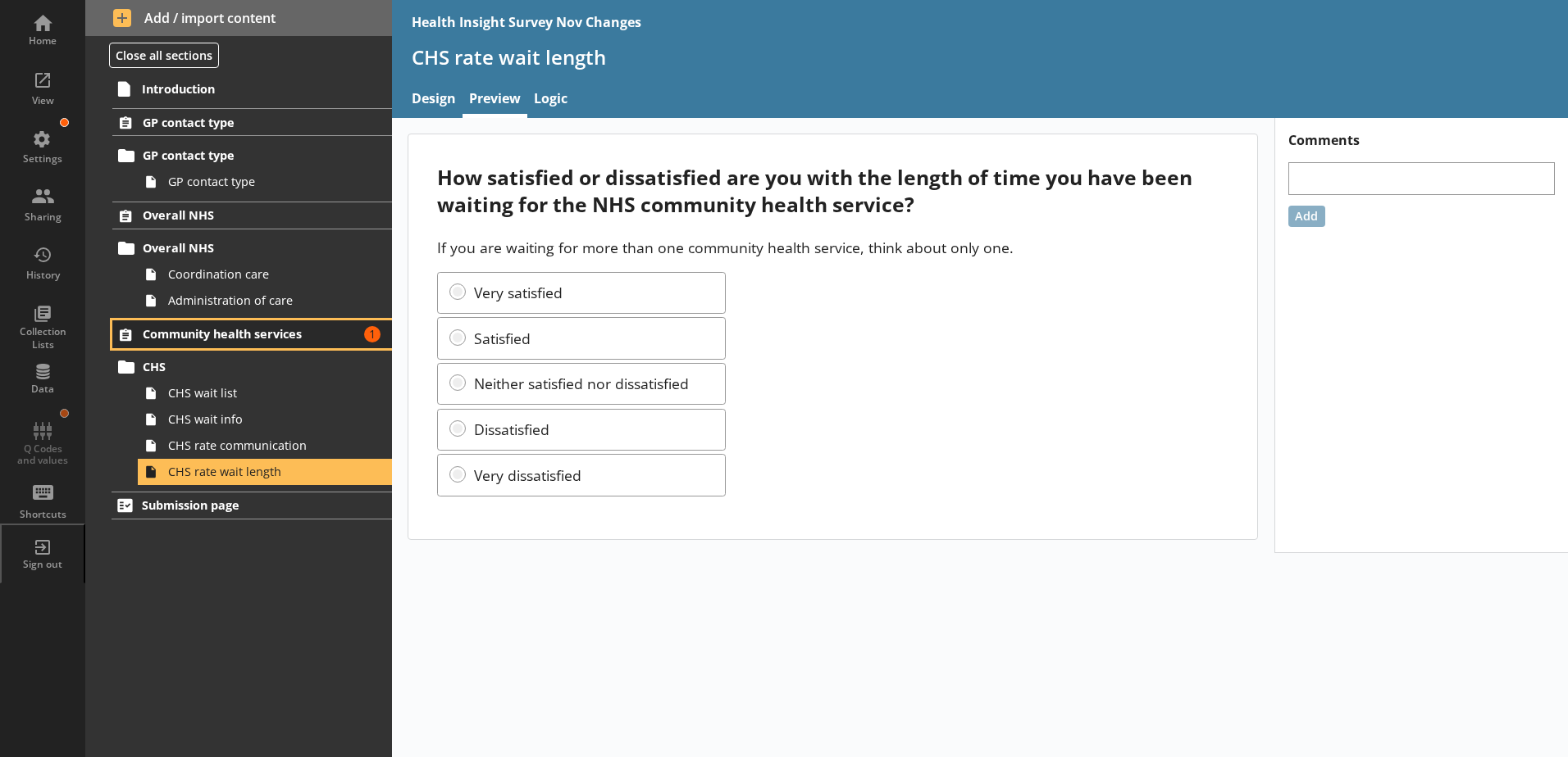
click at [299, 342] on link "Community health services Amount of errors: 1" at bounding box center [252, 334] width 280 height 28
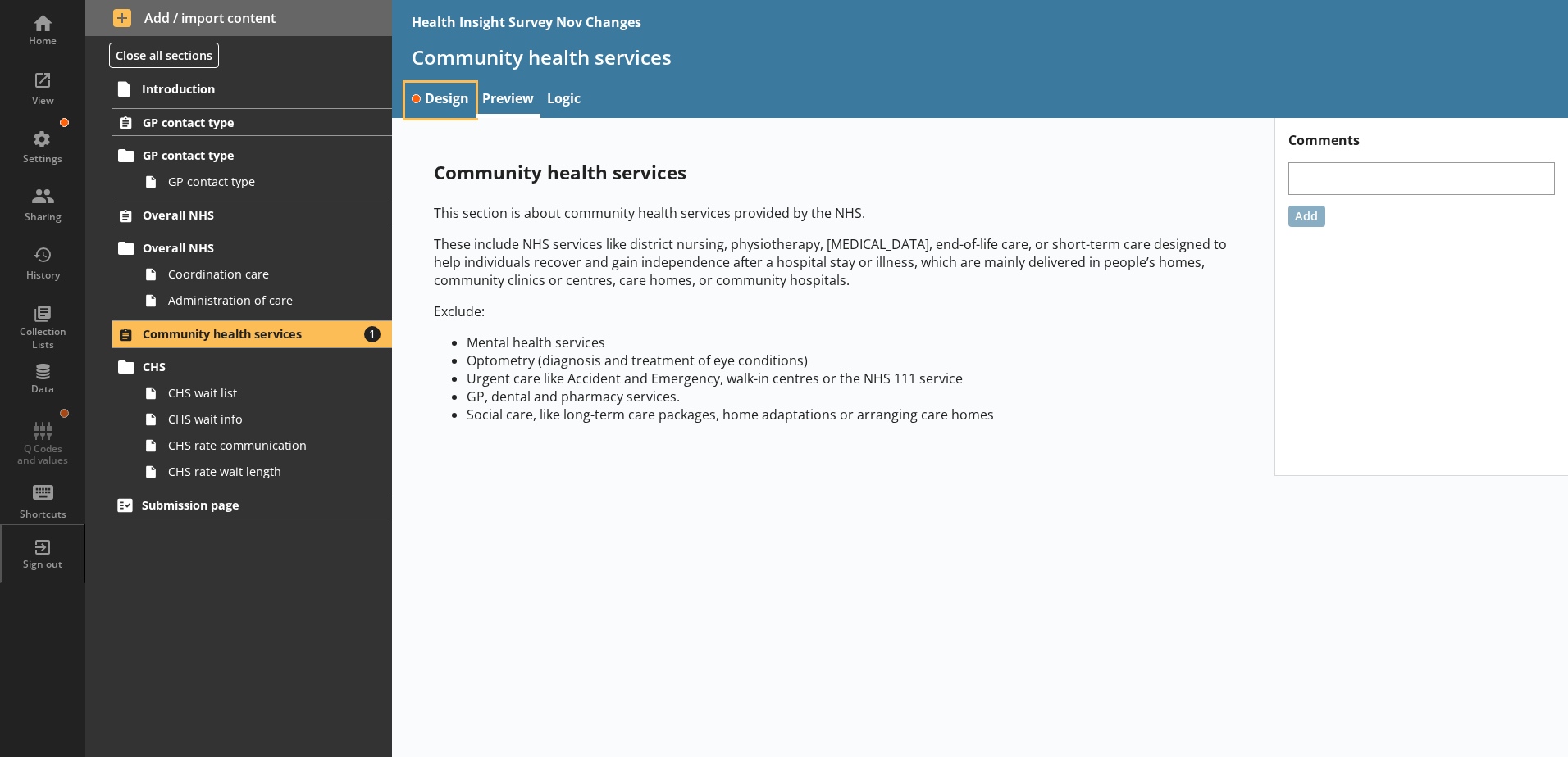
click at [452, 94] on link "Design" at bounding box center [440, 100] width 70 height 35
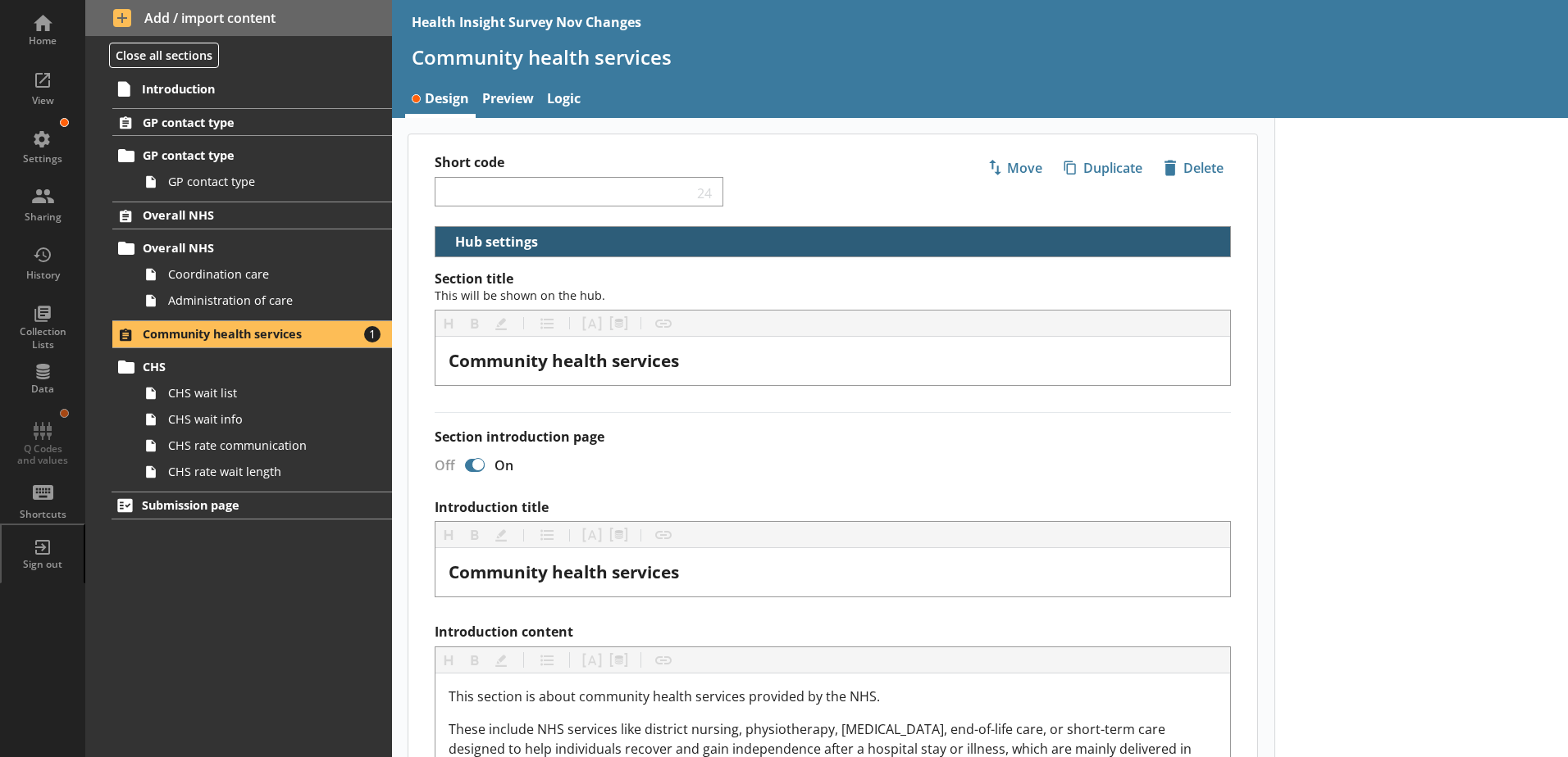
click at [446, 246] on button "Hub settings" at bounding box center [491, 242] width 99 height 29
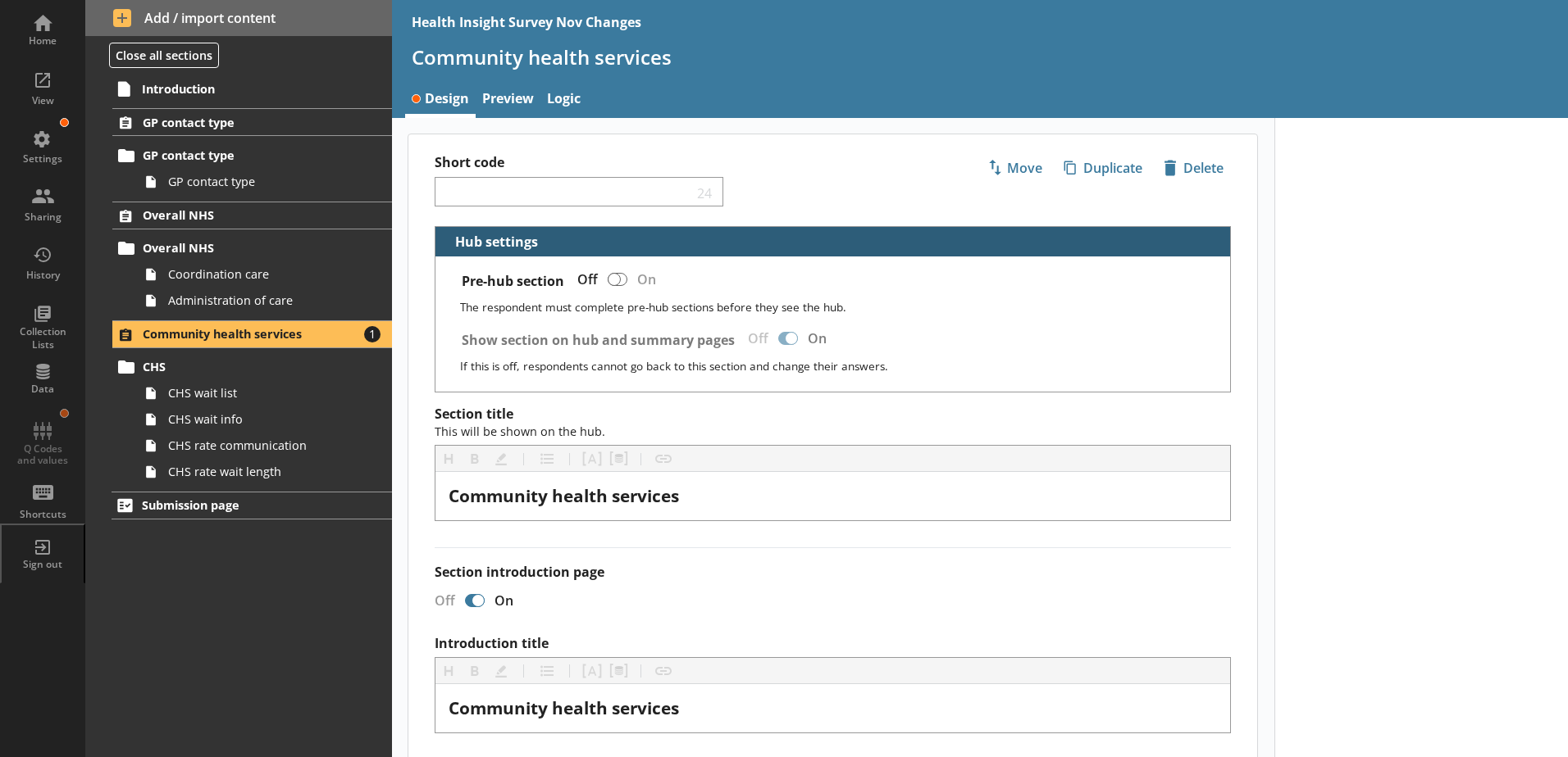
click at [446, 246] on button "Hub settings" at bounding box center [491, 242] width 99 height 29
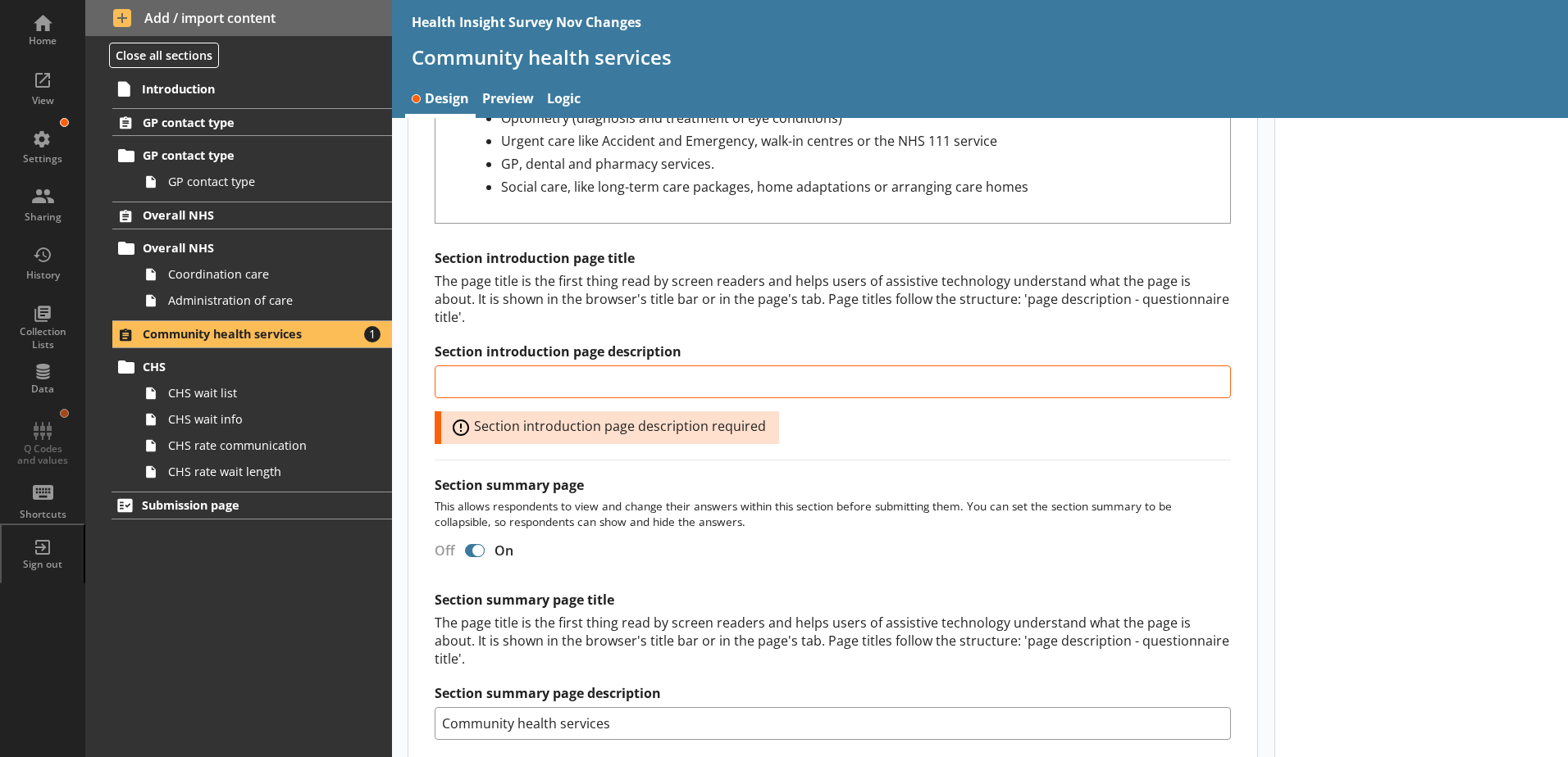
scroll to position [737, 0]
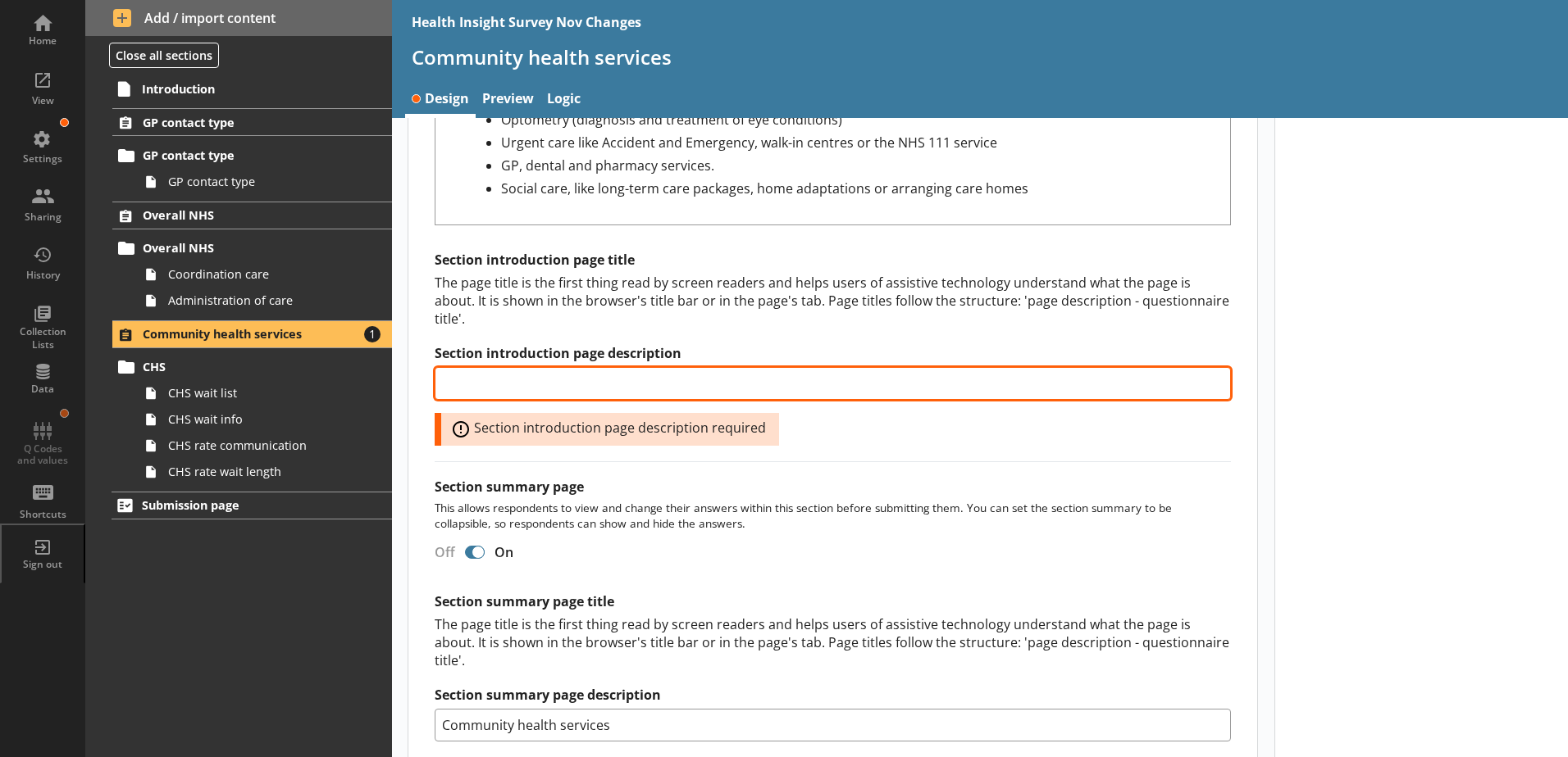
click at [542, 375] on input "Section introduction page description" at bounding box center [832, 383] width 796 height 32
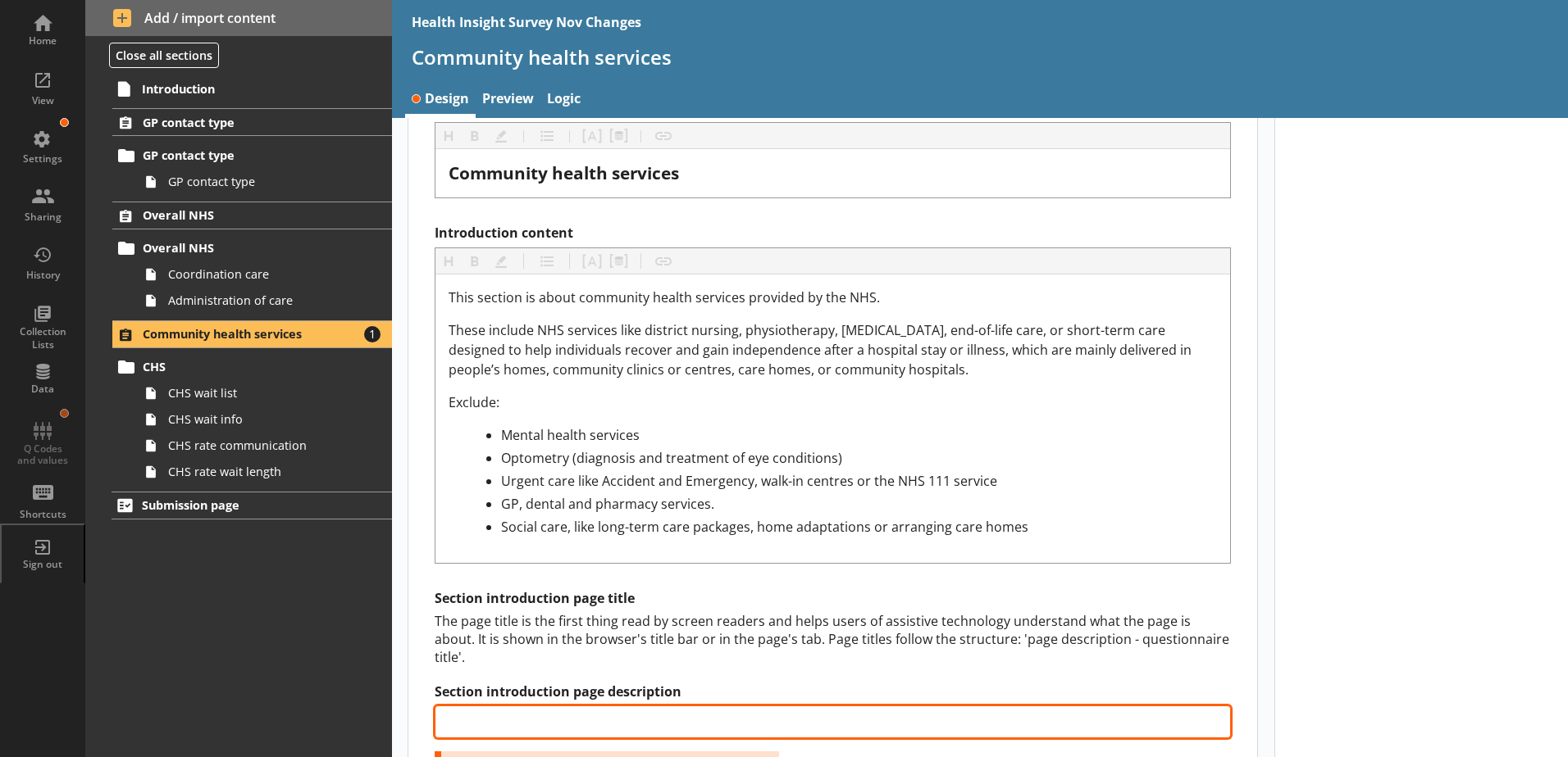
scroll to position [574, 0]
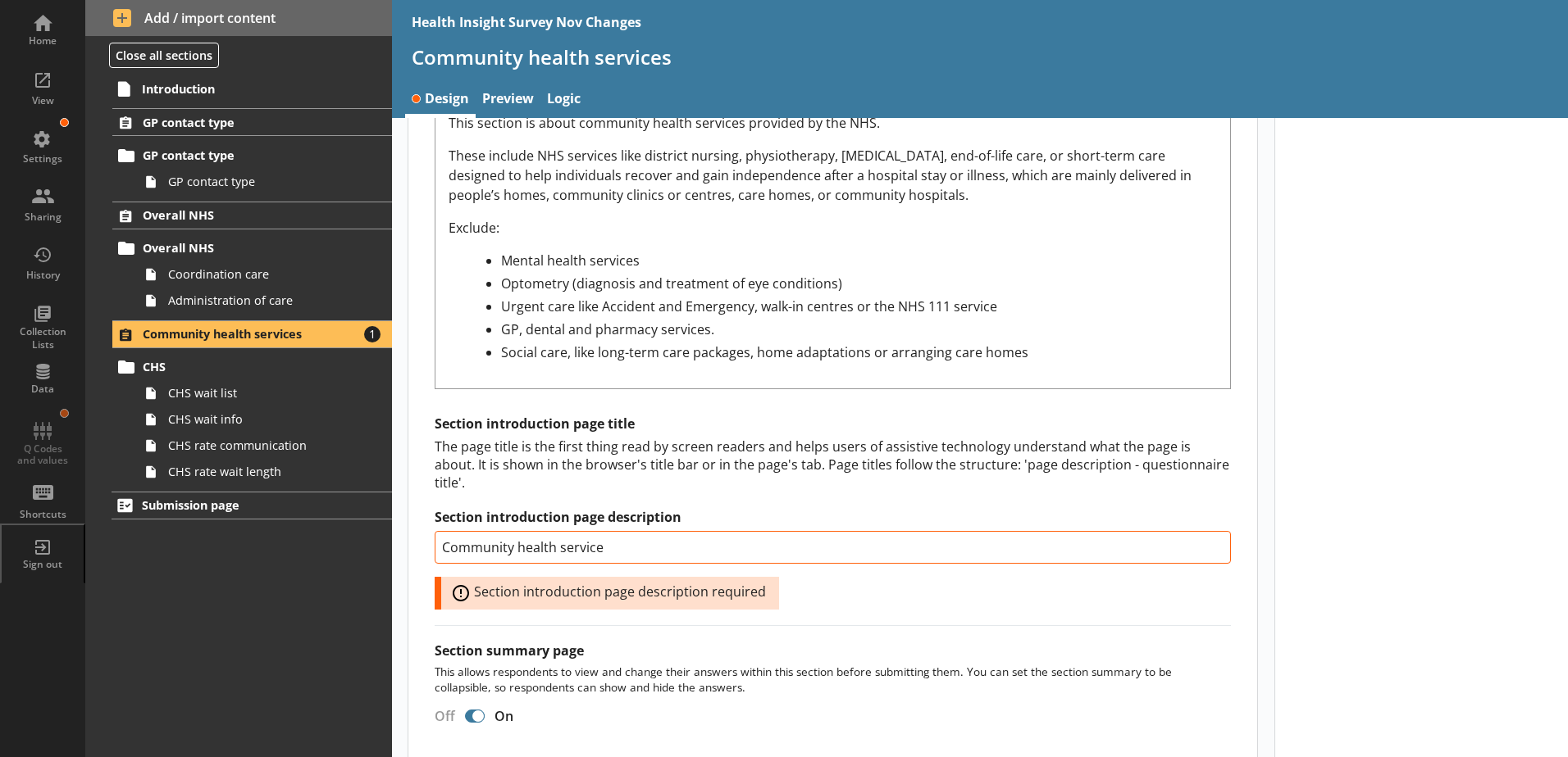
click at [605, 414] on div "Introduction title Heading Heading Bold Bold Highlight Highlight List List Pipe…" at bounding box center [832, 267] width 796 height 684
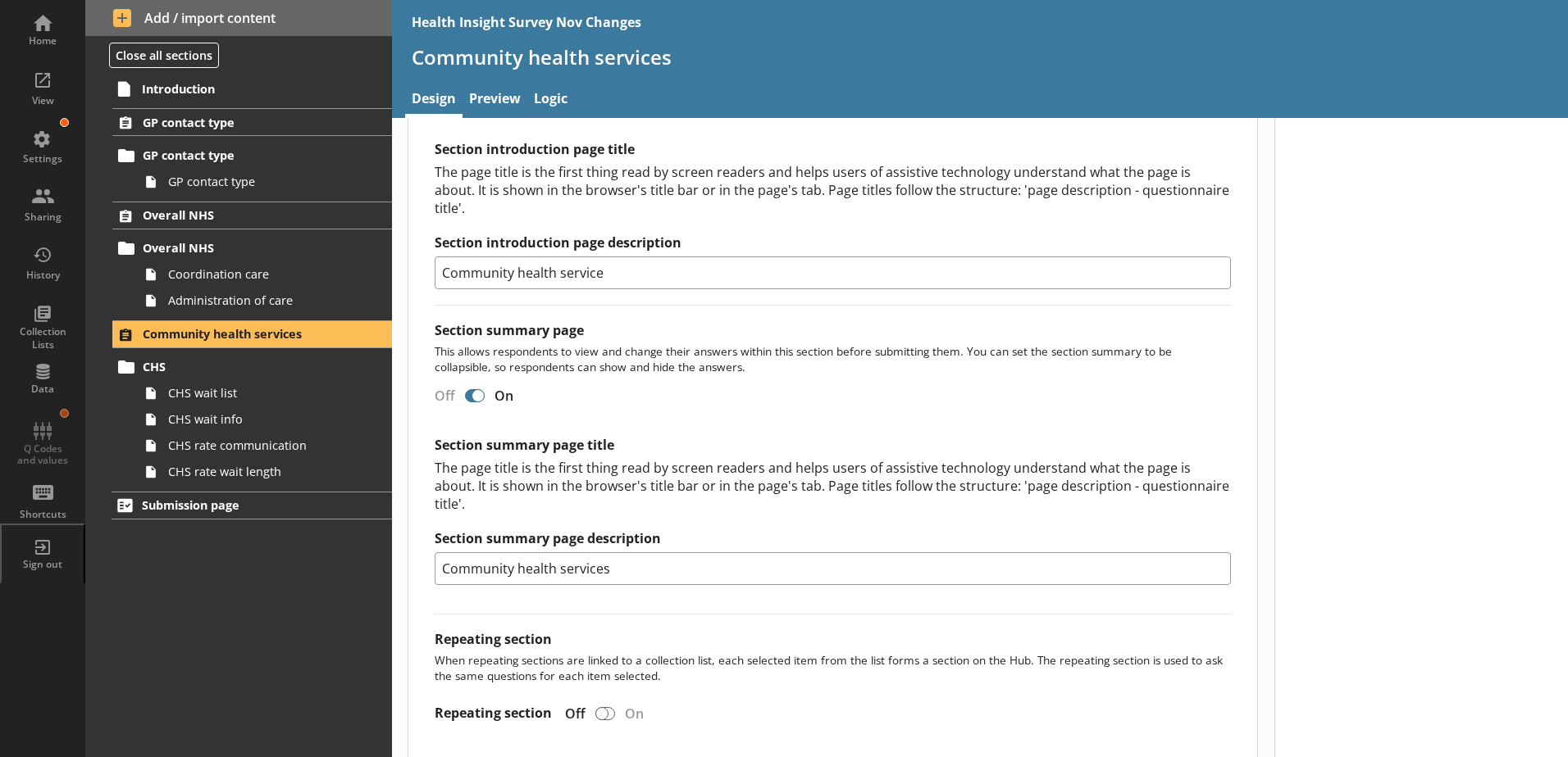
scroll to position [819, 0]
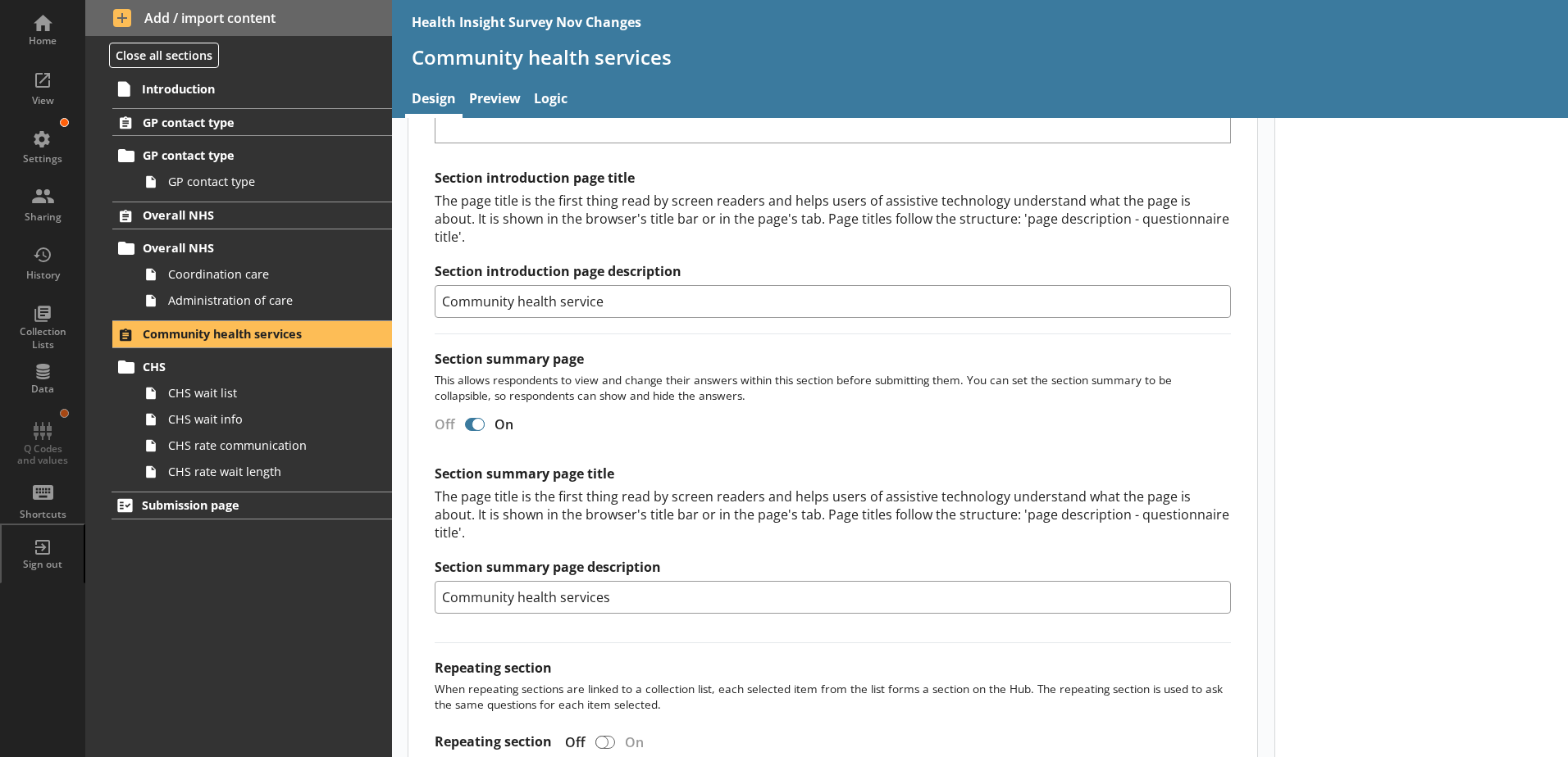
click at [626, 285] on input "Community health service" at bounding box center [832, 301] width 796 height 32
drag, startPoint x: 630, startPoint y: 283, endPoint x: 599, endPoint y: 285, distance: 31.1
click at [599, 285] on input "Community health service" at bounding box center [832, 301] width 796 height 32
click at [626, 287] on input "Community health service" at bounding box center [832, 301] width 796 height 32
click at [564, 207] on div "The page title is the first thing read by screen readers and helps users of ass…" at bounding box center [832, 219] width 796 height 54
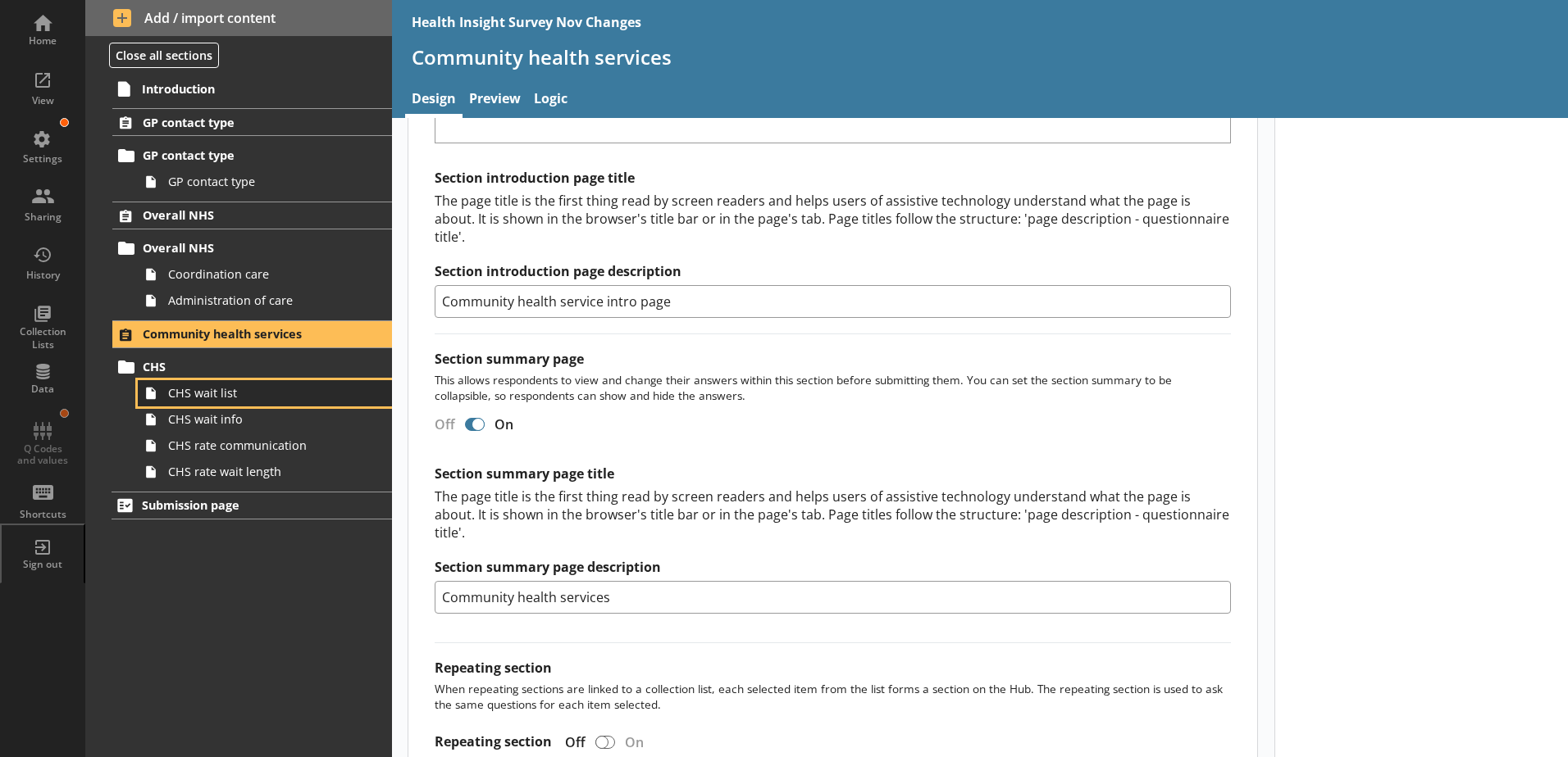
click at [246, 397] on span "CHS wait list" at bounding box center [259, 392] width 182 height 15
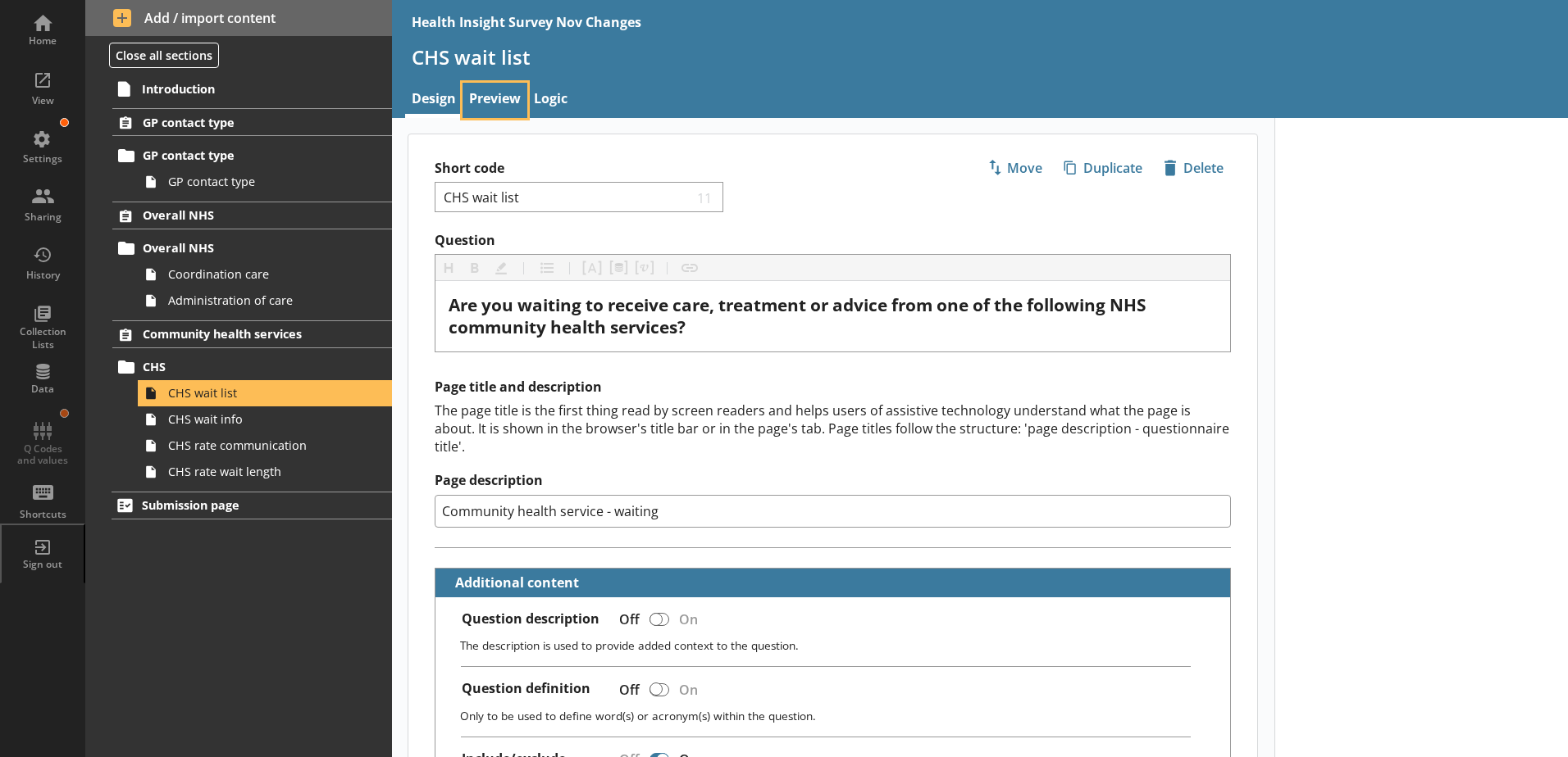
click at [499, 103] on link "Preview" at bounding box center [495, 100] width 65 height 35
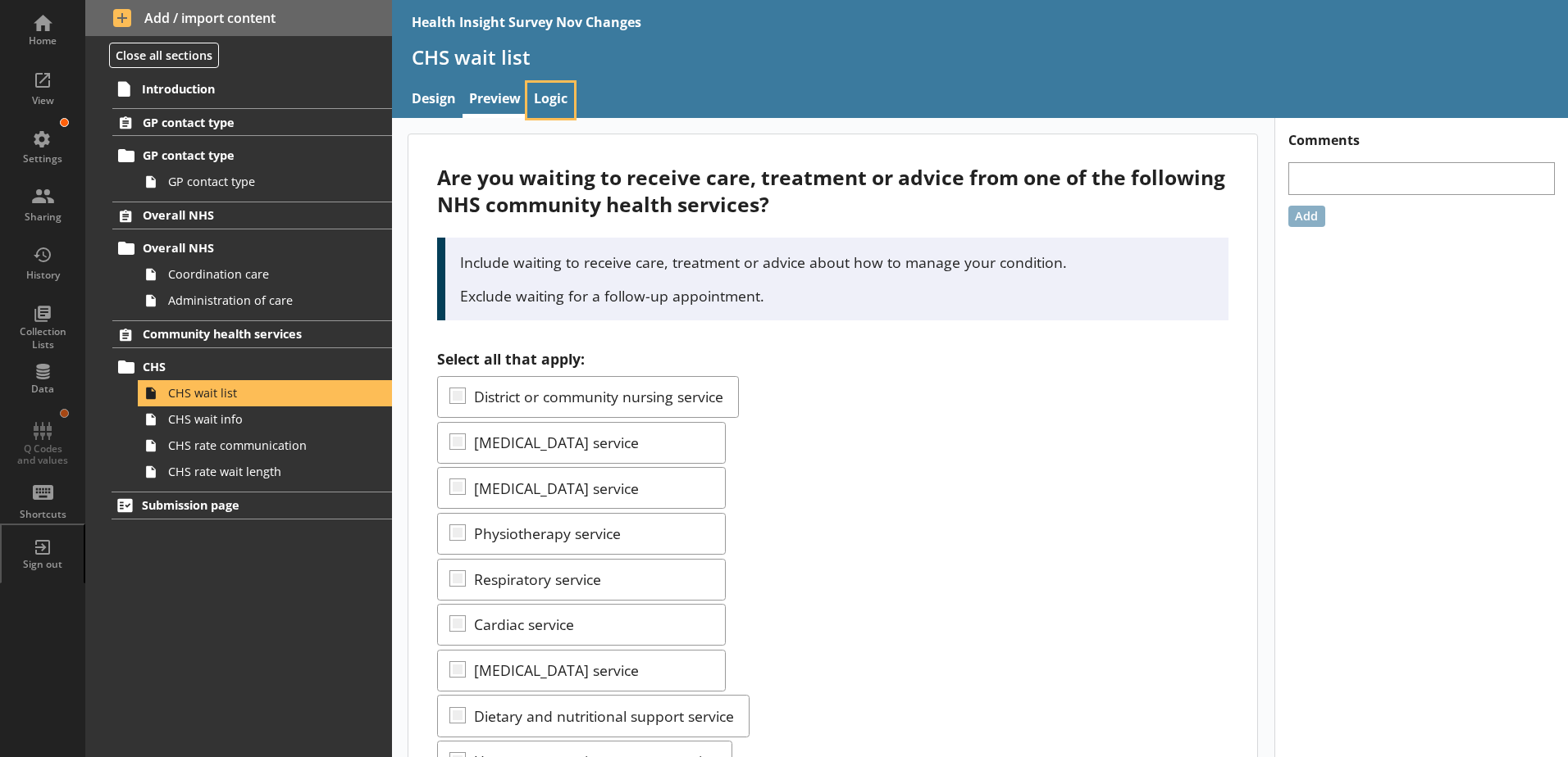
click at [553, 100] on link "Logic" at bounding box center [551, 100] width 47 height 35
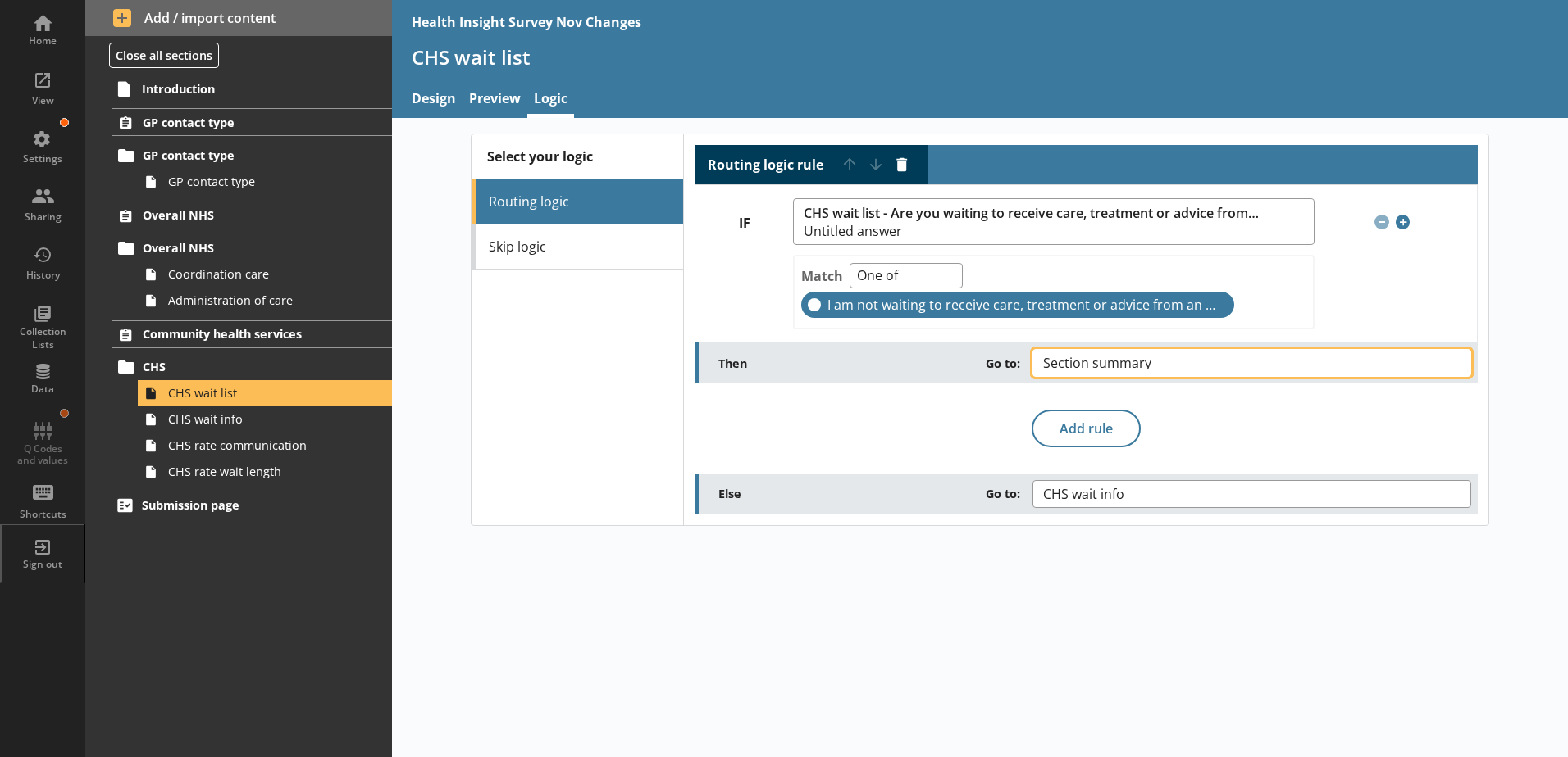
click at [1124, 363] on span "Section summary" at bounding box center [1110, 363] width 134 height 14
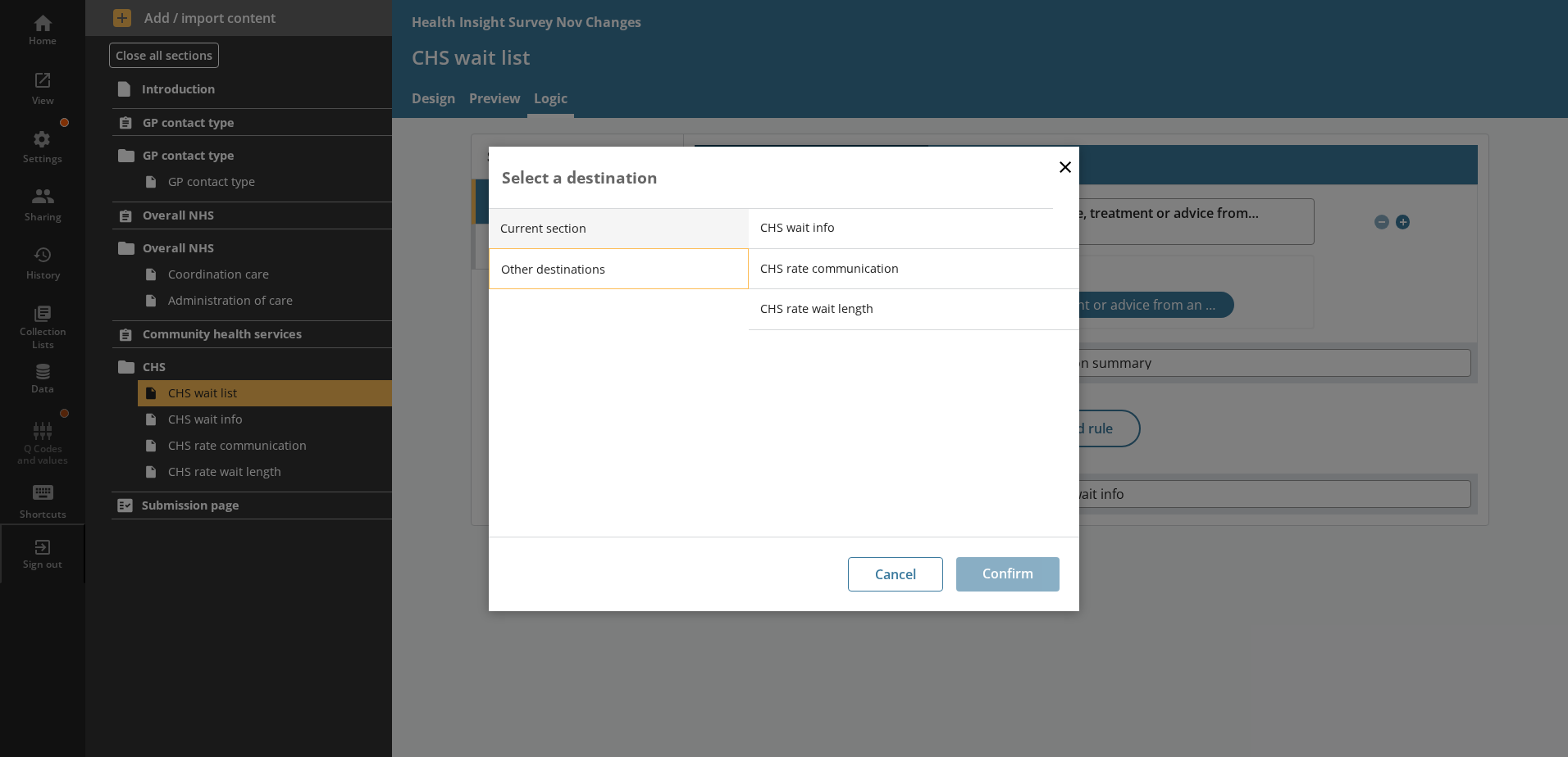
click at [599, 273] on li "Other destinations" at bounding box center [619, 269] width 260 height 41
click at [582, 228] on li "Current section" at bounding box center [619, 228] width 260 height 41
click at [1068, 173] on button "×" at bounding box center [1065, 166] width 24 height 37
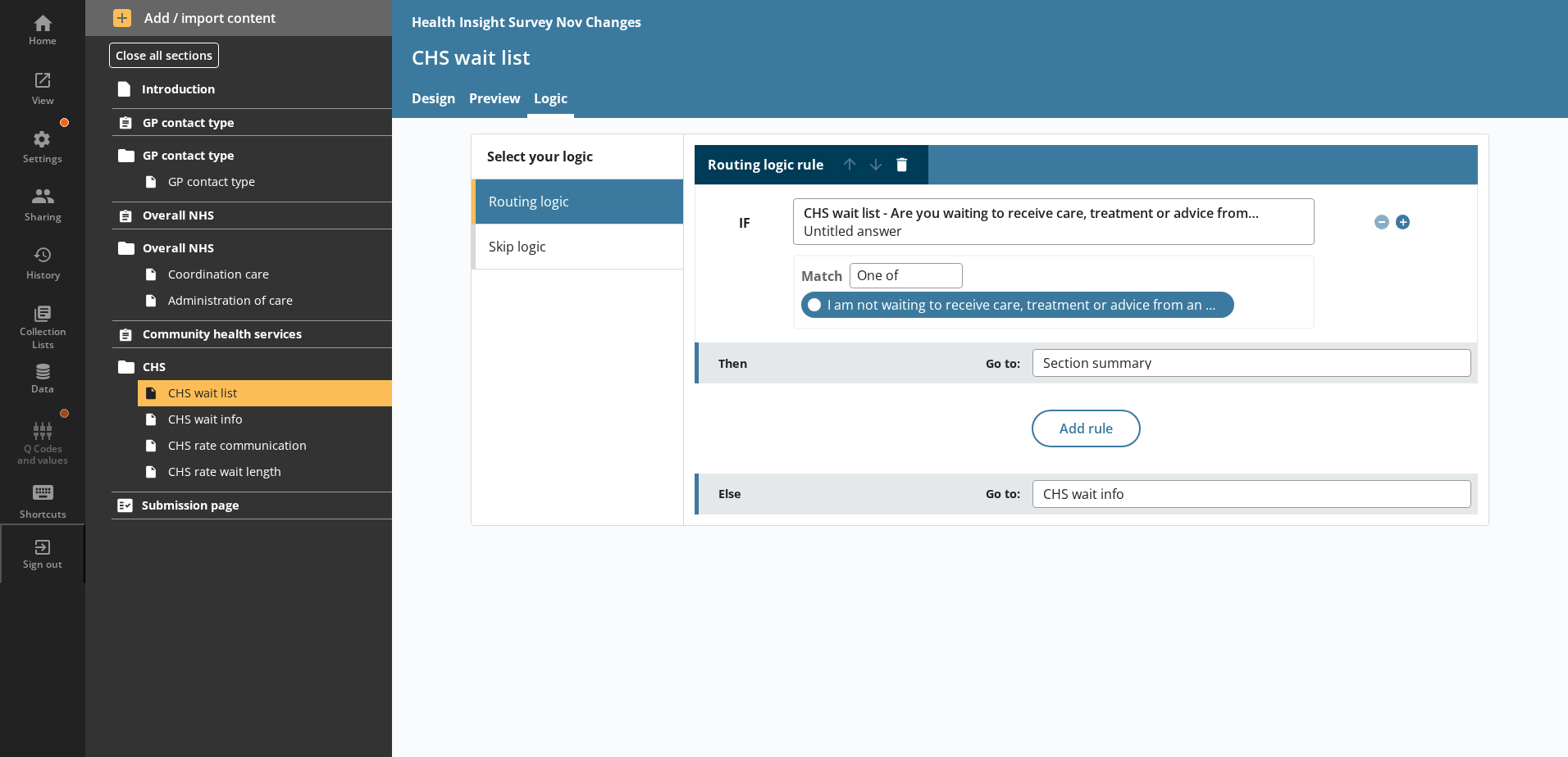
click at [470, 329] on main "Select your logic Routing logic Skip logic Routing logic rule Move rule up Move…" at bounding box center [980, 329] width 1050 height 392
click at [1062, 488] on span "CHS wait info" at bounding box center [1096, 494] width 107 height 14
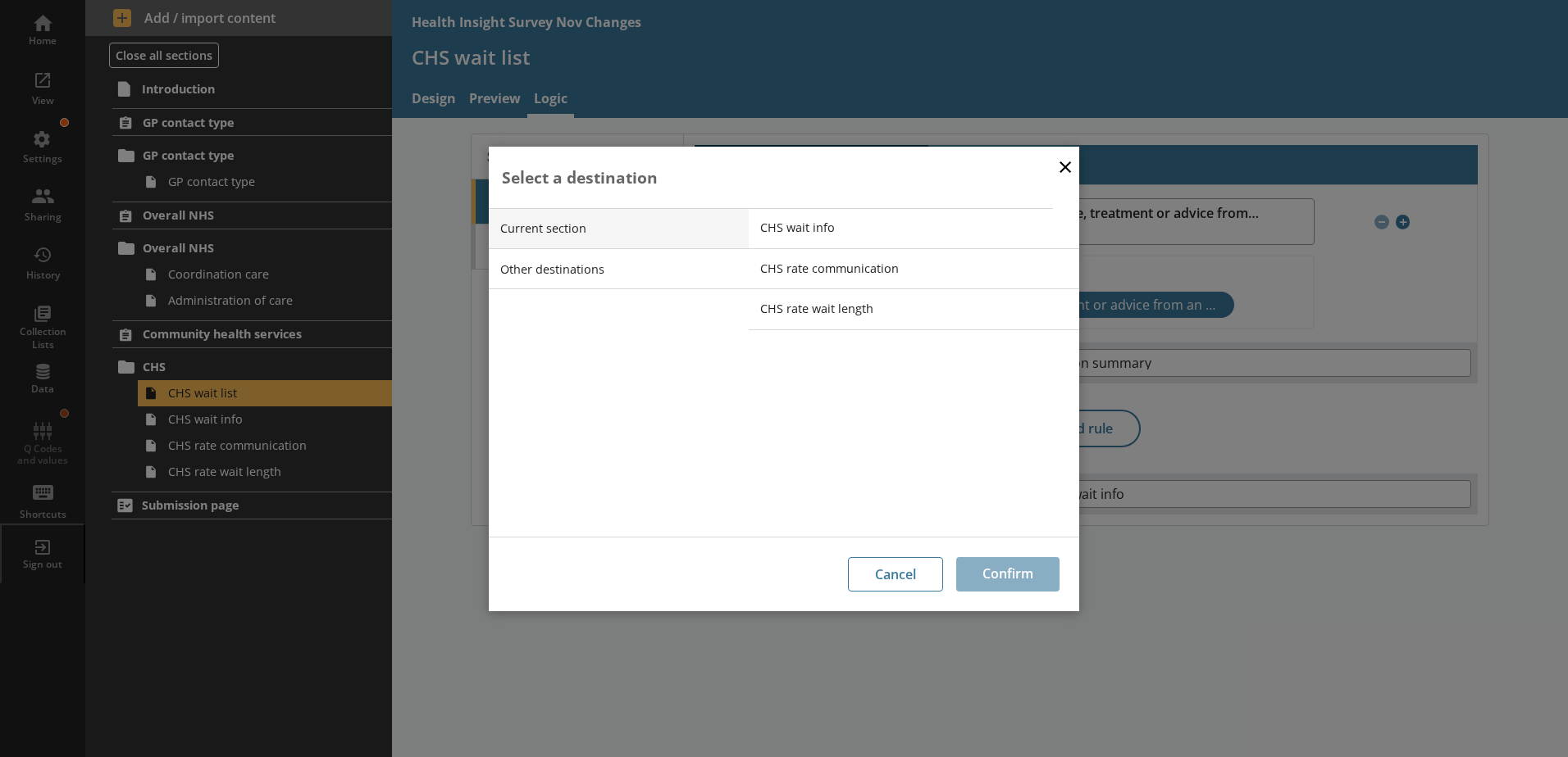
click at [1064, 167] on button "×" at bounding box center [1065, 166] width 24 height 37
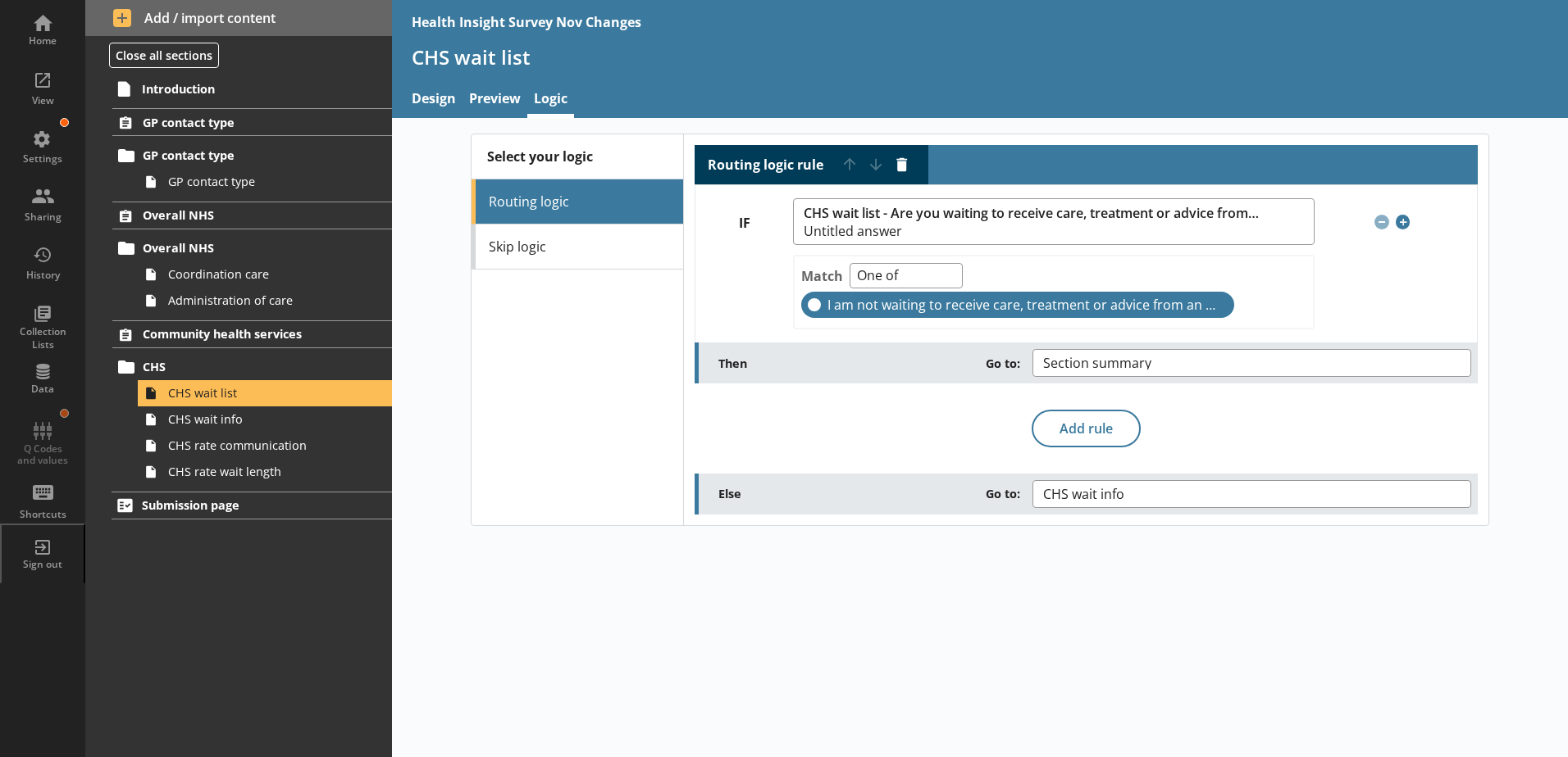
click at [574, 396] on div "Select your logic Routing logic Skip logic" at bounding box center [577, 329] width 212 height 390
click at [53, 83] on div "View" at bounding box center [42, 87] width 58 height 58
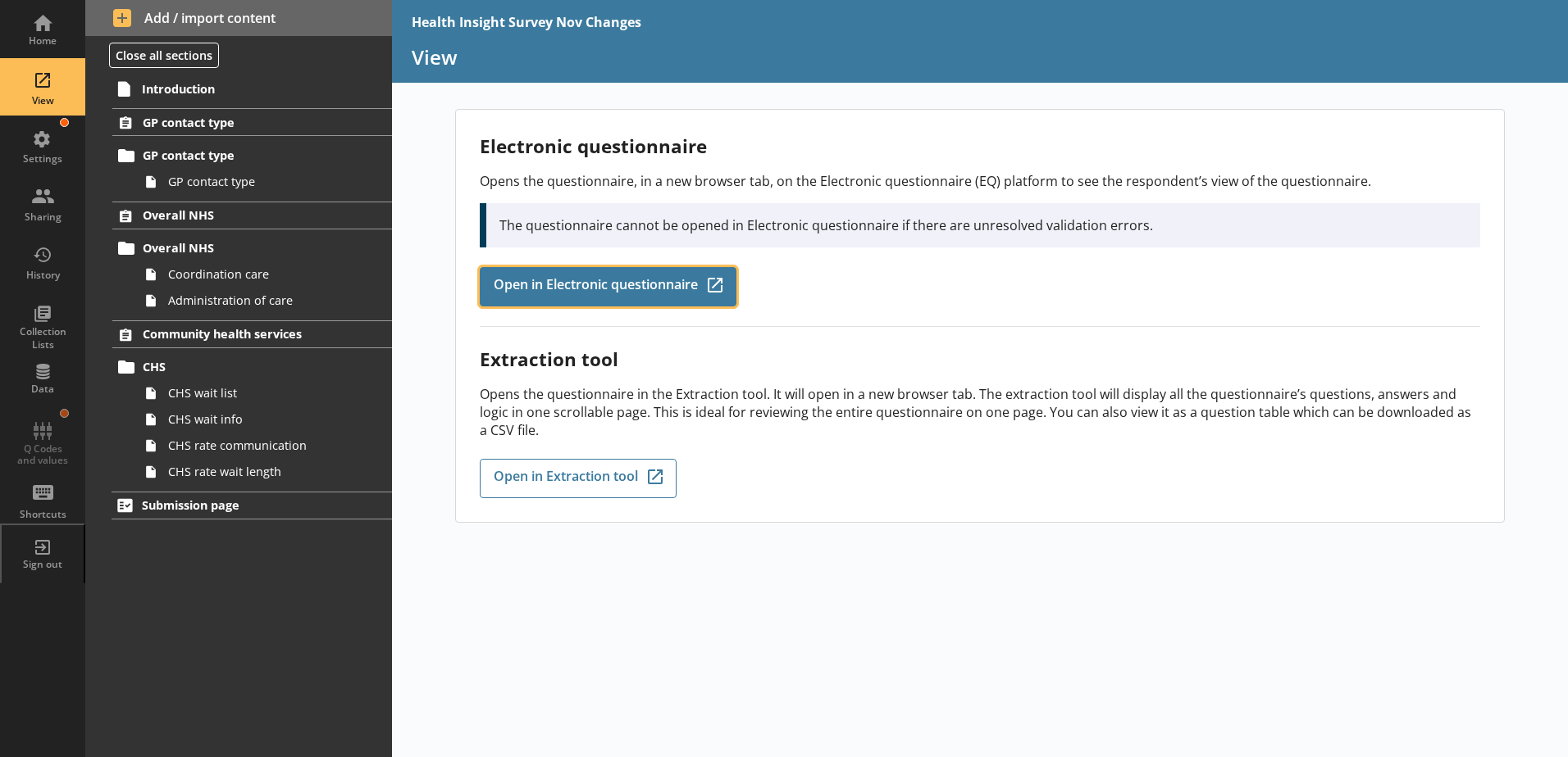
click at [656, 293] on span "Open in Electronic questionnaire" at bounding box center [595, 287] width 204 height 18
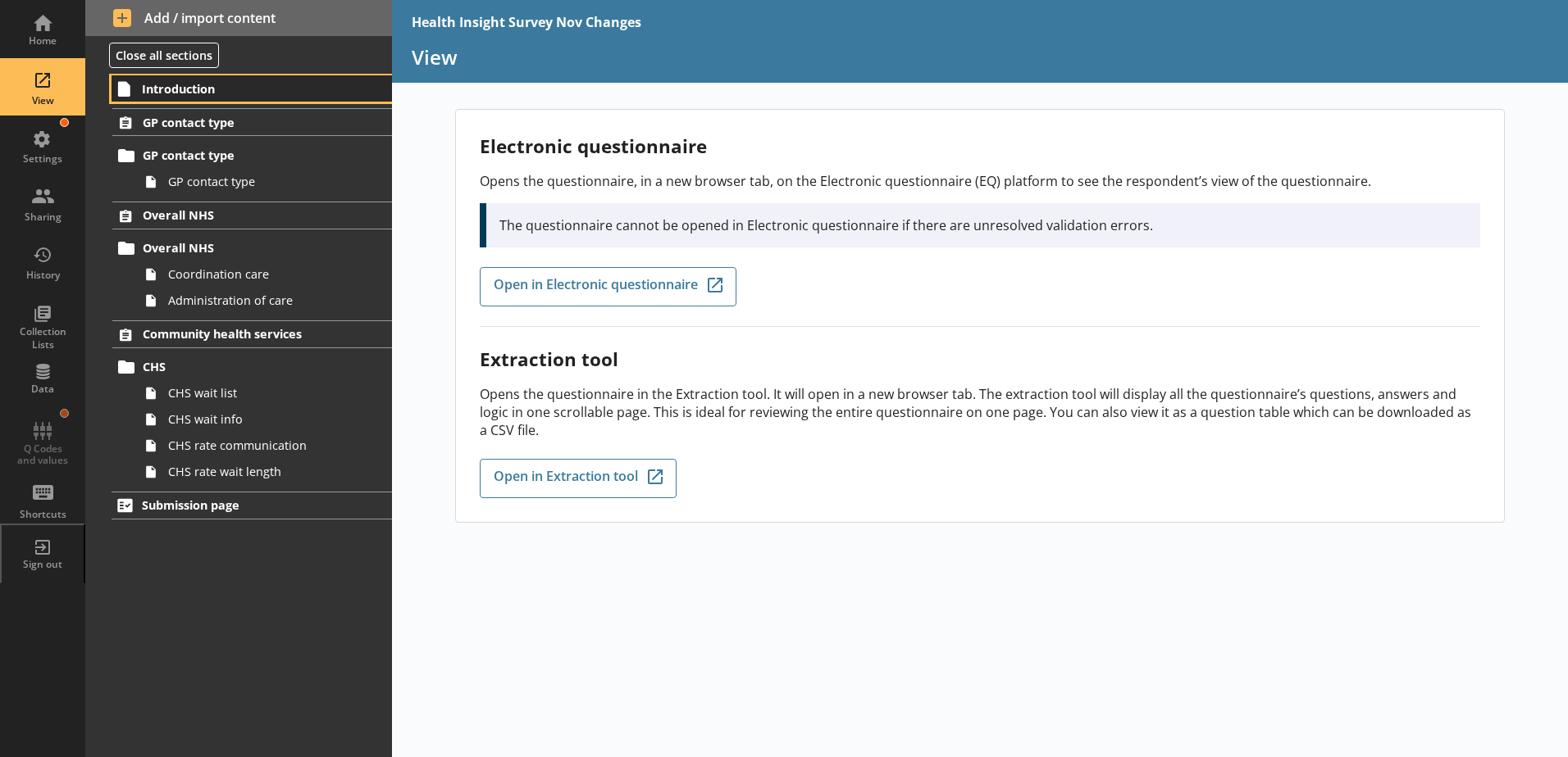
click at [162, 92] on span "Introduction" at bounding box center [243, 88] width 202 height 15
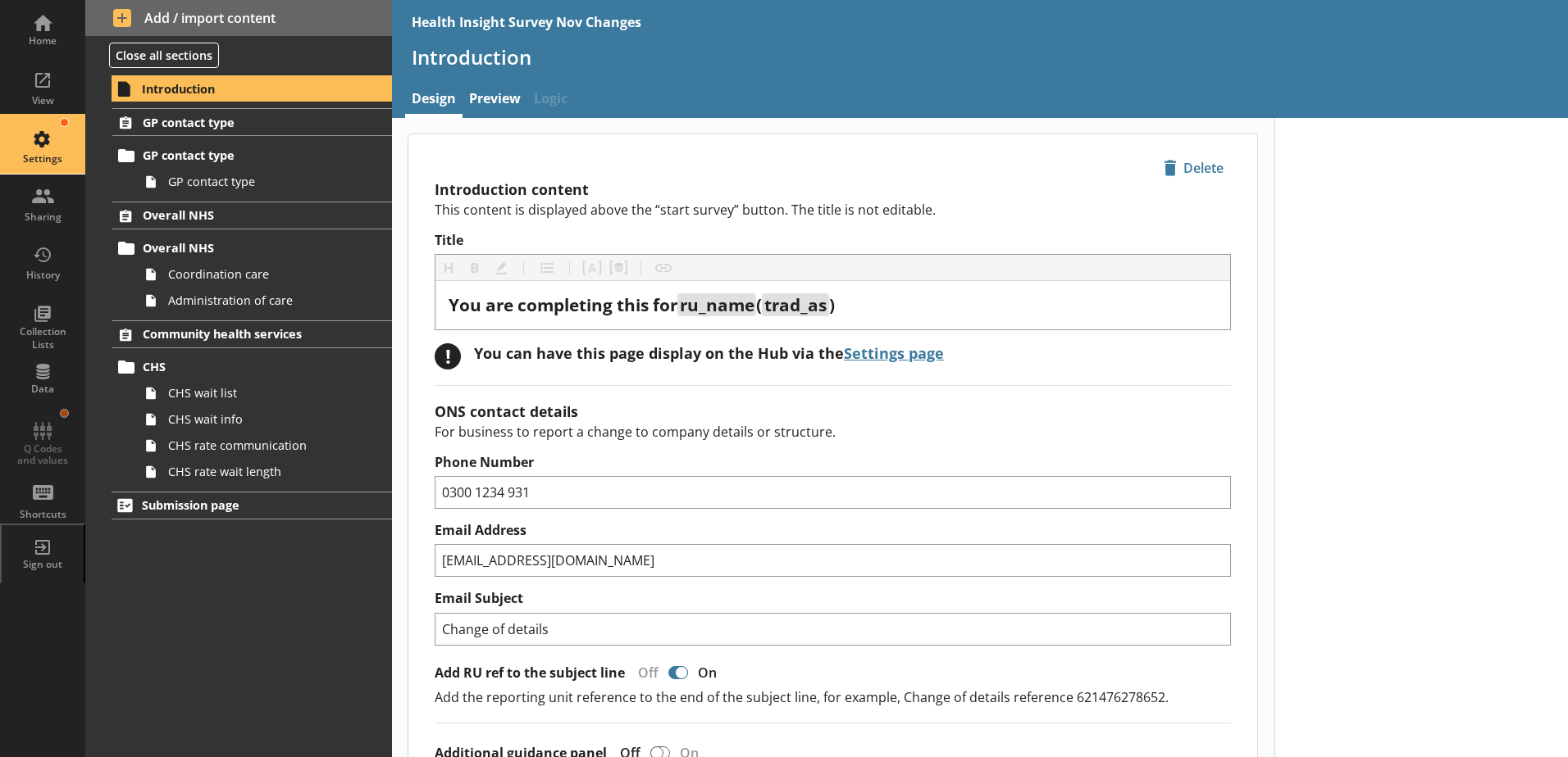
click at [33, 159] on div "Settings" at bounding box center [42, 159] width 58 height 14
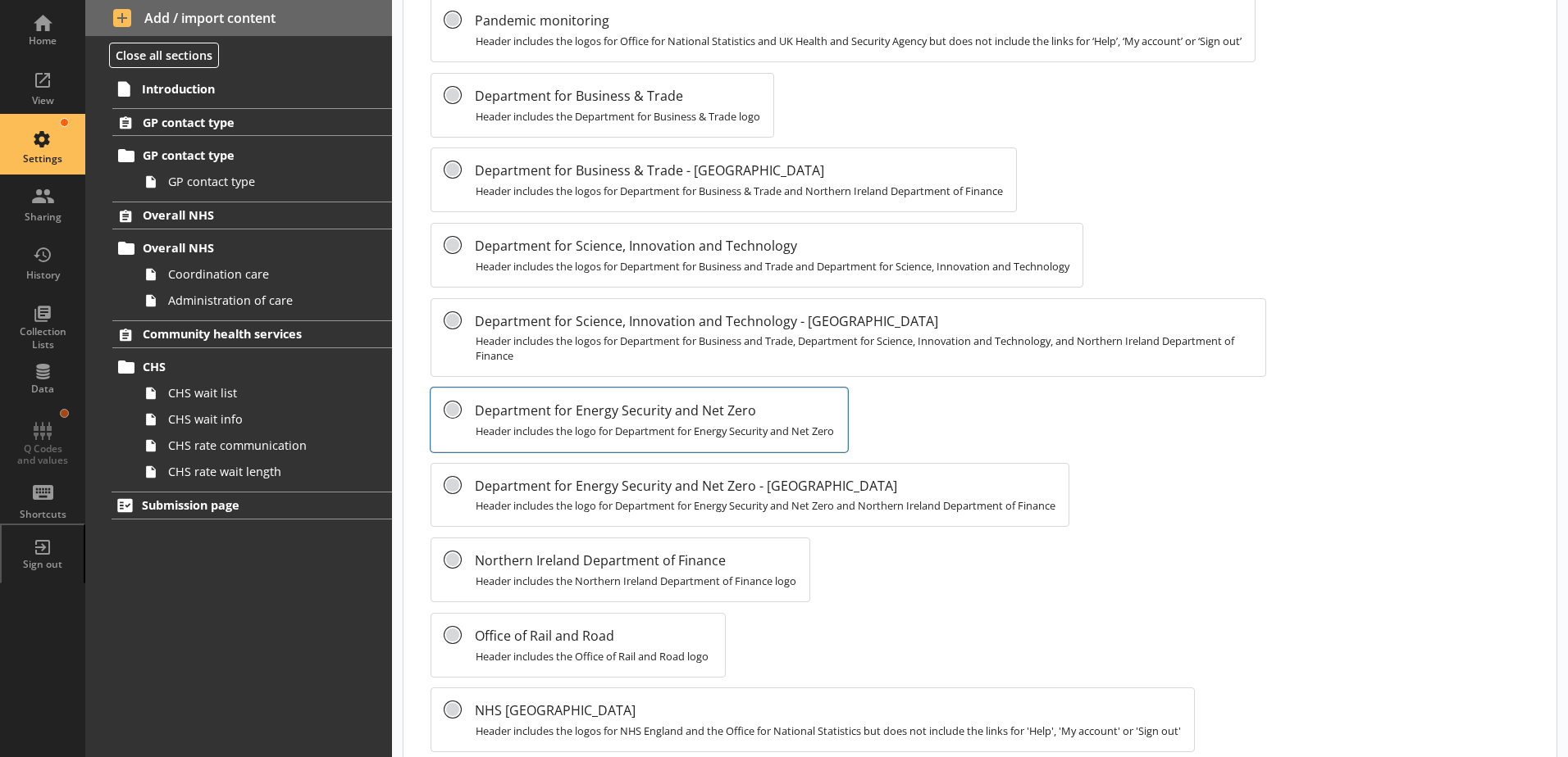
scroll to position [1229, 0]
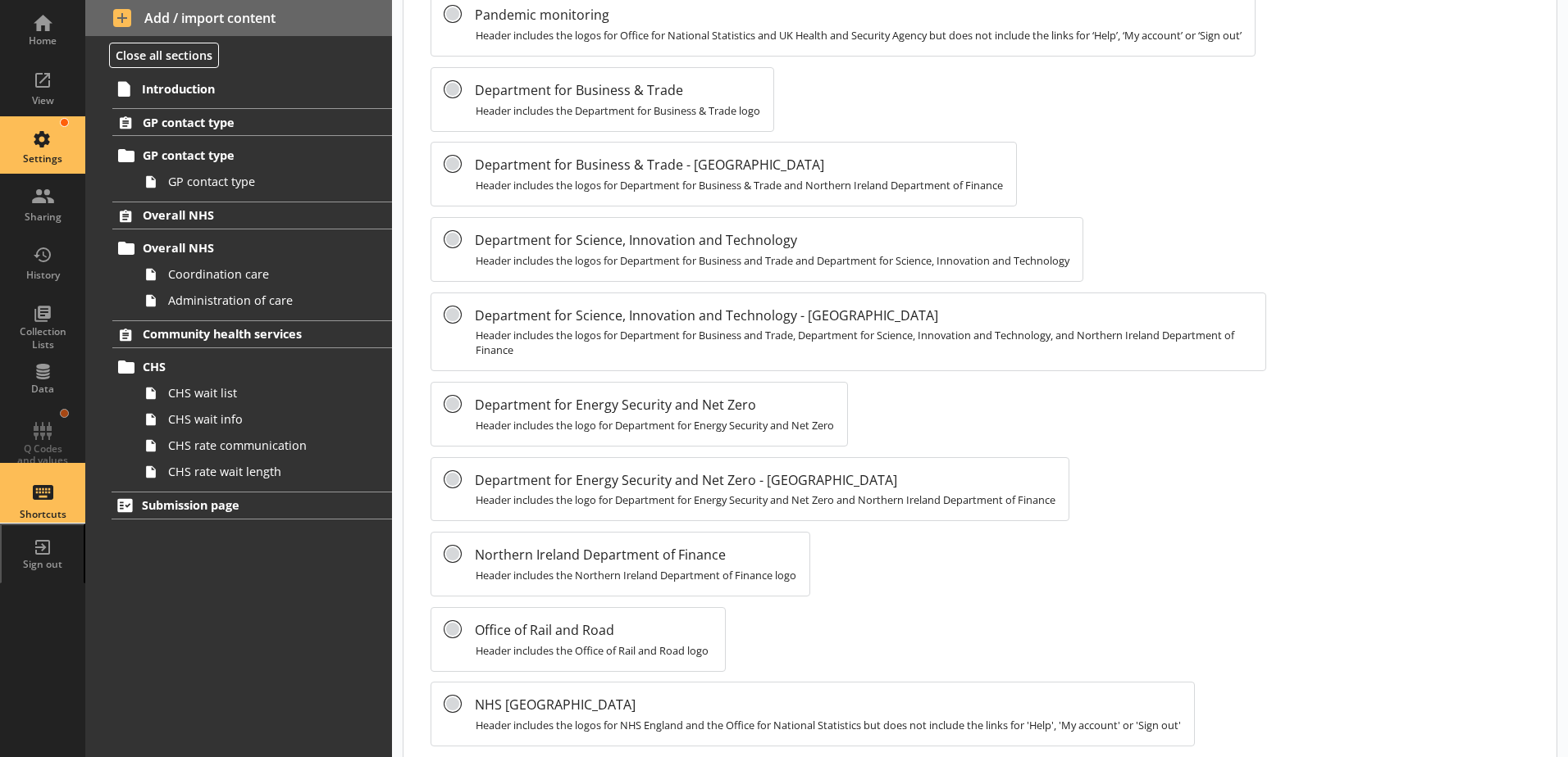
click at [61, 515] on div "Shortcuts" at bounding box center [42, 515] width 58 height 14
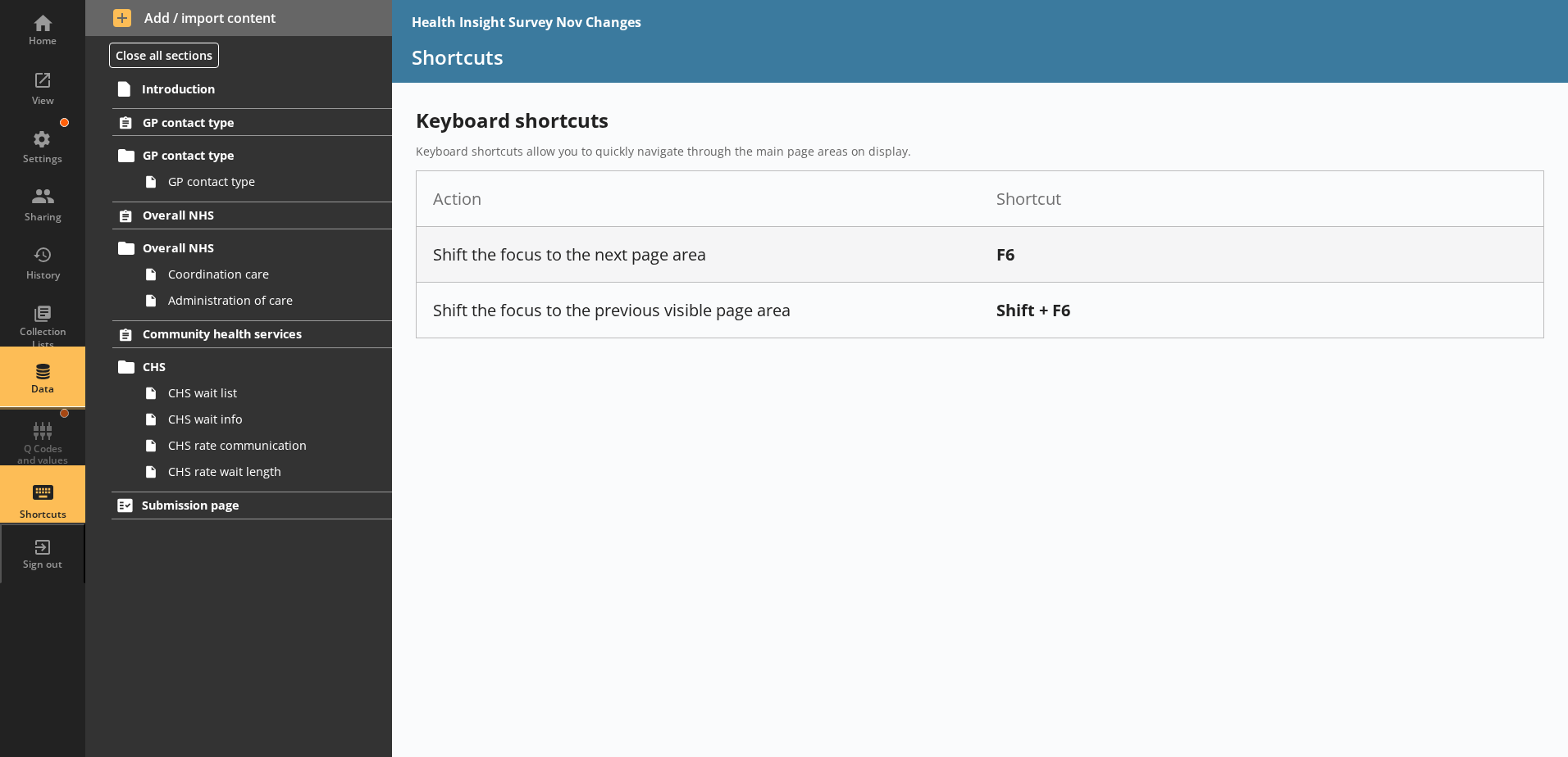
click at [41, 370] on div "Data" at bounding box center [42, 378] width 58 height 58
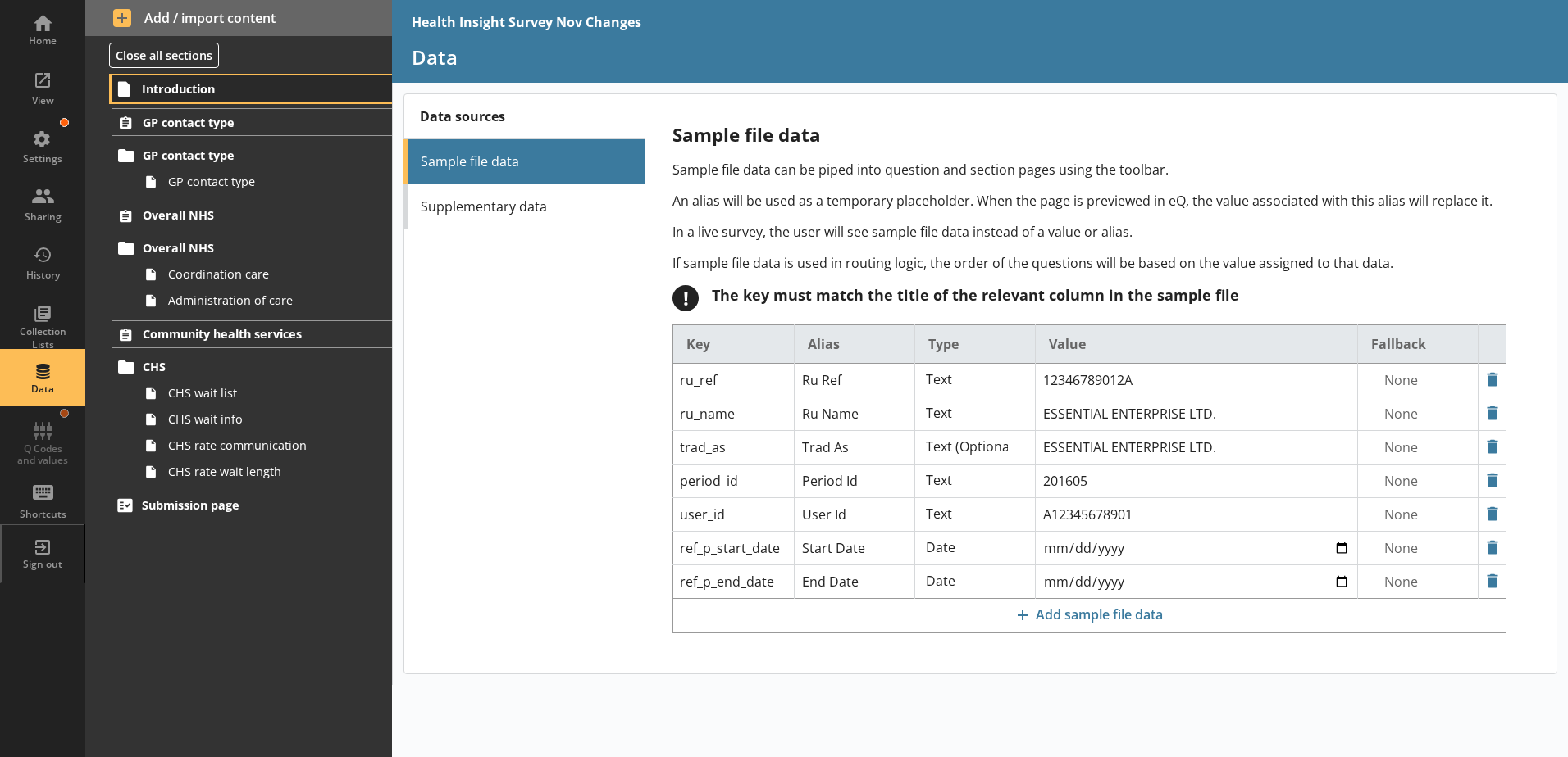
click at [177, 95] on span "Introduction" at bounding box center [243, 88] width 202 height 15
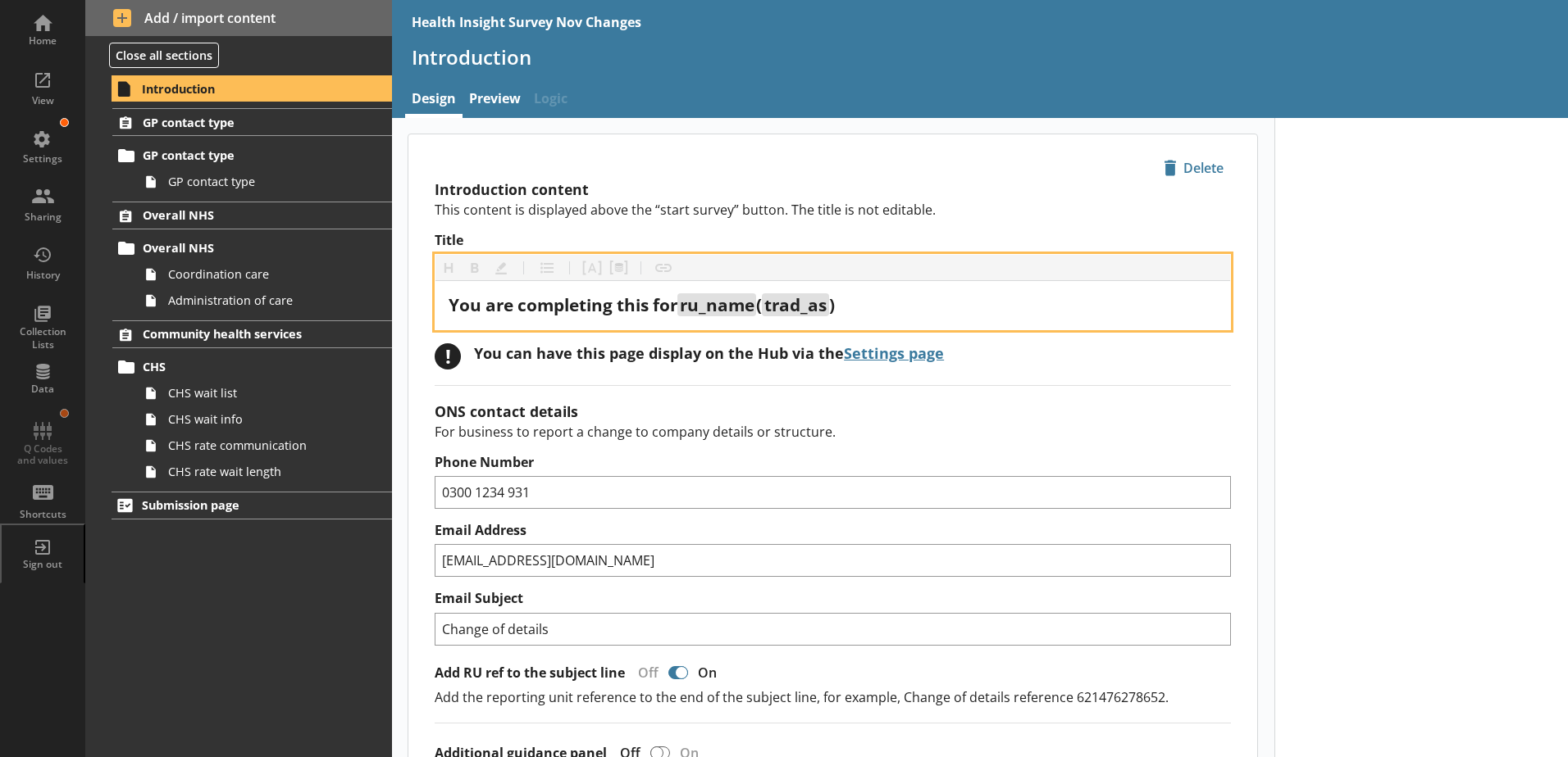
click at [890, 300] on div "You are completing this for ru_name ( trad_as )" at bounding box center [832, 305] width 768 height 23
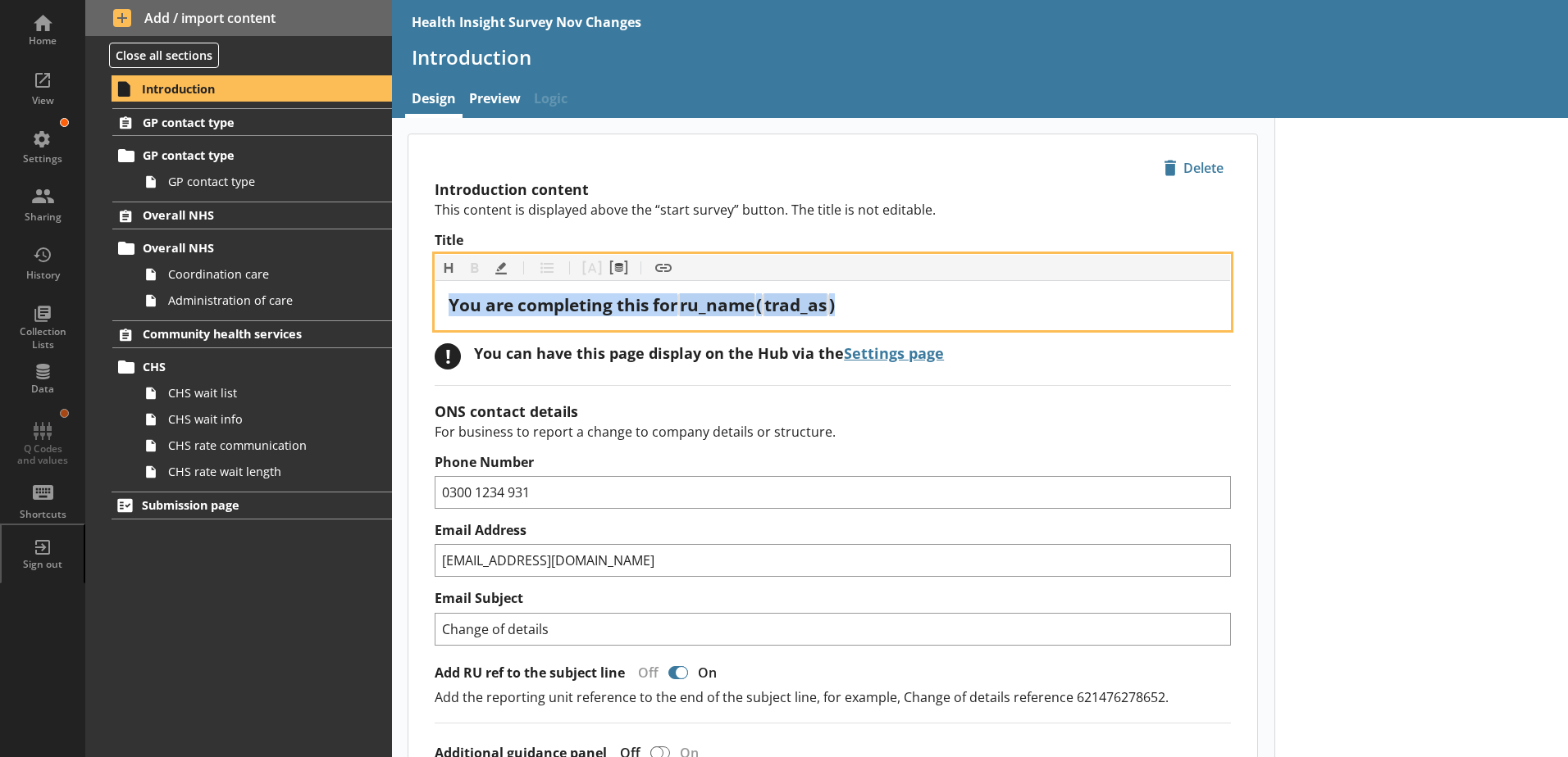
drag, startPoint x: 897, startPoint y: 306, endPoint x: 402, endPoint y: 315, distance: 495.1
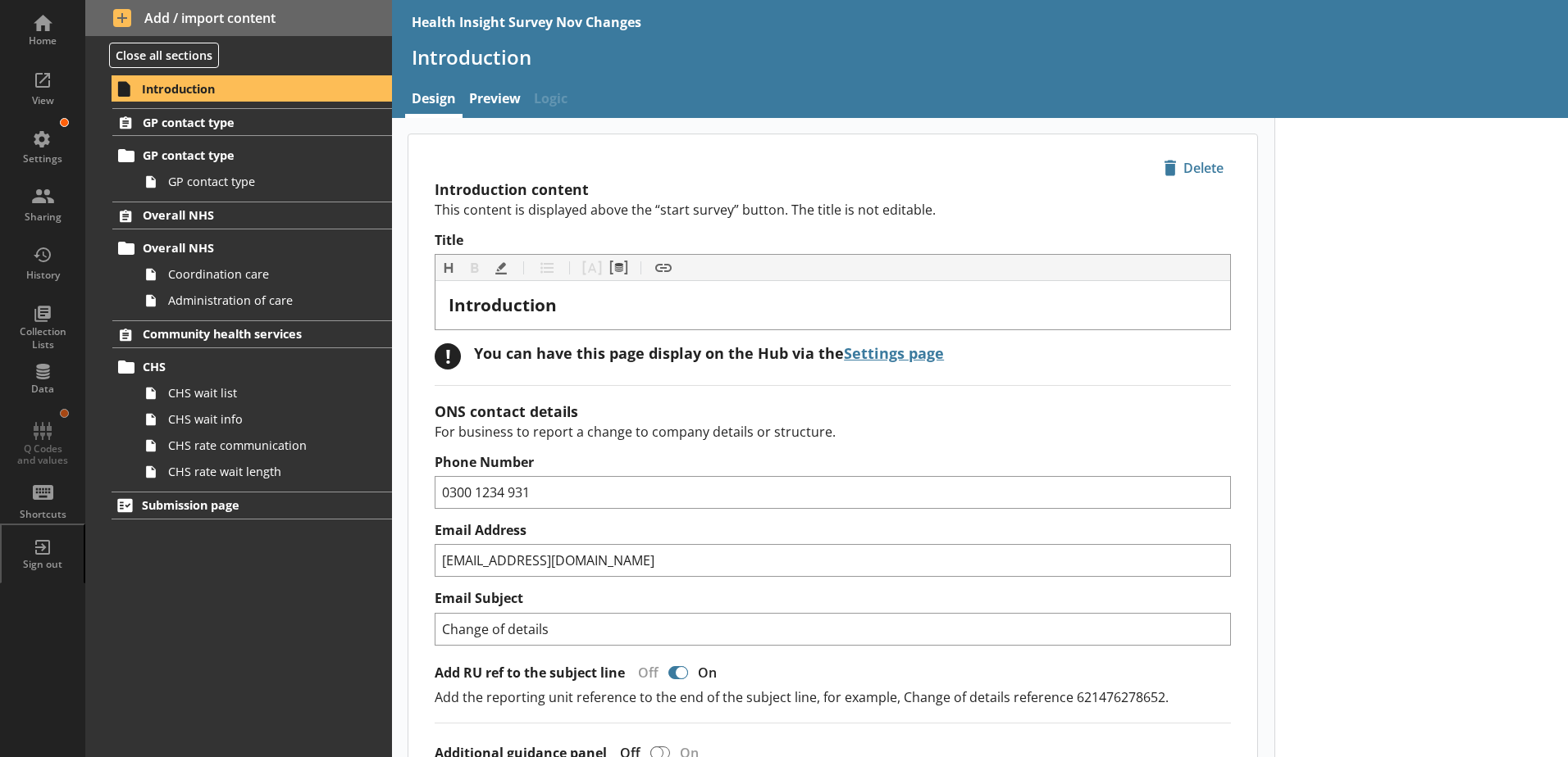
click at [993, 383] on div "Introduction content This content is displayed above the “start survey” button.…" at bounding box center [832, 653] width 848 height 944
click at [886, 356] on link "Settings page" at bounding box center [894, 353] width 100 height 20
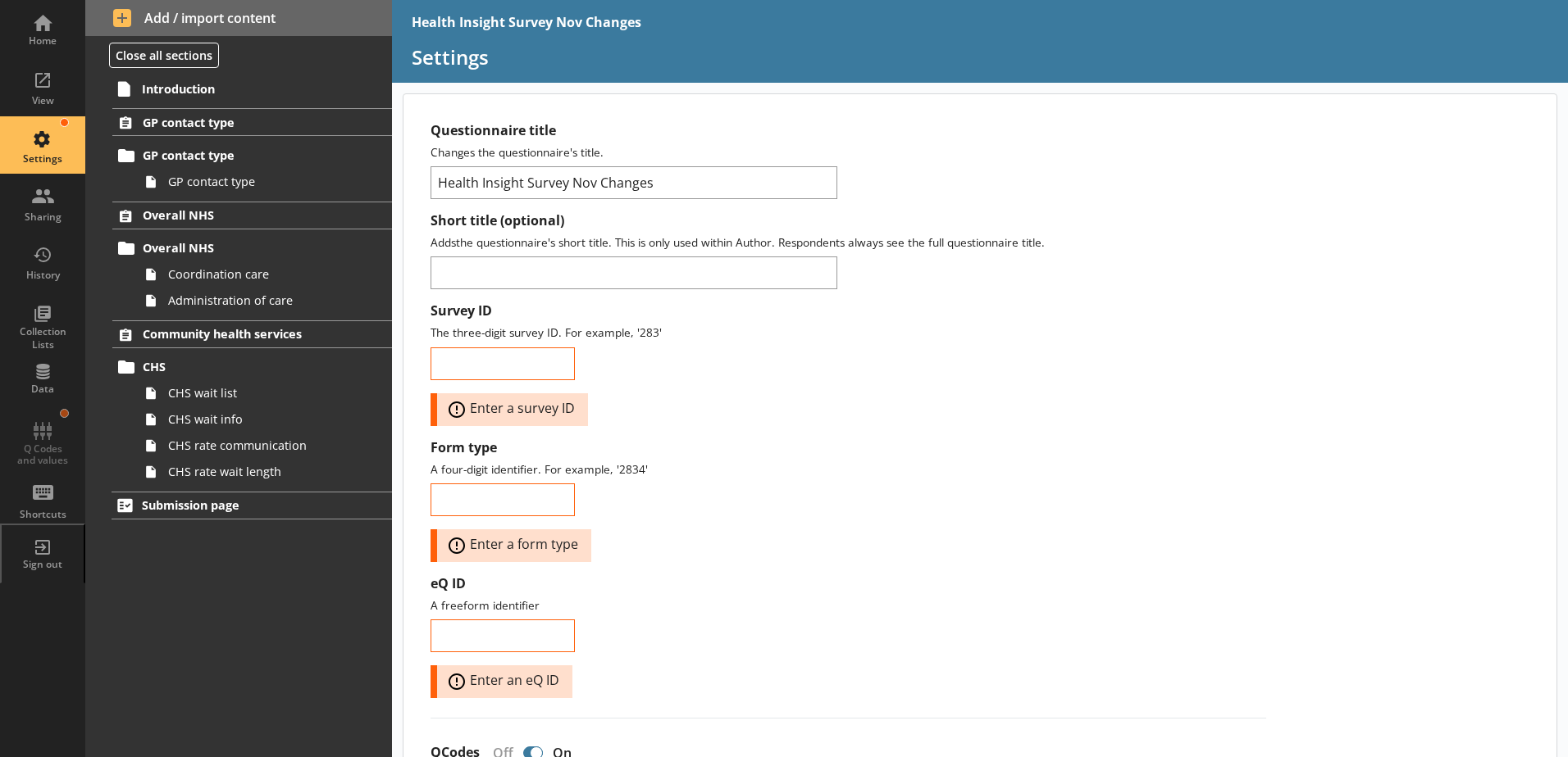
click at [878, 315] on label "Survey ID" at bounding box center [848, 311] width 836 height 17
click at [574, 348] on input "Survey ID" at bounding box center [502, 364] width 144 height 32
click at [252, 97] on link "Introduction" at bounding box center [252, 88] width 280 height 26
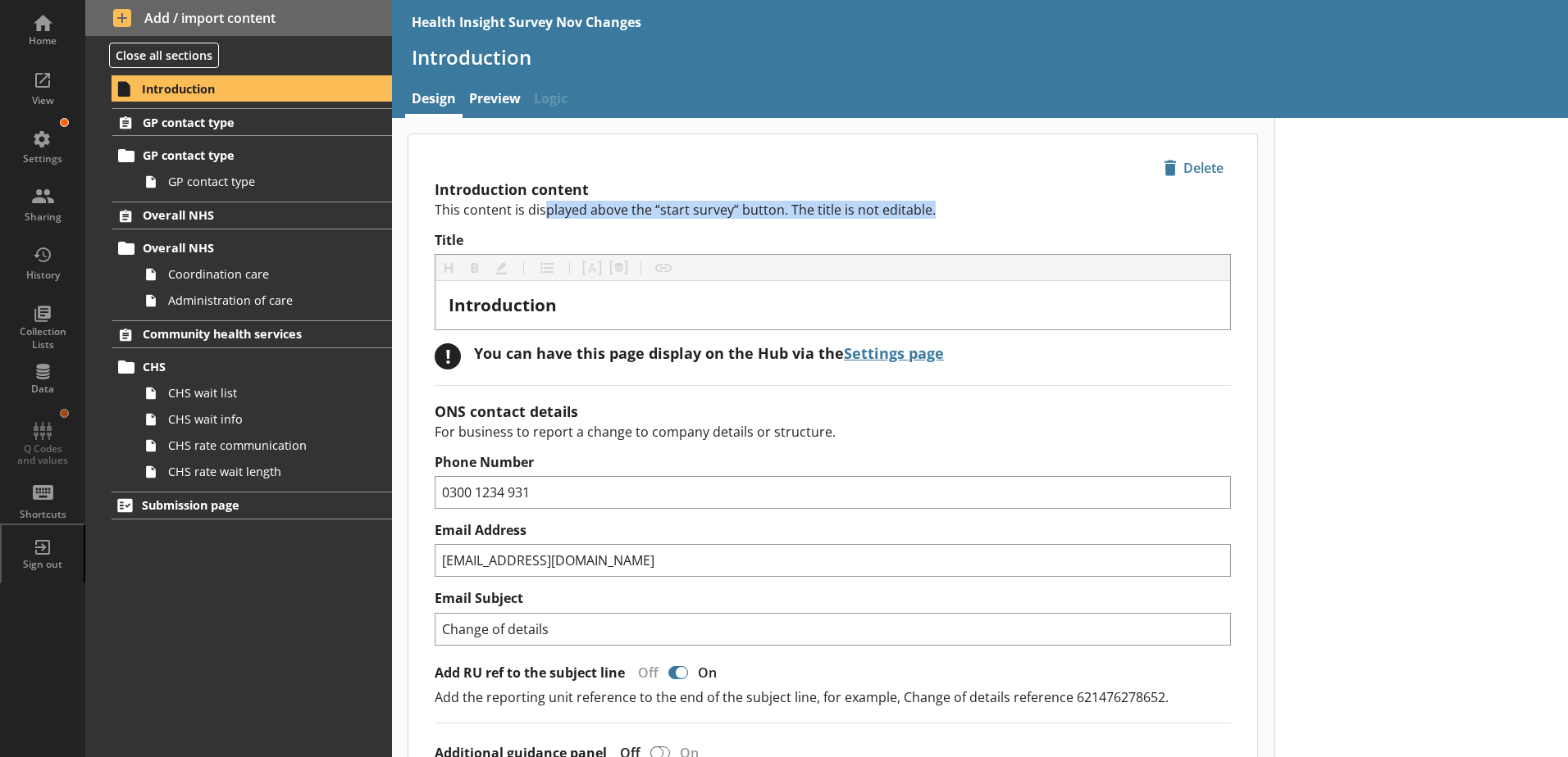
drag, startPoint x: 546, startPoint y: 214, endPoint x: 944, endPoint y: 207, distance: 398.1
click at [944, 207] on p "This content is displayed above the “start survey” button. The title is not edi…" at bounding box center [832, 210] width 796 height 18
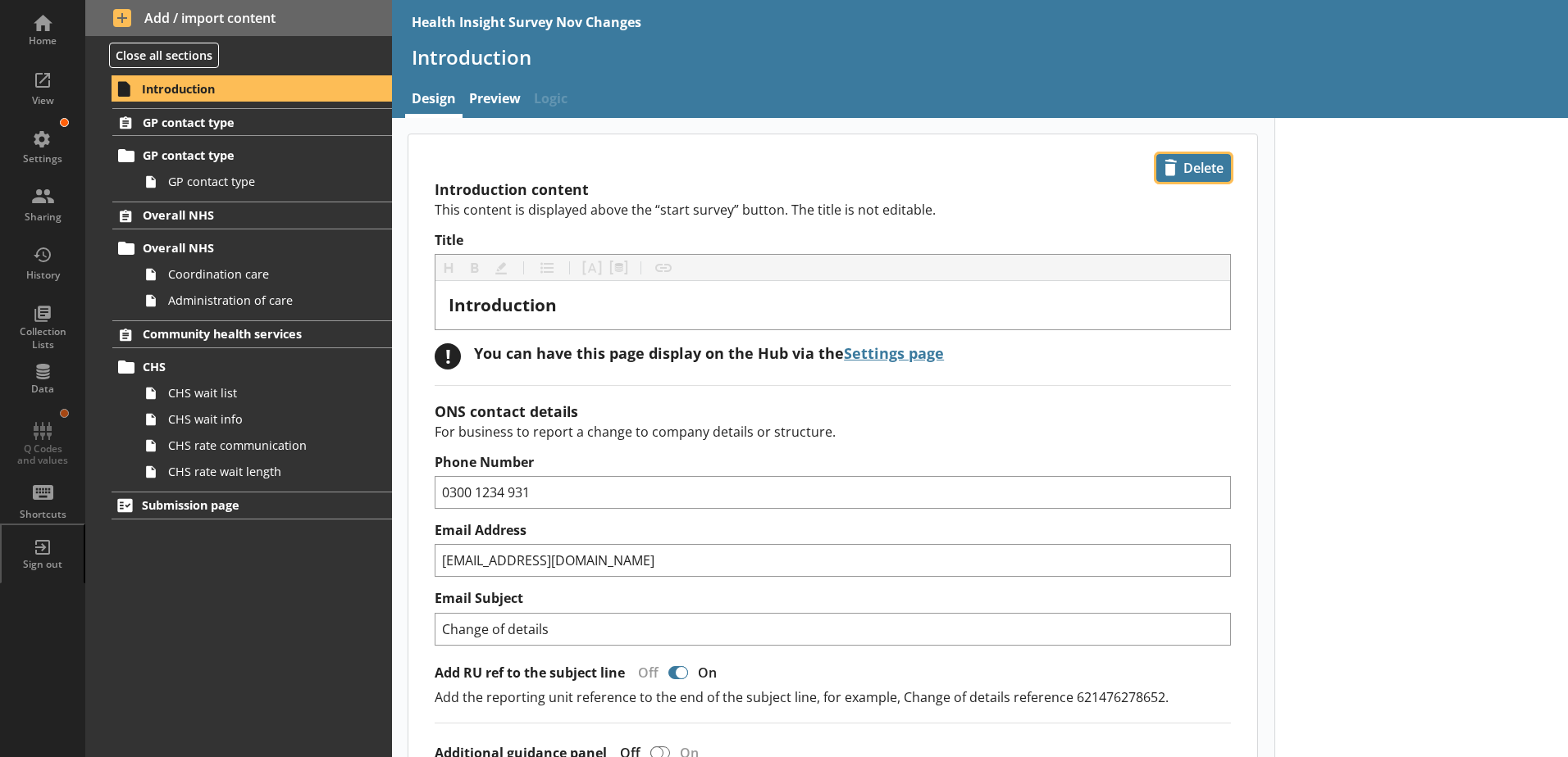
click at [1182, 174] on span "icon-delete Created with Sketch. Delete" at bounding box center [1193, 168] width 73 height 26
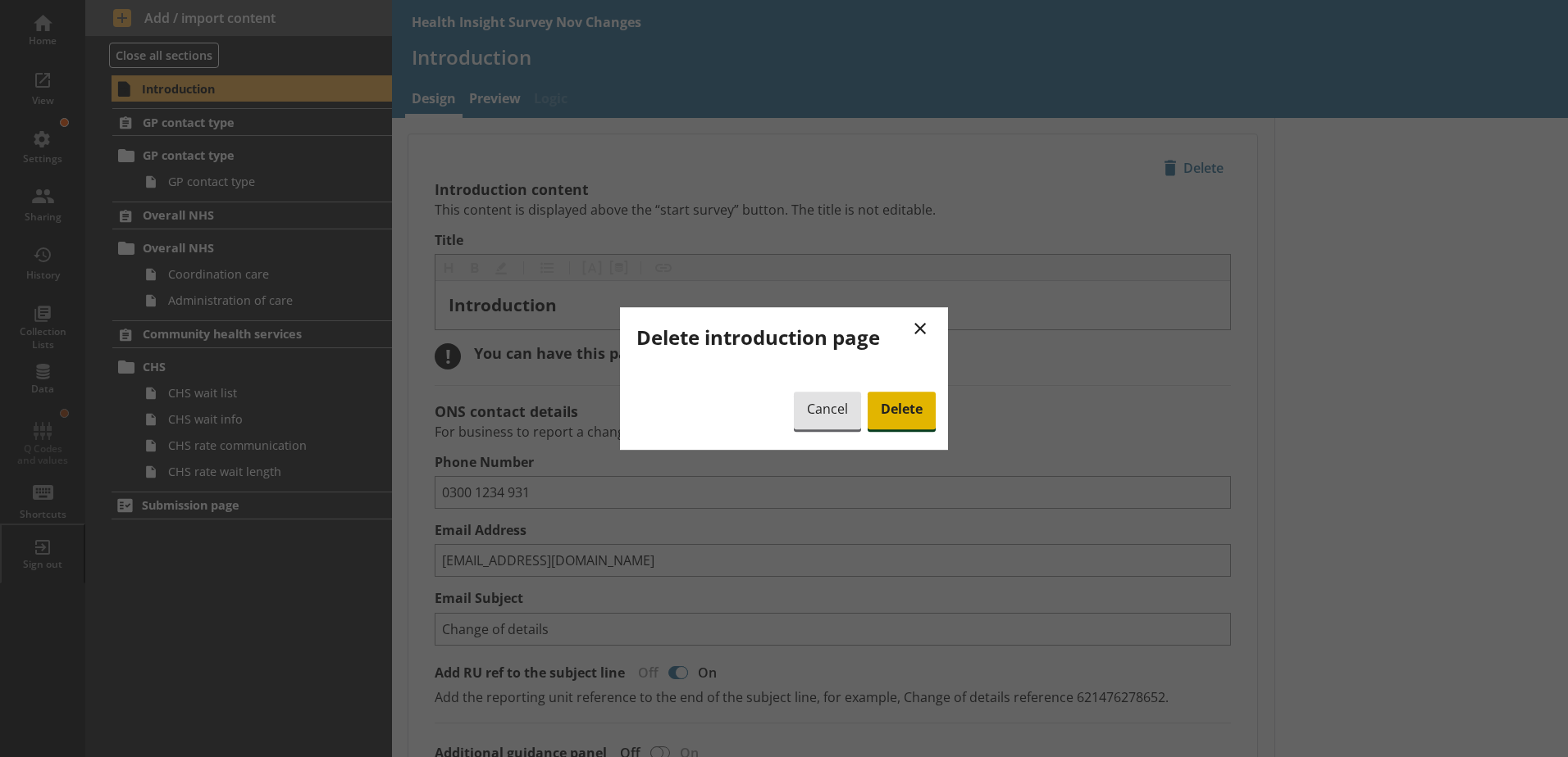
click at [906, 413] on span "Delete" at bounding box center [901, 411] width 68 height 38
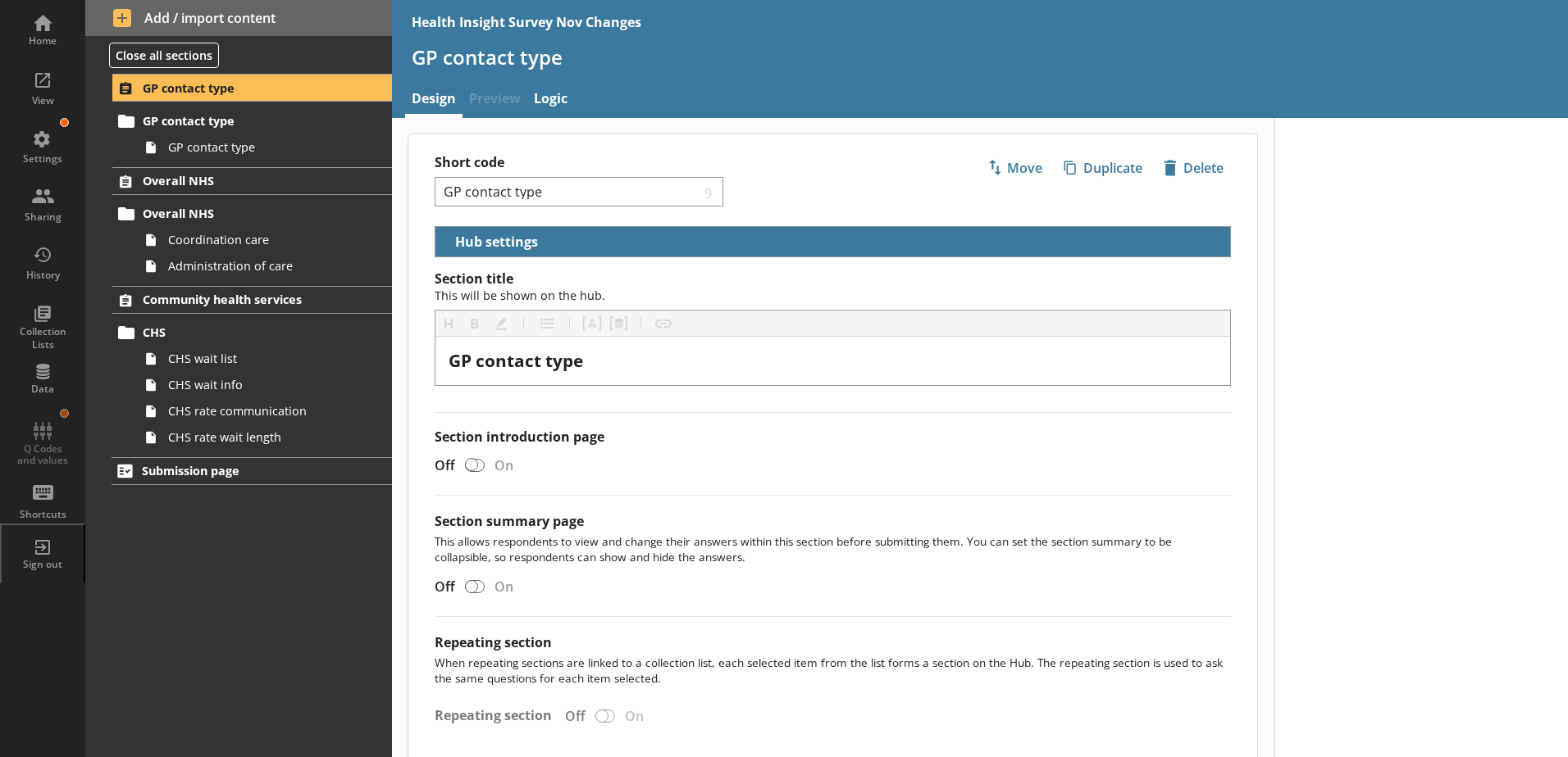
click at [773, 185] on div "Short code GP contact type 9" at bounding box center [634, 180] width 399 height 52
click at [45, 96] on div "View" at bounding box center [42, 101] width 58 height 14
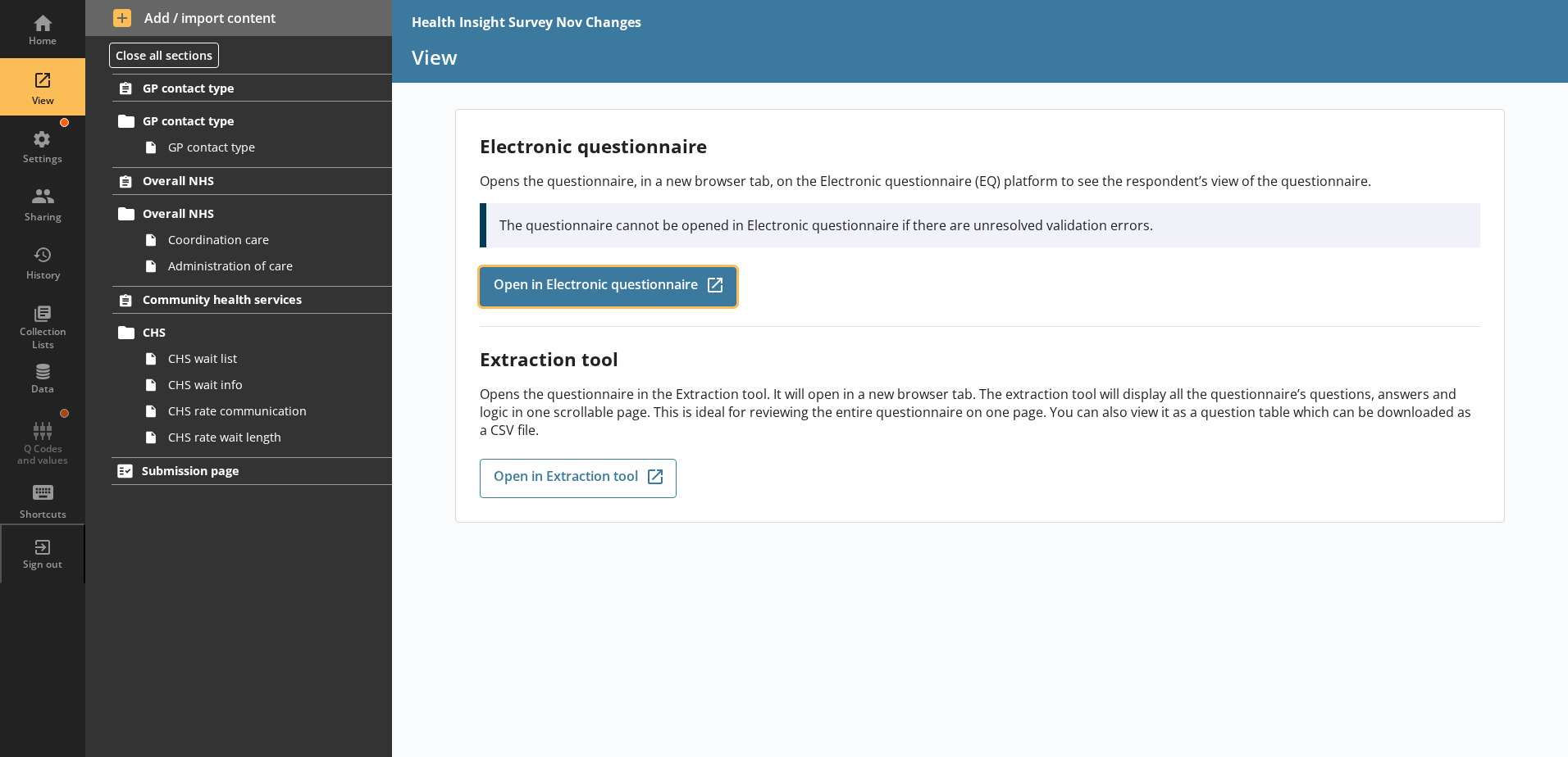
click at [606, 283] on span "Open in Electronic questionnaire" at bounding box center [595, 287] width 204 height 18
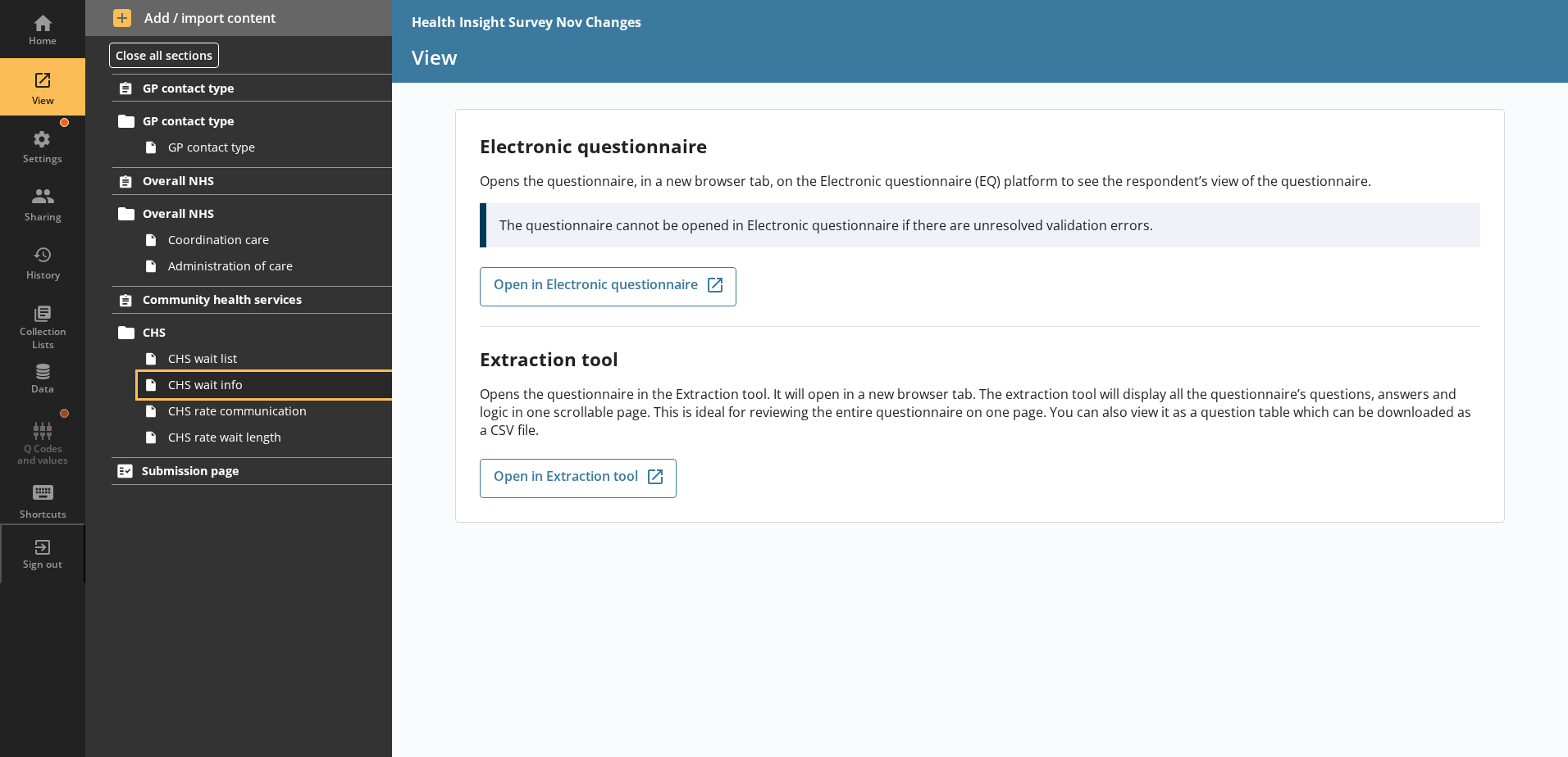
click at [222, 373] on link "CHS wait info" at bounding box center [265, 385] width 254 height 26
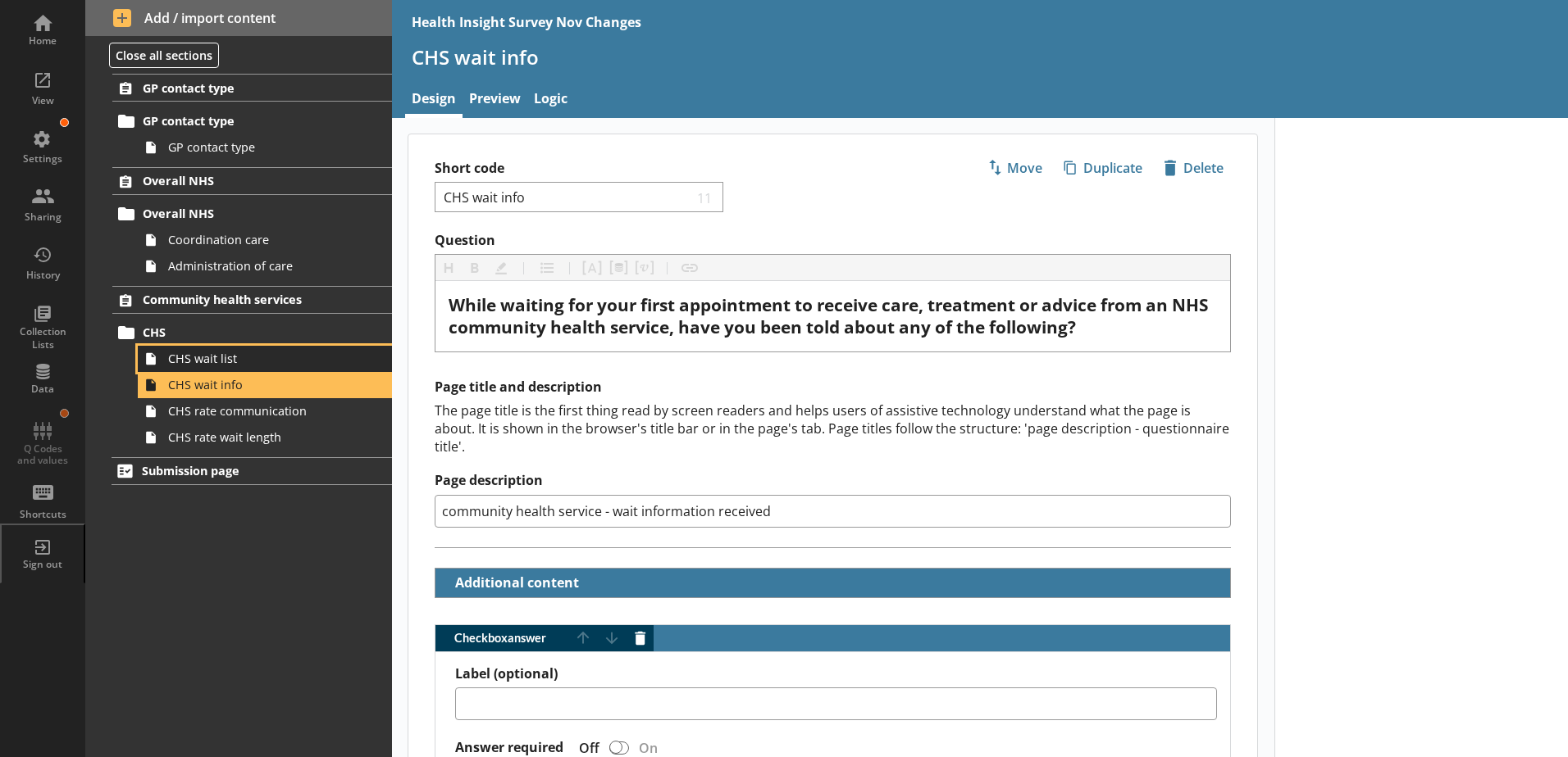
click at [217, 356] on span "CHS wait list" at bounding box center [259, 358] width 182 height 15
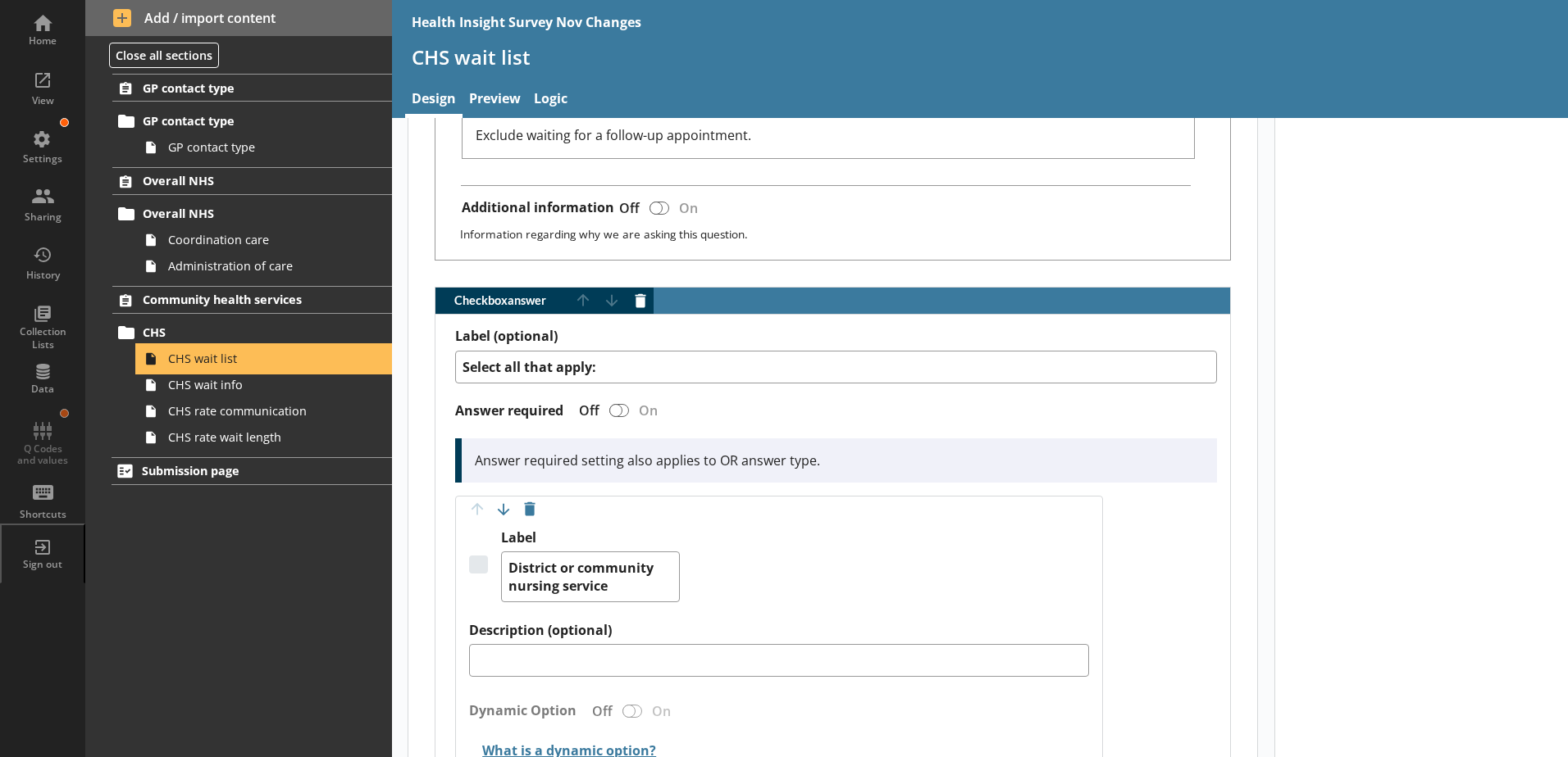
scroll to position [819, 0]
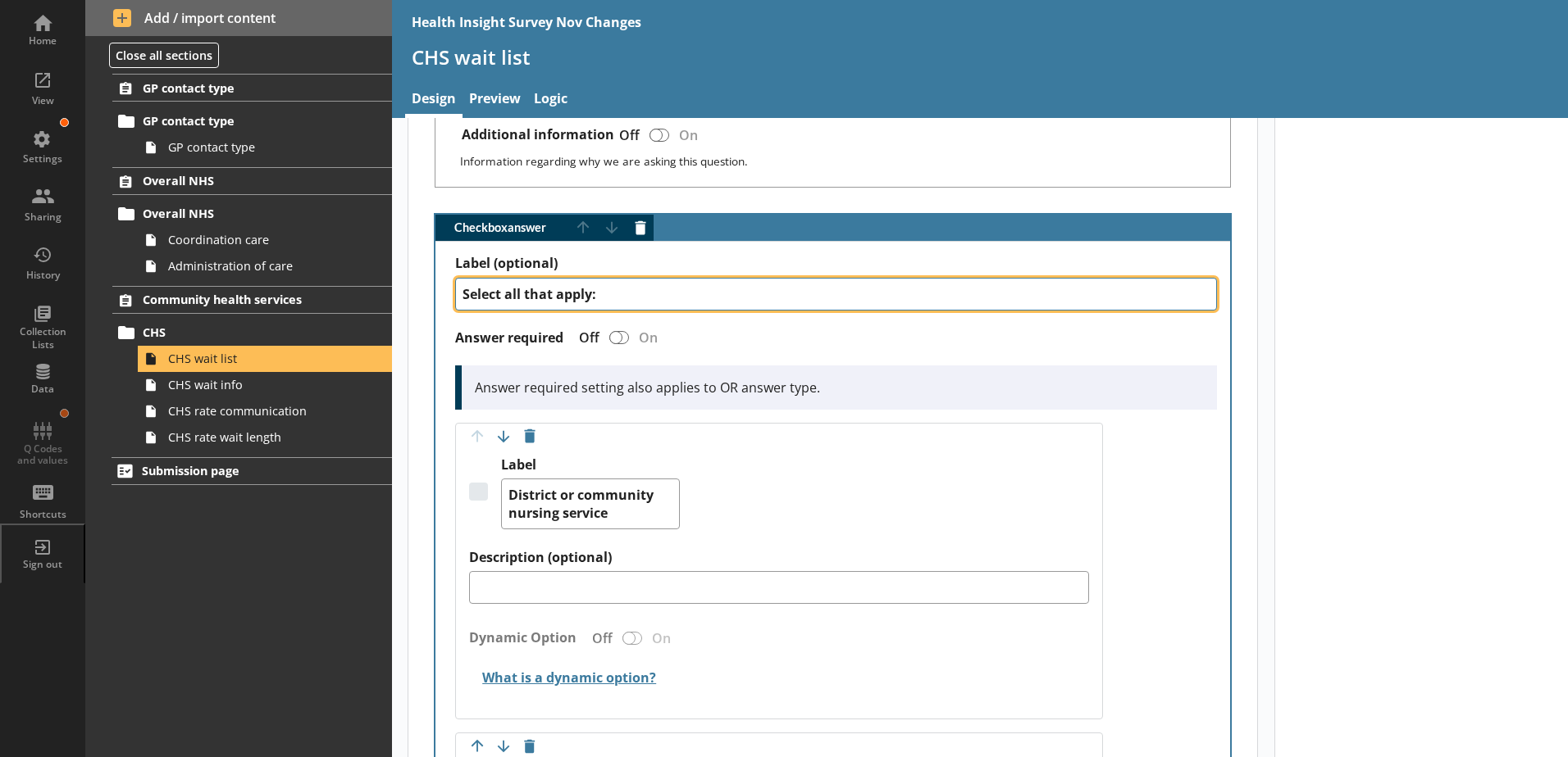
drag, startPoint x: 654, startPoint y: 272, endPoint x: 336, endPoint y: 284, distance: 318.2
click at [336, 284] on div "Home View Settings Sharing History Collection Lists Data Q Codes and values Sho…" at bounding box center [784, 378] width 1568 height 757
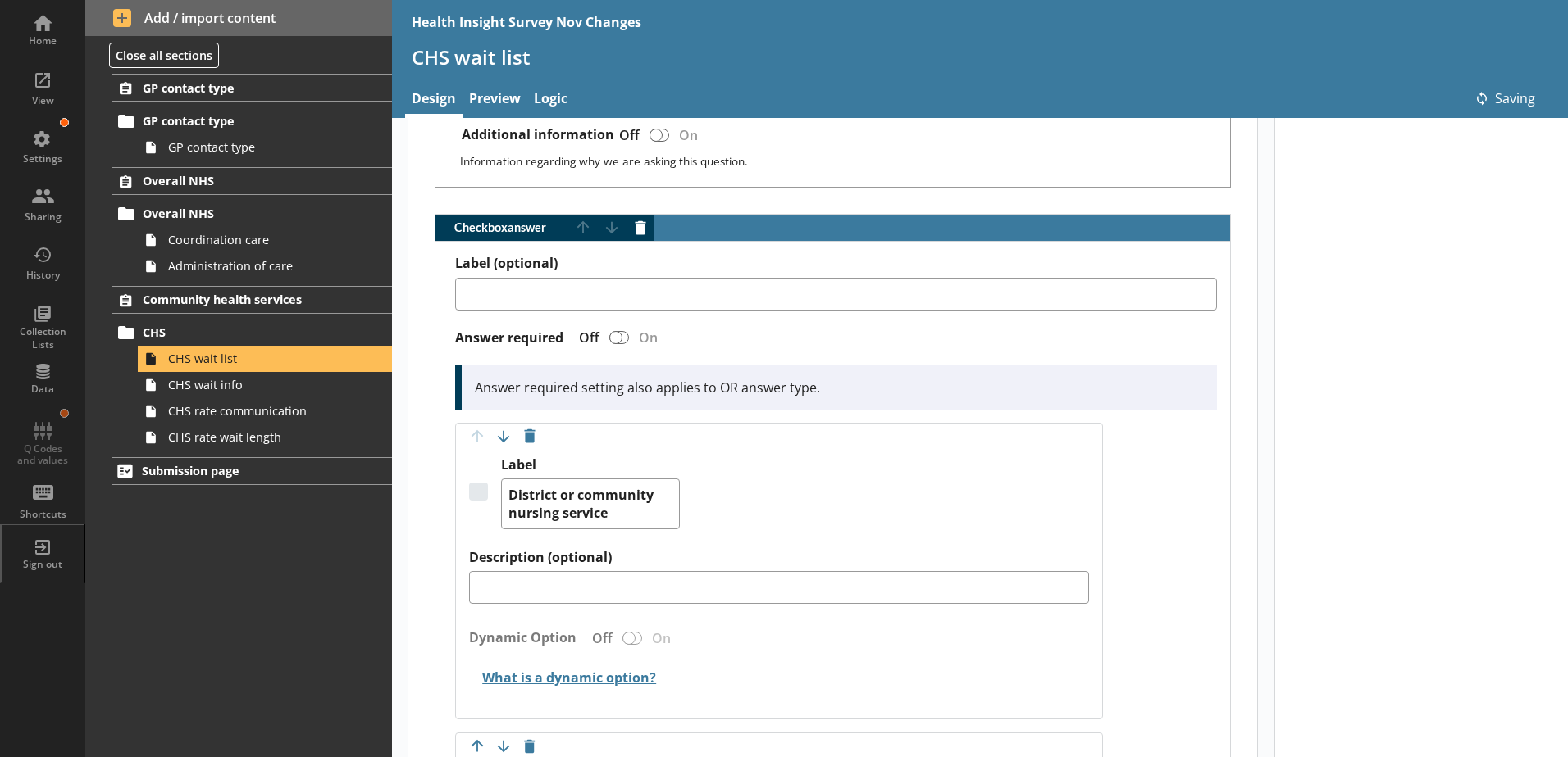
click at [936, 366] on div "Answer required setting also applies to OR answer type." at bounding box center [836, 388] width 762 height 44
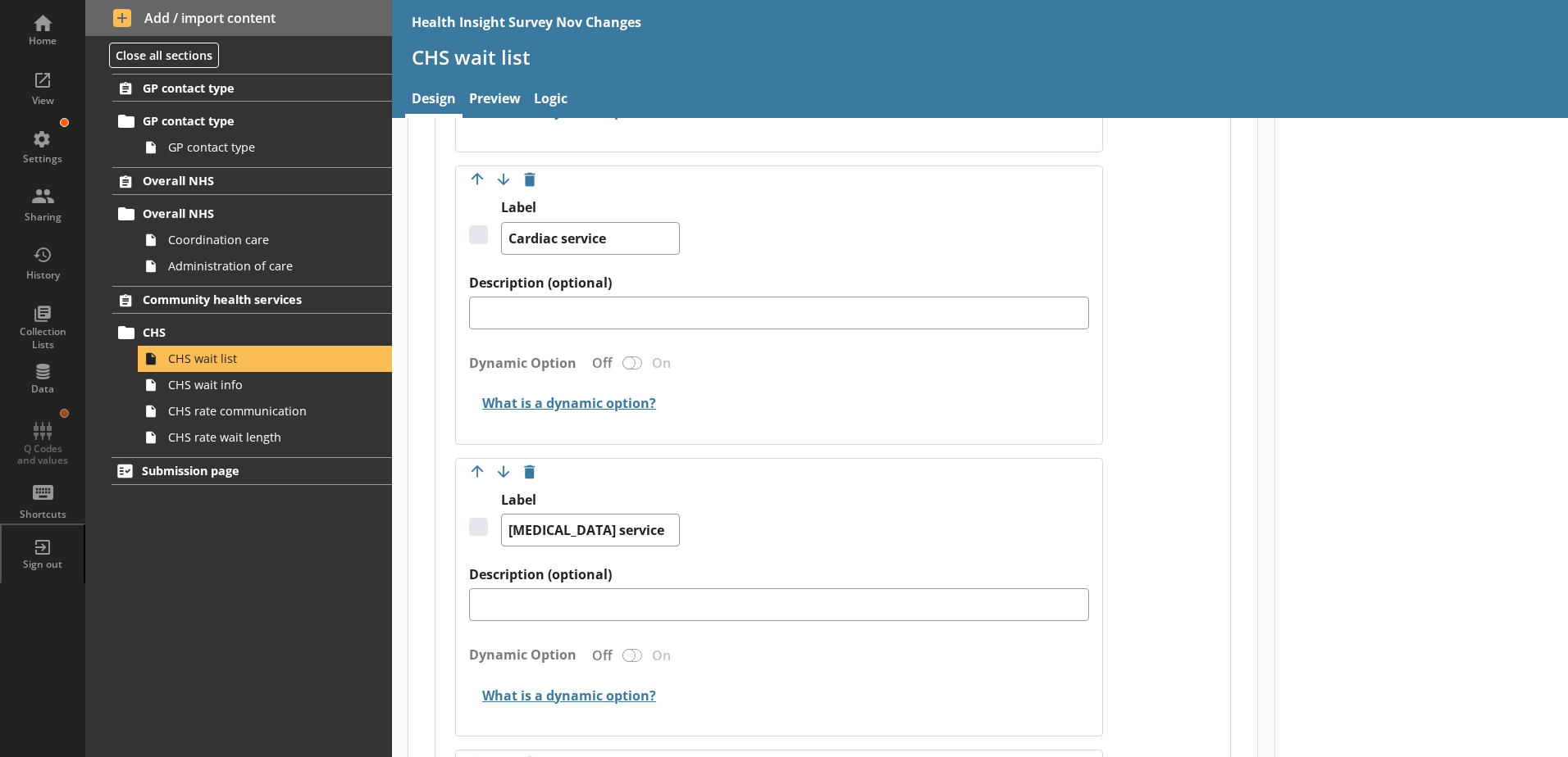
scroll to position [2704, 0]
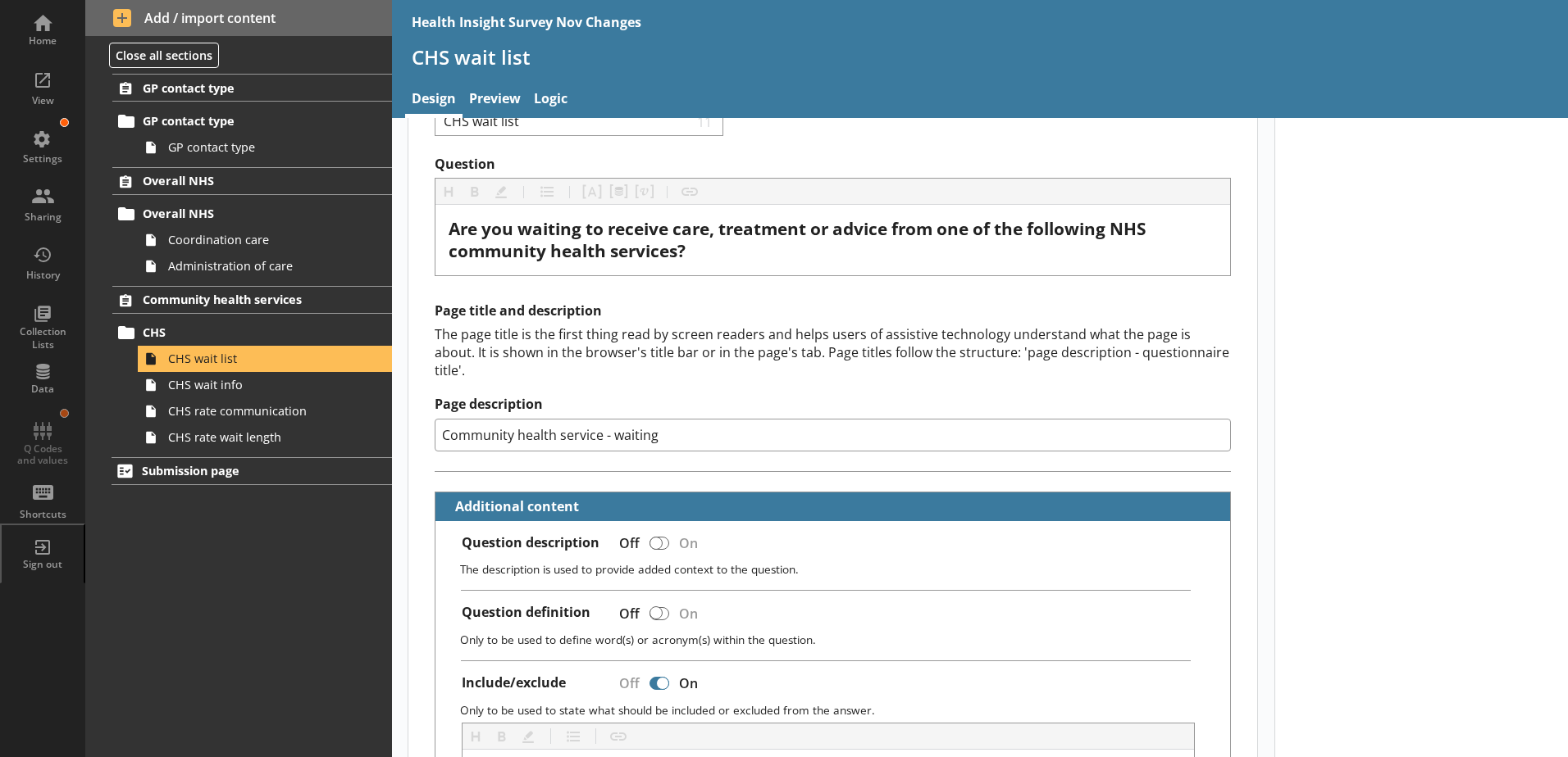
scroll to position [0, 0]
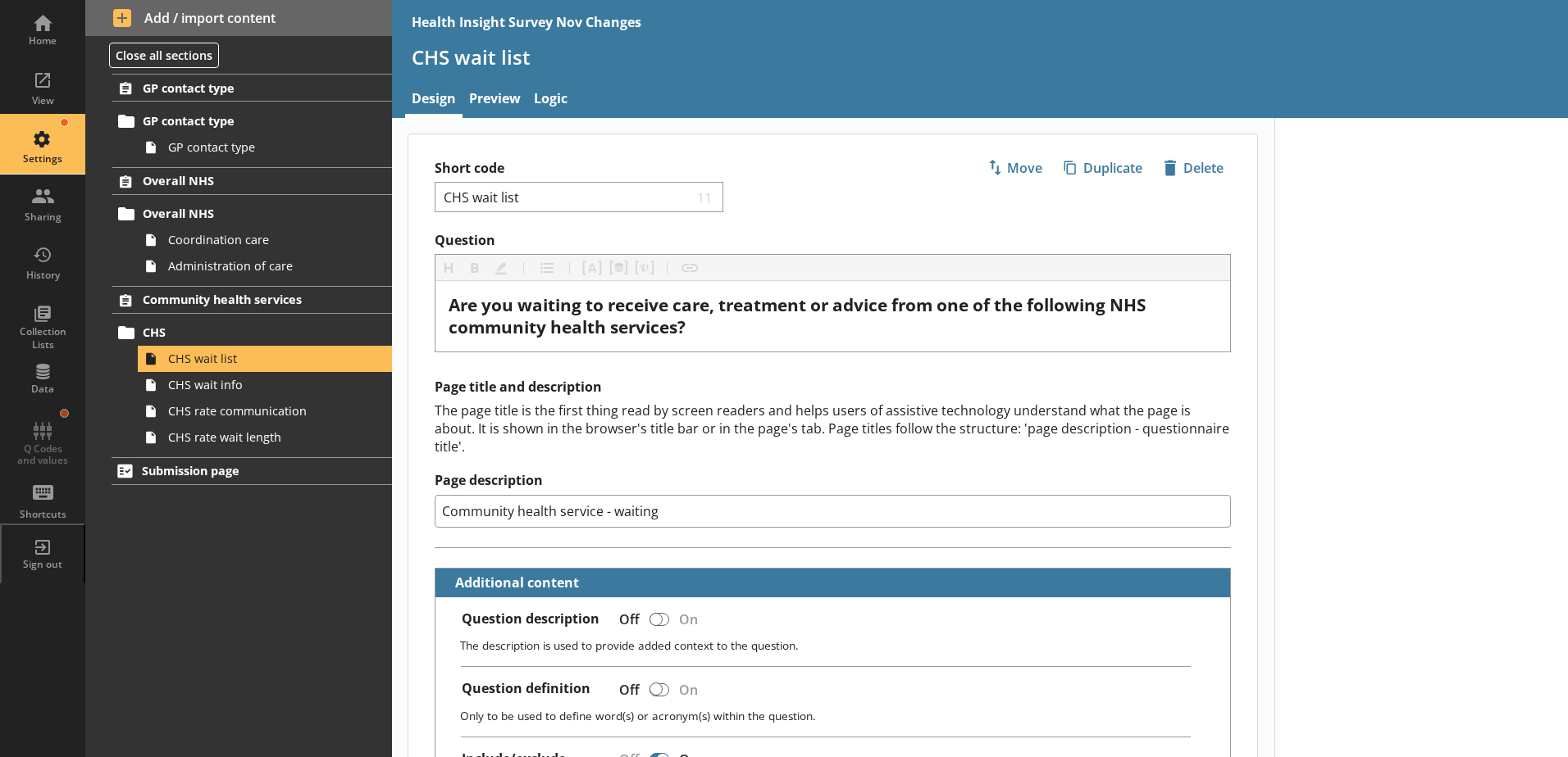
click at [51, 151] on div "Settings" at bounding box center [42, 145] width 58 height 58
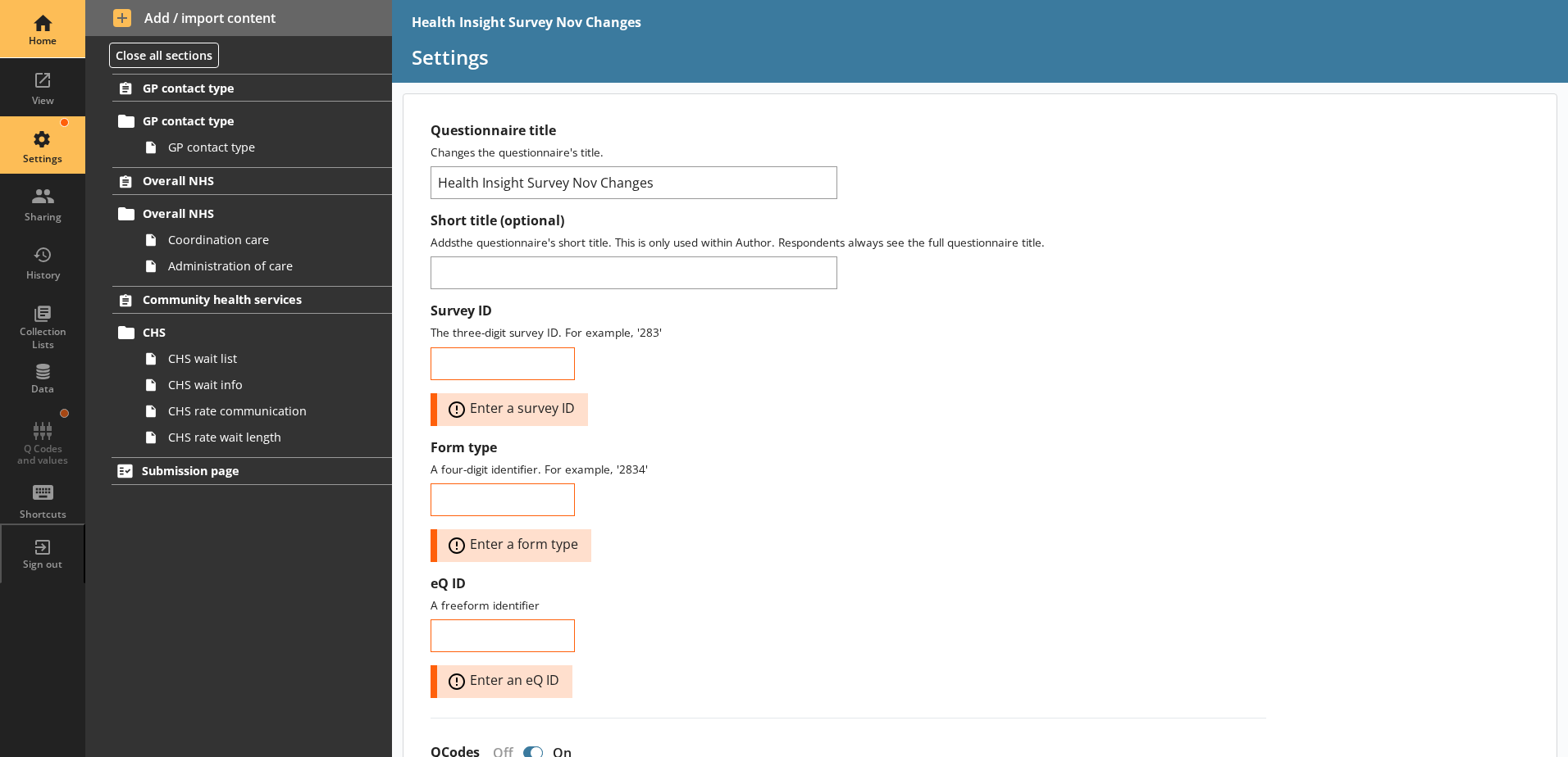
click at [59, 25] on div "Home" at bounding box center [42, 29] width 58 height 58
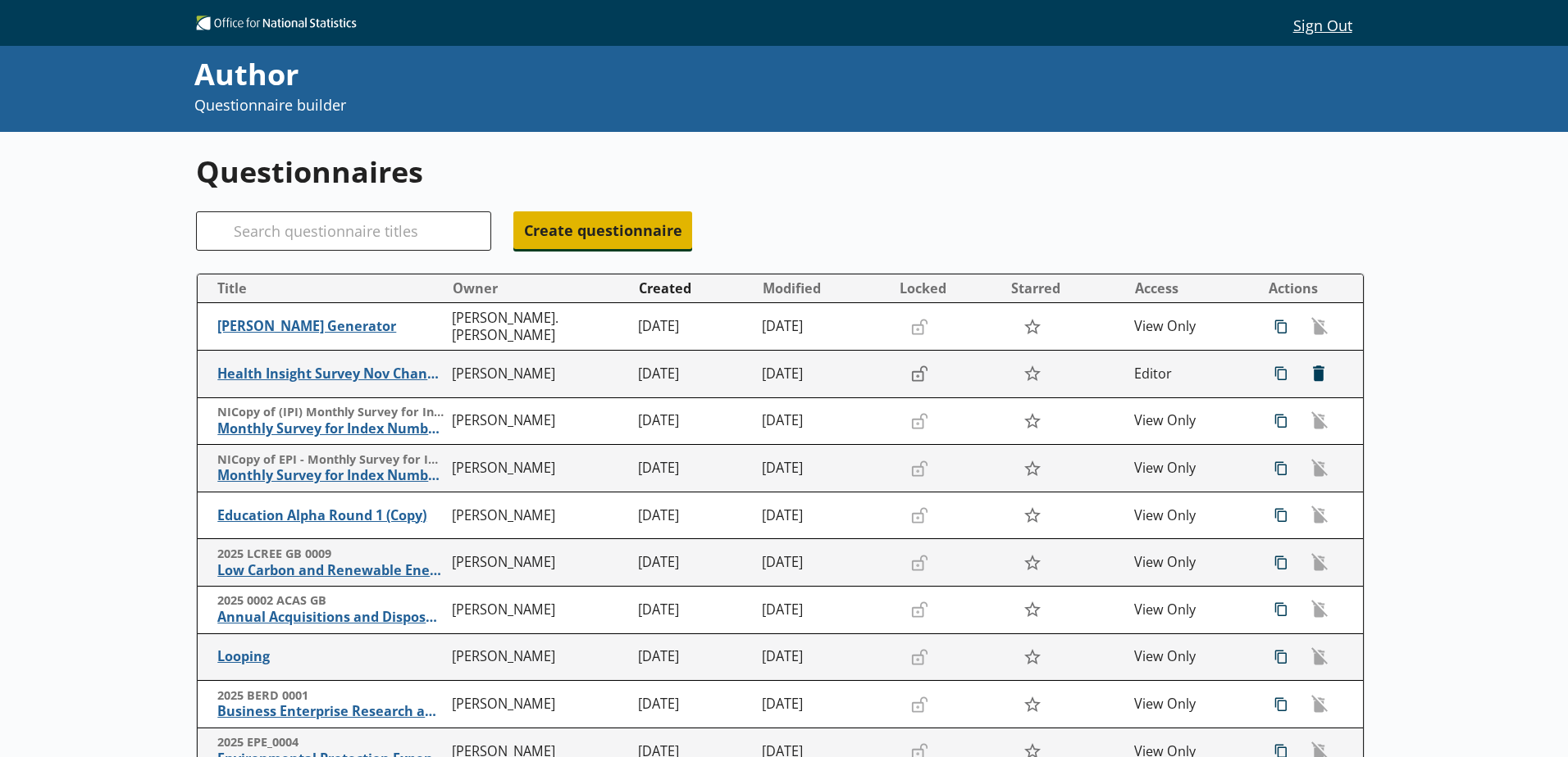
click at [591, 221] on span "Create questionnaire" at bounding box center [602, 231] width 179 height 38
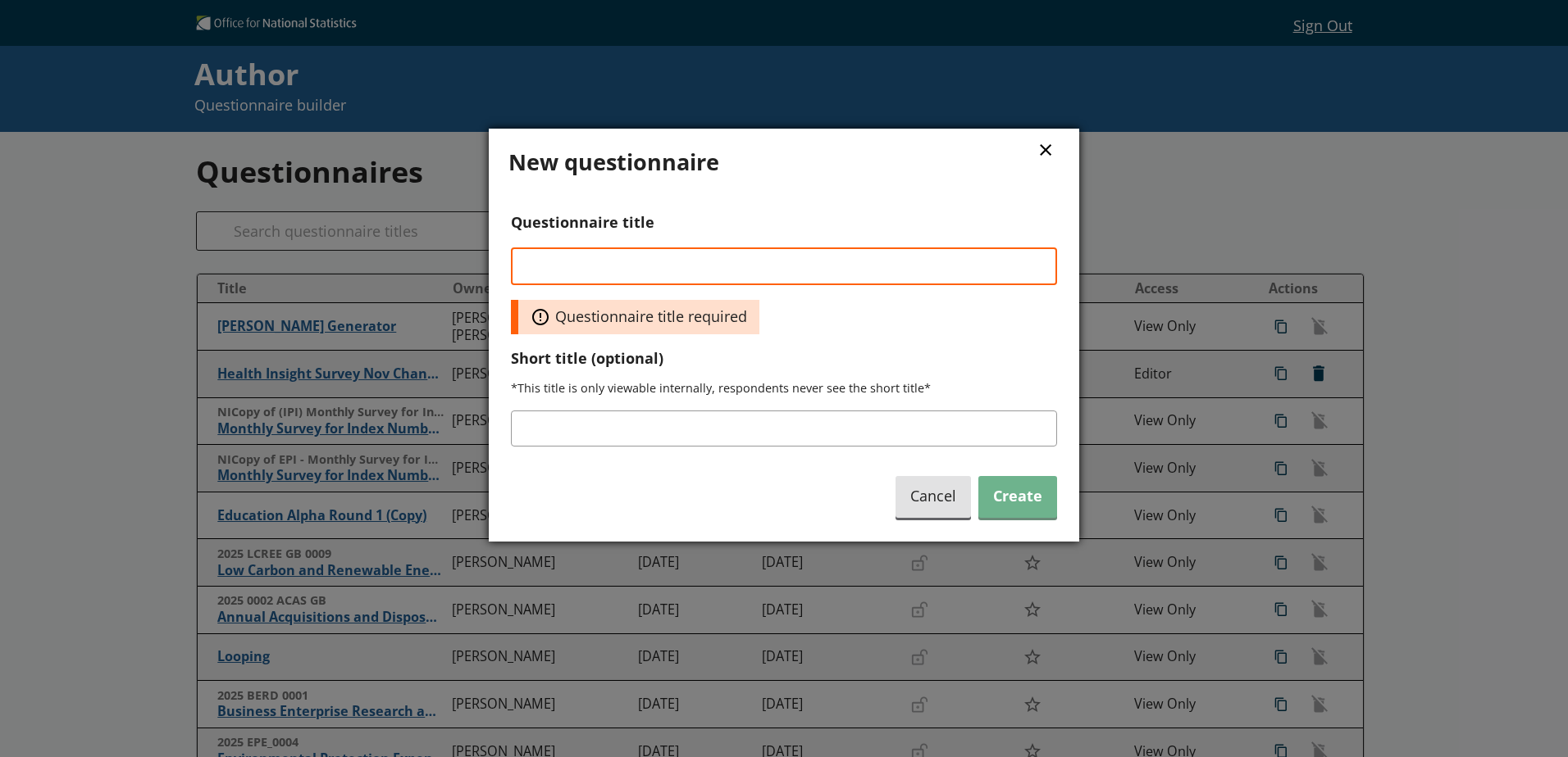
click at [1055, 142] on button "×" at bounding box center [1045, 149] width 24 height 37
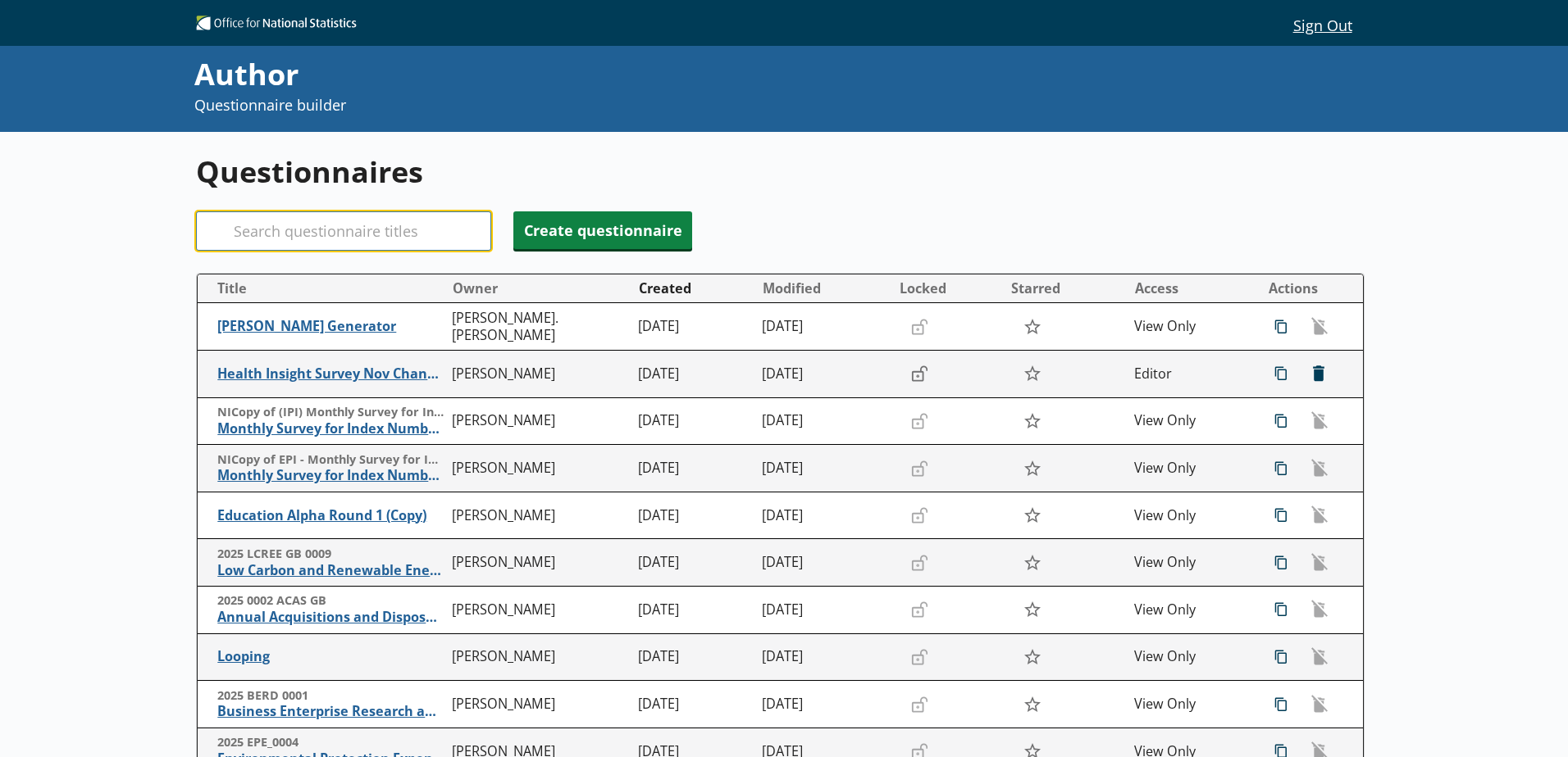
click at [459, 221] on input "Search" at bounding box center [343, 232] width 295 height 40
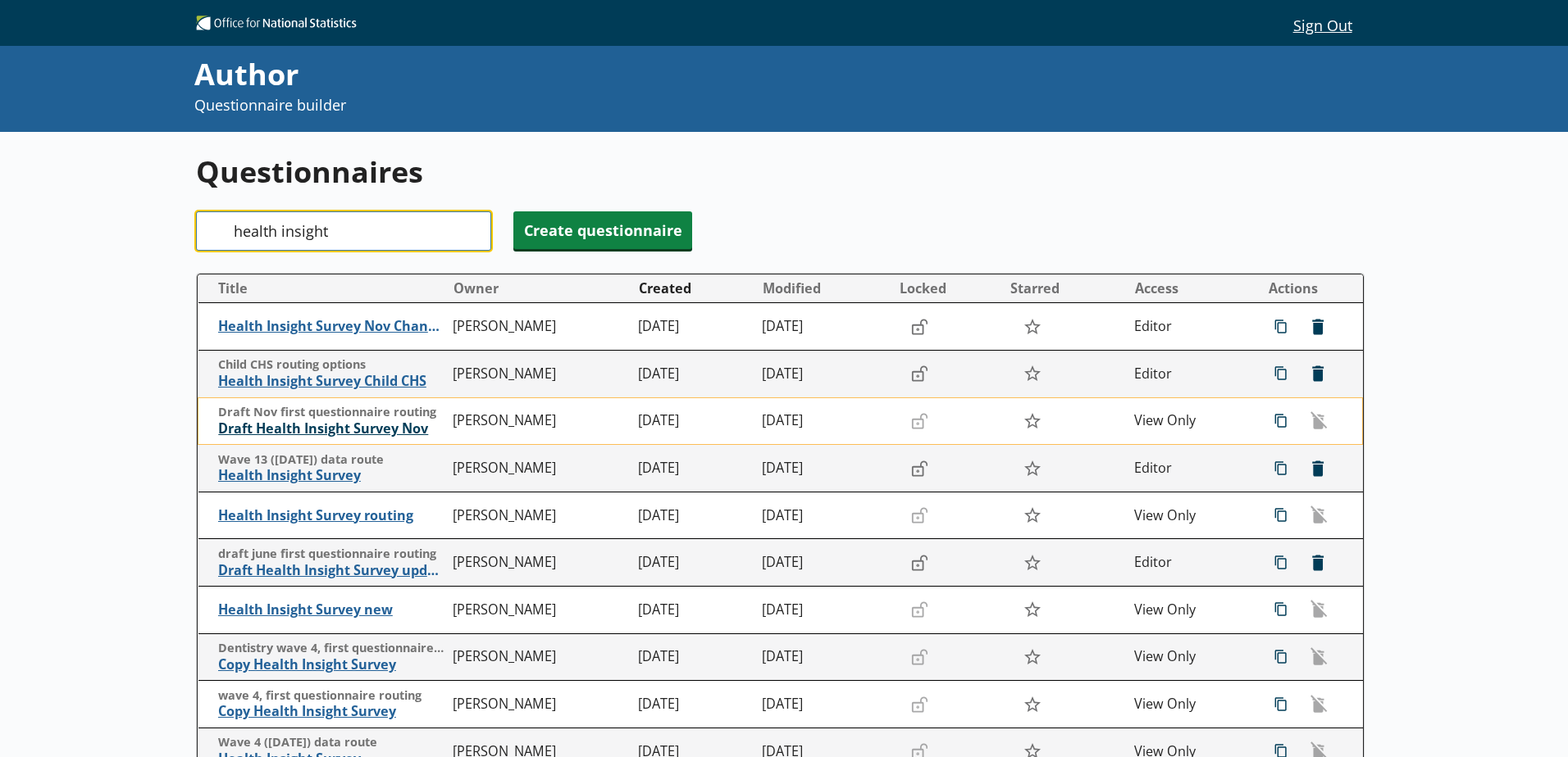
type input "health insight"
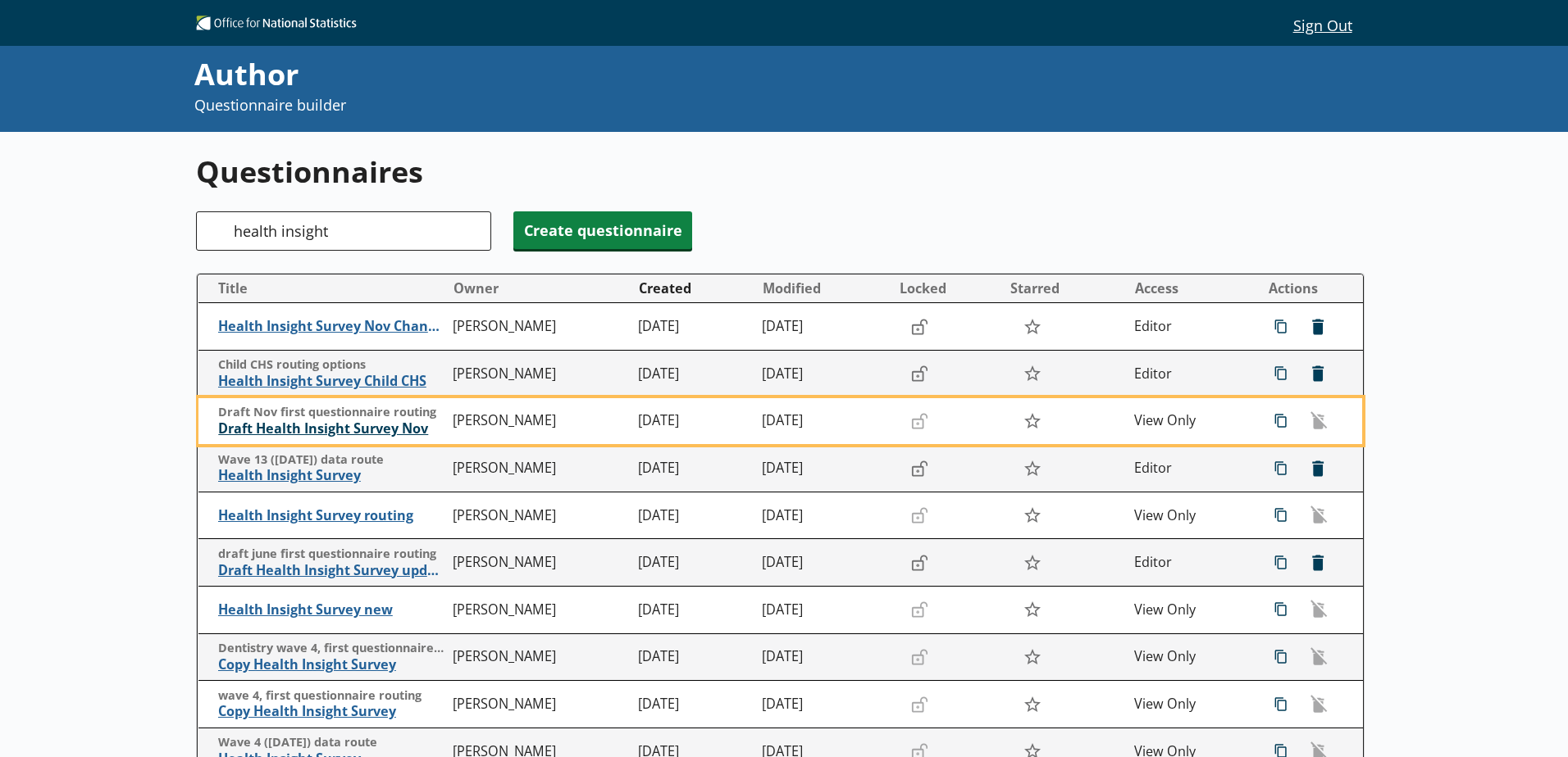
click at [288, 427] on span "Draft Health Insight Survey Nov" at bounding box center [331, 428] width 226 height 17
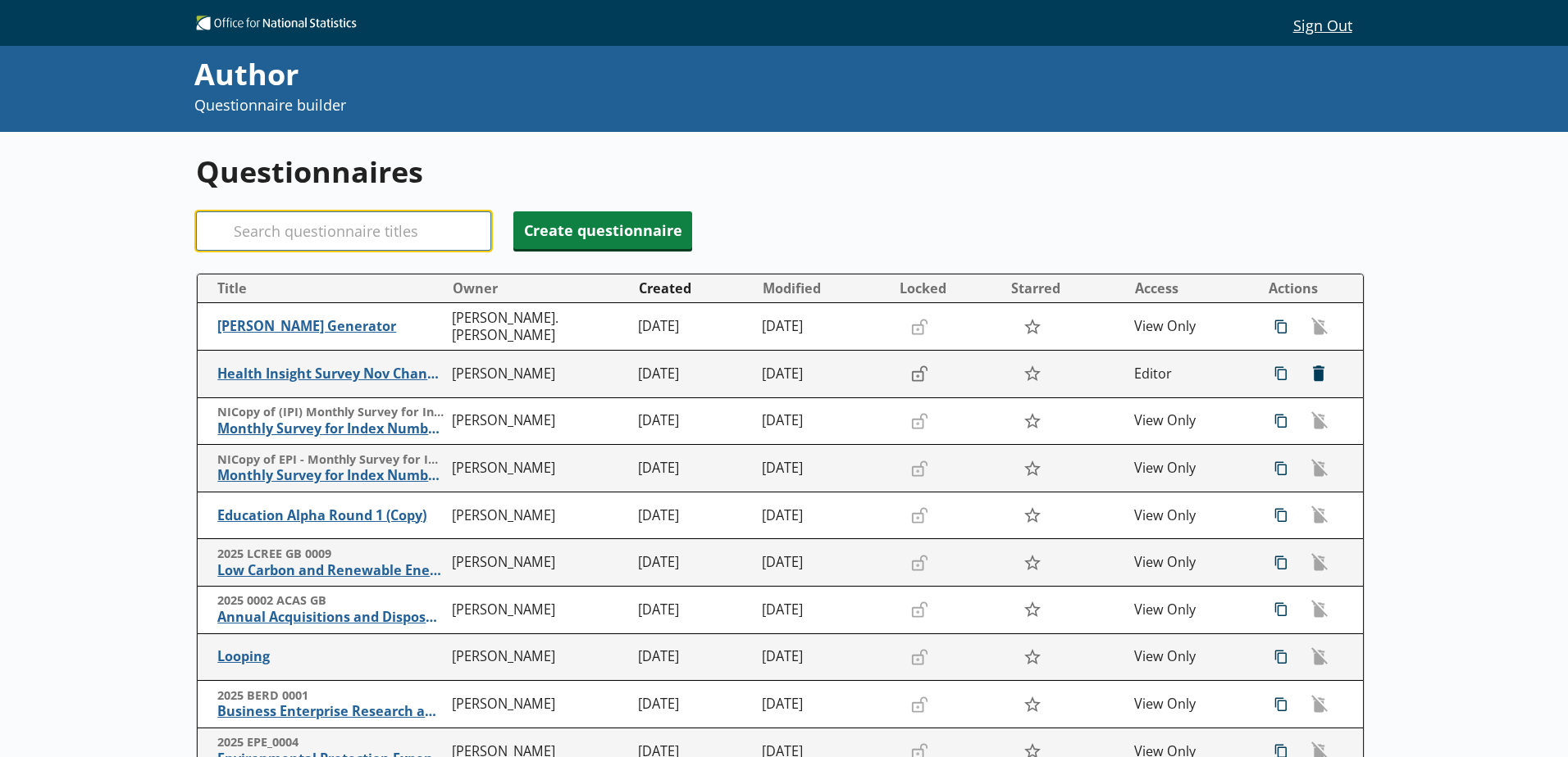
click at [335, 236] on input "Search" at bounding box center [343, 232] width 295 height 40
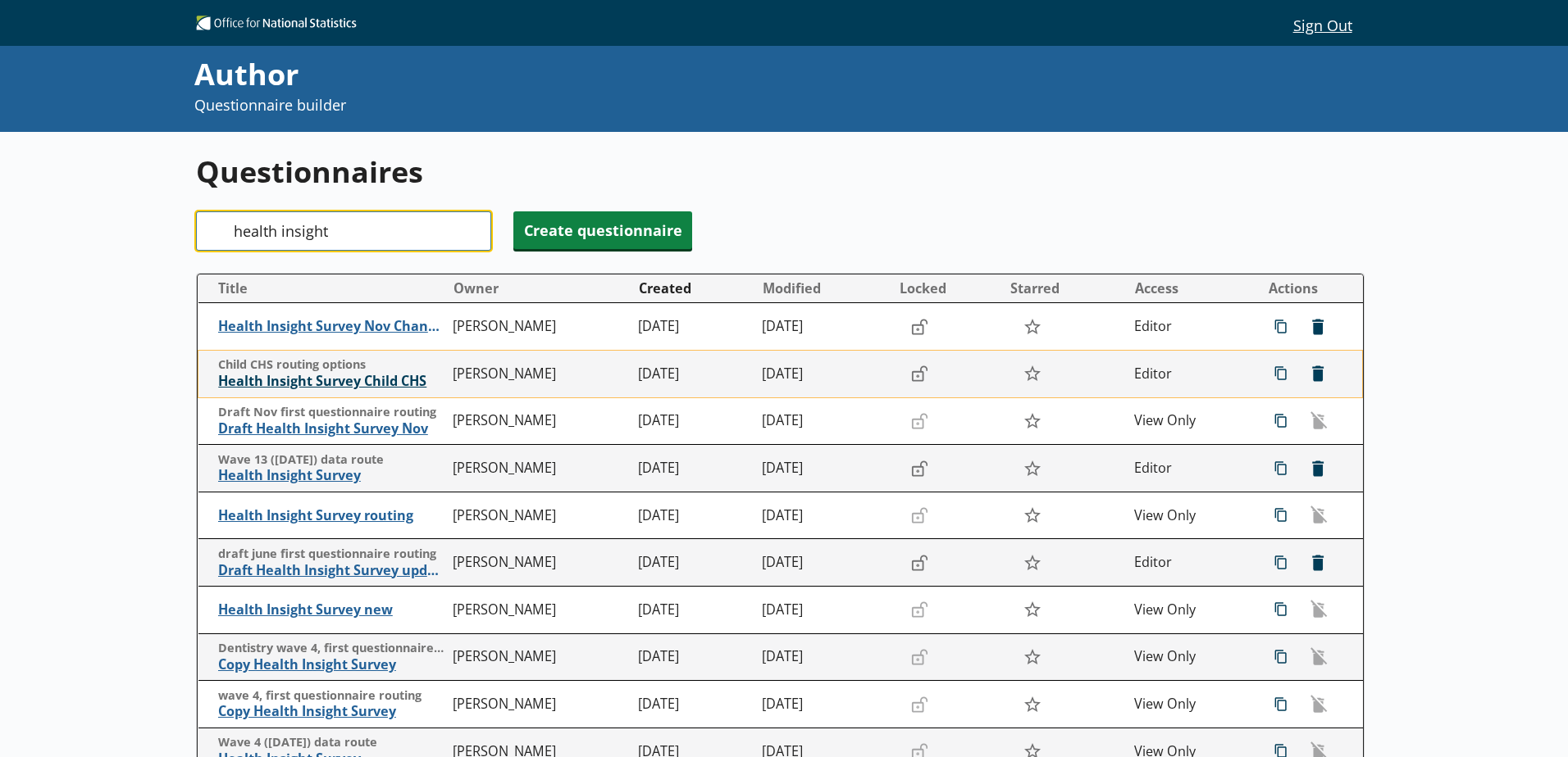
type input "health insight"
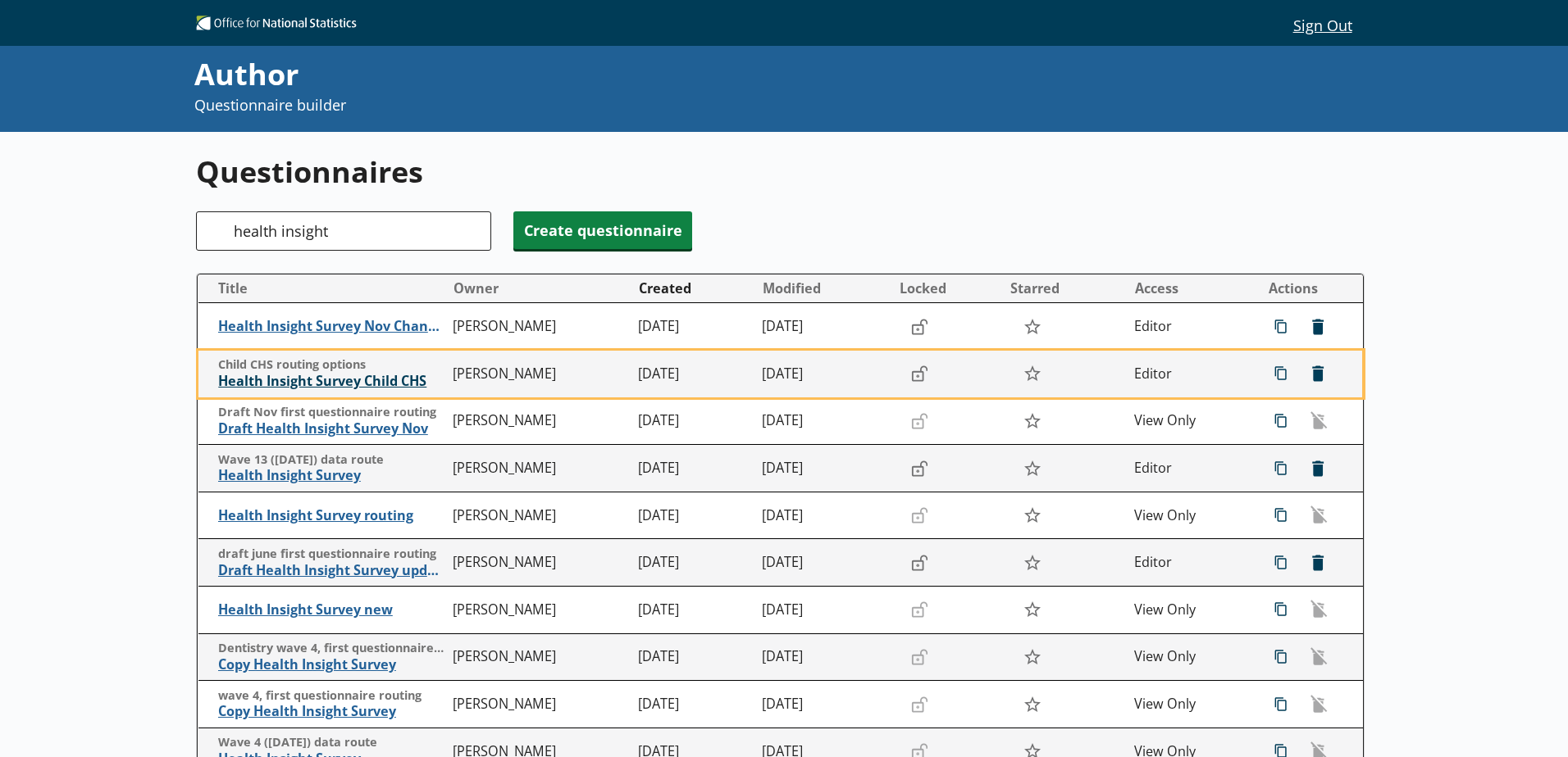
click at [270, 384] on span "Health Insight Survey Child CHS" at bounding box center [331, 381] width 226 height 17
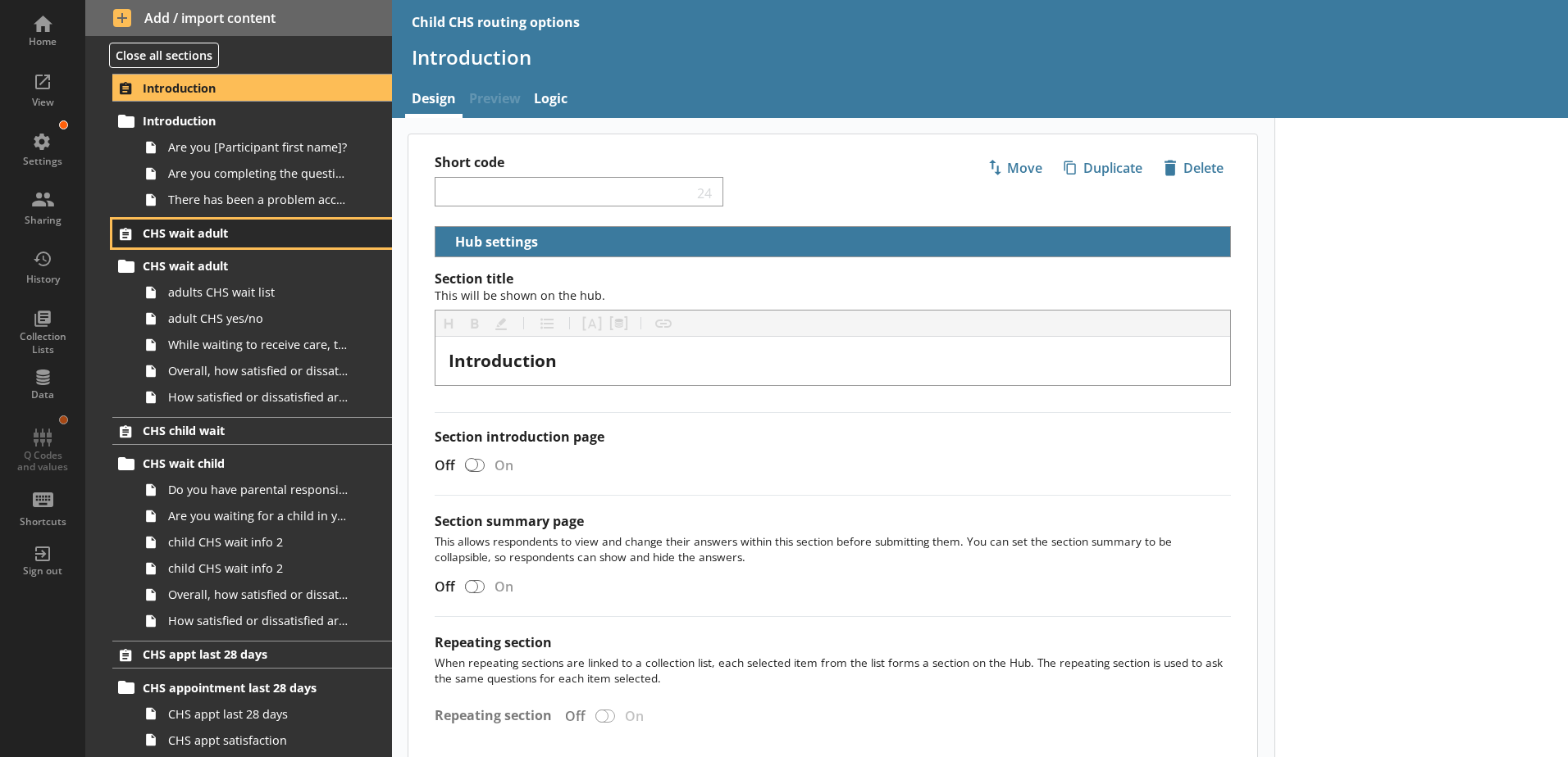
click at [184, 233] on span "CHS wait adult" at bounding box center [243, 233] width 201 height 15
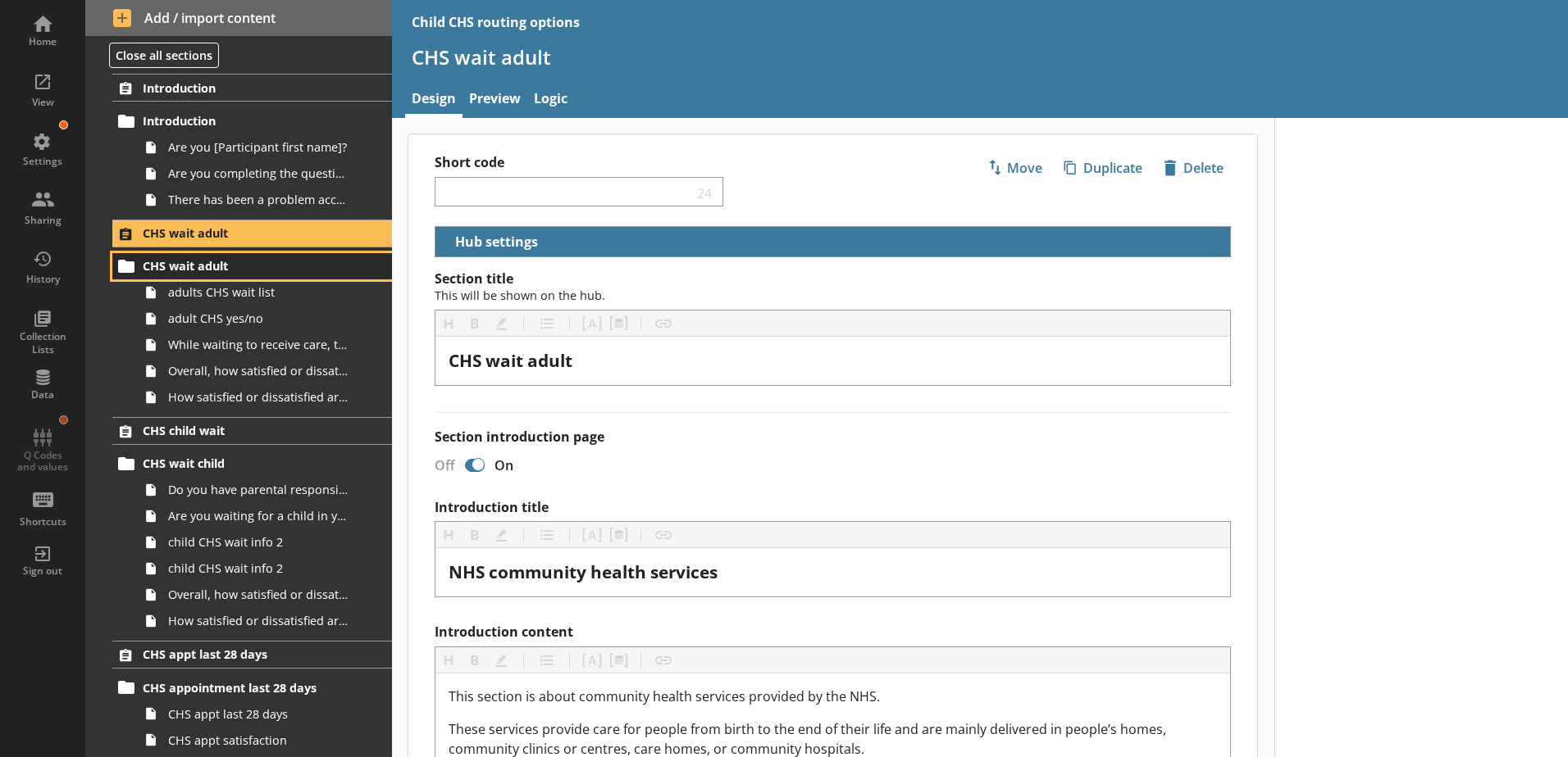
click at [181, 259] on span "CHS wait adult" at bounding box center [243, 265] width 201 height 15
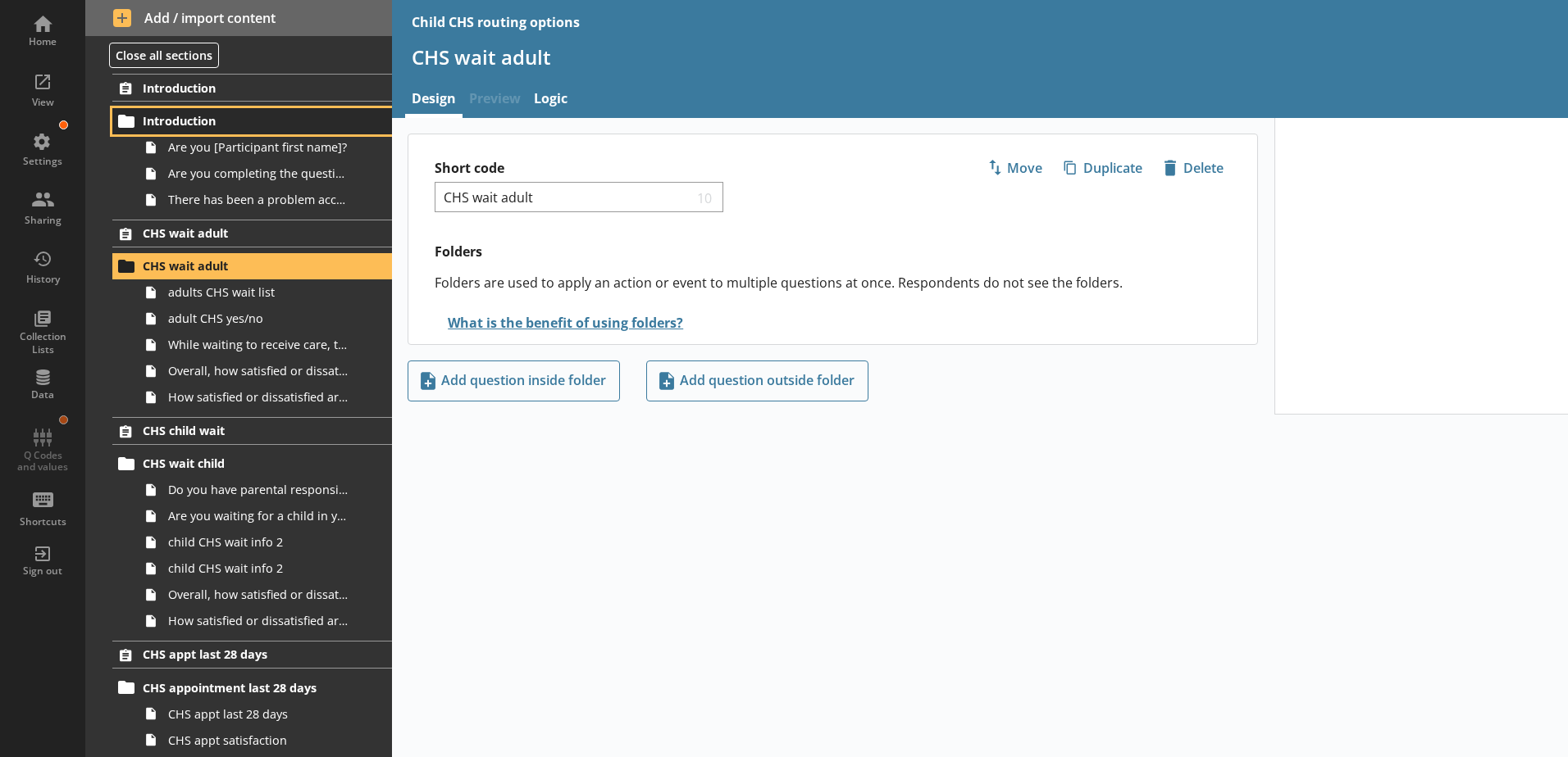
click at [179, 121] on span "Introduction" at bounding box center [243, 120] width 201 height 15
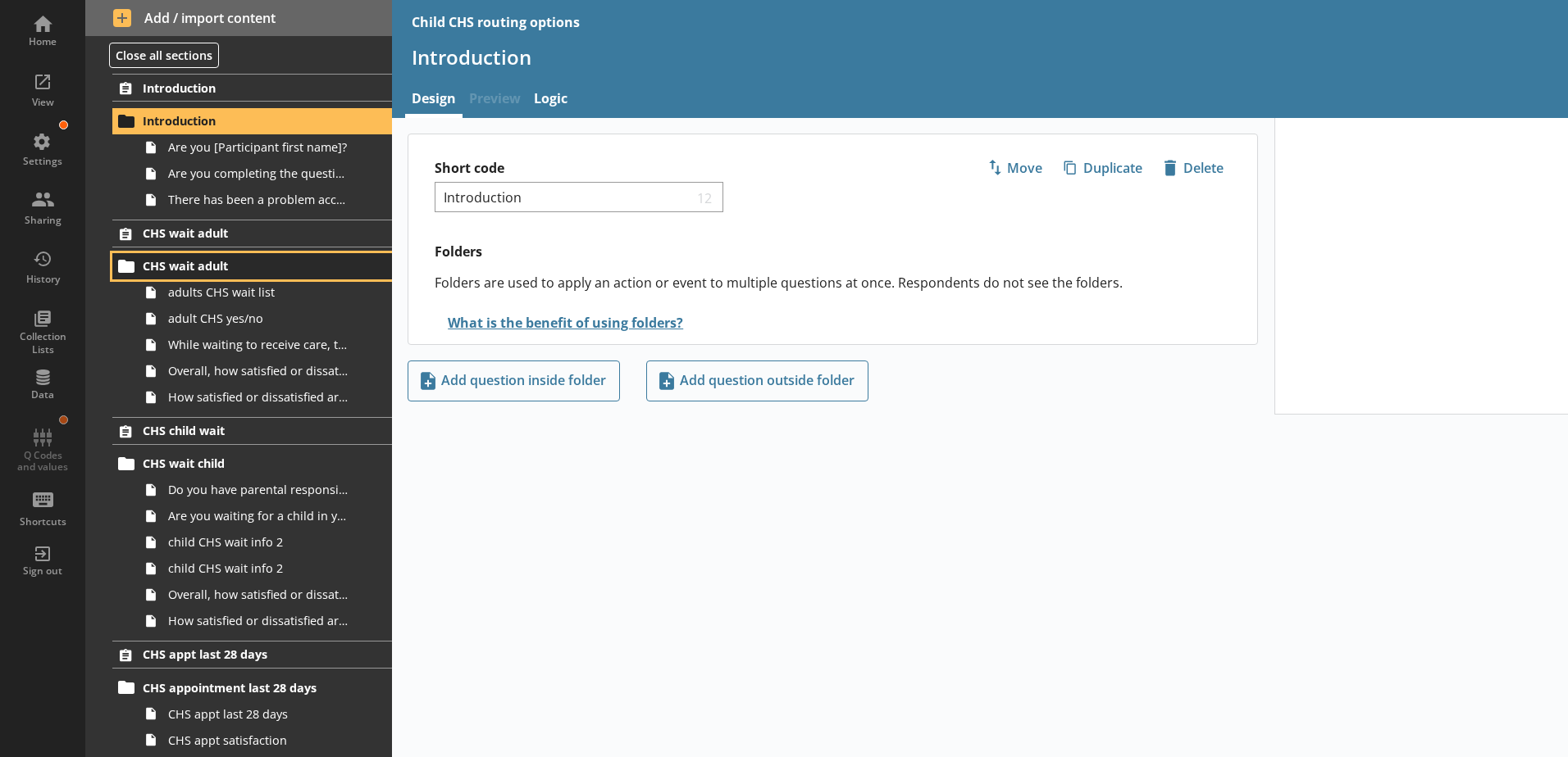
click at [186, 271] on span "CHS wait adult" at bounding box center [243, 265] width 201 height 15
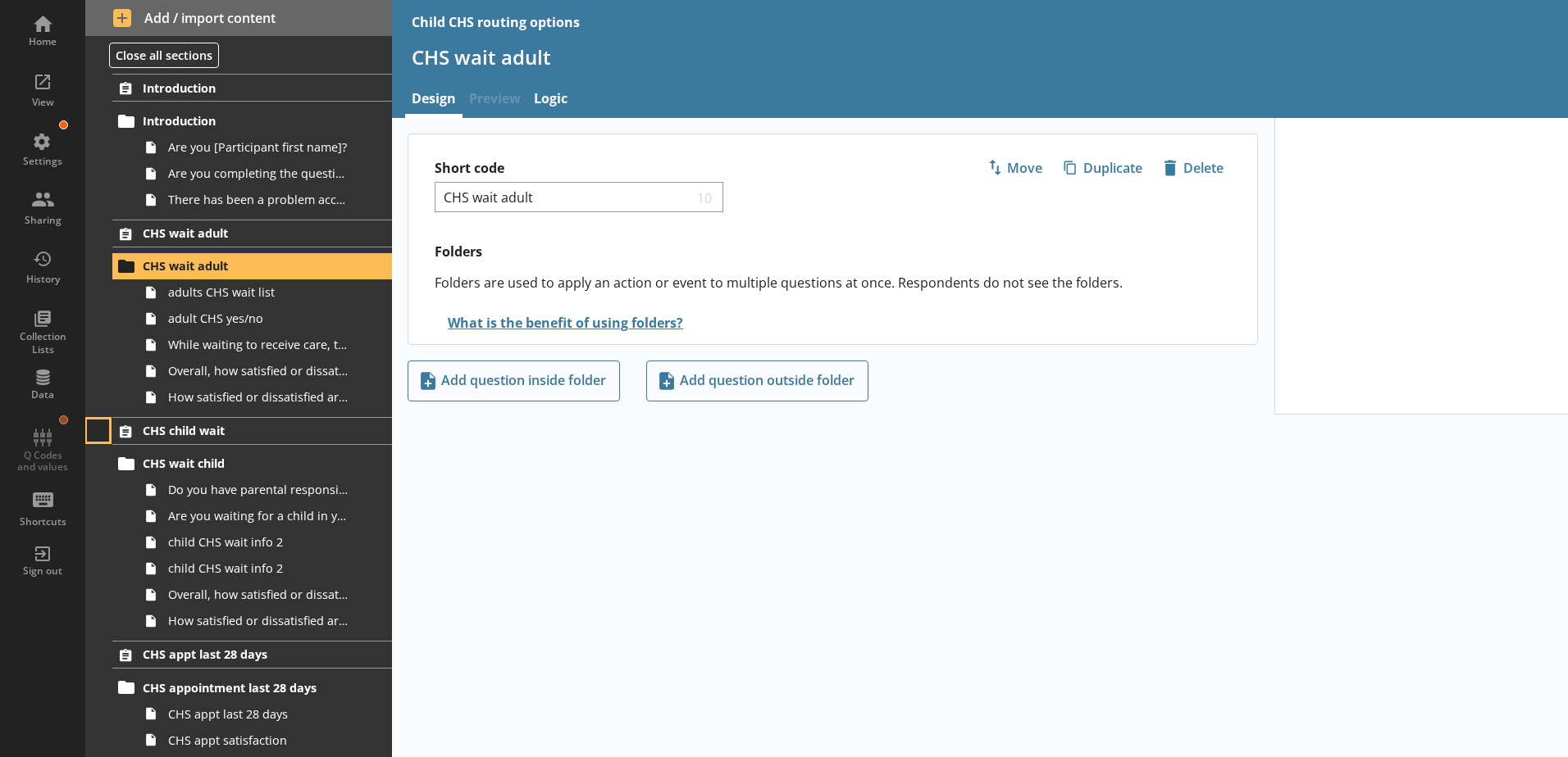
click at [97, 439] on button at bounding box center [97, 431] width 23 height 23
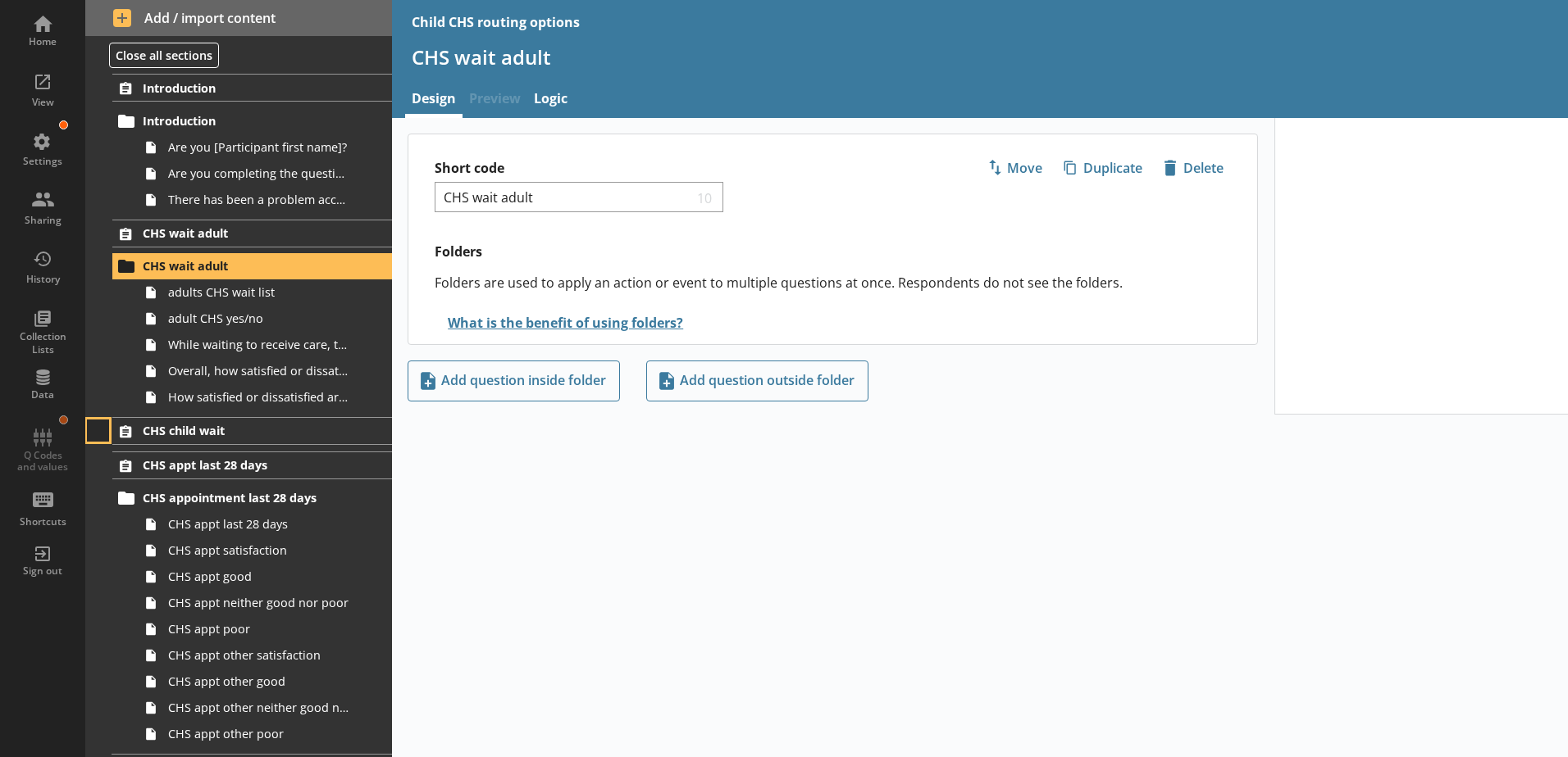
click at [97, 439] on button at bounding box center [97, 431] width 23 height 23
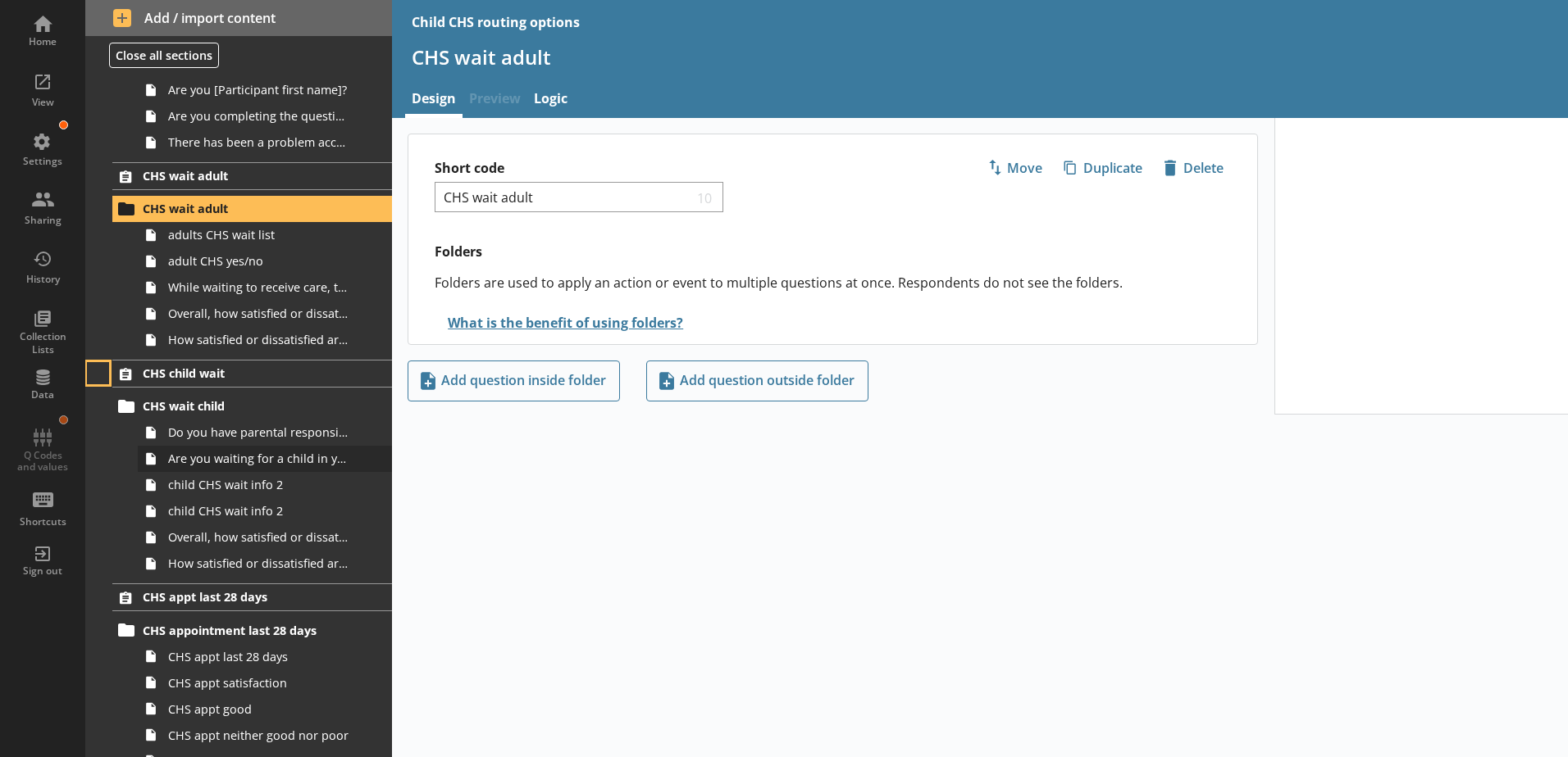
scroll to position [57, 0]
click at [207, 249] on link "adult CHS yes/no" at bounding box center [265, 261] width 254 height 26
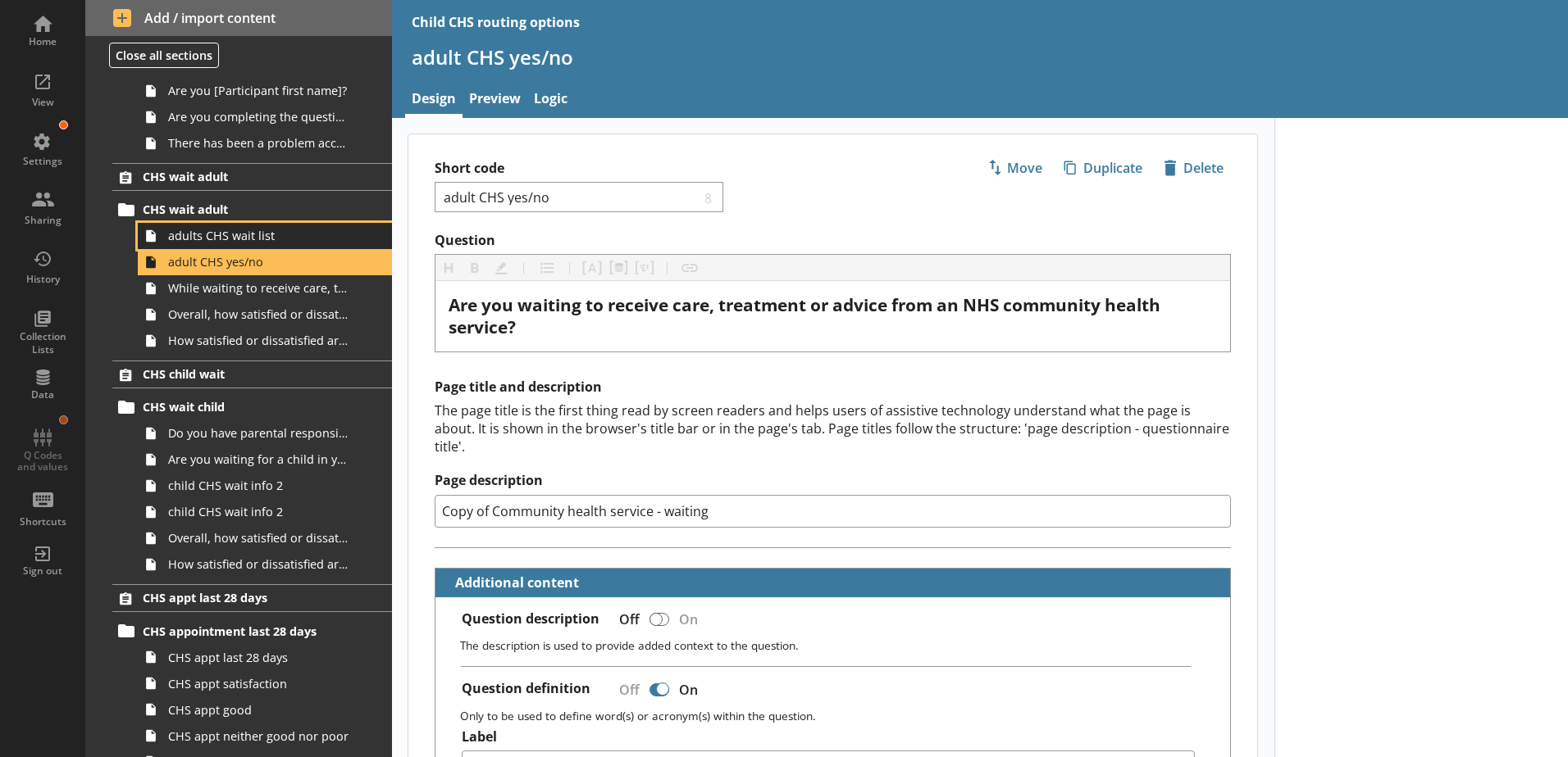
click at [203, 235] on span "adults CHS wait list" at bounding box center [259, 235] width 182 height 15
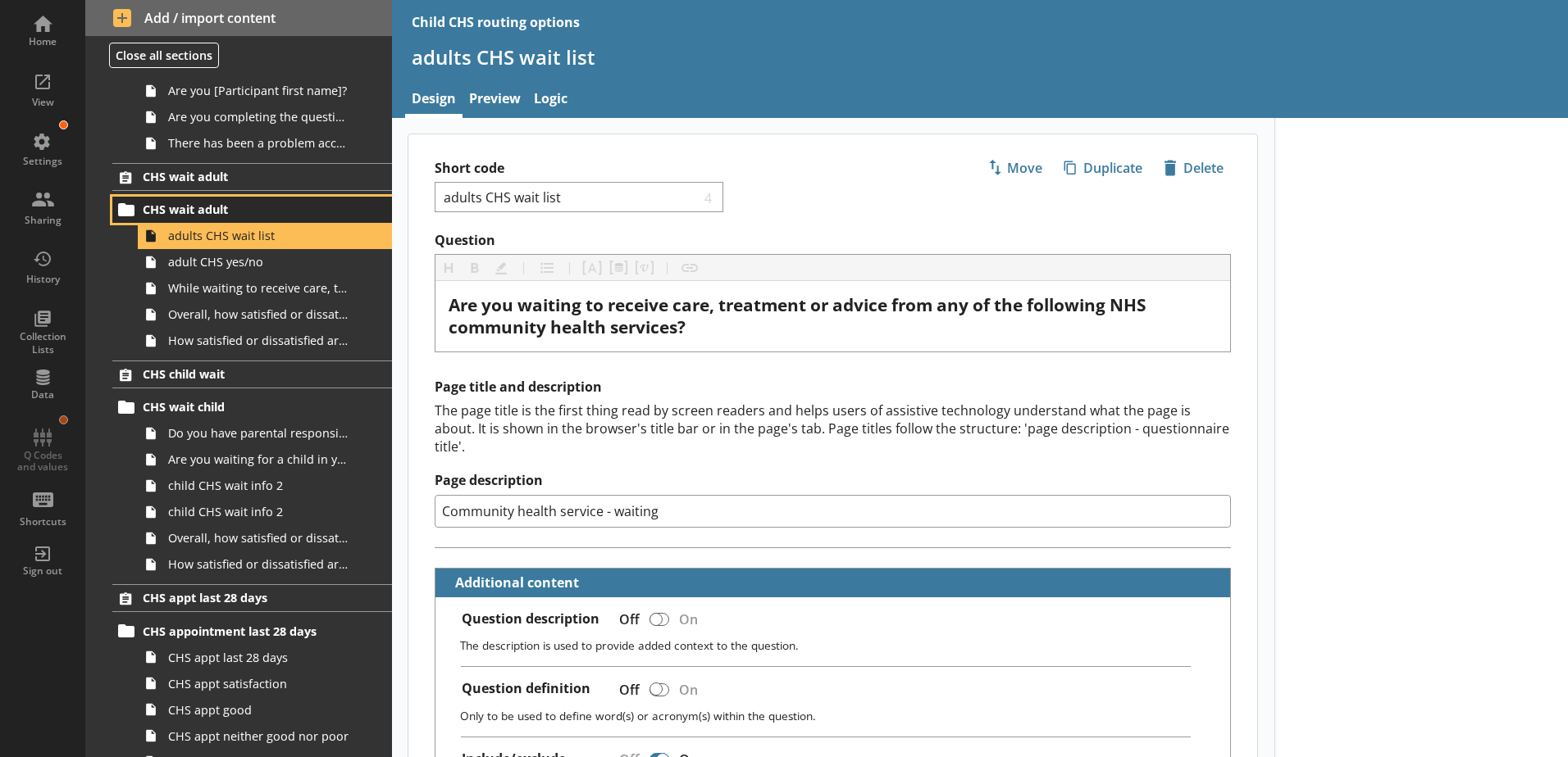
click at [197, 206] on span "CHS wait adult" at bounding box center [243, 209] width 201 height 15
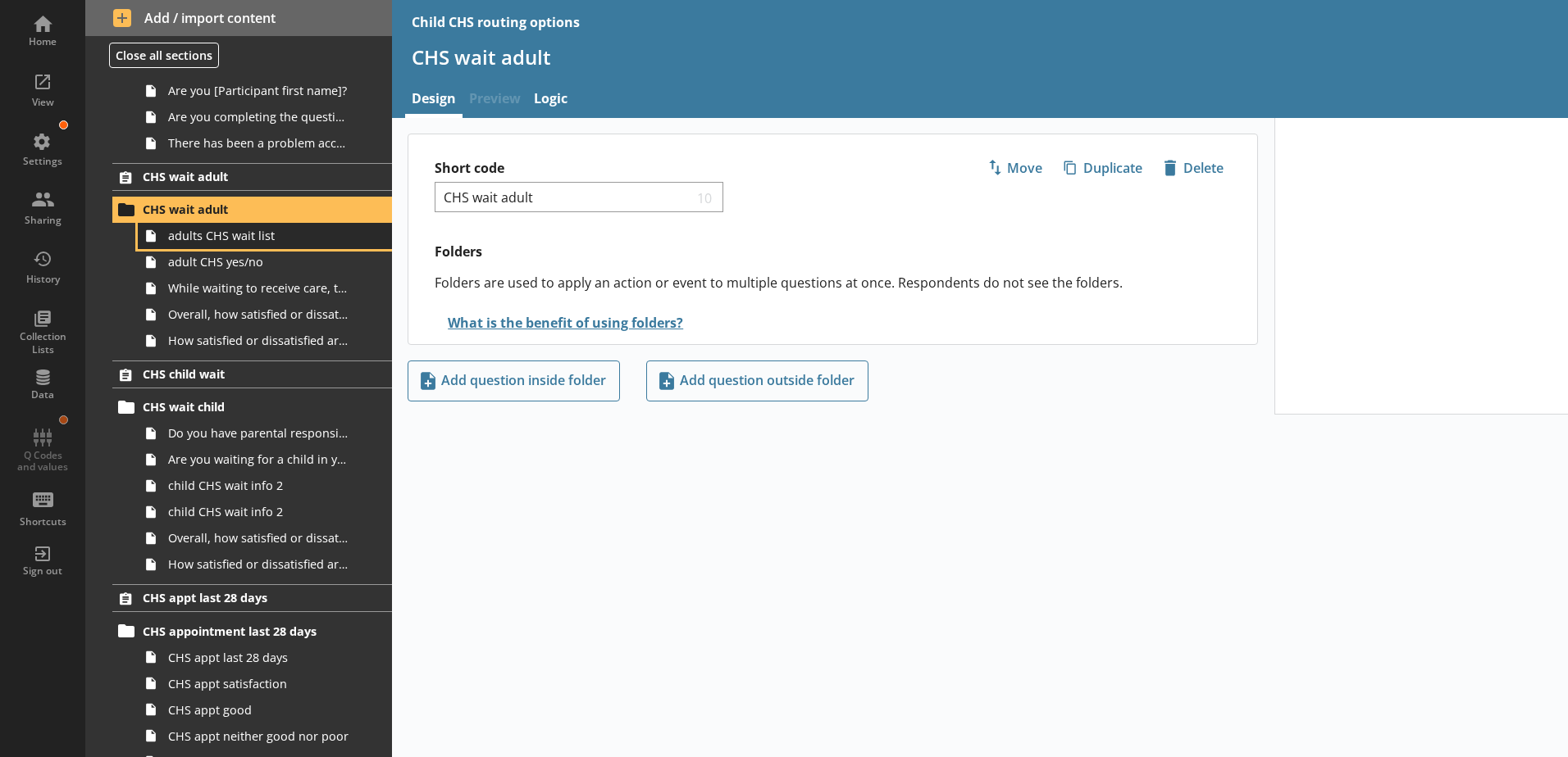
click at [217, 242] on span "adults CHS wait list" at bounding box center [259, 235] width 182 height 15
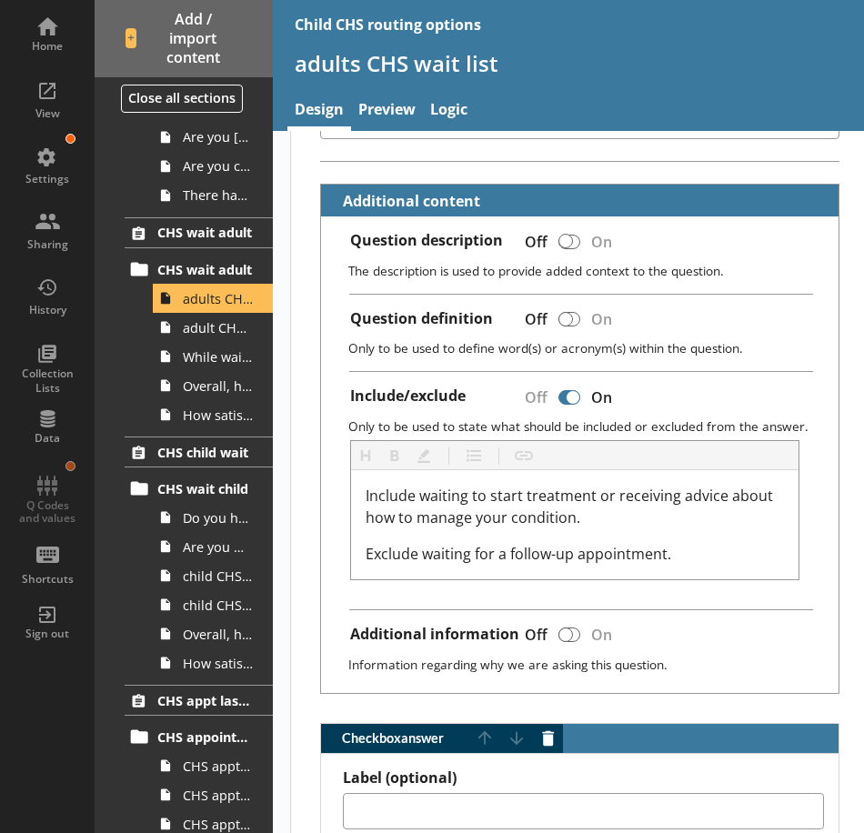
scroll to position [91, 0]
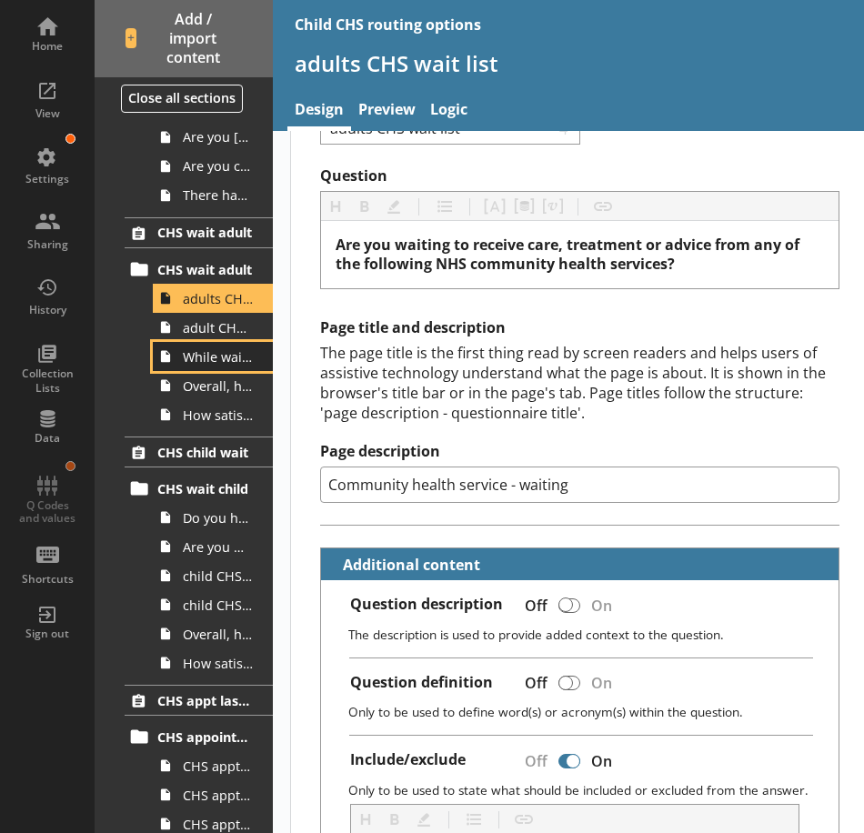
click at [201, 363] on span "While waiting to receive care, treatment or advice from the NHS community healt…" at bounding box center [218, 356] width 70 height 17
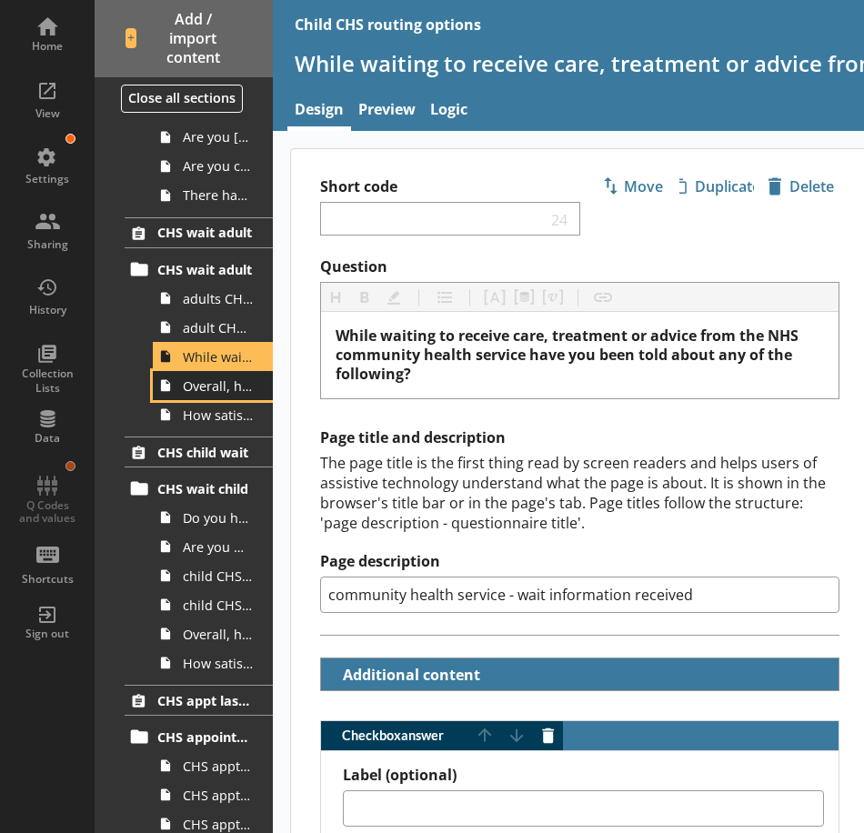
click at [196, 393] on span "Overall, how satisfied or dissatisfied are you with the communication about you…" at bounding box center [218, 385] width 70 height 17
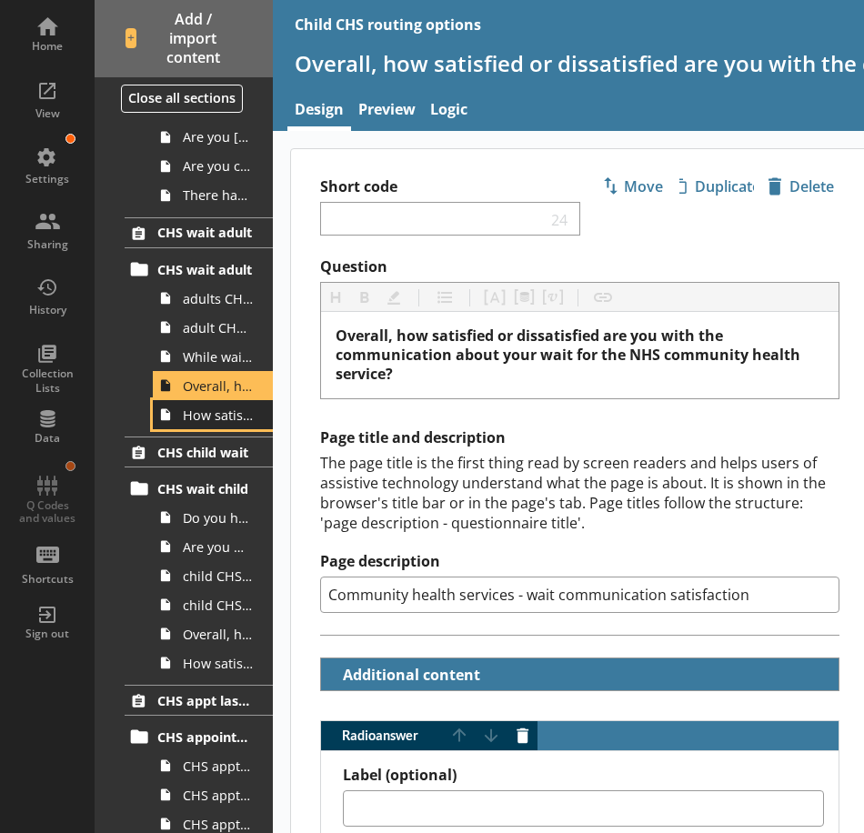
click at [204, 422] on span "How satisfied or dissatisfied are you with the length of time you have been wai…" at bounding box center [218, 414] width 70 height 17
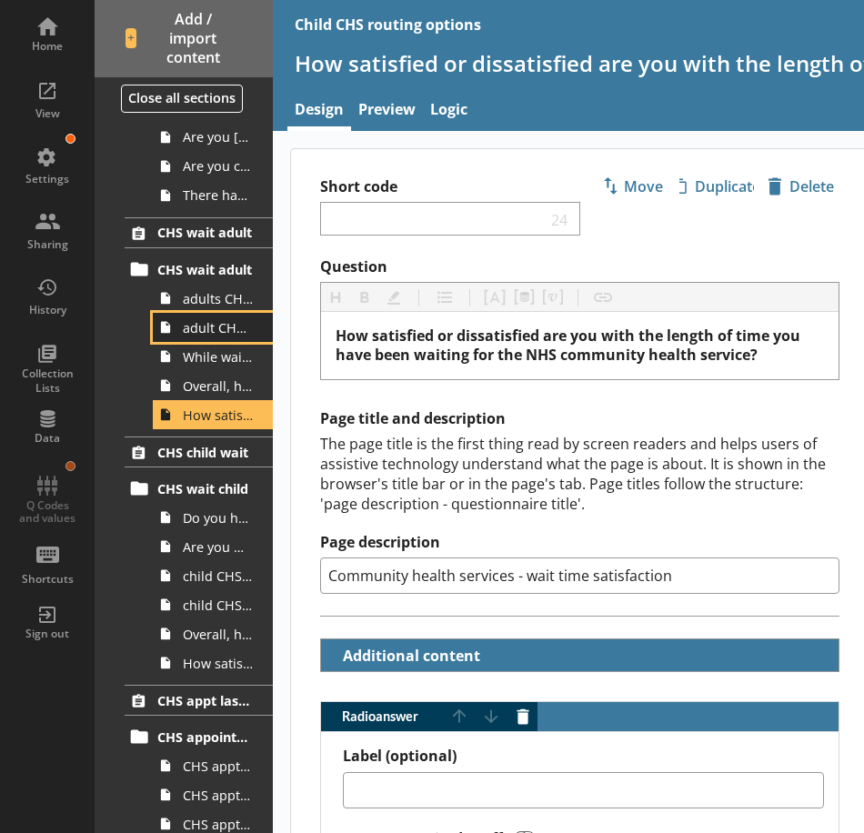
click at [205, 336] on link "adult CHS yes/no" at bounding box center [213, 327] width 120 height 29
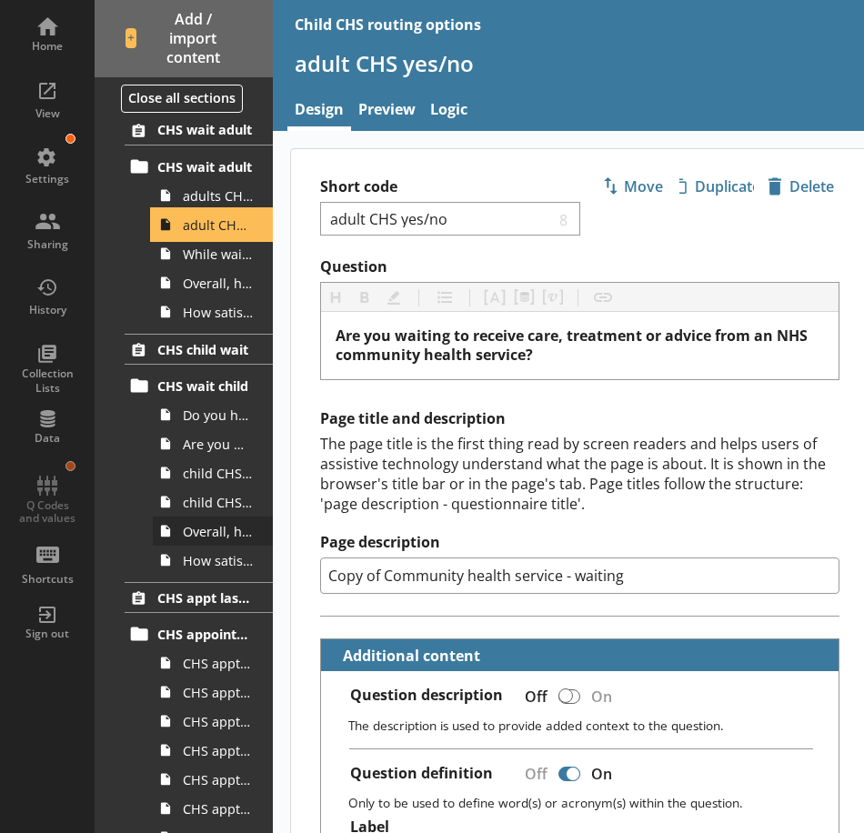
scroll to position [182, 0]
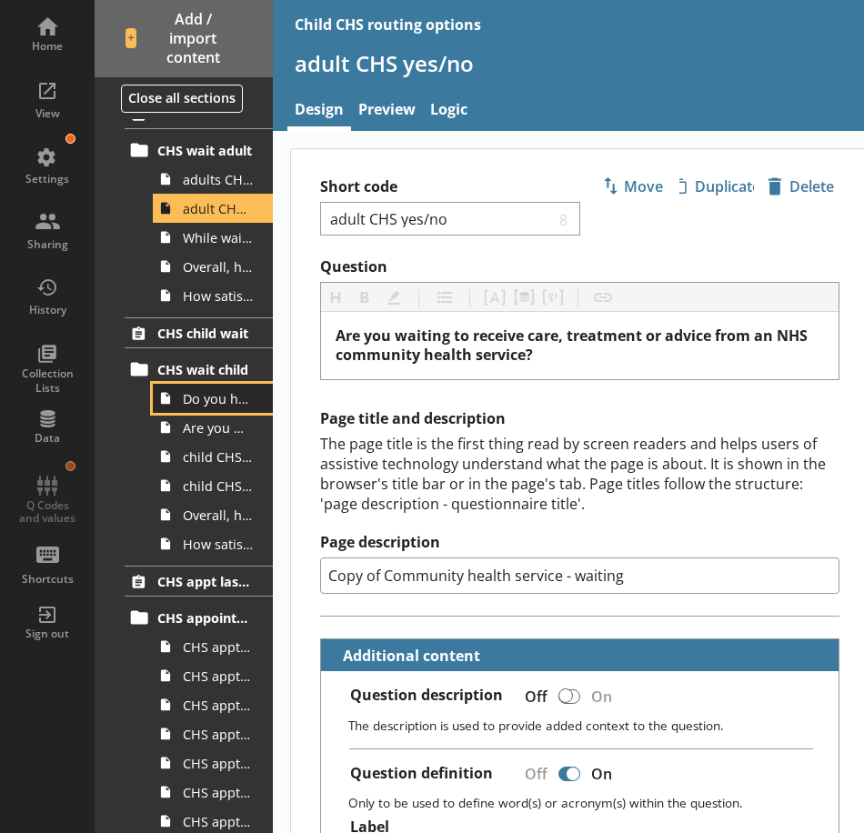
click at [204, 406] on span "Do you have parental responsibility for any children aged under 18 years living…" at bounding box center [218, 398] width 70 height 17
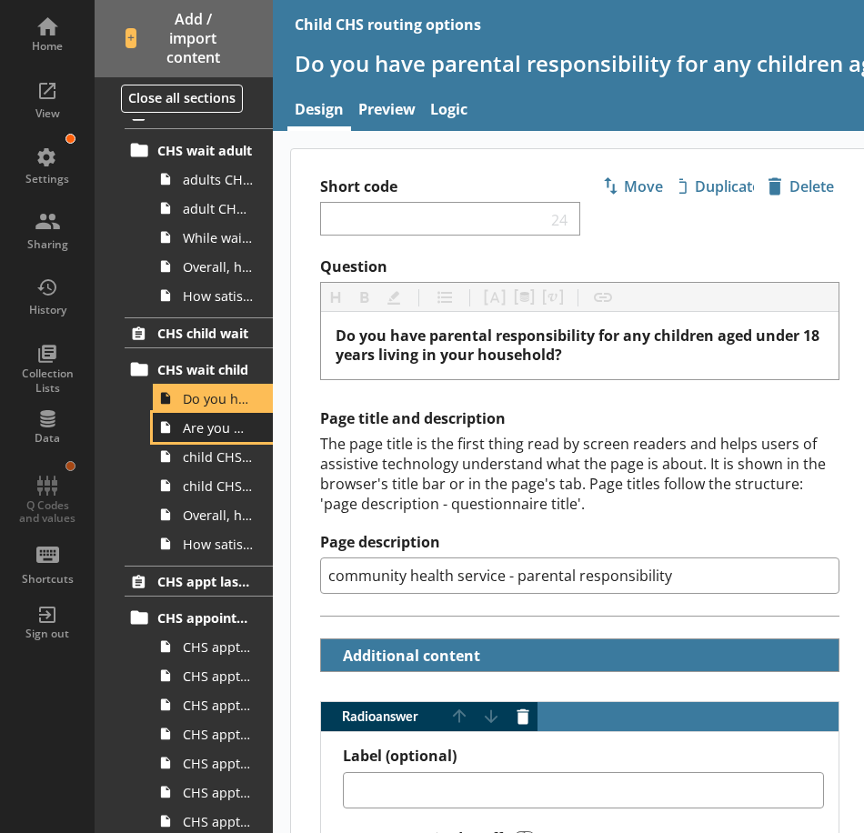
click at [220, 433] on span "Are you waiting for a child in your household to receive care, treatment or adv…" at bounding box center [218, 427] width 70 height 17
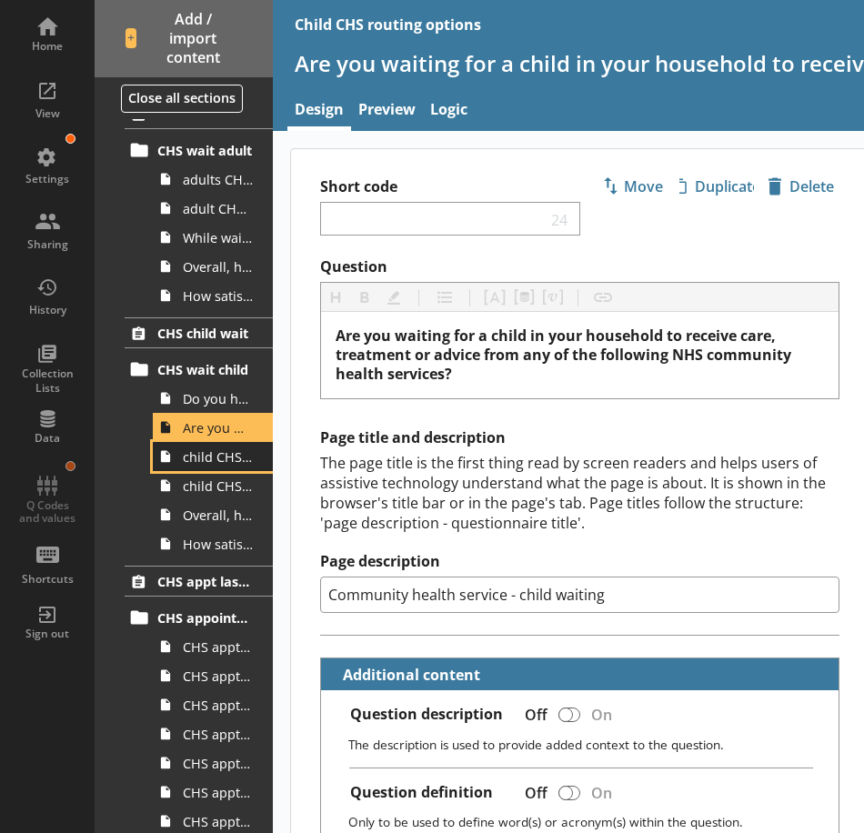
click at [208, 451] on span "child CHS wait info 2" at bounding box center [218, 456] width 70 height 17
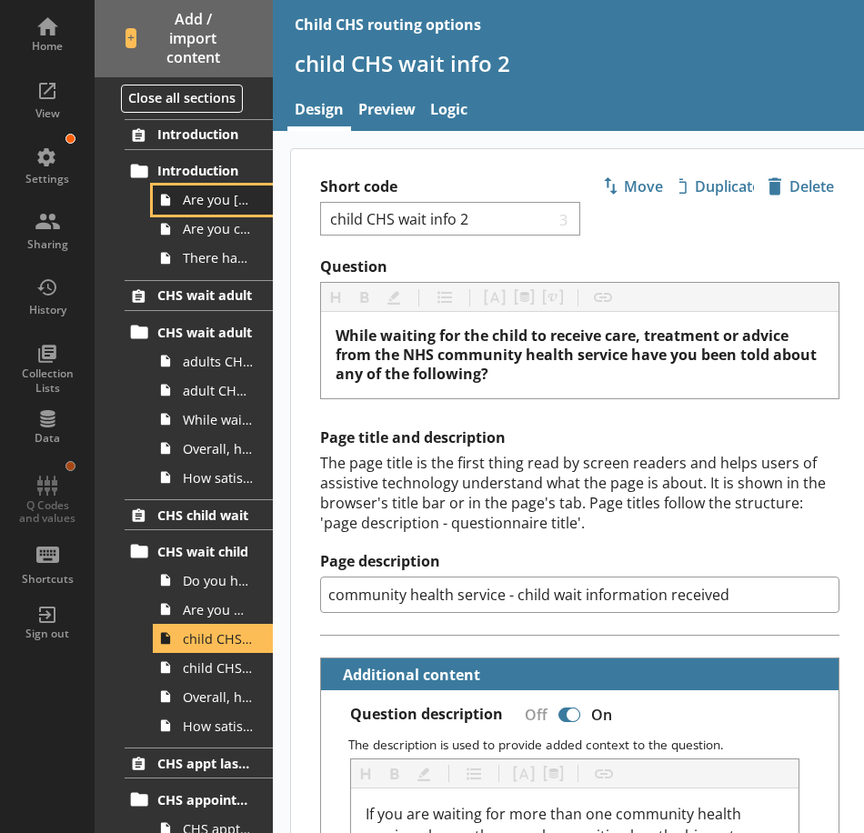
click at [202, 208] on span "Are you [Participant first name]?" at bounding box center [218, 199] width 70 height 17
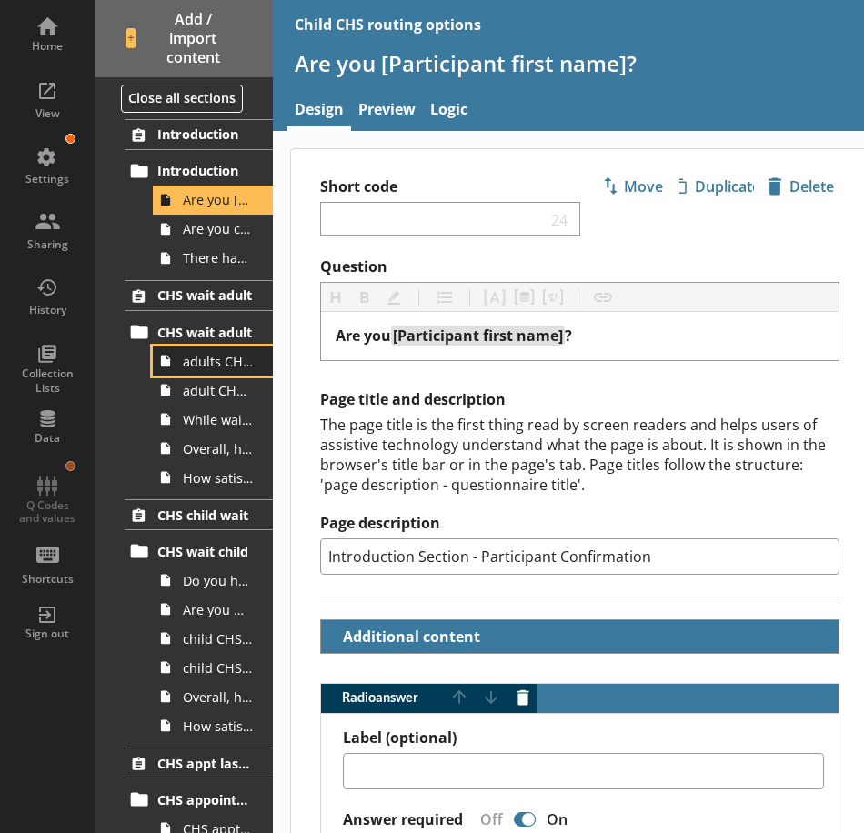
click at [209, 370] on link "adults CHS wait list" at bounding box center [213, 360] width 120 height 29
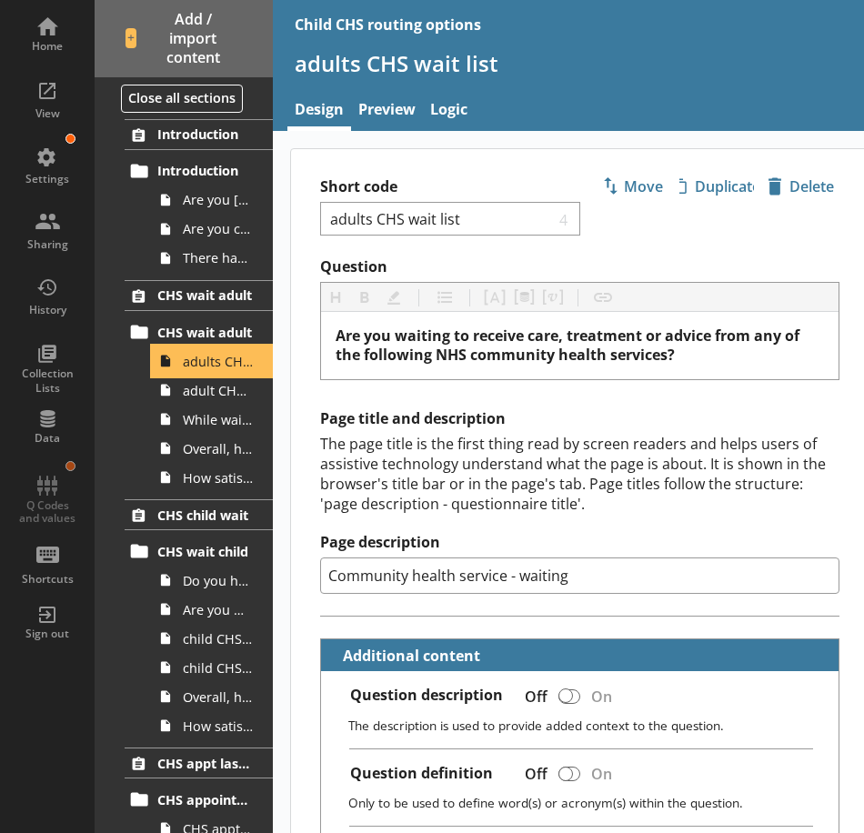
type textarea "x"
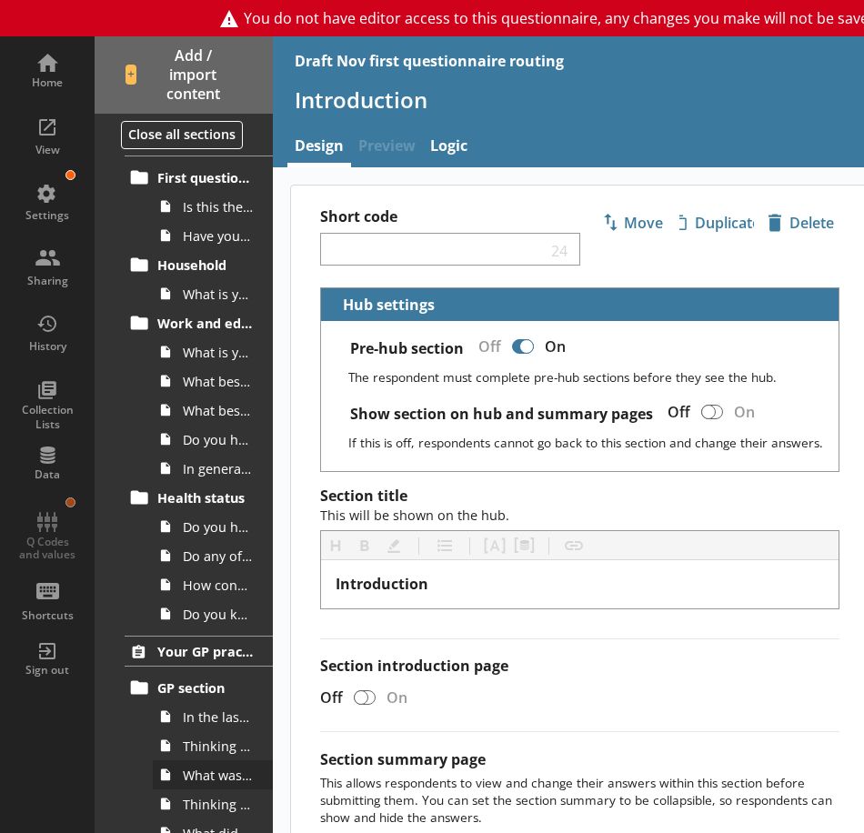
scroll to position [455, 0]
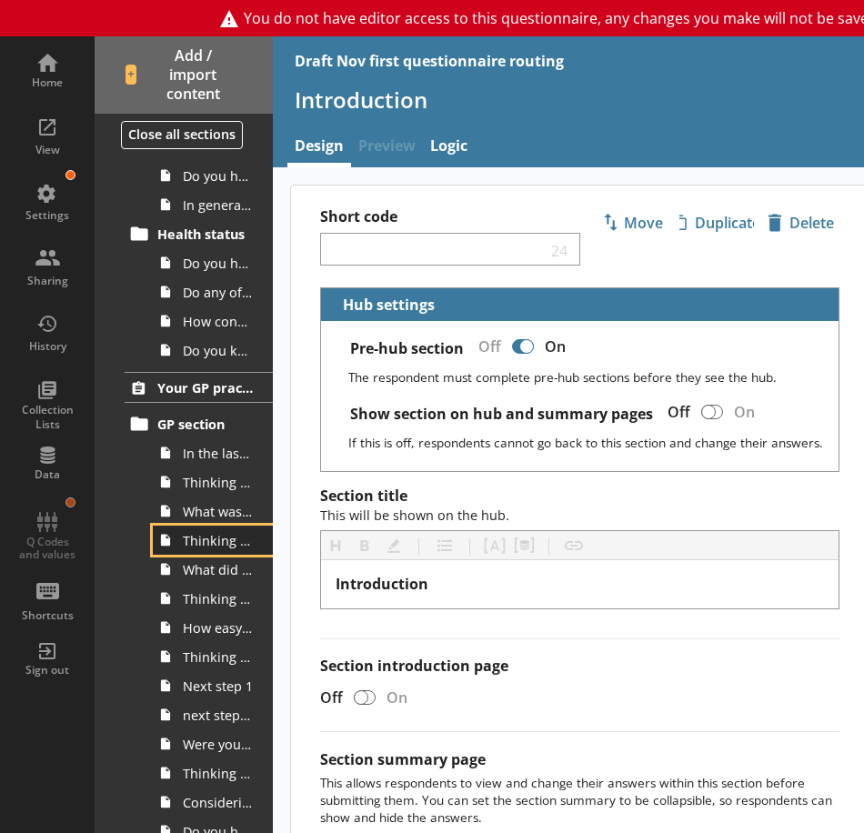
click at [198, 553] on link "Thinking of the last time you tried to contact your GP practice, did you manage…" at bounding box center [213, 540] width 120 height 29
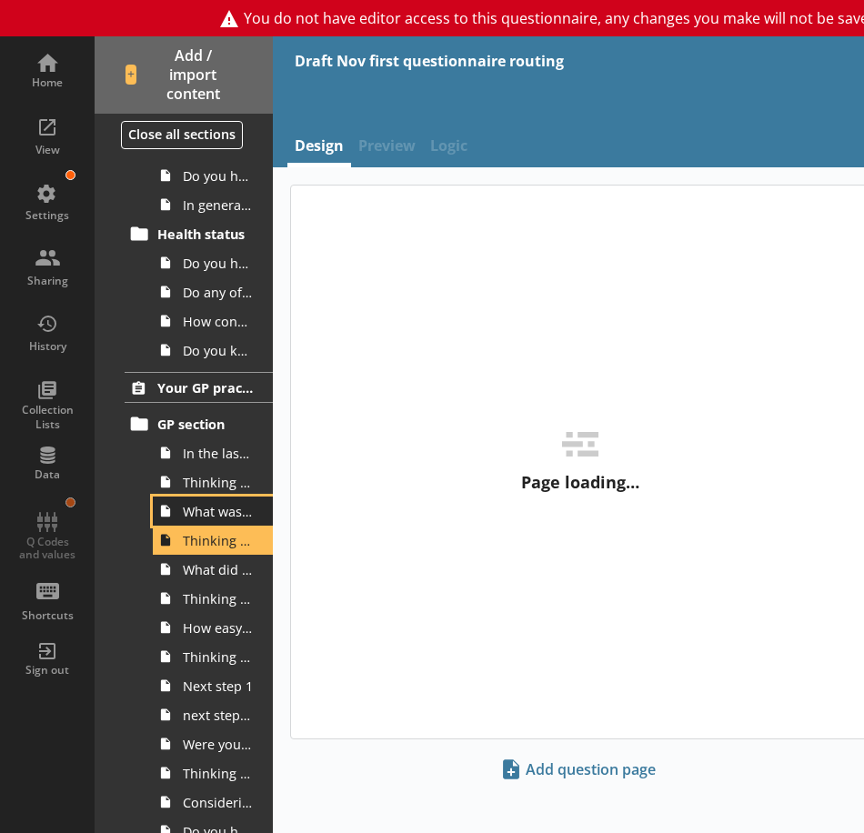
click at [198, 509] on span "What was your main reason for trying to contact your GP practice?" at bounding box center [218, 511] width 70 height 17
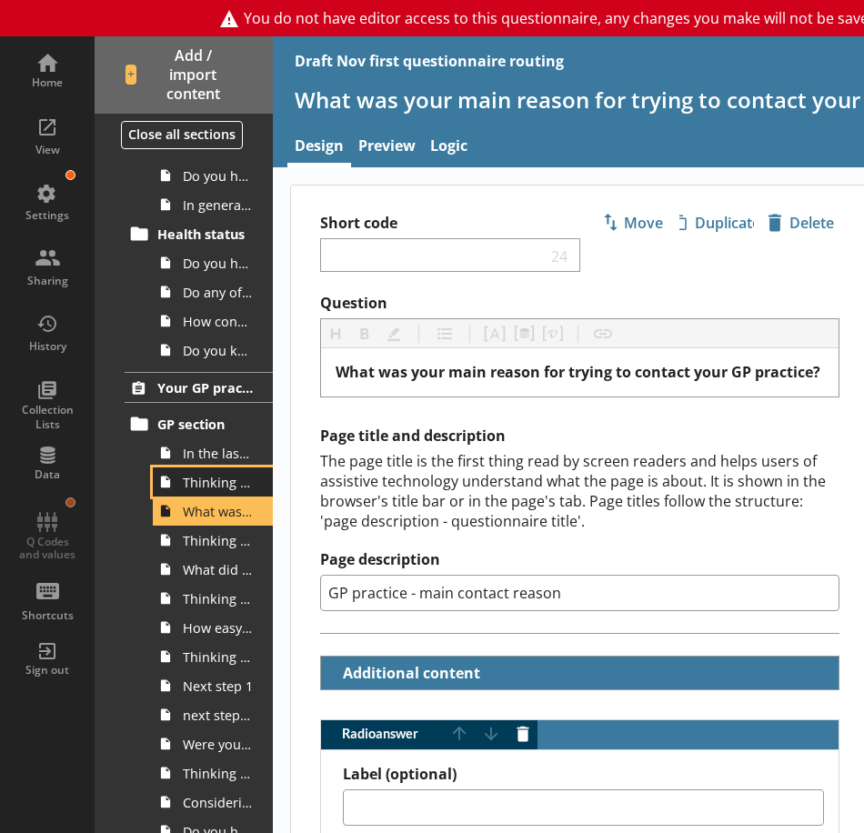
click at [193, 482] on span "Thinking of the last time you tried to contact your GP practice, who was it for?" at bounding box center [218, 482] width 70 height 17
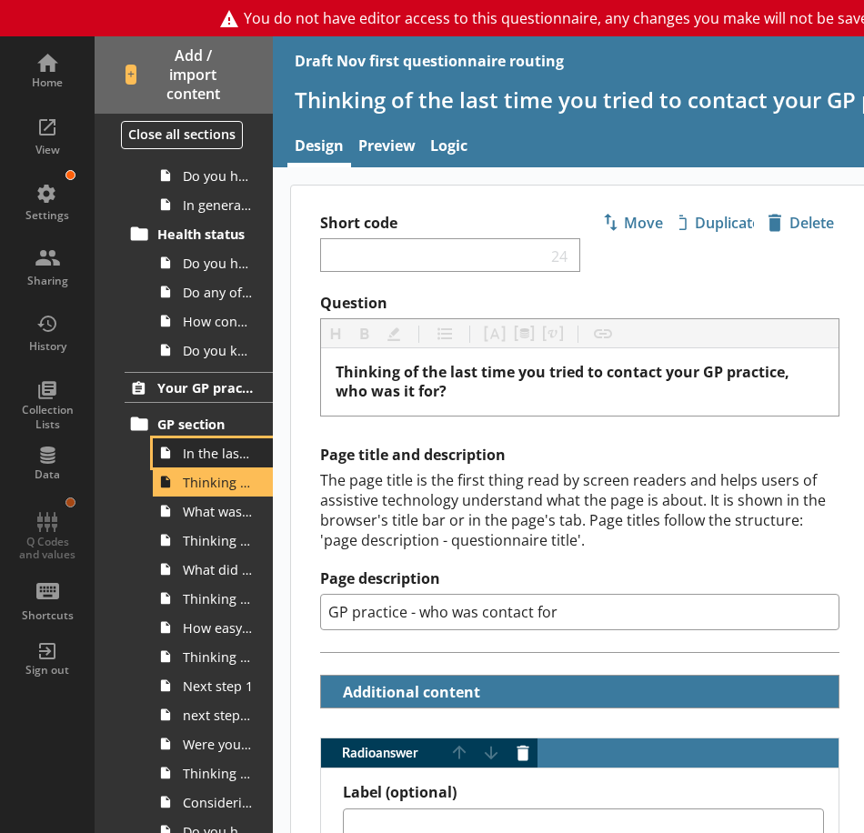
click at [196, 452] on span "In the last 28 days, have you tried to contact your GP practice for yourself or…" at bounding box center [218, 453] width 70 height 17
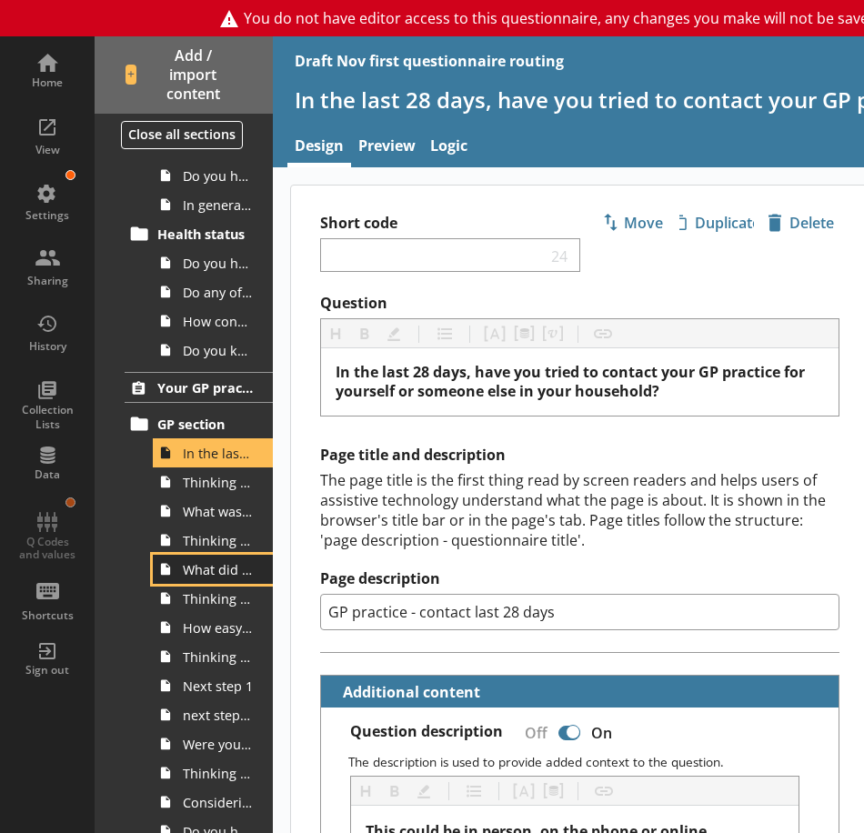
click at [205, 564] on span "What did you do when you could not make contact with your GP practice?" at bounding box center [218, 569] width 70 height 17
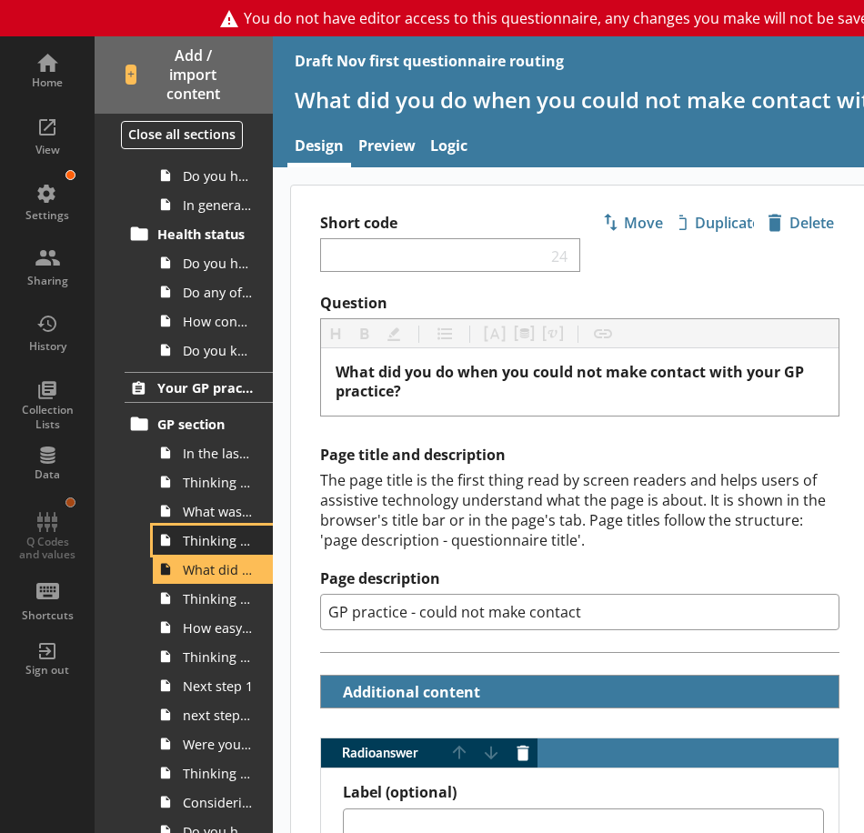
click at [206, 538] on span "Thinking of the last time you tried to contact your GP practice, did you manage…" at bounding box center [218, 540] width 70 height 17
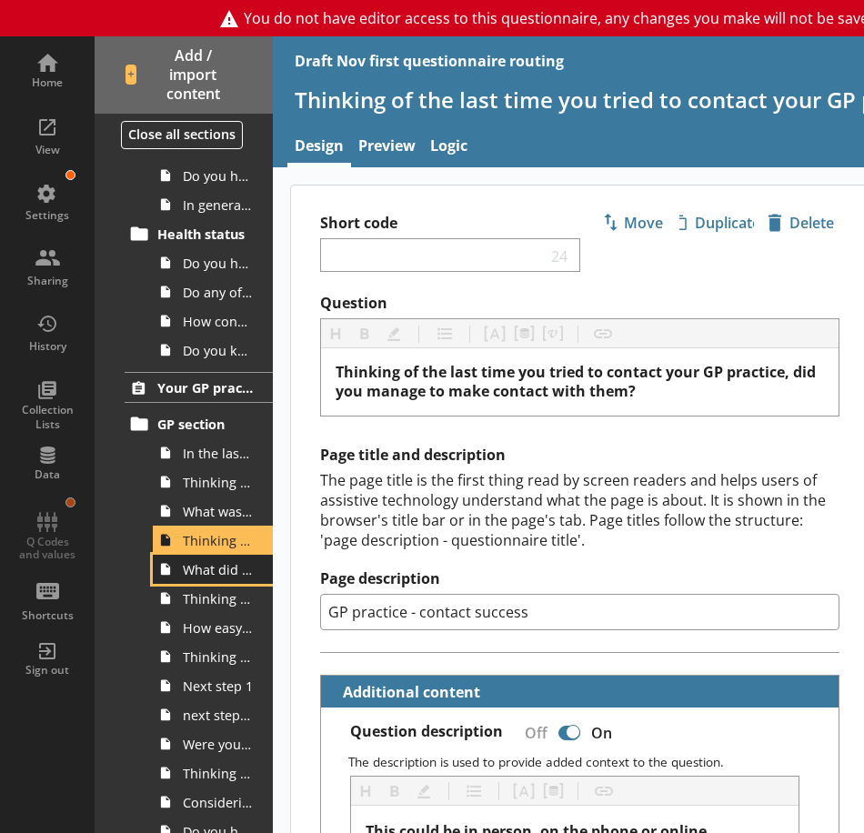
click at [203, 583] on link "What did you do when you could not make contact with your GP practice?" at bounding box center [213, 569] width 120 height 29
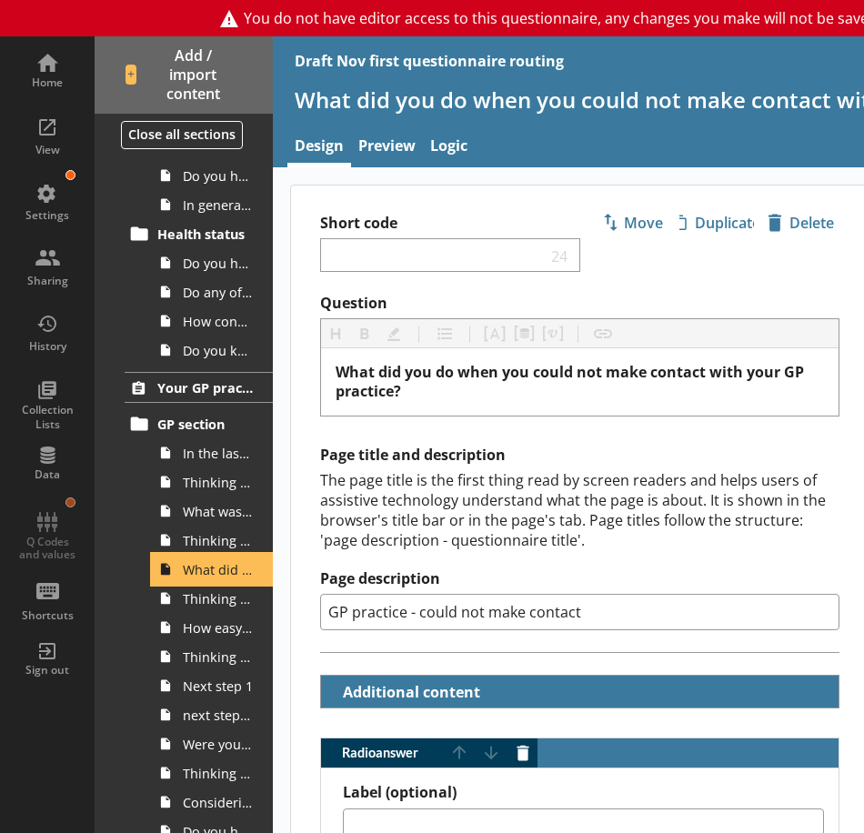
click at [199, 555] on link "What did you do when you could not make contact with your GP practice?" at bounding box center [213, 569] width 120 height 29
click at [202, 544] on span "Thinking of the last time you tried to contact your GP practice, did you manage…" at bounding box center [218, 540] width 70 height 17
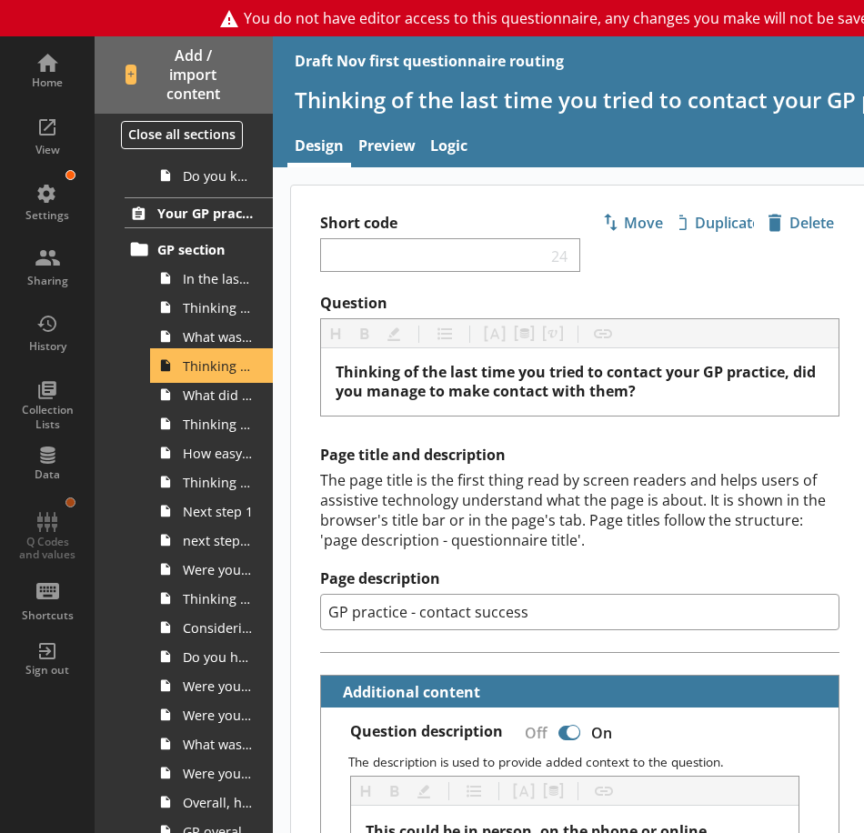
scroll to position [637, 0]
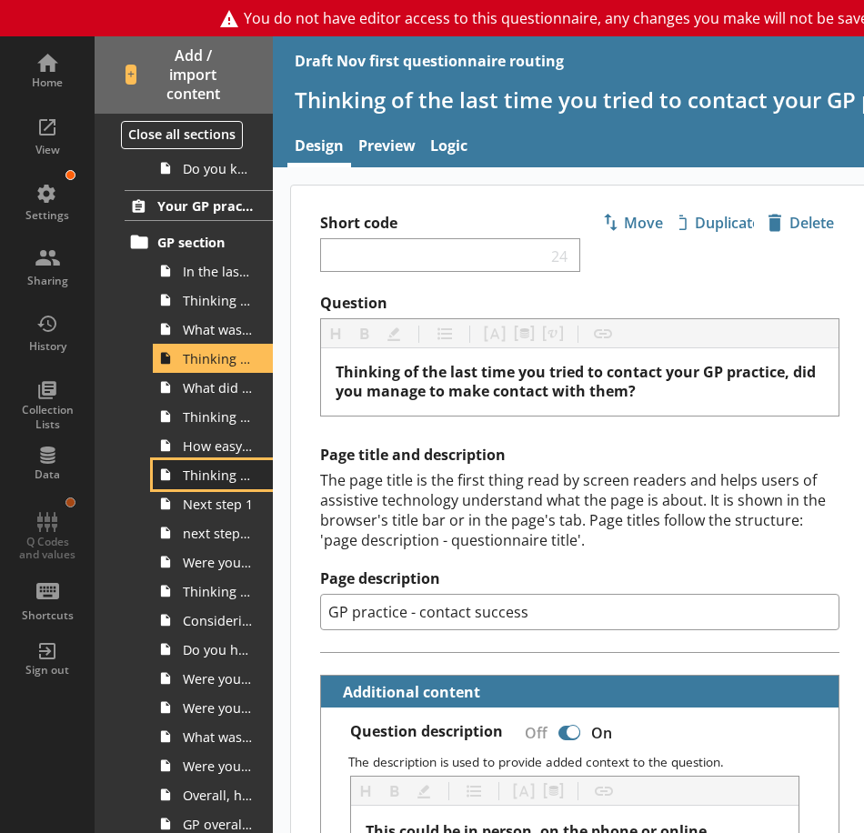
click at [205, 473] on span "Thinking of the last time you contacted your GP practice, how soon after that c…" at bounding box center [218, 474] width 70 height 17
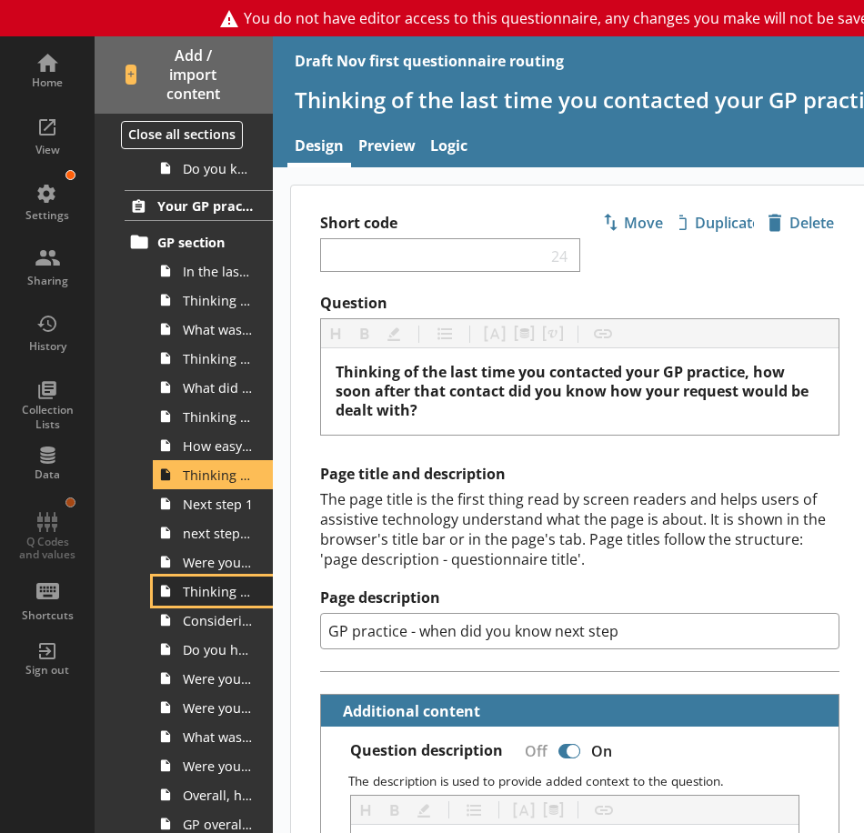
click at [193, 592] on span "Thinking of the appointment or call back you were given by your GP practice, wh…" at bounding box center [218, 591] width 70 height 17
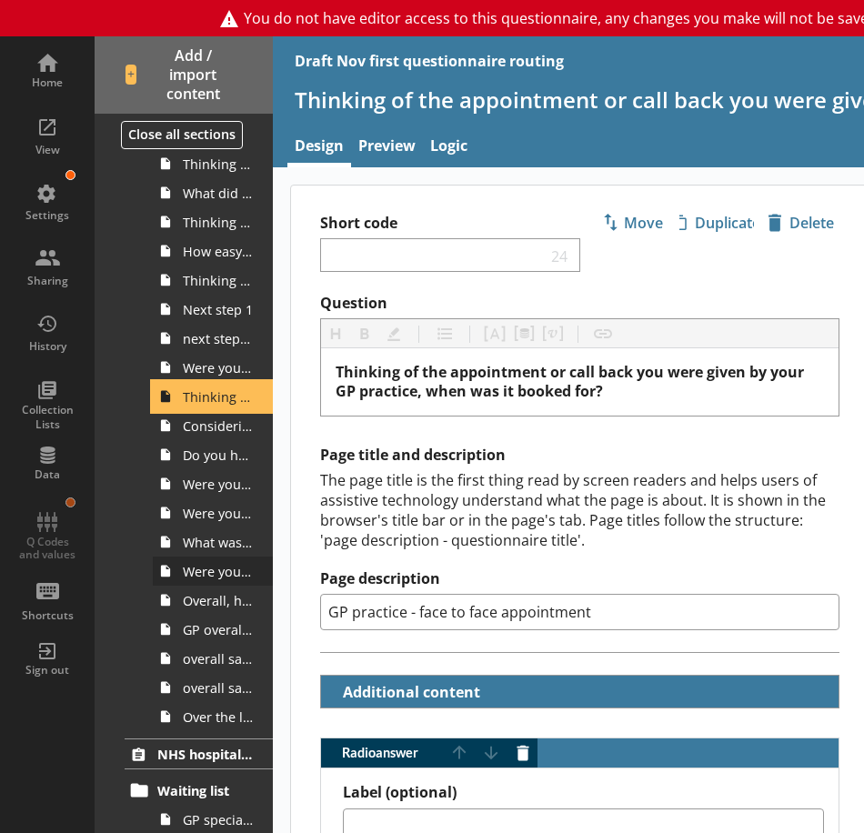
scroll to position [727, 0]
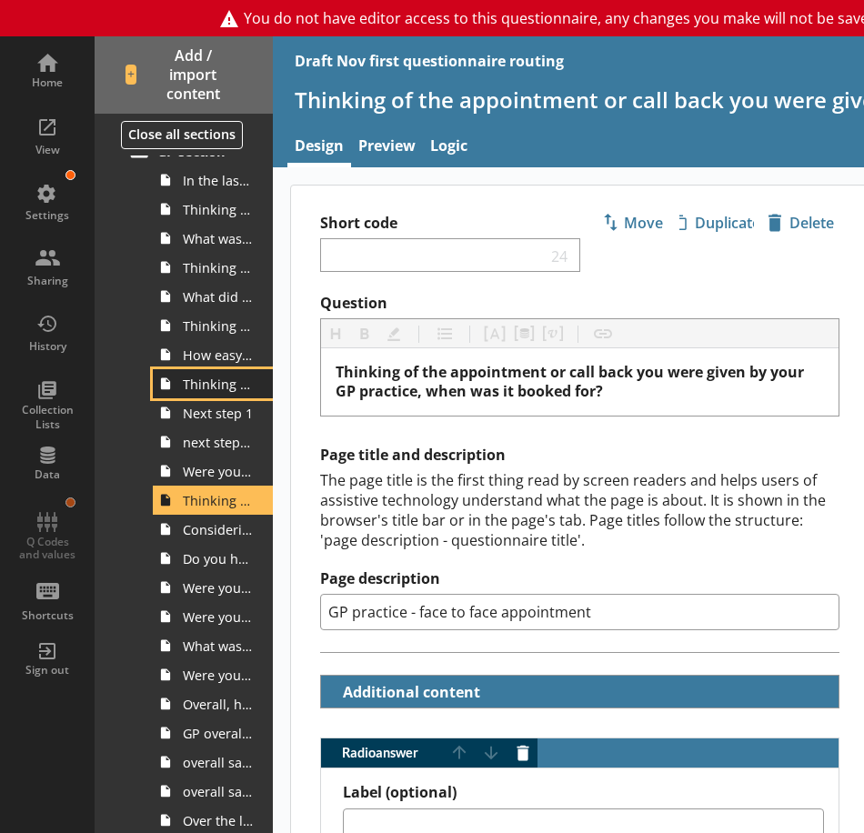
click at [209, 394] on link "Thinking of the last time you contacted your GP practice, how soon after that c…" at bounding box center [213, 383] width 120 height 29
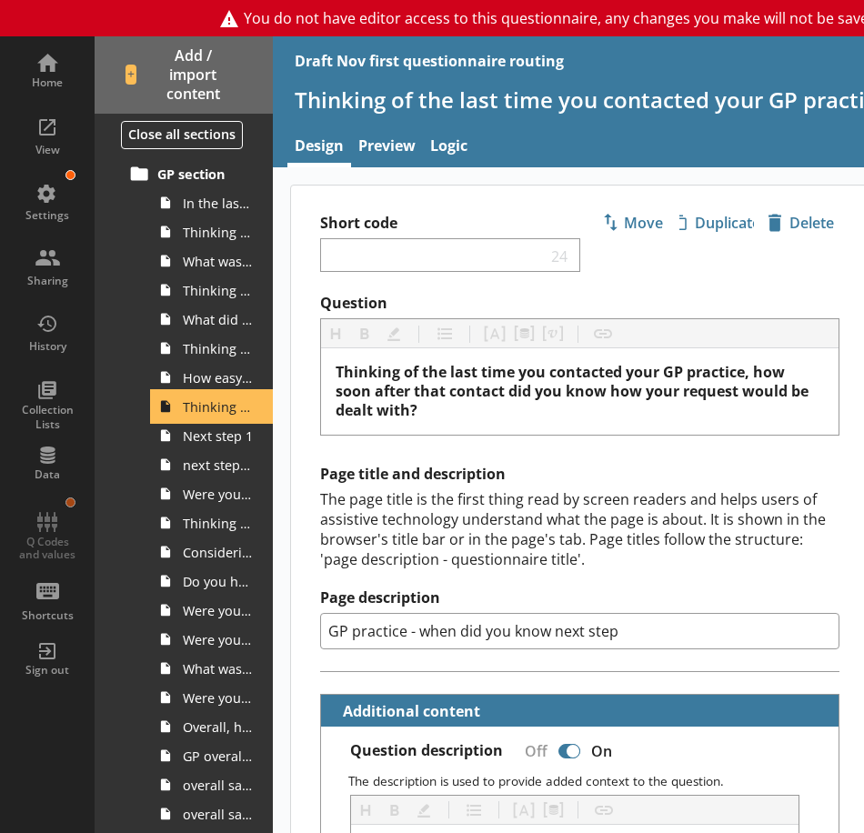
scroll to position [637, 0]
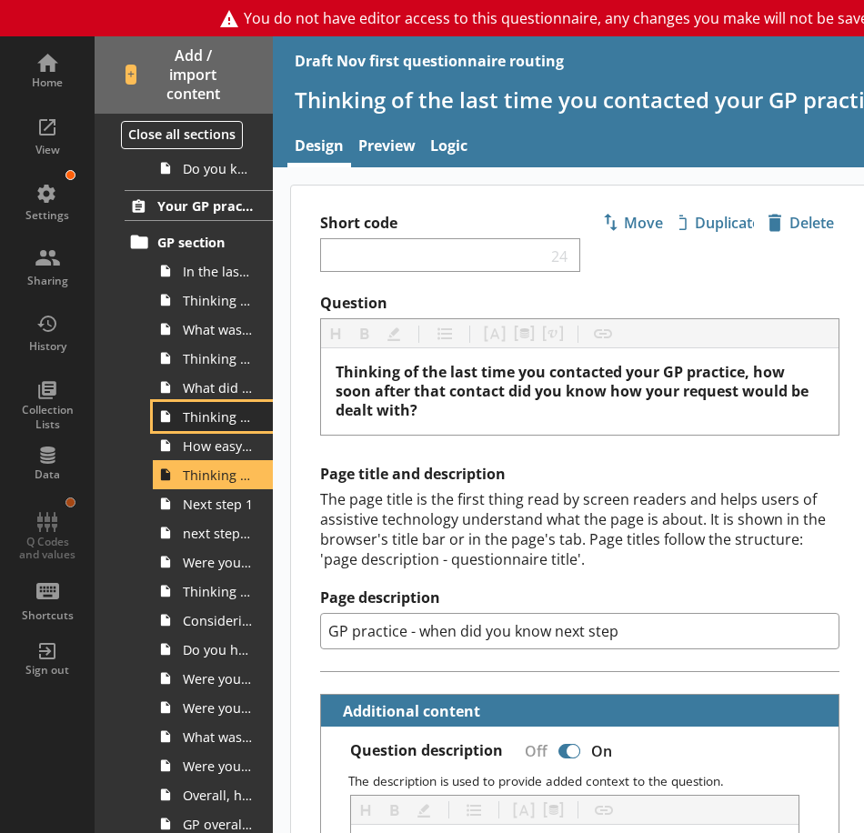
click at [214, 423] on span "Thinking of the last time you contacted your GP practice, how did you make cont…" at bounding box center [218, 416] width 70 height 17
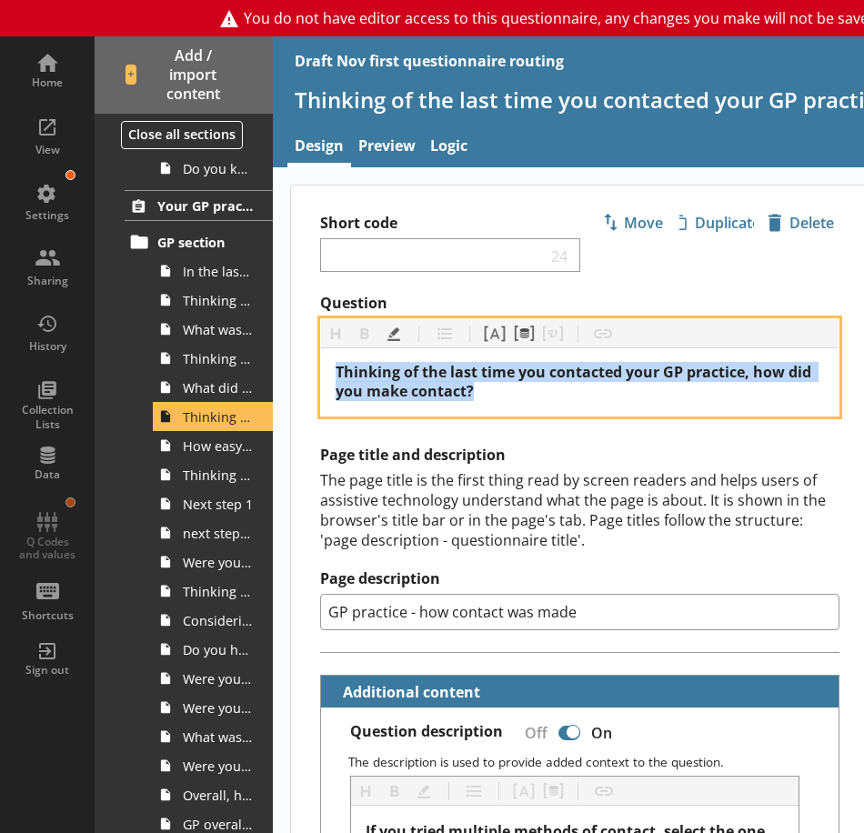
drag, startPoint x: 483, startPoint y: 397, endPoint x: 338, endPoint y: 376, distance: 146.2
click at [338, 376] on div "Thinking of the last time you contacted your GP practice, how did you make cont…" at bounding box center [580, 382] width 488 height 38
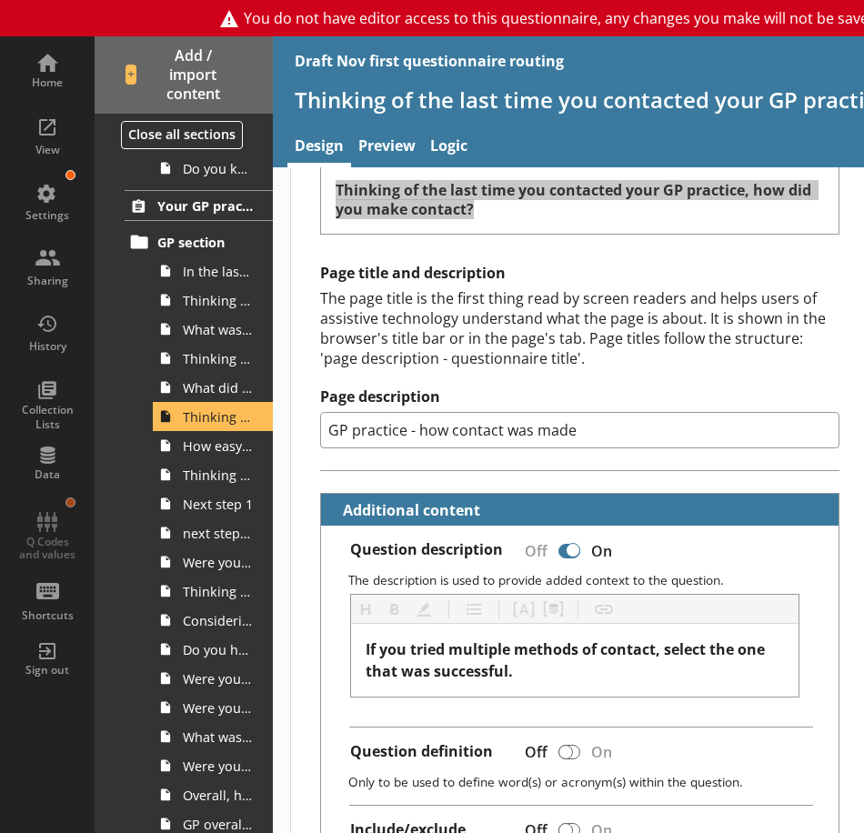
scroll to position [273, 0]
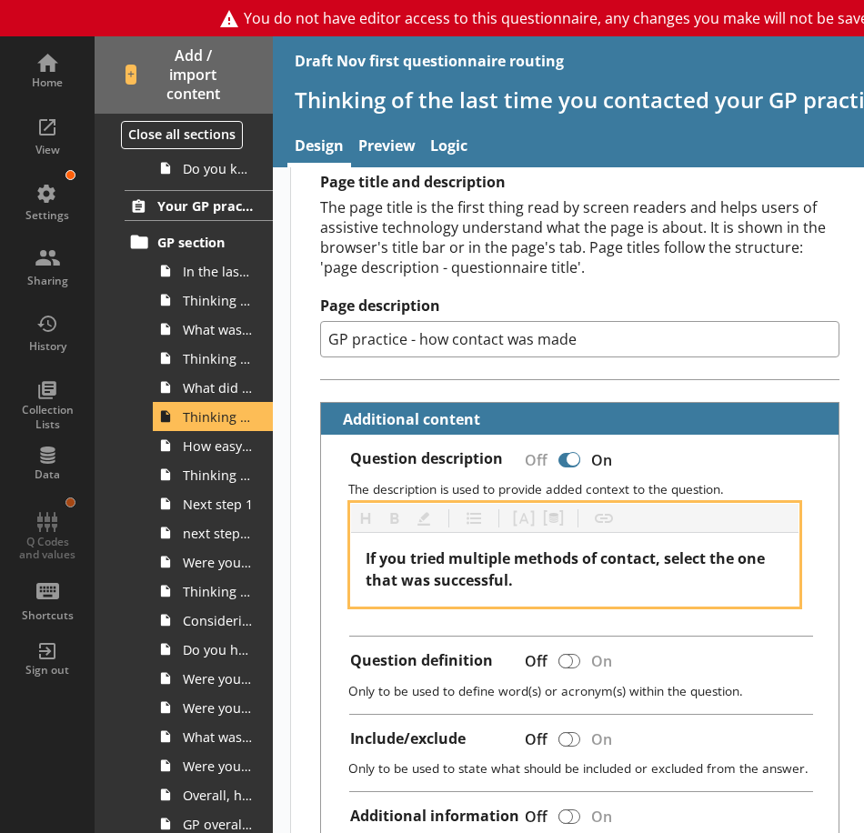
click at [492, 584] on span "If you tried multiple methods of contact, select the one that was successful." at bounding box center [567, 569] width 403 height 42
click at [444, 558] on span "If you tried multiple methods of contact, select the one that was successful." at bounding box center [567, 569] width 403 height 42
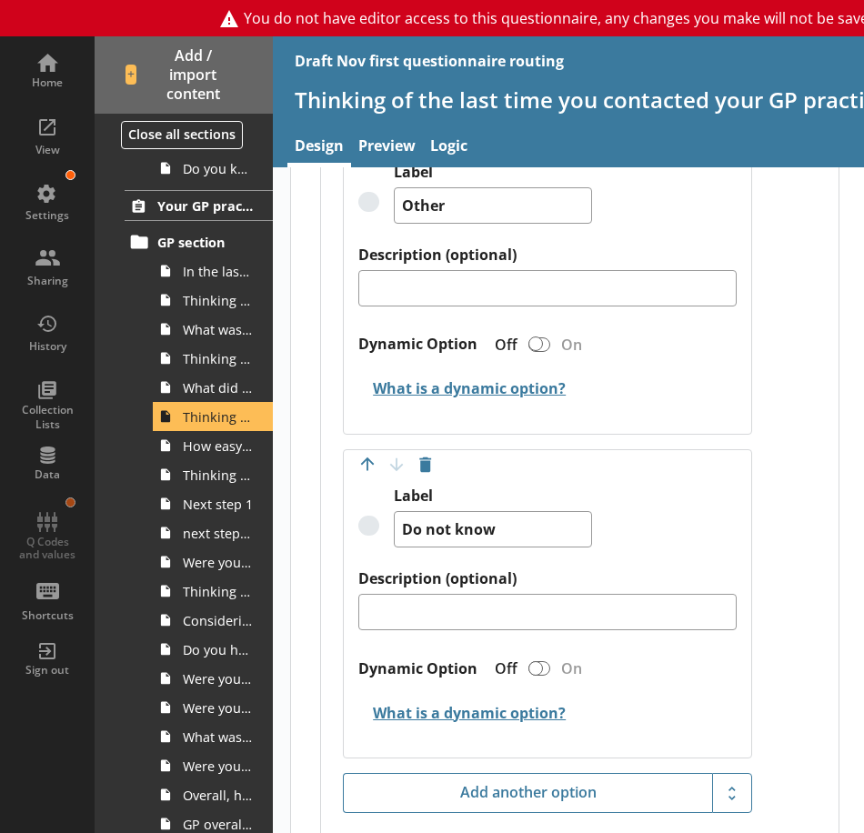
scroll to position [2761, 0]
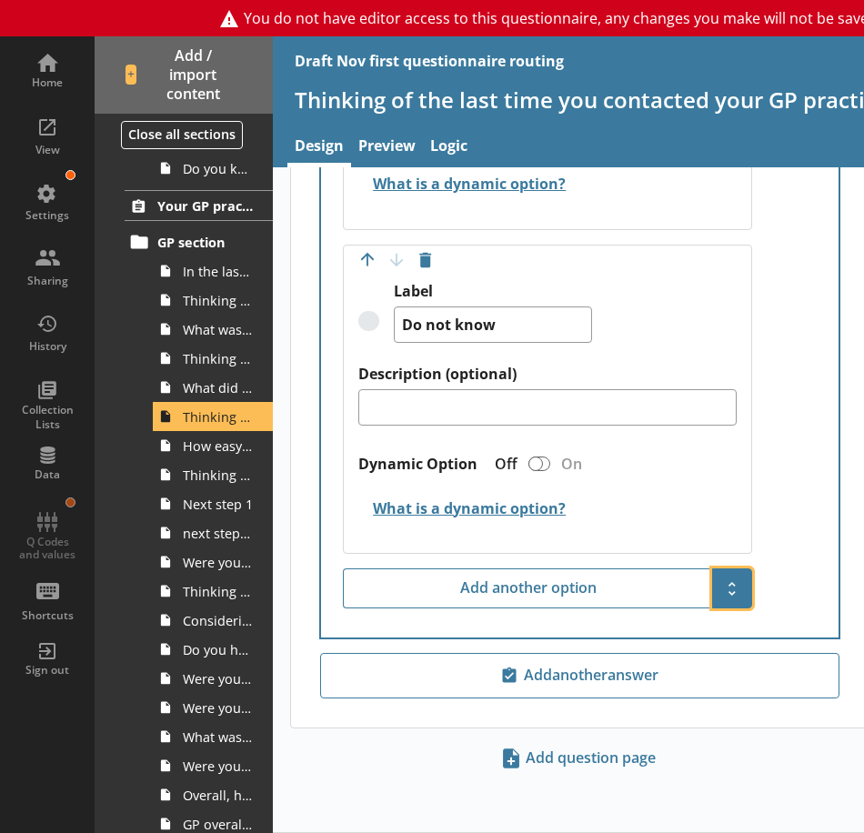
click at [727, 590] on span "Show additional options" at bounding box center [731, 588] width 29 height 29
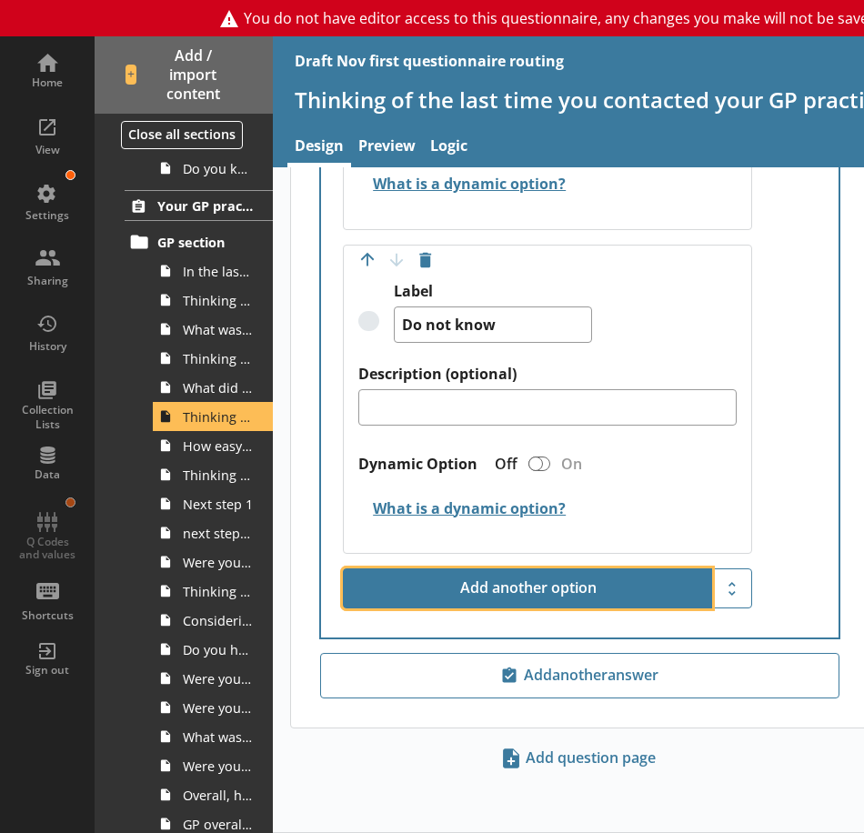
click at [582, 584] on button "Add another option" at bounding box center [527, 588] width 369 height 40
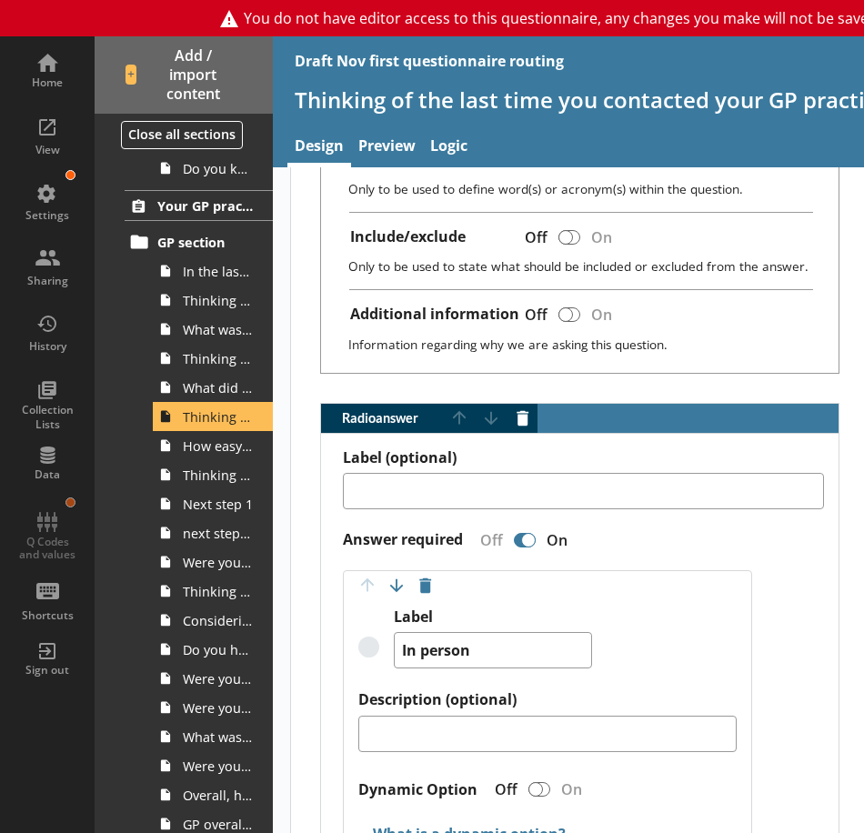
scroll to position [760, 0]
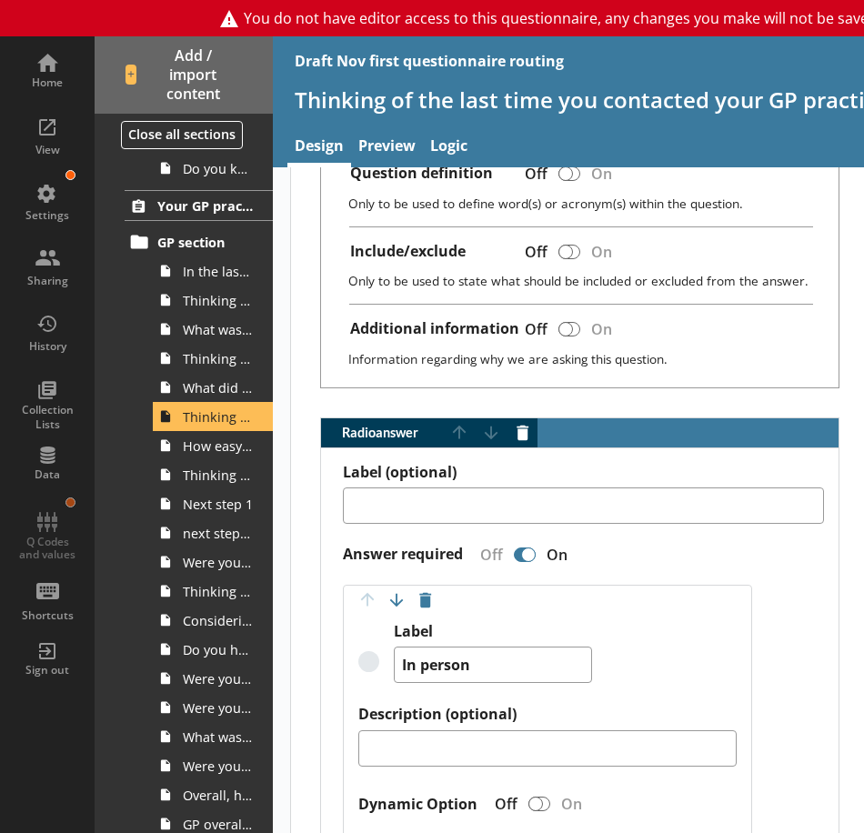
click at [667, 636] on div "Label In person" at bounding box center [546, 663] width 377 height 83
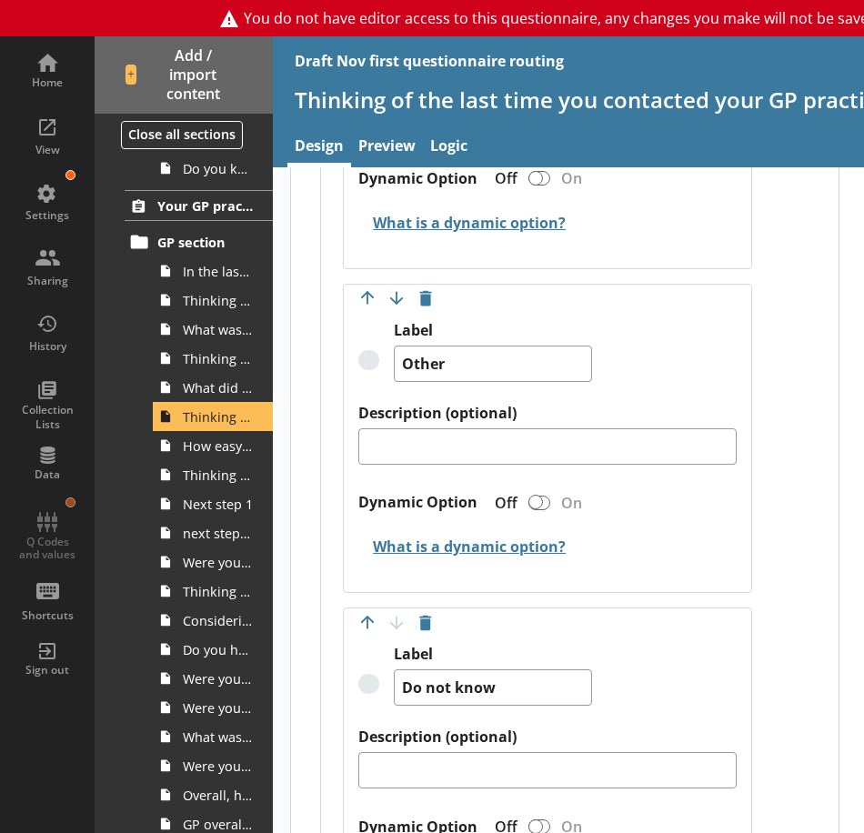
scroll to position [2761, 0]
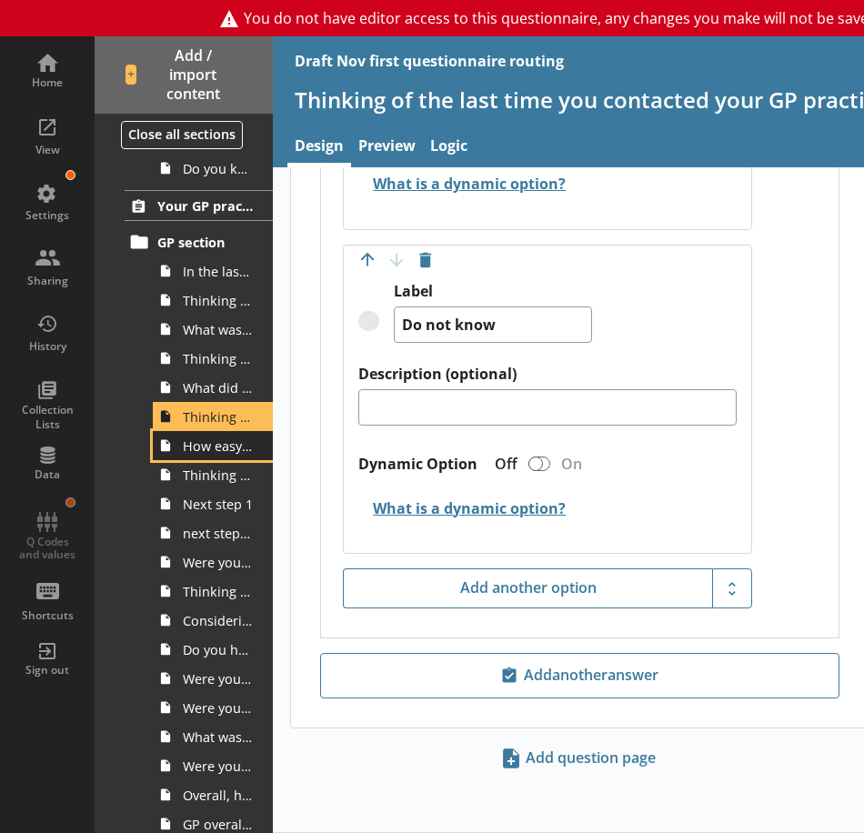
click at [210, 453] on span "How easy or difficult was it to make contact with your GP practice?" at bounding box center [218, 445] width 70 height 17
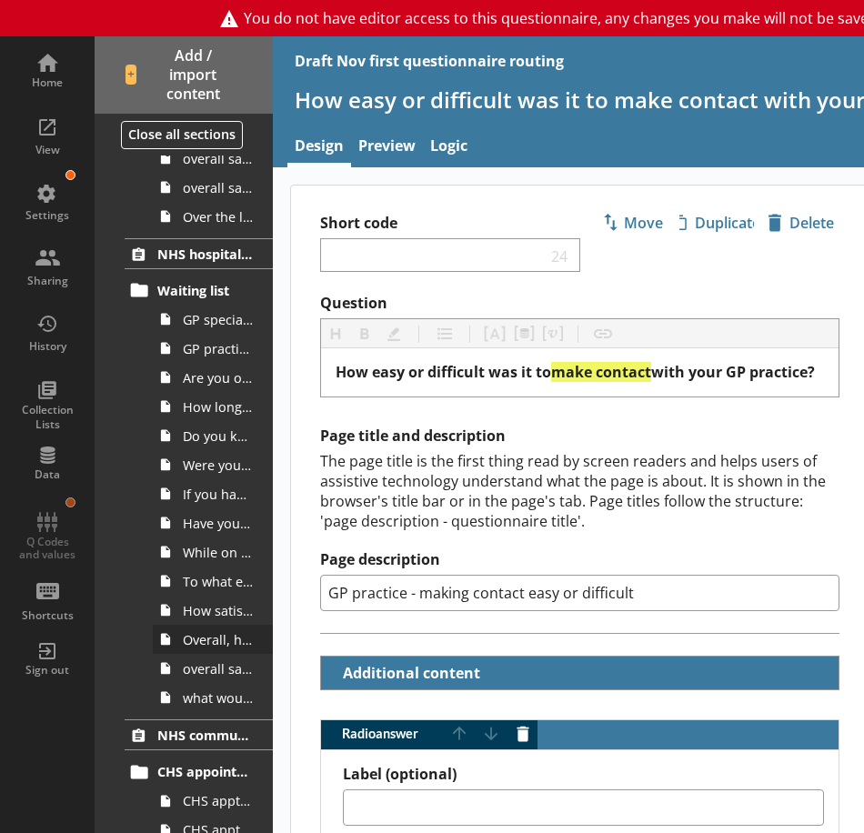
scroll to position [1364, 0]
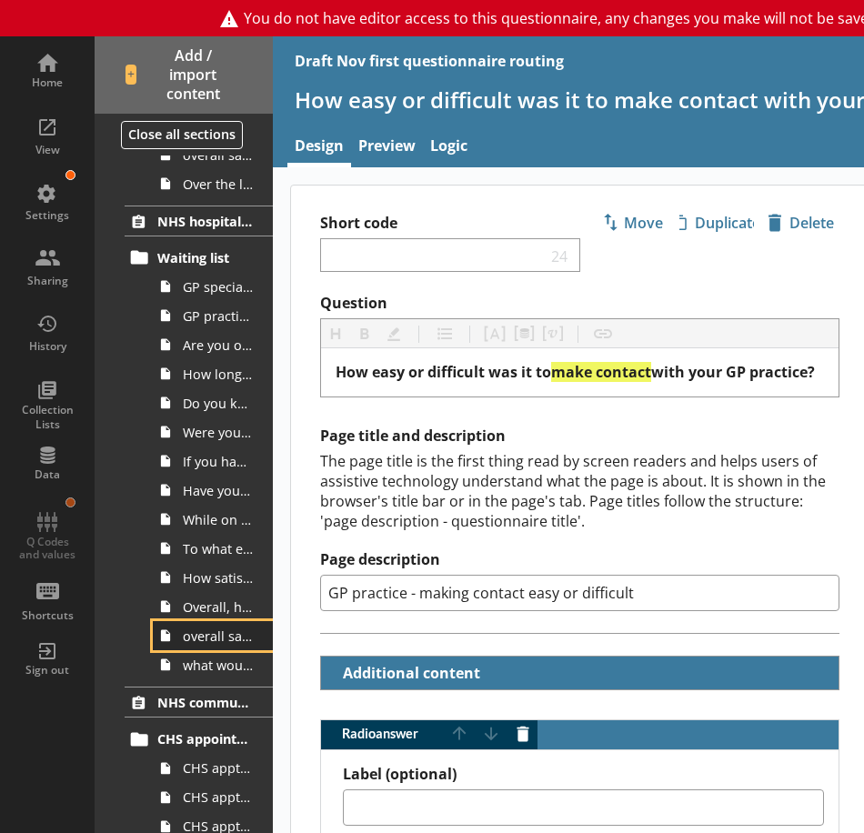
click at [202, 626] on link "overall satisfaction" at bounding box center [213, 635] width 120 height 29
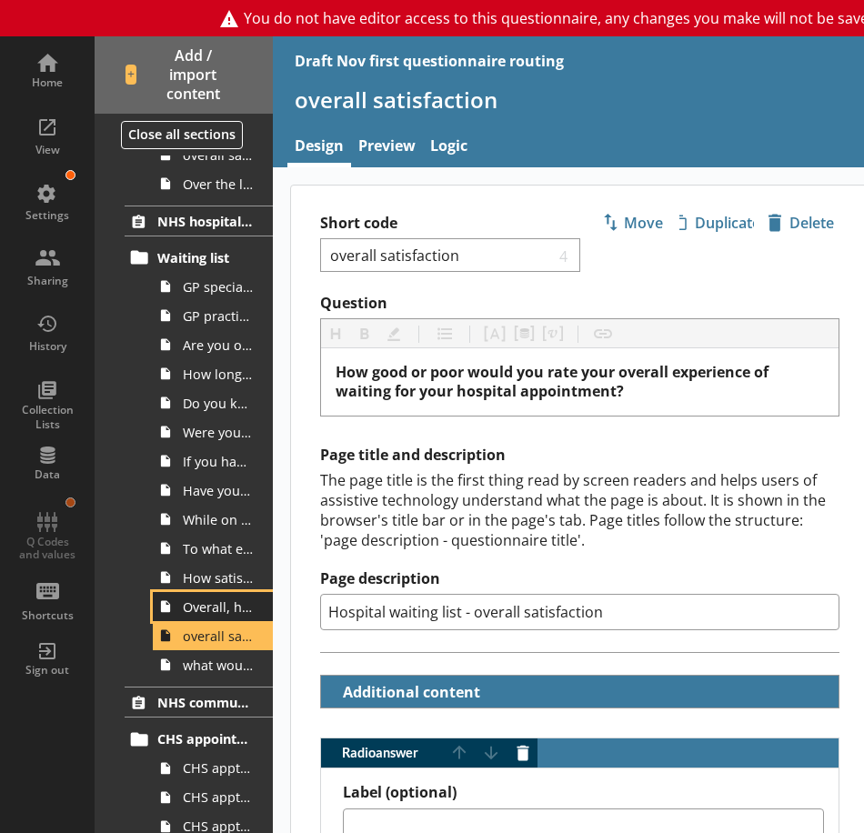
click at [202, 608] on span "Overall, how would you rate the administration of your care?" at bounding box center [218, 606] width 70 height 17
type textarea "x"
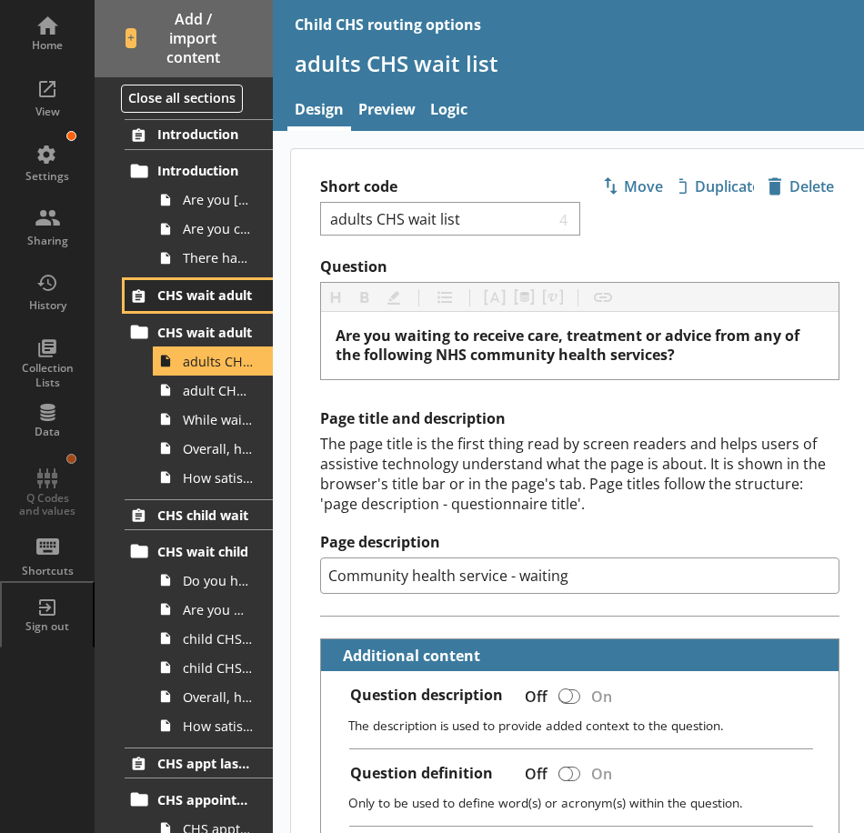
click at [192, 296] on span "CHS wait adult" at bounding box center [205, 294] width 96 height 17
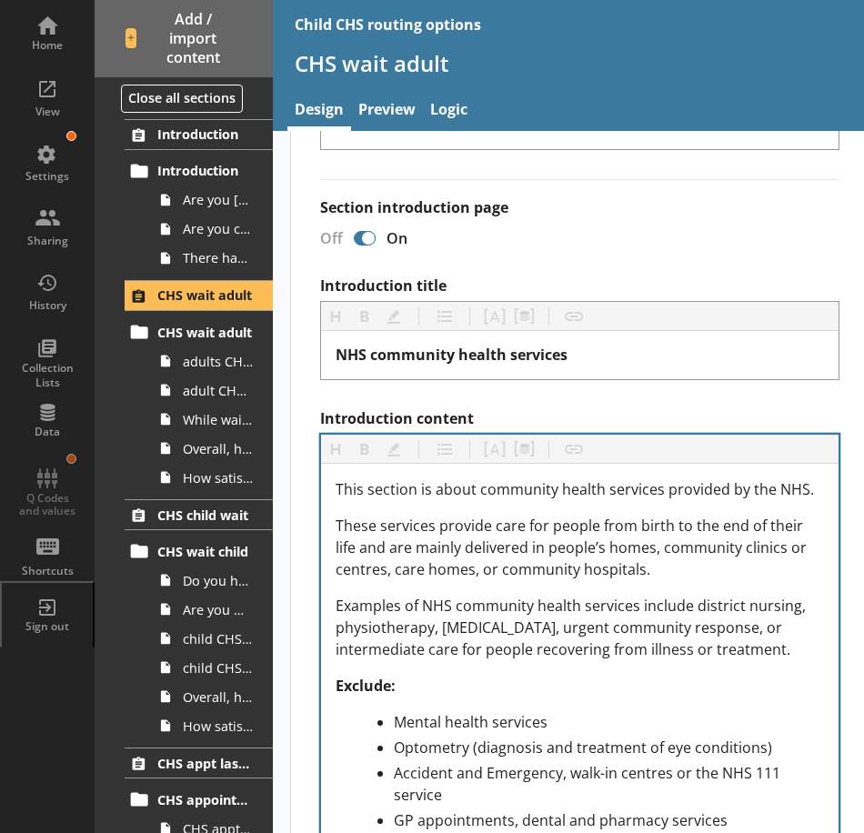
scroll to position [273, 0]
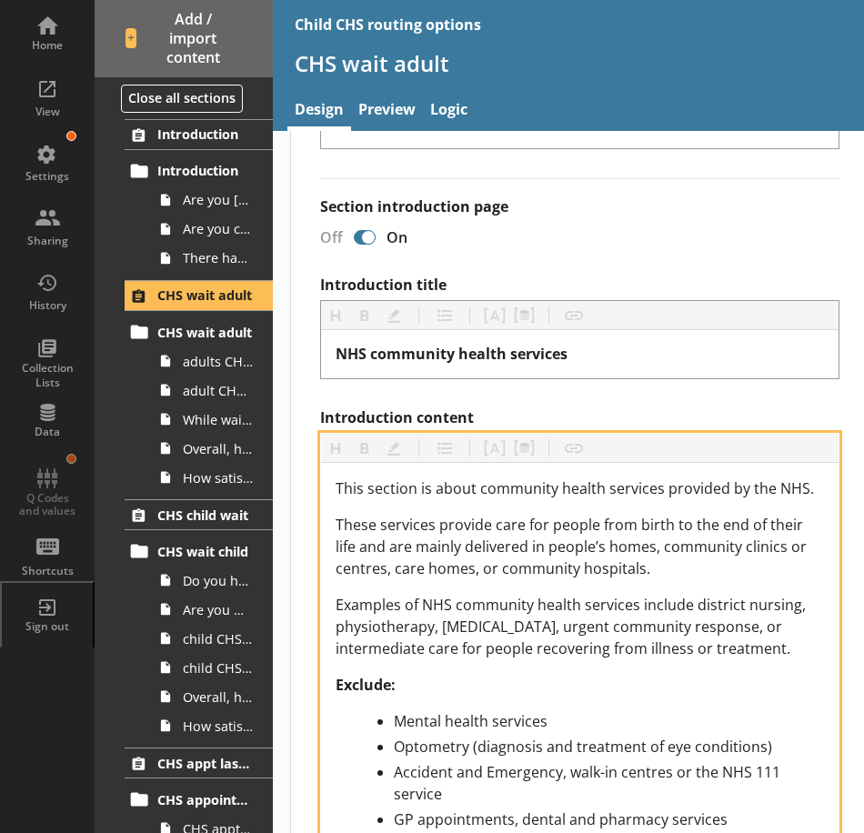
click at [534, 607] on span "Examples of NHS community health services include district nursing, physiothera…" at bounding box center [573, 627] width 474 height 64
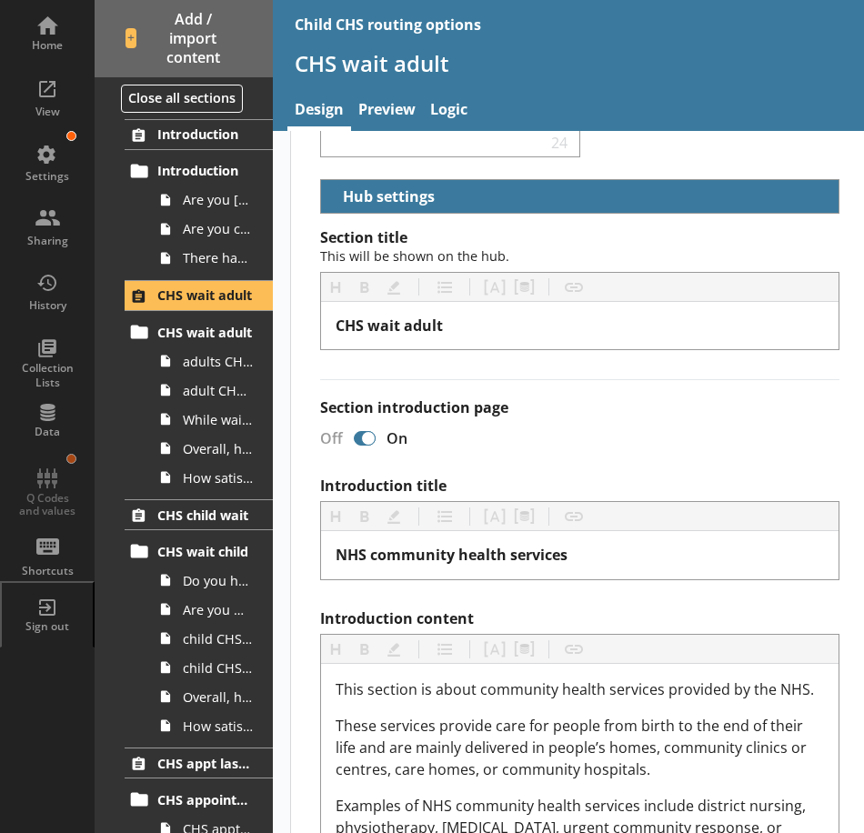
scroll to position [39, 0]
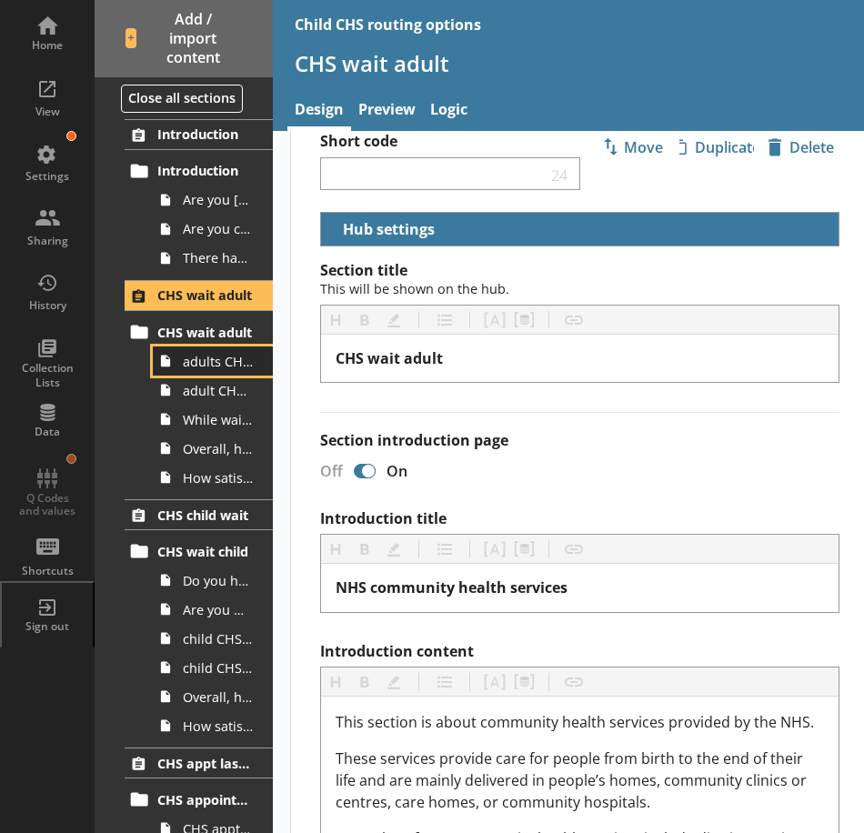
click at [226, 365] on span "adults CHS wait list" at bounding box center [218, 361] width 70 height 17
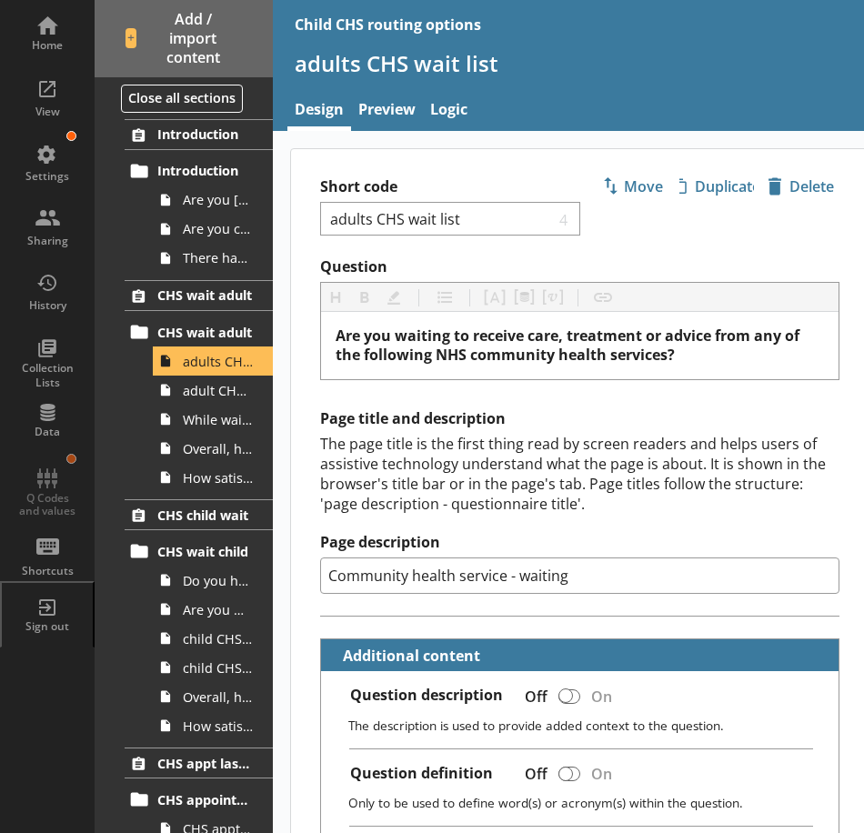
click at [358, 441] on div "The page title is the first thing read by screen readers and helps users of ass…" at bounding box center [579, 474] width 519 height 80
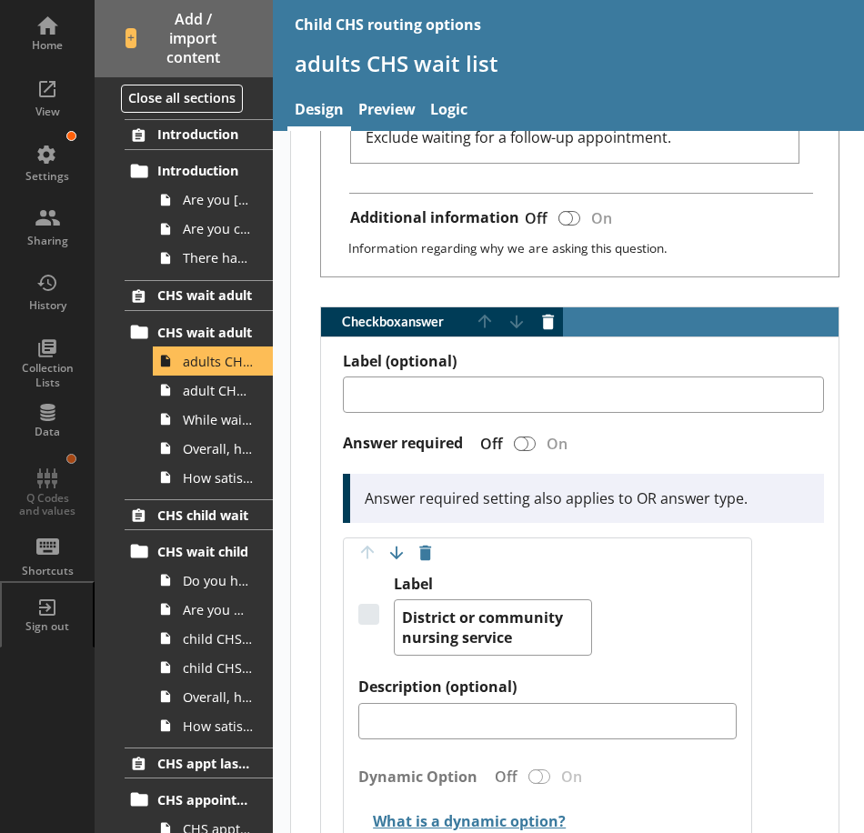
scroll to position [780, 0]
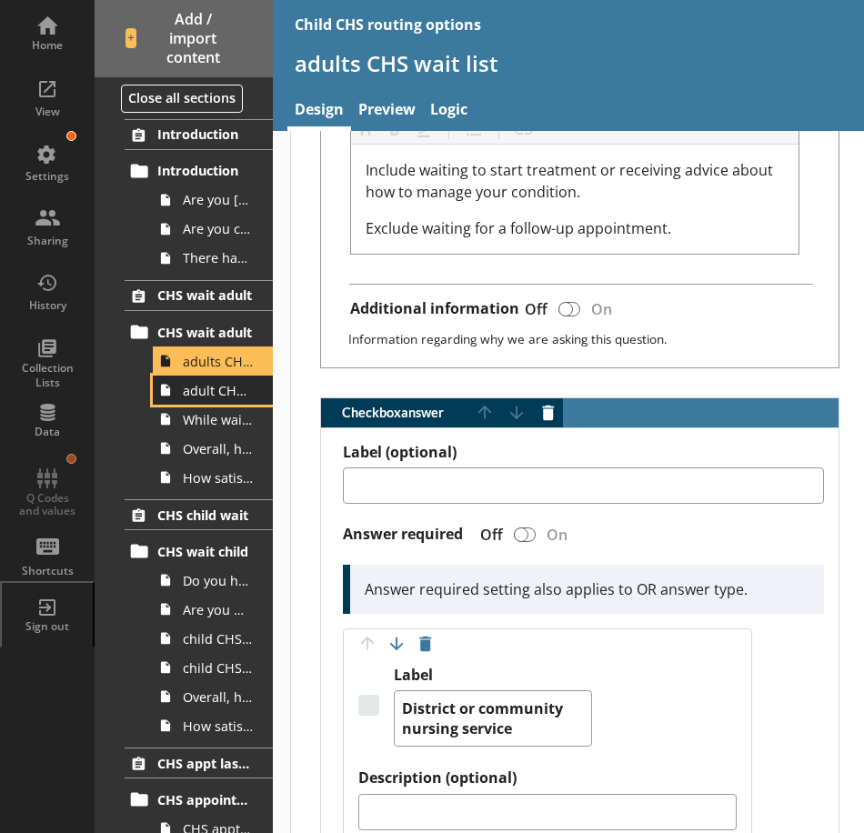
click at [214, 401] on link "adult CHS yes/no" at bounding box center [213, 390] width 120 height 29
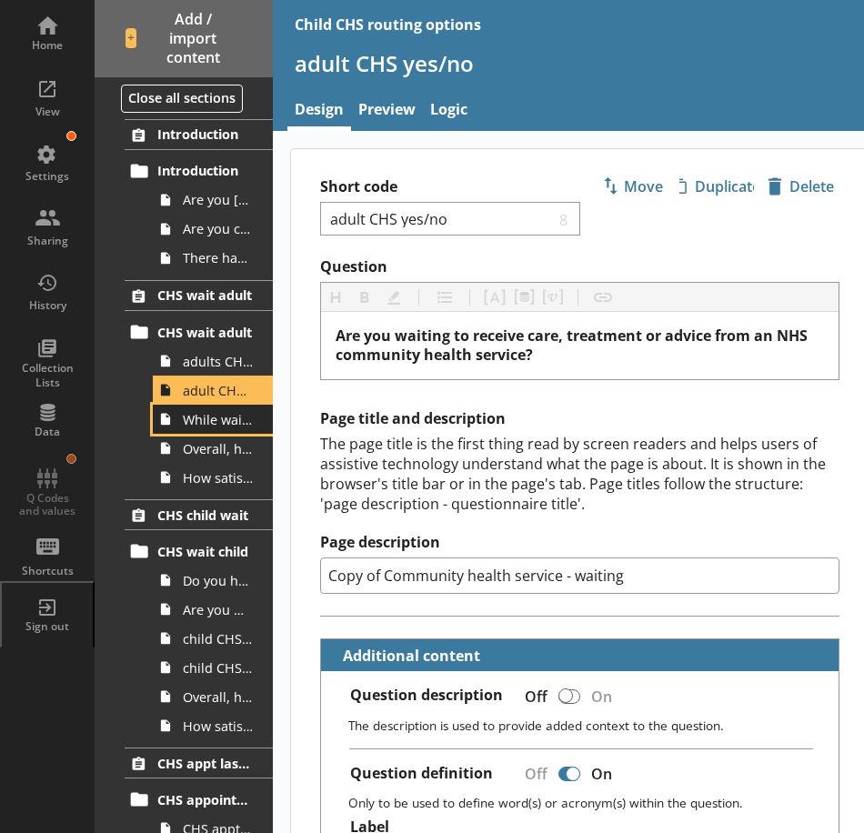
click at [206, 430] on link "While waiting to receive care, treatment or advice from the NHS community healt…" at bounding box center [213, 419] width 120 height 29
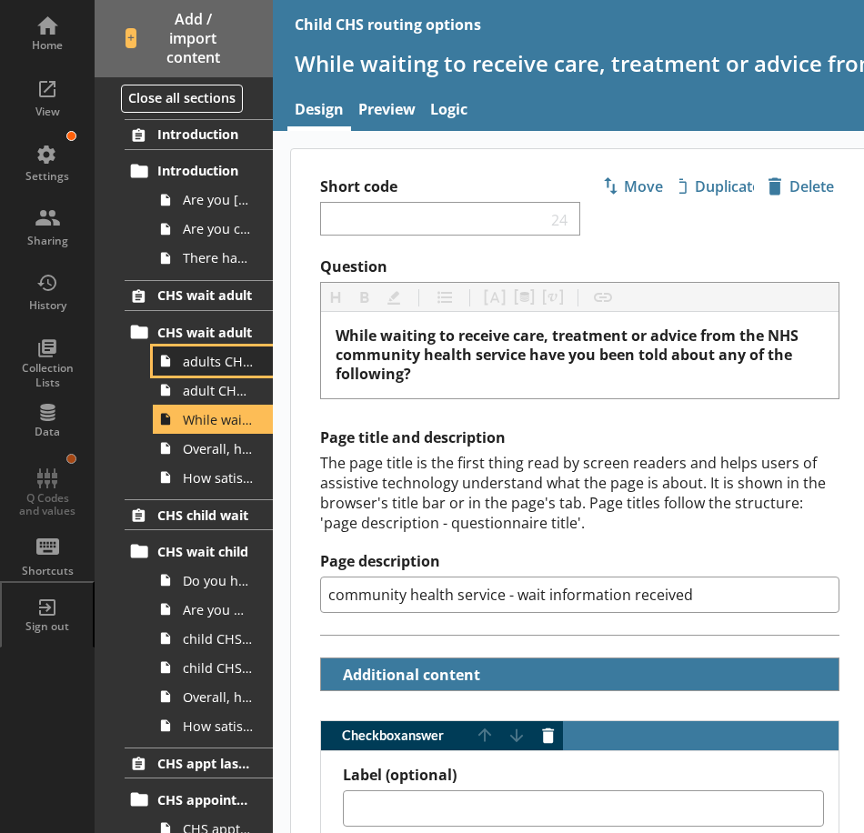
click at [206, 373] on link "adults CHS wait list" at bounding box center [213, 360] width 120 height 29
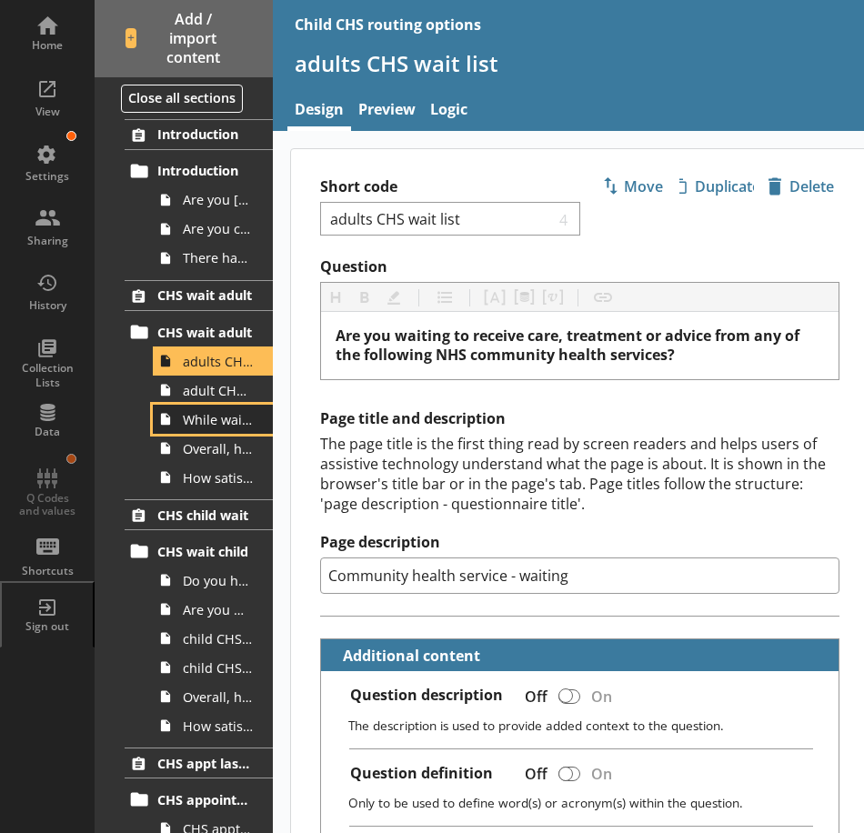
click at [206, 415] on span "While waiting to receive care, treatment or advice from the NHS community healt…" at bounding box center [218, 419] width 70 height 17
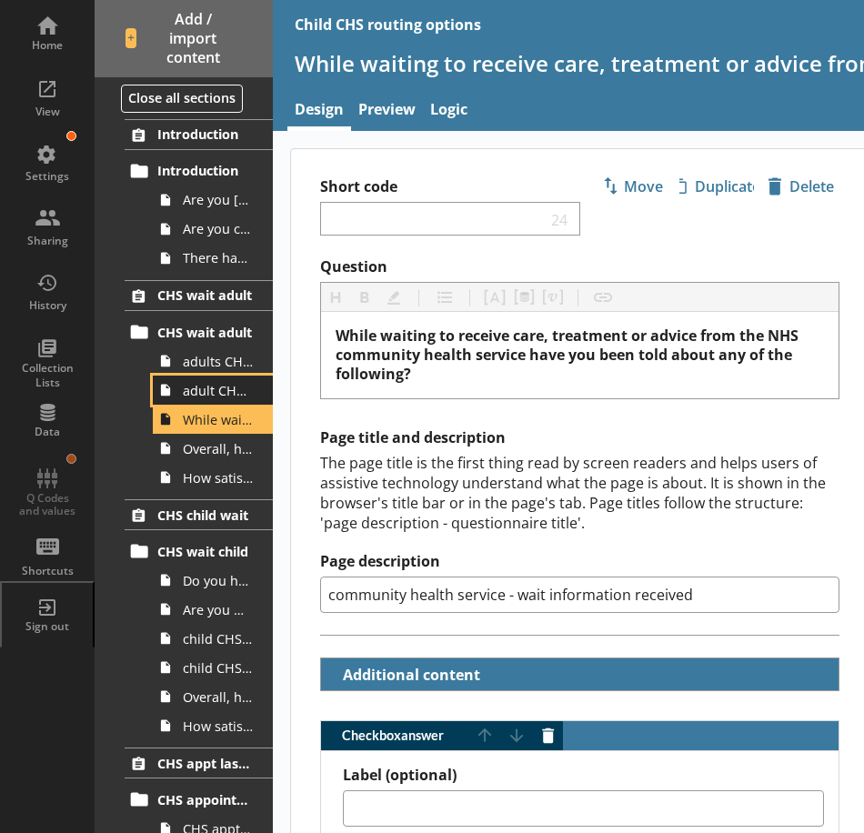
click at [200, 396] on span "adult CHS yes/no" at bounding box center [218, 390] width 70 height 17
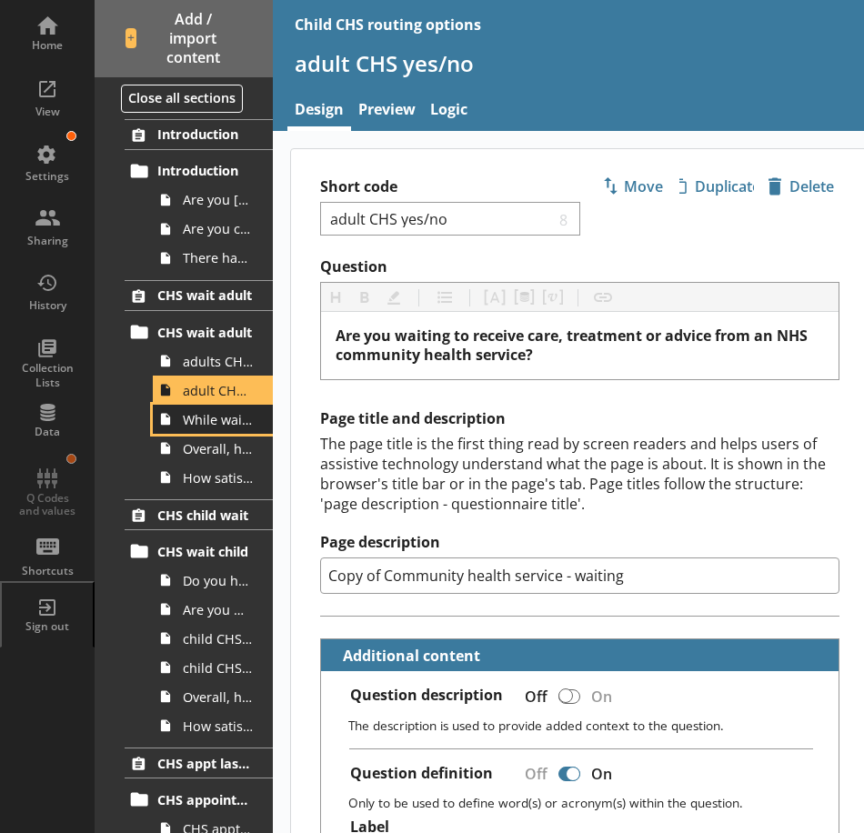
click at [201, 420] on span "While waiting to receive care, treatment or advice from the NHS community healt…" at bounding box center [218, 419] width 70 height 17
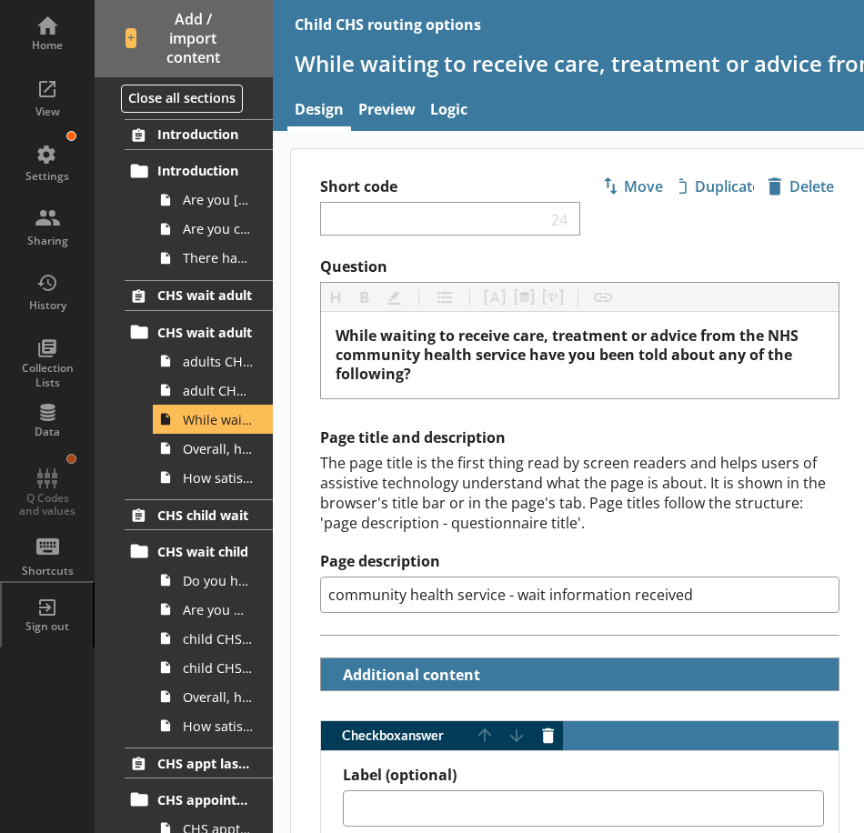
drag, startPoint x: 693, startPoint y: 594, endPoint x: 313, endPoint y: 601, distance: 380.2
click at [312, 600] on div "Page title and description The page title is the first thing read by screen rea…" at bounding box center [579, 531] width 577 height 207
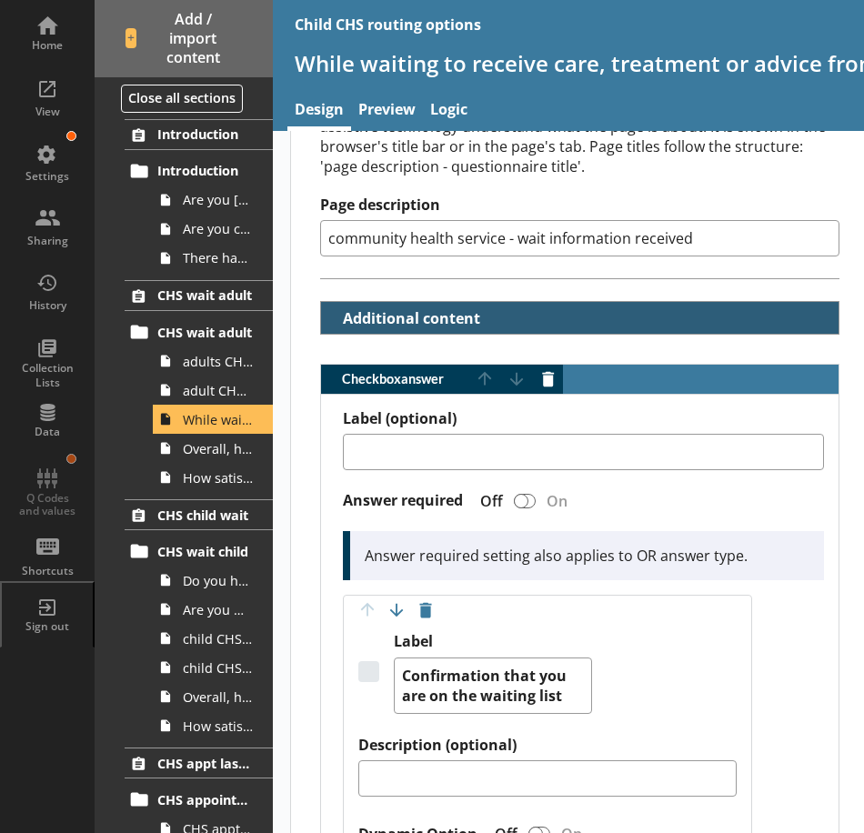
scroll to position [364, 0]
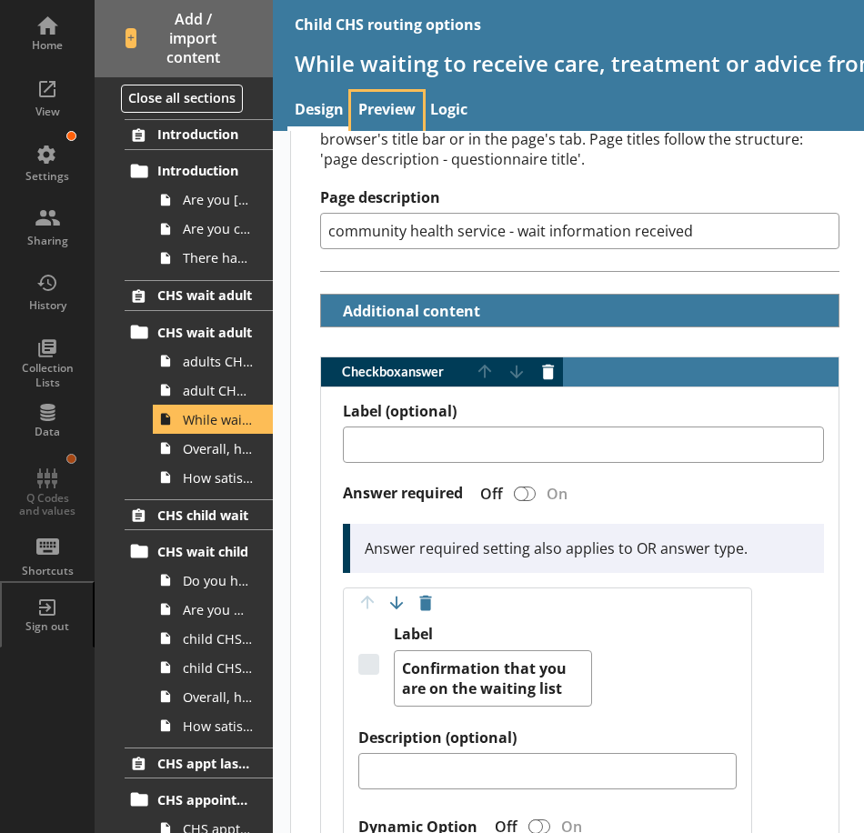
click at [404, 99] on link "Preview" at bounding box center [387, 111] width 72 height 39
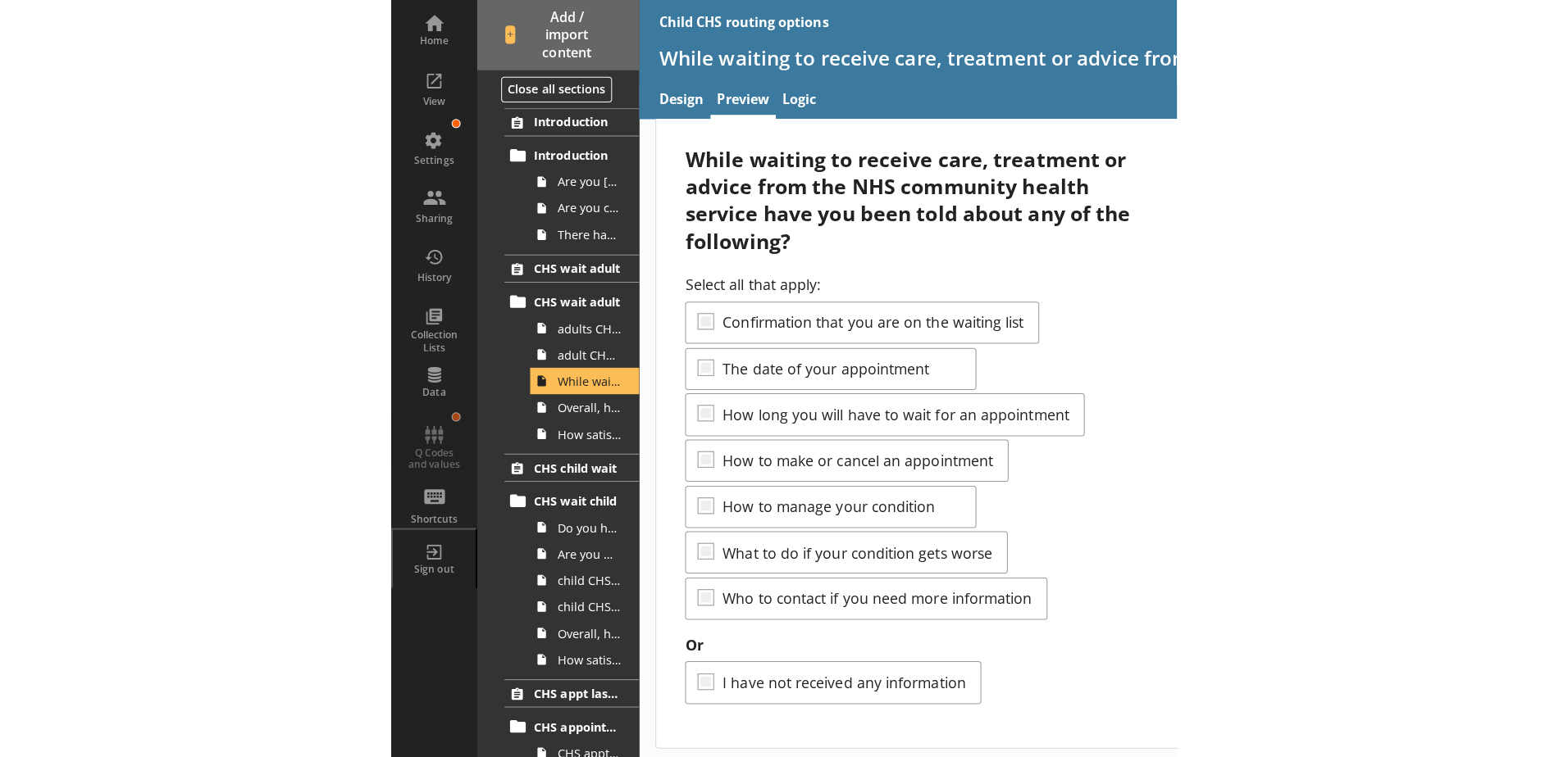
scroll to position [23, 0]
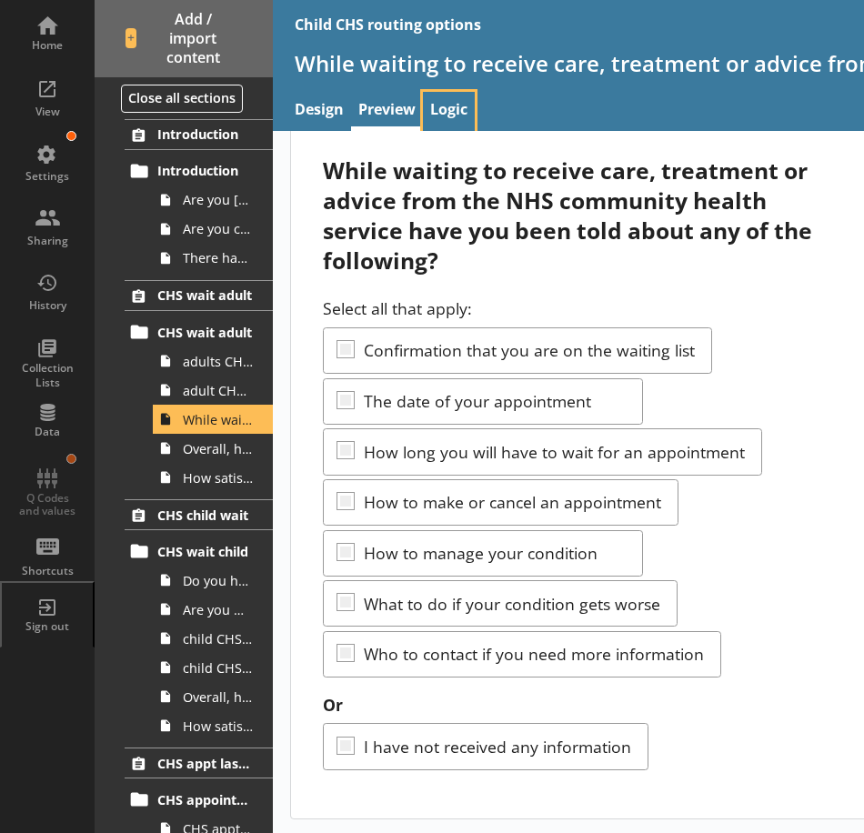
click at [441, 109] on link "Logic" at bounding box center [449, 111] width 52 height 39
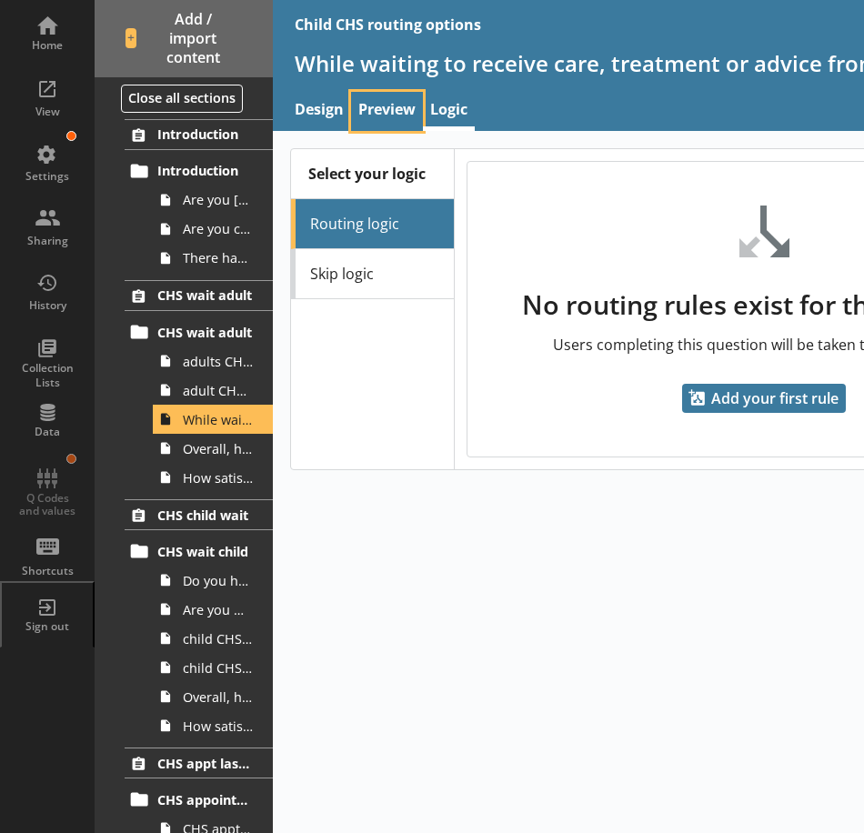
click at [386, 121] on link "Preview" at bounding box center [387, 111] width 72 height 39
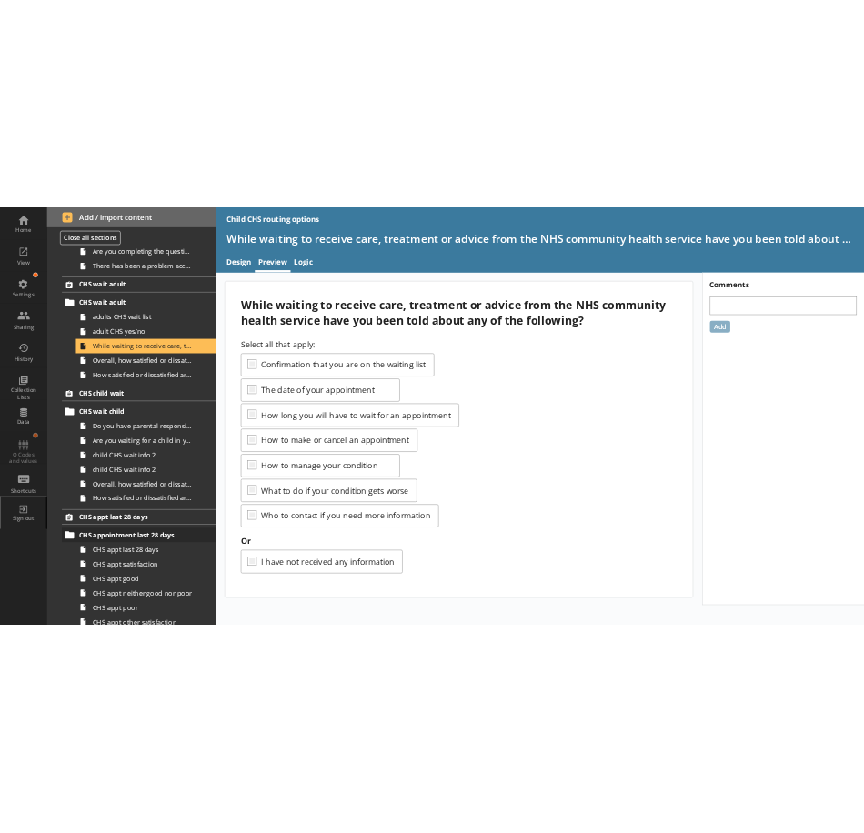
scroll to position [245, 0]
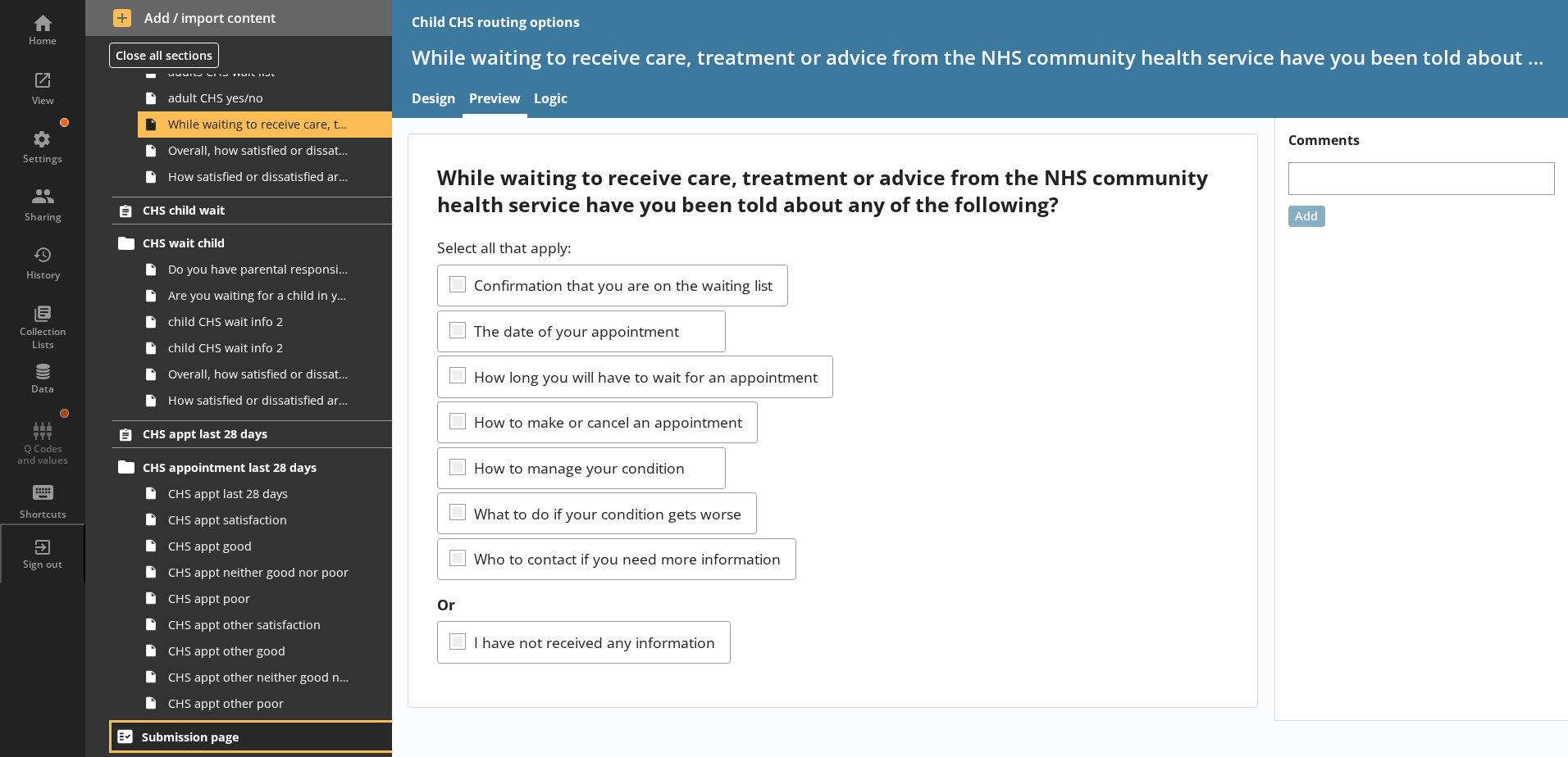
click at [207, 738] on span "Submission page" at bounding box center [243, 736] width 202 height 15
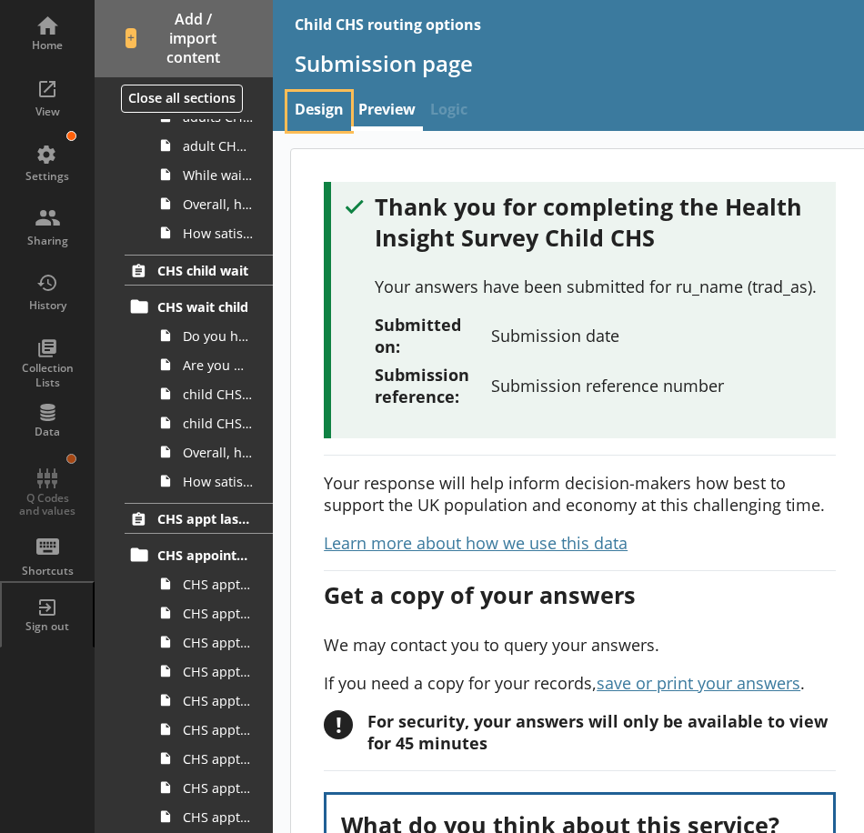
click at [324, 104] on link "Design" at bounding box center [319, 111] width 64 height 39
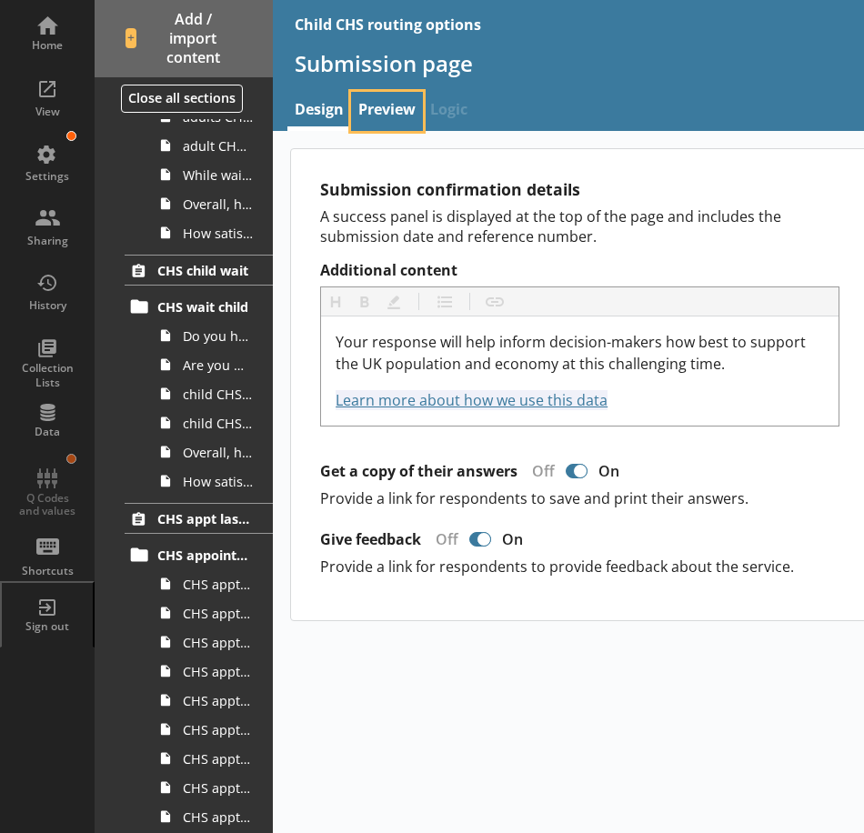
click at [386, 119] on link "Preview" at bounding box center [387, 111] width 72 height 39
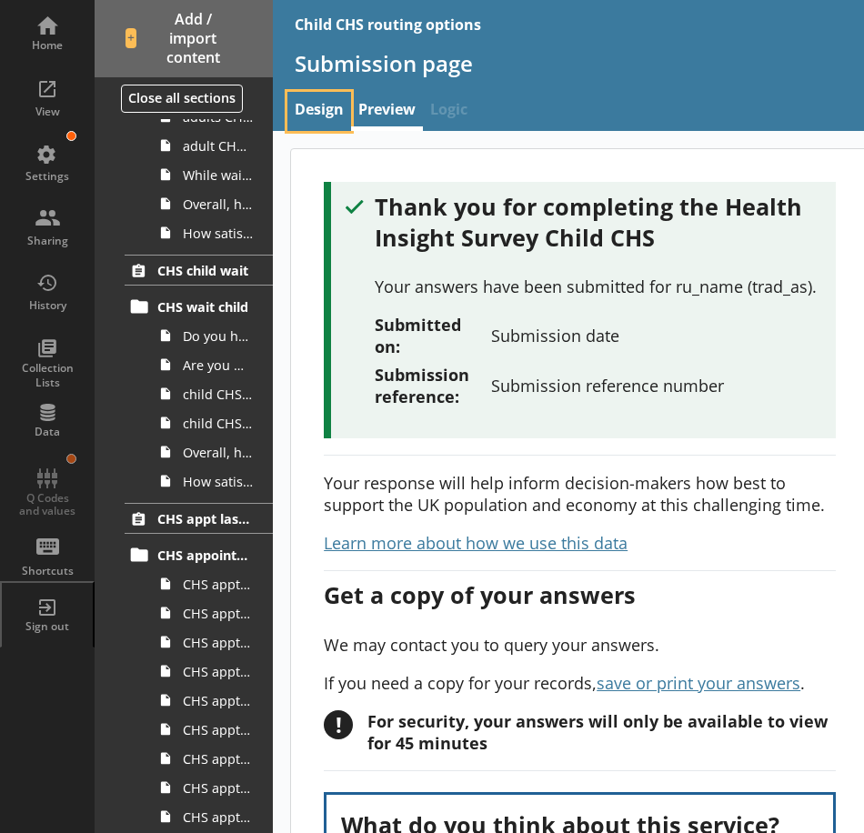
click at [333, 107] on link "Design" at bounding box center [319, 111] width 64 height 39
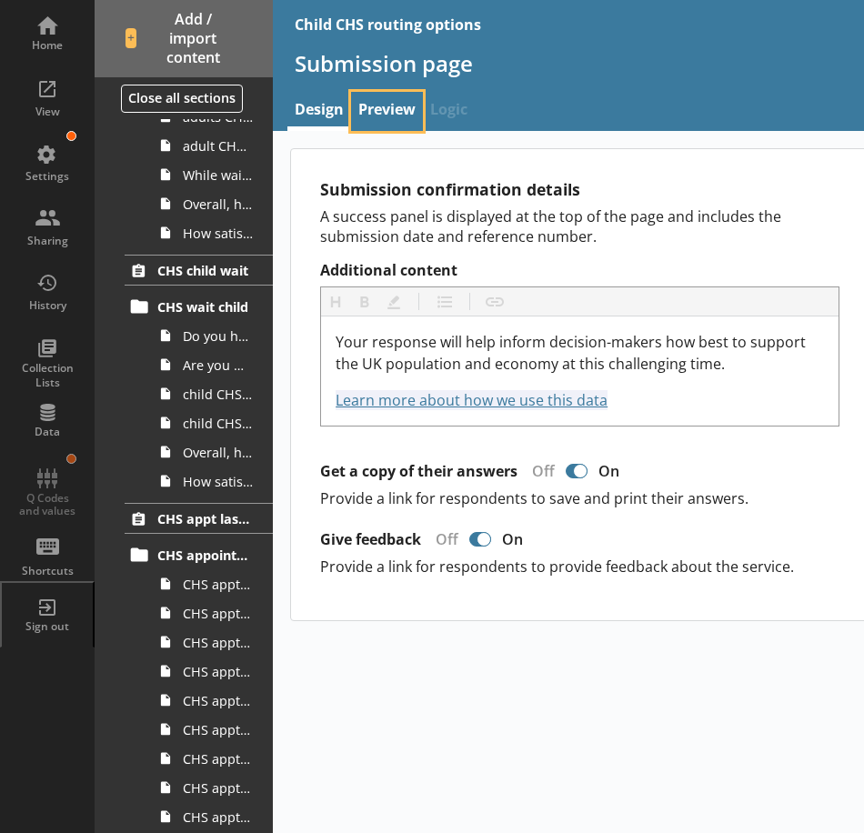
click at [371, 119] on link "Preview" at bounding box center [387, 111] width 72 height 39
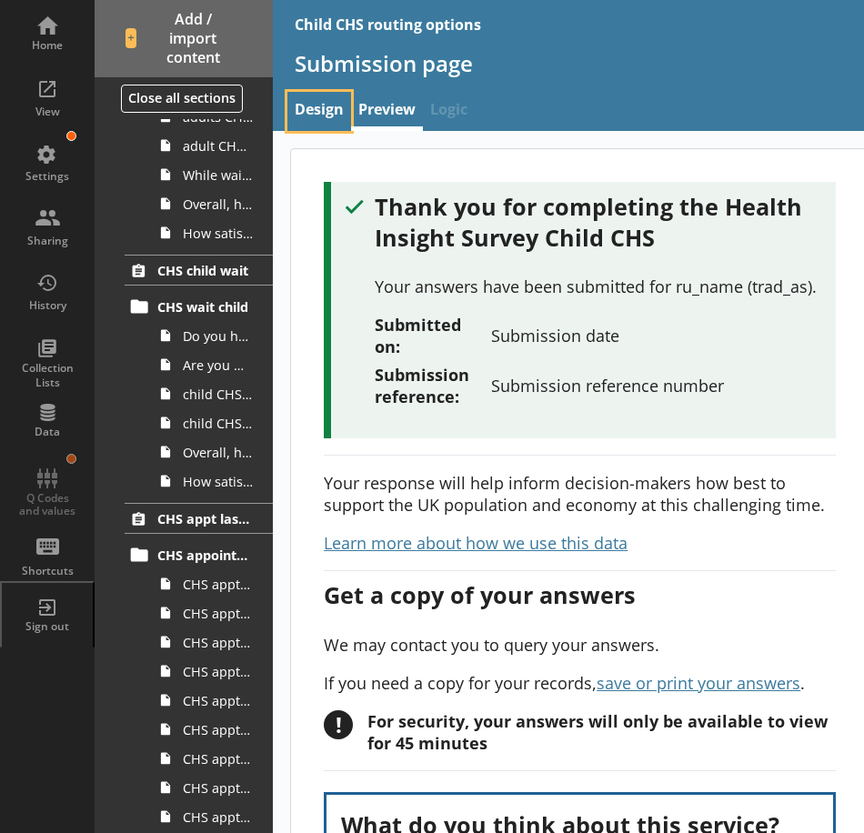
click at [324, 115] on link "Design" at bounding box center [319, 111] width 64 height 39
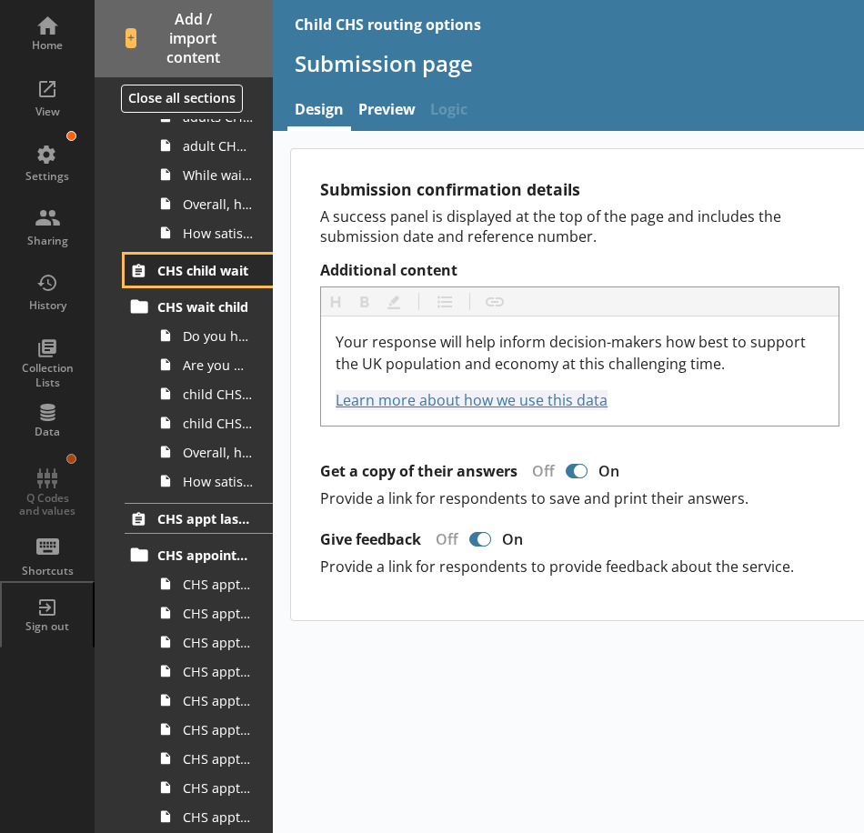
click at [176, 272] on span "CHS child wait" at bounding box center [205, 270] width 96 height 17
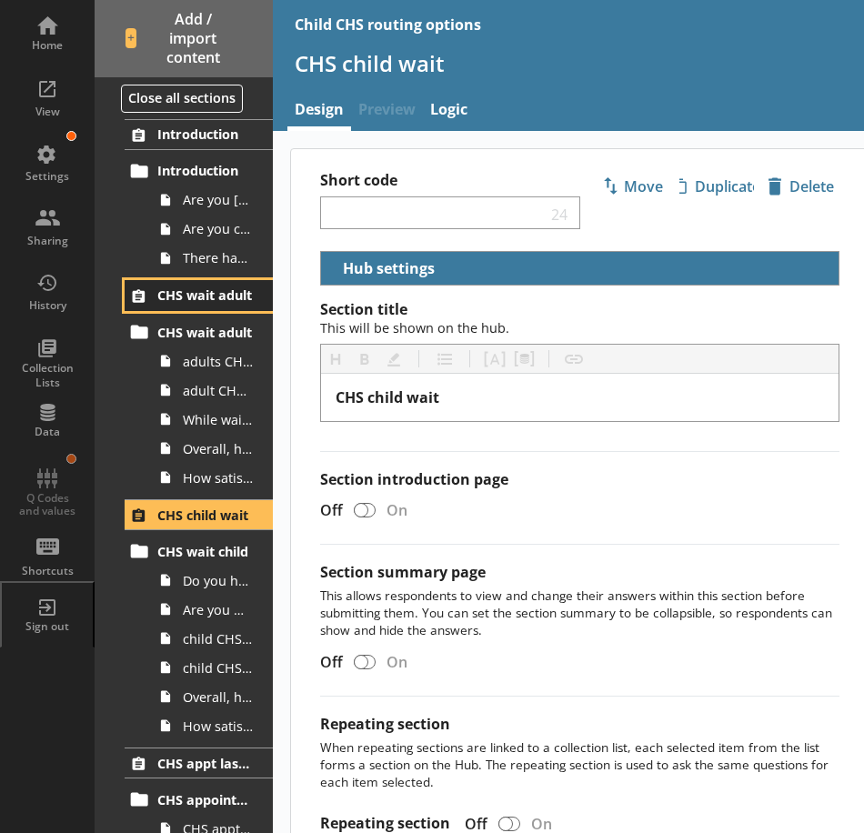
click at [193, 298] on span "CHS wait adult" at bounding box center [205, 294] width 96 height 17
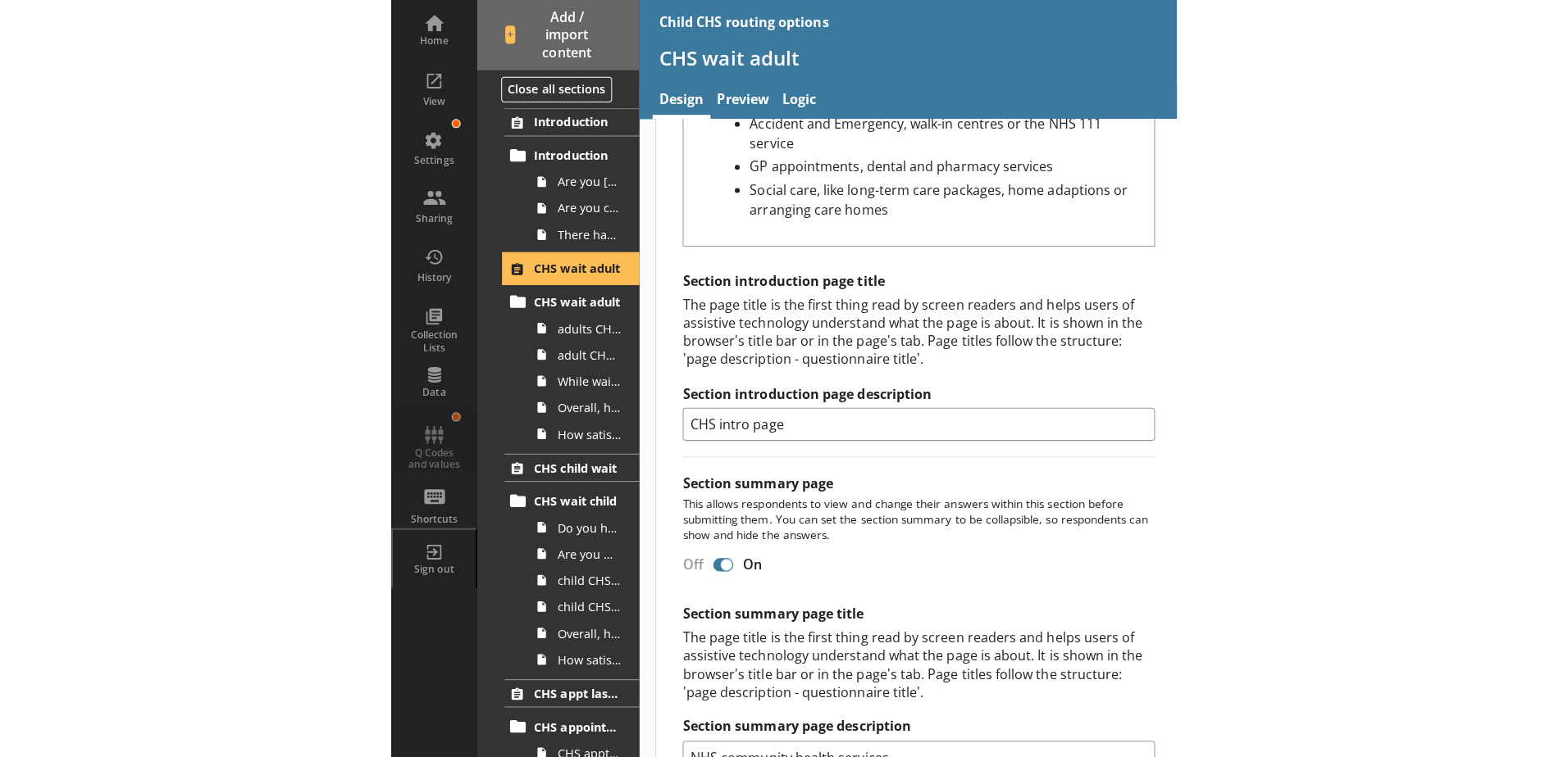
scroll to position [790, 0]
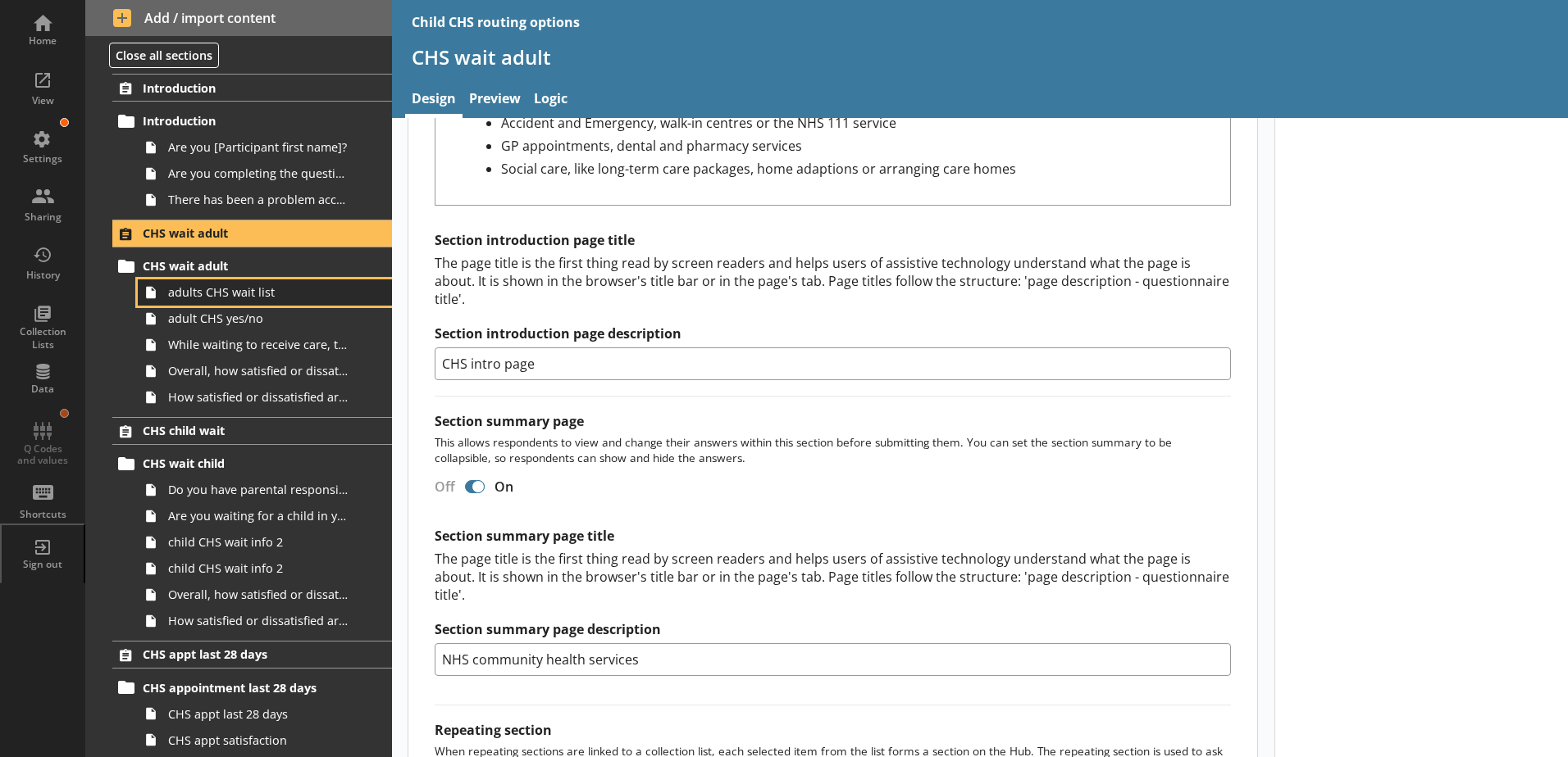
click at [240, 293] on span "adults CHS wait list" at bounding box center [259, 292] width 182 height 15
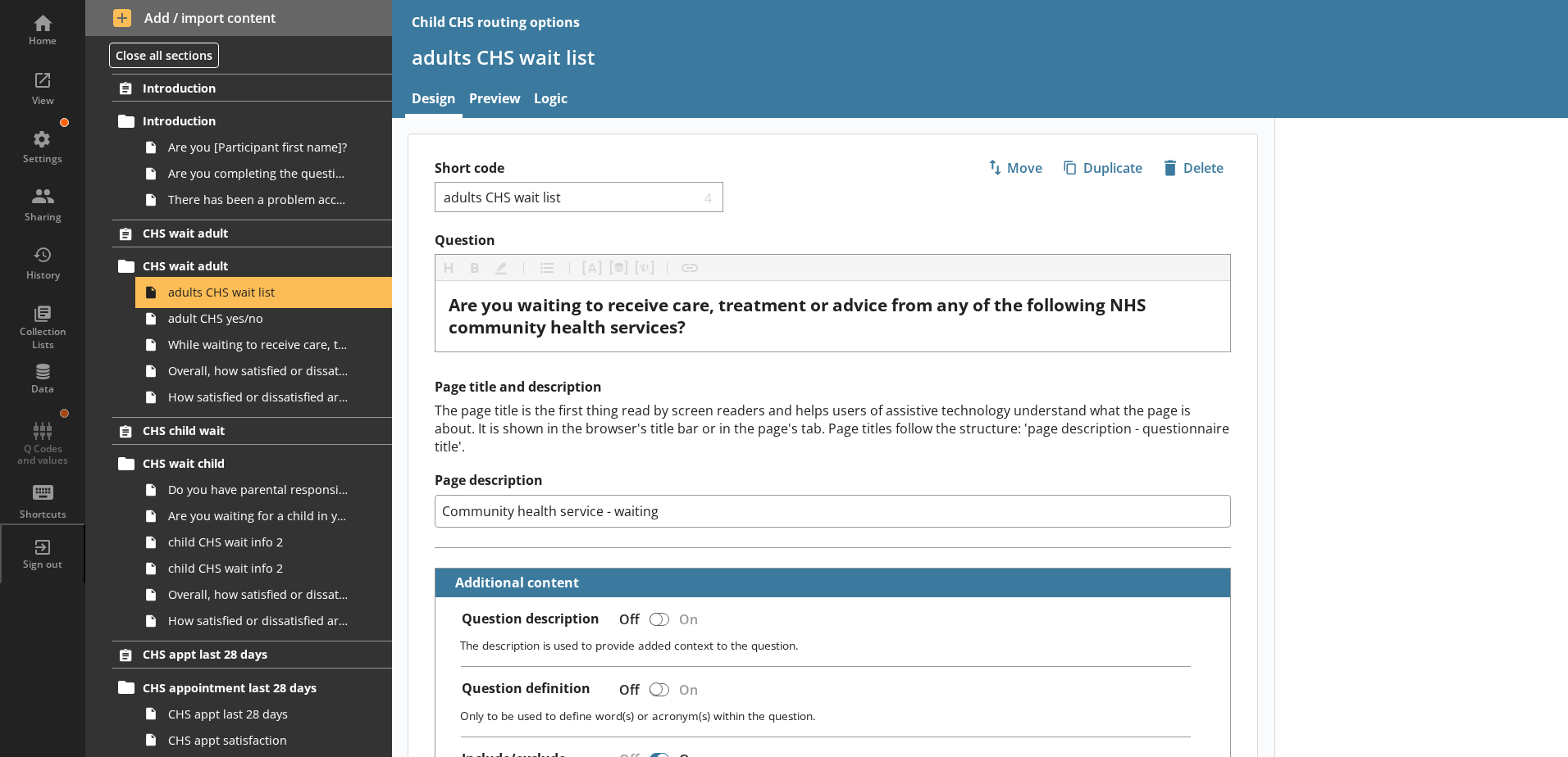
type textarea "x"
click at [556, 102] on link "Logic" at bounding box center [551, 100] width 47 height 35
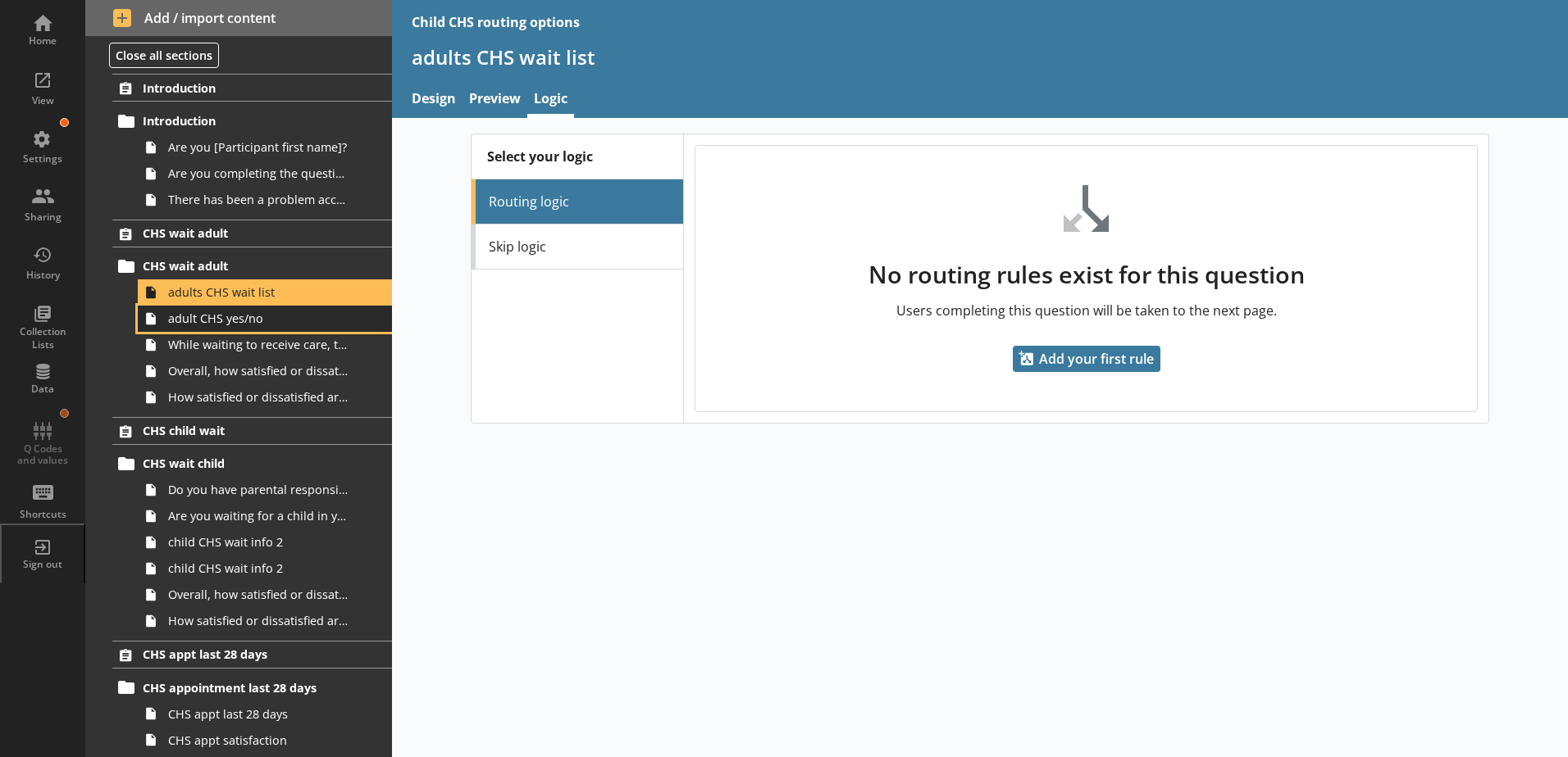
click at [243, 315] on span "adult CHS yes/no" at bounding box center [259, 318] width 182 height 15
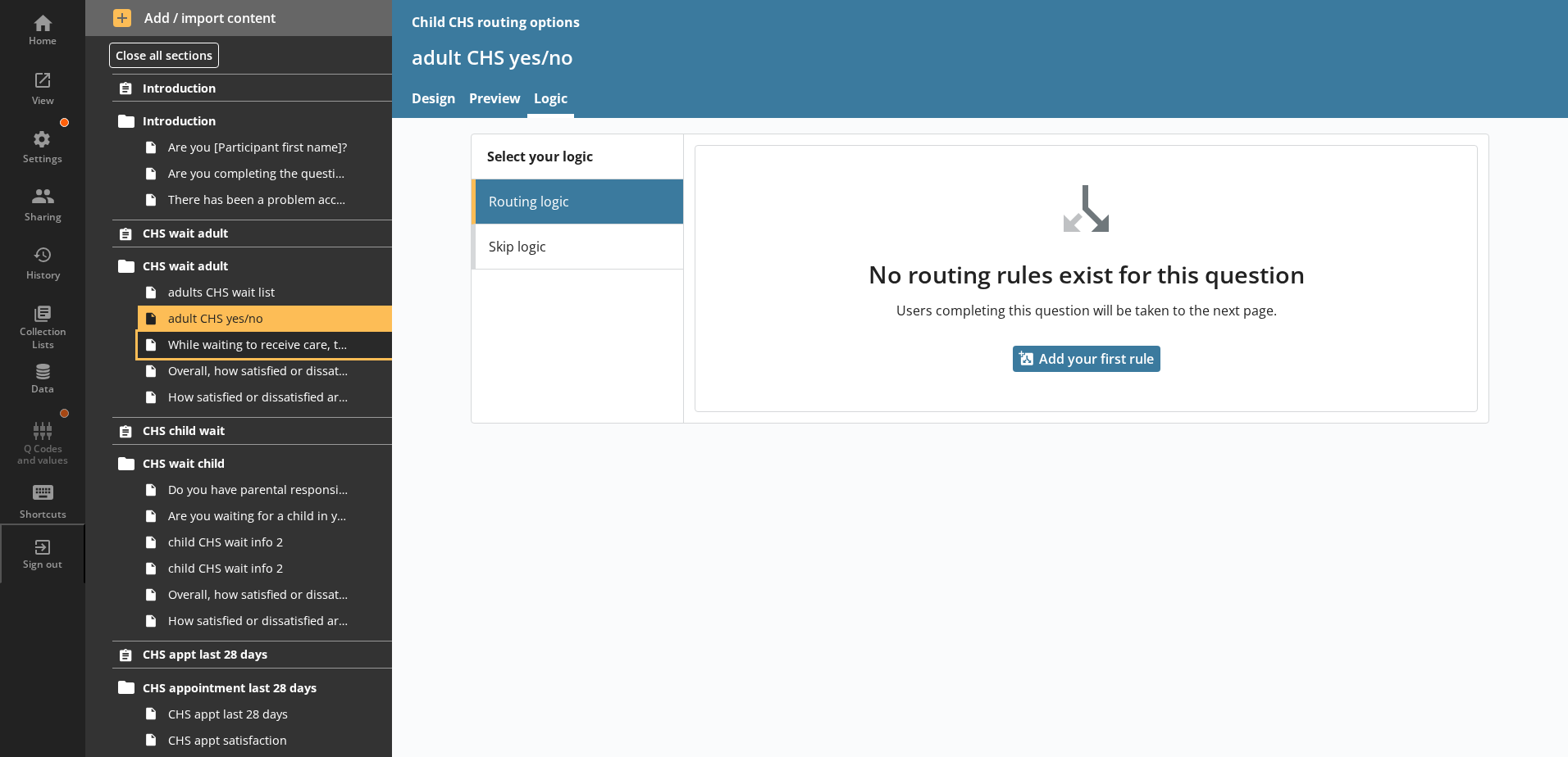
click at [251, 348] on span "While waiting to receive care, treatment or advice from the NHS community healt…" at bounding box center [259, 344] width 182 height 15
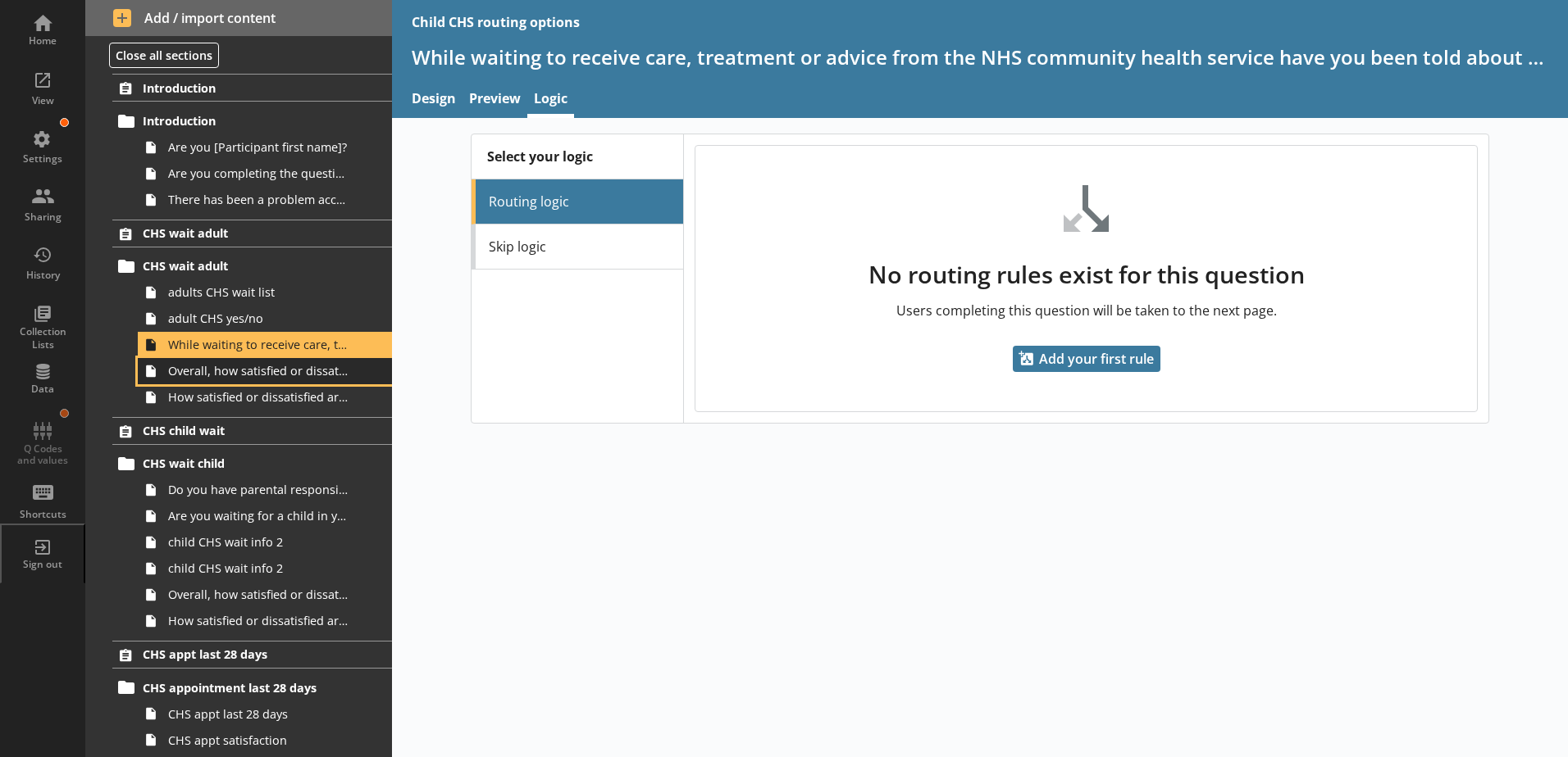
click at [236, 370] on span "Overall, how satisfied or dissatisfied are you with the communication about you…" at bounding box center [259, 370] width 182 height 15
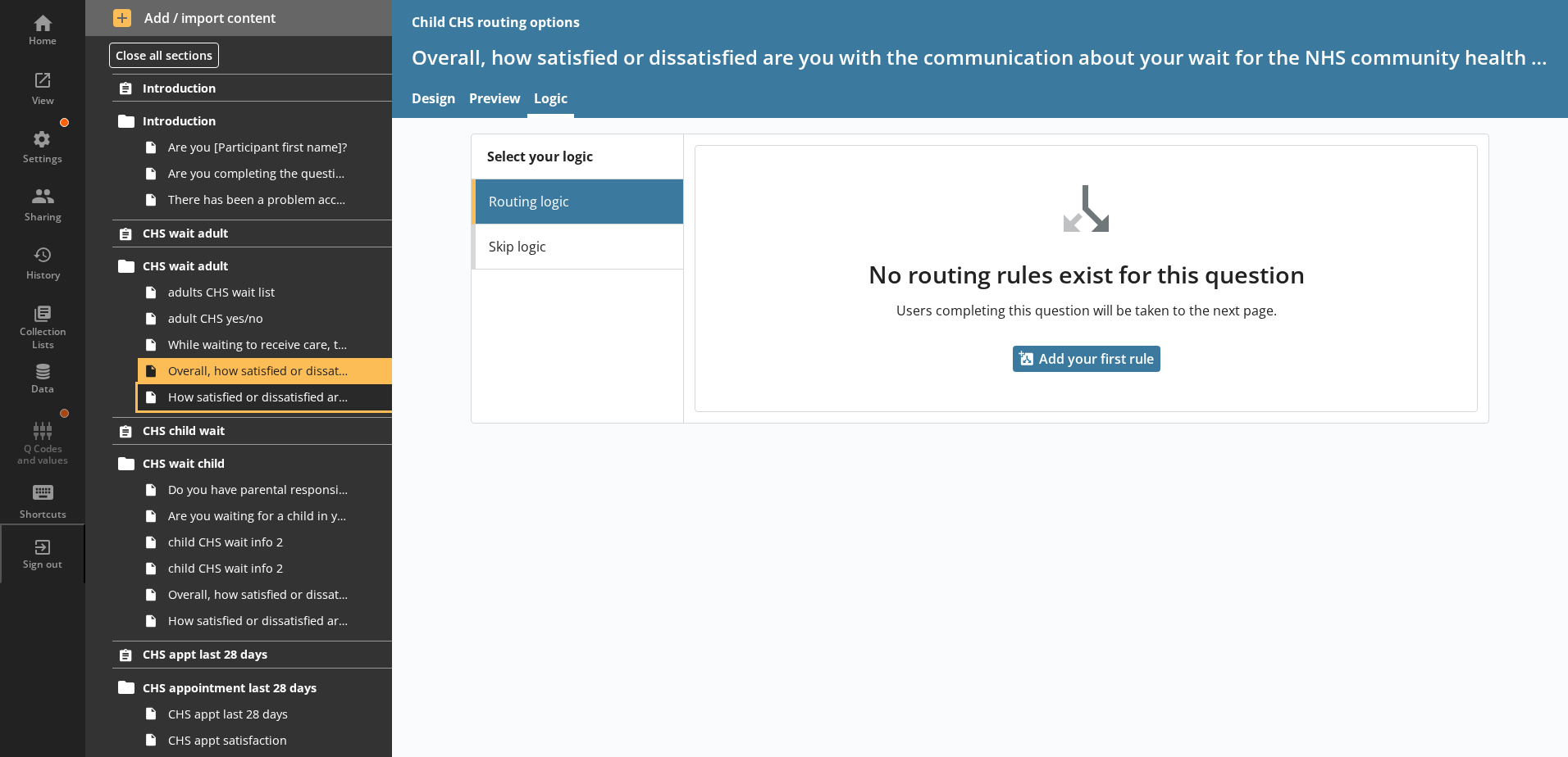
click at [231, 388] on link "How satisfied or dissatisfied are you with the length of time you have been wai…" at bounding box center [265, 397] width 254 height 26
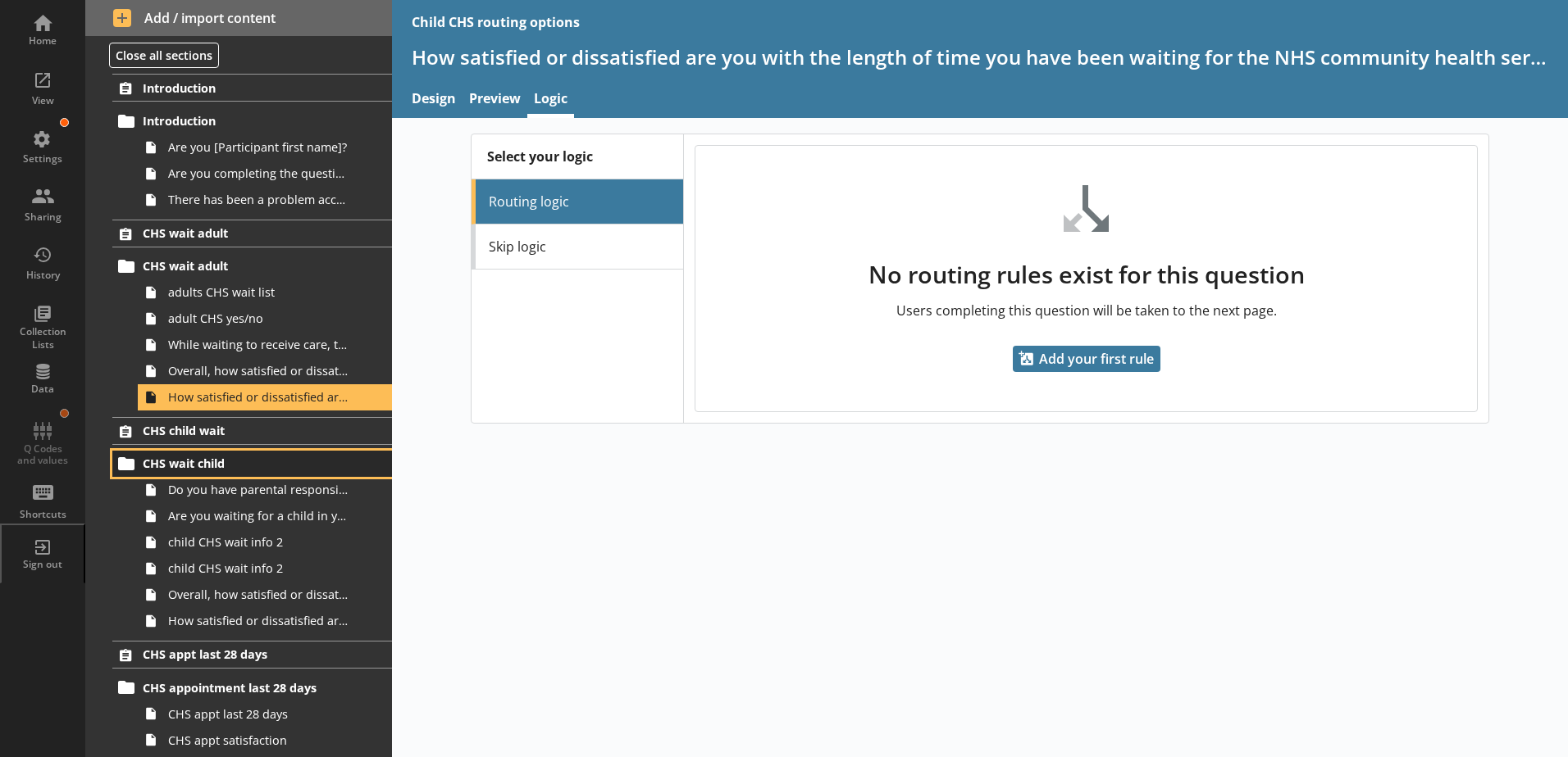
click at [217, 476] on link "CHS wait child" at bounding box center [252, 463] width 280 height 26
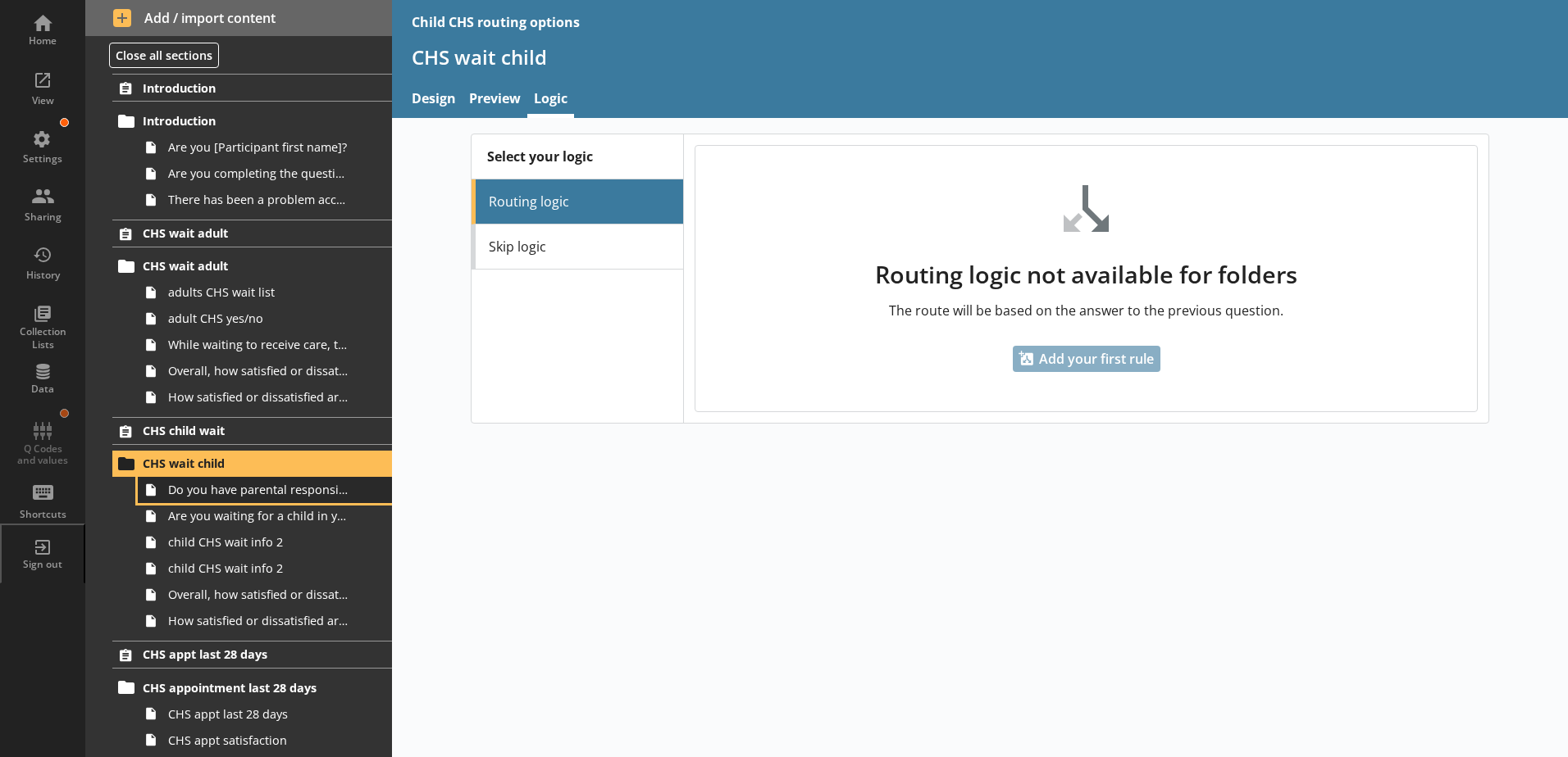
click at [212, 492] on span "Do you have parental responsibility for any children aged under 18 years living…" at bounding box center [259, 489] width 182 height 15
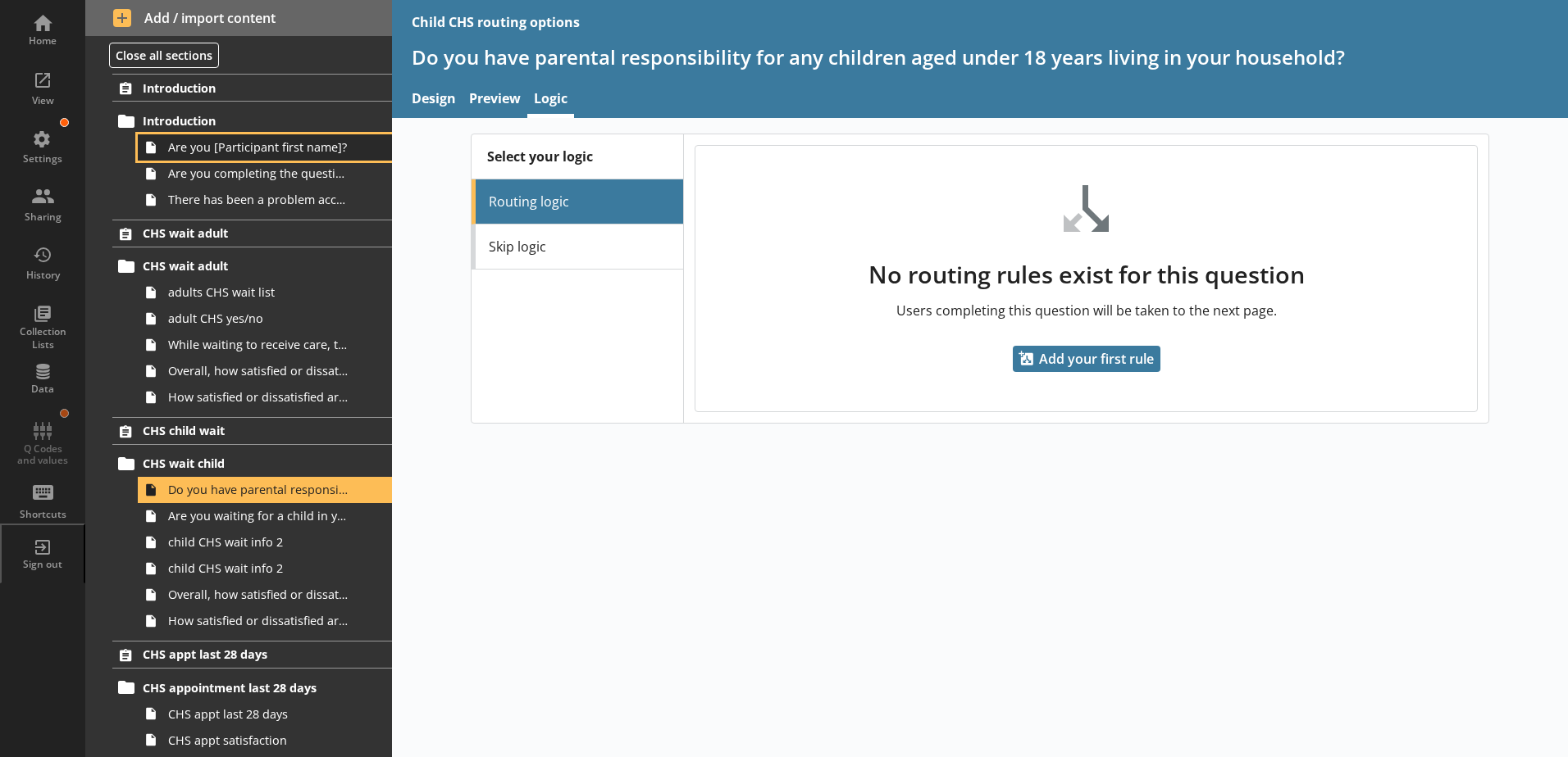
click at [228, 148] on span "Are you [Participant first name]?" at bounding box center [259, 147] width 182 height 15
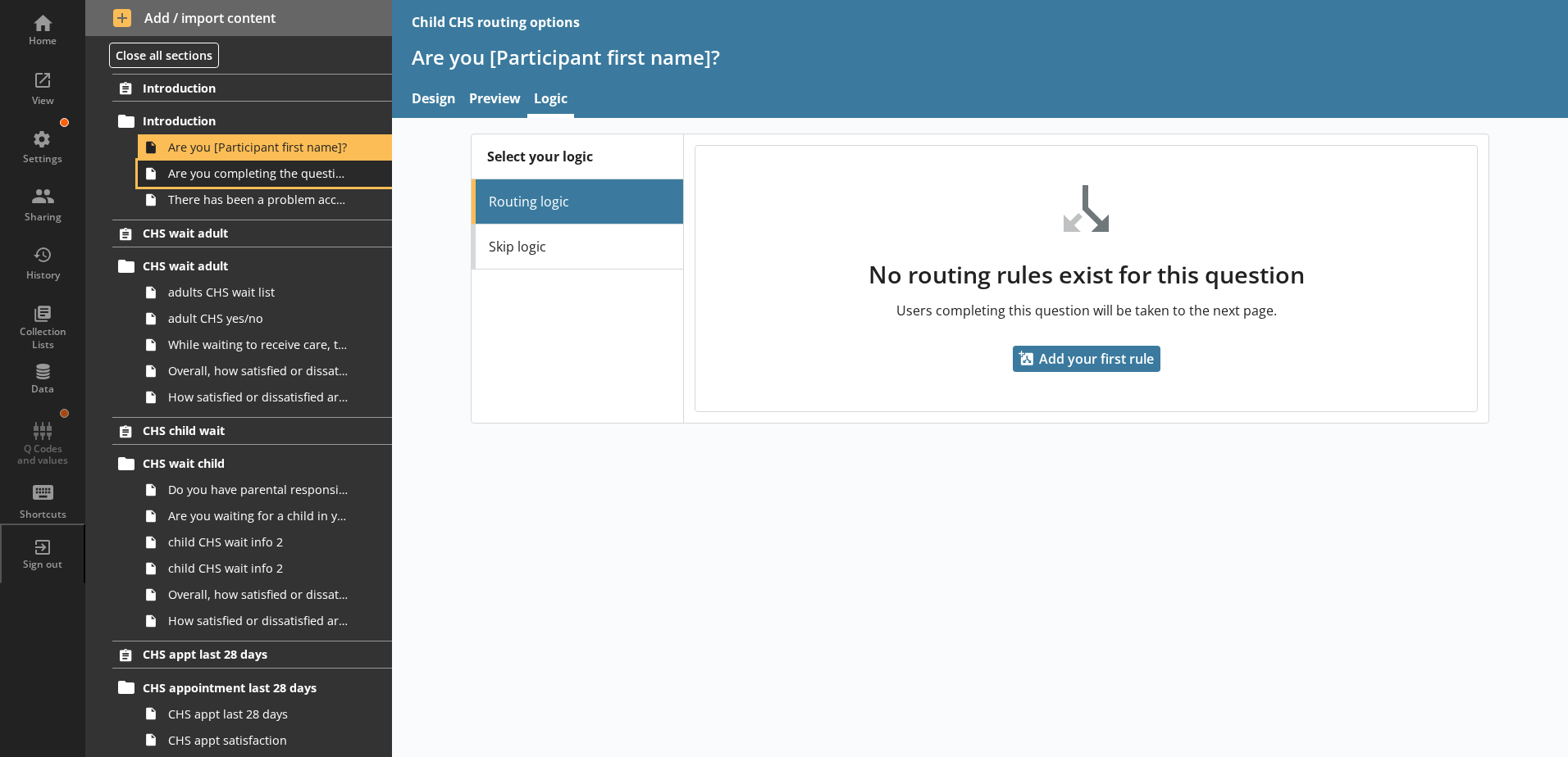
click at [227, 176] on span "Are you completing the questions on behalf of [Participant first name]?" at bounding box center [259, 173] width 182 height 15
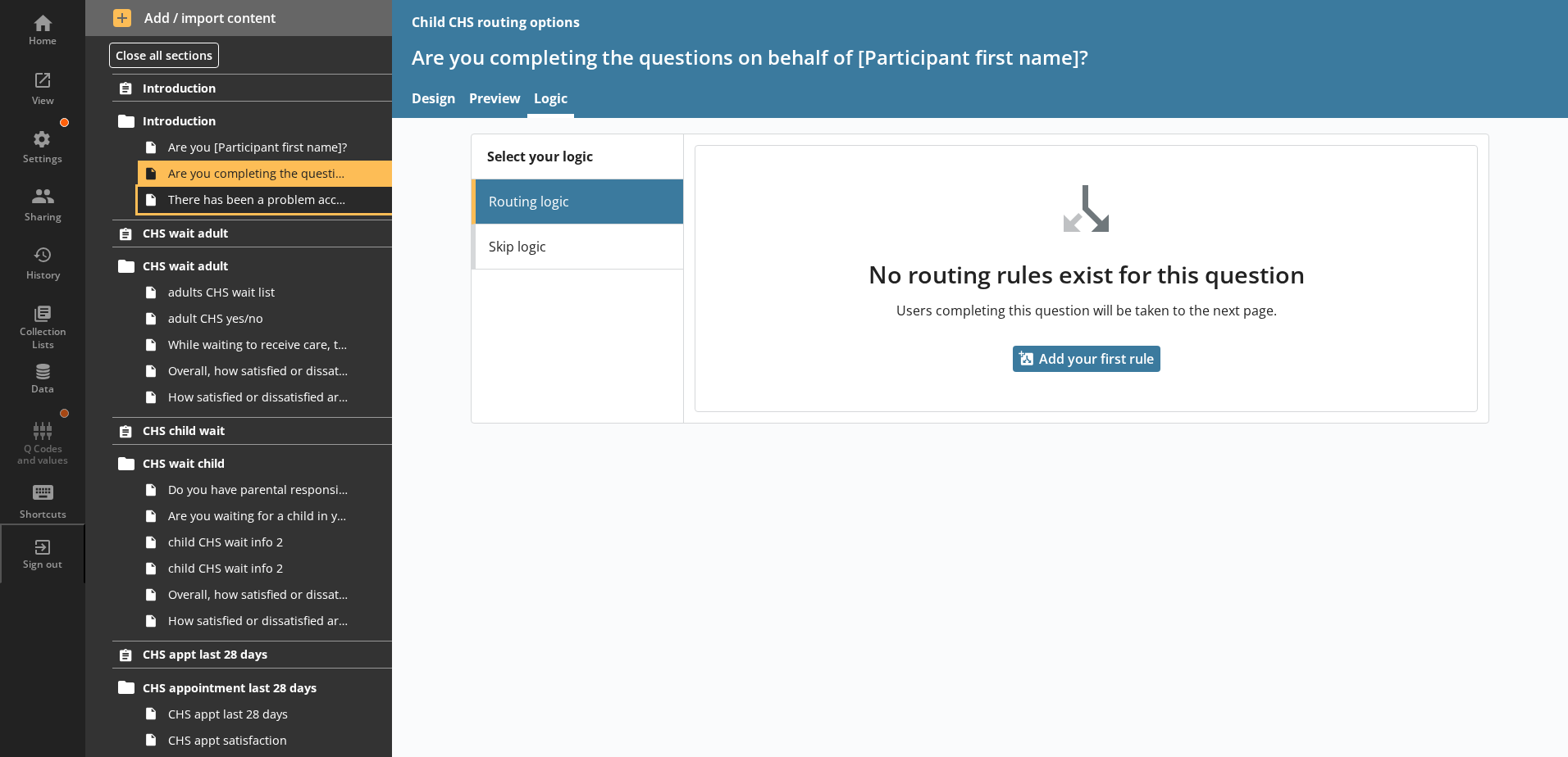
click at [228, 204] on span "There has been a problem accessing the survey" at bounding box center [259, 199] width 182 height 15
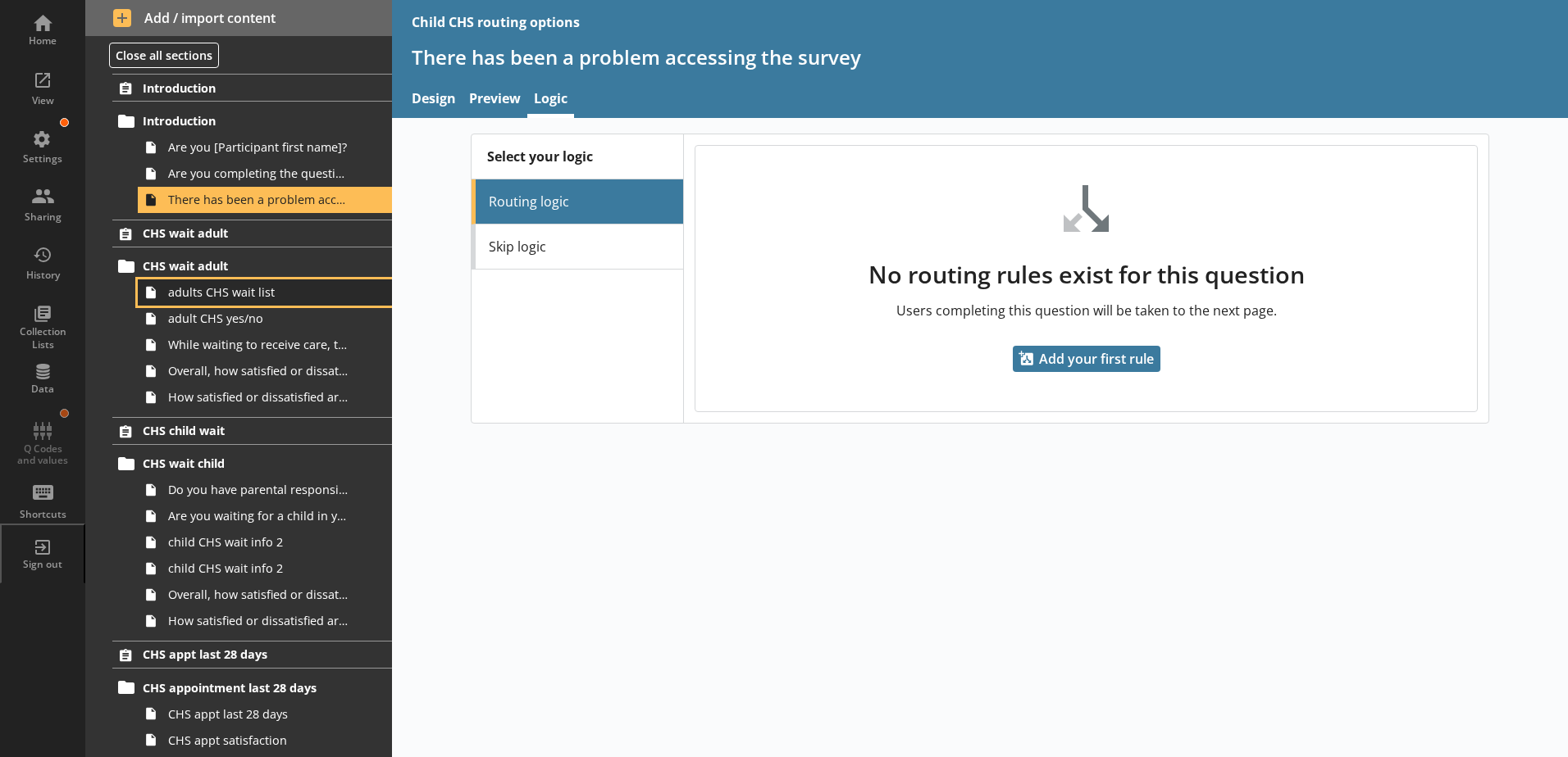
click at [201, 291] on span "adults CHS wait list" at bounding box center [259, 292] width 182 height 15
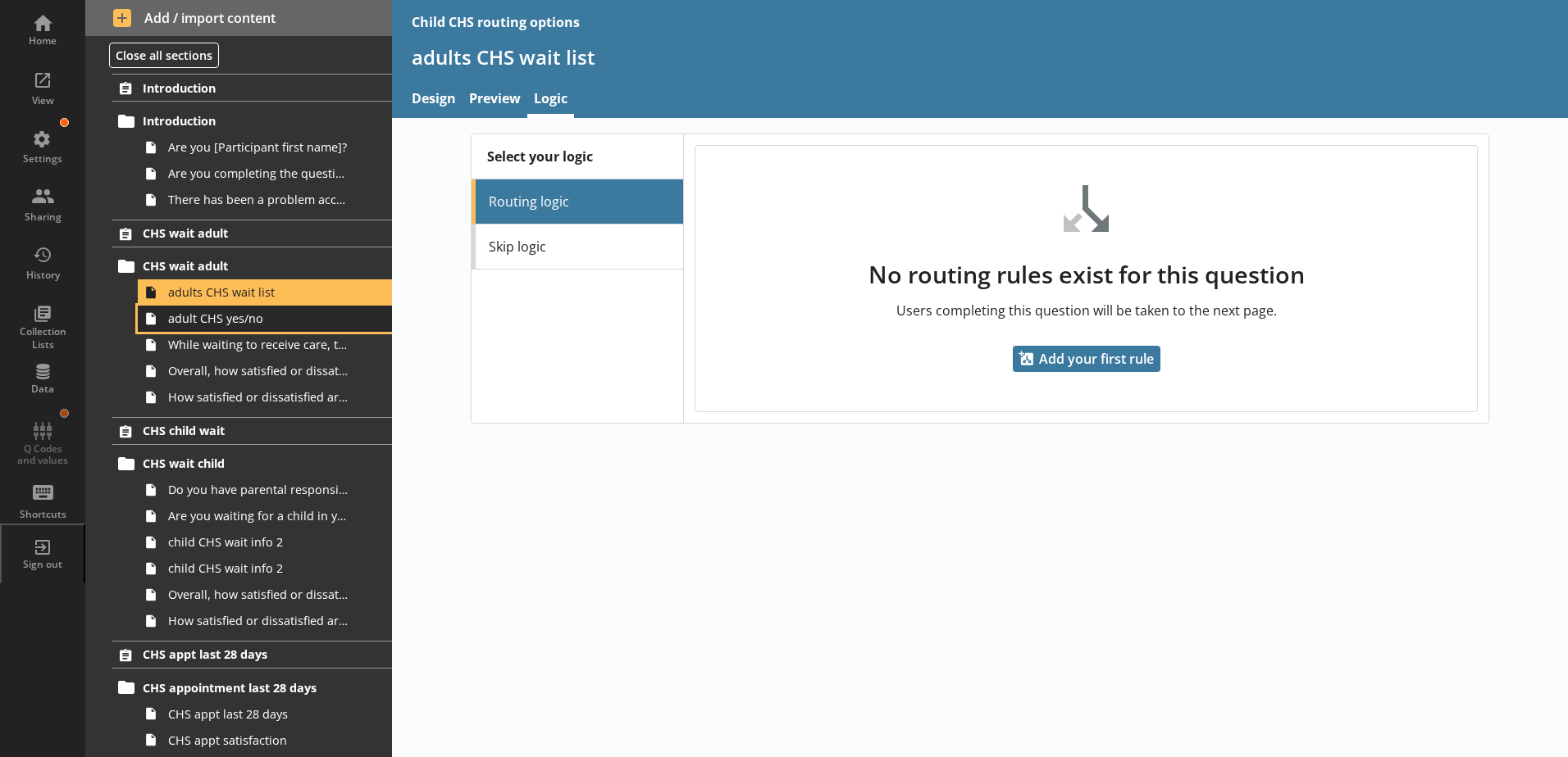
click at [197, 328] on link "adult CHS yes/no" at bounding box center [265, 318] width 254 height 26
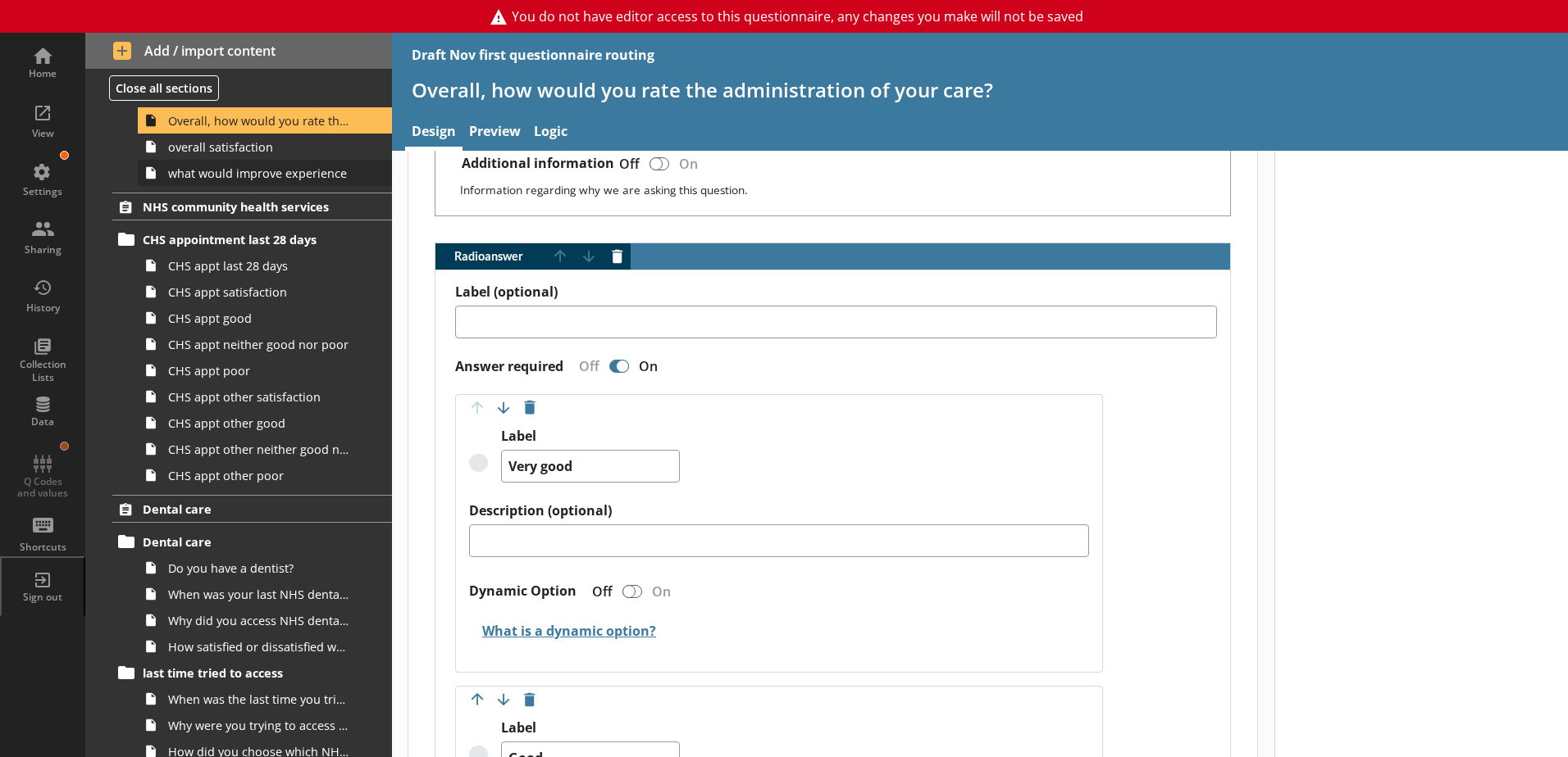
scroll to position [1475, 0]
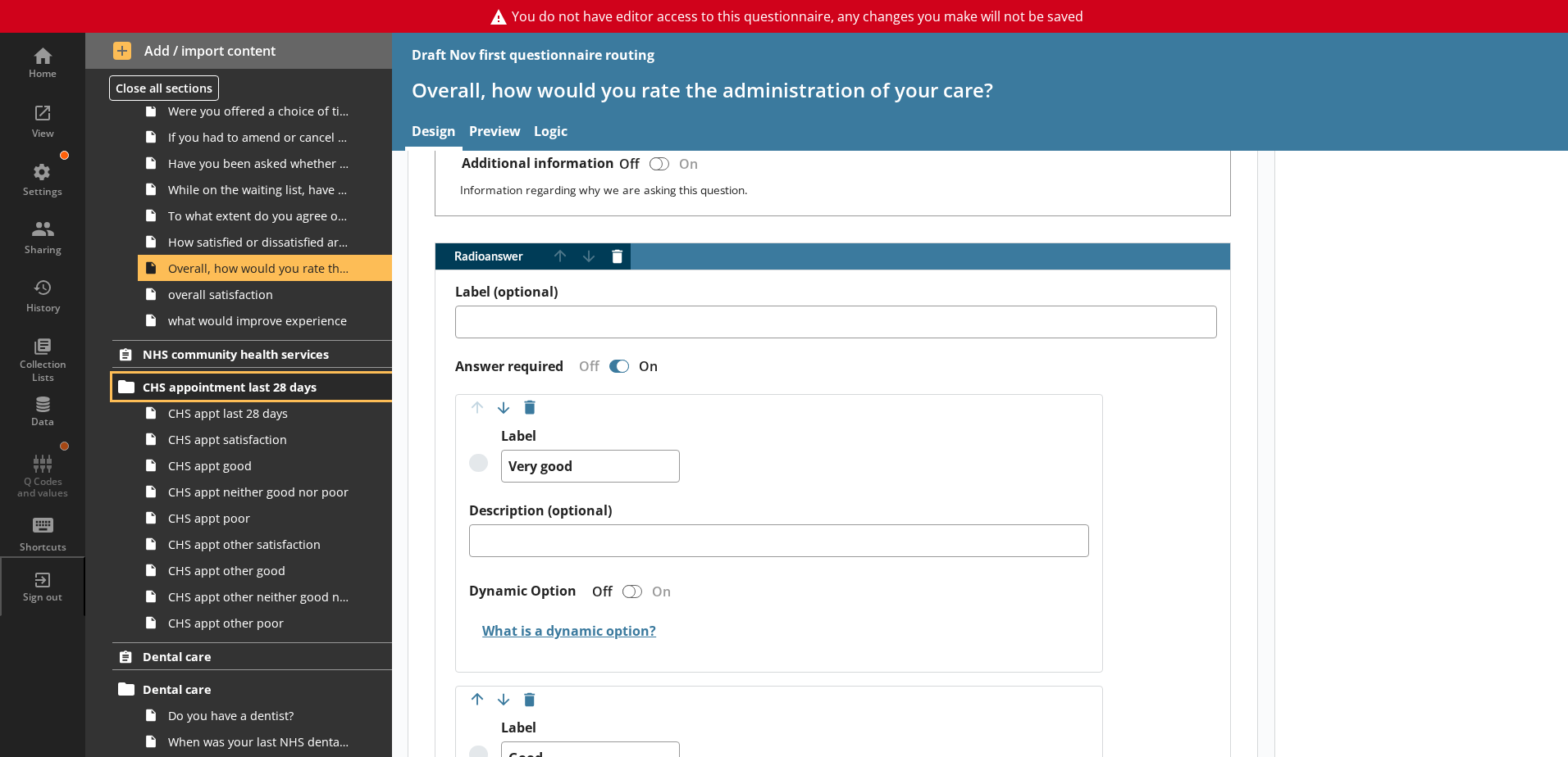
click at [204, 384] on span "CHS appointment last 28 days" at bounding box center [243, 387] width 201 height 15
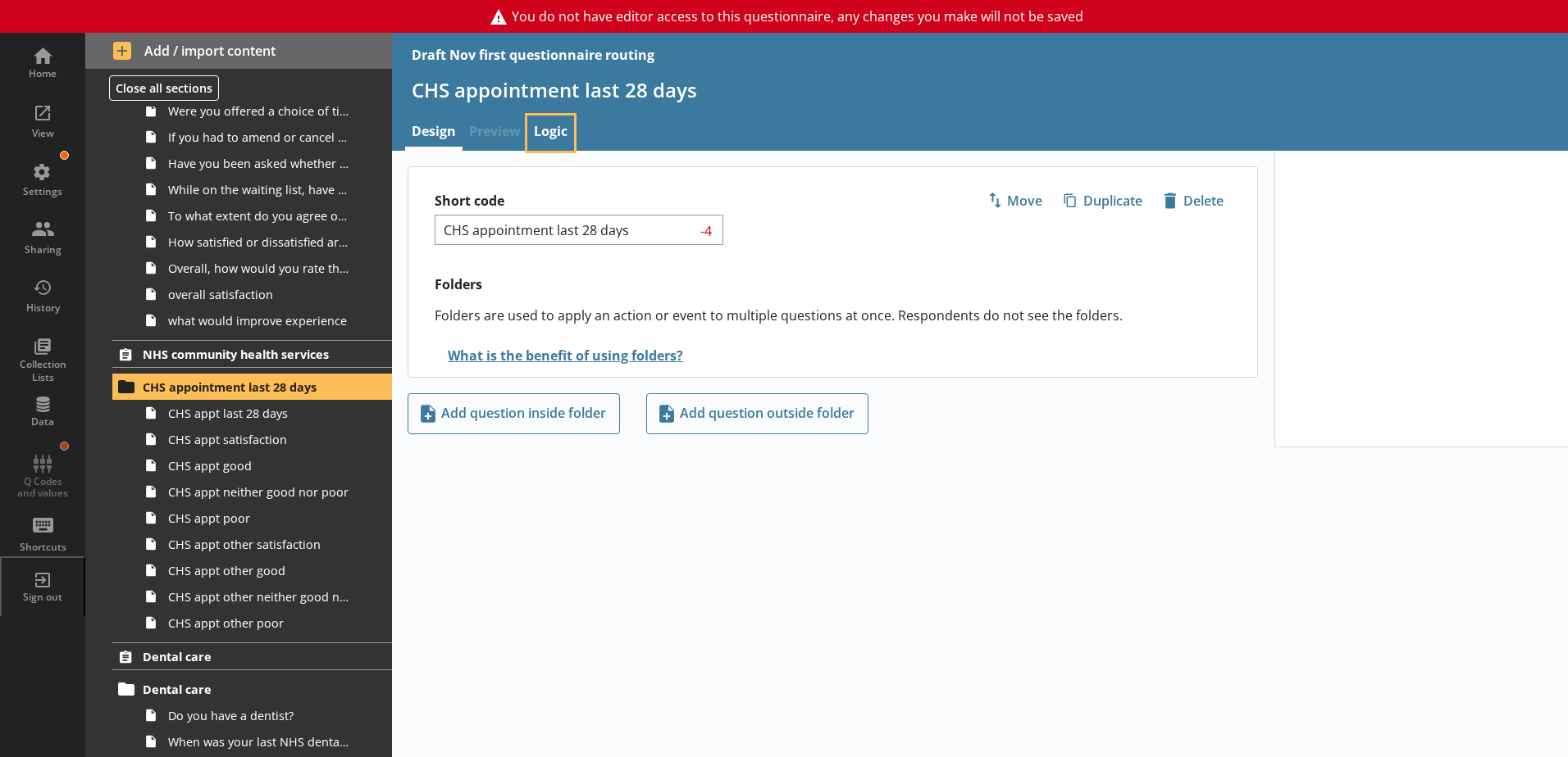
click at [549, 134] on link "Logic" at bounding box center [551, 132] width 47 height 35
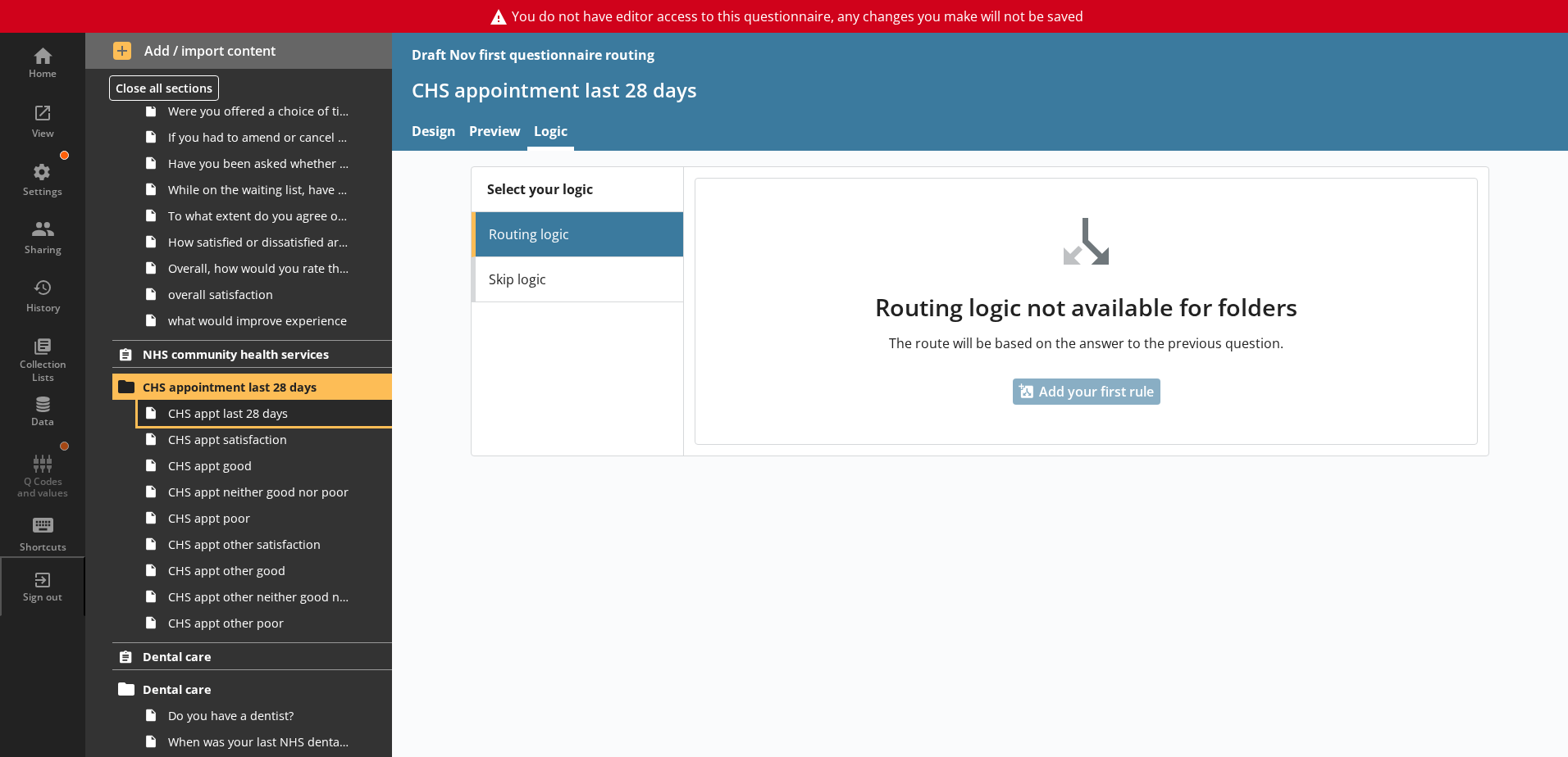
click at [239, 425] on link "CHS appt last 28 days" at bounding box center [265, 413] width 254 height 26
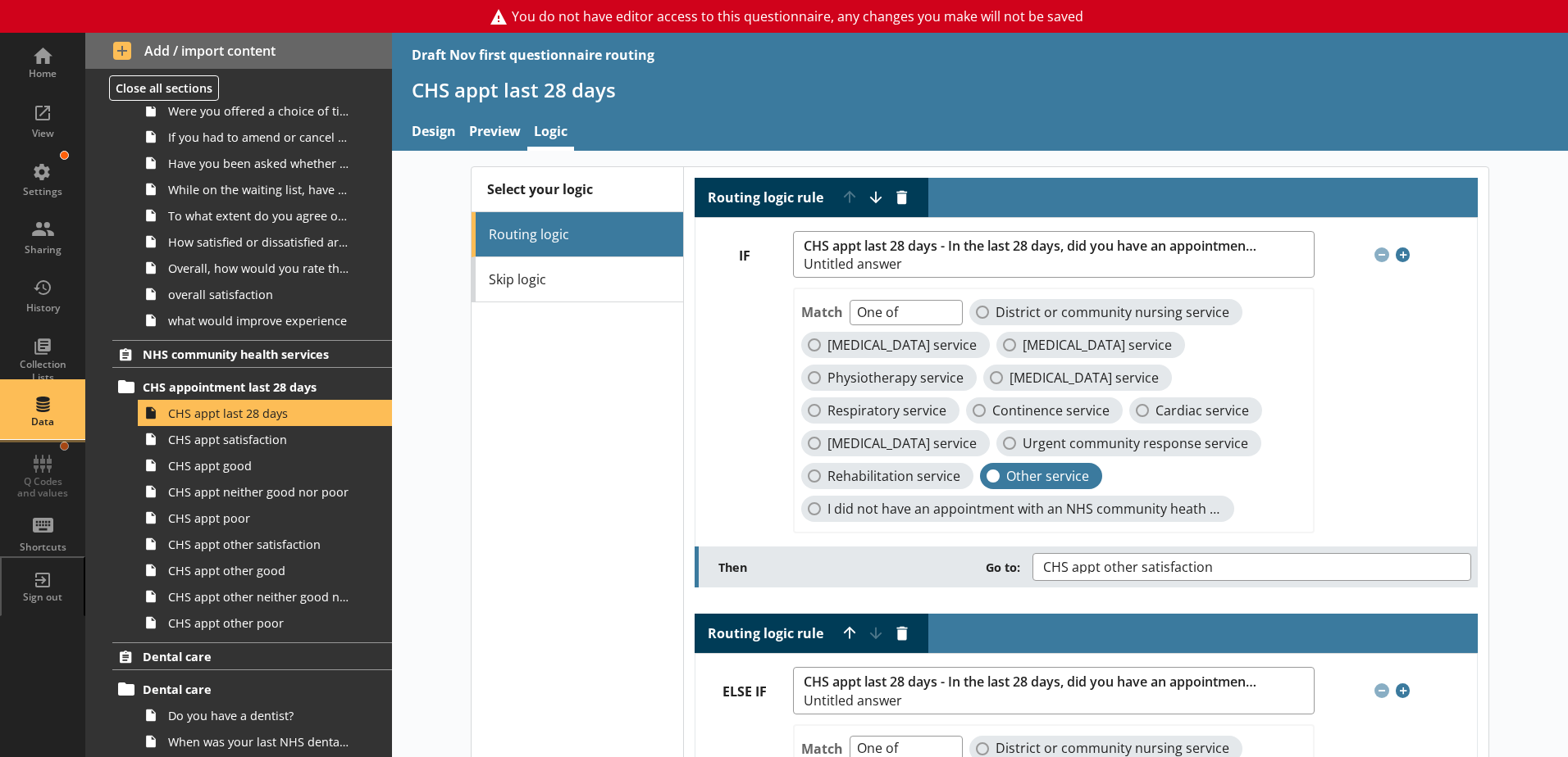
click at [32, 421] on div "Data" at bounding box center [42, 422] width 58 height 14
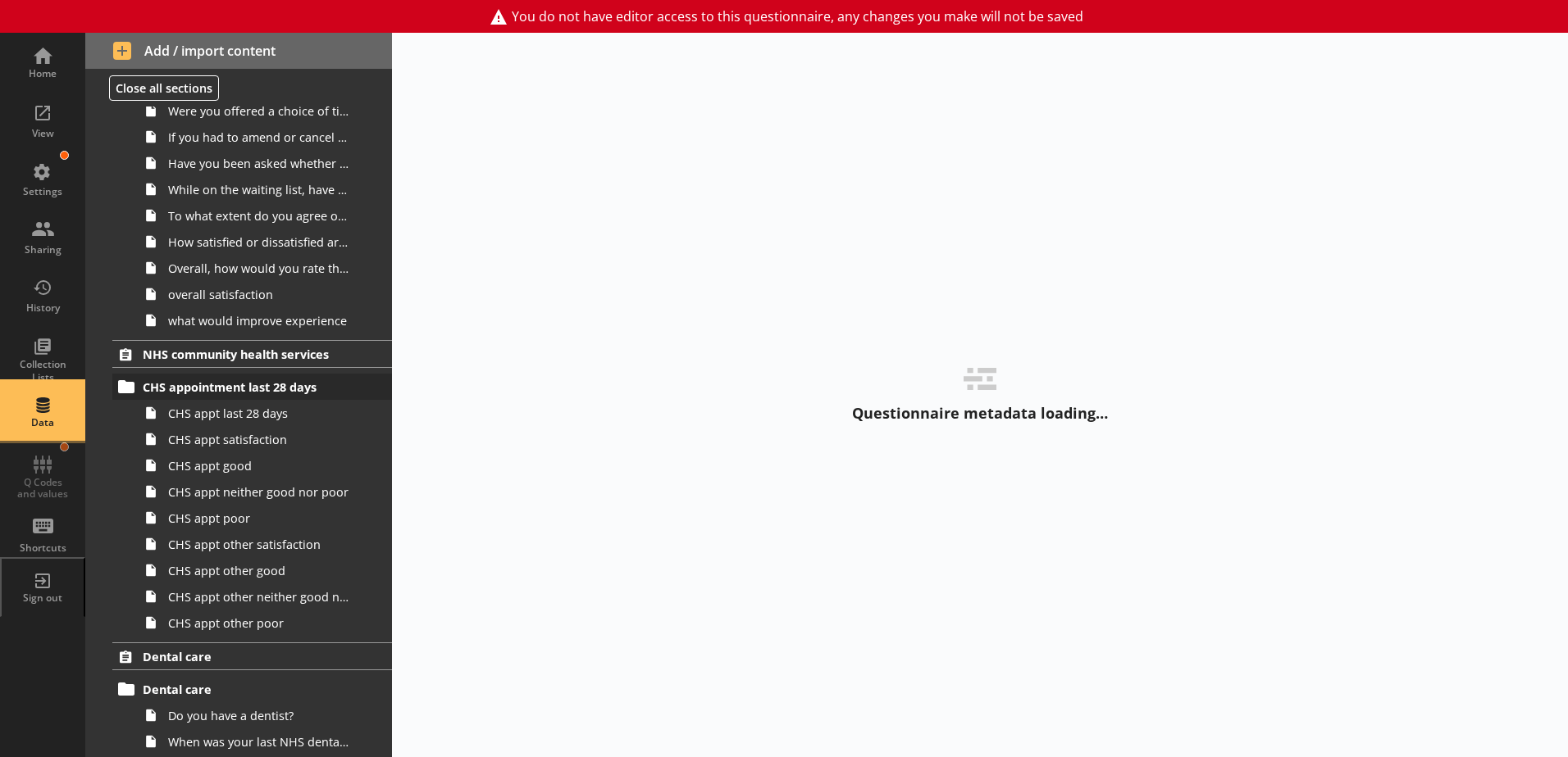
select select "Date"
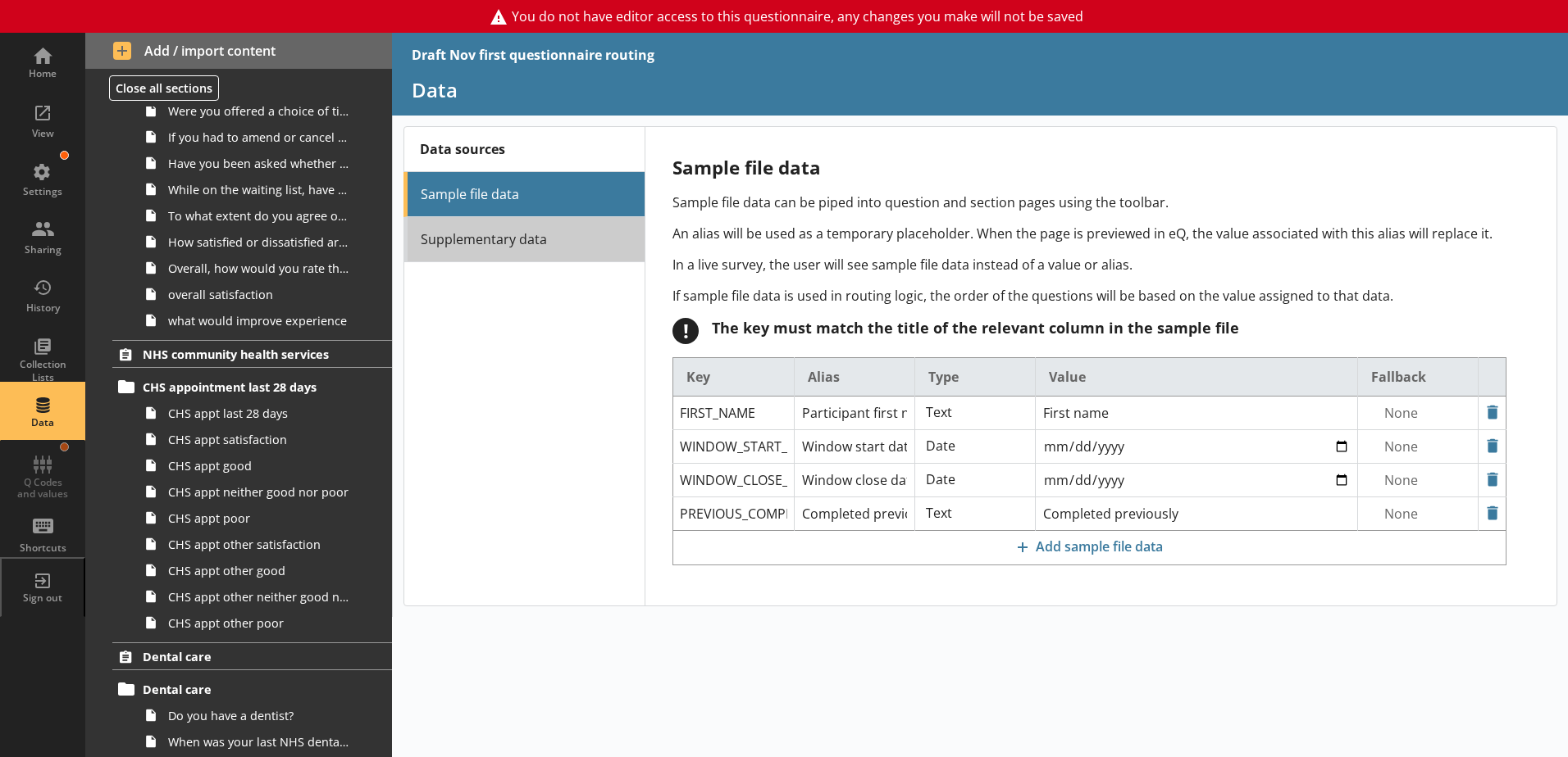
click at [513, 247] on link "Supplementary data" at bounding box center [523, 240] width 241 height 45
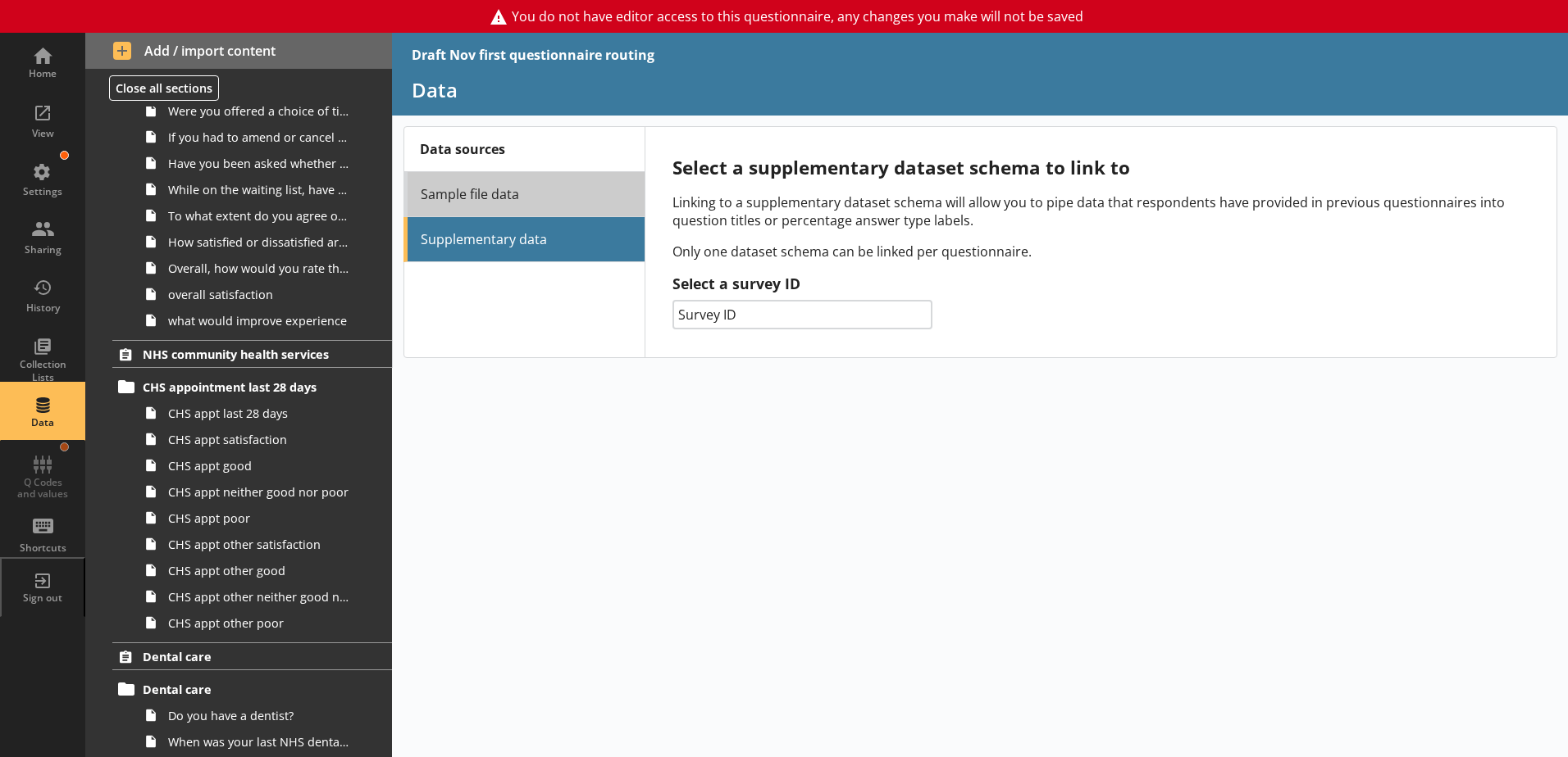
click at [520, 197] on link "Sample file data" at bounding box center [523, 195] width 241 height 45
select select "Date"
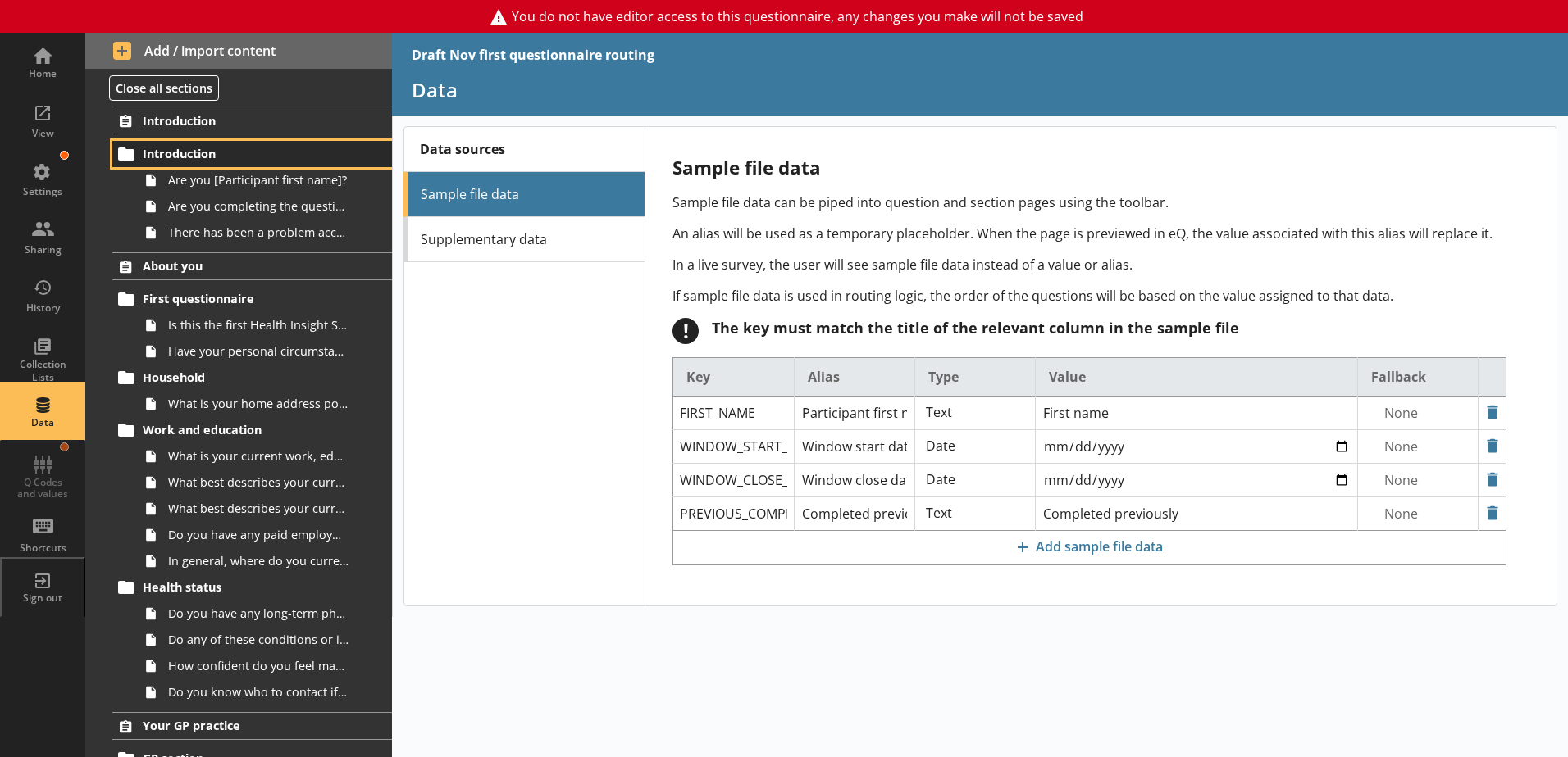
click at [204, 152] on span "Introduction" at bounding box center [243, 153] width 201 height 15
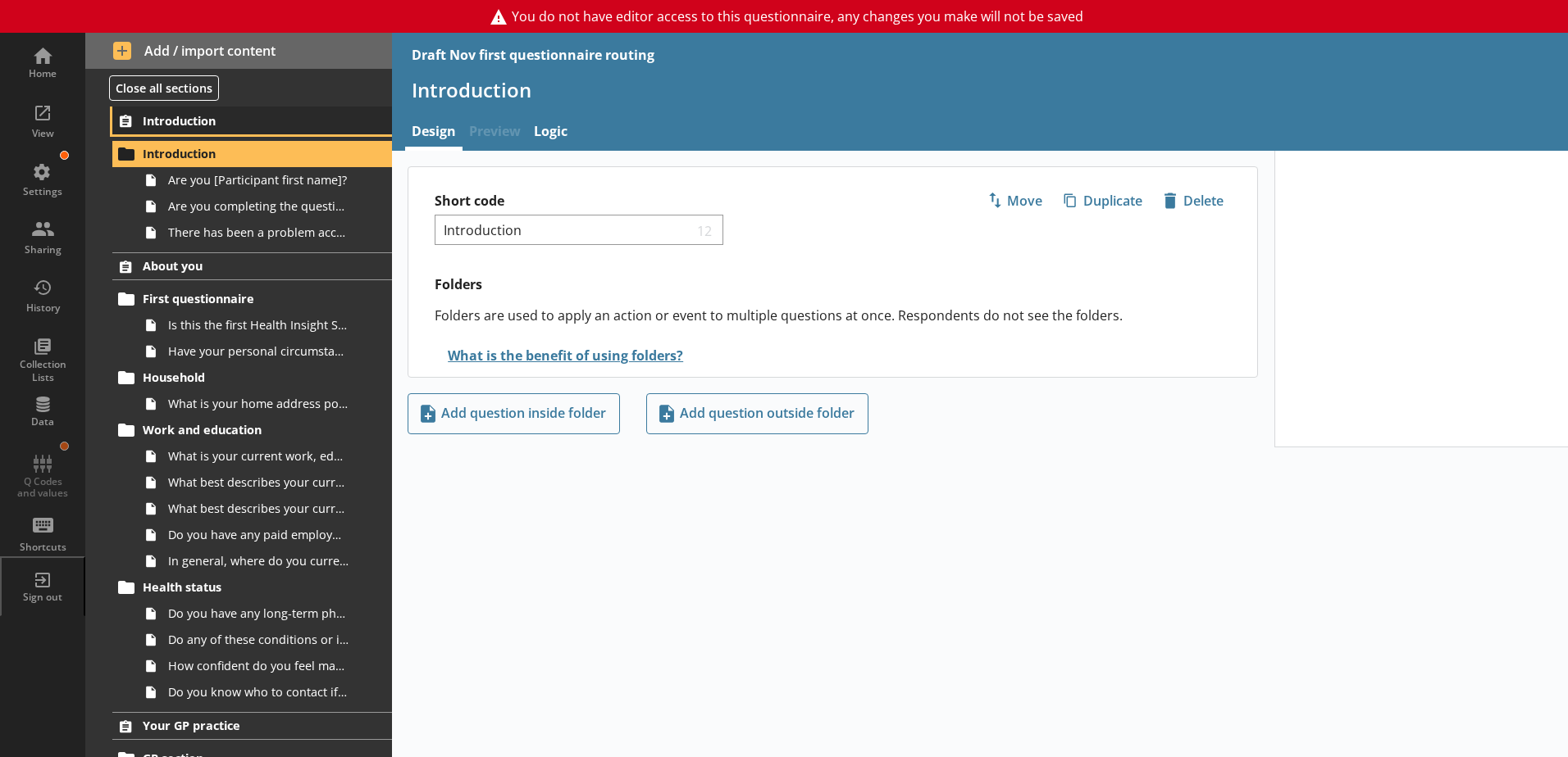
click at [197, 123] on span "Introduction" at bounding box center [243, 120] width 201 height 15
